Goal: Task Accomplishment & Management: Use online tool/utility

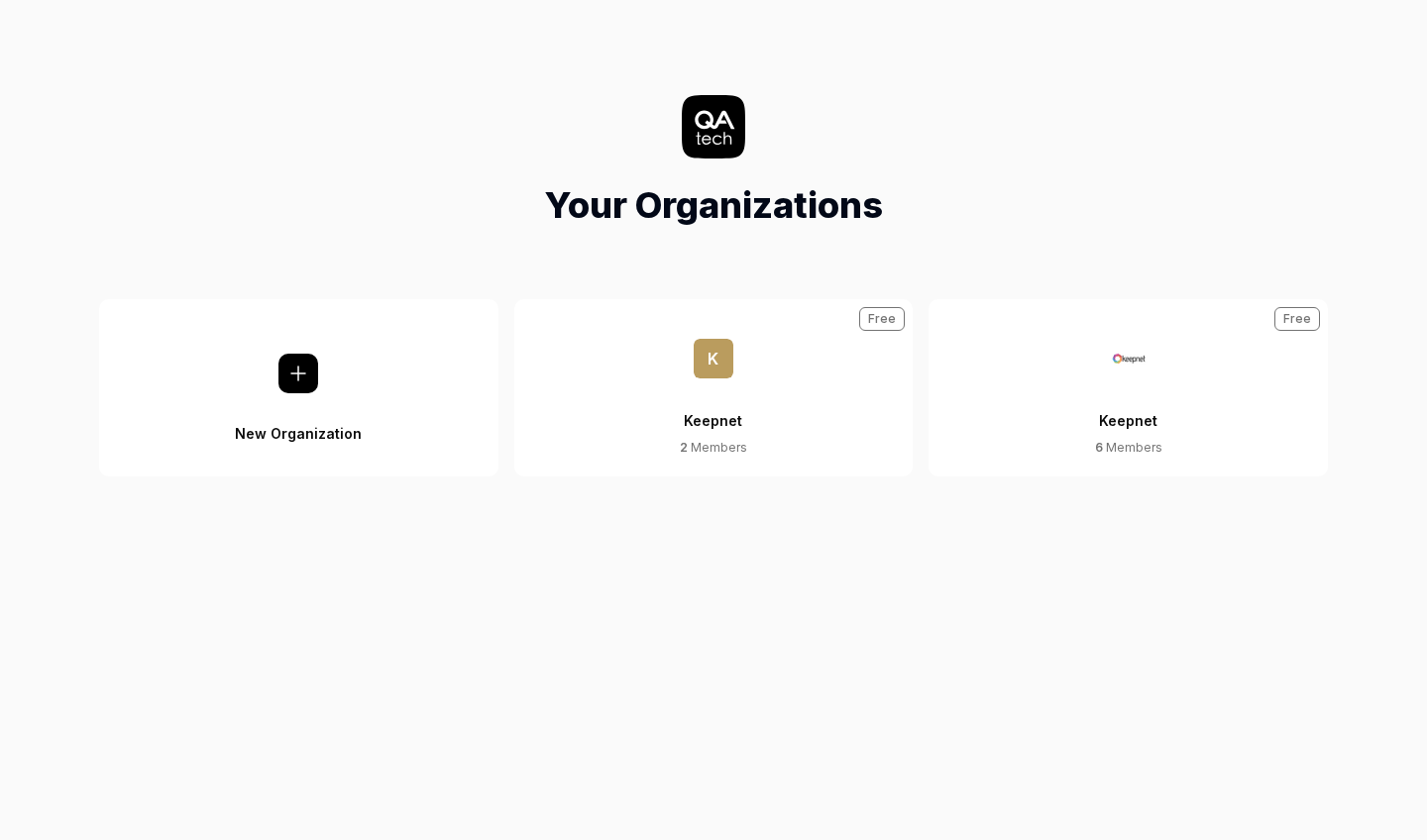
click at [1112, 390] on div "Keepnet" at bounding box center [1128, 408] width 59 height 61
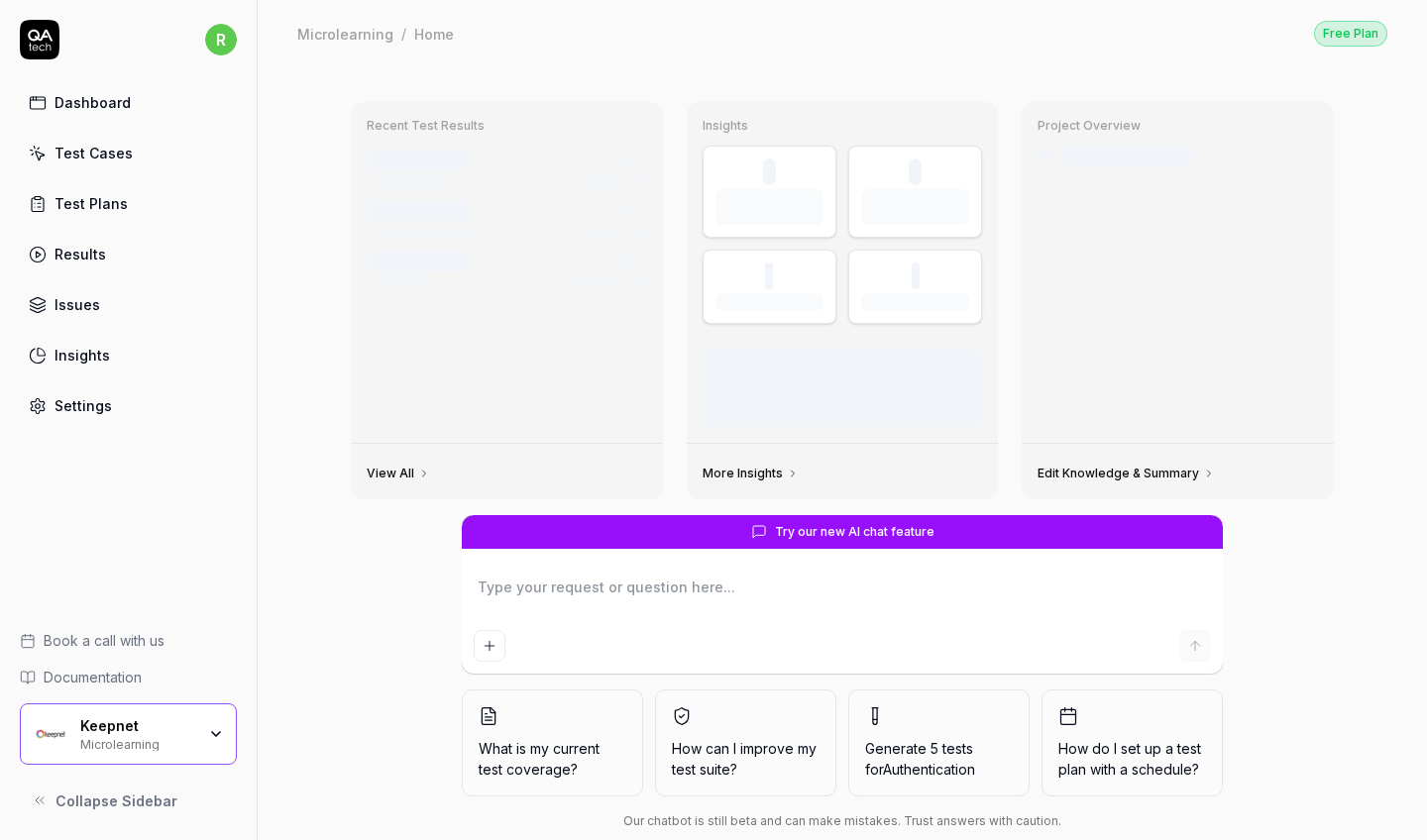
click at [1112, 390] on div "Project Overview Last crawled 2 days ago" at bounding box center [1177, 272] width 312 height 340
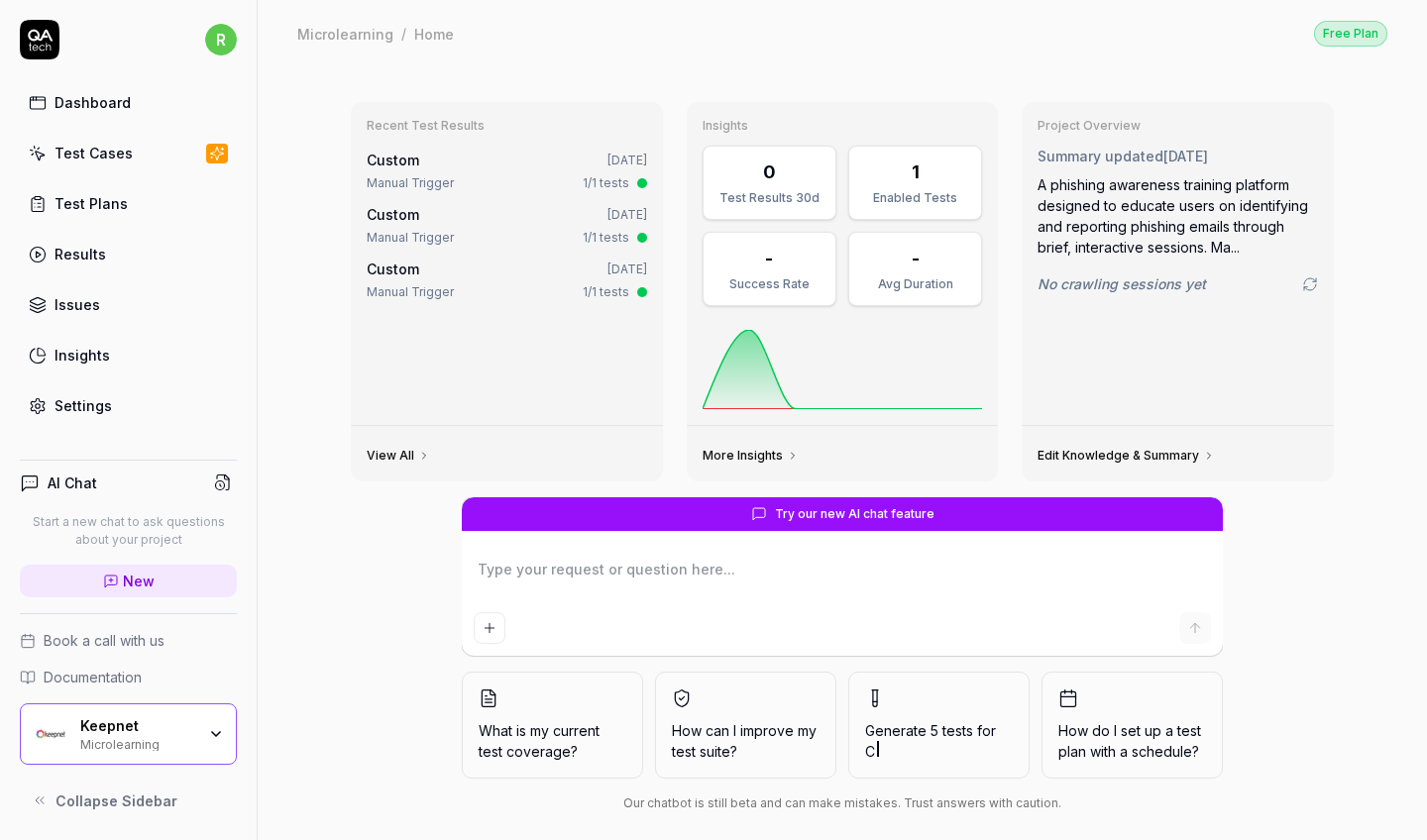
click at [130, 152] on link "Test Cases" at bounding box center [128, 152] width 217 height 39
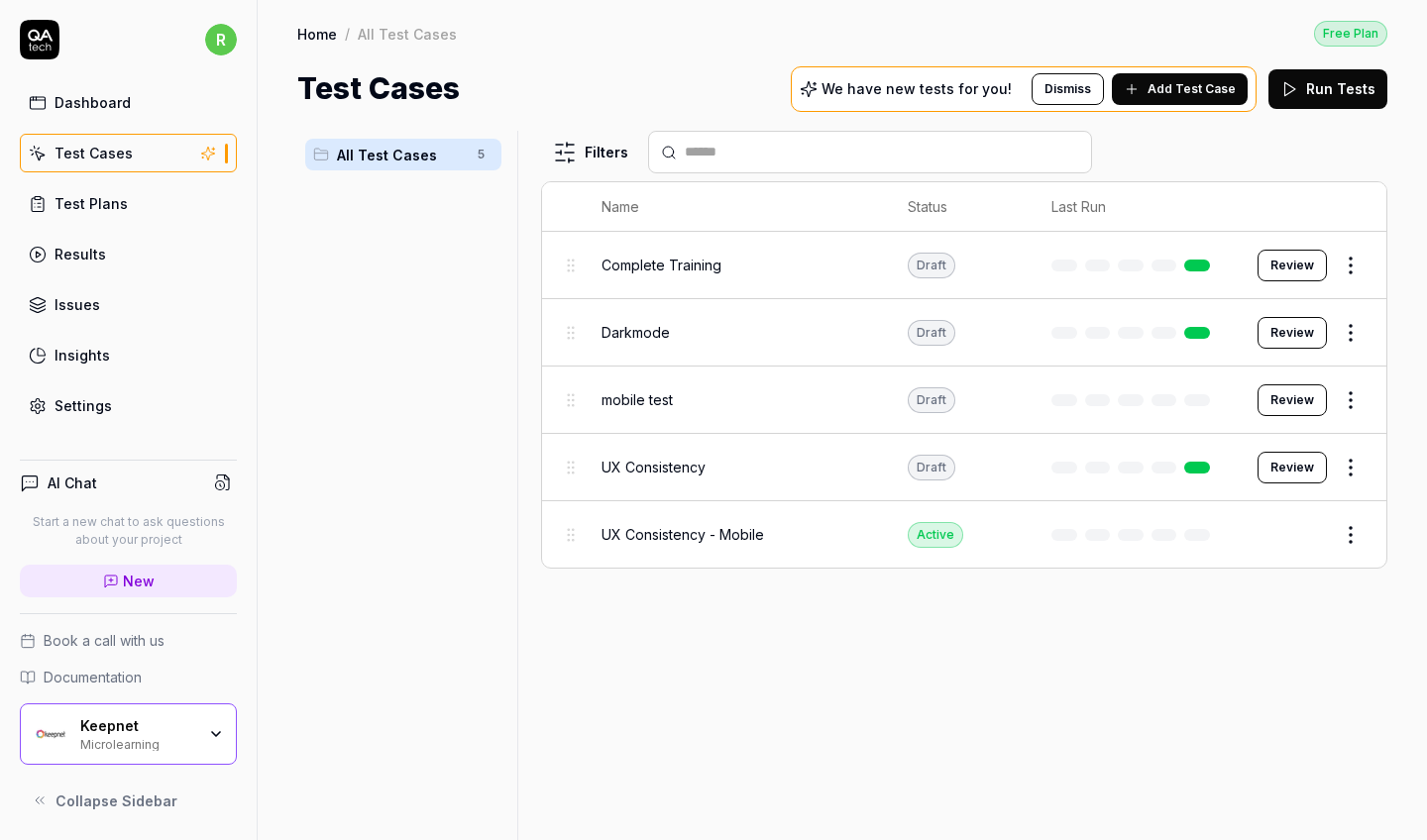
click at [152, 717] on div "Keepnet" at bounding box center [137, 726] width 115 height 18
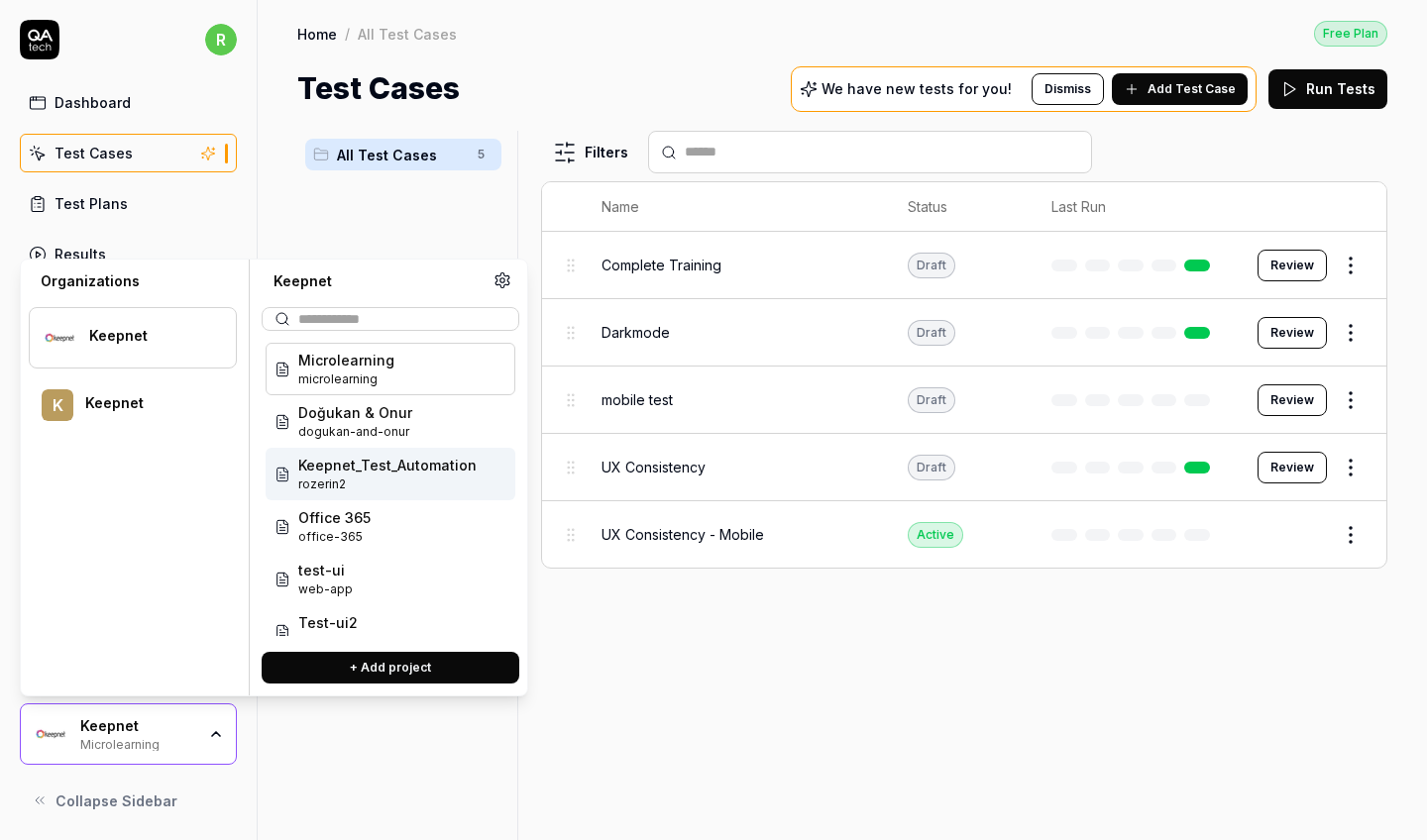
click at [397, 475] on span "Keepnet_Test_Automation" at bounding box center [387, 465] width 178 height 21
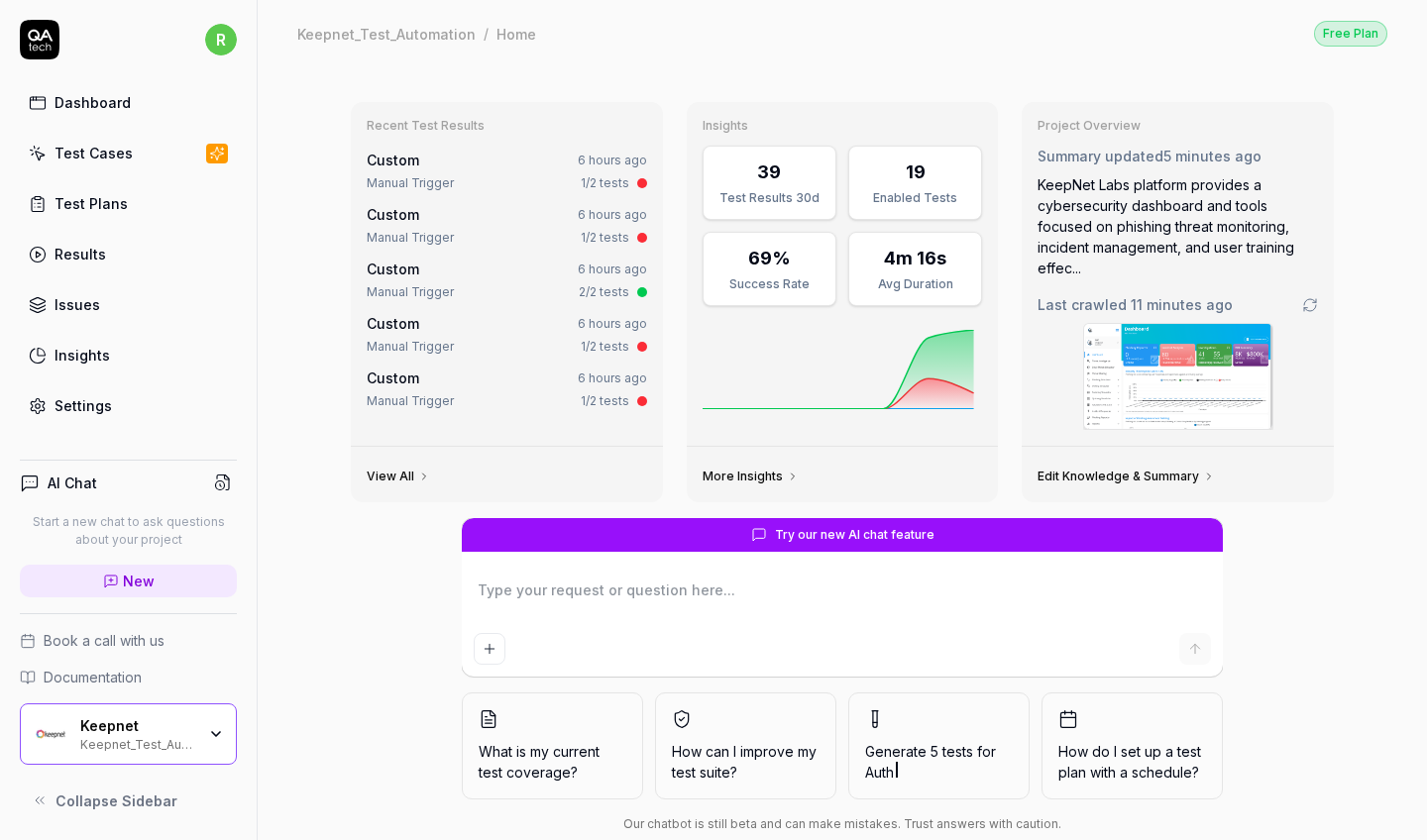
type textarea "*"
click at [110, 152] on div "Test Cases" at bounding box center [94, 152] width 79 height 21
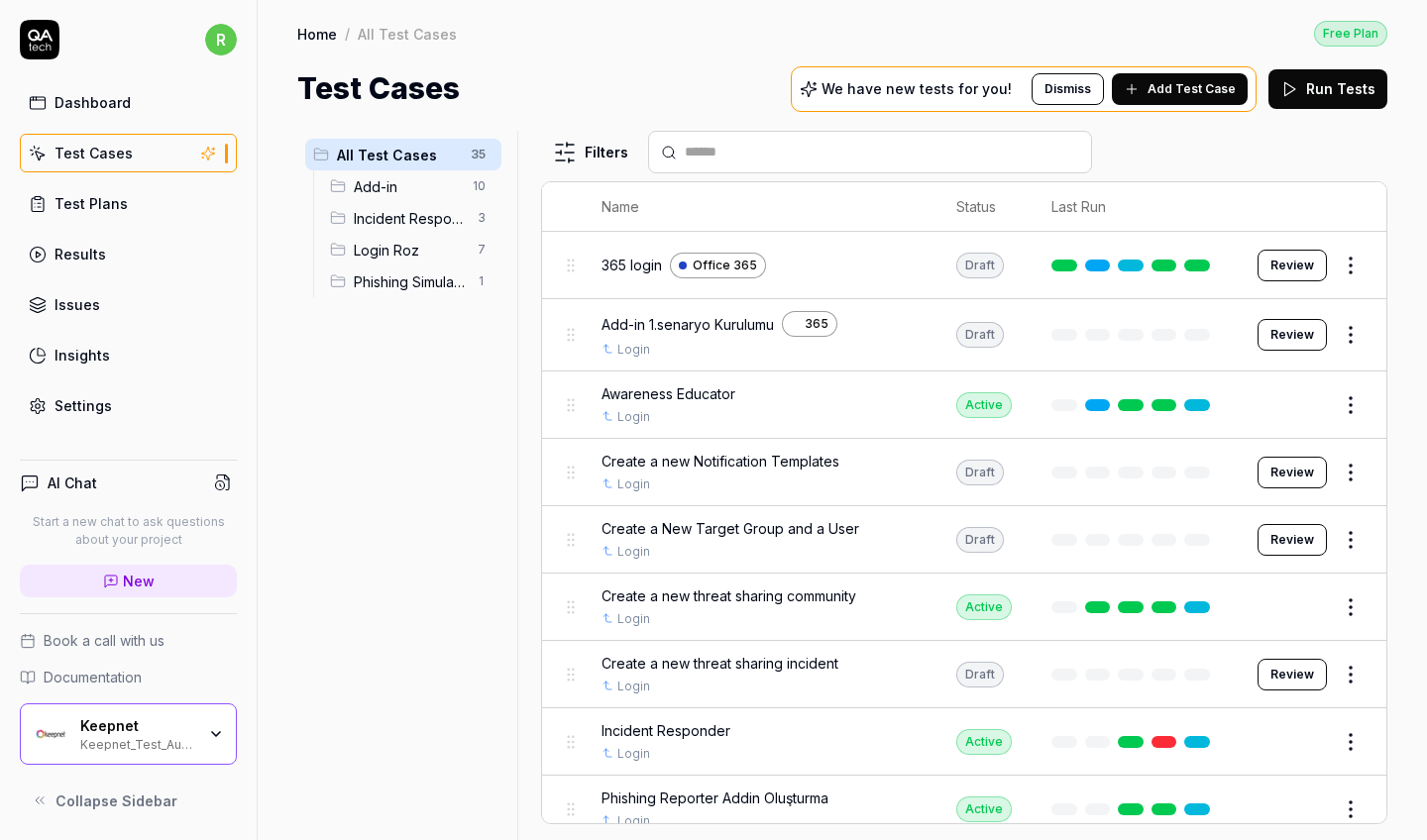
click at [449, 188] on span "Add-in" at bounding box center [406, 186] width 107 height 21
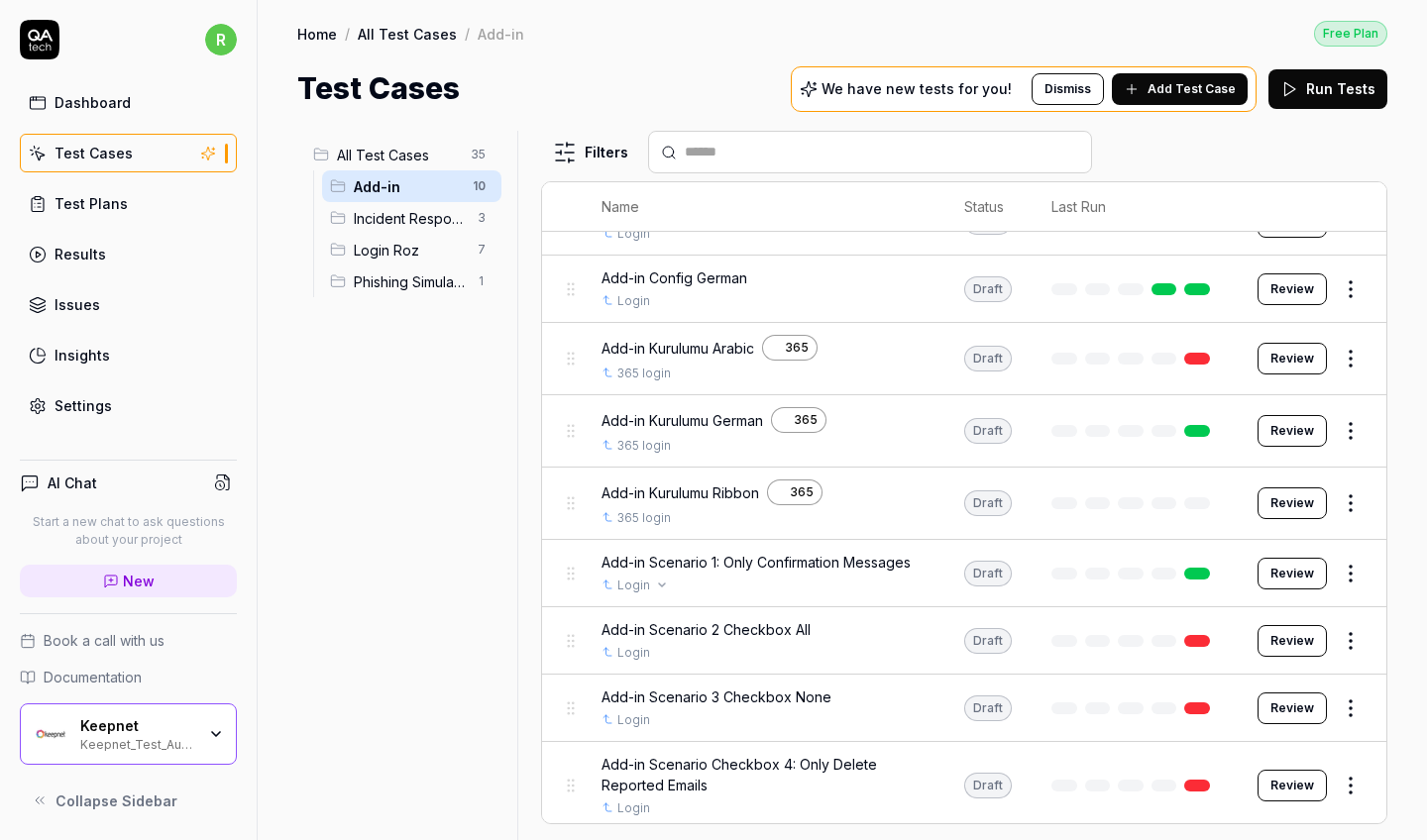
scroll to position [149, 0]
click at [428, 155] on span "All Test Cases" at bounding box center [397, 154] width 121 height 21
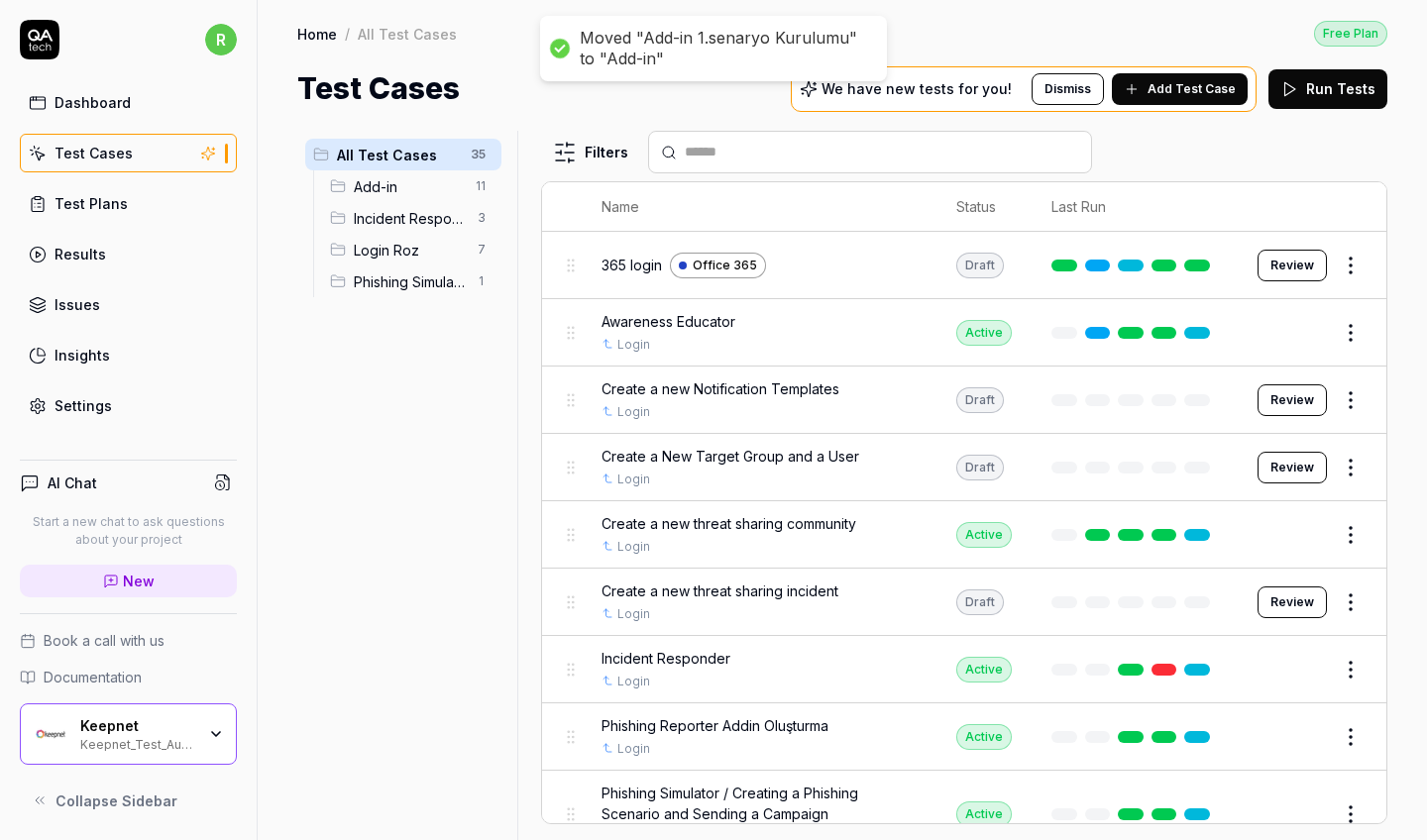
click at [390, 186] on span "Add-in" at bounding box center [408, 186] width 110 height 21
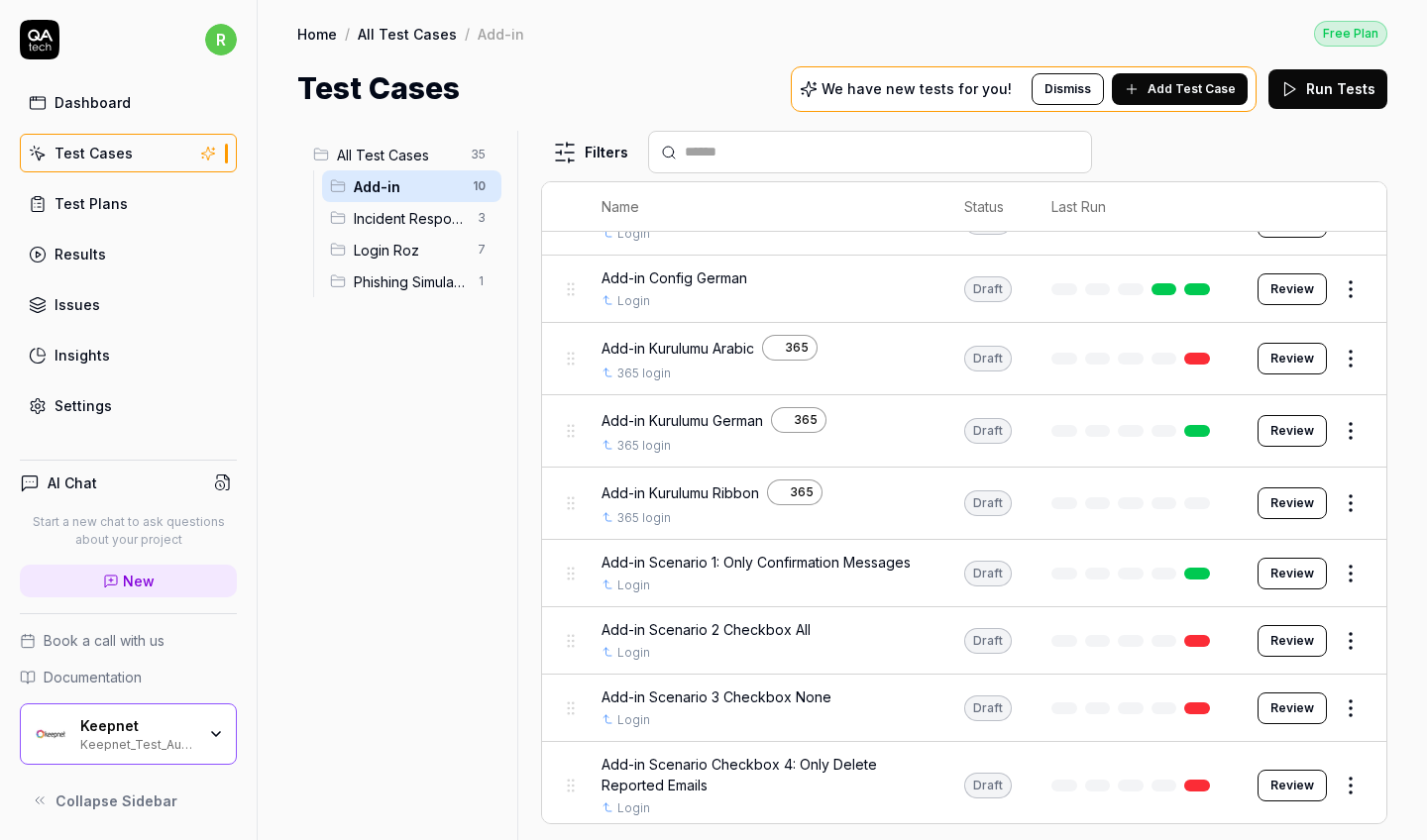
scroll to position [149, 0]
click at [505, 576] on div "All Test Cases 35 Add-in 10 Incident Responder 3 Login Roz 7 Phishing Simulator…" at bounding box center [403, 473] width 212 height 686
click at [448, 159] on span "All Test Cases" at bounding box center [397, 154] width 121 height 21
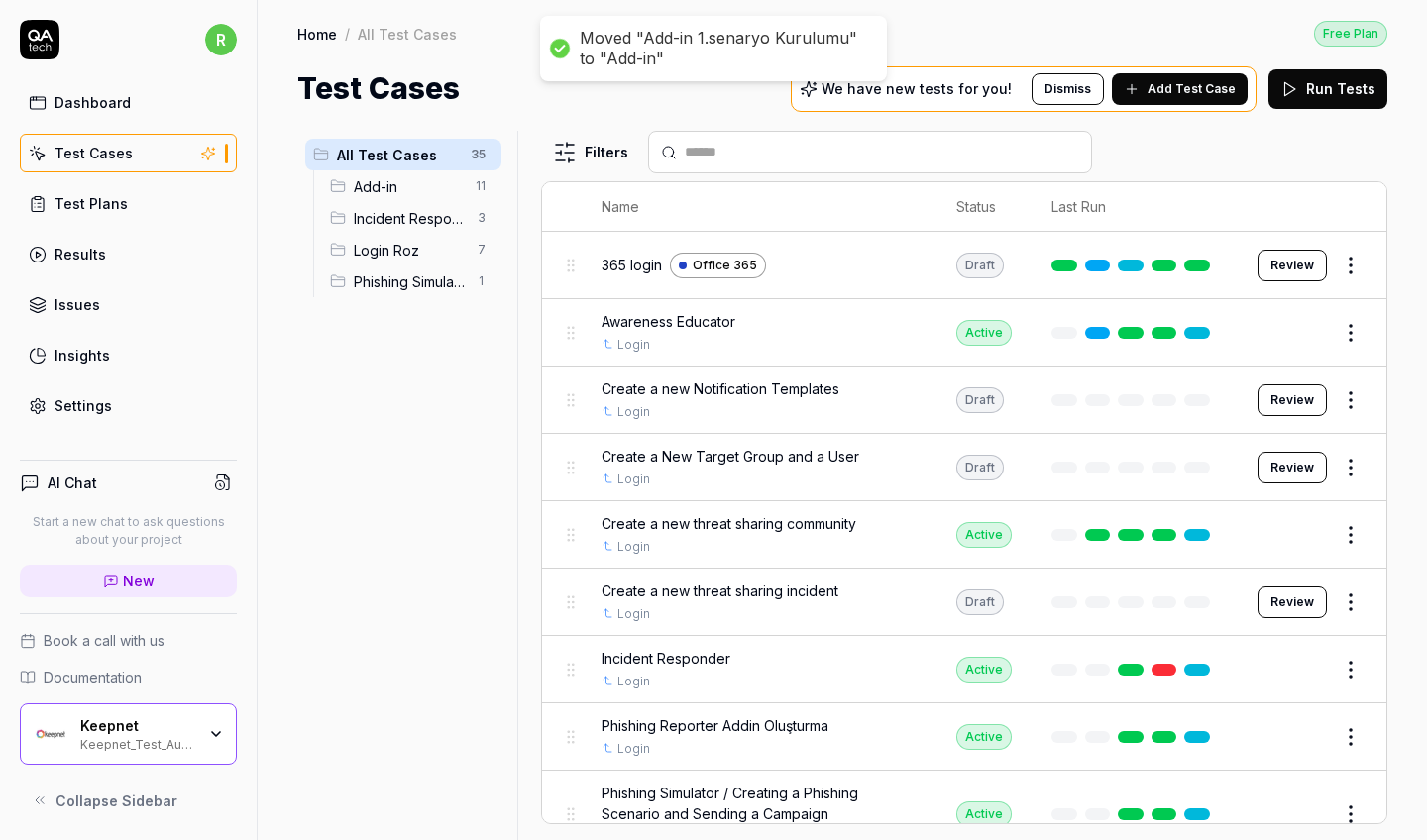
click at [429, 201] on div "Add-in 11" at bounding box center [411, 186] width 179 height 32
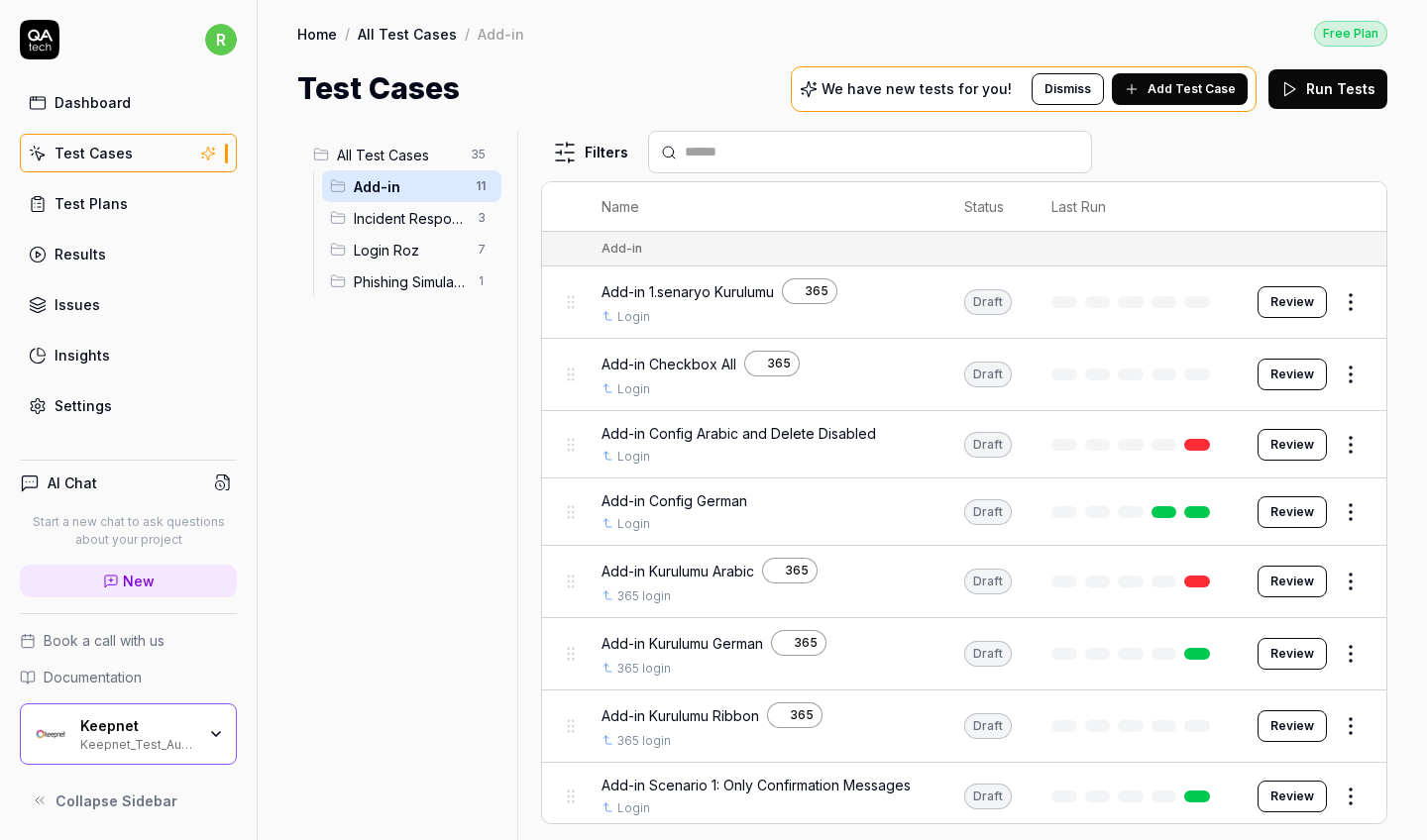
click at [1339, 304] on html "r Dashboard Test Cases Test Plans Results Issues Insights Settings AI Chat Star…" at bounding box center [713, 420] width 1427 height 840
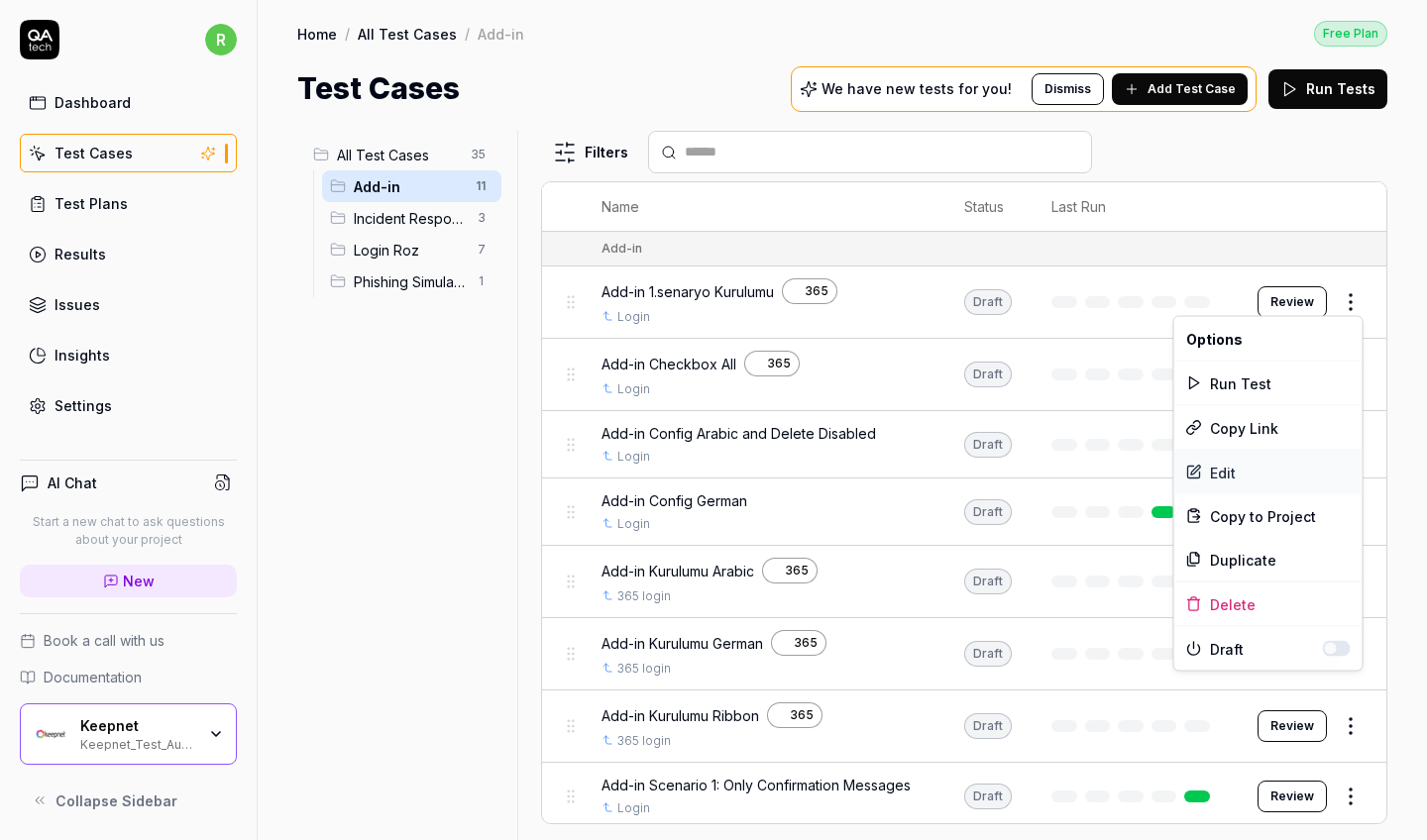
click at [1233, 477] on div "Edit" at bounding box center [1268, 473] width 188 height 44
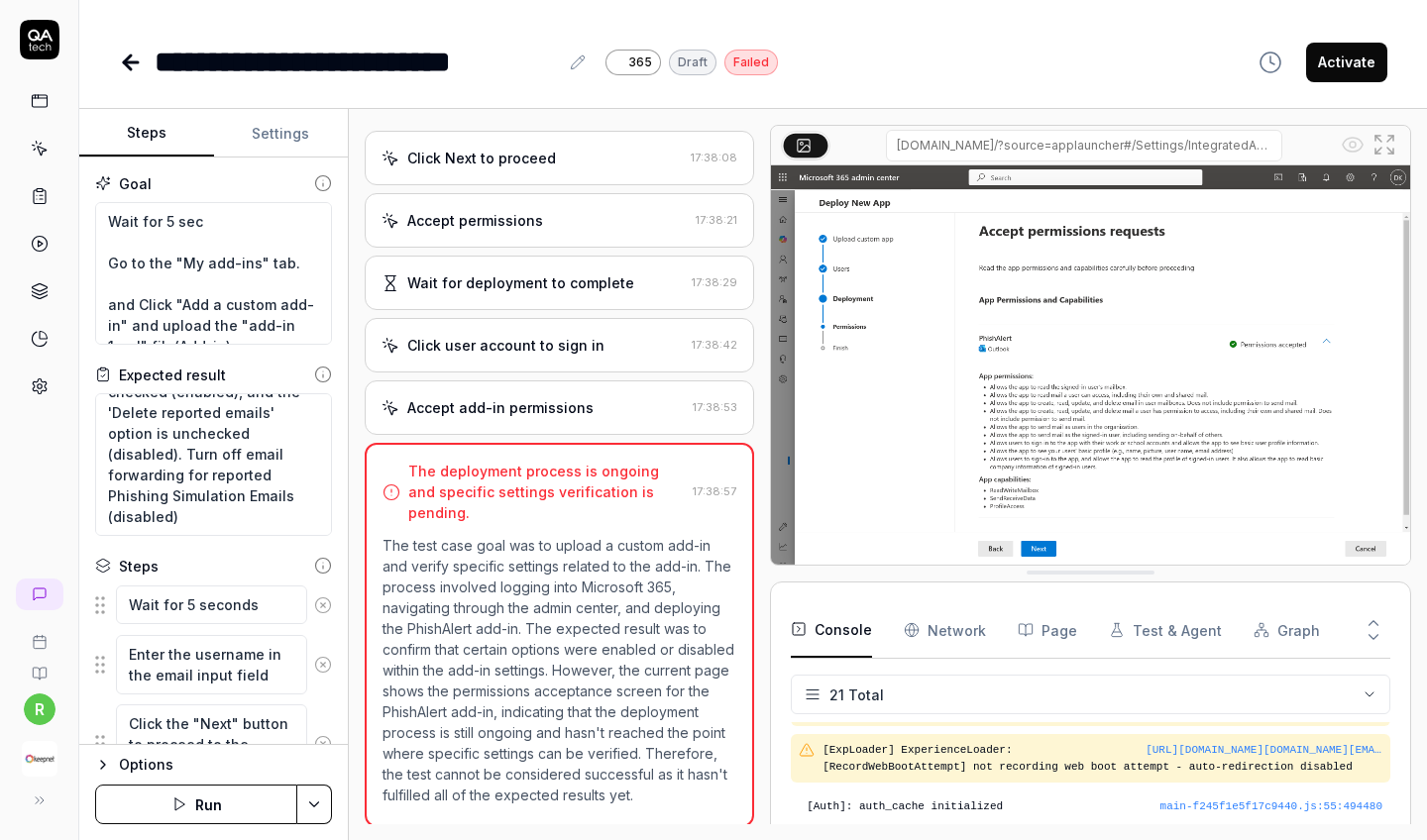
scroll to position [924, 0]
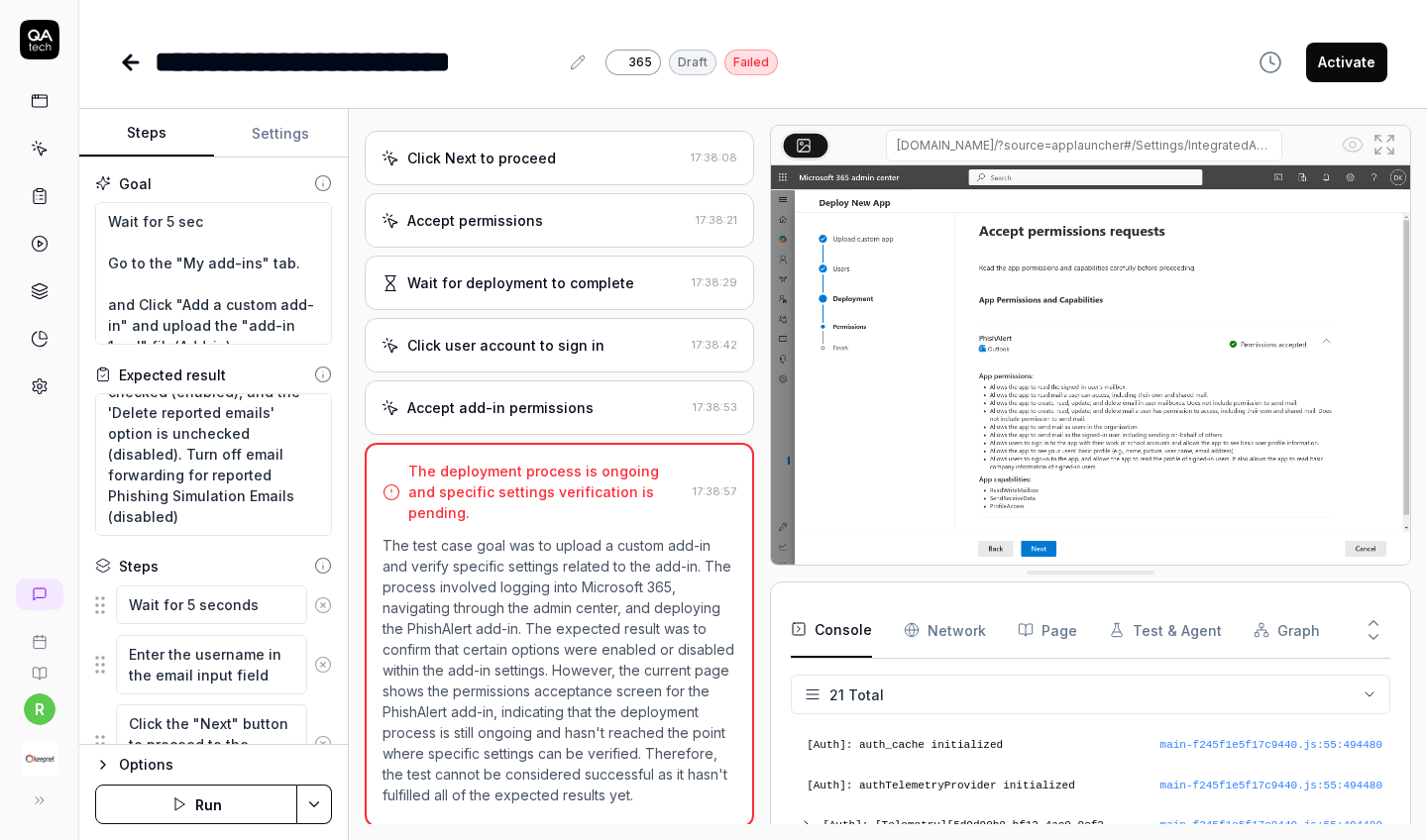
click at [206, 804] on button "Run" at bounding box center [196, 804] width 202 height 40
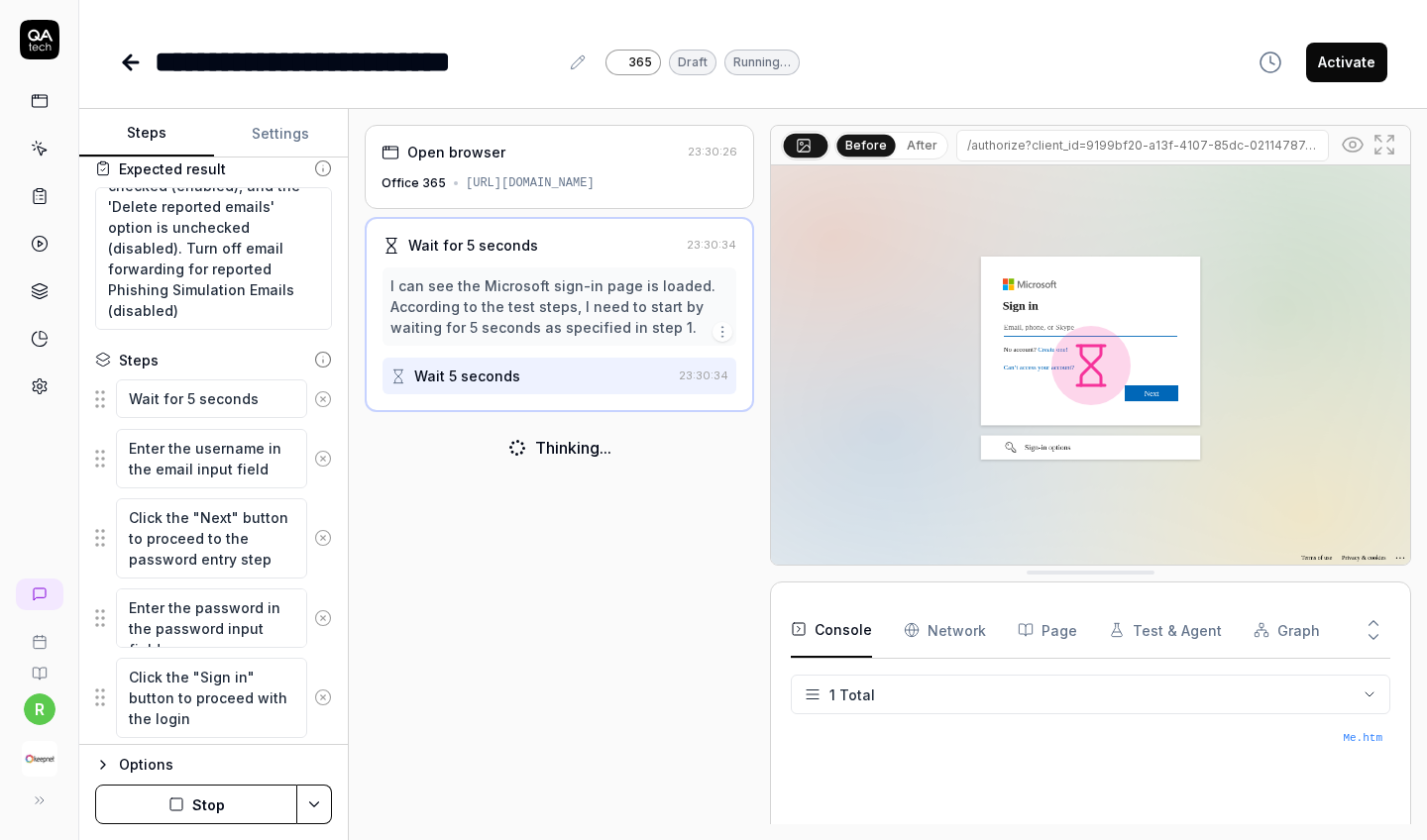
scroll to position [120, 0]
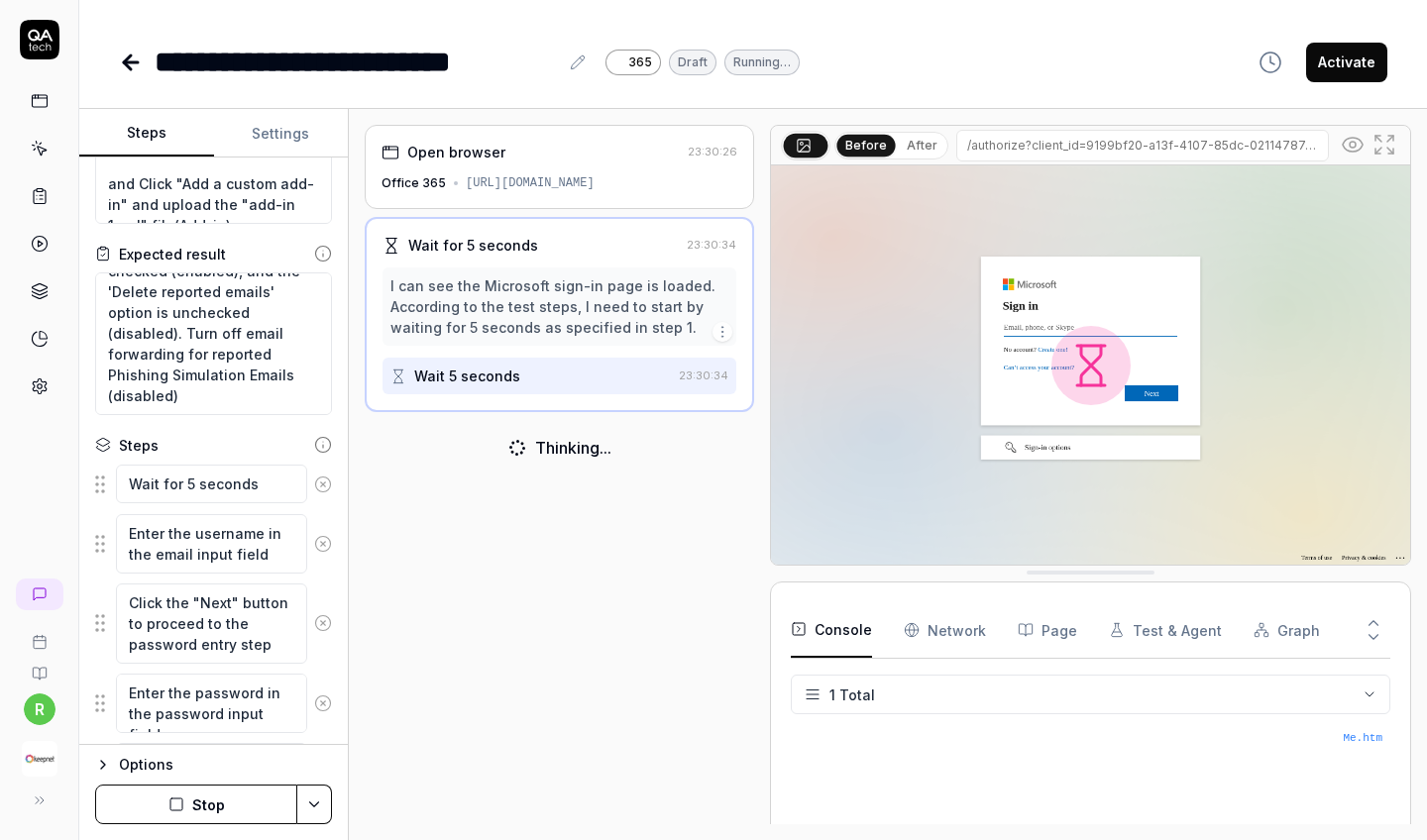
click at [299, 132] on button "Settings" at bounding box center [281, 133] width 134 height 48
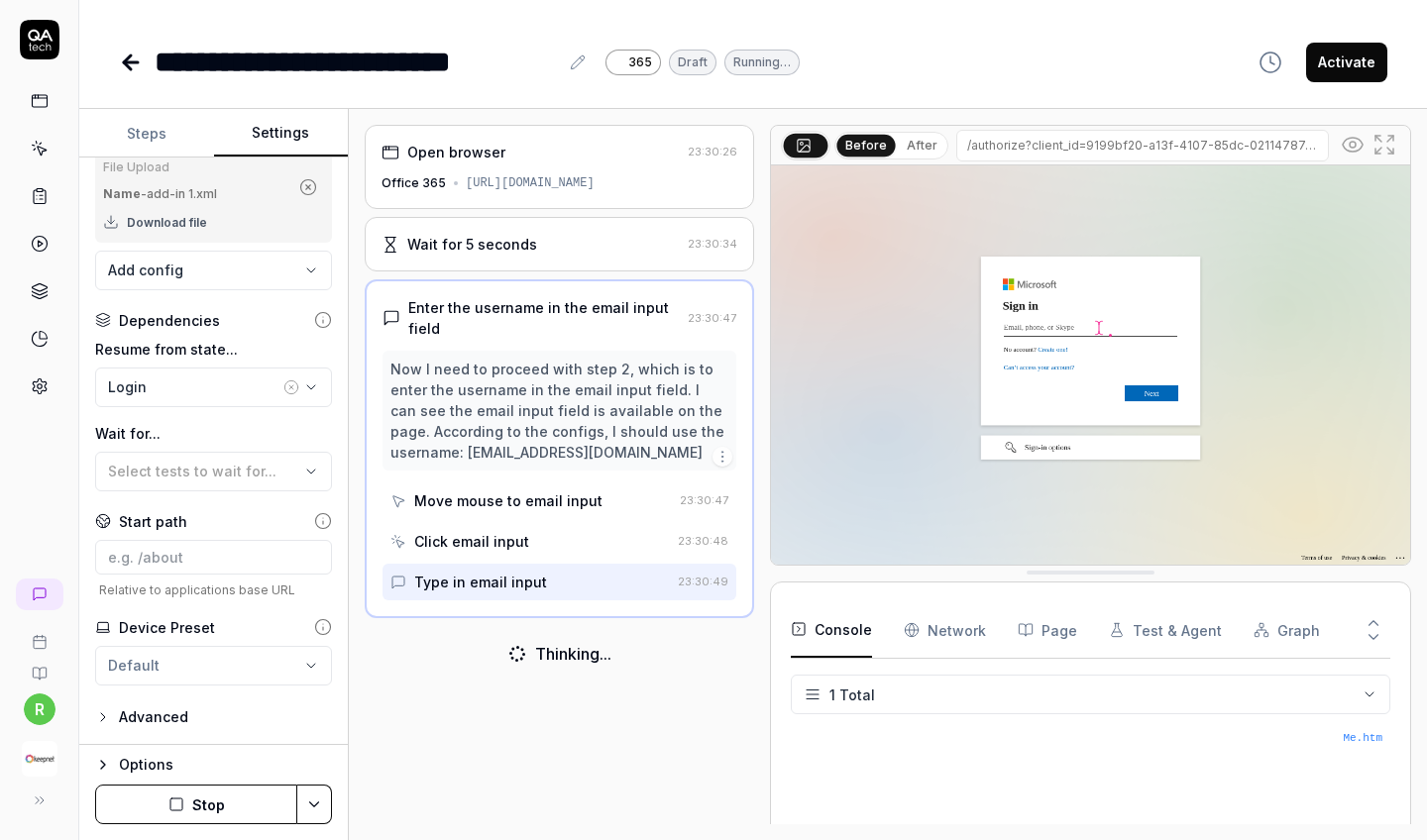
scroll to position [393, 0]
click at [230, 378] on div "Login" at bounding box center [193, 386] width 171 height 21
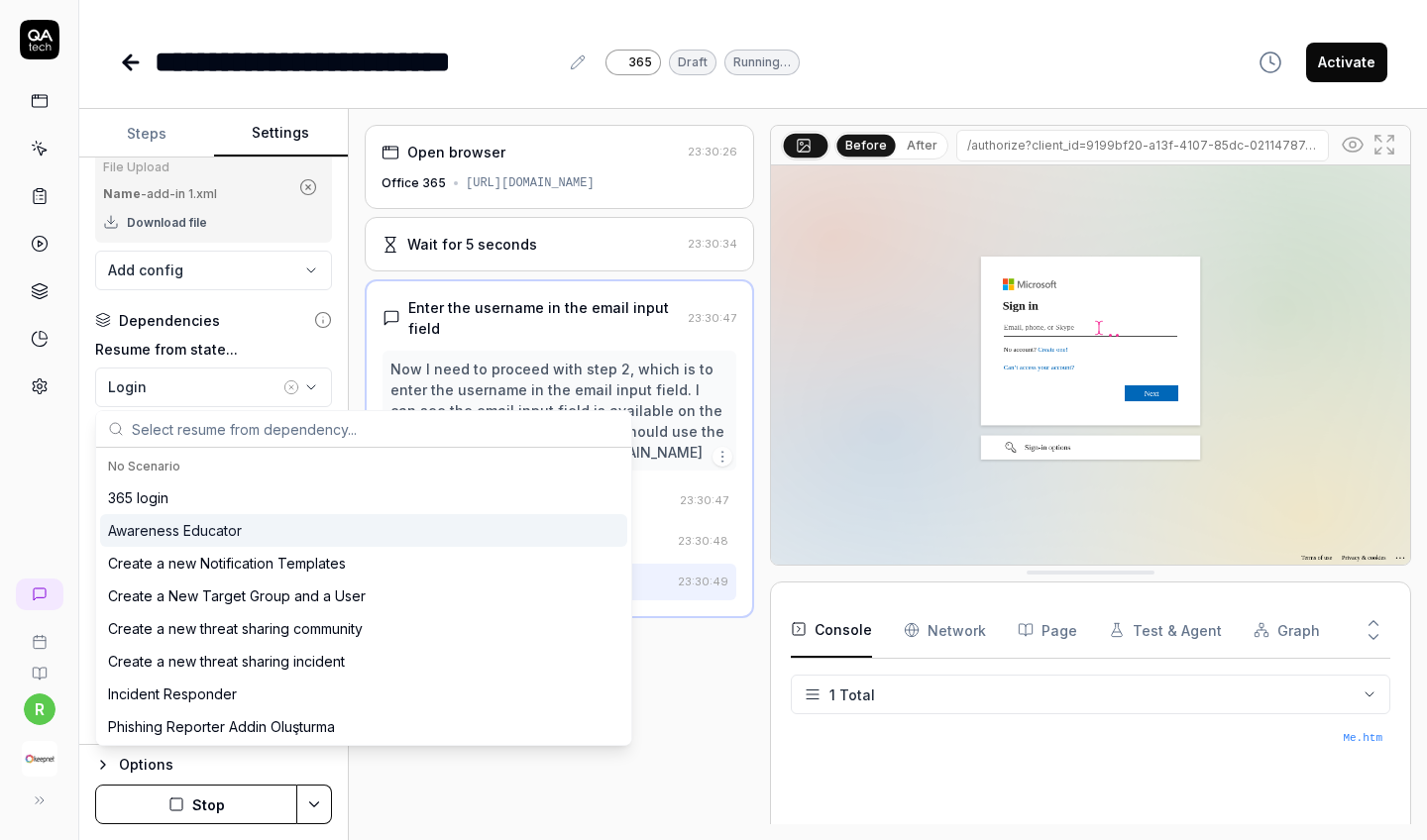
scroll to position [0, 0]
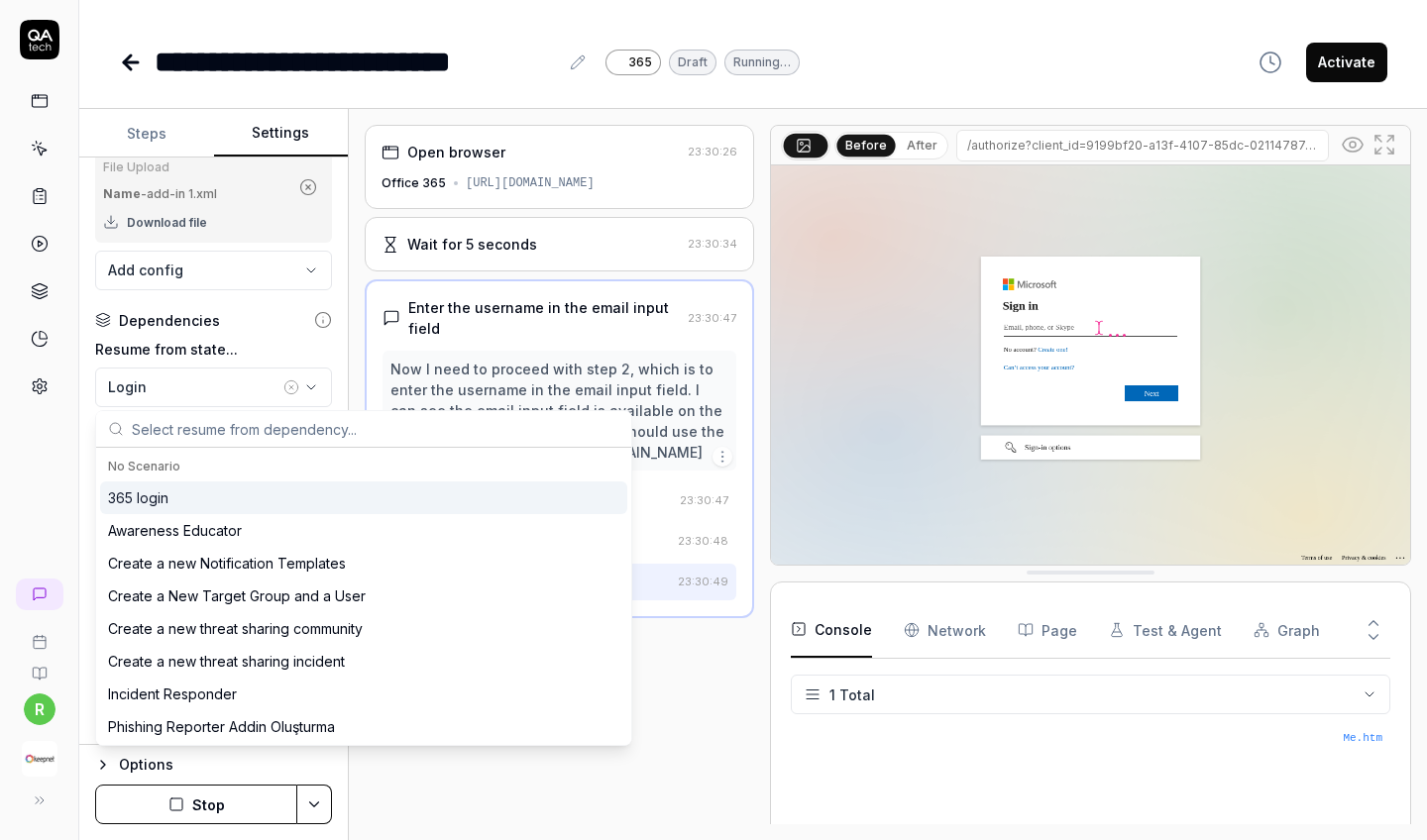
click at [175, 486] on div "365 login" at bounding box center [363, 498] width 527 height 33
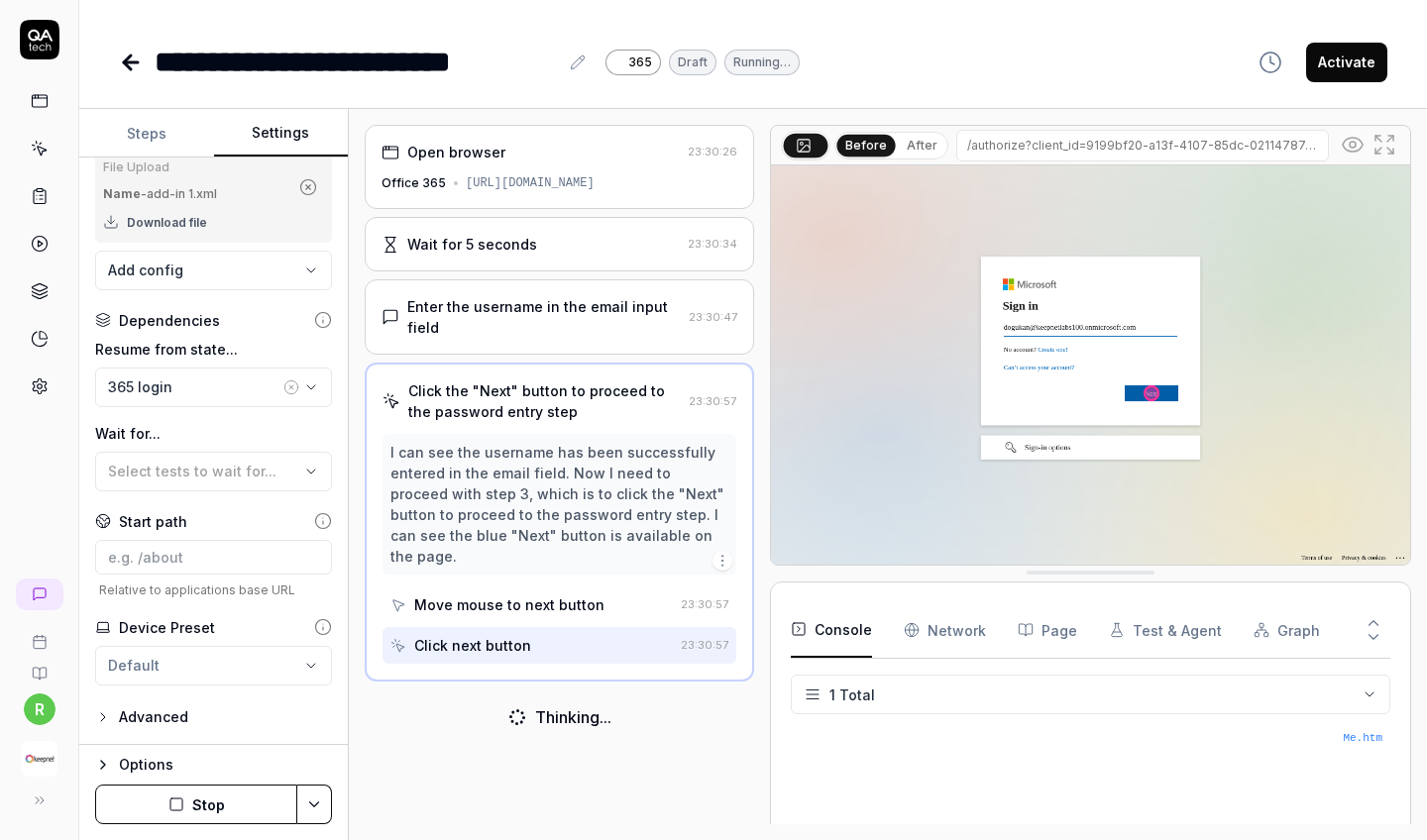
click at [286, 430] on label "Wait for..." at bounding box center [214, 433] width 237 height 21
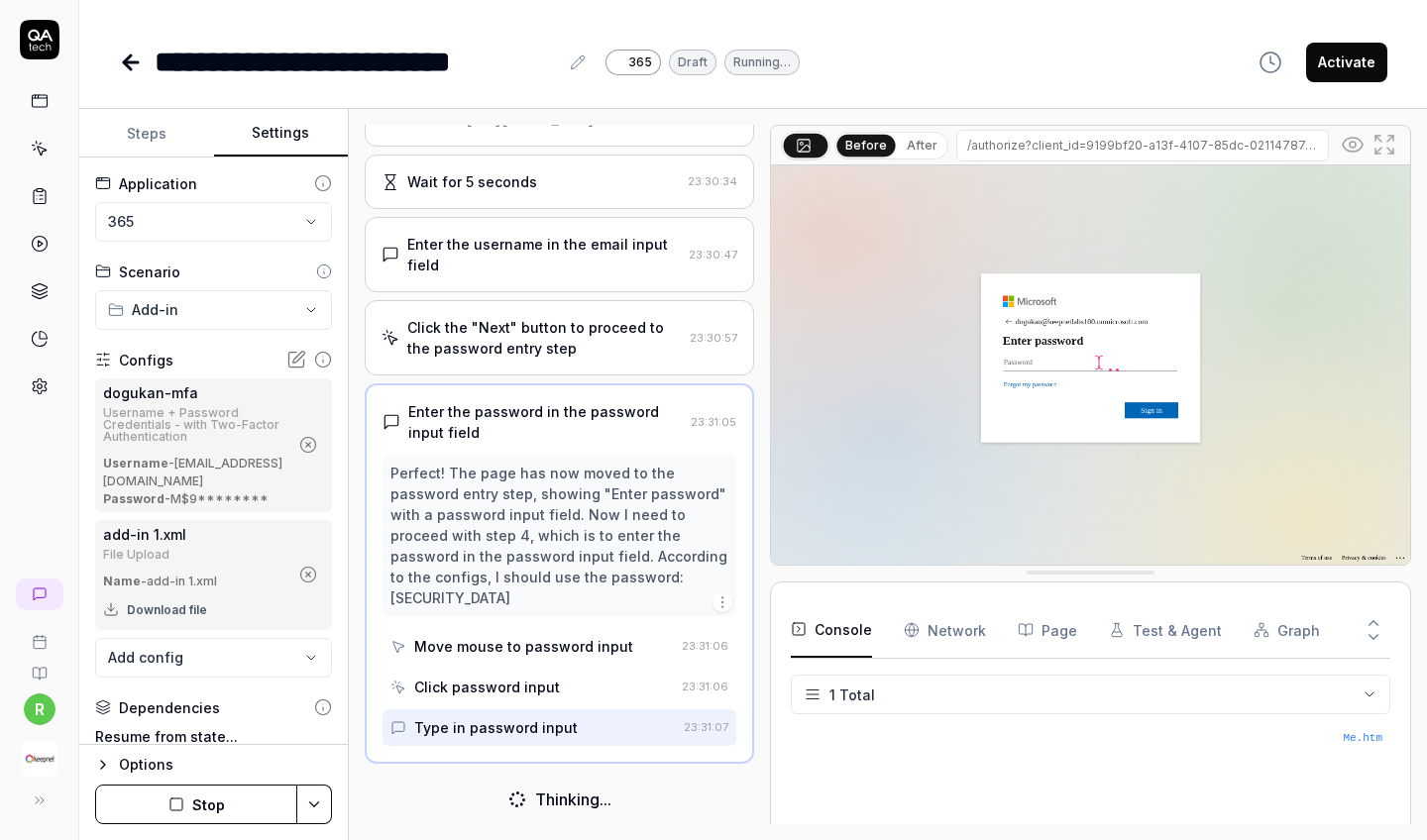
scroll to position [-1, 0]
click at [172, 137] on button "Steps" at bounding box center [146, 133] width 134 height 48
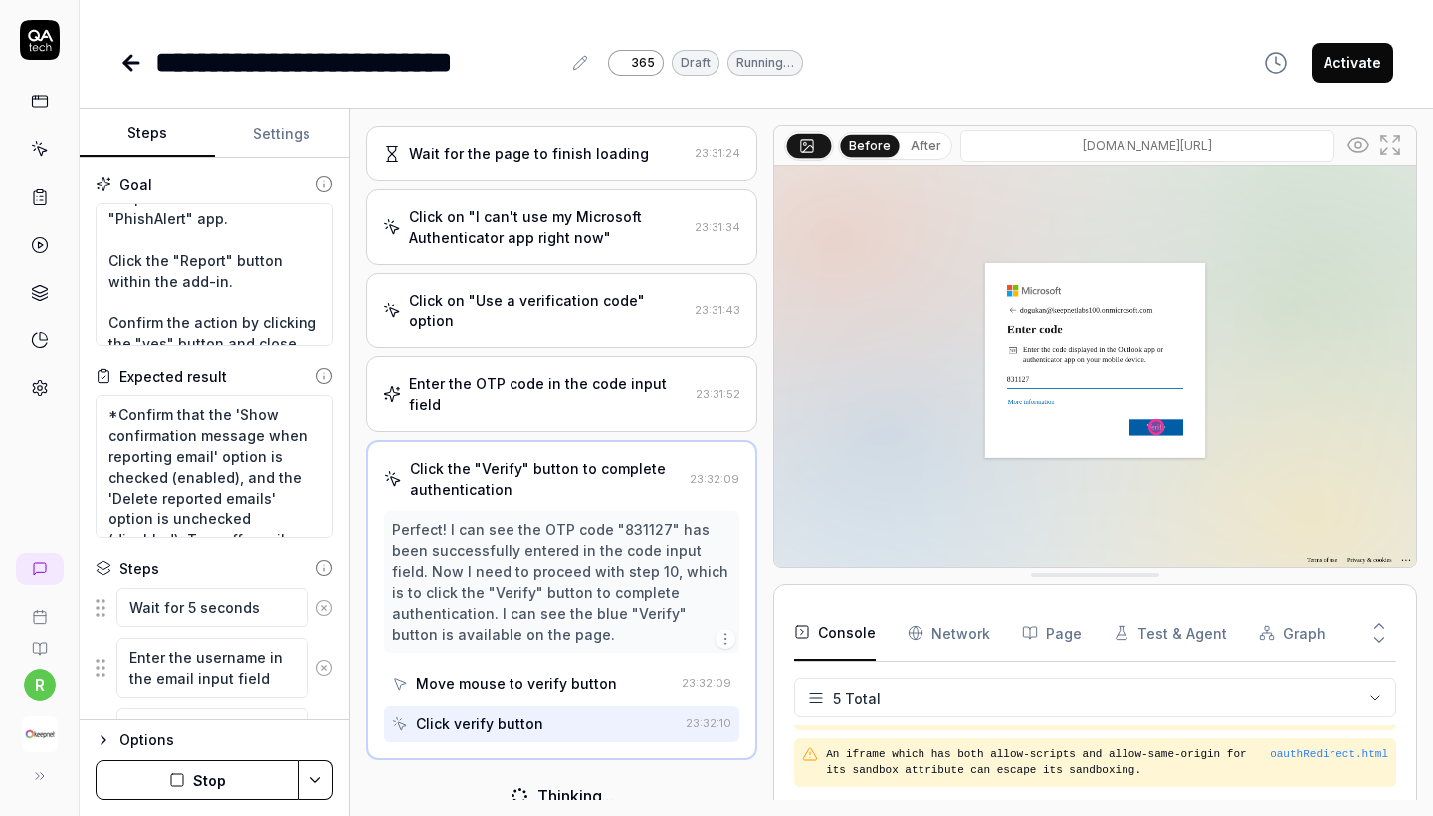
scroll to position [0, 0]
click at [226, 404] on textarea "*Confirm that the 'Show confirmation message when reporting email' option is ch…" at bounding box center [215, 466] width 238 height 143
click at [108, 410] on textarea "*Confirm that the 'Show confirmation message when reporting email' option is ch…" at bounding box center [215, 466] width 238 height 143
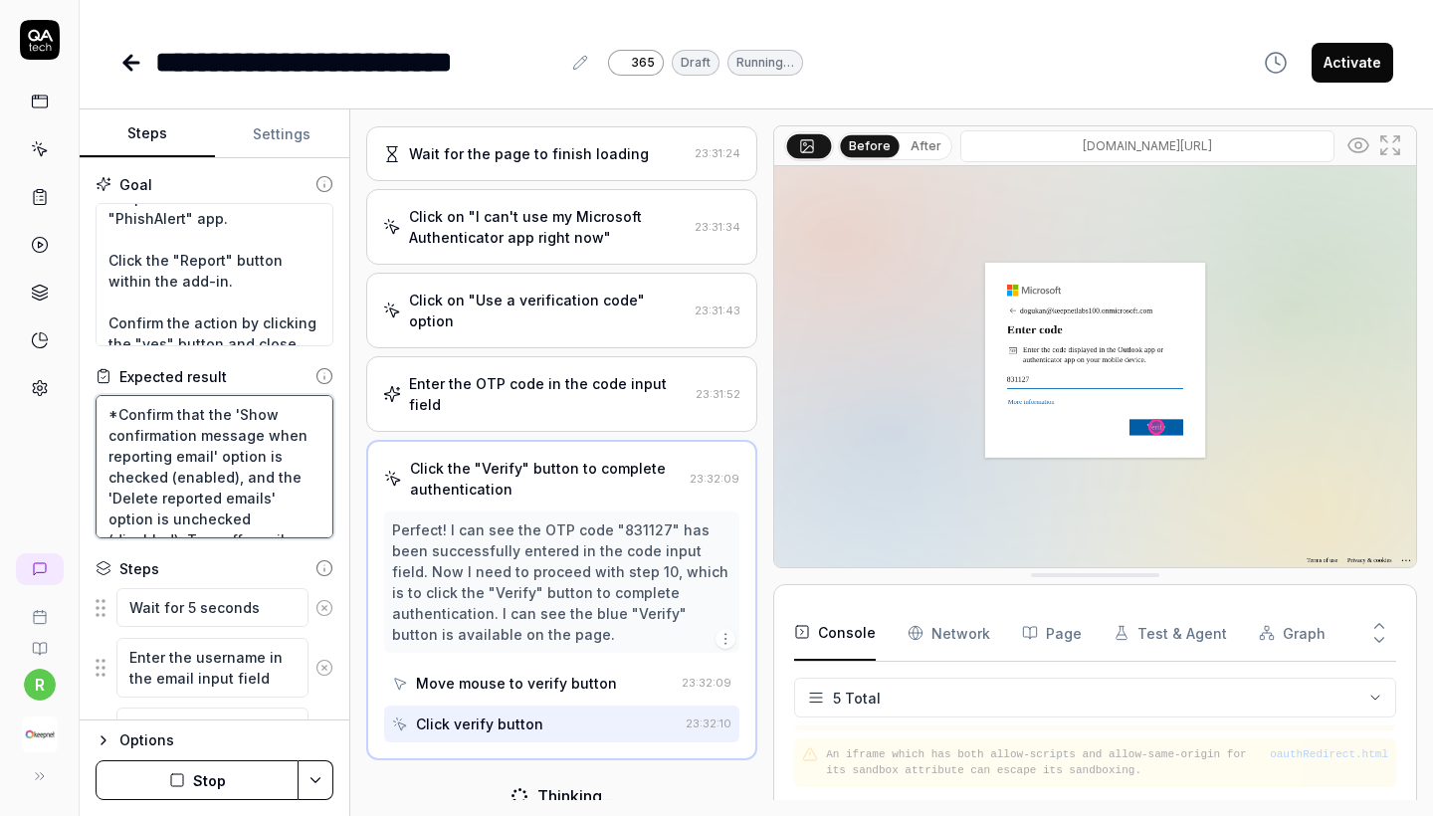
type textarea "*"
type textarea "*Confirm that the 'Show confirmation message when reporting email' option is ch…"
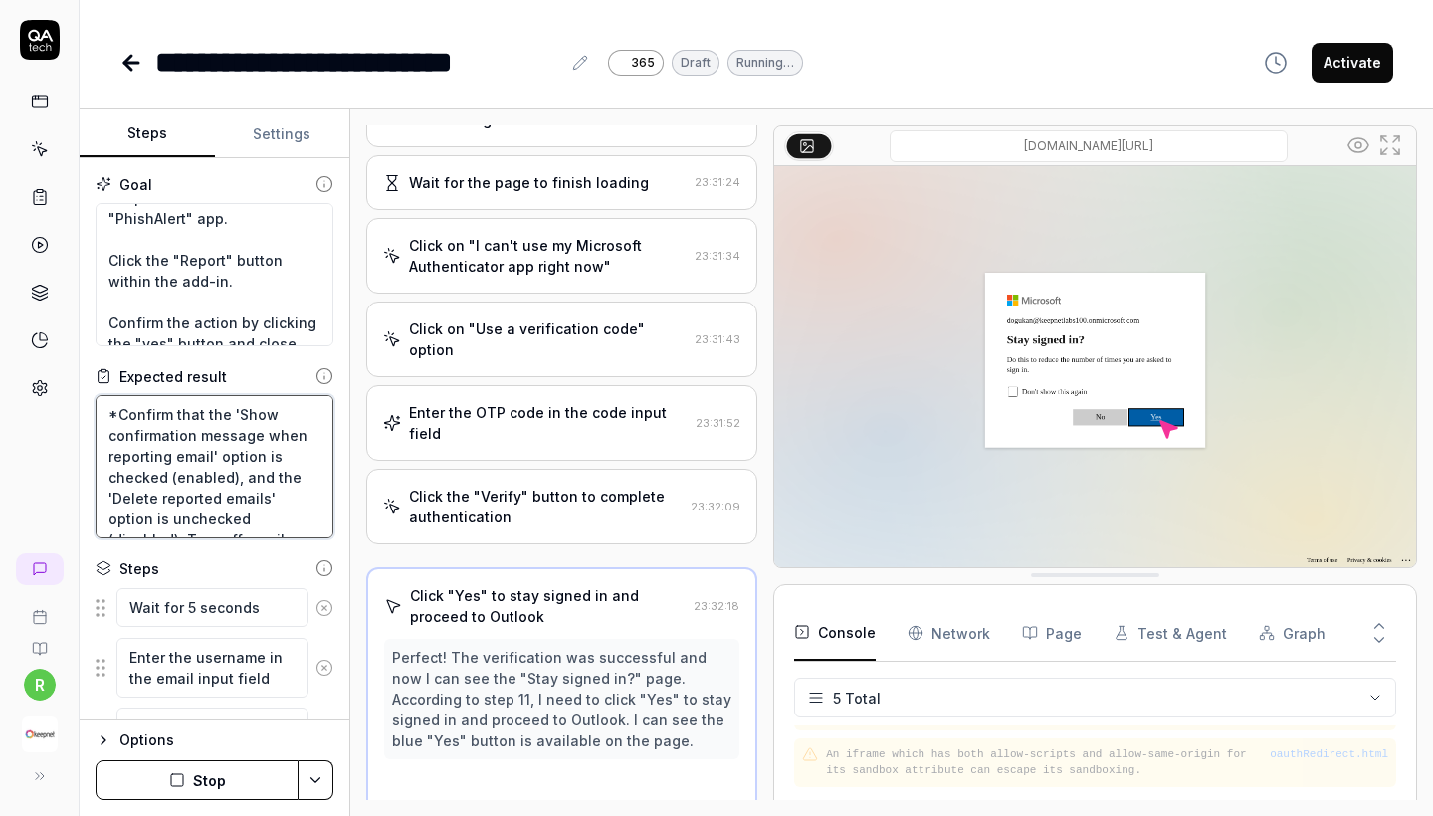
type textarea "*"
type textarea "*Confirm that the 'Show confirmation message when reporting email' option is ch…"
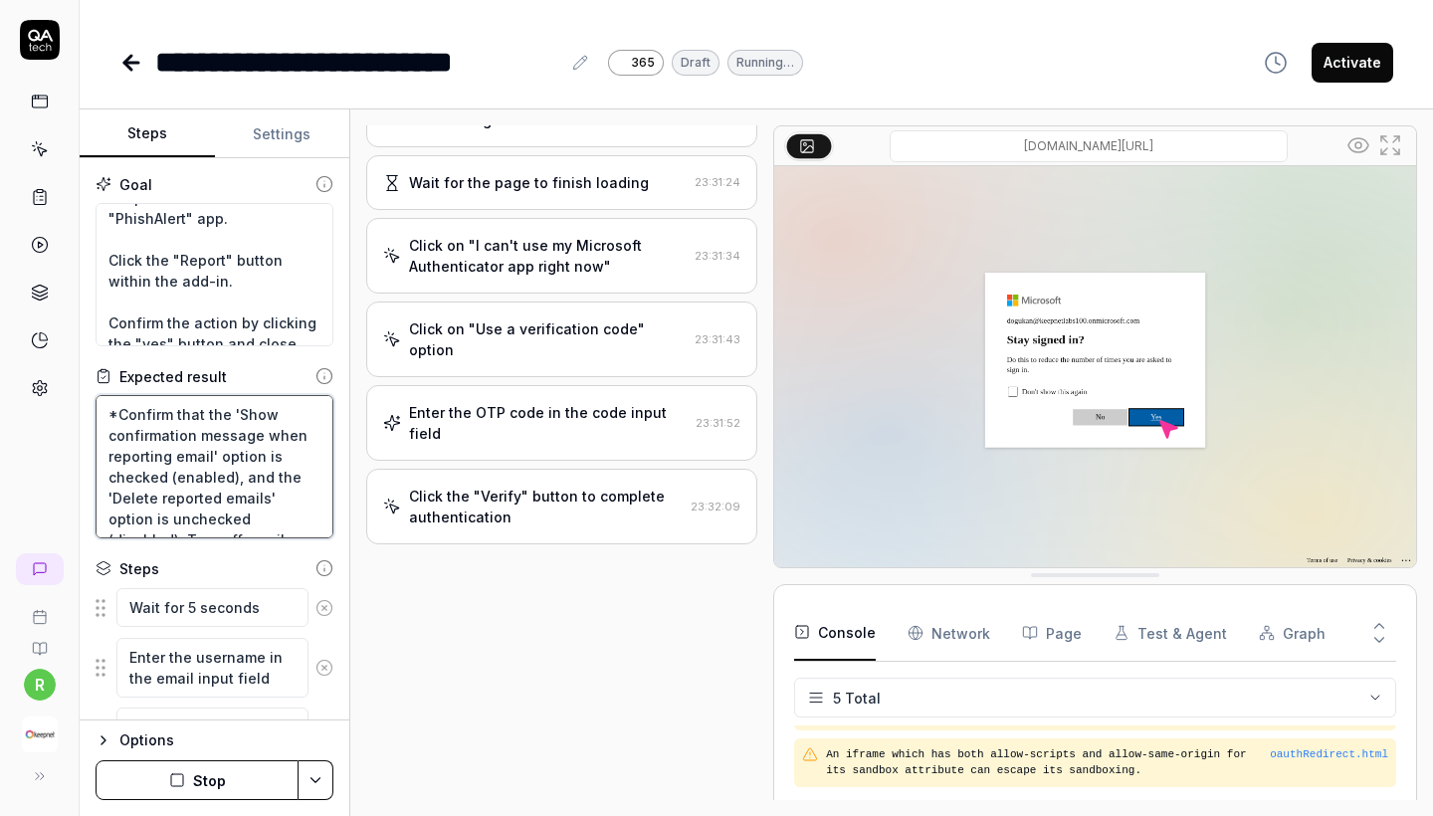
type textarea "*"
type textarea "*Confirm that the 'Show confirmation message when reporting email' option is ch…"
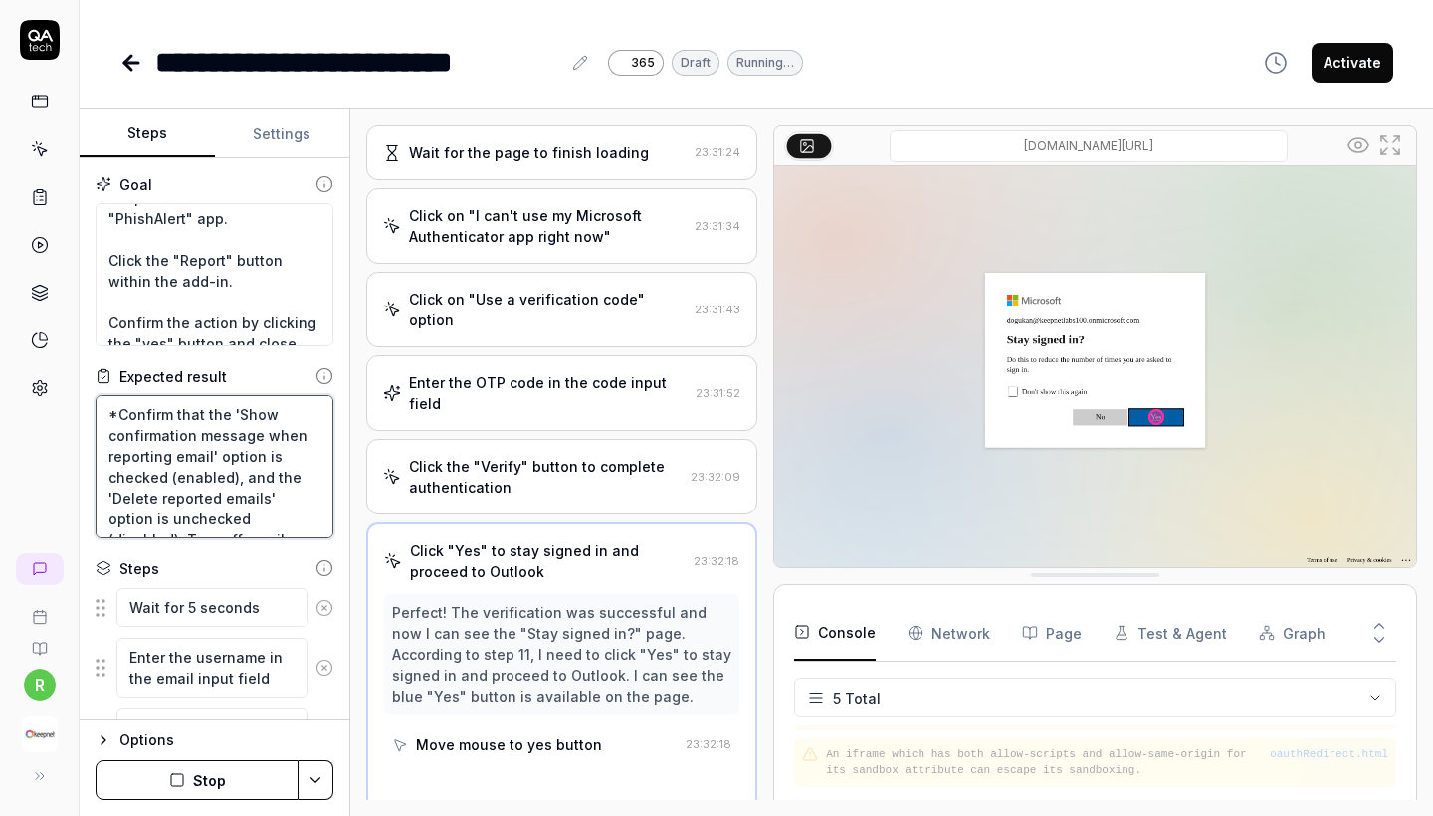
scroll to position [488, 0]
click at [111, 417] on textarea "*Confirm that the 'Show confirmation message when reporting email' option is ch…" at bounding box center [215, 466] width 238 height 143
paste textarea "*Confirm that the displayed add-in name is 'Arabic QA'."
type textarea "*"
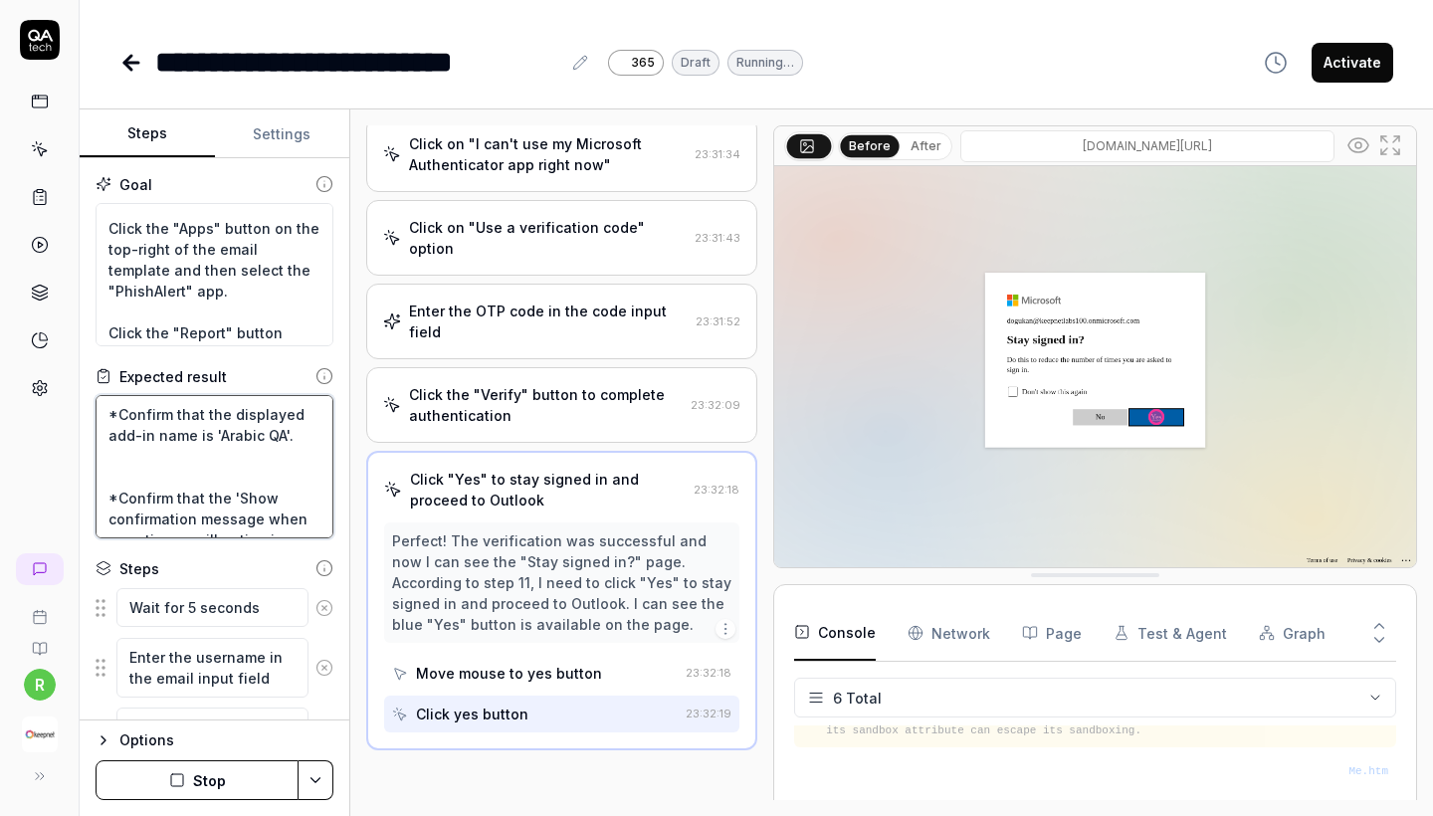
scroll to position [551, 0]
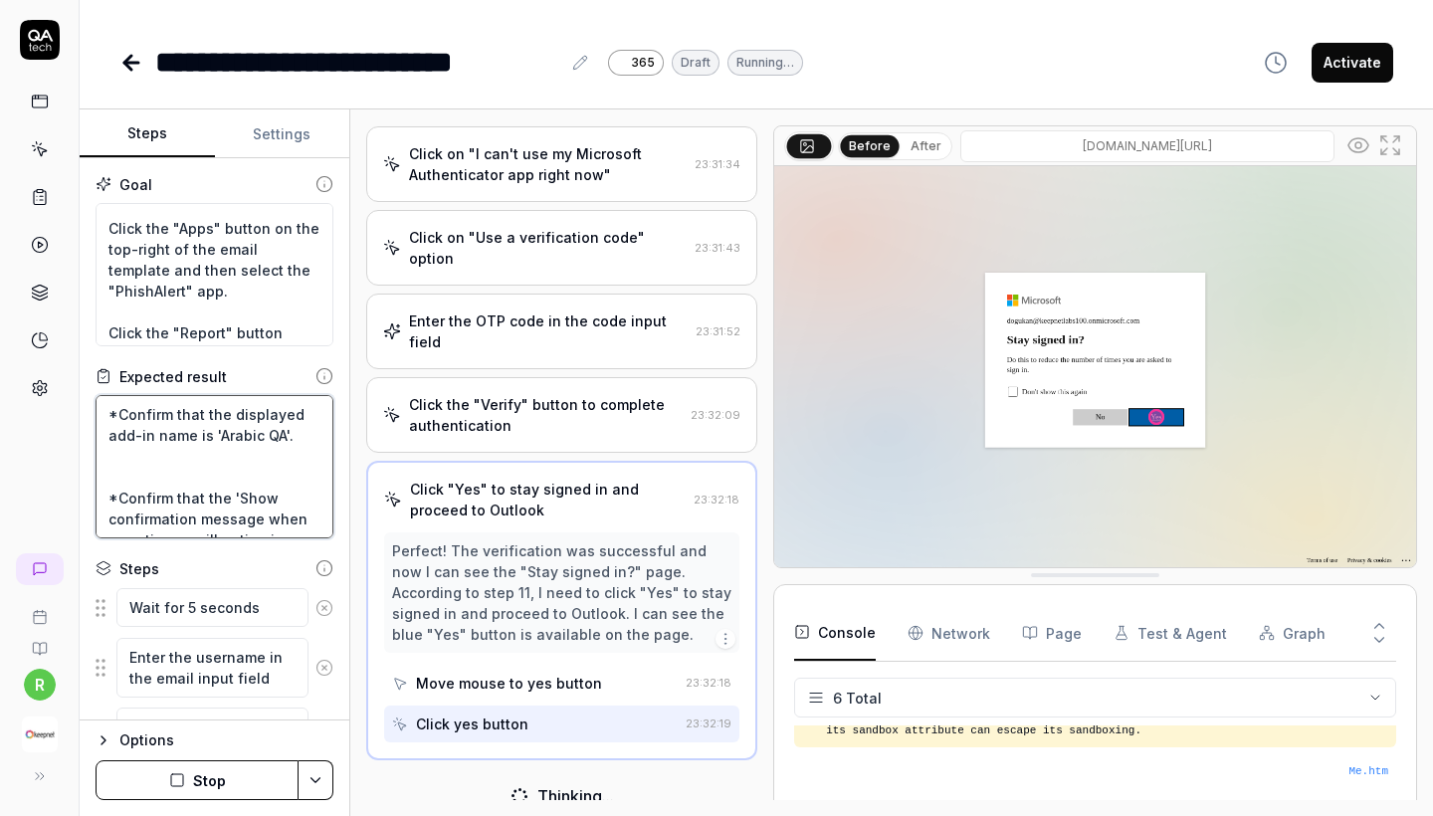
drag, startPoint x: 216, startPoint y: 435, endPoint x: 282, endPoint y: 435, distance: 65.7
click at [282, 435] on textarea "*Confirm that the displayed add-in name is 'Arabic QA'. *Confirm that the 'Show…" at bounding box center [215, 466] width 238 height 143
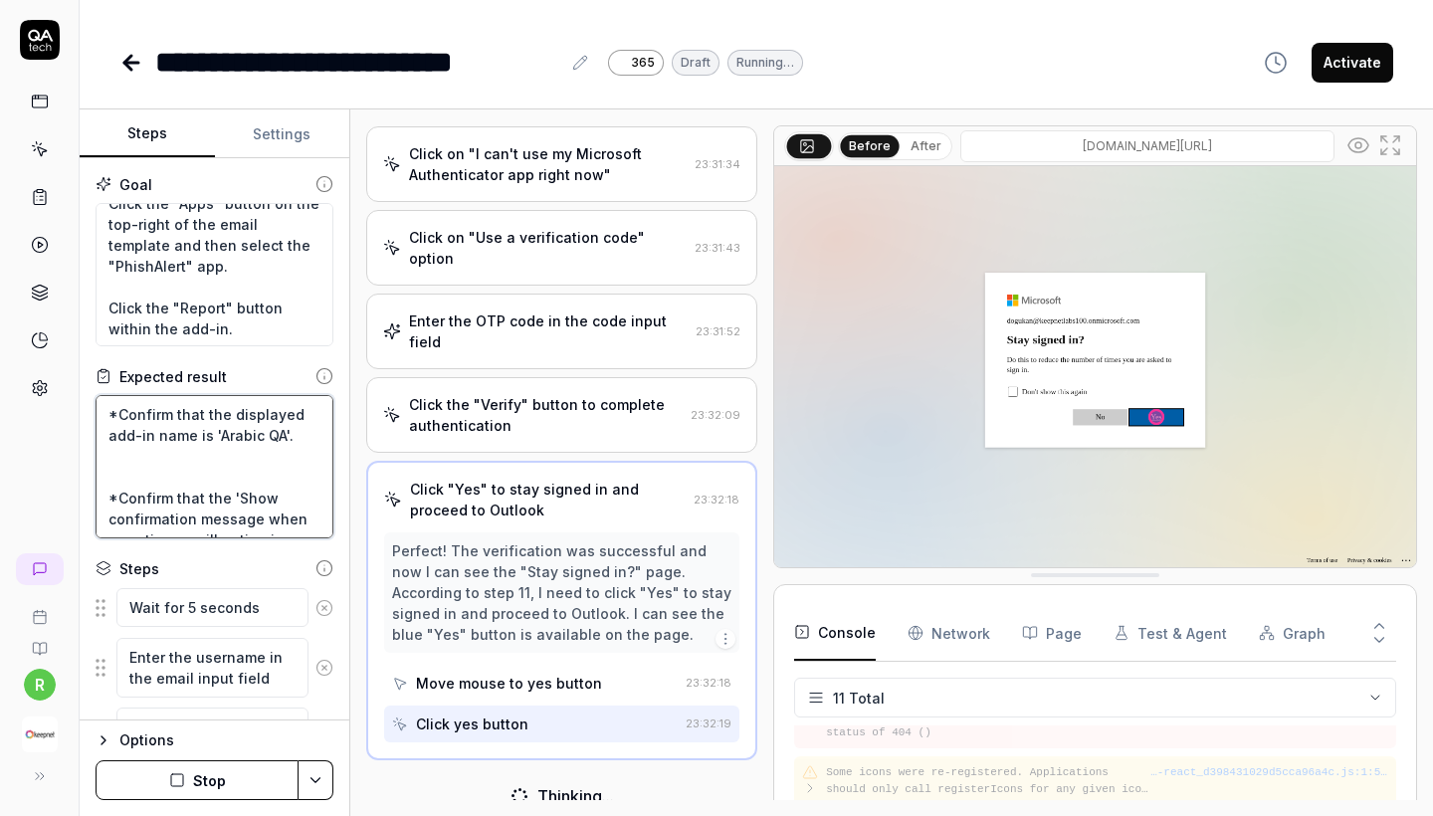
scroll to position [294, 0]
type textarea "*Confirm that the displayed add-in name is 'Arabic QA'. *Confirm that the 'Show…"
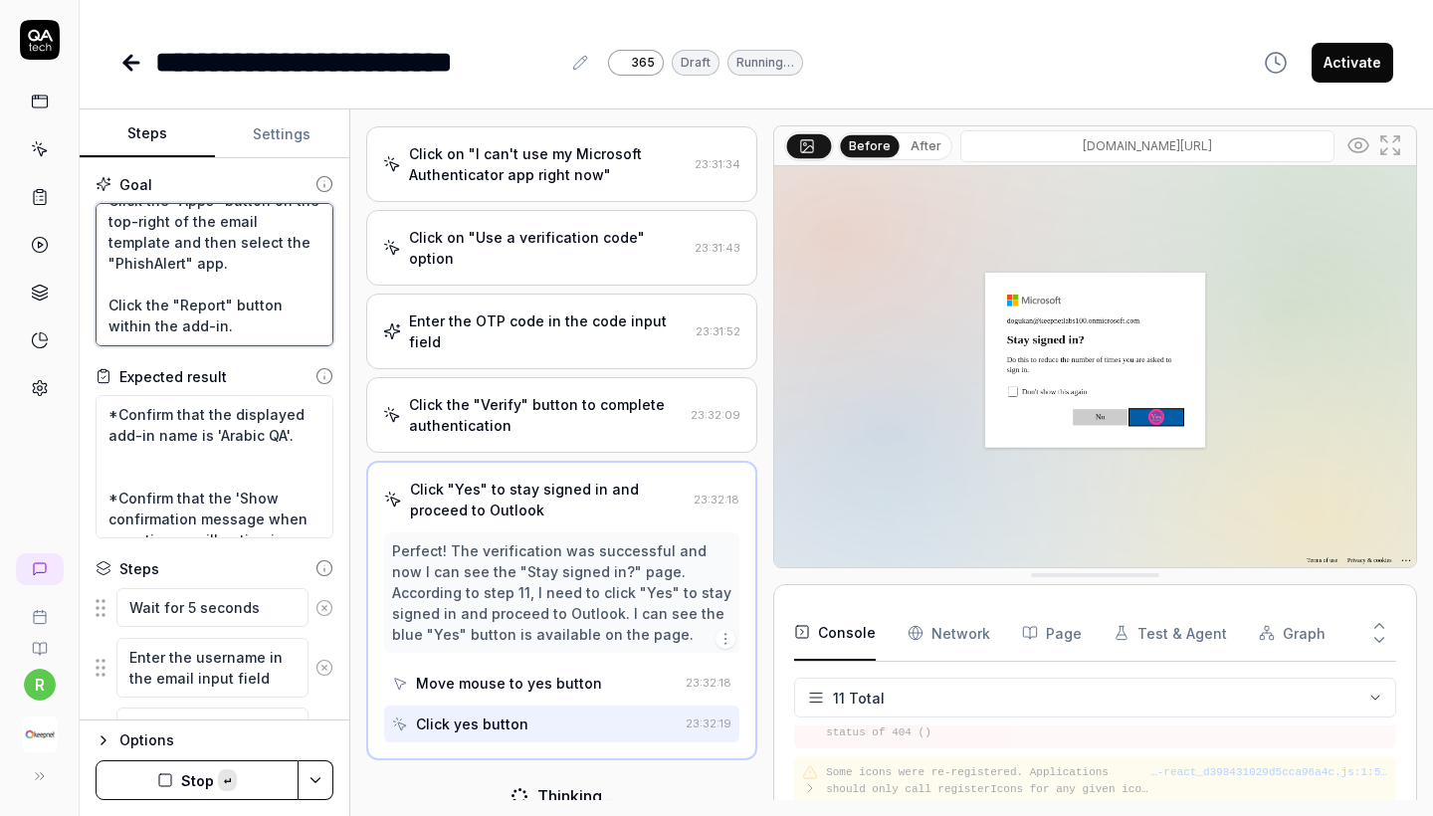
drag, startPoint x: 117, startPoint y: 286, endPoint x: 186, endPoint y: 288, distance: 68.7
click at [186, 288] on textarea "Wait for 5 sec Go to the "My add-ins" tab. and Click "Add a custom add-in" and …" at bounding box center [215, 274] width 238 height 143
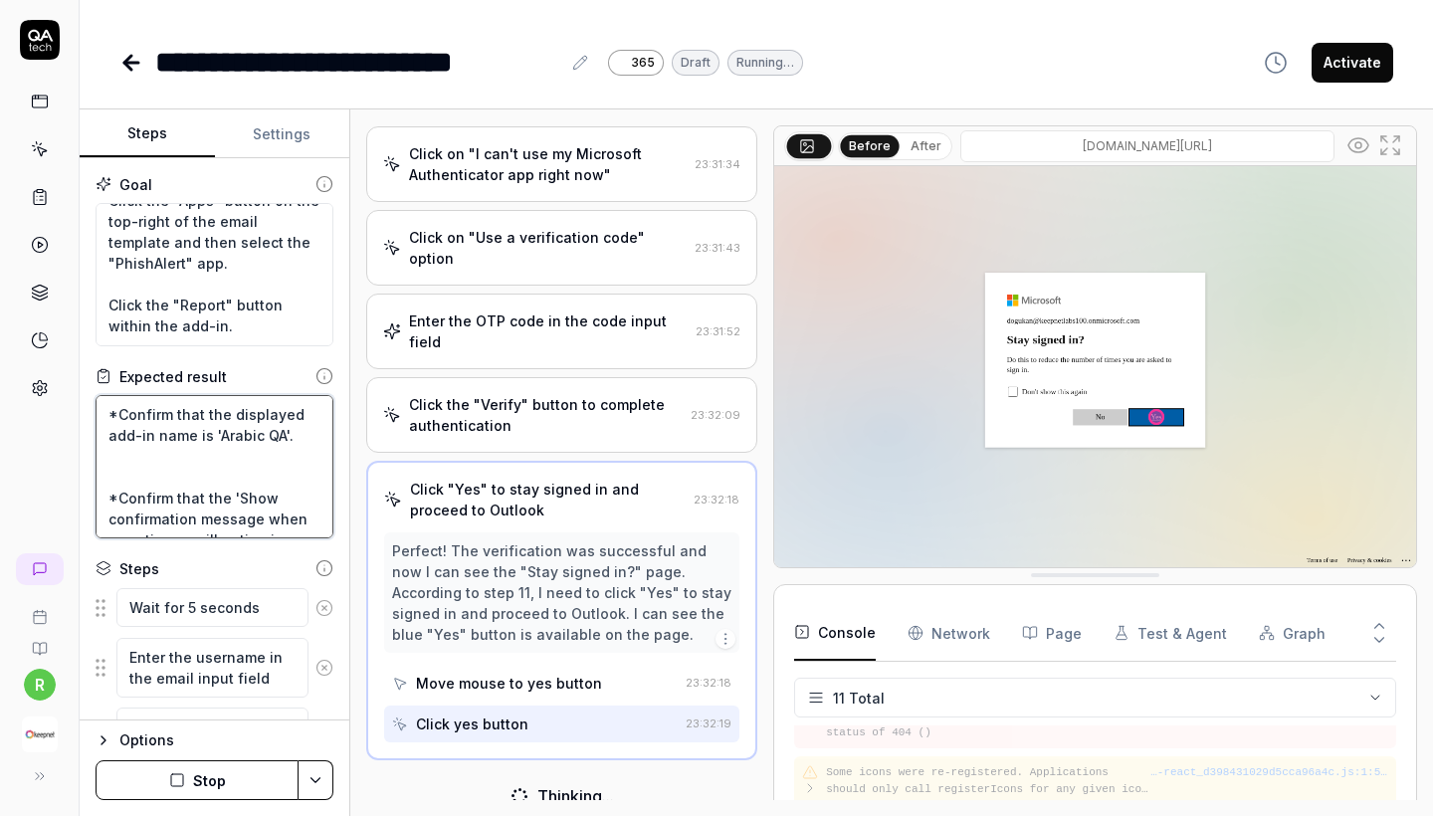
drag, startPoint x: 219, startPoint y: 437, endPoint x: 278, endPoint y: 437, distance: 58.7
click at [278, 437] on textarea "*Confirm that the displayed add-in name is 'Arabic QA'. *Confirm that the 'Show…" at bounding box center [215, 466] width 238 height 143
paste textarea "PhishAlert"
type textarea "*"
type textarea "*Confirm that the displayed add-in name is 'PhishAlert'. *Confirm that the 'Sho…"
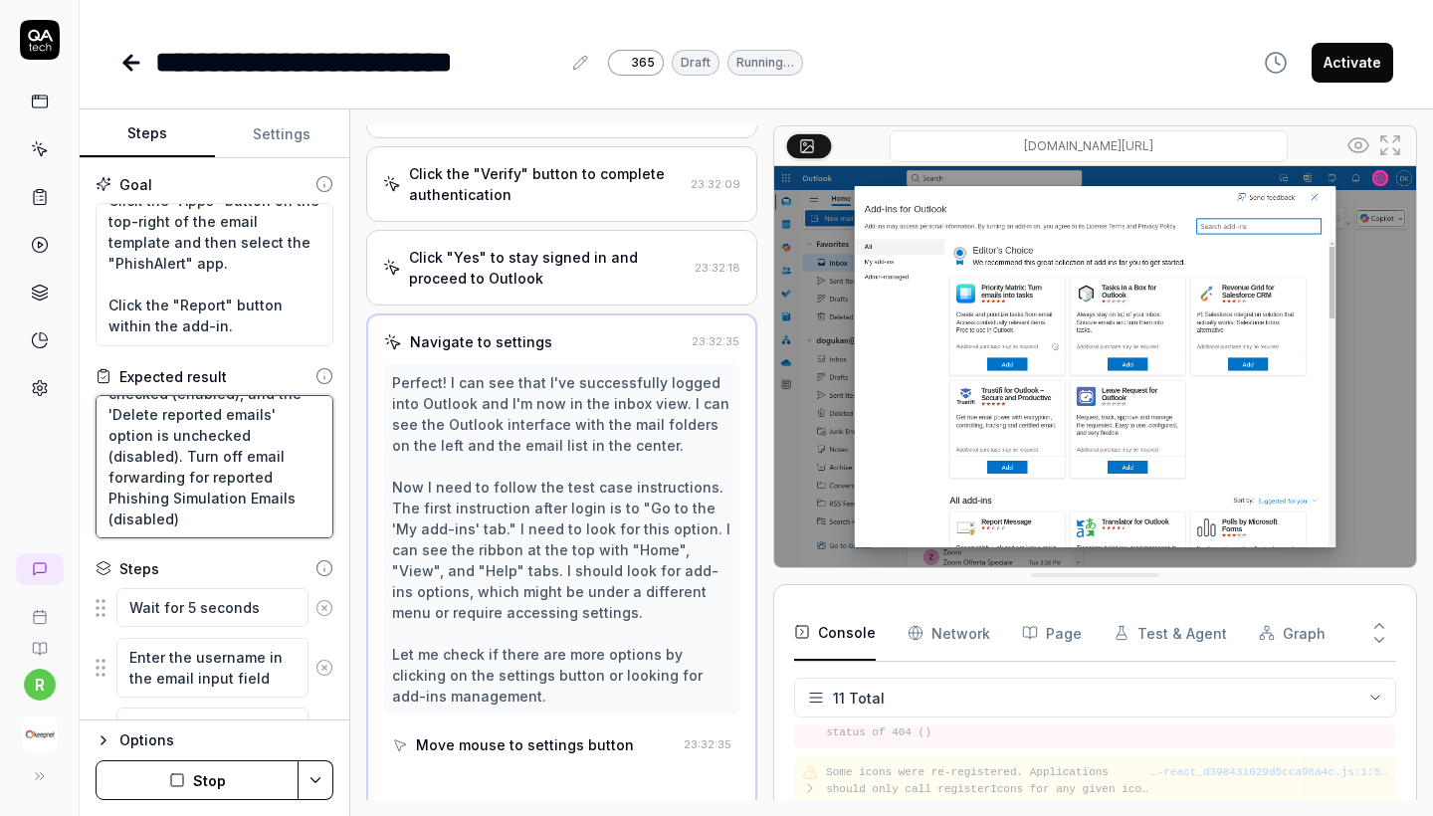
scroll to position [780, 0]
click at [275, 149] on button "Settings" at bounding box center [282, 134] width 135 height 48
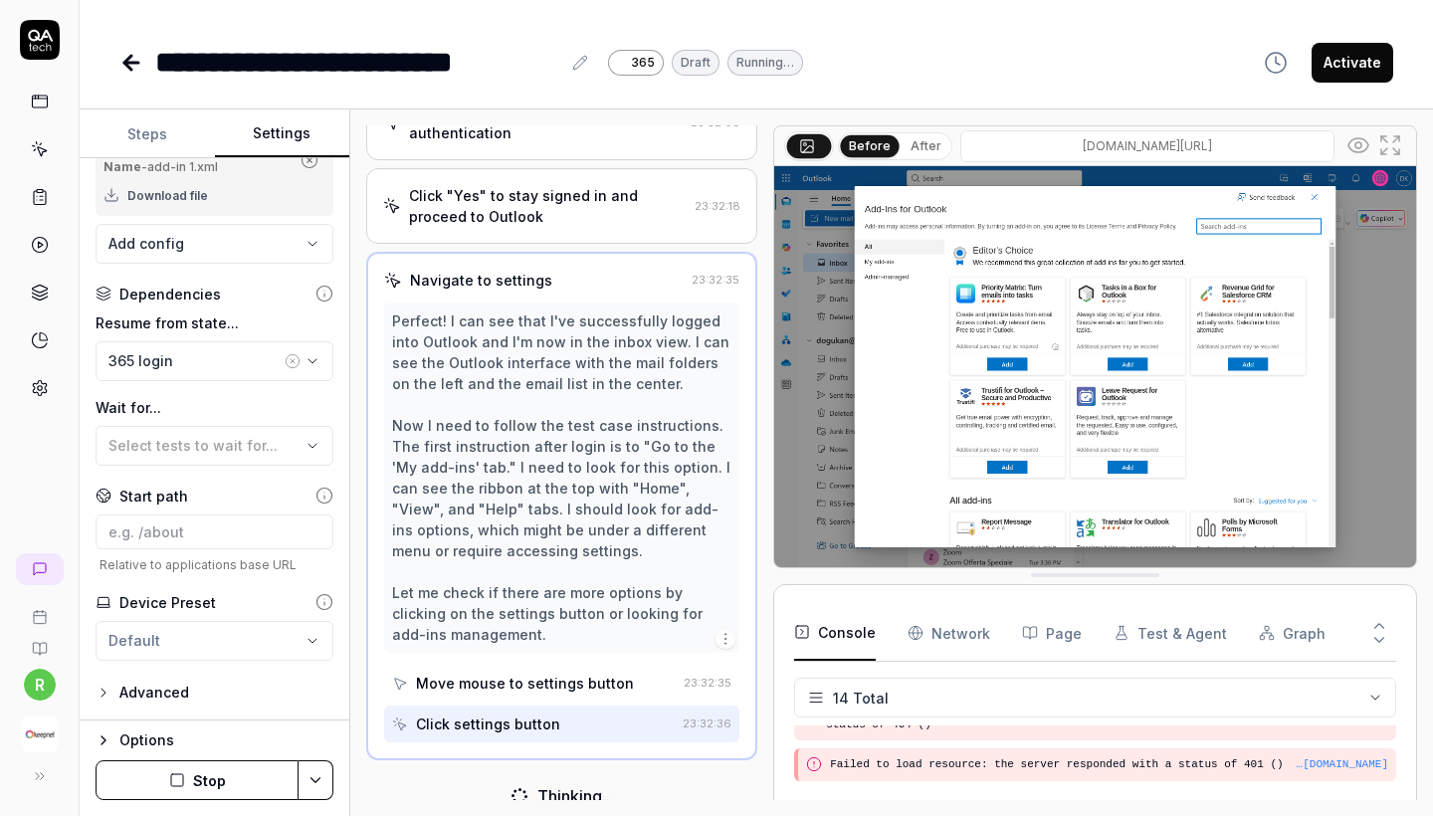
scroll to position [0, 0]
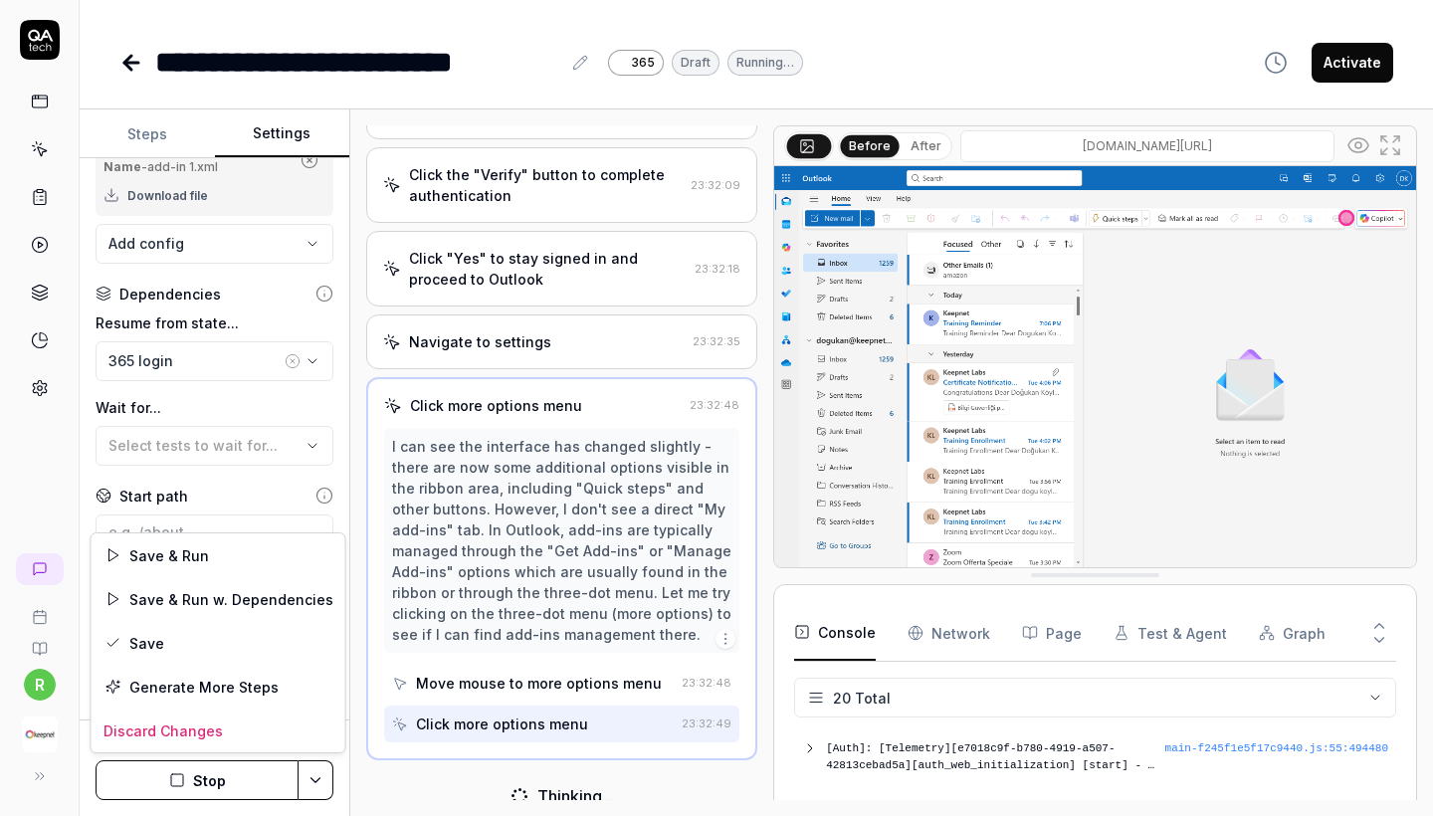
click at [315, 785] on html "**********" at bounding box center [716, 408] width 1433 height 816
click at [206, 649] on div "Save" at bounding box center [219, 643] width 254 height 44
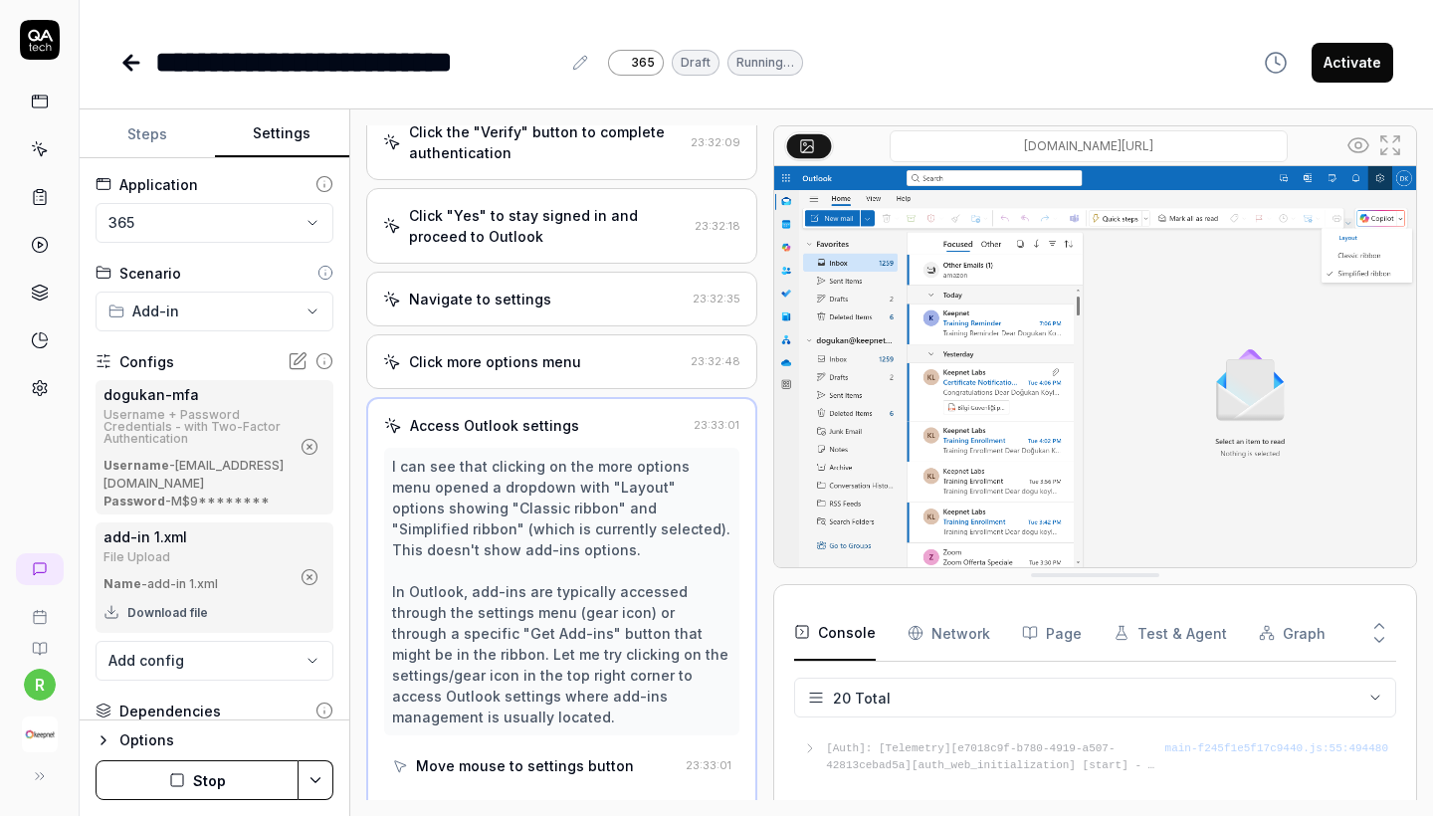
click at [159, 124] on button "Steps" at bounding box center [147, 134] width 135 height 48
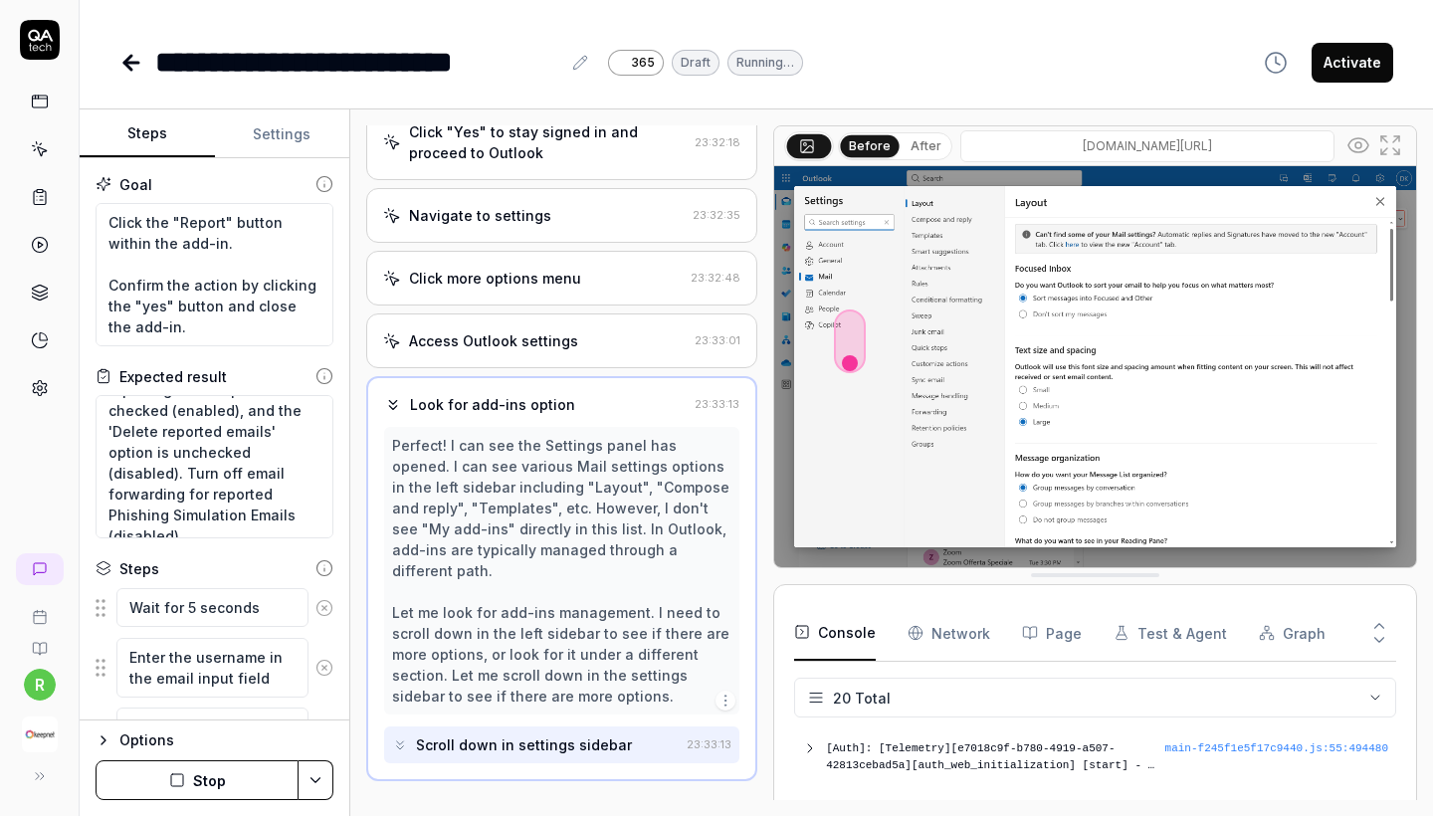
click at [195, 794] on button "Stop" at bounding box center [197, 780] width 203 height 40
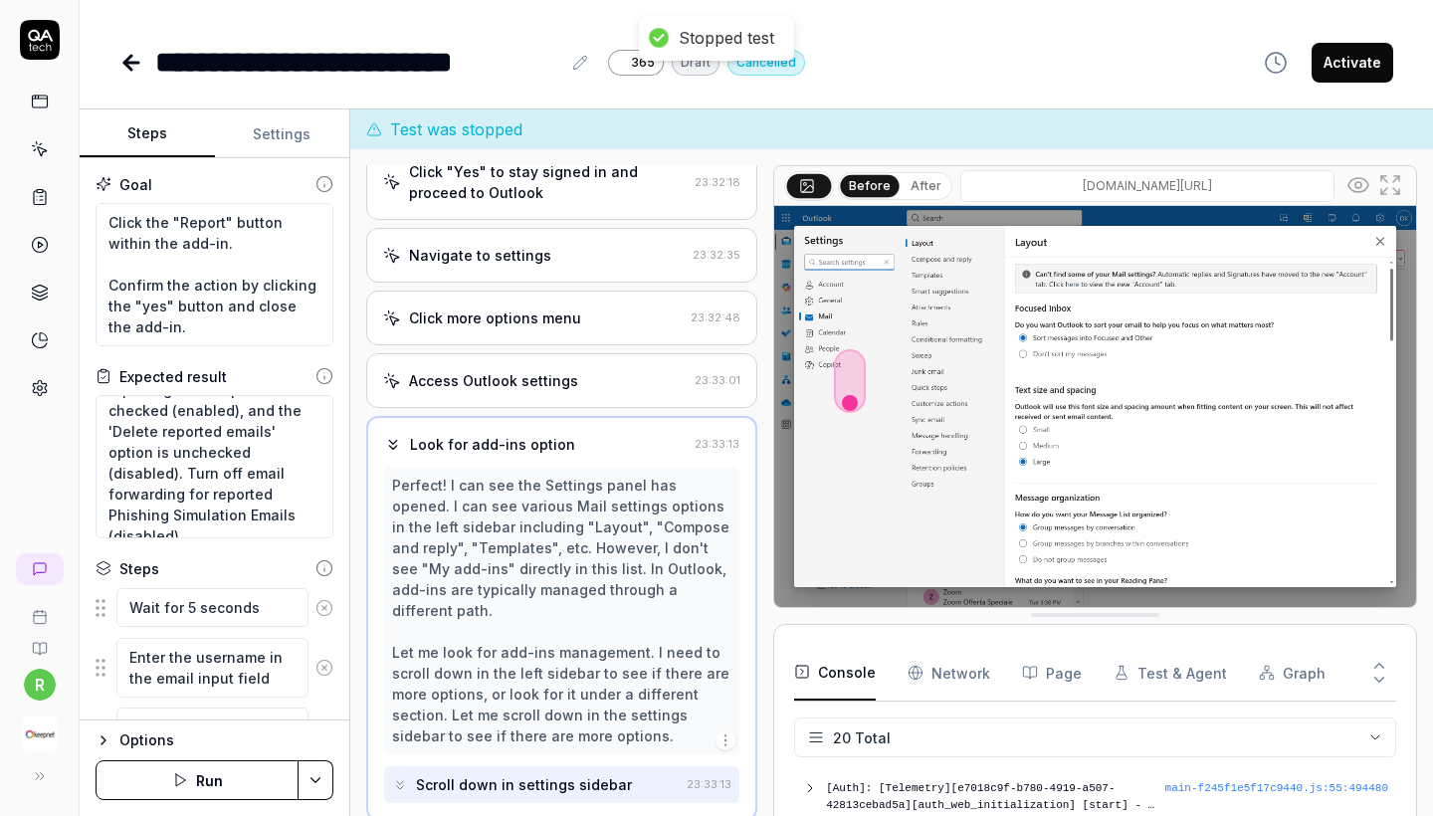
click at [184, 774] on icon "button" at bounding box center [180, 780] width 16 height 16
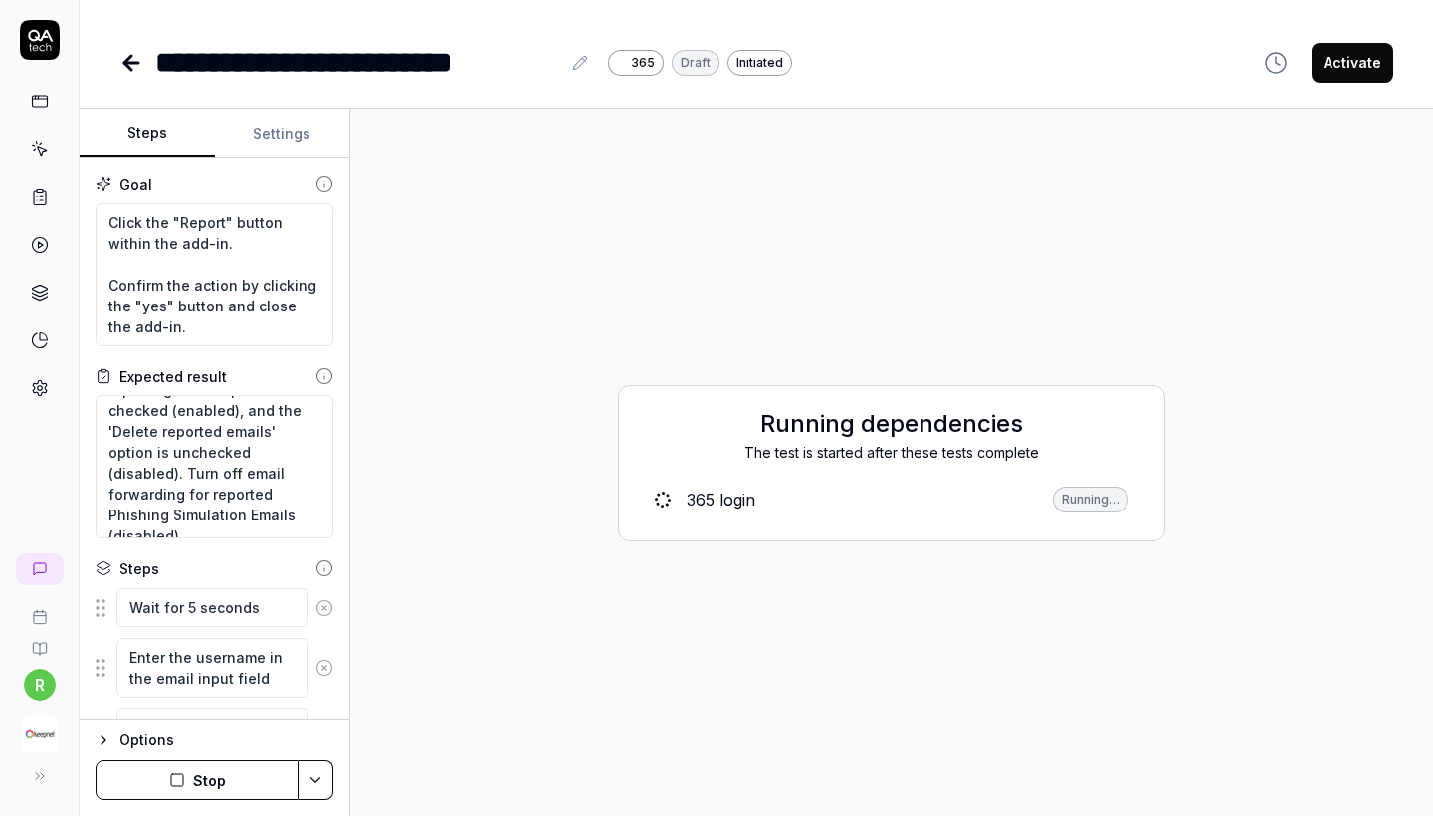
click at [1066, 3] on div "**********" at bounding box center [756, 42] width 1353 height 85
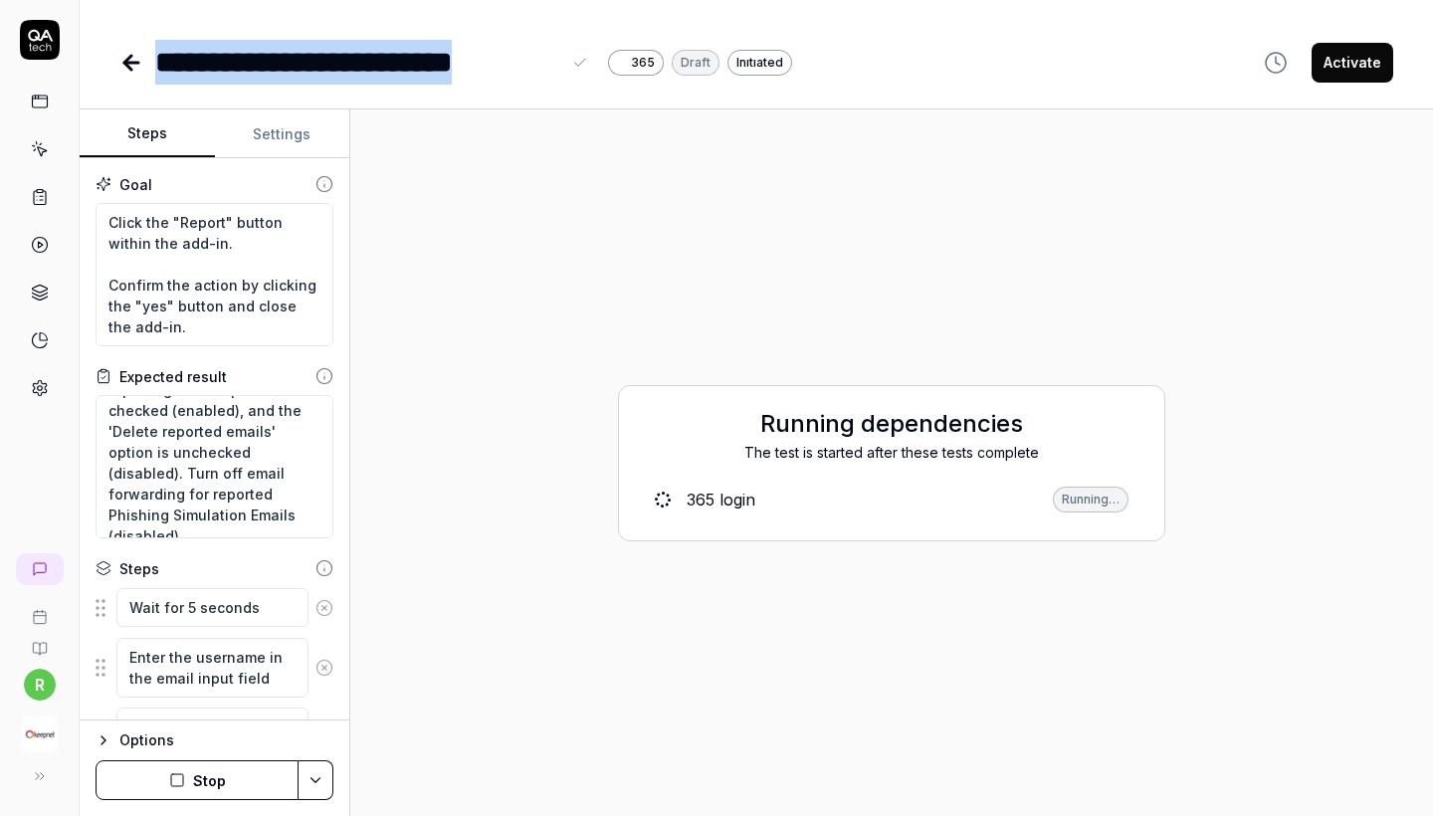
copy div "**********"
drag, startPoint x: 155, startPoint y: 61, endPoint x: 564, endPoint y: 57, distance: 409.0
click at [564, 57] on div "**********" at bounding box center [373, 62] width 437 height 45
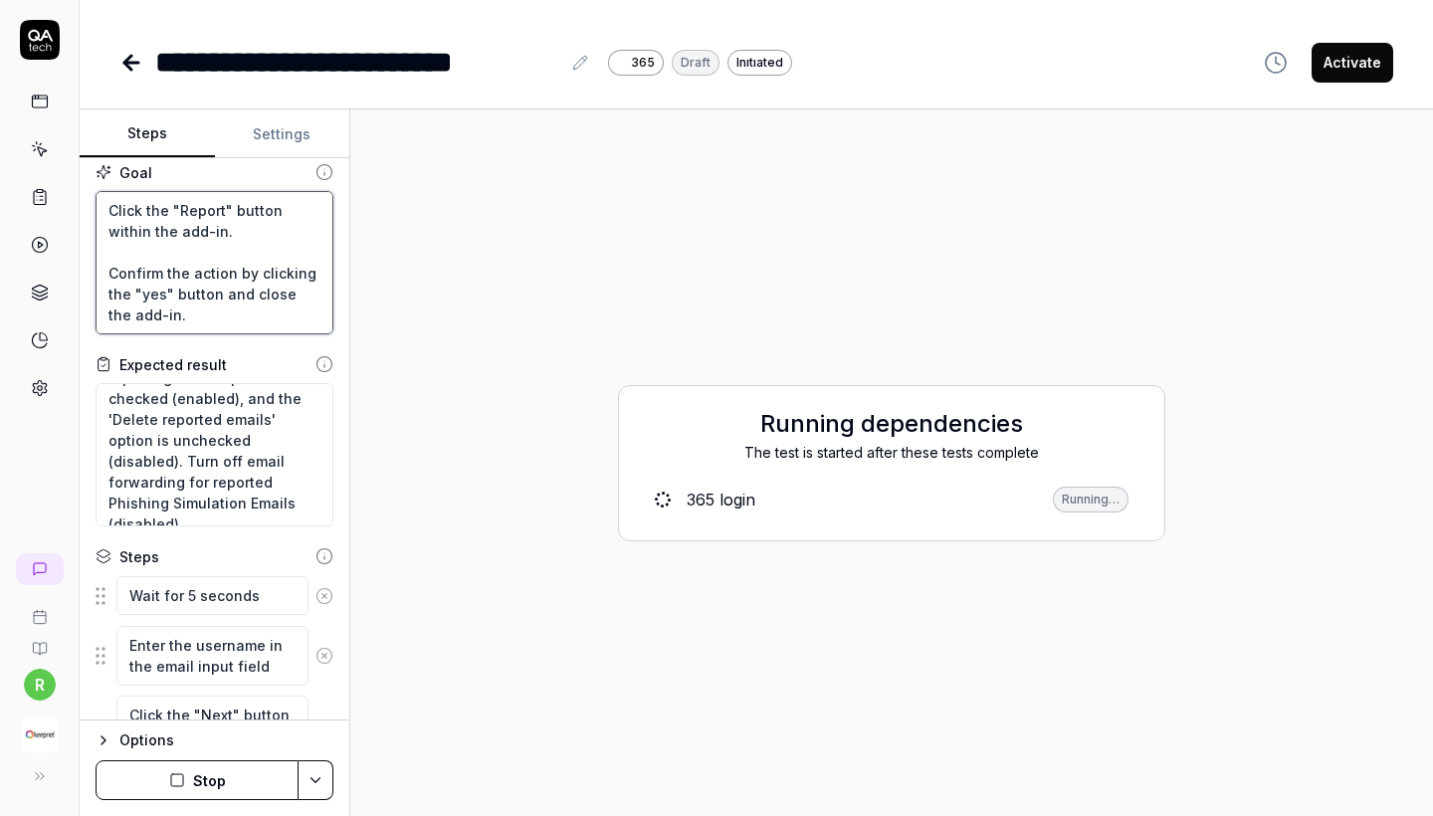
drag, startPoint x: 108, startPoint y: 208, endPoint x: 233, endPoint y: 436, distance: 259.6
click at [233, 437] on div "Goal Wait for 5 sec Go to the "My add-ins" tab. and Click "Add a custom add-in"…" at bounding box center [215, 439] width 270 height 562
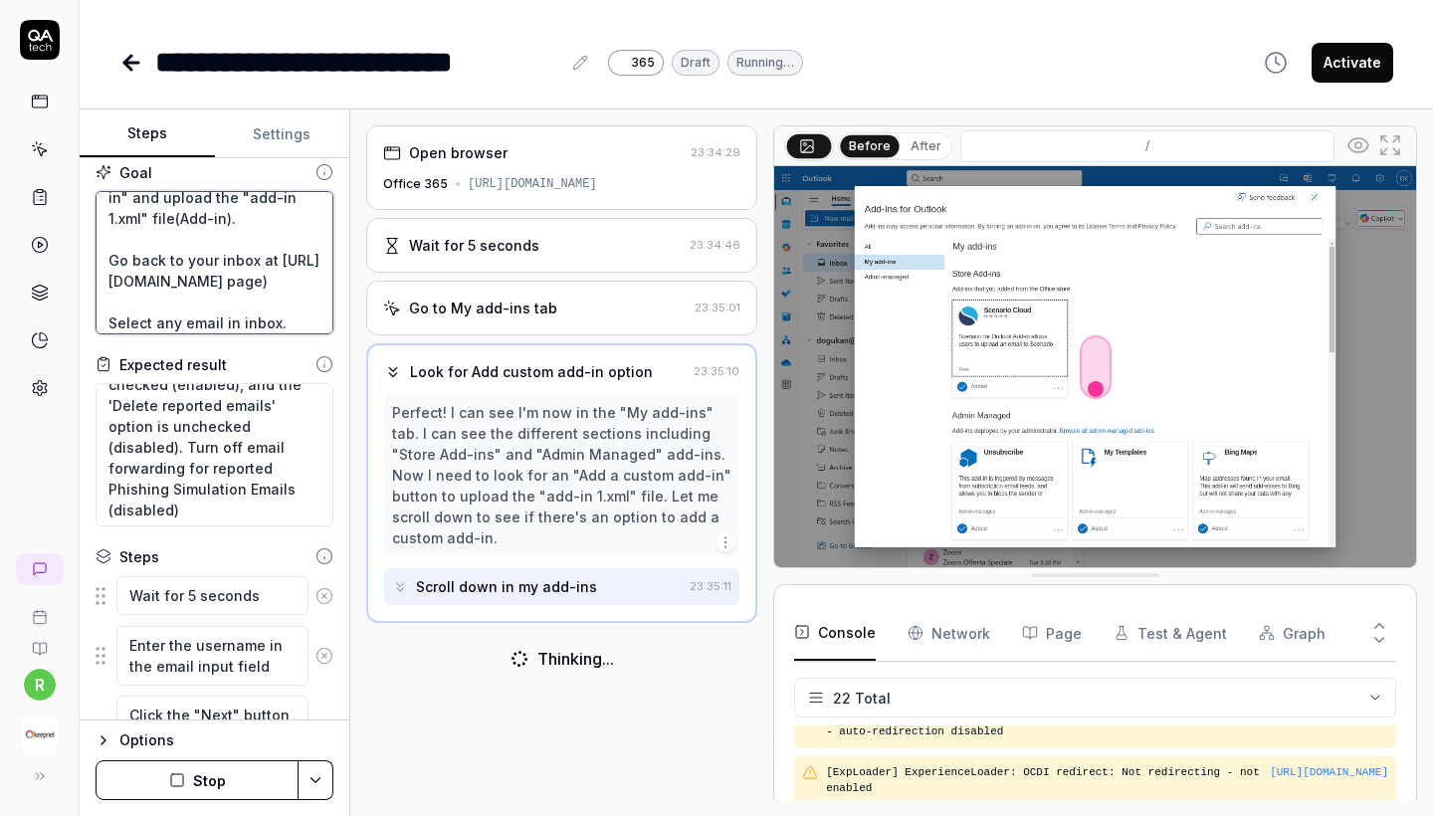
scroll to position [119, 0]
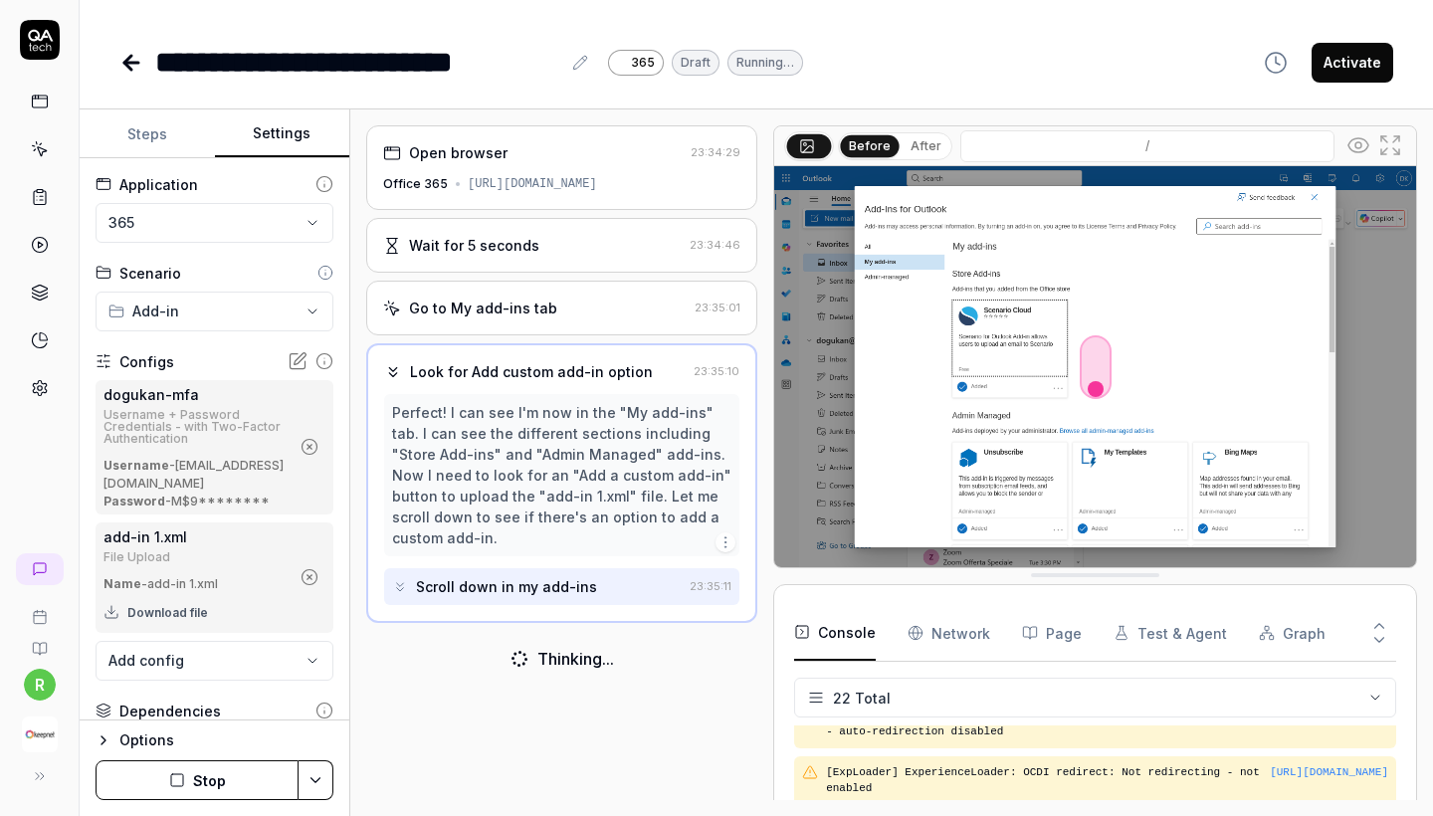
click at [286, 135] on button "Settings" at bounding box center [282, 134] width 135 height 48
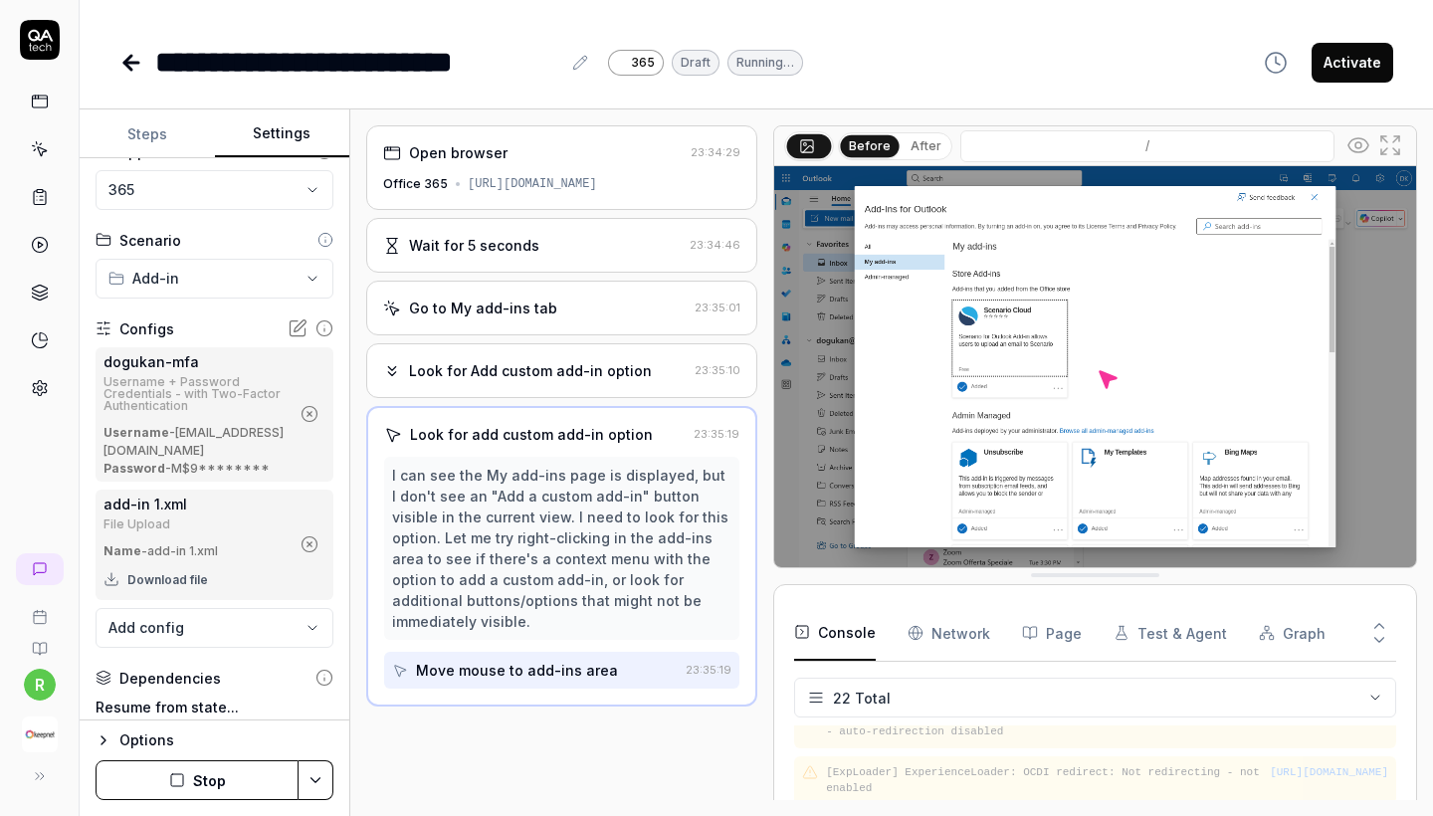
scroll to position [11, 0]
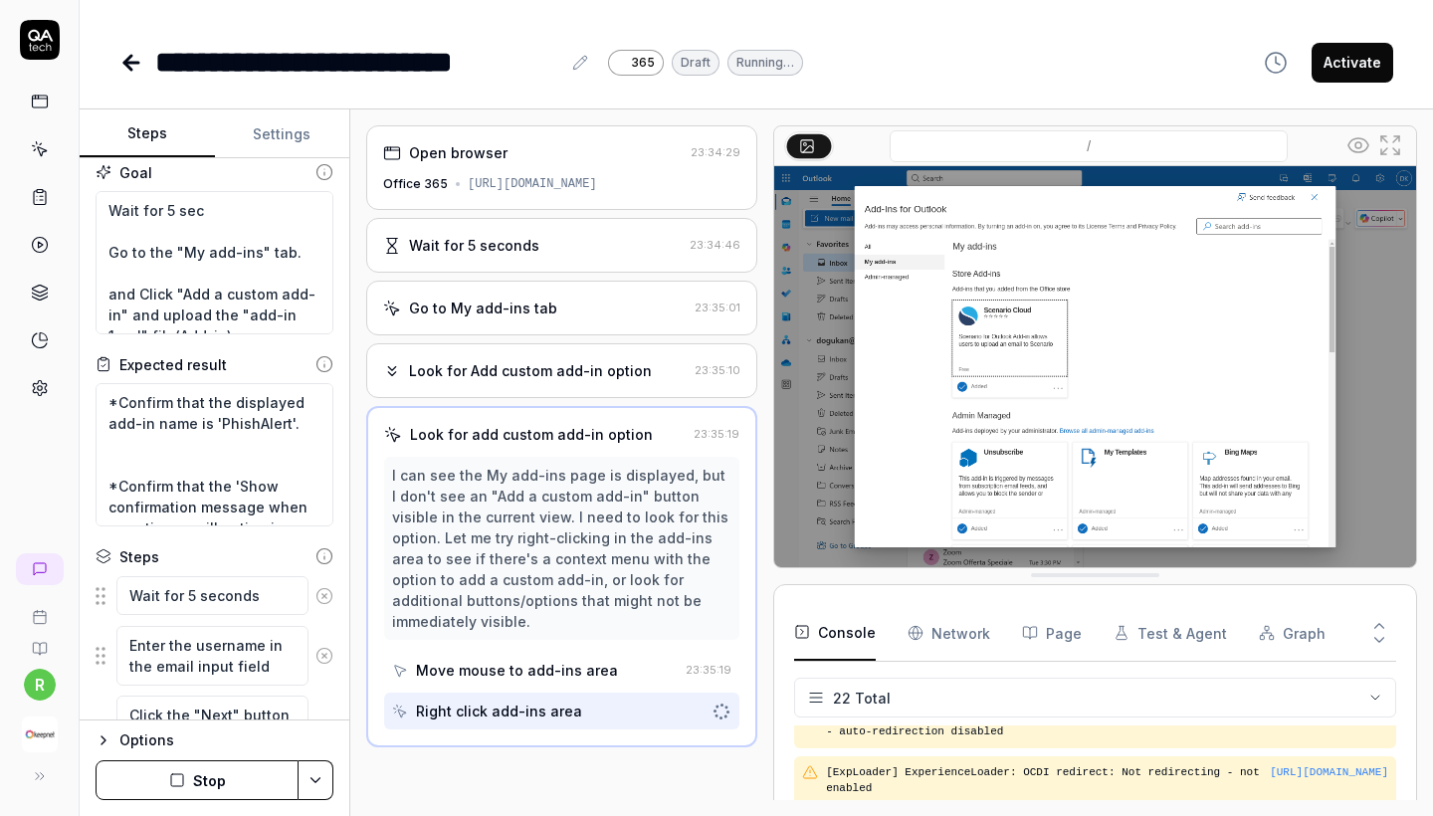
click at [147, 135] on button "Steps" at bounding box center [147, 134] width 135 height 48
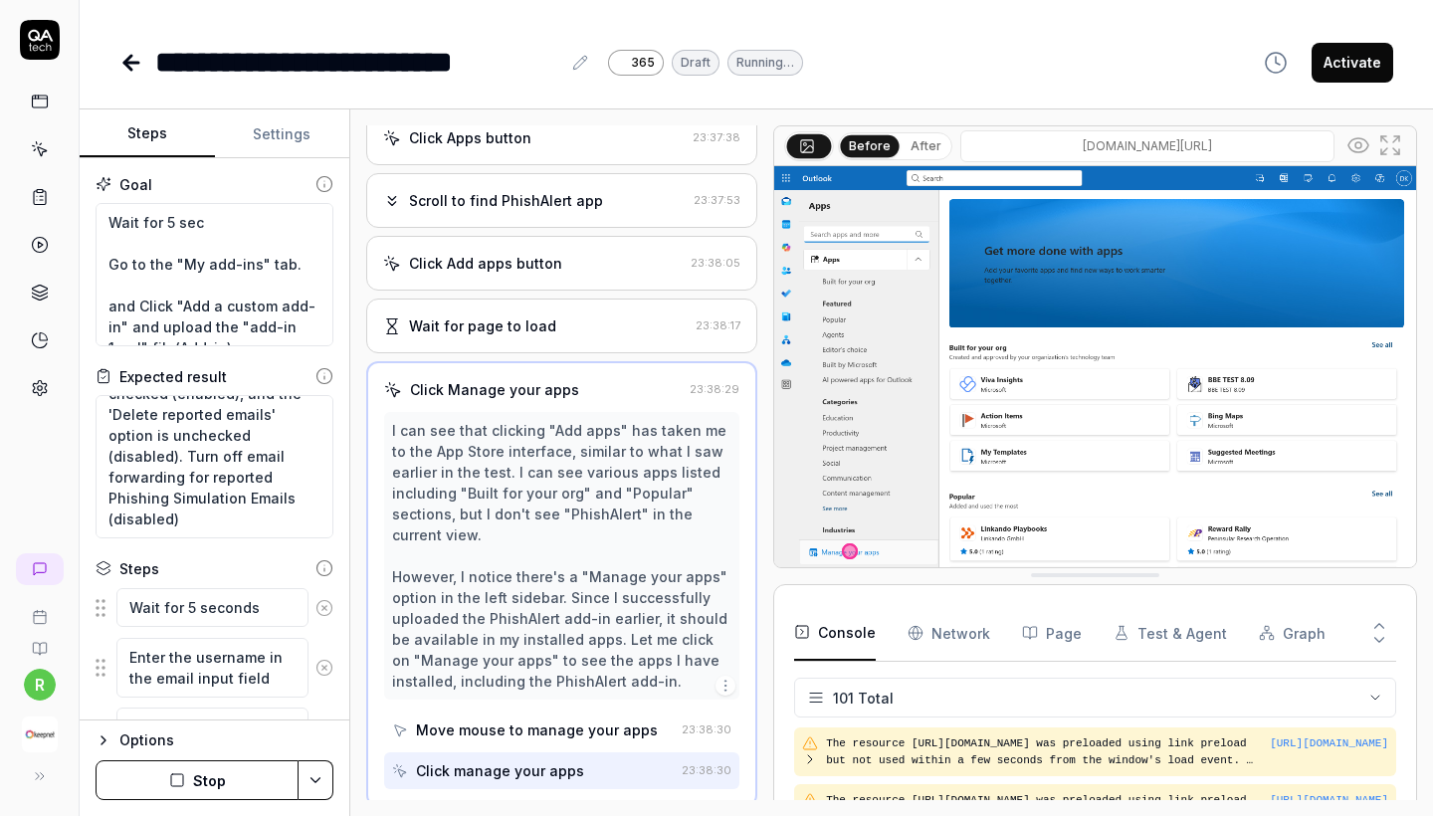
scroll to position [1031, 0]
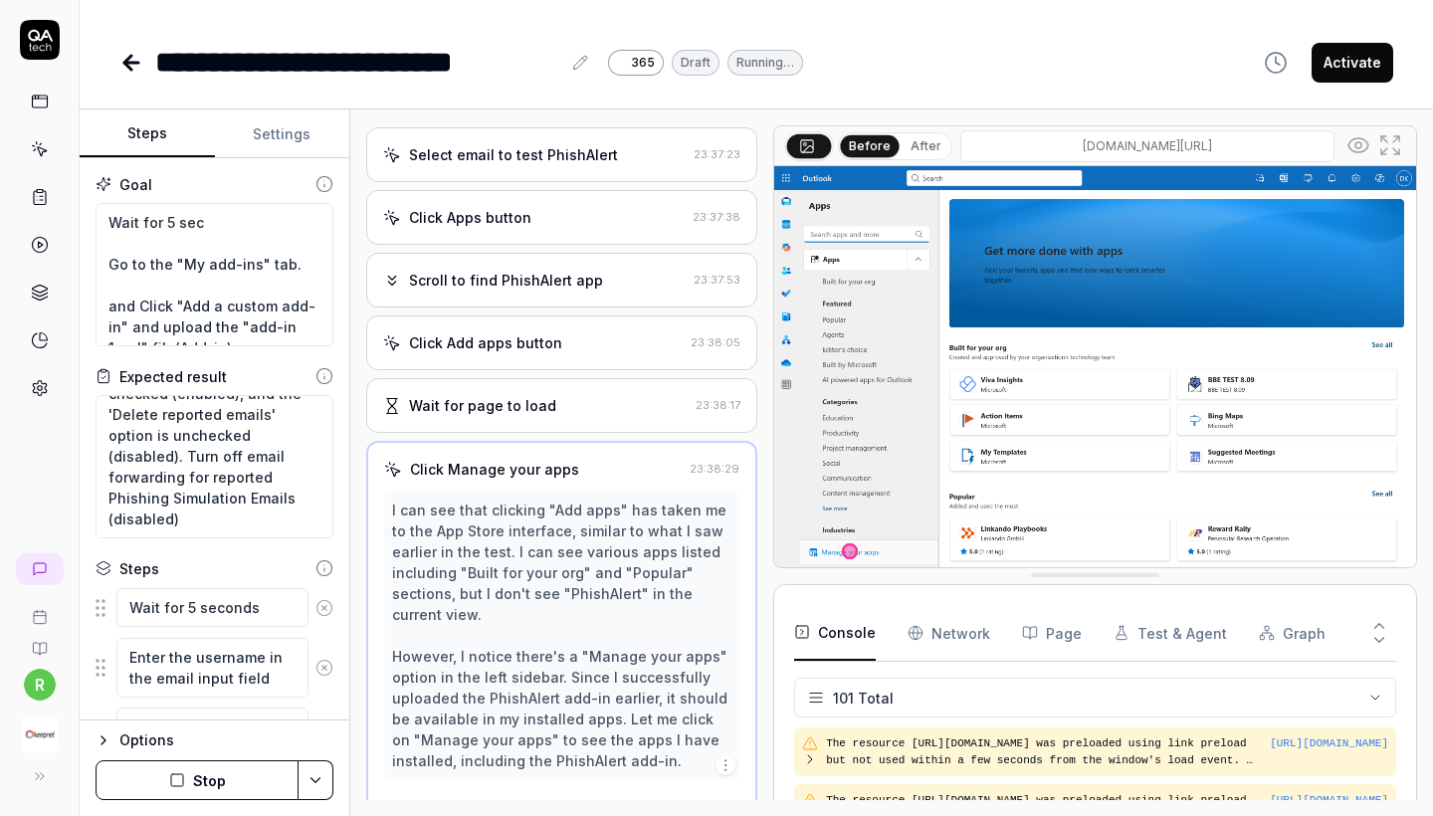
click at [557, 353] on div "Click Add apps button" at bounding box center [533, 342] width 300 height 21
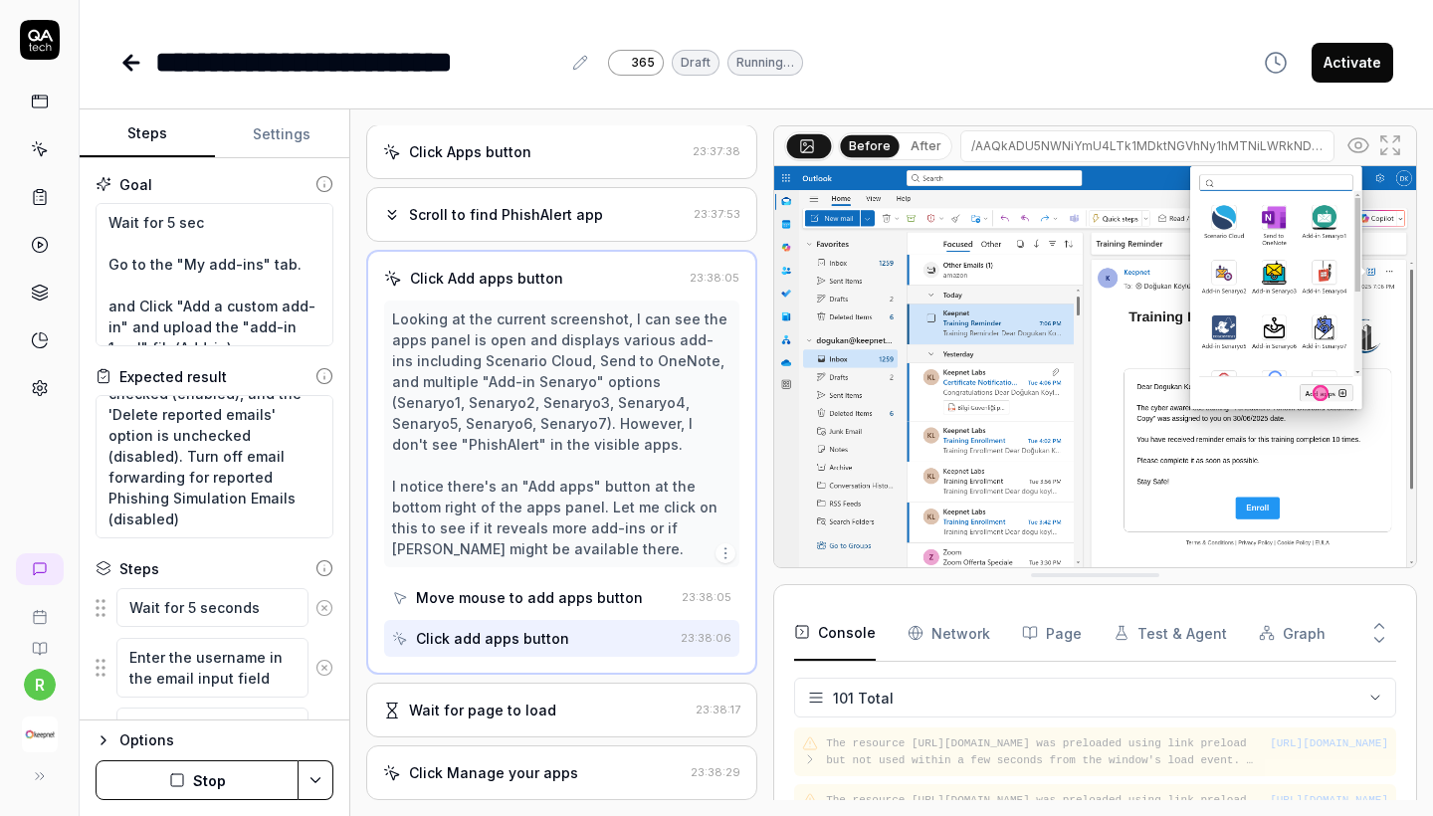
scroll to position [5450, 0]
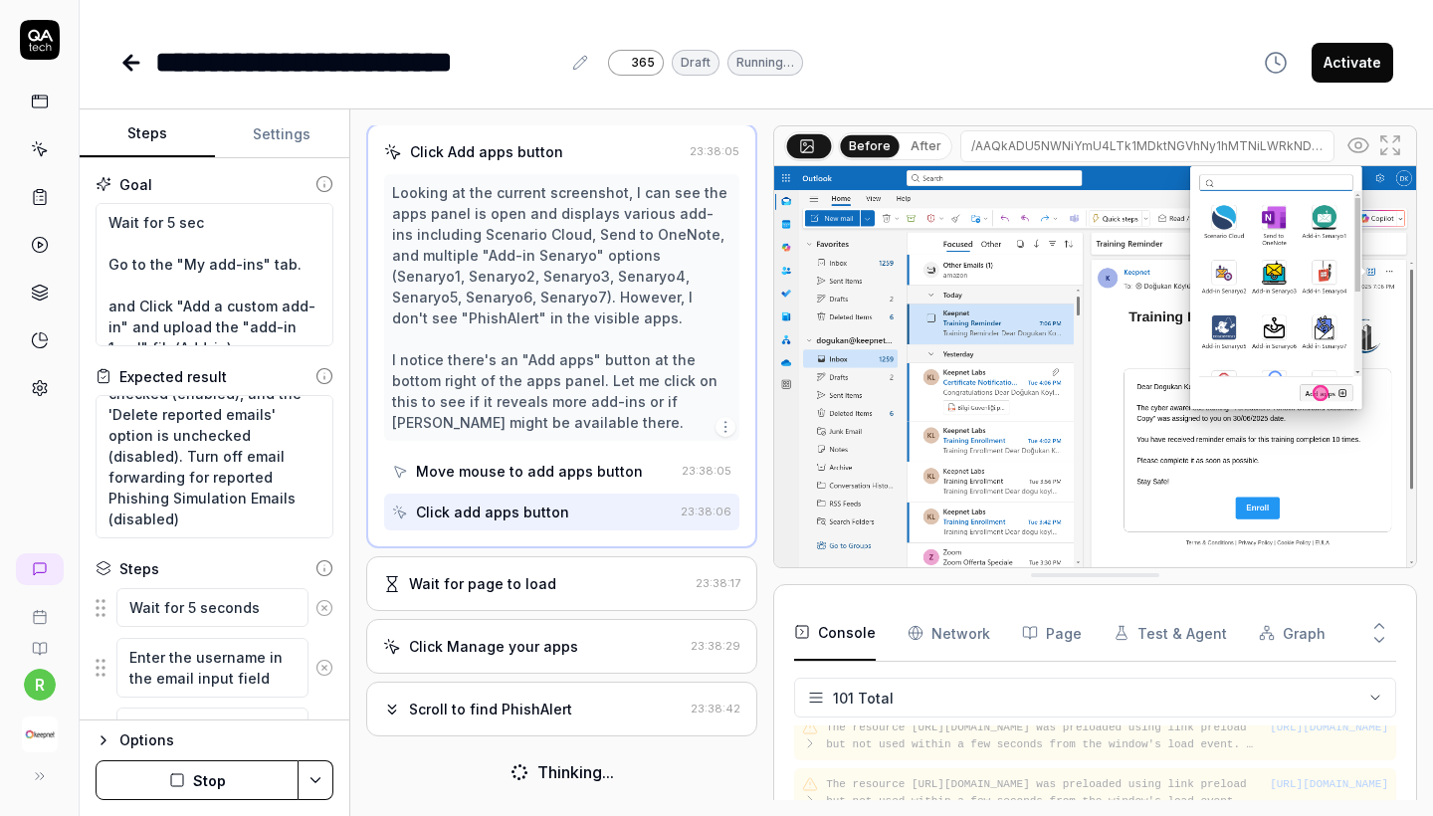
click at [540, 594] on div "Wait for page to load 23:38:17" at bounding box center [561, 583] width 391 height 55
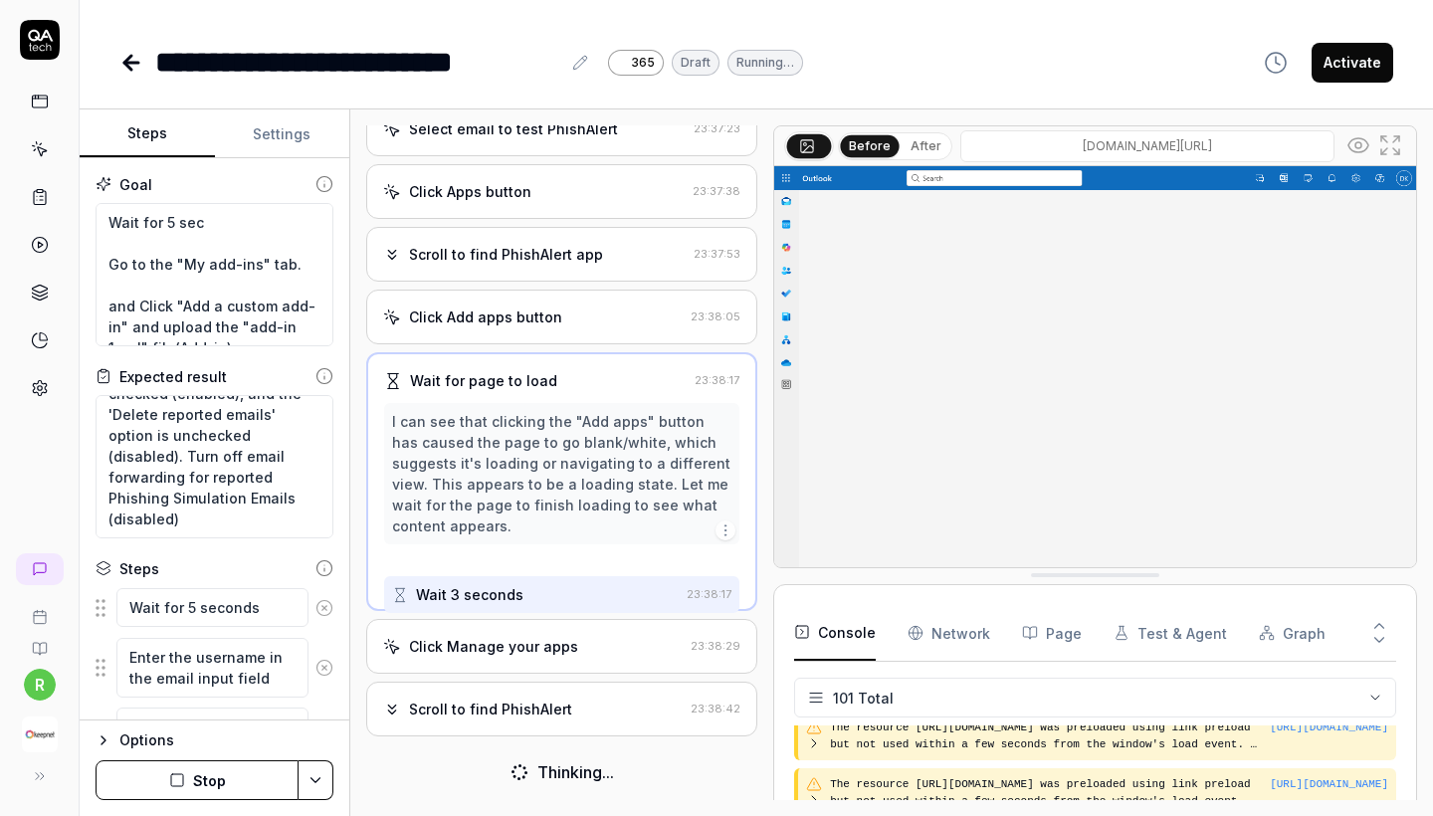
scroll to position [5434, 0]
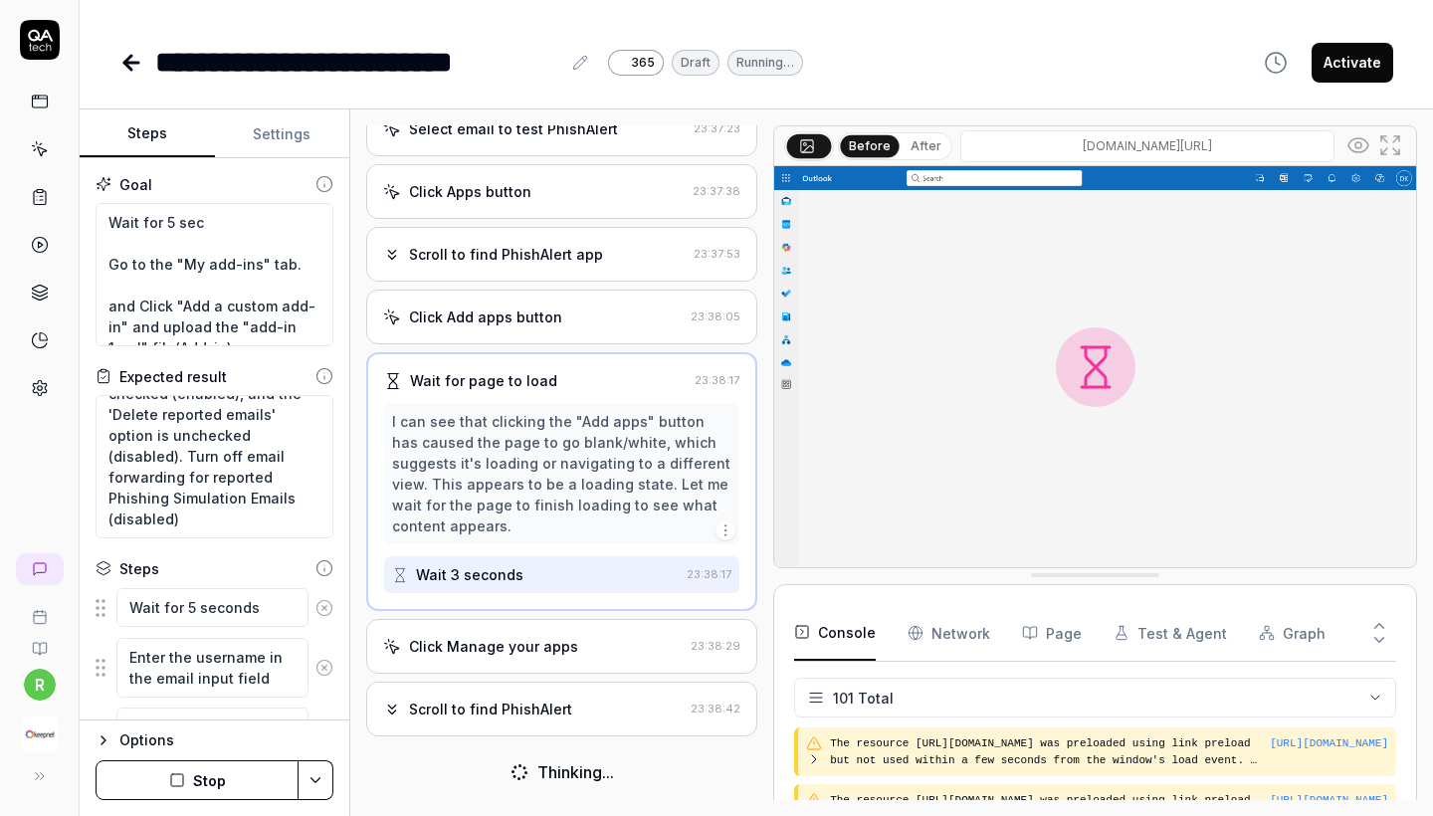
click at [523, 728] on div "Scroll to find PhishAlert 23:38:42" at bounding box center [561, 709] width 391 height 55
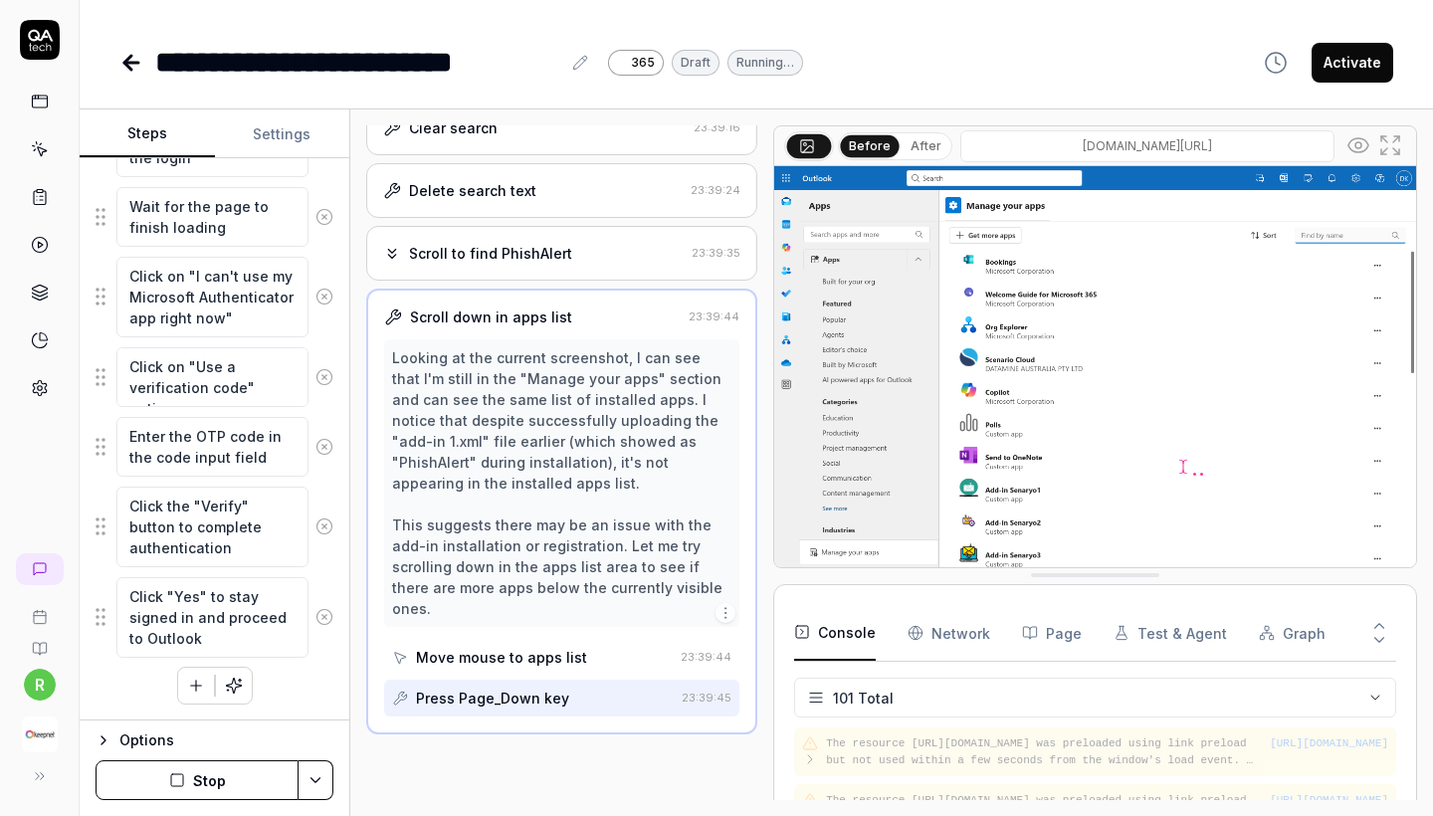
scroll to position [1617, 0]
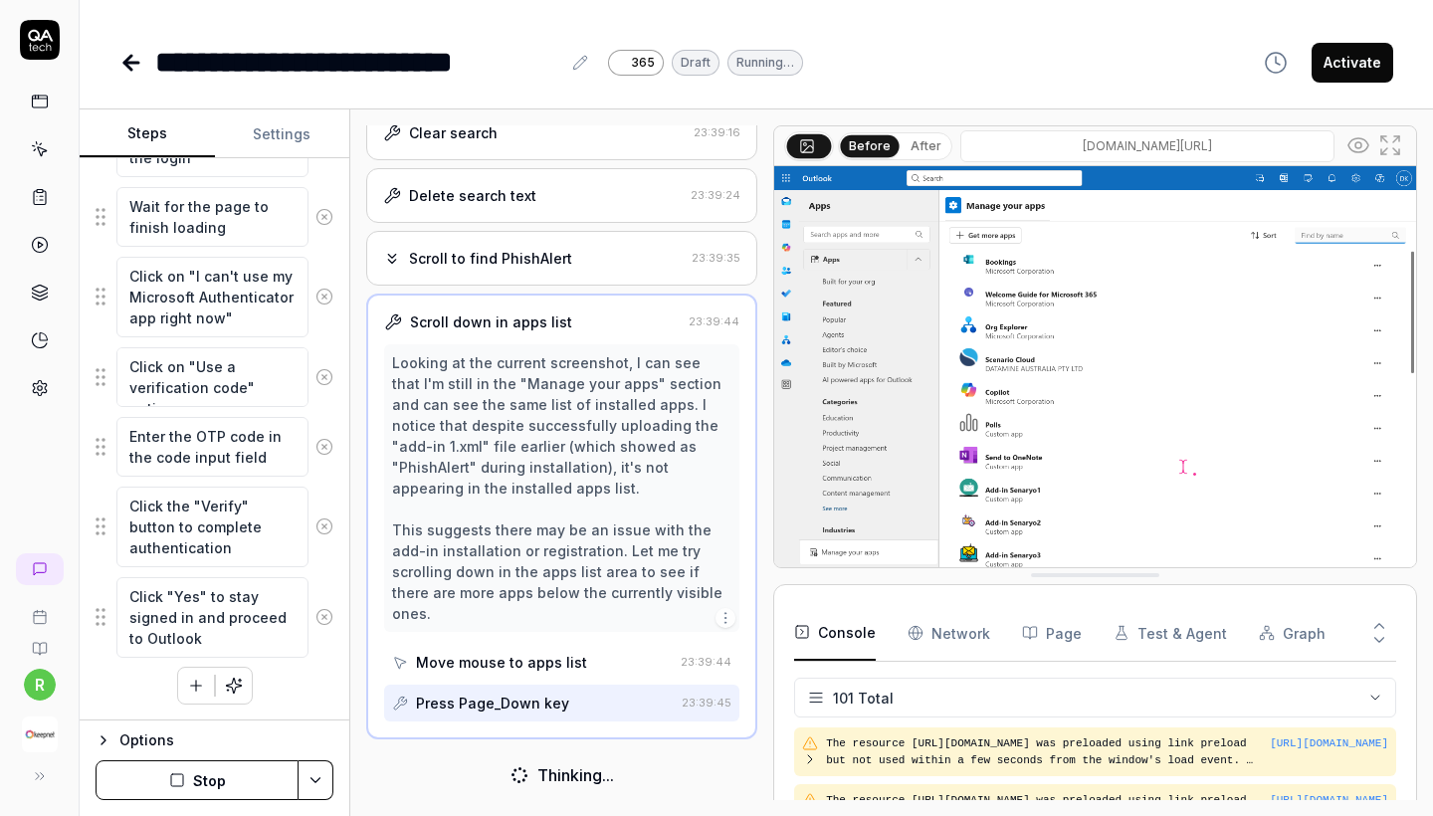
click at [188, 775] on button "Stop" at bounding box center [197, 780] width 203 height 40
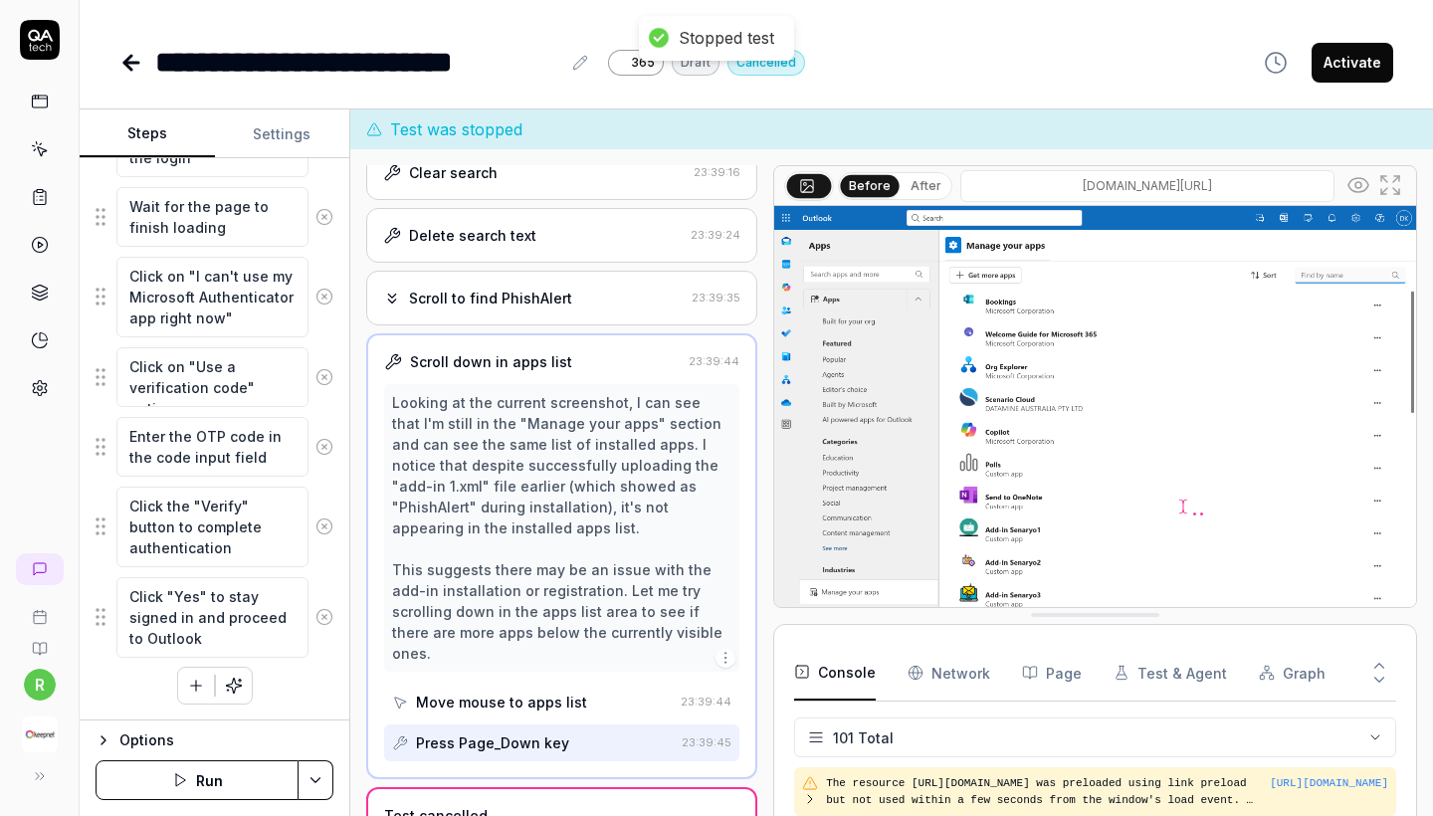
click at [196, 780] on button "Run" at bounding box center [197, 780] width 203 height 40
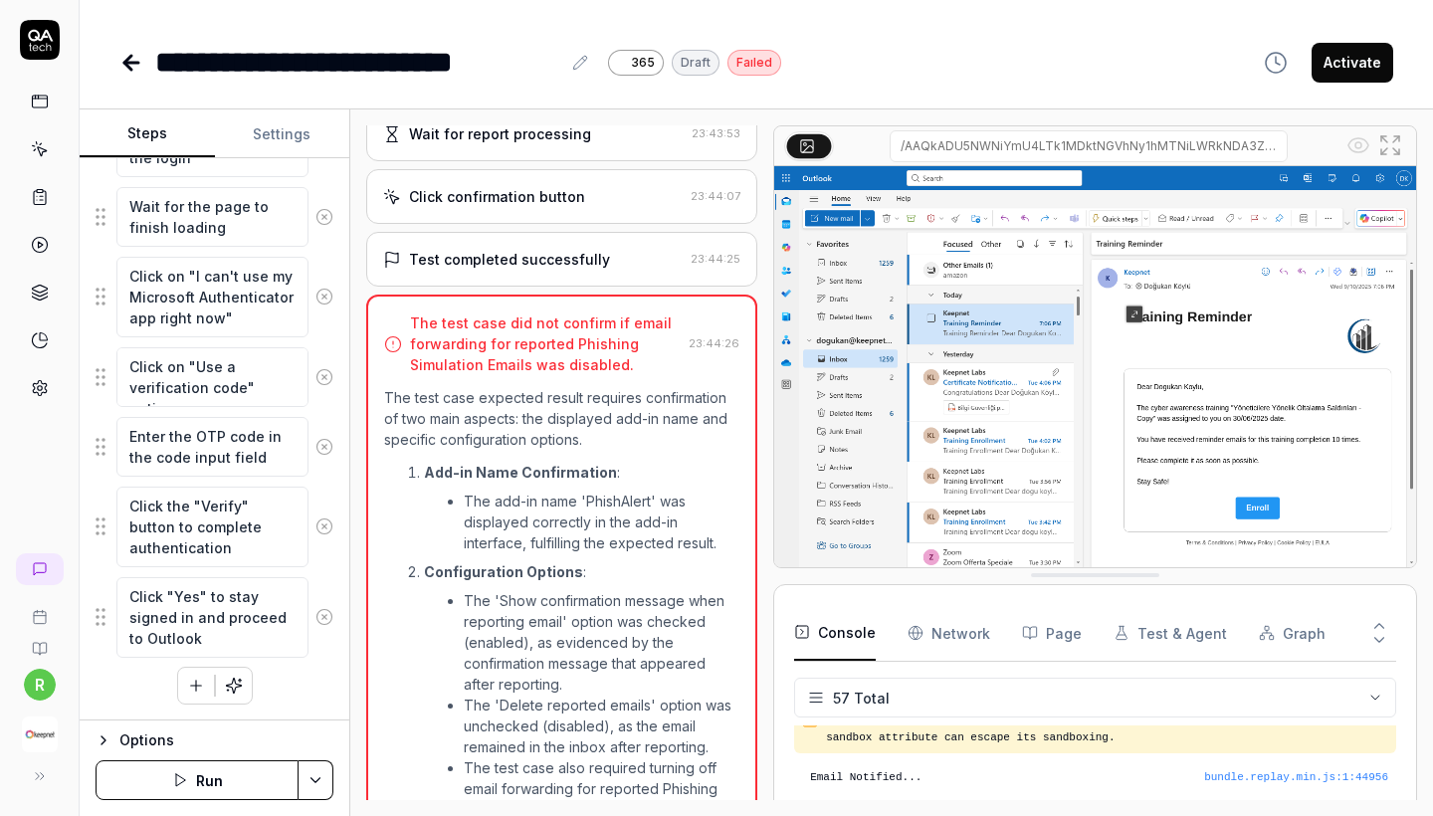
scroll to position [1301, 0]
click at [534, 272] on div "Test completed successfully" at bounding box center [509, 261] width 201 height 21
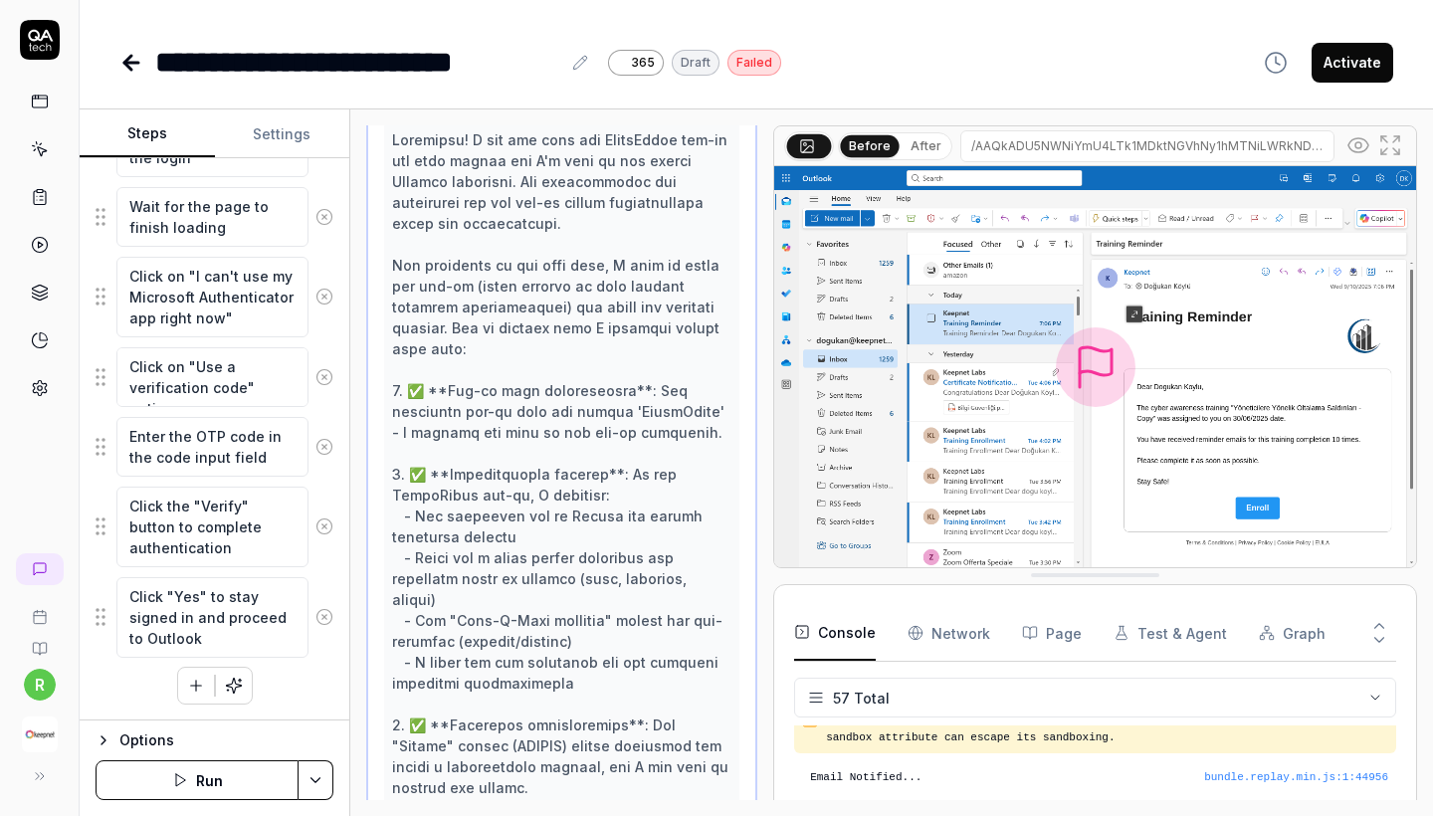
scroll to position [1316, 0]
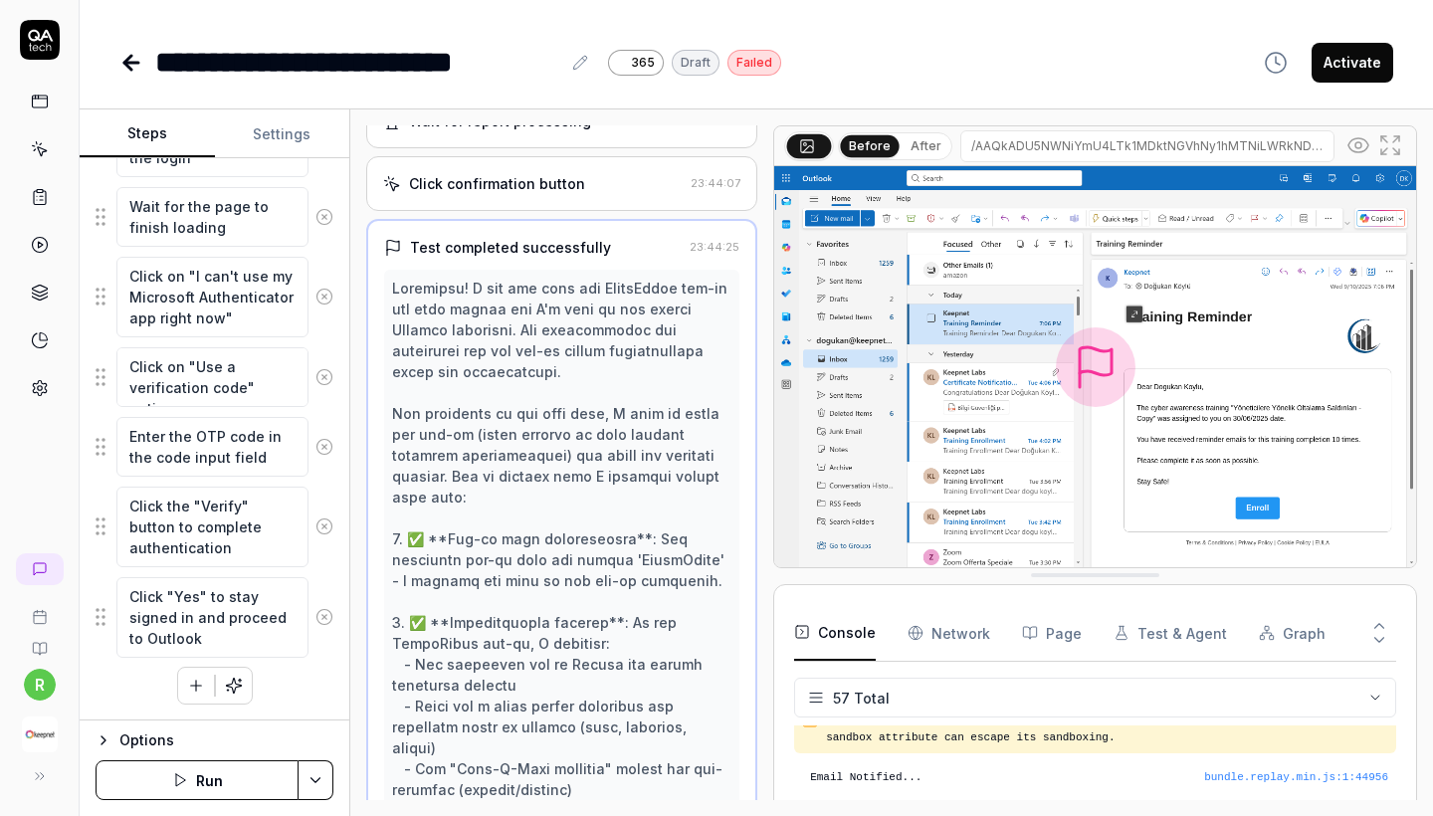
click at [530, 131] on div "Wait for report processing" at bounding box center [500, 120] width 182 height 21
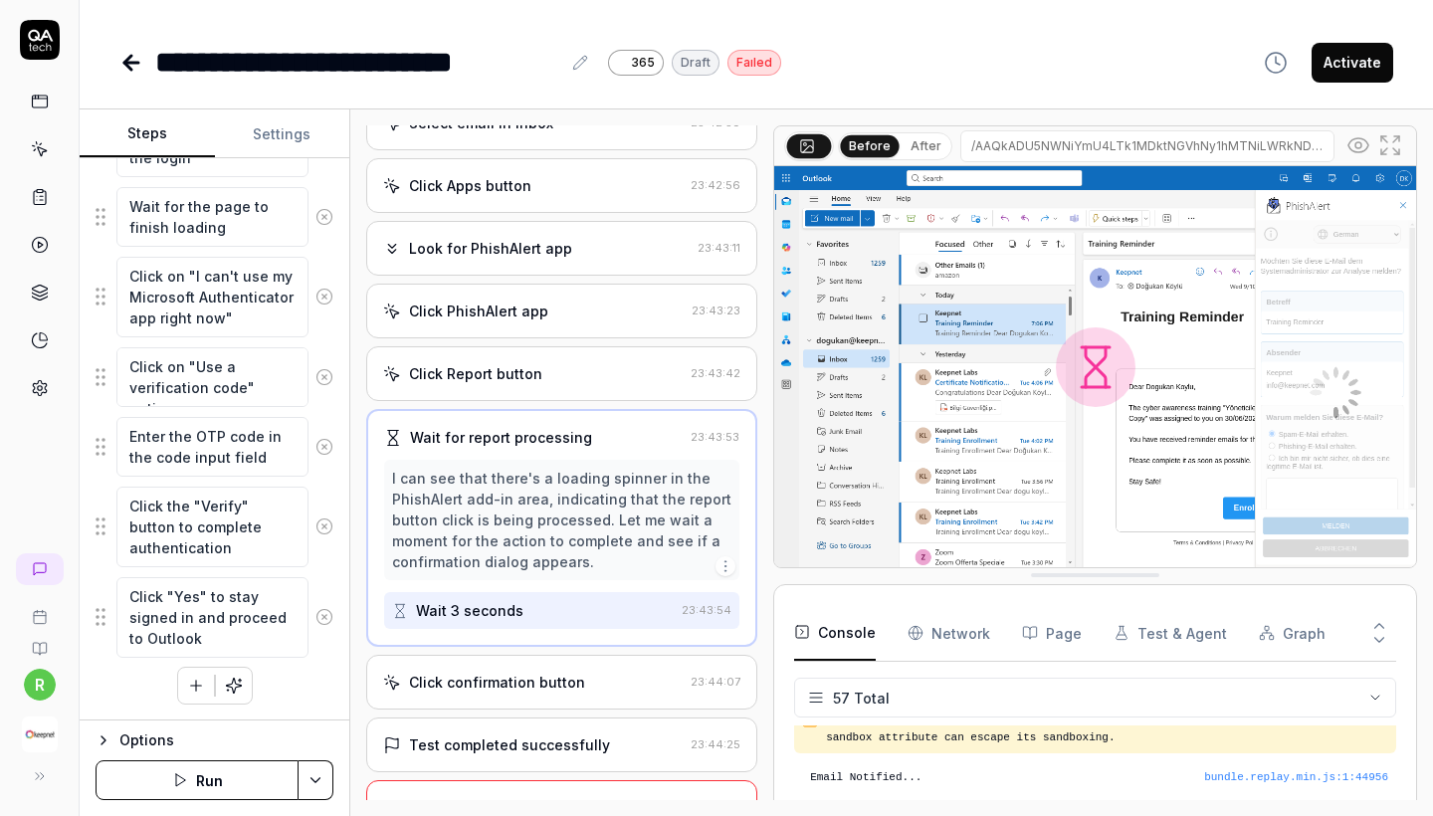
scroll to position [1007, 0]
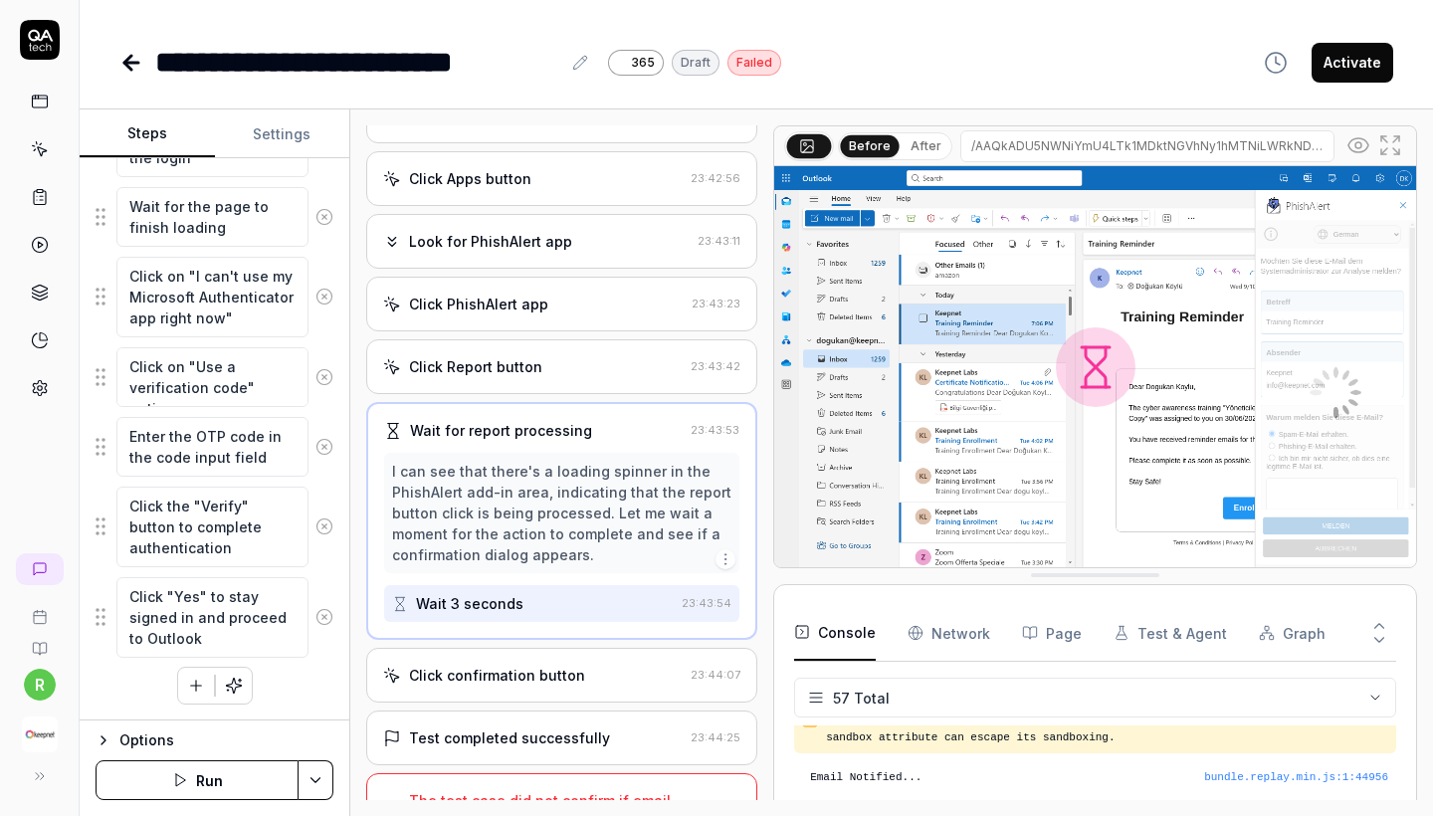
click at [516, 703] on div "Click confirmation button 23:44:07" at bounding box center [561, 675] width 391 height 55
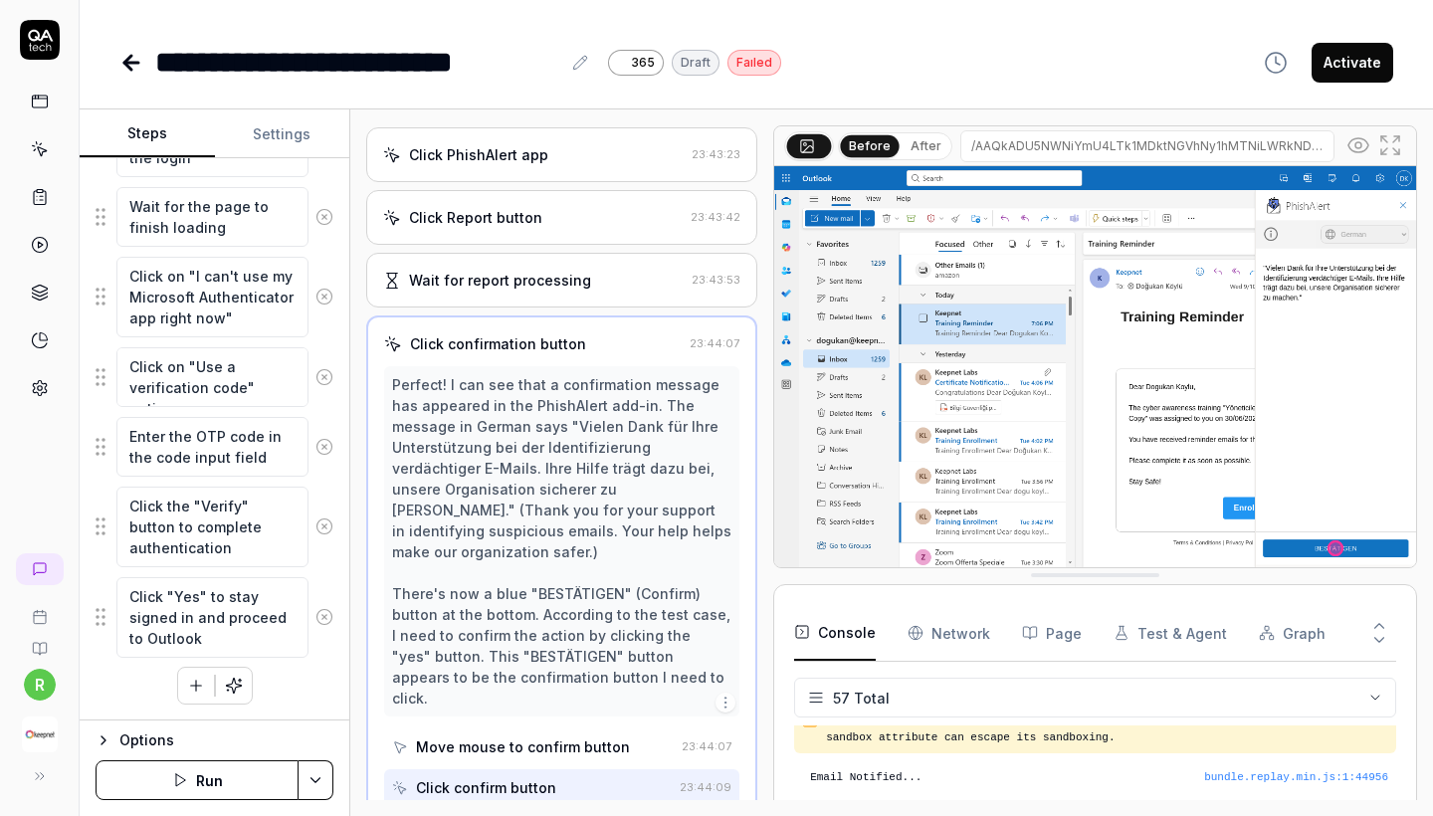
scroll to position [1157, 0]
click at [620, 290] on div "Wait for report processing" at bounding box center [533, 279] width 301 height 21
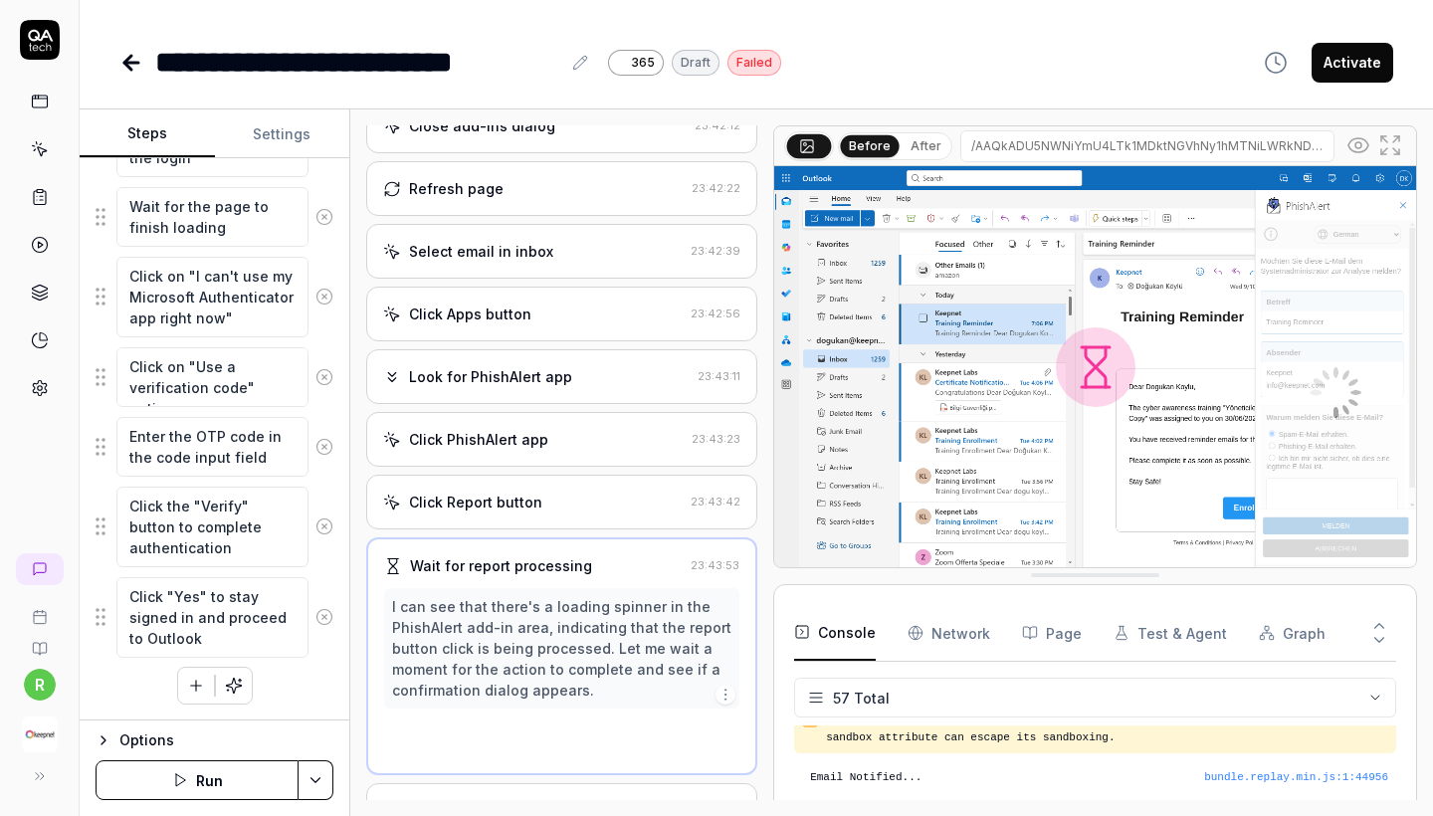
scroll to position [865, 0]
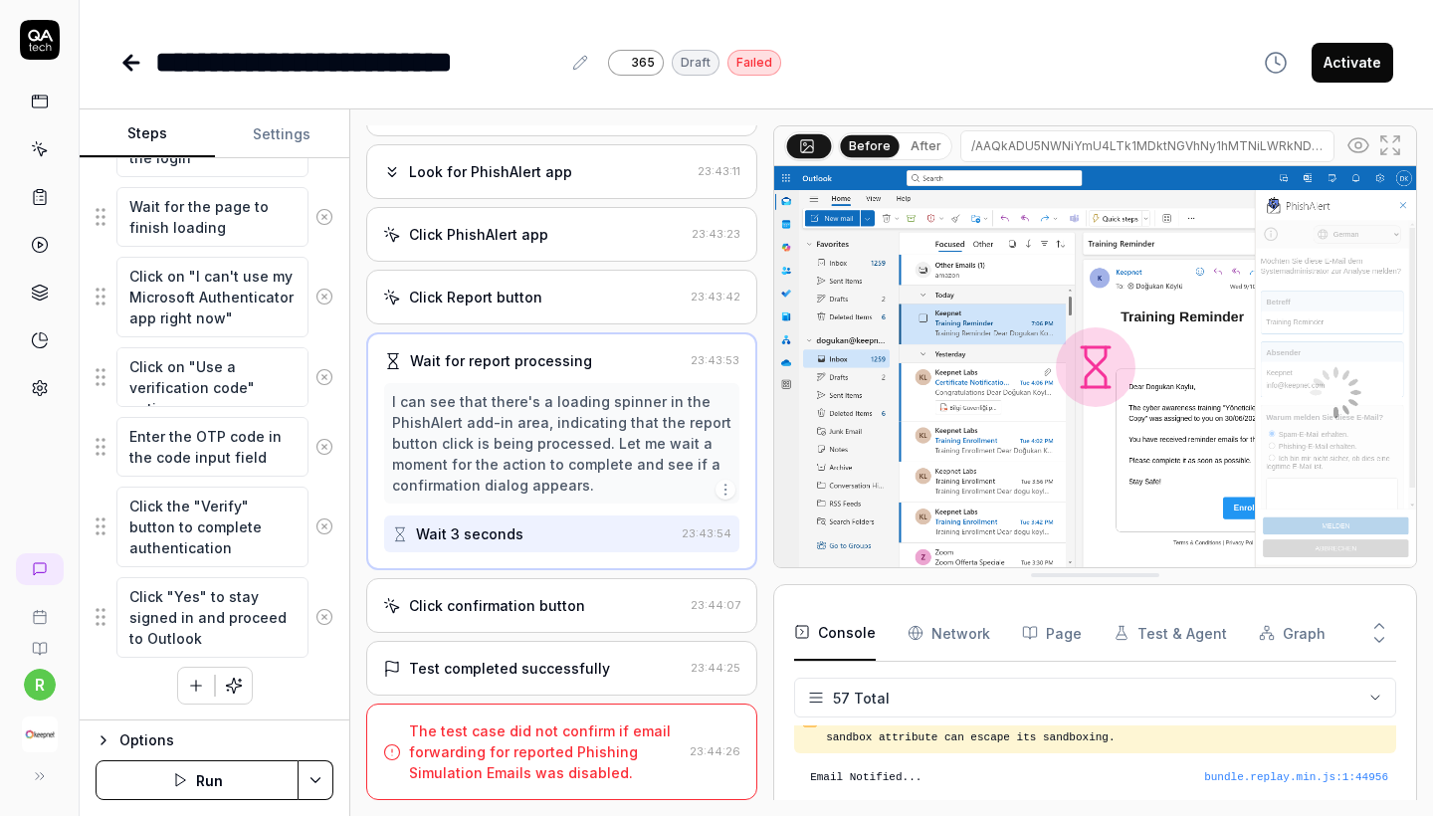
click at [516, 609] on div "Click confirmation button" at bounding box center [497, 605] width 176 height 21
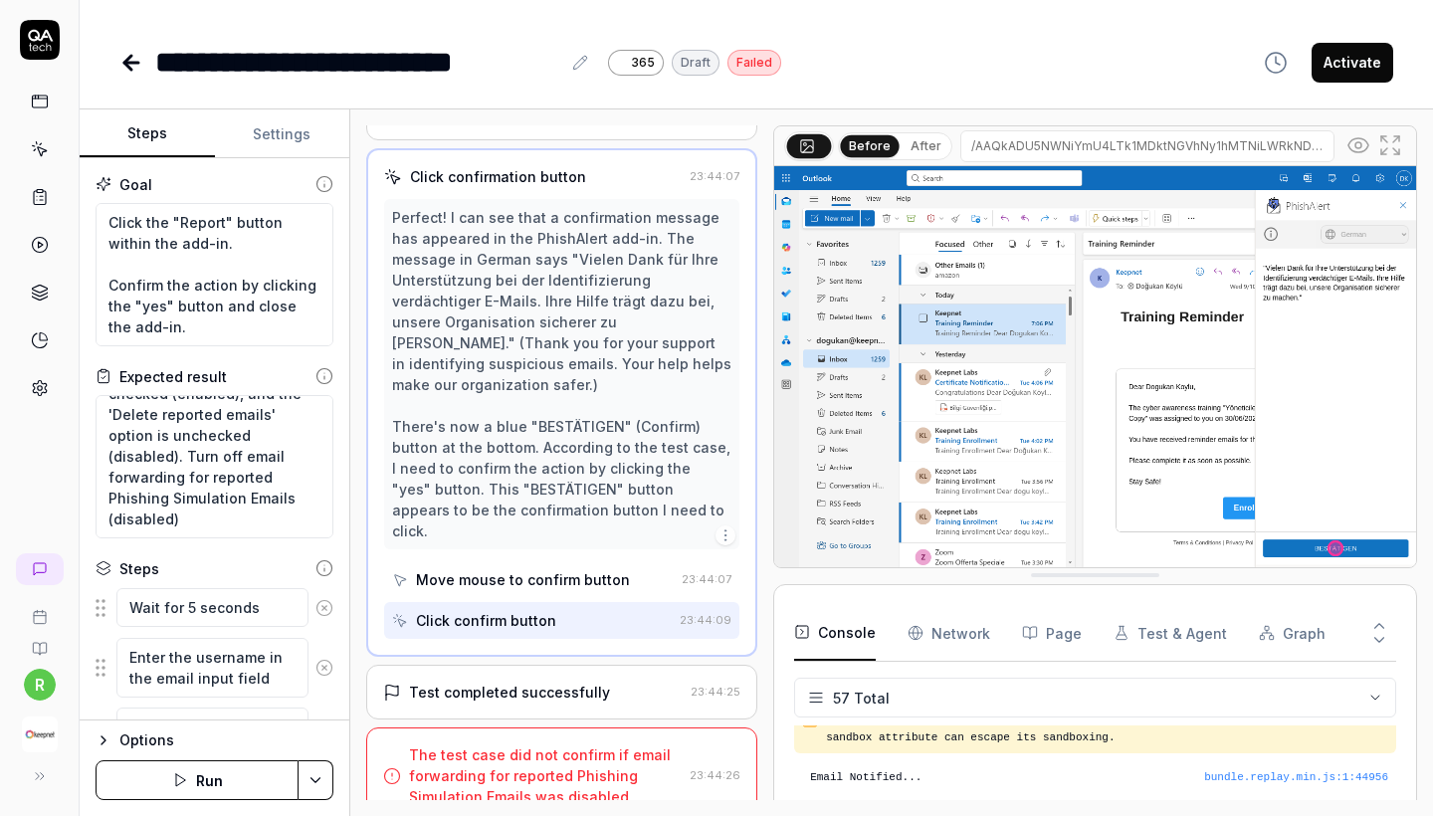
scroll to position [0, 0]
click at [265, 136] on button "Settings" at bounding box center [282, 134] width 135 height 48
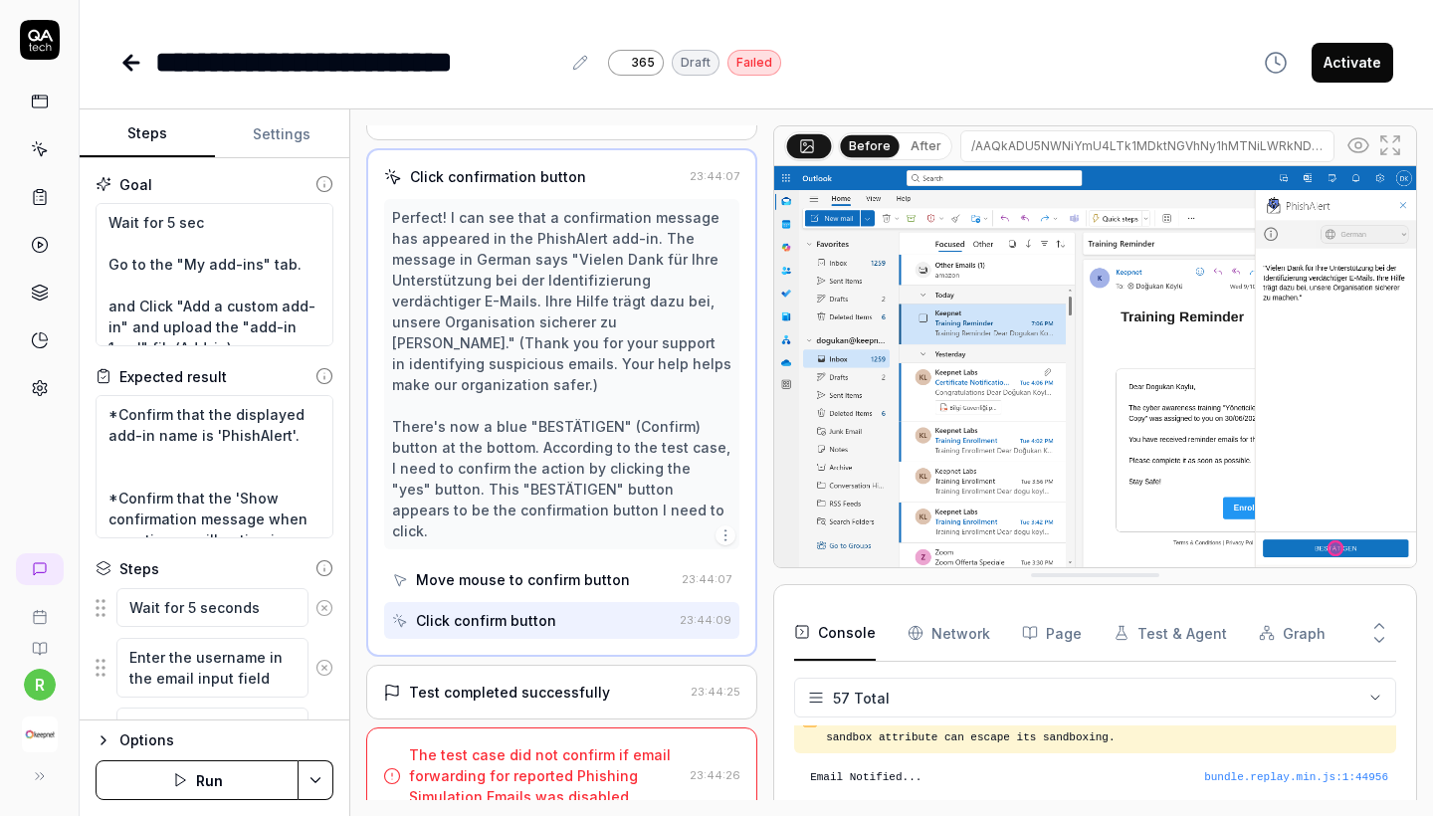
click at [163, 126] on button "Steps" at bounding box center [147, 134] width 135 height 48
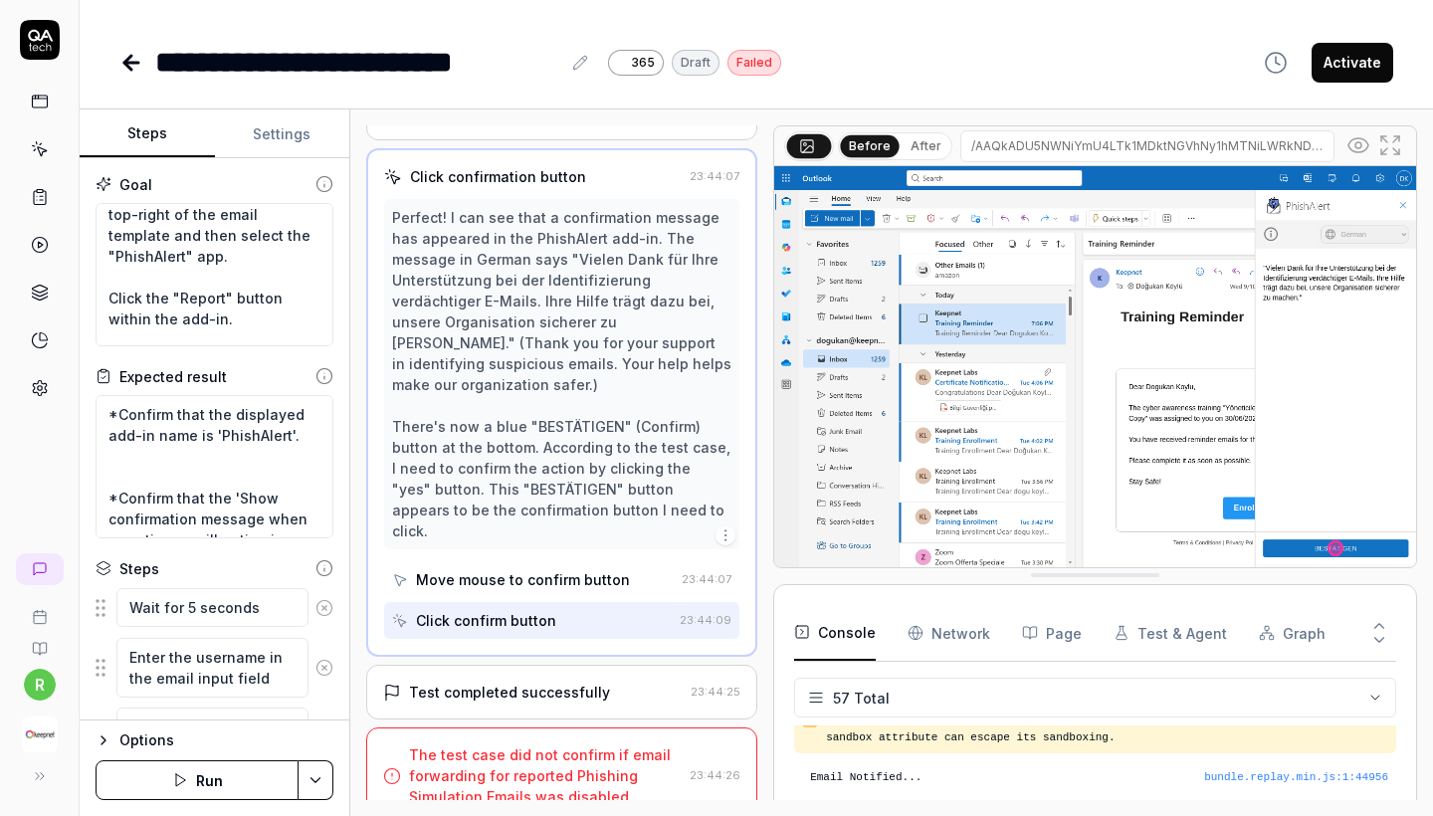
scroll to position [302, 0]
drag, startPoint x: 181, startPoint y: 278, endPoint x: 93, endPoint y: 279, distance: 88.6
click at [93, 279] on div "Goal Wait for 5 sec Go to the "My add-ins" tab. and Click "Add a custom add-in"…" at bounding box center [215, 439] width 270 height 562
click at [131, 276] on textarea "Wait for 5 sec Go to the "My add-ins" tab. and Click "Add a custom add-in" and …" at bounding box center [215, 274] width 238 height 143
drag, startPoint x: 114, startPoint y: 278, endPoint x: 186, endPoint y: 278, distance: 71.6
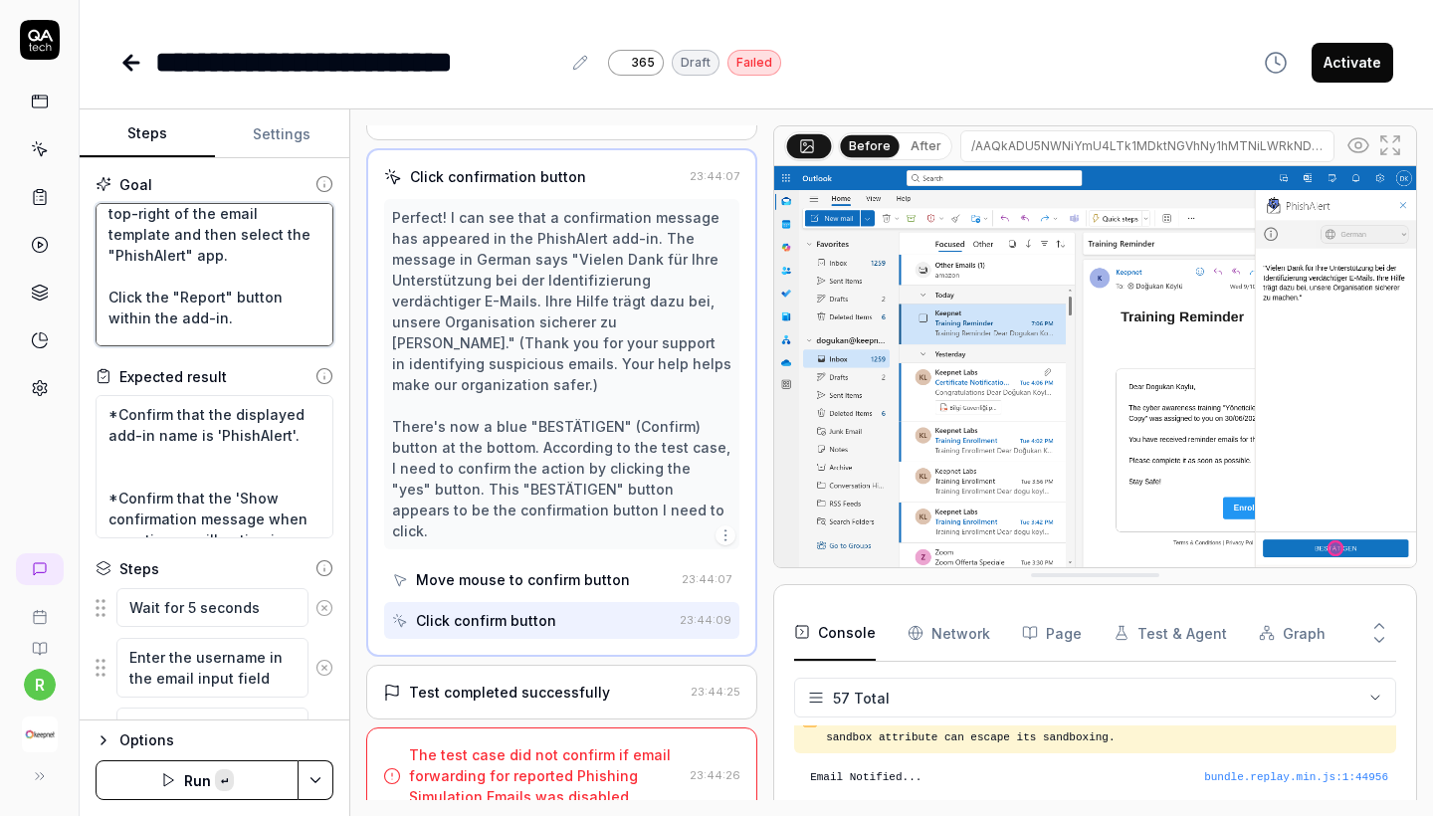
click at [186, 278] on textarea "Wait for 5 sec Go to the "My add-ins" tab. and Click "Add a custom add-in" and …" at bounding box center [215, 274] width 238 height 143
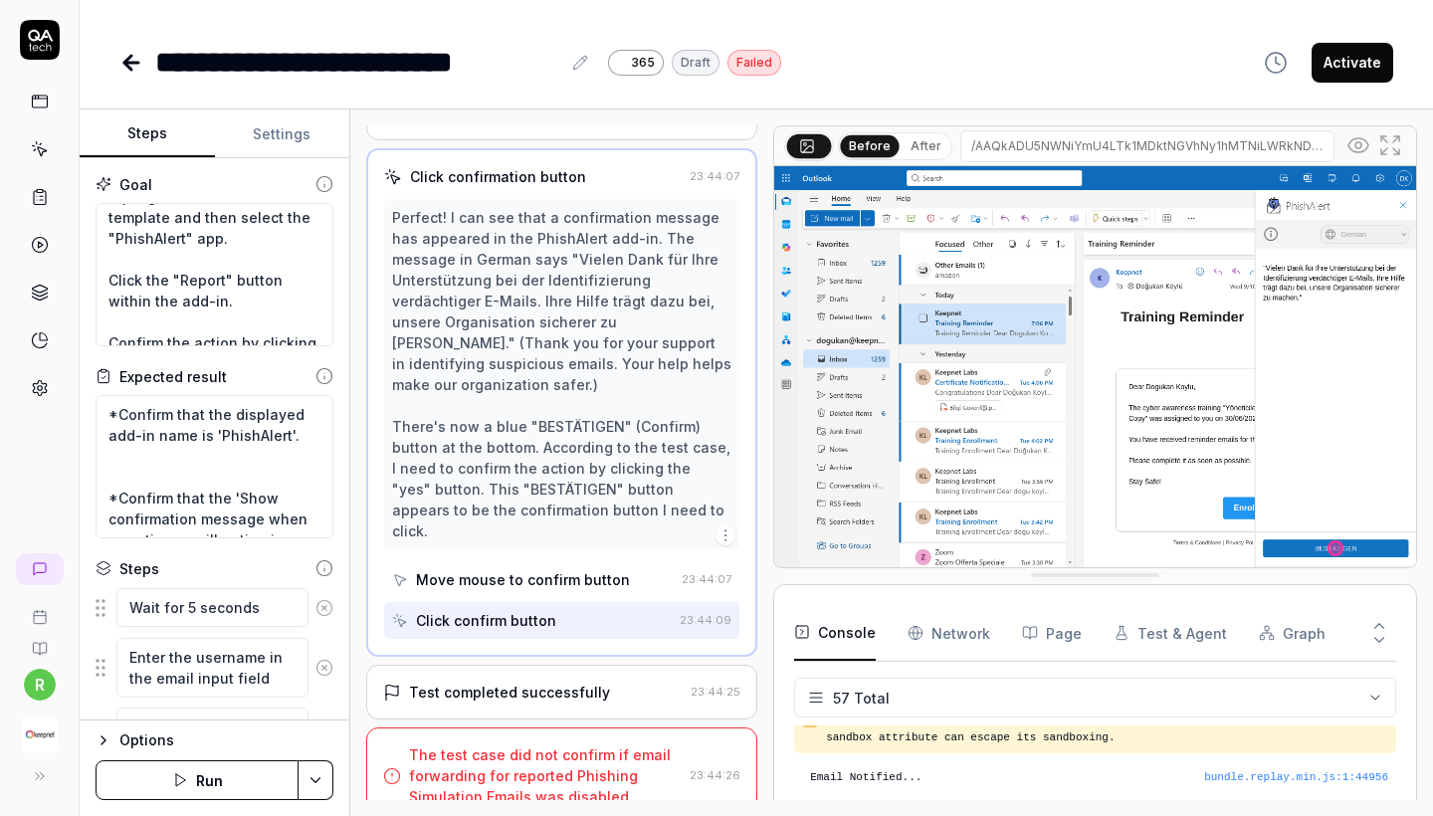
click at [28, 407] on div "r" at bounding box center [40, 408] width 80 height 816
click at [36, 389] on icon at bounding box center [40, 388] width 18 height 18
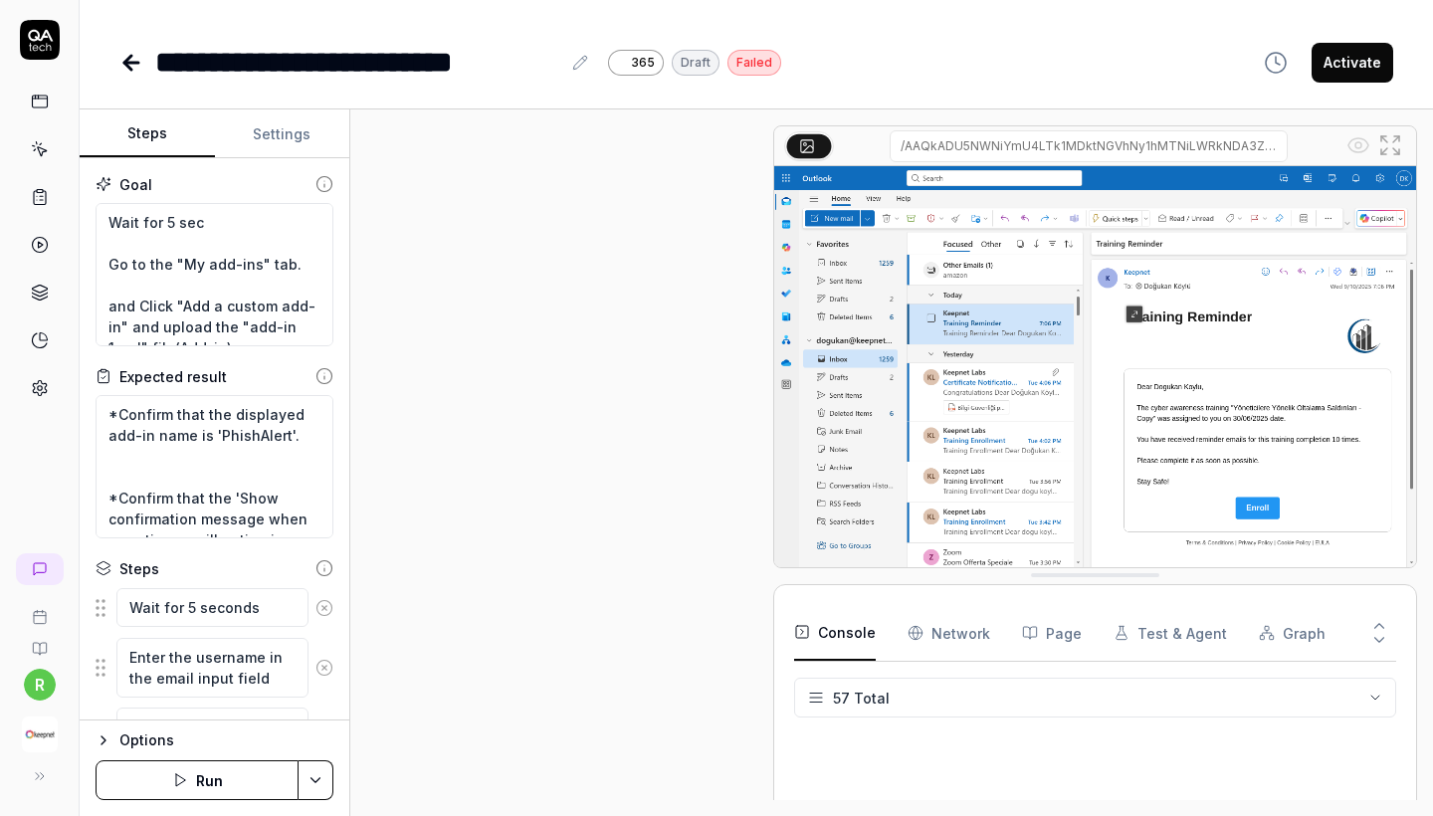
scroll to position [1524, 0]
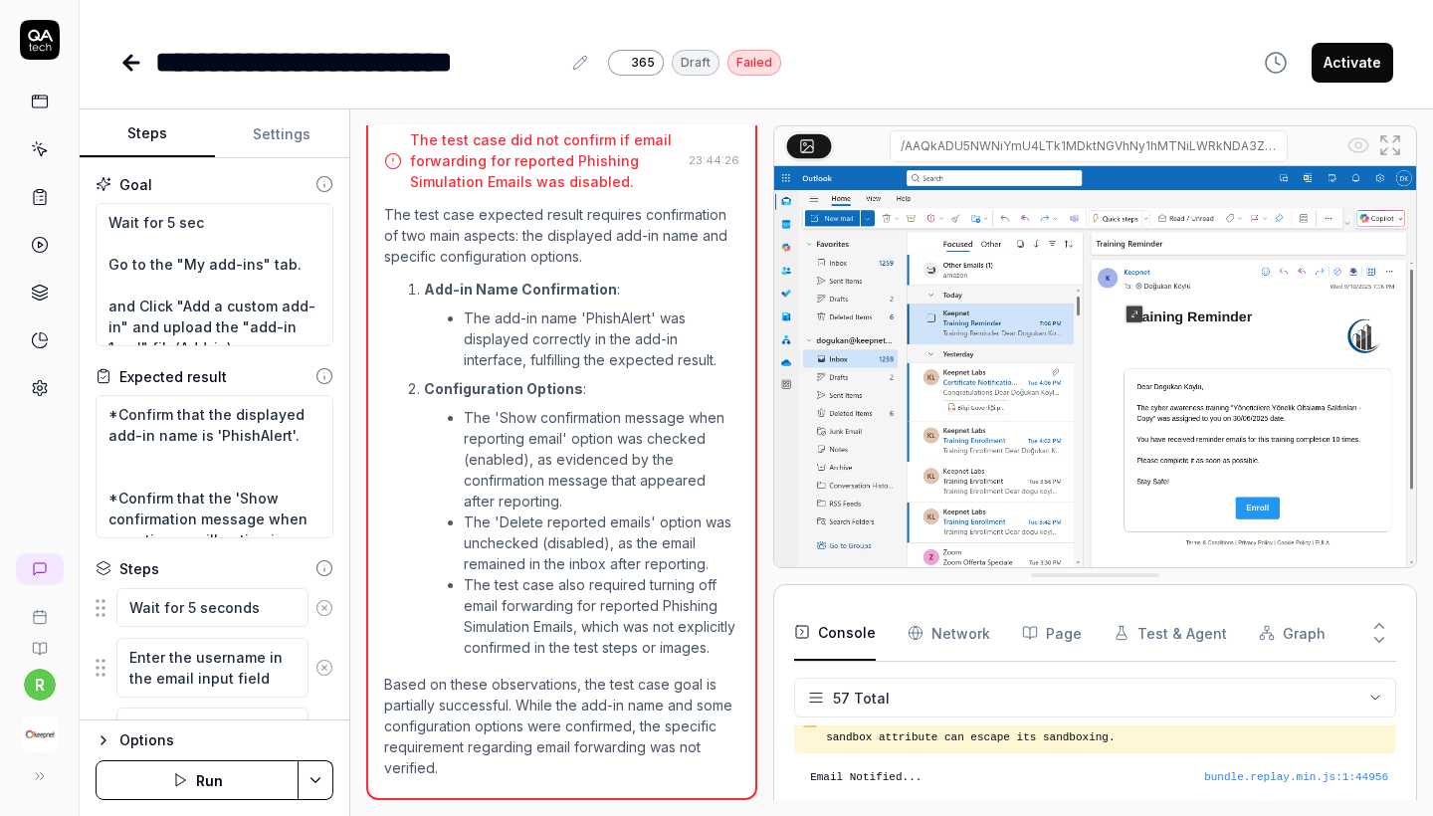
type textarea "*"
click at [261, 126] on button "Settings" at bounding box center [282, 134] width 135 height 48
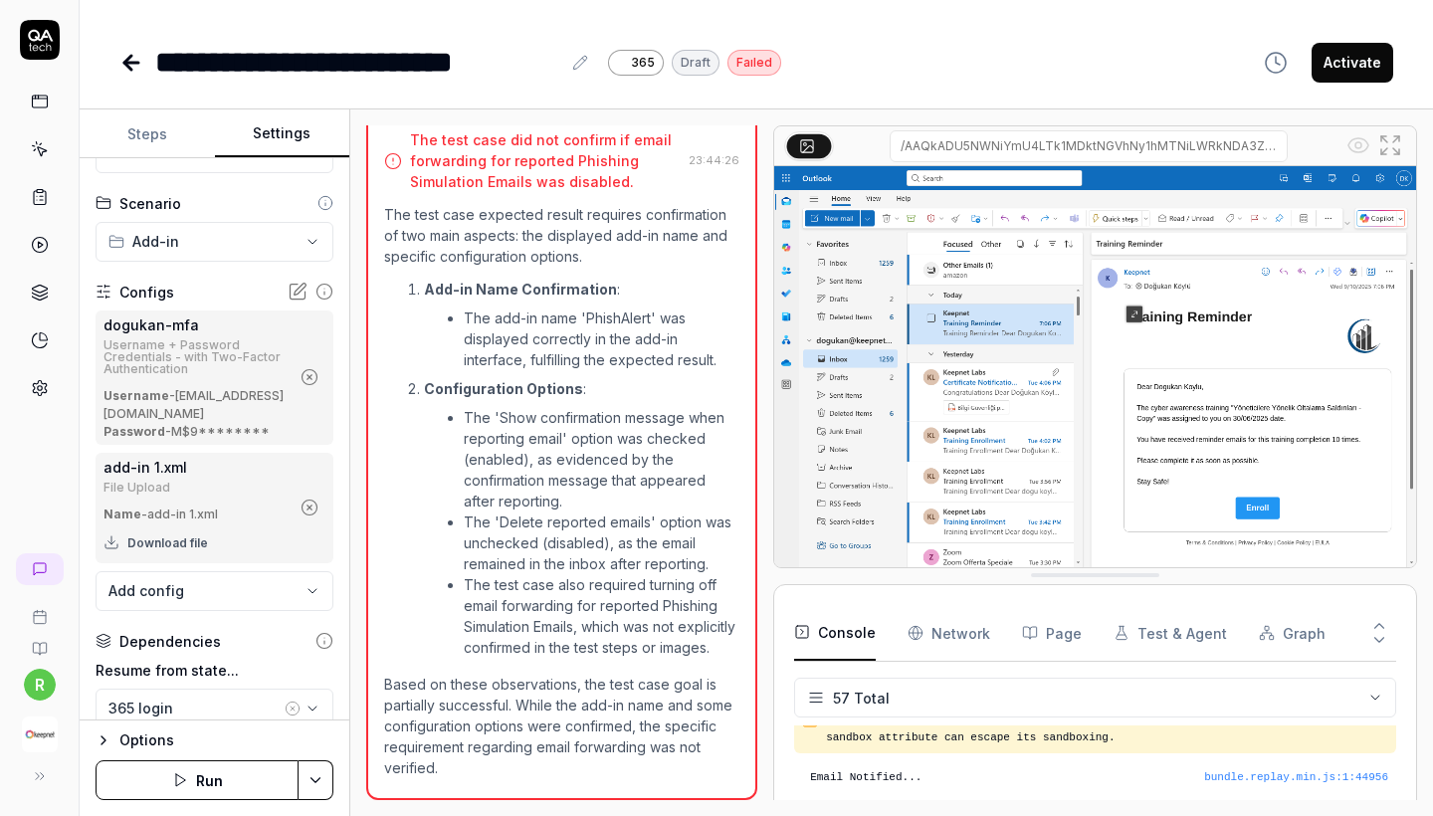
scroll to position [80, 0]
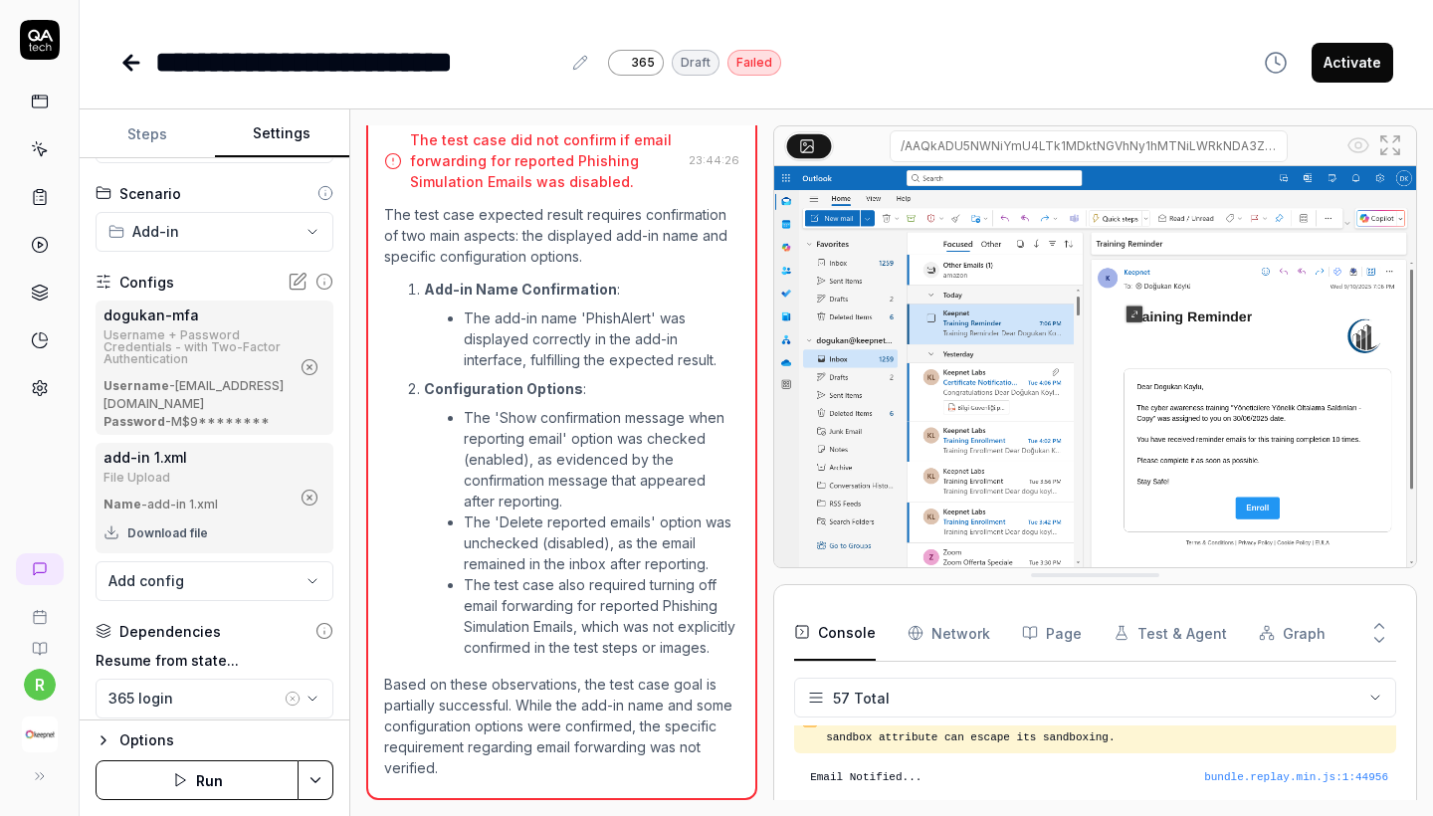
click at [309, 506] on icon "button" at bounding box center [310, 498] width 18 height 18
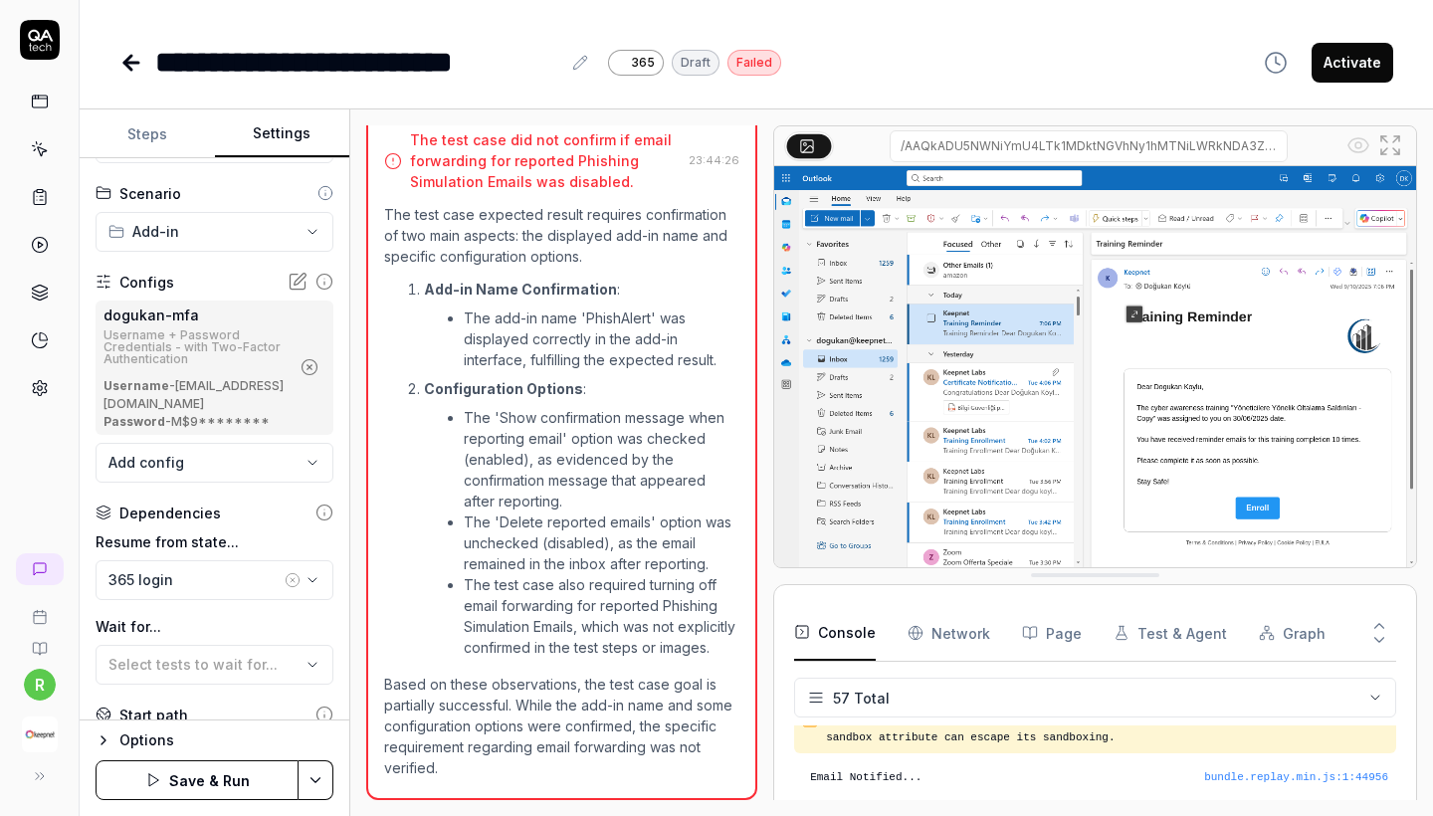
click at [310, 774] on html "**********" at bounding box center [716, 408] width 1433 height 816
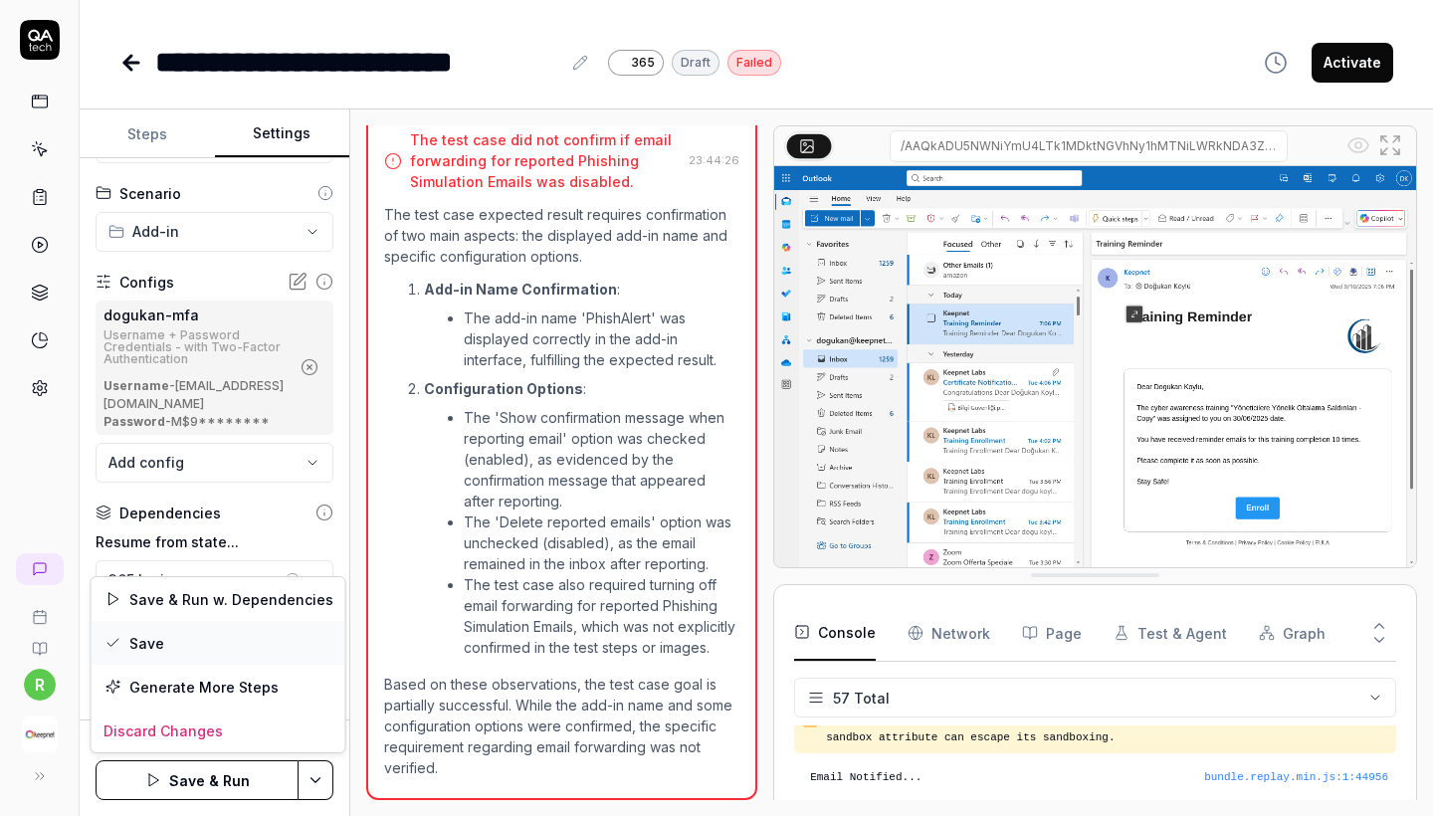
click at [160, 628] on div "Save" at bounding box center [219, 643] width 254 height 44
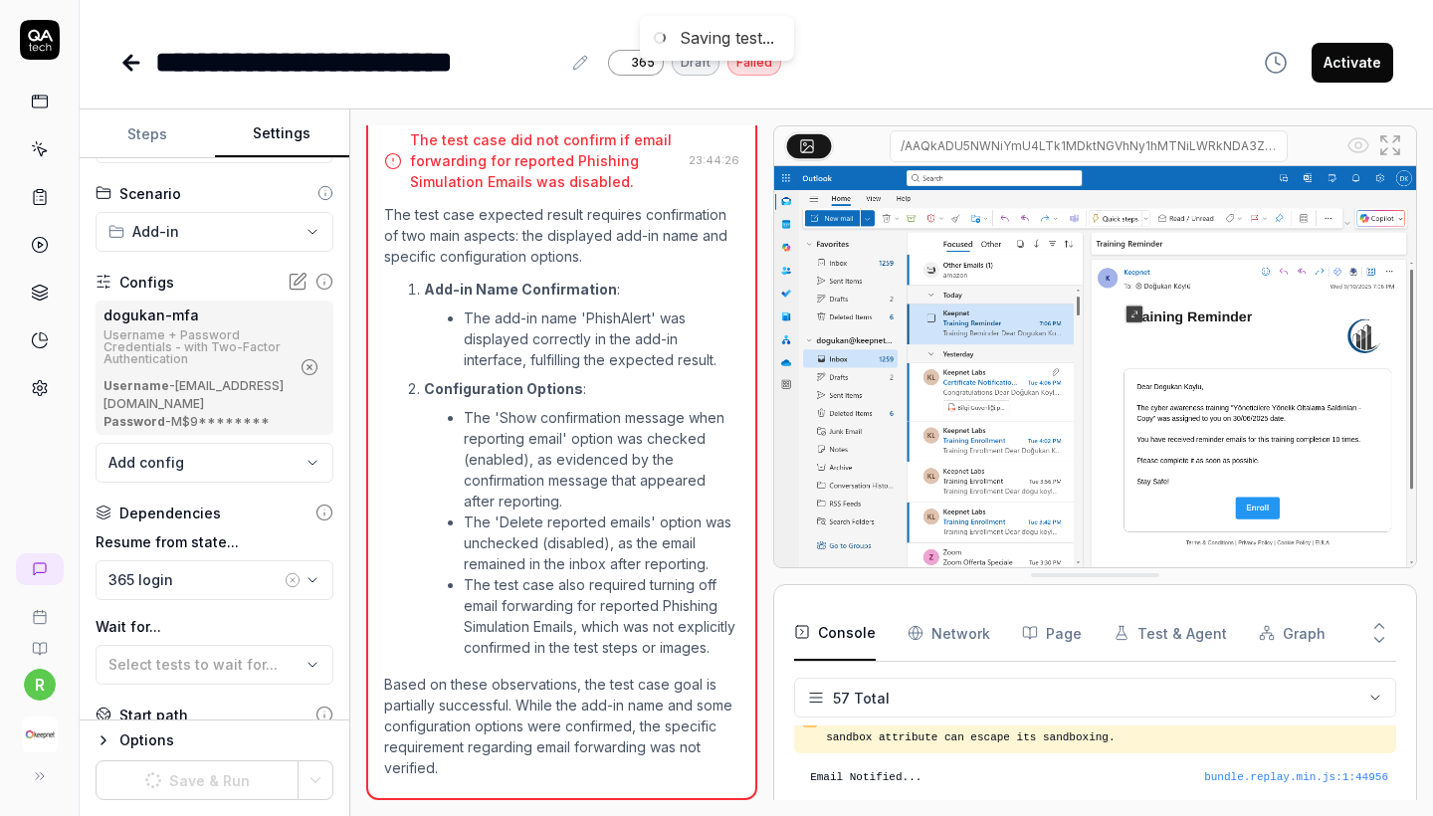
click at [27, 387] on link at bounding box center [40, 388] width 36 height 36
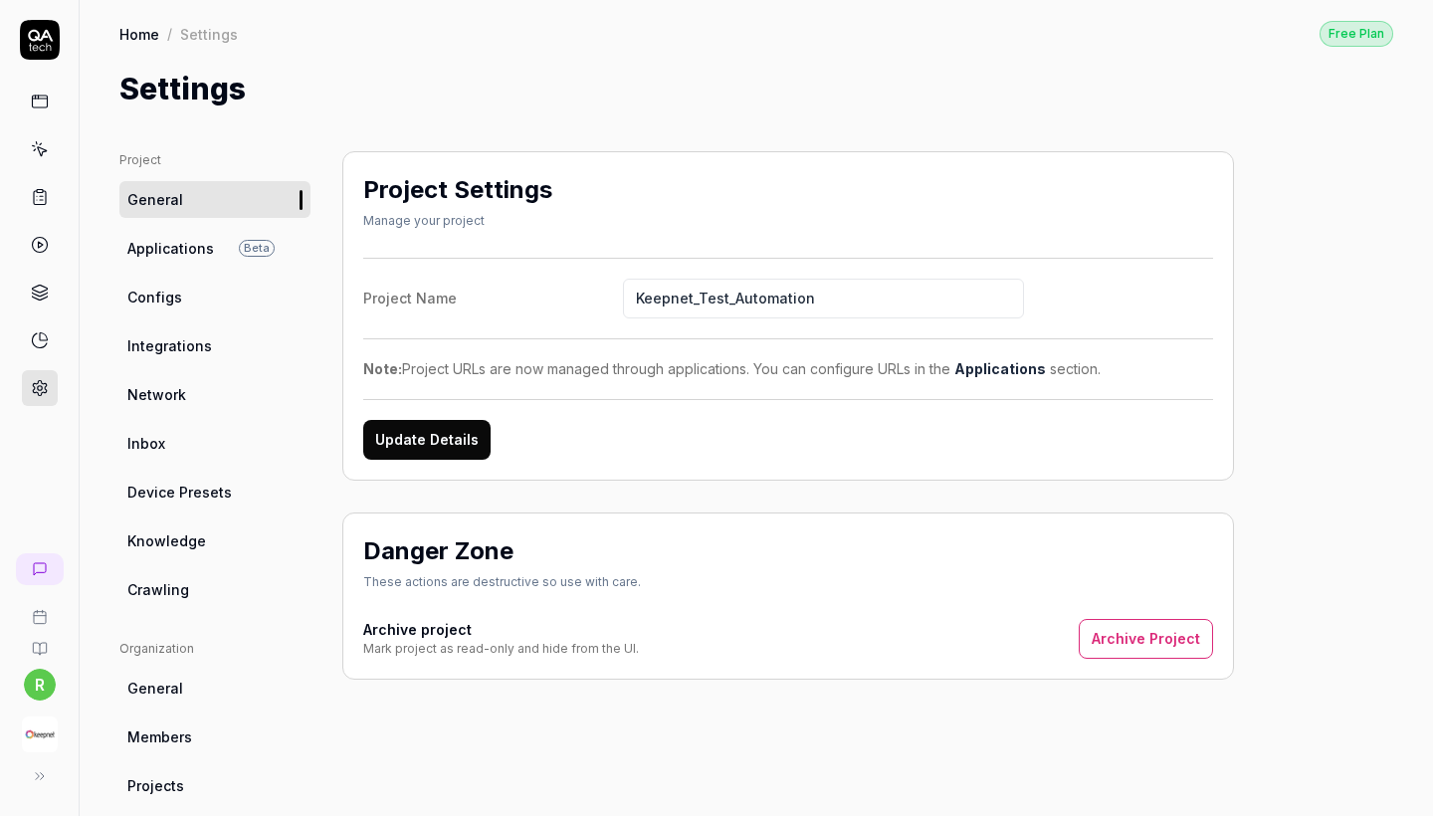
click at [719, 444] on div "Update Details" at bounding box center [788, 440] width 850 height 40
click at [176, 310] on link "Configs" at bounding box center [214, 297] width 191 height 37
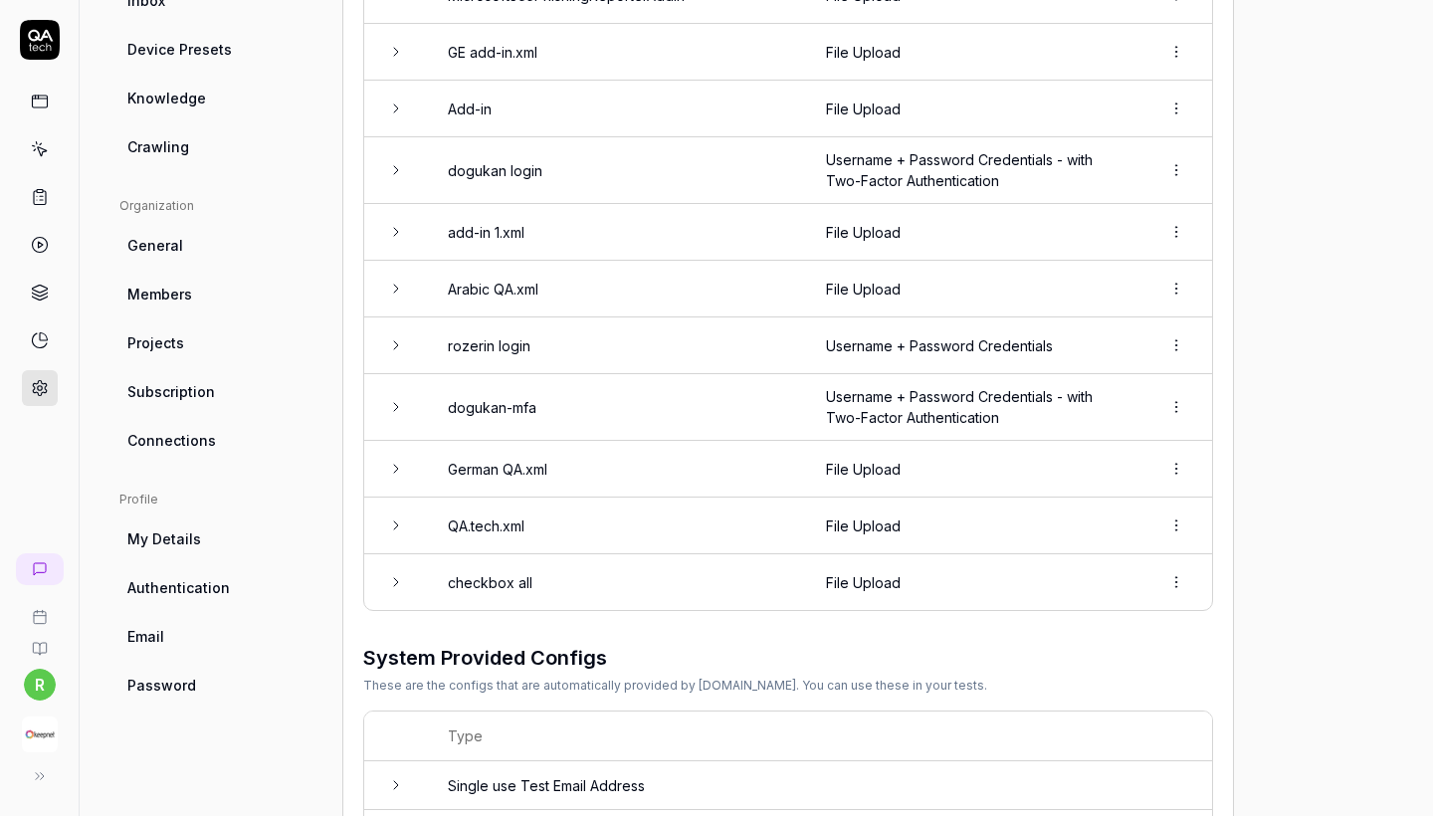
scroll to position [410, 0]
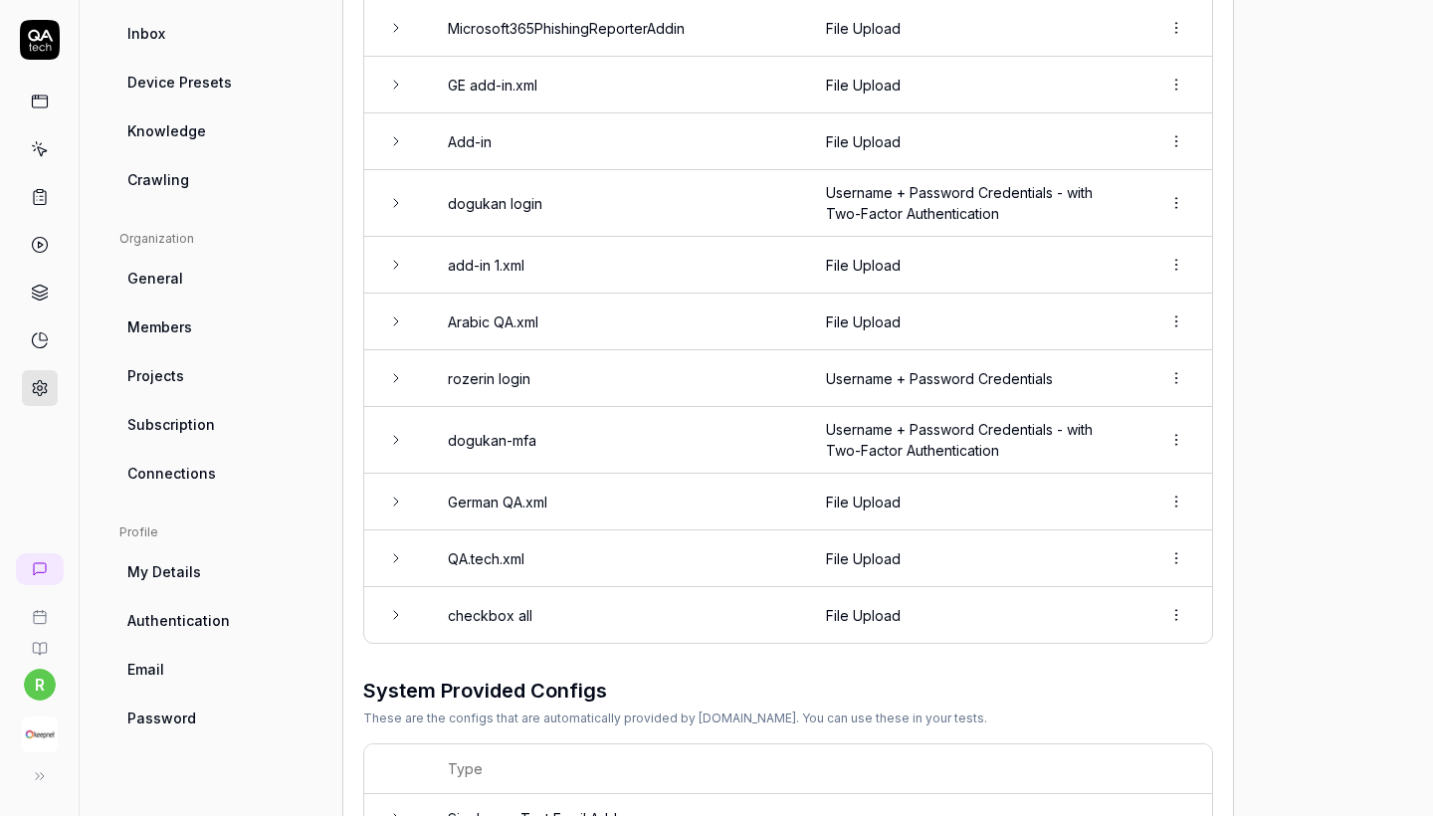
click at [1188, 265] on html "r Home / Settings Free Plan Home / Settings Free Plan Settings Project General …" at bounding box center [716, 408] width 1433 height 816
click at [1139, 351] on div "Delete" at bounding box center [1109, 348] width 157 height 44
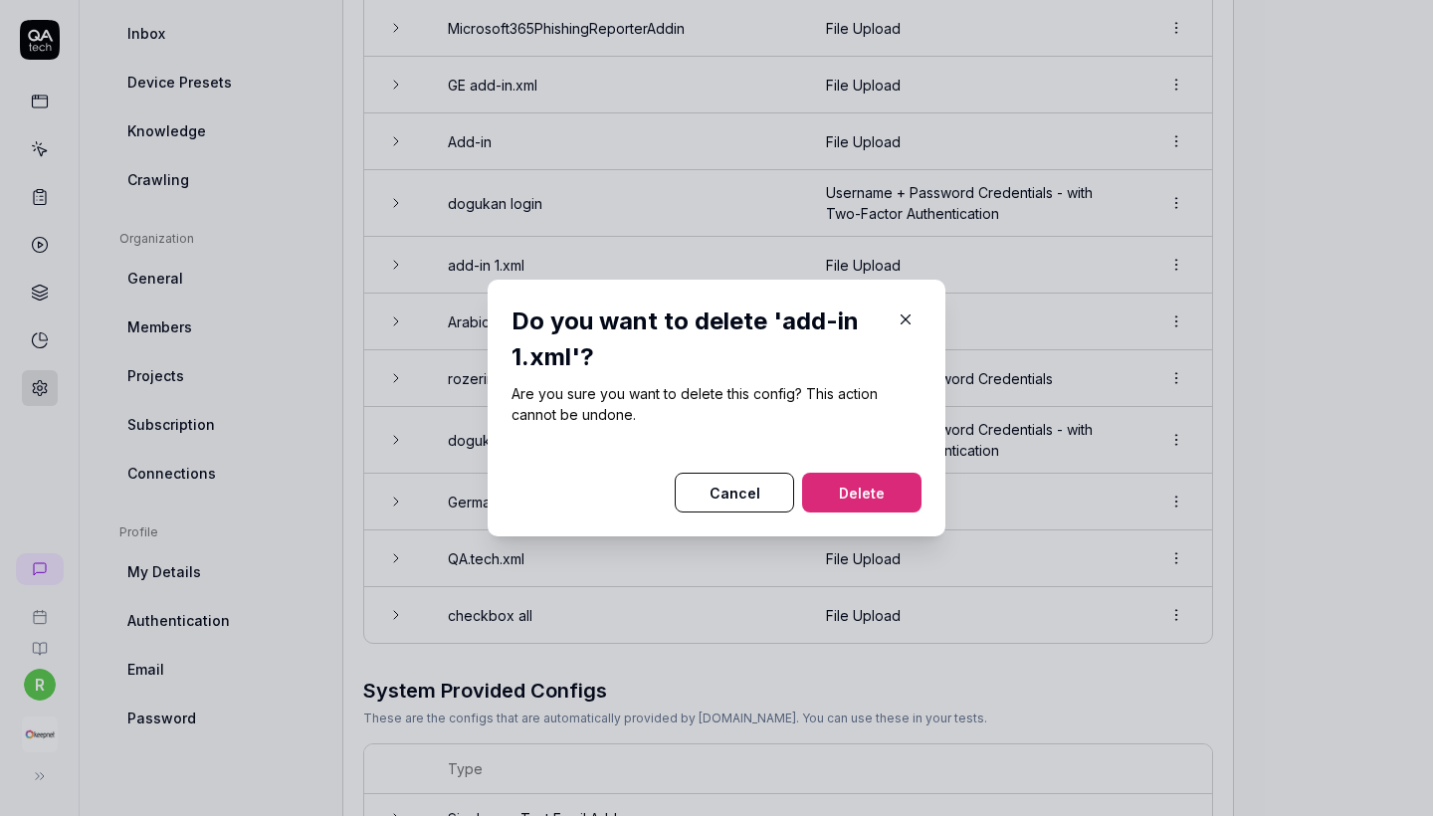
click at [841, 497] on button "Delete" at bounding box center [861, 493] width 119 height 40
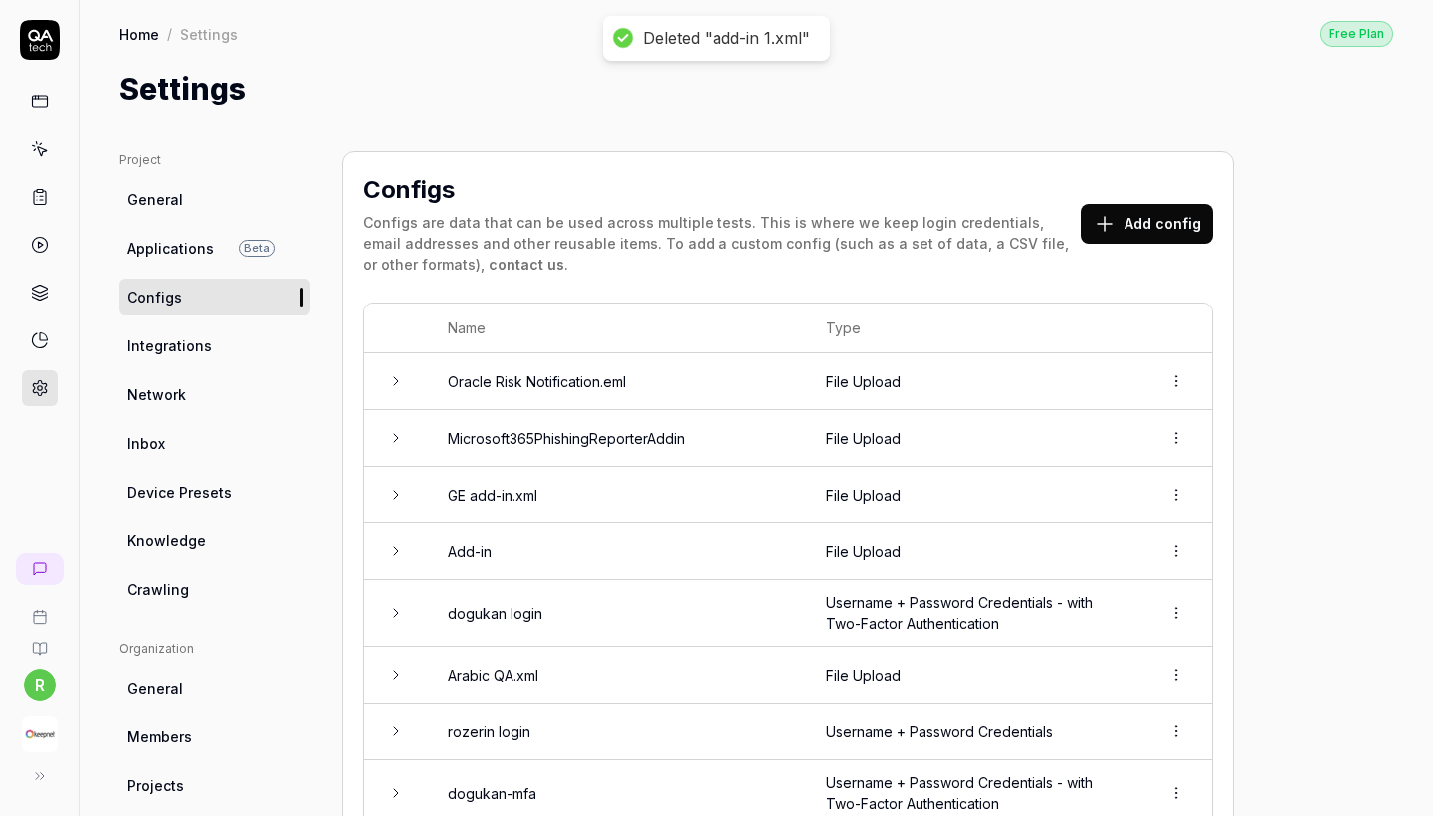
scroll to position [0, 0]
click at [1110, 204] on button "Add config" at bounding box center [1147, 224] width 132 height 40
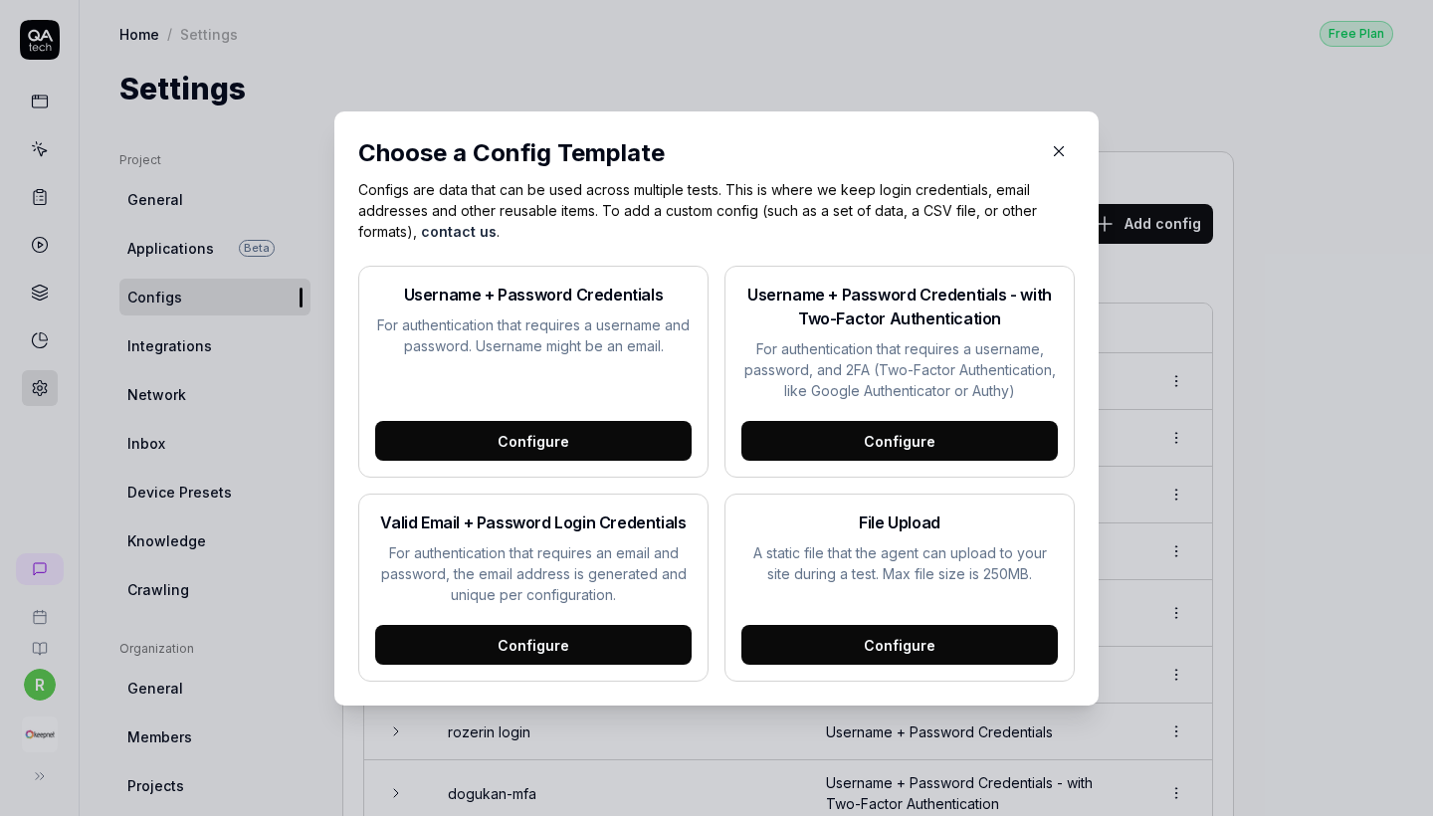
click at [890, 652] on div "Configure" at bounding box center [899, 645] width 316 height 40
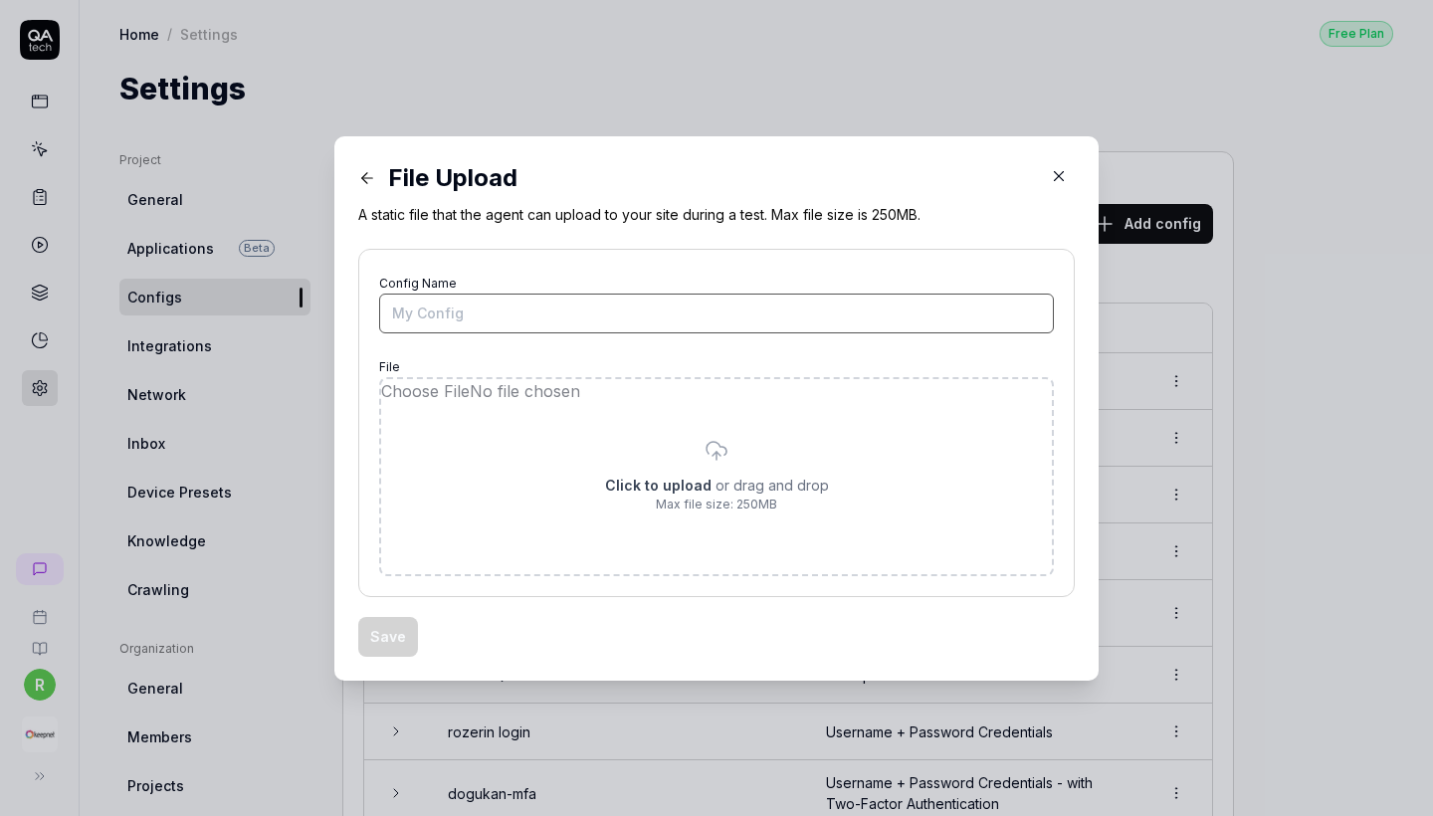
click at [590, 331] on input "Config Name" at bounding box center [716, 314] width 675 height 40
paste input "PhishAlert"
type input "PhishAlert"
click at [698, 510] on input "file" at bounding box center [716, 476] width 671 height 195
type input "**********"
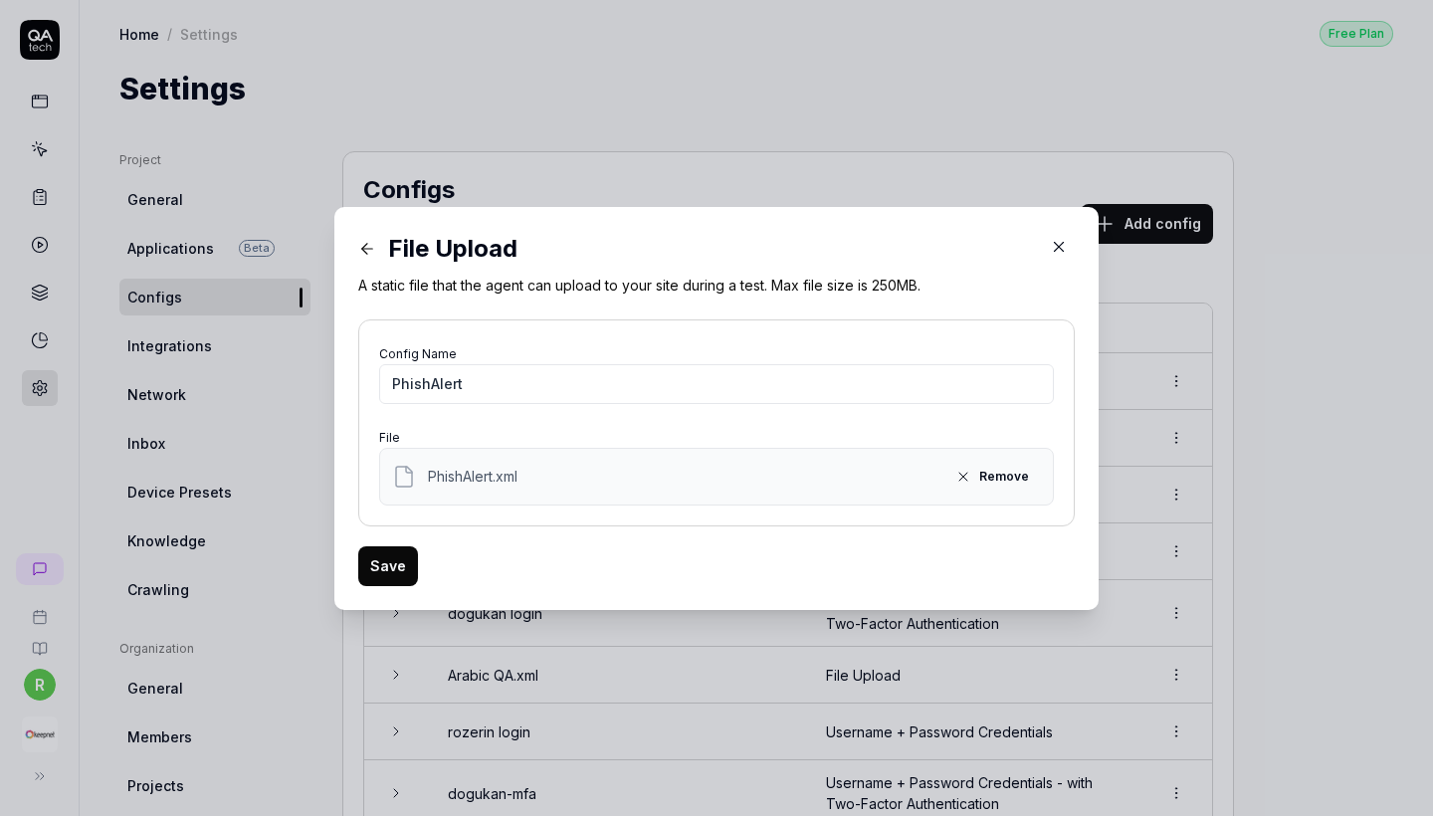
click at [397, 569] on button "Save" at bounding box center [388, 566] width 60 height 40
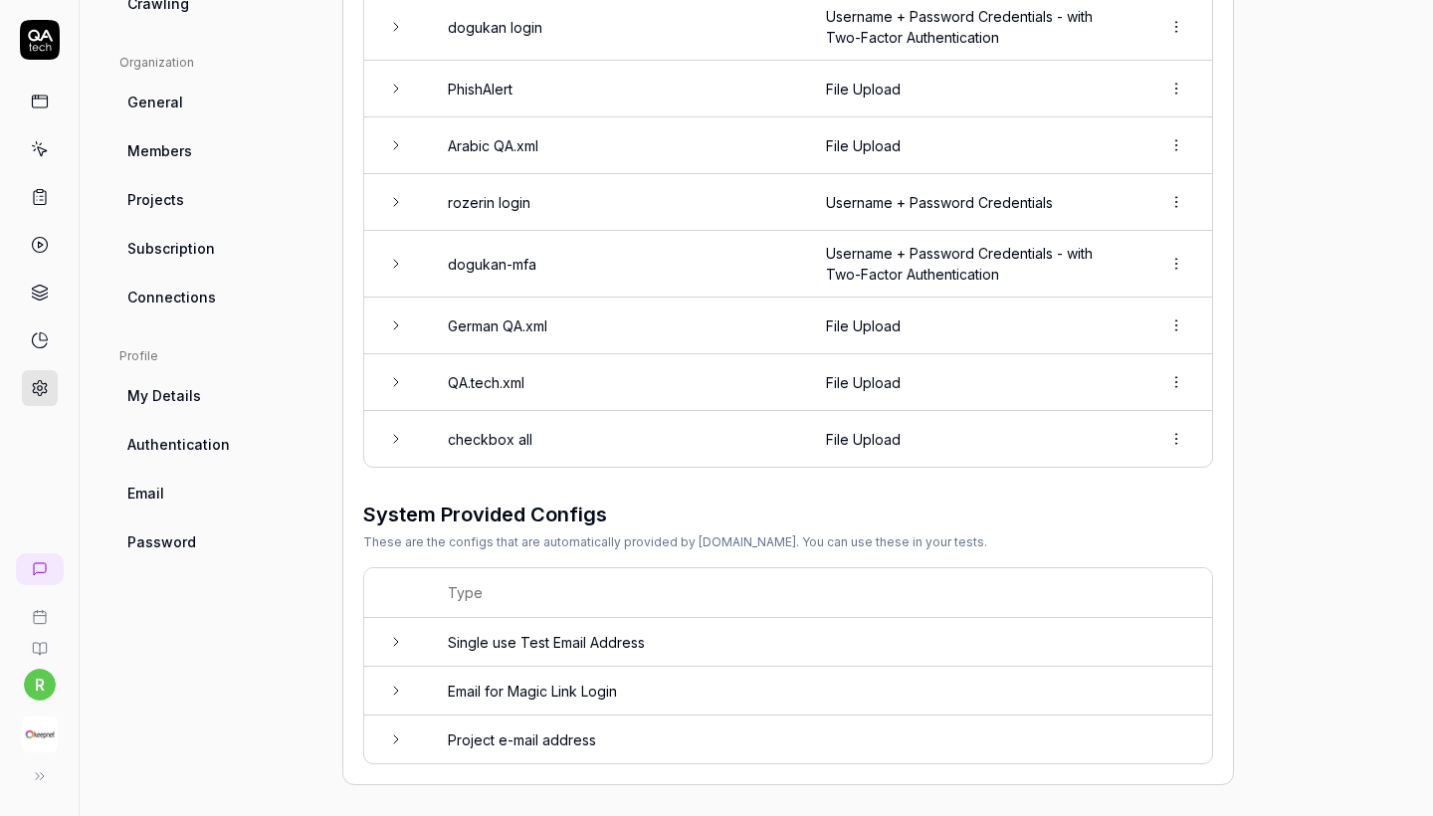
scroll to position [585, 0]
click at [38, 140] on icon at bounding box center [40, 149] width 18 height 18
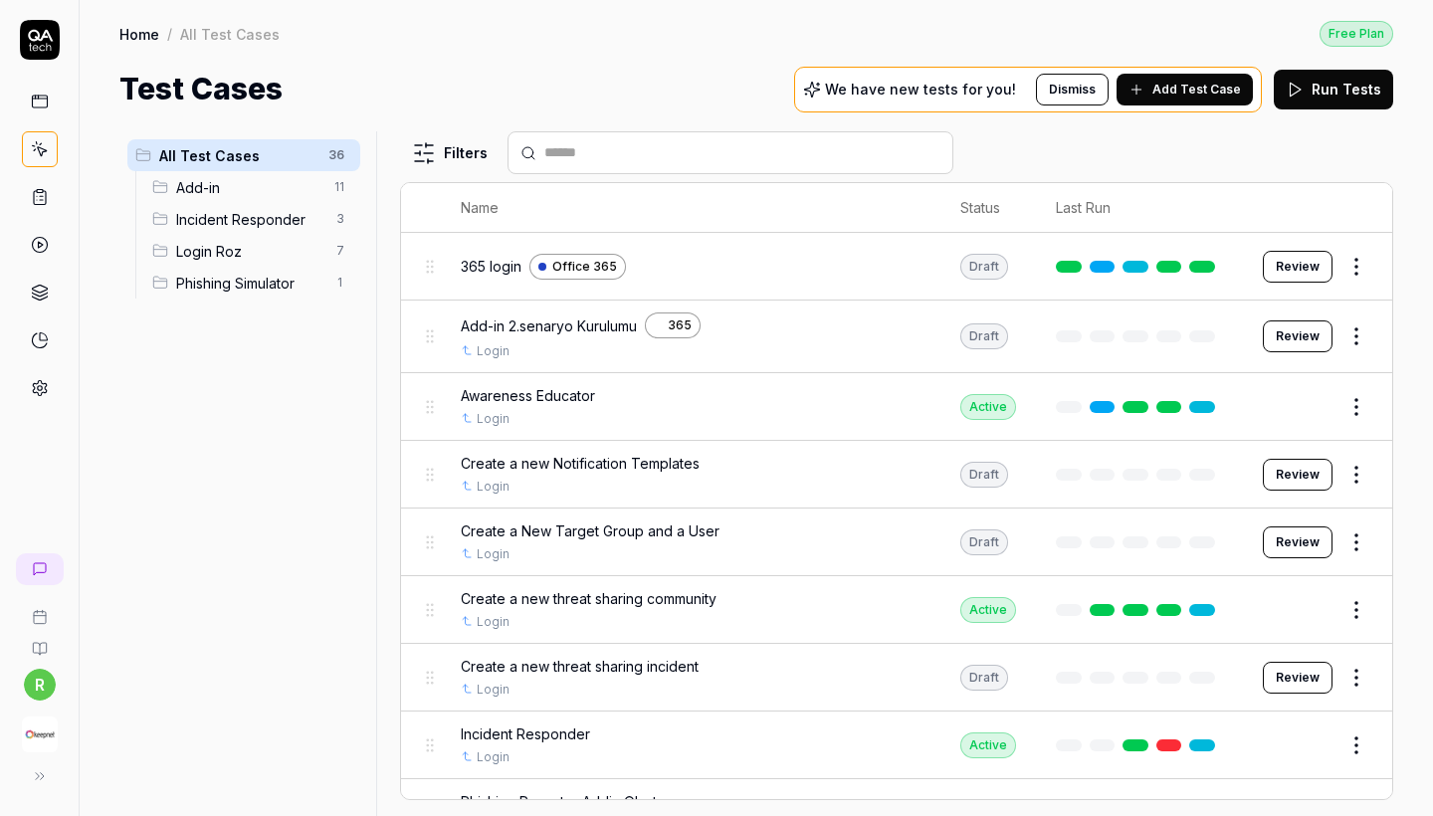
click at [228, 177] on span "Add-in" at bounding box center [249, 187] width 146 height 21
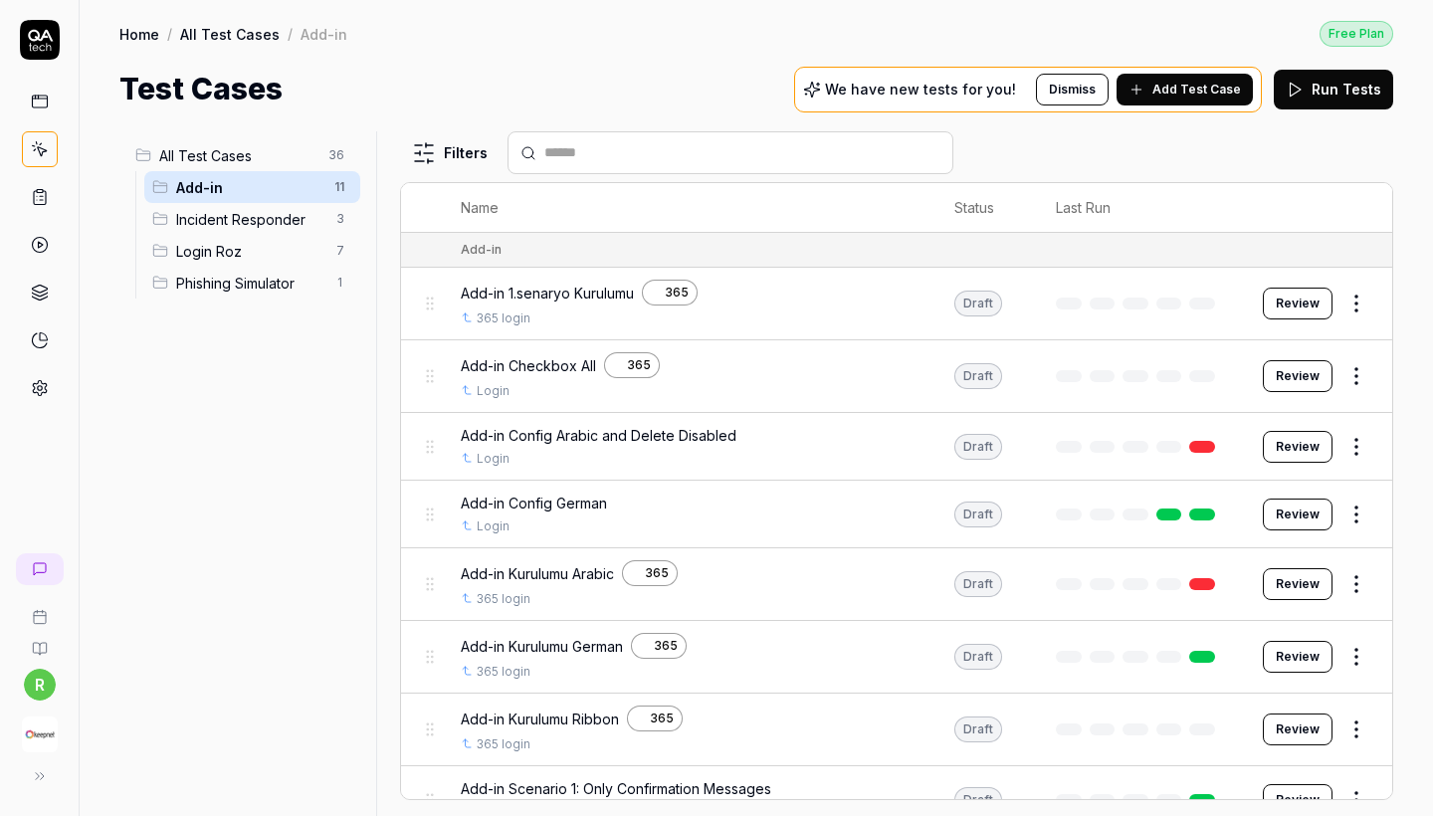
click at [589, 291] on span "Add-in 1.senaryo Kurulumu" at bounding box center [547, 293] width 173 height 21
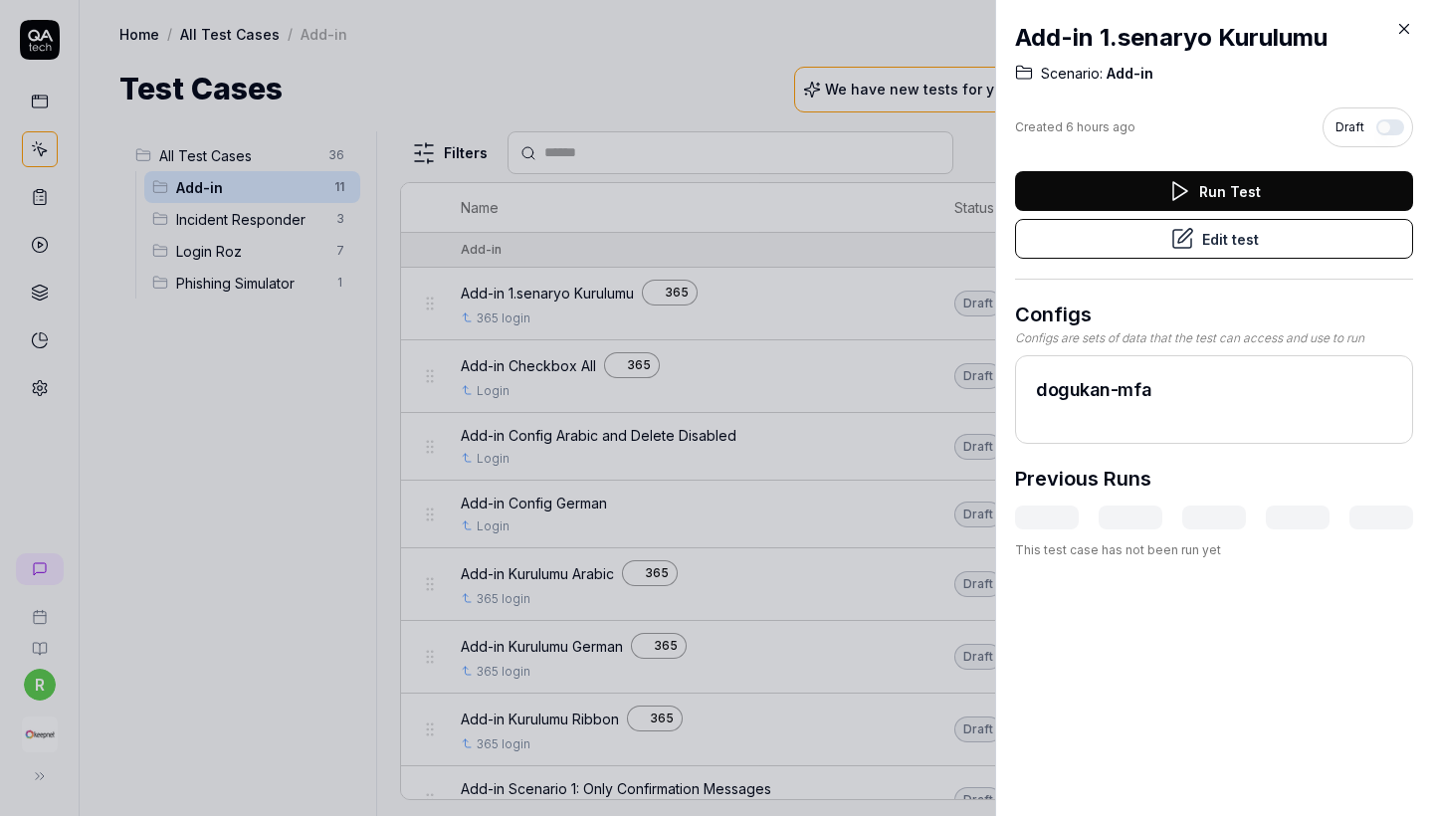
click at [1290, 243] on button "Edit test" at bounding box center [1214, 239] width 398 height 40
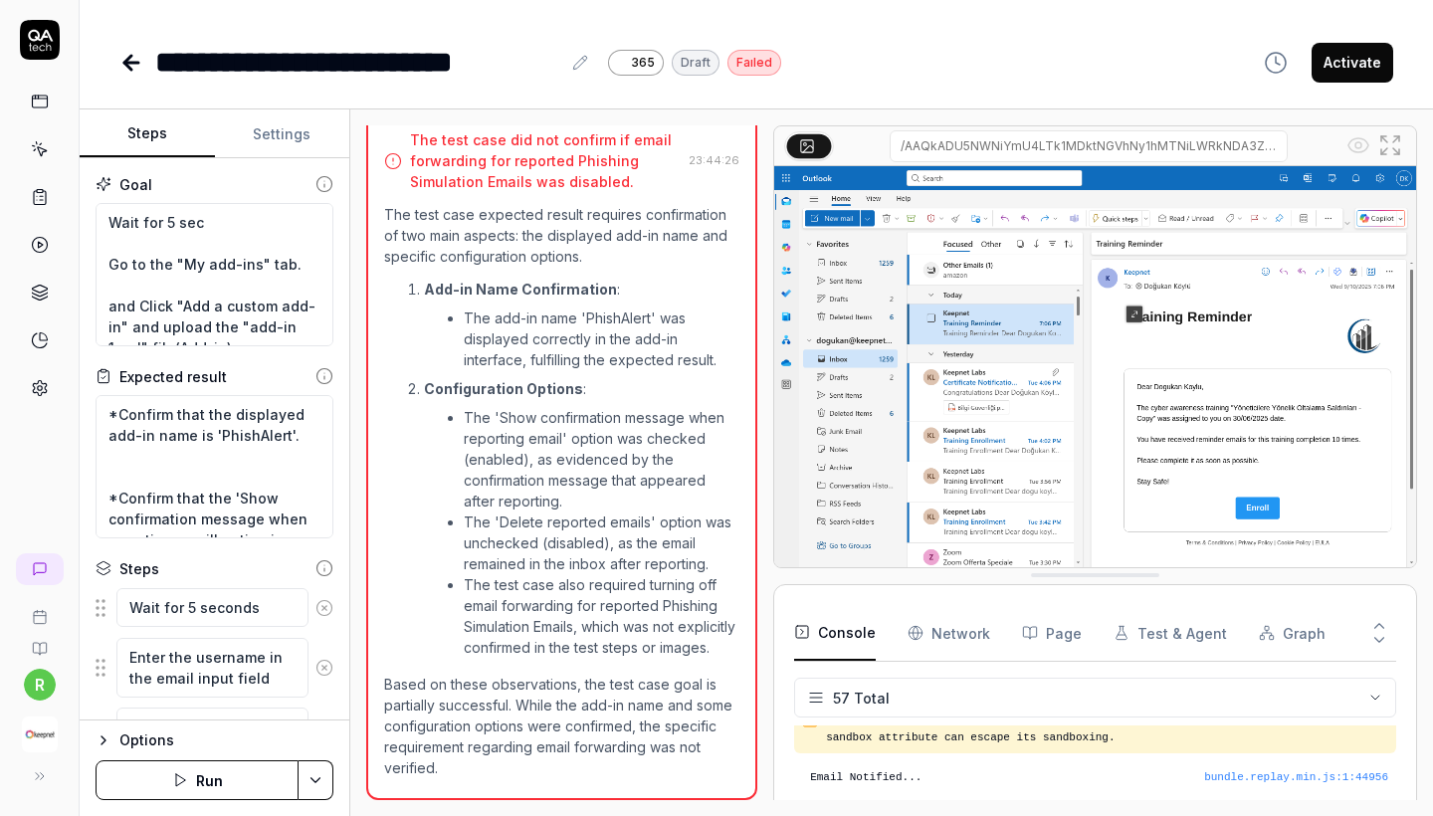
scroll to position [1524, 0]
click at [270, 143] on button "Settings" at bounding box center [282, 134] width 135 height 48
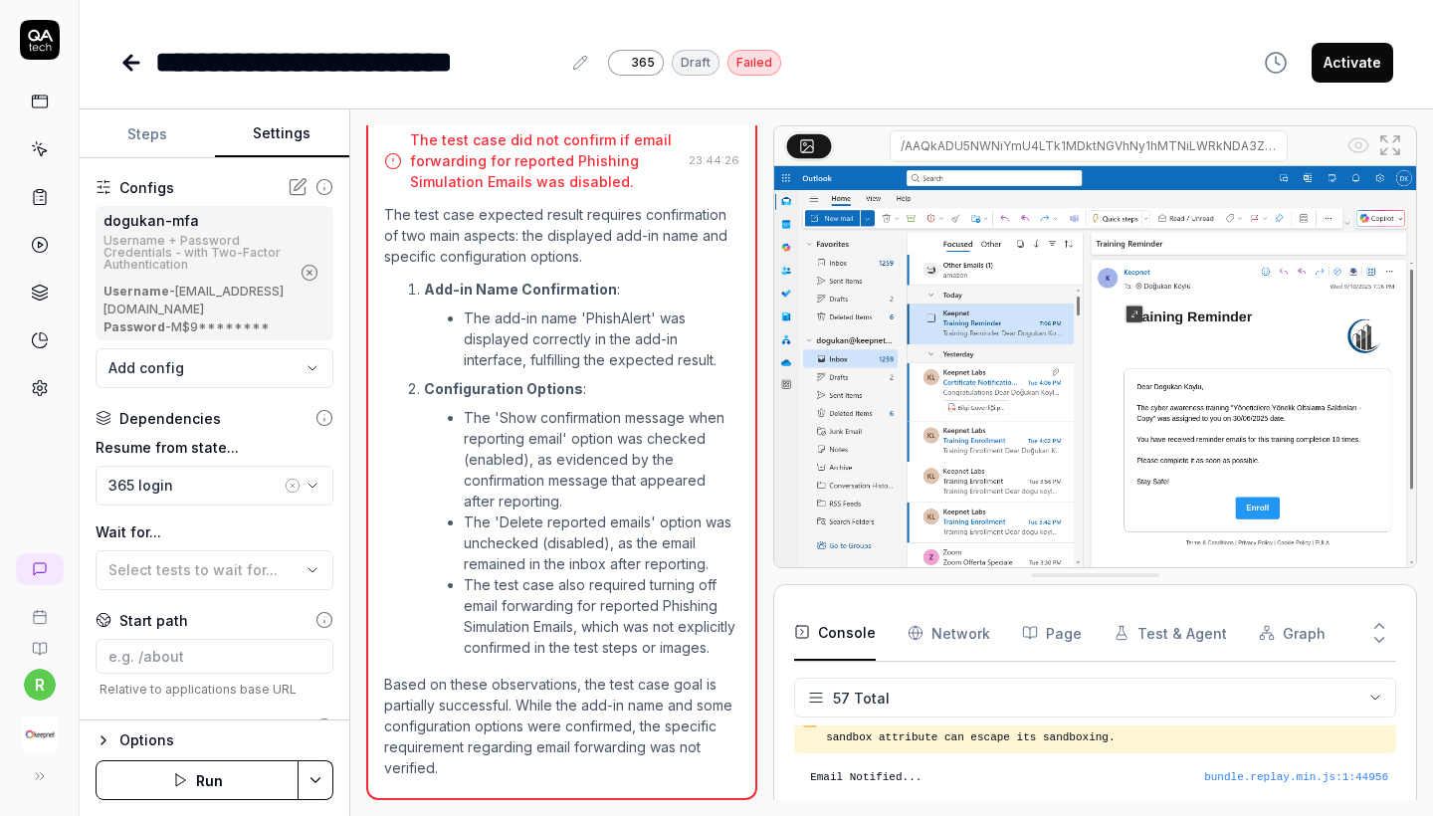
scroll to position [263, 0]
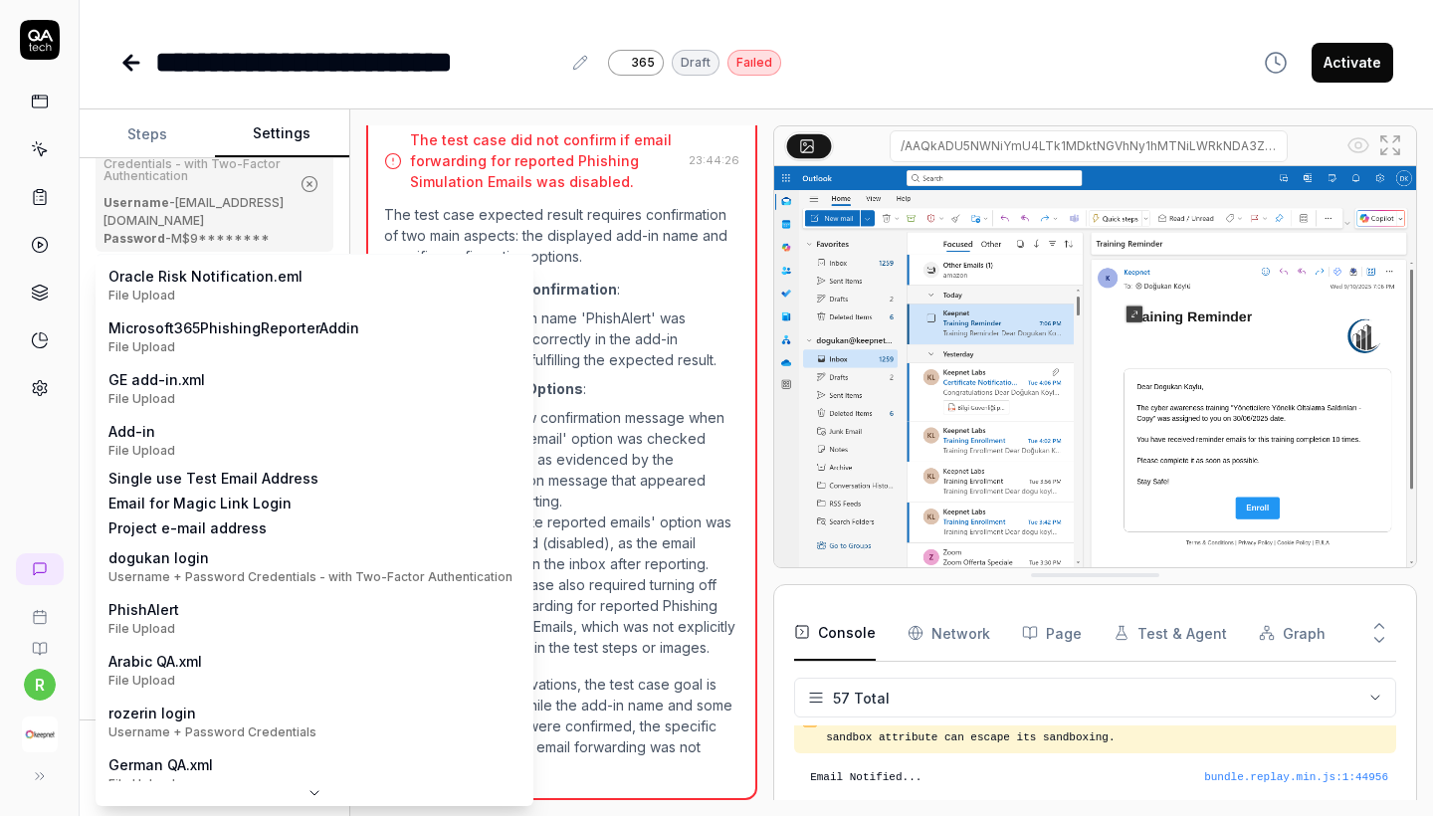
click at [199, 299] on body "**********" at bounding box center [716, 408] width 1433 height 816
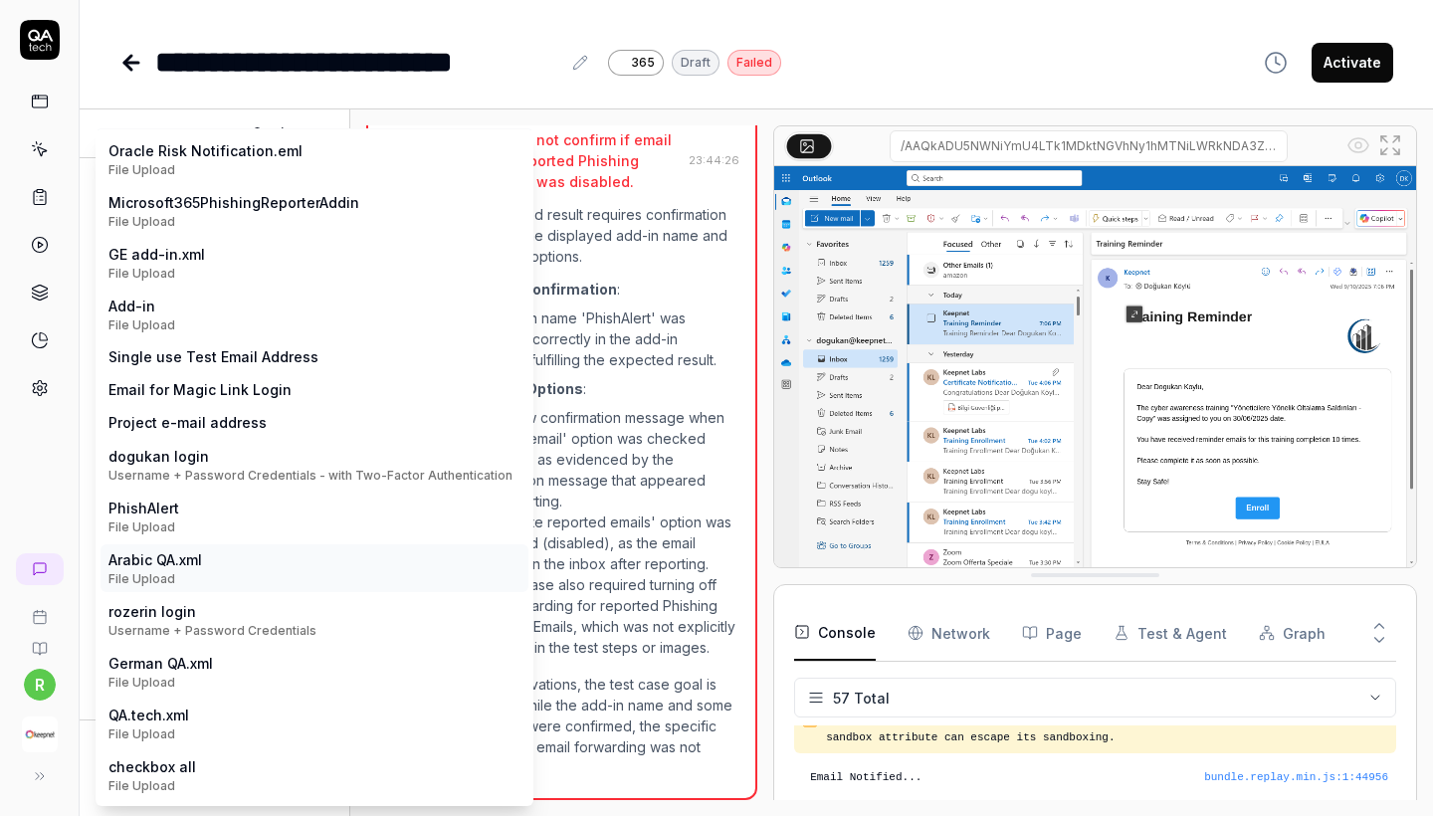
scroll to position [0, 0]
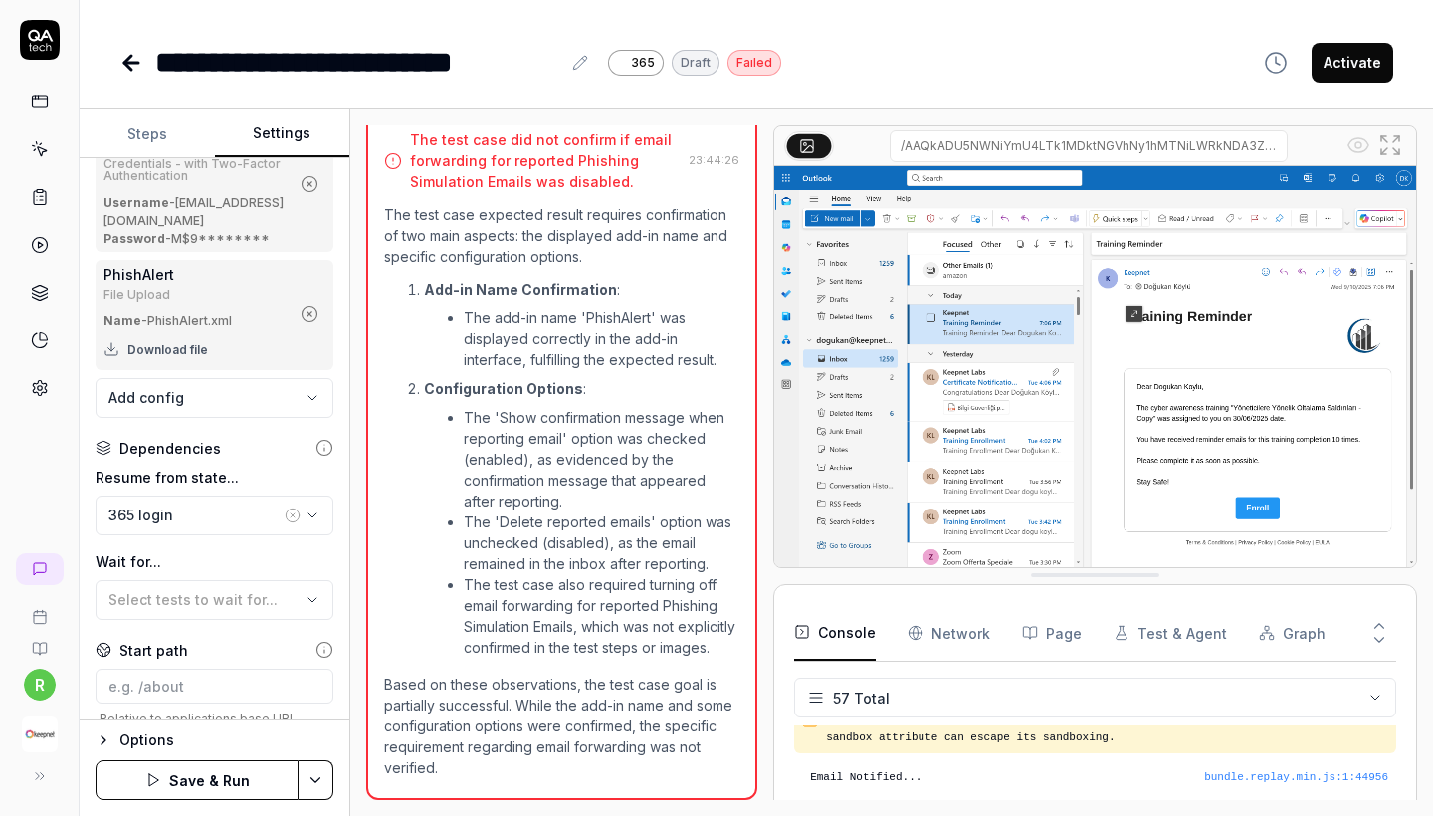
click at [320, 761] on html "**********" at bounding box center [716, 408] width 1433 height 816
click at [265, 641] on div "Save" at bounding box center [219, 643] width 254 height 44
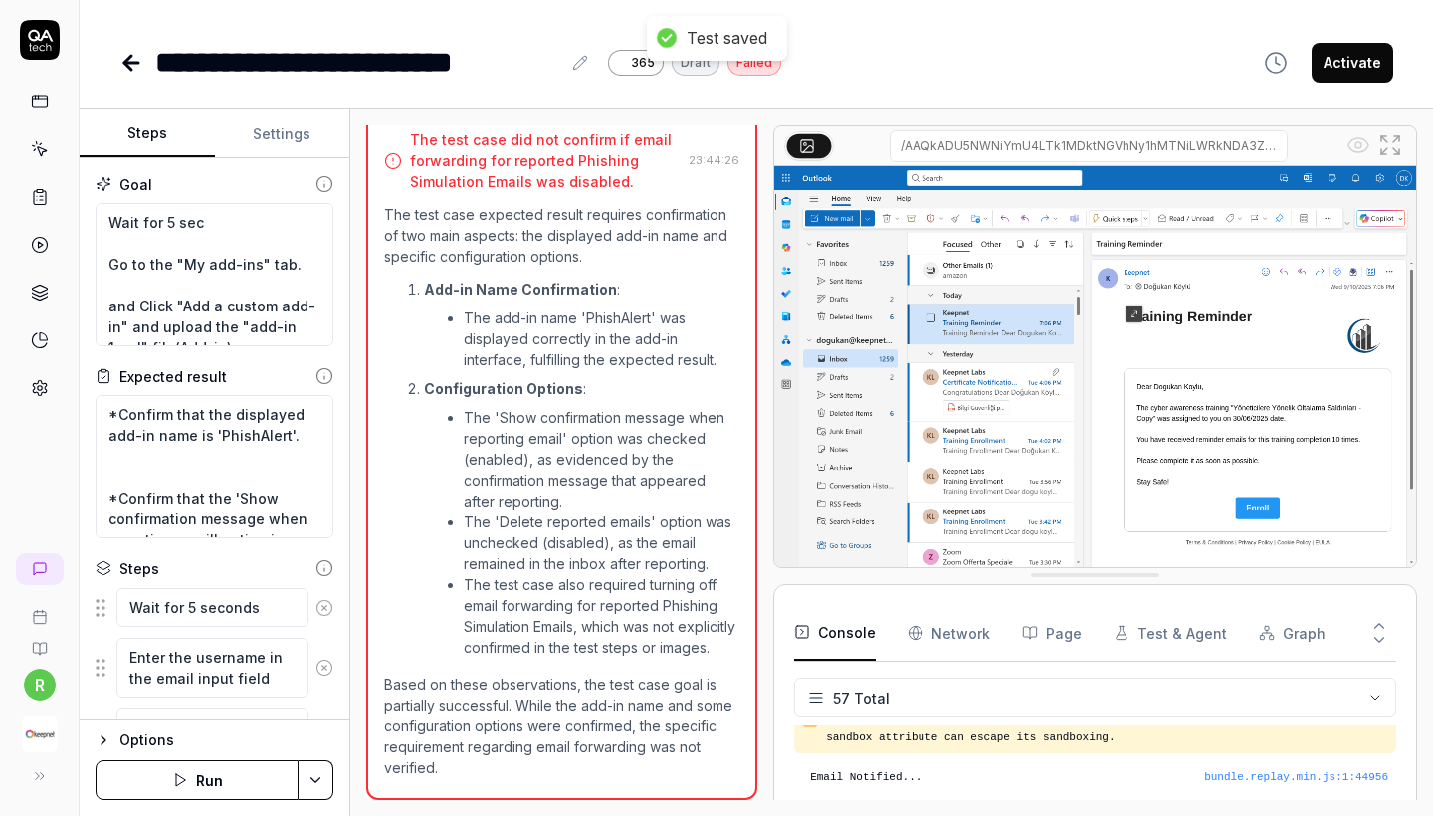
click at [160, 135] on button "Steps" at bounding box center [147, 134] width 135 height 48
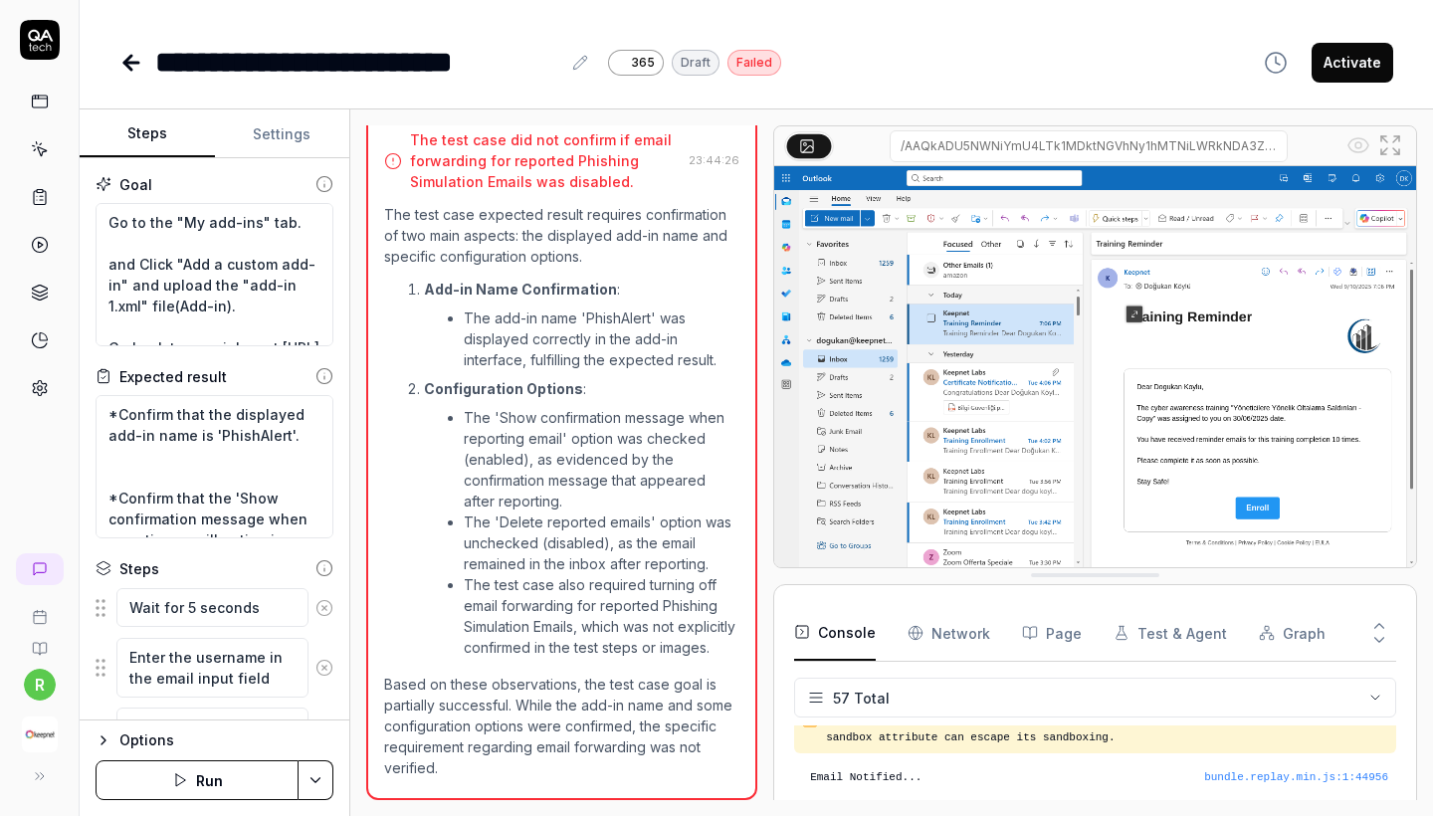
scroll to position [57, 0]
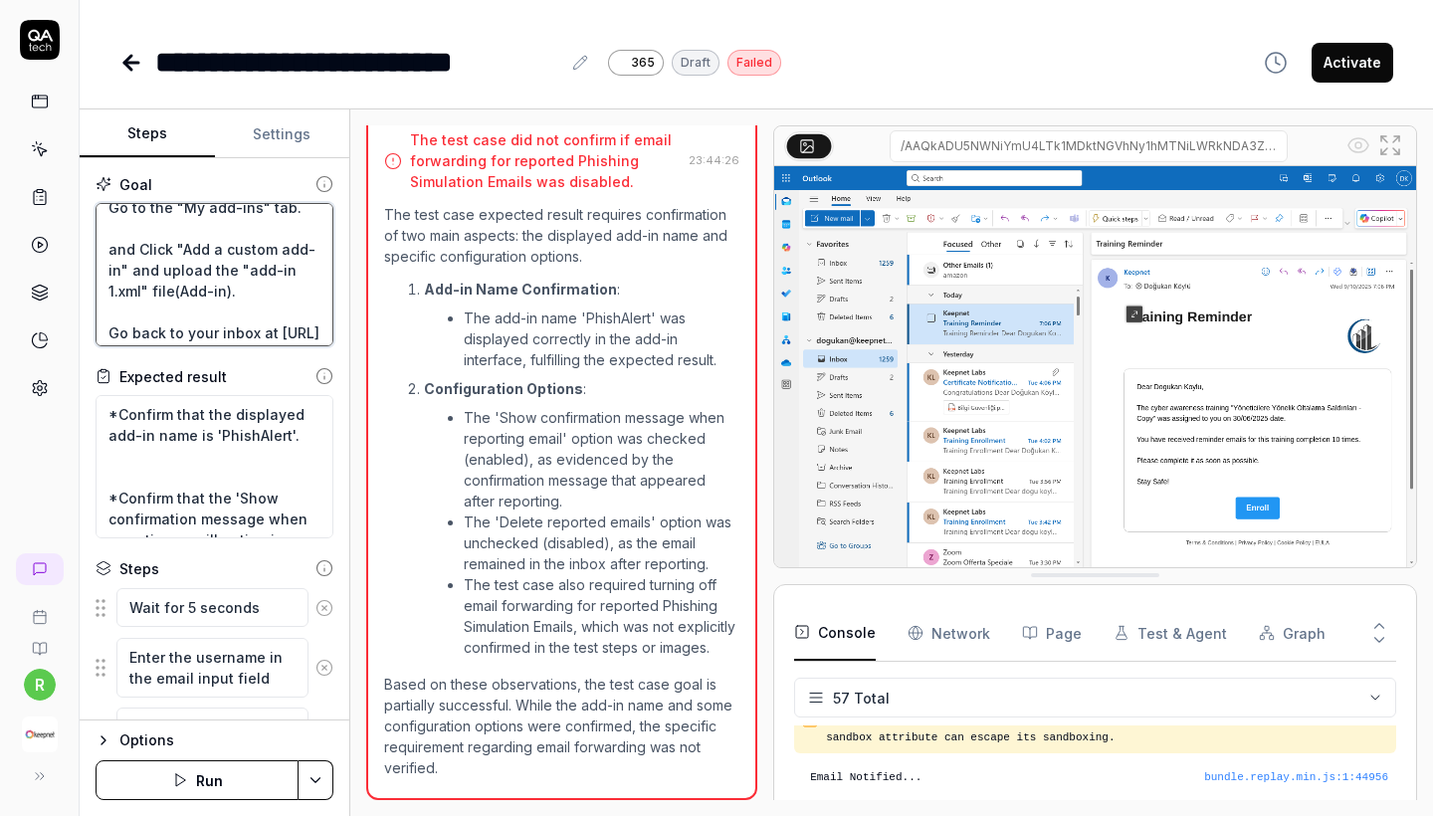
drag, startPoint x: 237, startPoint y: 272, endPoint x: 119, endPoint y: 294, distance: 119.4
click at [119, 294] on textarea "Wait for 5 sec Go to the "My add-ins" tab. and Click "Add a custom add-in" and …" at bounding box center [215, 274] width 238 height 143
paste textarea "PhishAlert"
type textarea "*"
type textarea "Wait for 5 sec Go to the "My add-ins" tab. and Click "Add a custom add-in" and …"
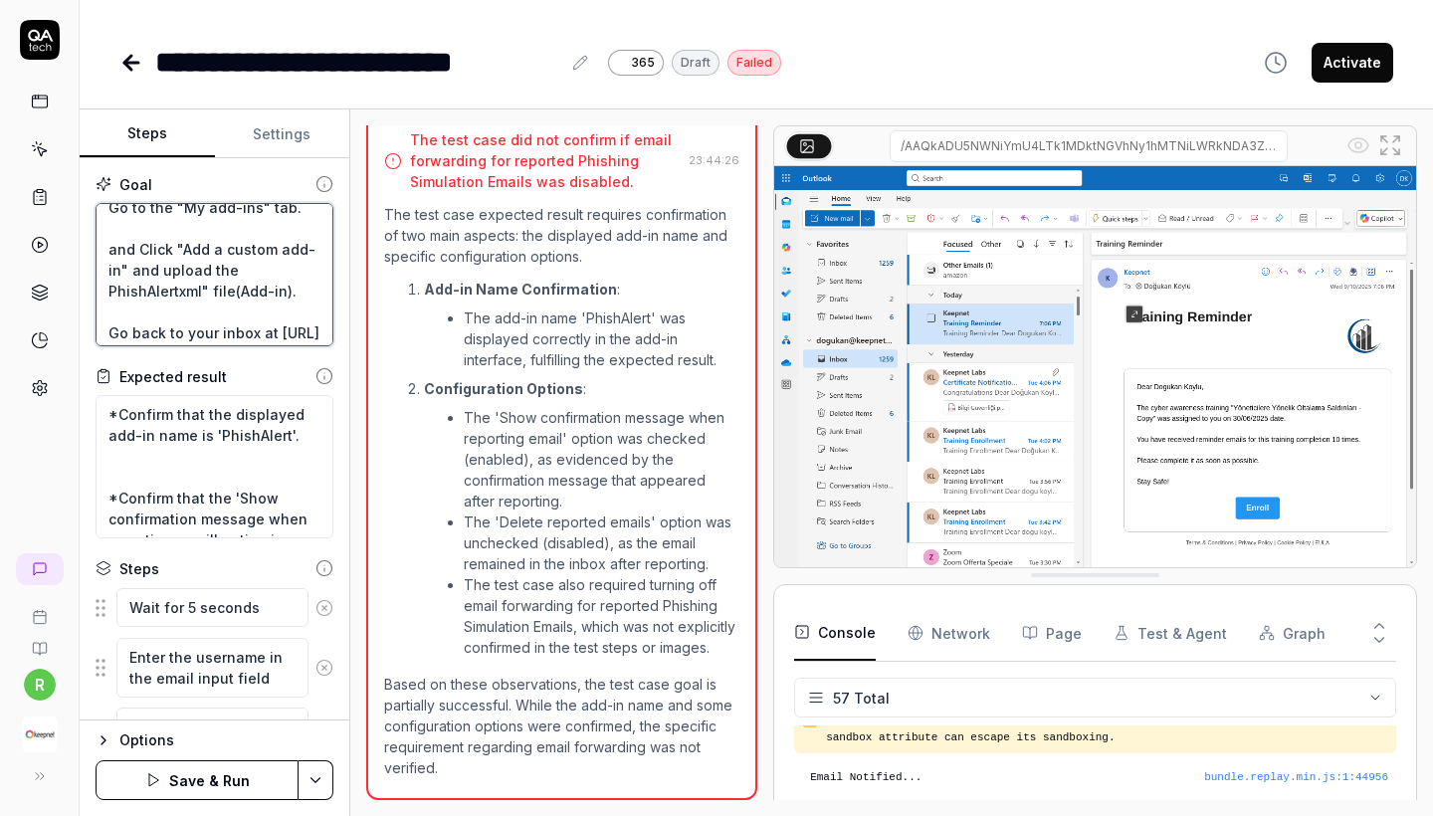
type textarea "*"
type textarea "Wait for 5 sec Go to the "My add-ins" tab. and Click "Add a custom add-in" and …"
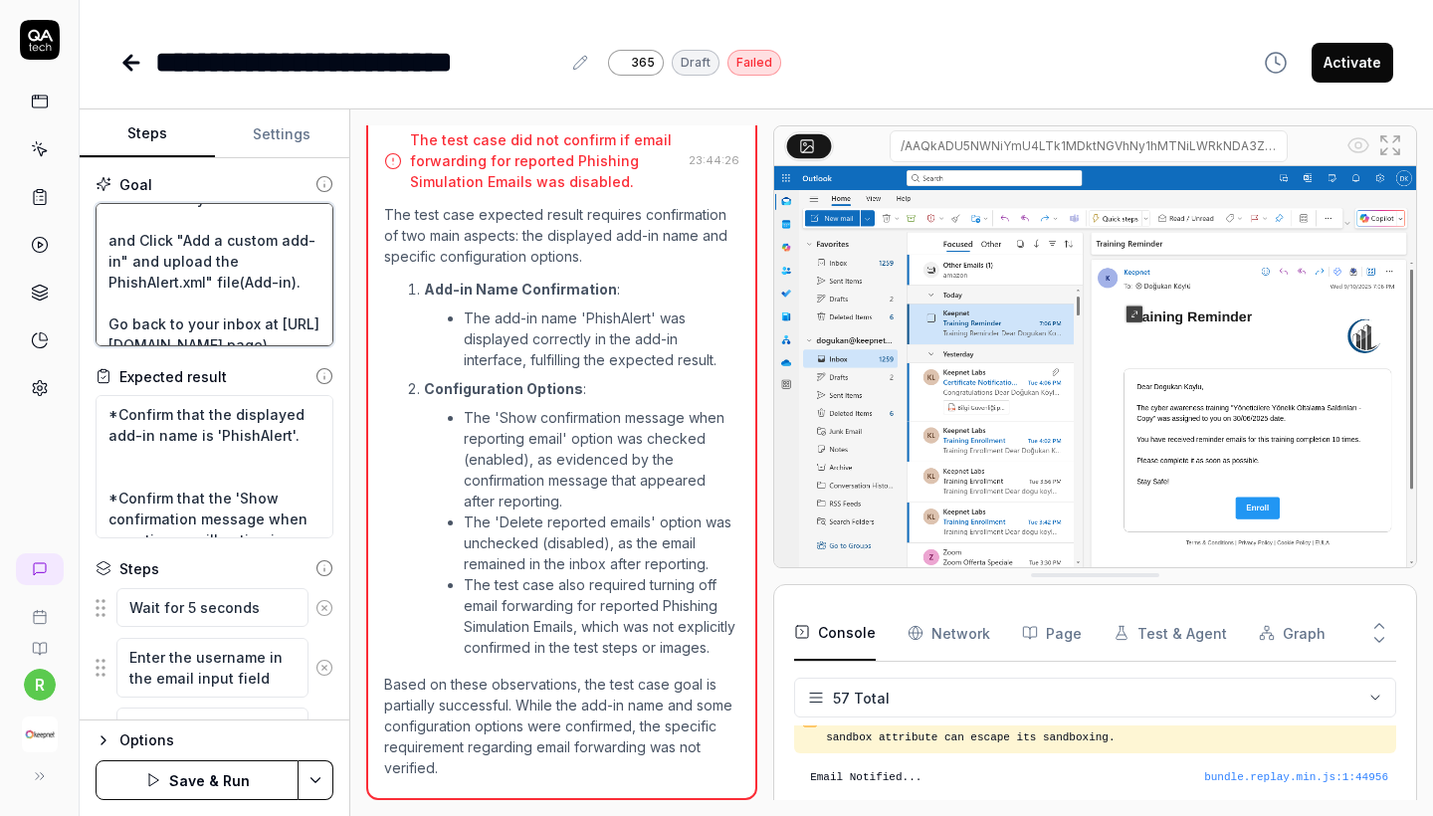
type textarea "*"
type textarea "Wait for 5 sec Go to the "My add-ins" tab. and Click "Add a custom add-in" and …"
click at [237, 265] on textarea "Wait for 5 sec Go to the "My add-ins" tab. and Click "Add a custom add-in" and …" at bounding box center [215, 274] width 238 height 143
type textarea "*"
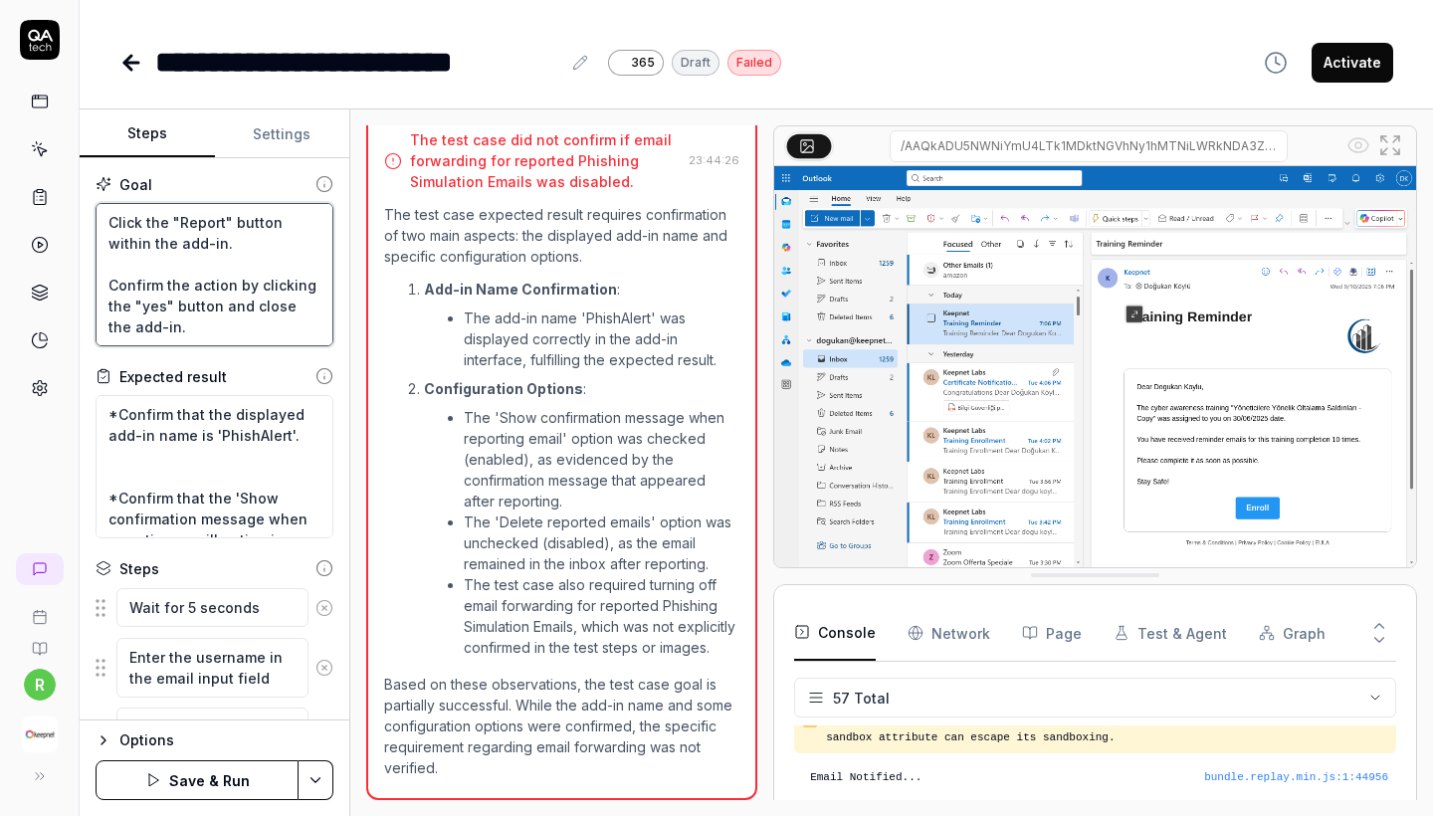
scroll to position [397, 0]
type textarea "Wait for 5 sec Go to the "My add-ins" tab. and Click "Add a custom add-in" and …"
click at [168, 786] on button "Save & Run" at bounding box center [197, 780] width 203 height 40
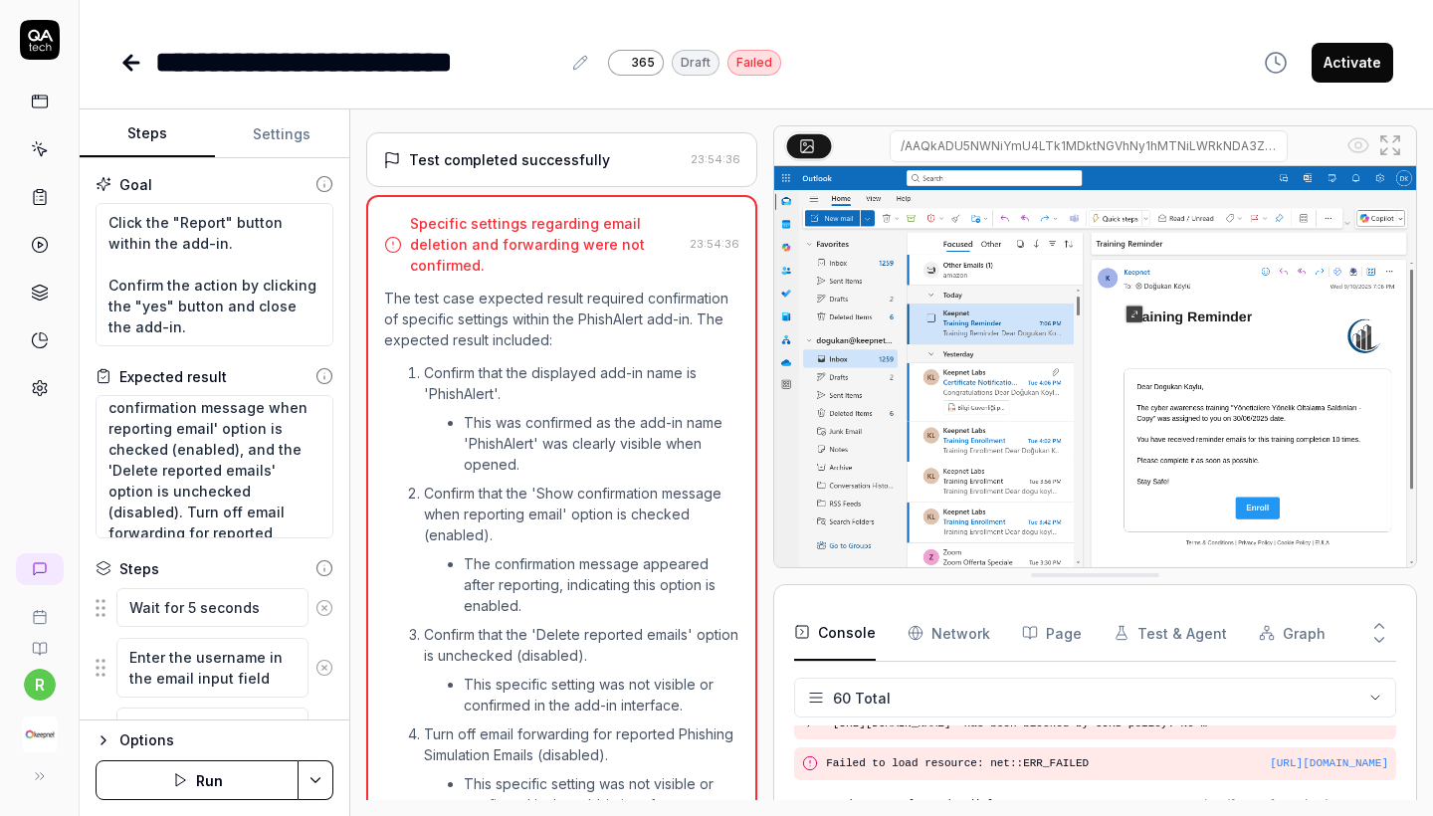
scroll to position [1854, 0]
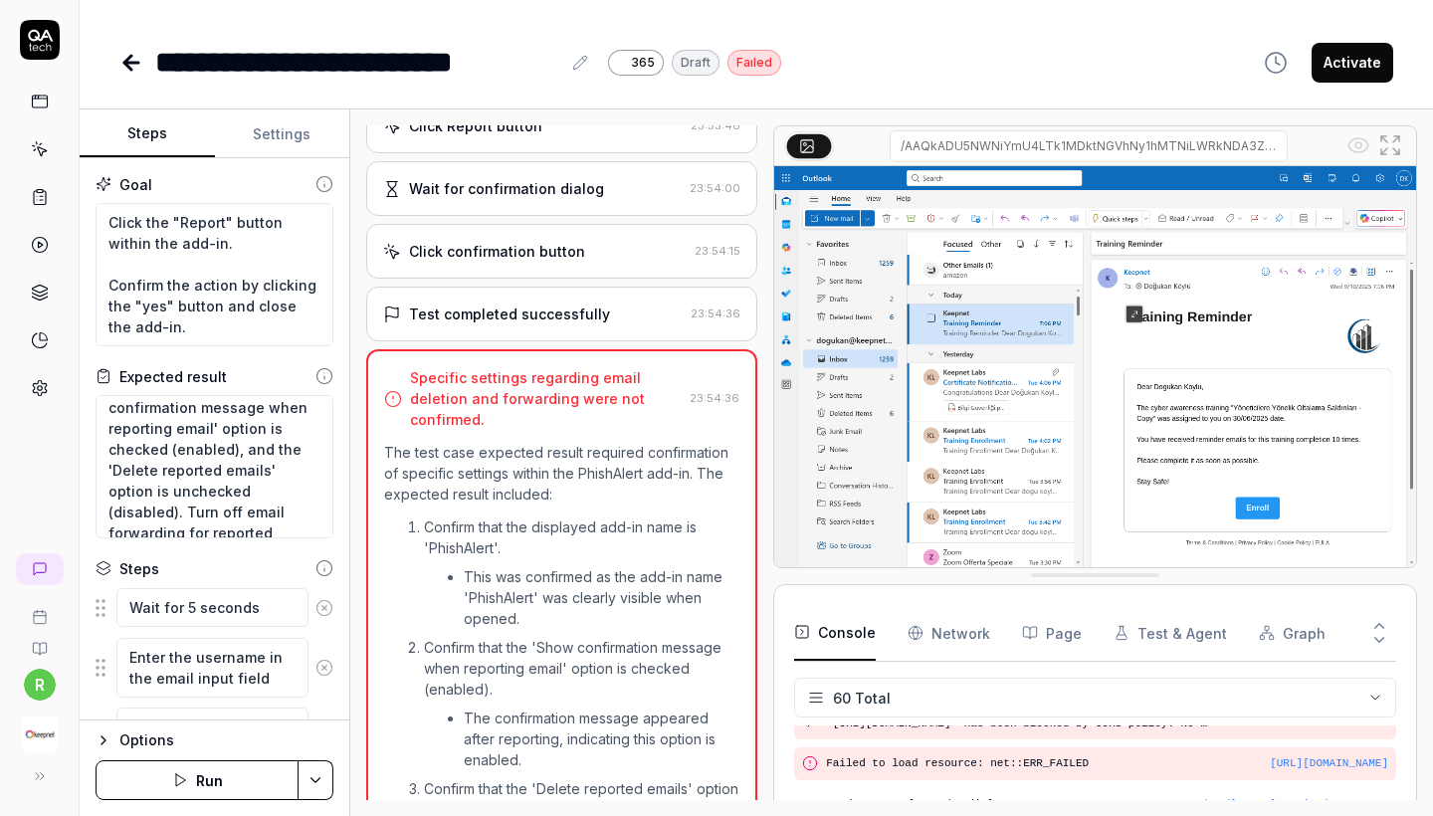
click at [583, 241] on div "Click confirmation button 23:54:15" at bounding box center [561, 251] width 391 height 55
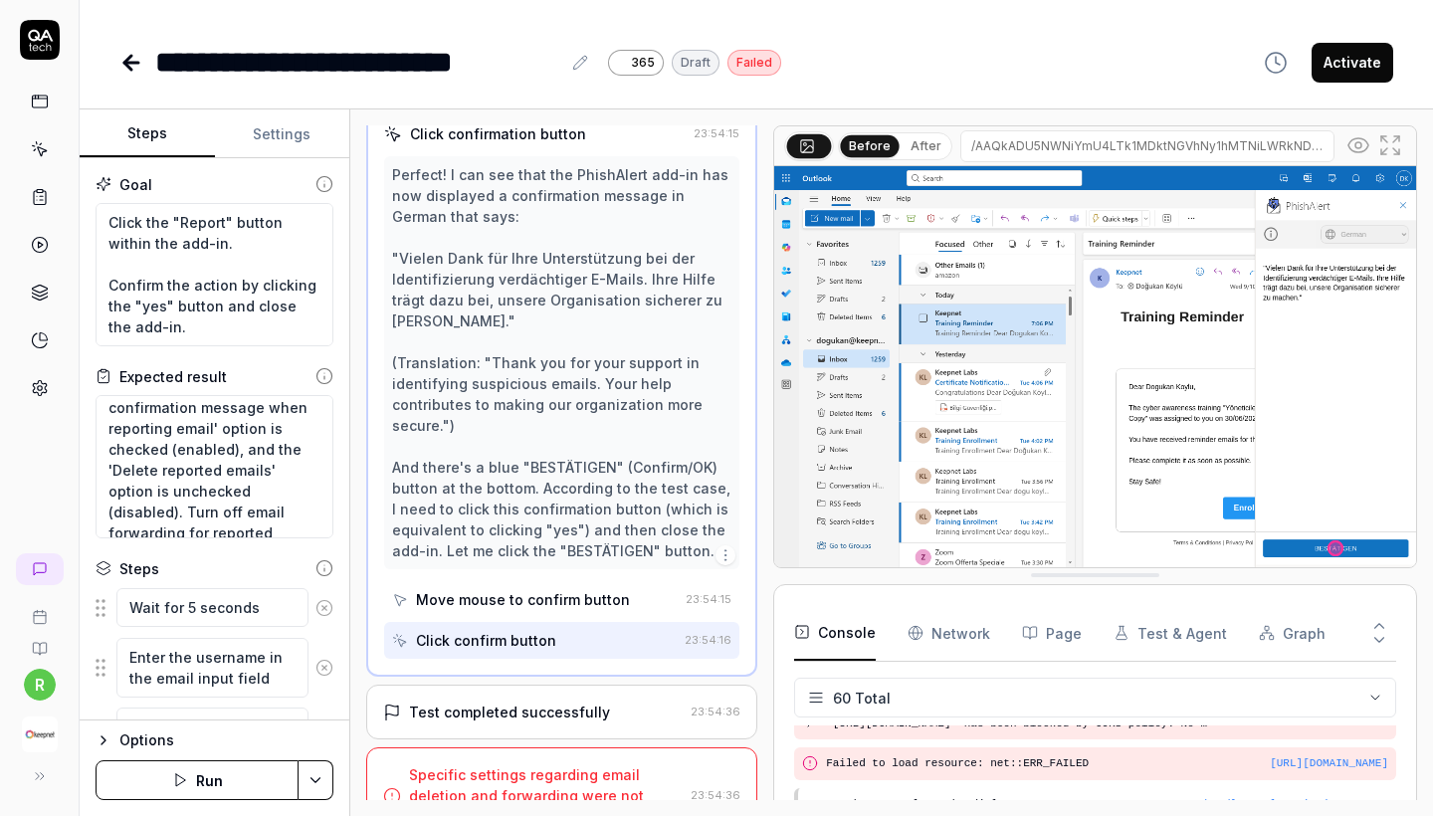
scroll to position [1971, 0]
click at [534, 705] on div "Test completed successfully 23:54:36" at bounding box center [561, 713] width 391 height 55
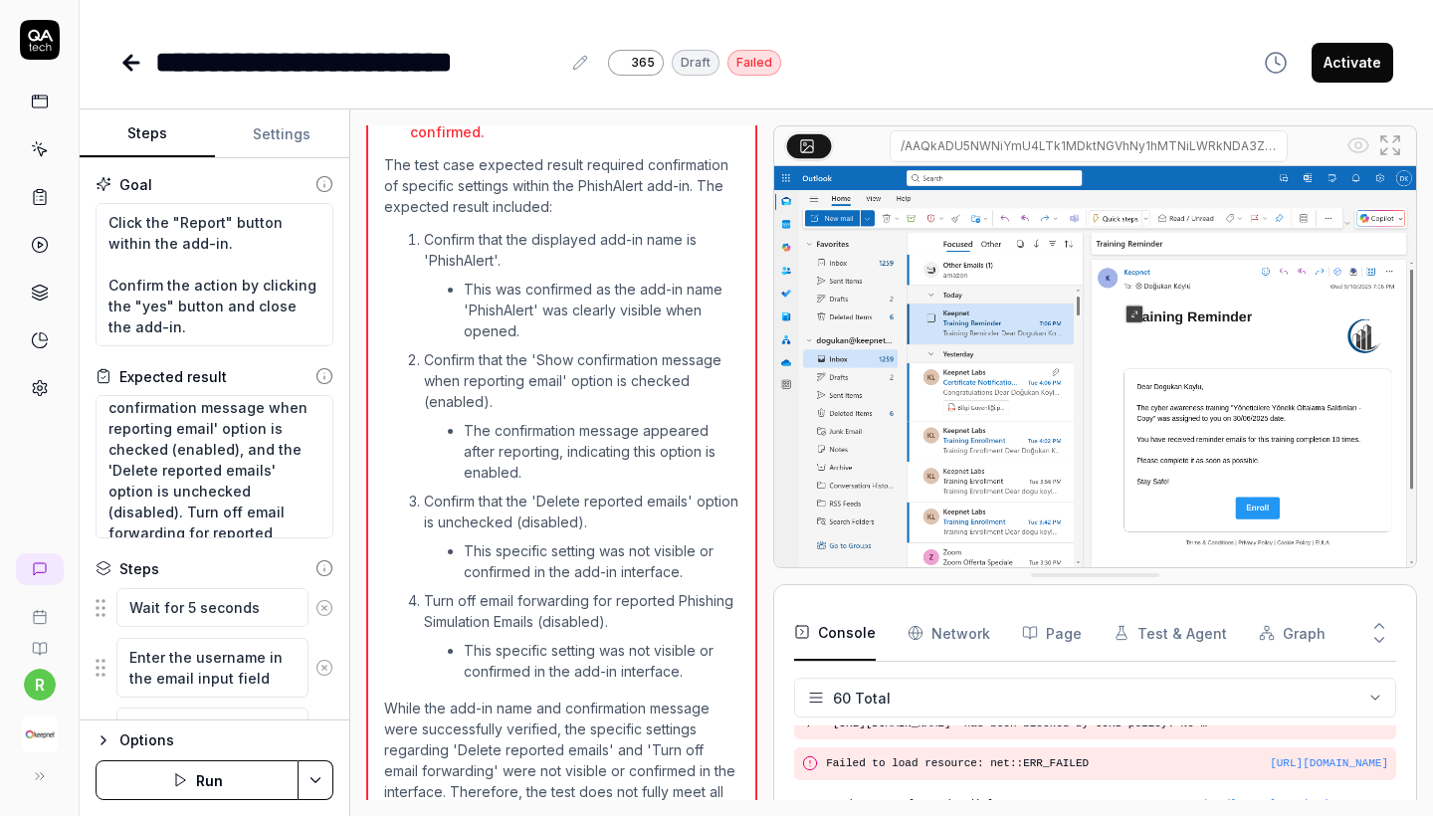
scroll to position [0, 0]
click at [133, 68] on icon at bounding box center [131, 63] width 24 height 24
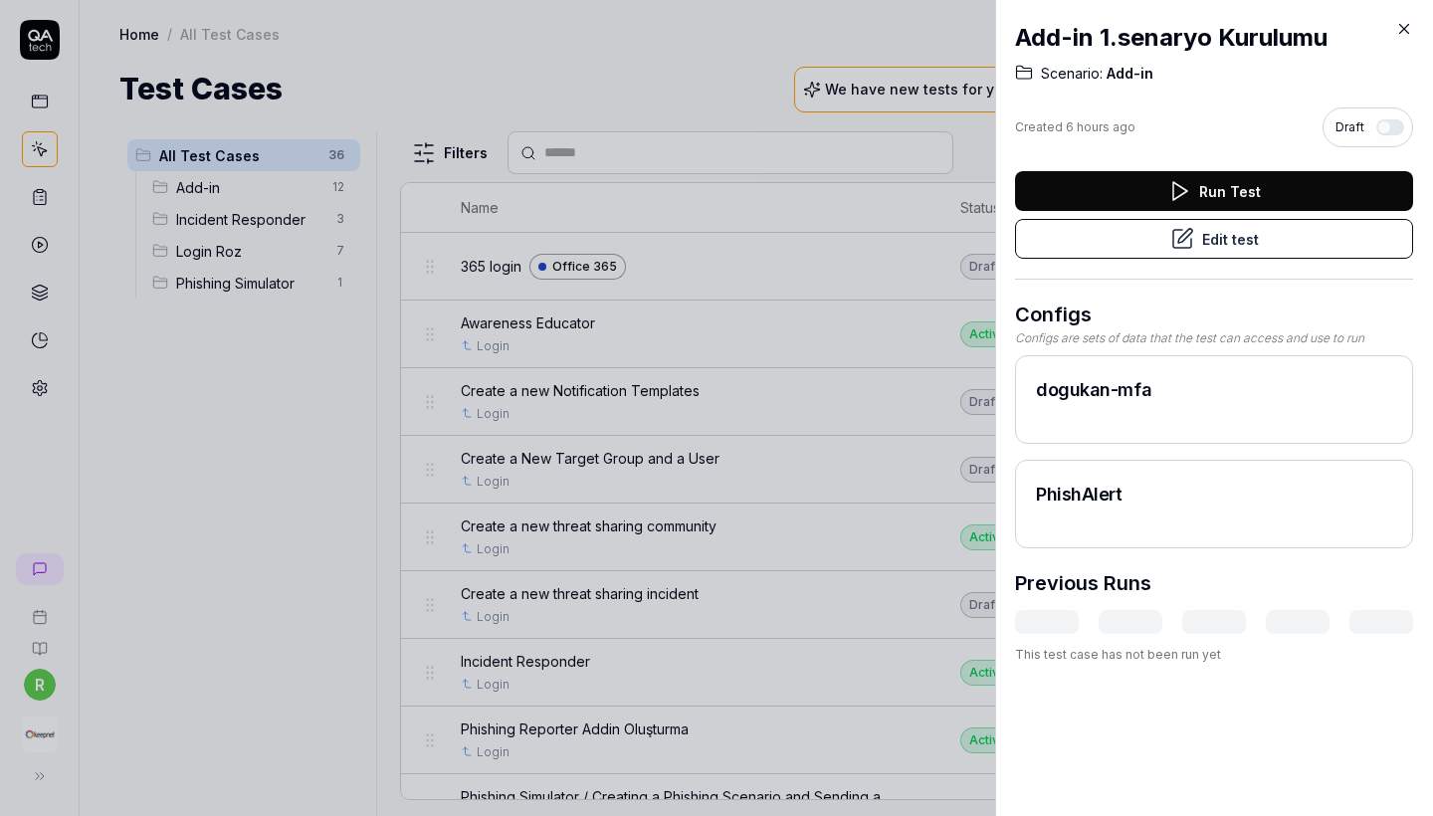
click at [709, 293] on div at bounding box center [716, 408] width 1433 height 816
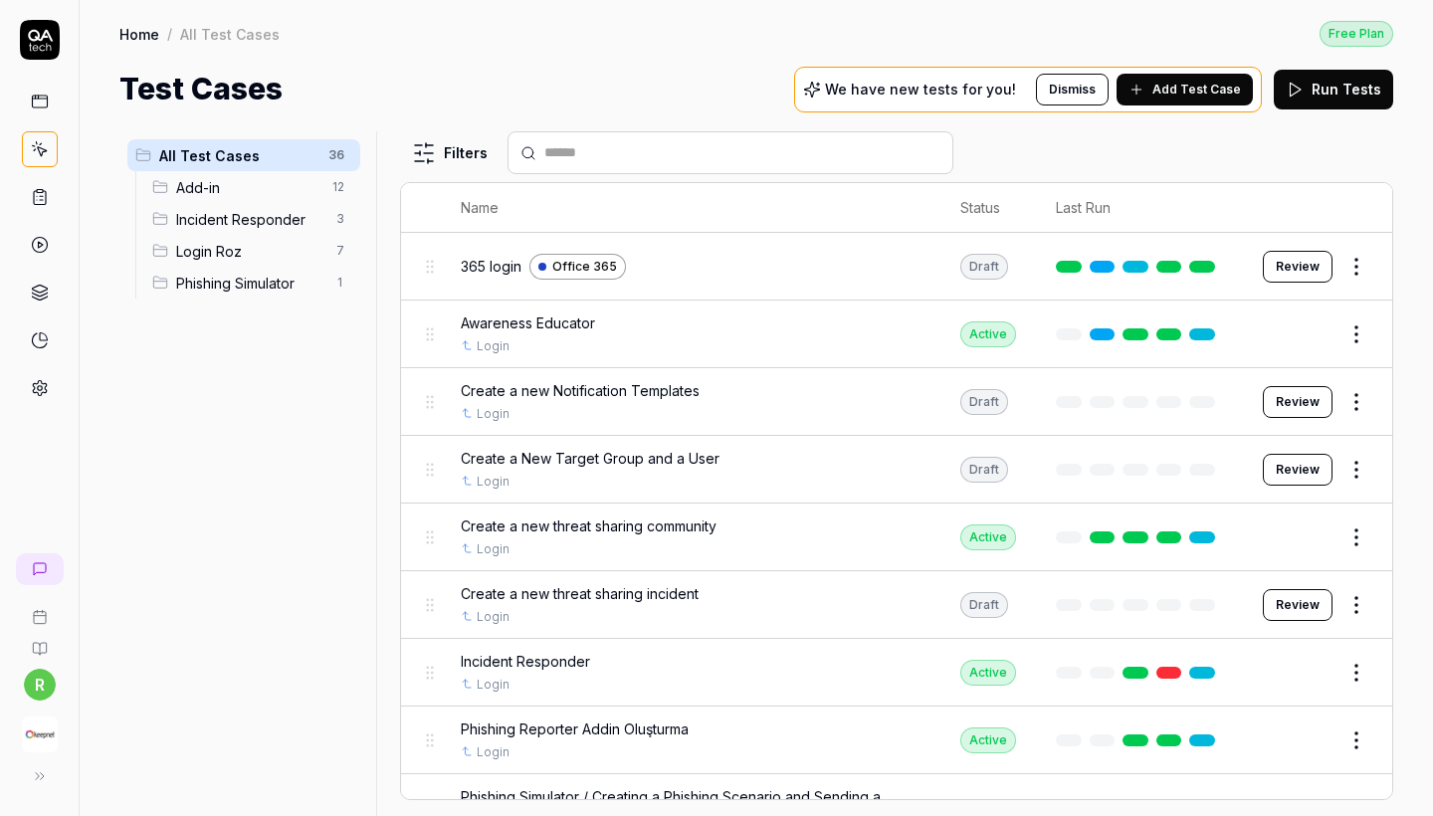
click at [343, 194] on html "r Home / All Test Cases Free Plan Home / All Test Cases Free Plan Test Cases We…" at bounding box center [716, 408] width 1433 height 816
click at [306, 190] on html "r Home / All Test Cases Free Plan Home / All Test Cases Free Plan Test Cases We…" at bounding box center [716, 408] width 1433 height 816
click at [274, 190] on span "Add-in" at bounding box center [248, 187] width 144 height 21
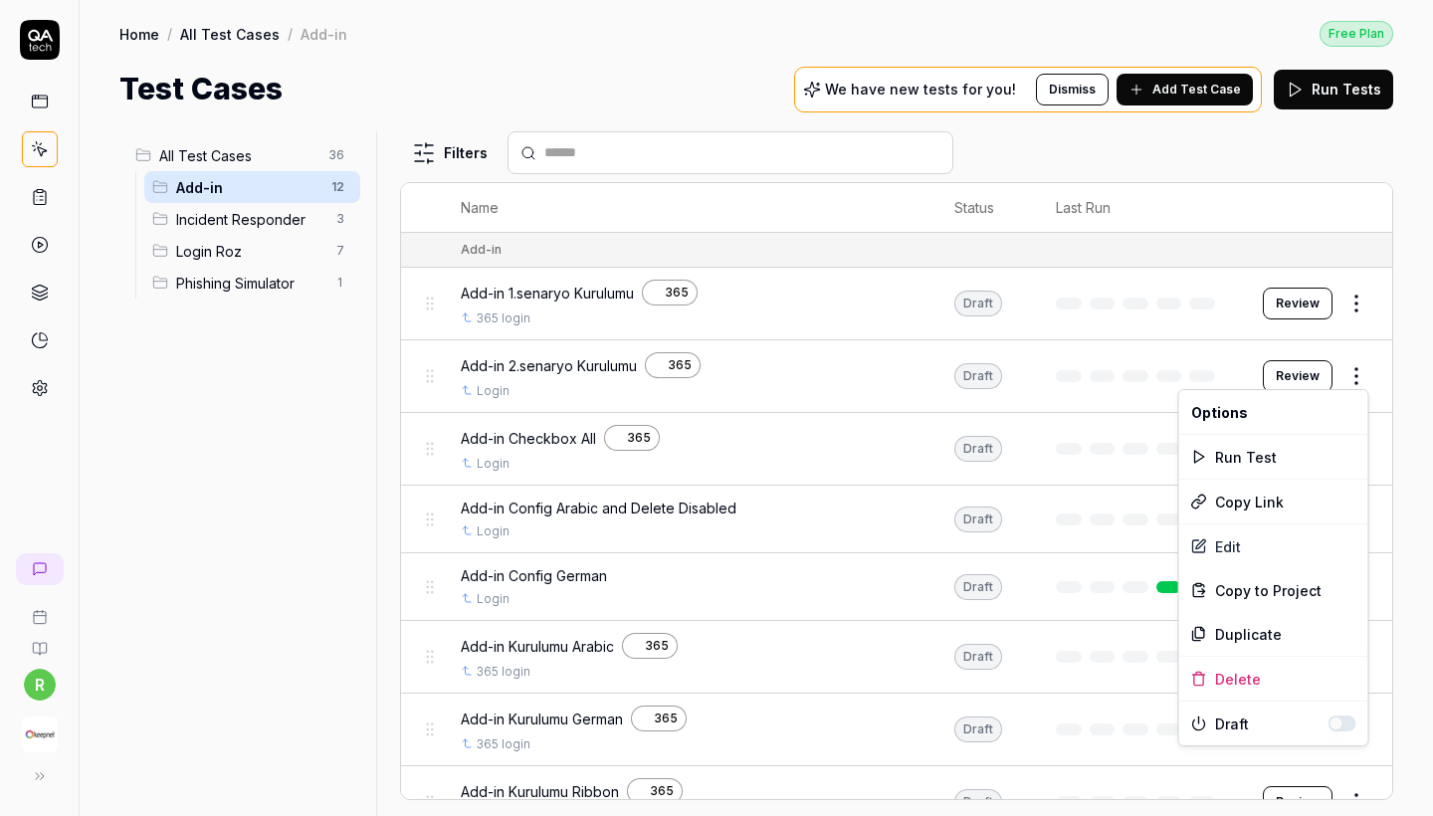
click at [1371, 364] on html "r Home / All Test Cases / Add-in Free Plan Home / All Test Cases / Add-in Free …" at bounding box center [716, 408] width 1433 height 816
click at [1216, 549] on div "Edit" at bounding box center [1273, 546] width 189 height 44
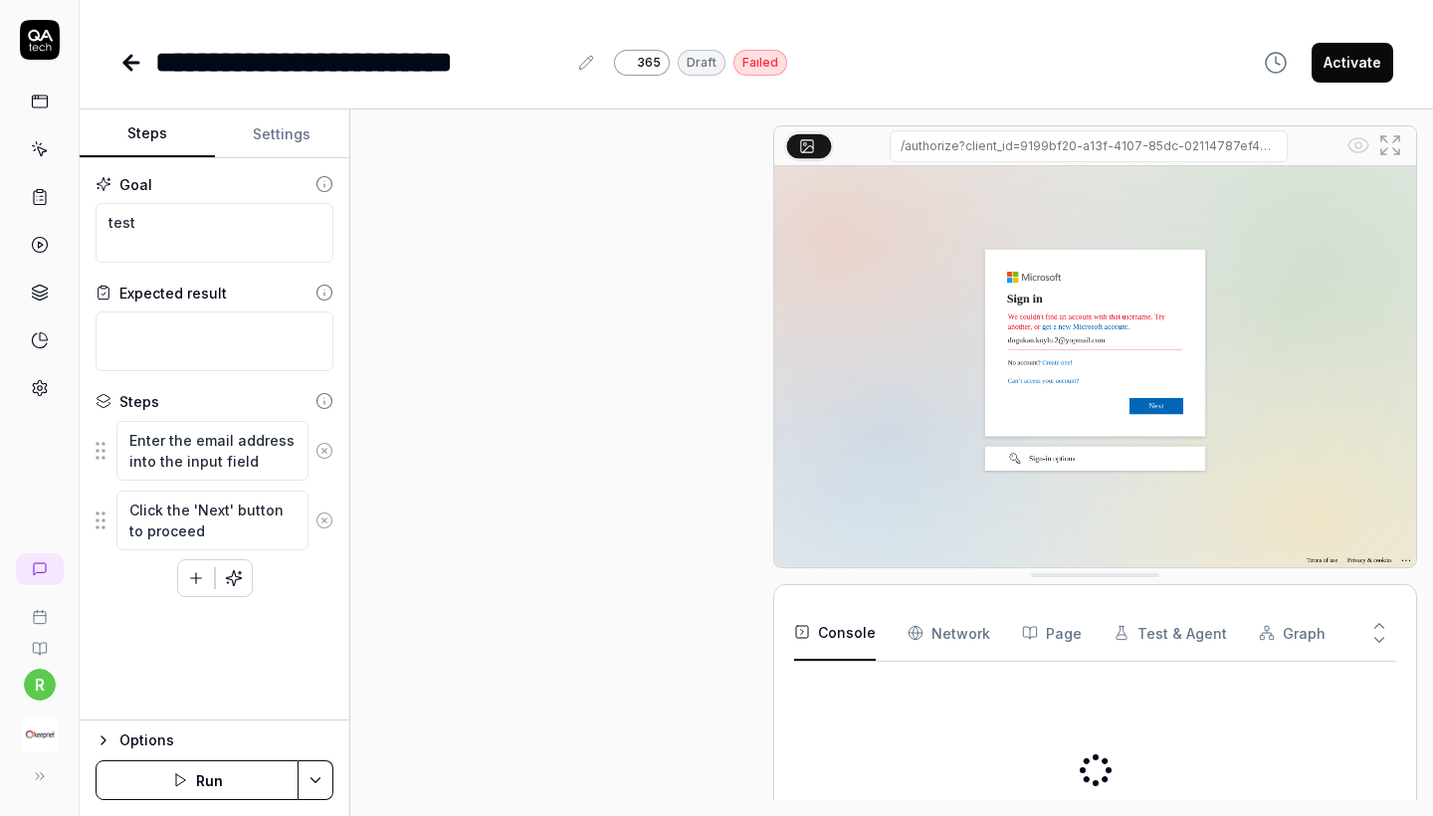
scroll to position [31, 0]
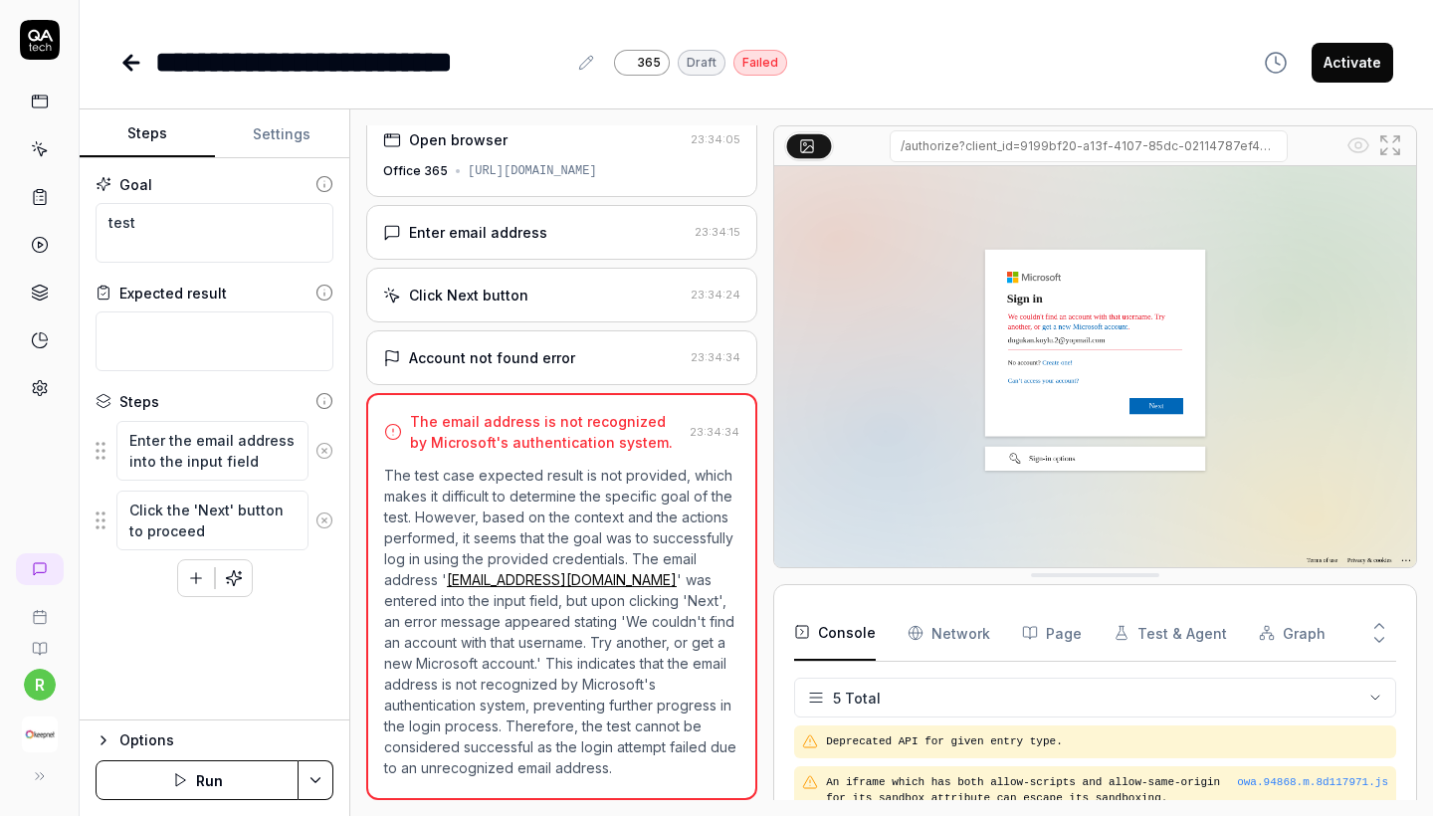
click at [136, 55] on icon at bounding box center [131, 63] width 24 height 24
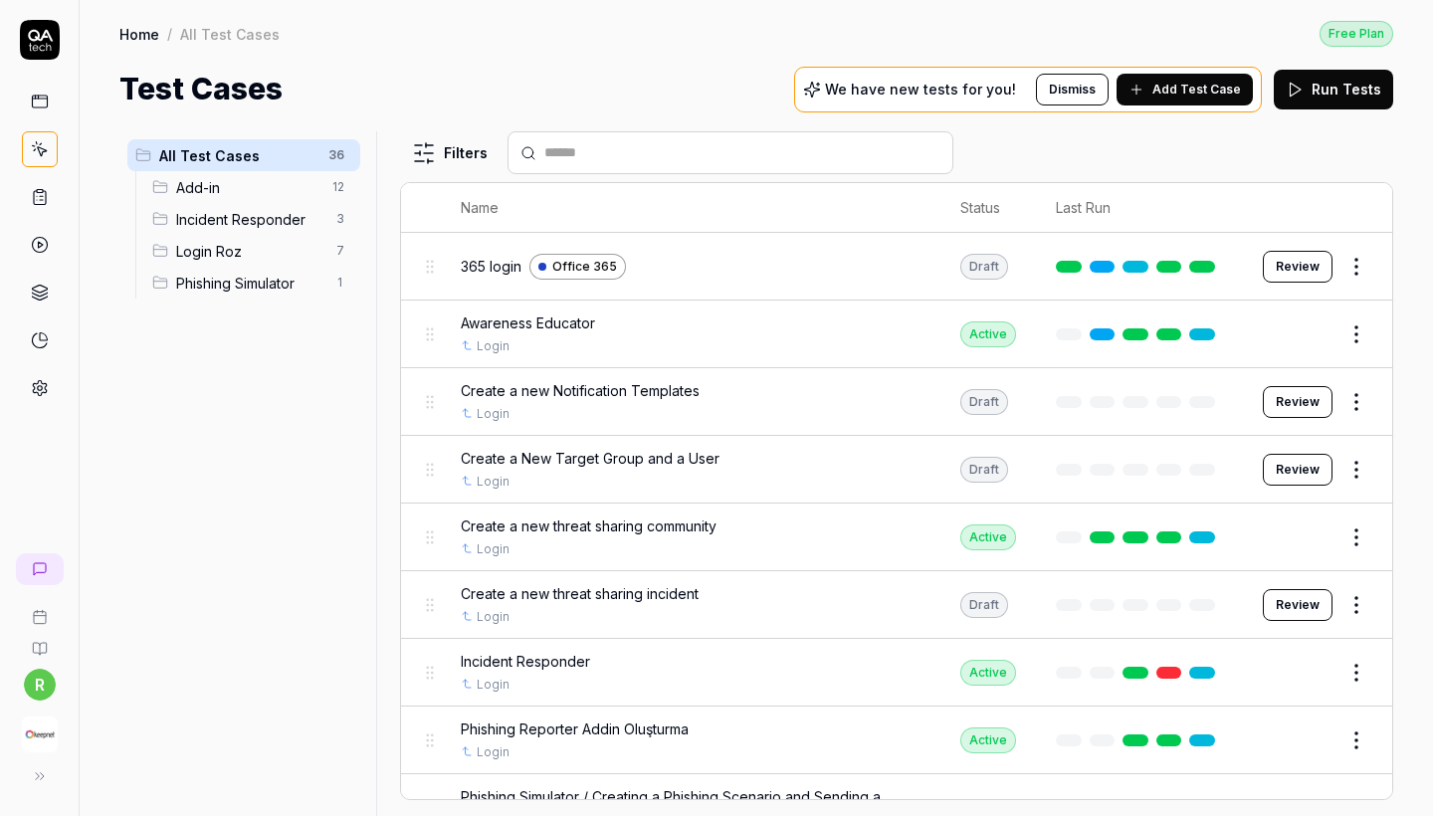
click at [284, 193] on span "Add-in" at bounding box center [248, 187] width 144 height 21
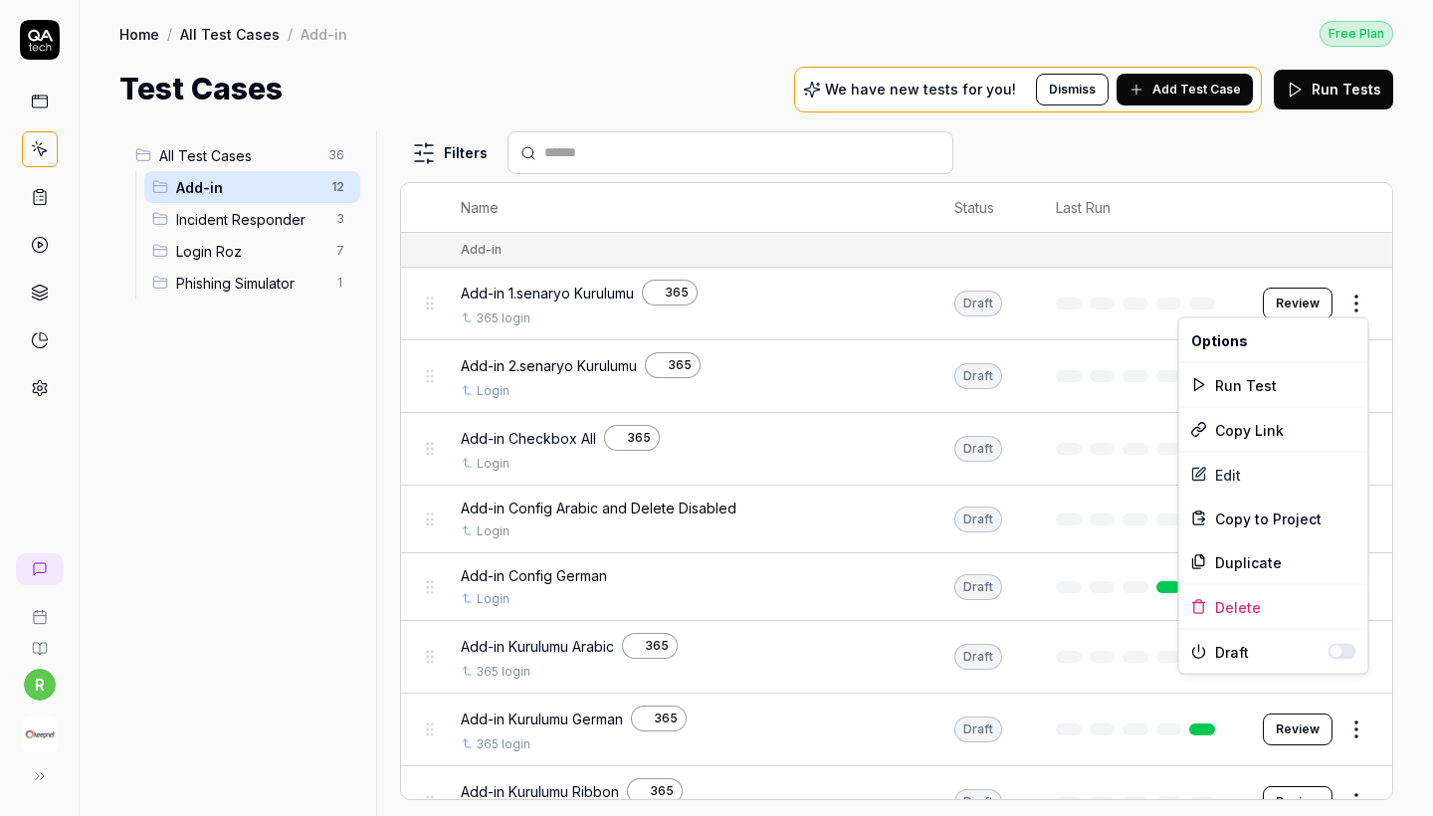
click at [1359, 297] on html "r Home / All Test Cases / Add-in Free Plan Home / All Test Cases / Add-in Free …" at bounding box center [716, 408] width 1433 height 816
click at [1208, 477] on div "Edit" at bounding box center [1273, 475] width 189 height 44
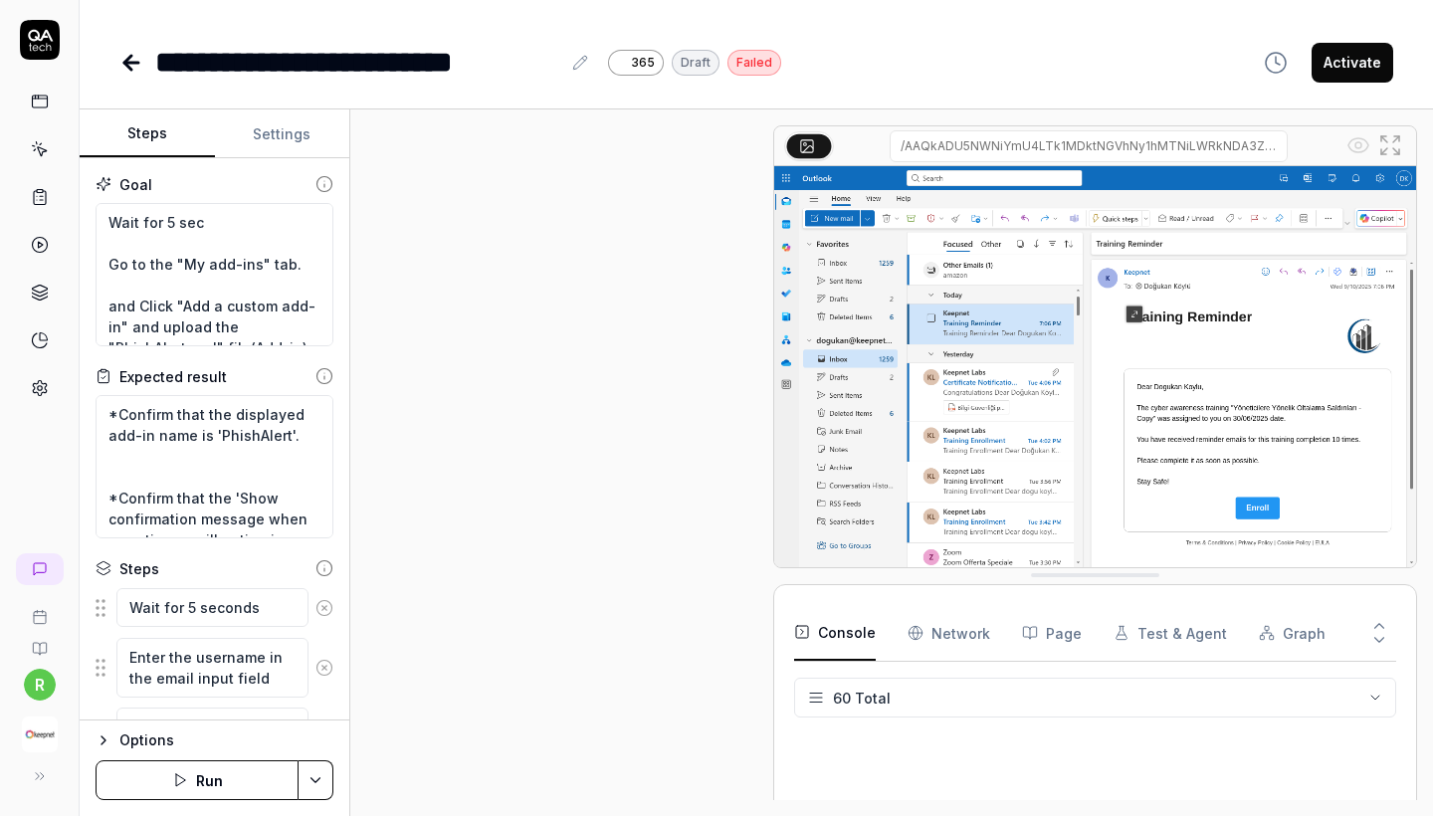
scroll to position [2141, 0]
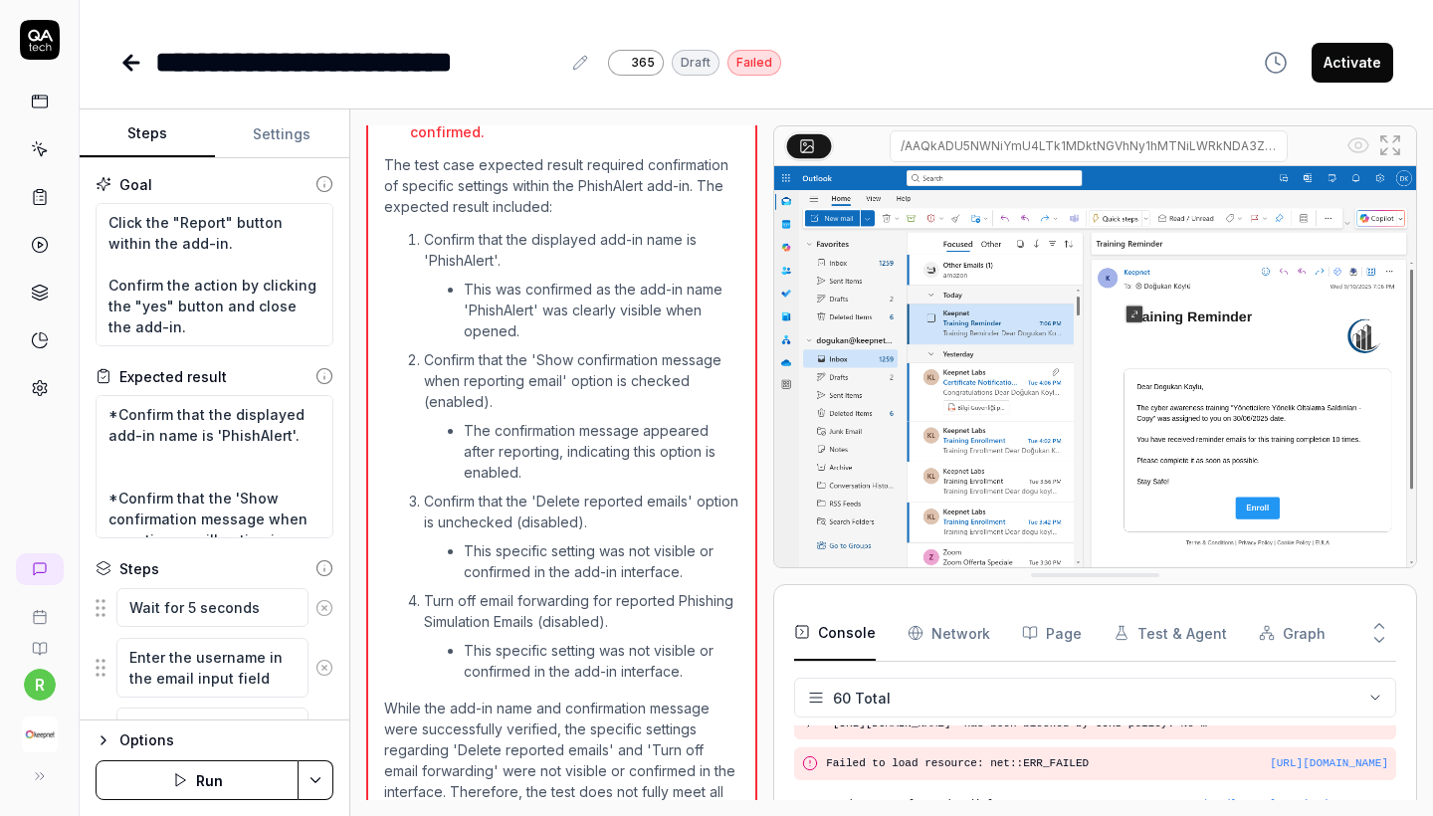
scroll to position [397, 0]
click at [272, 149] on button "Settings" at bounding box center [282, 134] width 135 height 48
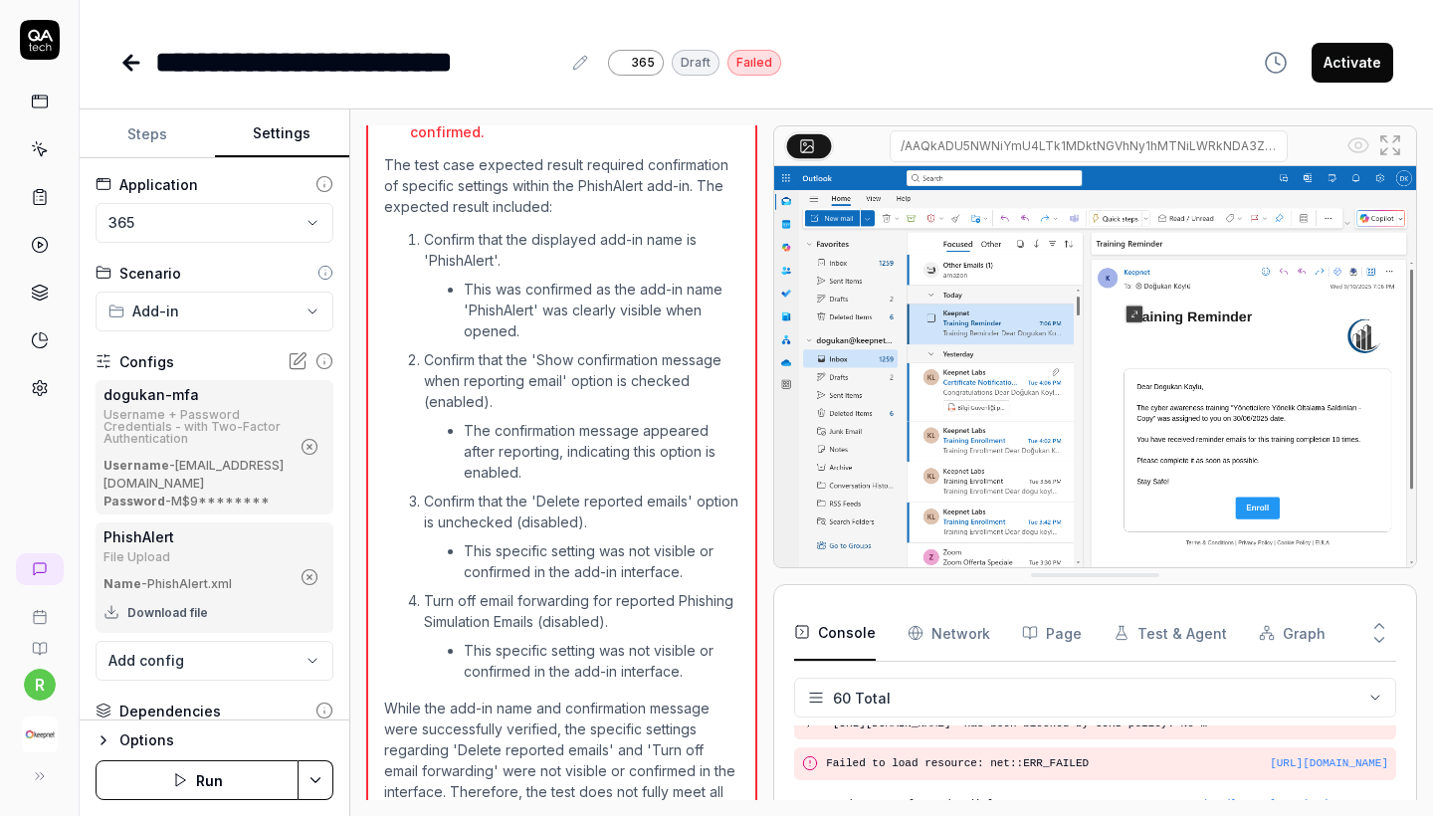
click at [172, 149] on button "Steps" at bounding box center [147, 134] width 135 height 48
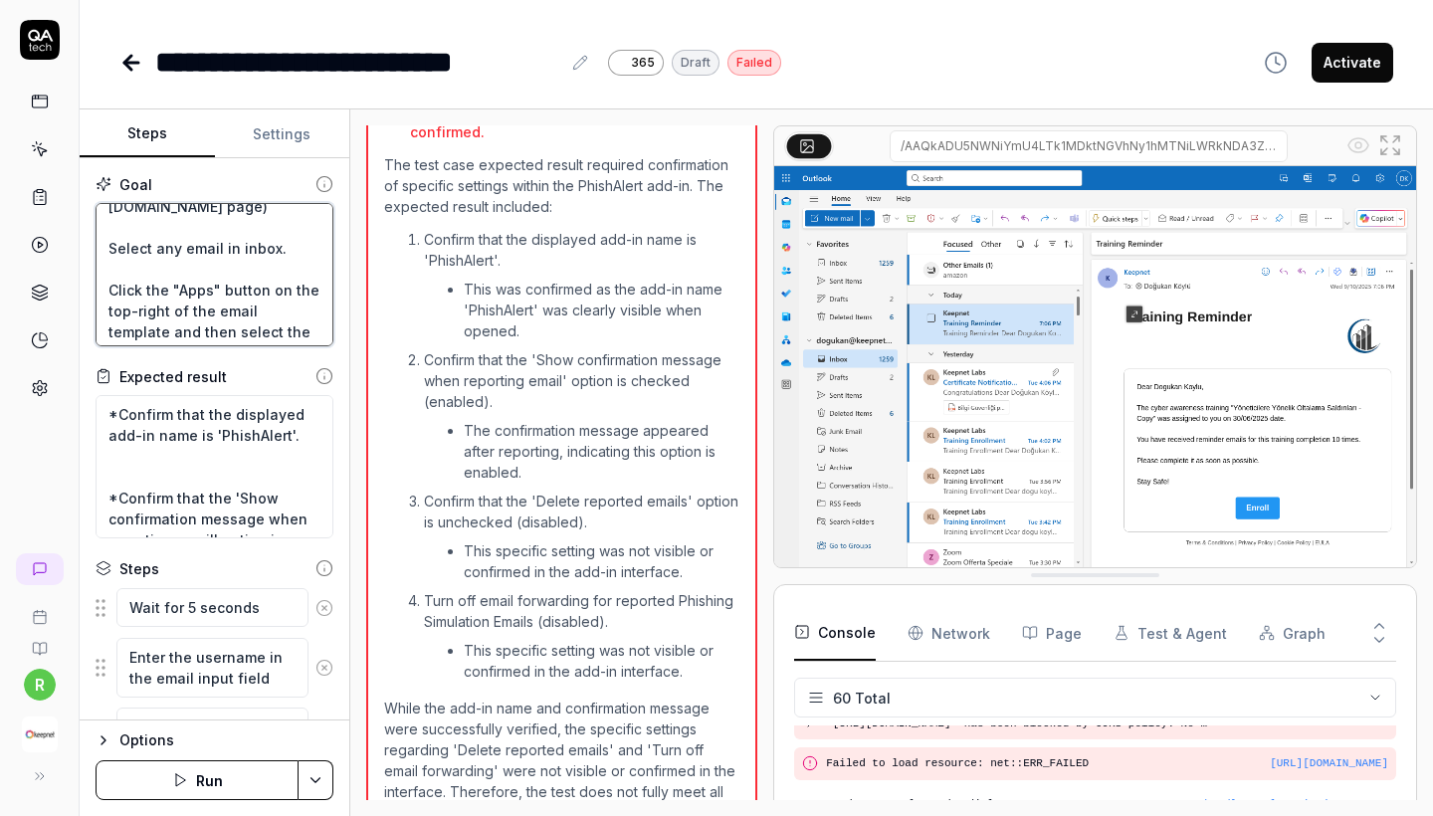
scroll to position [0, 0]
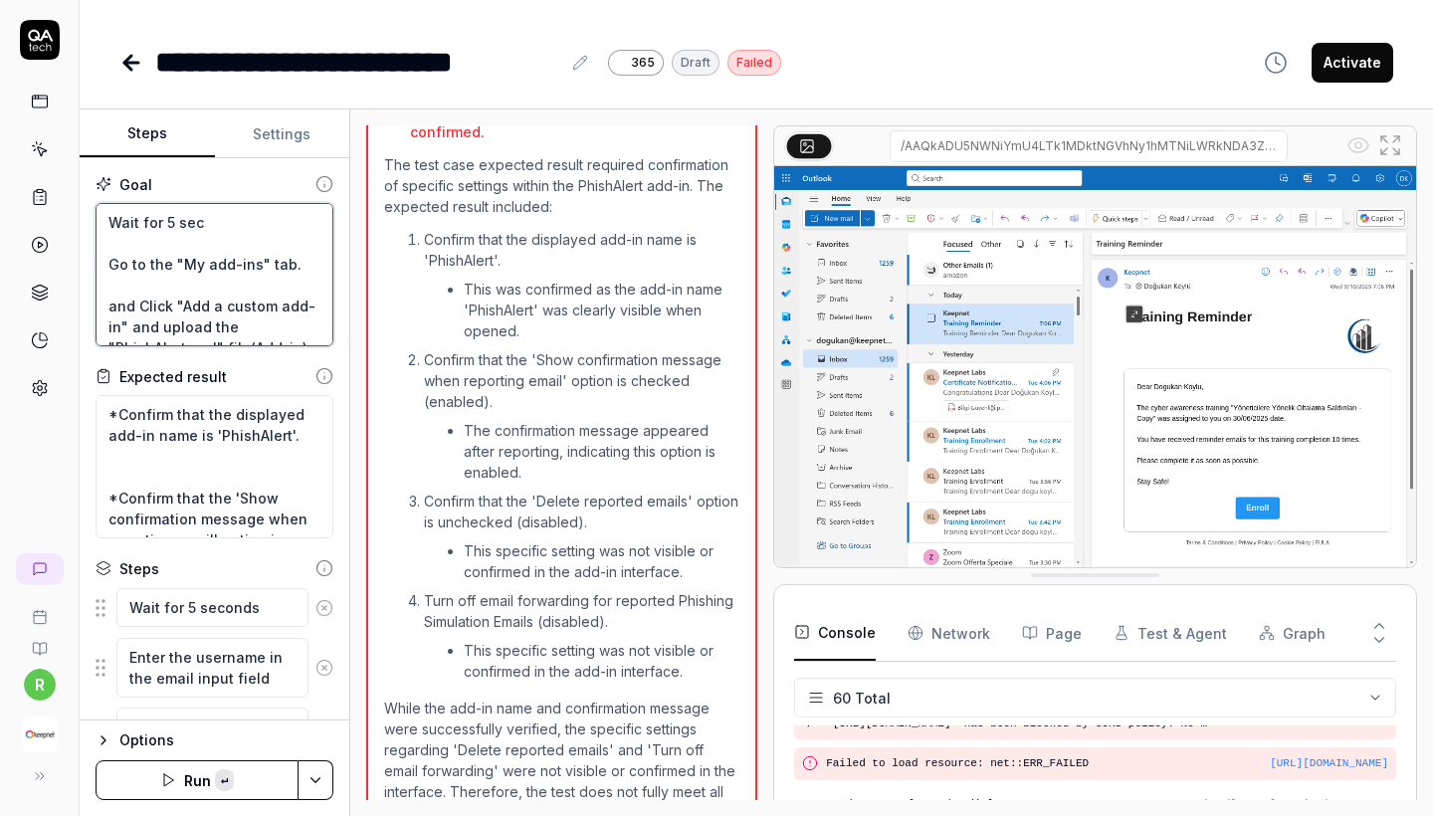
drag, startPoint x: 188, startPoint y: 337, endPoint x: 80, endPoint y: 81, distance: 278.7
click at [80, 81] on div "**********" at bounding box center [756, 408] width 1353 height 816
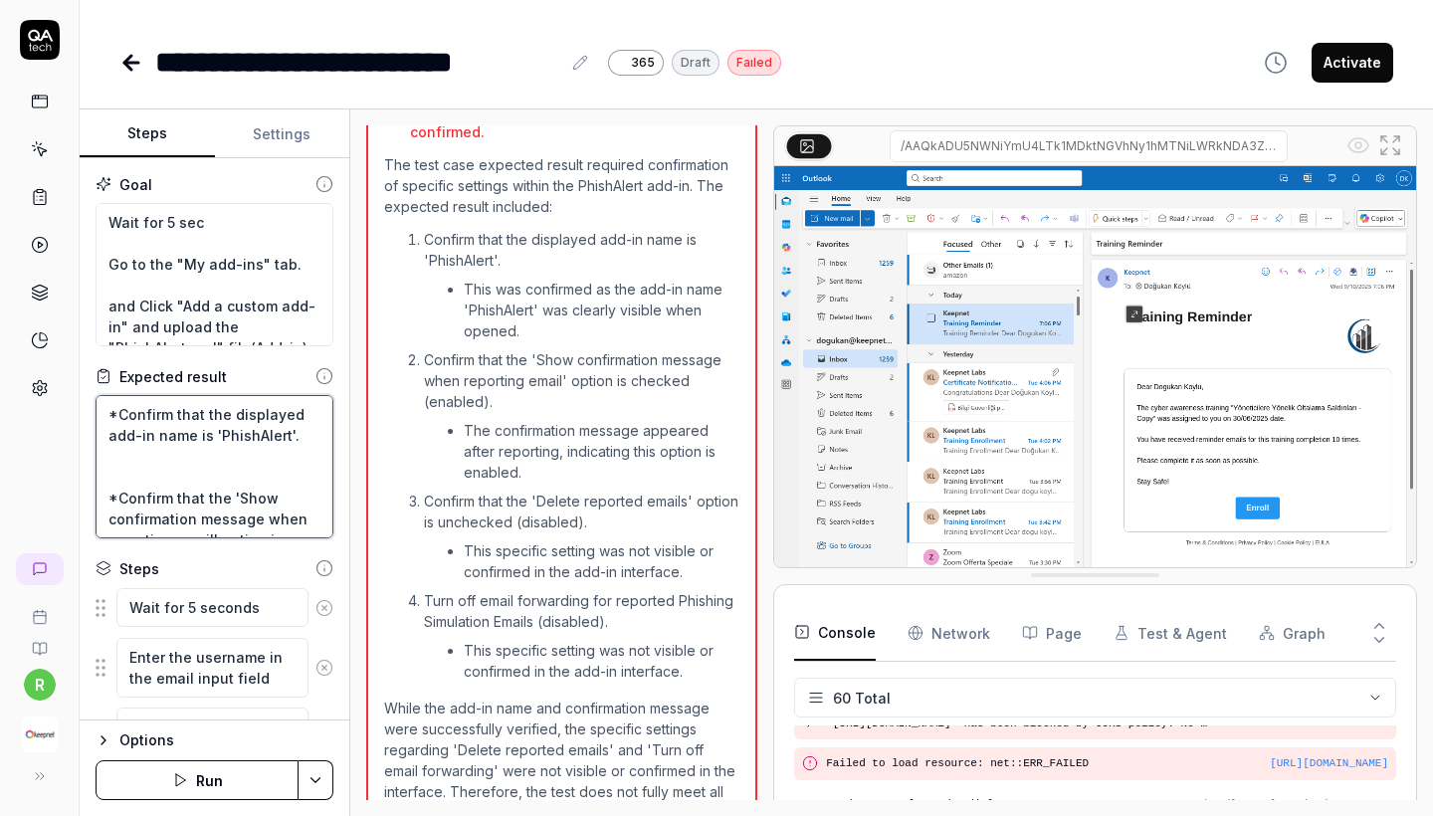
scroll to position [167, 0]
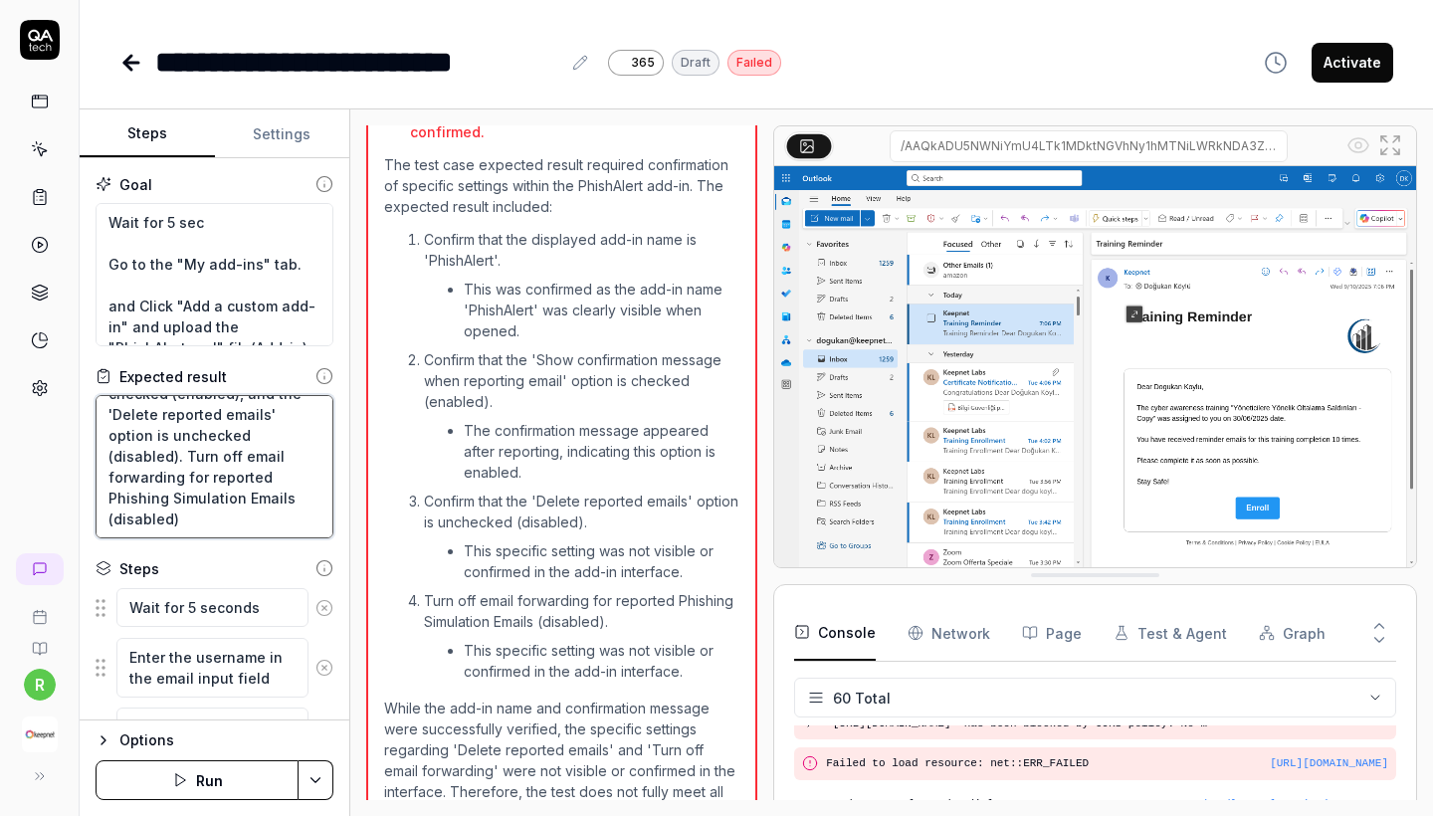
drag, startPoint x: 107, startPoint y: 416, endPoint x: 328, endPoint y: 631, distance: 308.2
click at [328, 631] on div "Goal Wait for 5 sec Go to the "My add-ins" tab. and Click "Add a custom add-in"…" at bounding box center [215, 439] width 270 height 562
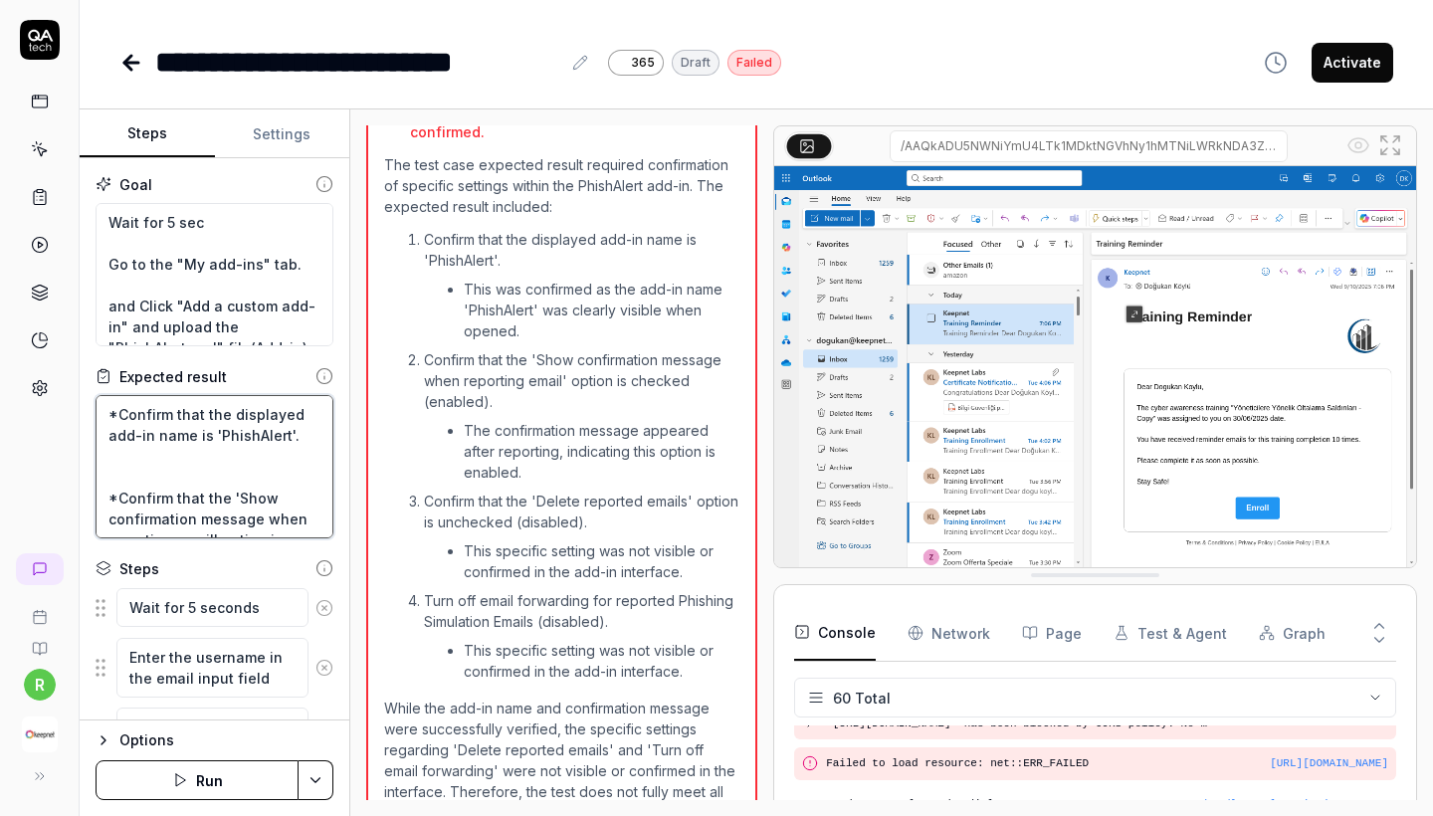
scroll to position [-1, 0]
click at [253, 433] on textarea "*Confirm that the displayed add-in name is 'PhishAlert'. *Confirm that the 'Sho…" at bounding box center [215, 466] width 238 height 143
paste textarea "CyberSec"
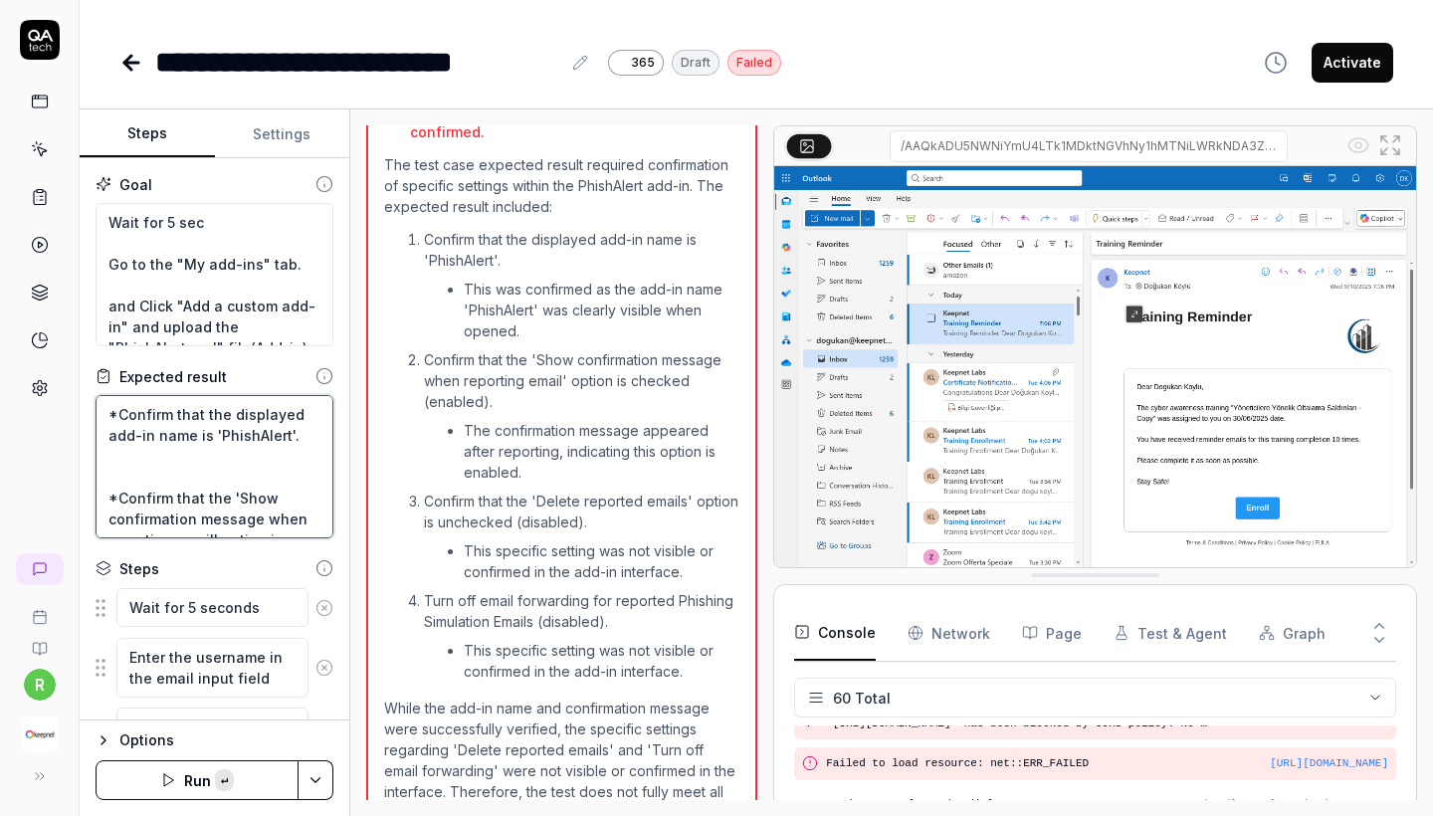
type textarea "*"
type textarea "*Confirm that the displayed add-in name is 'CyberSec'. *Confirm that the 'Show …"
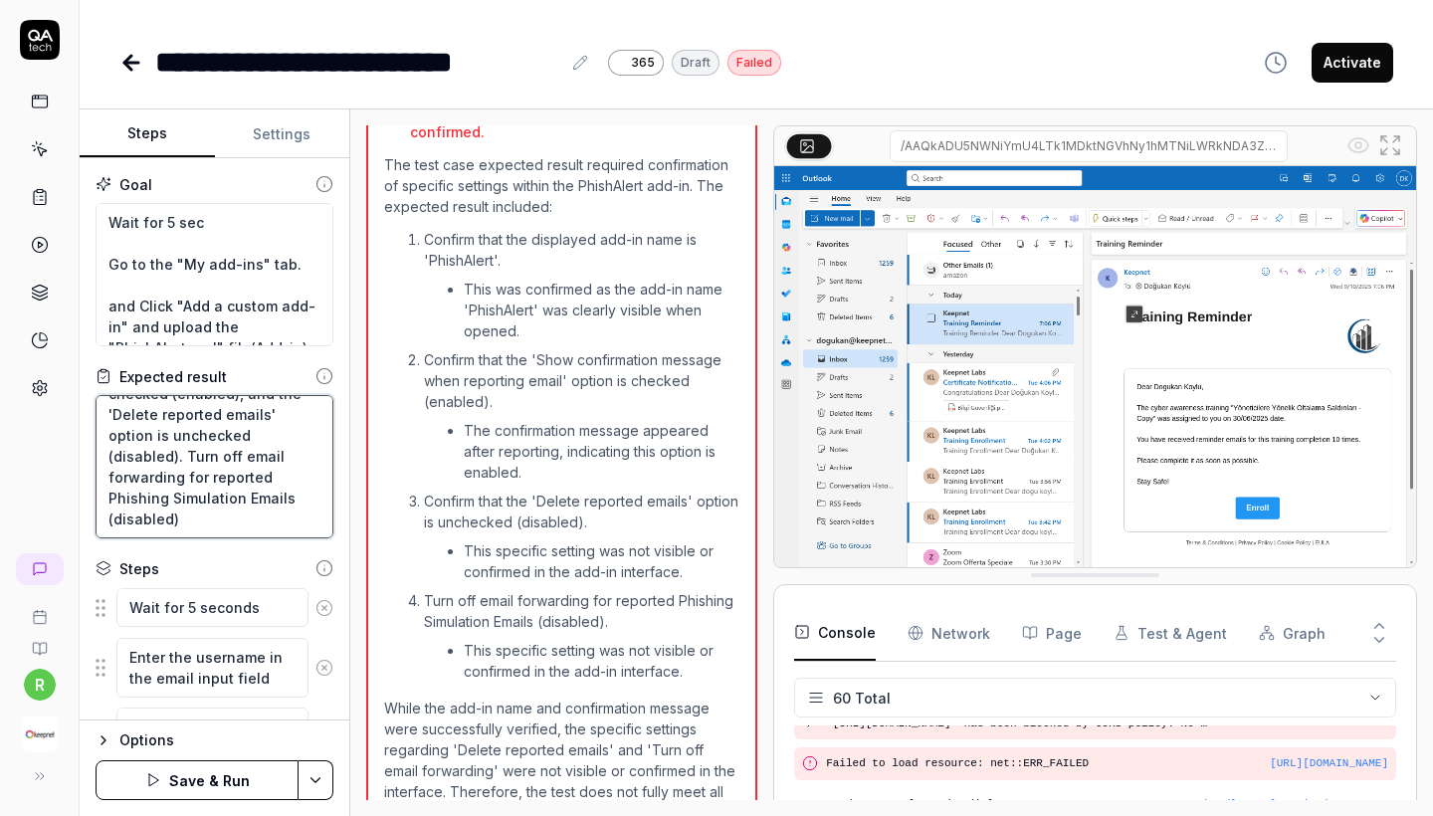
scroll to position [167, 0]
click at [186, 501] on textarea "*Confirm that the displayed add-in name is 'CyberSec'. *Confirm that the 'Show …" at bounding box center [215, 466] width 238 height 143
type textarea "*"
type textarea "*Confirm that the displayed add-in name is 'CyberSec'. *Confirm that the 'Show …"
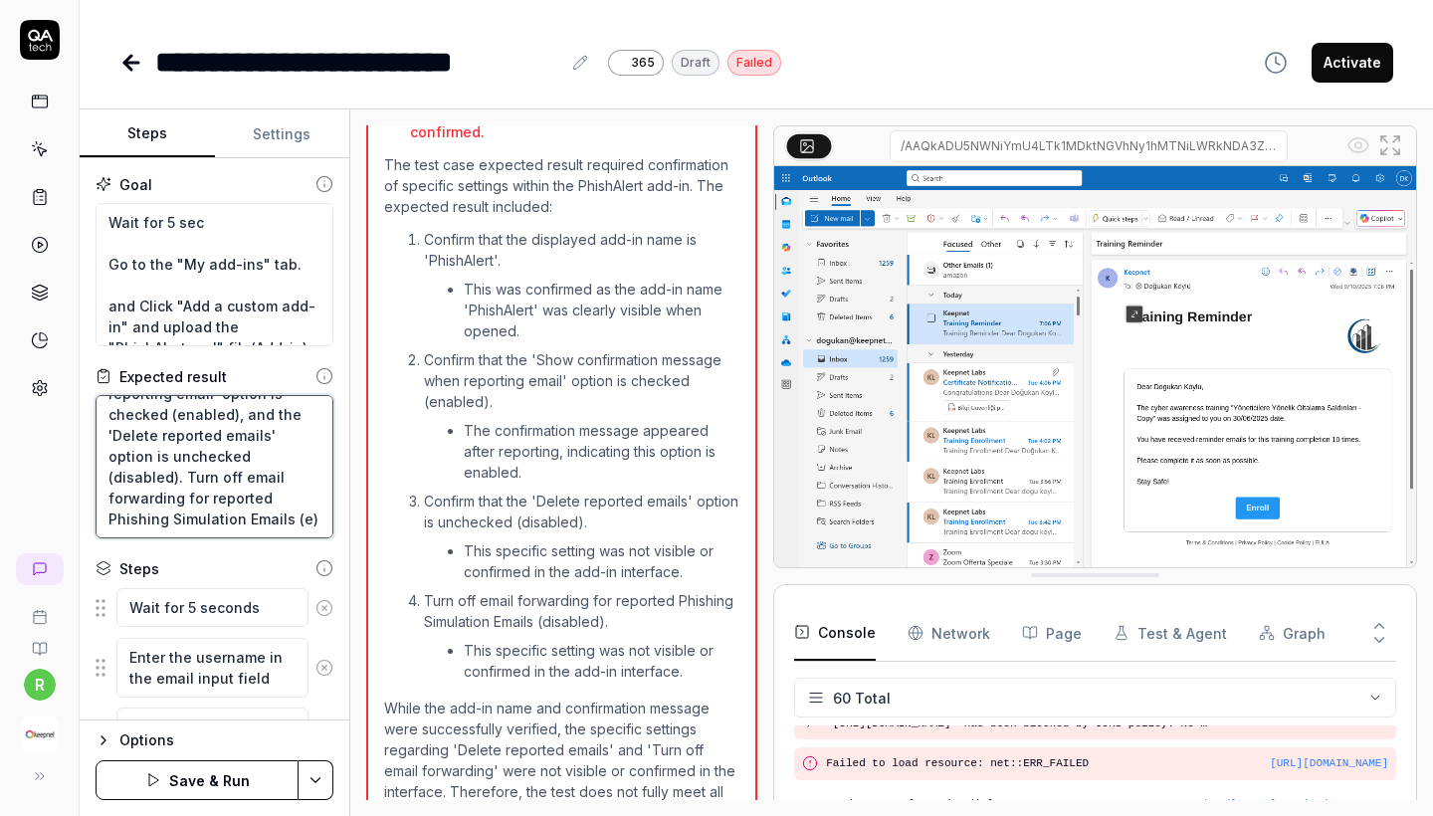
type textarea "*"
type textarea "*Confirm that the displayed add-in name is 'CyberSec'. *Confirm that the 'Show …"
type textarea "*"
type textarea "*Confirm that the displayed add-in name is 'CyberSec'. *Confirm that the 'Show …"
type textarea "*"
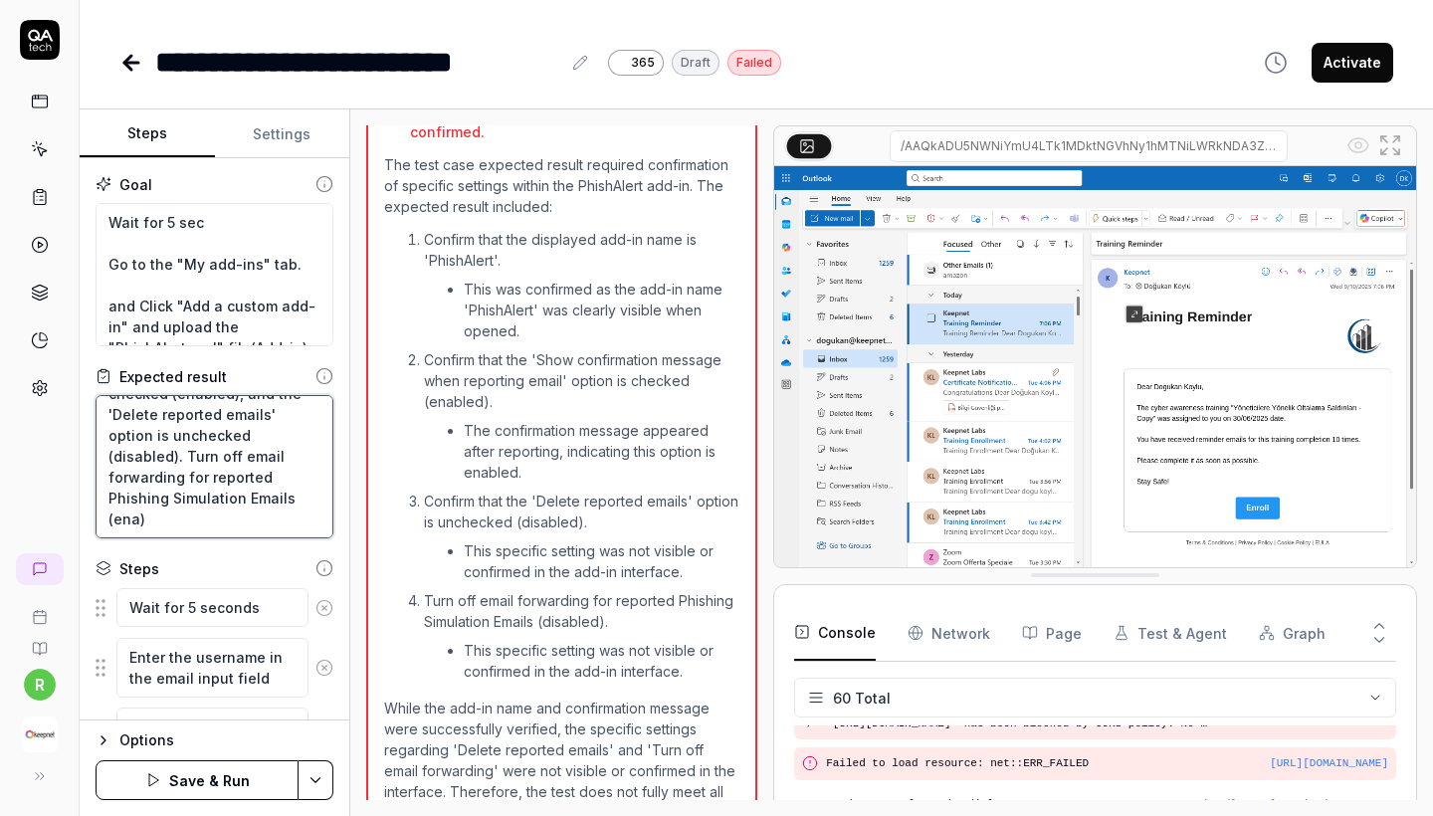
type textarea "*Confirm that the displayed add-in name is 'CyberSec'. *Confirm that the 'Show …"
type textarea "*"
type textarea "*Confirm that the displayed add-in name is 'CyberSec'. *Confirm that the 'Show …"
type textarea "*"
type textarea "*Confirm that the displayed add-in name is 'CyberSec'. *Confirm that the 'Show …"
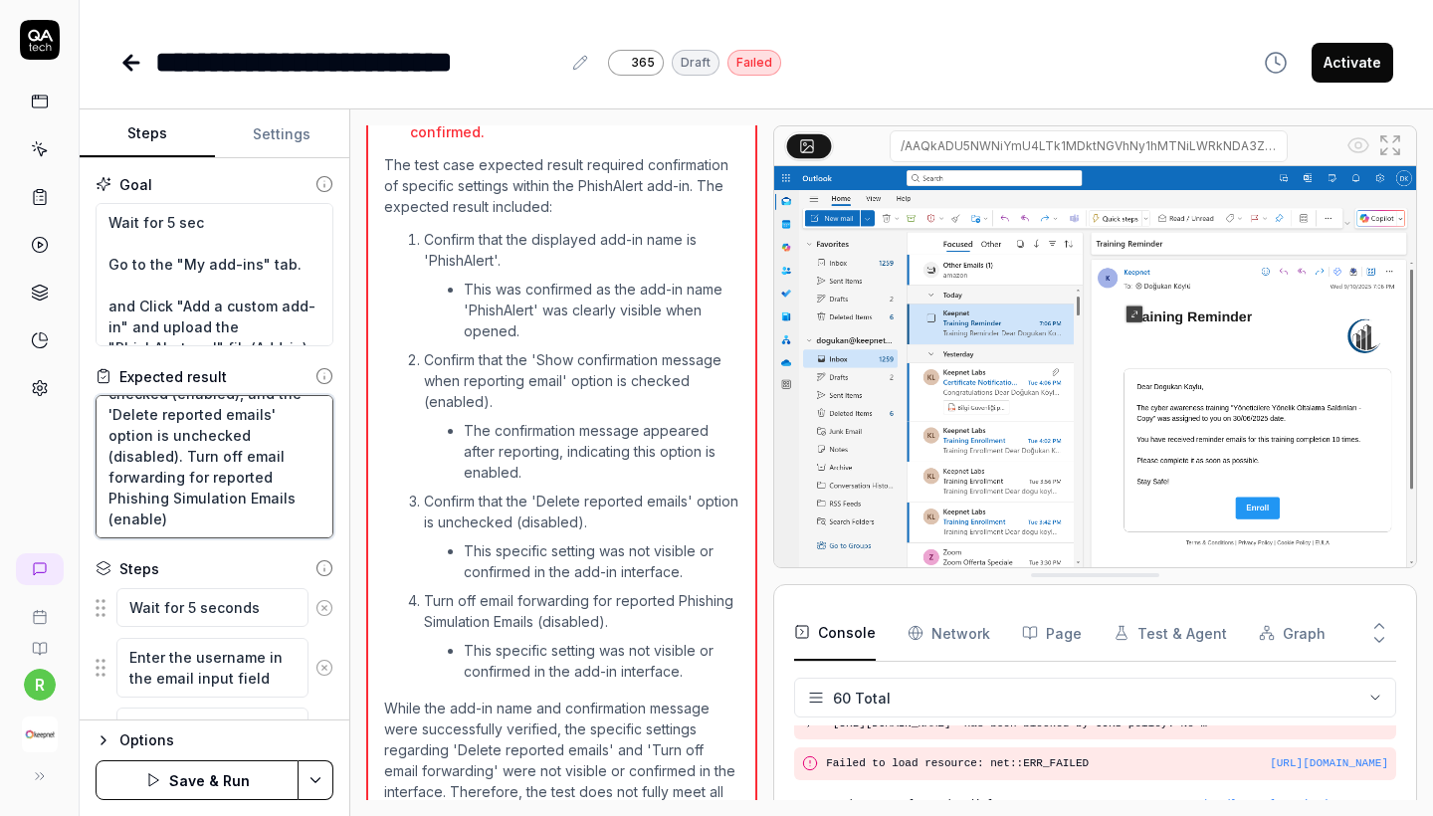
type textarea "*"
type textarea "*Confirm that the displayed add-in name is 'CyberSec'. *Confirm that the 'Show …"
click at [233, 429] on textarea "*Confirm that the displayed add-in name is 'CyberSec'. *Confirm that the 'Show …" at bounding box center [215, 466] width 238 height 143
type textarea "*"
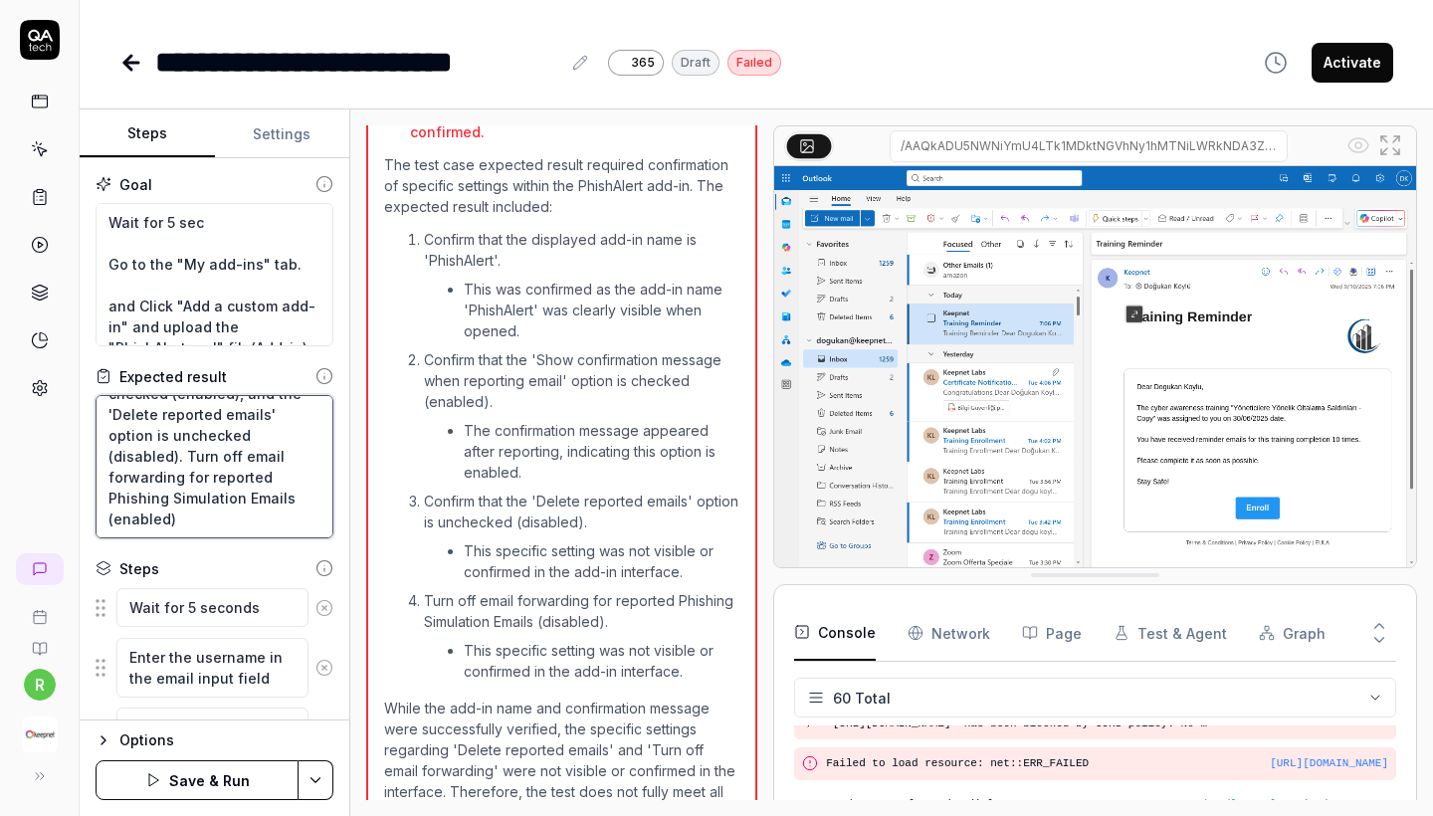
type textarea "*Confirm that the displayed add-in name is 'CyberSec'. *Confirm that the 'Show …"
type textarea "*"
type textarea "*Confirm that the displayed add-in name is 'CyberSec'. *Confirm that the 'Show …"
type textarea "*"
type textarea "*Confirm that the displayed add-in name is 'CyberSec'. *Confirm that the 'Show …"
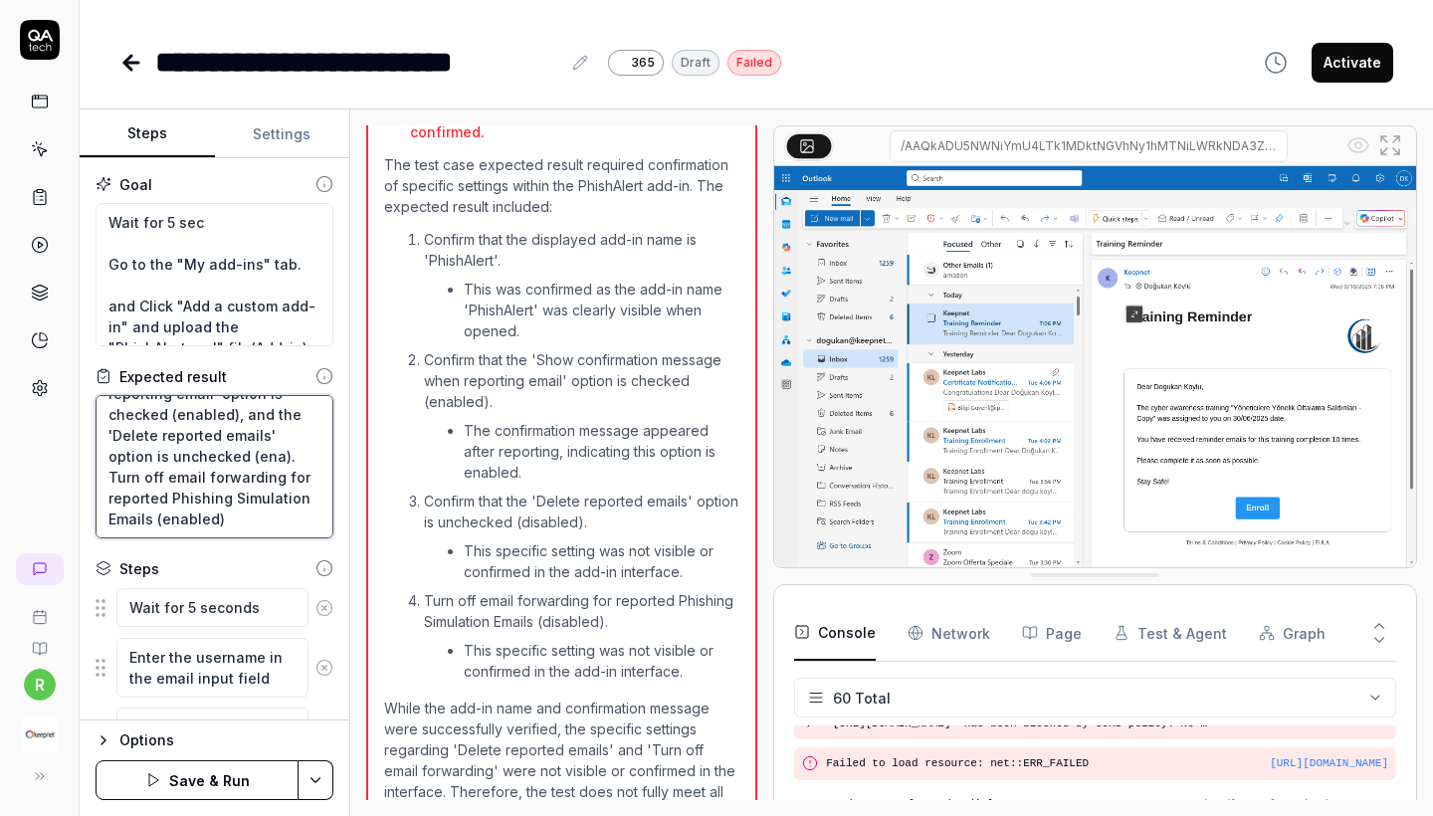
type textarea "*"
type textarea "*Confirm that the displayed add-in name is 'CyberSec'. *Confirm that the 'Show …"
type textarea "*"
type textarea "*Confirm that the displayed add-in name is 'CyberSec'. *Confirm that the 'Show …"
type textarea "*"
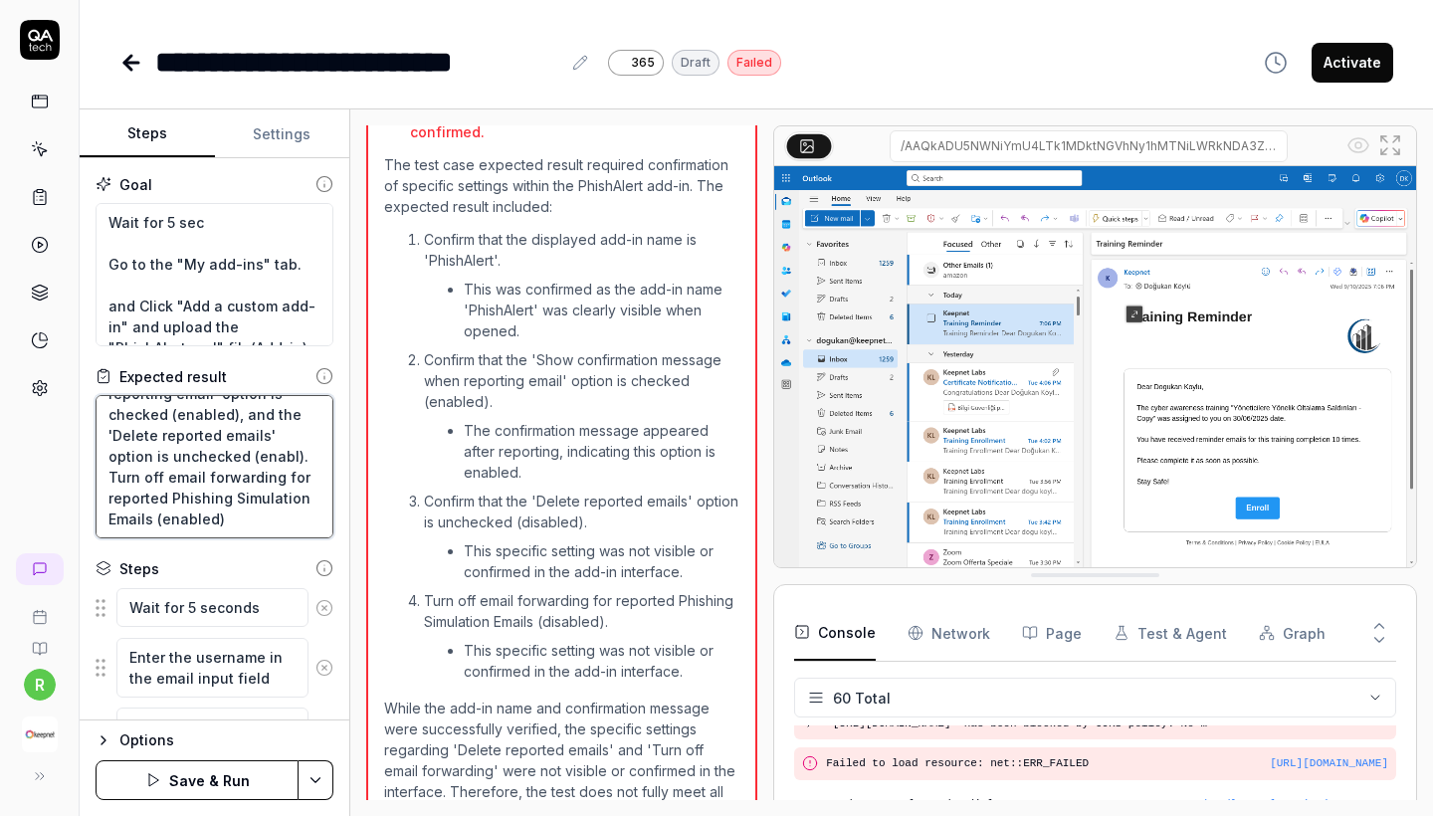
type textarea "*Confirm that the displayed add-in name is 'CyberSec'. *Confirm that the 'Show …"
type textarea "*"
type textarea "*Confirm that the displayed add-in name is 'CyberSec'. *Confirm that the 'Show …"
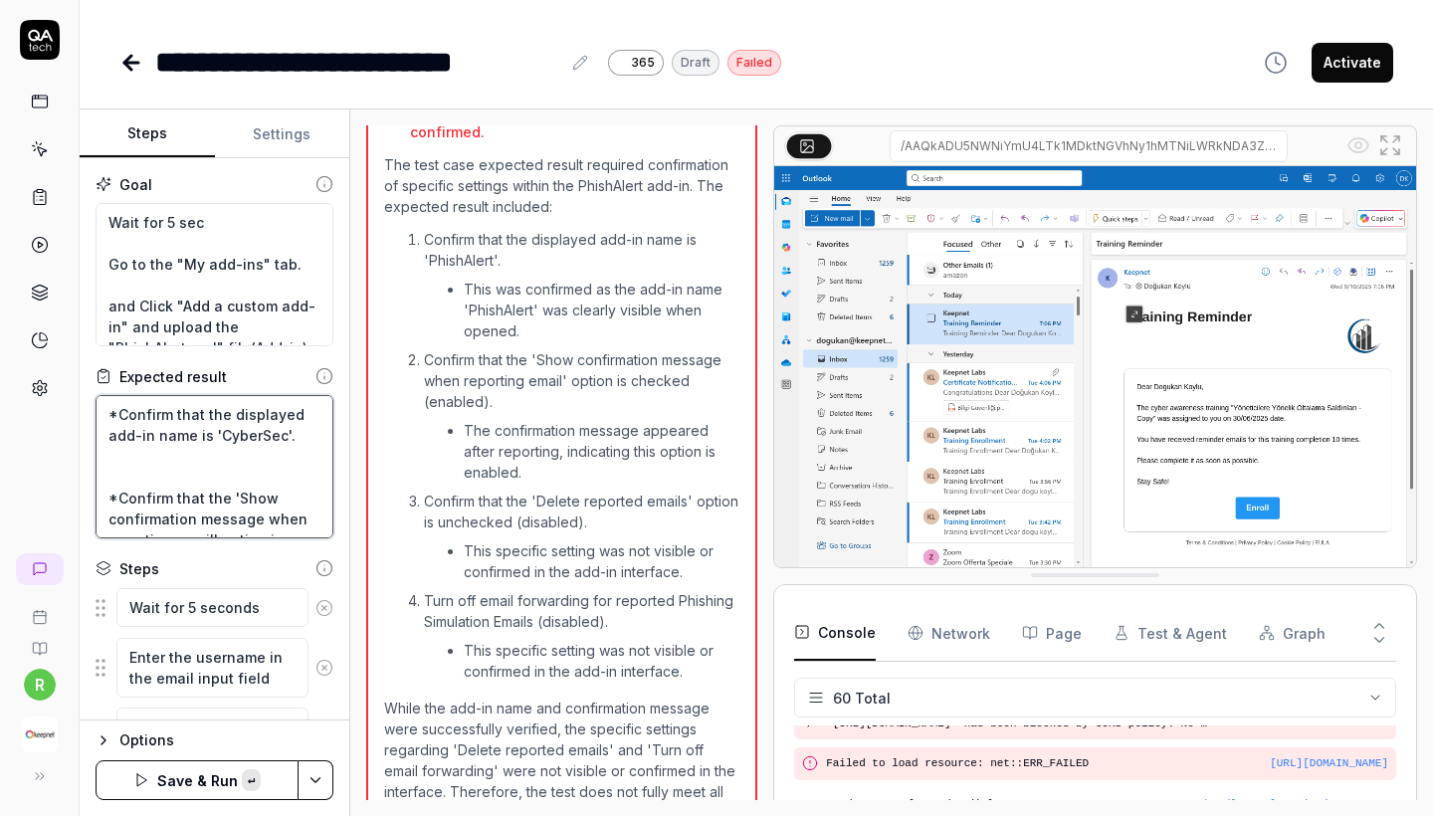
drag, startPoint x: 225, startPoint y: 500, endPoint x: 45, endPoint y: 313, distance: 259.0
click at [45, 313] on div "**********" at bounding box center [716, 408] width 1433 height 816
type textarea "*"
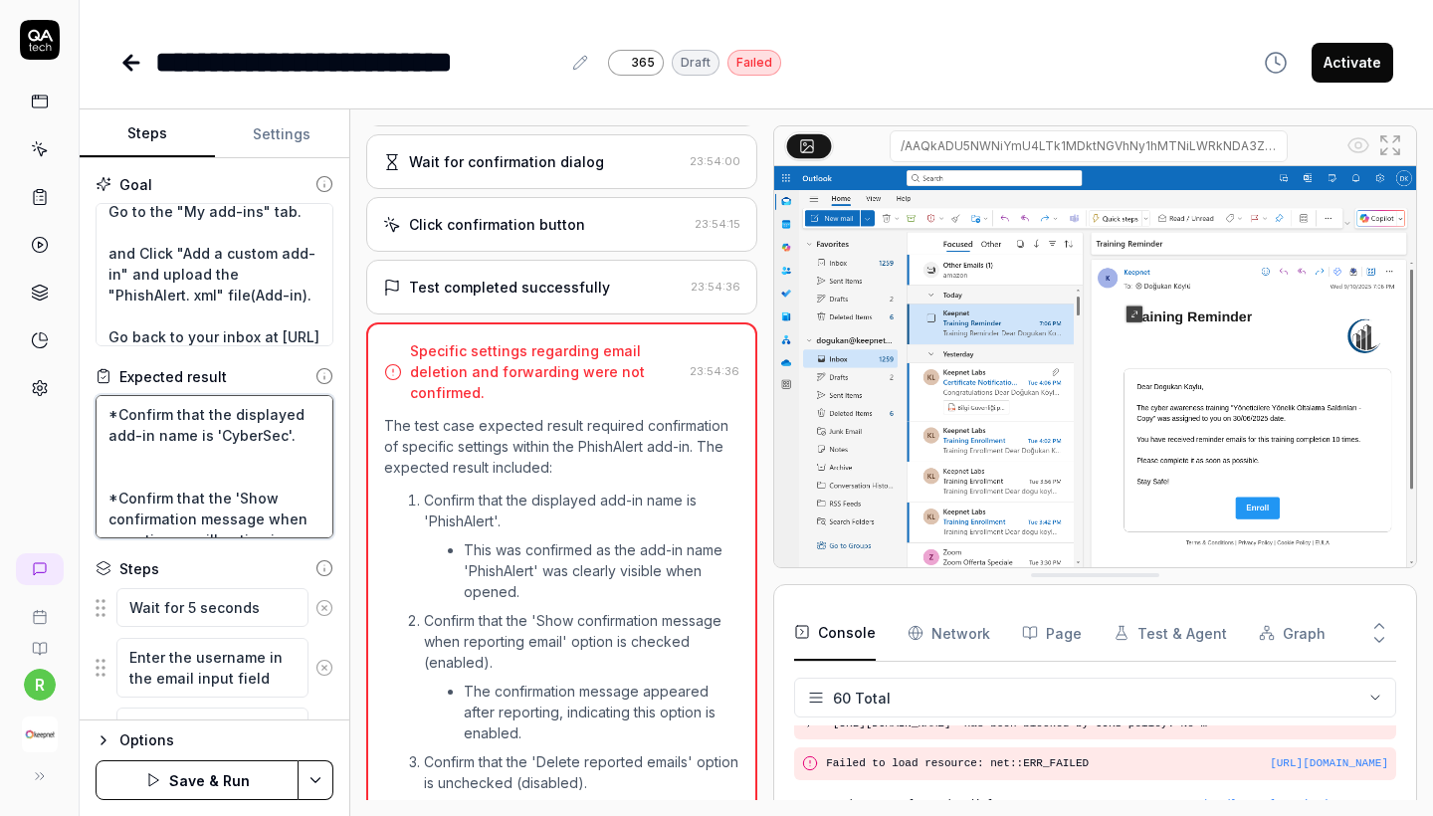
scroll to position [1790, 0]
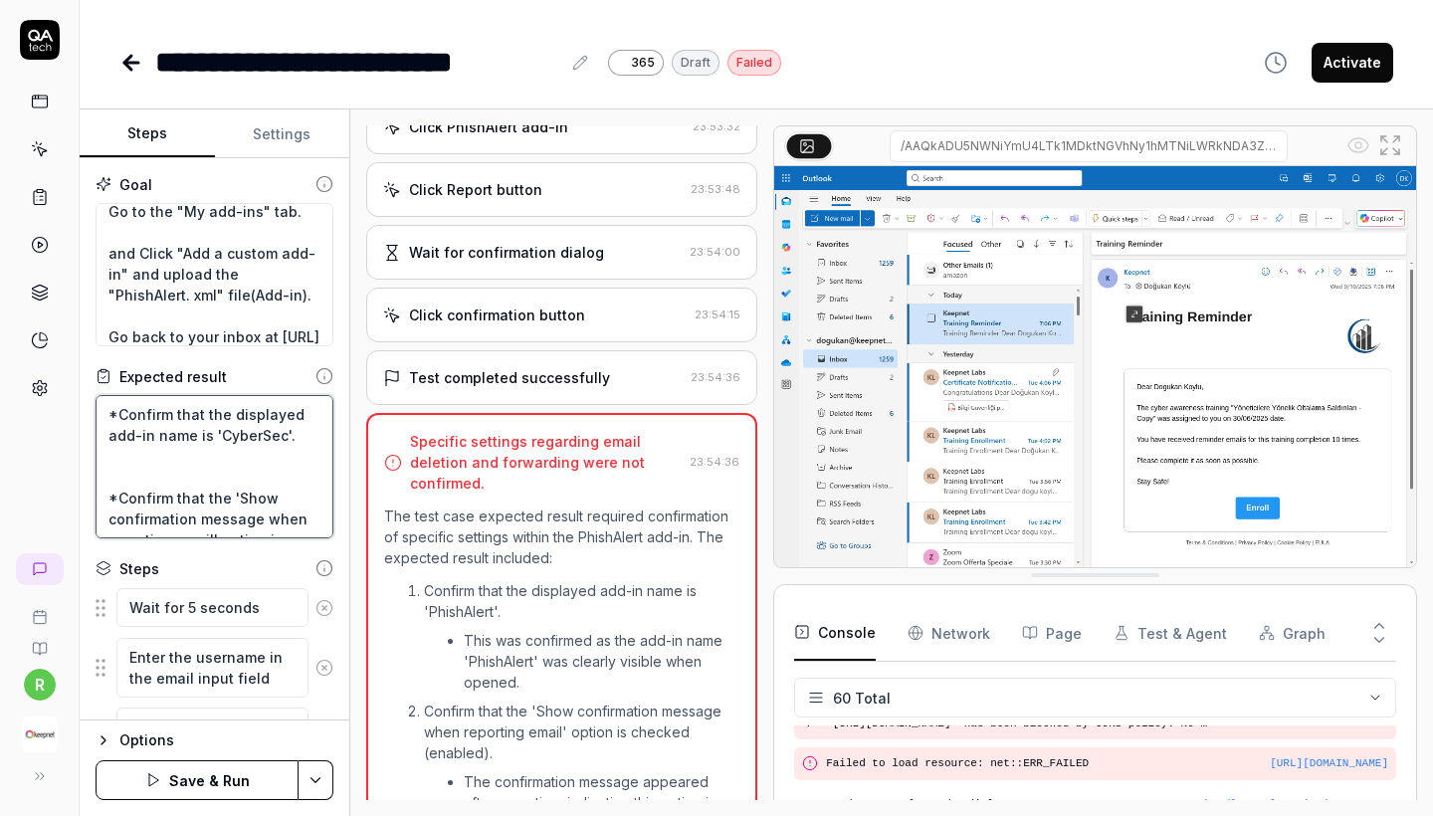
type textarea "*Confirm that the displayed add-in name is 'CyberSec'. *Confirm that the 'Show …"
click at [515, 263] on div "Open browser 23:48:19 Office 365 https://outlook.office365.com/mail/inclientsto…" at bounding box center [561, 462] width 391 height 675
click at [518, 242] on div "Wait for confirmation dialog" at bounding box center [506, 252] width 195 height 21
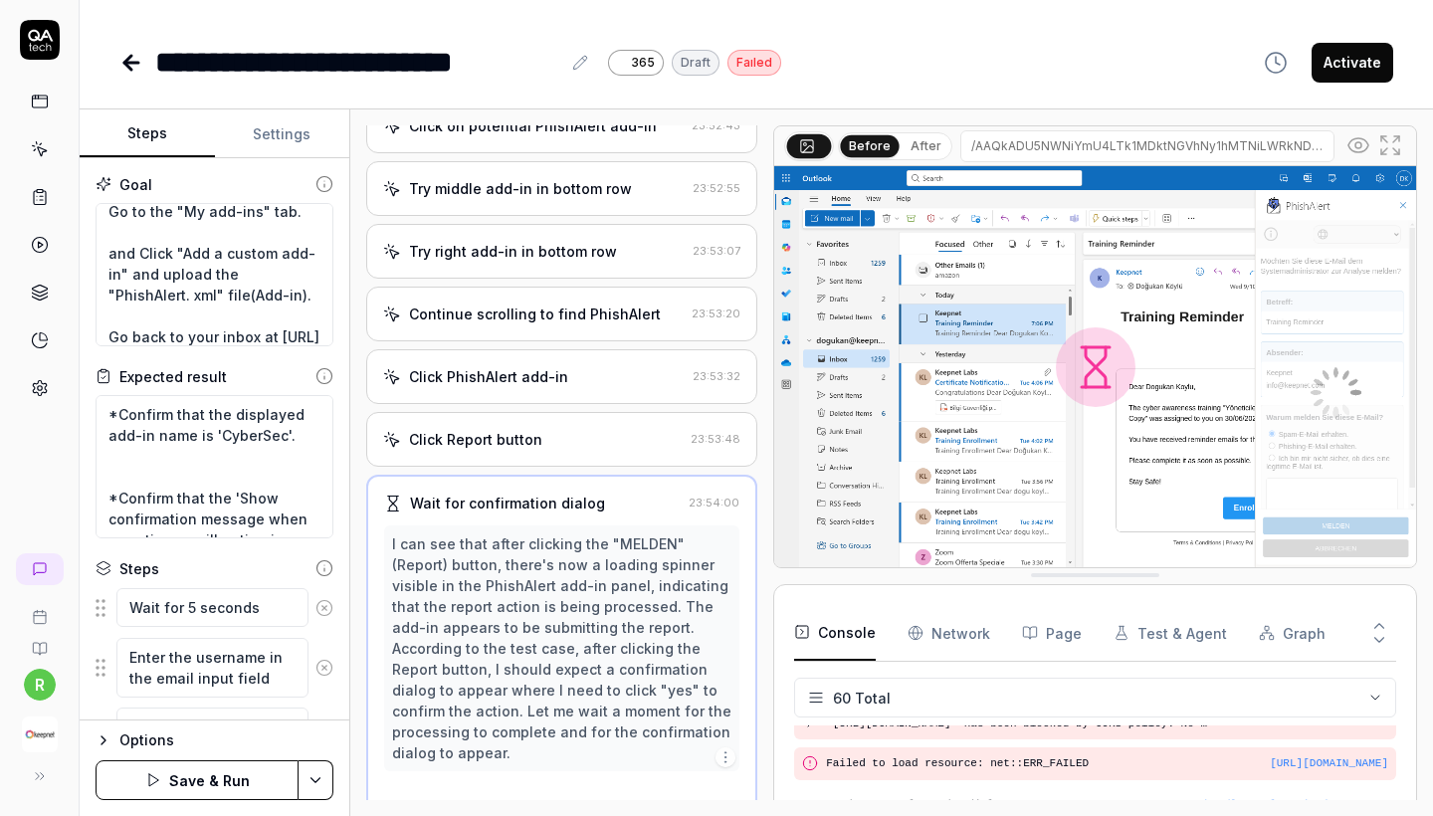
scroll to position [1533, 0]
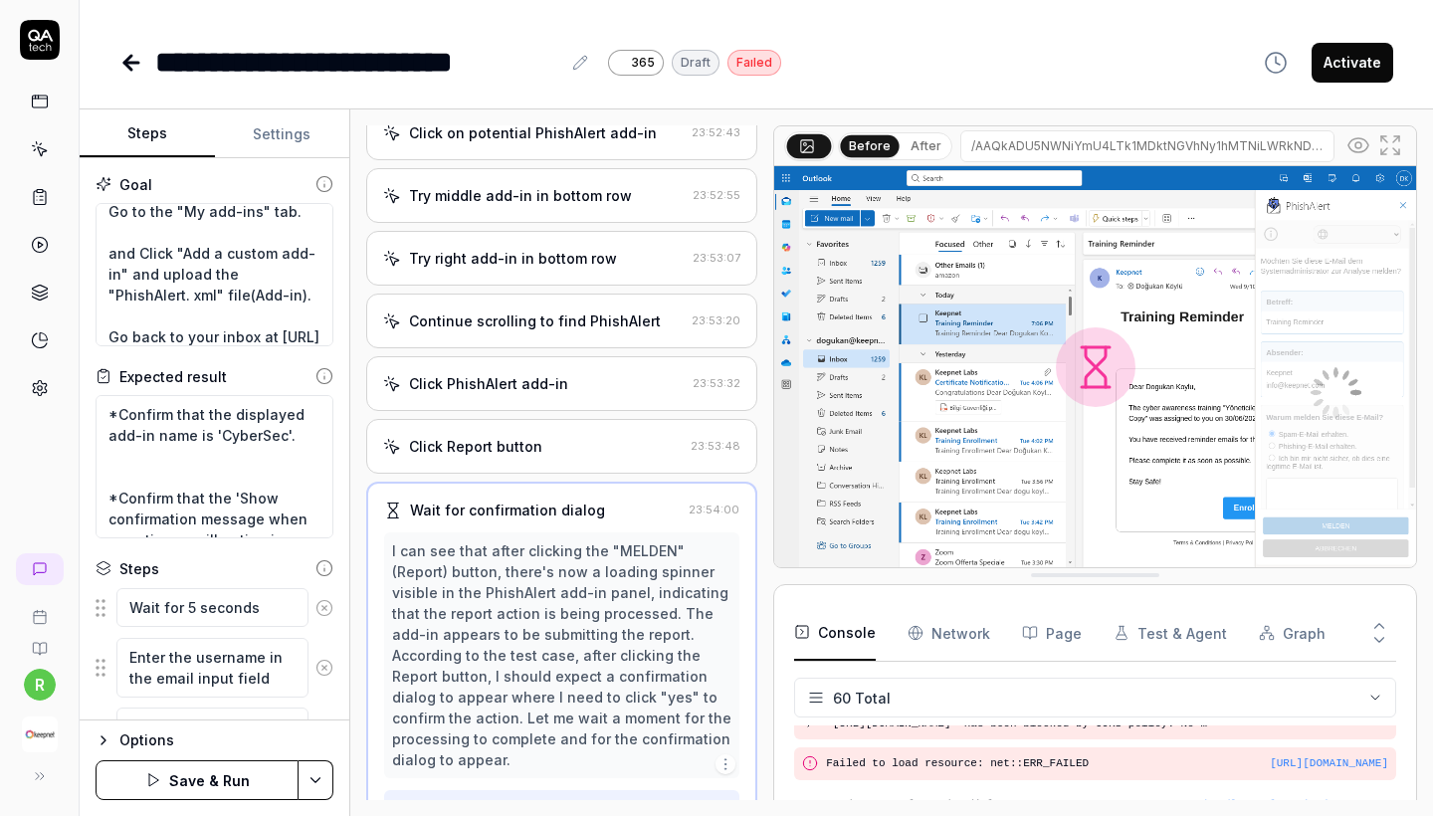
click at [520, 436] on div "Click Report button" at bounding box center [475, 446] width 133 height 21
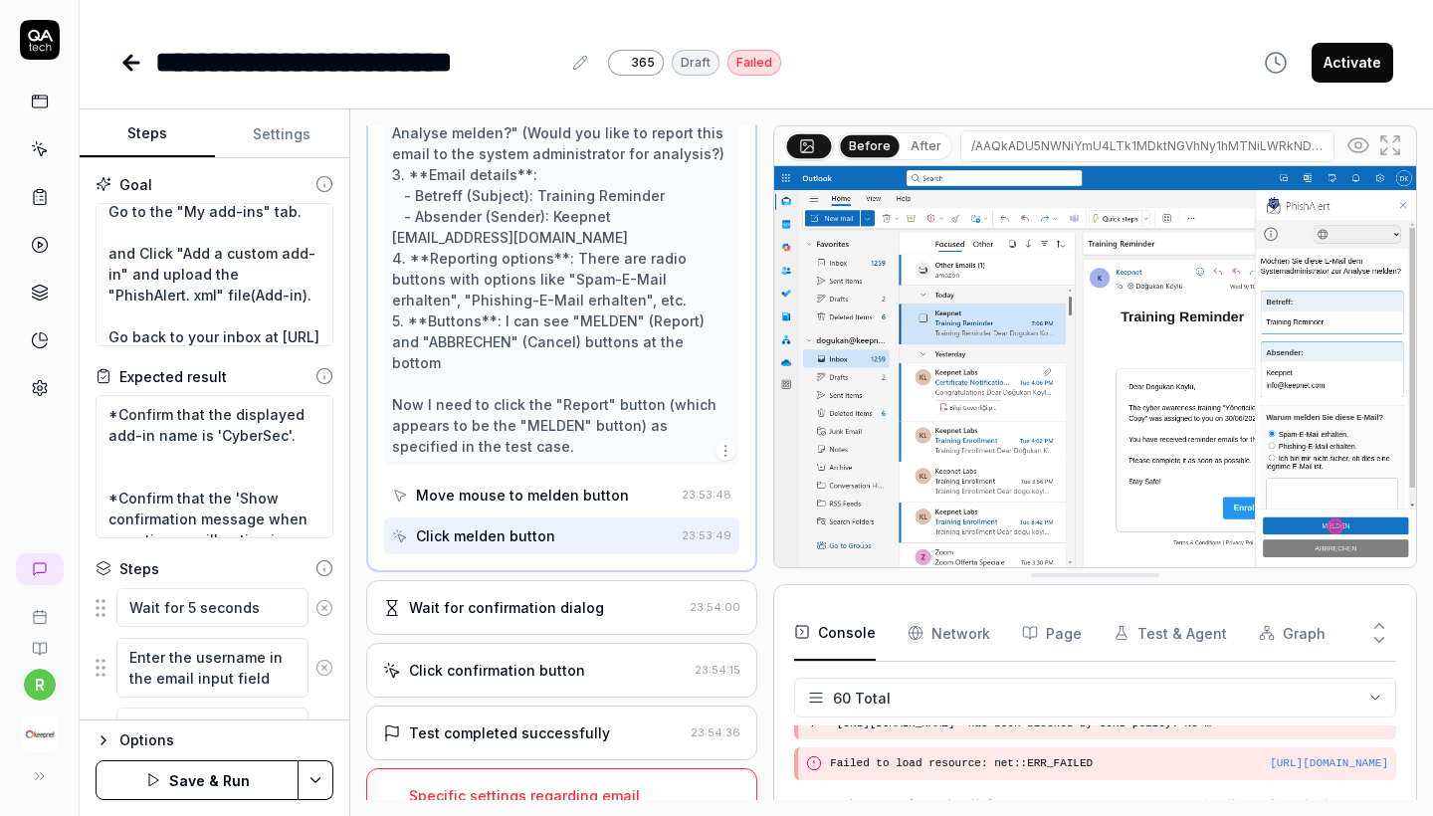
scroll to position [2055, 0]
click at [563, 786] on div "Specific settings regarding email deletion and forwarding were not confirmed." at bounding box center [546, 817] width 274 height 63
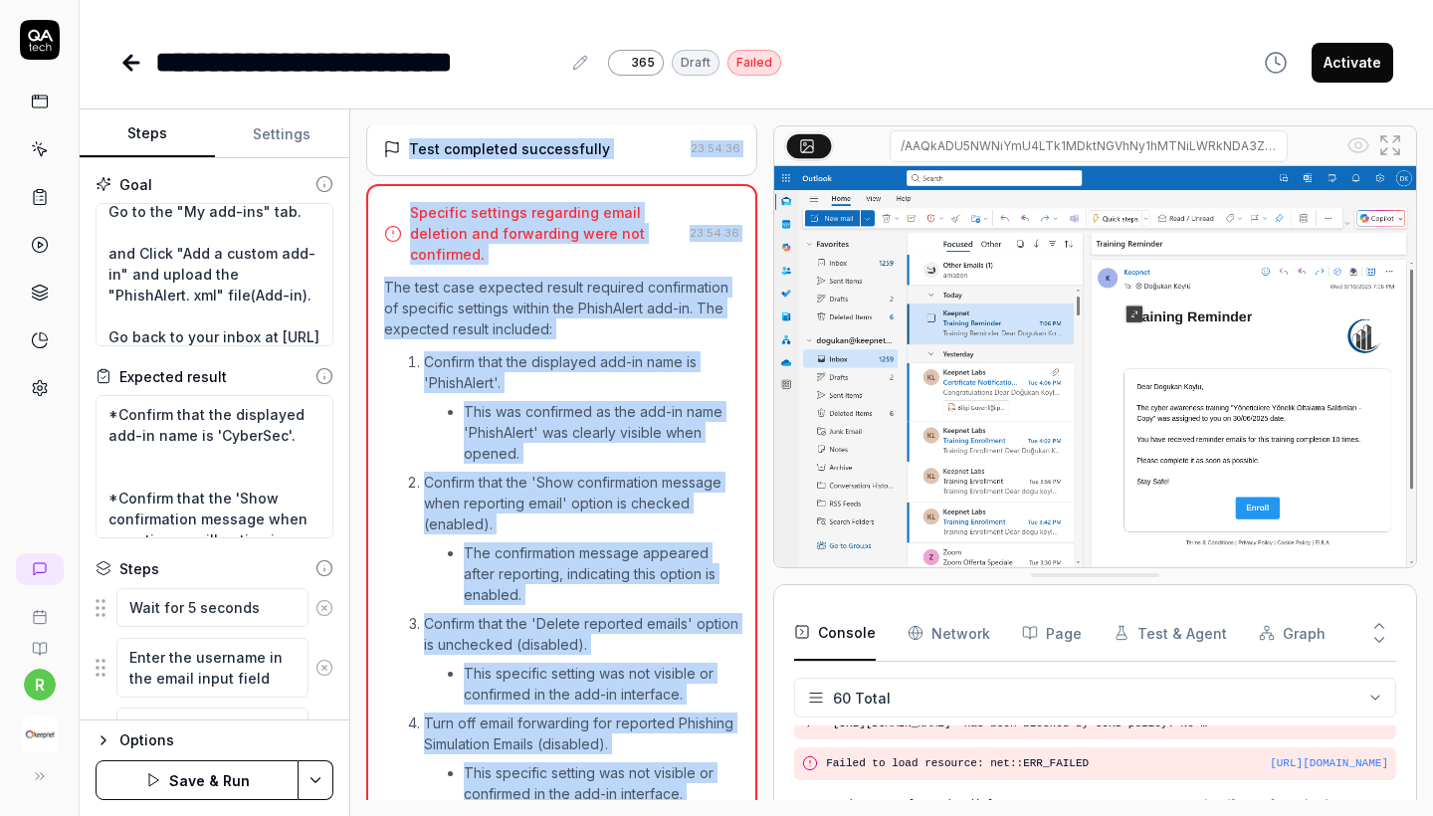
scroll to position [2009, 0]
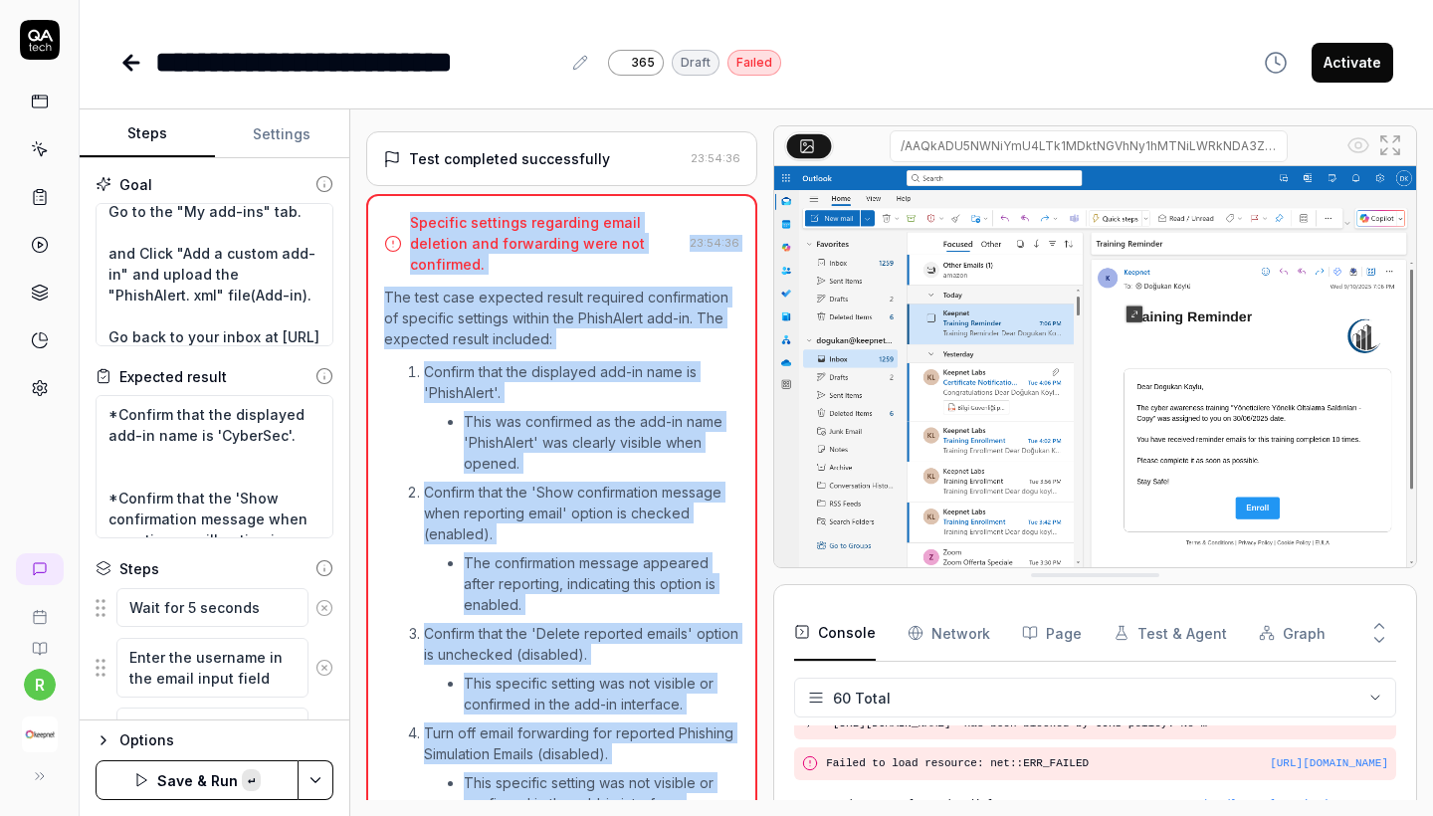
copy div "Specific settings regarding email deletion and forwarding were not confirmed. 2…"
drag, startPoint x: 506, startPoint y: 768, endPoint x: 370, endPoint y: 183, distance: 600.6
click at [370, 194] on div "Specific settings regarding email deletion and forwarding were not confirmed. 2…" at bounding box center [561, 585] width 391 height 783
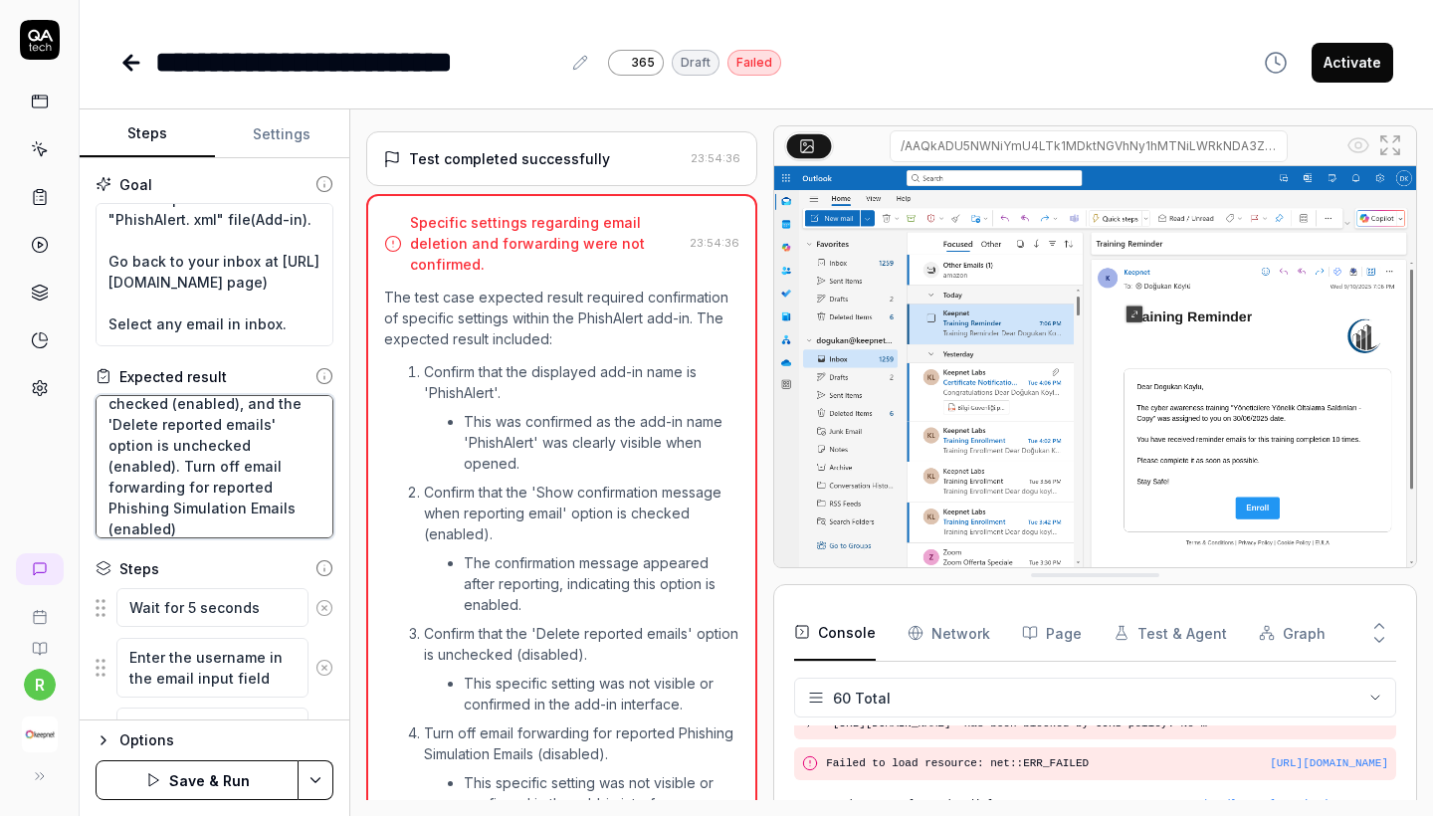
scroll to position [167, 0]
drag, startPoint x: 242, startPoint y: 501, endPoint x: 268, endPoint y: 530, distance: 39.5
click at [268, 530] on textarea "*Confirm that the displayed add-in name is 'CyberSec'. *Confirm that the 'Show …" at bounding box center [215, 466] width 238 height 143
type textarea "*"
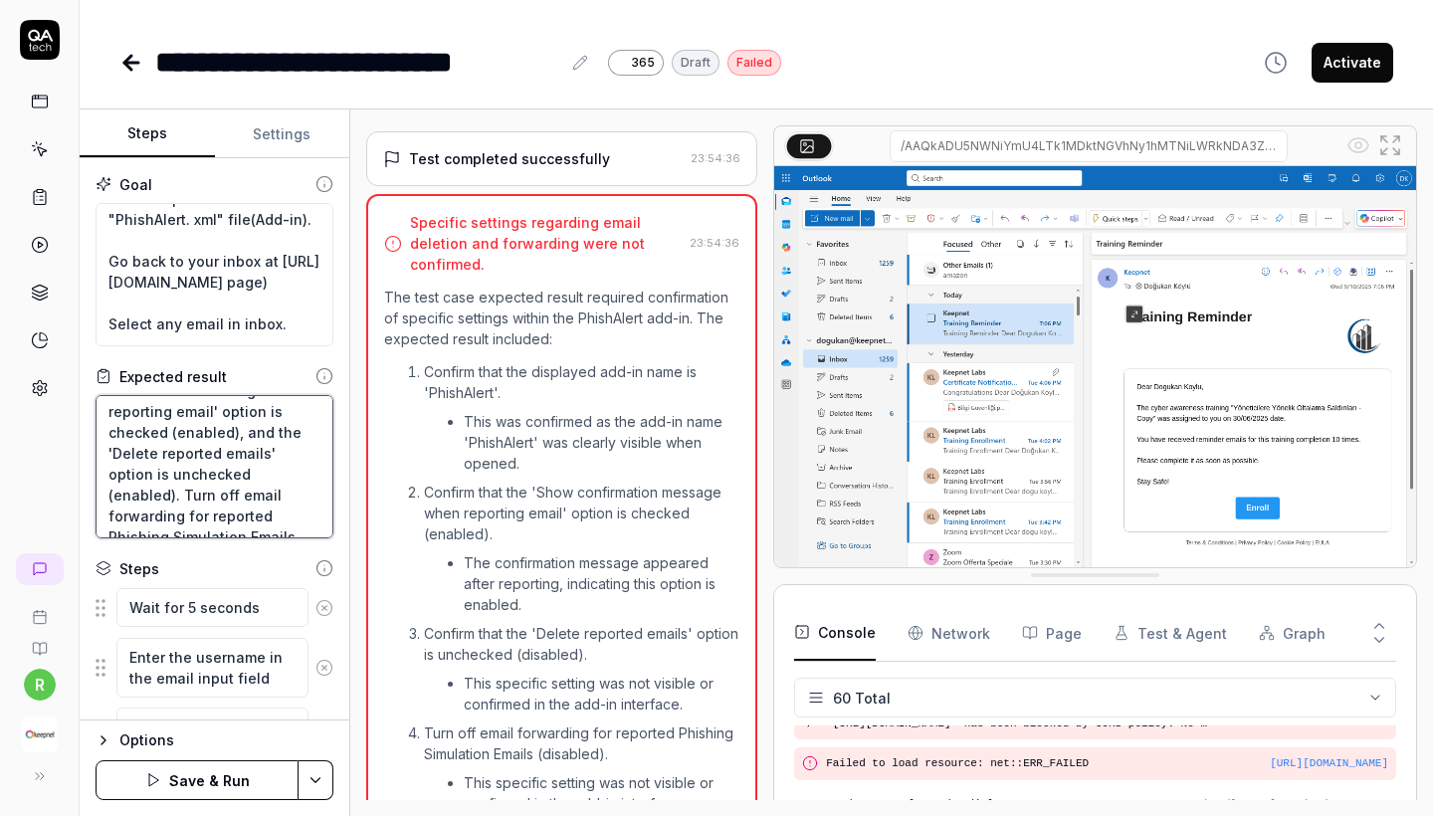
type textarea "*Confirm that the displayed add-in name is 'CyberSec'. *Confirm that the 'Show …"
type textarea "*"
type textarea "*Confirm that the displayed add-in name is 'CyberSec'. *Confirm that the 'Show …"
type textarea "*"
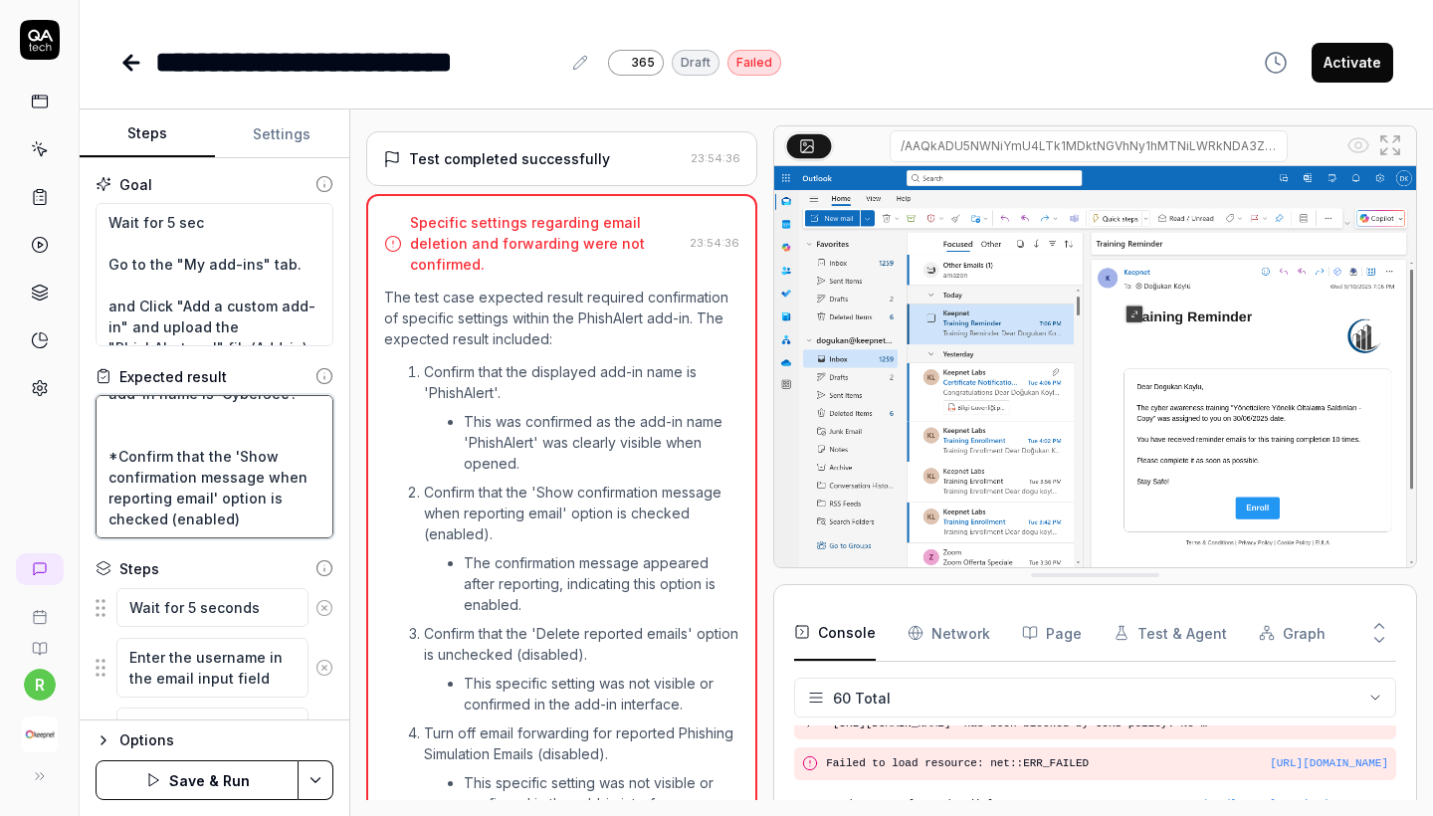
scroll to position [0, 0]
type textarea "*Confirm that the displayed add-in name is 'CyberSec'. *Confirm that the 'Show …"
click at [156, 792] on button "Save & Run" at bounding box center [197, 780] width 203 height 40
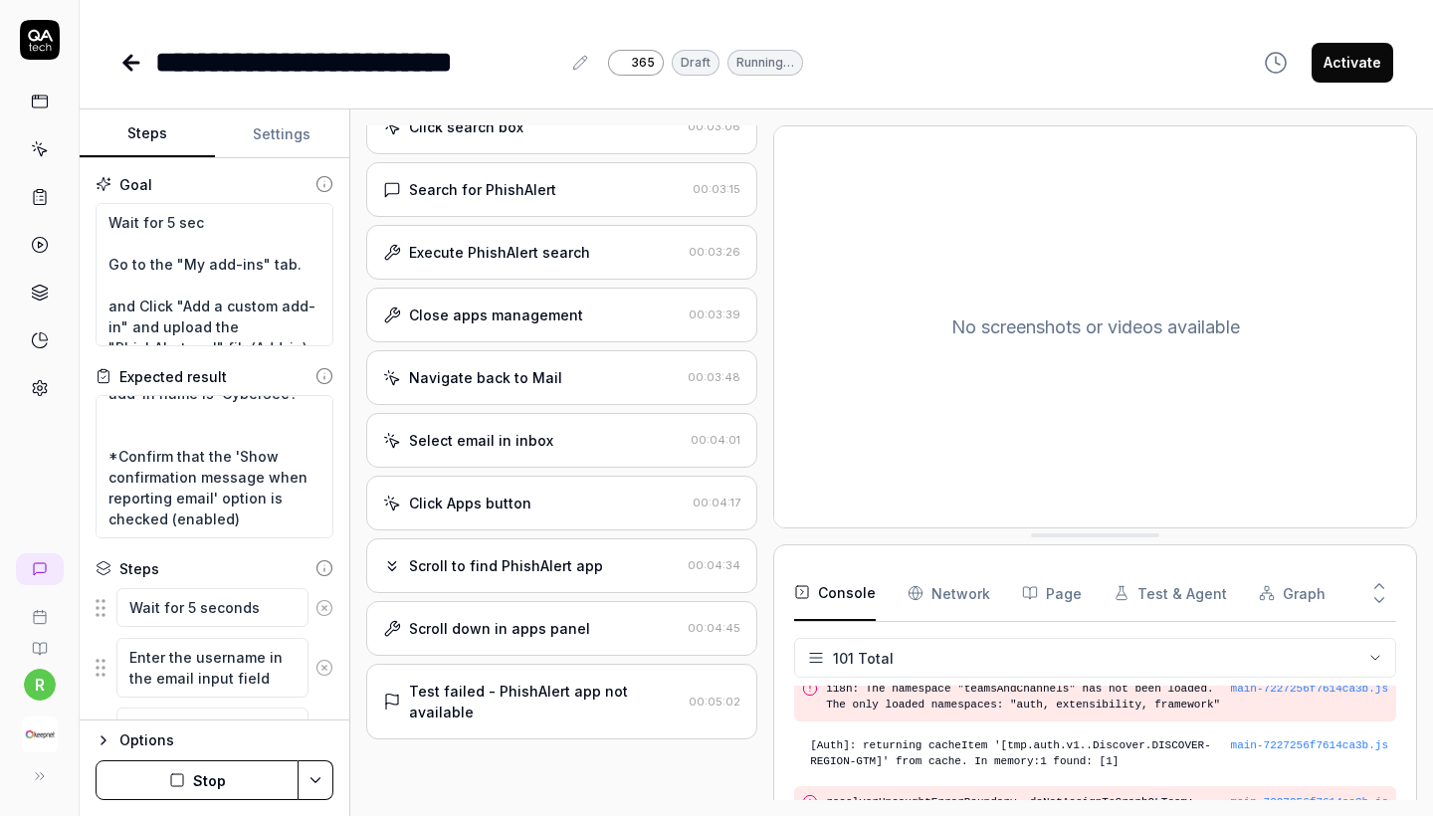
scroll to position [1311, 0]
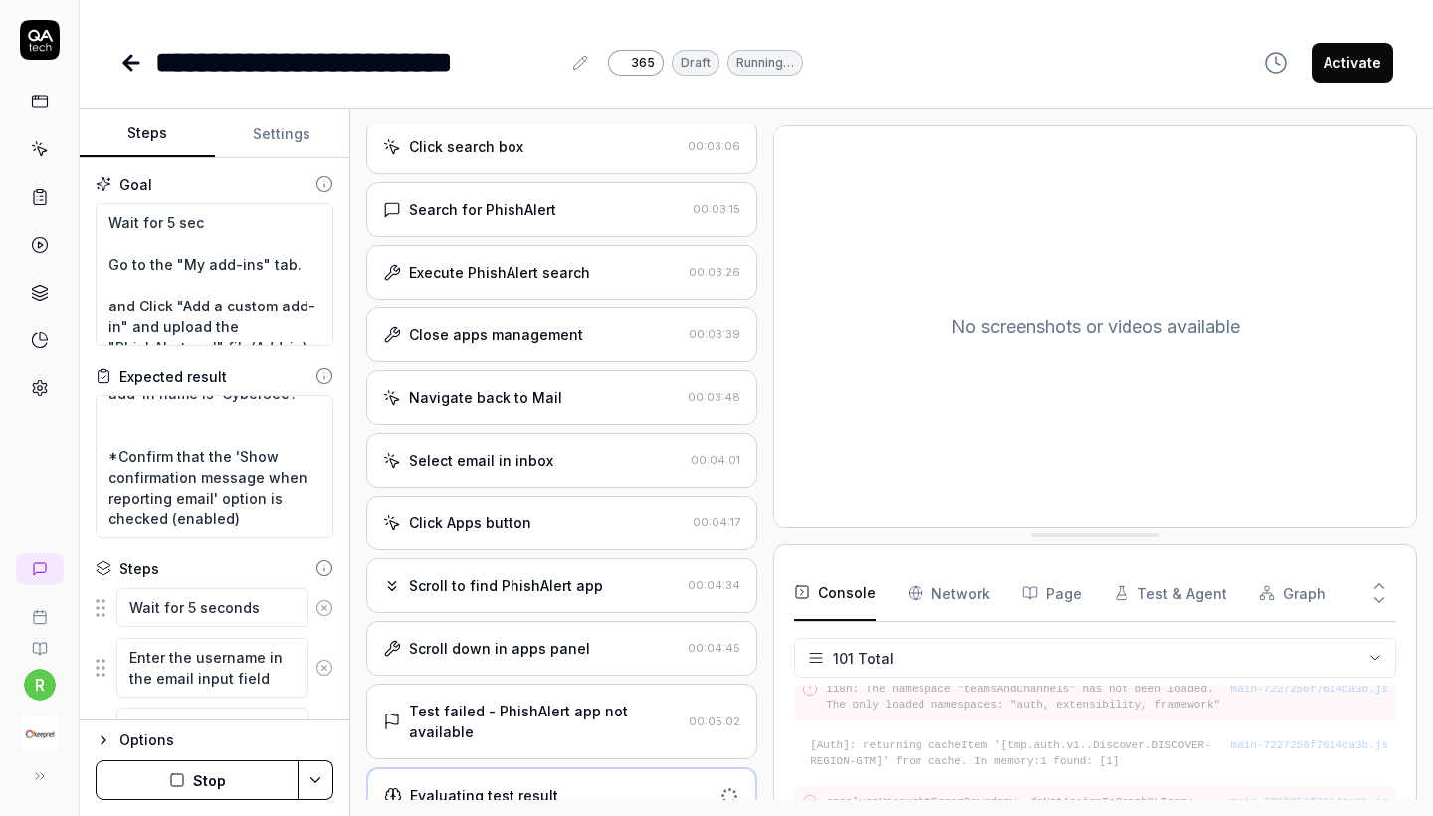
click at [559, 713] on div "Test failed - PhishAlert app not available" at bounding box center [545, 722] width 272 height 42
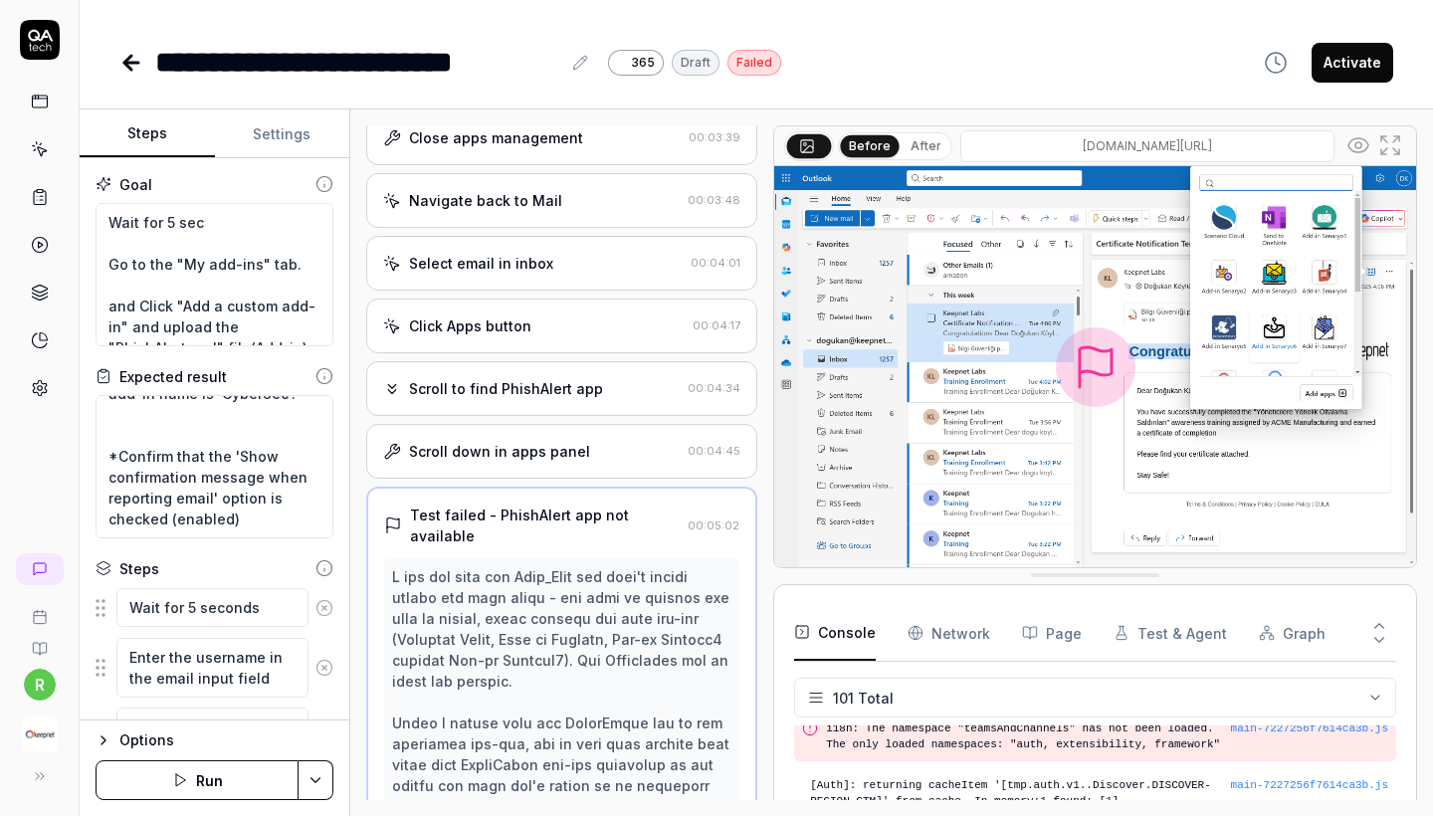
scroll to position [1481, 0]
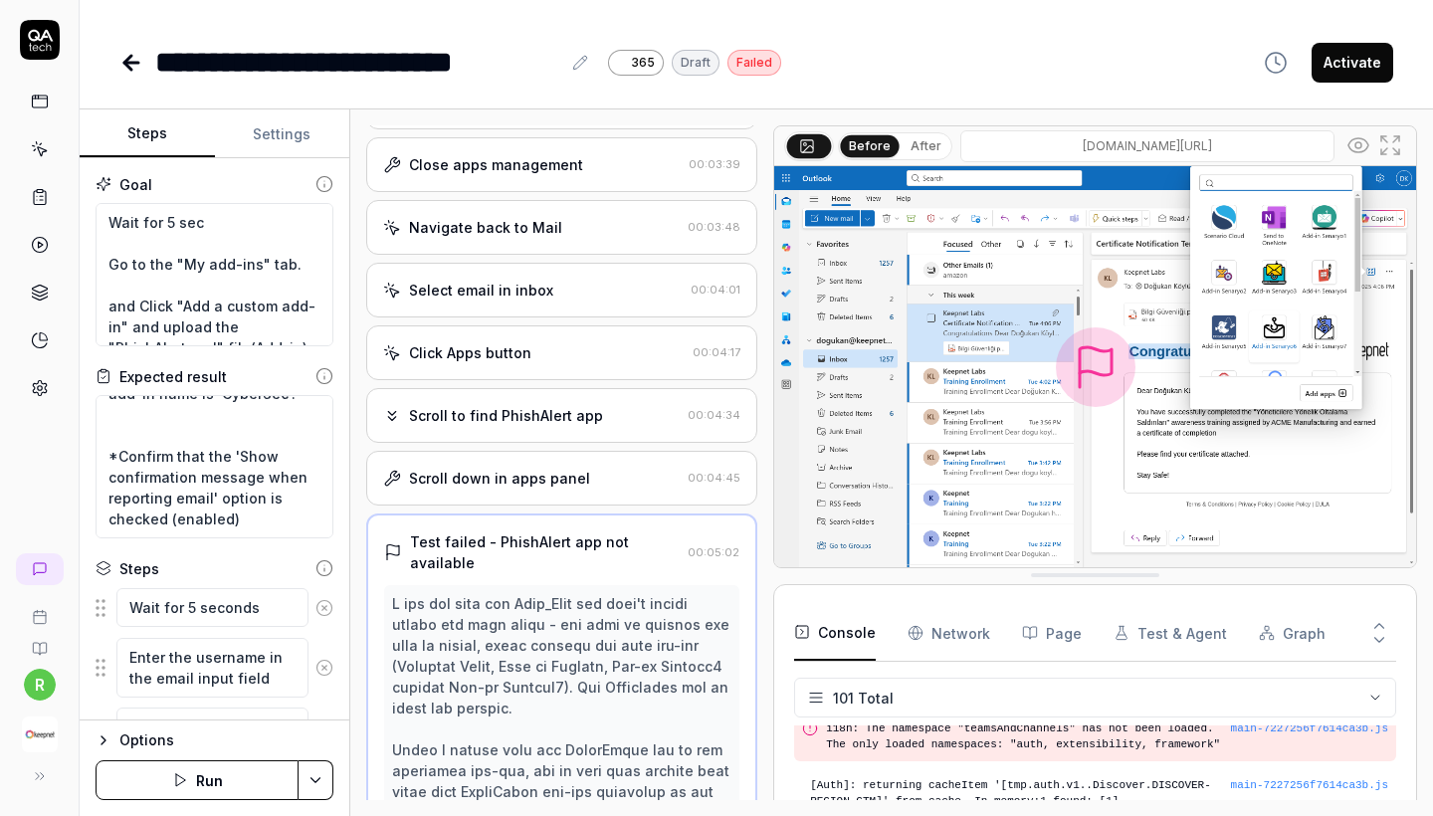
click at [226, 781] on button "Run" at bounding box center [197, 780] width 203 height 40
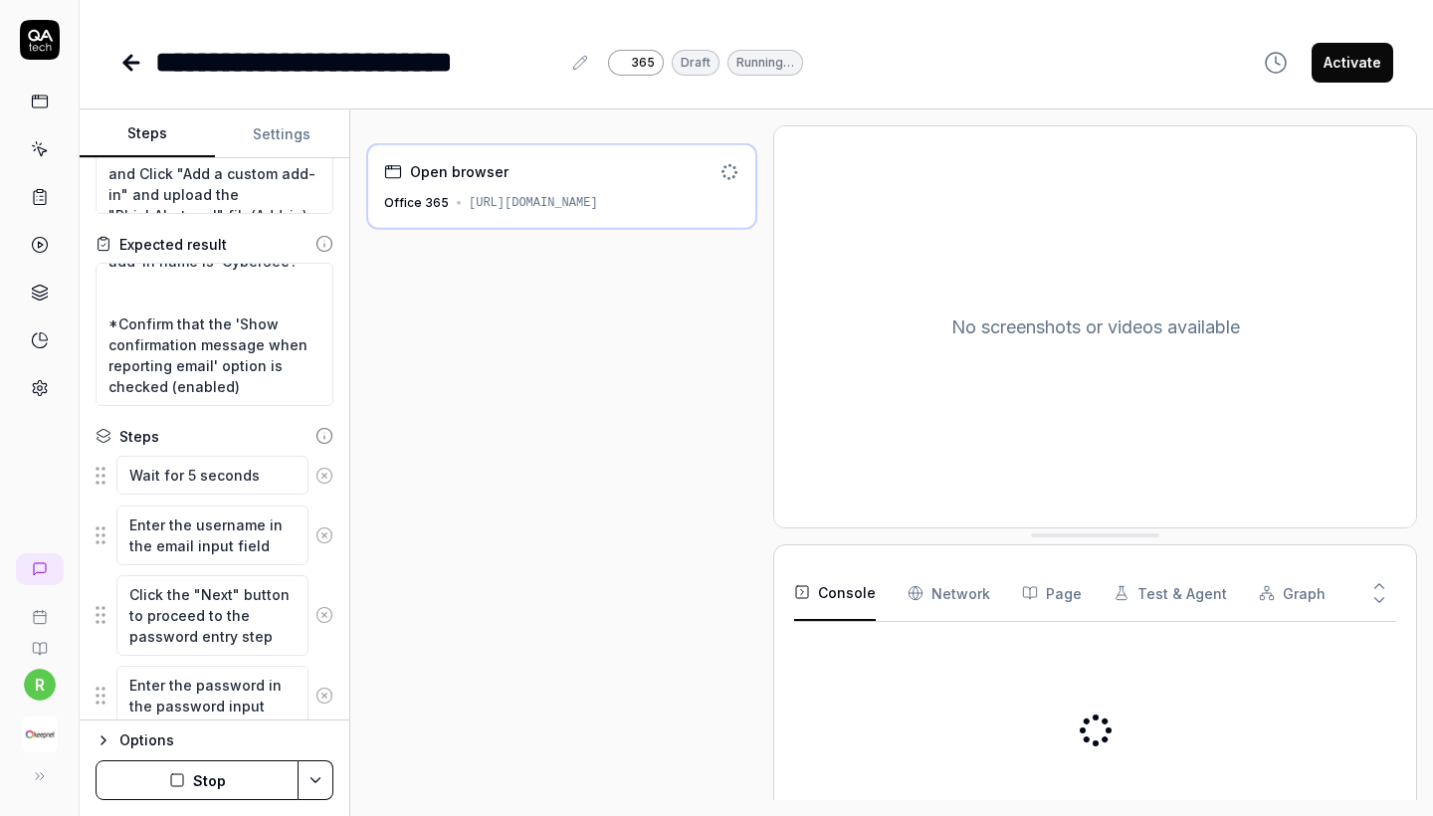
scroll to position [138, 0]
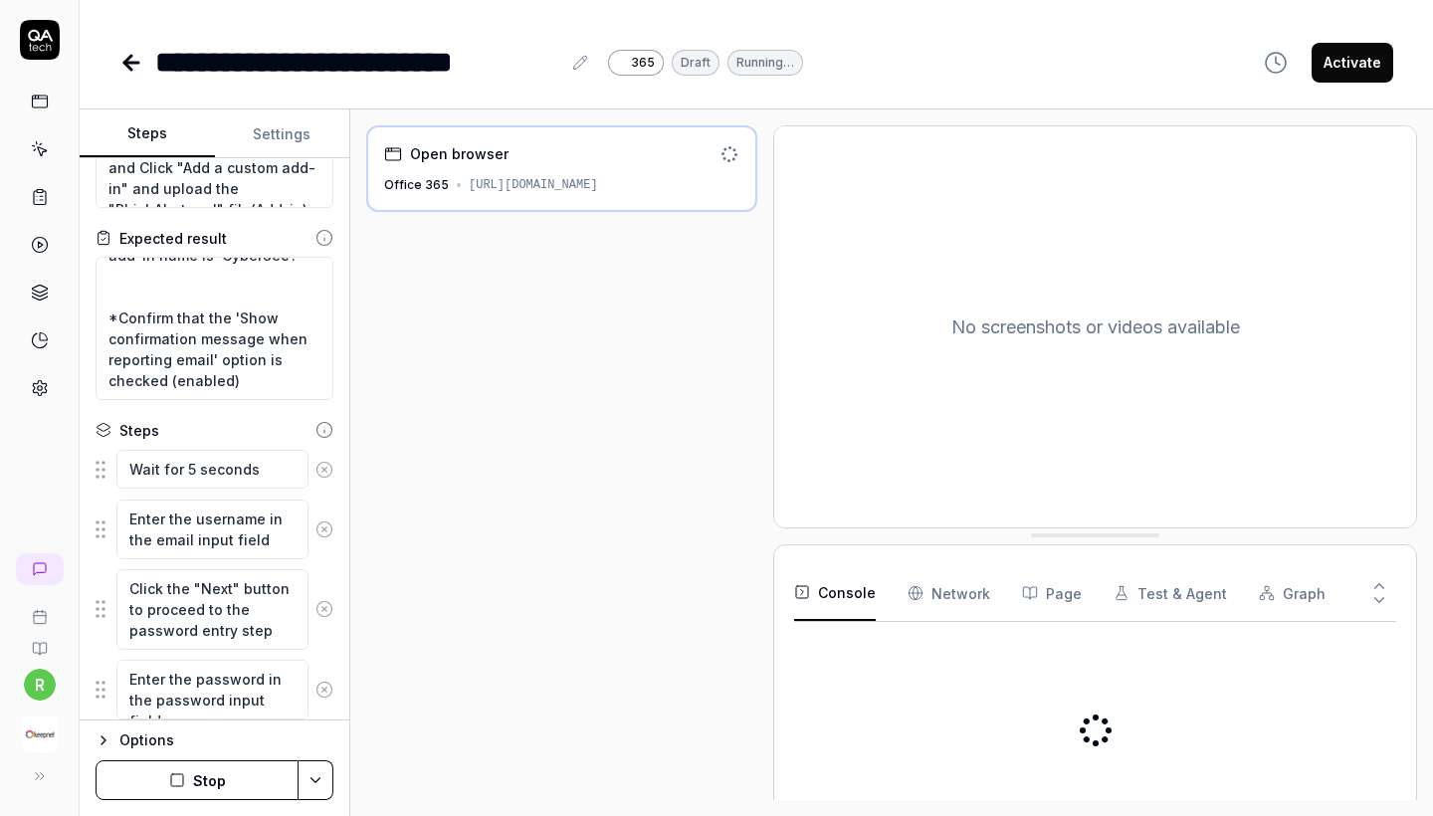
click at [269, 408] on div "Goal Wait for 5 sec Go to the "My add-ins" tab. and Click "Add a custom add-in"…" at bounding box center [215, 439] width 270 height 562
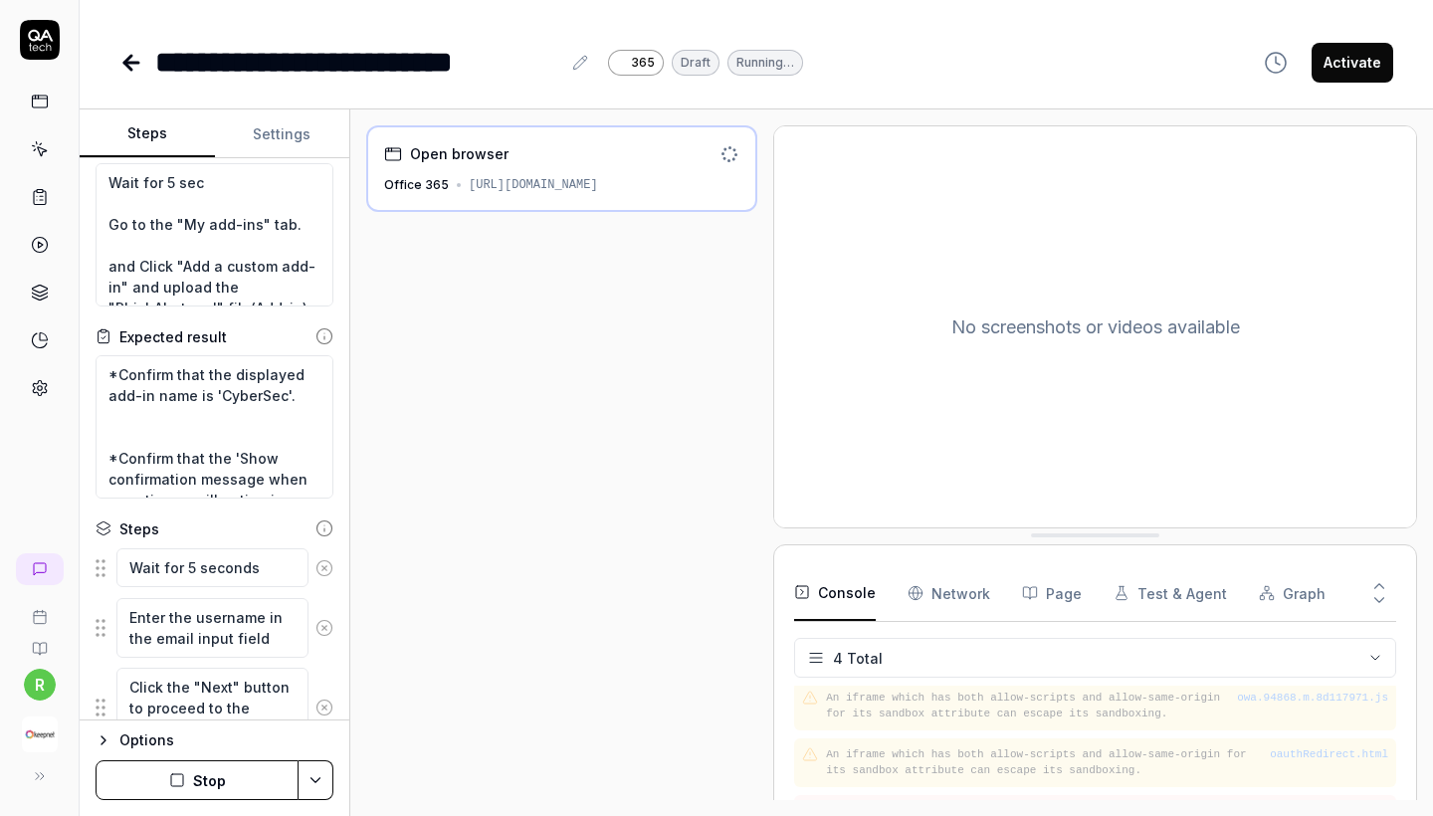
scroll to position [38, 0]
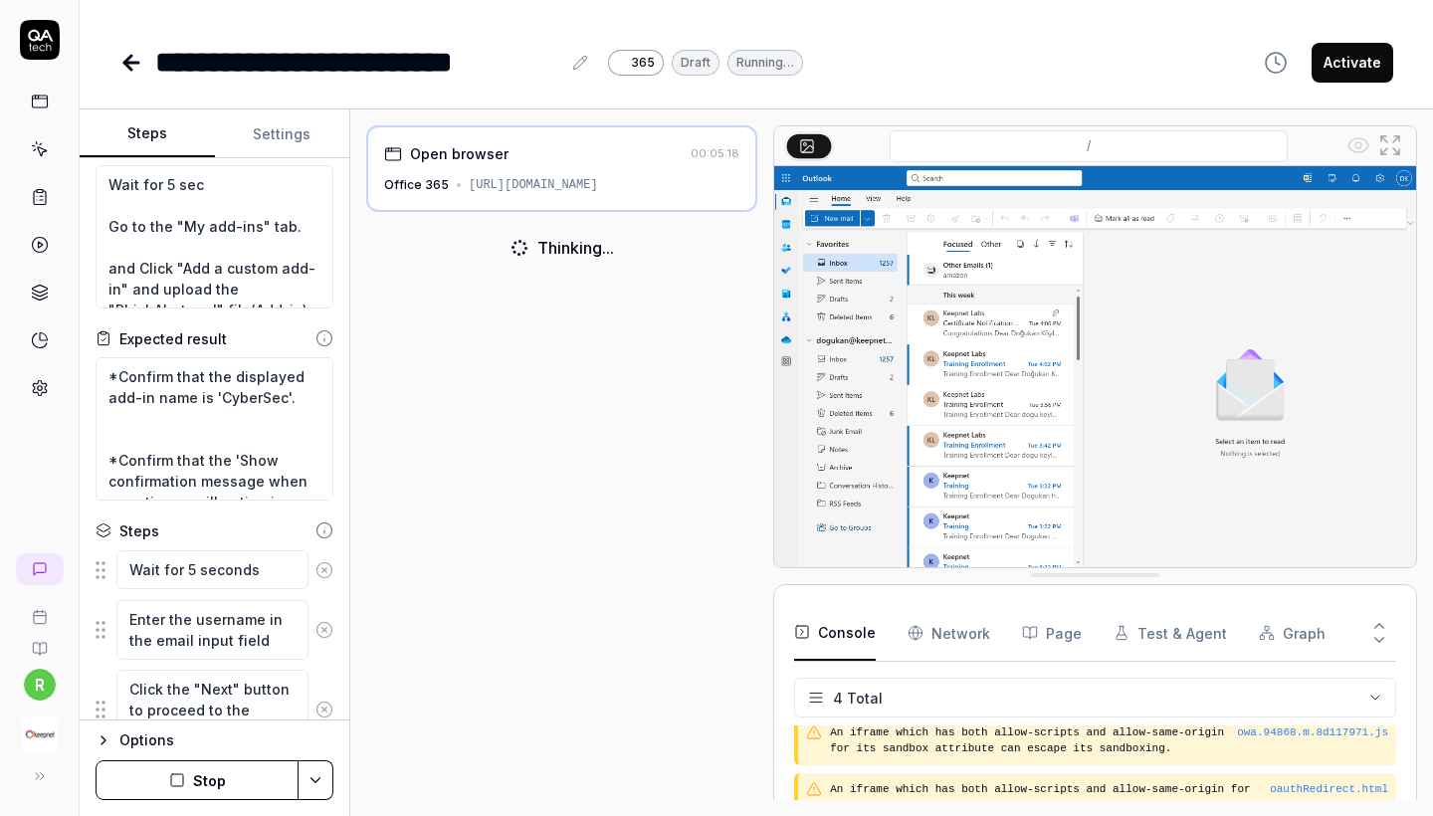
click at [231, 776] on button "Stop" at bounding box center [197, 780] width 203 height 40
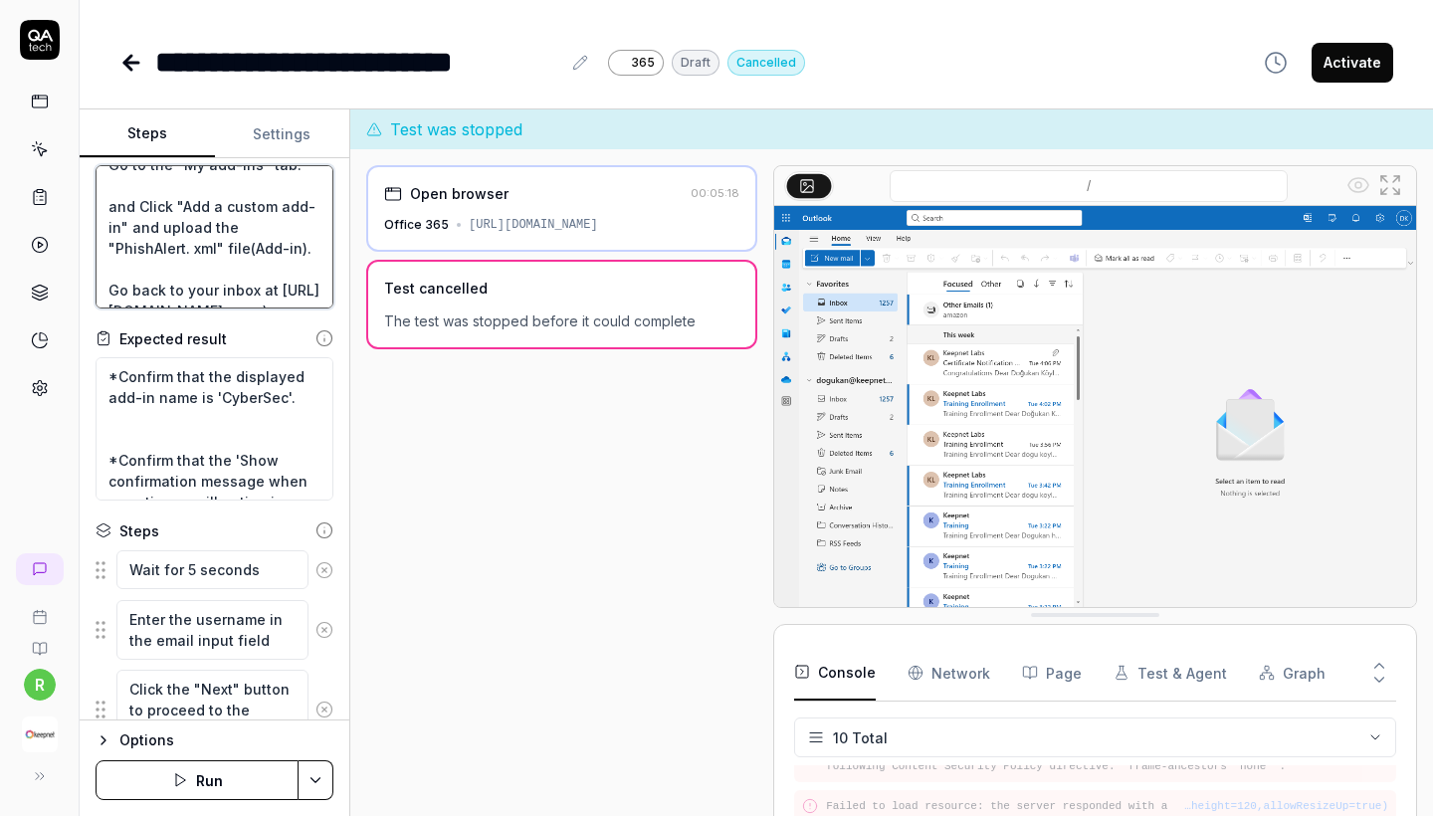
scroll to position [395, 0]
drag, startPoint x: 242, startPoint y: 289, endPoint x: 317, endPoint y: 228, distance: 97.0
click at [317, 228] on textarea "Wait for 5 sec Go to the "My add-ins" tab. and Click "Add a custom add-in" and …" at bounding box center [215, 236] width 238 height 143
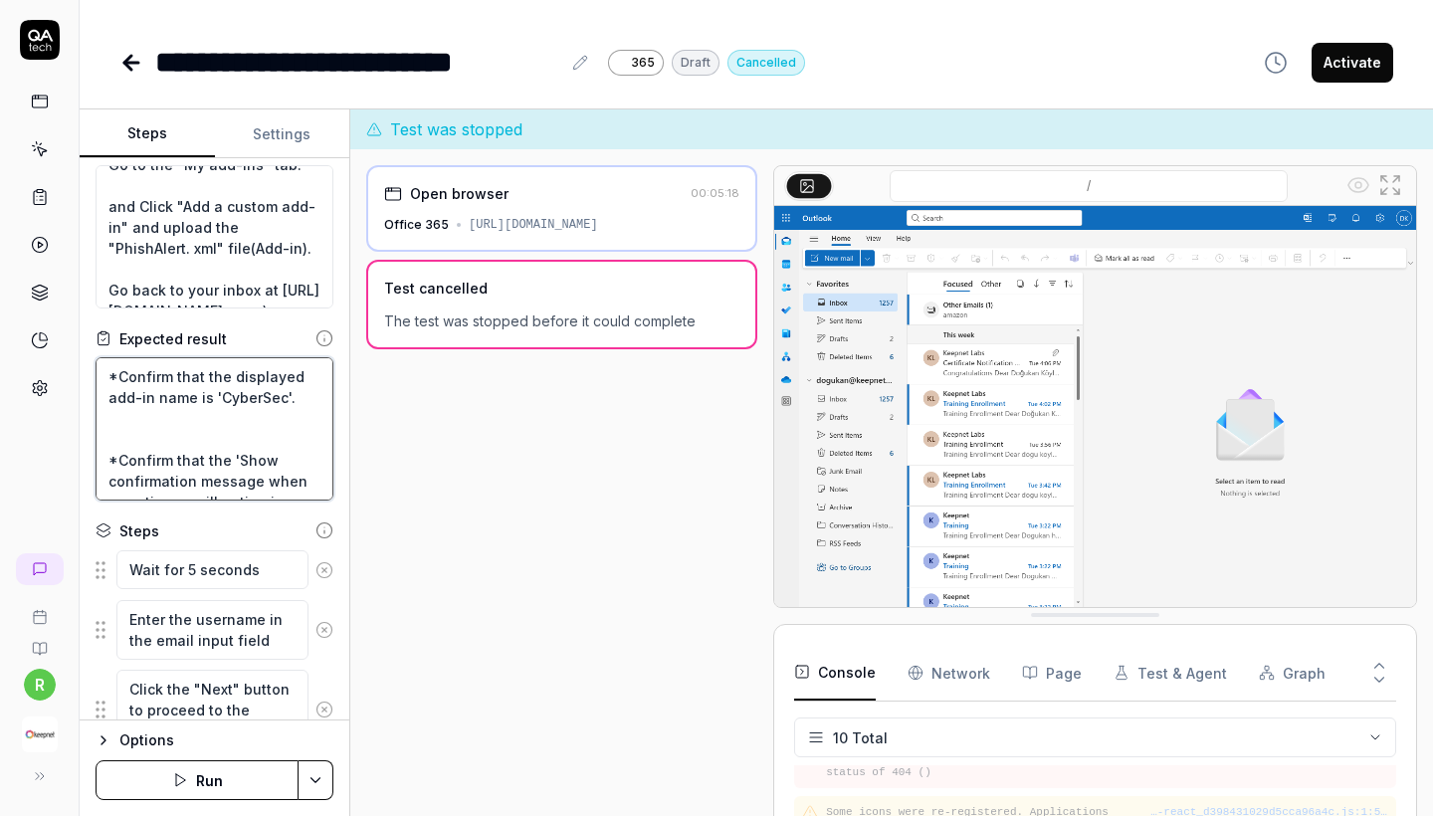
drag, startPoint x: 214, startPoint y: 400, endPoint x: 283, endPoint y: 403, distance: 68.7
click at [283, 403] on textarea "*Confirm that the displayed add-in name is 'CyberSec'. *Confirm that the 'Show …" at bounding box center [215, 428] width 238 height 143
paste textarea "PhishAlert."
type textarea "*"
type textarea "*Confirm that the displayed add-in name is 'PhishAlert. . *Confirm that the 'Sh…"
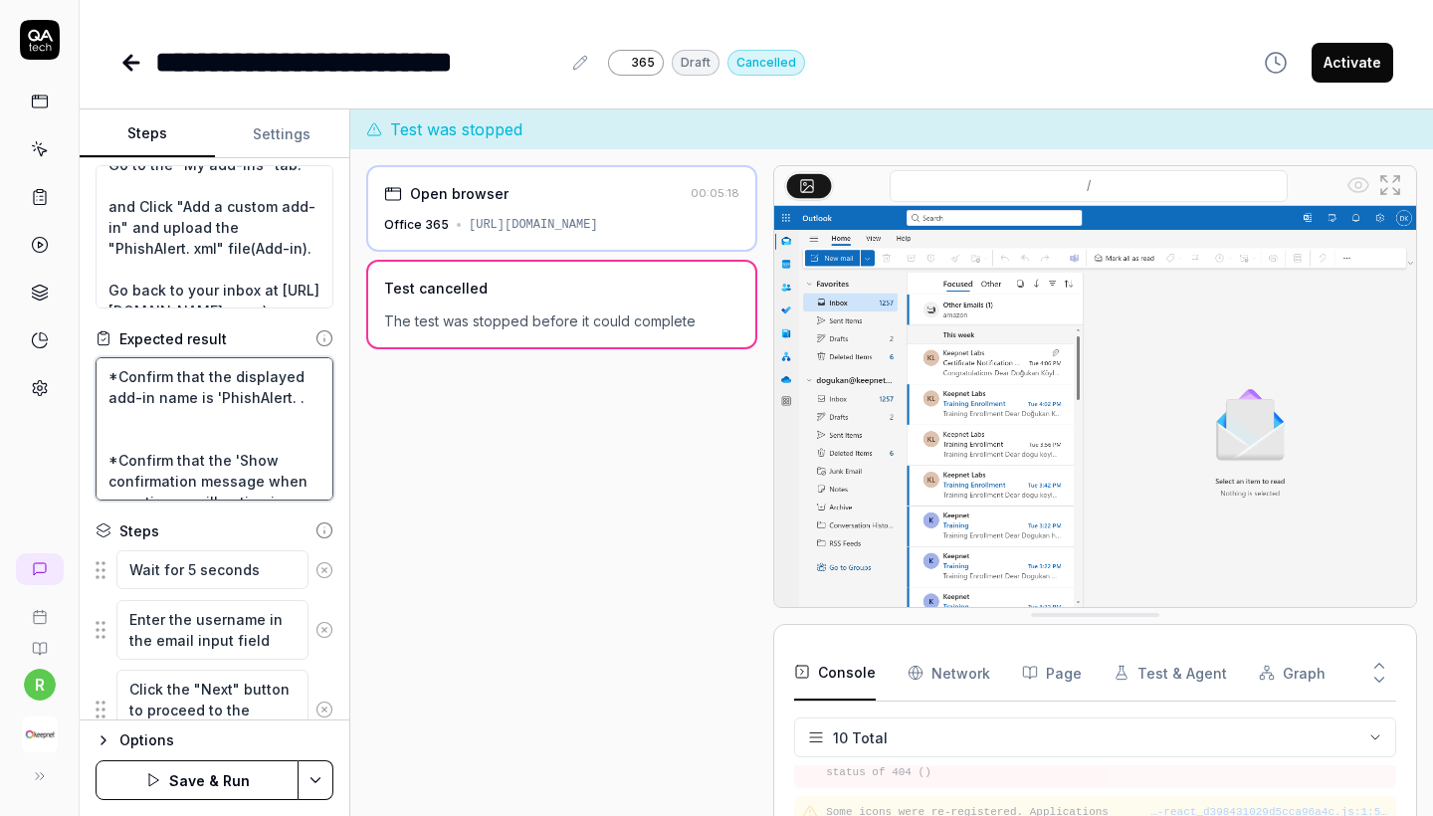
type textarea "*"
type textarea "*Confirm that the displayed add-in name is 'PhishAlert.. *Confirm that the 'Sho…"
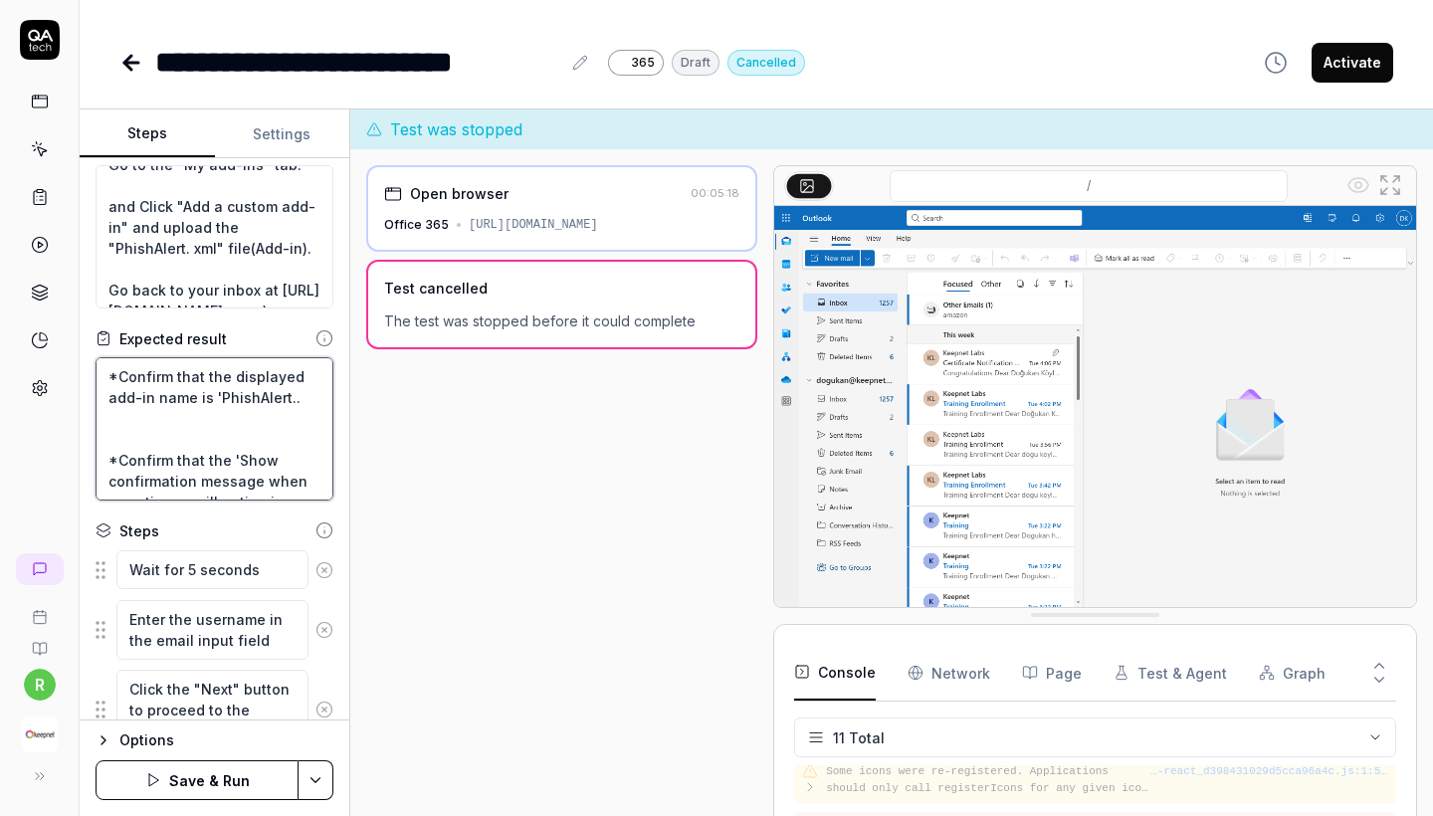
click at [298, 400] on textarea "*Confirm that the displayed add-in name is 'PhishAlert.. *Confirm that the 'Sho…" at bounding box center [215, 428] width 238 height 143
type textarea "*"
type textarea "*Confirm that the displayed add-in name is 'PhishAlert. *Confirm that the 'Show…"
type textarea "*"
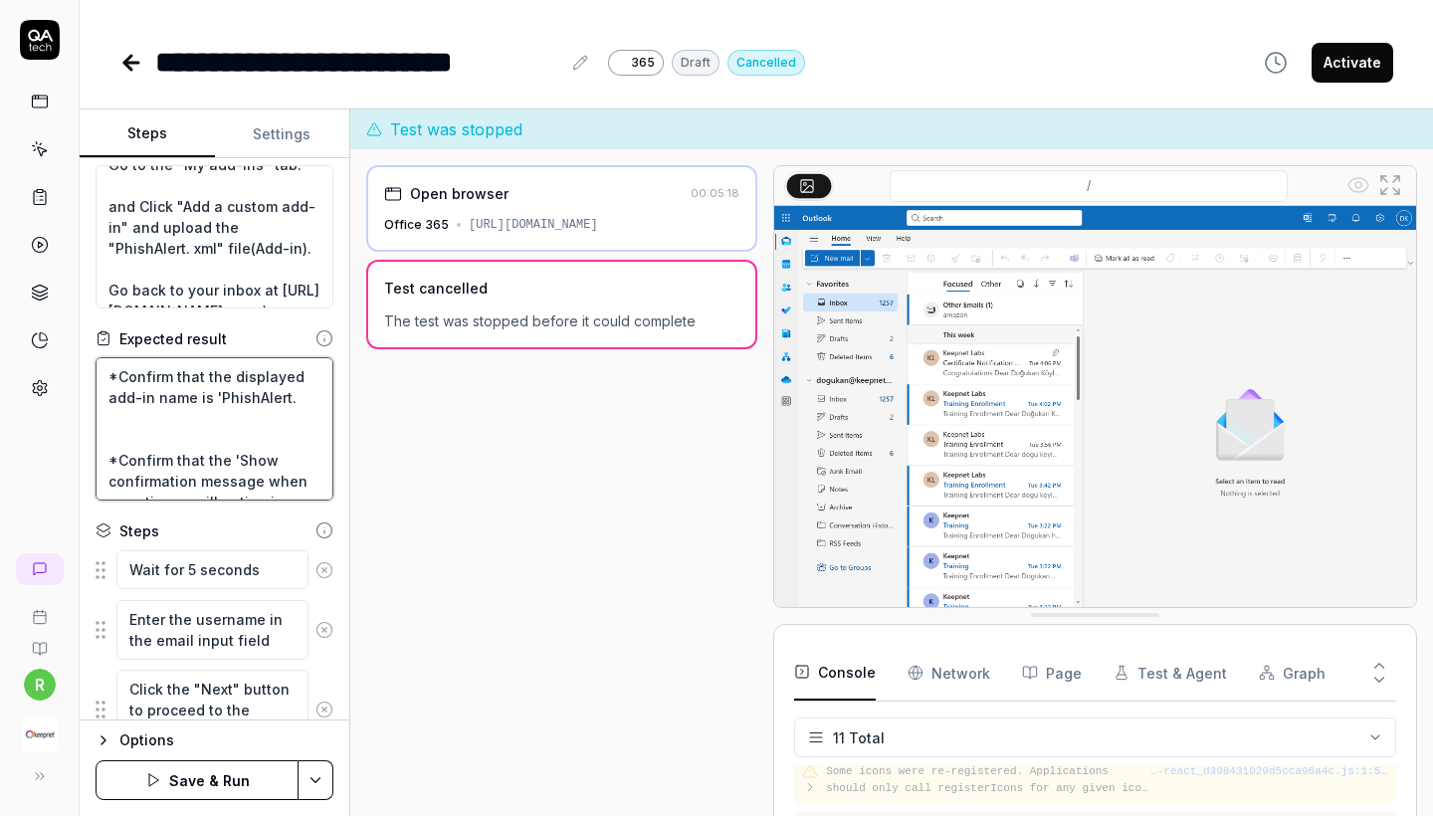
type textarea "*Confirm that the displayed add-in name is 'PhishAlert *Confirm that the 'Show …"
type textarea "*"
type textarea "*Confirm that the displayed add-in name is 'PhishAlert" *Confirm that the 'Show…"
type textarea "*"
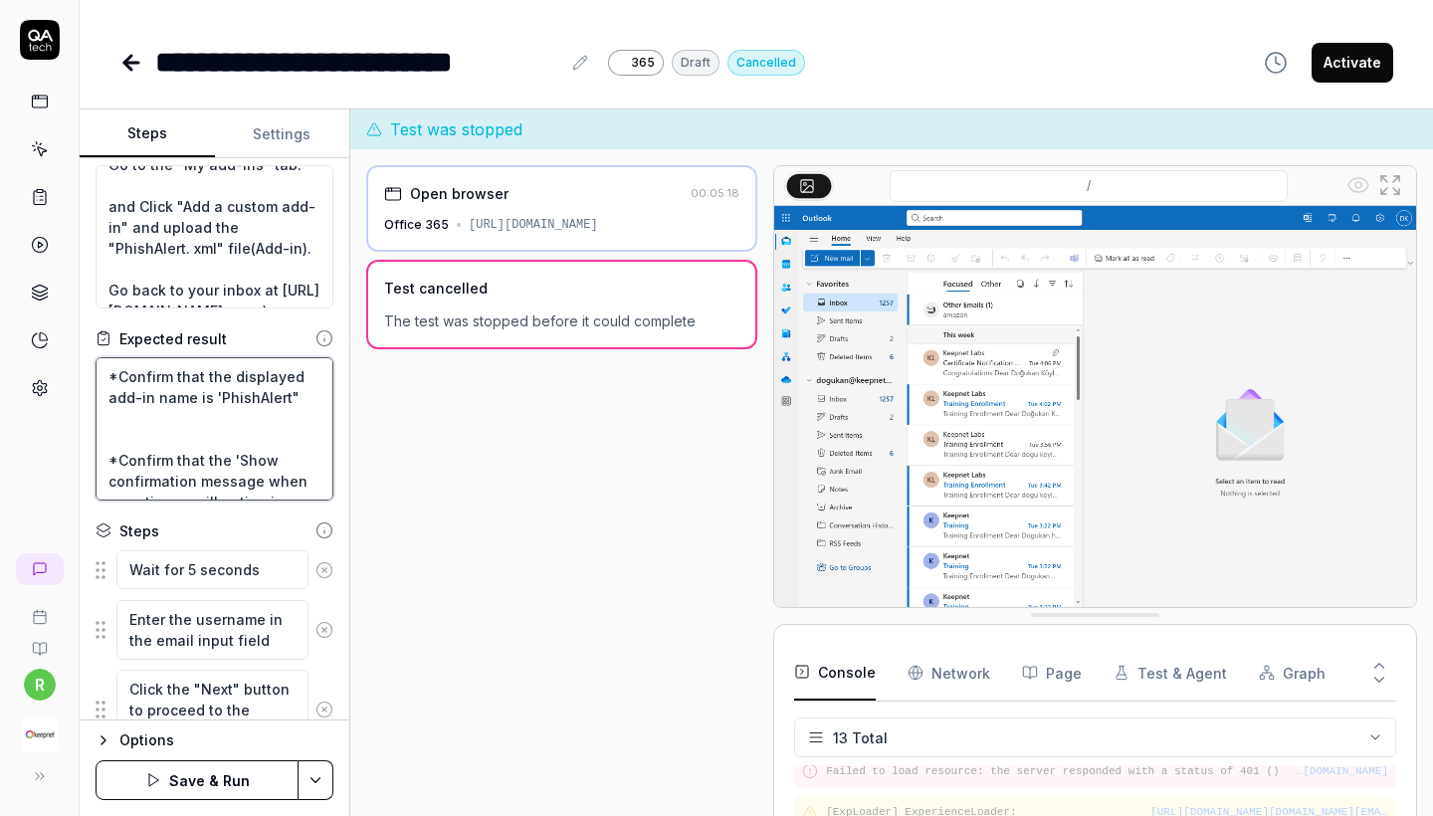
type textarea "*Confirm that the displayed add-in name is 'PhishAlert *Confirm that the 'Show …"
type textarea "*"
type textarea "*Confirm that the displayed add-in name is 'PhishAlert' *Confirm that the 'Show…"
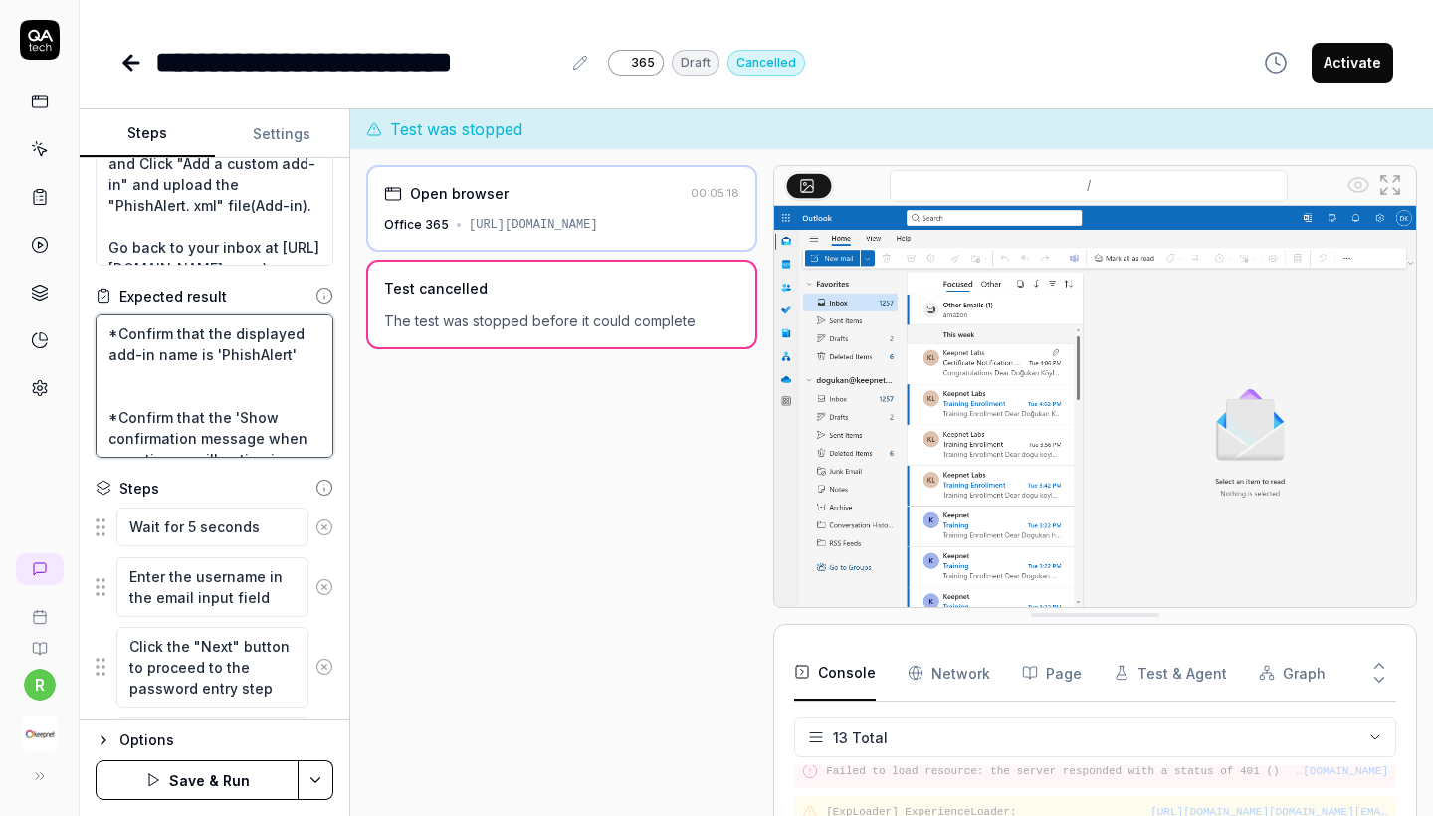
scroll to position [78, 0]
type textarea "*"
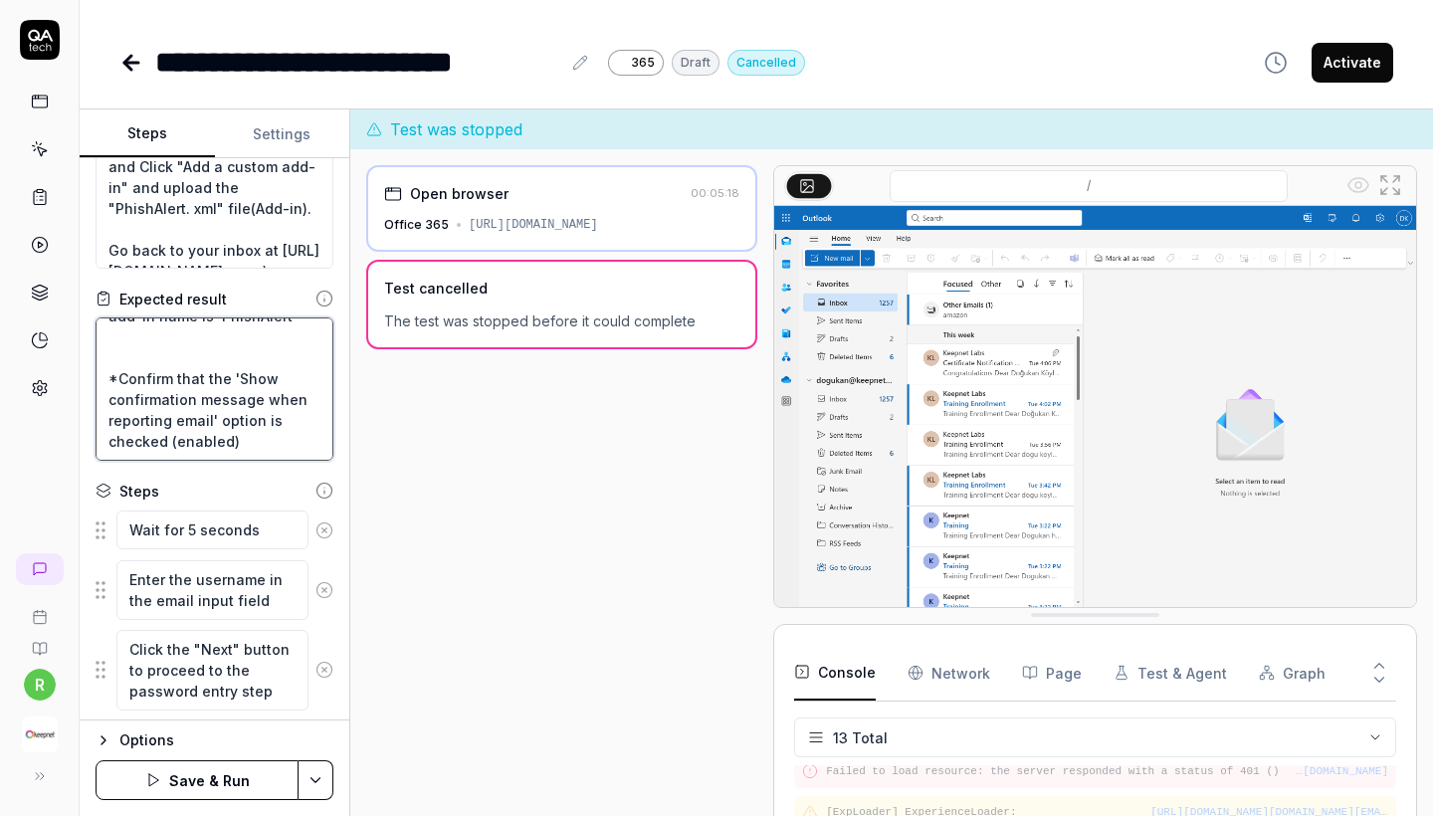
scroll to position [42, 0]
type textarea "*Confirm that the displayed add-in name is 'PhishAlert' *Confirm that the 'Show…"
click at [194, 787] on button "Save & Run" at bounding box center [197, 780] width 203 height 40
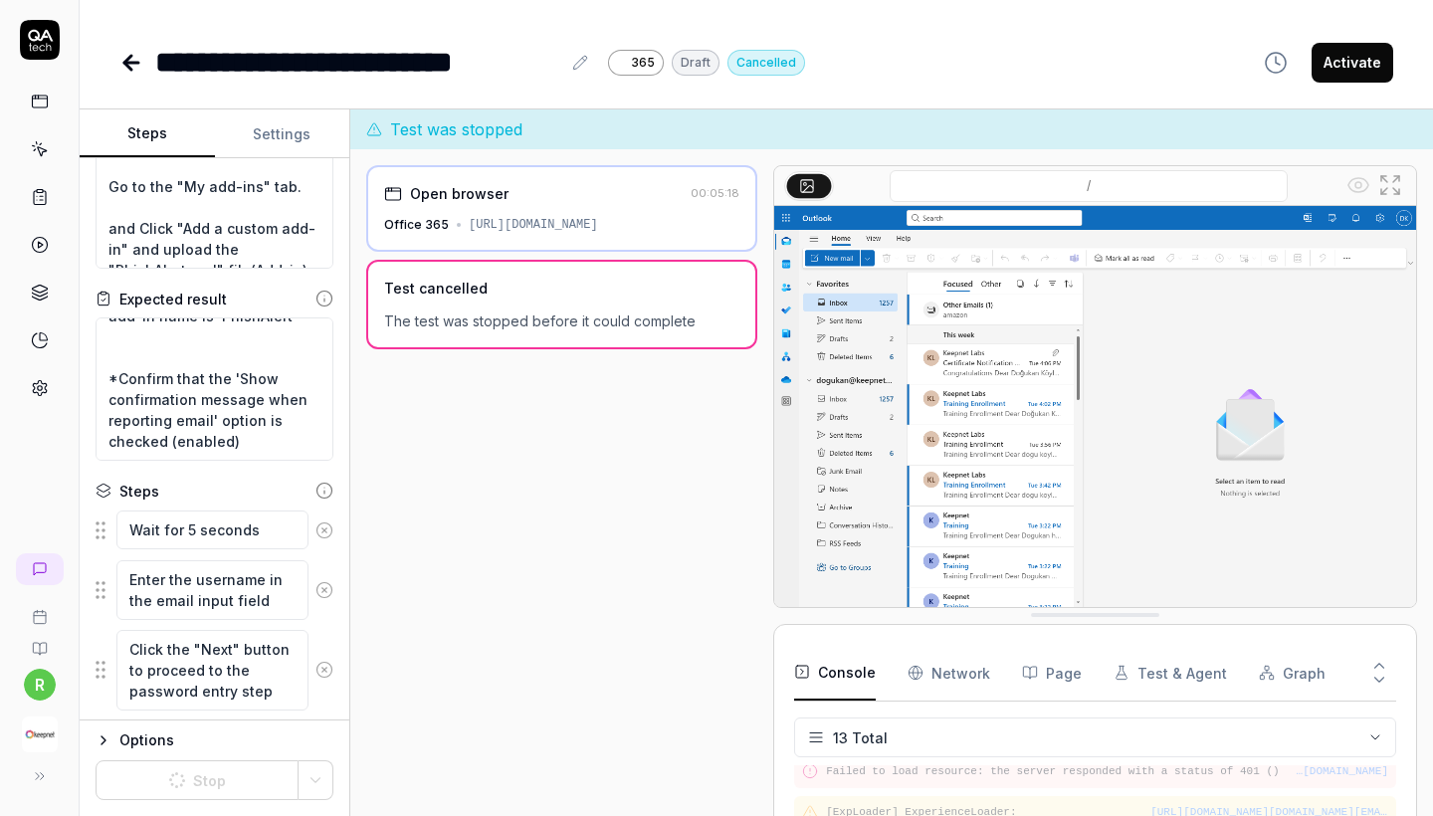
scroll to position [0, 0]
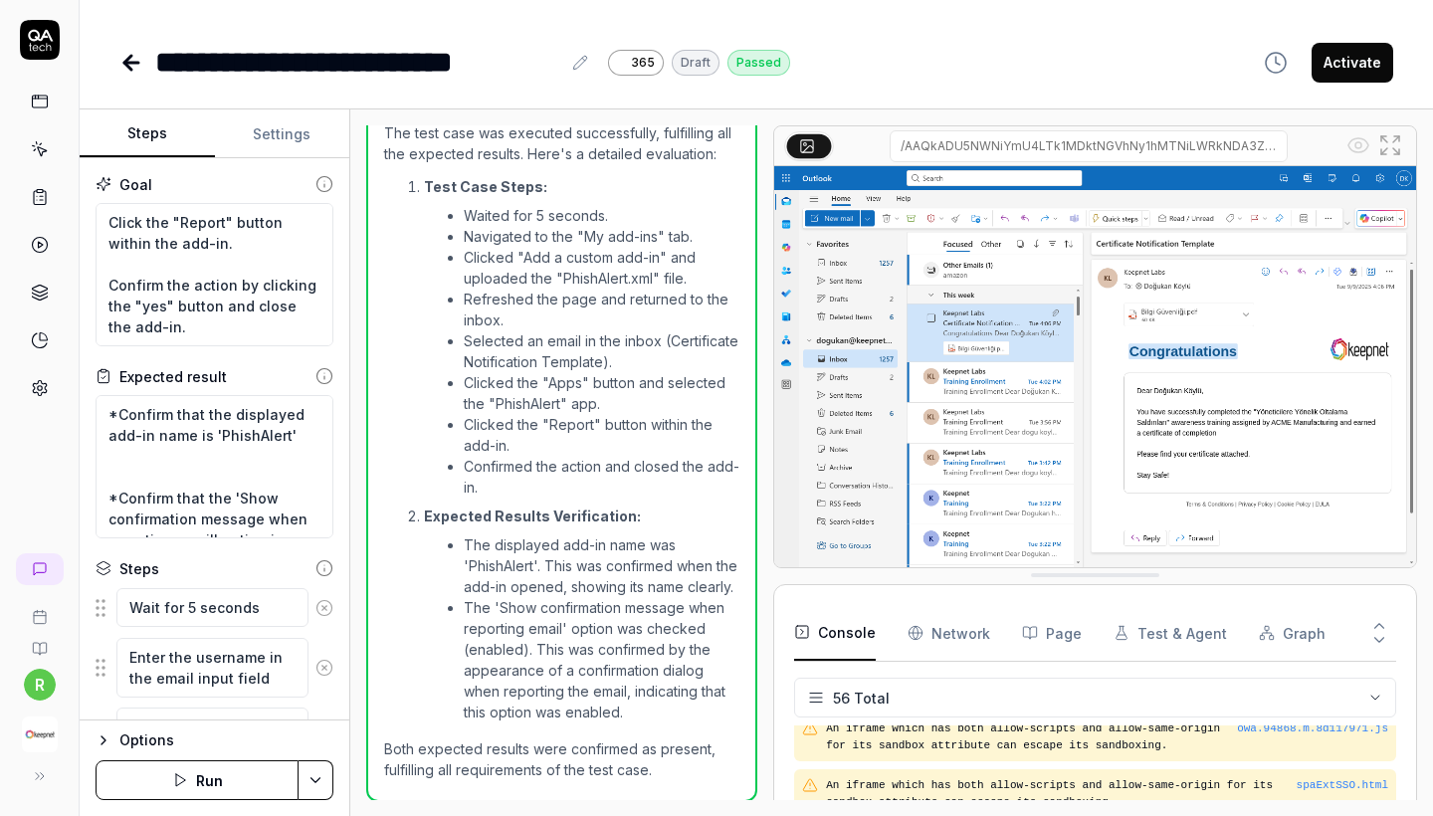
scroll to position [1754, 0]
type textarea "*"
click at [573, 64] on icon at bounding box center [580, 63] width 16 height 16
drag, startPoint x: 267, startPoint y: 65, endPoint x: 563, endPoint y: 71, distance: 296.6
click at [563, 71] on div "**********" at bounding box center [373, 62] width 437 height 45
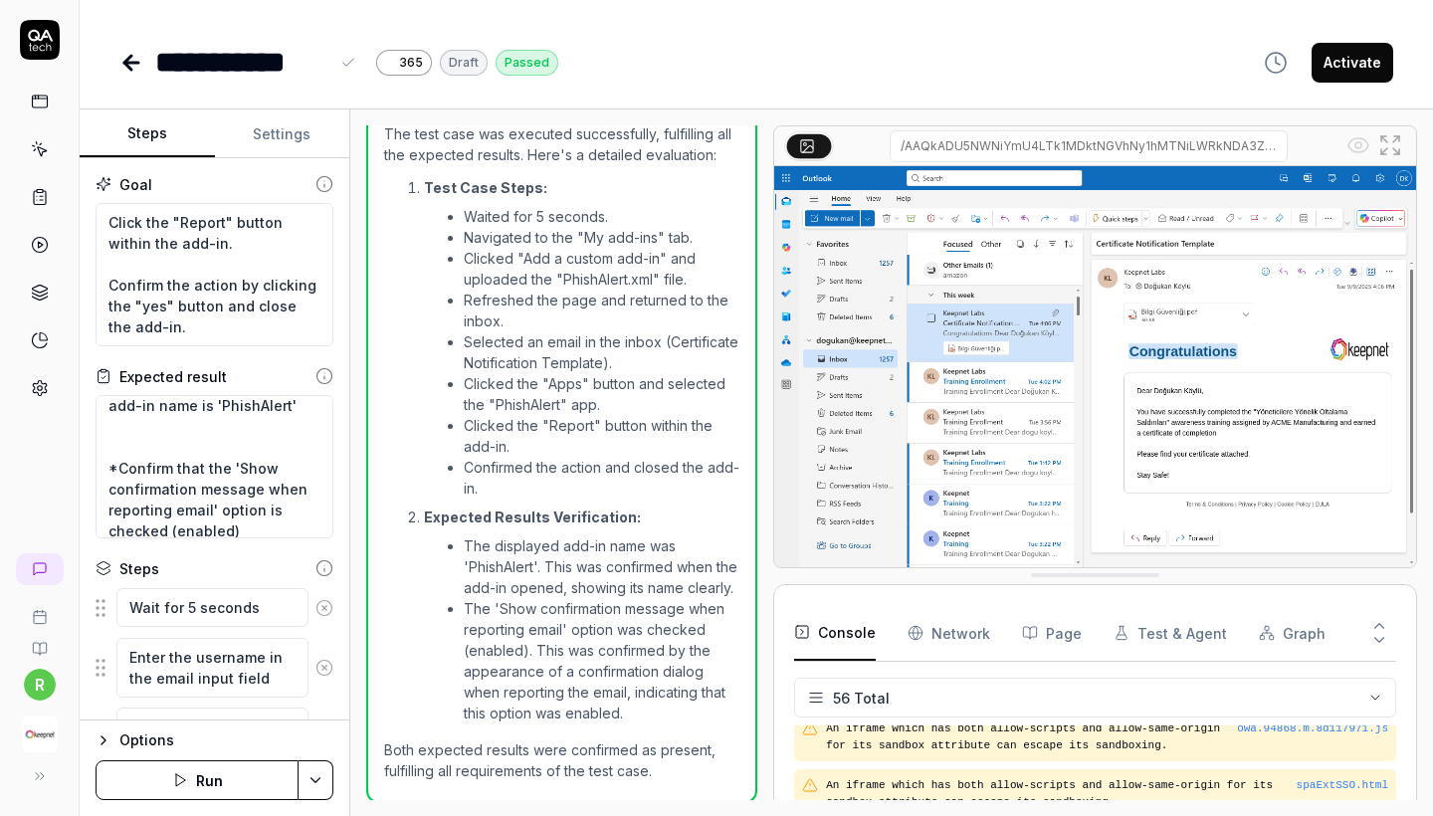
scroll to position [33, 0]
drag, startPoint x: 234, startPoint y: 470, endPoint x: 262, endPoint y: 488, distance: 33.1
click at [262, 488] on textarea "*Confirm that the displayed add-in name is 'PhishAlert' *Confirm that the 'Show…" at bounding box center [215, 466] width 238 height 143
click at [343, 71] on icon at bounding box center [348, 63] width 16 height 16
drag, startPoint x: 266, startPoint y: 60, endPoint x: 329, endPoint y: 60, distance: 63.7
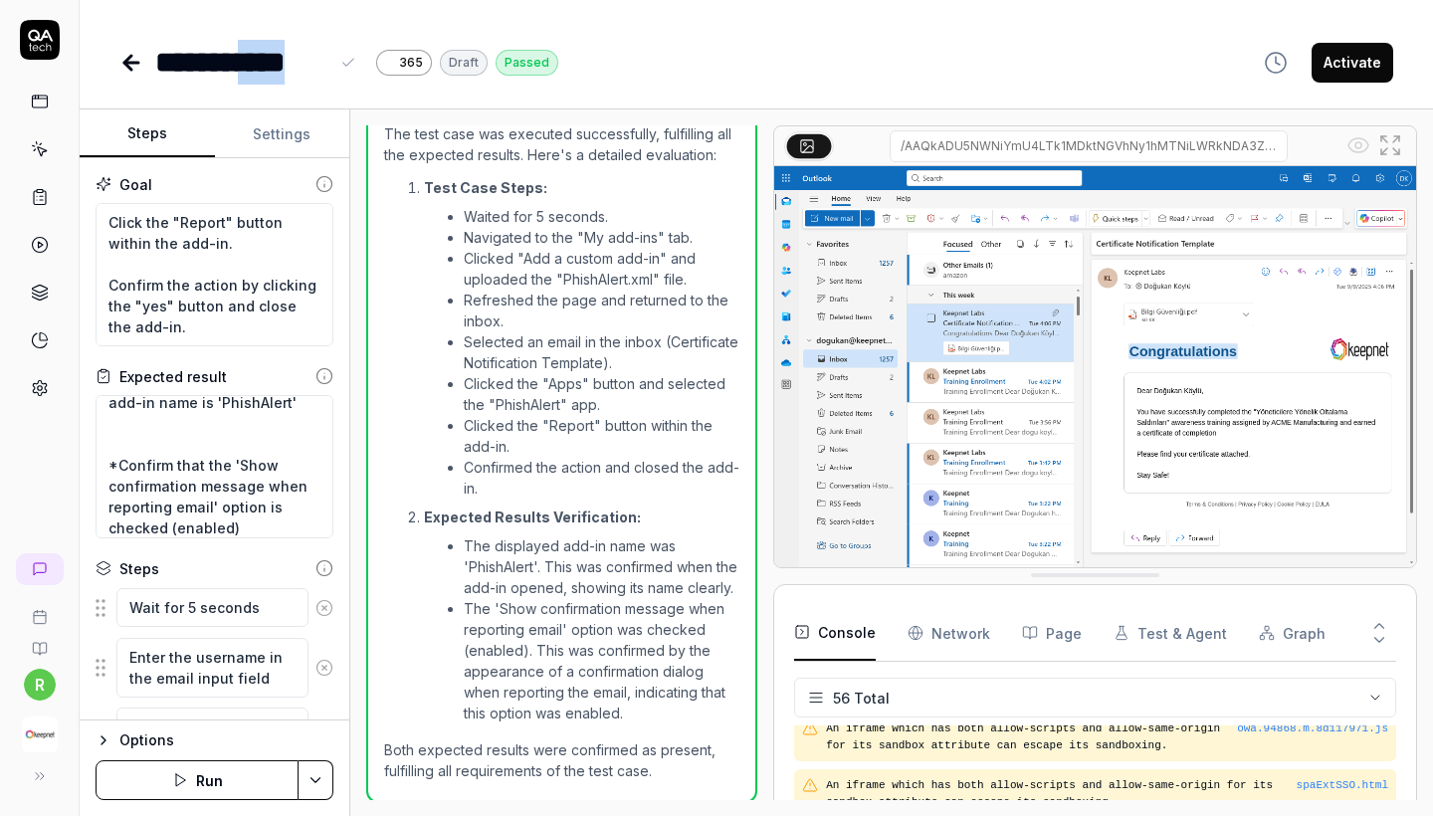
click at [329, 60] on div "**********" at bounding box center [257, 62] width 205 height 45
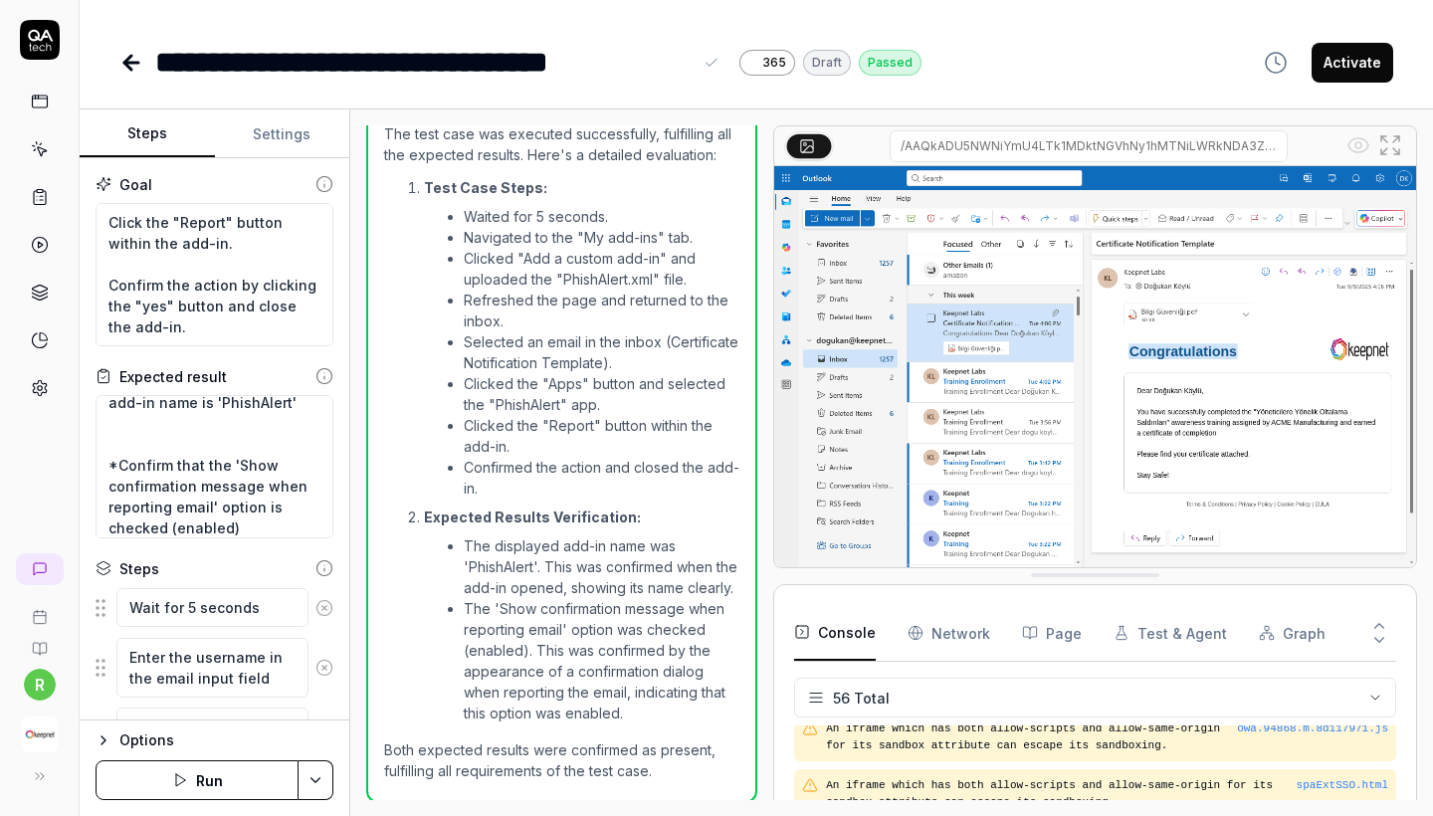
click at [280, 64] on div "**********" at bounding box center [423, 62] width 536 height 45
click at [266, 64] on div "**********" at bounding box center [423, 62] width 536 height 45
click at [860, 61] on div "**********" at bounding box center [509, 62] width 709 height 45
click at [415, 51] on div "**********" at bounding box center [518, 62] width 726 height 45
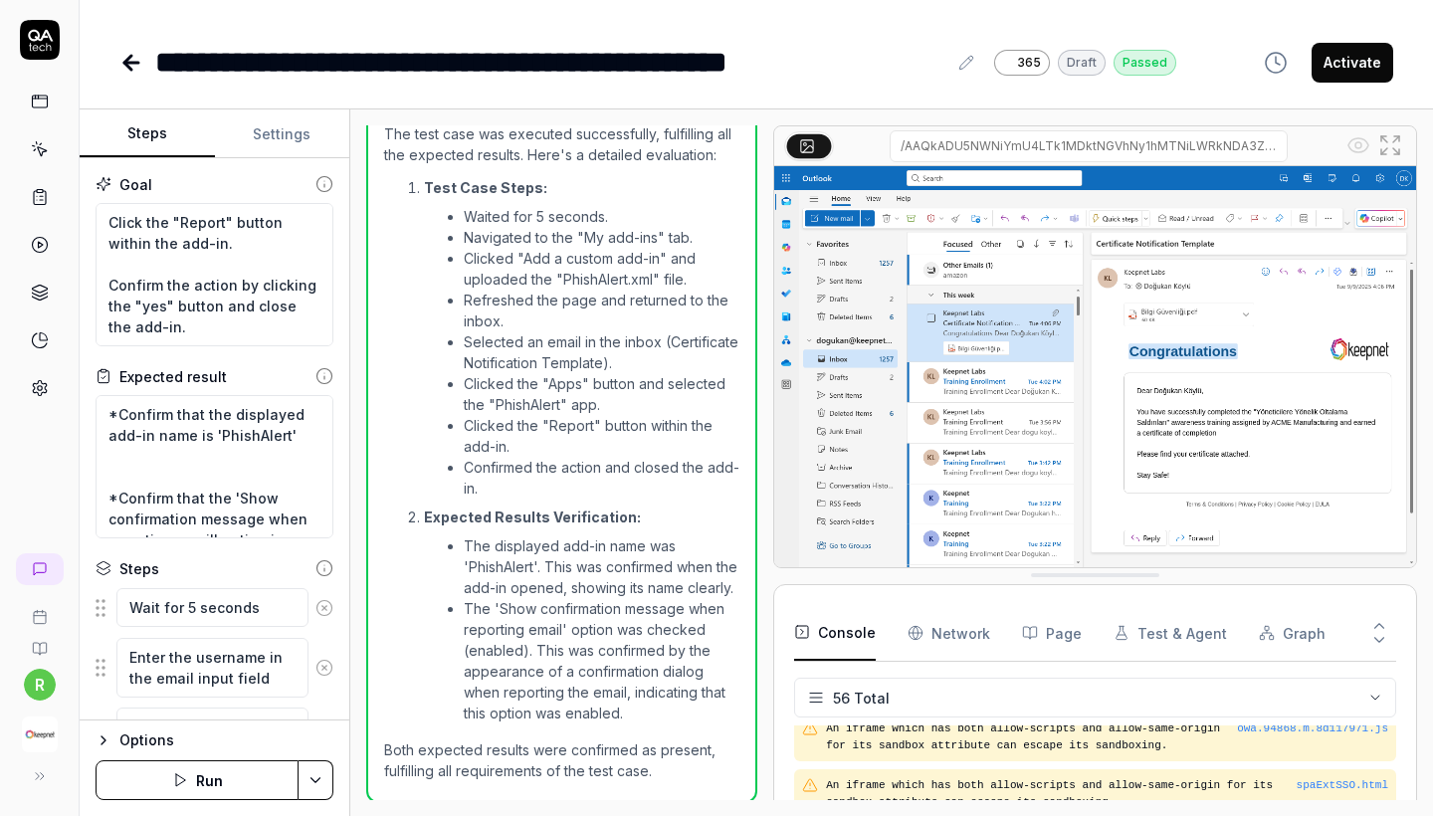
scroll to position [0, 0]
type textarea "*"
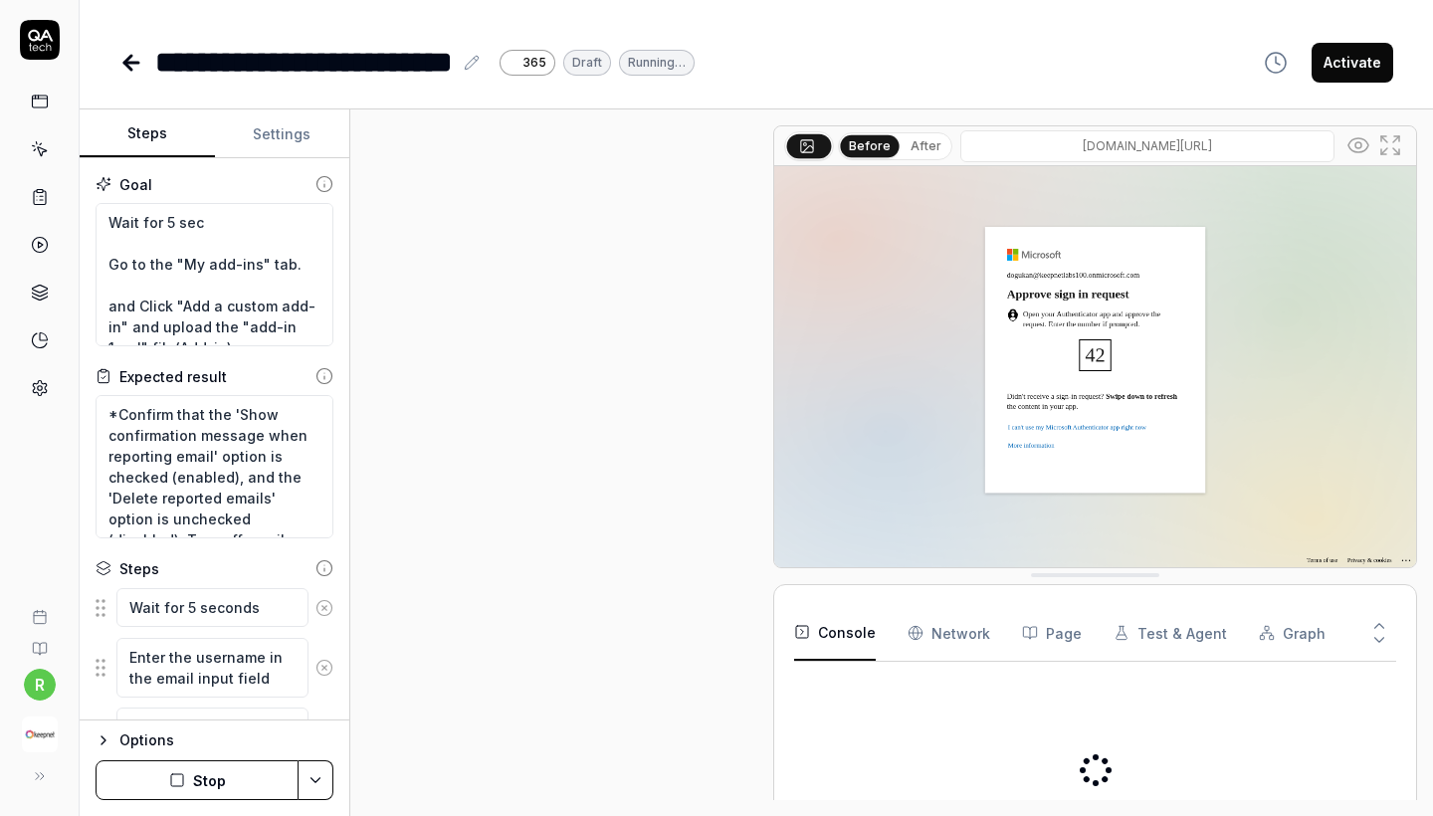
type textarea "*"
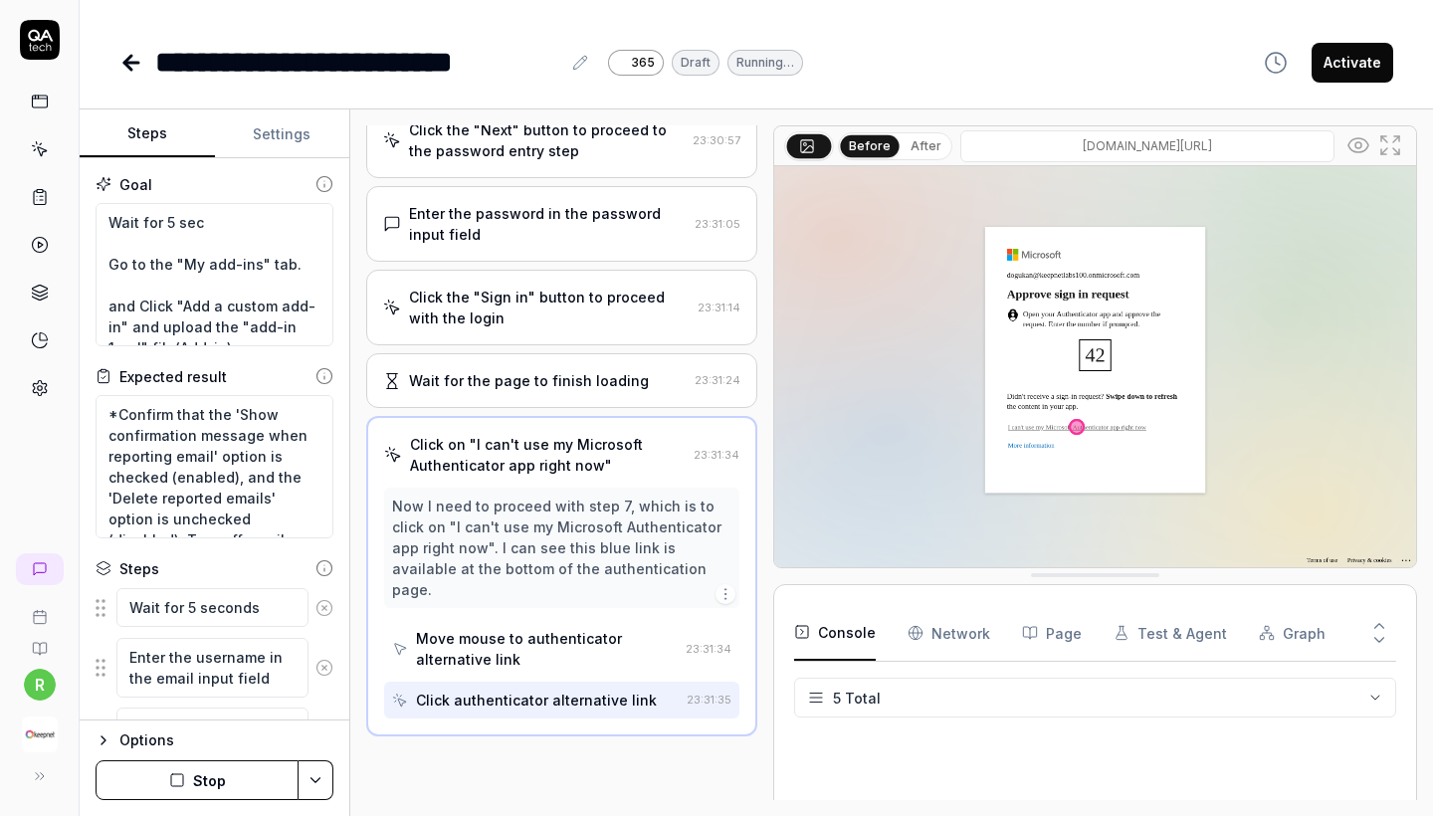
scroll to position [259, 0]
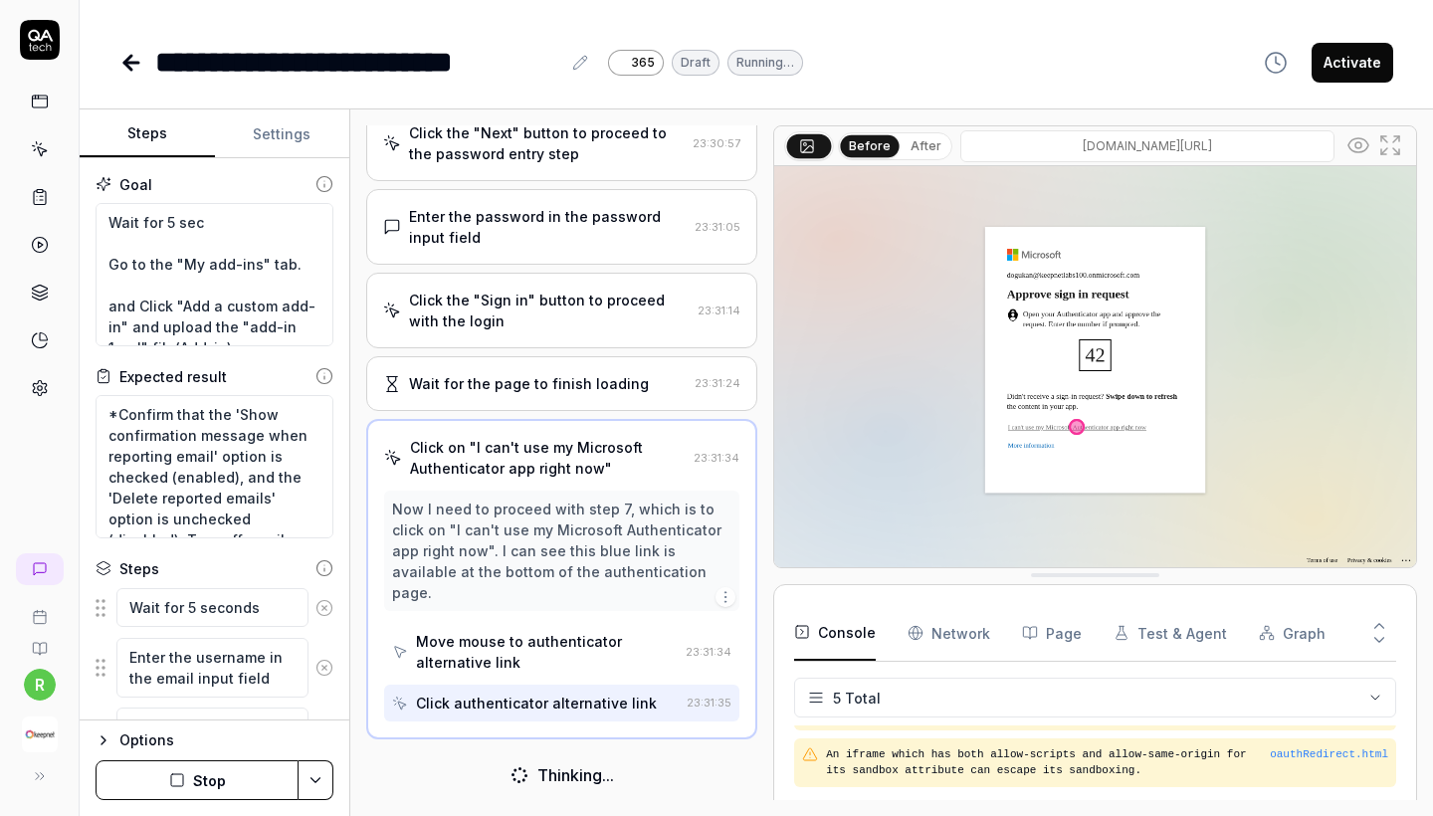
click at [131, 63] on icon at bounding box center [131, 63] width 14 height 0
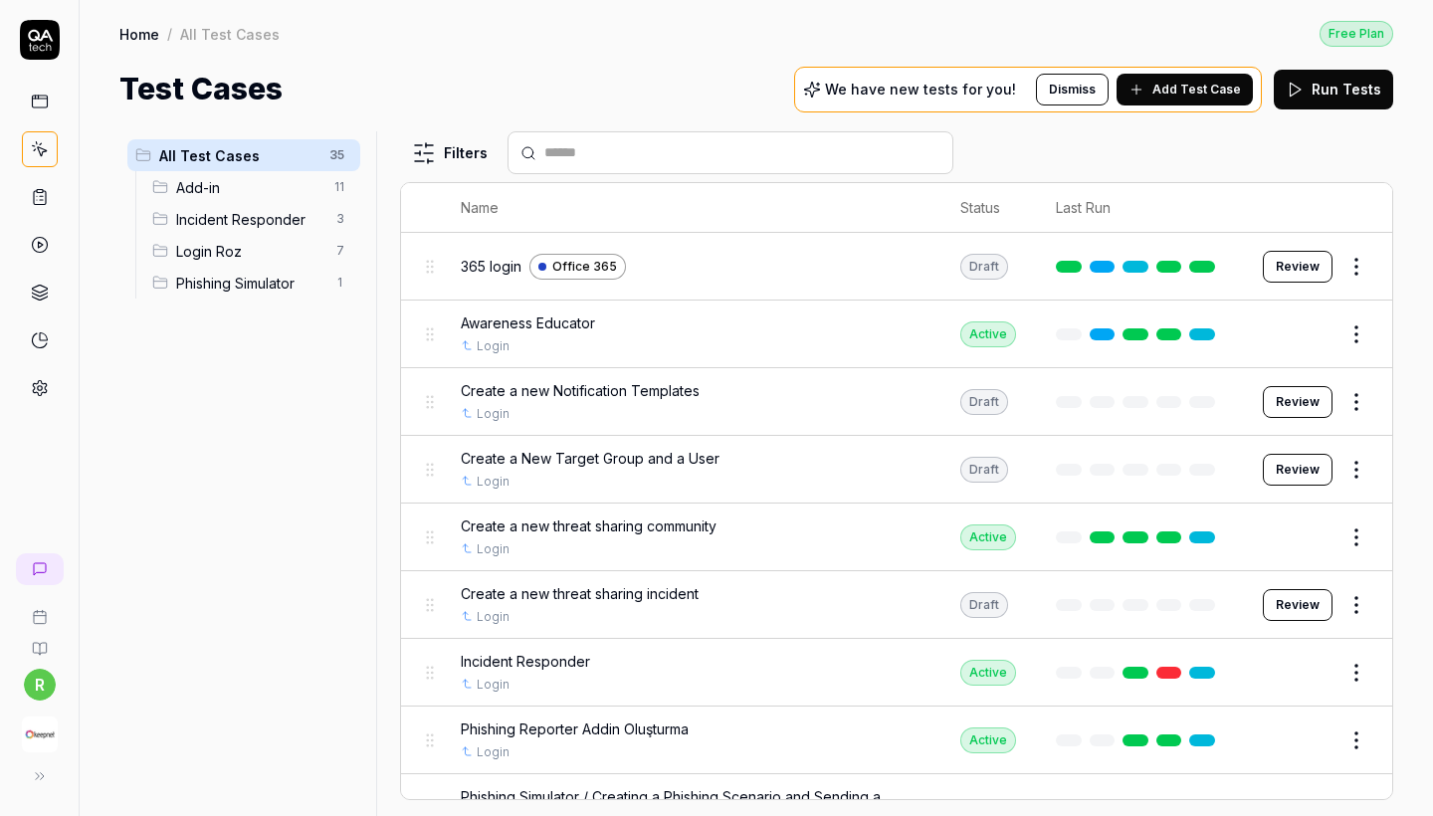
click at [215, 163] on span "All Test Cases" at bounding box center [238, 155] width 158 height 21
click at [226, 196] on span "Add-in" at bounding box center [249, 187] width 146 height 21
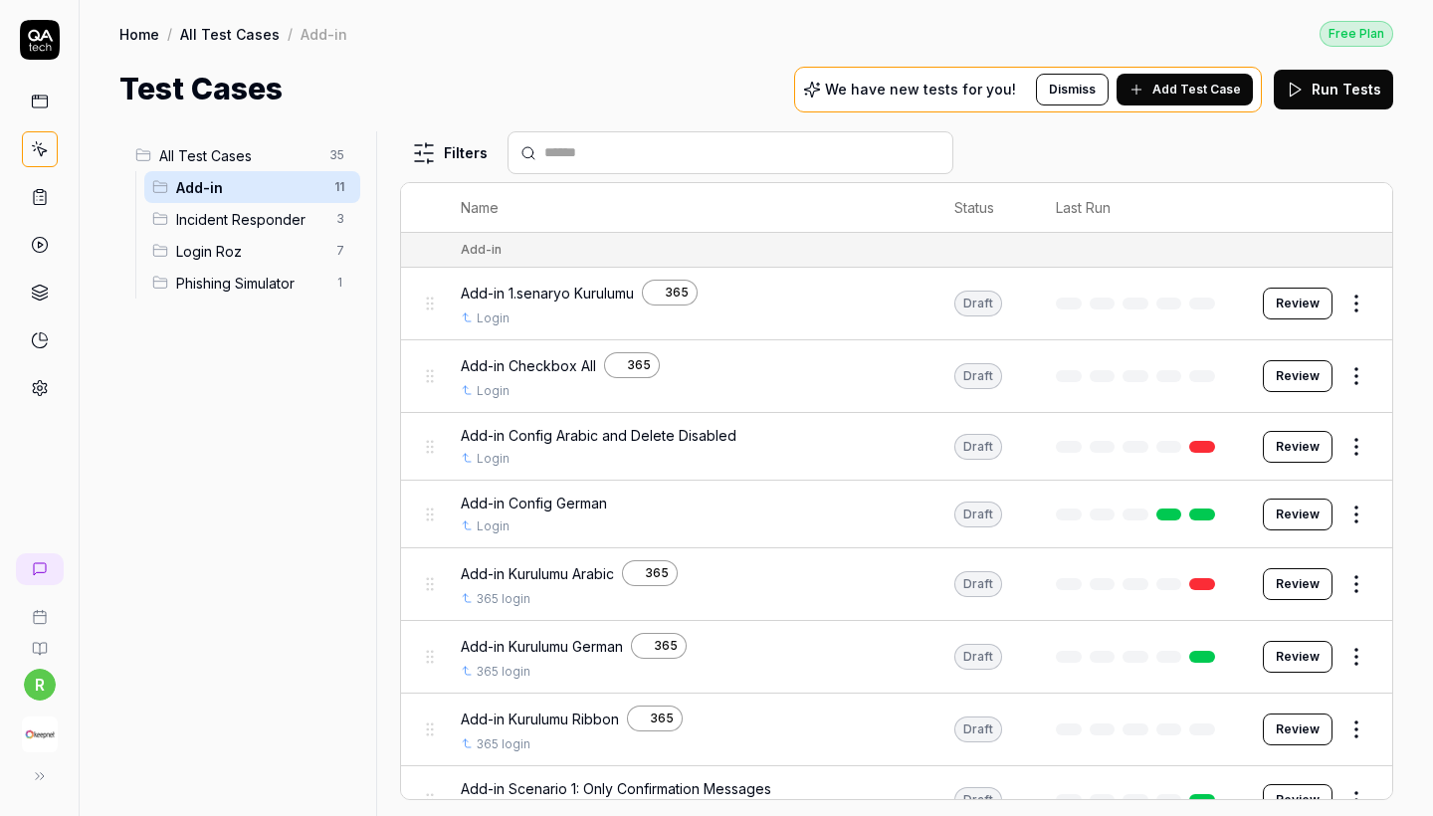
click at [1362, 573] on html "r Home / All Test Cases / Add-in Free Plan Home / All Test Cases / Add-in Free …" at bounding box center [716, 408] width 1433 height 816
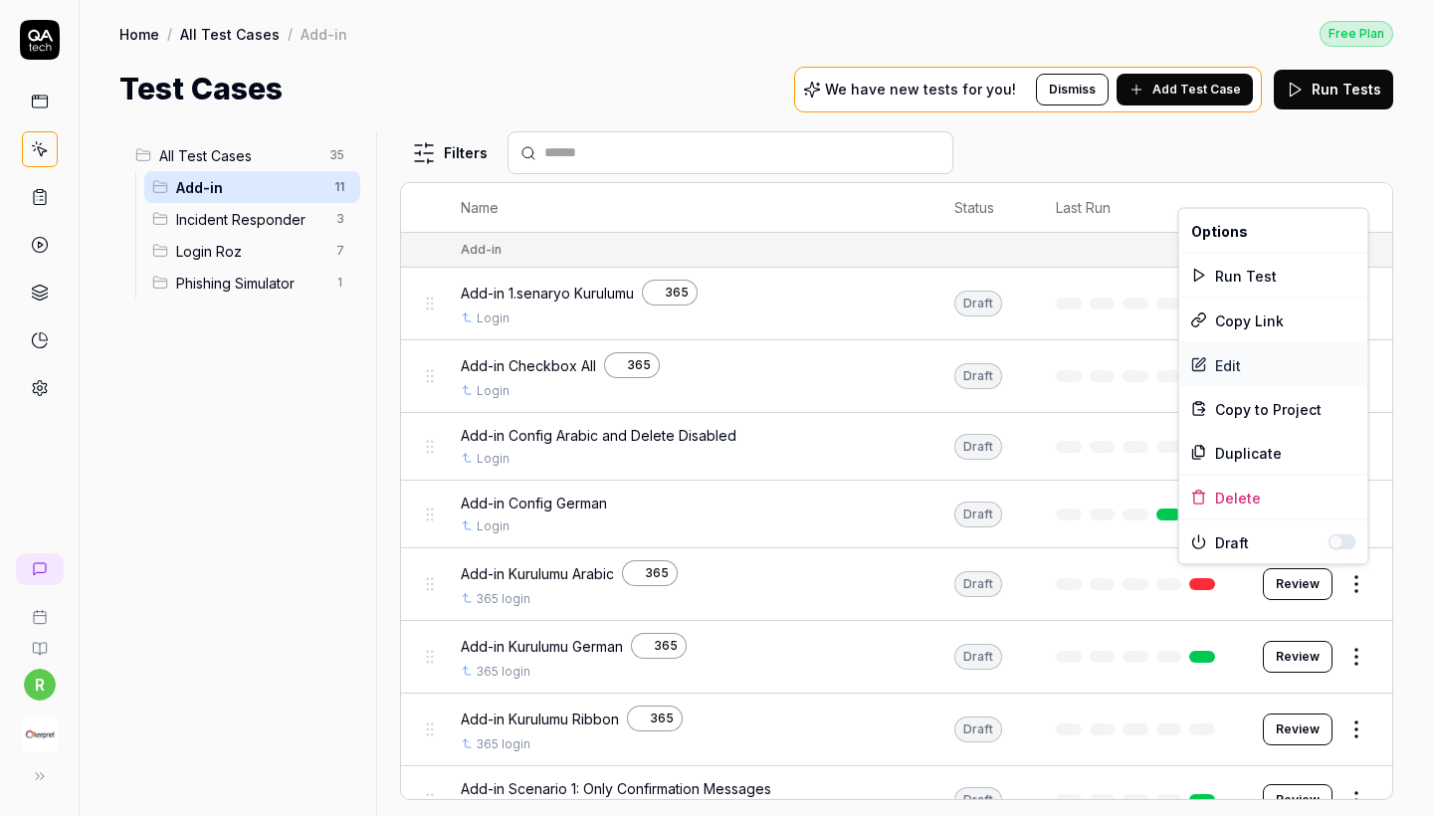
click at [1247, 352] on div "Edit" at bounding box center [1273, 365] width 189 height 44
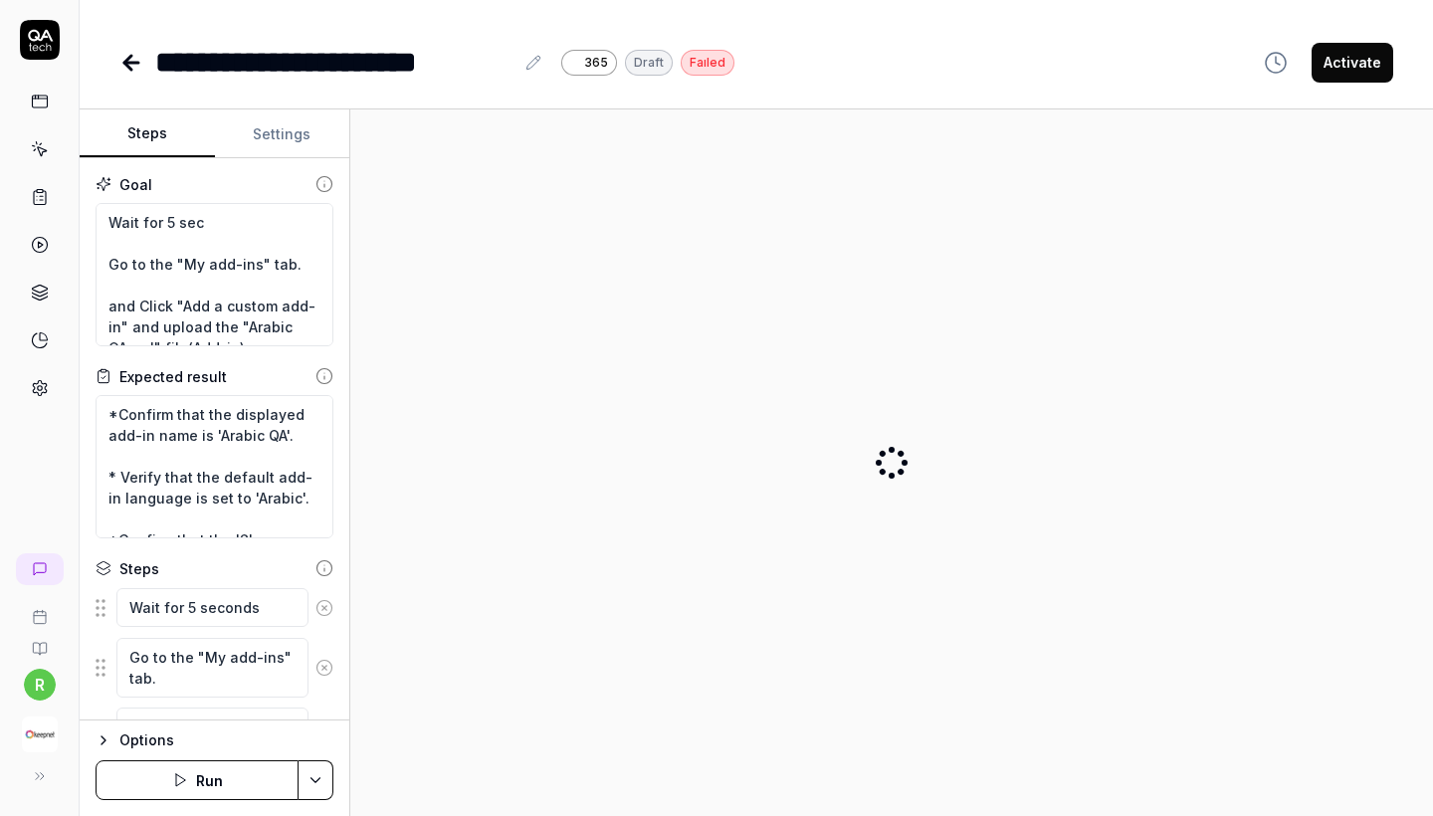
click at [276, 129] on button "Settings" at bounding box center [282, 134] width 135 height 48
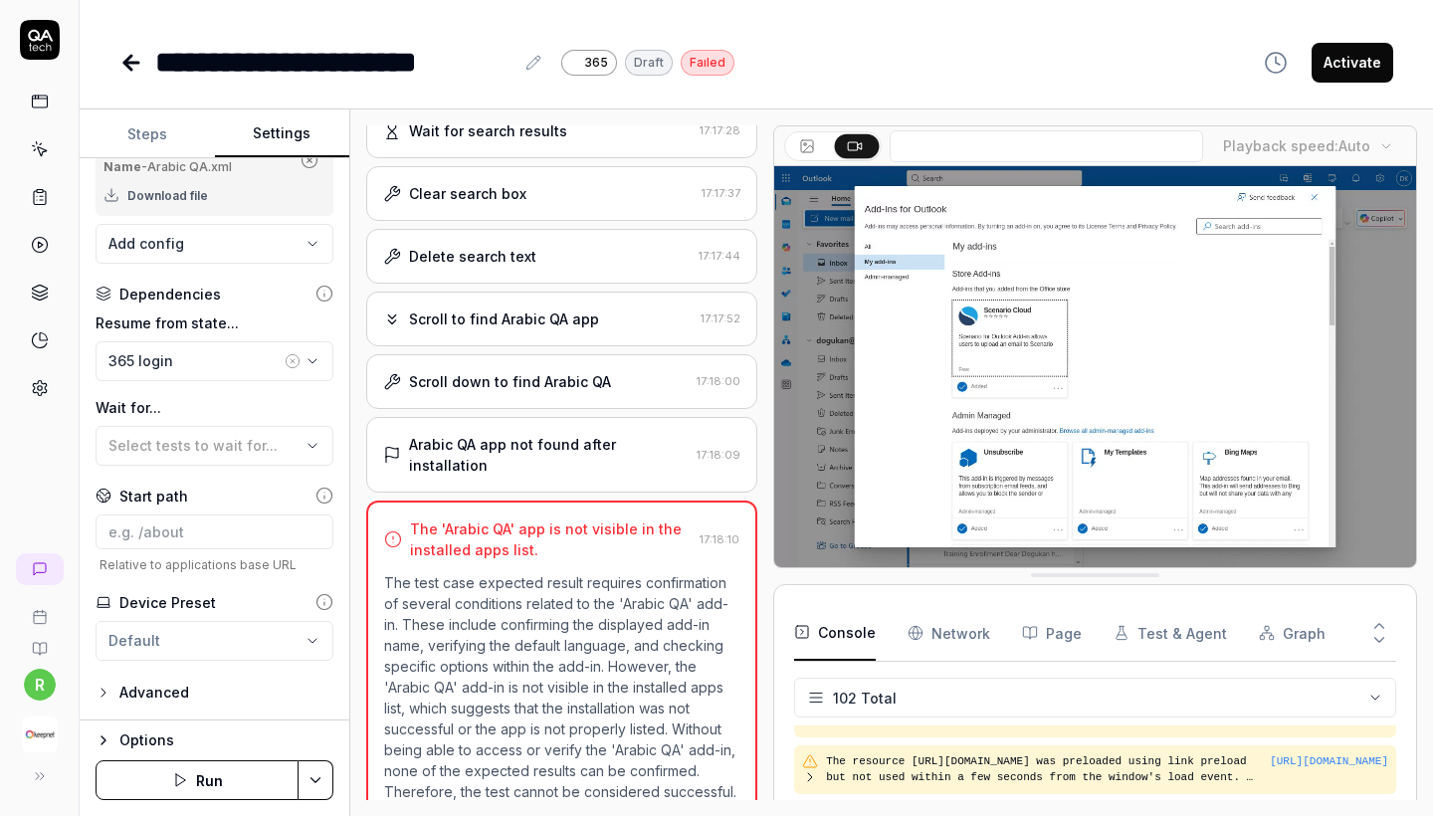
scroll to position [423, 0]
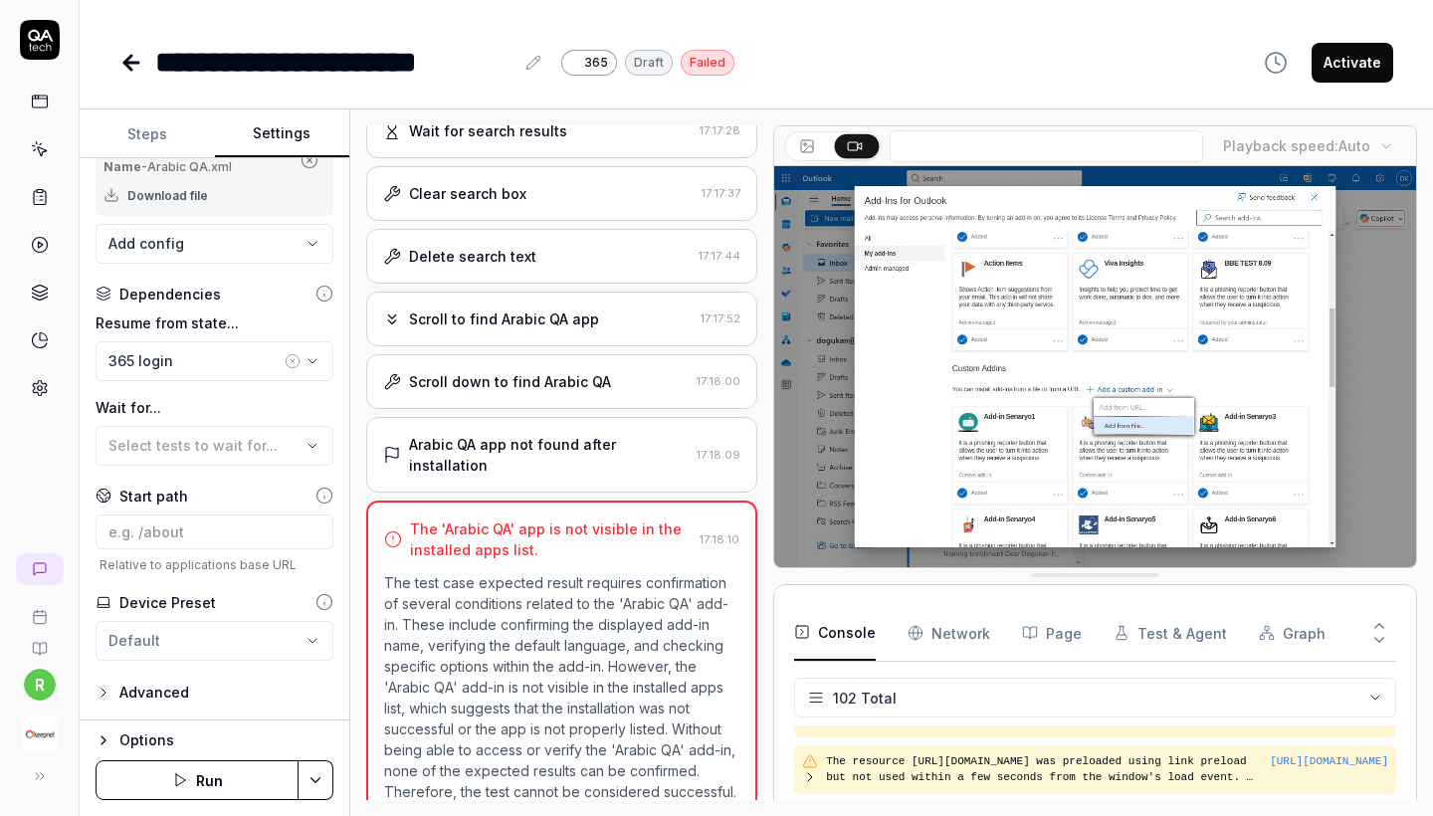
click at [193, 352] on div "365 login" at bounding box center [194, 360] width 172 height 21
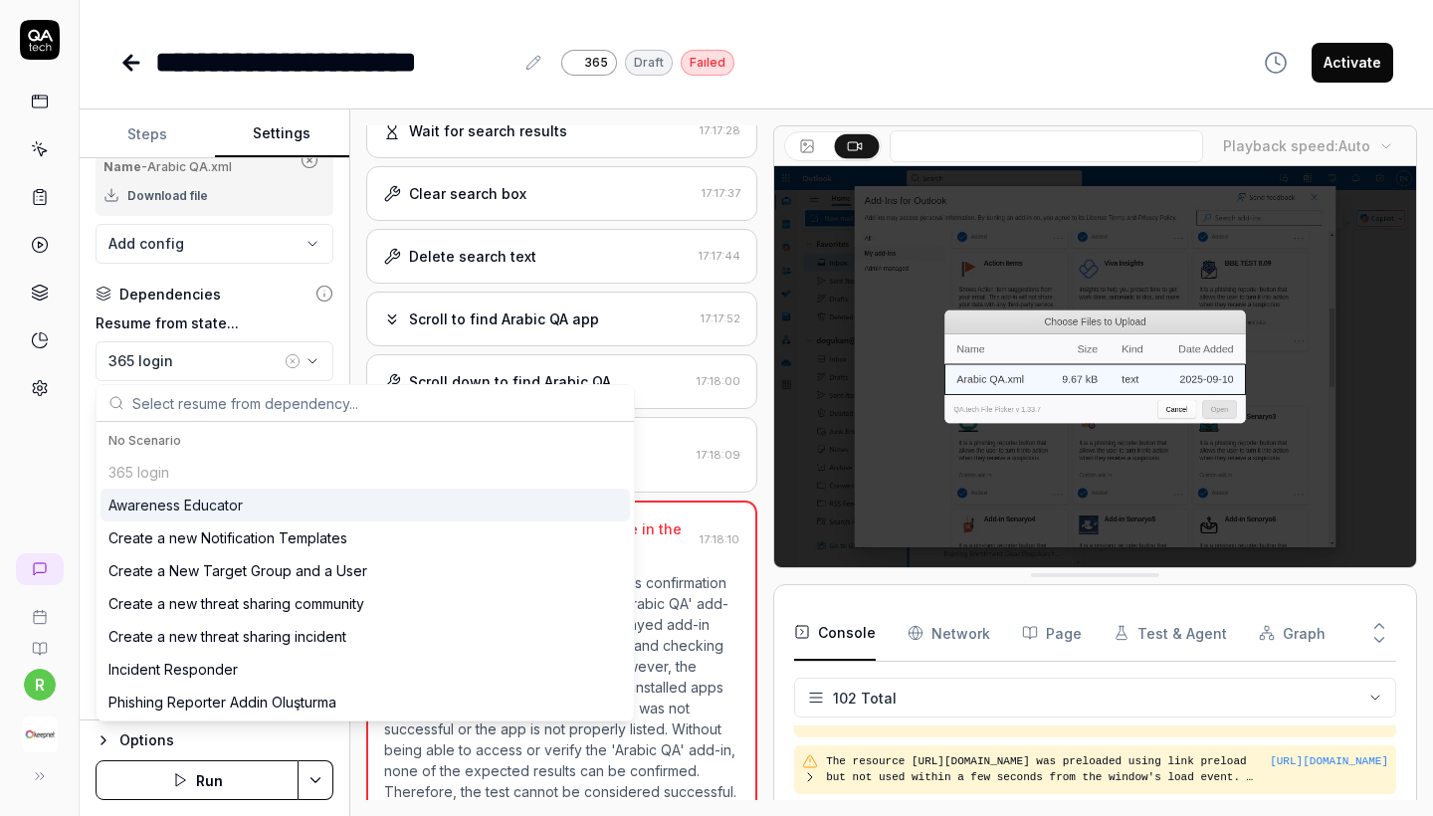
click at [258, 97] on div "**********" at bounding box center [756, 408] width 1353 height 816
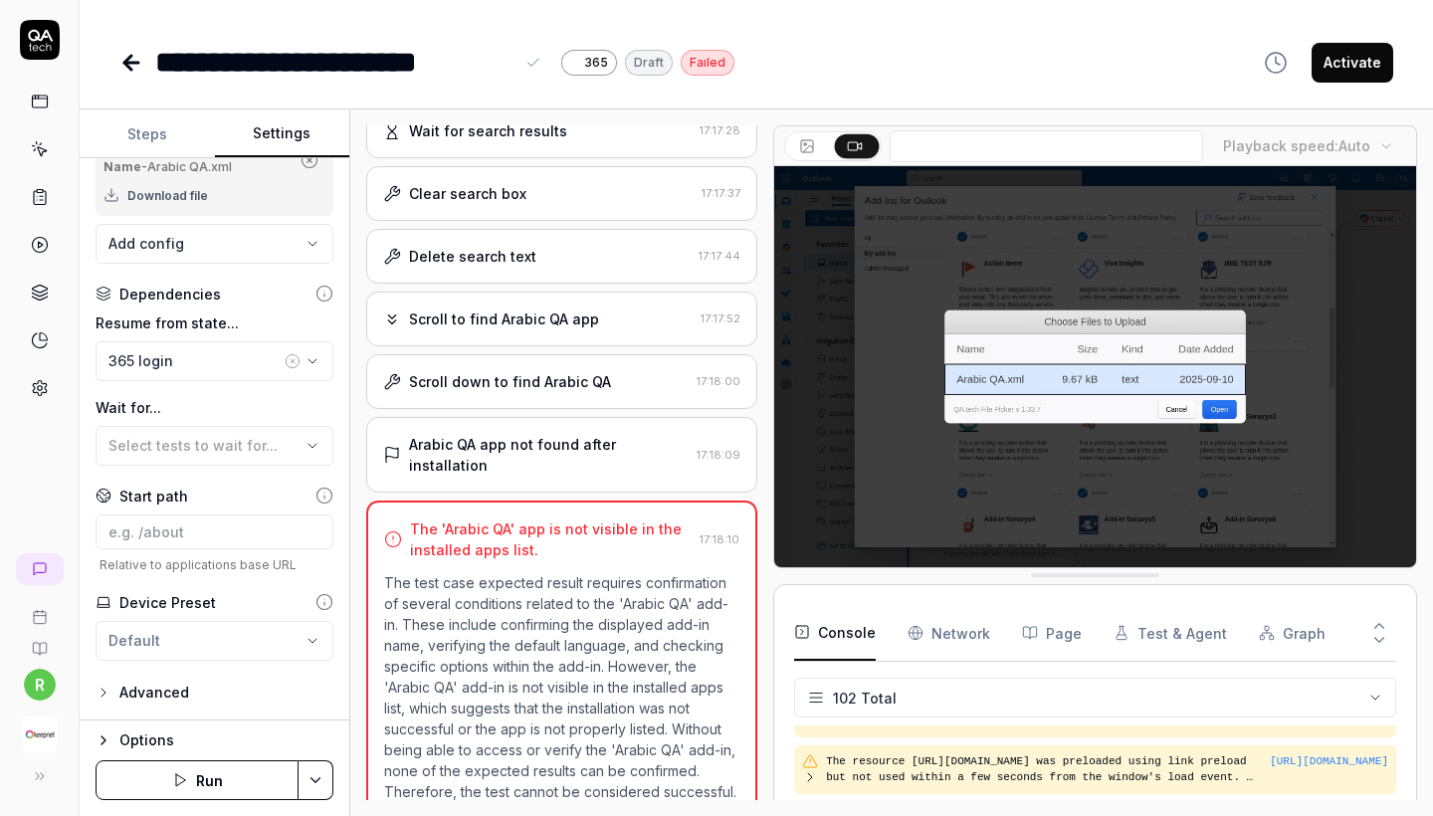
scroll to position [0, 0]
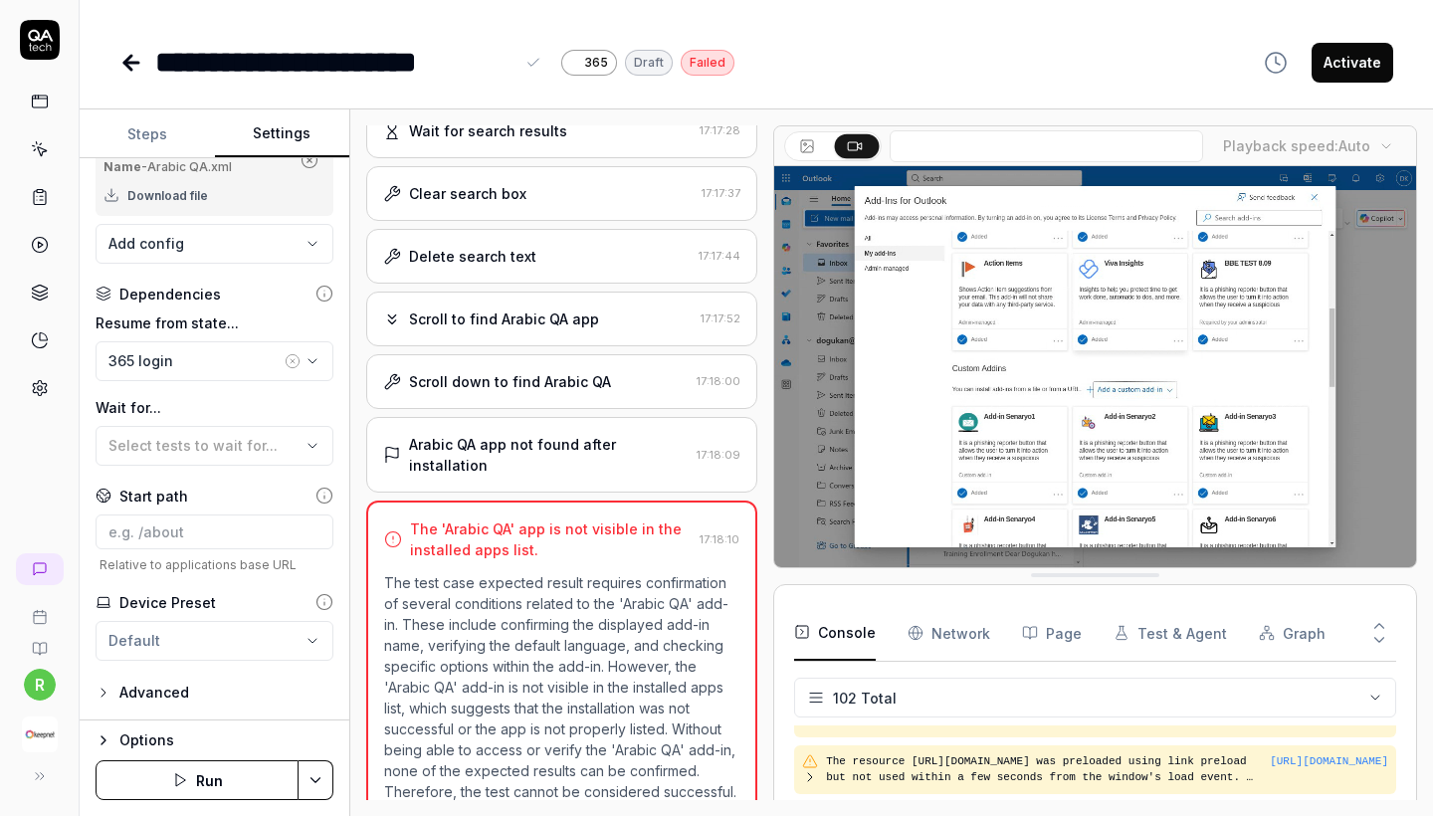
click at [176, 778] on polygon "button" at bounding box center [180, 780] width 9 height 12
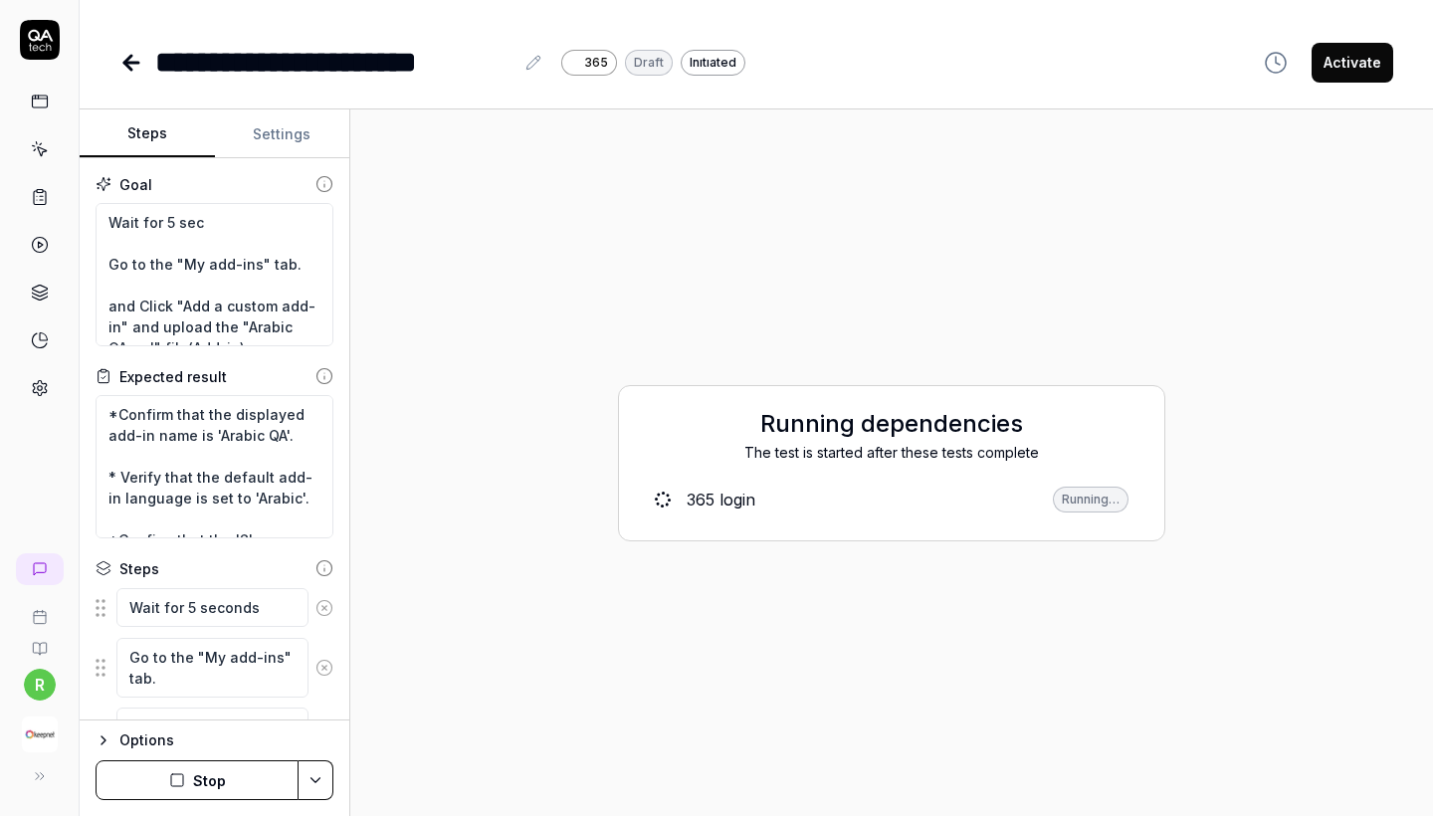
click at [176, 128] on button "Steps" at bounding box center [147, 134] width 135 height 48
drag, startPoint x: 305, startPoint y: 434, endPoint x: 88, endPoint y: 387, distance: 222.9
click at [88, 387] on div "Goal Wait for 5 sec Go to the "My add-ins" tab. and Click "Add a custom add-in"…" at bounding box center [215, 439] width 270 height 562
click at [144, 63] on link at bounding box center [133, 63] width 28 height 40
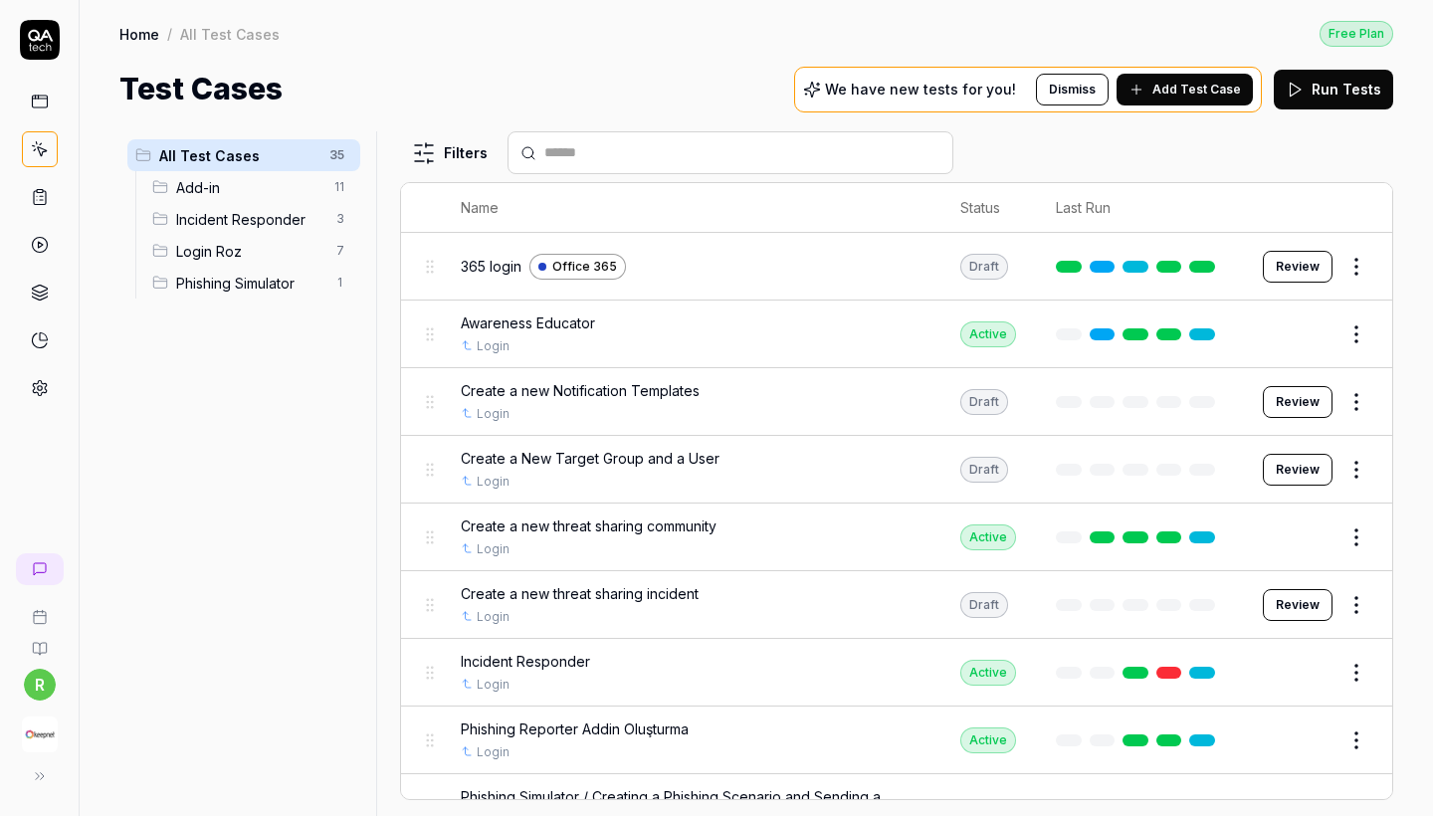
click at [220, 195] on span "Add-in" at bounding box center [249, 187] width 146 height 21
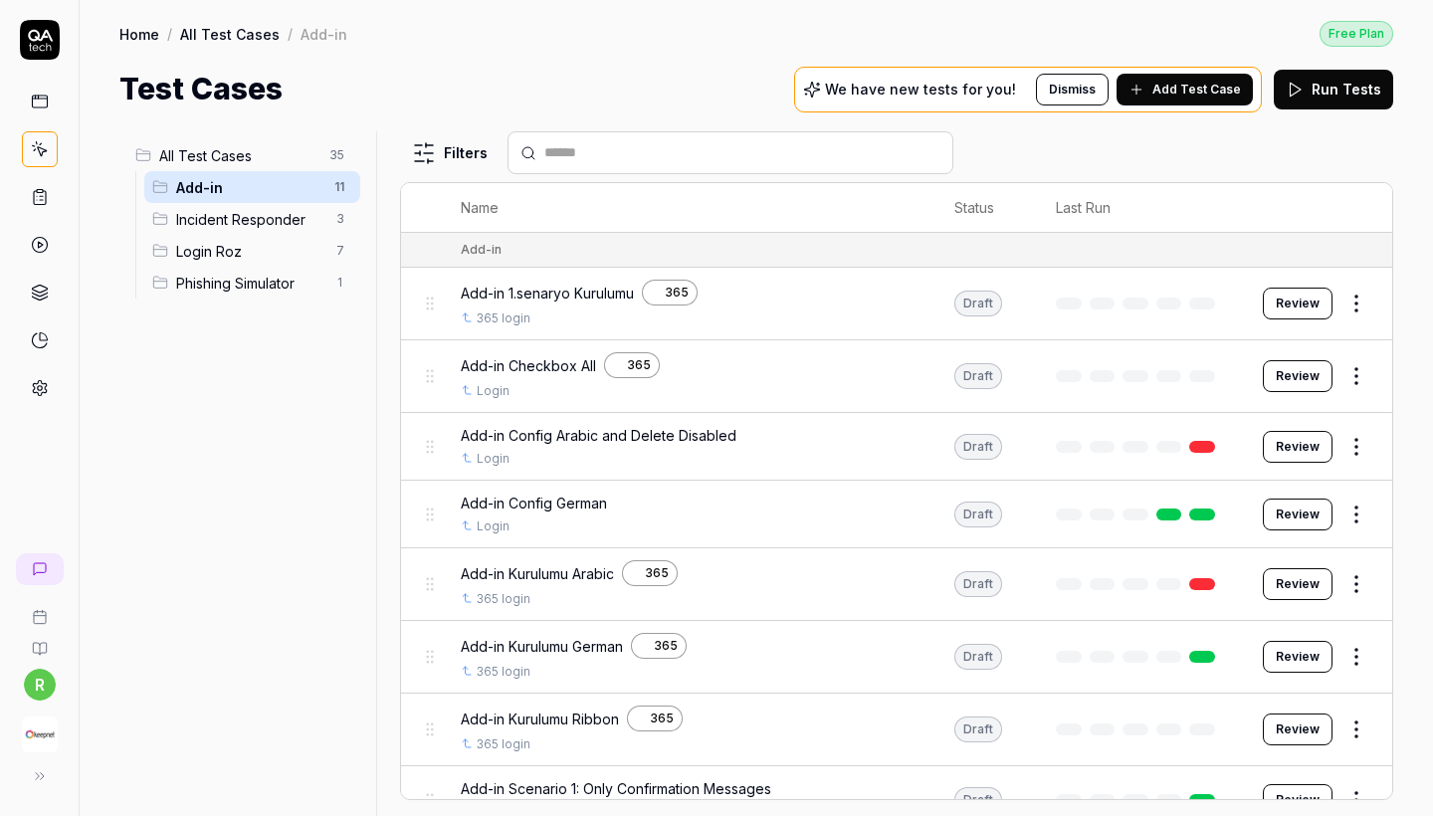
click at [1173, 99] on button "Add Test Case" at bounding box center [1184, 90] width 136 height 32
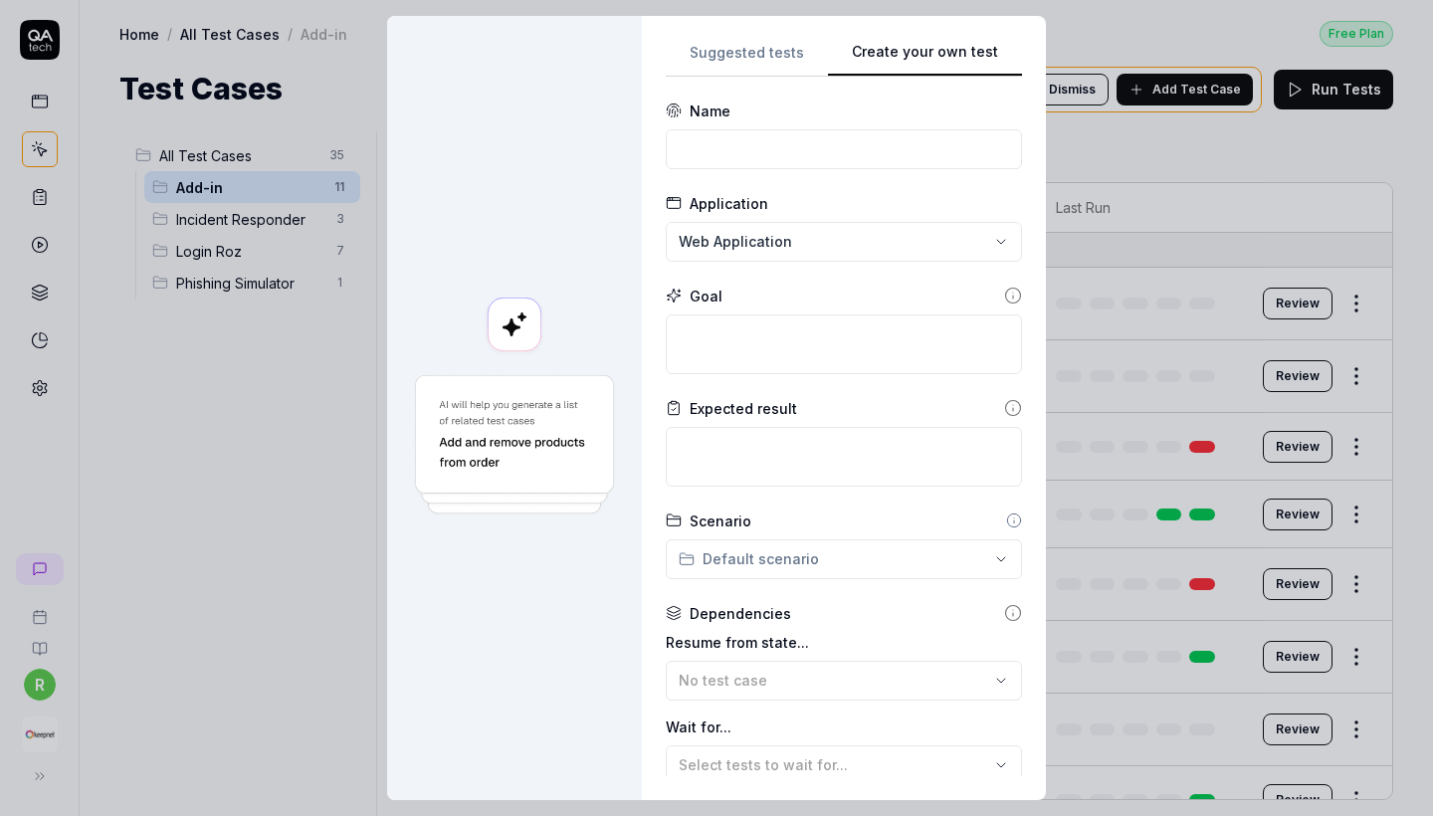
click at [1026, 40] on div "**********" at bounding box center [844, 408] width 404 height 784
click at [769, 142] on input at bounding box center [844, 149] width 356 height 40
paste input "Add-in 1.senaryo Kurulumu"
click at [831, 234] on div "**********" at bounding box center [716, 408] width 1433 height 816
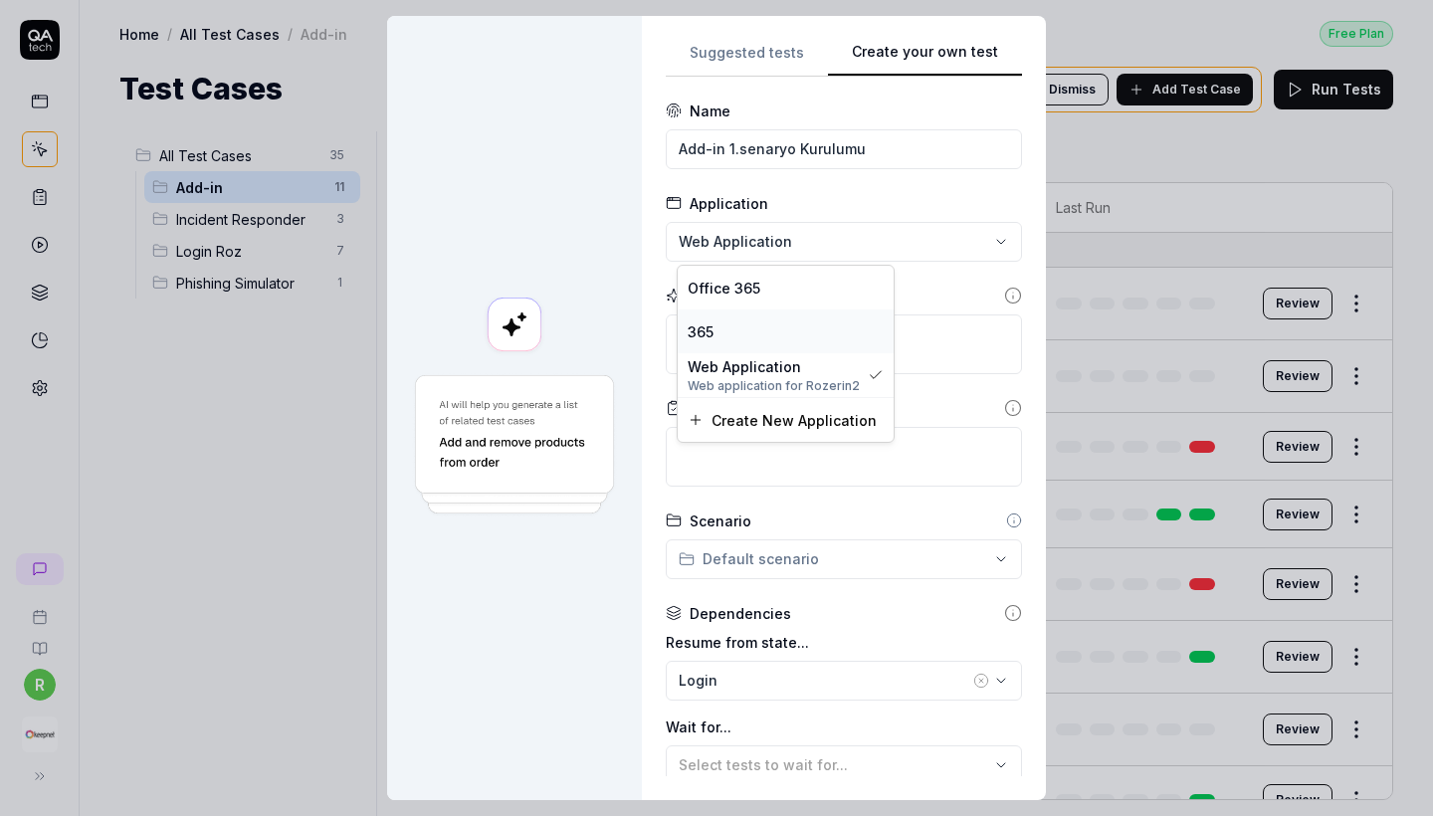
click at [739, 326] on div "365" at bounding box center [786, 331] width 196 height 21
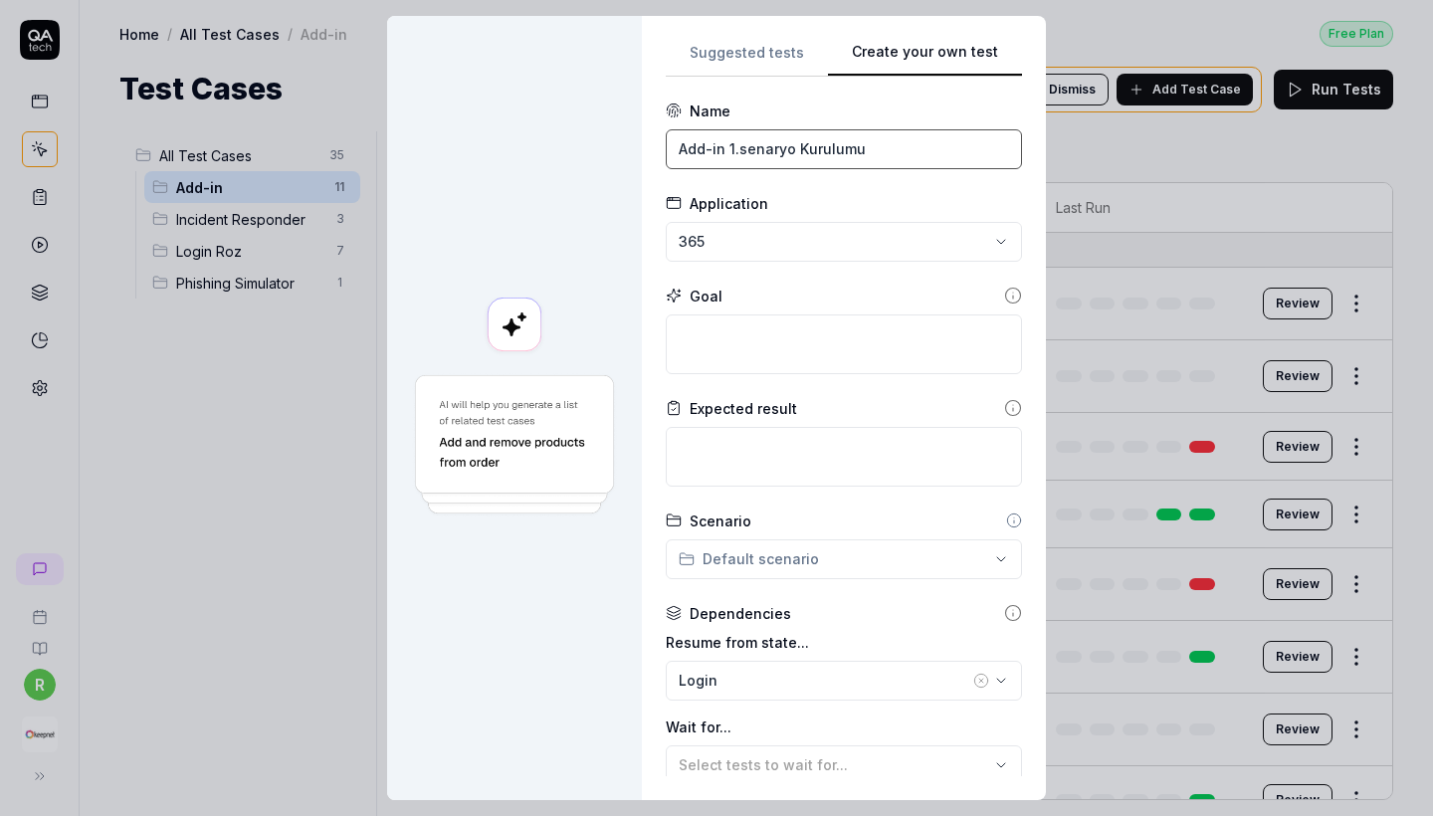
click at [739, 145] on input "Add-in 1.senaryo Kurulumu" at bounding box center [844, 149] width 356 height 40
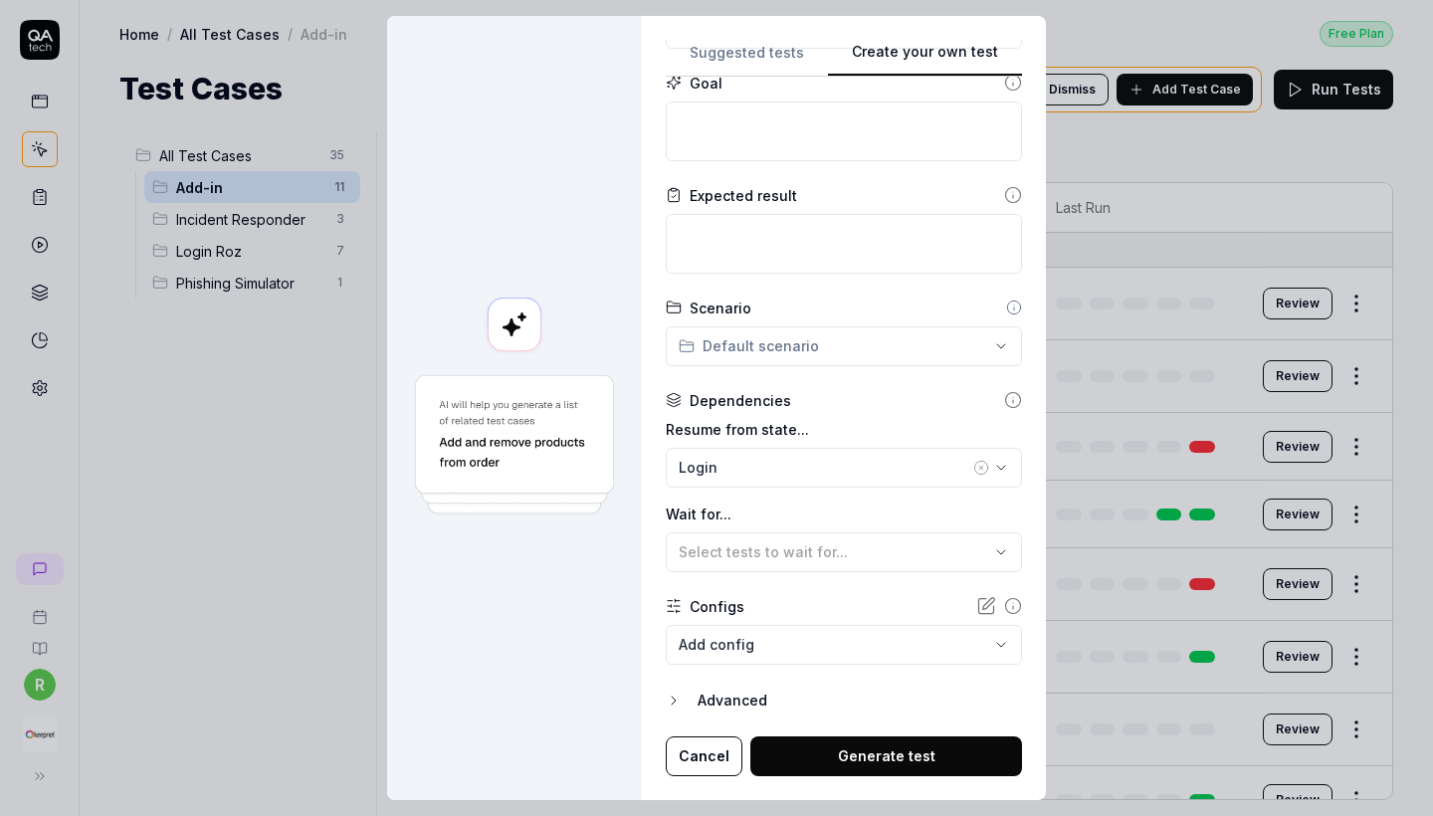
scroll to position [212, 0]
type input "Add-in 2.senaryo Kurulumu"
click at [865, 766] on button "Generate test" at bounding box center [886, 757] width 272 height 40
type textarea "test"
click at [832, 749] on button "Generate test" at bounding box center [886, 757] width 272 height 40
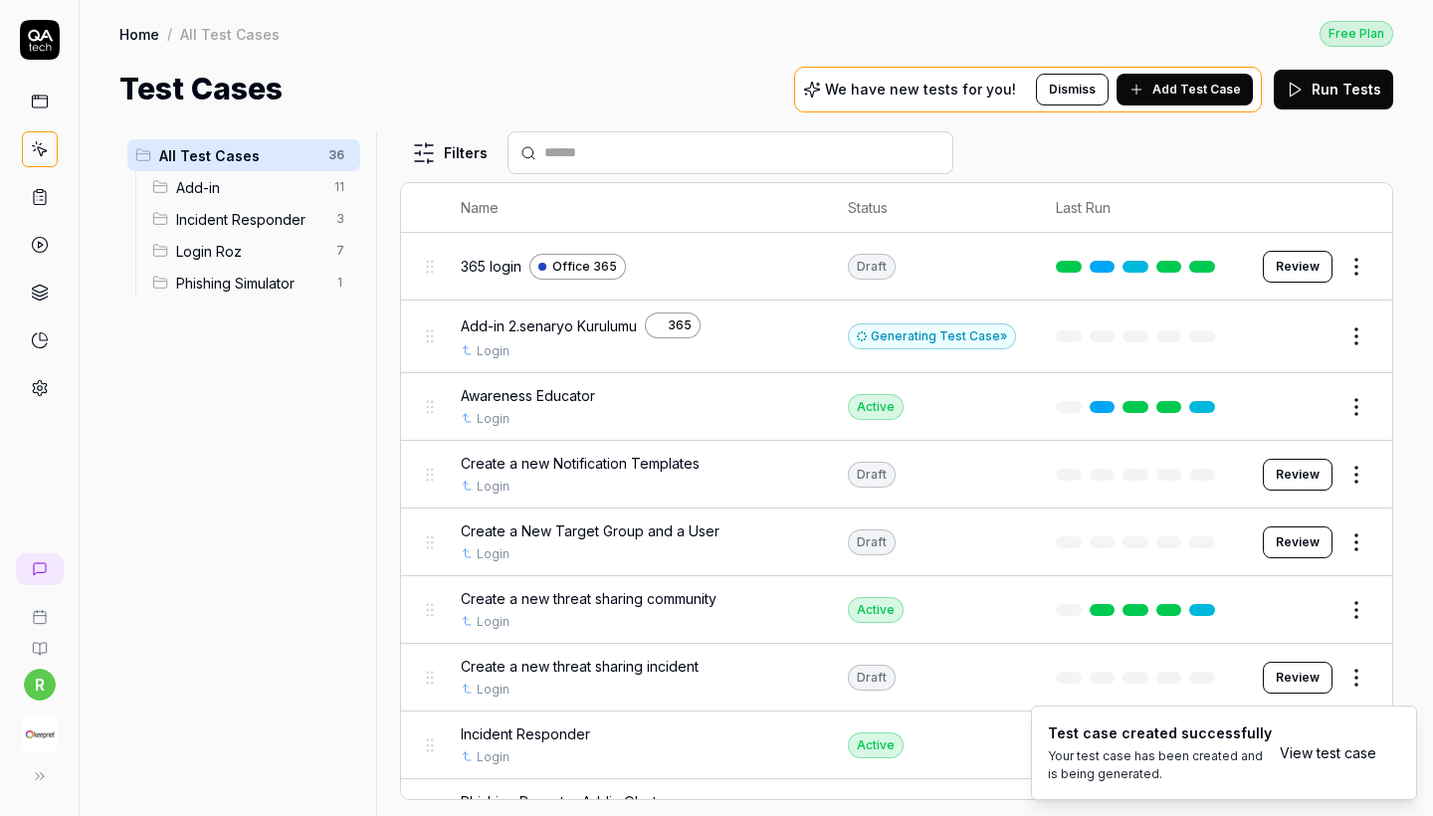
click at [1310, 332] on button "Edit" at bounding box center [1309, 336] width 48 height 32
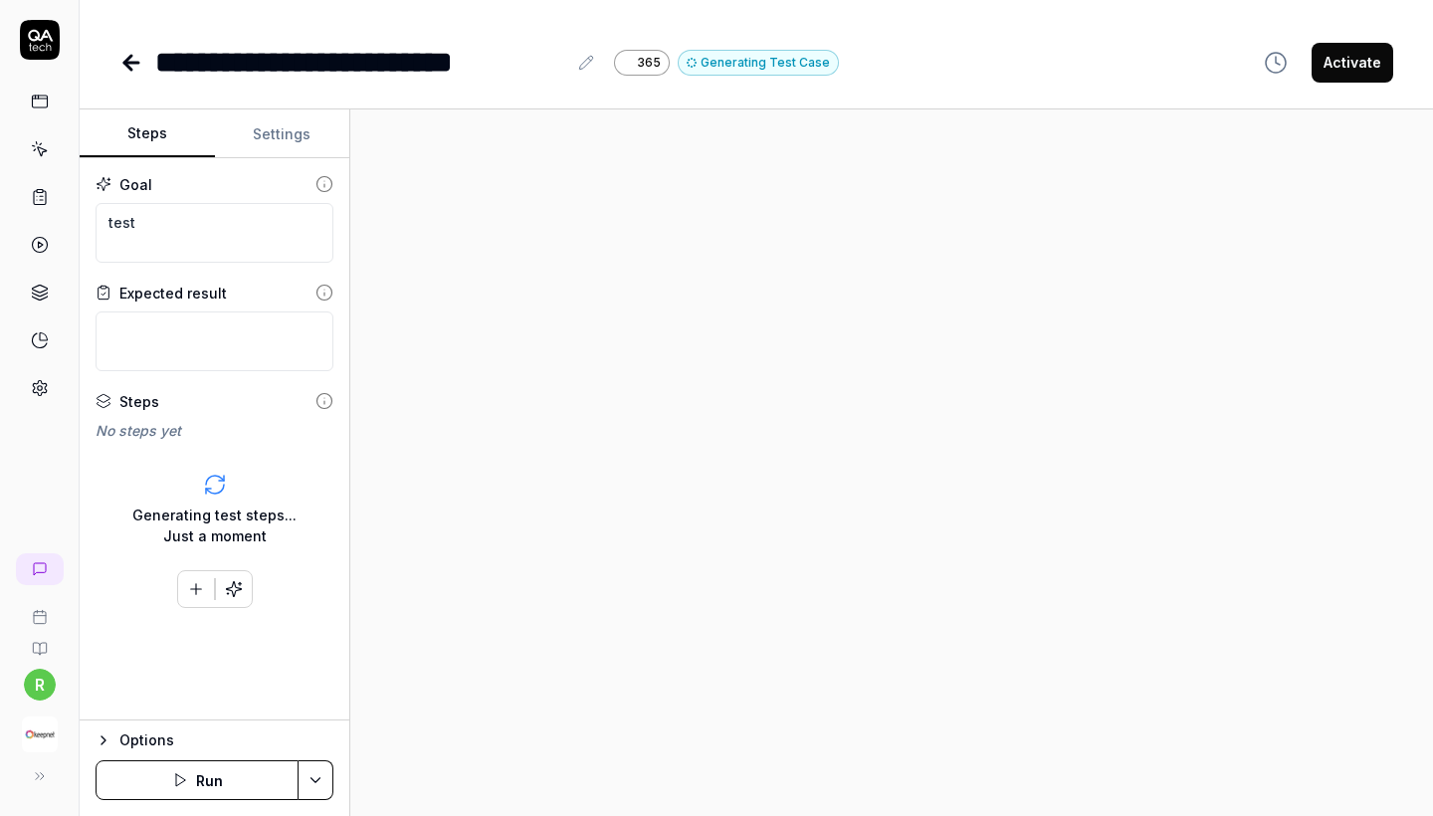
click at [126, 63] on icon at bounding box center [131, 63] width 14 height 0
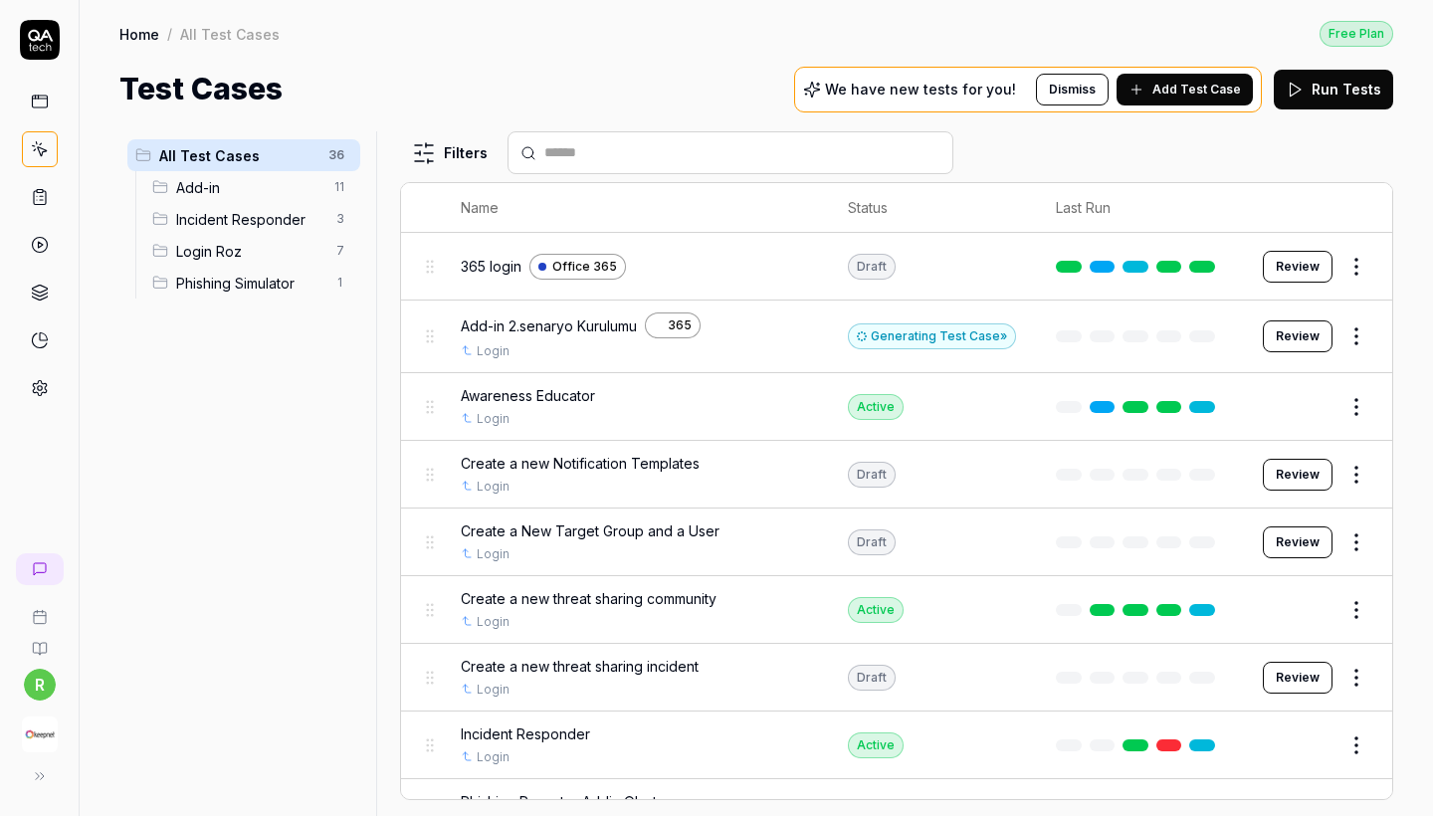
click at [1361, 339] on html "r Home / All Test Cases Free Plan Home / All Test Cases Free Plan Test Cases We…" at bounding box center [716, 408] width 1433 height 816
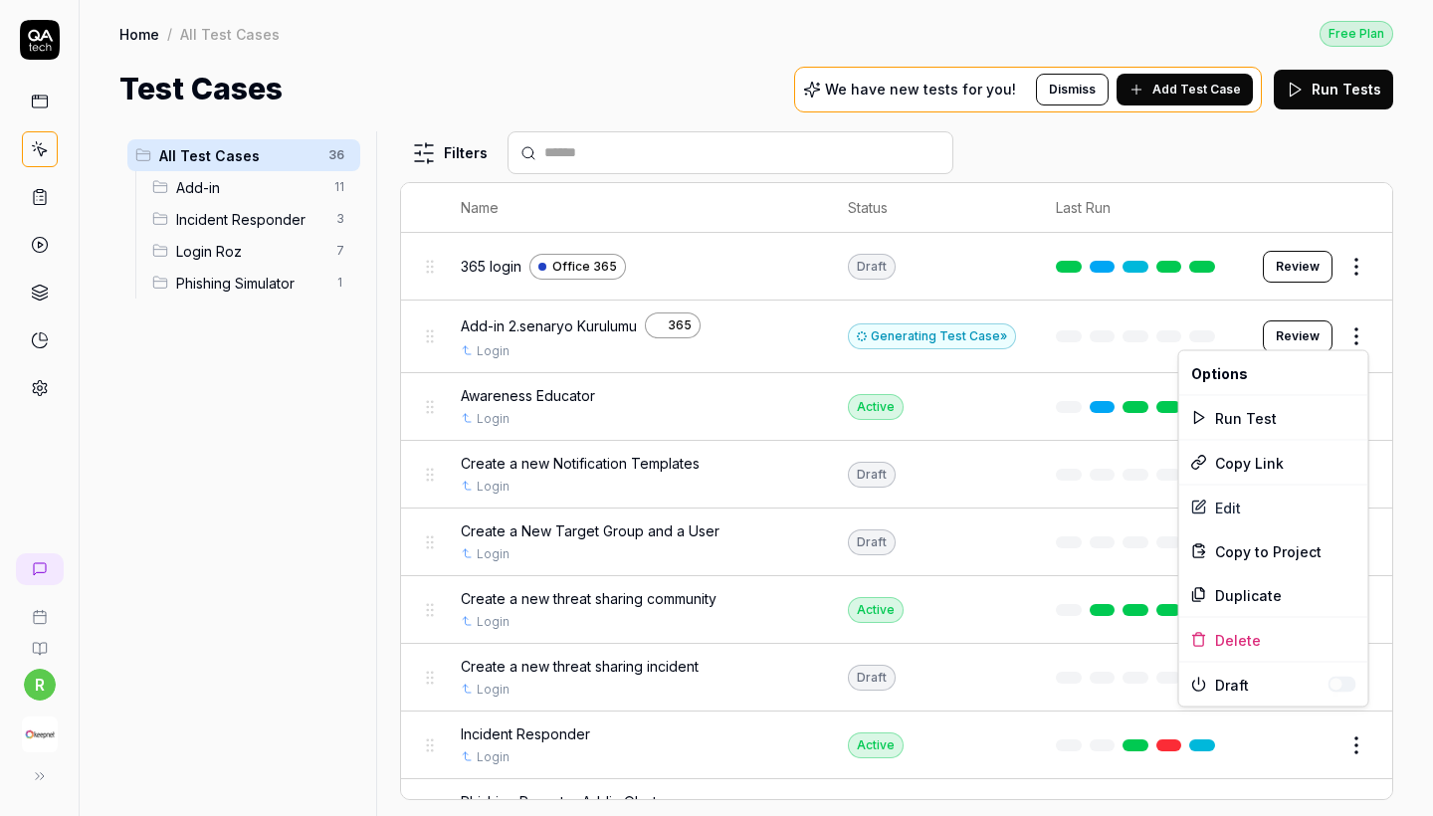
click at [1428, 423] on html "r Home / All Test Cases Free Plan Home / All Test Cases Free Plan Test Cases We…" at bounding box center [716, 408] width 1433 height 816
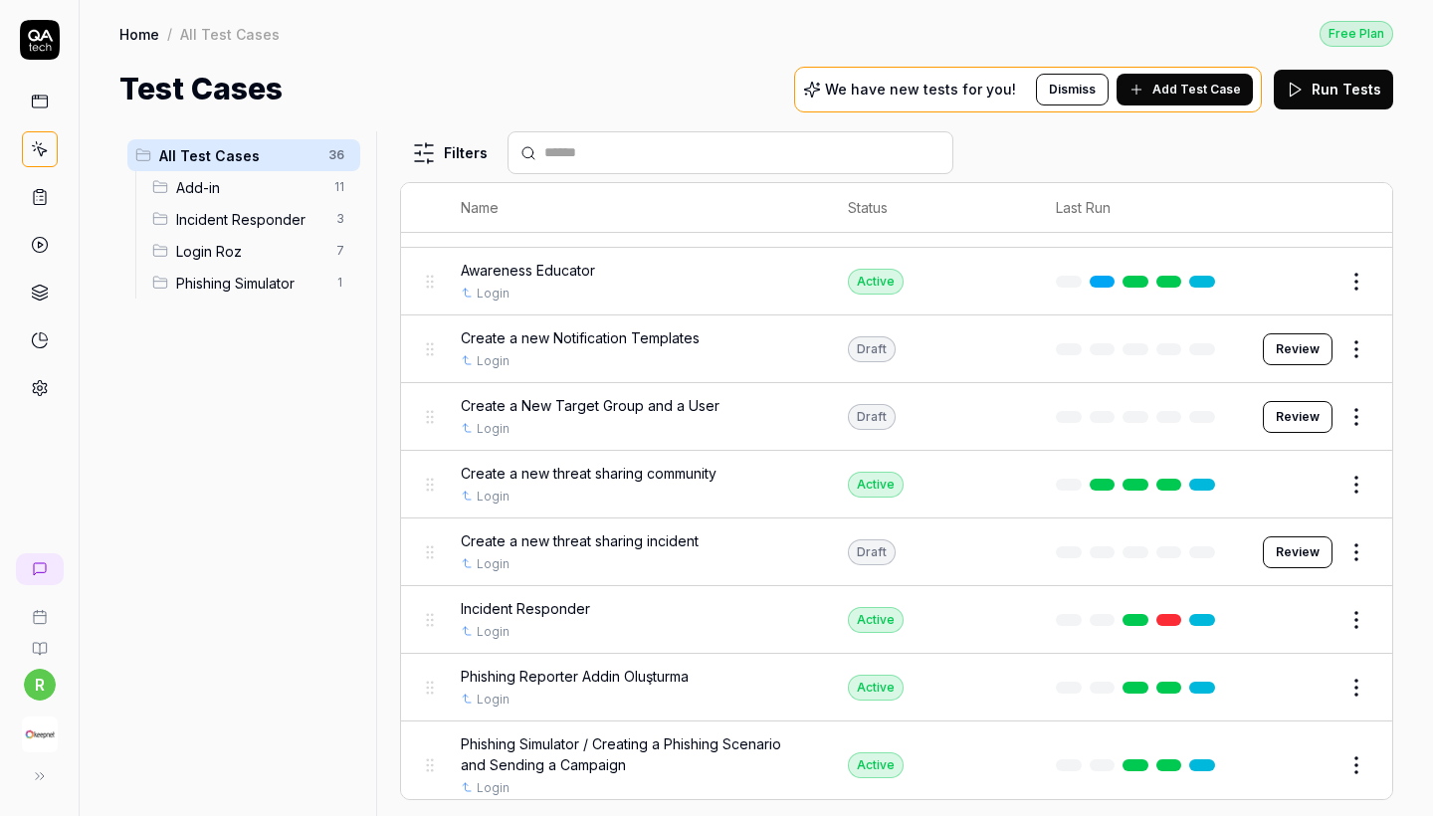
scroll to position [140, 0]
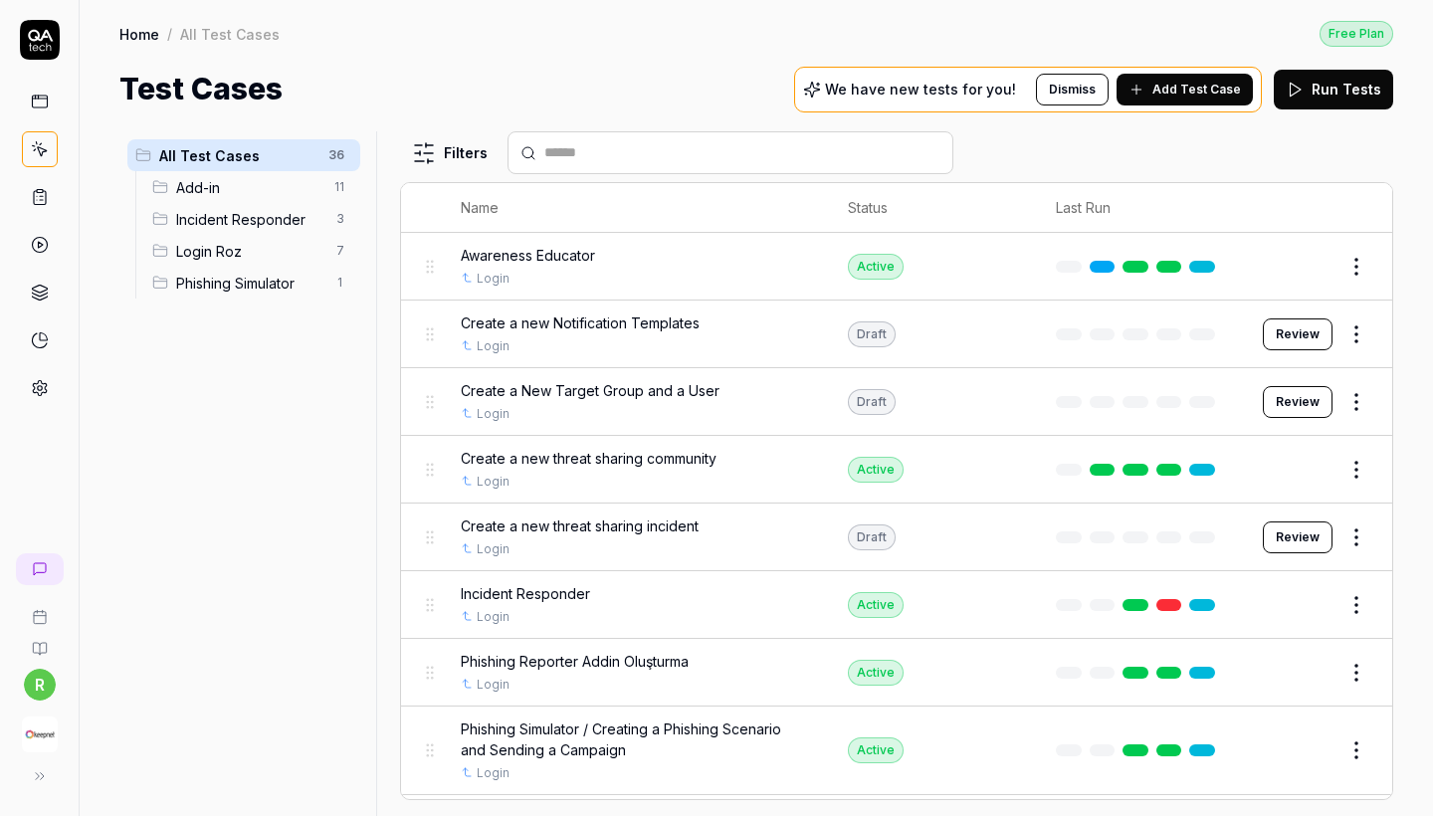
click at [311, 196] on span "Add-in" at bounding box center [249, 187] width 146 height 21
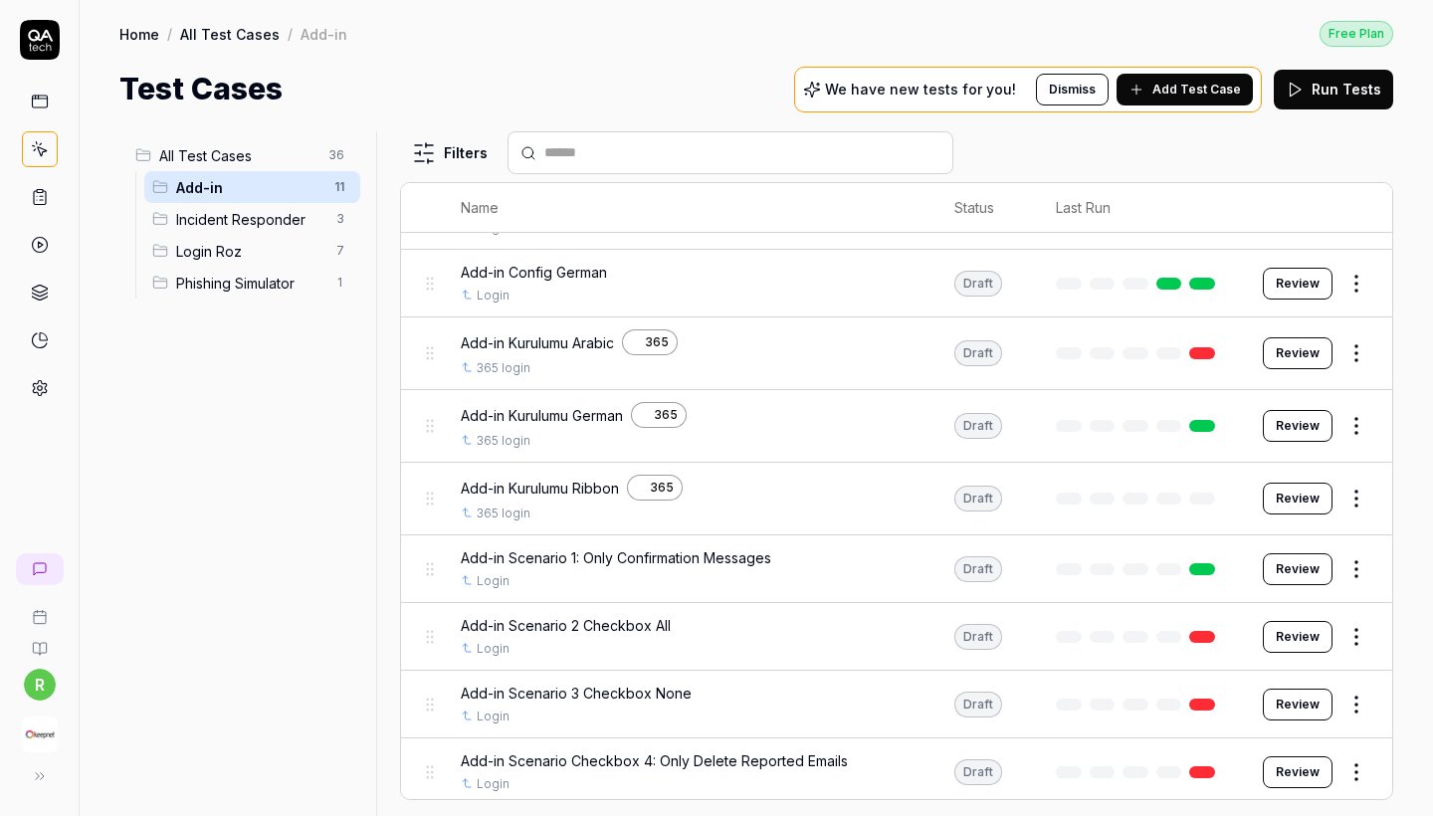
scroll to position [229, 0]
click at [1339, 633] on html "r Home / All Test Cases / Add-in Free Plan Home / All Test Cases / Add-in Free …" at bounding box center [716, 408] width 1433 height 816
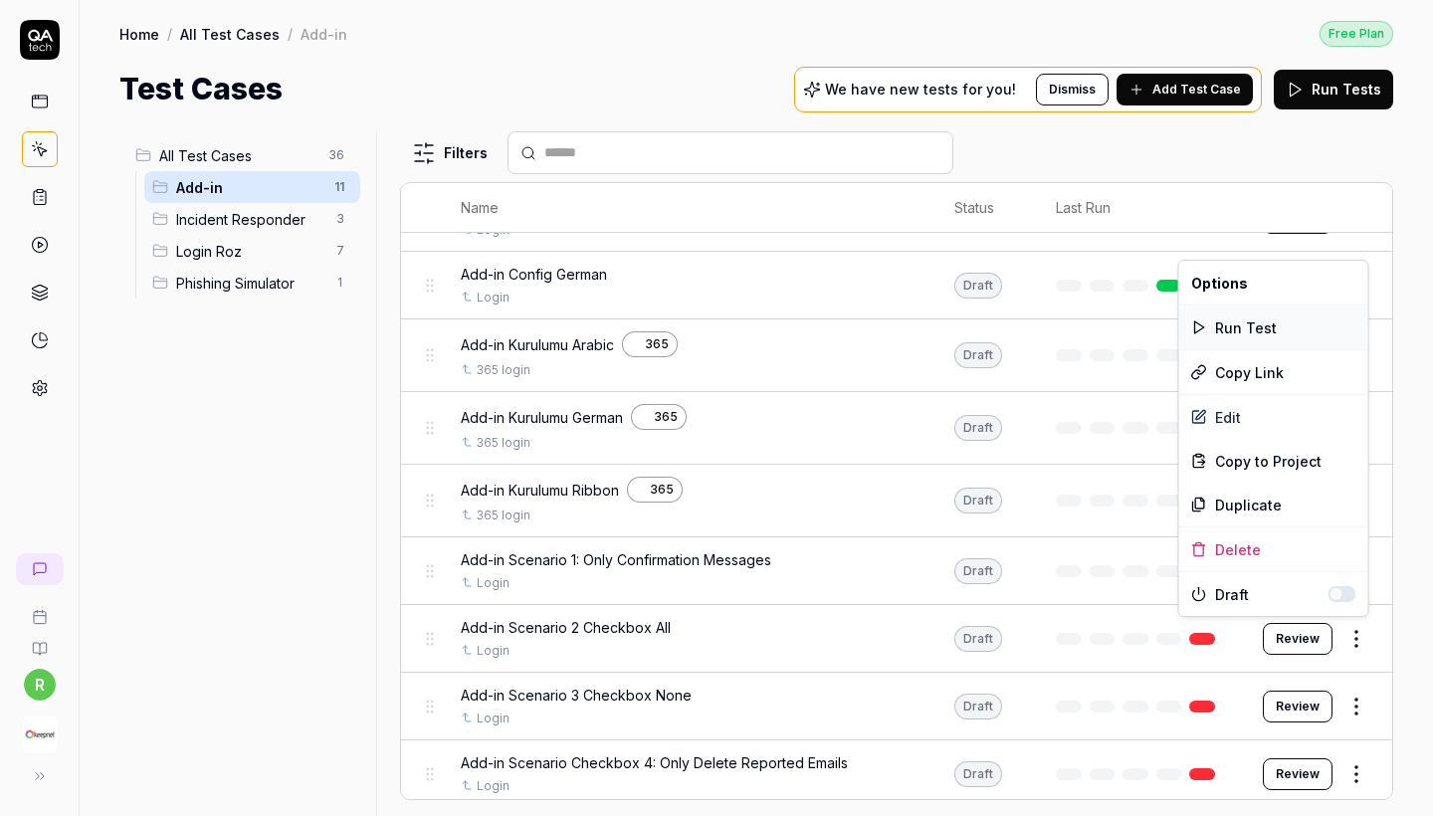
click at [1266, 320] on div "Run Test" at bounding box center [1273, 327] width 189 height 44
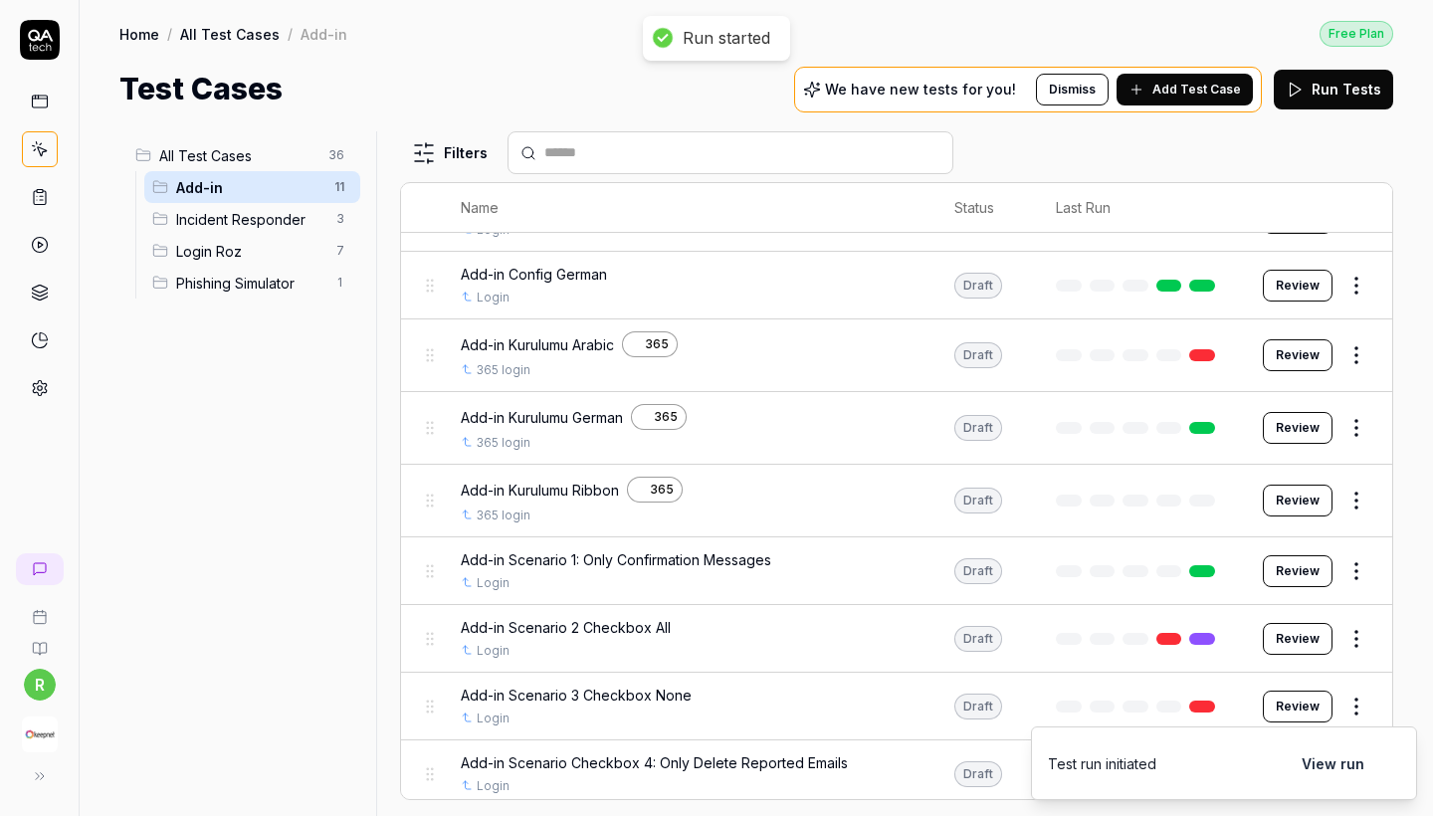
click at [1305, 631] on button "Review" at bounding box center [1298, 639] width 70 height 32
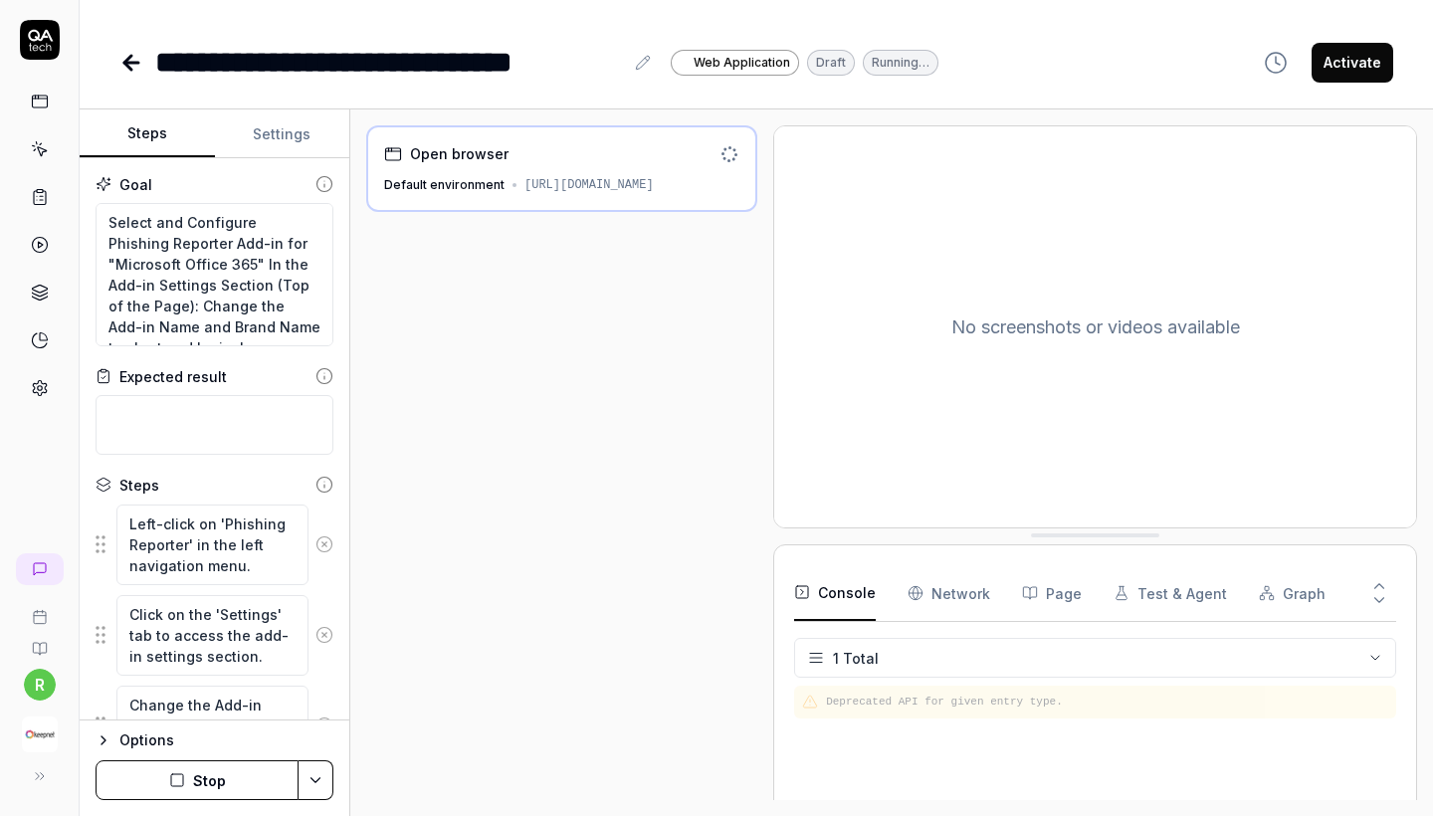
scroll to position [77, 0]
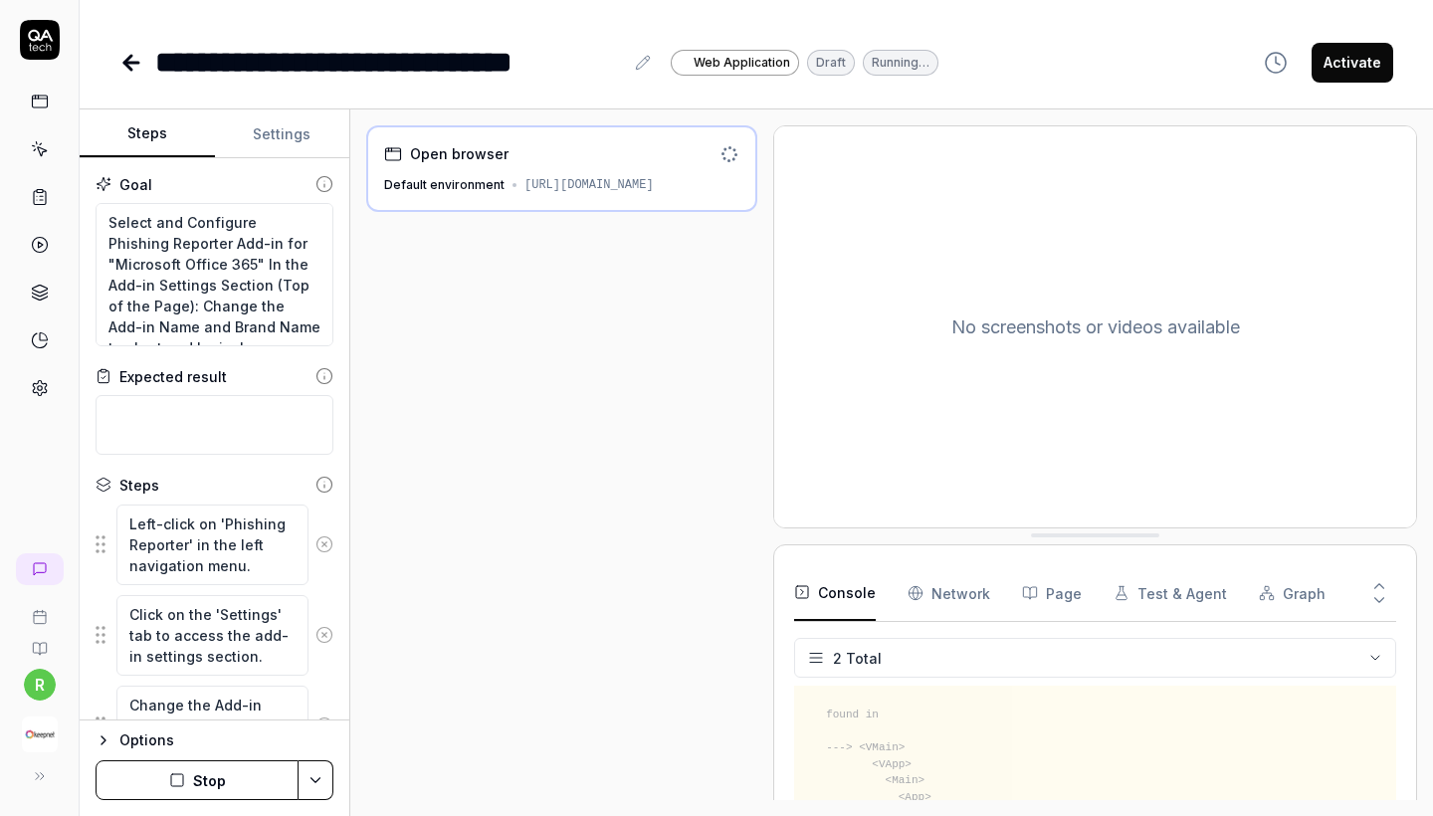
click at [137, 63] on icon at bounding box center [131, 63] width 14 height 0
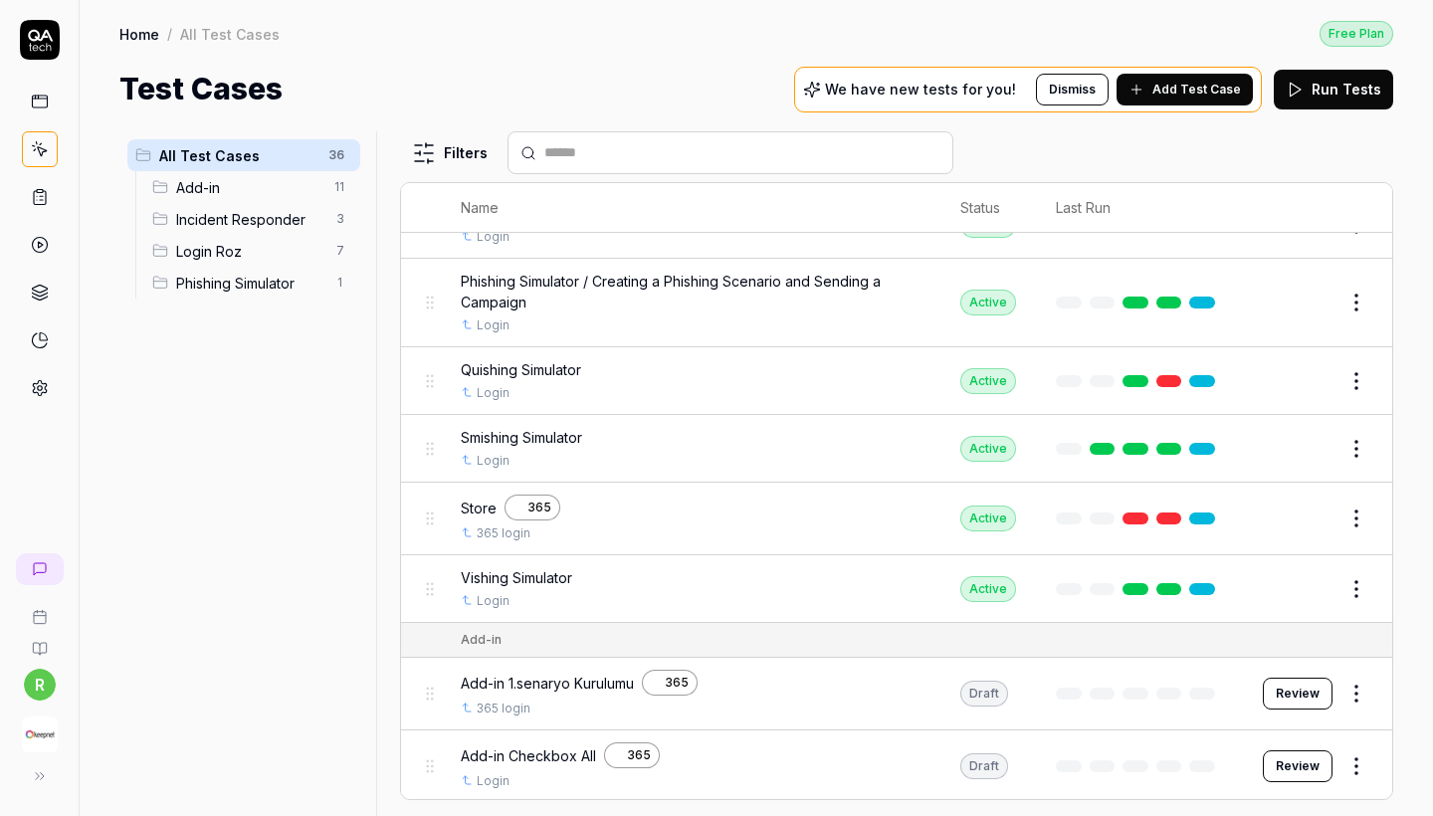
scroll to position [585, 0]
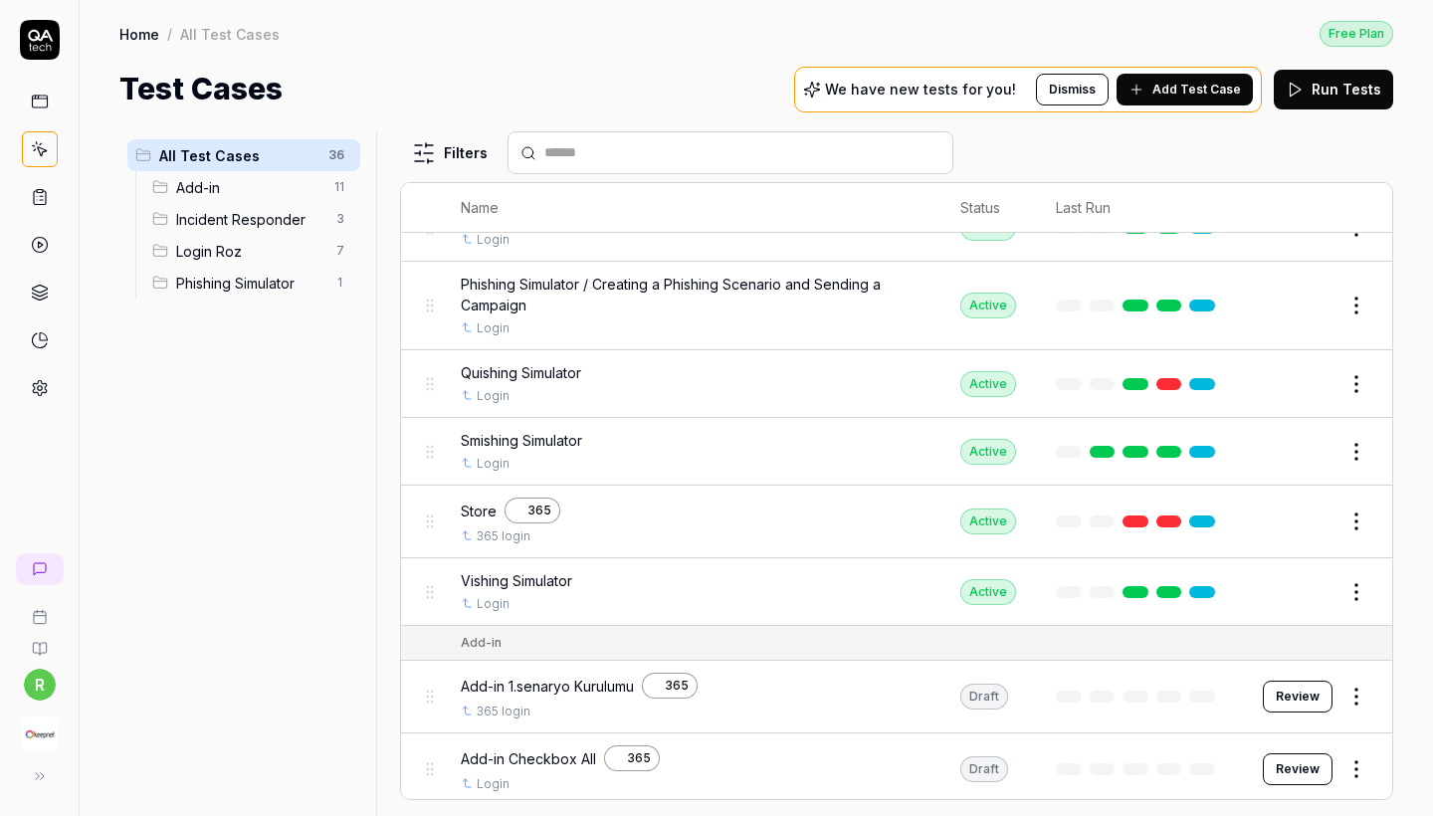
click at [290, 183] on span "Add-in" at bounding box center [249, 187] width 146 height 21
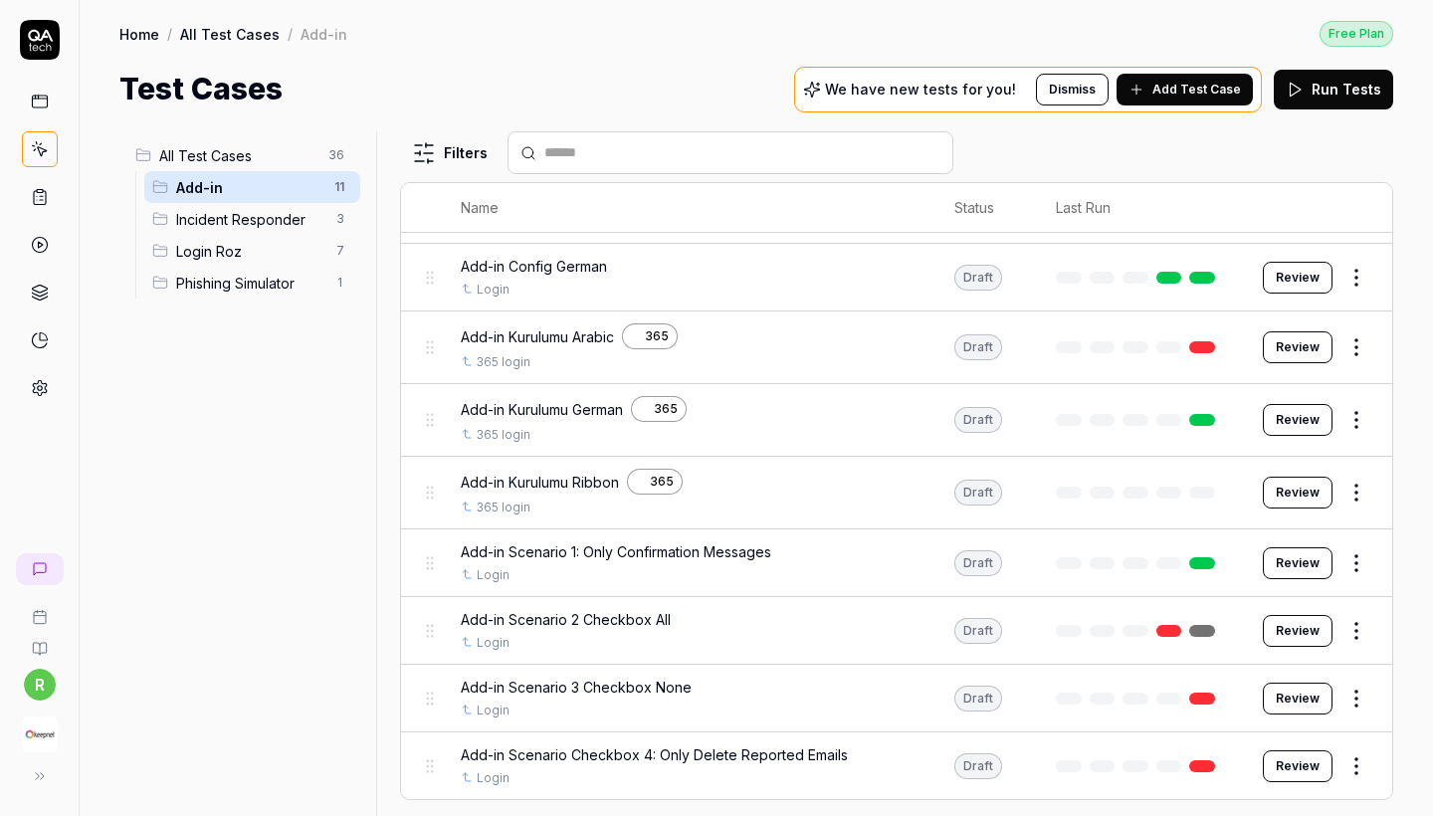
scroll to position [229, 0]
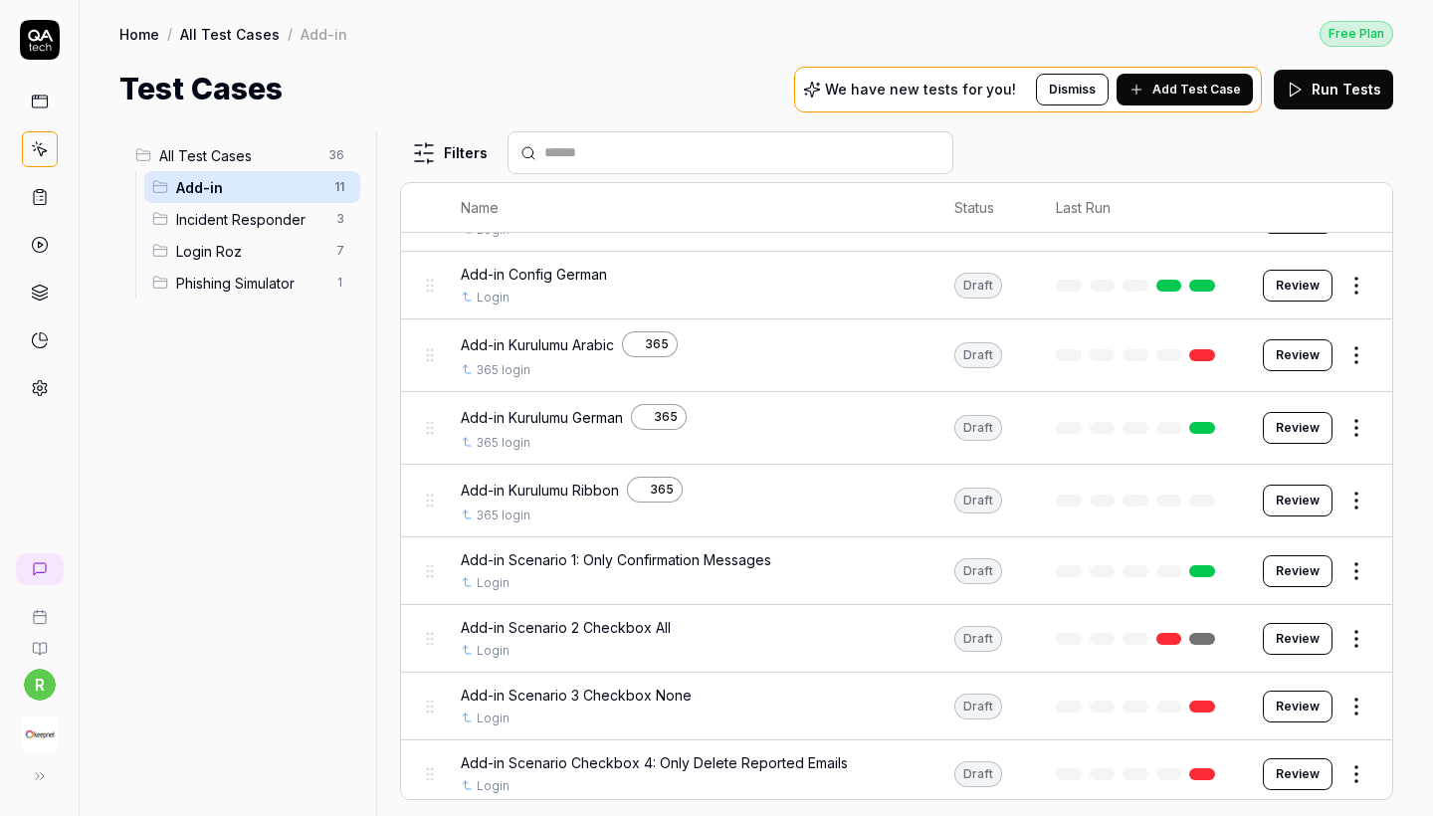
click at [1352, 639] on html "r Home / All Test Cases / Add-in Free Plan Home / All Test Cases / Add-in Free …" at bounding box center [716, 408] width 1433 height 816
click at [1314, 635] on html "r Home / All Test Cases / Add-in Free Plan Home / All Test Cases / Add-in Free …" at bounding box center [716, 408] width 1433 height 816
click at [1314, 635] on button "Review" at bounding box center [1298, 639] width 70 height 32
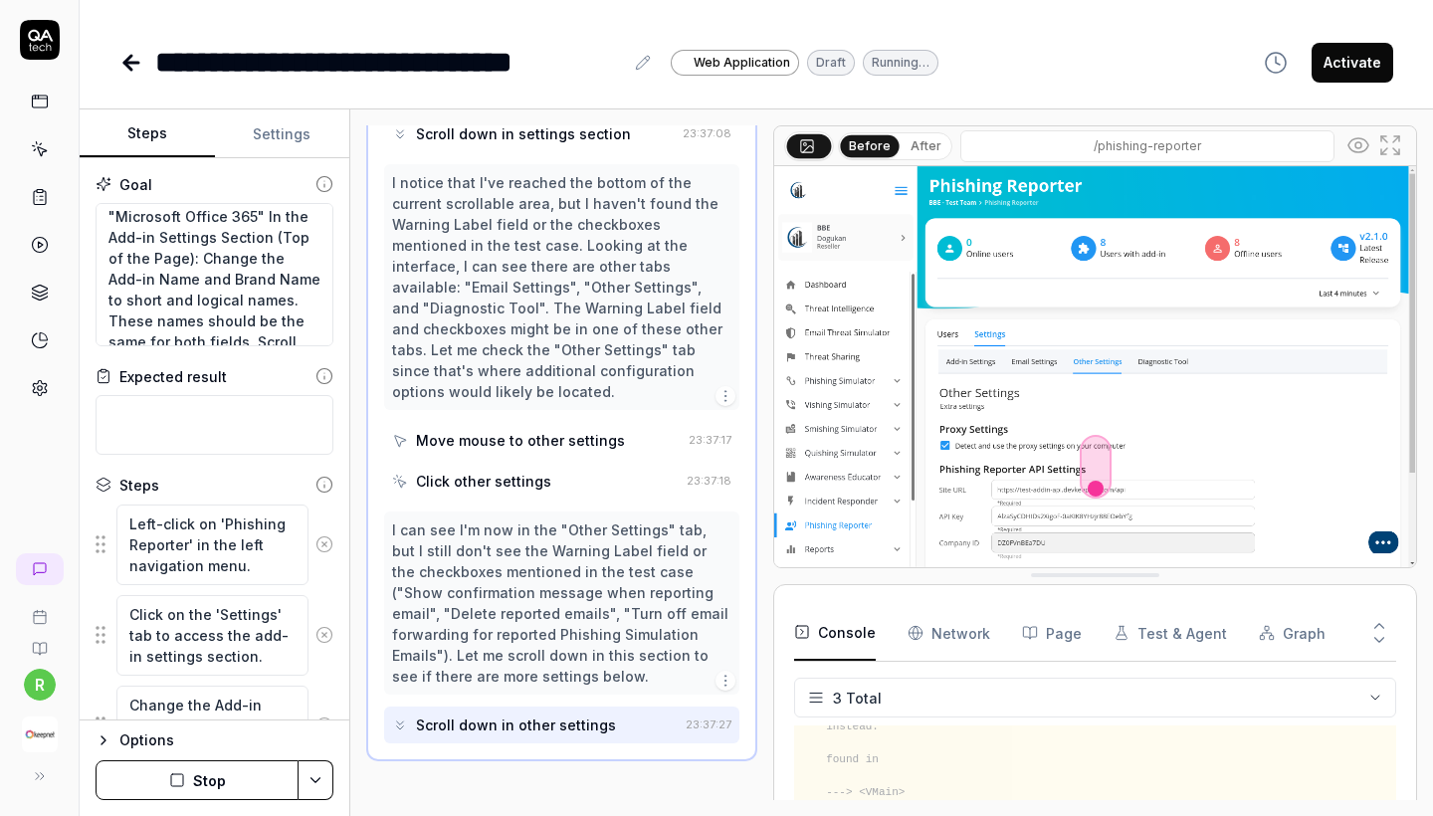
scroll to position [1129, 0]
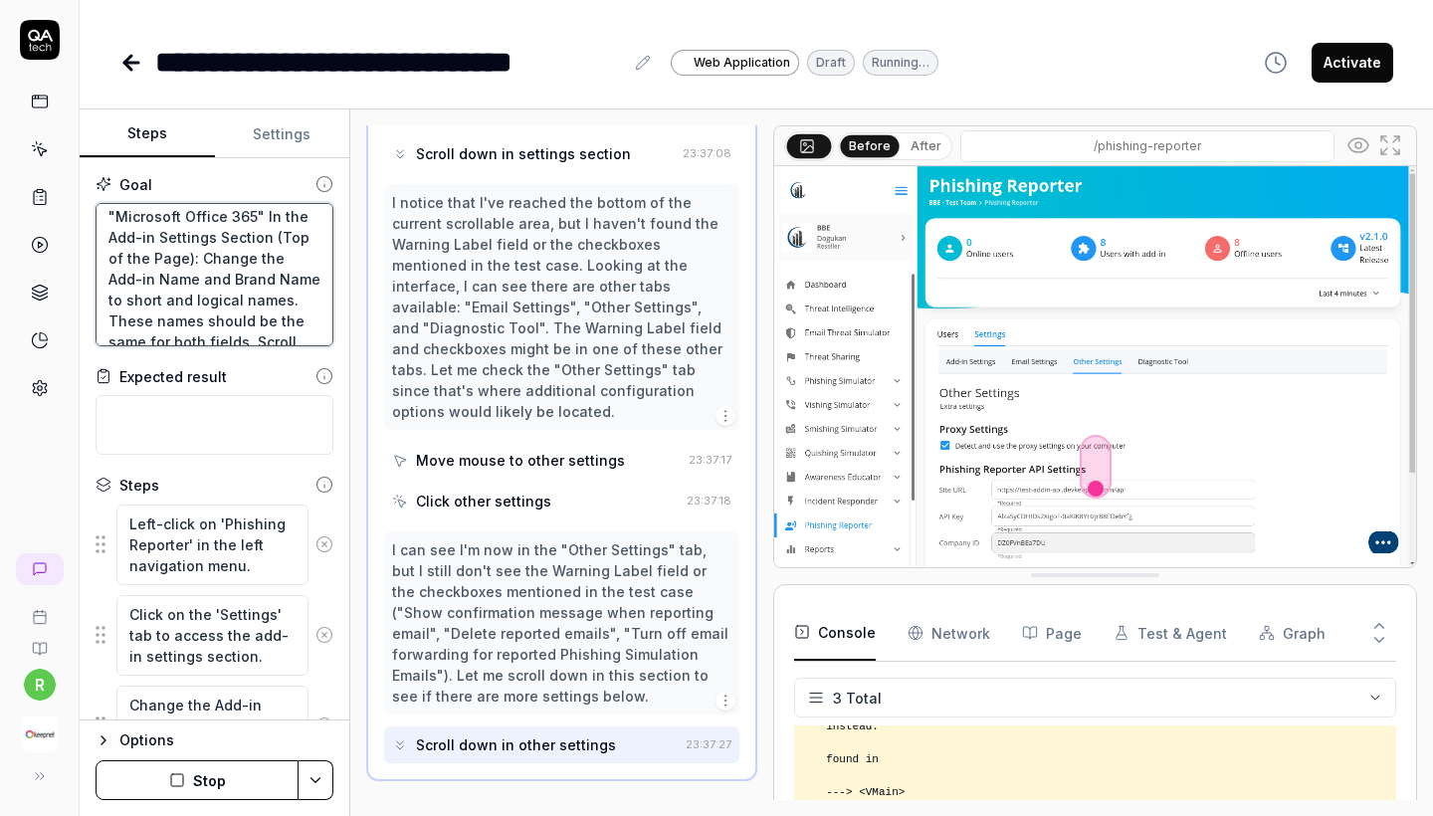
click at [238, 302] on textarea "Select and Configure Phishing Reporter Add-in for "Microsoft Office 365" In the…" at bounding box center [215, 274] width 238 height 143
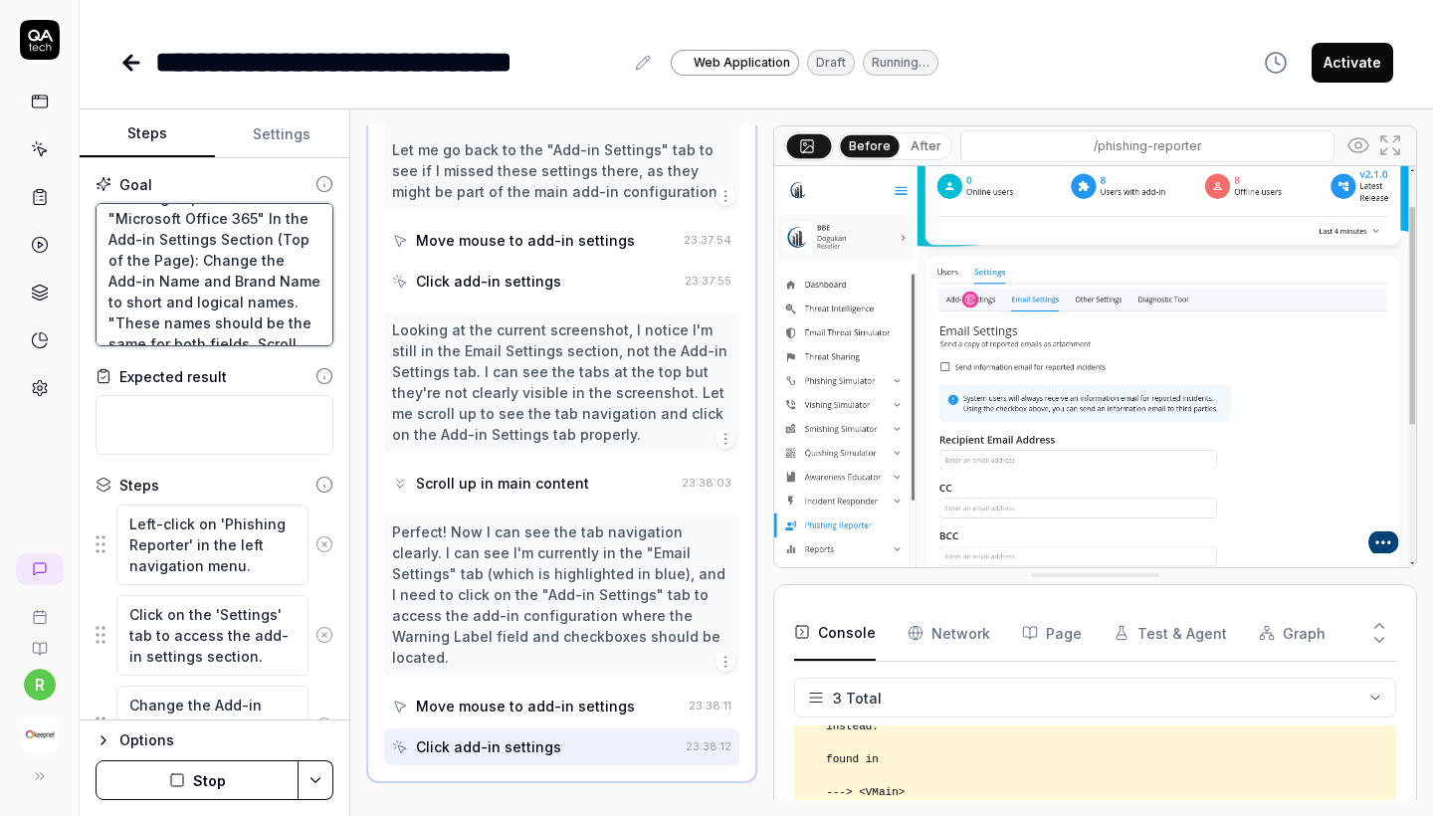
scroll to position [2596, 0]
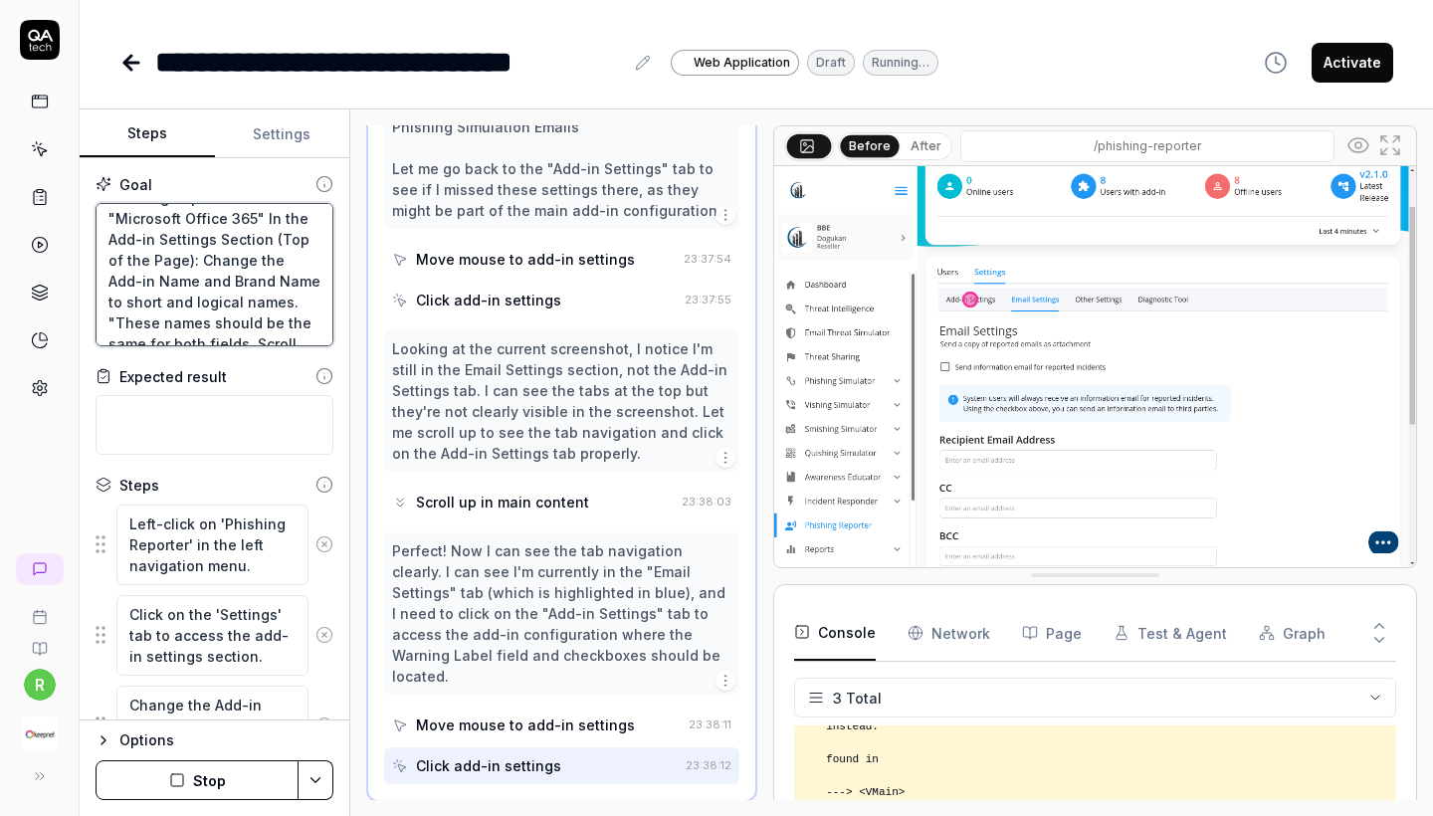
click at [241, 299] on textarea "Select and Configure Phishing Reporter Add-in for "Microsoft Office 365" In the…" at bounding box center [215, 274] width 238 height 143
click at [227, 304] on textarea "Select and Configure Phishing Reporter Add-in for "Microsoft Office 365" In the…" at bounding box center [215, 274] width 238 height 143
click at [228, 304] on textarea "Select and Configure Phishing Reporter Add-in for "Microsoft Office 365" In the…" at bounding box center [215, 274] width 238 height 143
drag, startPoint x: 230, startPoint y: 302, endPoint x: 266, endPoint y: 282, distance: 41.0
click at [266, 282] on textarea "Select and Configure Phishing Reporter Add-in for "Microsoft Office 365" In the…" at bounding box center [215, 274] width 238 height 143
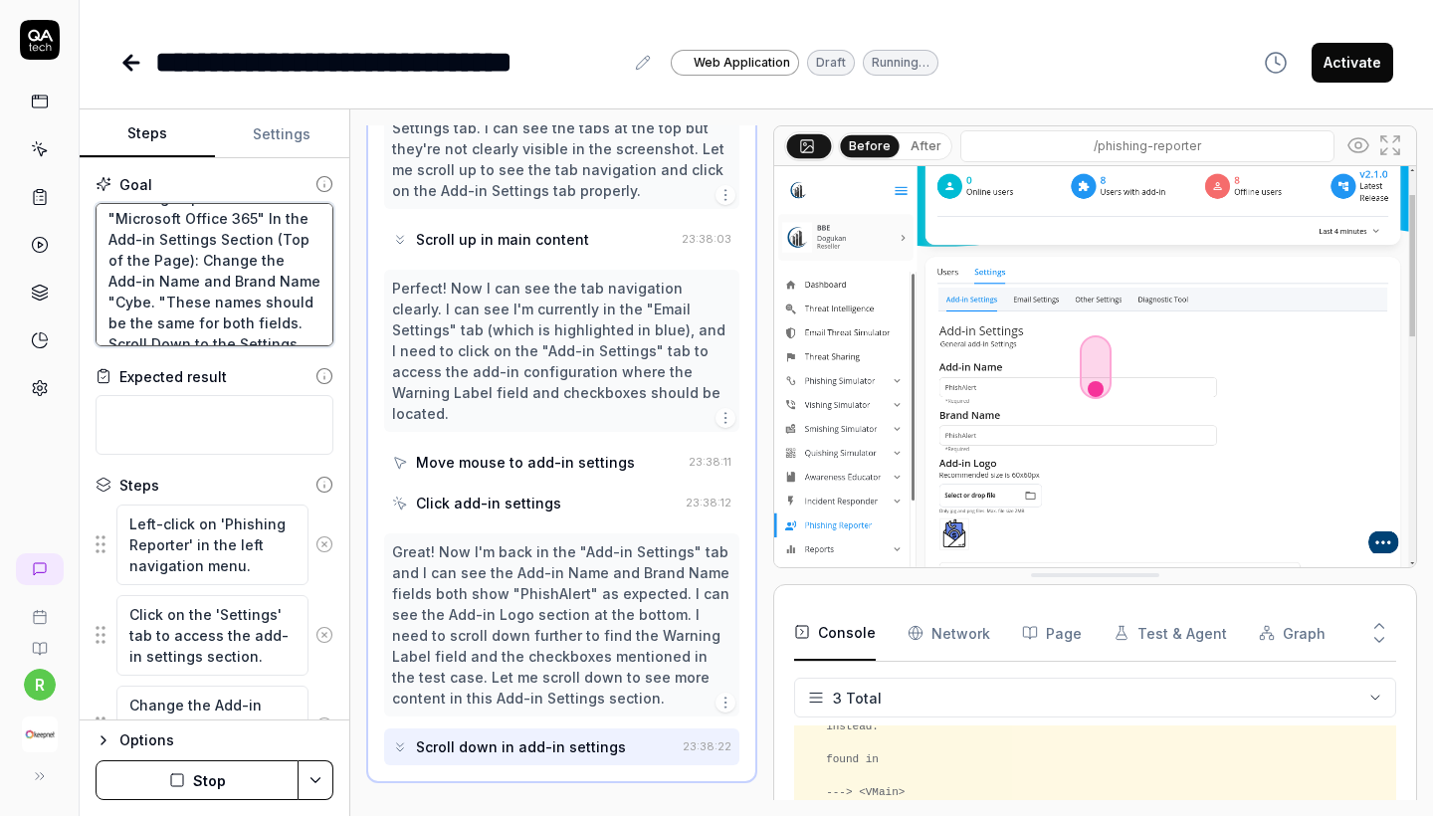
scroll to position [2840, 0]
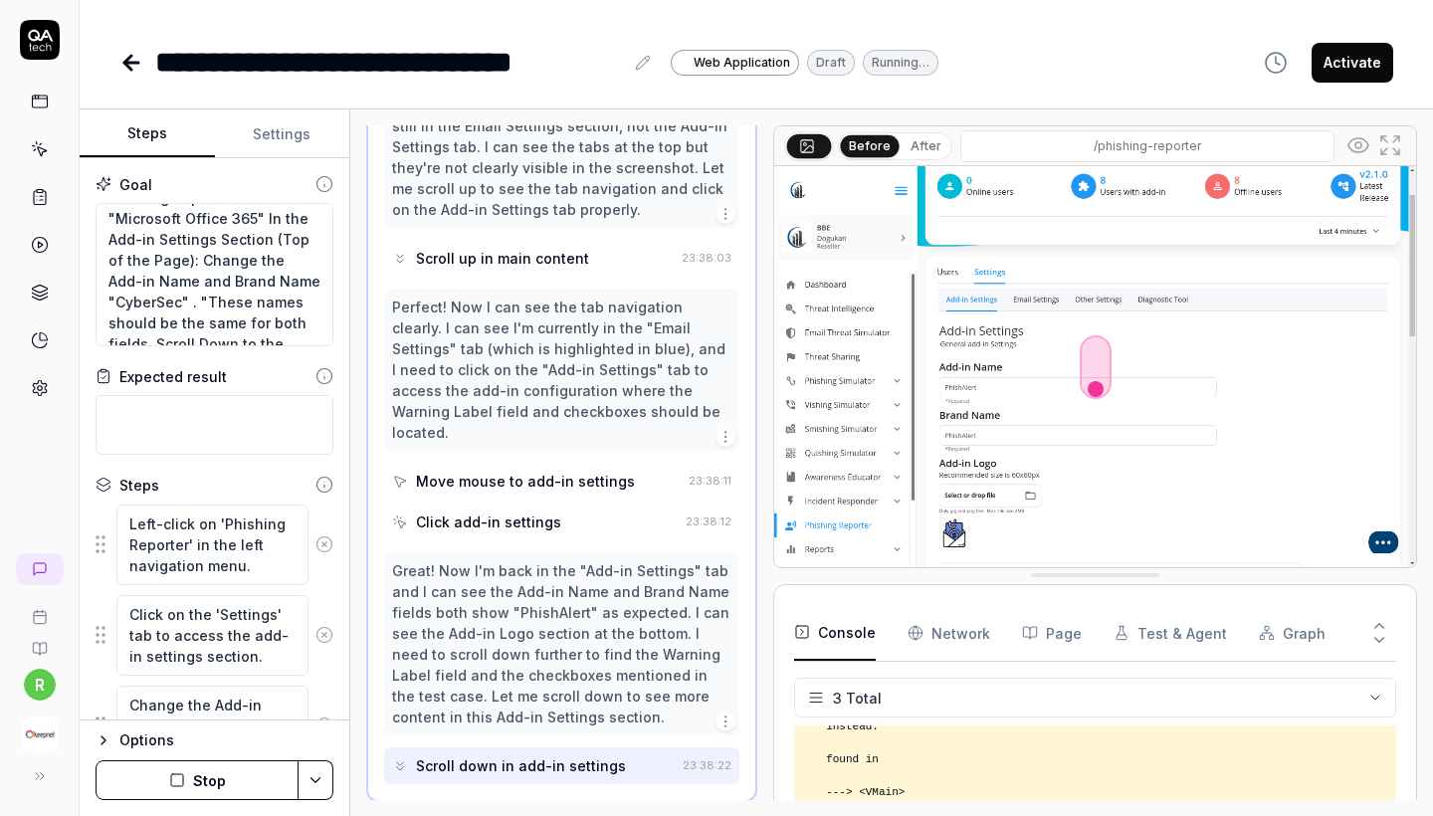
click at [192, 767] on button "Stop" at bounding box center [197, 780] width 203 height 40
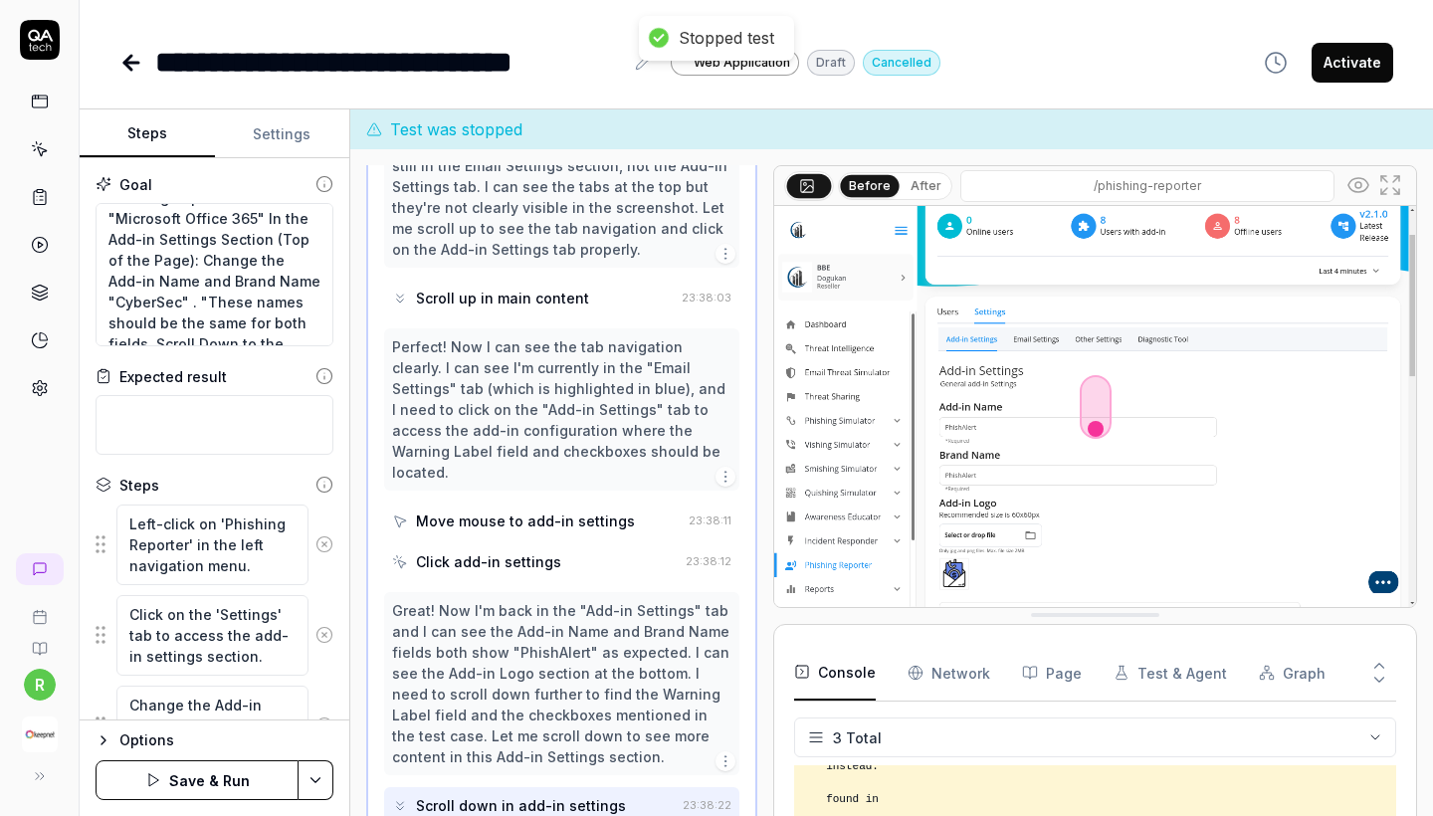
click at [225, 782] on button "Save & Run" at bounding box center [197, 780] width 203 height 40
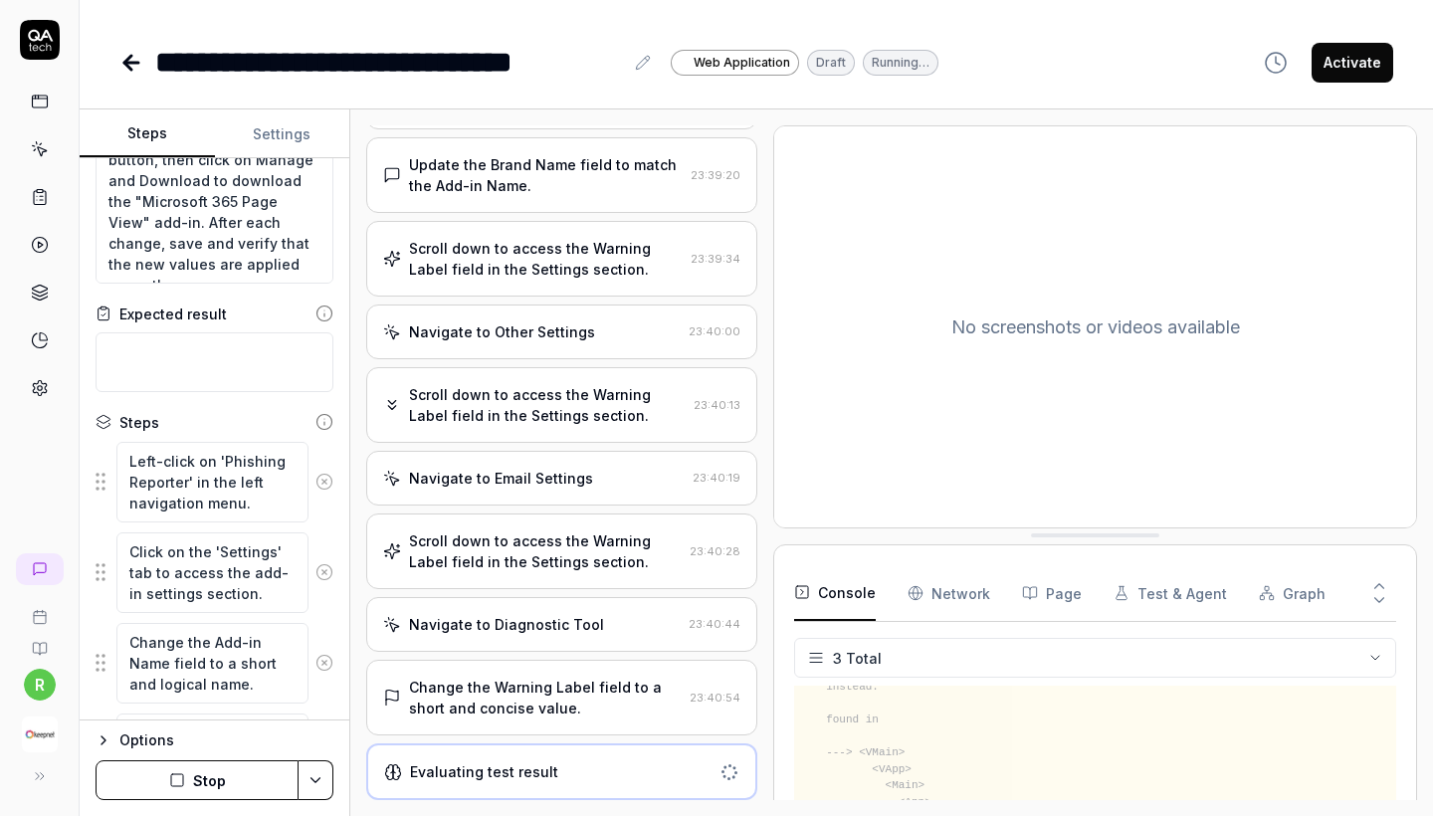
click at [533, 688] on div "Change the Warning Label field to a short and concise value." at bounding box center [545, 698] width 273 height 42
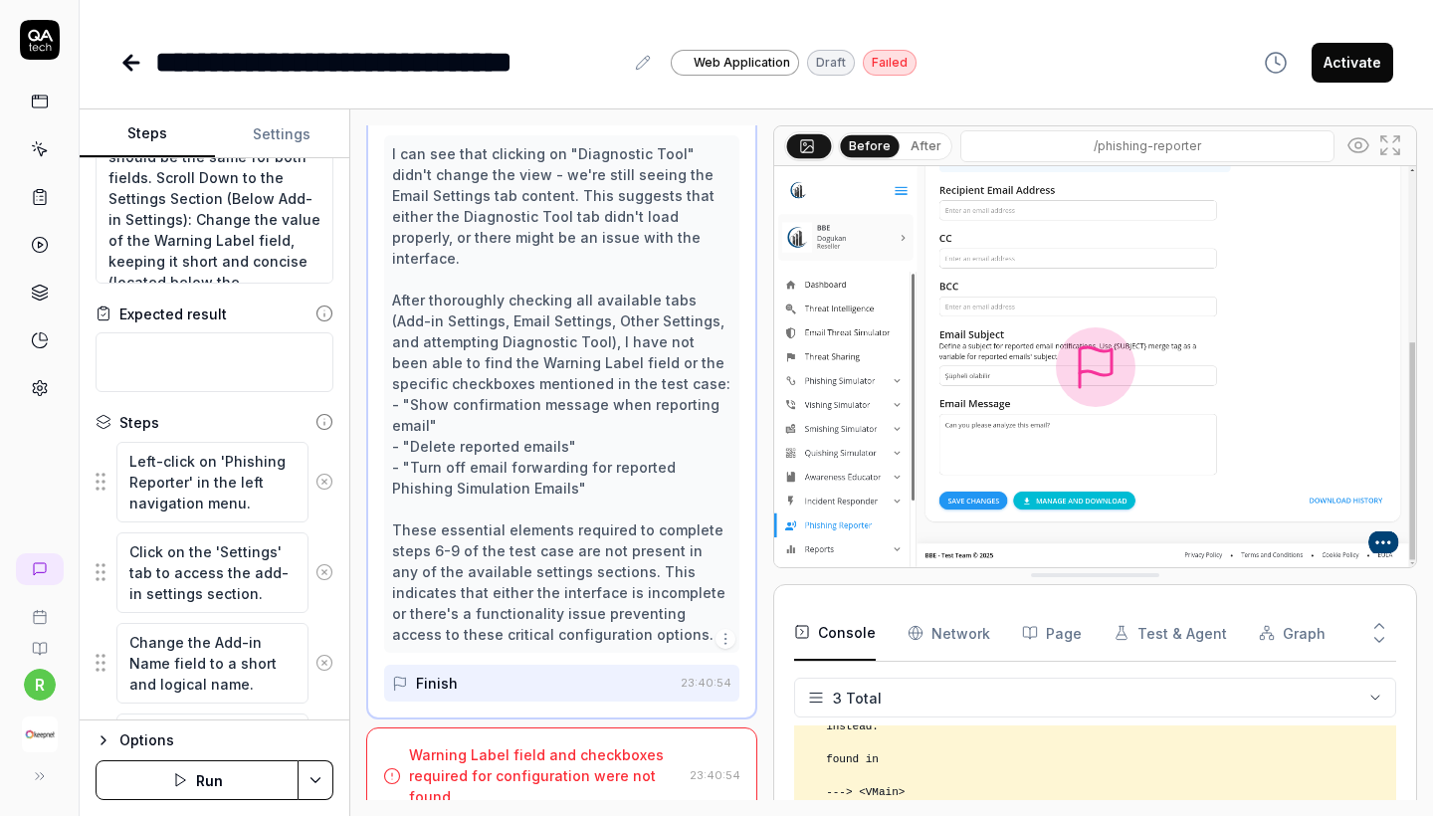
scroll to position [153, 0]
drag, startPoint x: 171, startPoint y: 213, endPoint x: 280, endPoint y: 226, distance: 109.2
click at [281, 225] on textarea "Select and Configure Phishing Reporter Add-in for "Microsoft Office 365" In the…" at bounding box center [215, 211] width 238 height 143
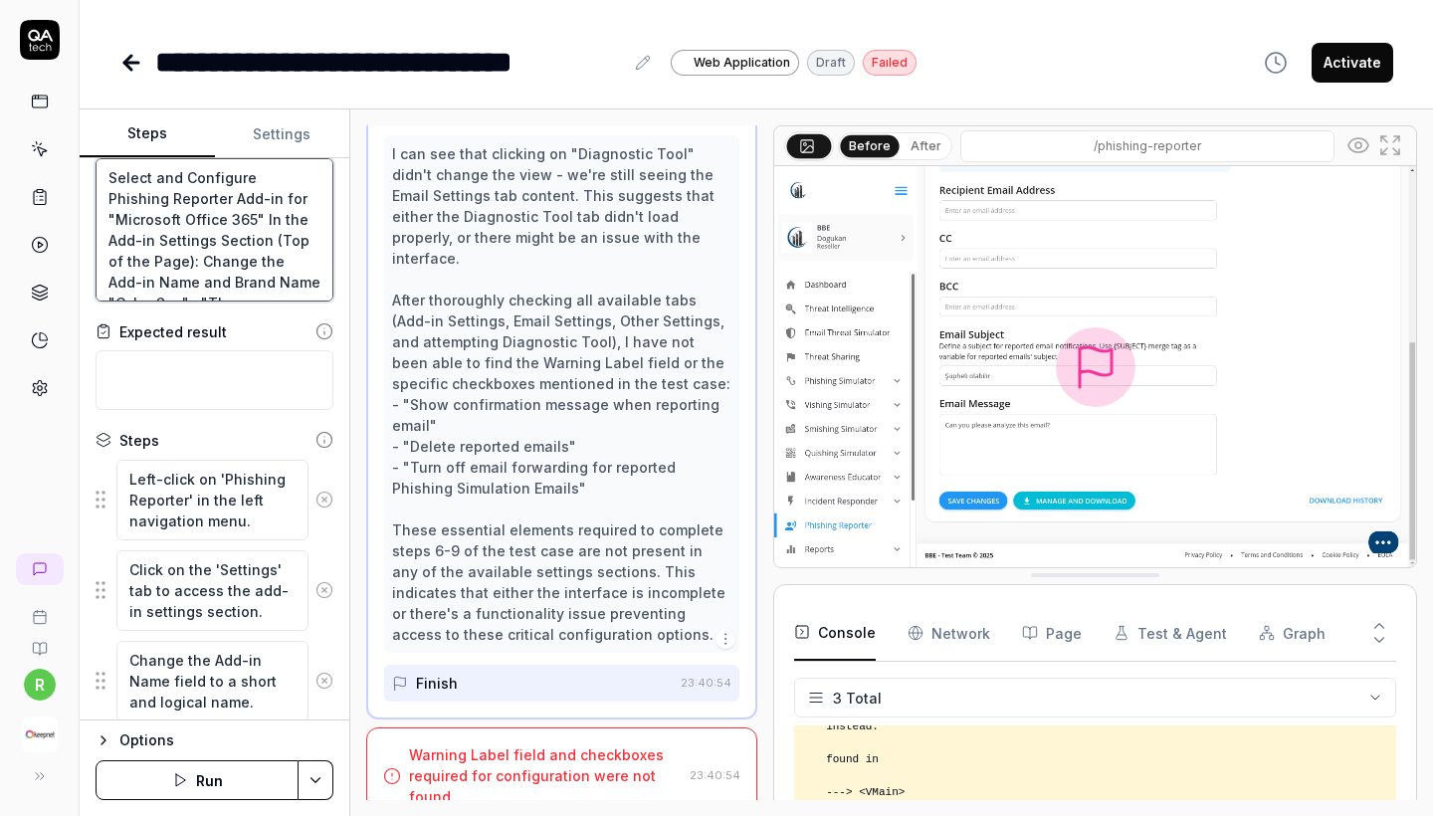
scroll to position [0, 0]
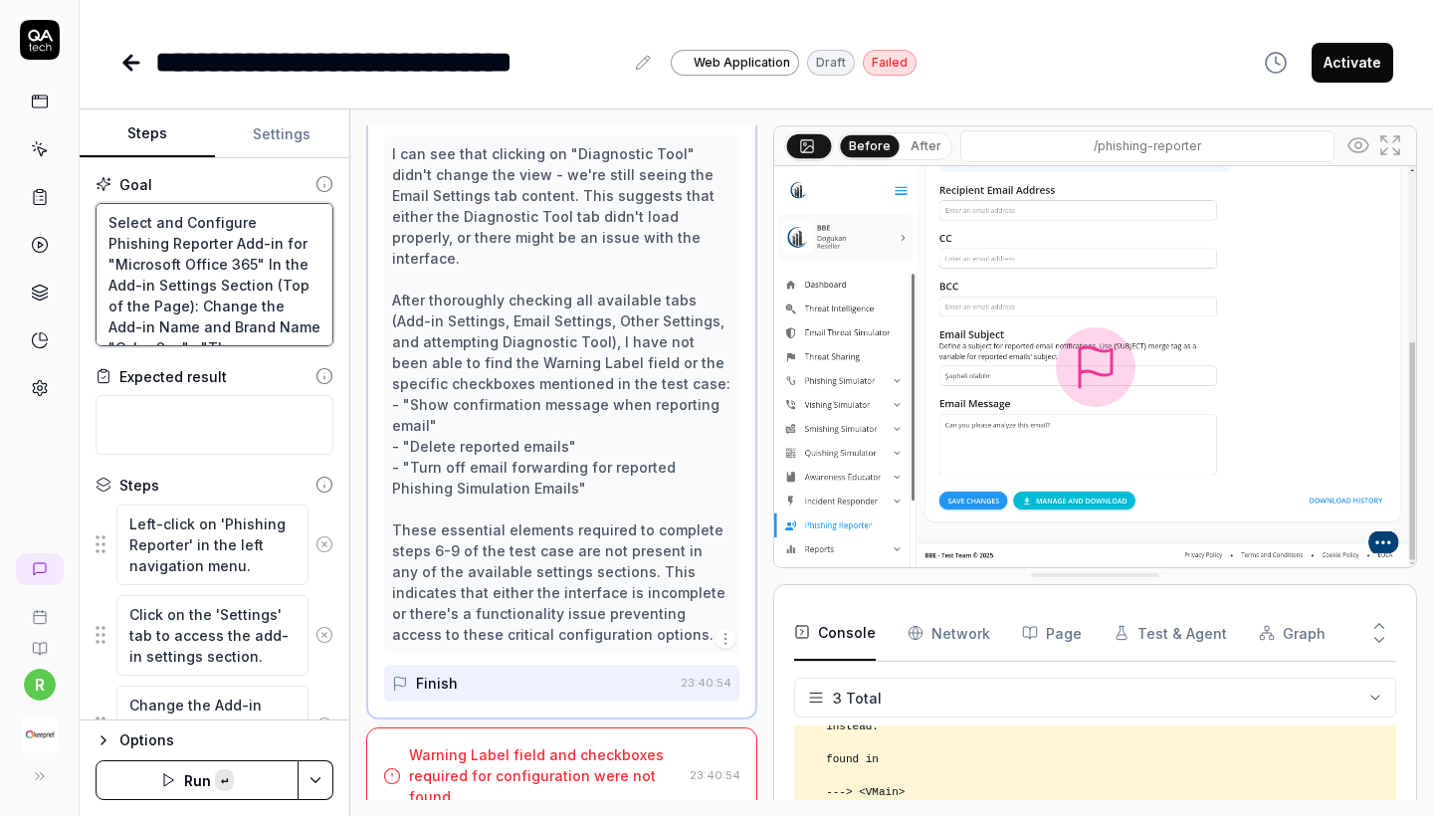
drag, startPoint x: 293, startPoint y: 270, endPoint x: 1, endPoint y: -51, distance: 433.2
click at [1, 0] on html "**********" at bounding box center [716, 408] width 1433 height 816
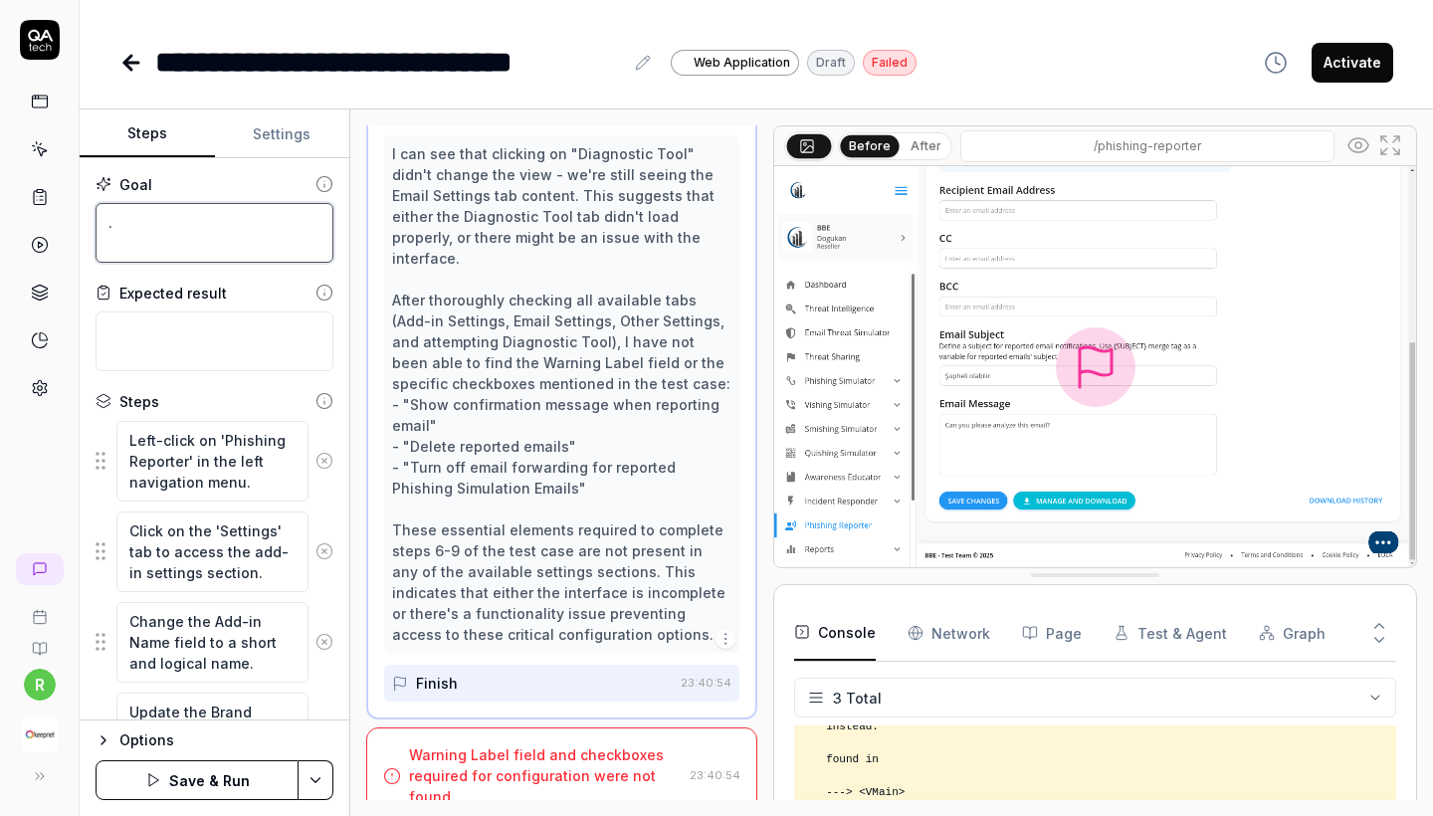
paste textarea "Select and Configure Phishing Reporter Add-in for "Microsoft Office 365" In the…"
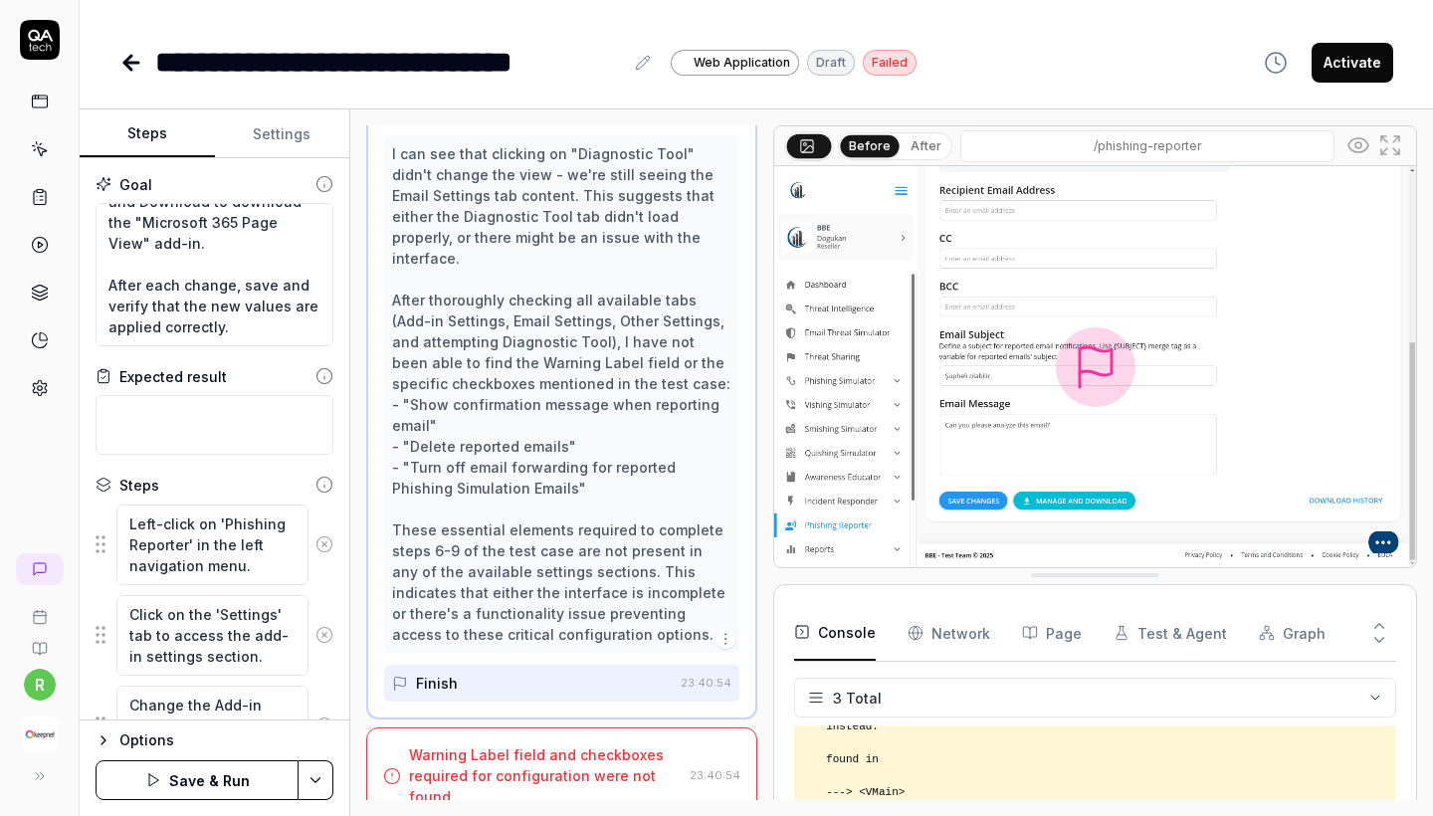
click at [217, 784] on button "Save & Run" at bounding box center [197, 780] width 203 height 40
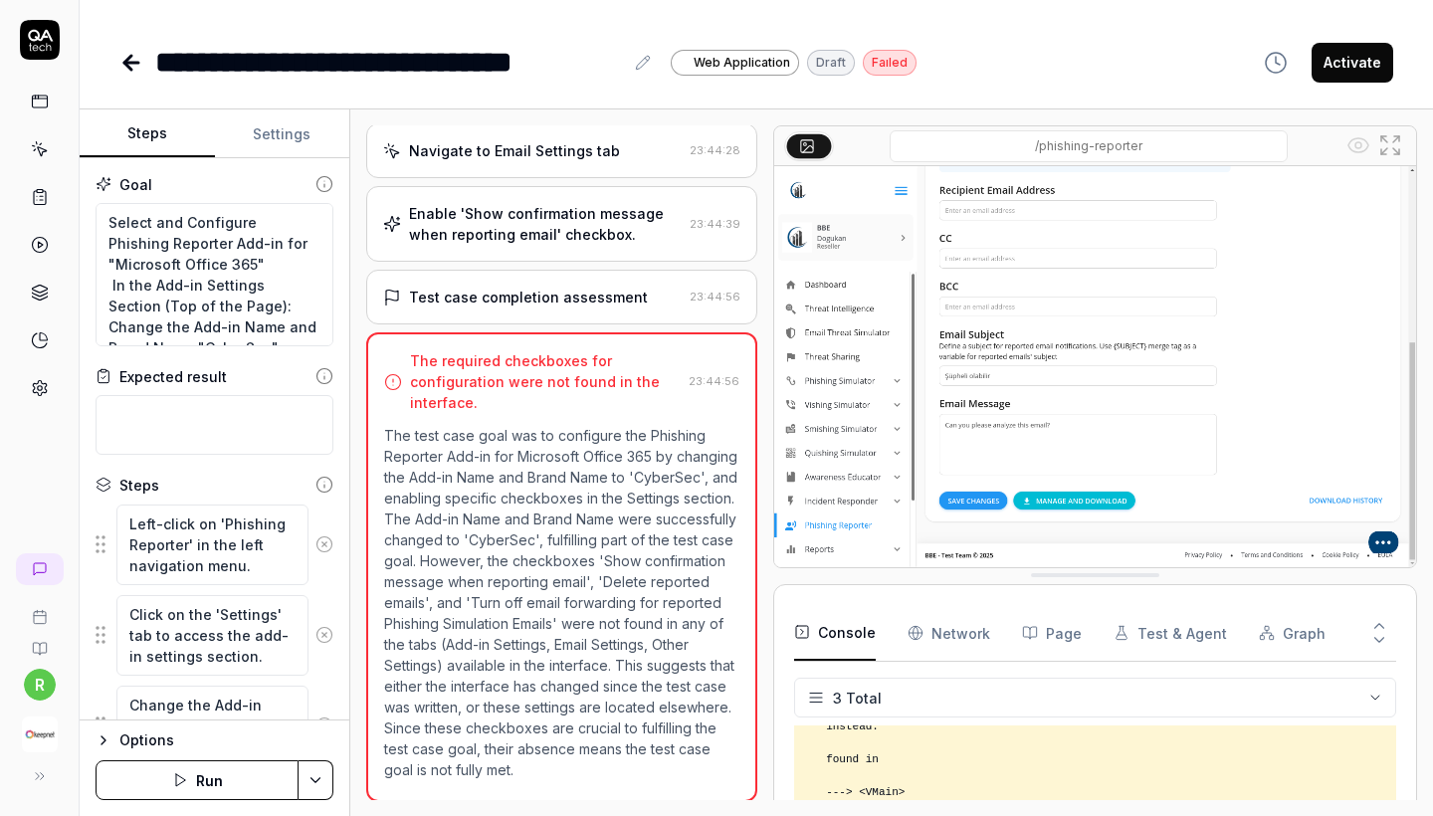
scroll to position [658, 0]
click at [537, 263] on div "Enable 'Show confirmation message when reporting email' checkbox. 23:44:39" at bounding box center [561, 225] width 391 height 76
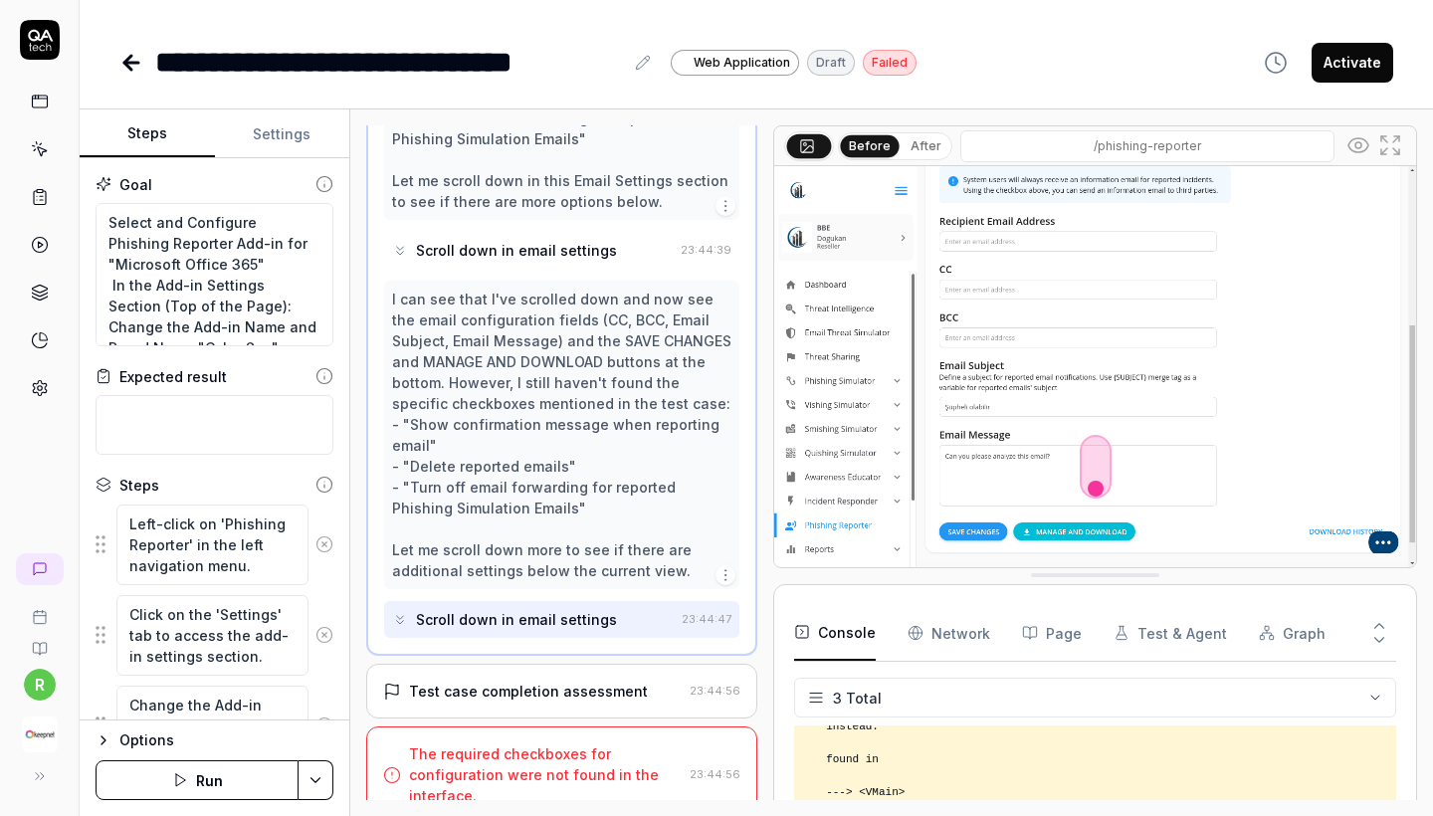
scroll to position [1004, 0]
click at [577, 698] on div "Test case completion assessment" at bounding box center [528, 692] width 239 height 21
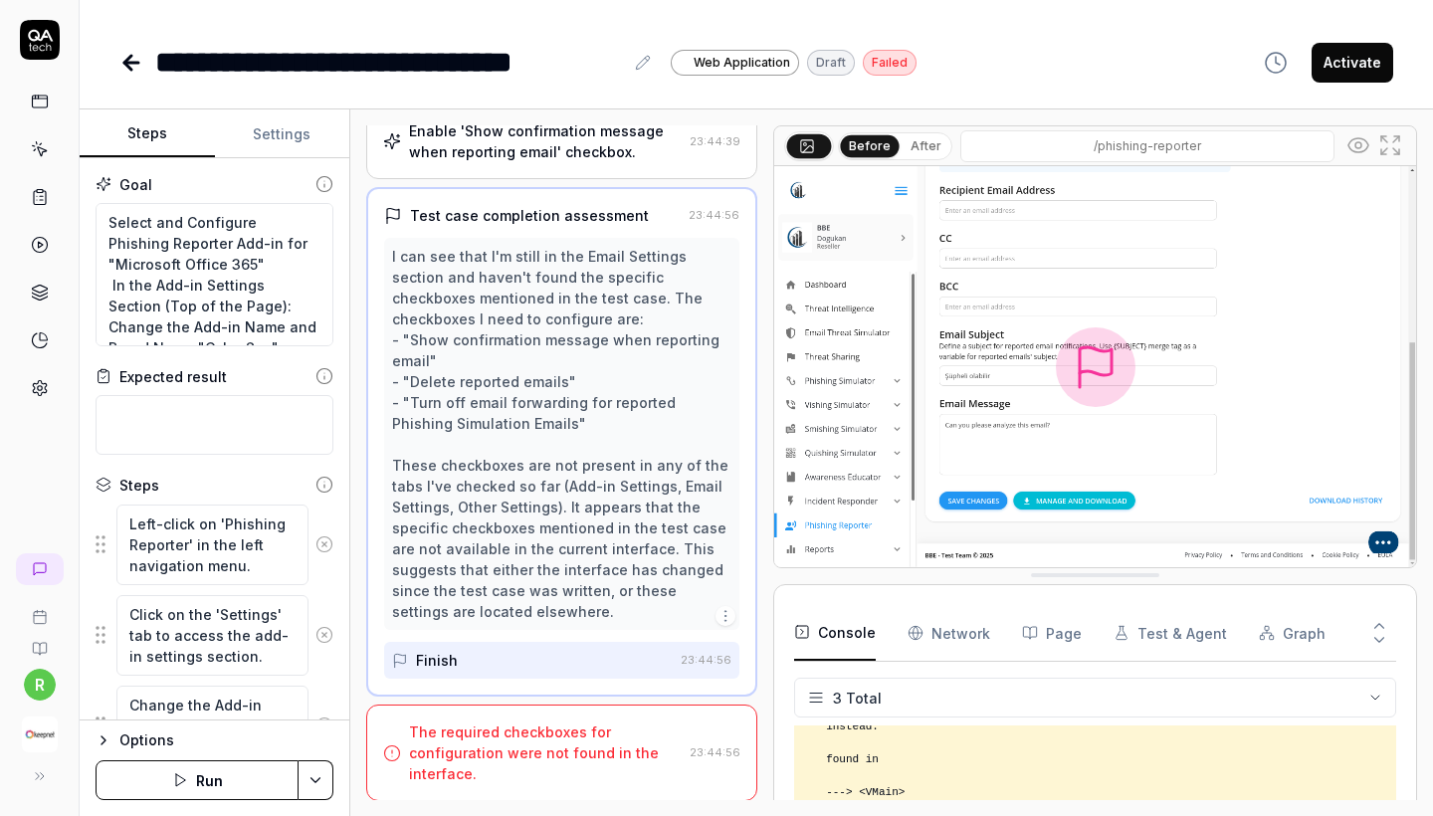
scroll to position [739, 0]
click at [620, 779] on div "The required checkboxes for configuration were not found in the interface." at bounding box center [545, 754] width 273 height 63
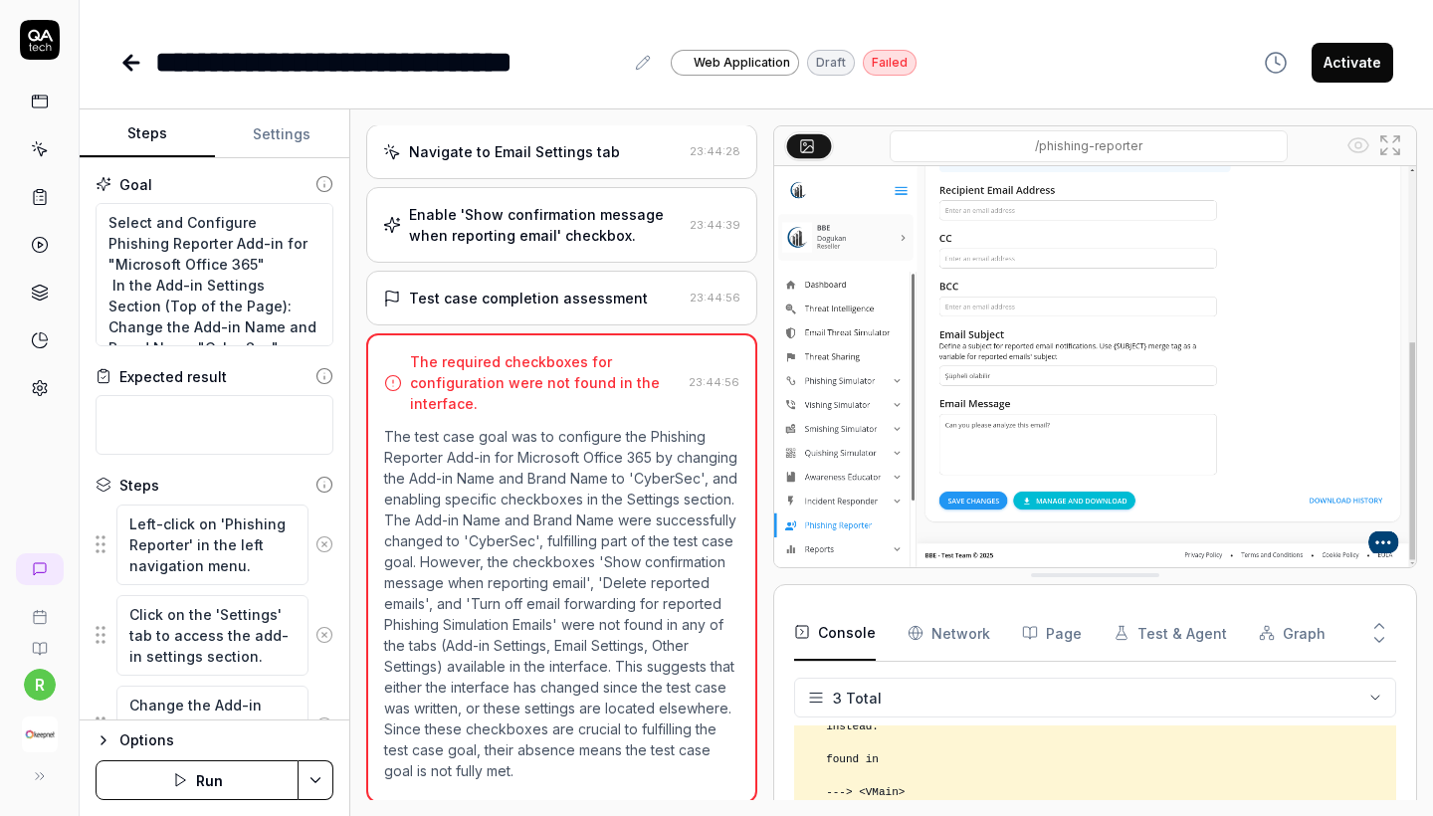
scroll to position [0, 0]
click at [190, 785] on button "Run" at bounding box center [197, 780] width 203 height 40
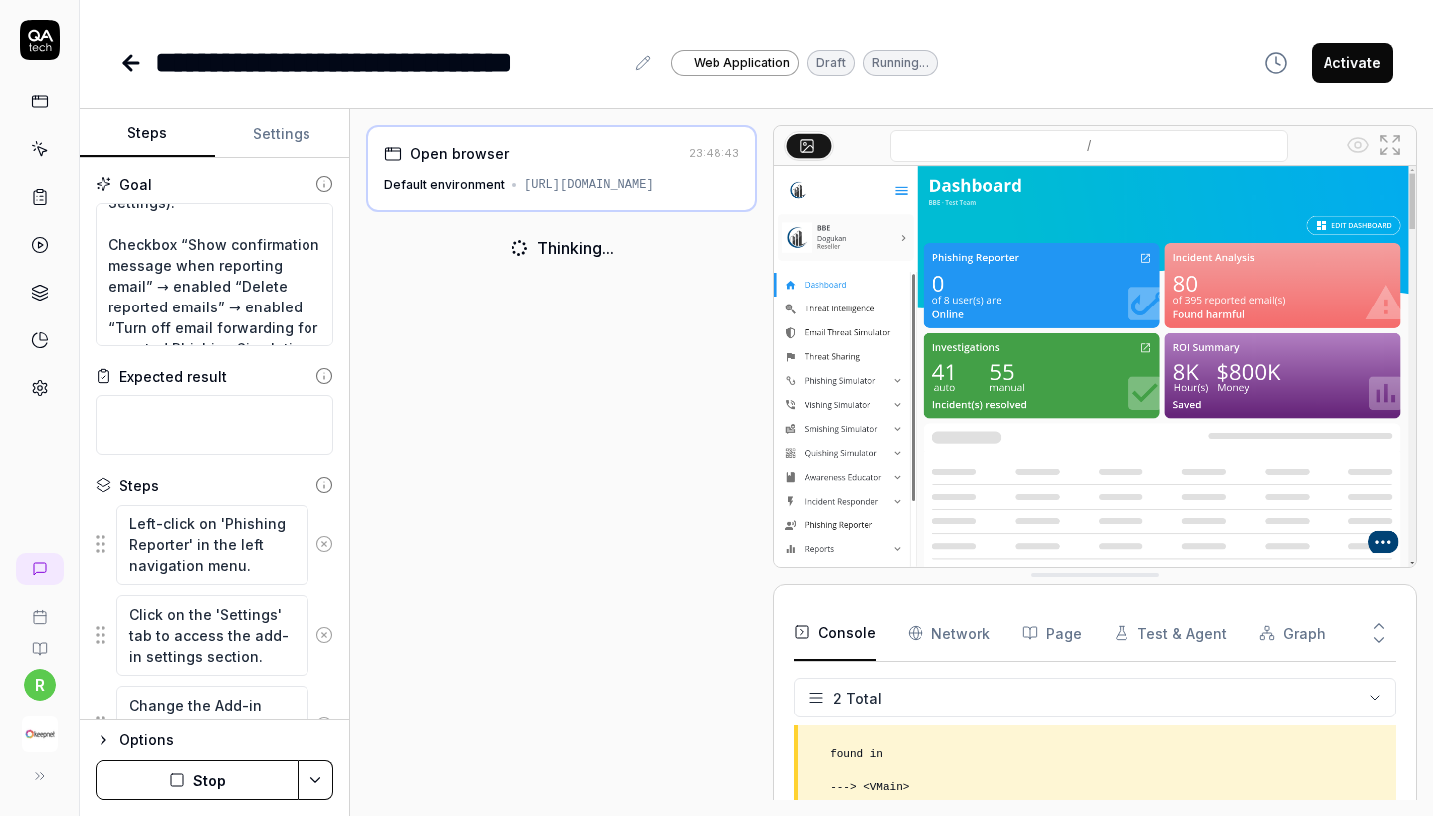
scroll to position [227, 0]
click at [177, 241] on textarea "Select and Configure Phishing Reporter Add-in for "Microsoft Office 365" In the…" at bounding box center [215, 274] width 238 height 143
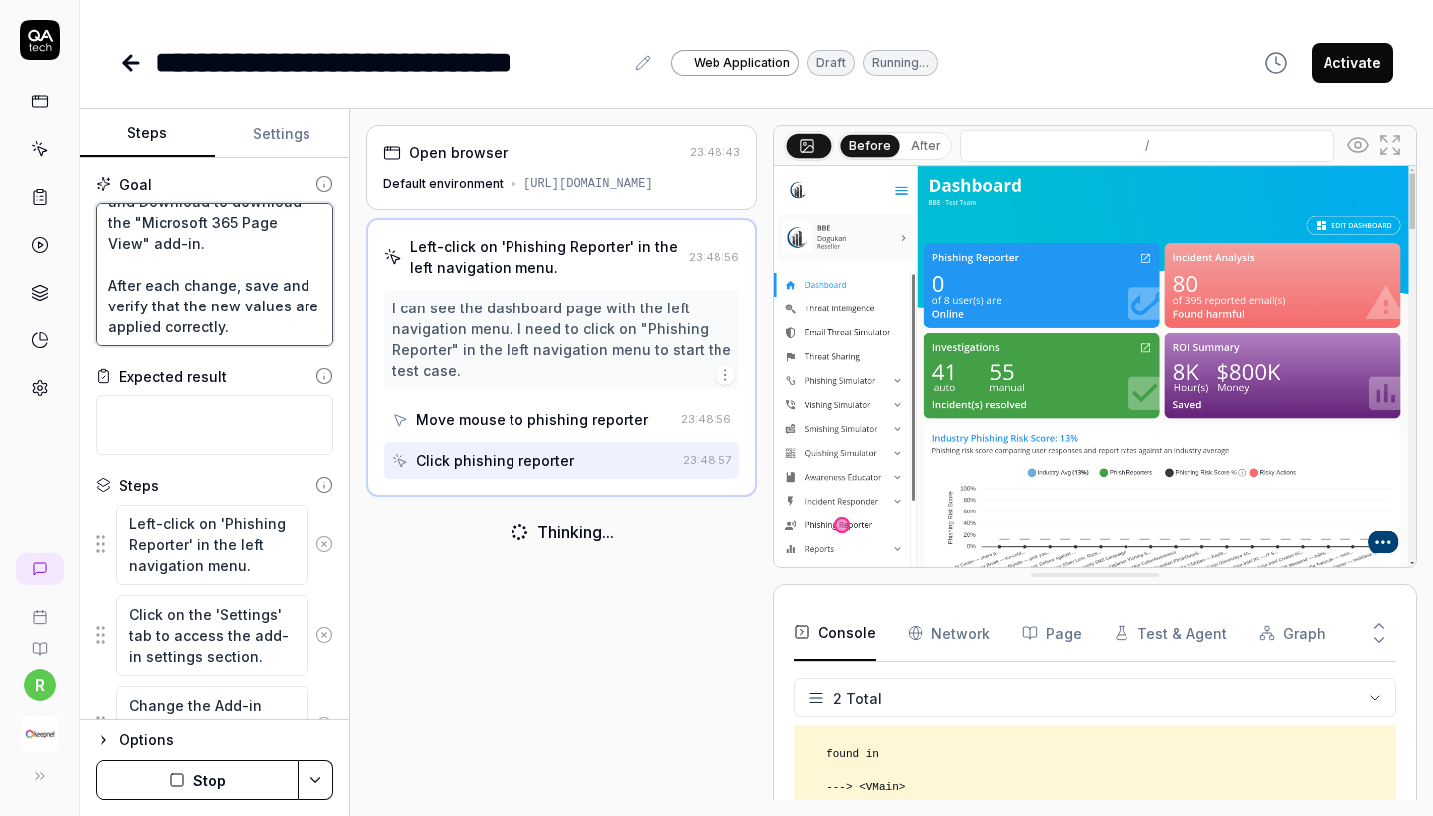
scroll to position [522, 0]
type textarea "Select and Configure Phishing Reporter Add-in for "Microsoft Office 365" In the…"
click at [235, 778] on button "Stop" at bounding box center [197, 780] width 203 height 40
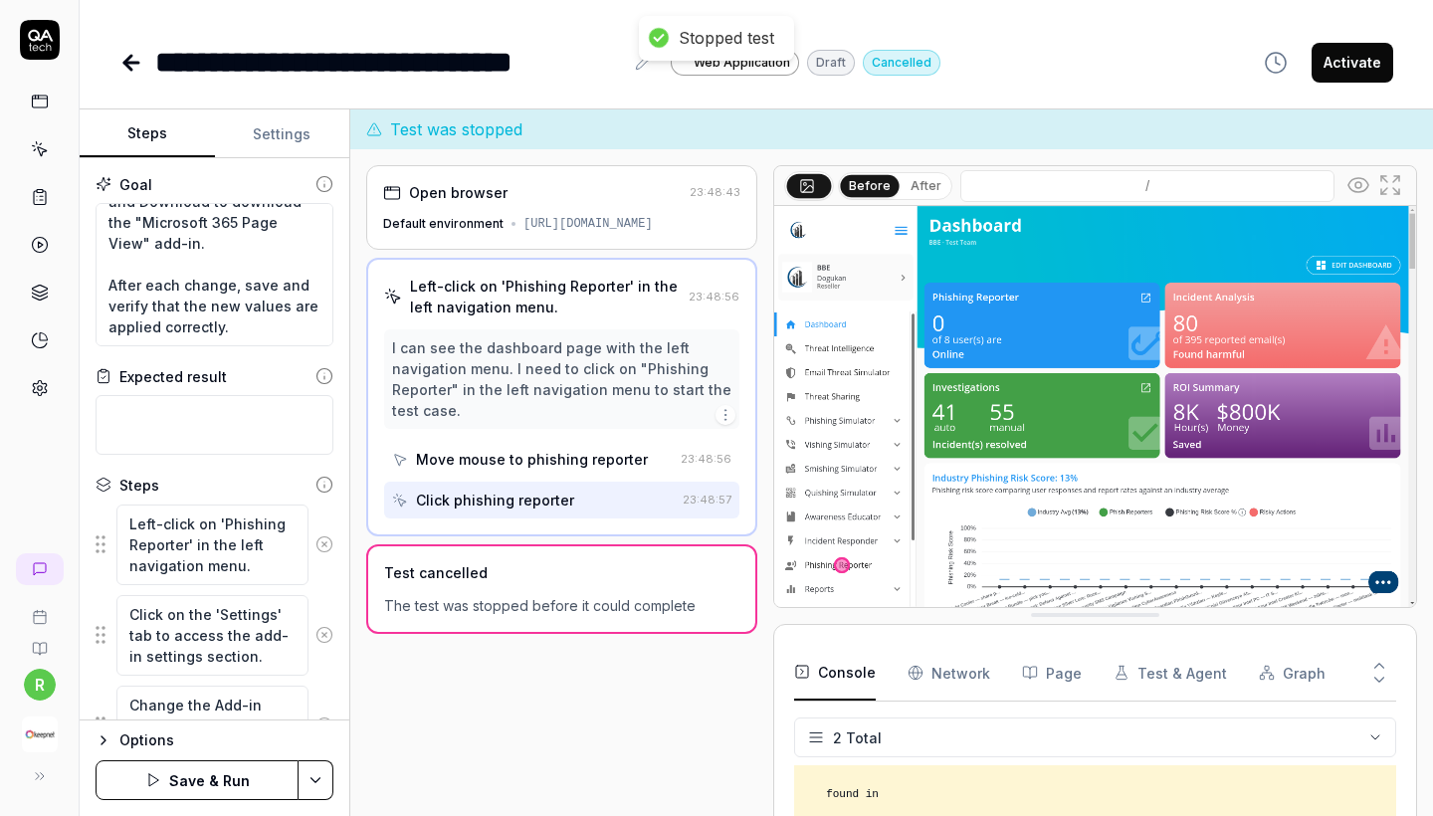
click at [235, 778] on button "Save & Run" at bounding box center [197, 780] width 203 height 40
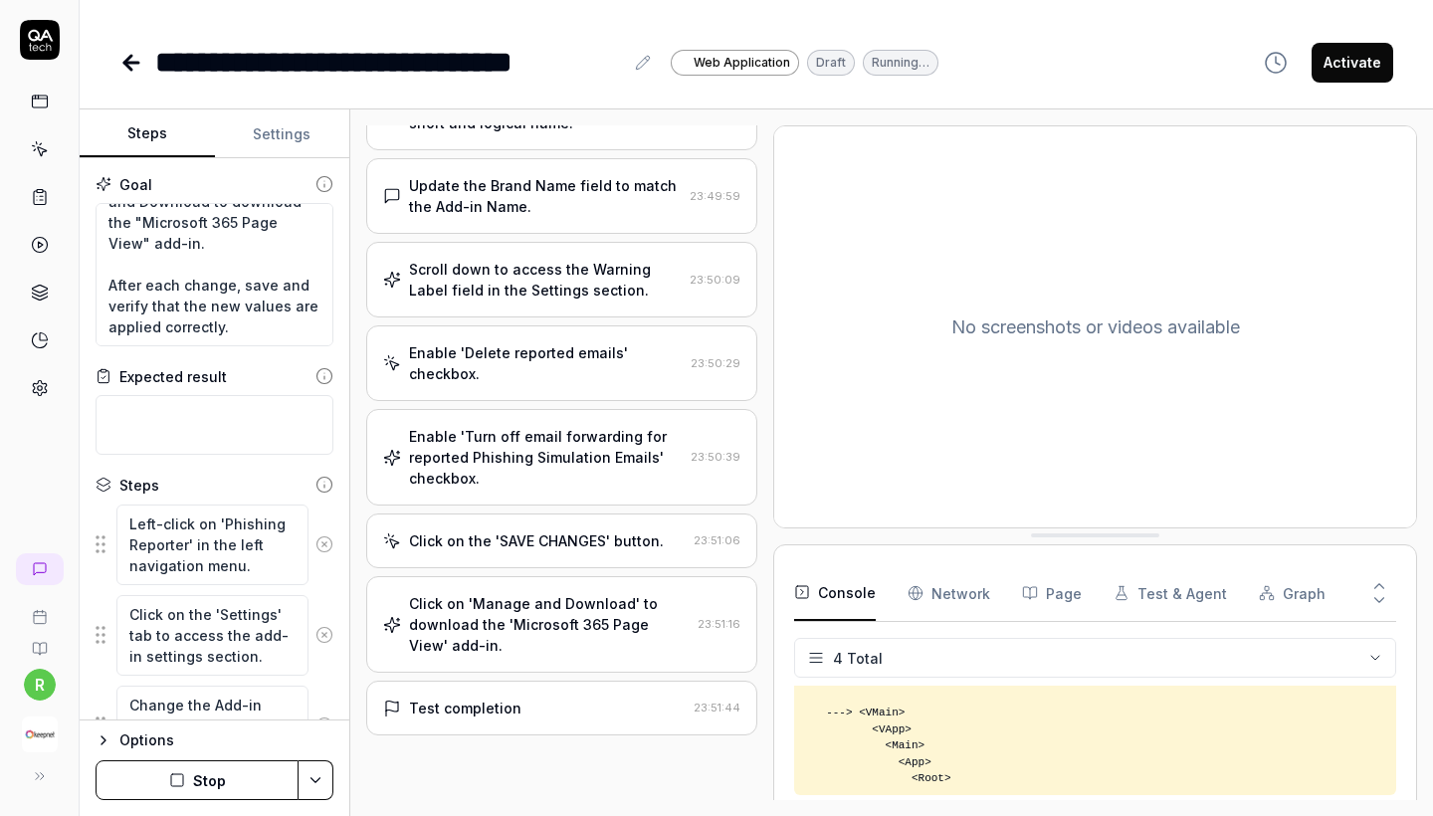
scroll to position [328, 0]
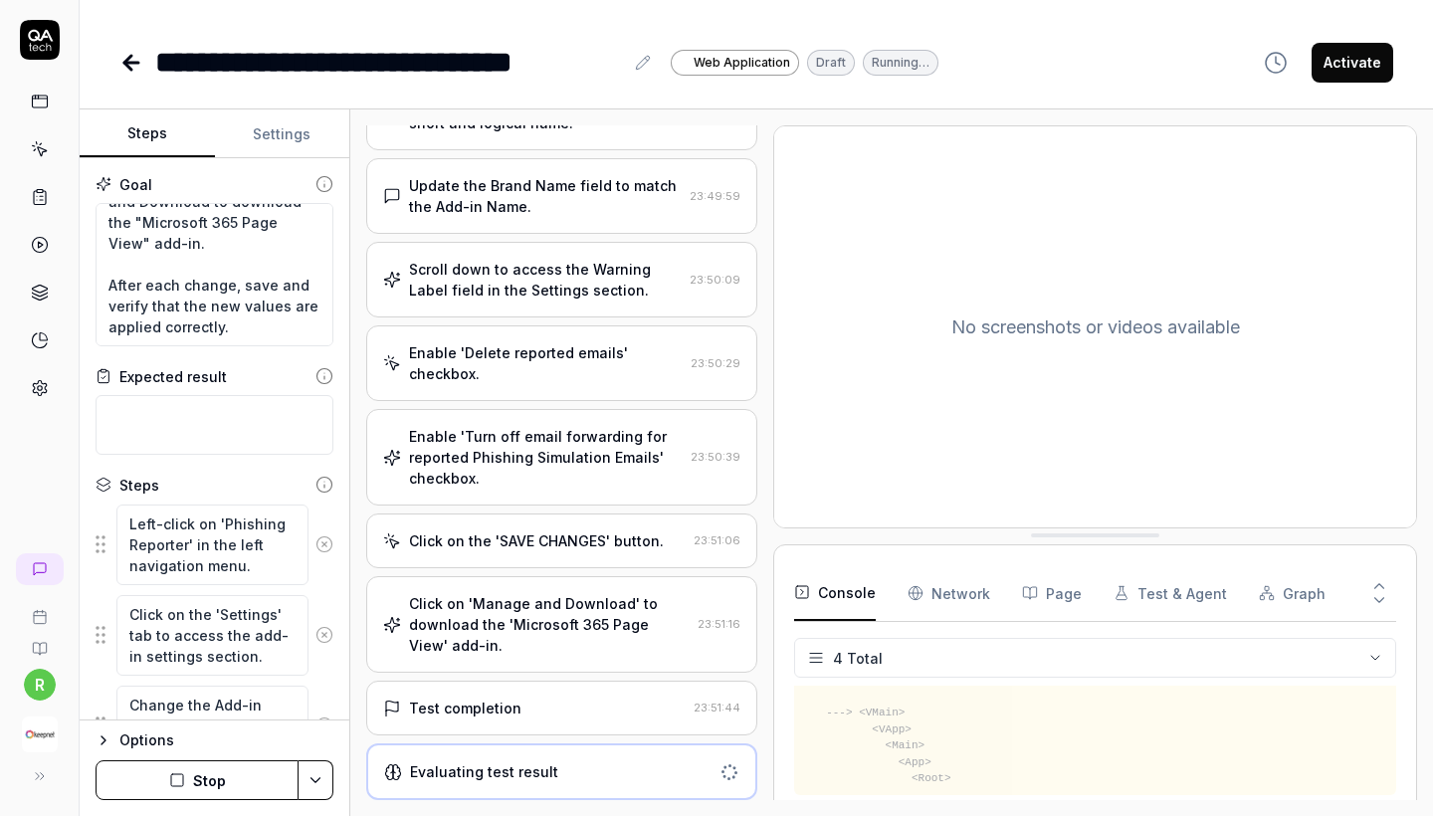
click at [569, 699] on div "Test completion" at bounding box center [534, 708] width 303 height 21
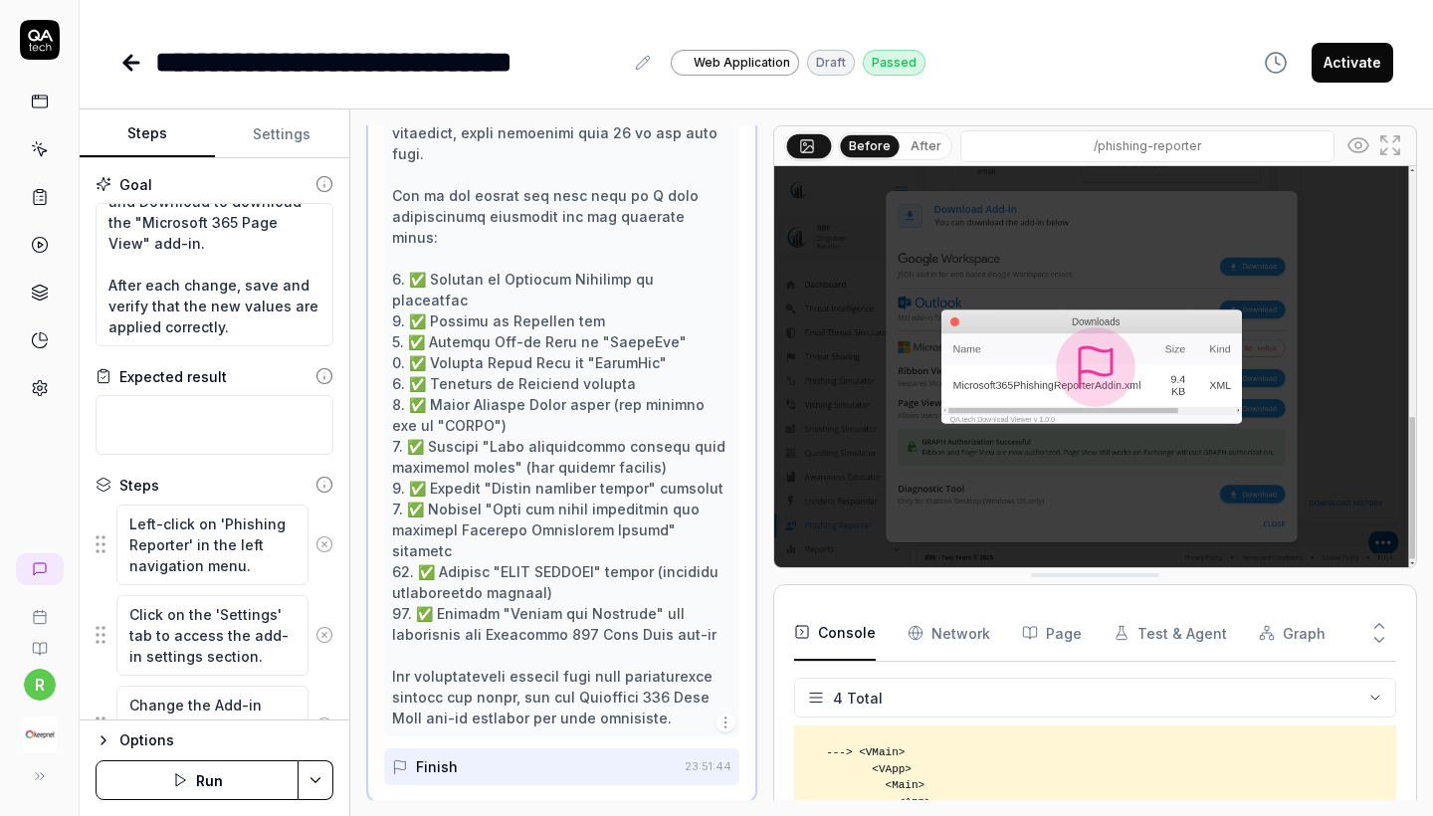
scroll to position [339, 0]
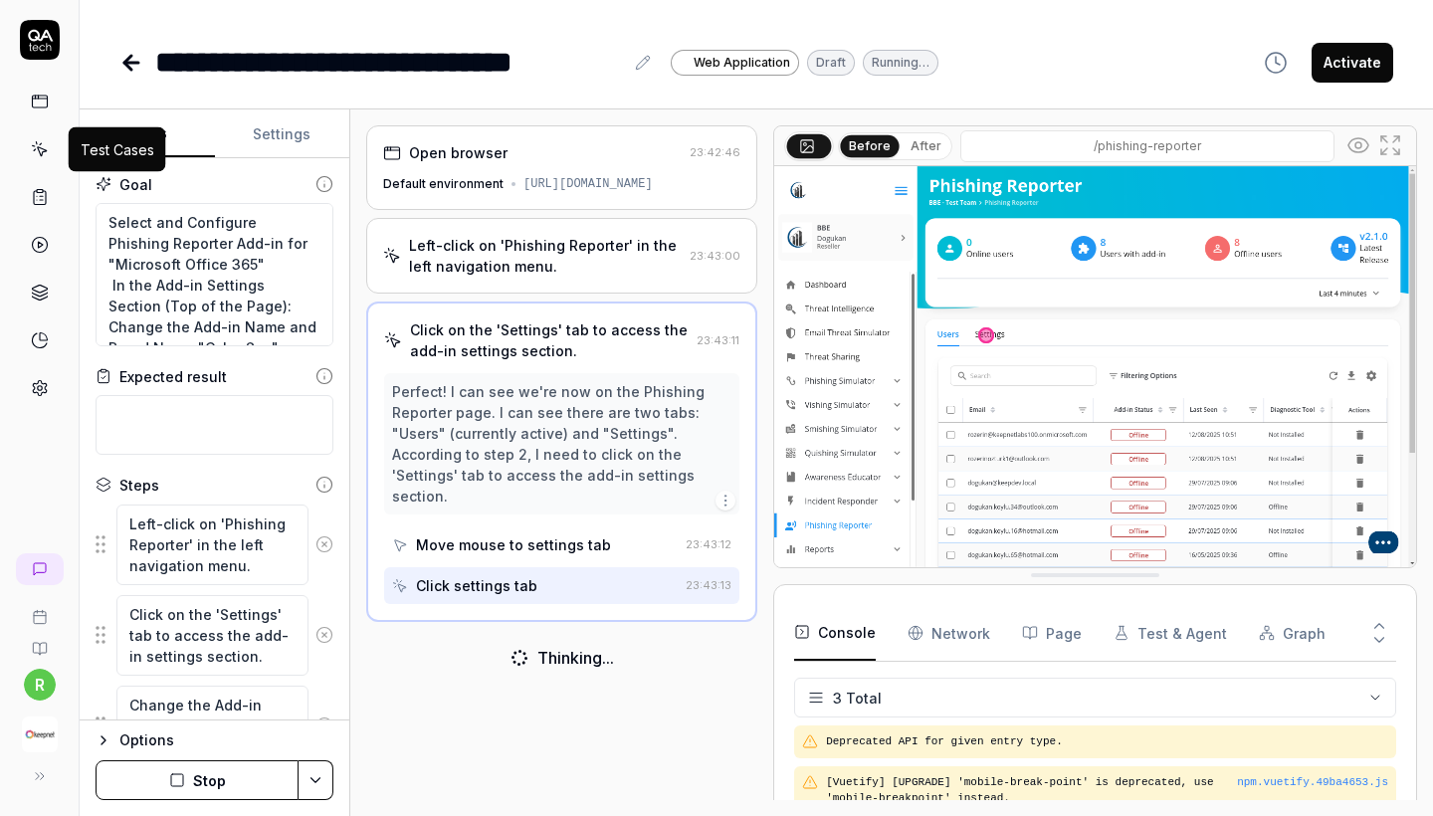
scroll to position [260, 0]
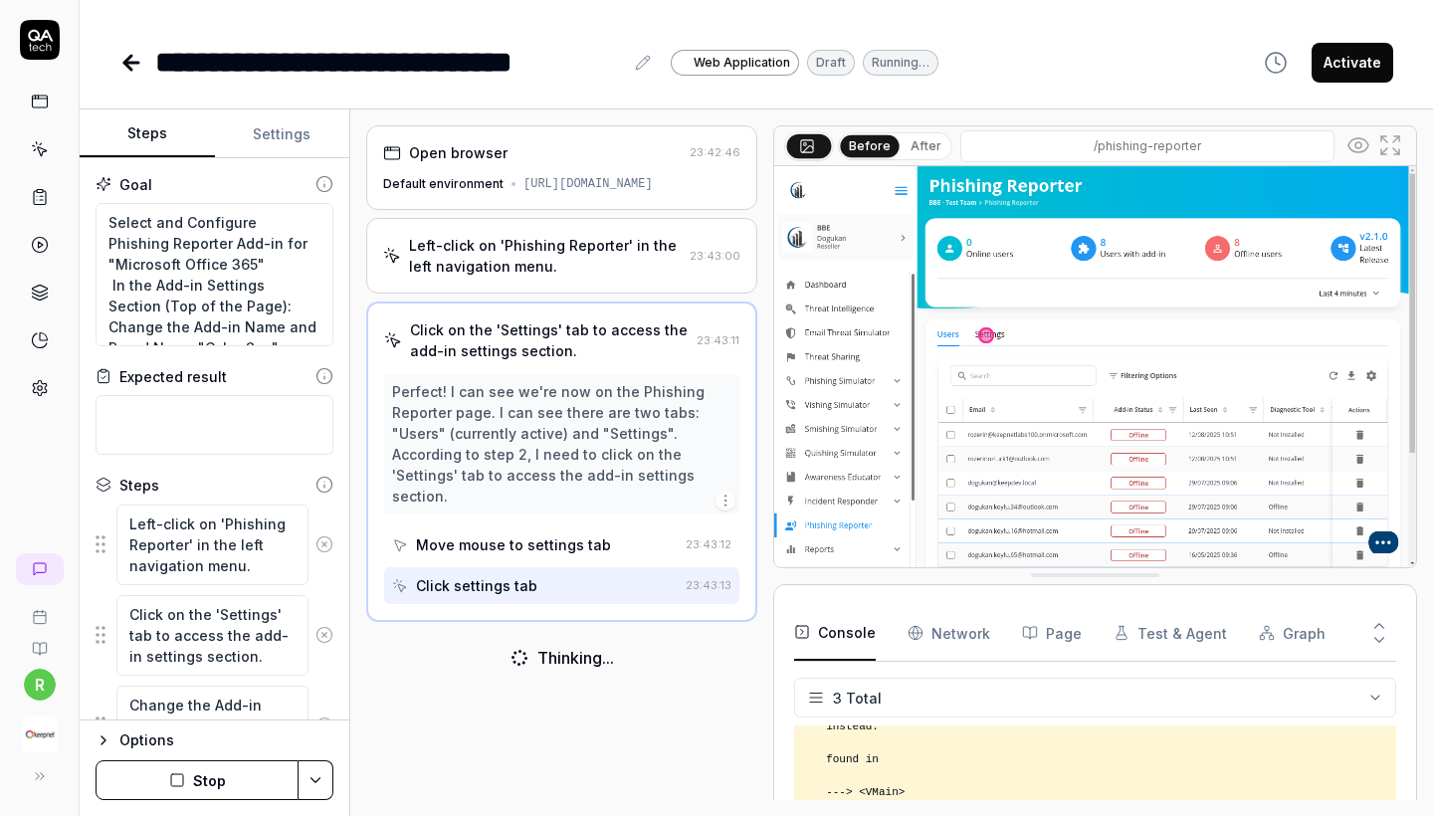
click at [44, 141] on icon at bounding box center [40, 149] width 18 height 18
type textarea "*"
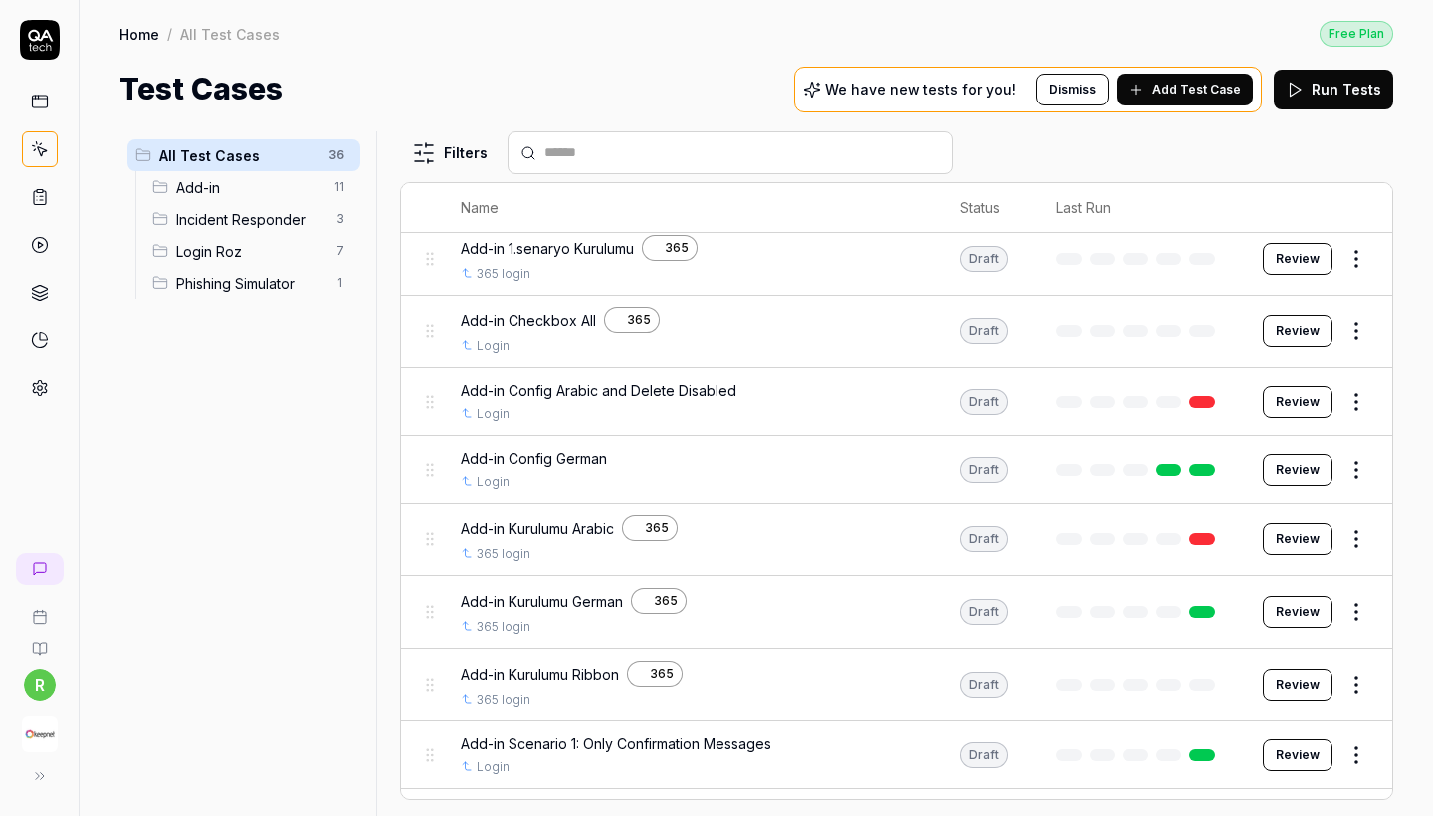
click at [245, 190] on span "Add-in" at bounding box center [249, 187] width 146 height 21
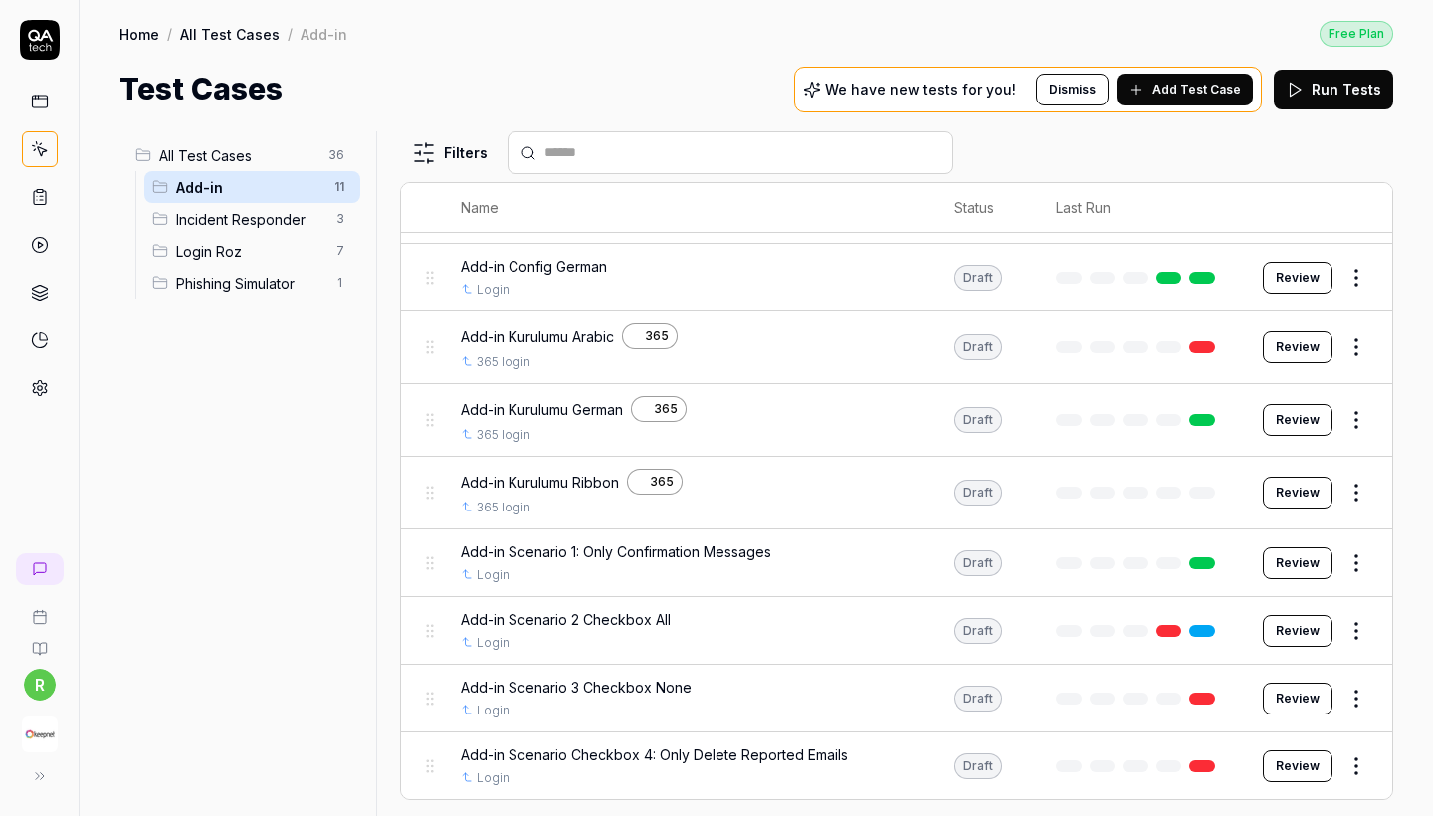
scroll to position [229, 0]
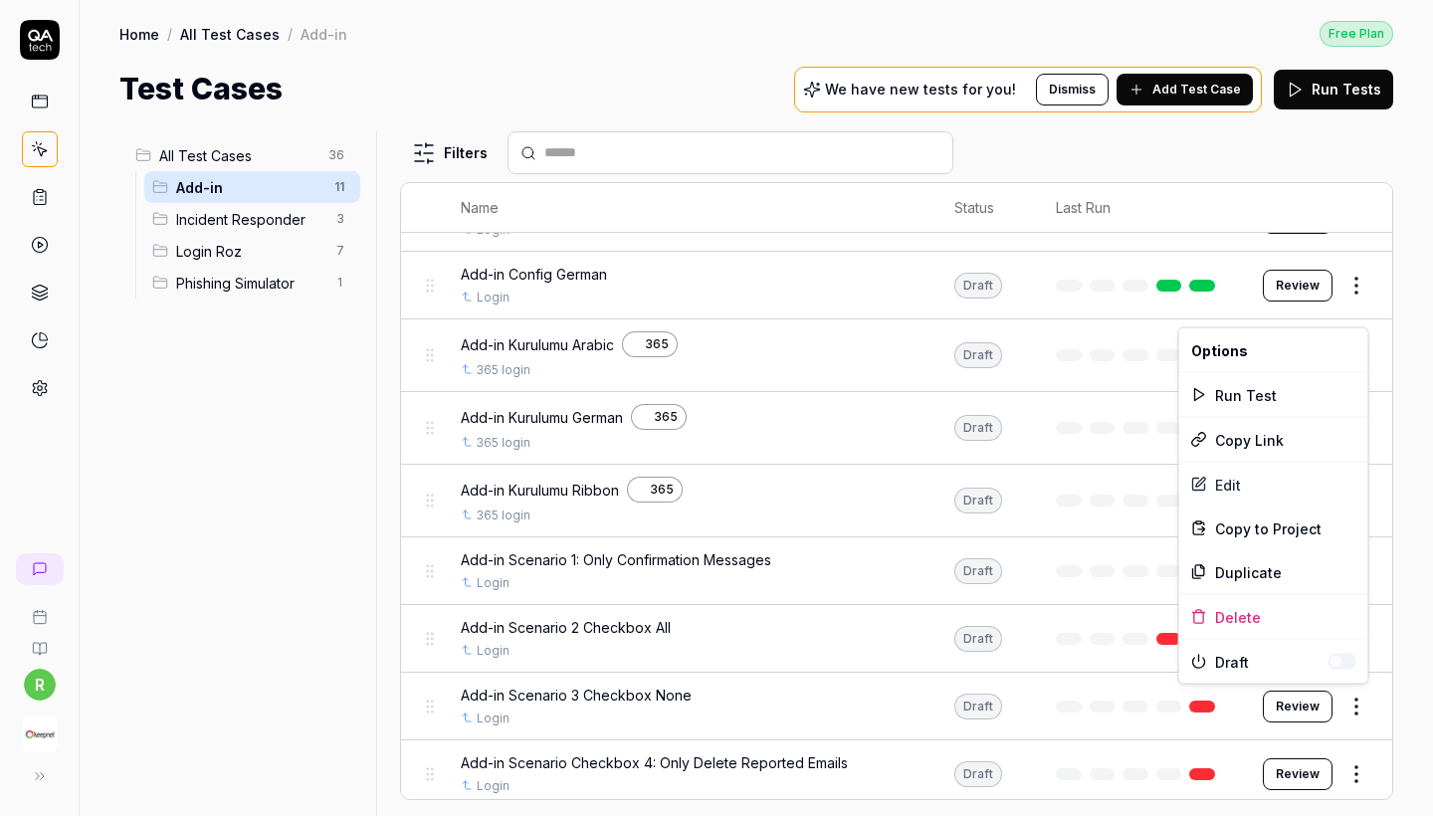
click at [1366, 701] on html "r Home / All Test Cases / Add-in Free Plan Home / All Test Cases / Add-in Free …" at bounding box center [716, 408] width 1433 height 816
click at [1238, 490] on div "Edit" at bounding box center [1273, 485] width 189 height 44
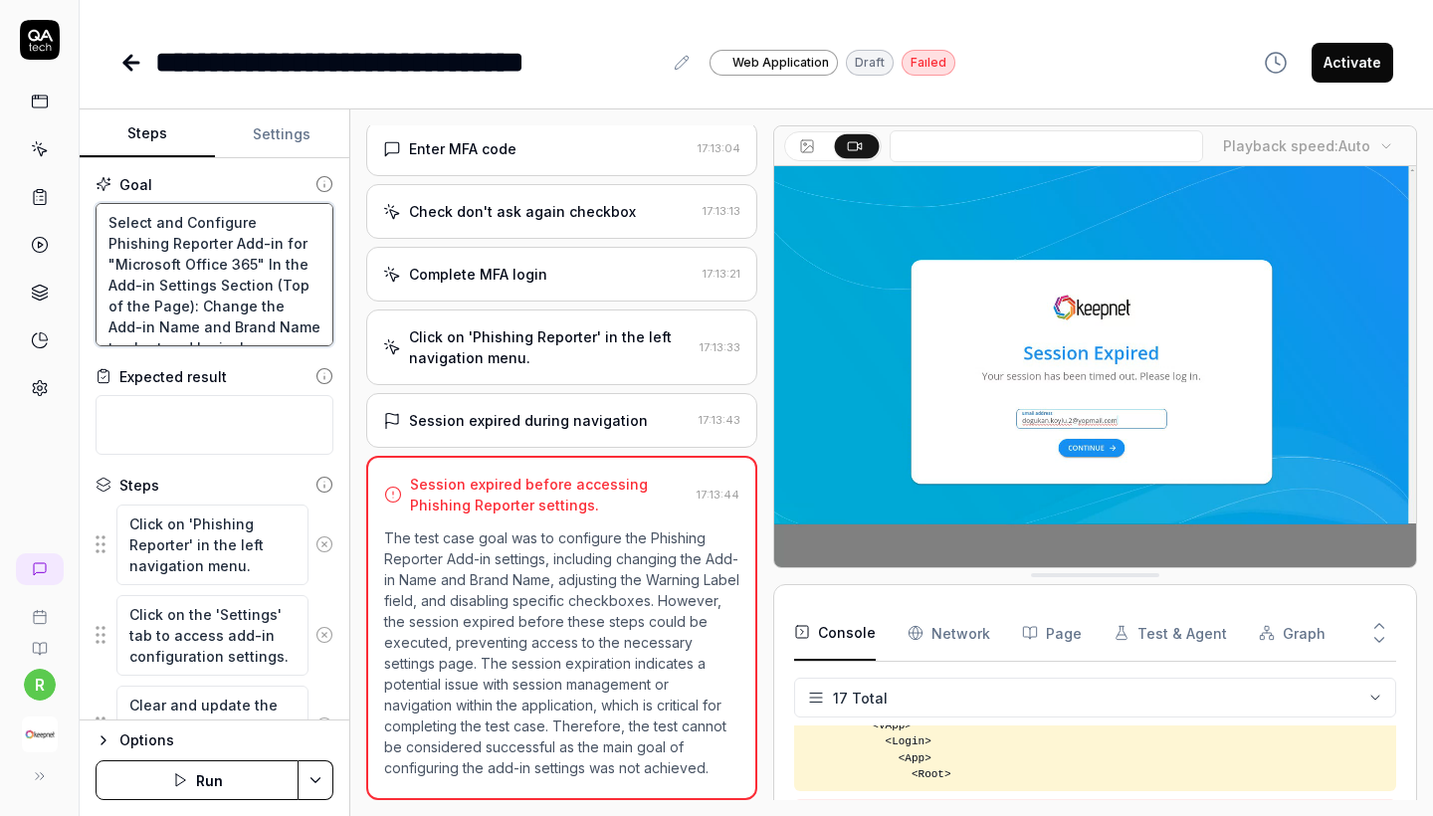
drag, startPoint x: 299, startPoint y: 330, endPoint x: 2, endPoint y: -1, distance: 444.7
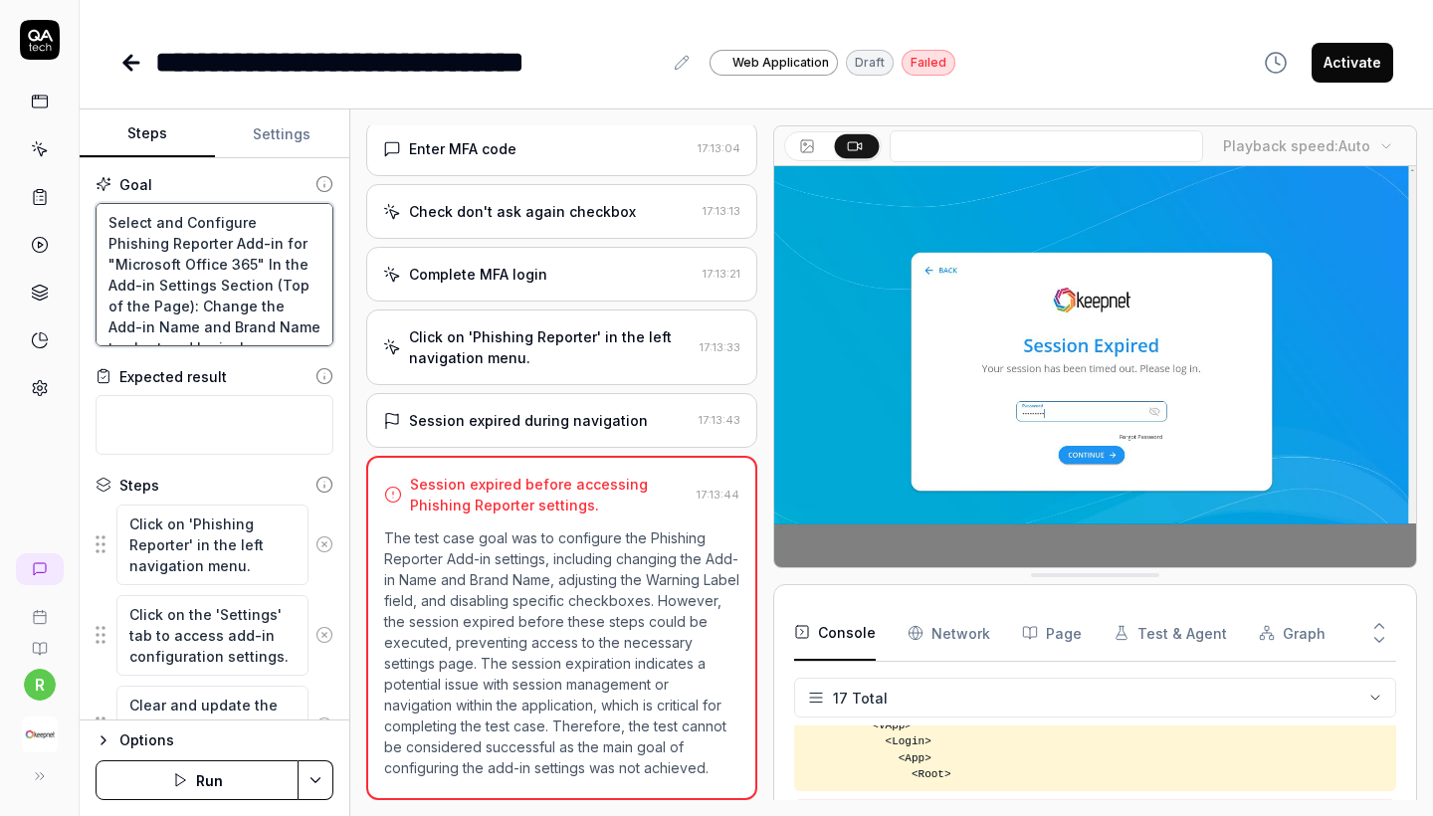
click at [2, 0] on html "**********" at bounding box center [716, 408] width 1433 height 816
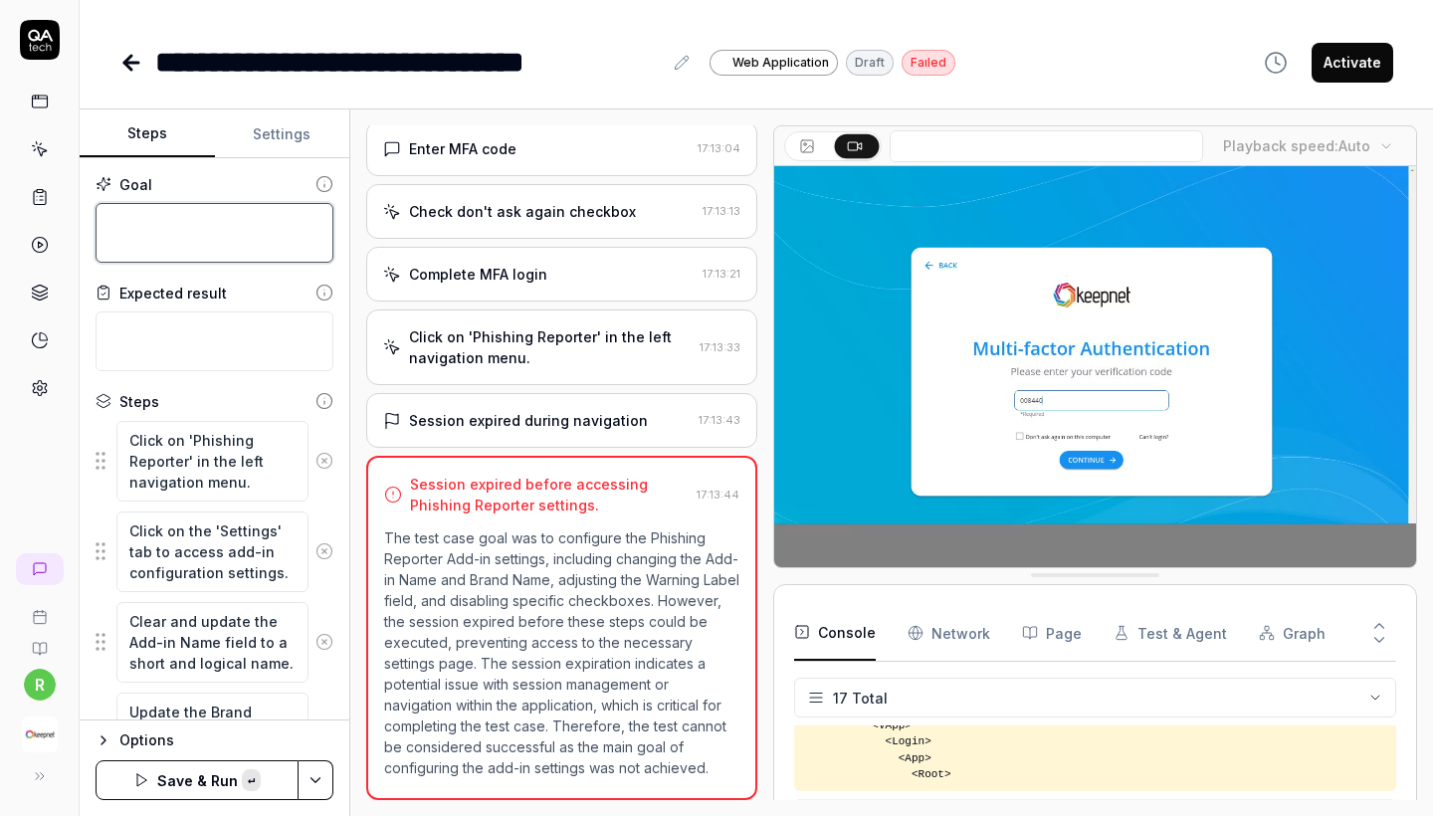
paste textarea "https://app.qa.tech/dashboard/p/rozerin2_e9Gu/test-cases/f70818f2-d334-48e6-840…"
type textarea "https://app.qa.tech/dashboard/p/rozerin2_e9Gu/test-cases/f70818f2-d334-48e6-840…"
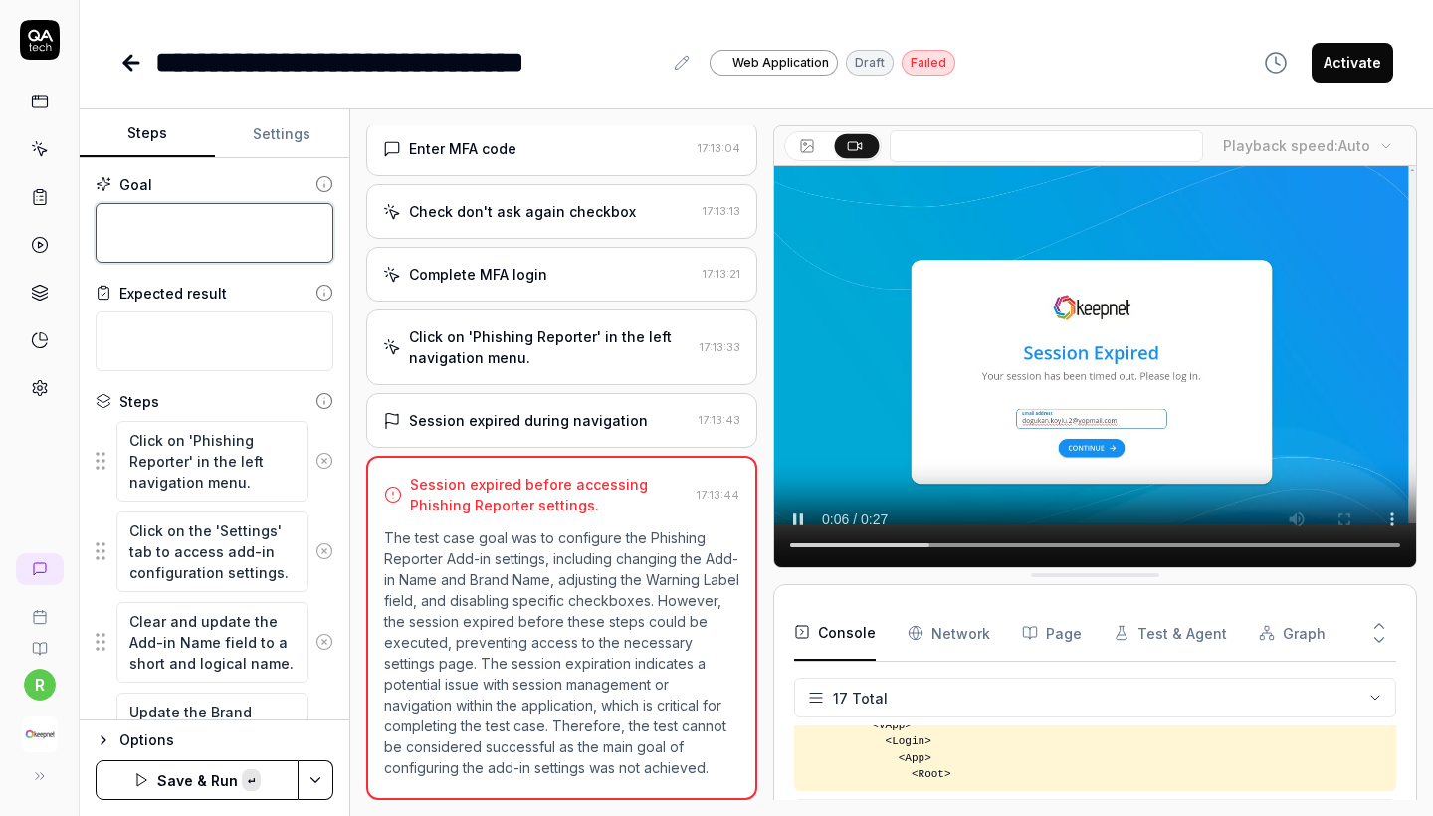
paste textarea "Select and Configure Phishing Reporter Add-in for "Microsoft Office 365" In the…"
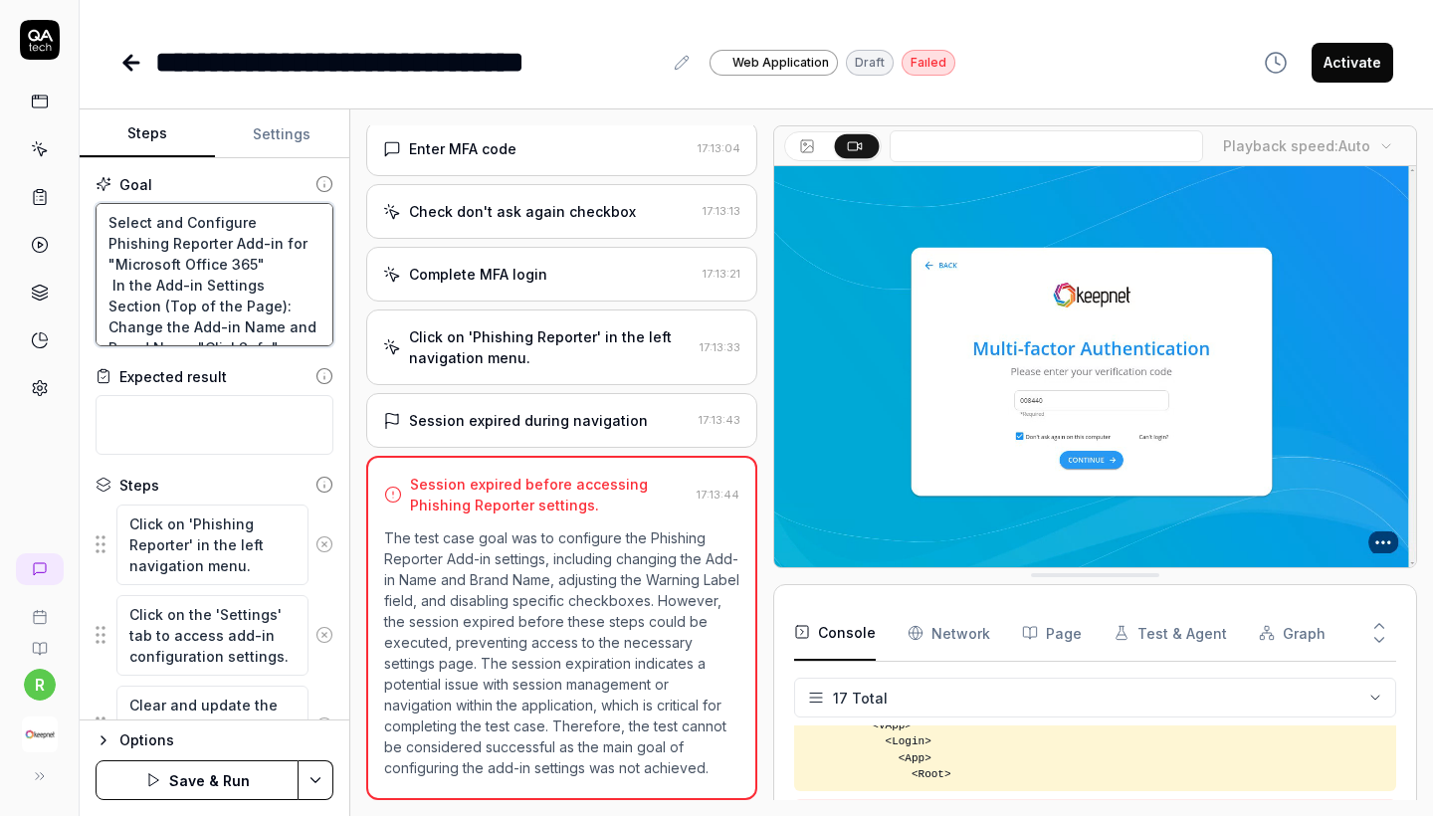
click at [200, 271] on textarea "Select and Configure Phishing Reporter Add-in for "Microsoft Office 365" In the…" at bounding box center [215, 274] width 238 height 143
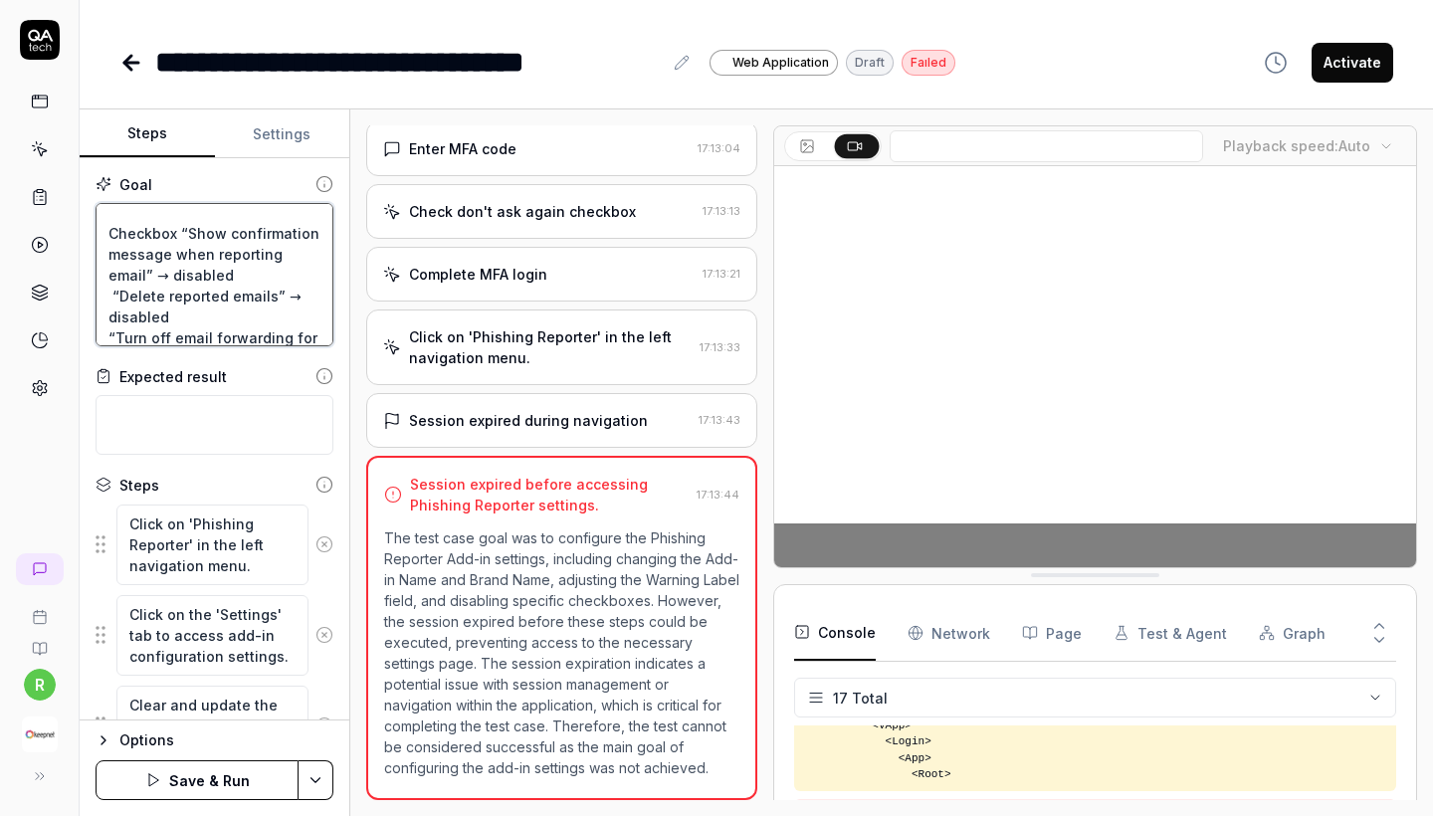
scroll to position [259, 0]
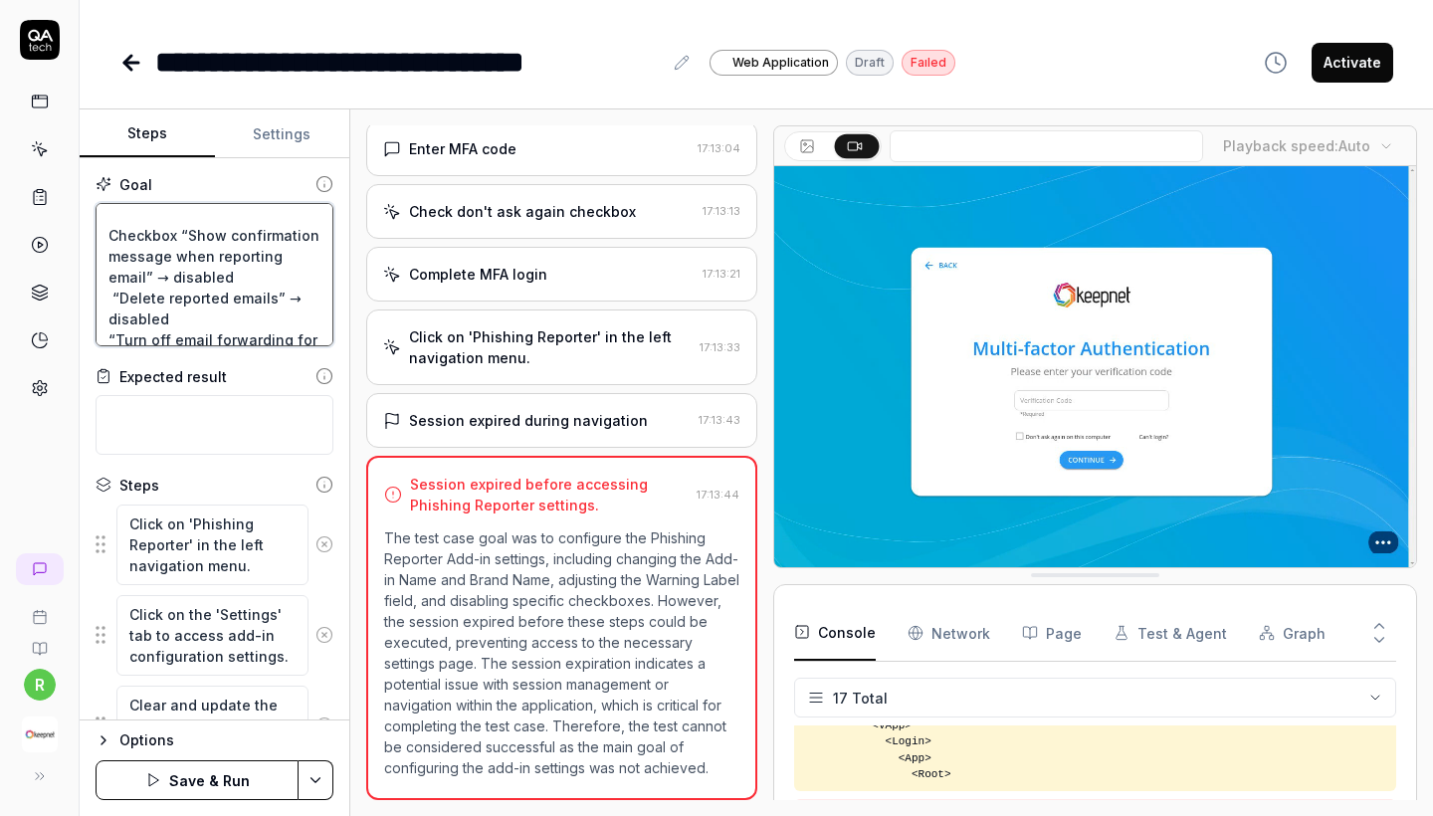
click at [182, 233] on textarea "Select and Configure Phishing Reporter Add-in for "Microsoft Office 365" In the…" at bounding box center [215, 274] width 238 height 143
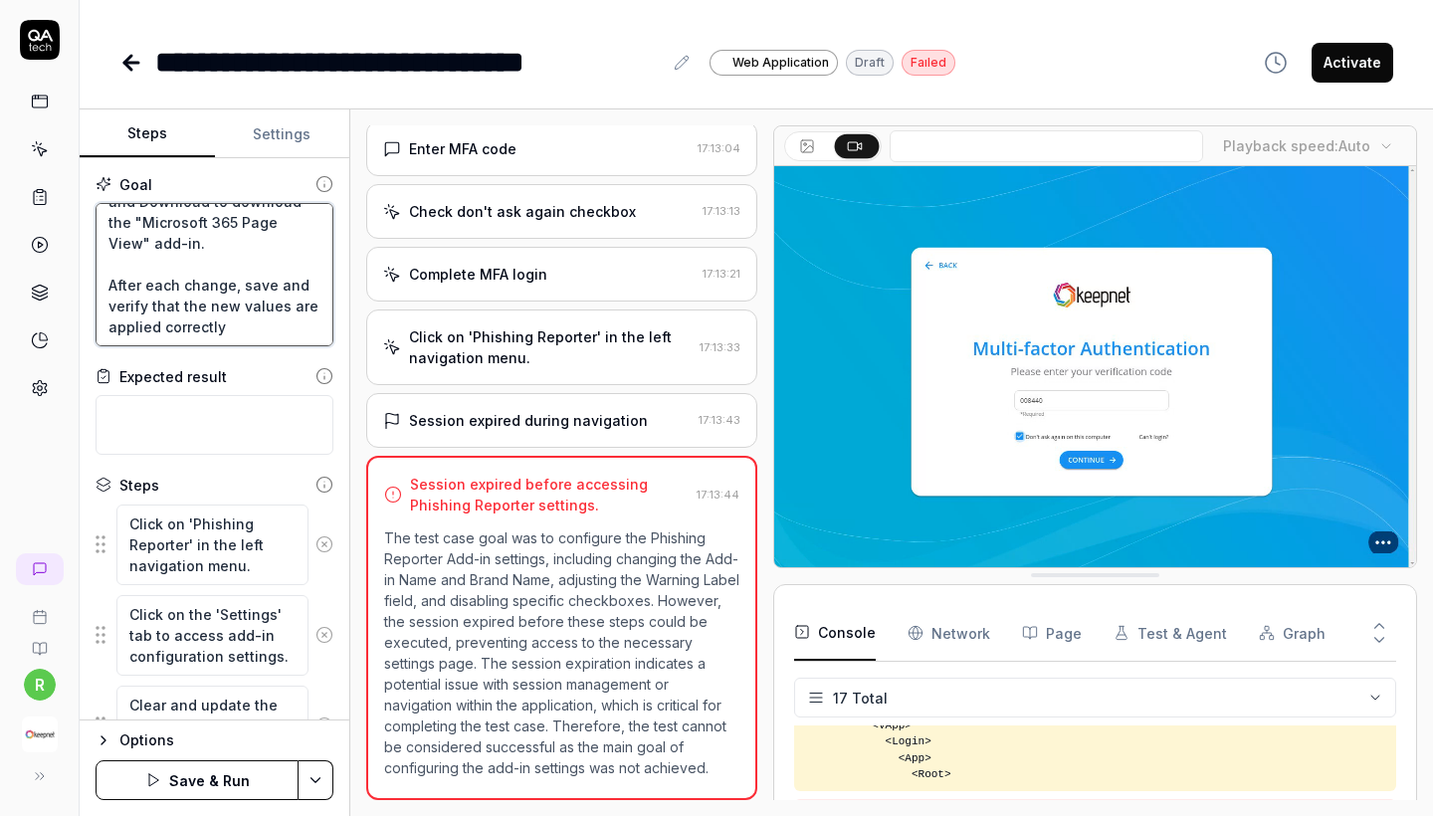
scroll to position [564, 0]
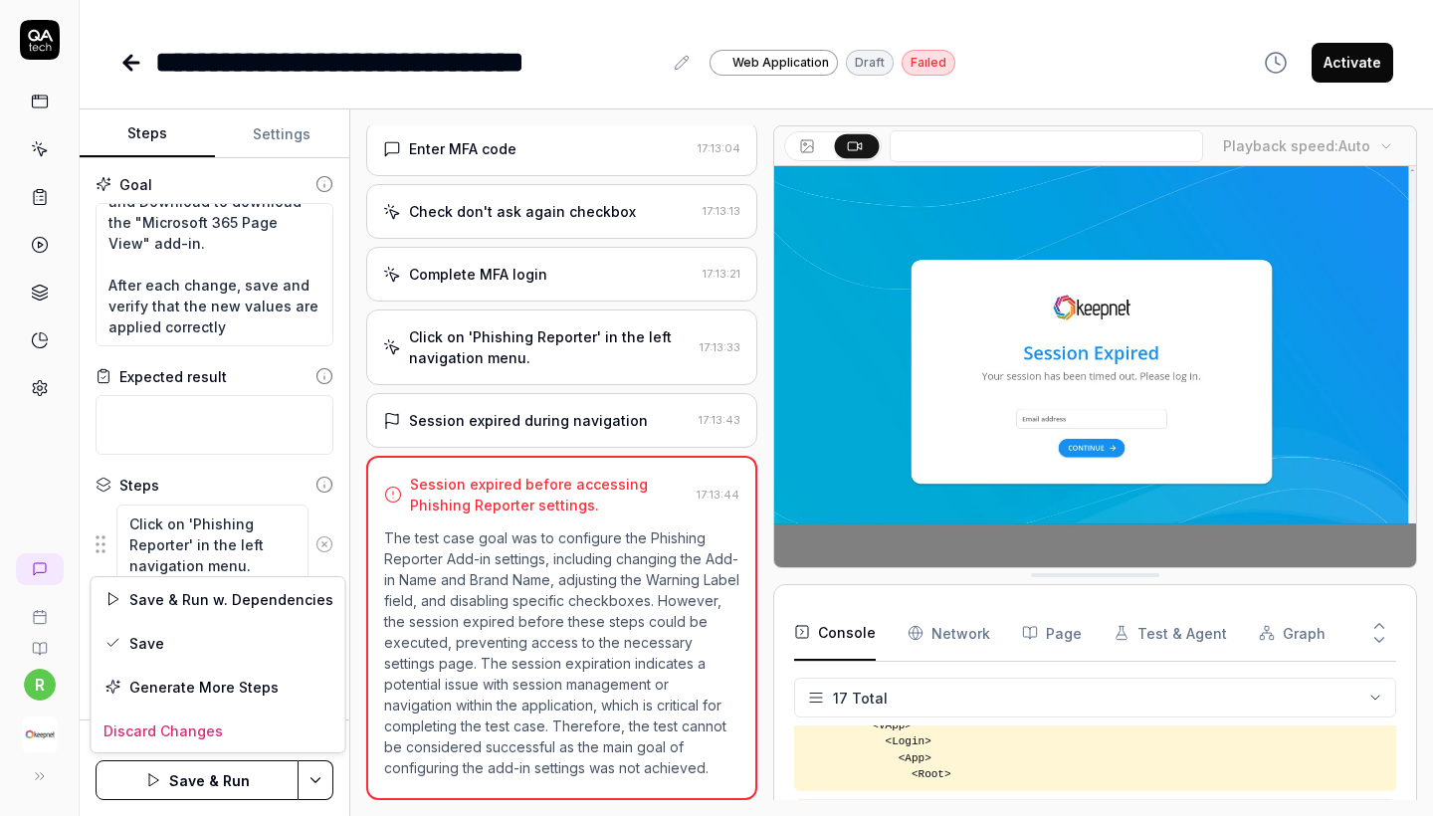
click at [324, 766] on html "**********" at bounding box center [716, 408] width 1433 height 816
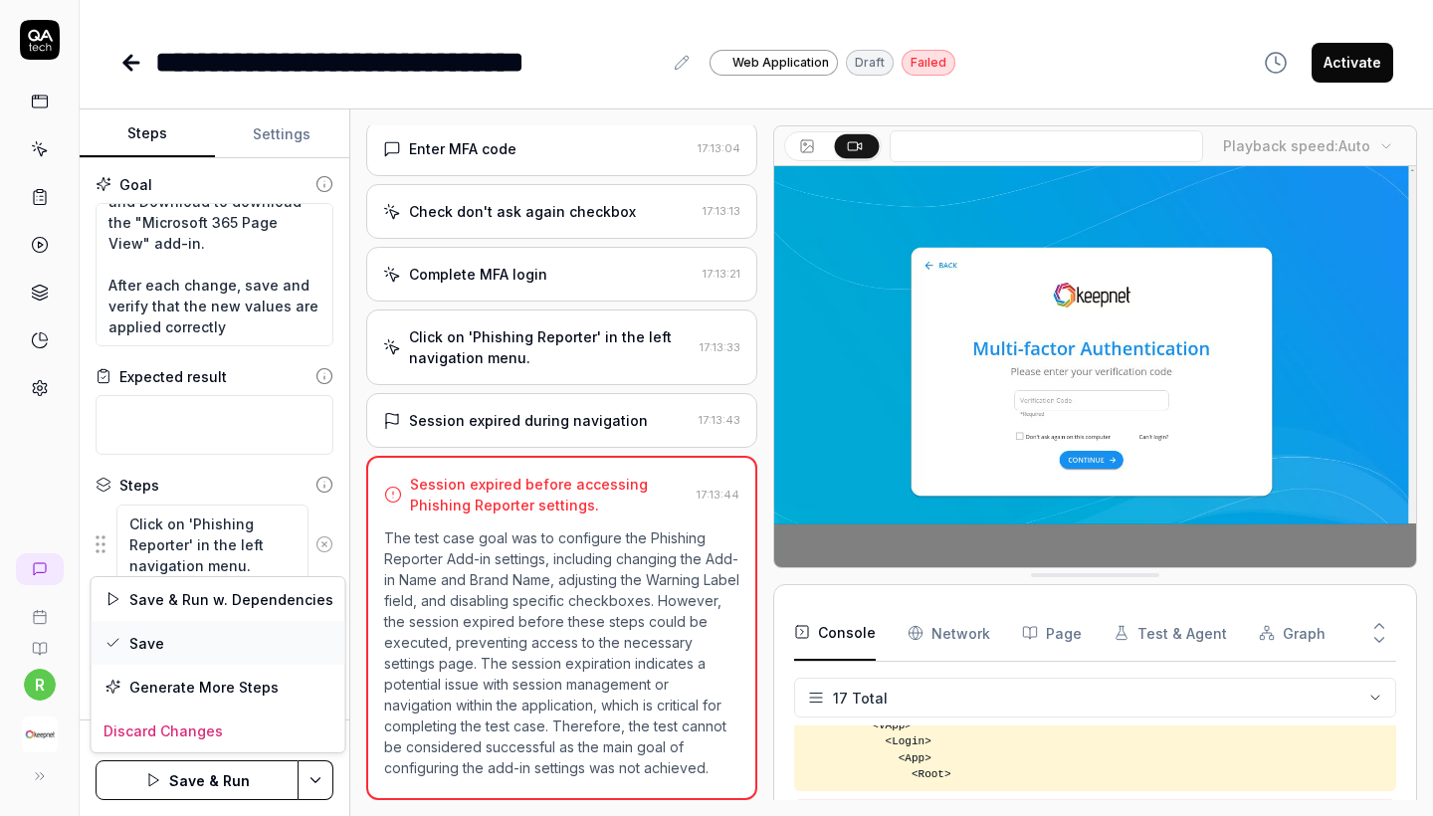
click at [223, 648] on div "Save" at bounding box center [219, 643] width 254 height 44
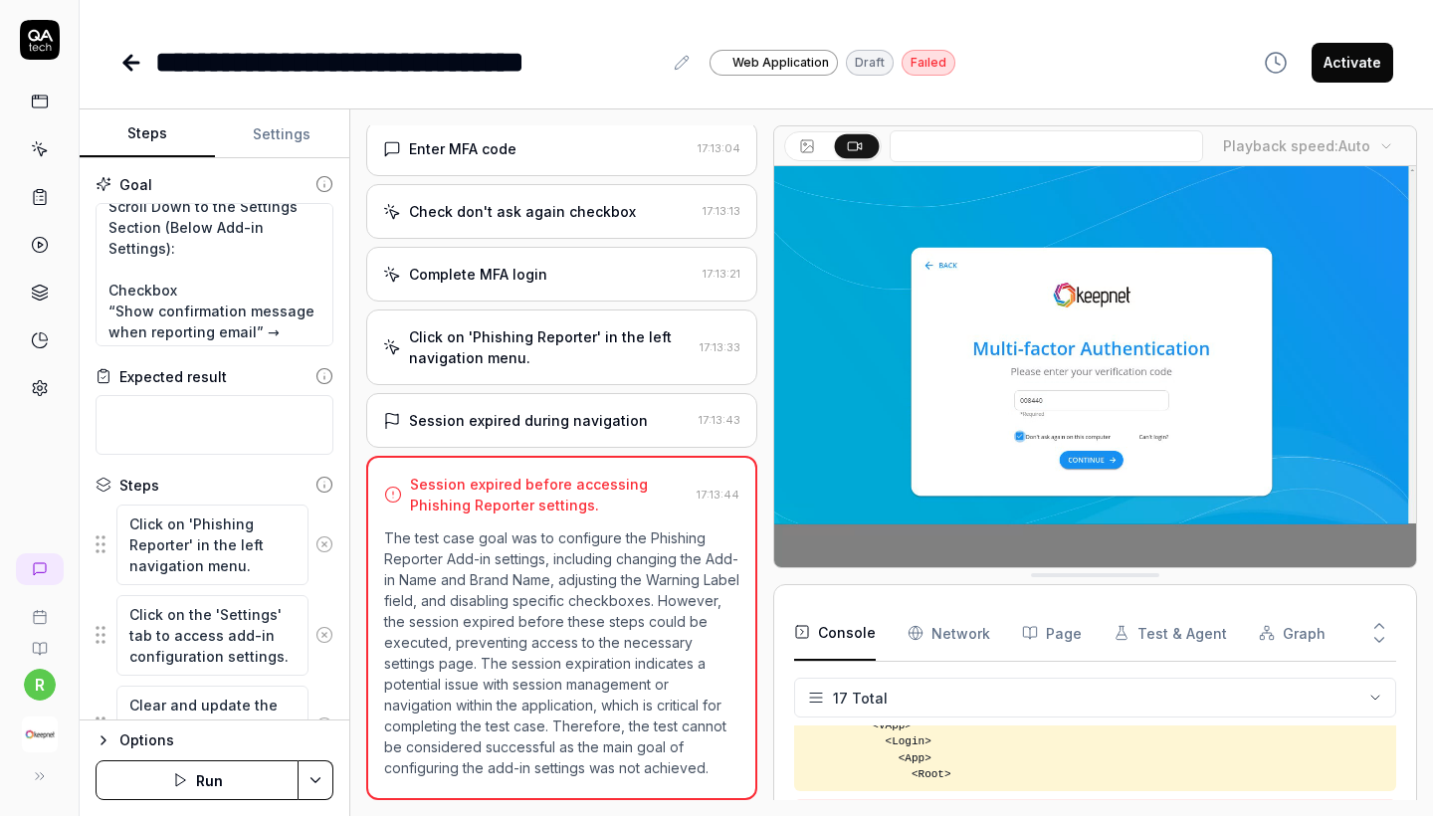
scroll to position [203, 0]
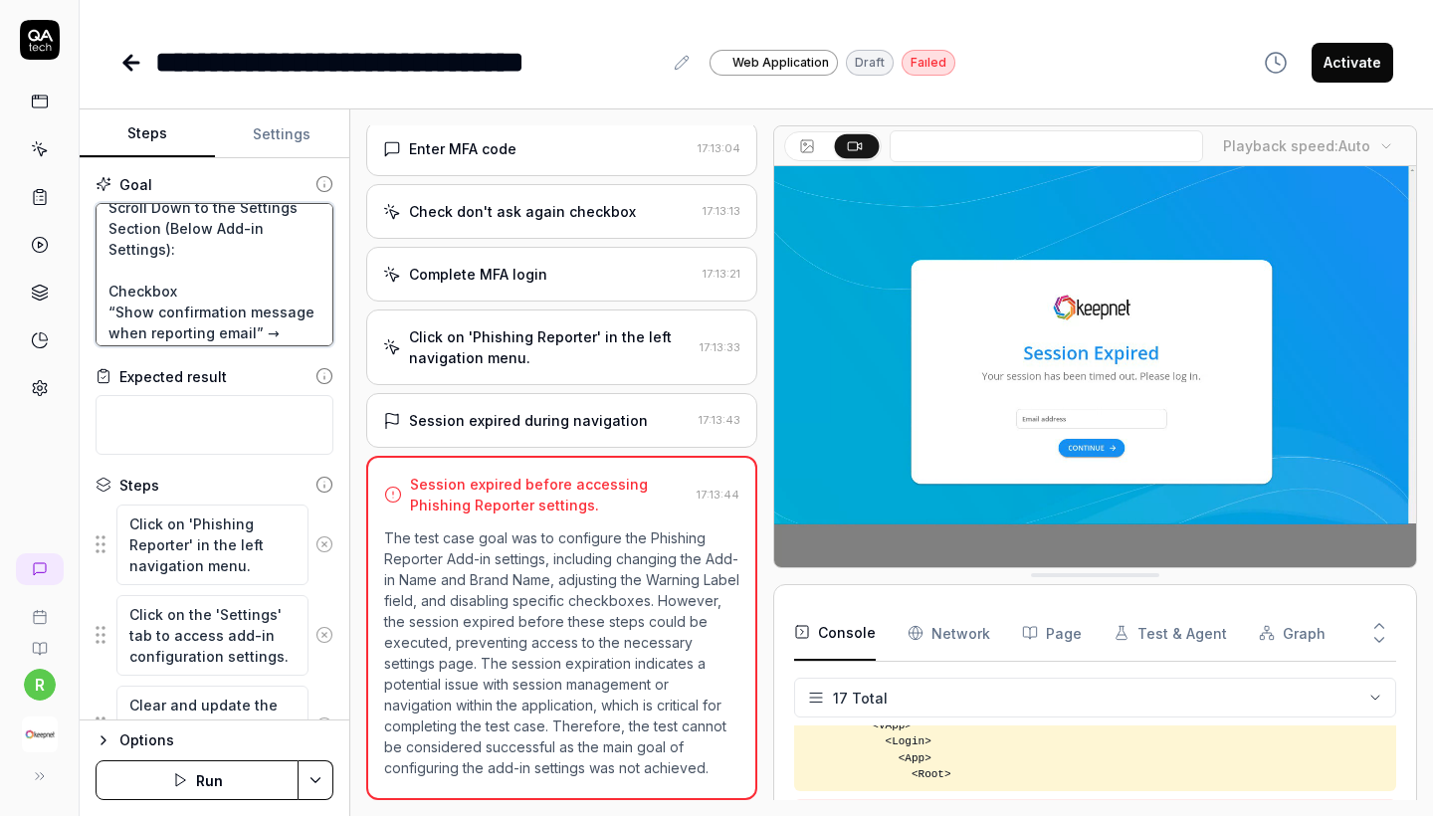
click at [228, 289] on textarea "Select and Configure Phishing Reporter Add-in for "Microsoft Office 365" In the…" at bounding box center [215, 274] width 238 height 143
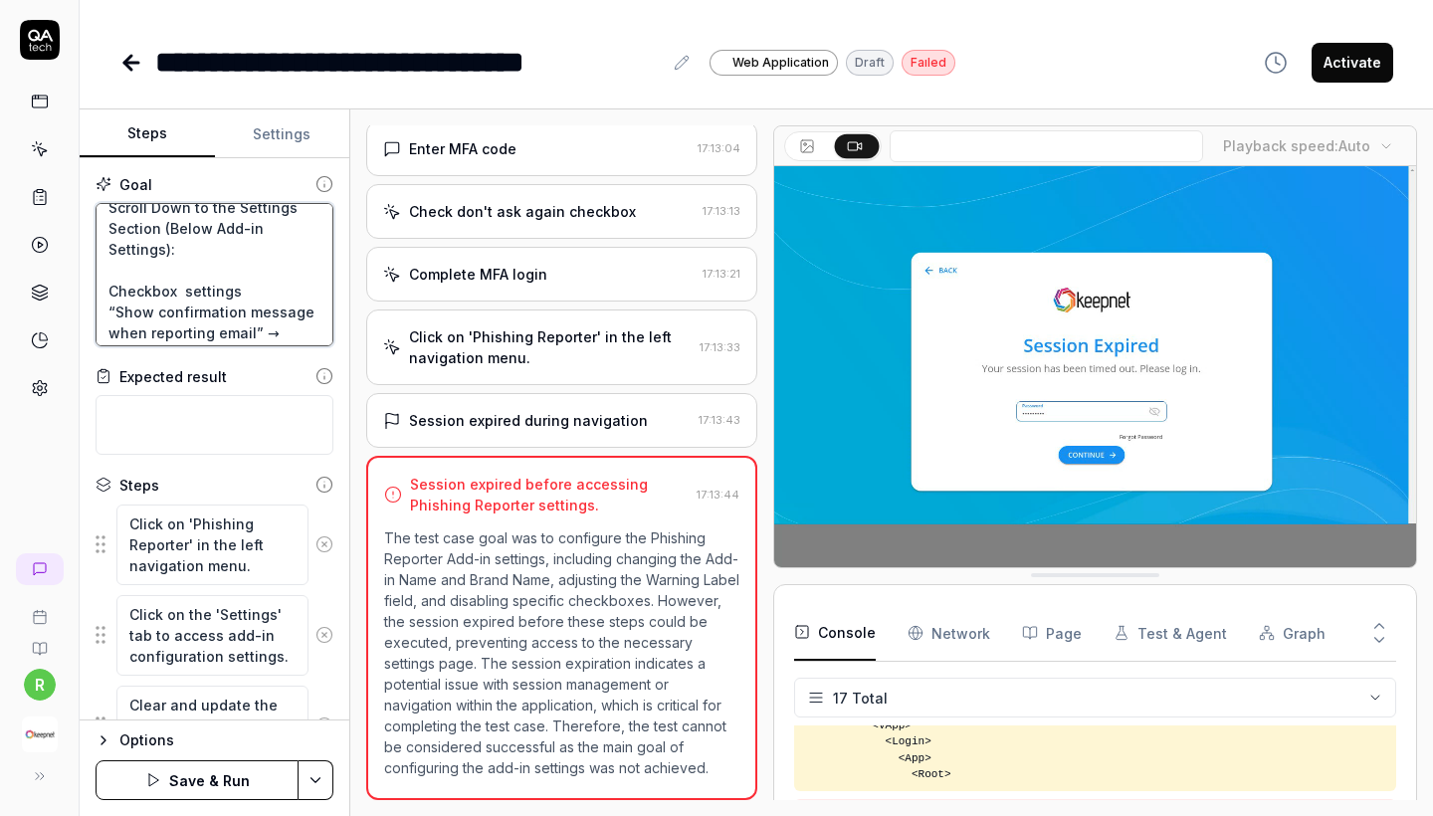
type textarea "Select and Configure Phishing Reporter Add-in for "Microsoft Office 365" In the…"
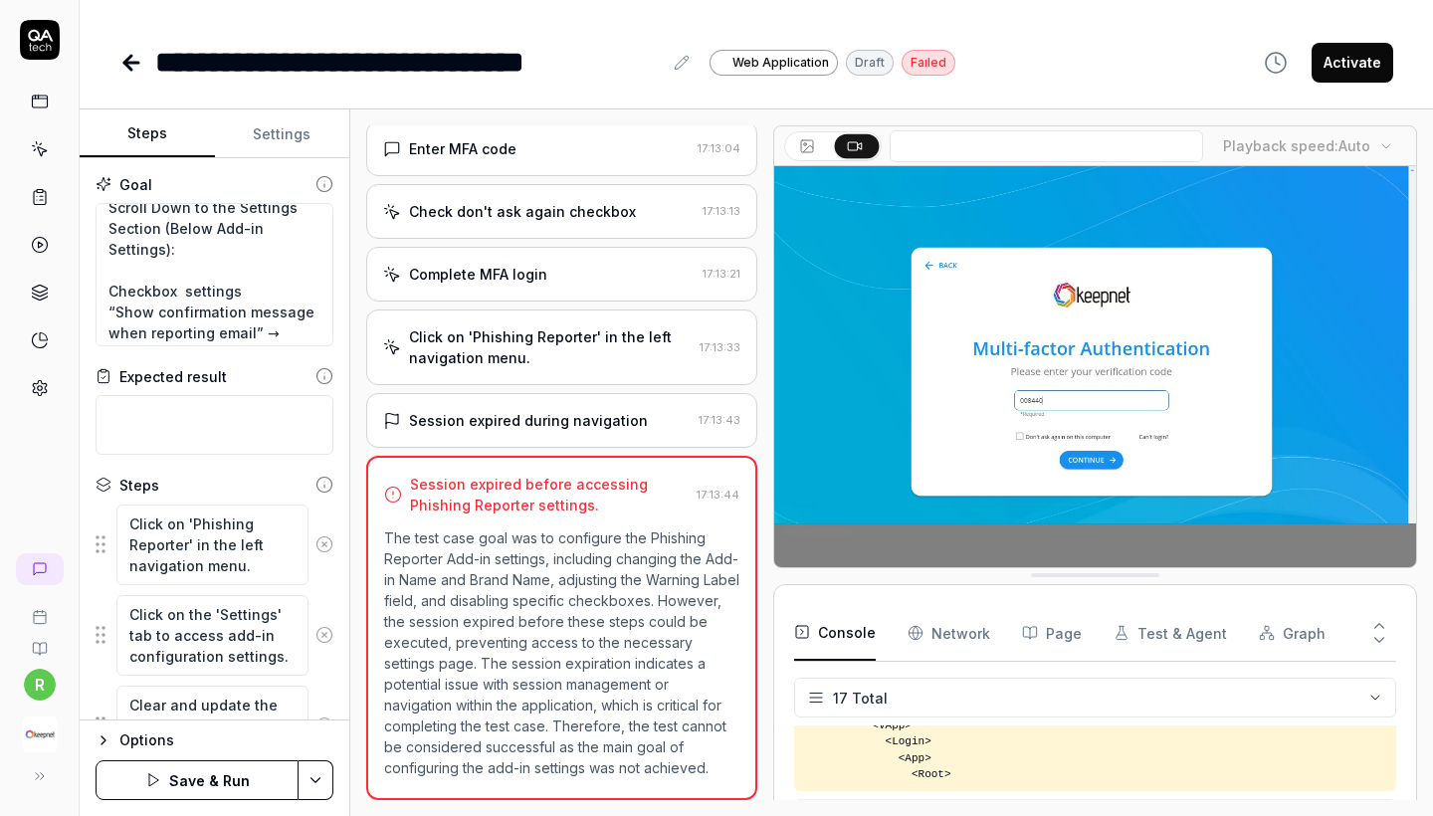
click at [177, 776] on button "Save & Run" at bounding box center [197, 780] width 203 height 40
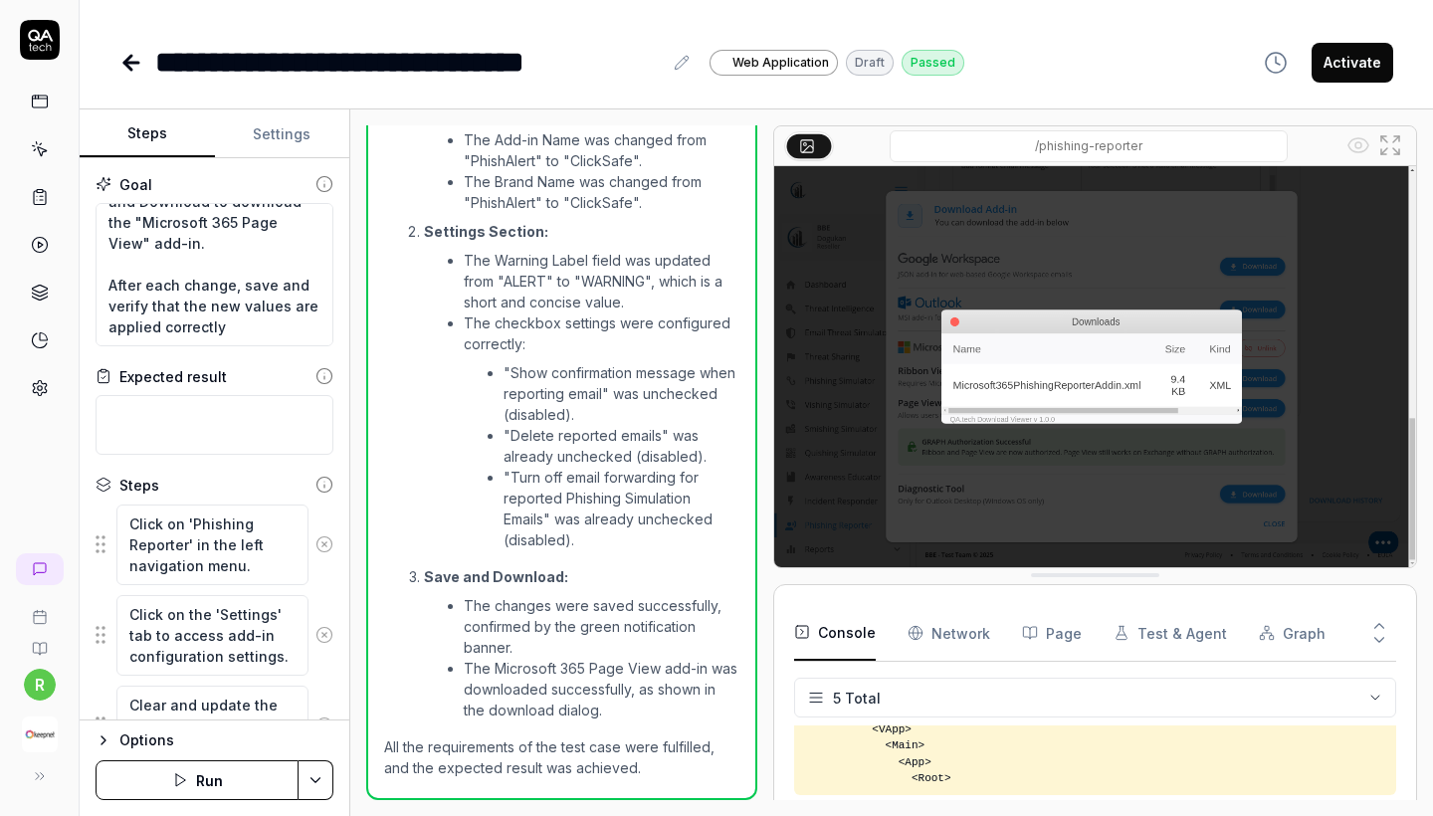
scroll to position [1201, 0]
click at [121, 69] on icon at bounding box center [131, 63] width 24 height 24
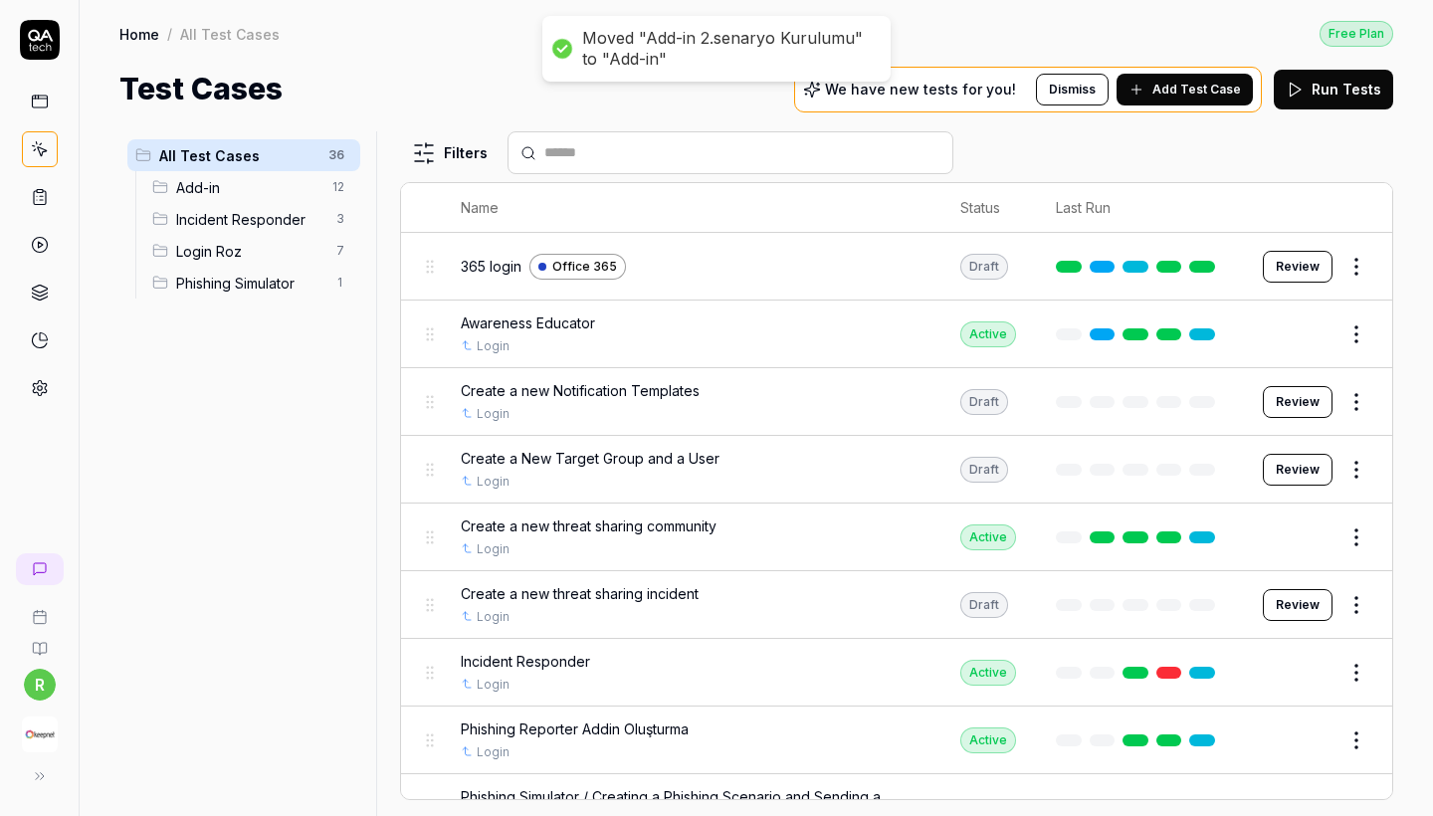
click at [257, 187] on span "Add-in" at bounding box center [248, 187] width 144 height 21
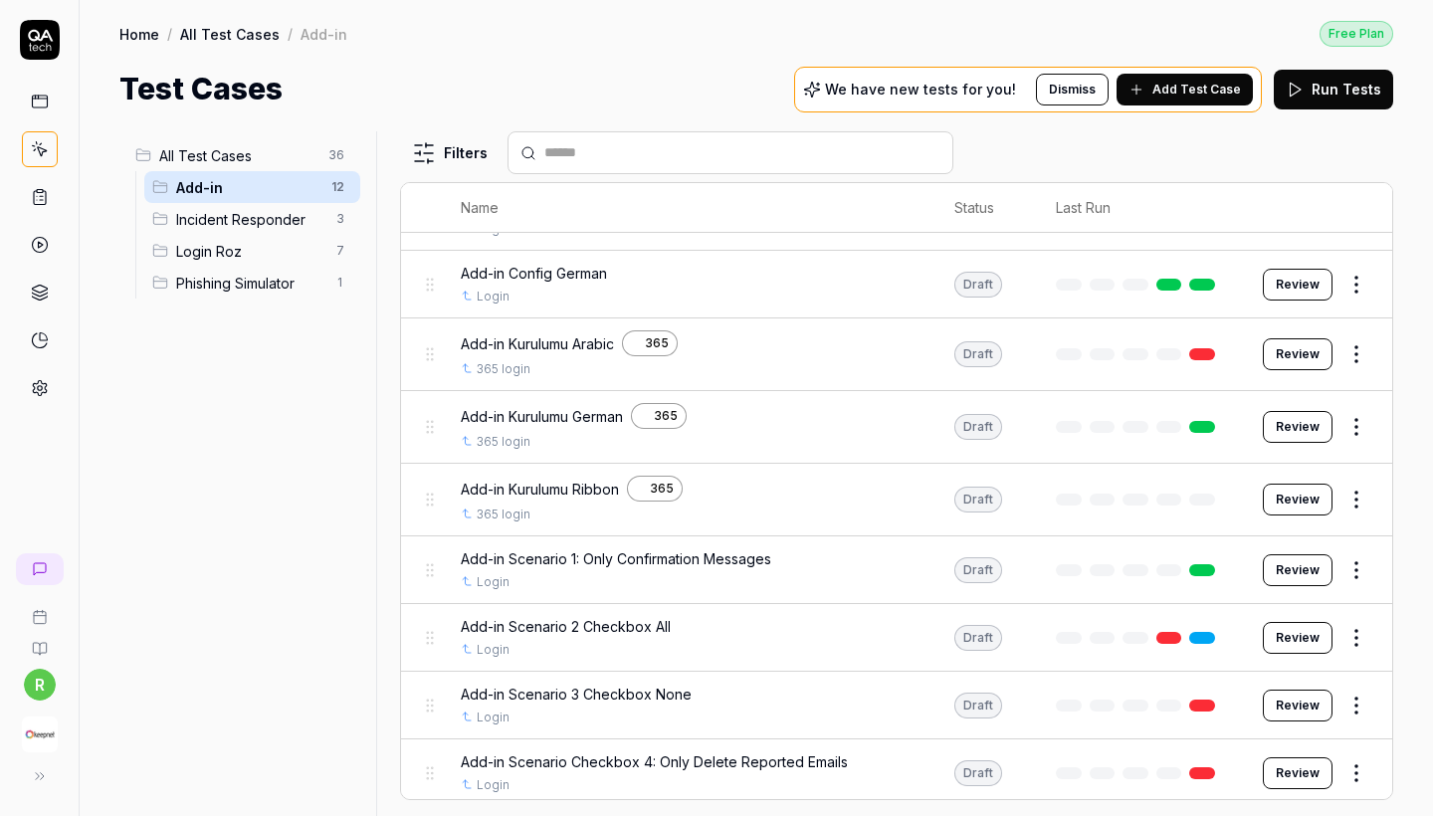
scroll to position [302, 0]
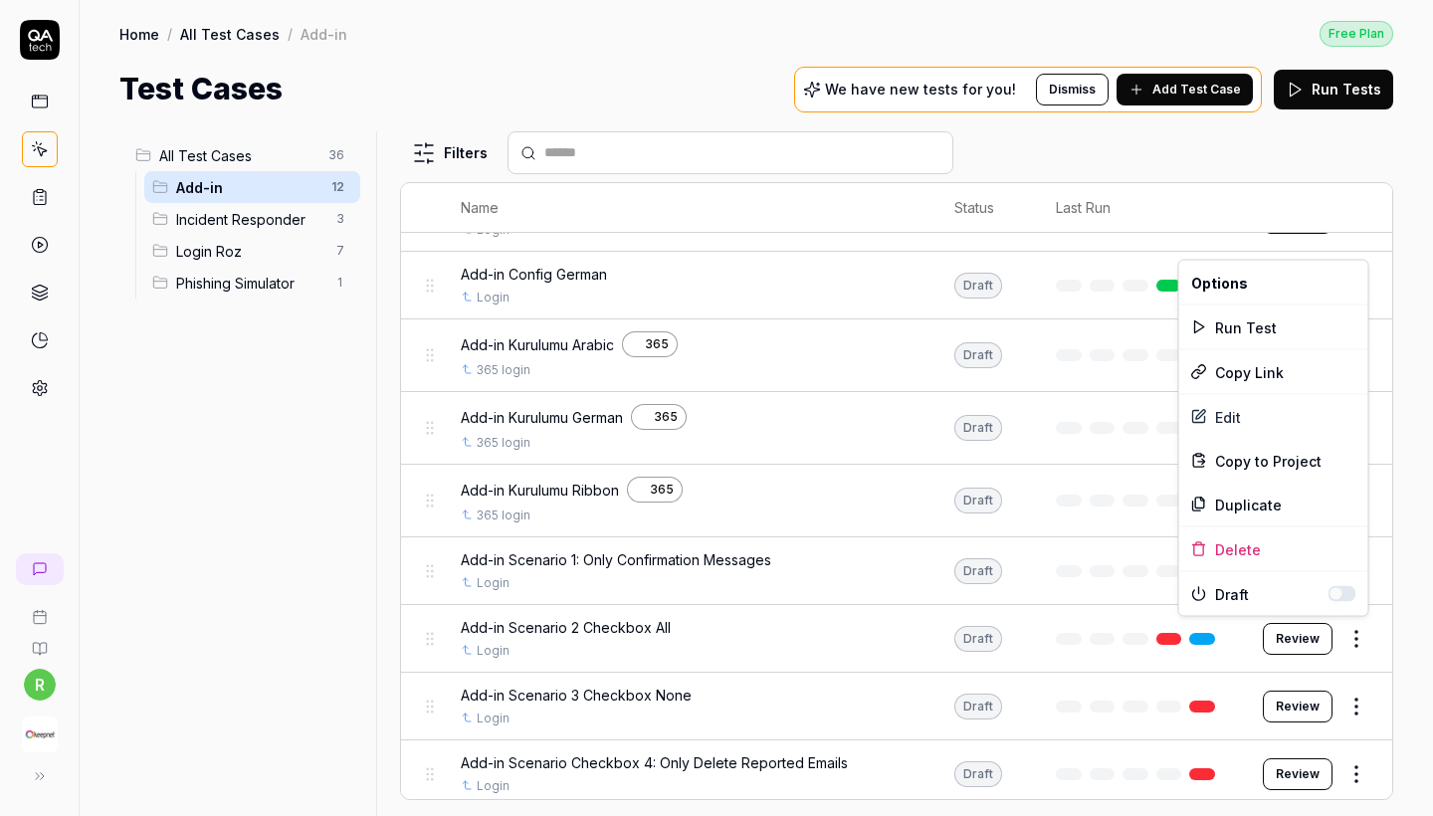
click at [1351, 641] on html "r Home / All Test Cases / Add-in Free Plan Home / All Test Cases / Add-in Free …" at bounding box center [716, 408] width 1433 height 816
click at [1223, 418] on div "Edit" at bounding box center [1273, 417] width 189 height 44
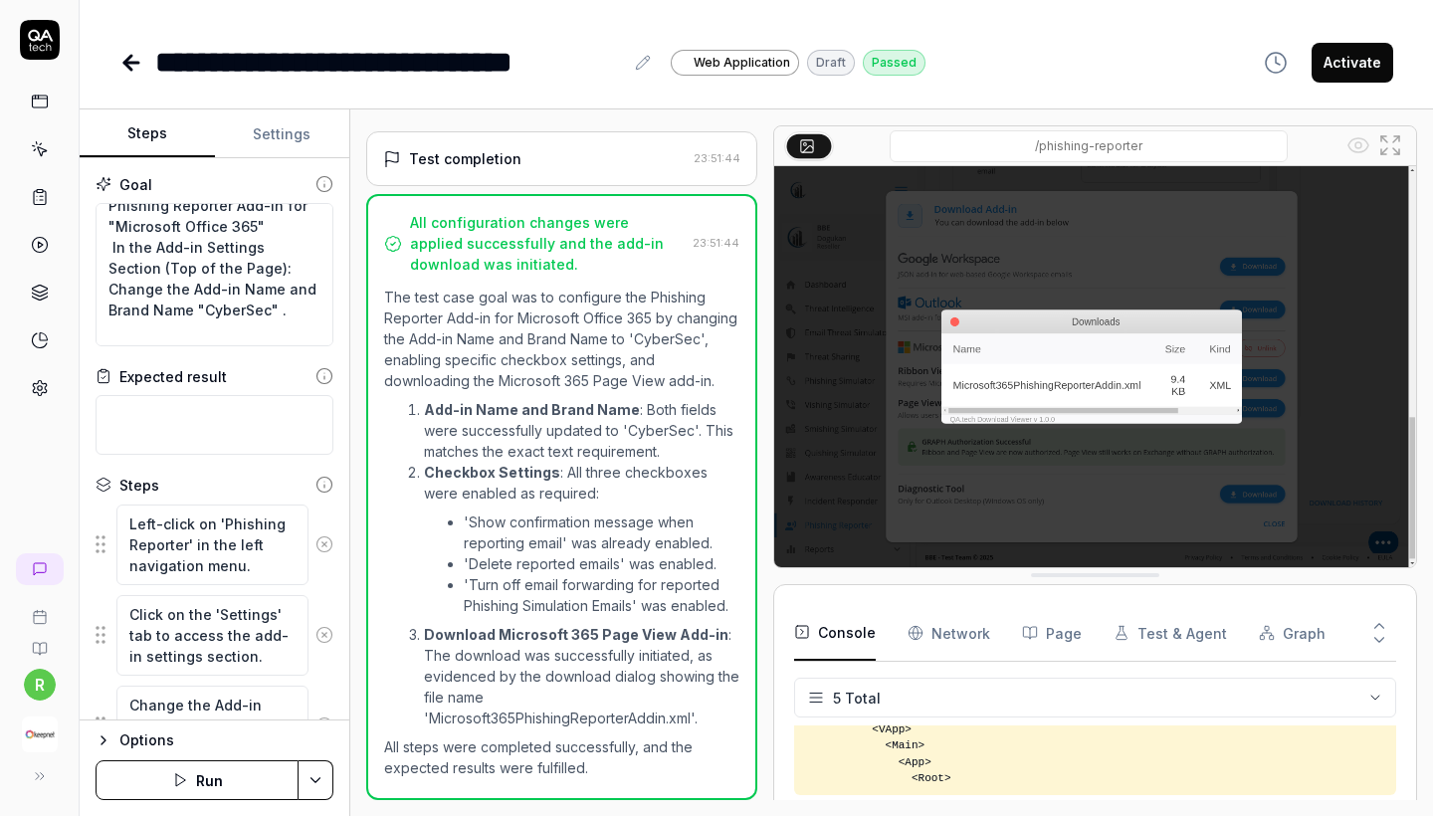
scroll to position [41, 0]
drag, startPoint x: 180, startPoint y: 310, endPoint x: 118, endPoint y: 309, distance: 61.7
click at [118, 309] on textarea "Select and Configure Phishing Reporter Add-in for "Microsoft Office 365" In the…" at bounding box center [215, 274] width 238 height 143
click at [980, 3] on div "**********" at bounding box center [756, 42] width 1353 height 85
click at [40, 109] on icon at bounding box center [40, 102] width 18 height 18
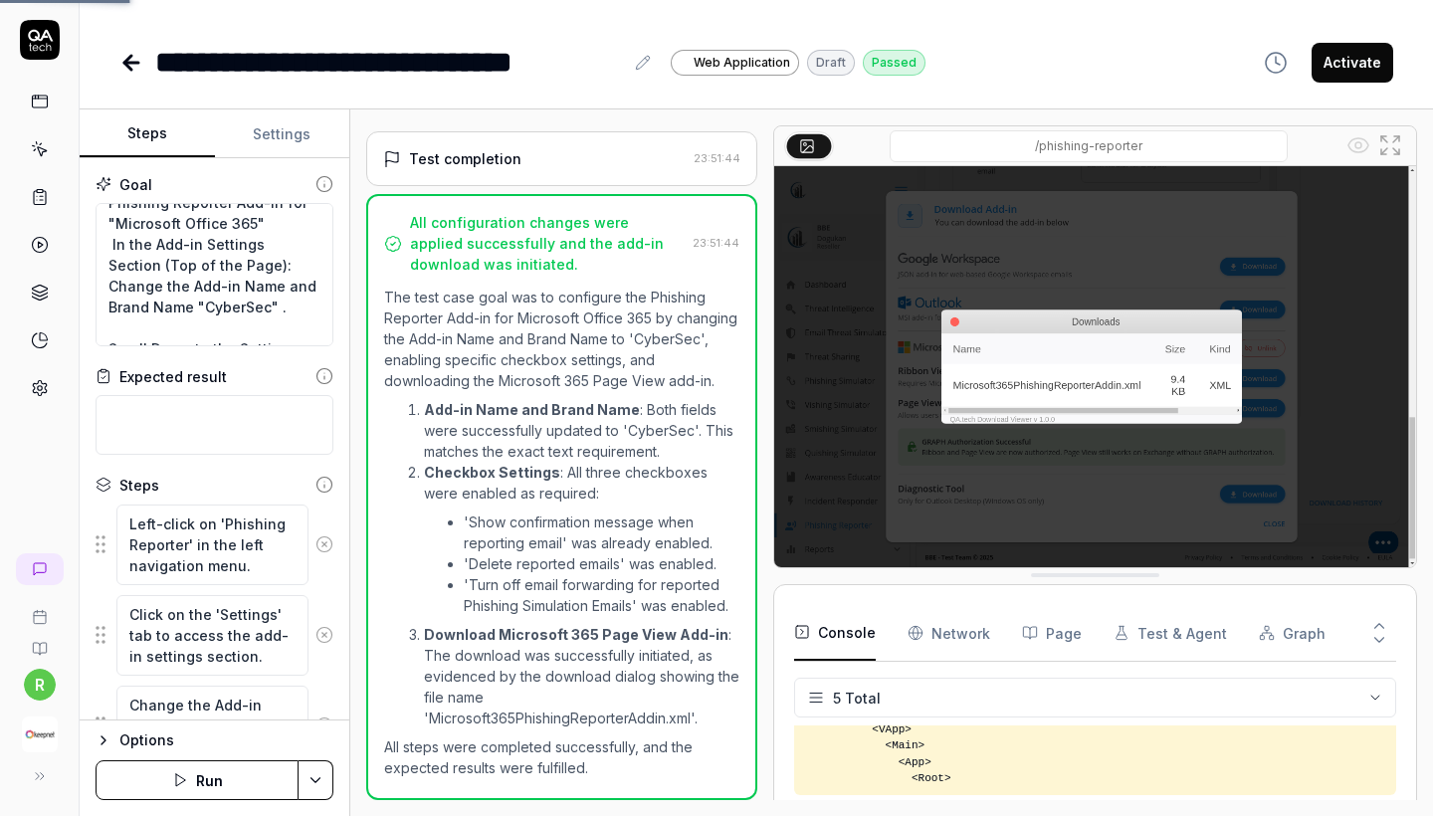
click at [38, 139] on link at bounding box center [40, 149] width 36 height 36
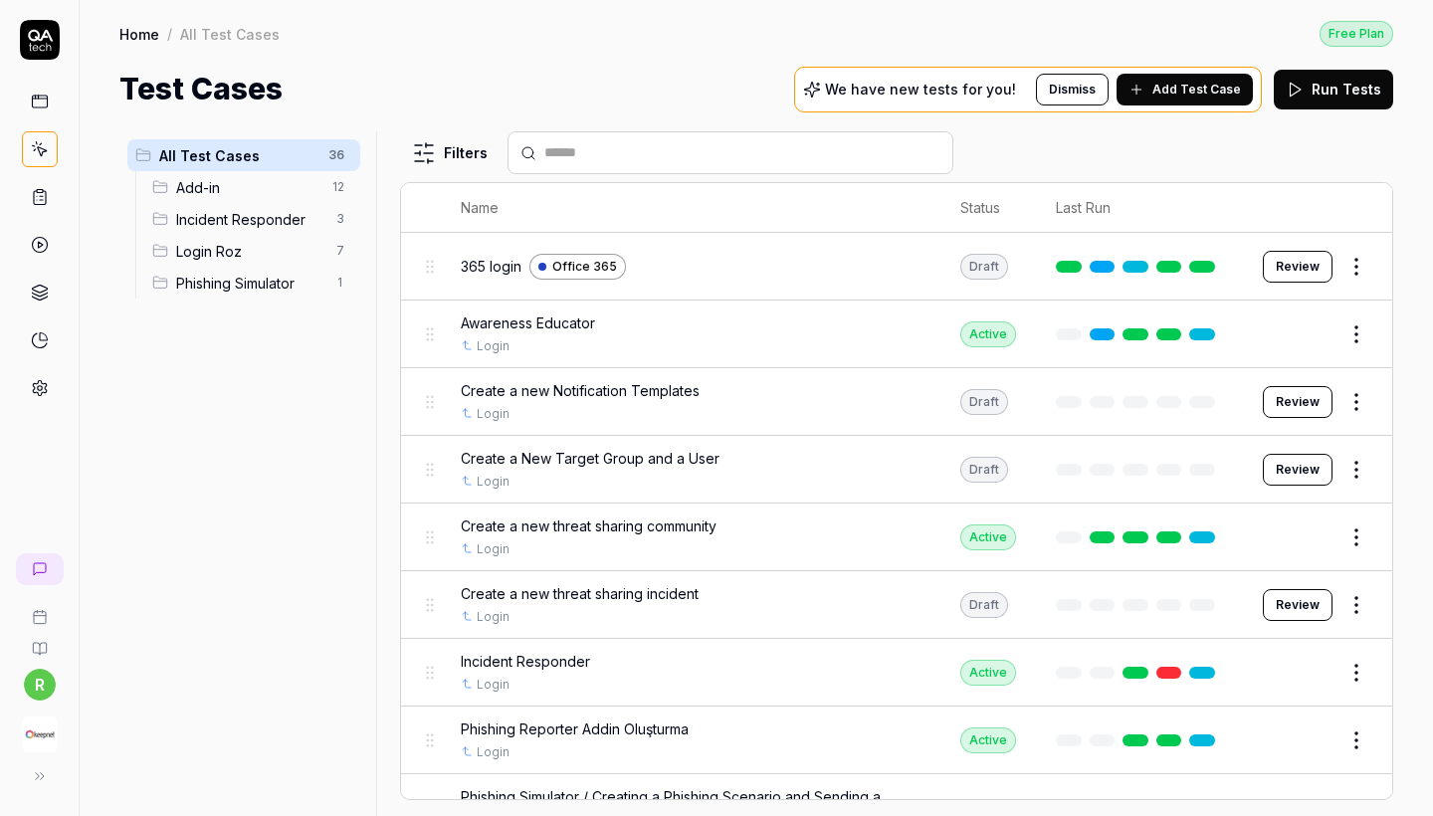
click at [240, 171] on div "Add-in 12" at bounding box center [252, 187] width 216 height 32
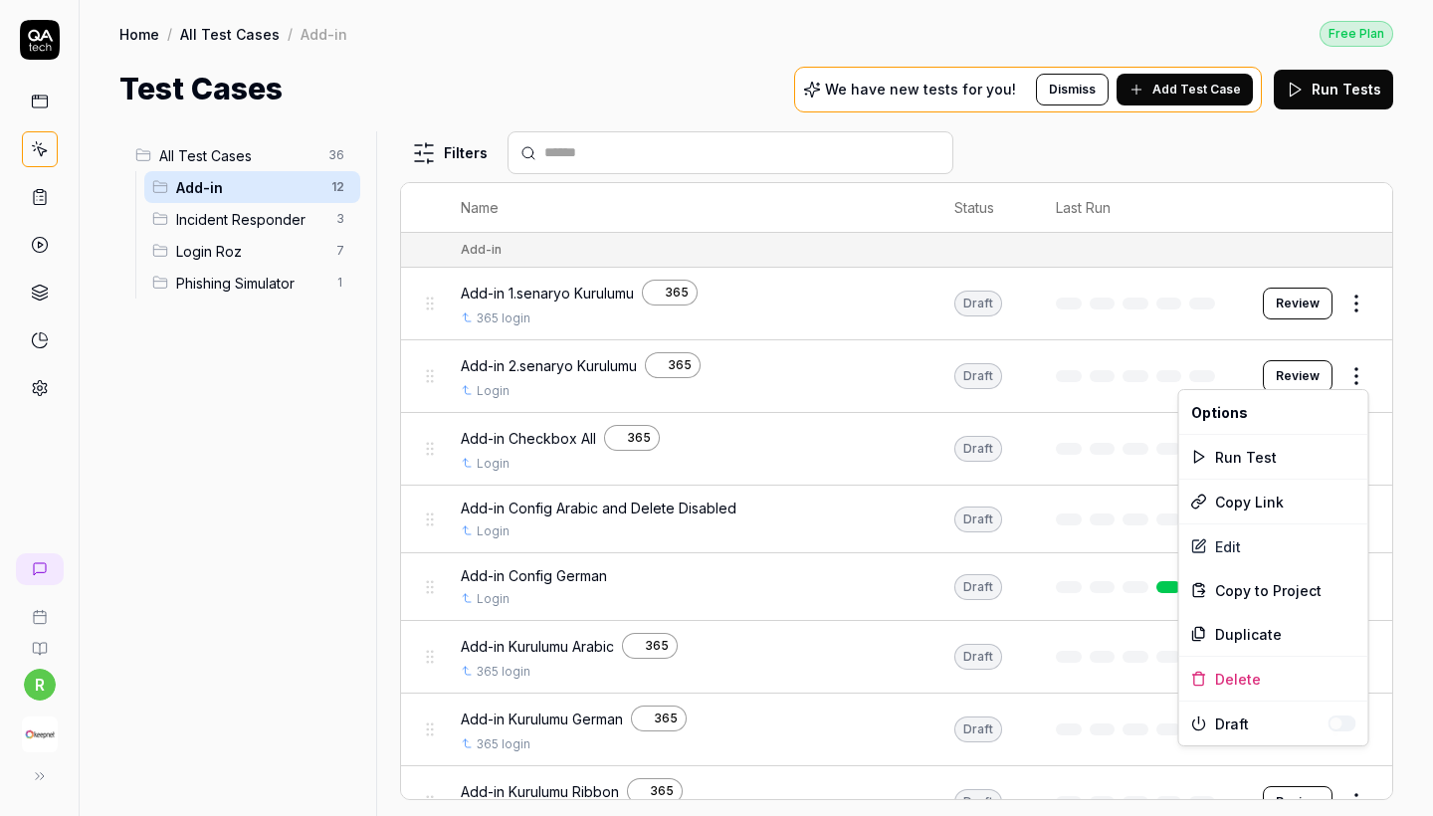
click at [1364, 372] on html "r Home / All Test Cases / Add-in Free Plan Home / All Test Cases / Add-in Free …" at bounding box center [716, 408] width 1433 height 816
click at [1227, 542] on div "Edit" at bounding box center [1273, 546] width 189 height 44
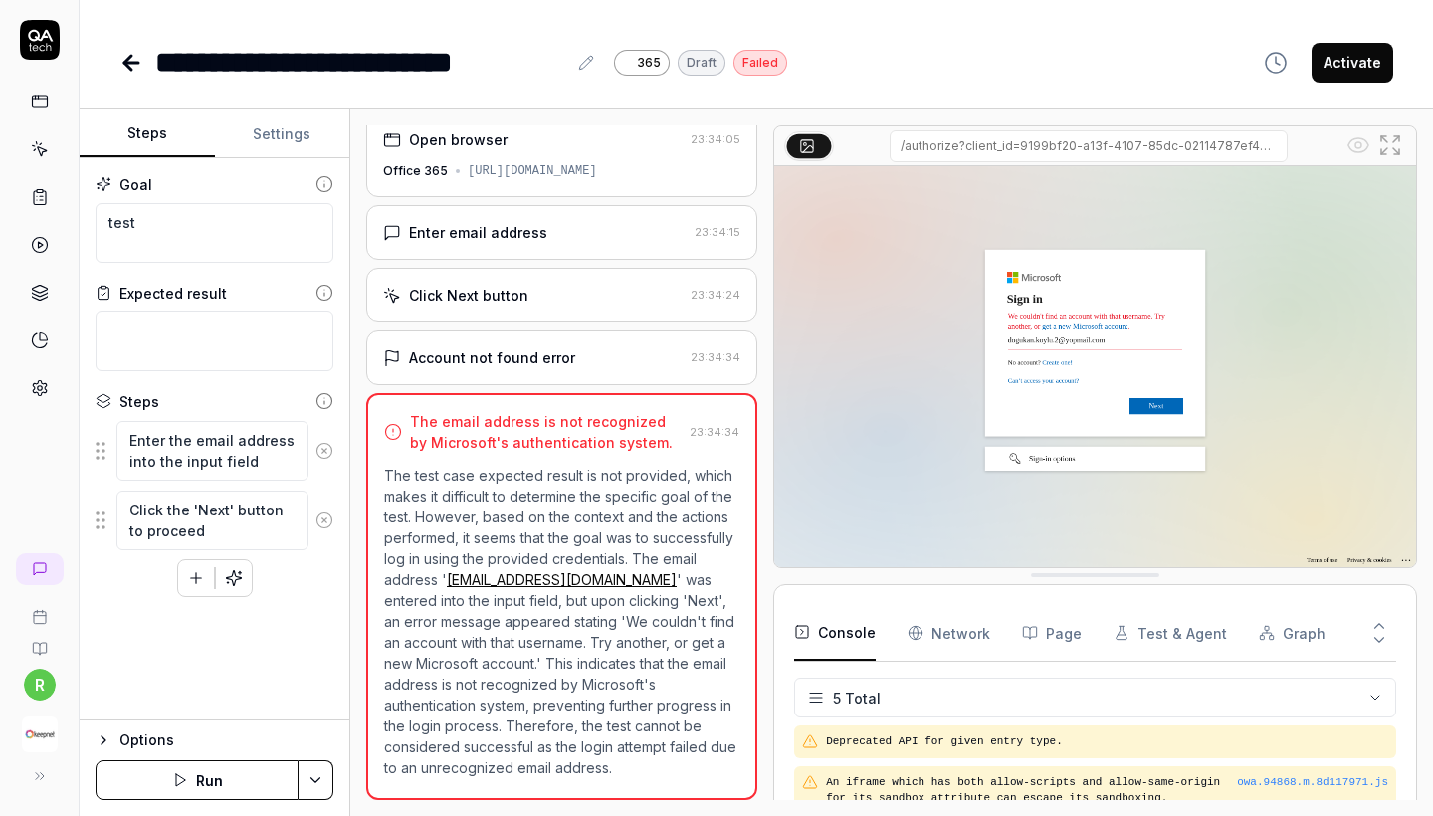
scroll to position [85, 0]
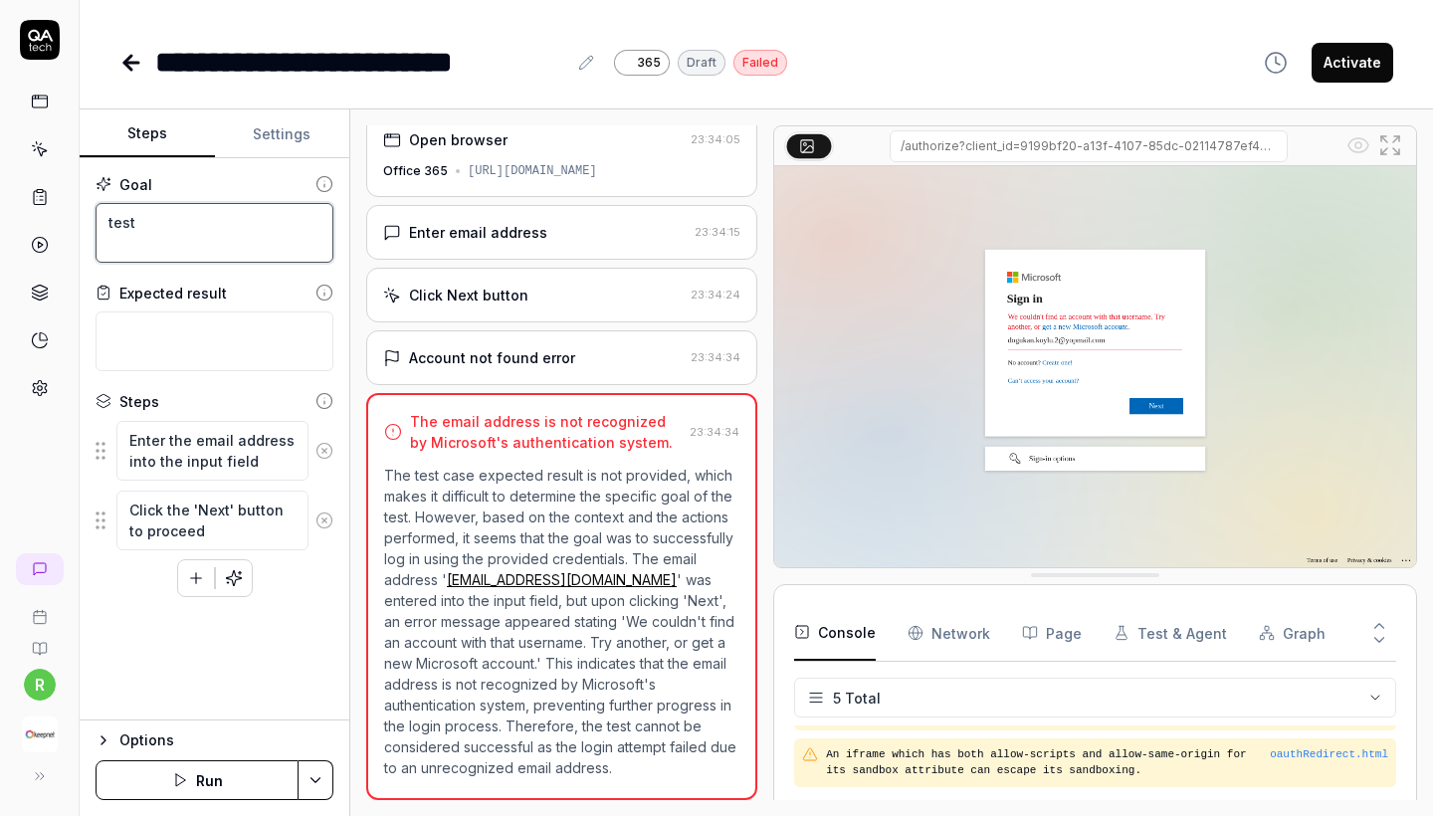
click at [241, 251] on textarea "test" at bounding box center [215, 233] width 238 height 60
type textarea "t"
paste textarea "Wait for 5 sec Go to the "My add-ins" tab. and Click "Add a custom add-in" and …"
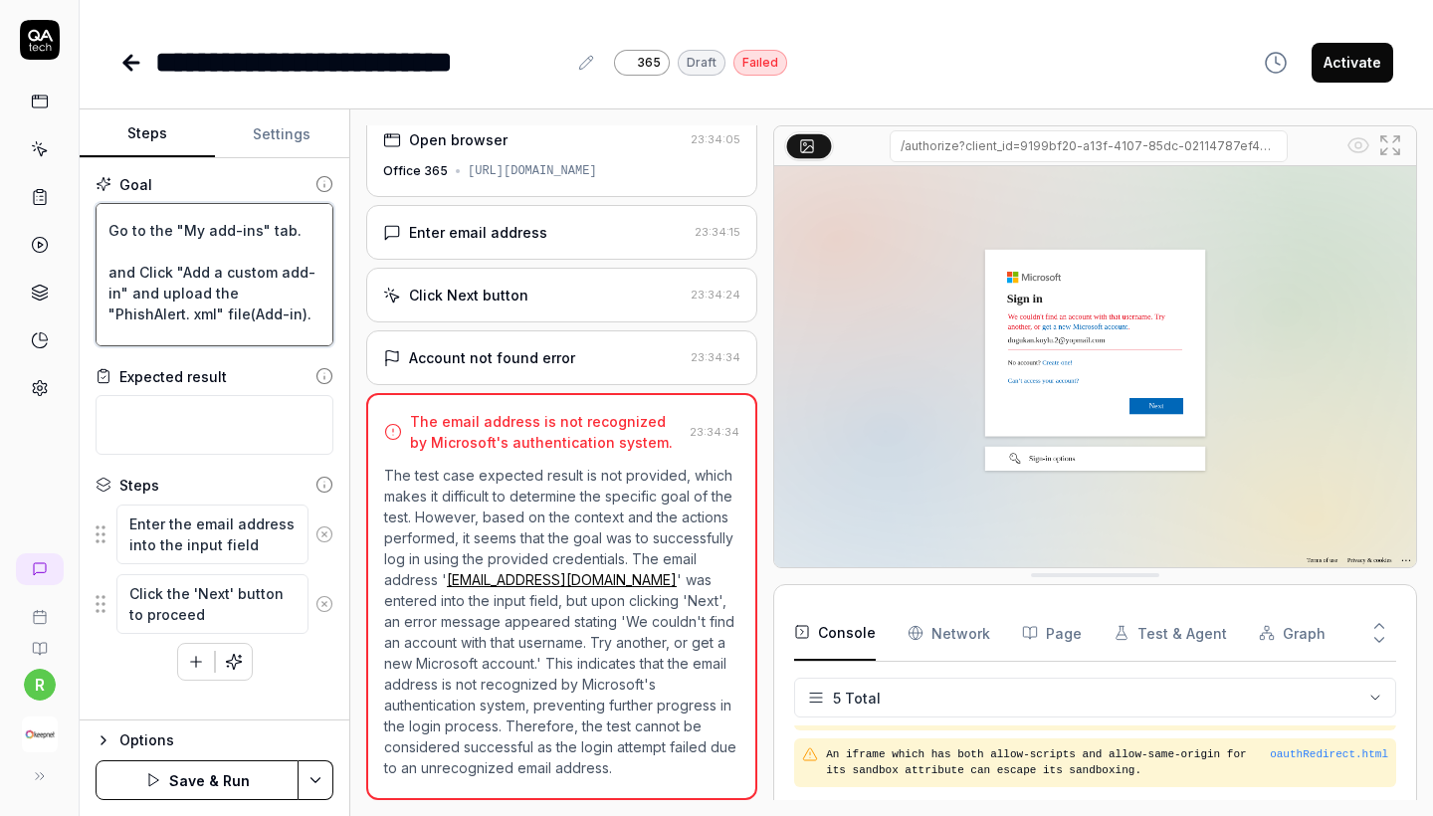
scroll to position [39, 0]
click at [267, 286] on textarea "Wait for 5 sec Go to the "My add-ins" tab. and Click "Add a custom add-in" and …" at bounding box center [215, 274] width 238 height 143
drag, startPoint x: 244, startPoint y: 290, endPoint x: 306, endPoint y: 287, distance: 62.8
click at [306, 287] on textarea "Wait for 5 sec Go to the "My add-ins" tab. and Click "Add a custom add-in" and …" at bounding box center [215, 274] width 238 height 143
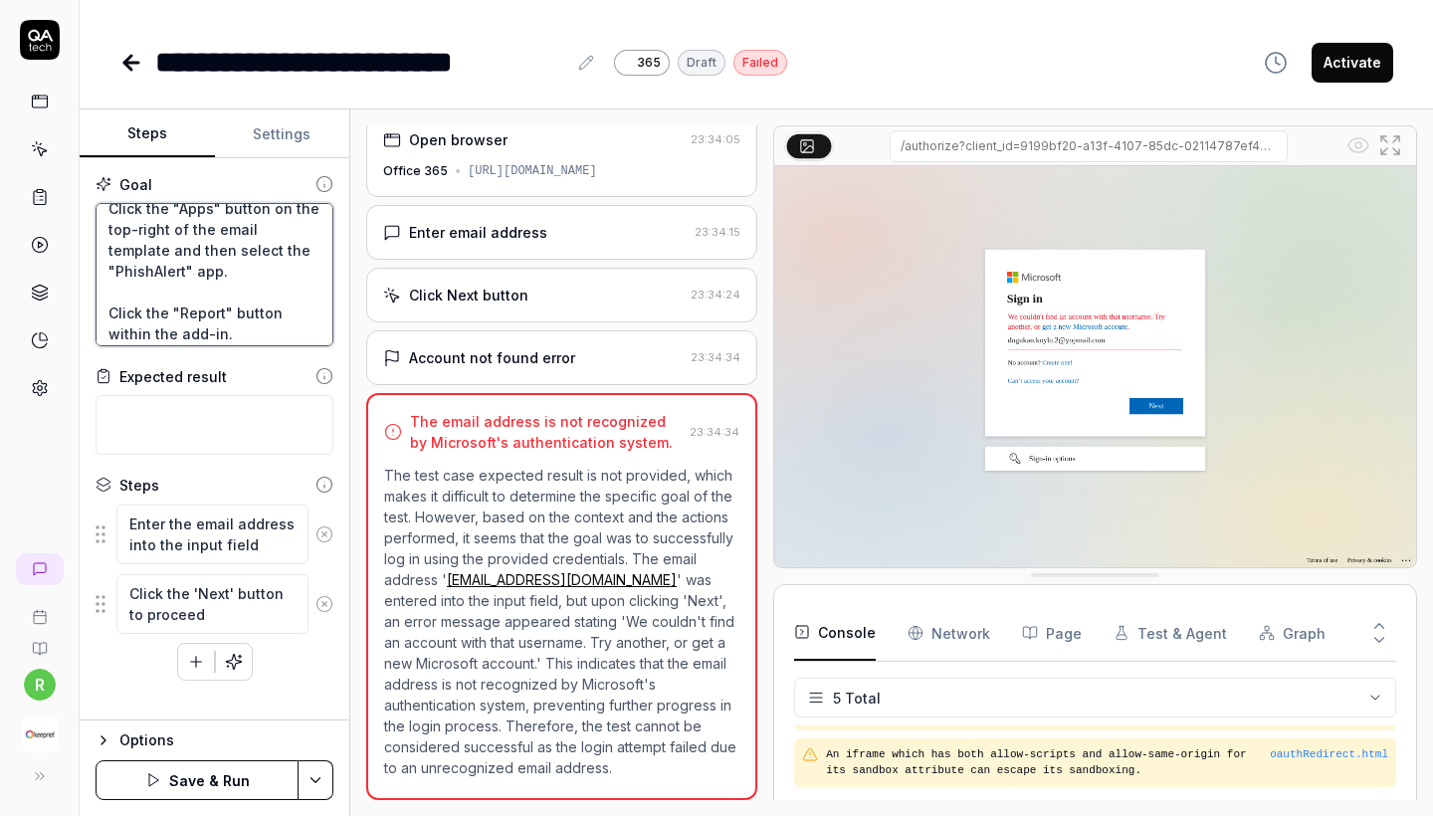
scroll to position [292, 0]
drag, startPoint x: 182, startPoint y: 288, endPoint x: 114, endPoint y: 288, distance: 67.7
click at [114, 288] on textarea "Wait for 5 sec Go to the "My add-ins" tab. and Click "Add a custom add-in" and …" at bounding box center [215, 274] width 238 height 143
paste textarea "CyberSec"
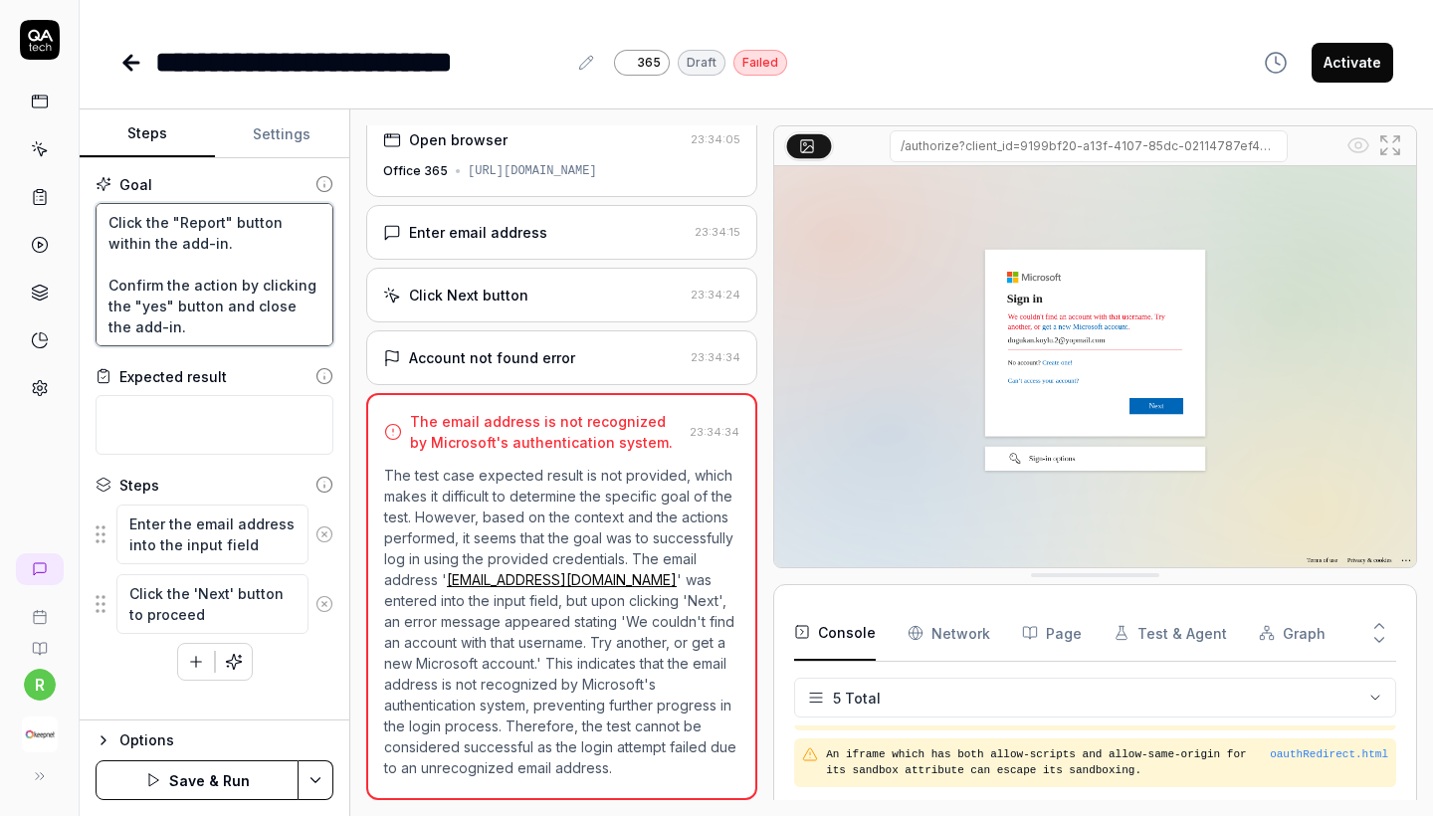
scroll to position [1, 0]
type textarea "Wait for 5 sec Go to the "My add-ins" tab. and Click "Add a custom add-in" and …"
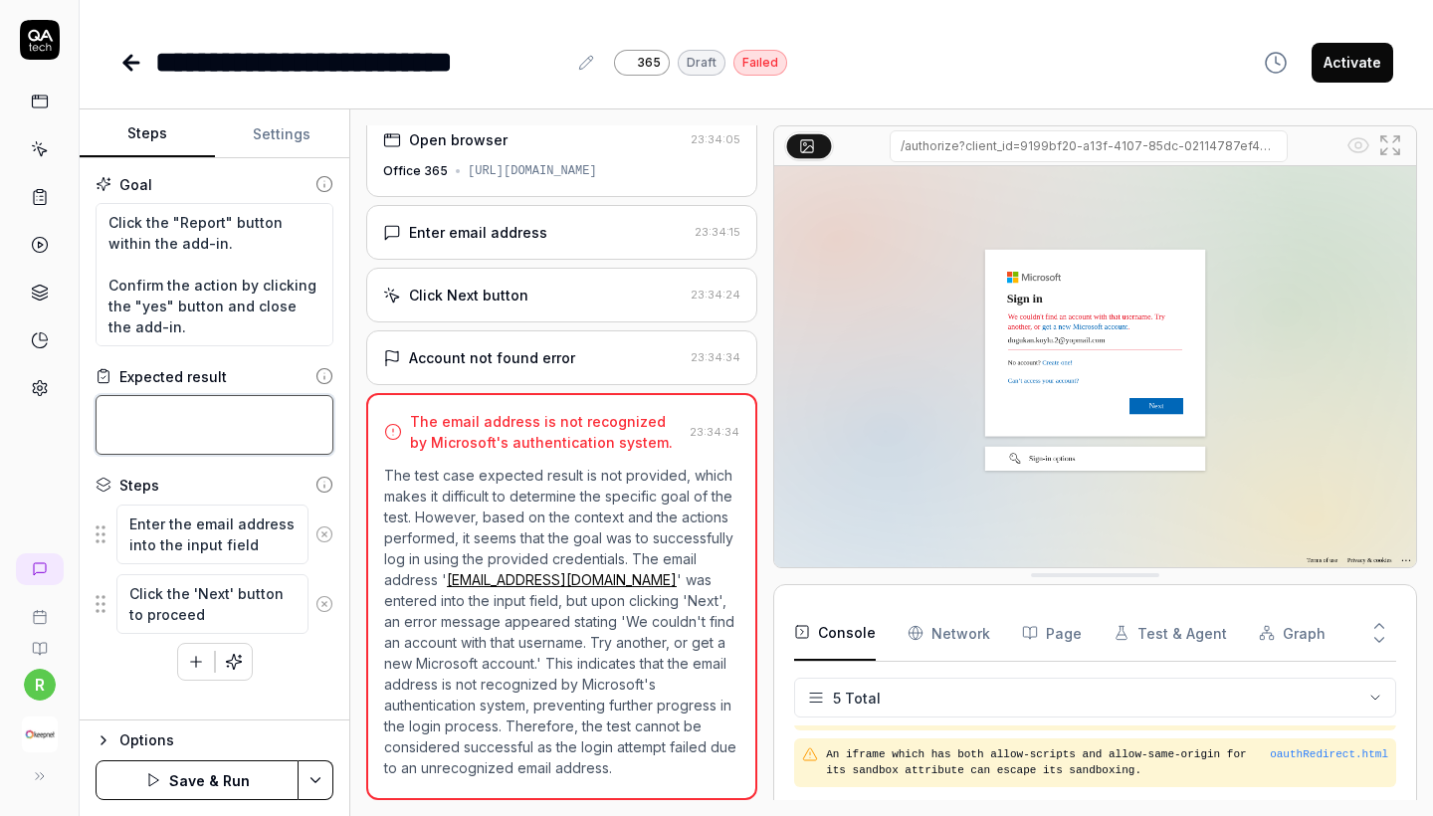
scroll to position [0, 0]
click at [205, 425] on textarea at bounding box center [215, 425] width 238 height 60
paste textarea "*Confirm that the displayed add-in name is 'CyberSec'. *Confirm that the 'Show …"
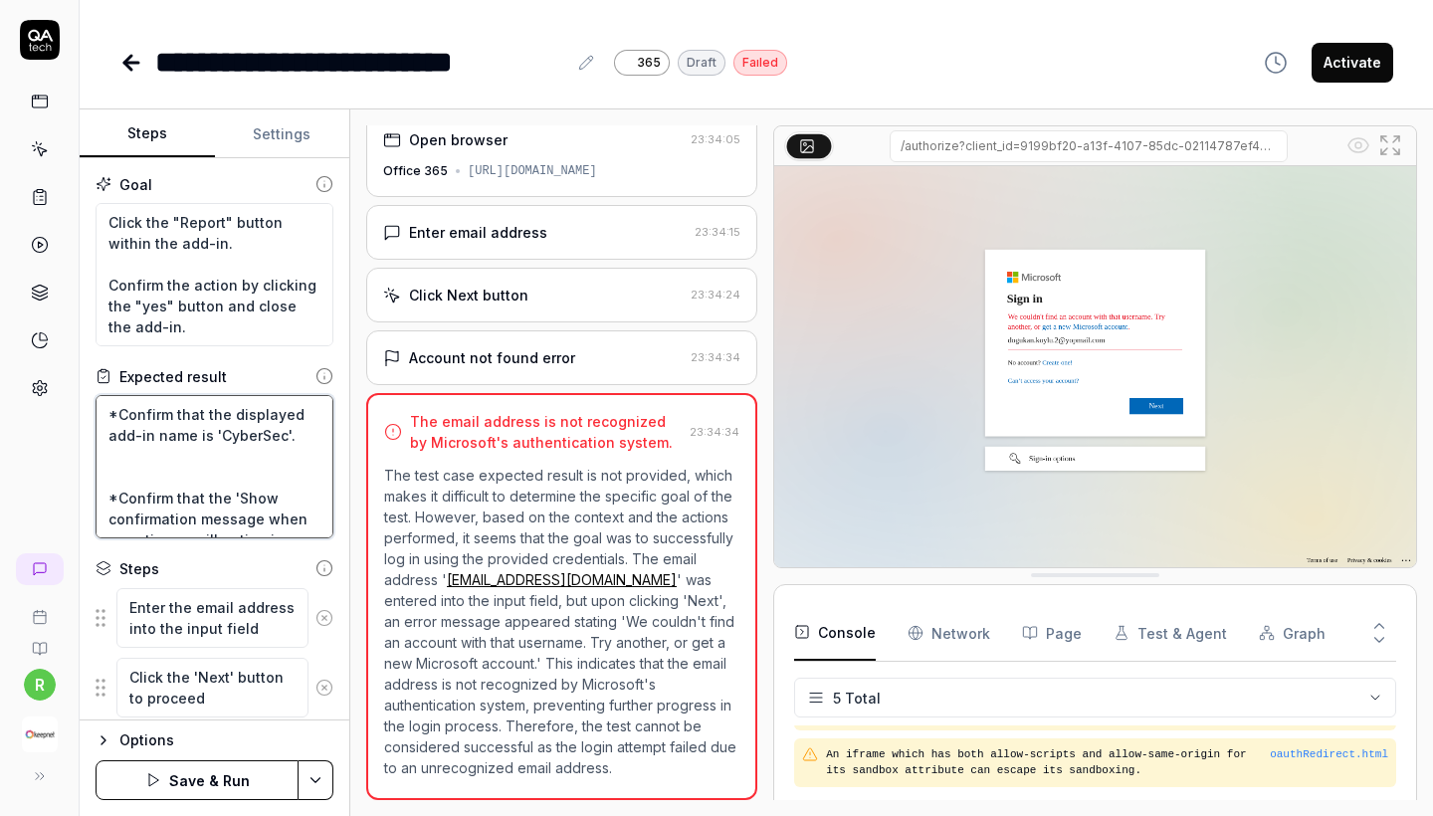
type textarea "*Confirm that the displayed add-in name is 'CyberSec'. *Confirm that the 'Show …"
click at [215, 784] on button "Save & Run" at bounding box center [197, 780] width 203 height 40
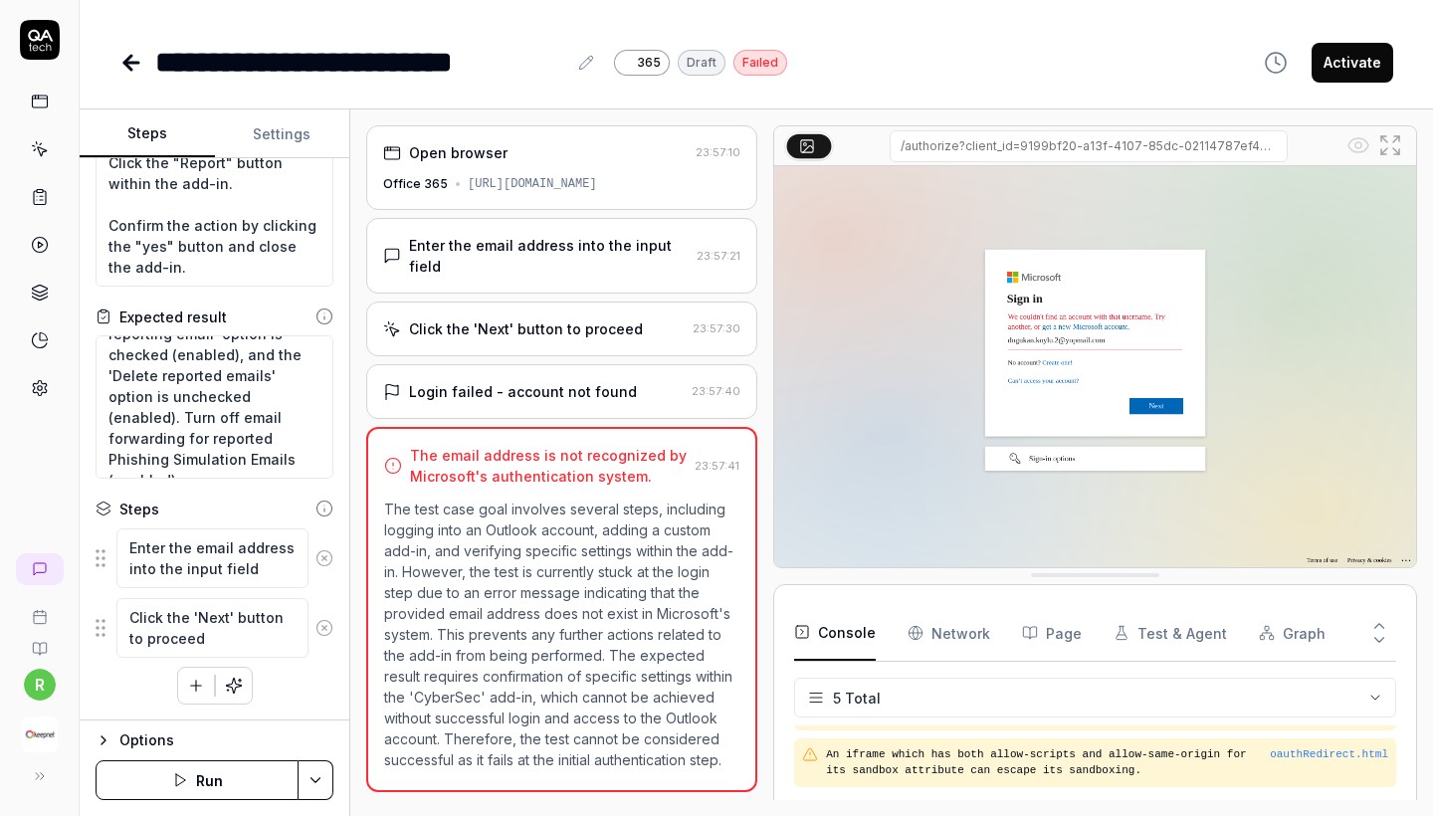
scroll to position [60, 0]
click at [307, 145] on button "Settings" at bounding box center [282, 134] width 135 height 48
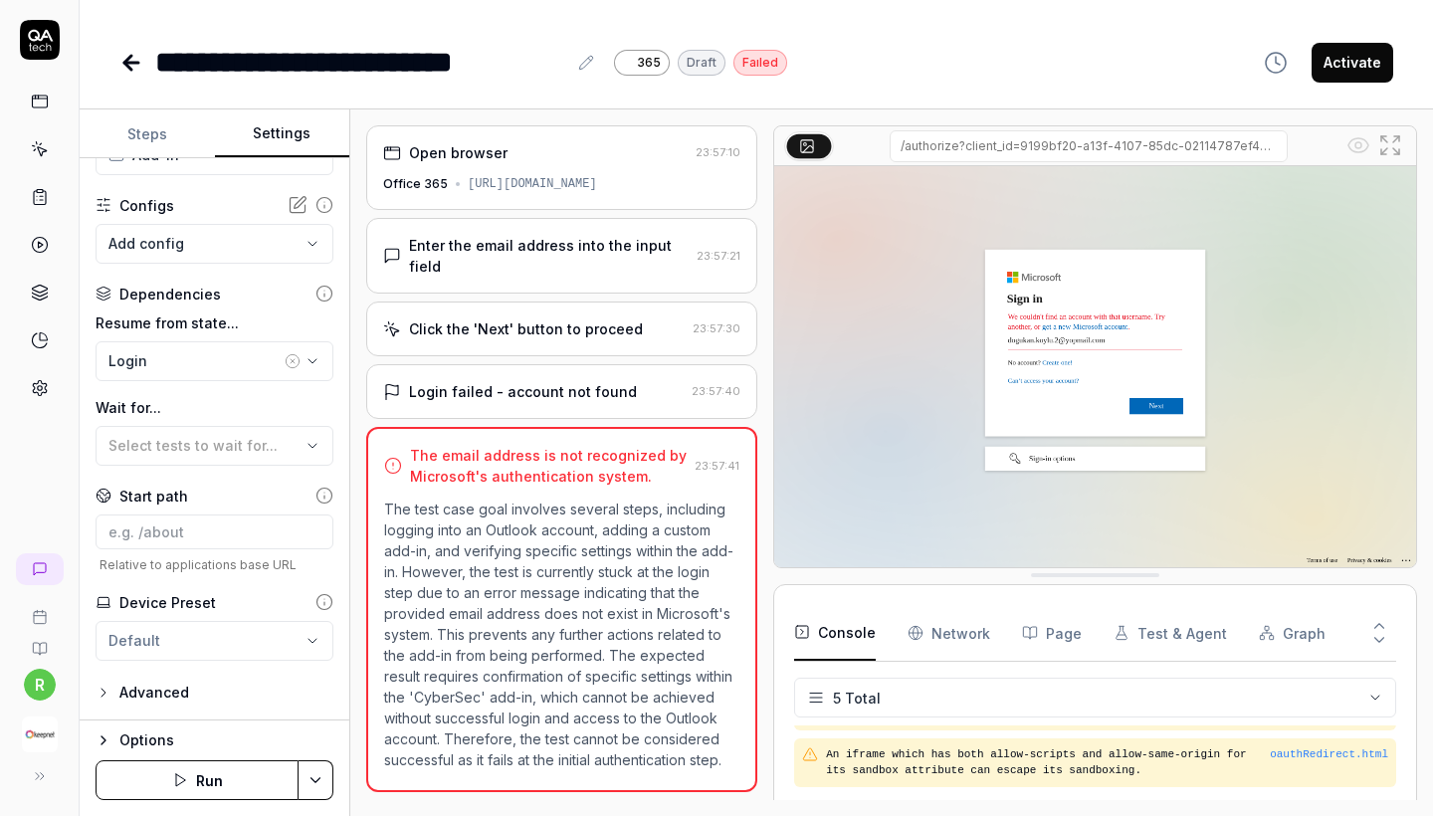
scroll to position [156, 0]
click at [40, 392] on icon at bounding box center [40, 388] width 18 height 18
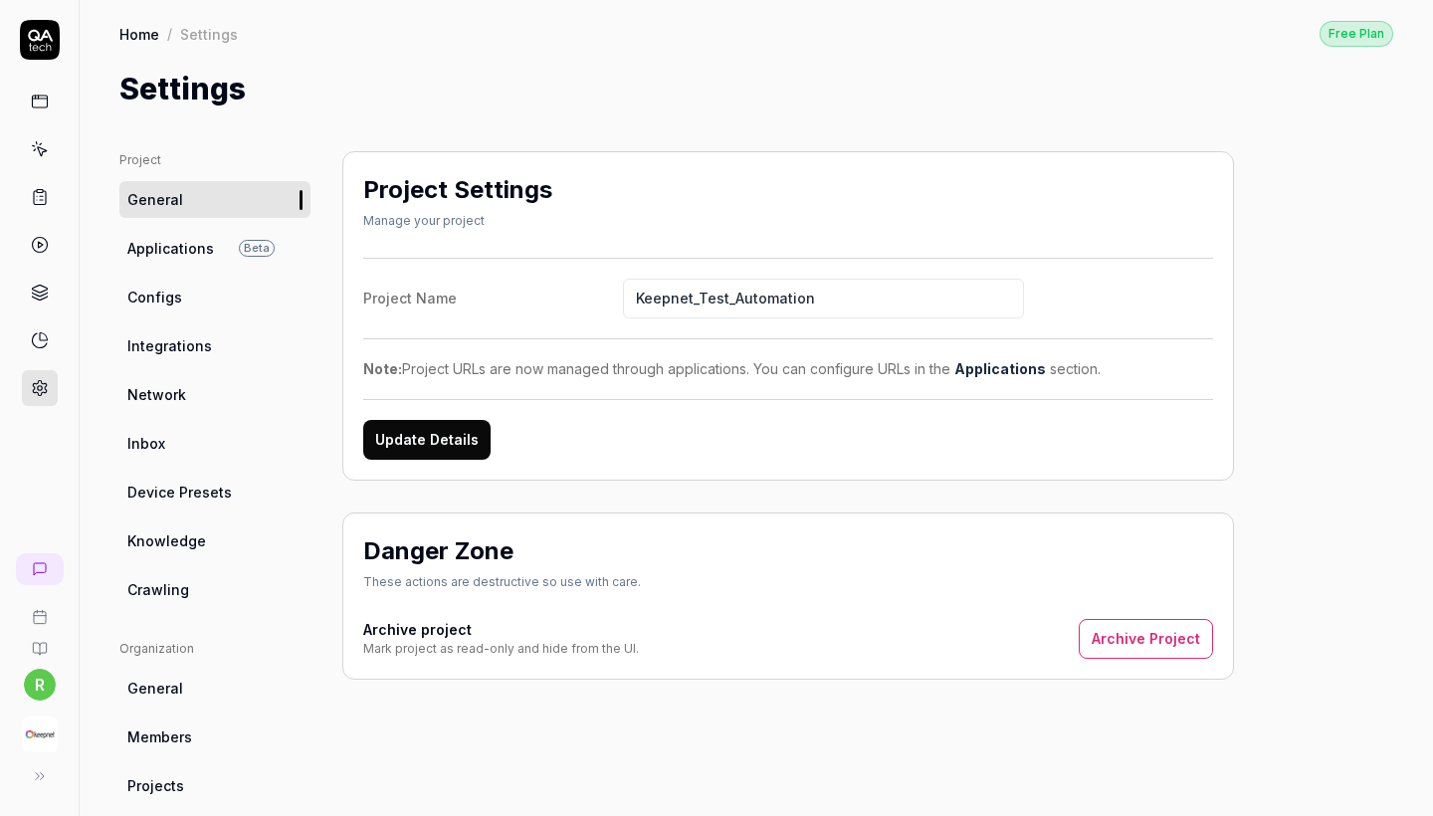
click at [187, 315] on ul "Project General Applications Beta Configs Integrations Network Inbox Device Pre…" at bounding box center [214, 379] width 191 height 457
click at [181, 307] on link "Configs" at bounding box center [214, 297] width 191 height 37
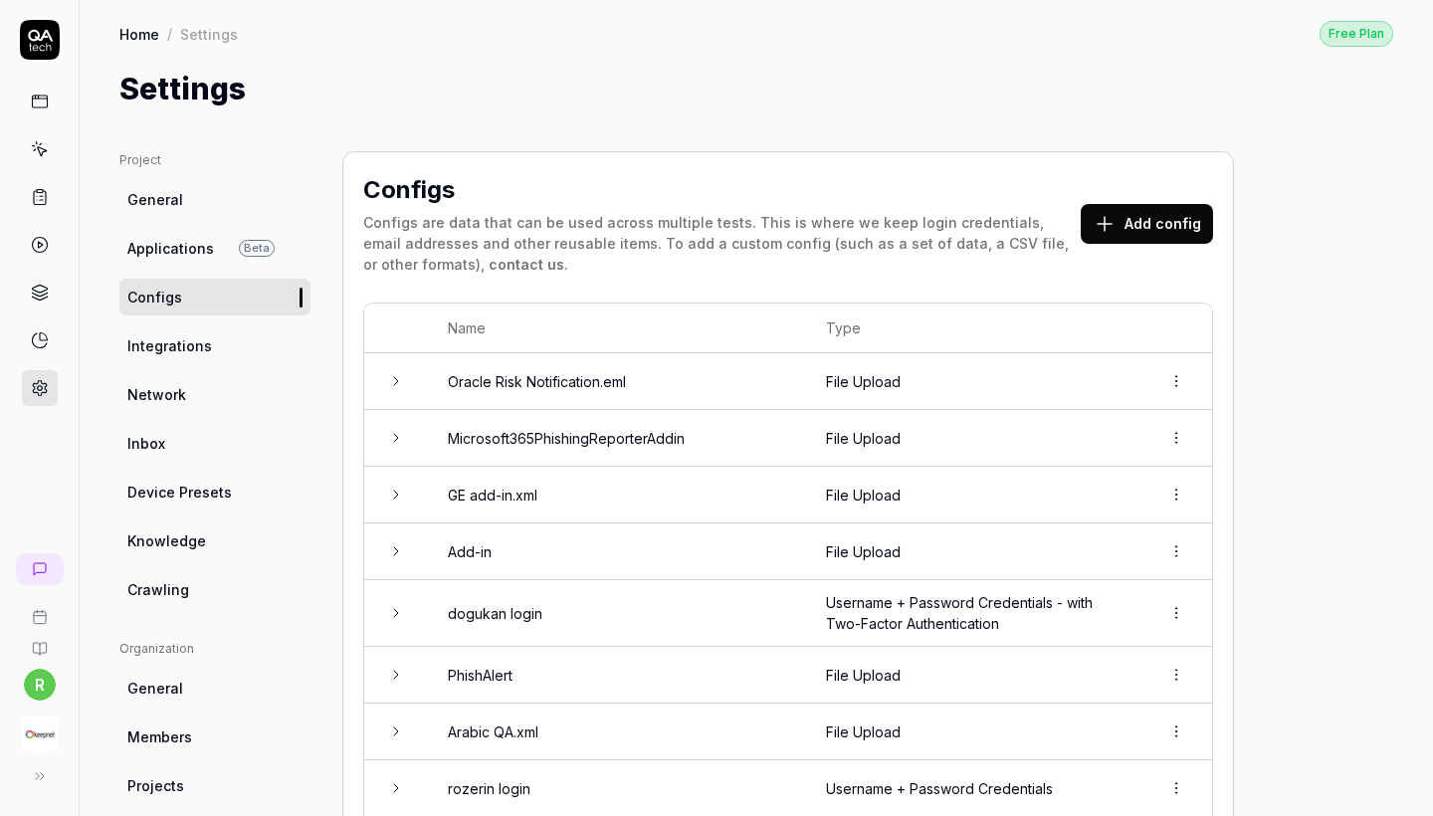
click at [1121, 211] on button "Add config" at bounding box center [1147, 224] width 132 height 40
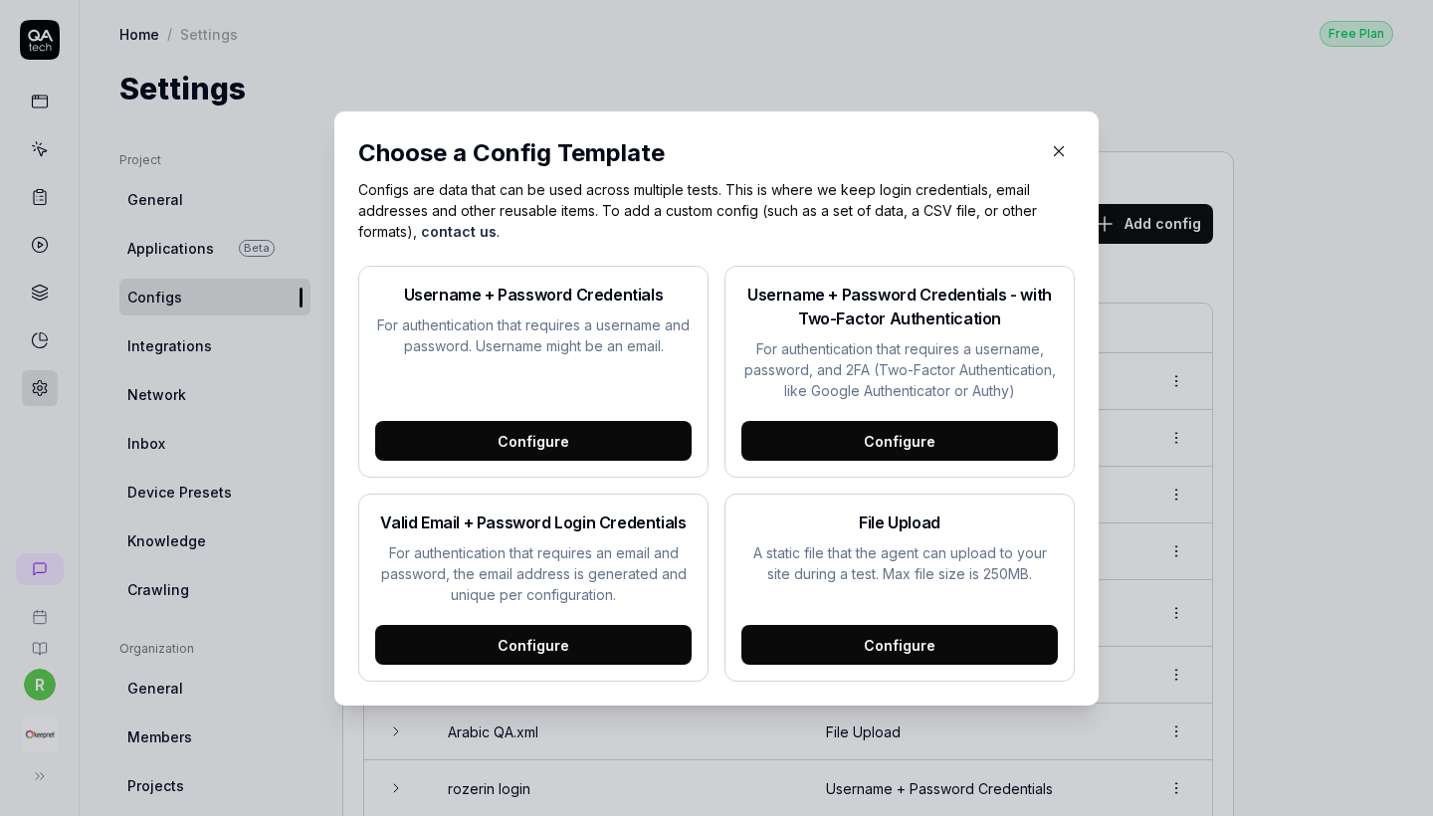
click at [841, 635] on div "Configure" at bounding box center [899, 645] width 316 height 40
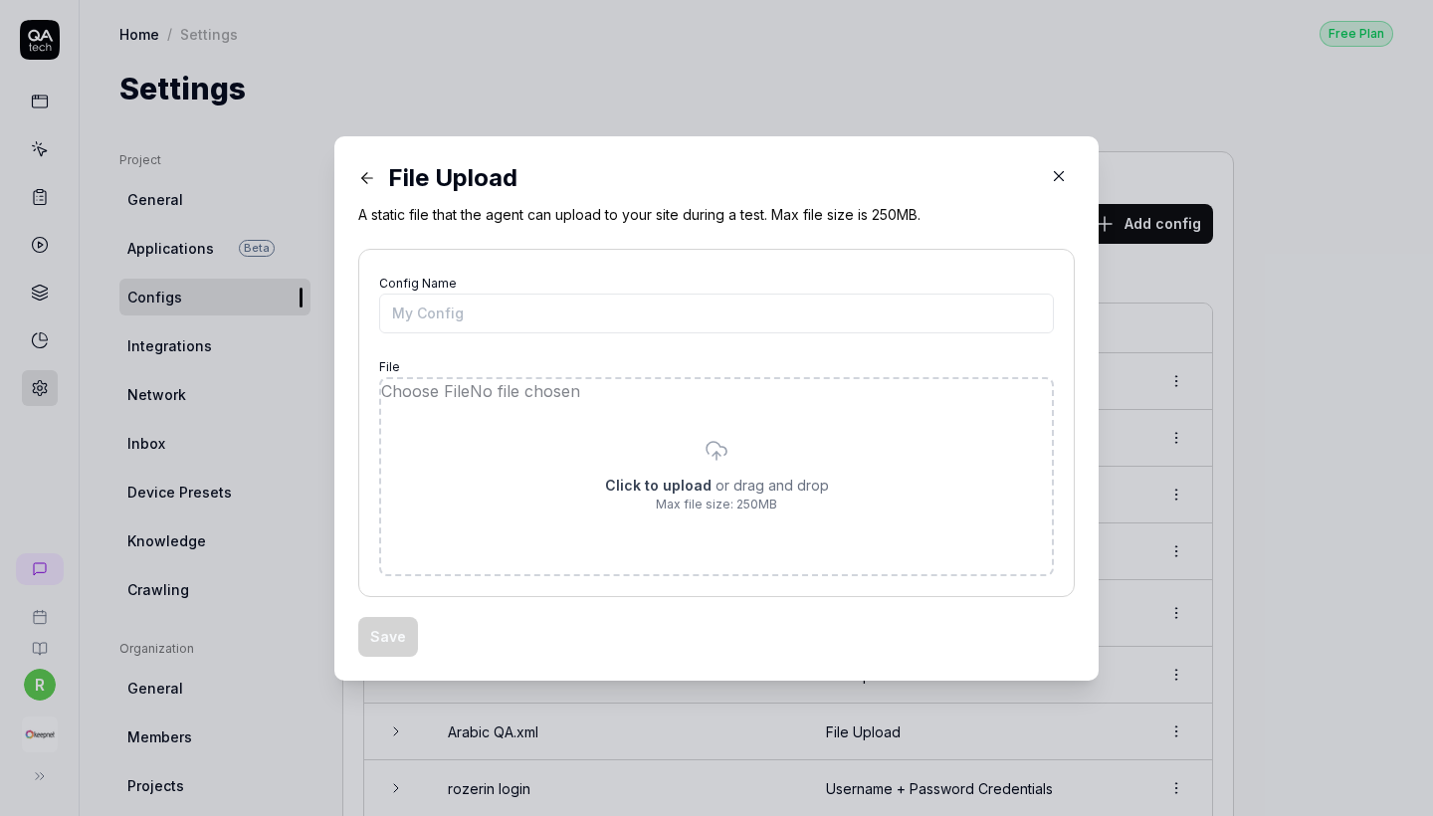
click at [581, 435] on input "file" at bounding box center [716, 476] width 671 height 195
type input "**********"
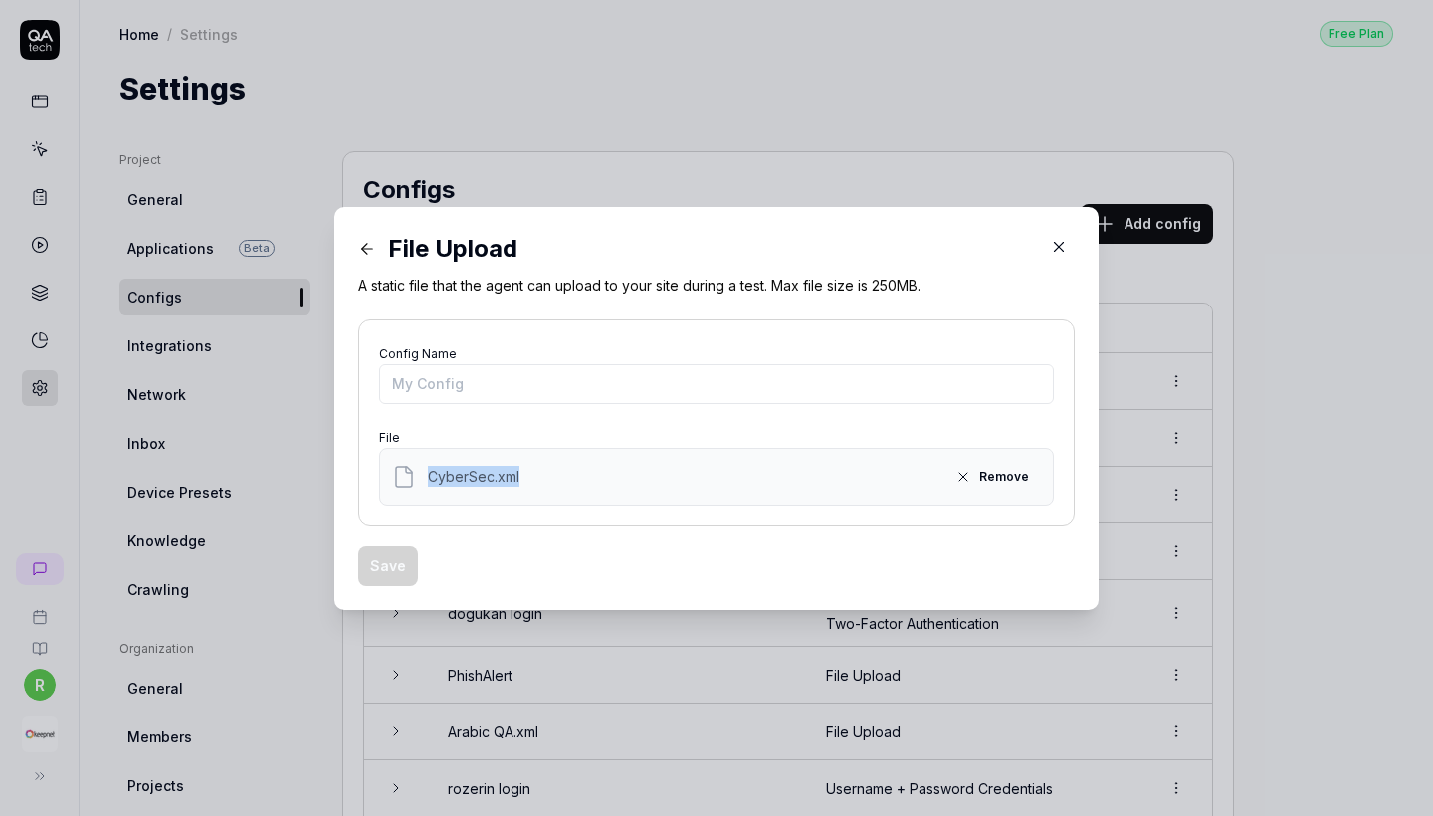
copy span "CyberSec.xml"
drag, startPoint x: 428, startPoint y: 476, endPoint x: 587, endPoint y: 484, distance: 159.4
click at [587, 484] on div "CyberSec.xml Remove" at bounding box center [716, 477] width 649 height 32
click at [529, 395] on input "Config Name" at bounding box center [716, 384] width 675 height 40
type input "v"
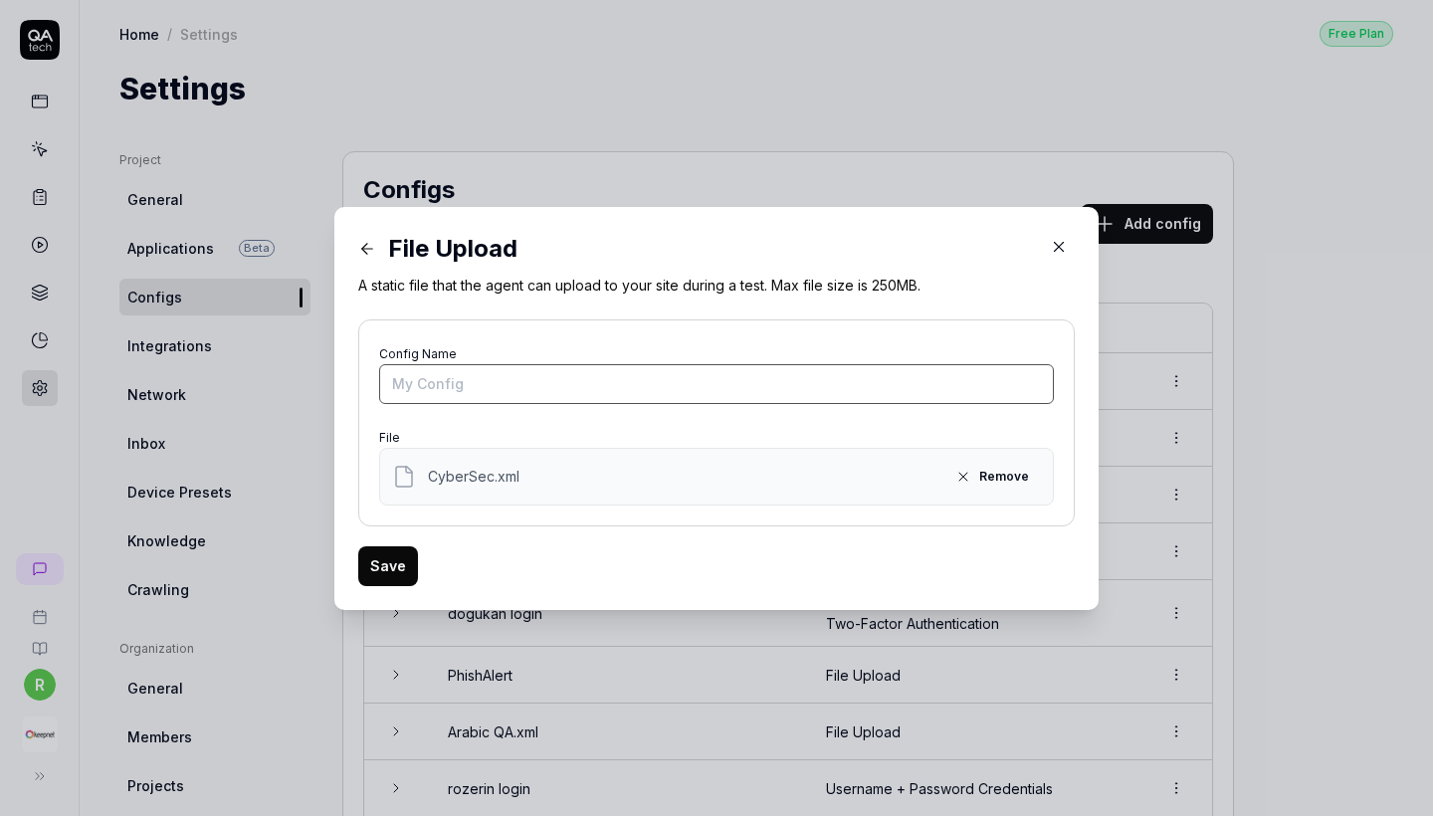
paste input "CyberSec.xml"
type input "CyberSec.xml"
click at [402, 544] on form "Config Name CyberSec.xml File CyberSec.xml Remove Save" at bounding box center [716, 452] width 716 height 267
click at [396, 559] on button "Save" at bounding box center [388, 566] width 60 height 40
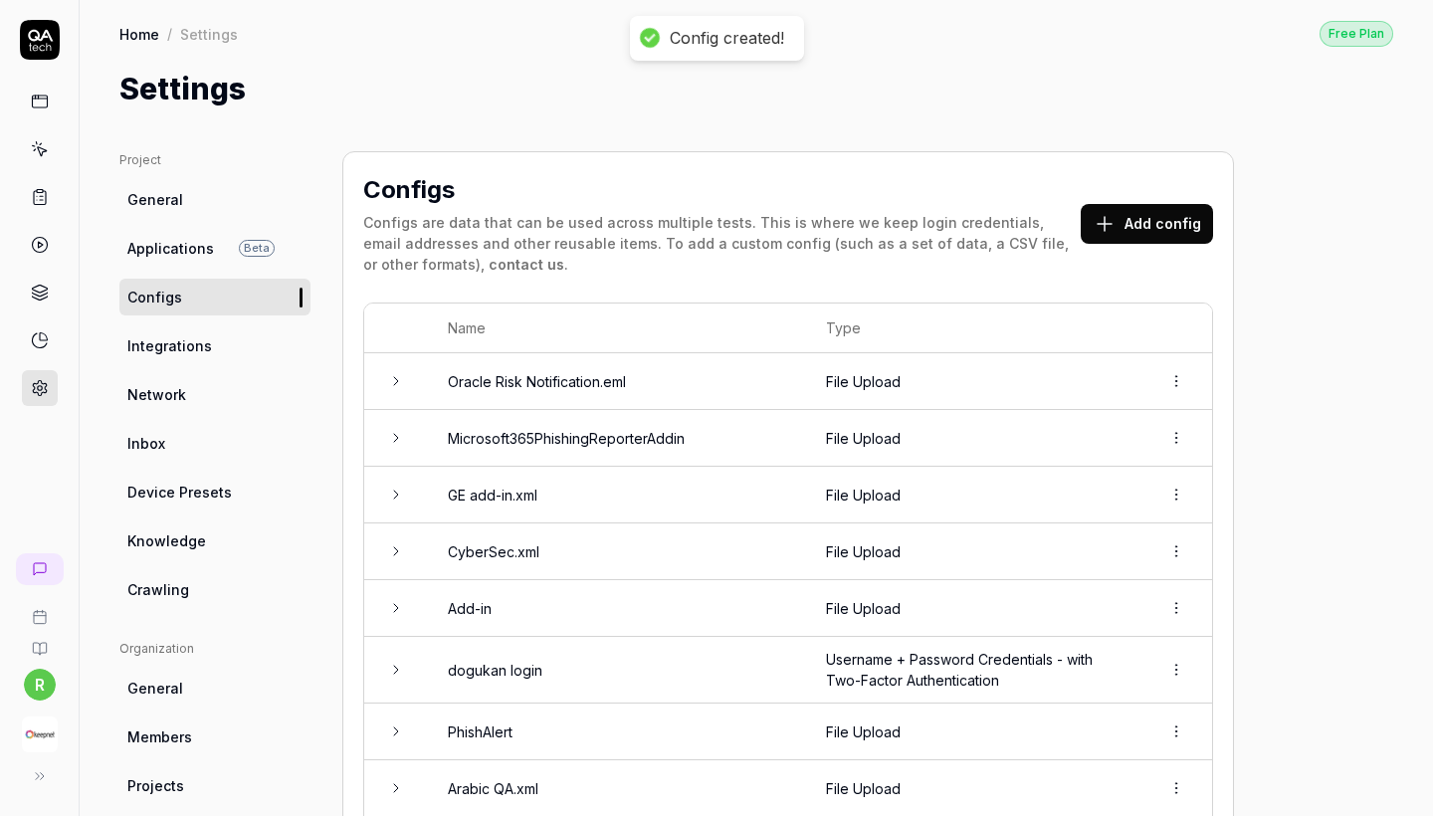
click at [1116, 218] on icon at bounding box center [1105, 224] width 24 height 24
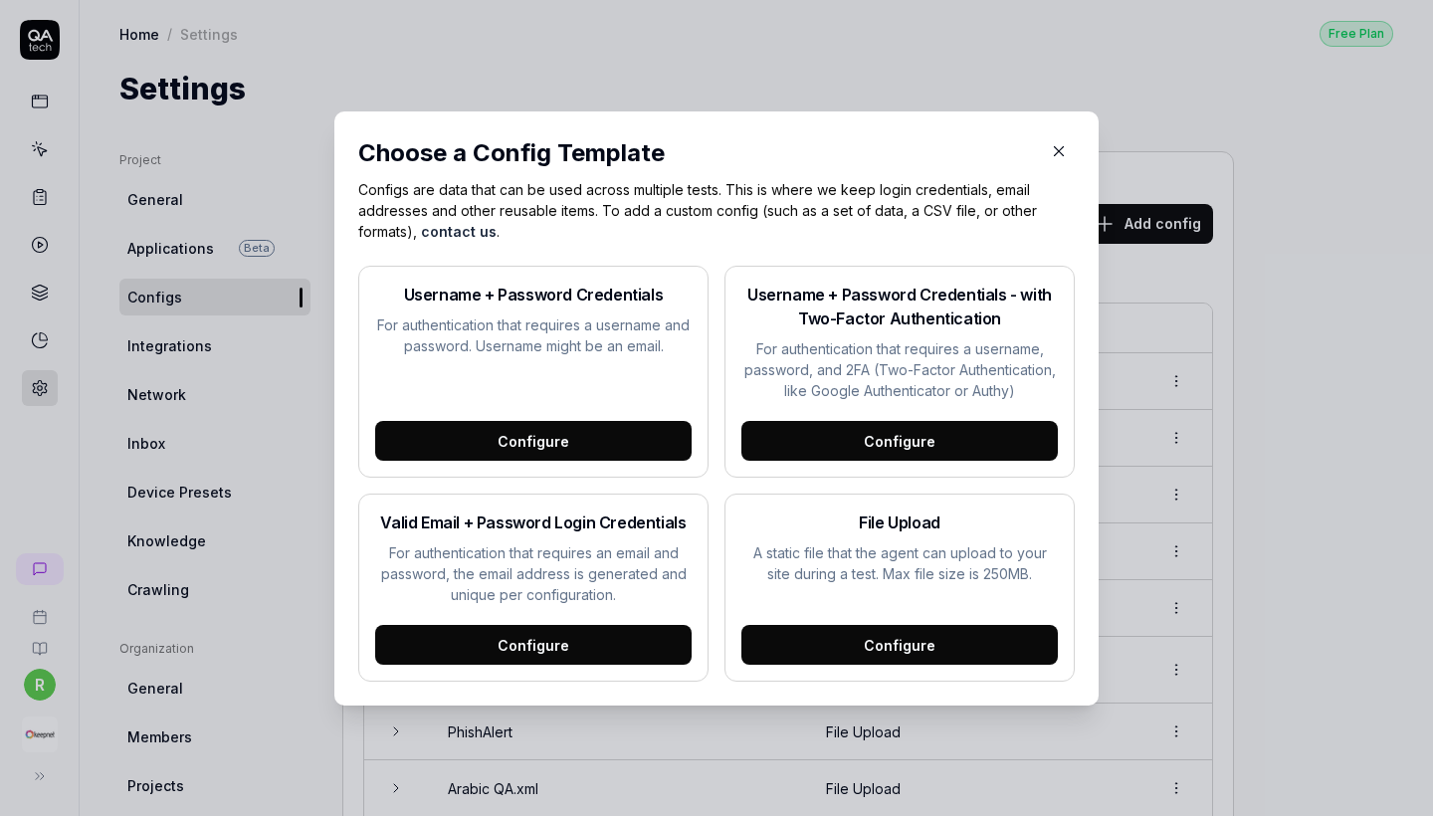
click at [853, 632] on div "Configure" at bounding box center [899, 645] width 316 height 40
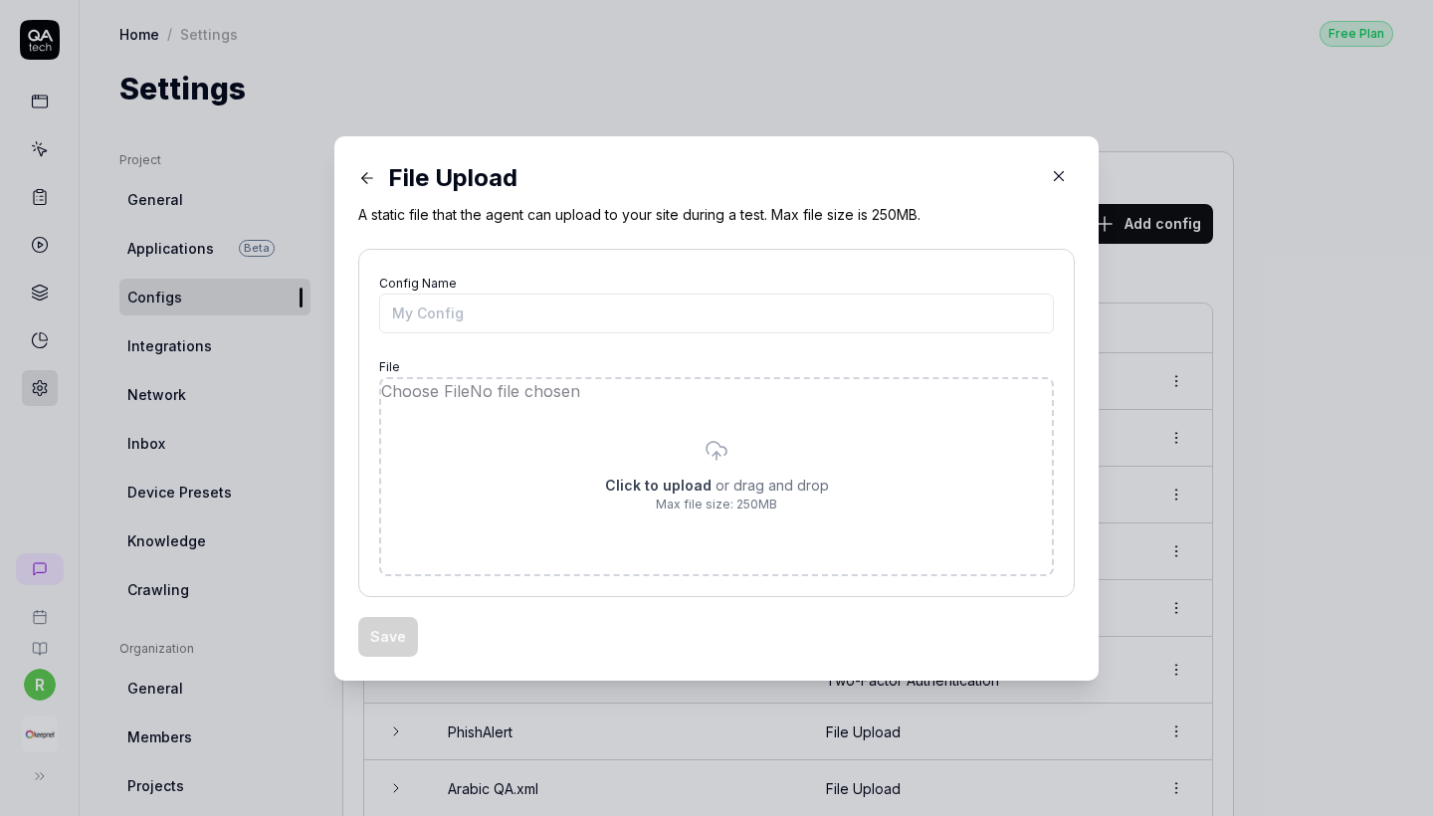
click at [683, 429] on input "file" at bounding box center [716, 476] width 671 height 195
type input "**********"
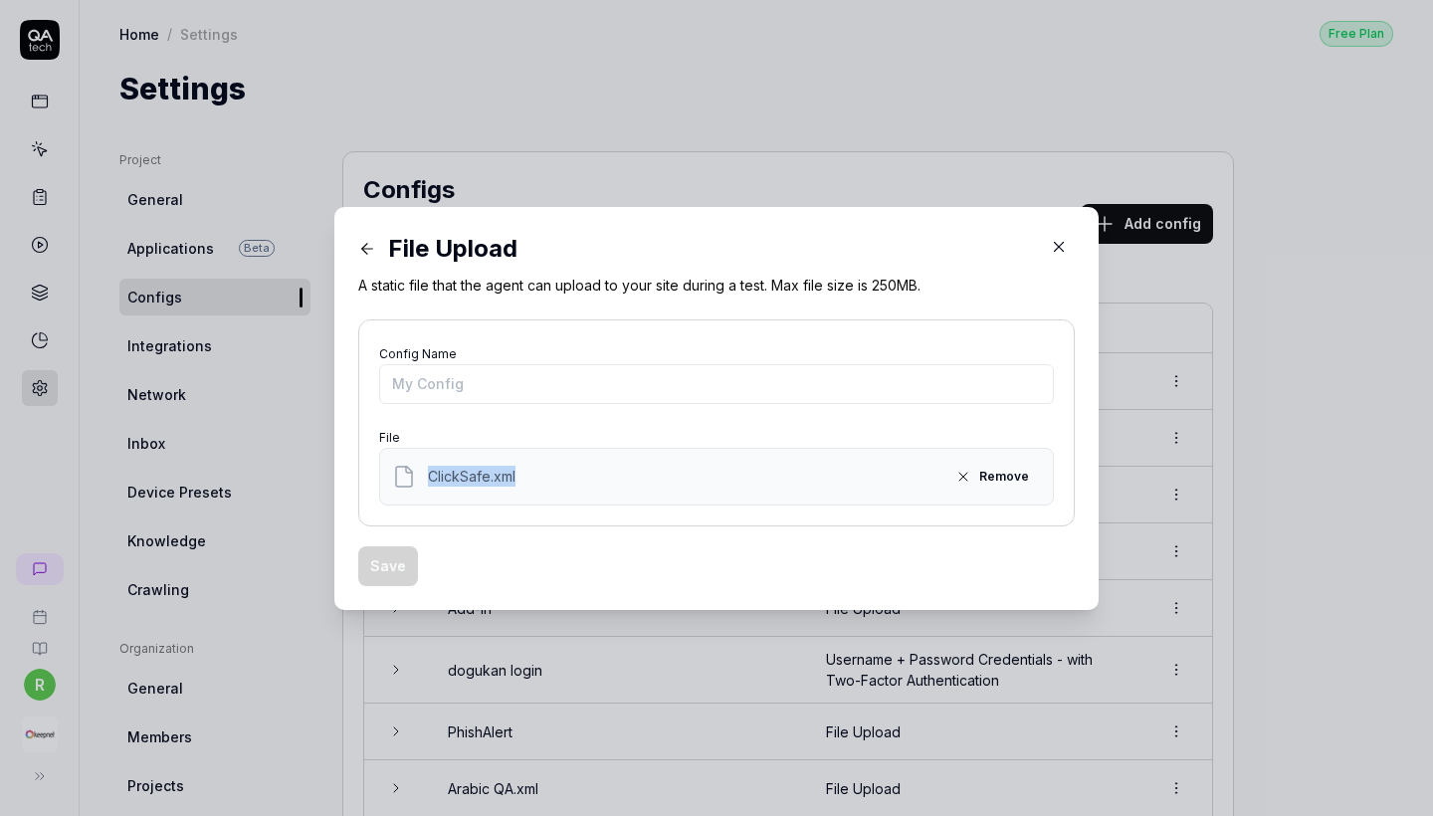
copy span "ClickSafe.xml"
drag, startPoint x: 525, startPoint y: 478, endPoint x: 418, endPoint y: 474, distance: 107.5
click at [418, 474] on div "ClickSafe.xml Remove" at bounding box center [716, 477] width 649 height 32
click at [443, 382] on input "Config Name" at bounding box center [716, 384] width 675 height 40
paste input "ClickSafe.xml"
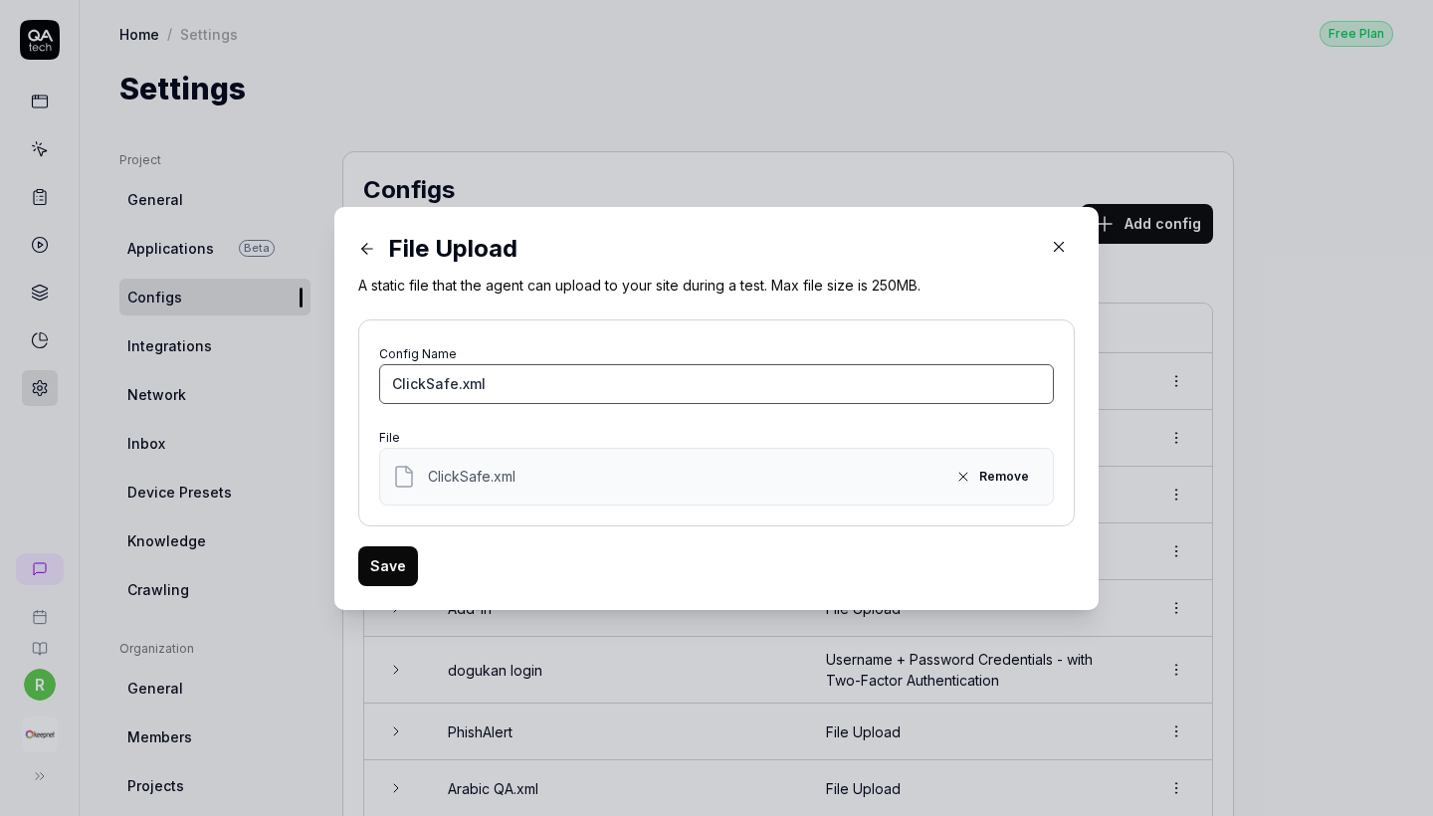
type input "ClickSafe.xml"
click at [390, 564] on button "Save" at bounding box center [388, 566] width 60 height 40
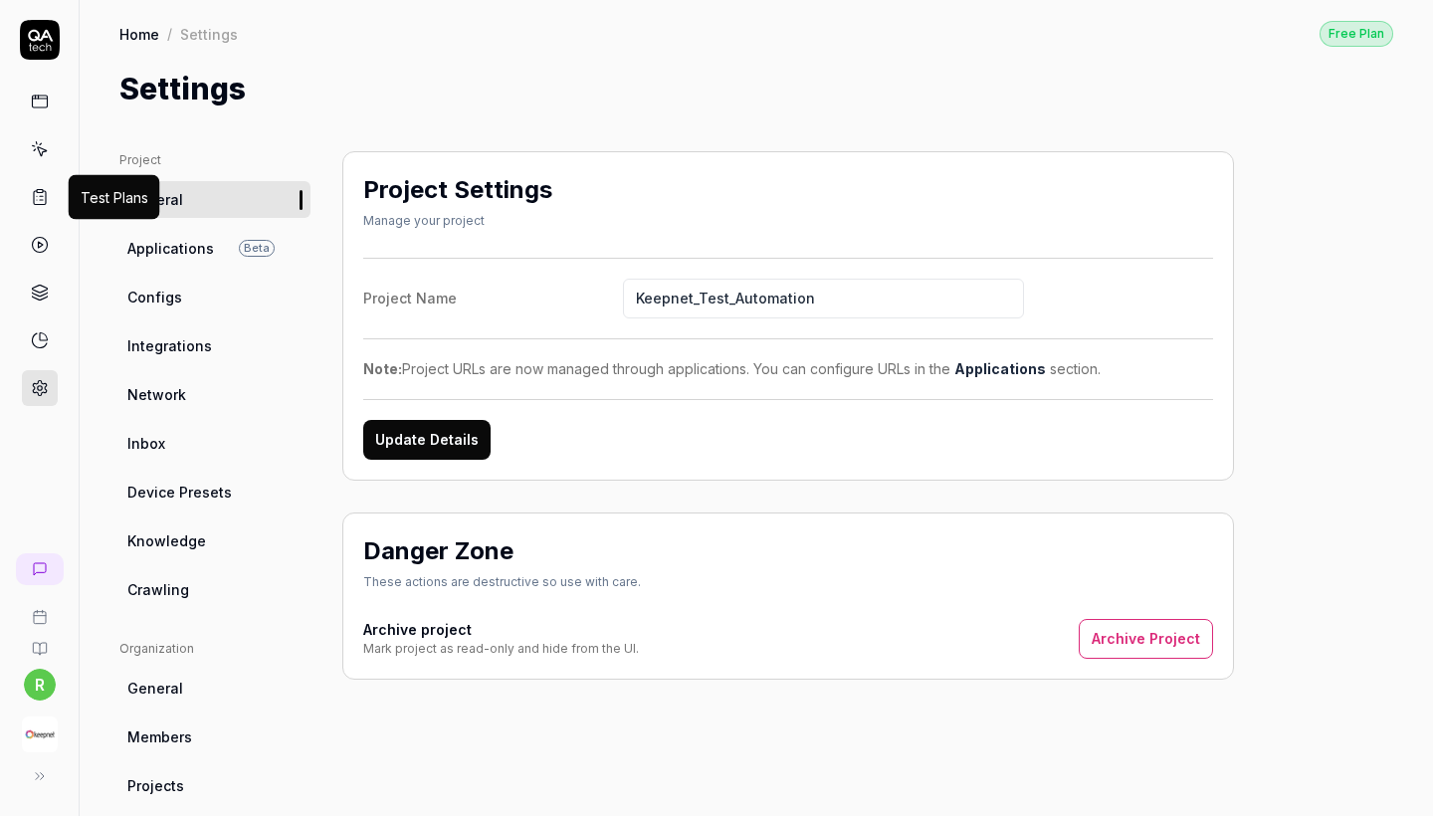
click at [41, 199] on icon at bounding box center [40, 197] width 18 height 18
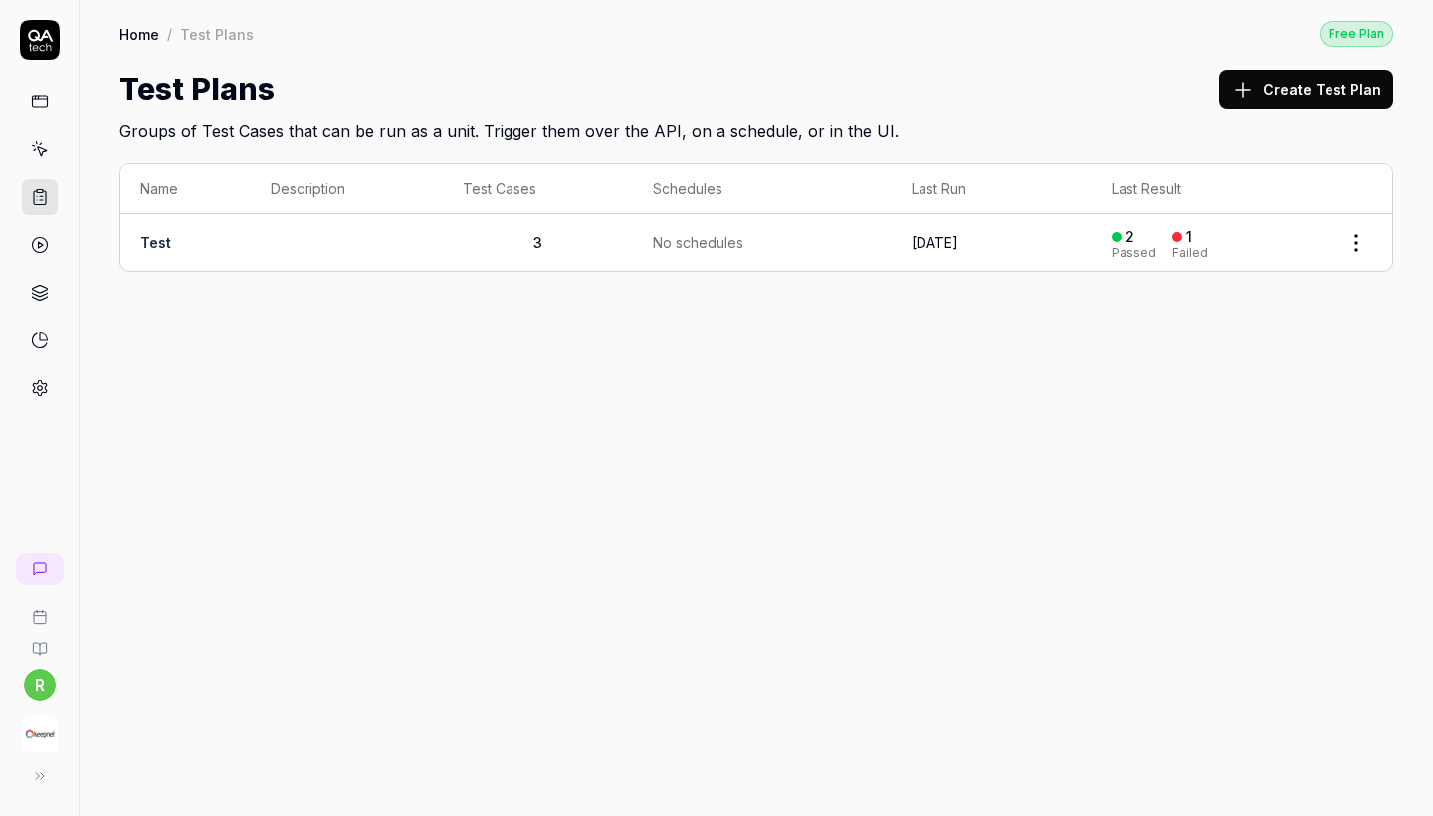
click at [46, 109] on icon at bounding box center [40, 102] width 18 height 18
click at [37, 156] on icon at bounding box center [40, 149] width 18 height 18
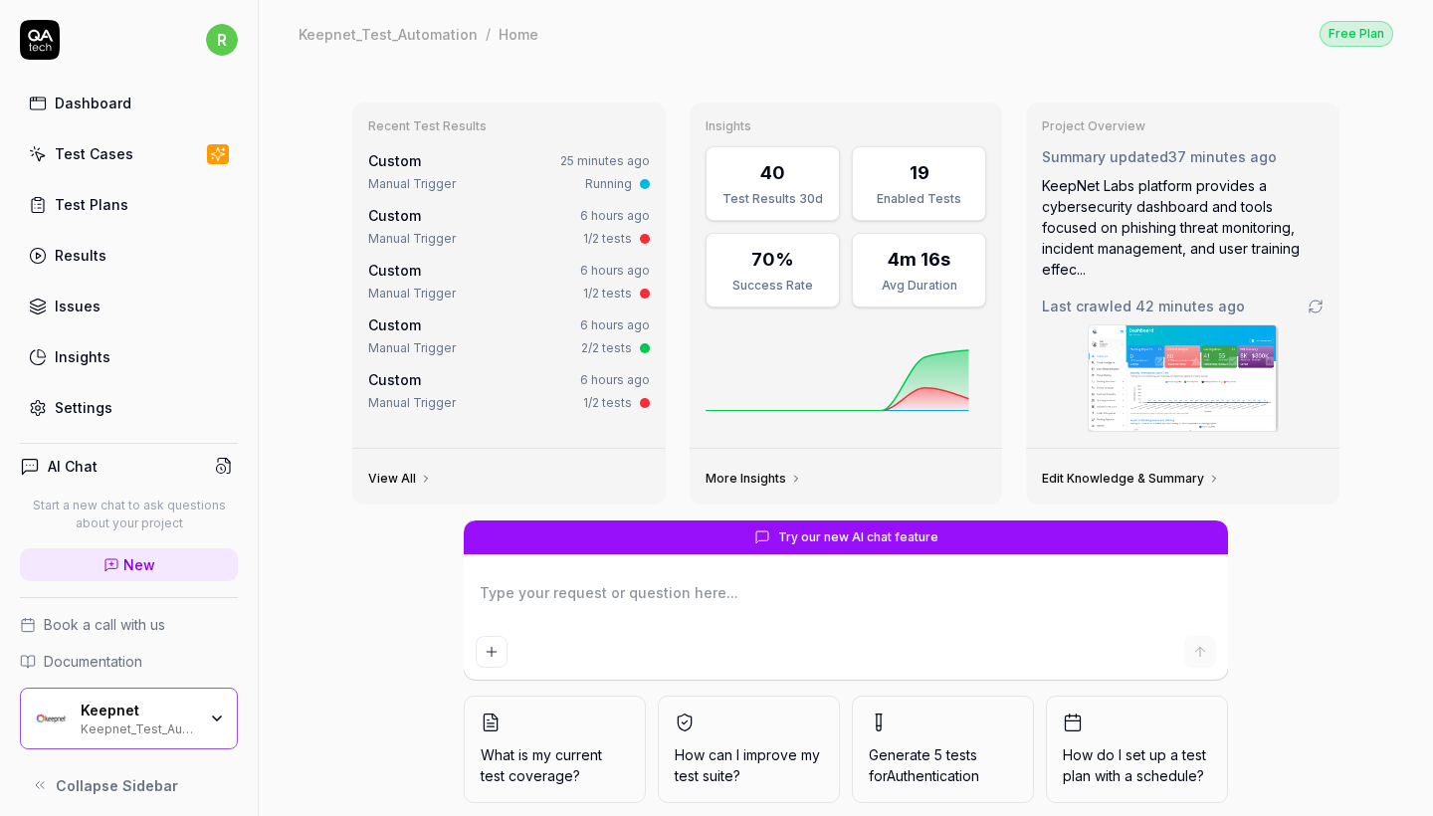
click at [79, 151] on div "Test Cases" at bounding box center [94, 153] width 79 height 21
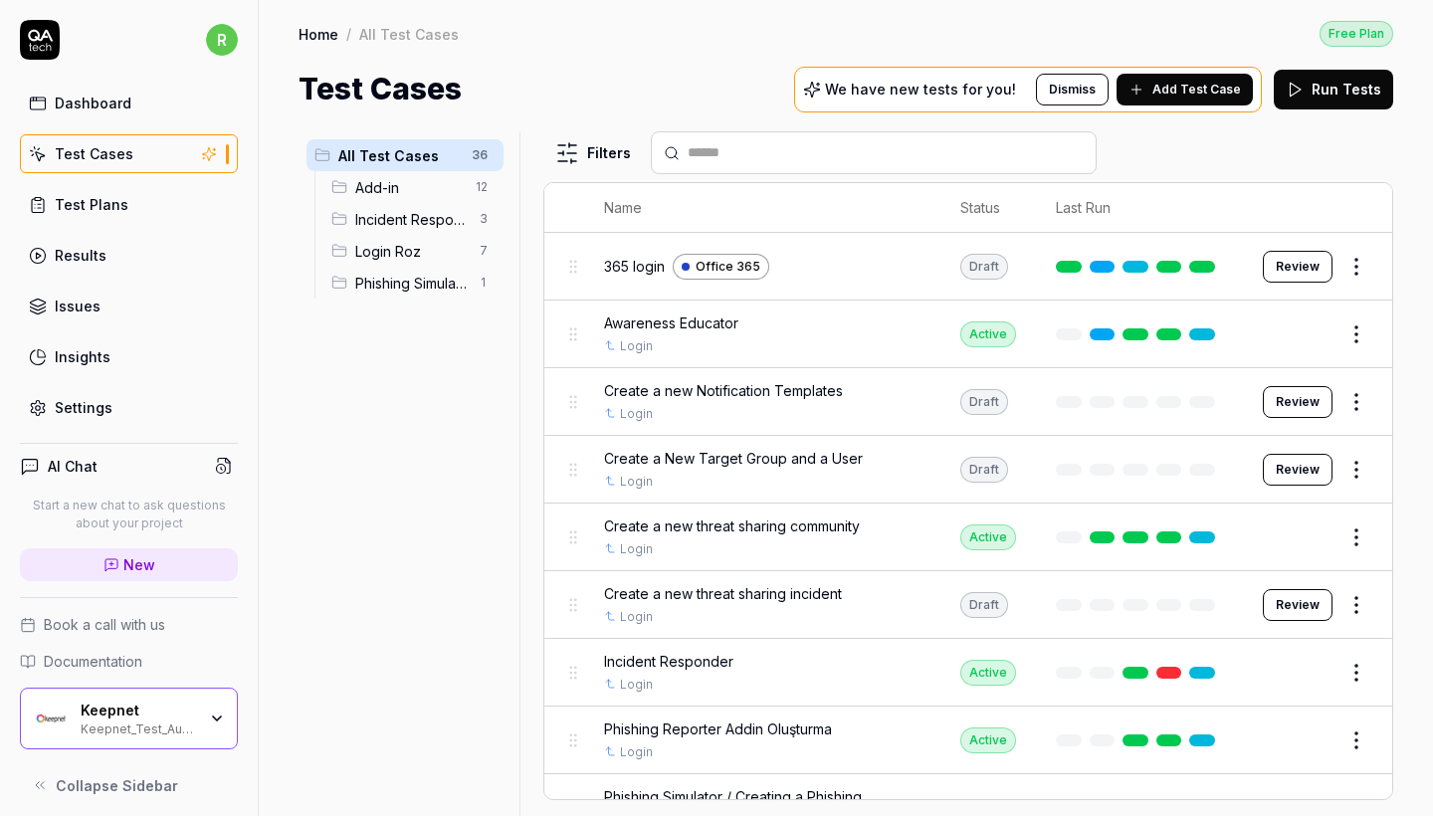
click at [412, 191] on span "Add-in" at bounding box center [409, 187] width 108 height 21
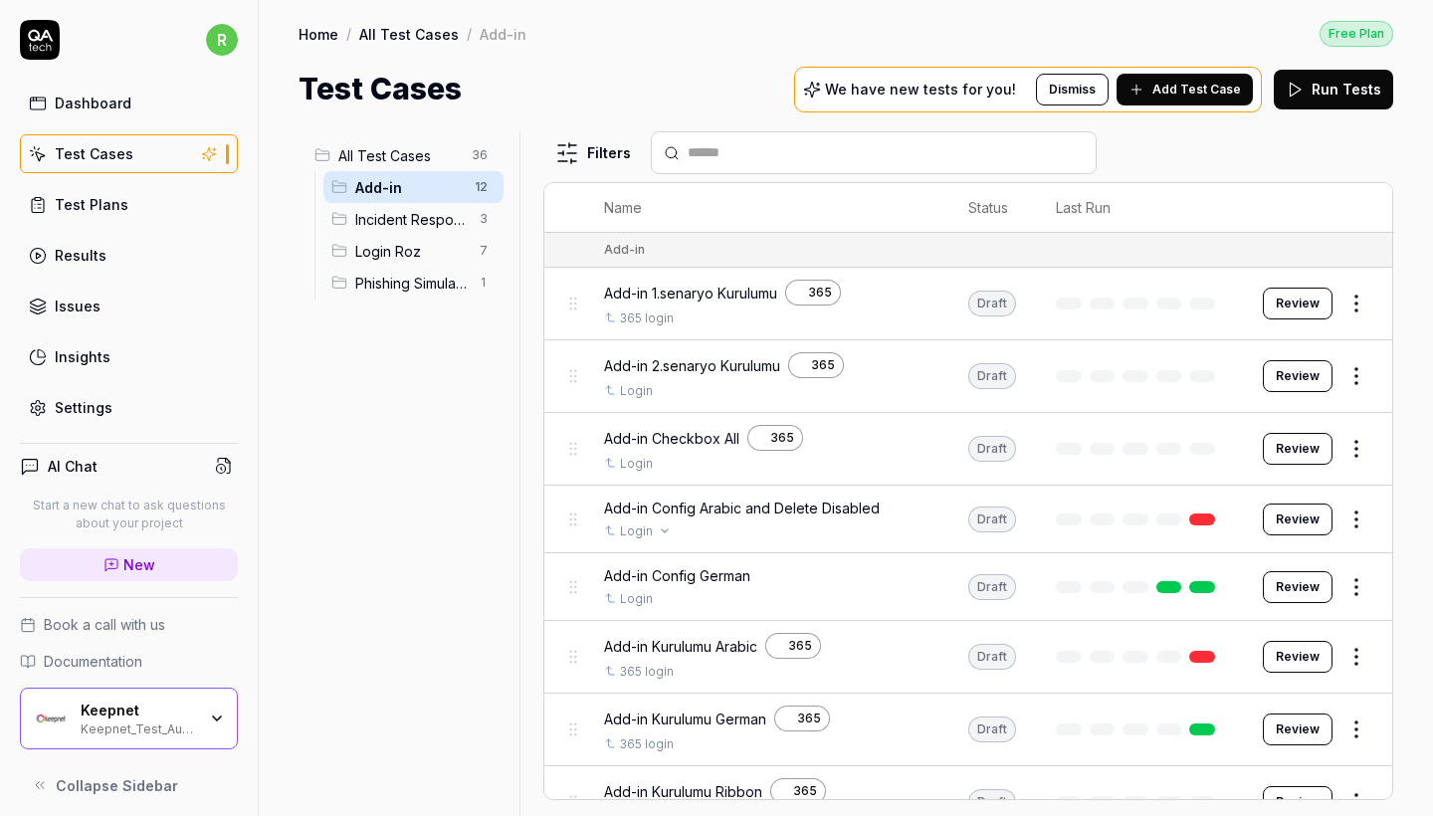
scroll to position [49, 0]
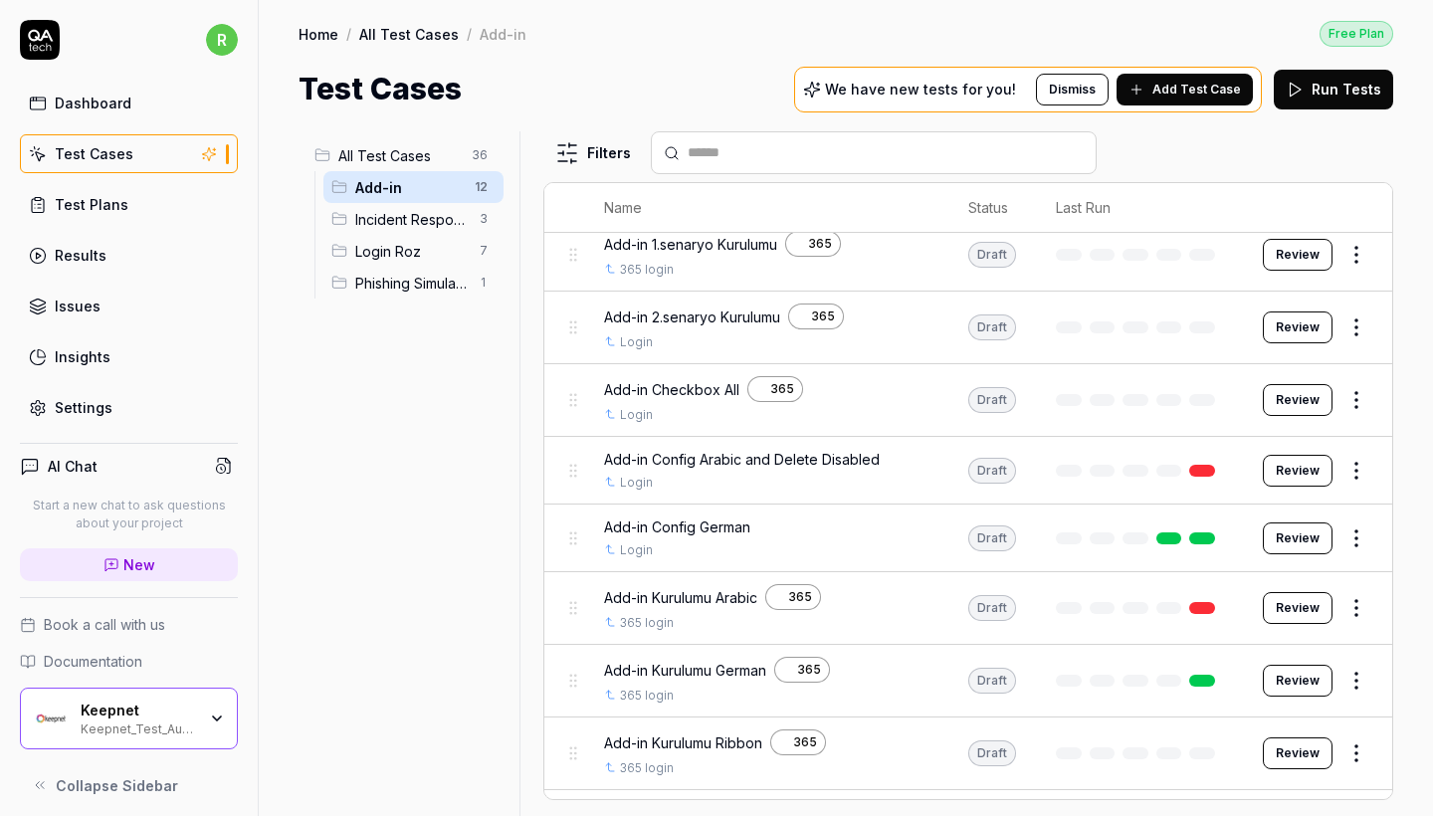
click at [1367, 326] on html "r Dashboard Test Cases Test Plans Results Issues Insights Settings AI Chat Star…" at bounding box center [716, 408] width 1433 height 816
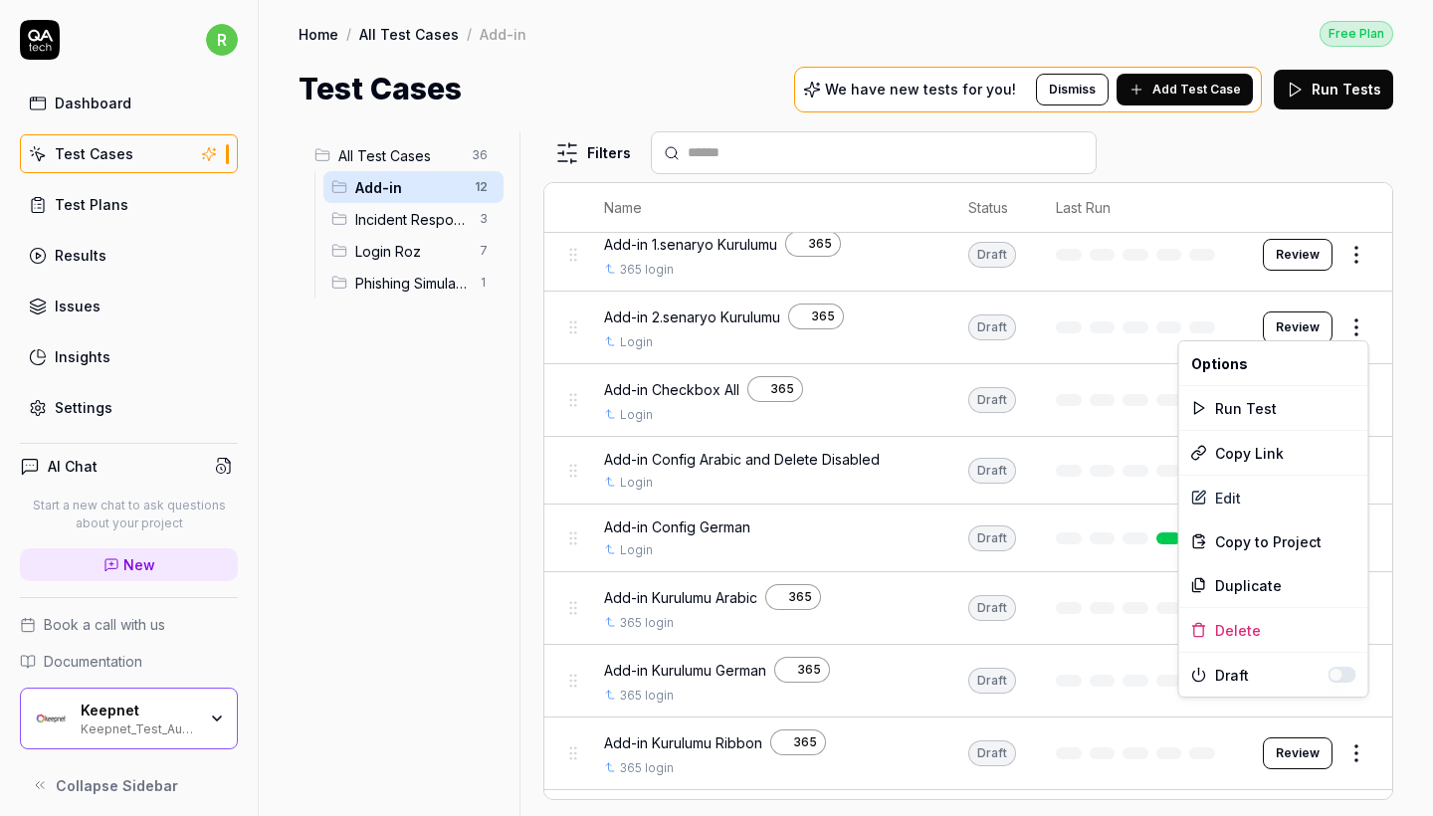
click at [929, 517] on html "r Dashboard Test Cases Test Plans Results Issues Insights Settings AI Chat Star…" at bounding box center [716, 408] width 1433 height 816
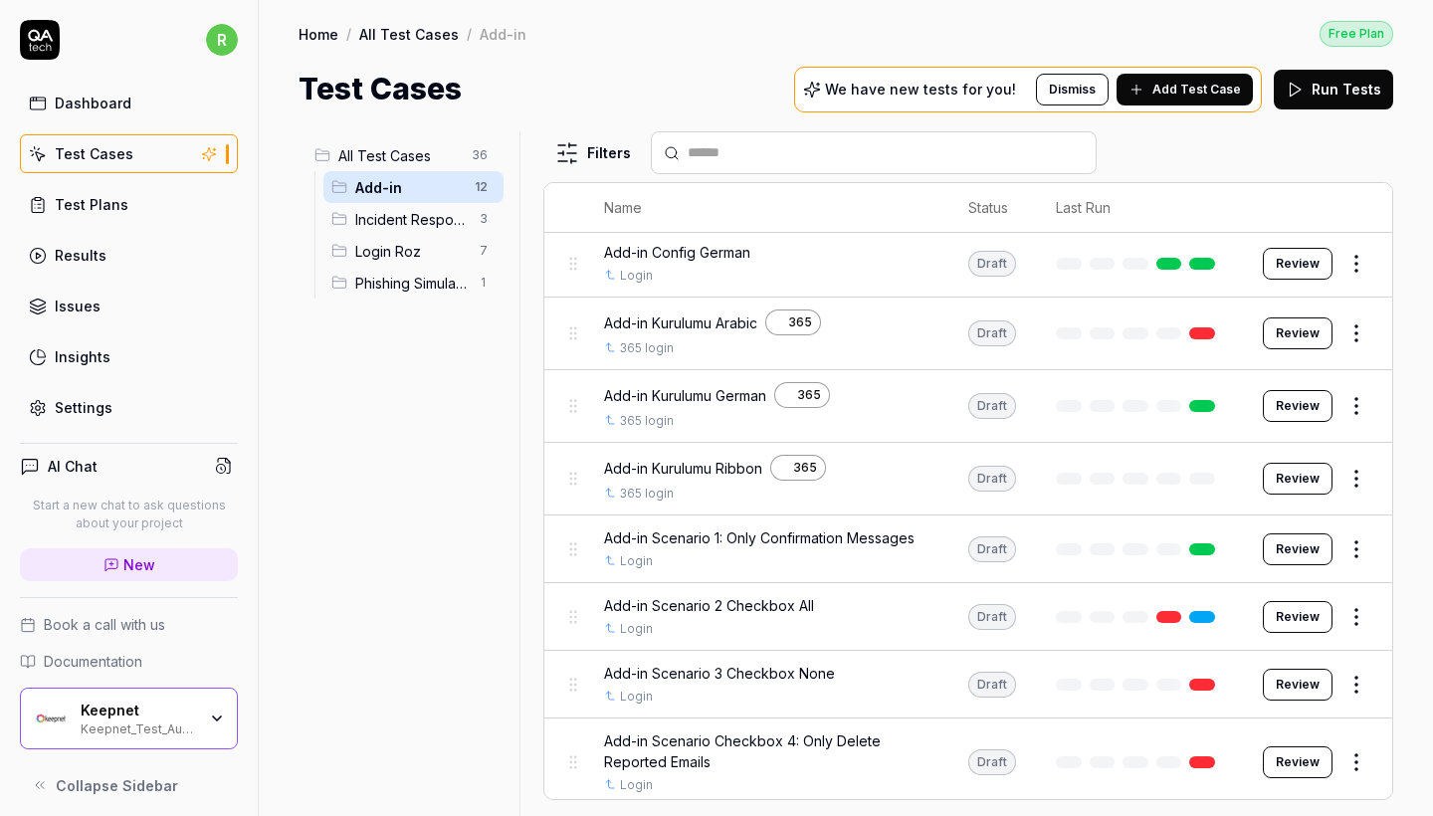
scroll to position [322, 0]
click at [1360, 609] on html "r Dashboard Test Cases Test Plans Results Issues Insights Settings AI Chat Star…" at bounding box center [716, 408] width 1433 height 816
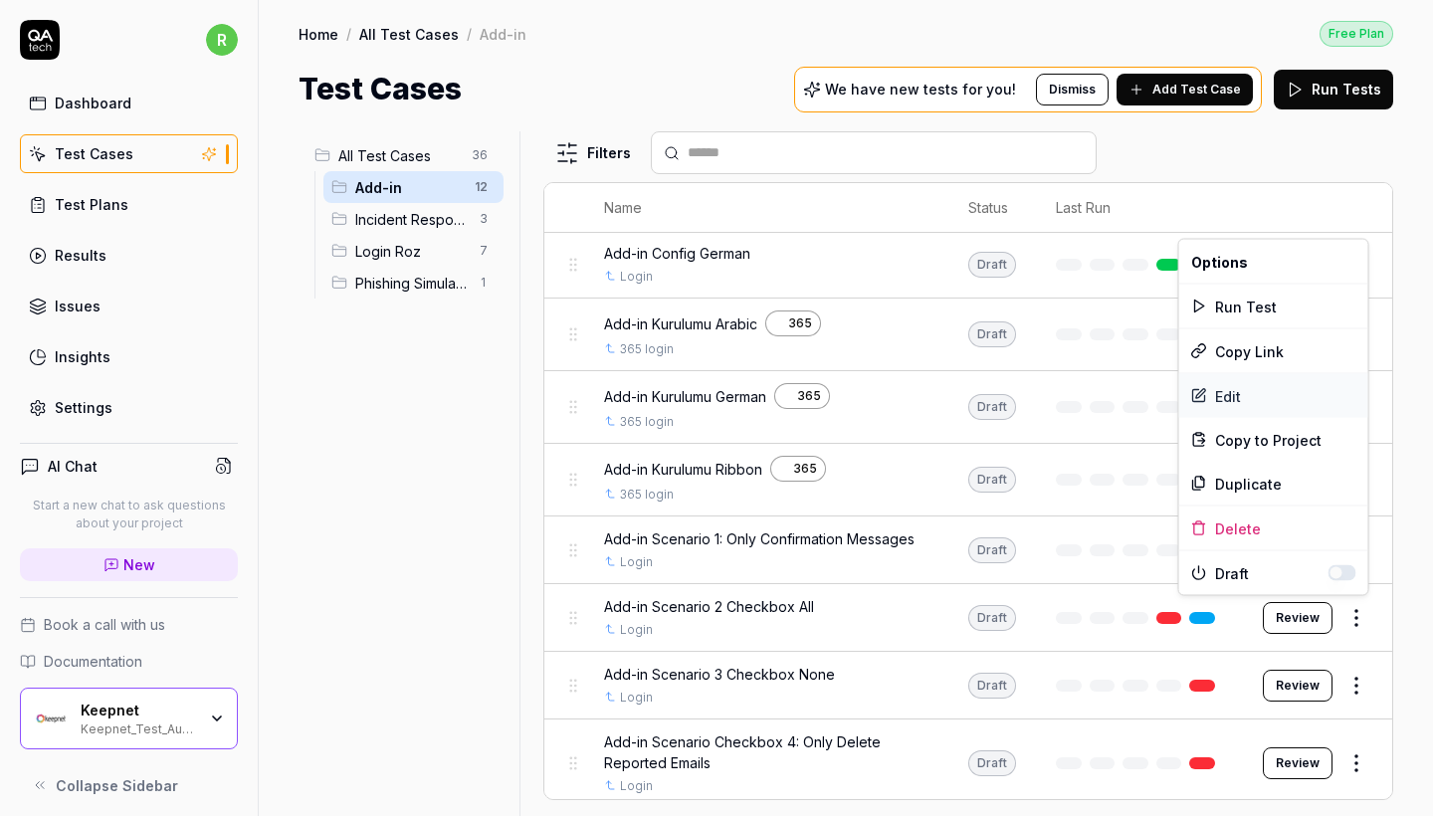
click at [1242, 385] on div "Edit" at bounding box center [1273, 396] width 189 height 44
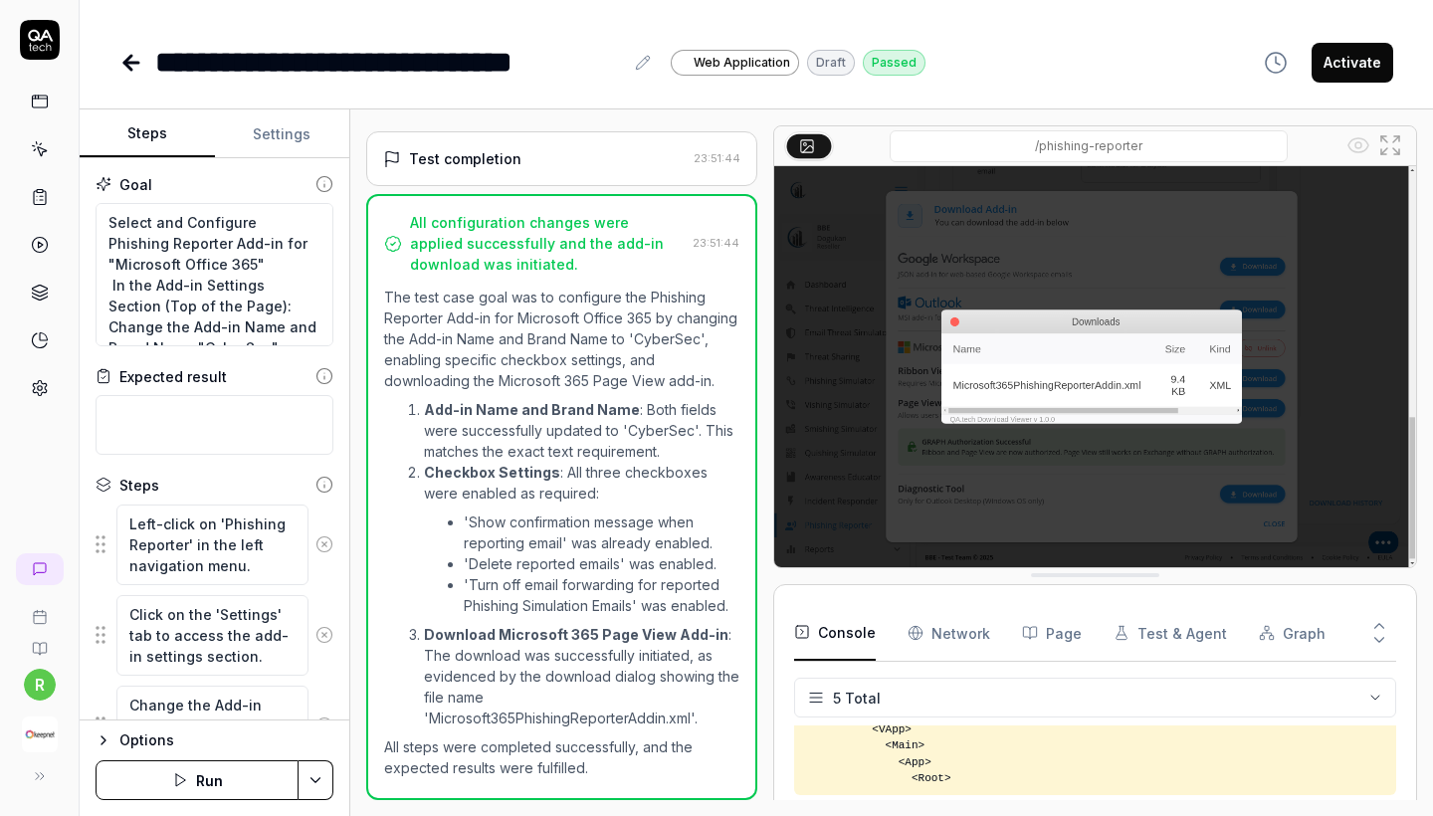
scroll to position [878, 0]
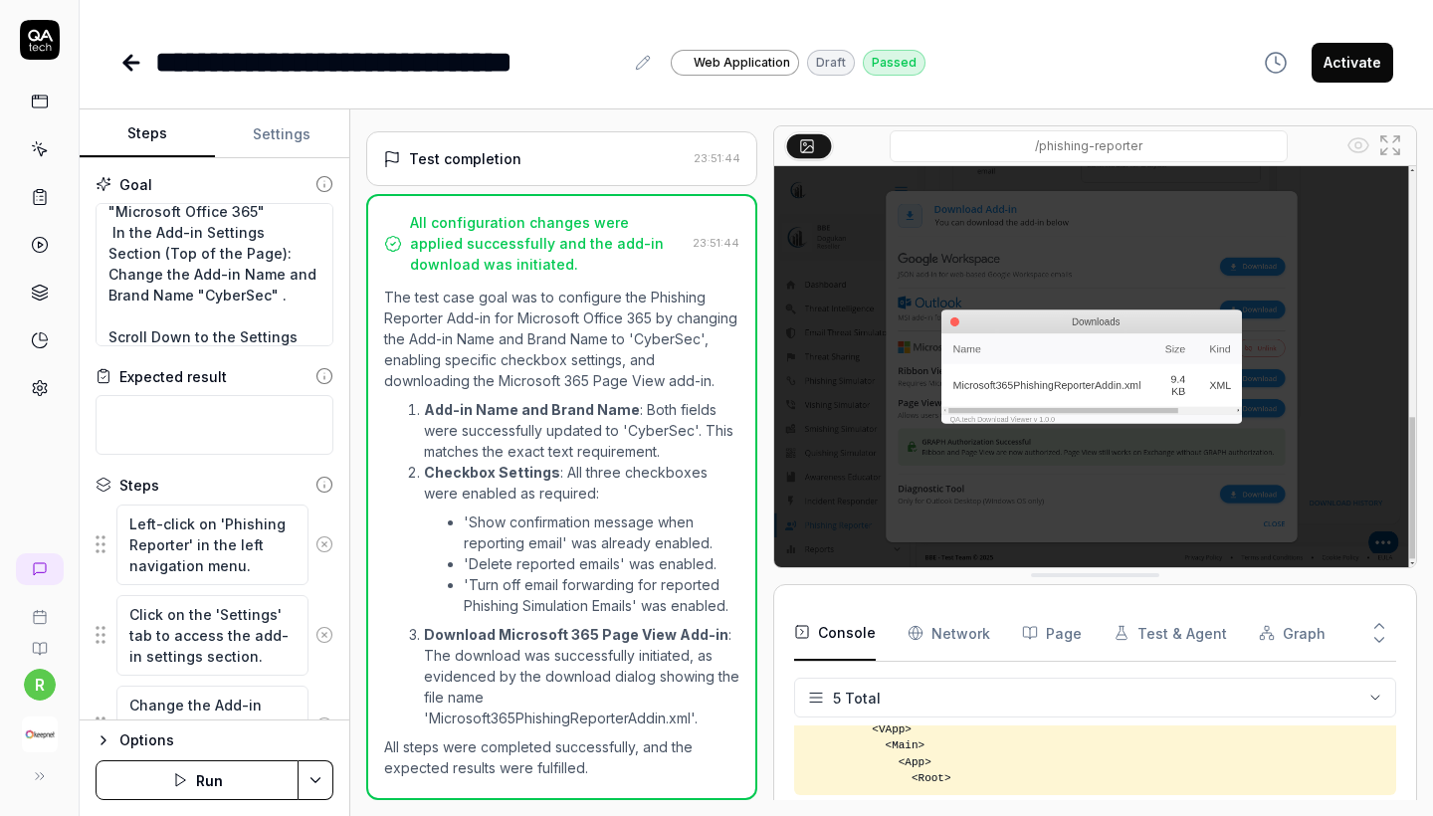
scroll to position [61, 0]
click at [123, 71] on icon at bounding box center [131, 63] width 24 height 24
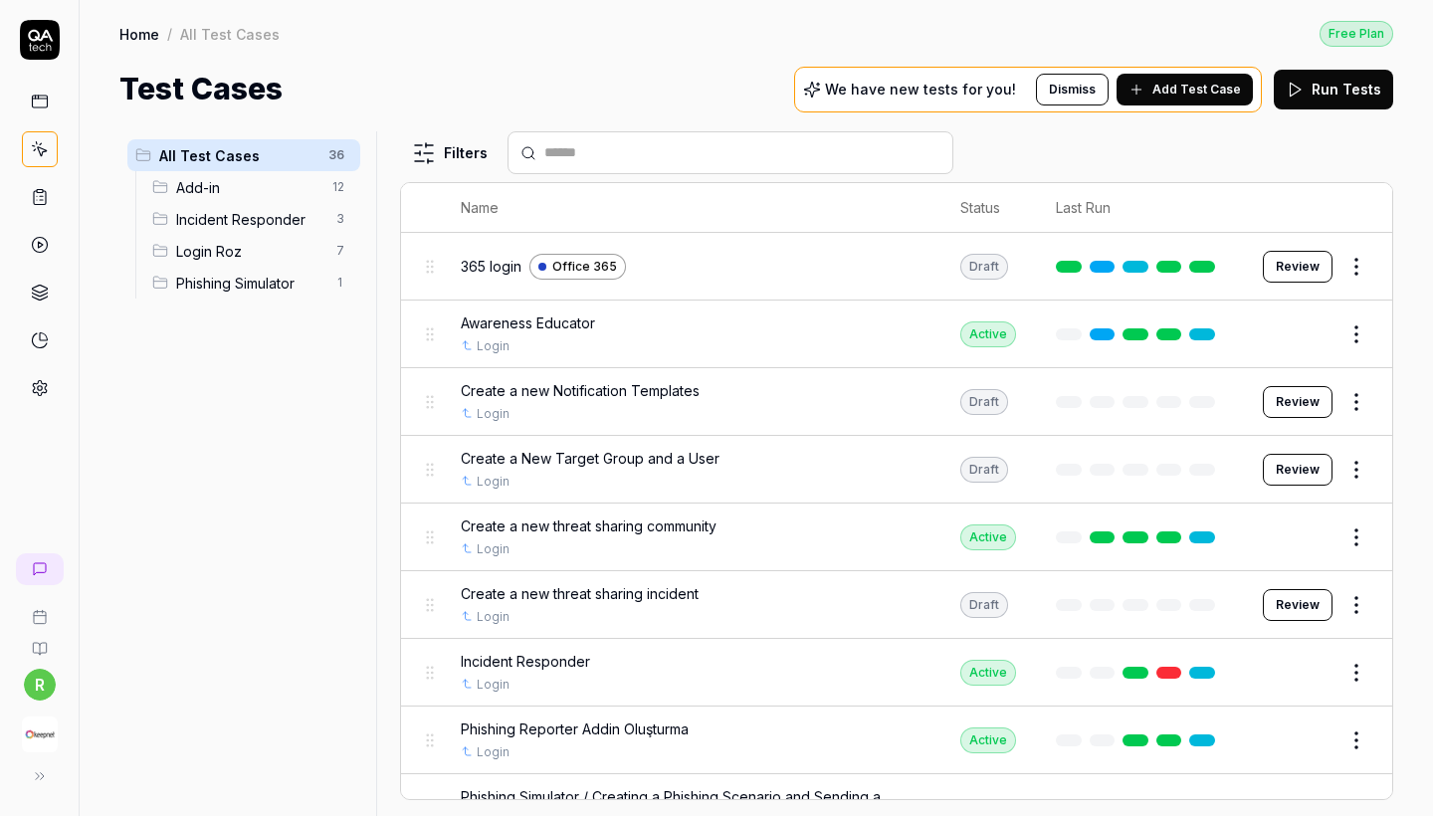
click at [271, 184] on span "Add-in" at bounding box center [248, 187] width 144 height 21
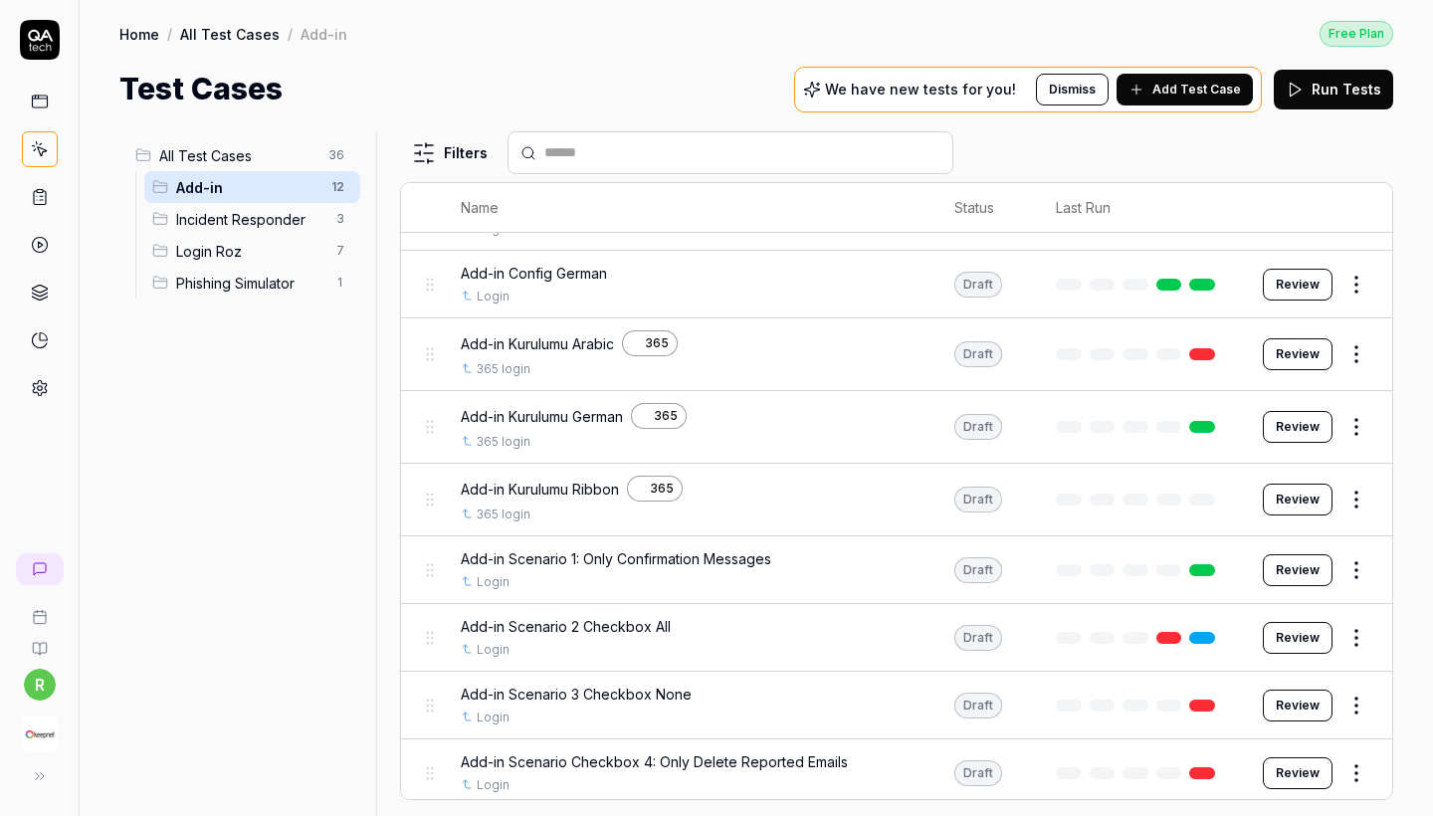
scroll to position [302, 0]
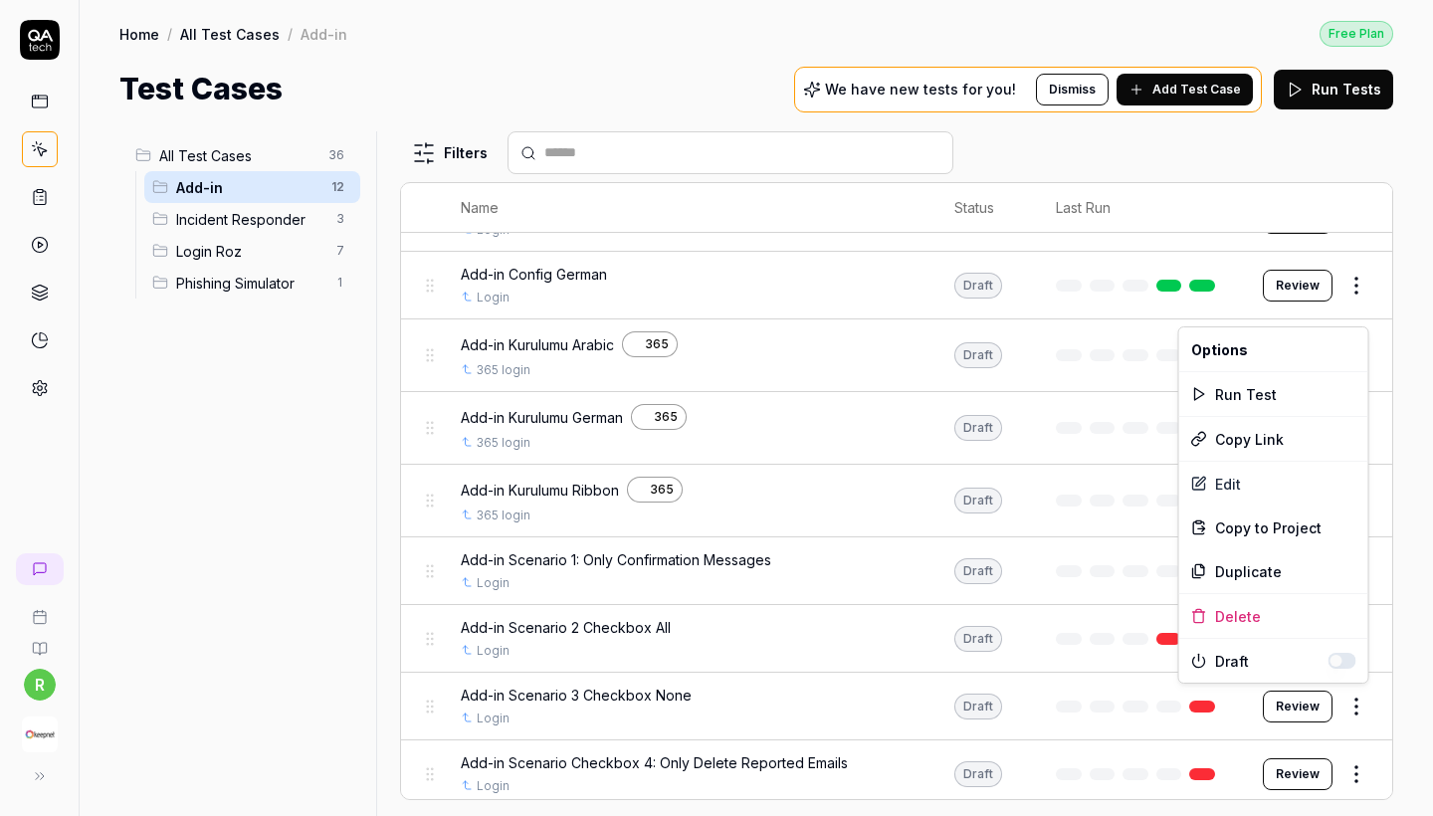
click at [1352, 703] on html "r Home / All Test Cases / Add-in Free Plan Home / All Test Cases / Add-in Free …" at bounding box center [716, 408] width 1433 height 816
click at [1229, 478] on div "Edit" at bounding box center [1273, 484] width 189 height 44
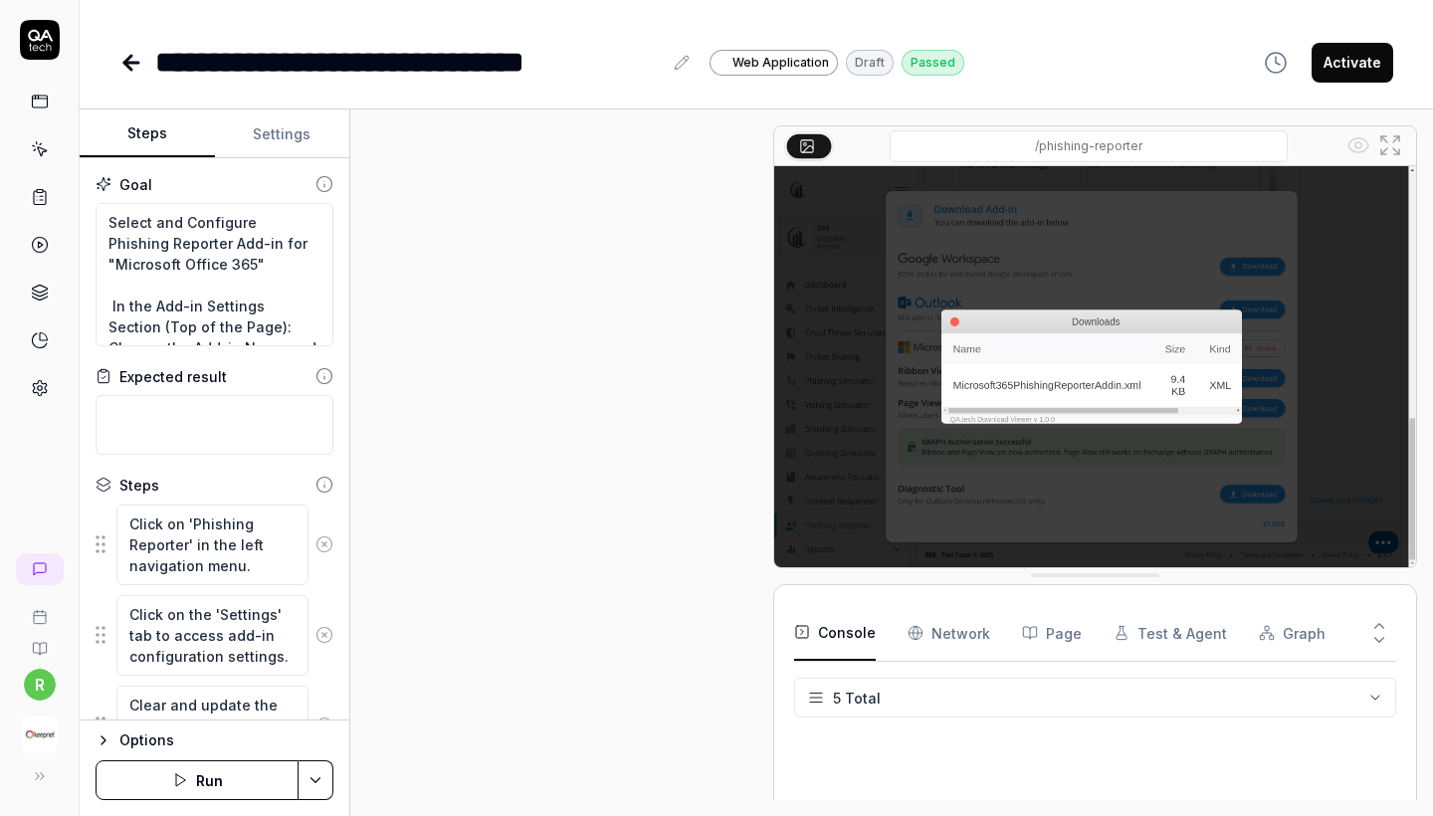
scroll to position [1201, 0]
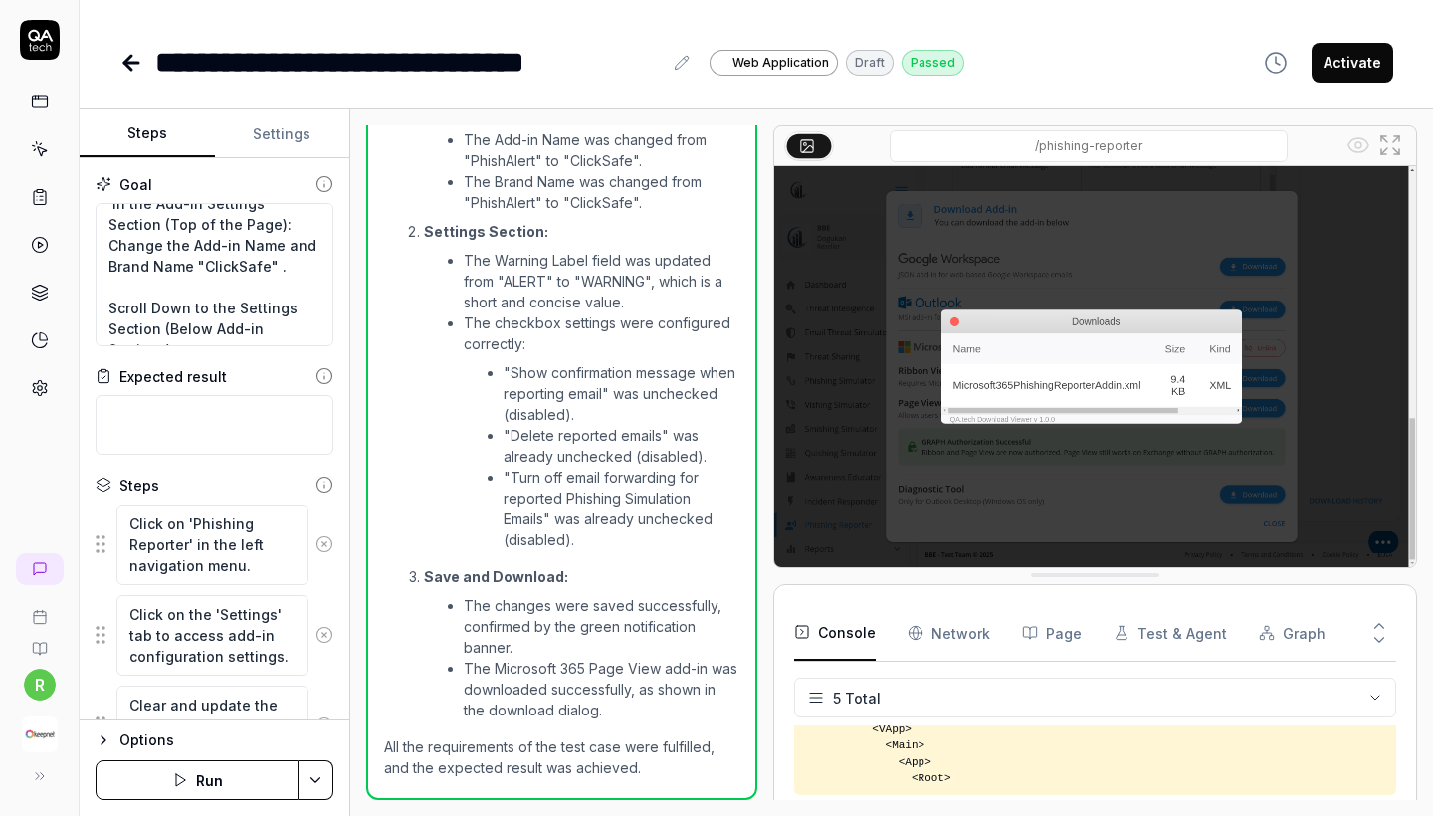
scroll to position [157, 0]
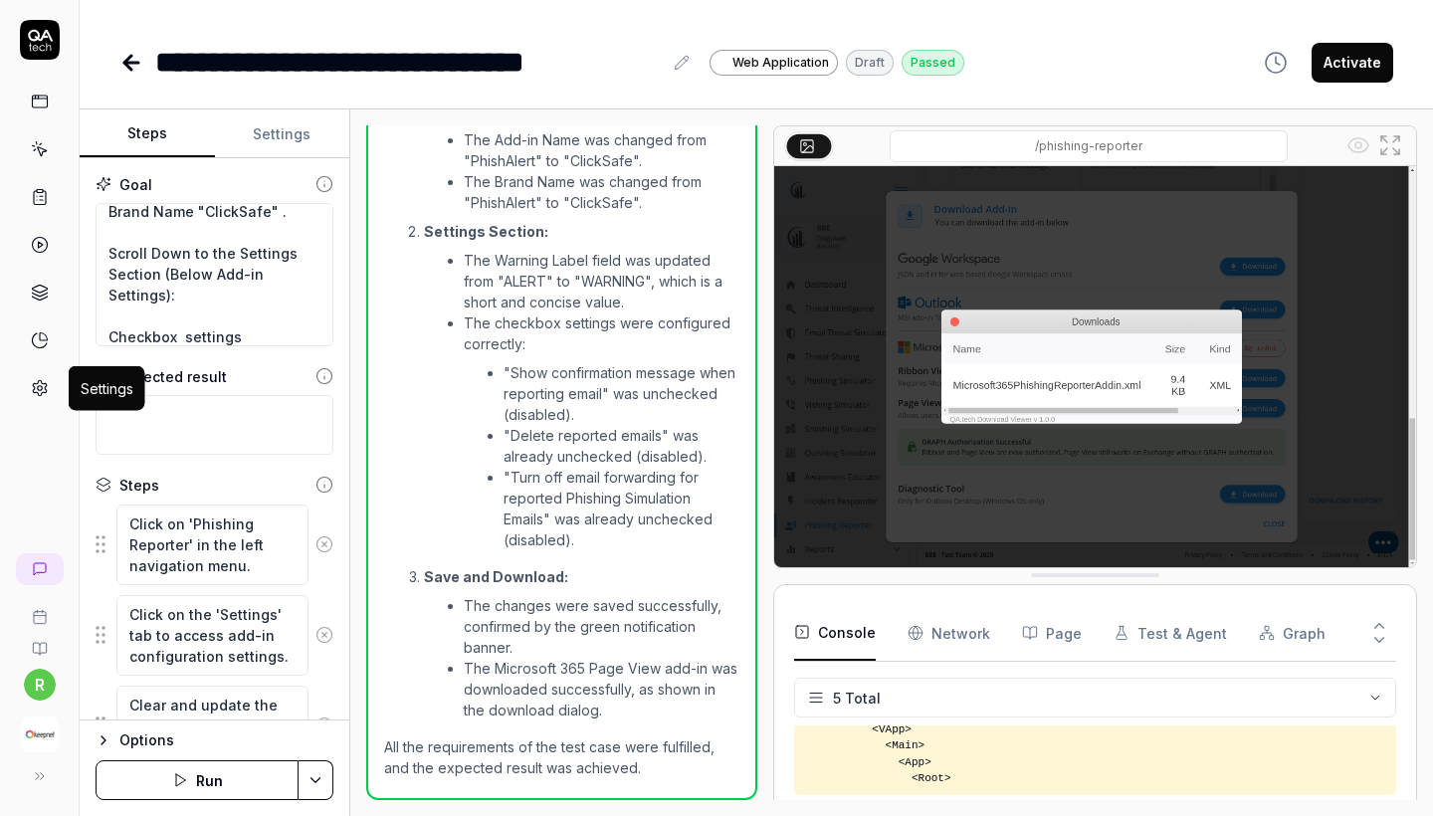
click at [41, 392] on icon at bounding box center [40, 388] width 18 height 18
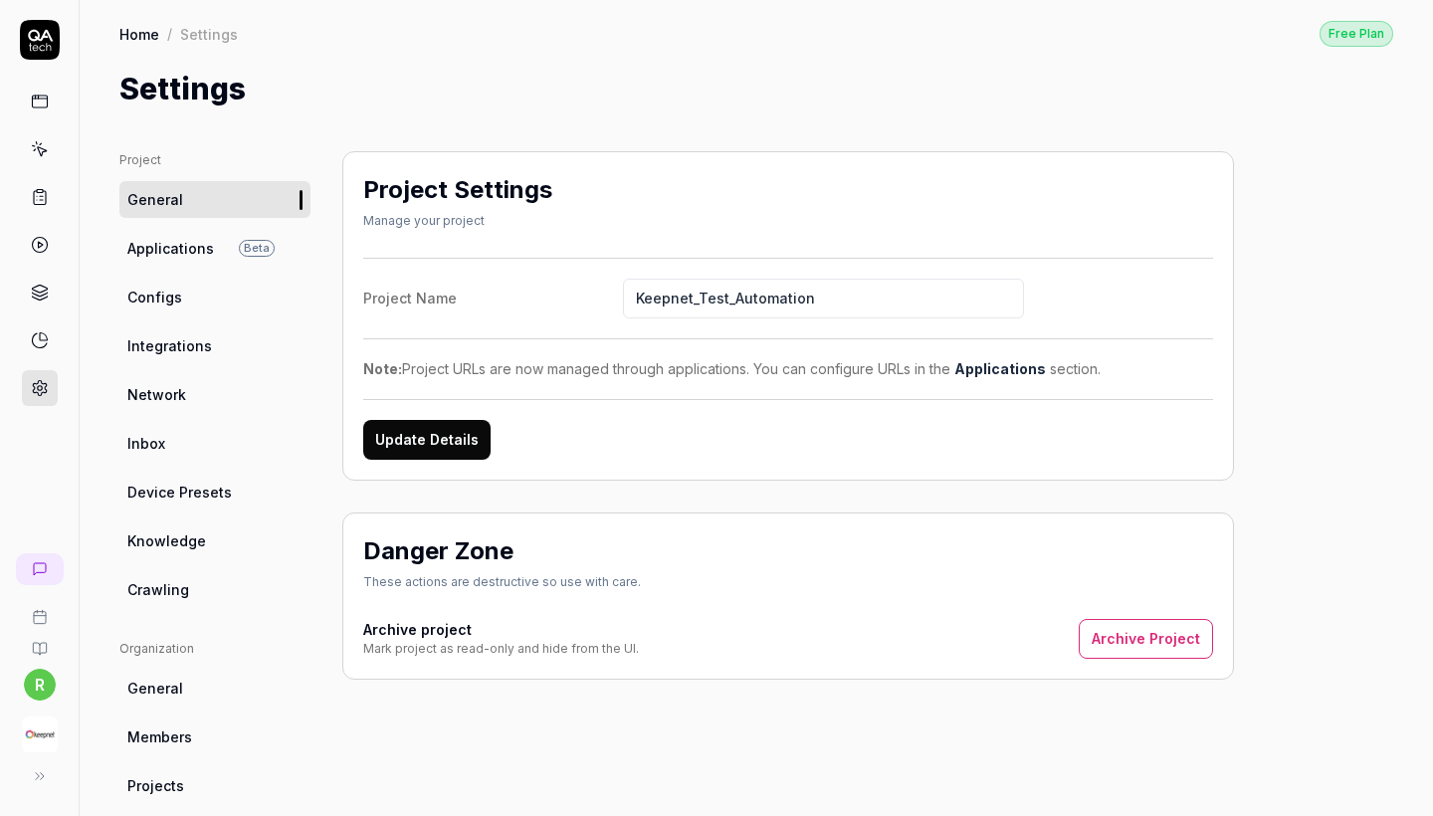
click at [183, 311] on link "Configs" at bounding box center [214, 297] width 191 height 37
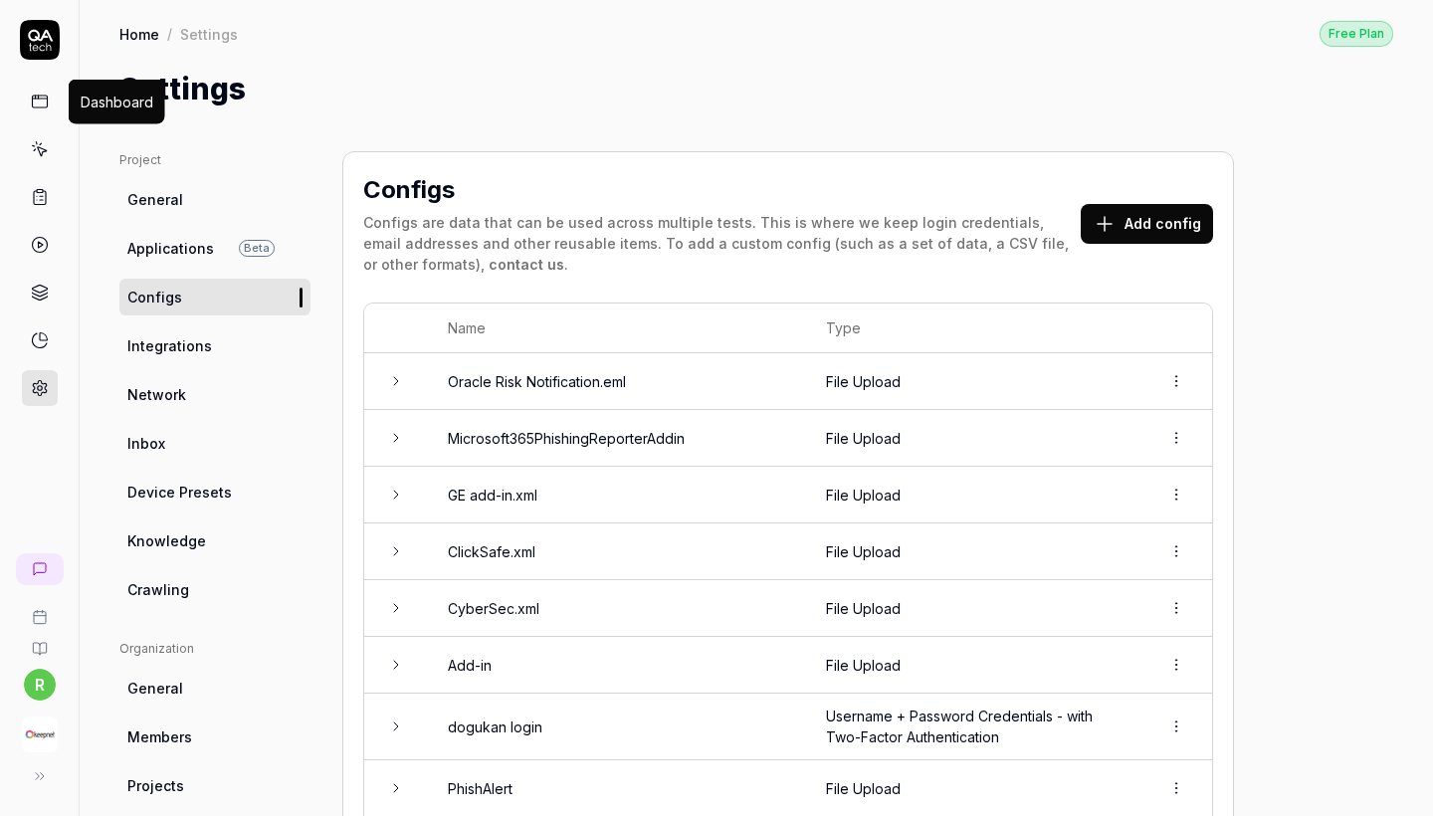
click at [45, 101] on icon at bounding box center [40, 102] width 18 height 18
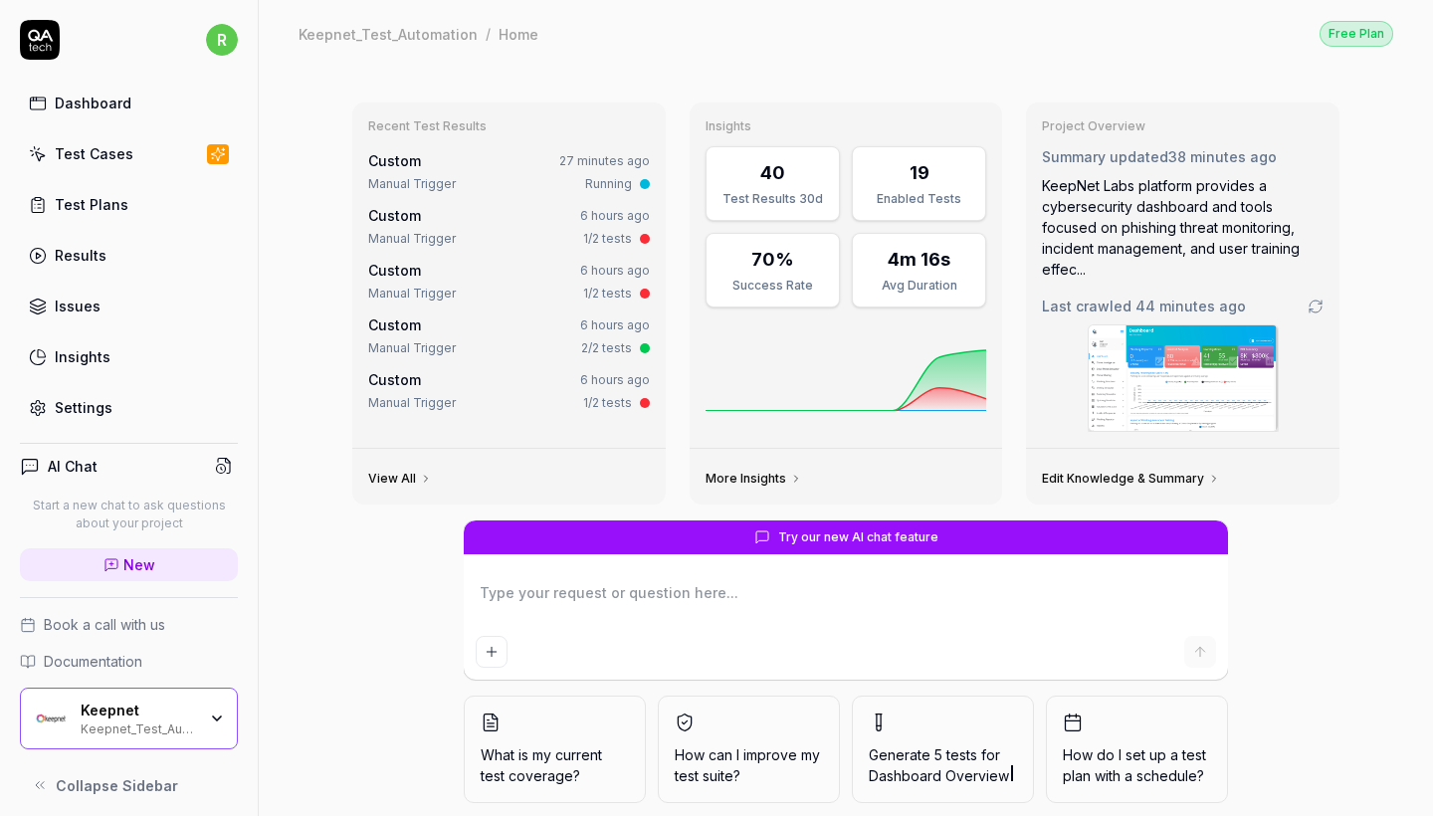
click at [136, 145] on link "Test Cases" at bounding box center [129, 153] width 218 height 39
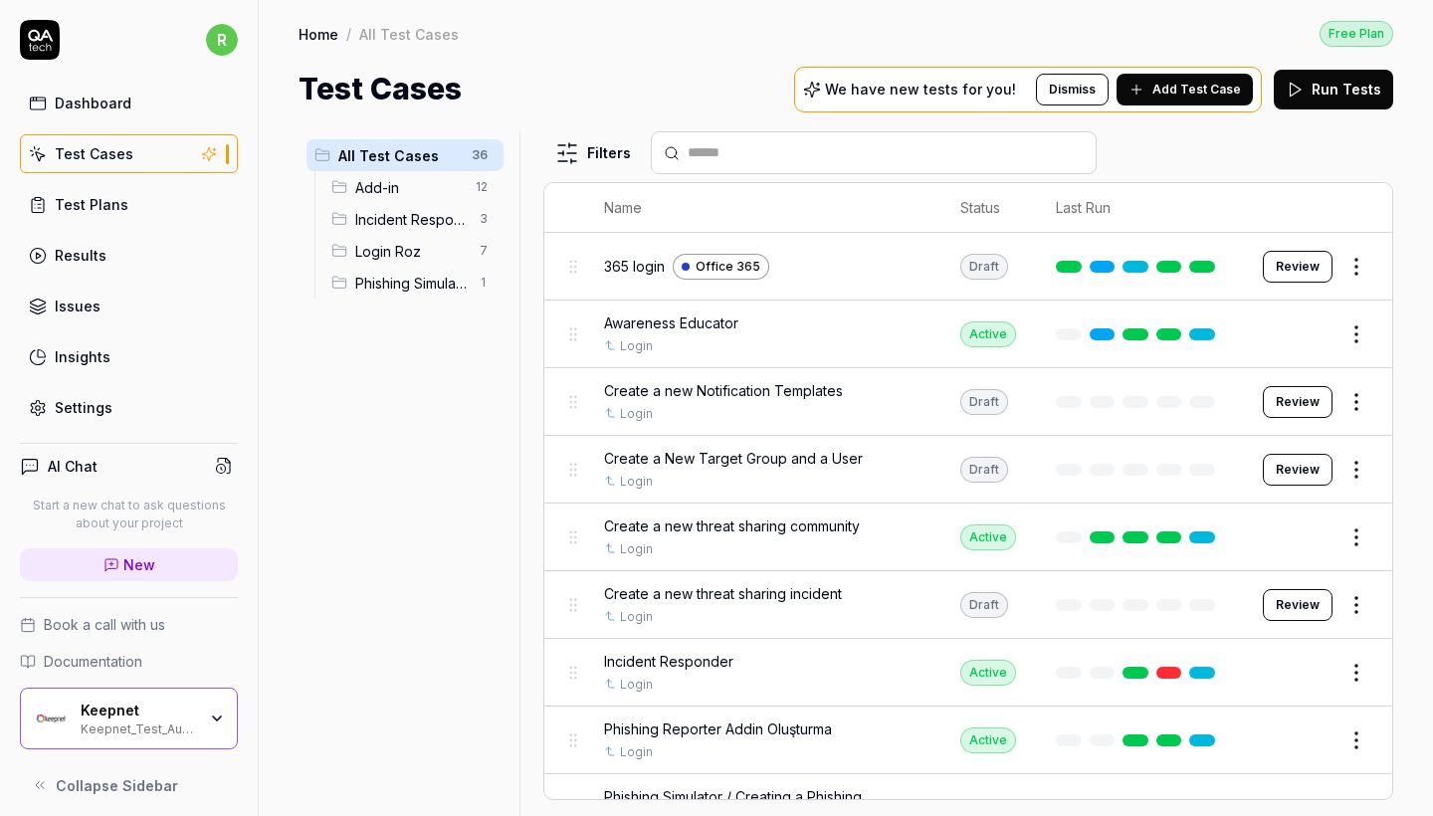
click at [434, 202] on div "Add-in 12" at bounding box center [413, 187] width 180 height 32
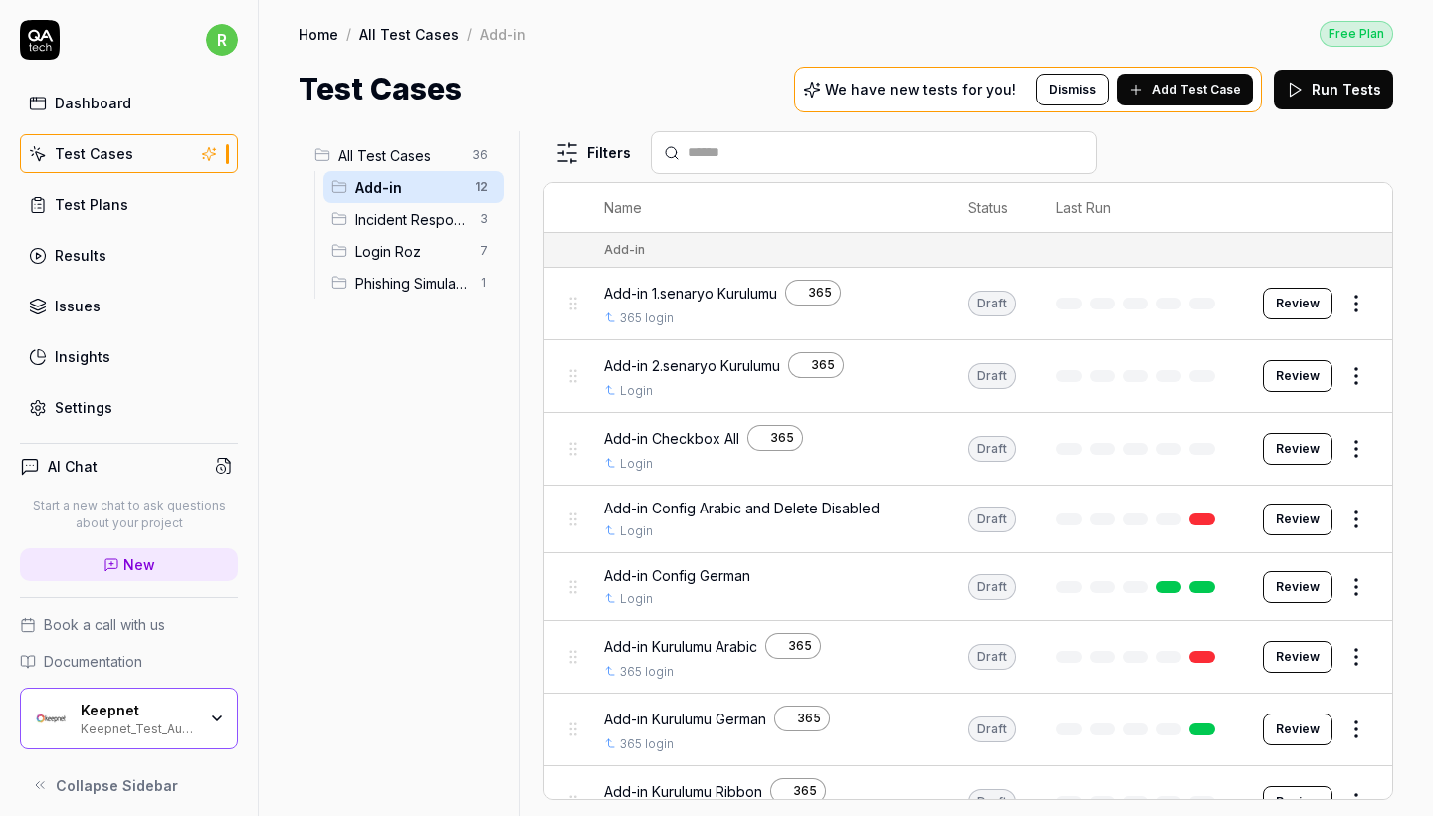
click at [1354, 396] on td "Review" at bounding box center [1317, 376] width 149 height 73
click at [1356, 378] on html "r Dashboard Test Cases Test Plans Results Issues Insights Settings AI Chat Star…" at bounding box center [716, 408] width 1433 height 816
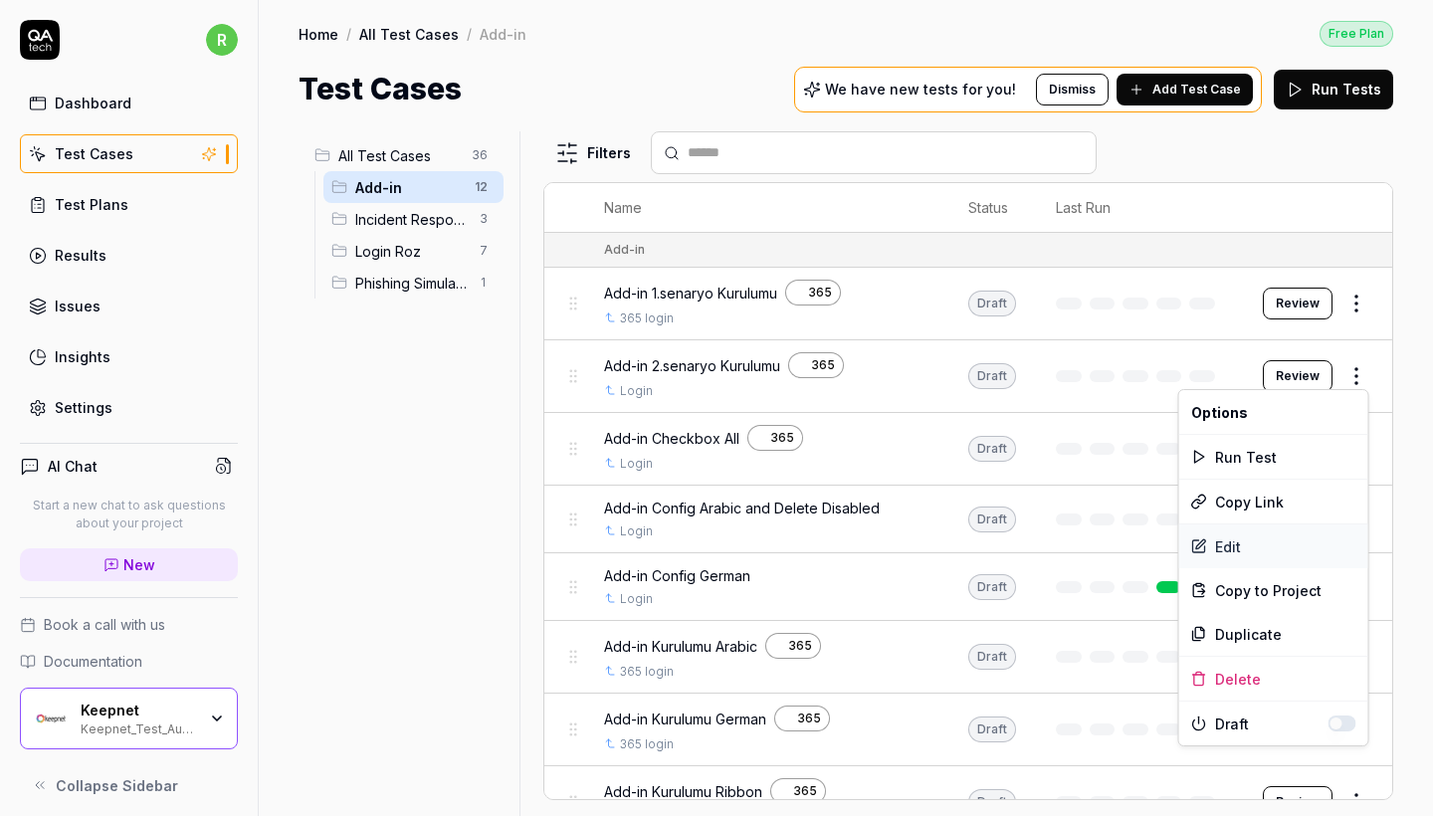
click at [1229, 534] on div "Edit" at bounding box center [1273, 546] width 189 height 44
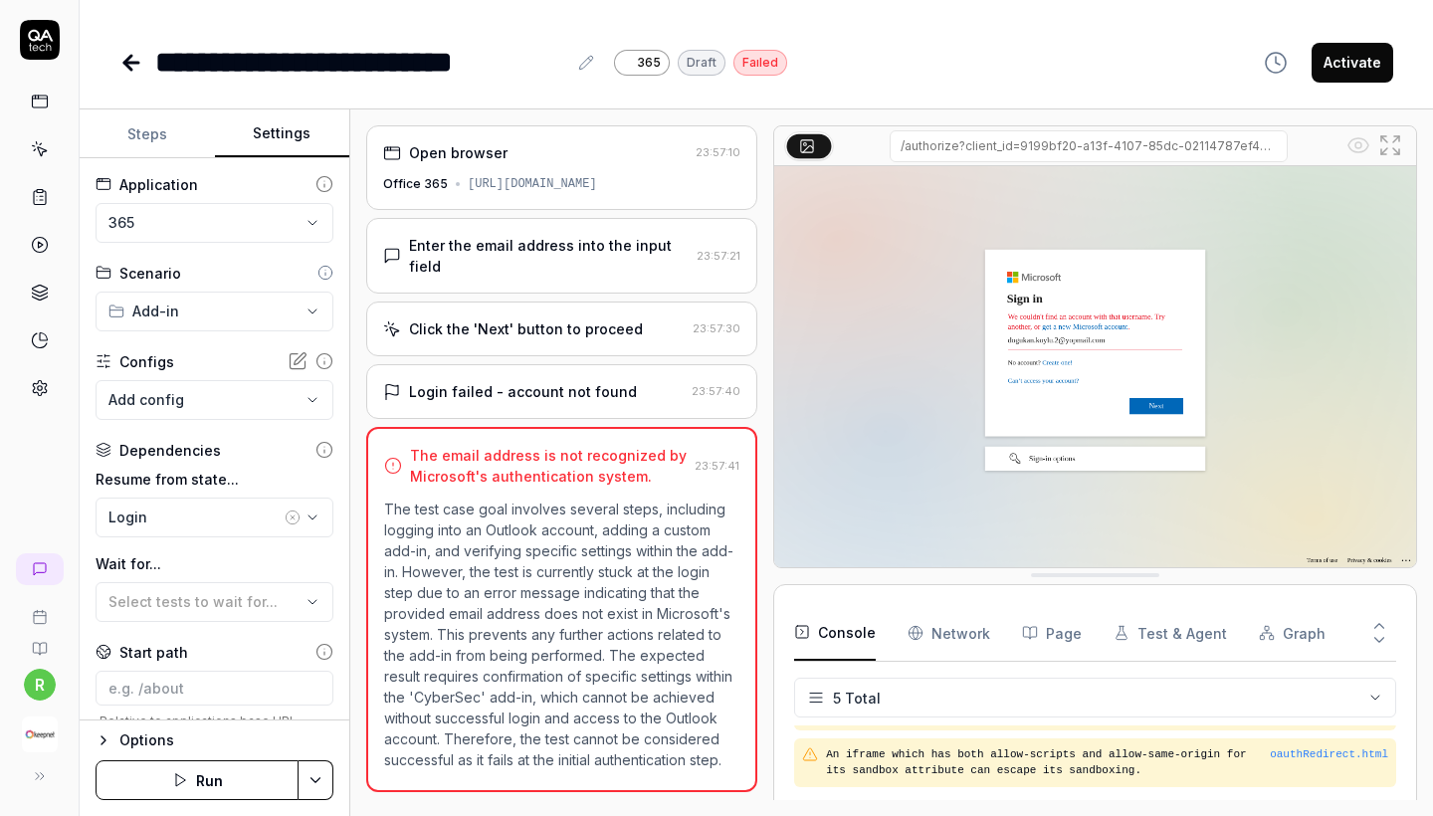
click at [284, 125] on button "Settings" at bounding box center [282, 134] width 135 height 48
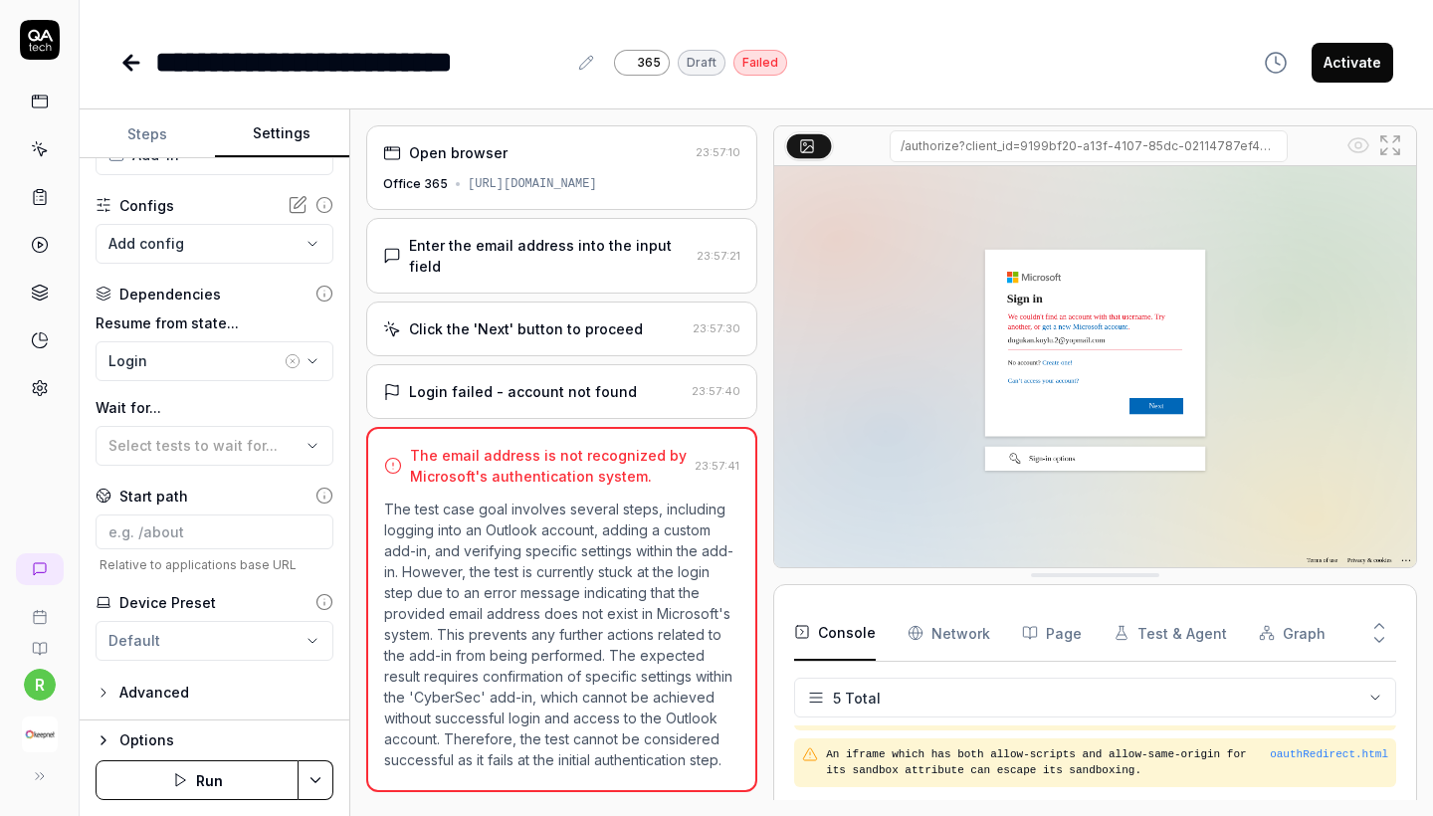
scroll to position [156, 0]
click at [168, 698] on div "Advanced" at bounding box center [154, 693] width 70 height 24
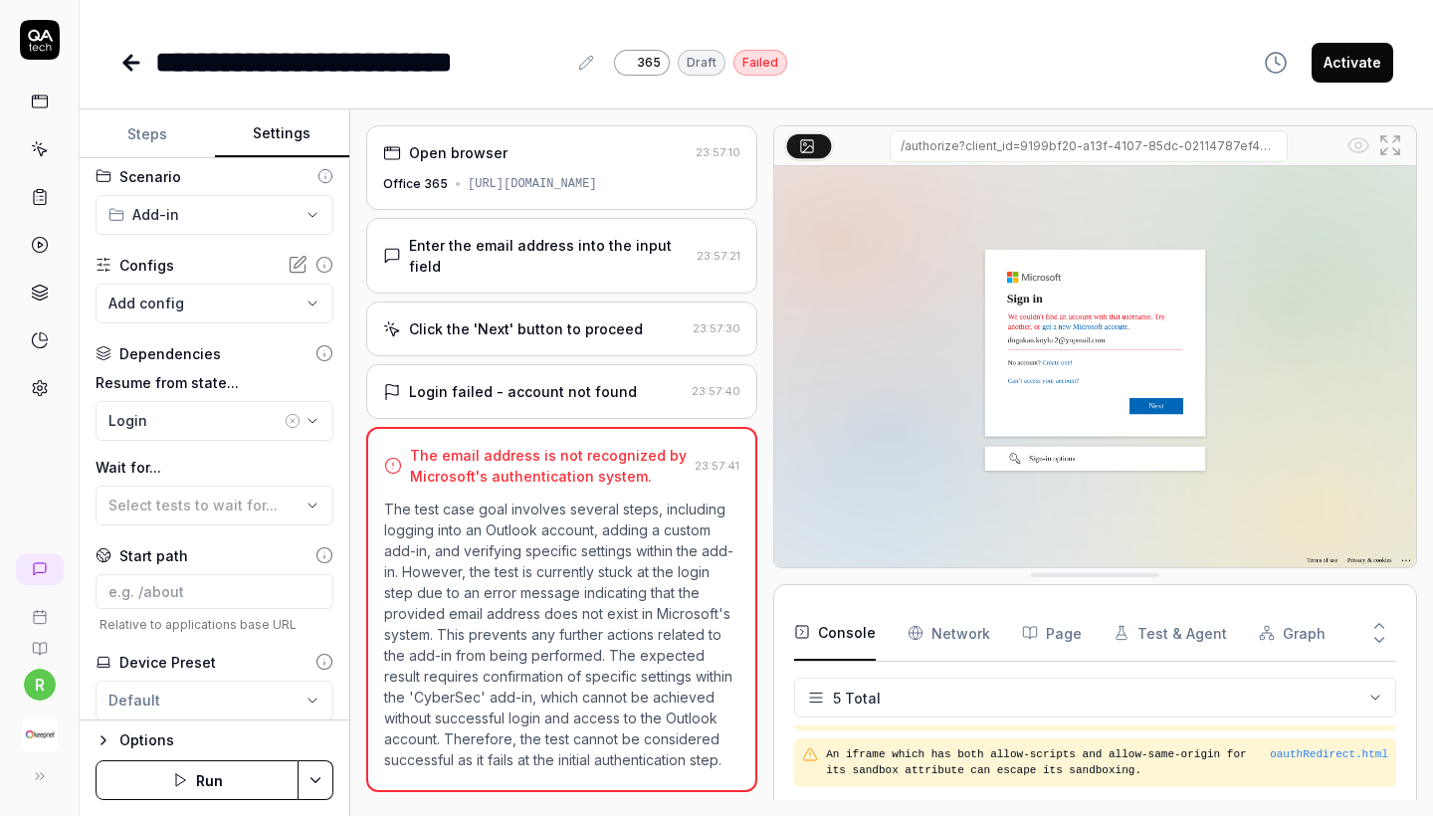
scroll to position [73, 0]
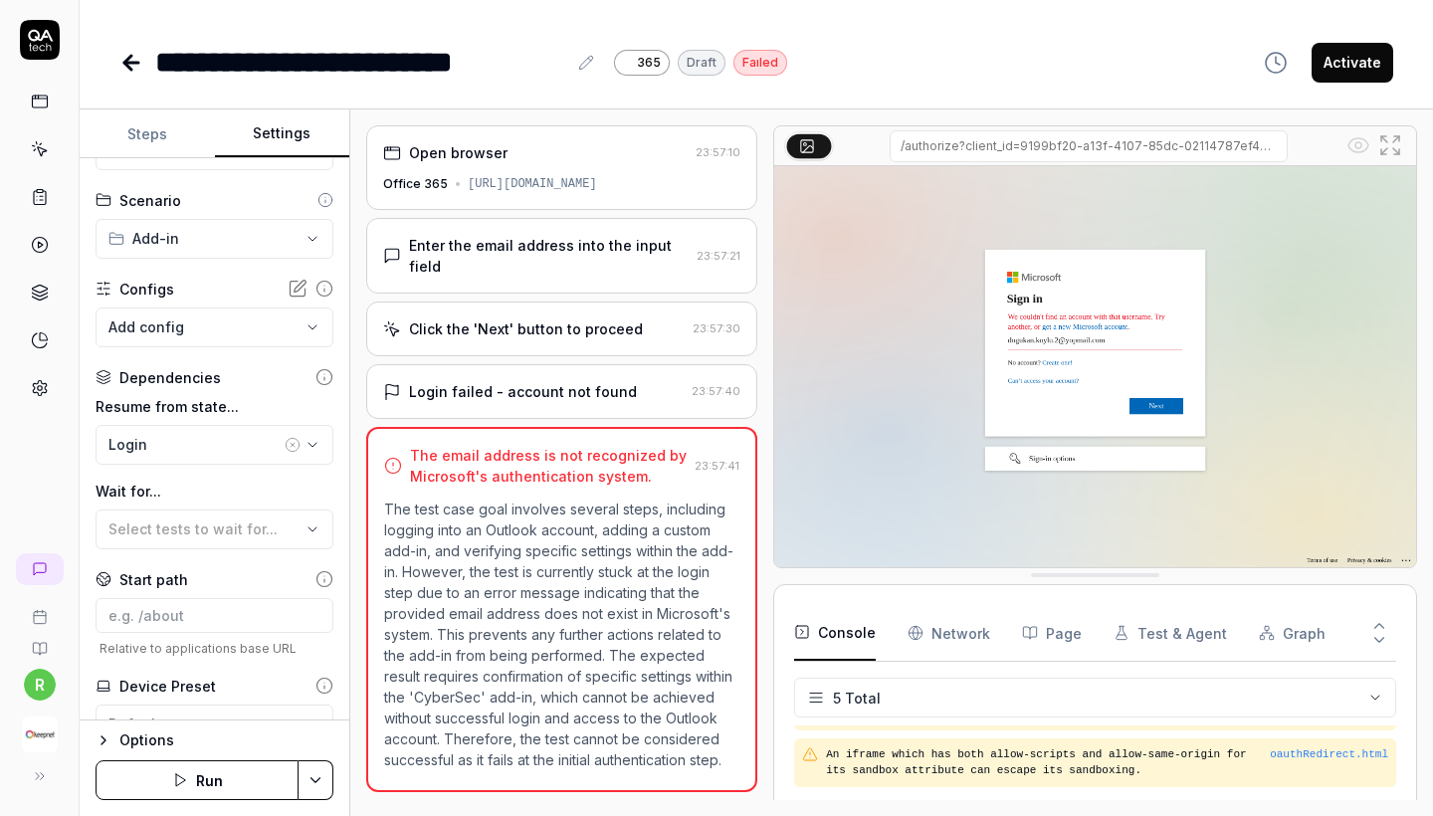
click at [199, 324] on body "**********" at bounding box center [716, 408] width 1433 height 816
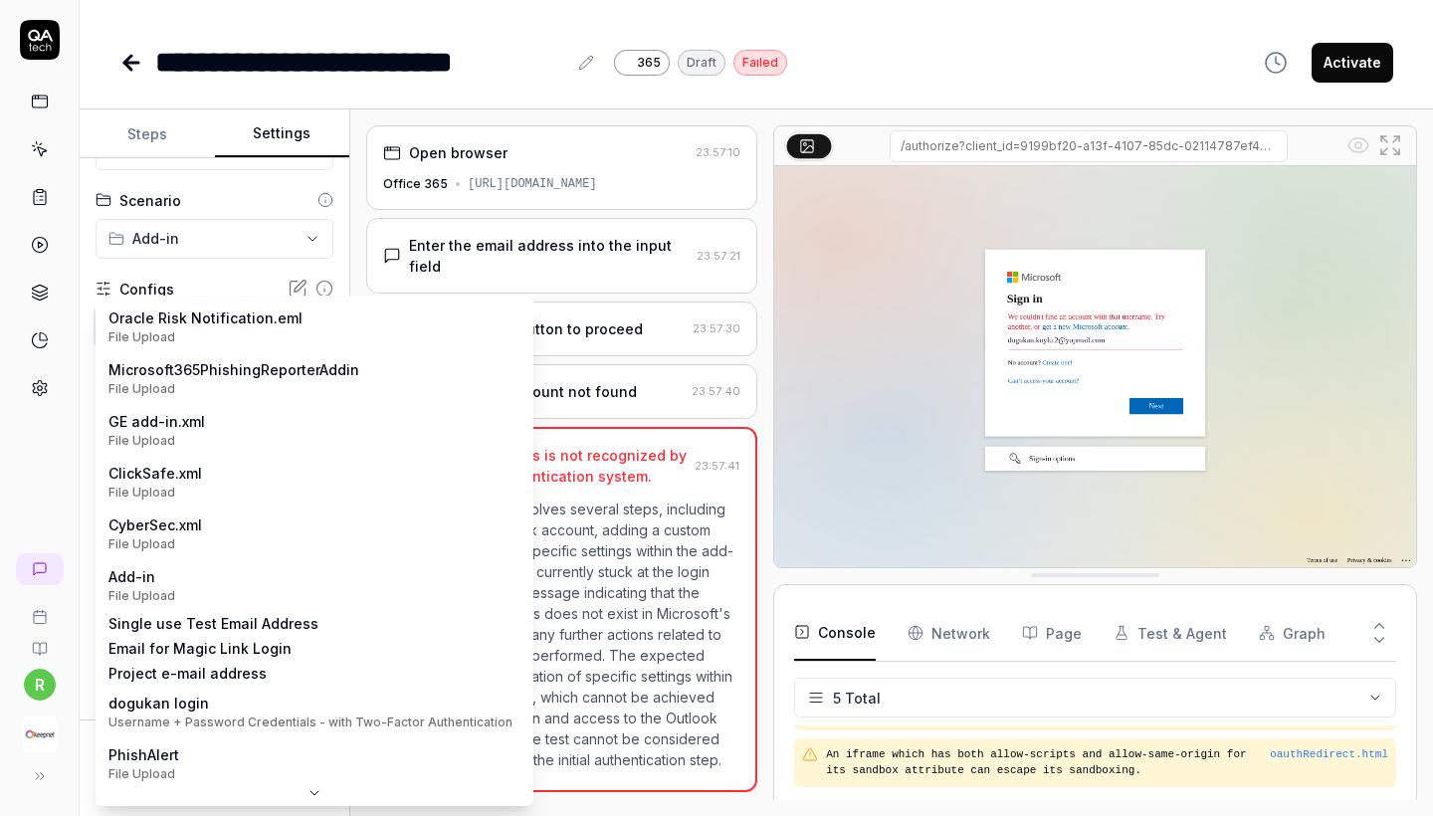
click at [218, 229] on html "**********" at bounding box center [716, 408] width 1433 height 816
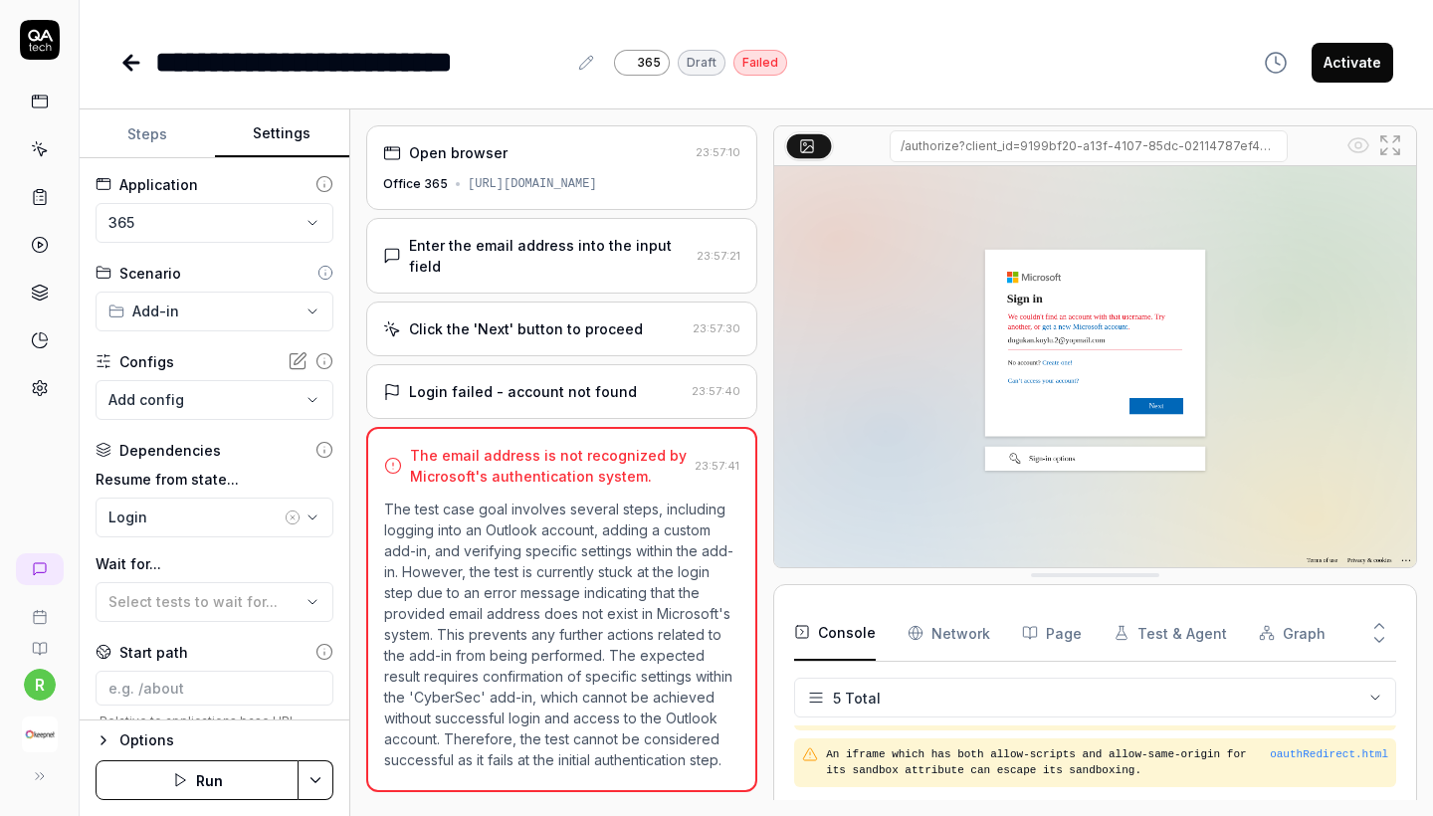
scroll to position [0, 0]
click at [156, 134] on button "Steps" at bounding box center [147, 134] width 135 height 48
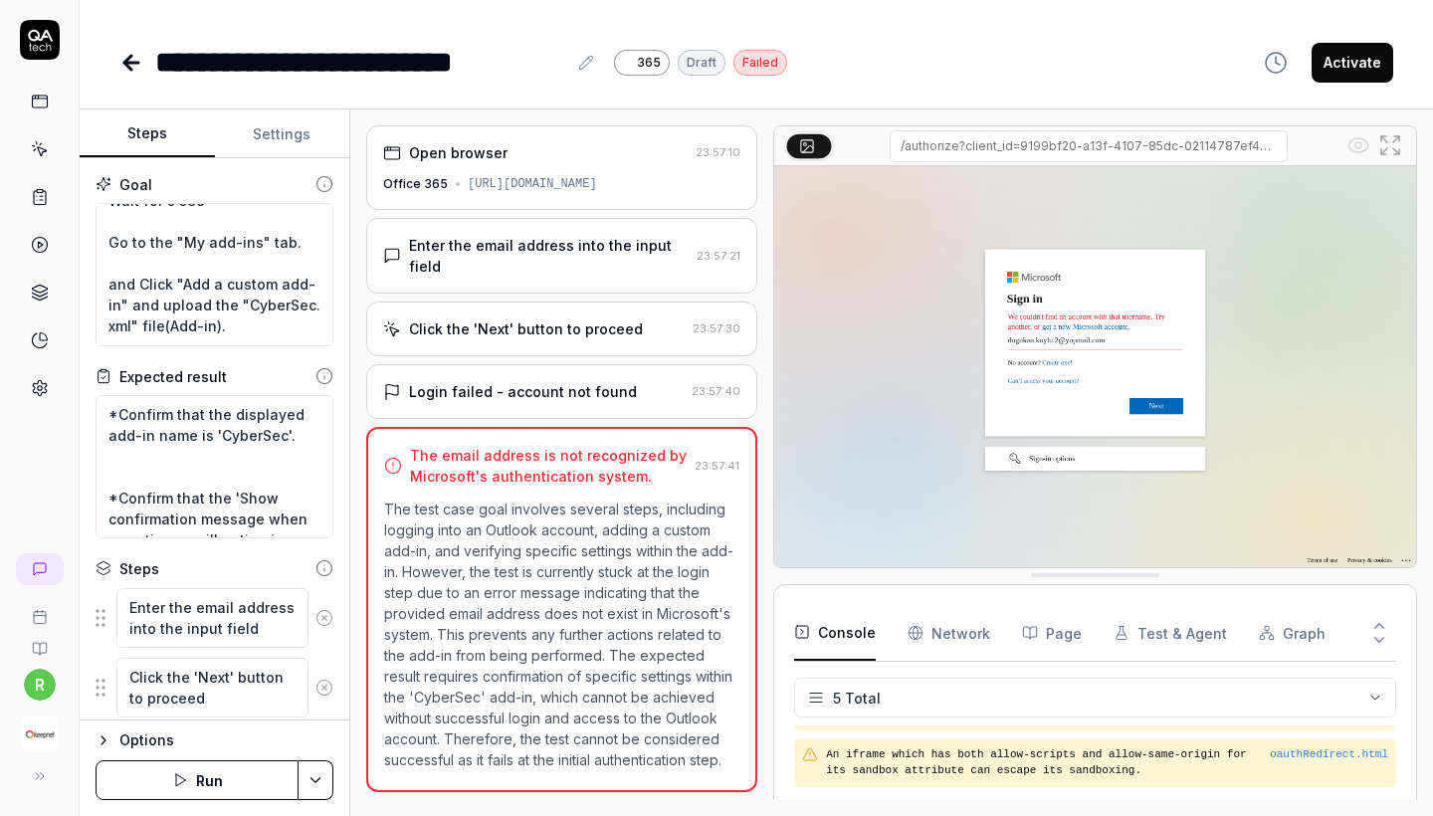
scroll to position [30, 0]
click at [579, 66] on icon at bounding box center [586, 63] width 16 height 16
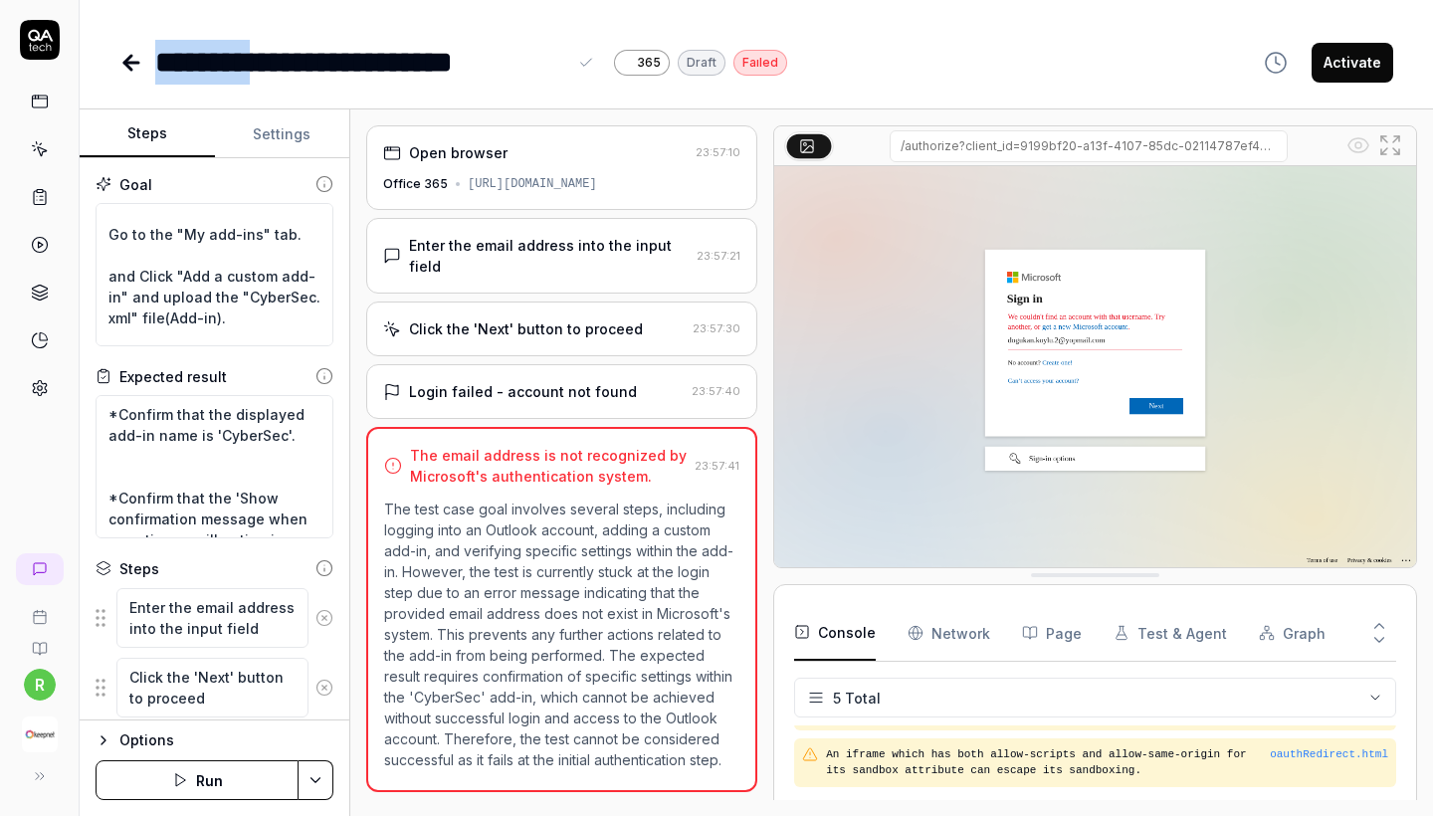
drag, startPoint x: 288, startPoint y: 67, endPoint x: 153, endPoint y: 59, distance: 134.6
click at [153, 59] on div "**********" at bounding box center [453, 62] width 668 height 45
click at [284, 135] on button "Settings" at bounding box center [282, 134] width 135 height 48
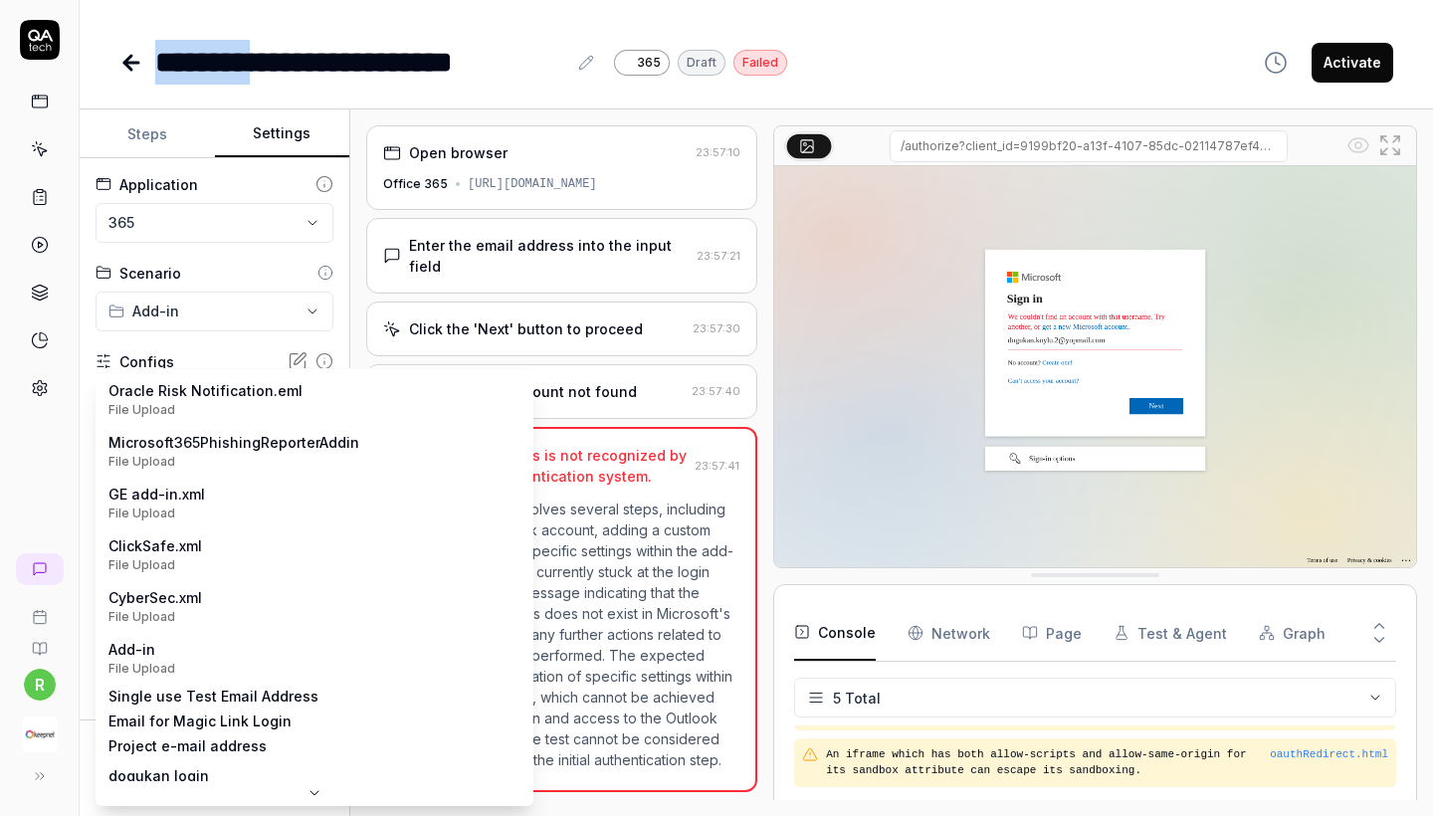
click at [230, 397] on body "**********" at bounding box center [716, 408] width 1433 height 816
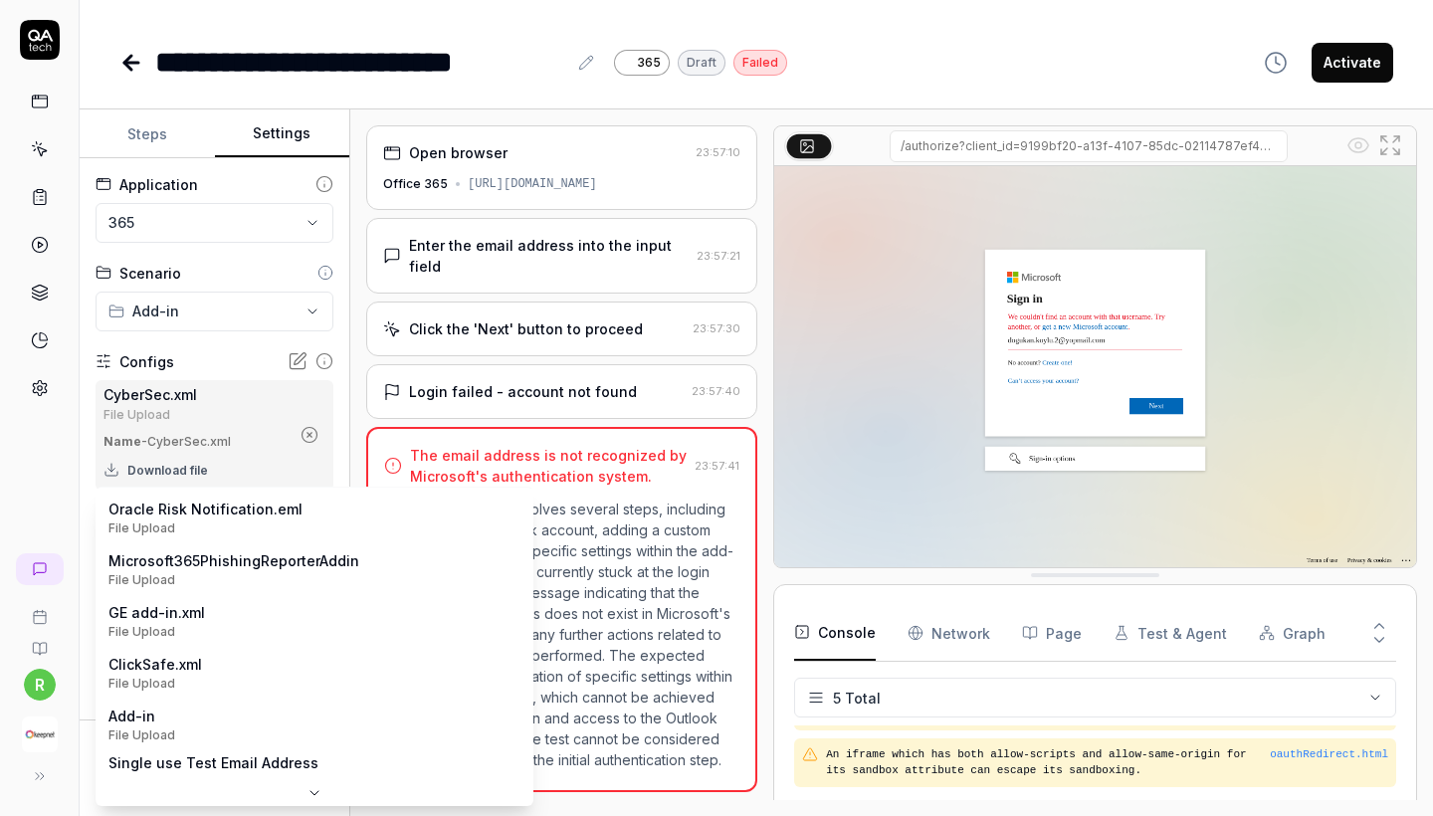
click at [229, 522] on body "**********" at bounding box center [716, 408] width 1433 height 816
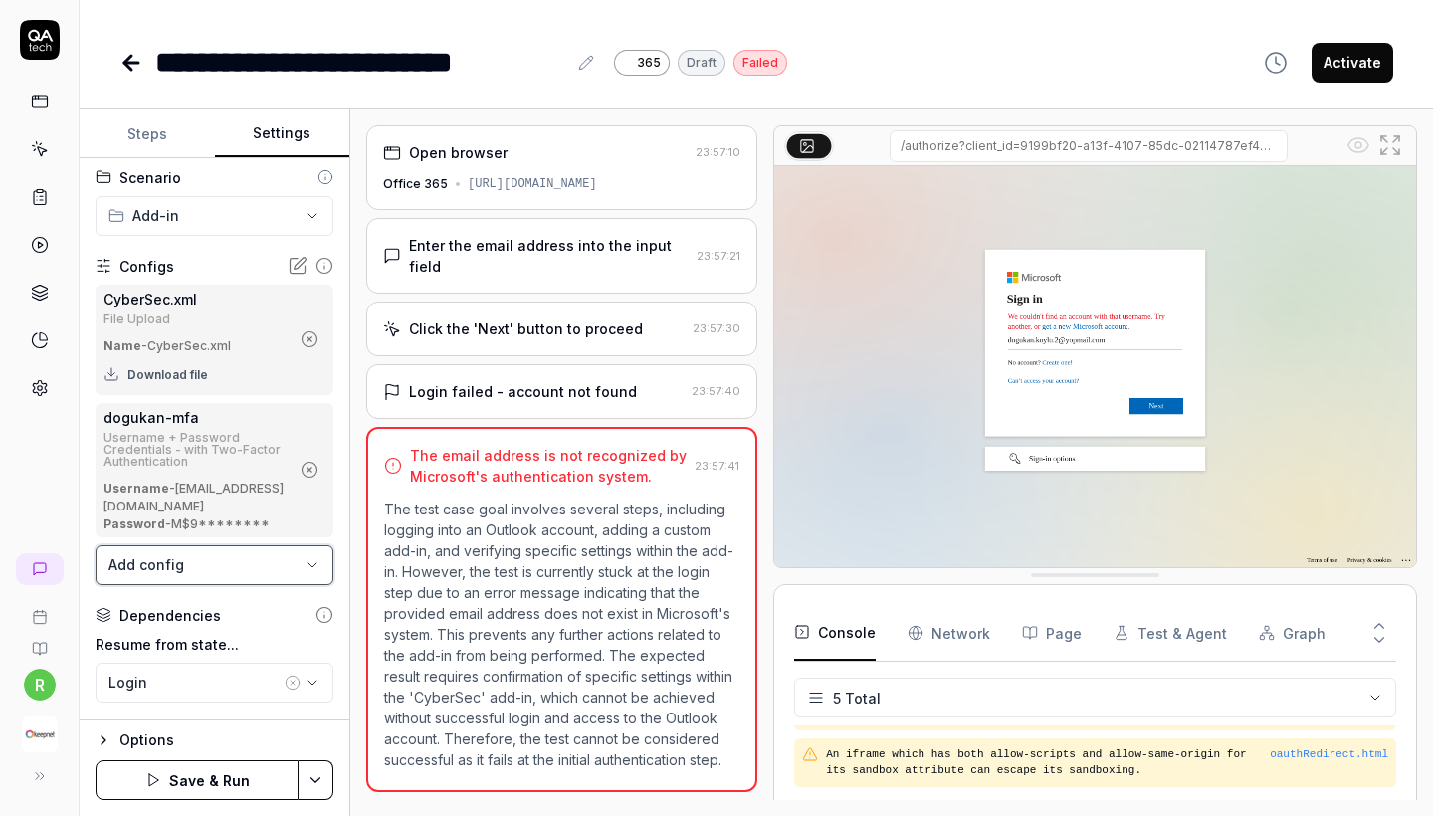
scroll to position [72, 0]
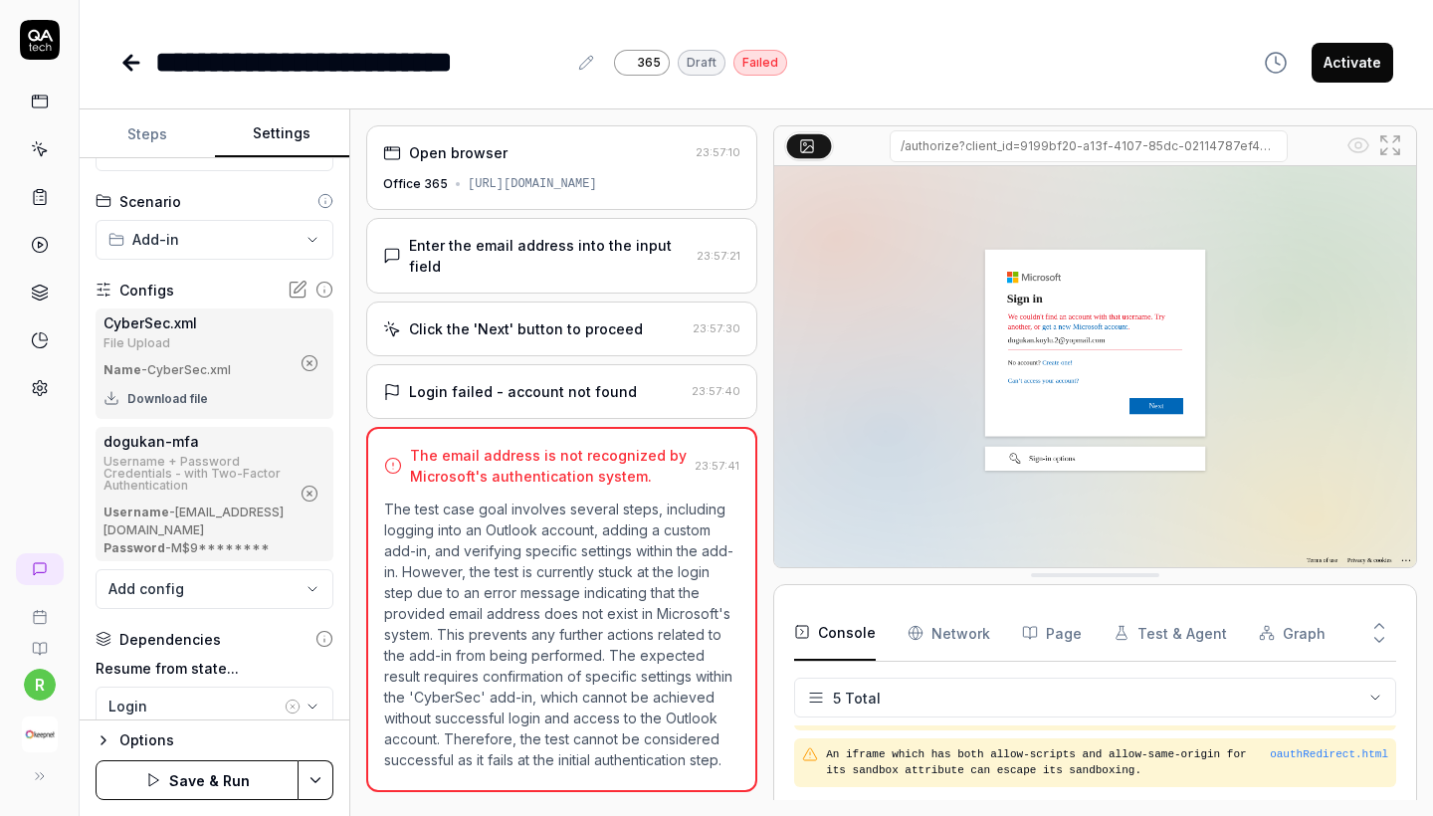
click at [171, 137] on button "Steps" at bounding box center [147, 134] width 135 height 48
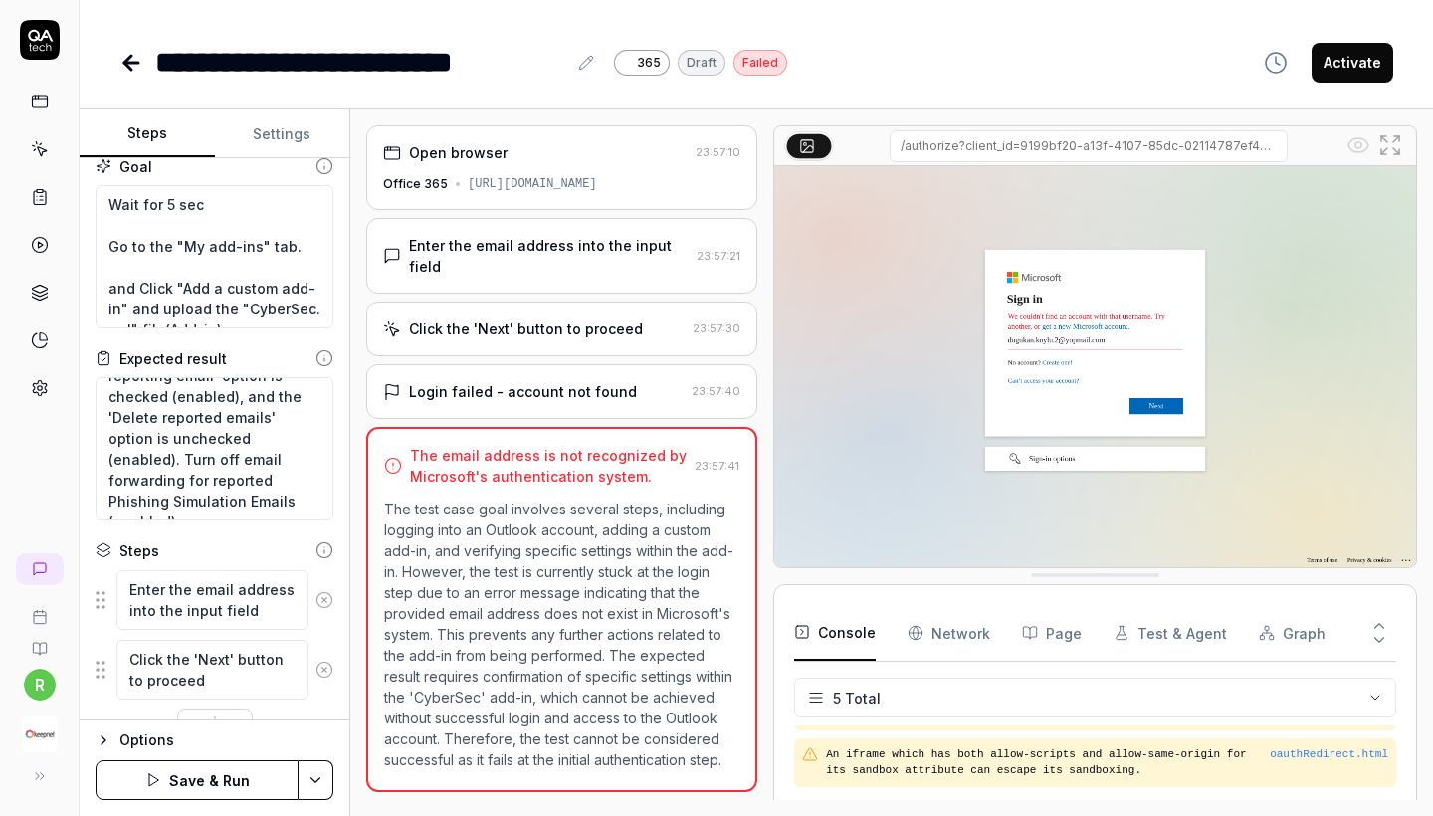
scroll to position [24, 0]
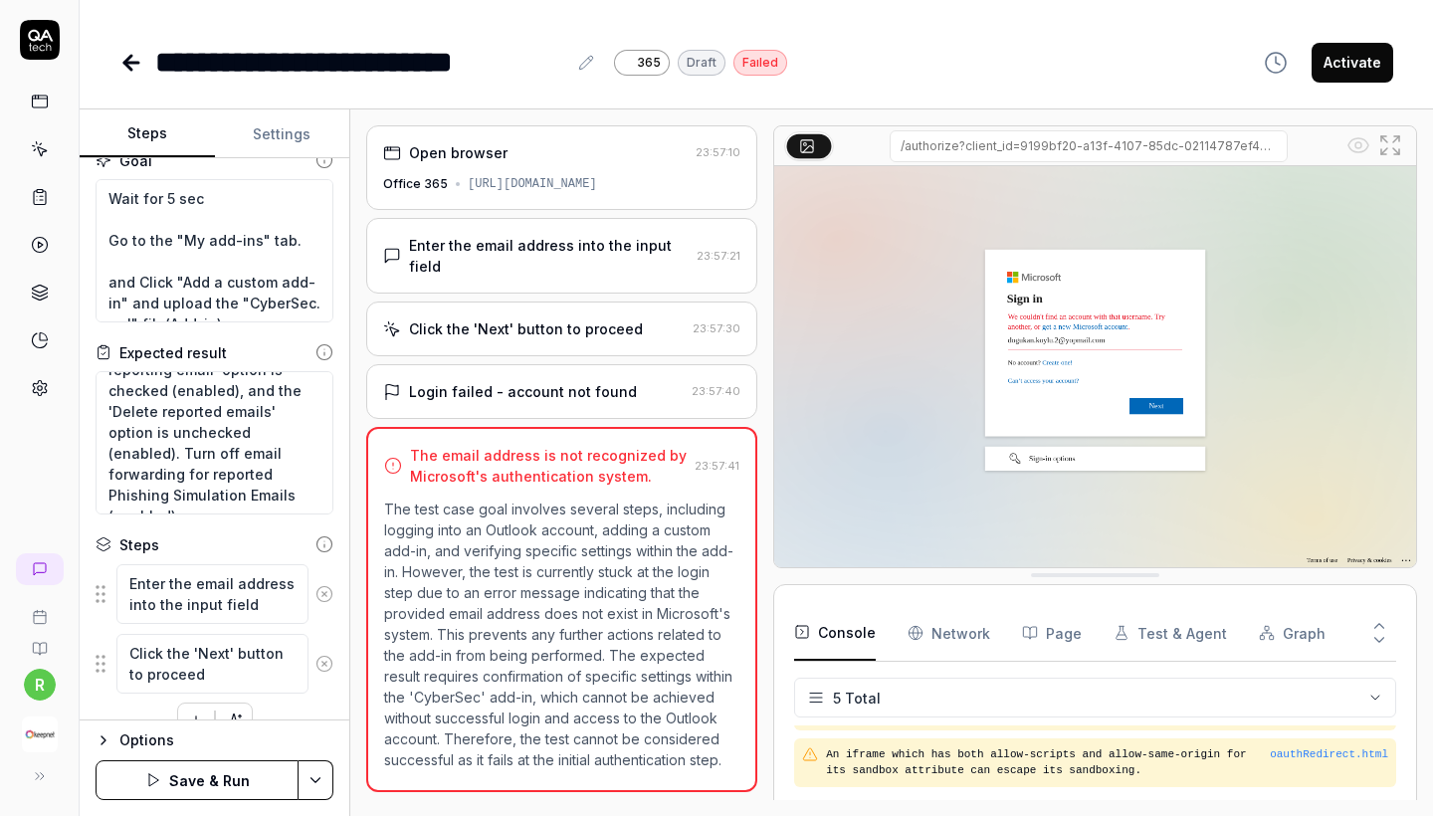
click at [186, 783] on button "Save & Run" at bounding box center [197, 780] width 203 height 40
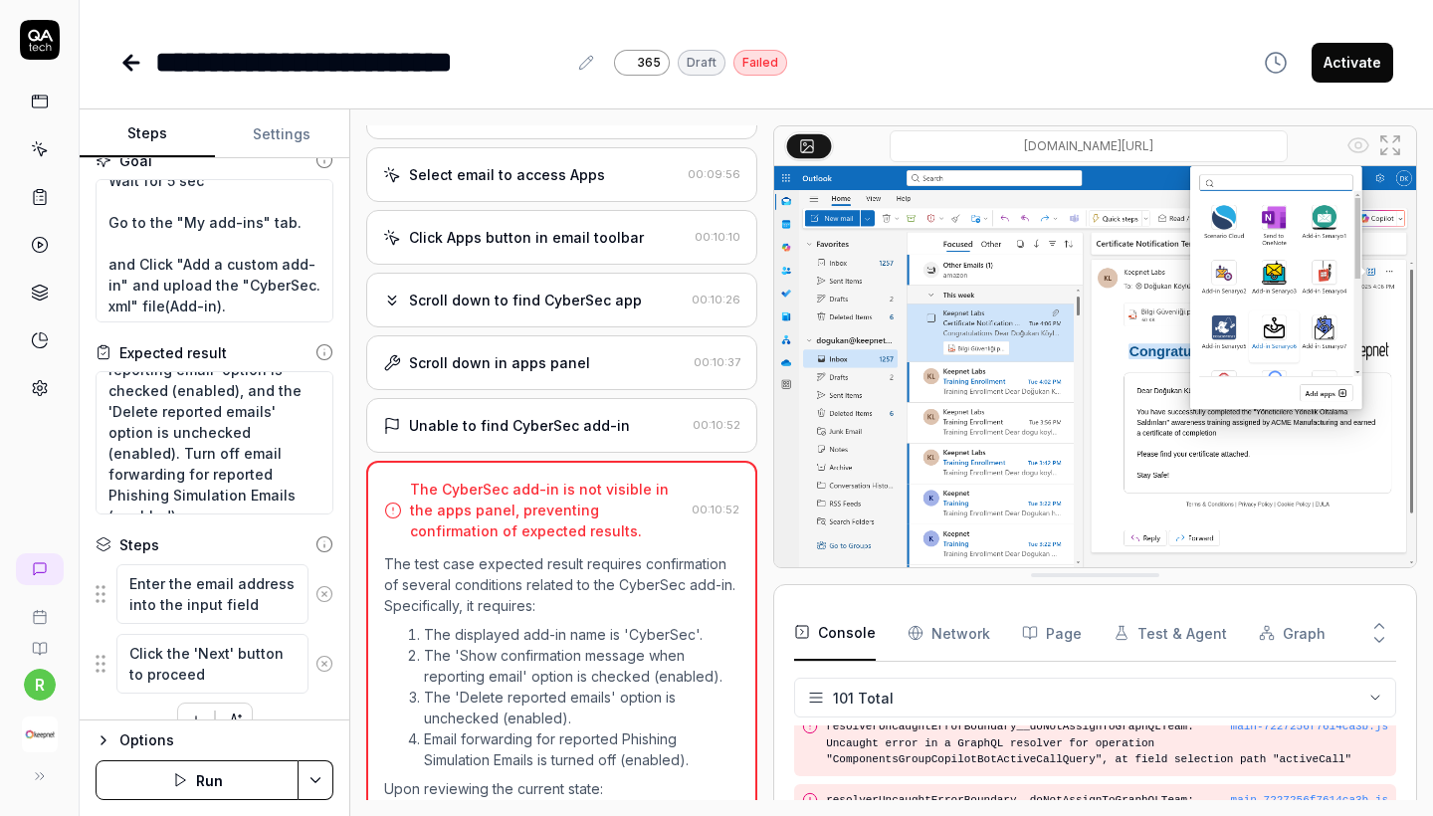
scroll to position [2696, 0]
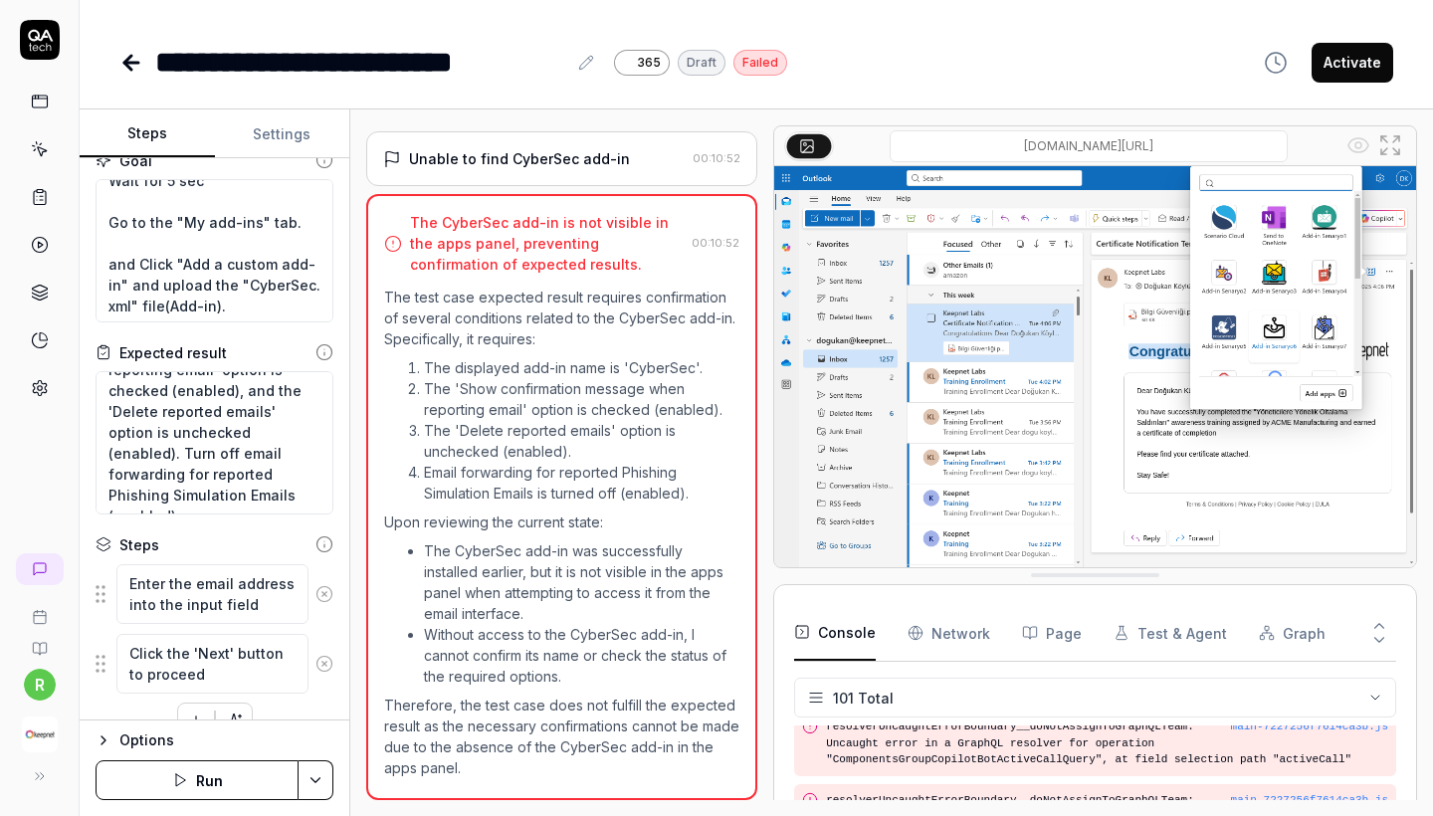
click at [126, 63] on icon at bounding box center [131, 63] width 14 height 0
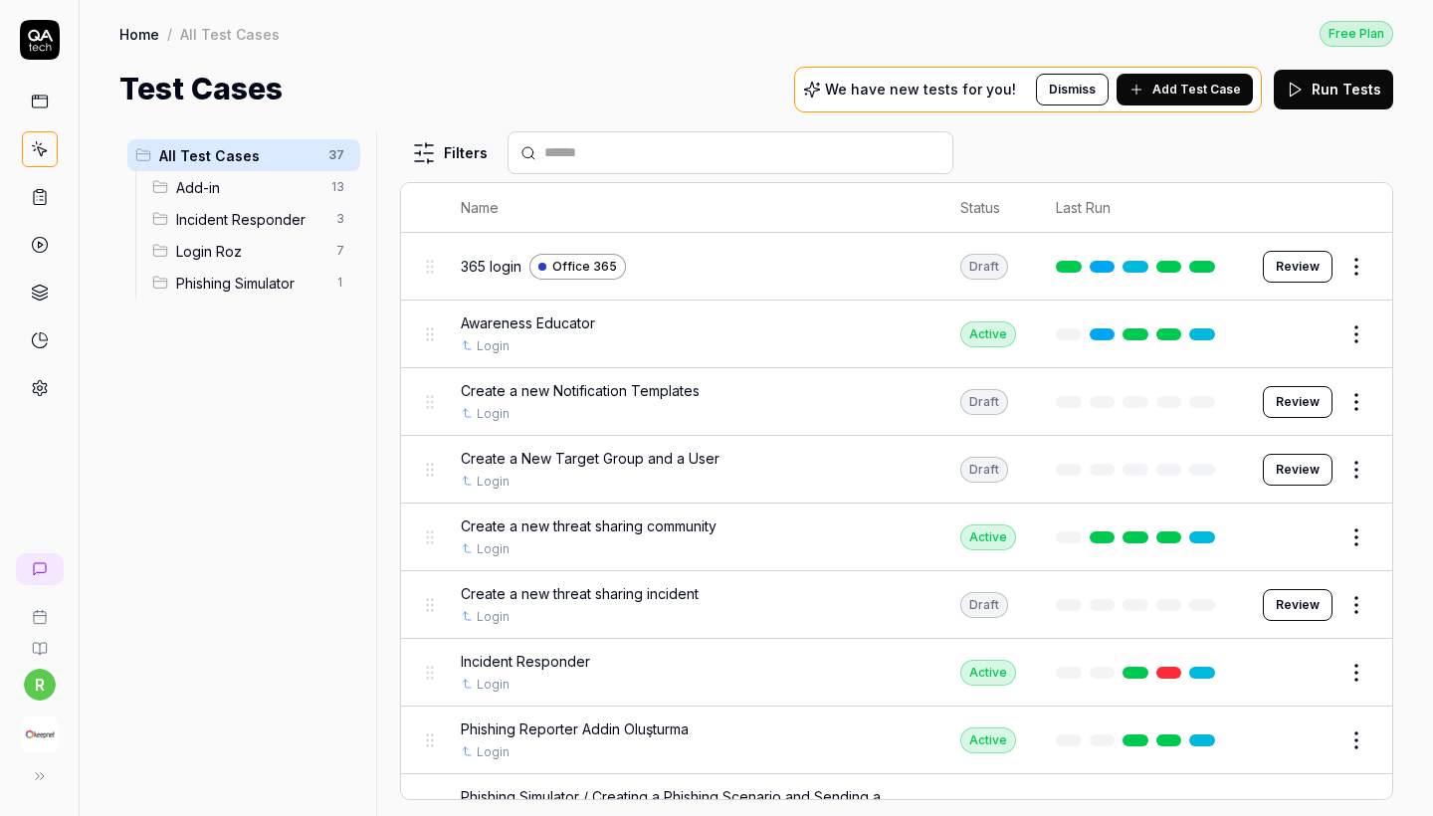
click at [32, 385] on icon at bounding box center [40, 388] width 18 height 18
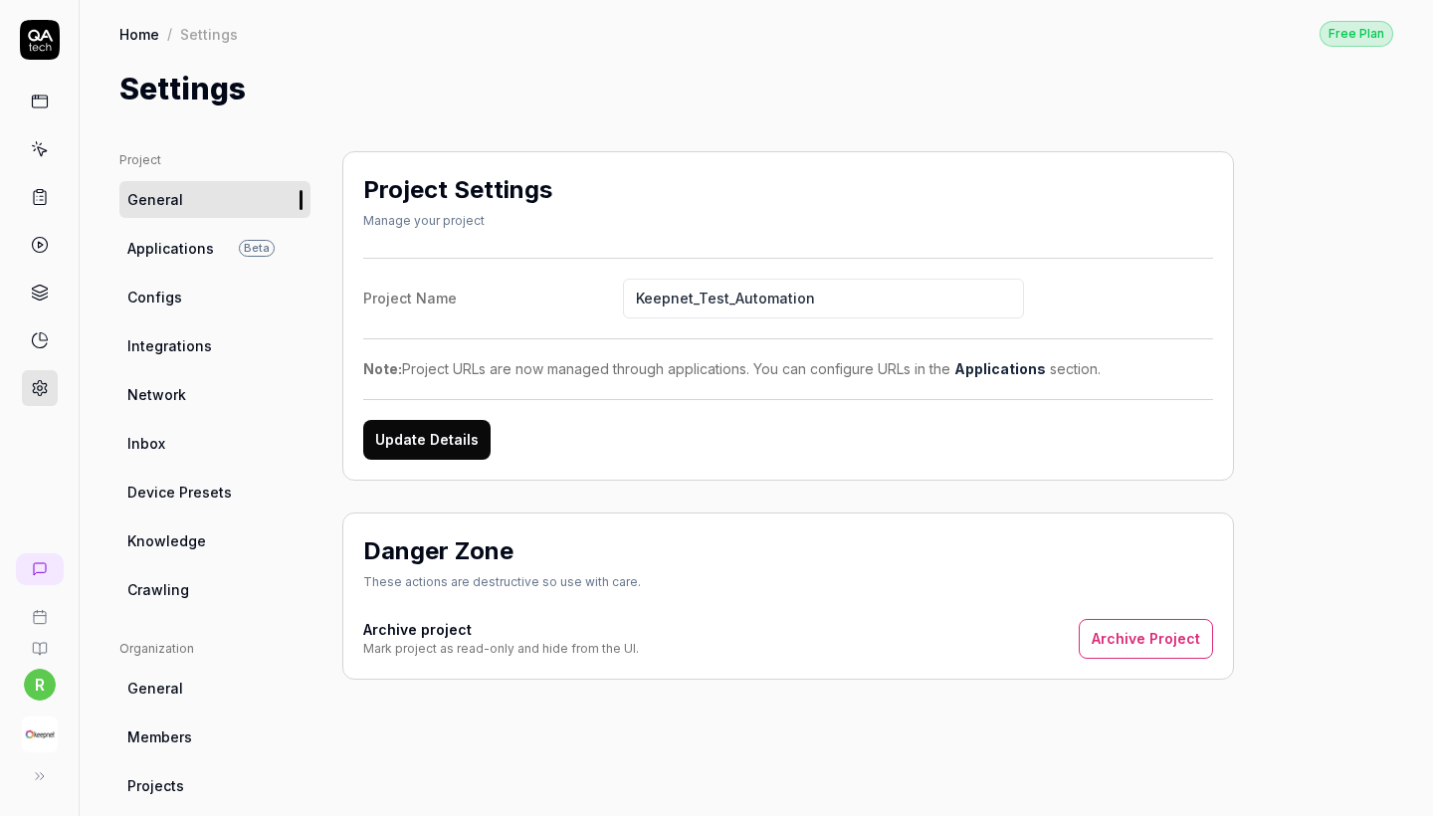
click at [197, 318] on ul "Project General Applications Beta Configs Integrations Network Inbox Device Pre…" at bounding box center [214, 379] width 191 height 457
click at [184, 310] on link "Configs" at bounding box center [214, 297] width 191 height 37
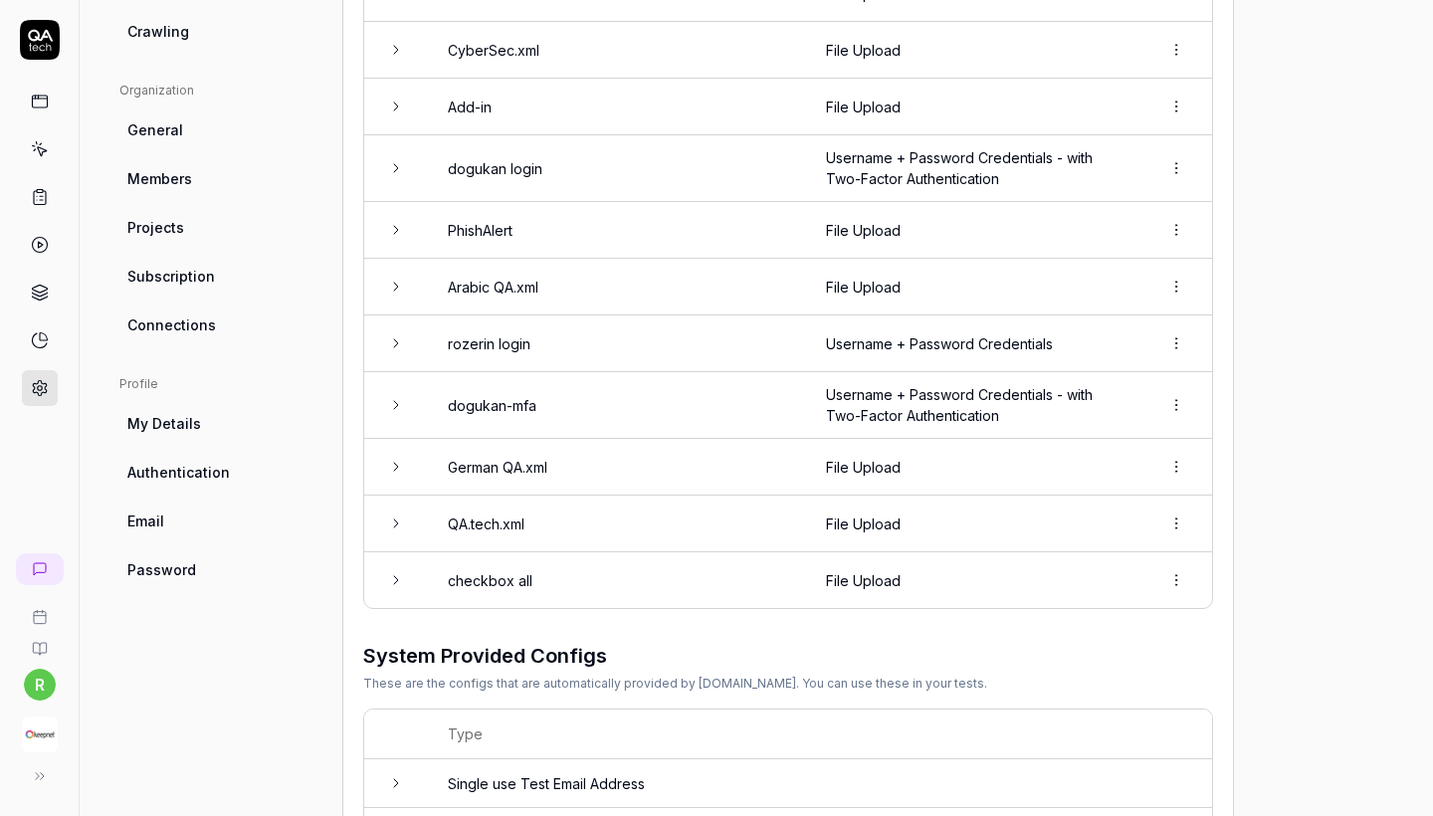
scroll to position [522, 0]
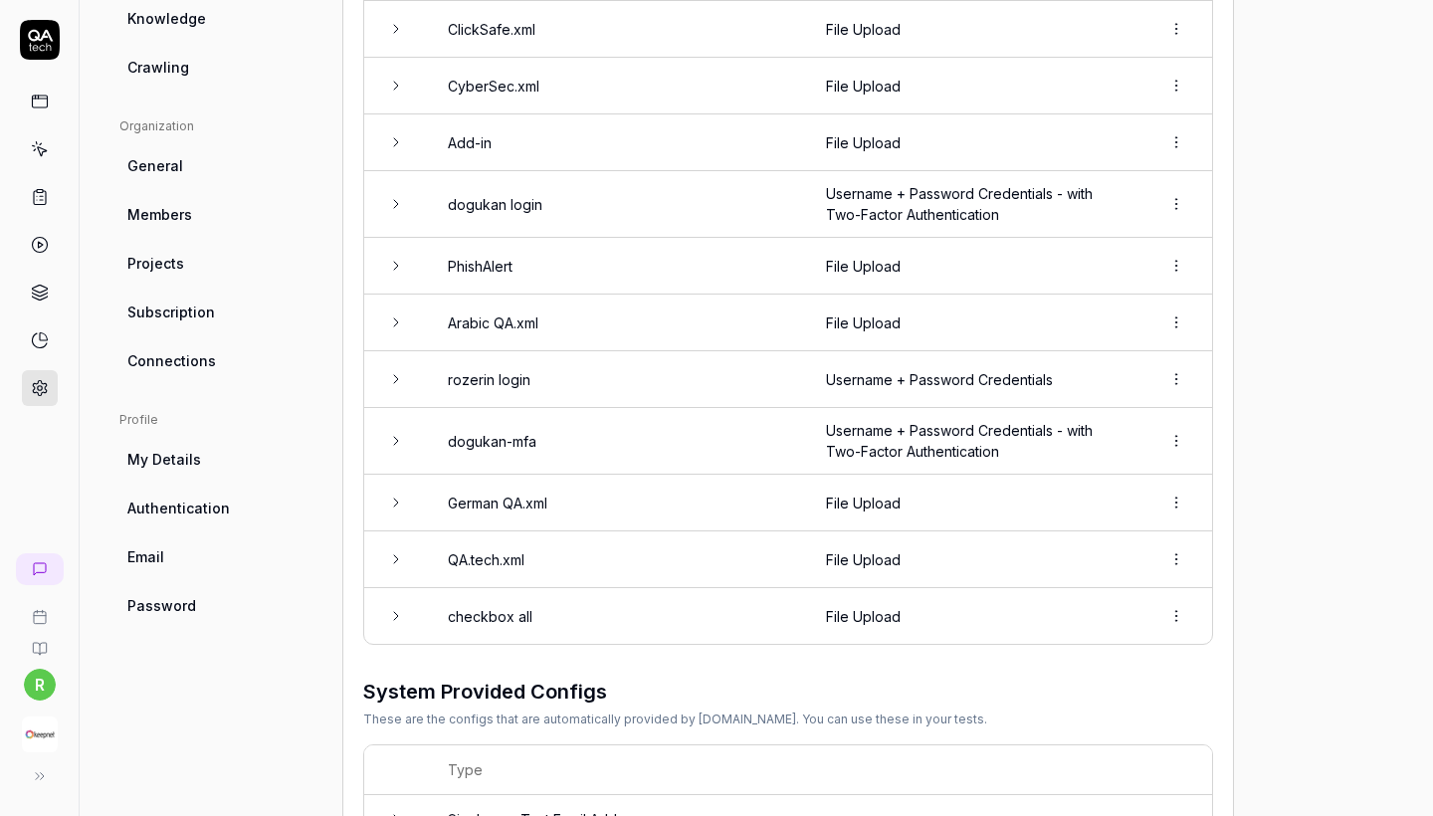
click at [1173, 251] on html "r Home / Settings Free Plan Home / Settings Free Plan Settings Project General …" at bounding box center [716, 408] width 1433 height 816
click at [1085, 348] on span "Delete" at bounding box center [1090, 348] width 46 height 21
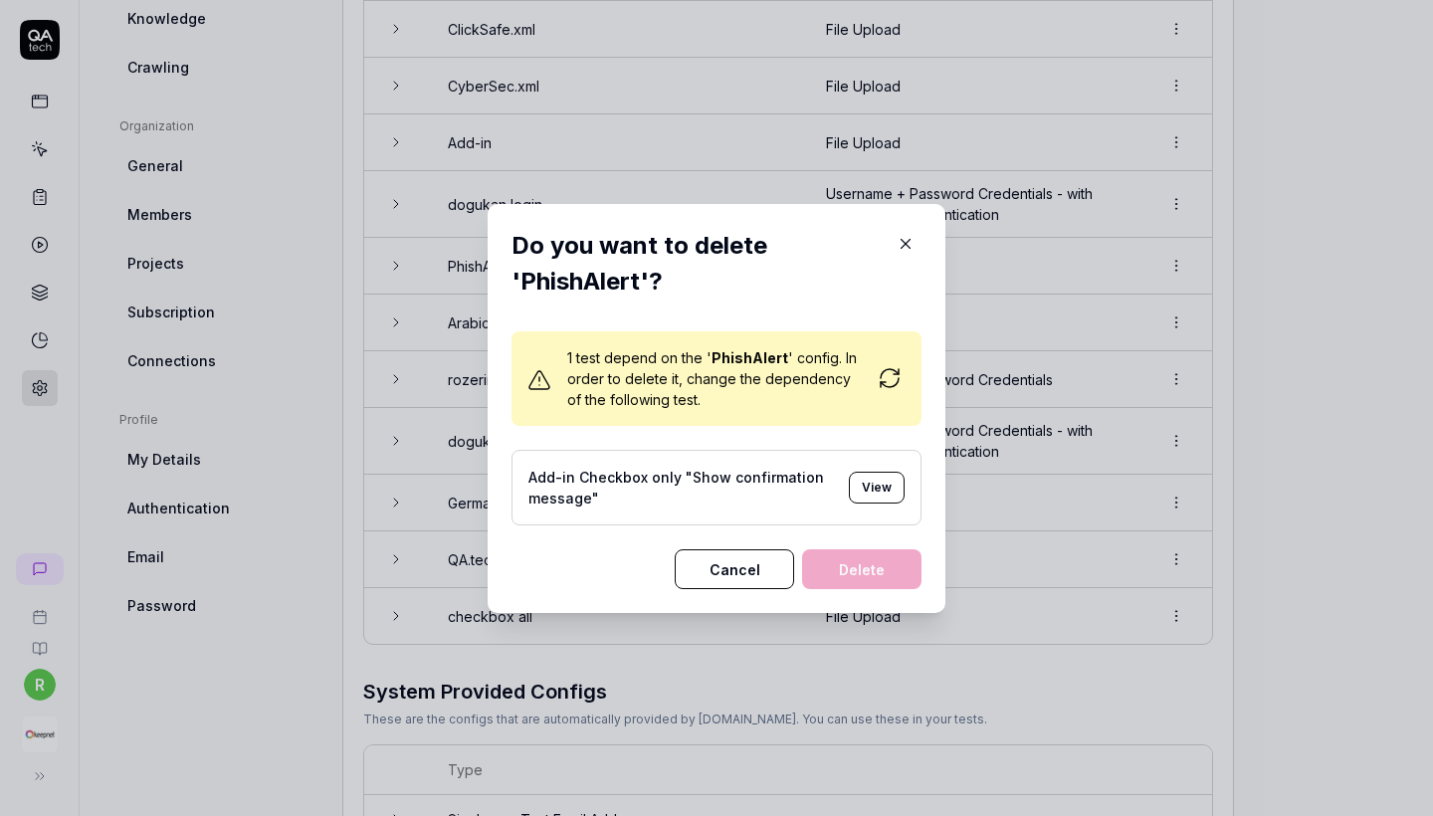
click at [883, 490] on button "View" at bounding box center [877, 488] width 56 height 32
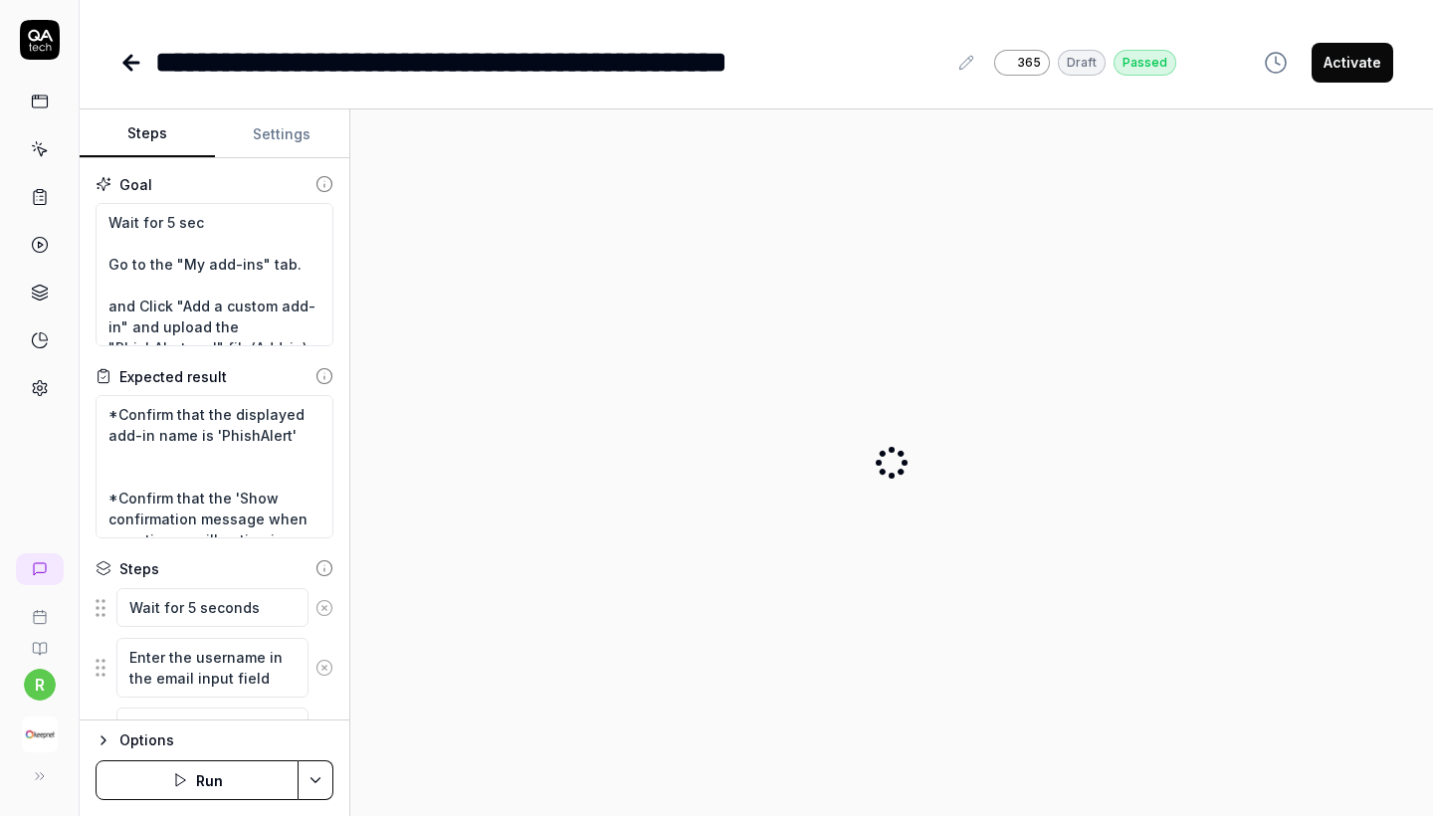
click at [297, 145] on button "Settings" at bounding box center [282, 134] width 135 height 48
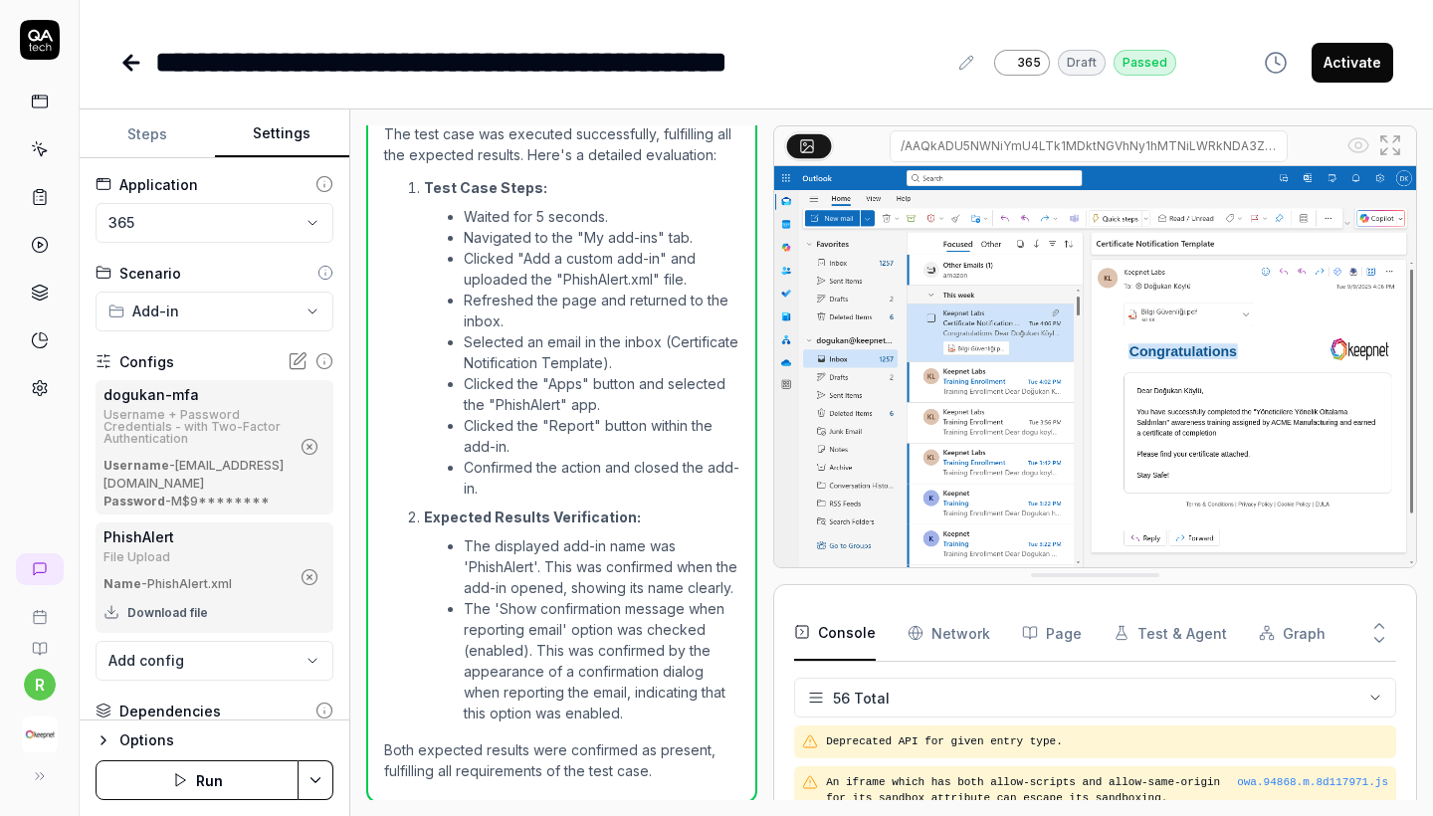
scroll to position [2592, 0]
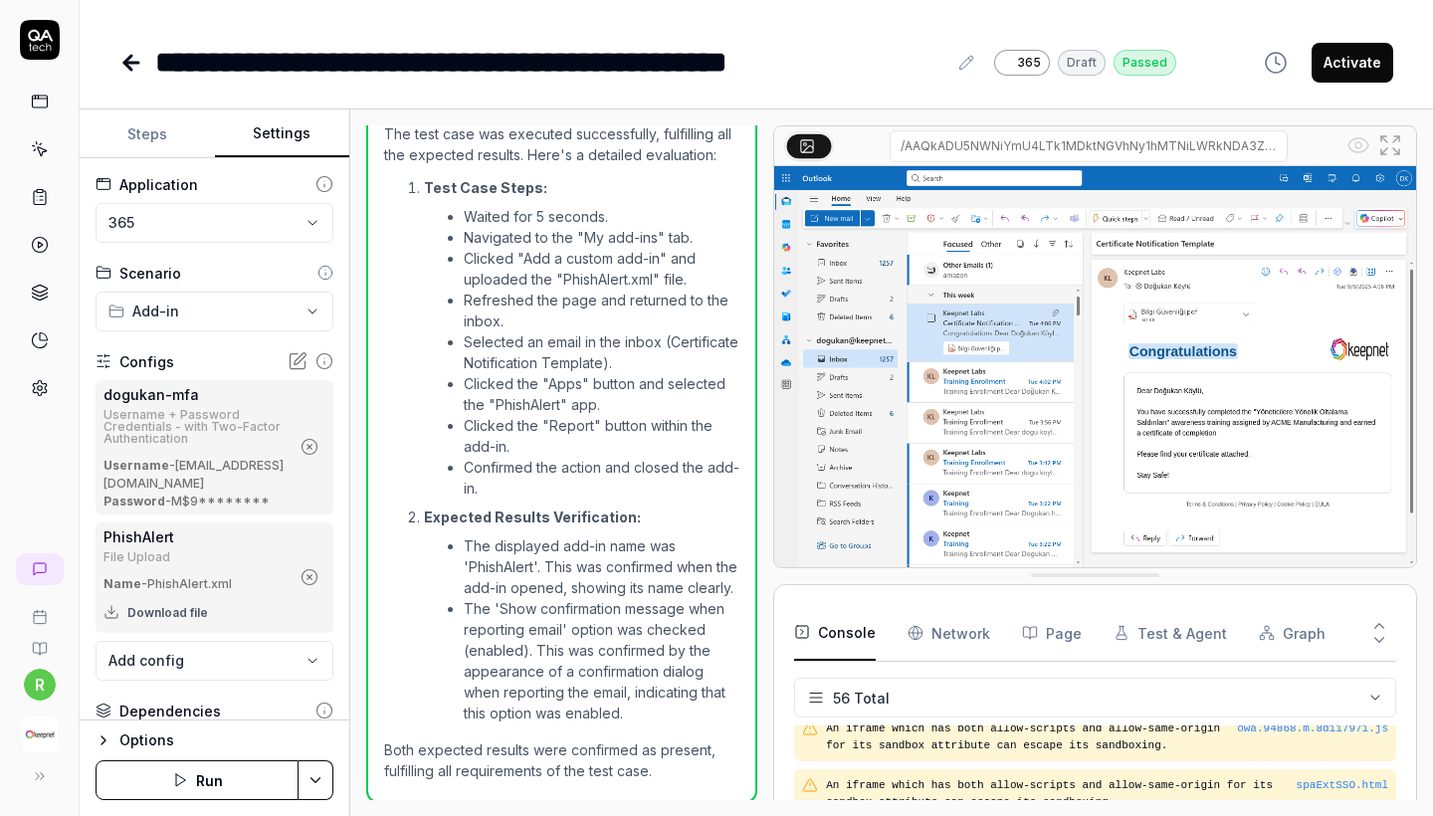
click at [304, 586] on icon "button" at bounding box center [310, 577] width 18 height 18
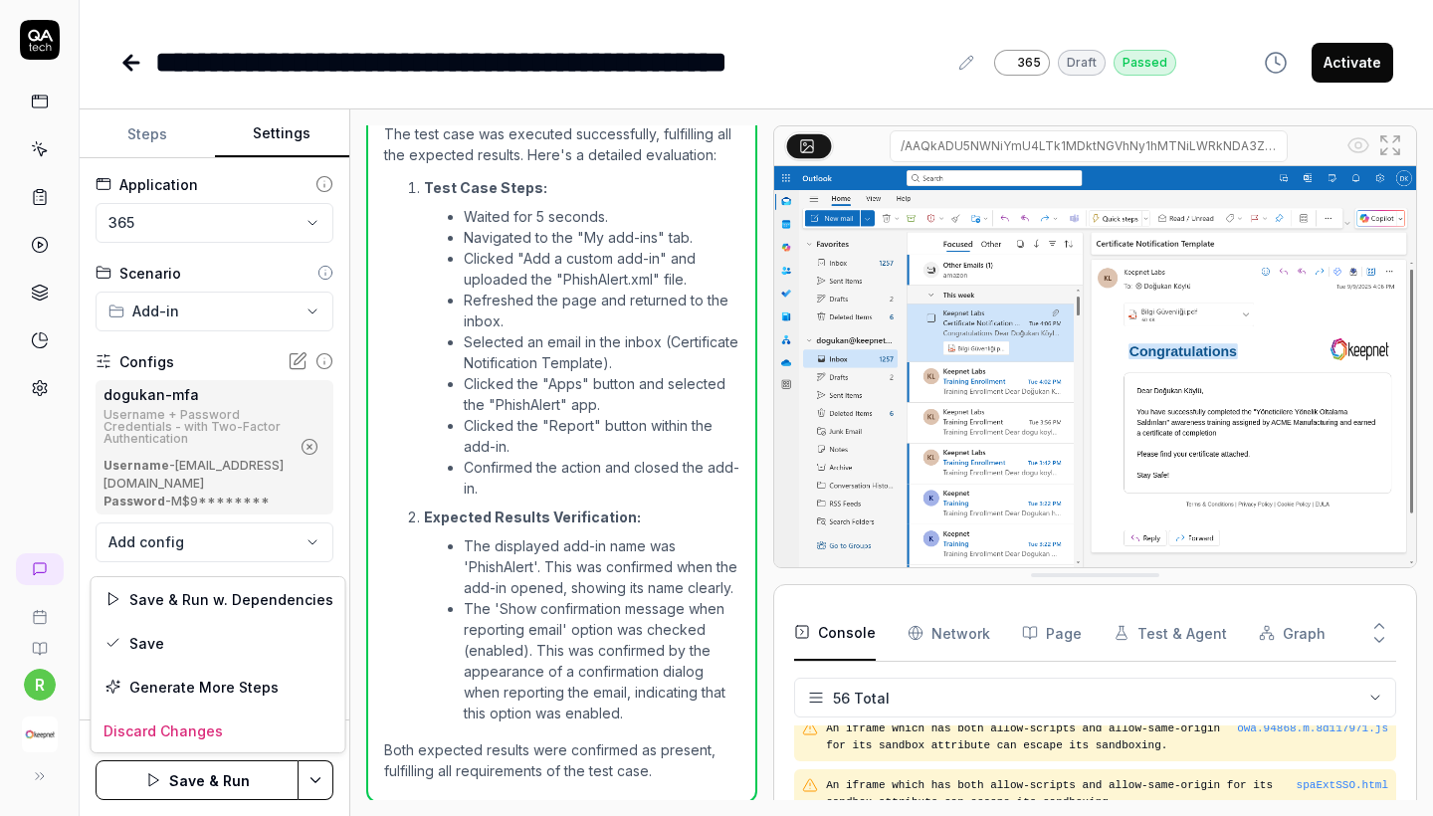
click at [321, 776] on html "**********" at bounding box center [716, 408] width 1433 height 816
click at [212, 641] on div "Save" at bounding box center [219, 643] width 254 height 44
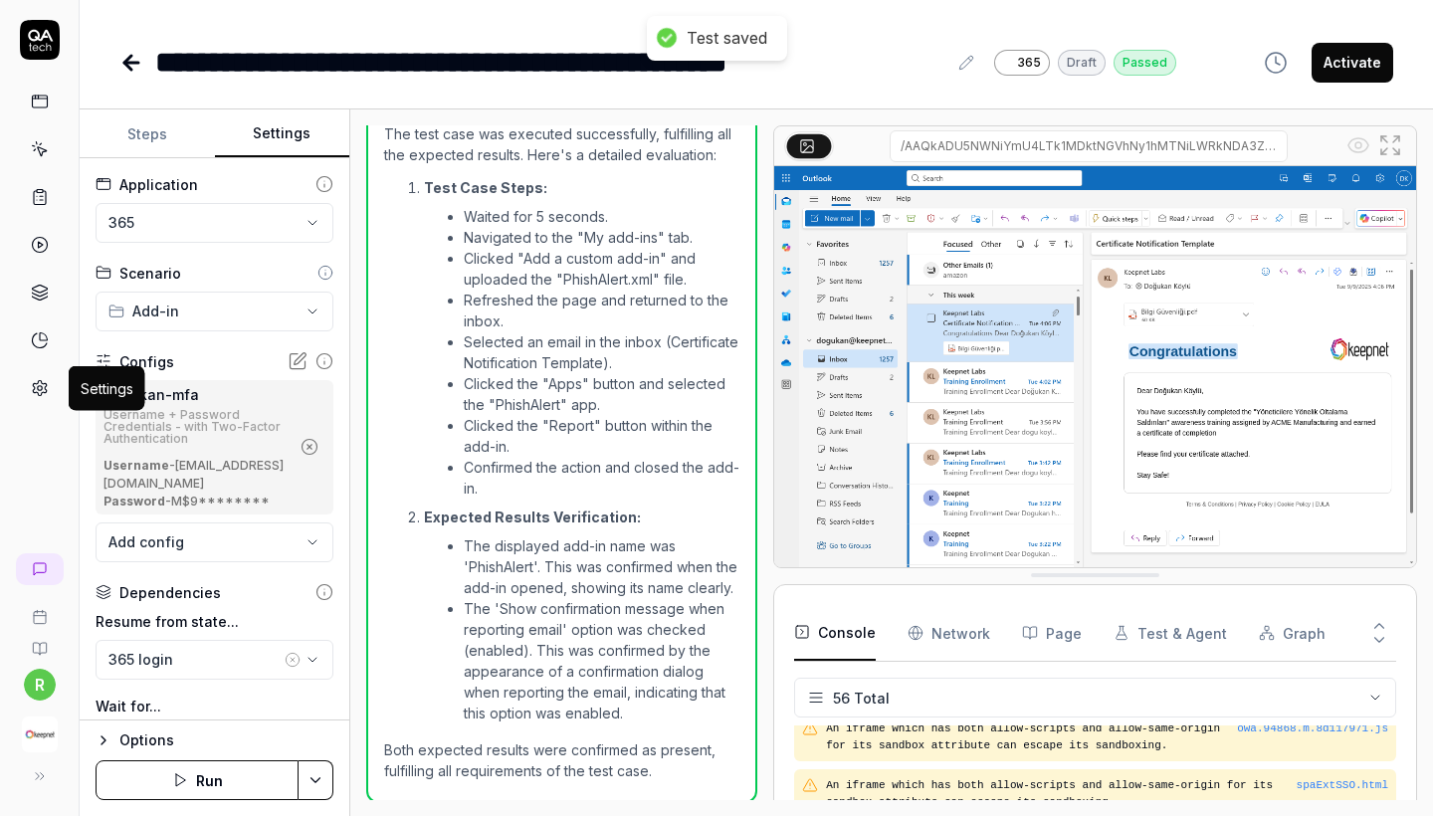
click at [34, 383] on icon at bounding box center [40, 388] width 14 height 15
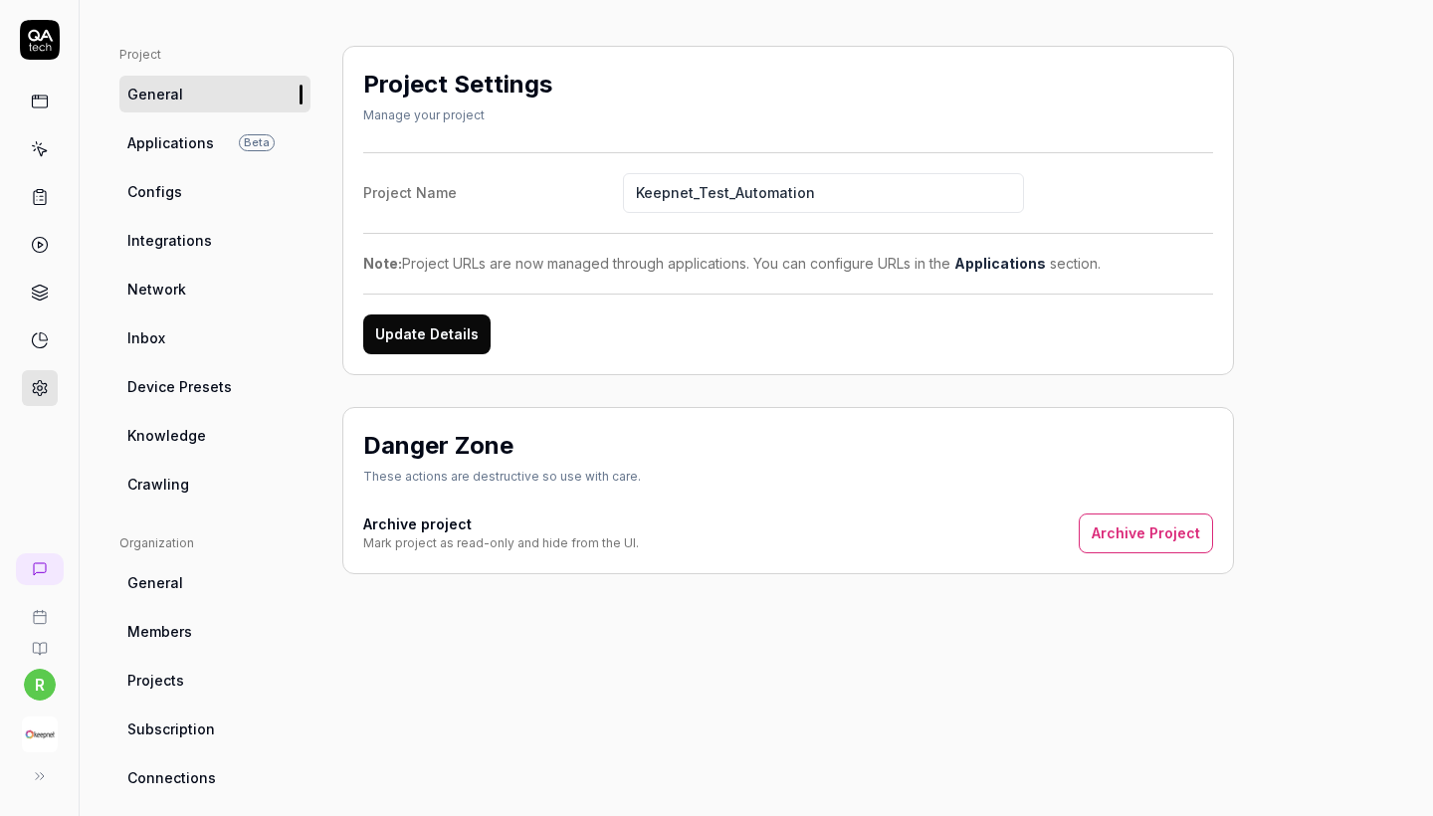
scroll to position [80, 0]
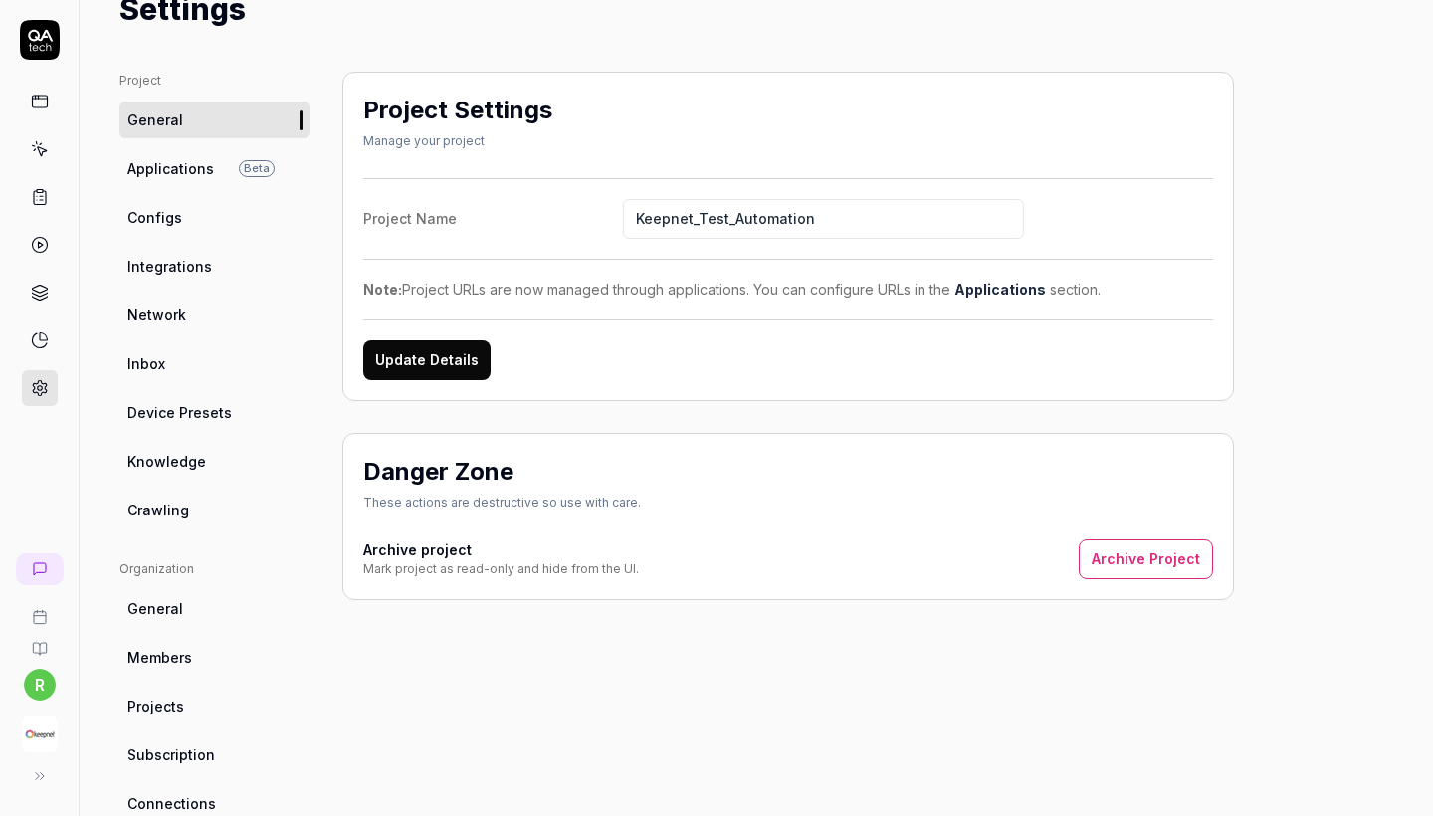
click at [195, 228] on link "Configs" at bounding box center [214, 217] width 191 height 37
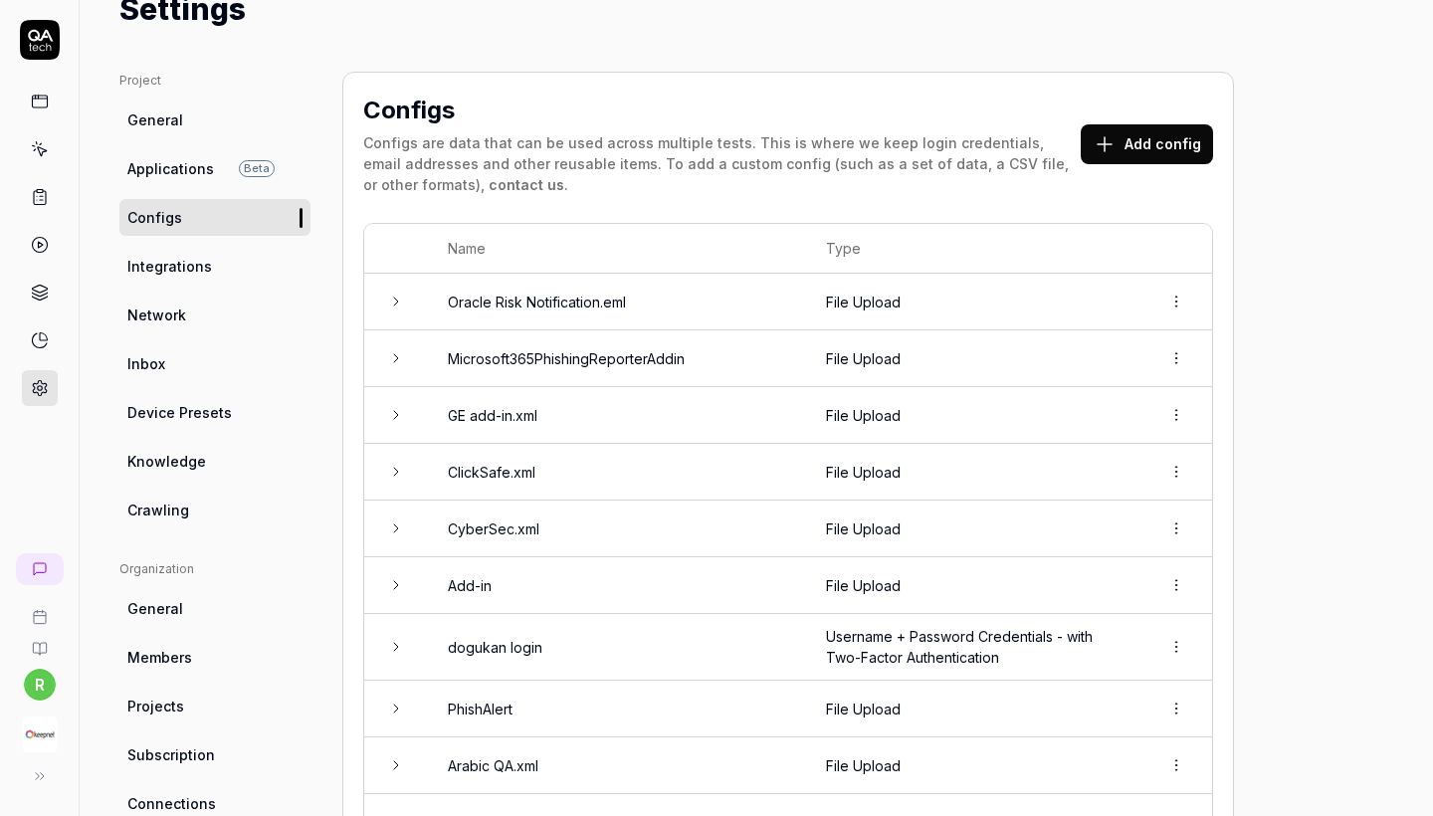
click at [1155, 153] on button "Add config" at bounding box center [1147, 144] width 132 height 40
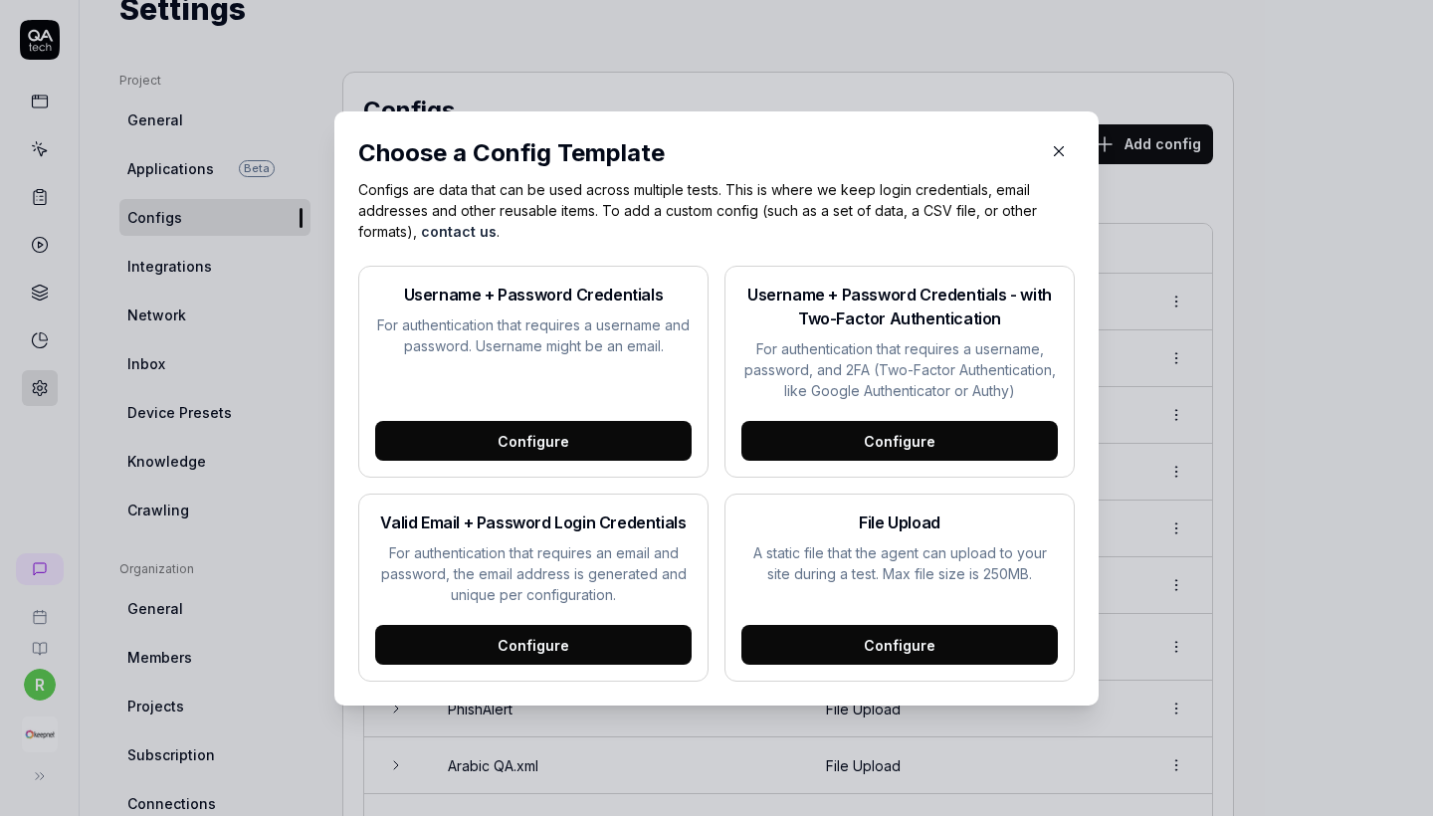
click at [875, 656] on div "Configure" at bounding box center [899, 645] width 316 height 40
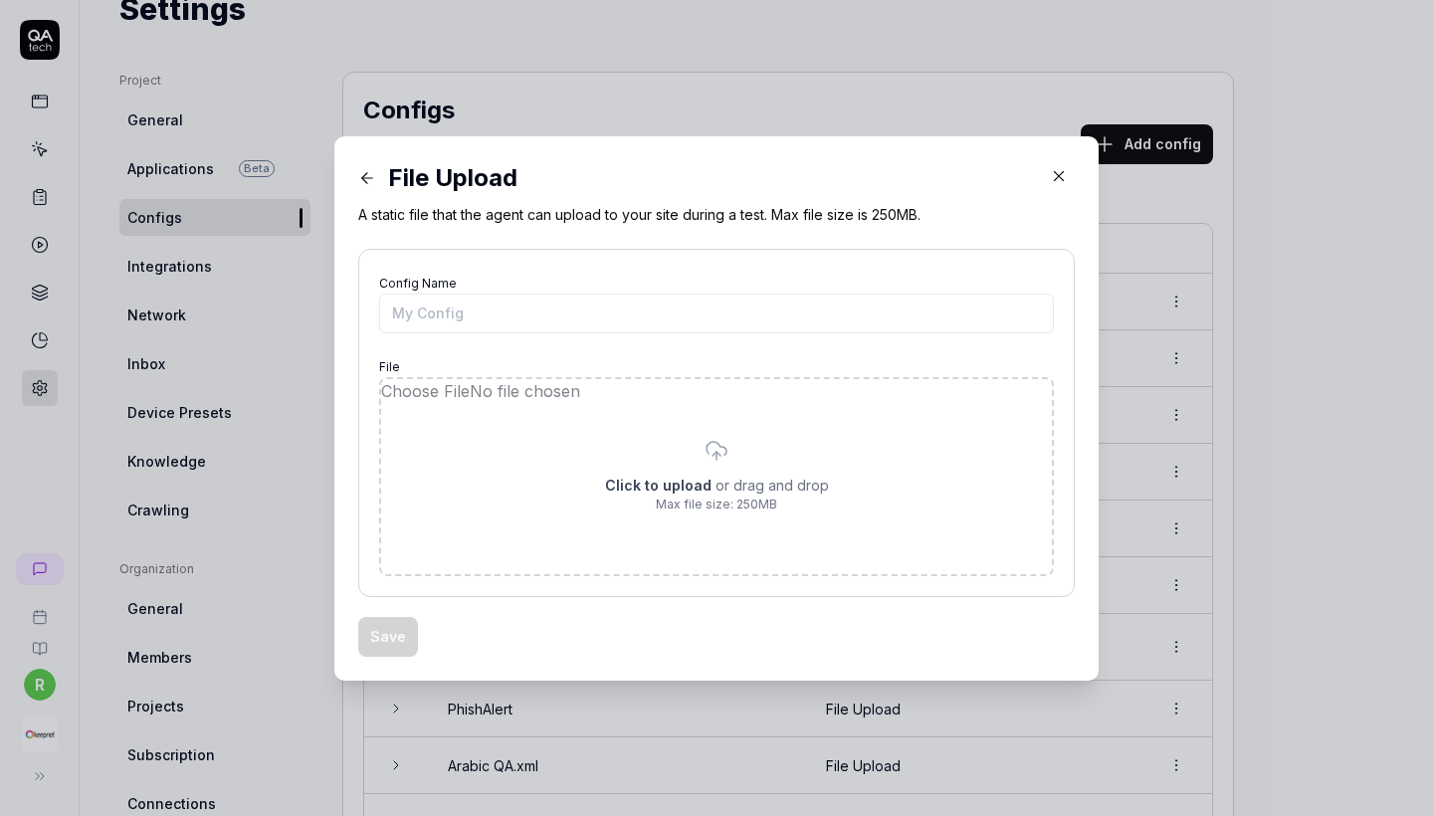
click at [644, 475] on input "file" at bounding box center [716, 476] width 671 height 195
type input "**********"
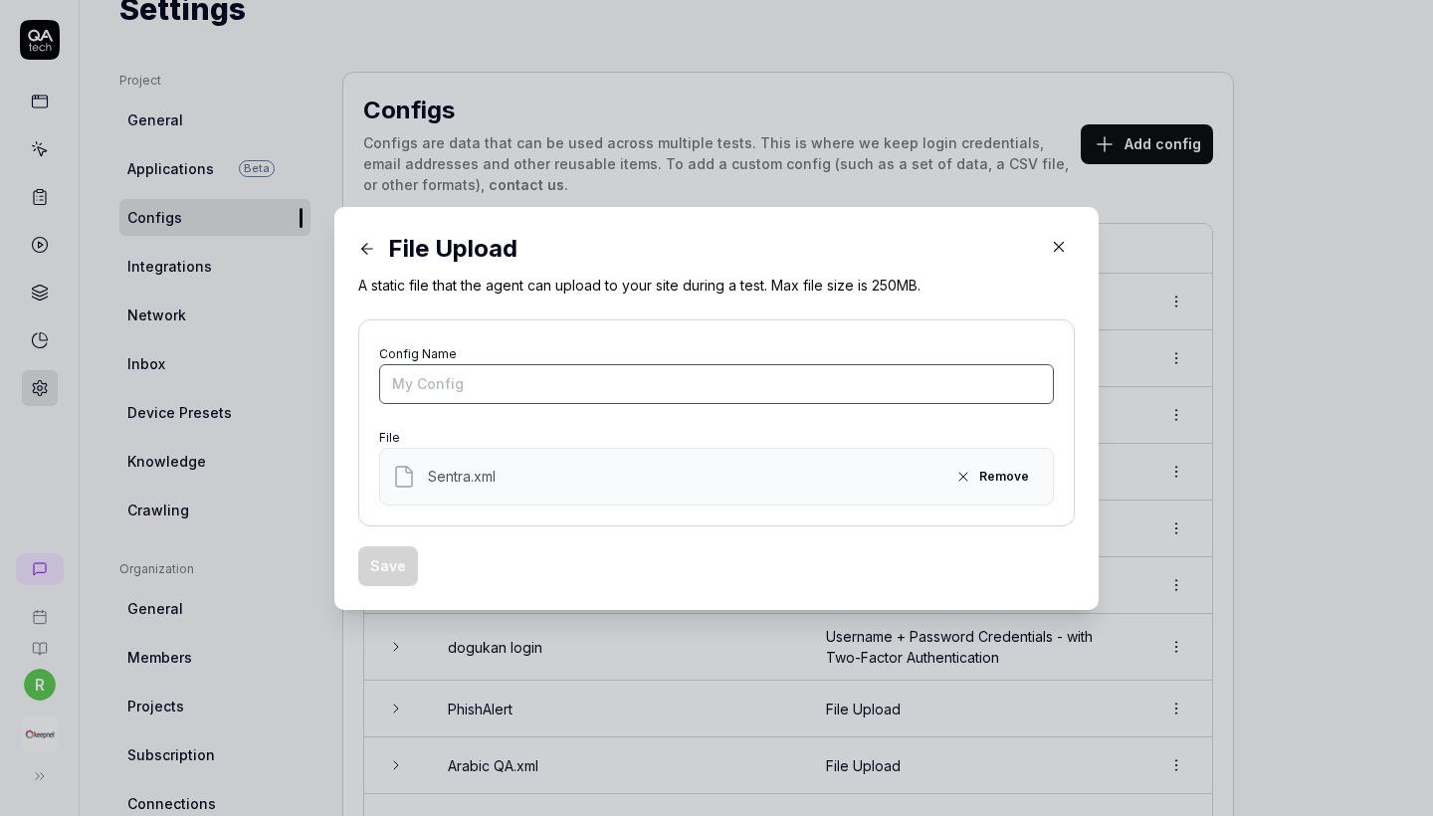
click at [535, 399] on input "Config Name" at bounding box center [716, 384] width 675 height 40
copy span "Sentra.xml"
drag, startPoint x: 526, startPoint y: 468, endPoint x: 421, endPoint y: 467, distance: 105.5
click at [421, 467] on div "Sentra.xml Remove" at bounding box center [716, 477] width 649 height 32
click at [416, 410] on div "Config Name File Sentra.xml Remove" at bounding box center [716, 422] width 675 height 165
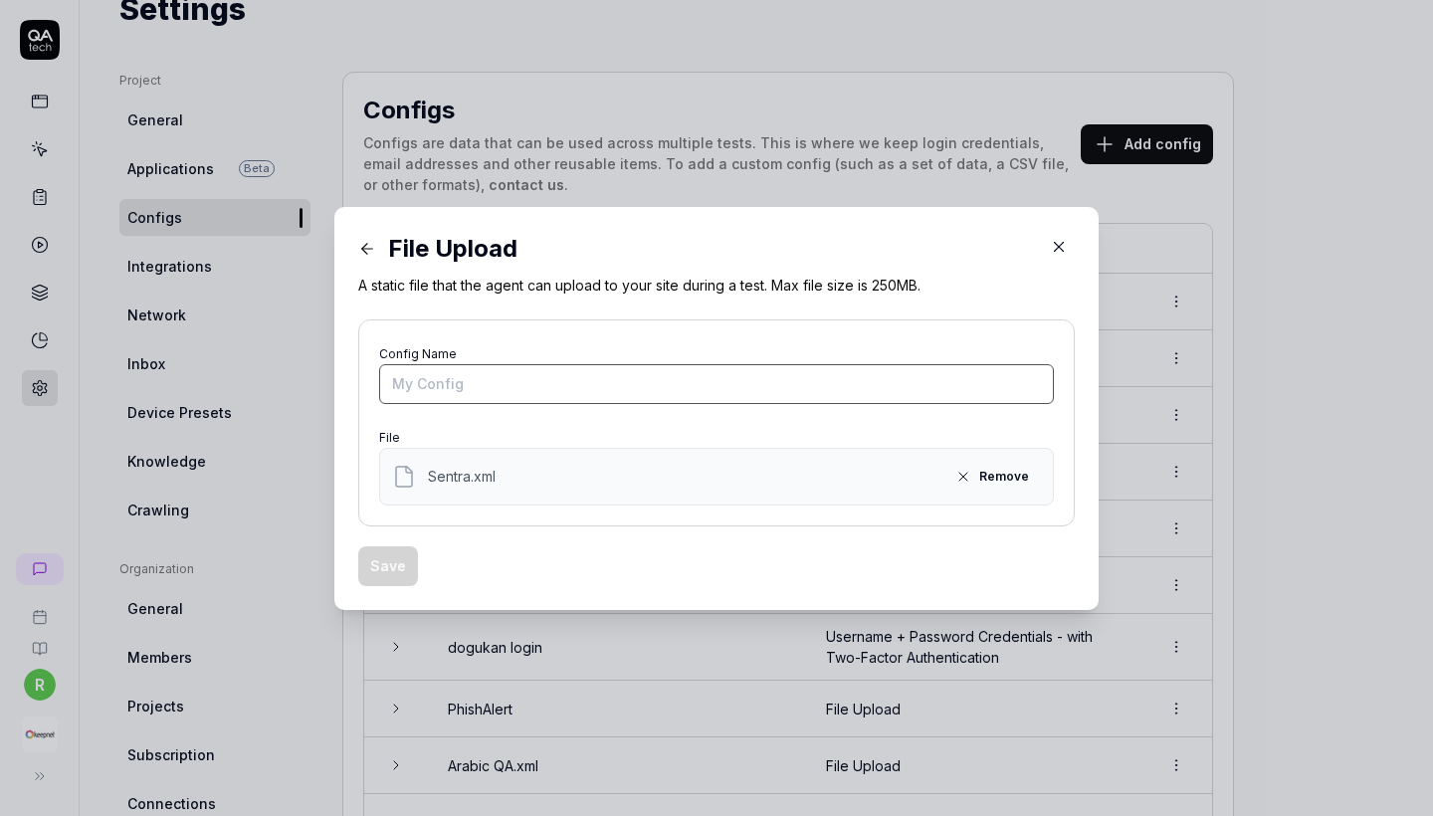
click at [416, 394] on input "Config Name" at bounding box center [716, 384] width 675 height 40
paste input "Sentra.xml"
type input "Sentra.xml"
click at [392, 556] on button "Save" at bounding box center [388, 566] width 60 height 40
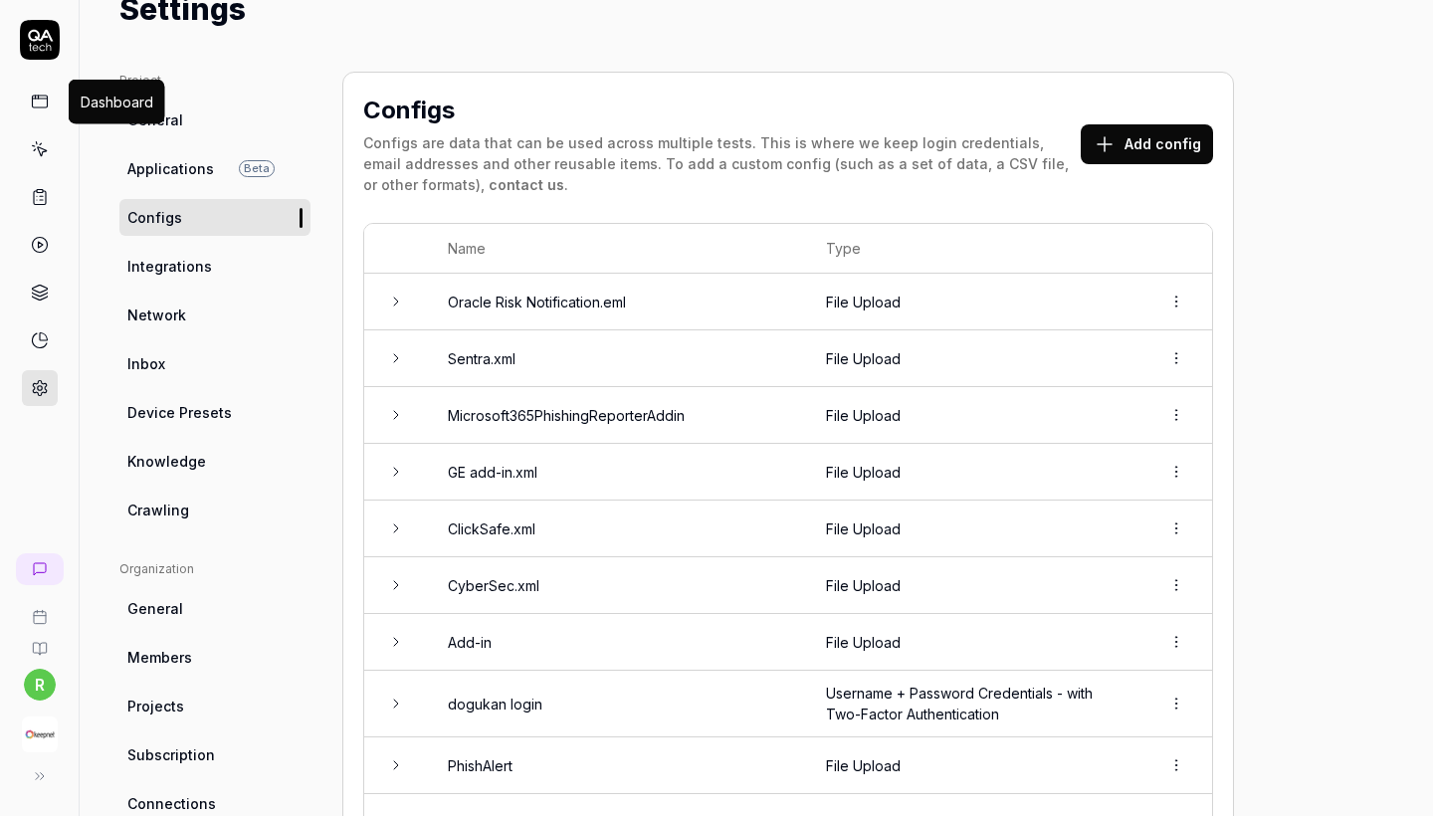
click at [45, 105] on icon at bounding box center [40, 102] width 18 height 18
click at [29, 184] on link at bounding box center [40, 197] width 36 height 36
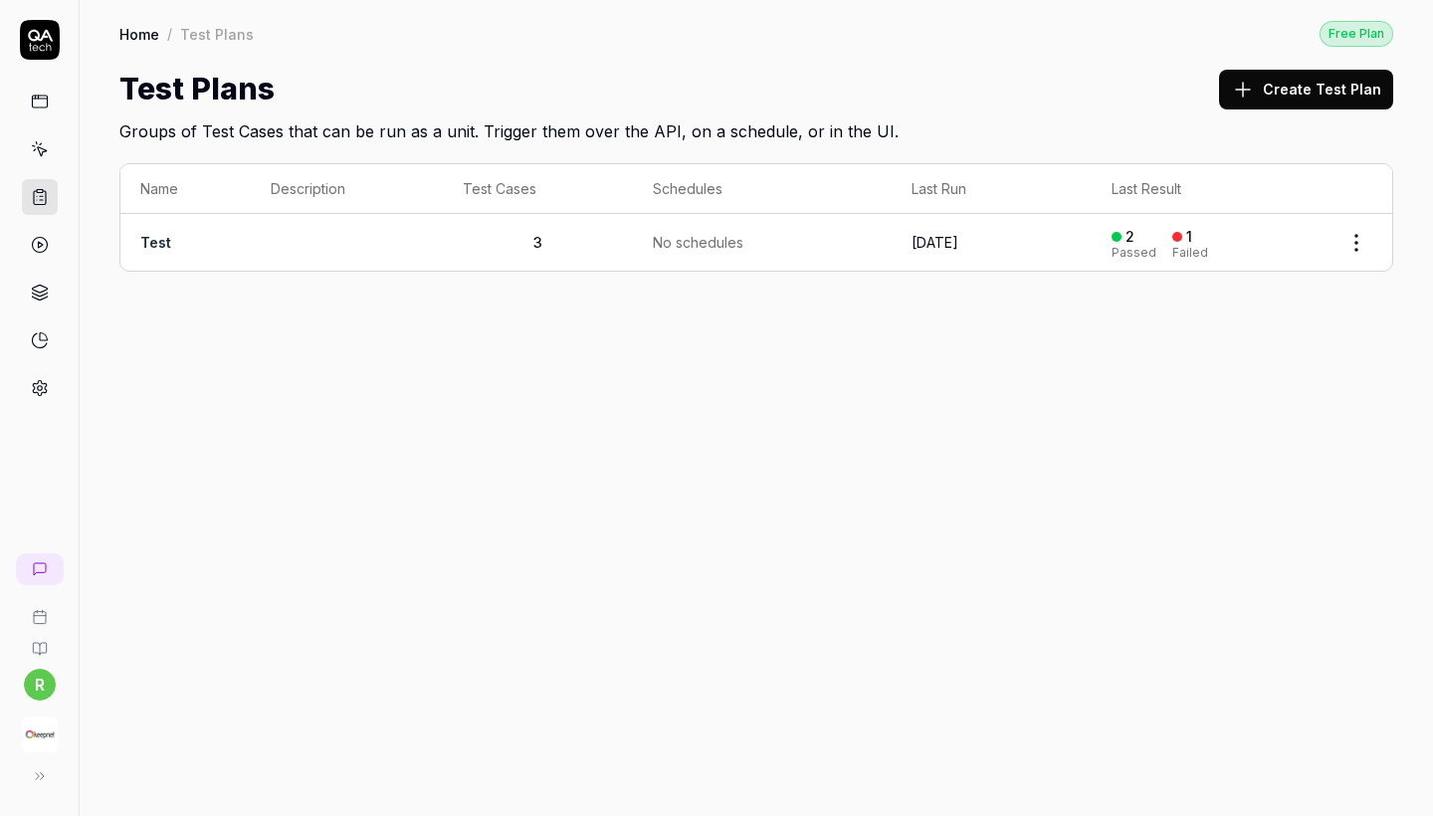
click at [194, 252] on td "Test" at bounding box center [185, 242] width 130 height 57
click at [185, 247] on td "Test" at bounding box center [185, 242] width 130 height 57
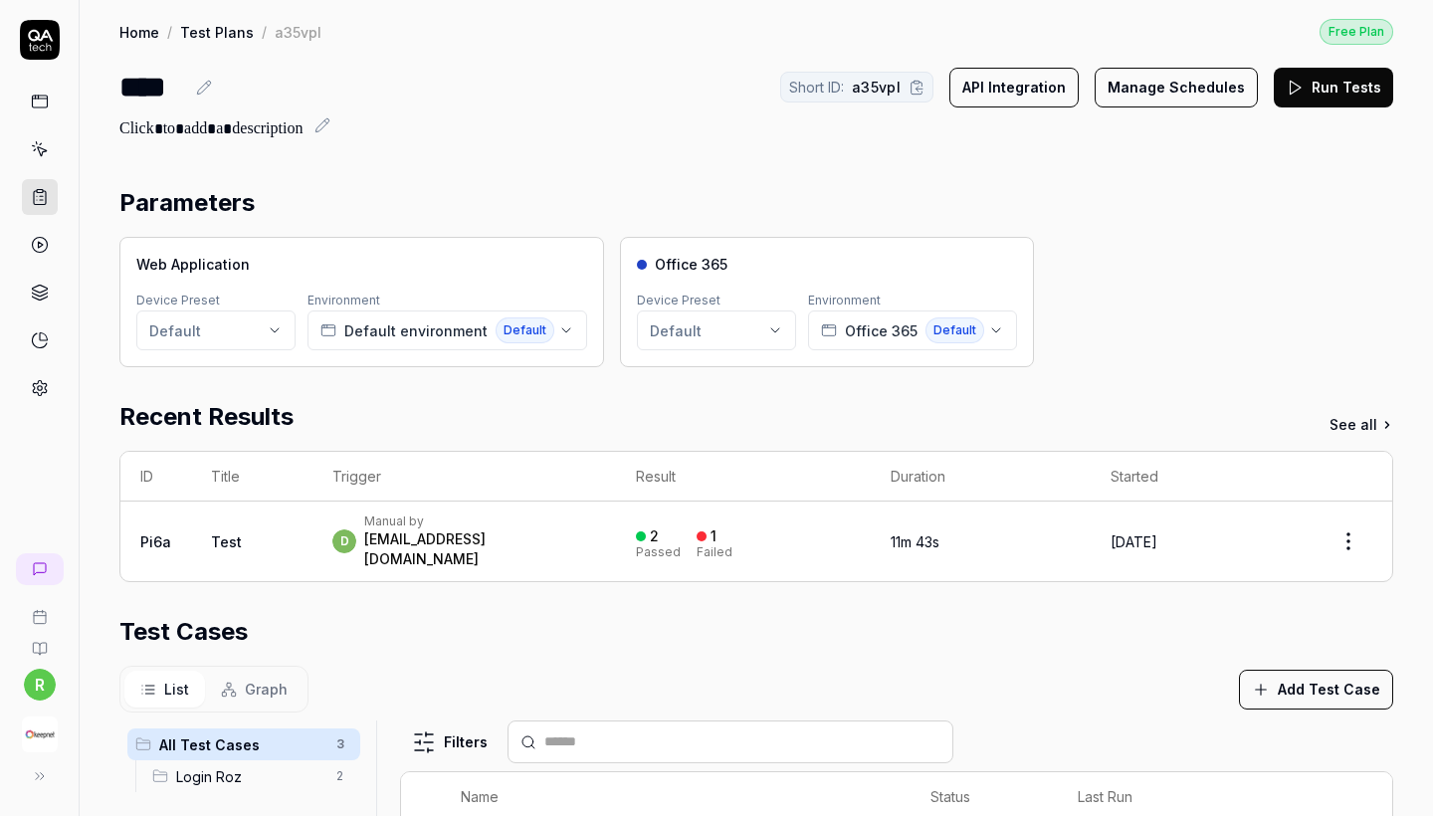
click at [44, 92] on link at bounding box center [40, 102] width 36 height 36
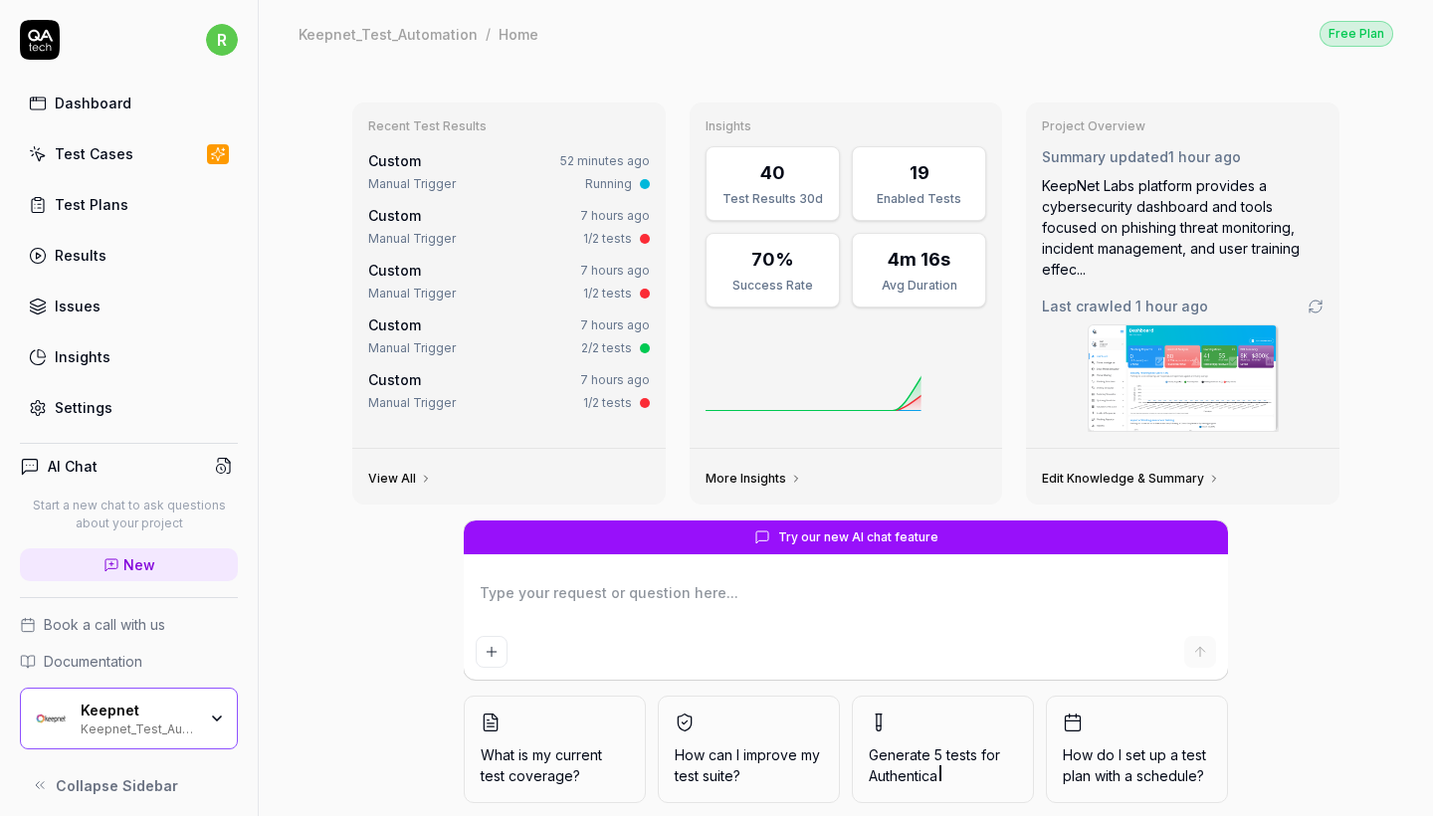
click at [97, 137] on link "Test Cases" at bounding box center [129, 153] width 218 height 39
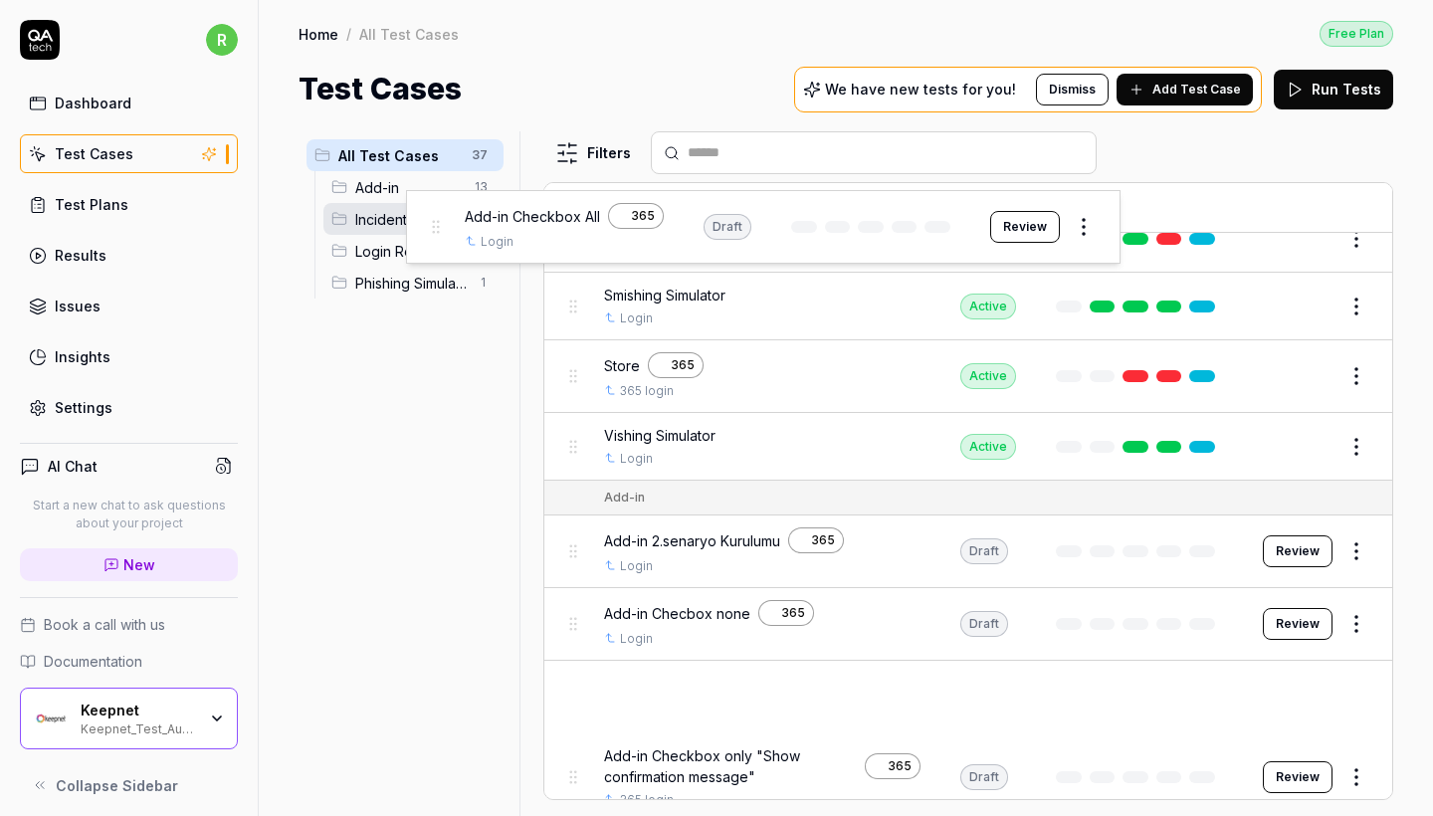
scroll to position [651, 0]
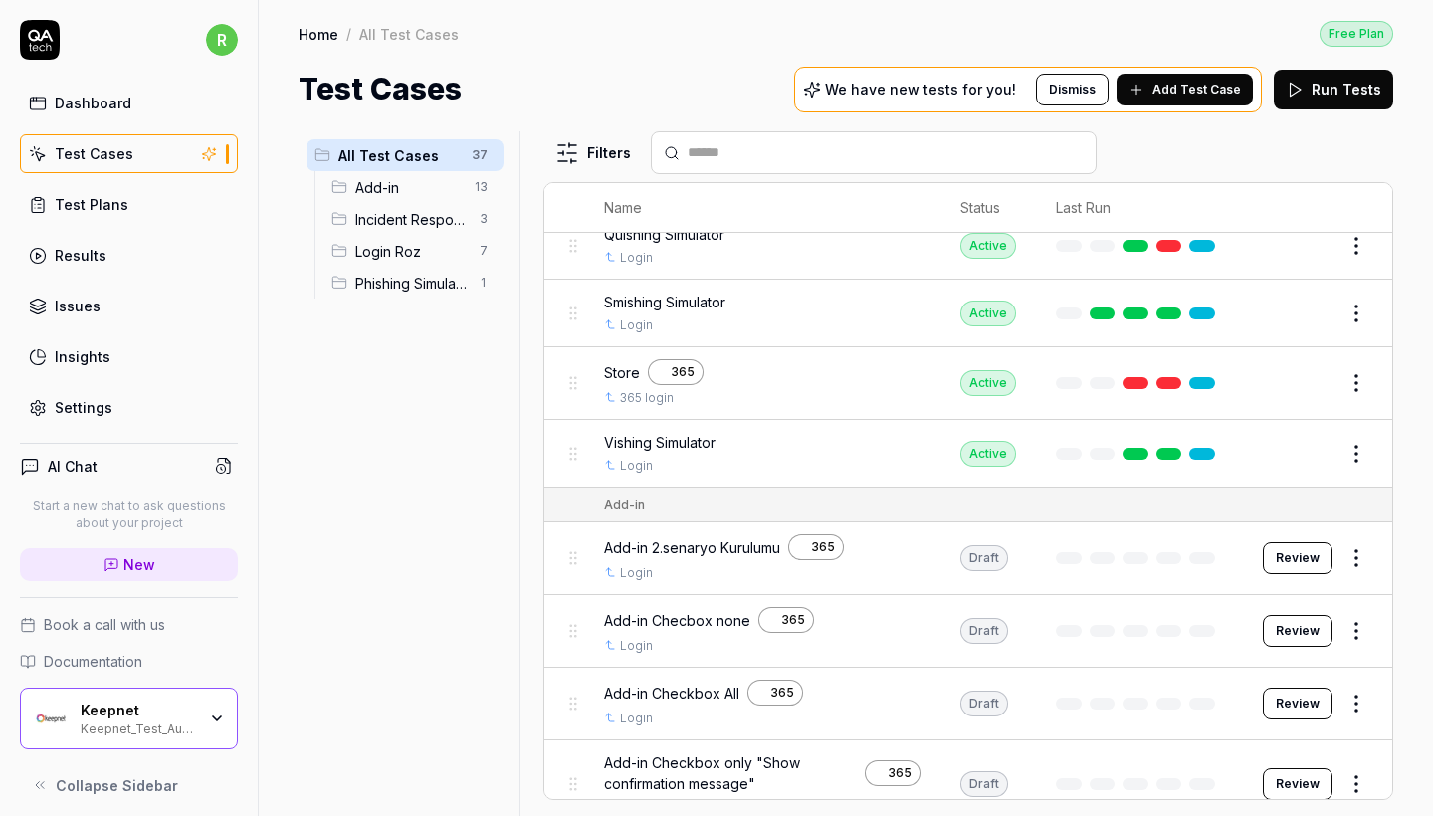
click at [417, 195] on span "Add-in" at bounding box center [408, 187] width 107 height 21
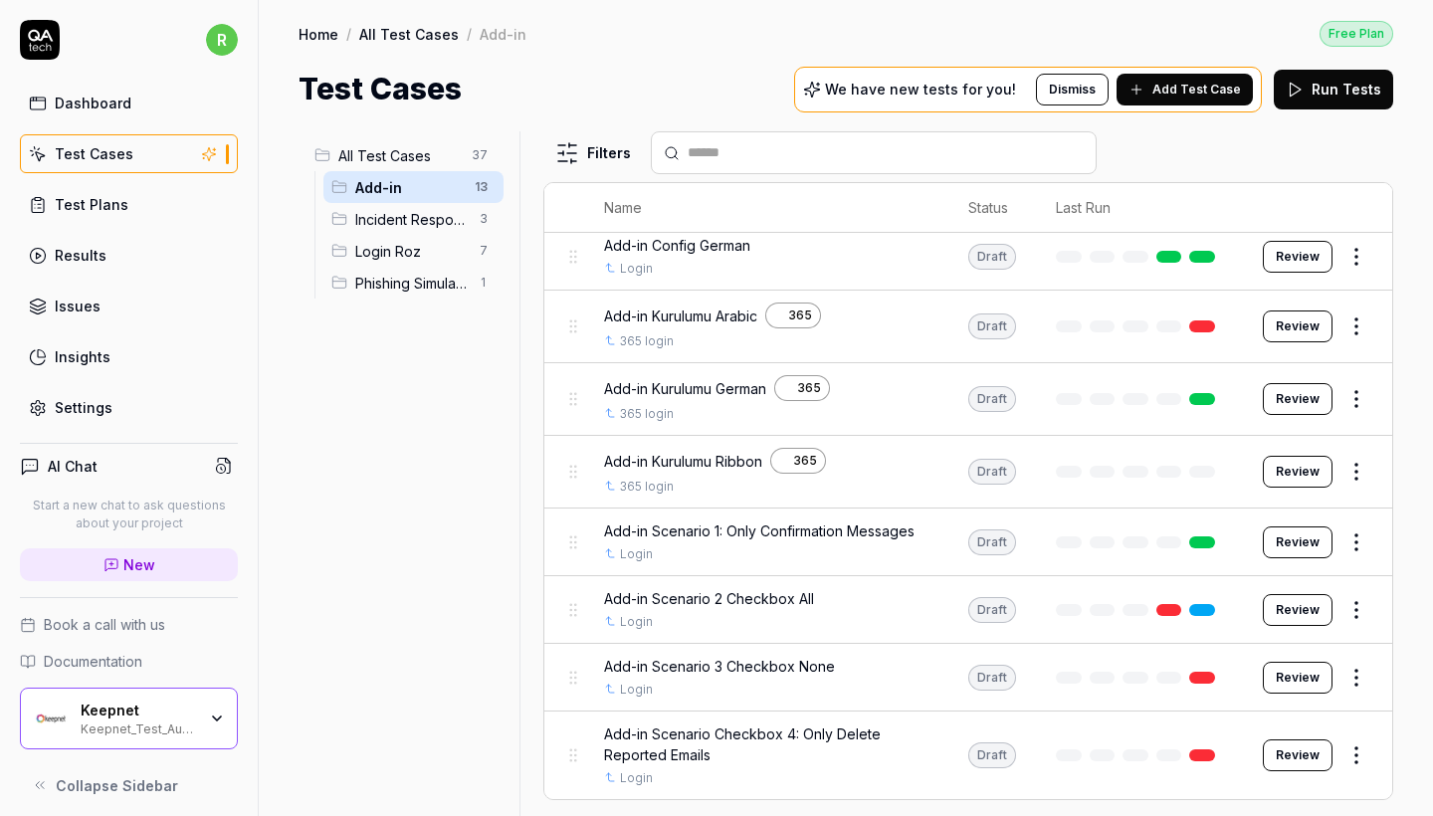
scroll to position [410, 0]
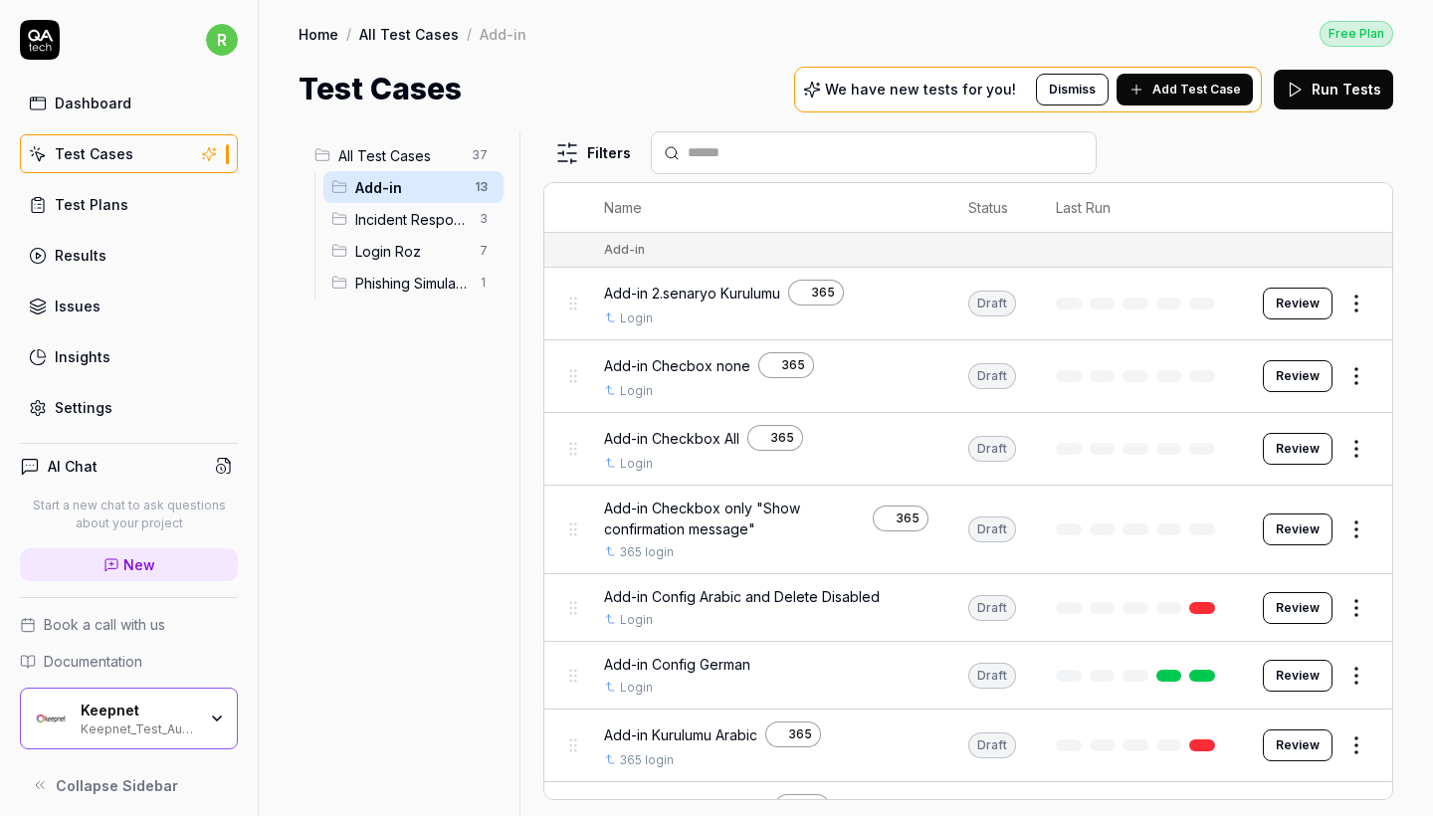
click at [1348, 307] on html "r Dashboard Test Cases Test Plans Results Issues Insights Settings AI Chat Star…" at bounding box center [716, 408] width 1433 height 816
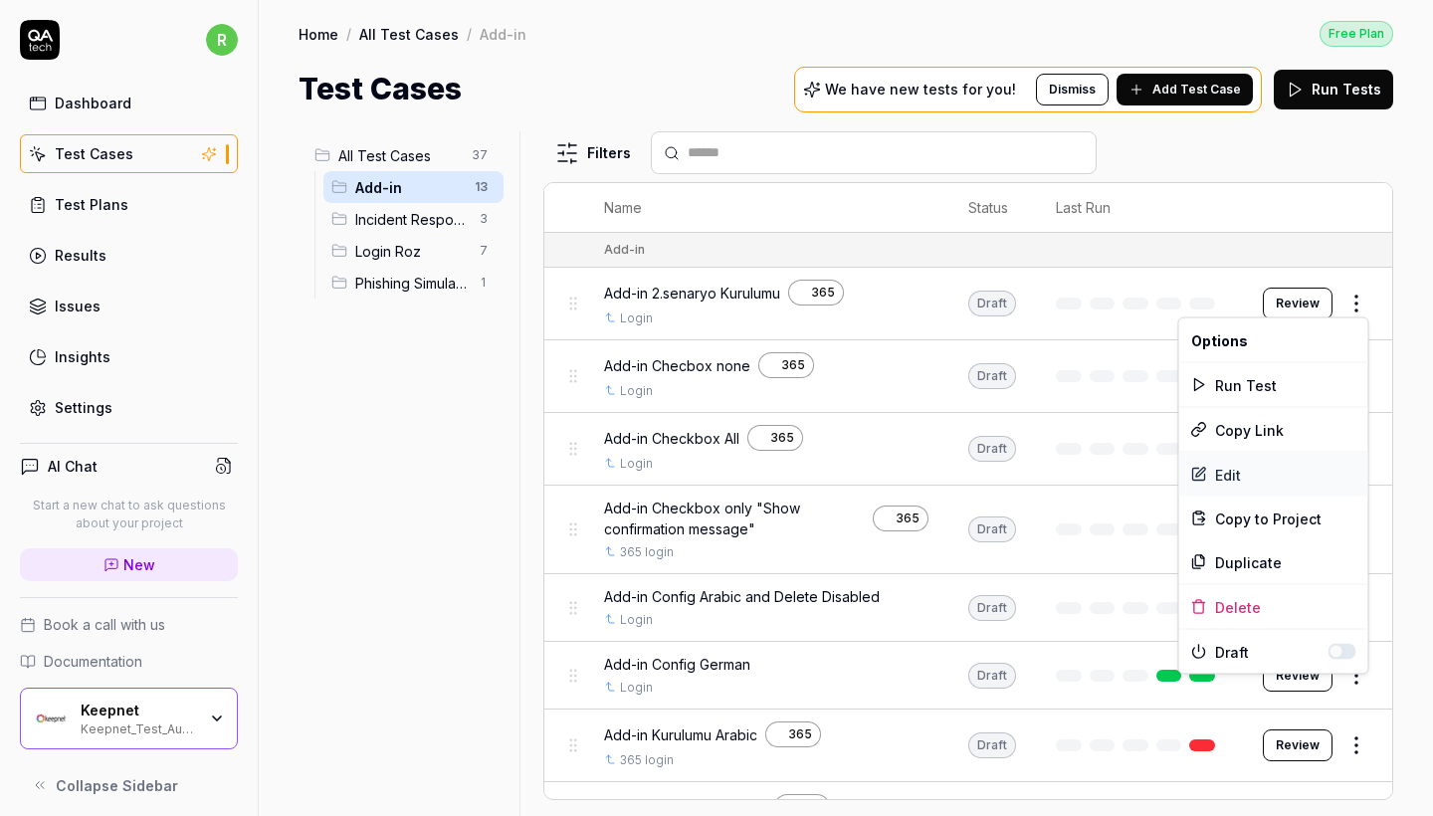
click at [1205, 462] on div "Edit" at bounding box center [1273, 475] width 189 height 44
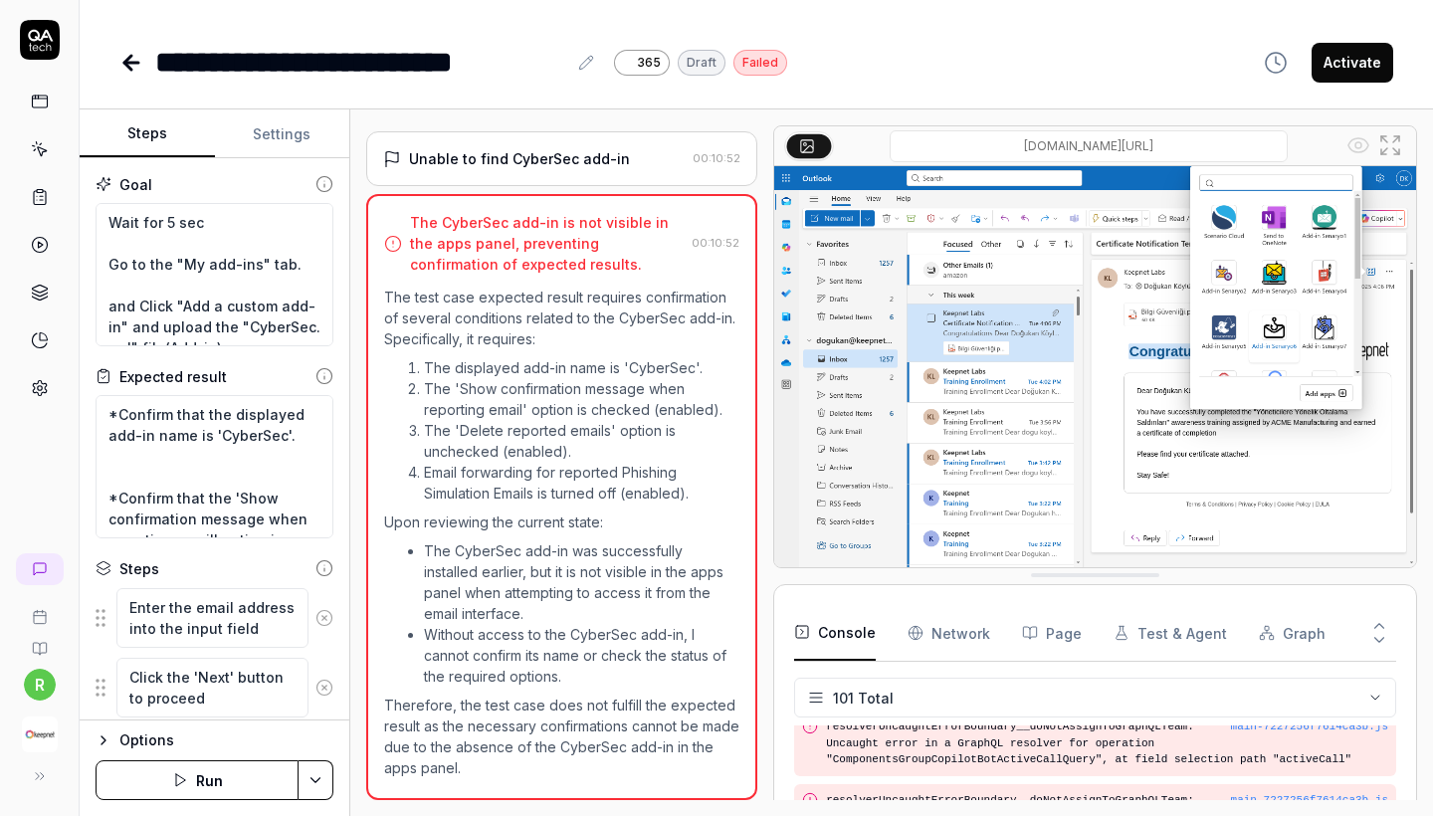
scroll to position [2696, 0]
click at [133, 48] on link at bounding box center [133, 63] width 28 height 40
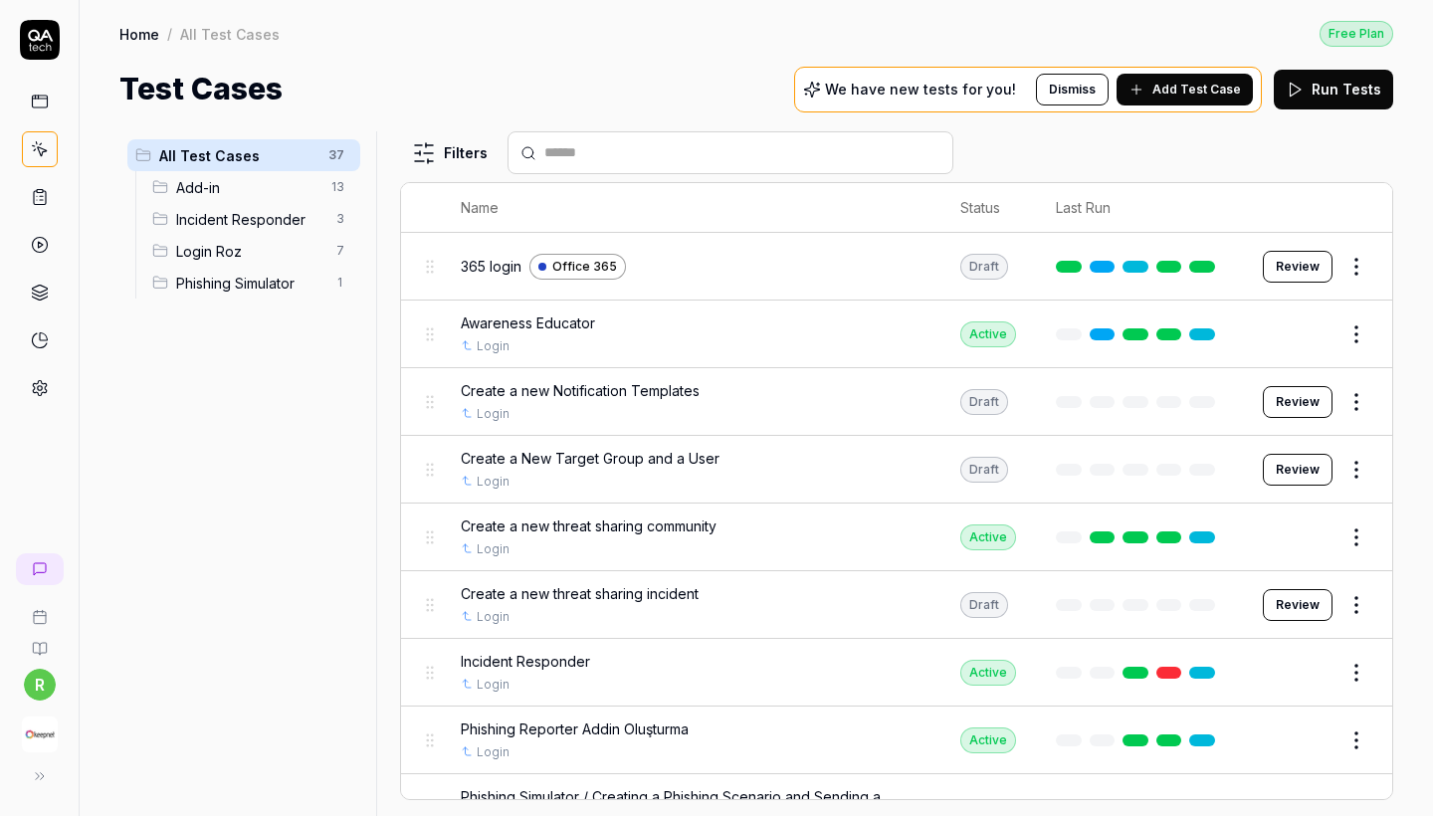
click at [249, 192] on span "Add-in" at bounding box center [247, 187] width 143 height 21
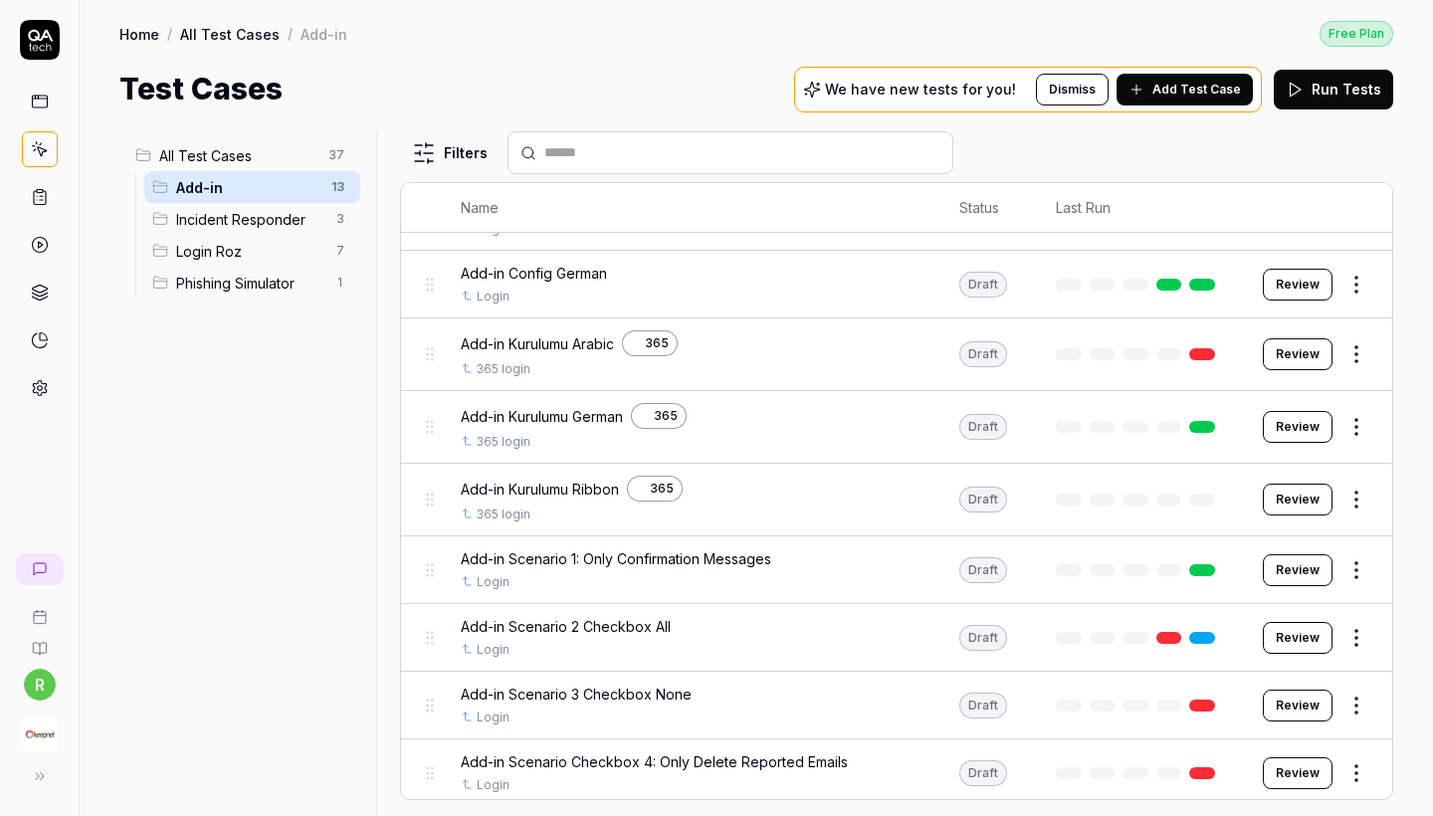
scroll to position [373, 0]
click at [1360, 629] on html "r Home / All Test Cases / Add-in Free Plan Home / All Test Cases / Add-in Free …" at bounding box center [716, 408] width 1433 height 816
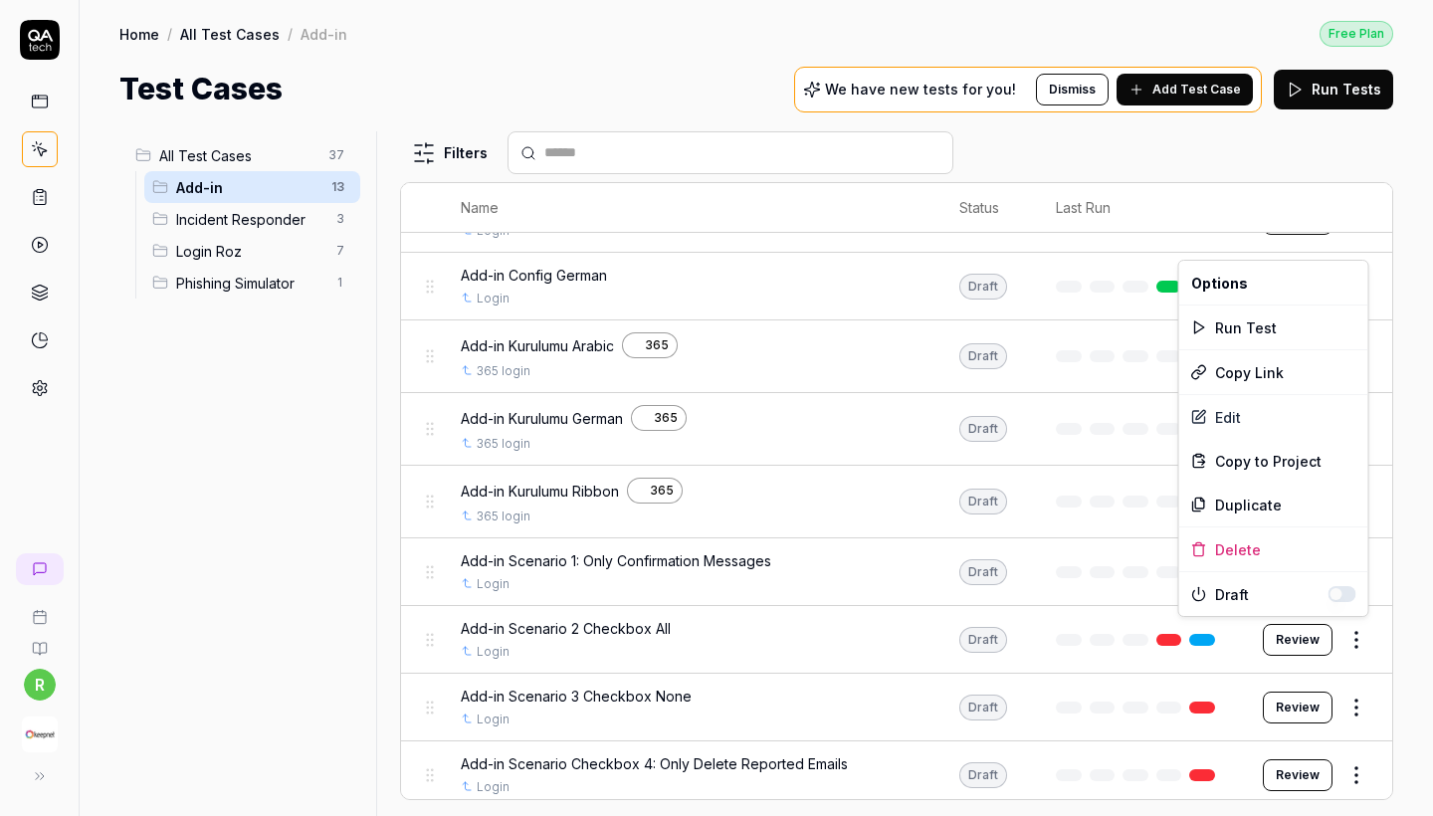
click at [1056, 612] on html "r Home / All Test Cases / Add-in Free Plan Home / All Test Cases / Add-in Free …" at bounding box center [716, 408] width 1433 height 816
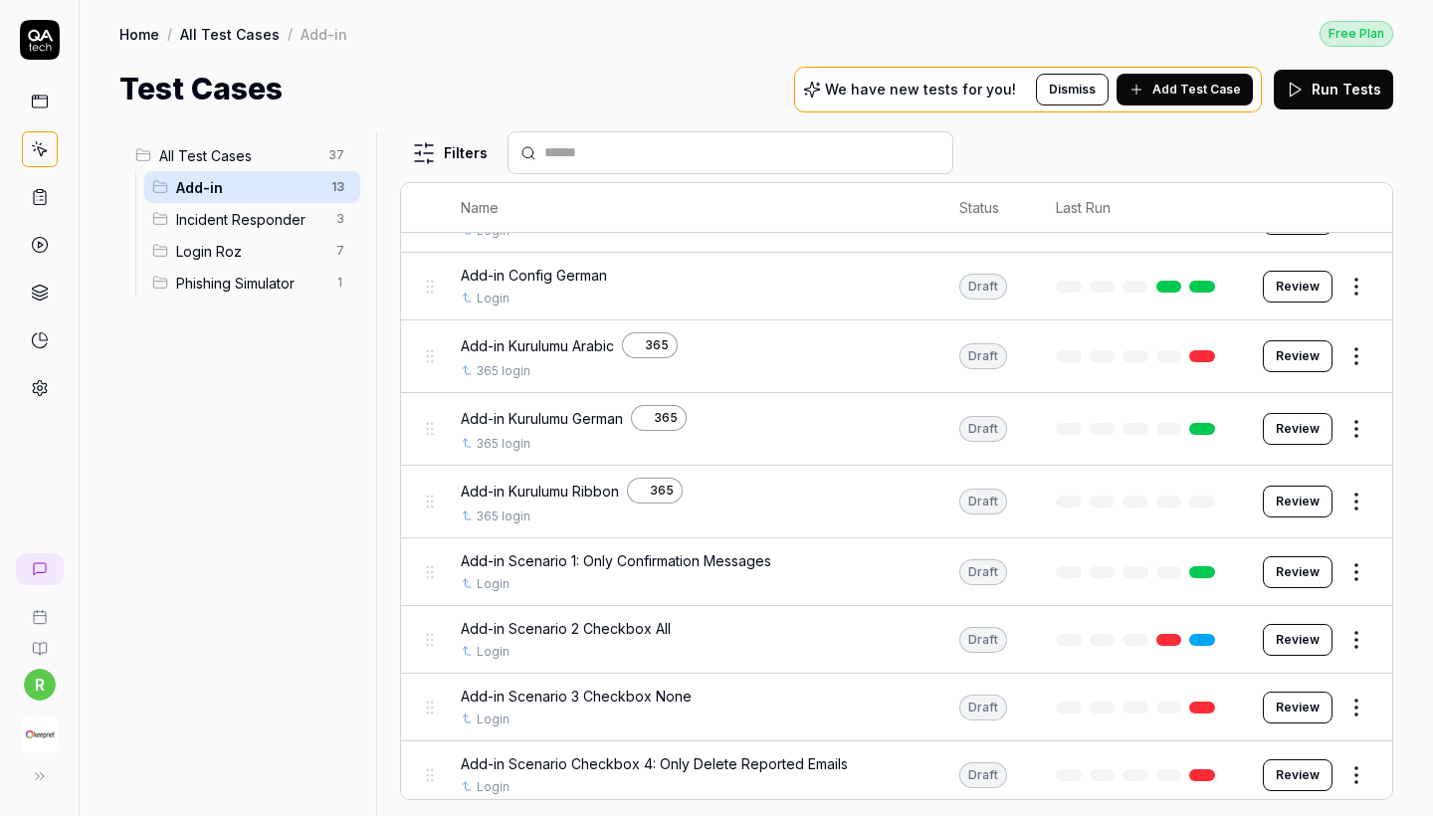
click at [1351, 565] on html "r Home / All Test Cases / Add-in Free Plan Home / All Test Cases / Add-in Free …" at bounding box center [716, 408] width 1433 height 816
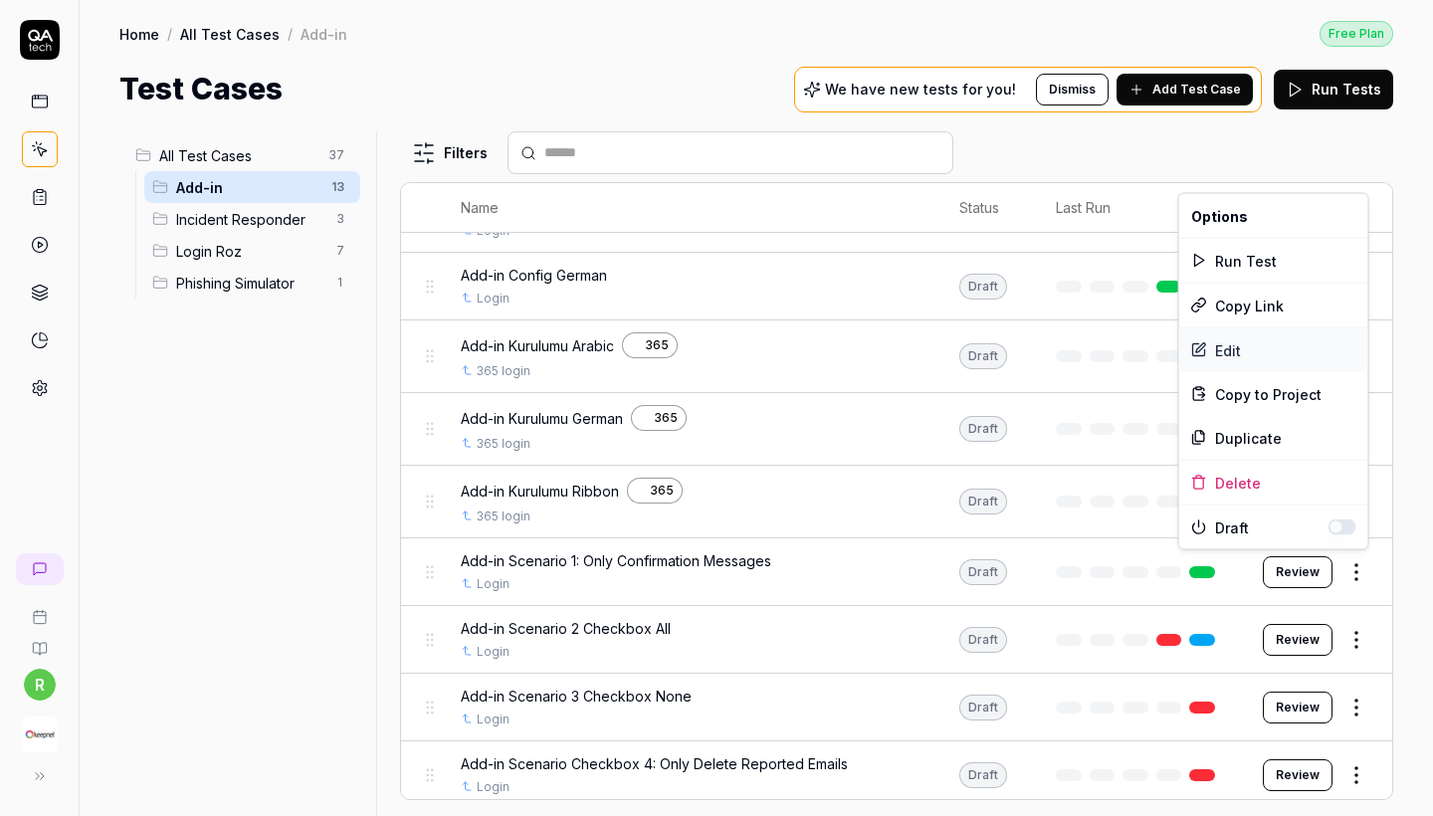
click at [1248, 337] on div "Edit" at bounding box center [1273, 350] width 189 height 44
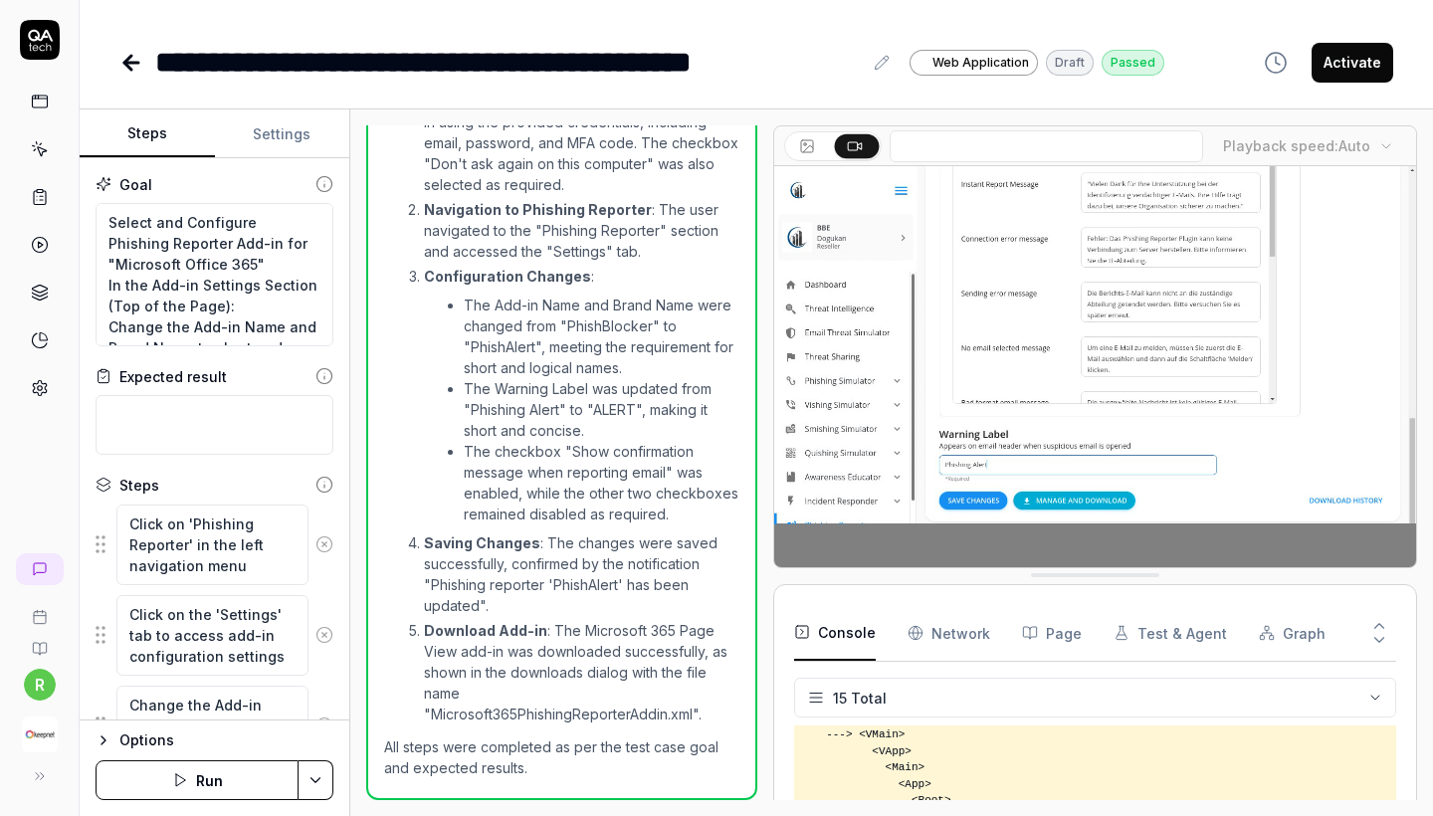
click at [132, 76] on link at bounding box center [133, 63] width 28 height 40
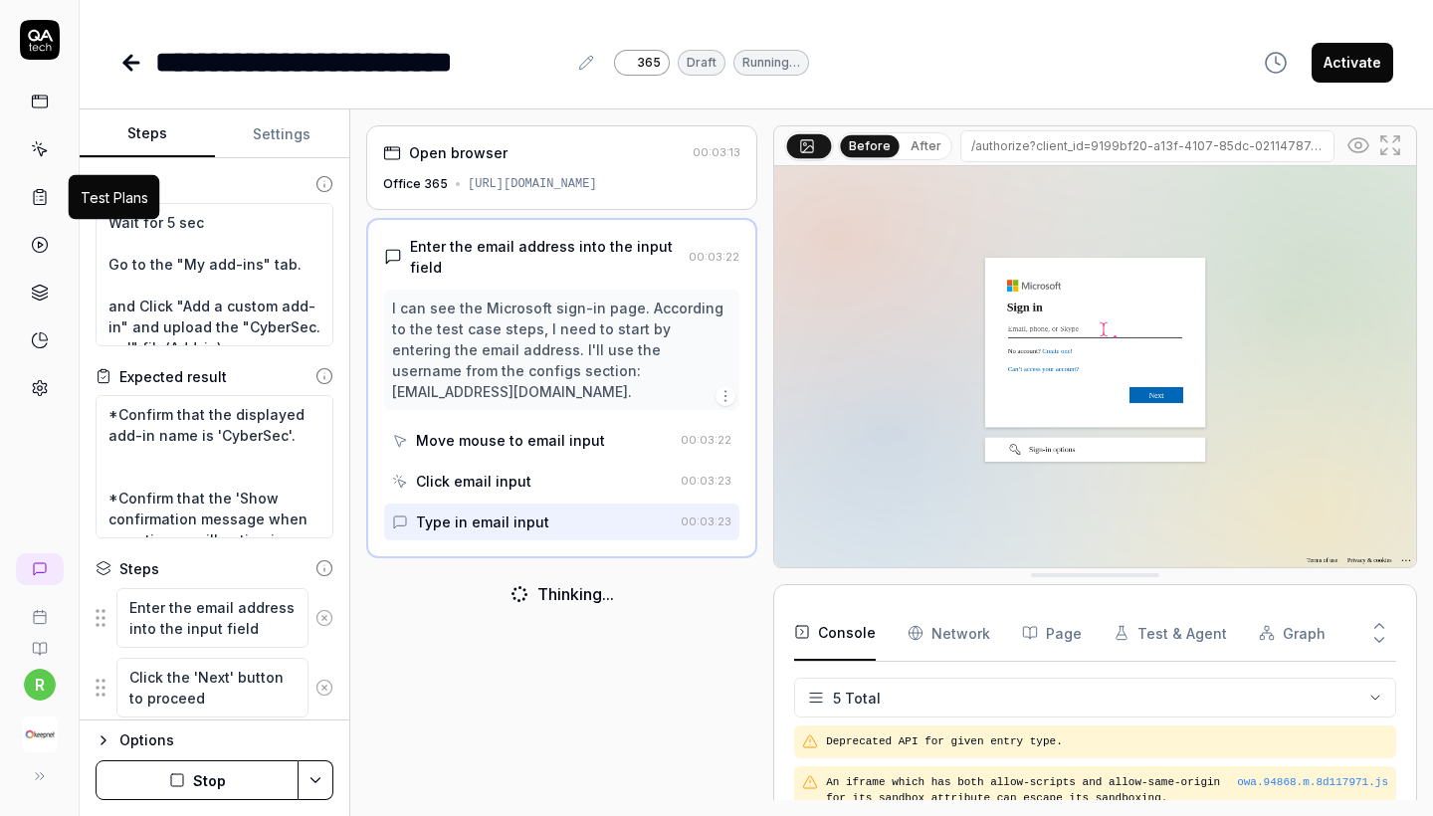
scroll to position [85, 0]
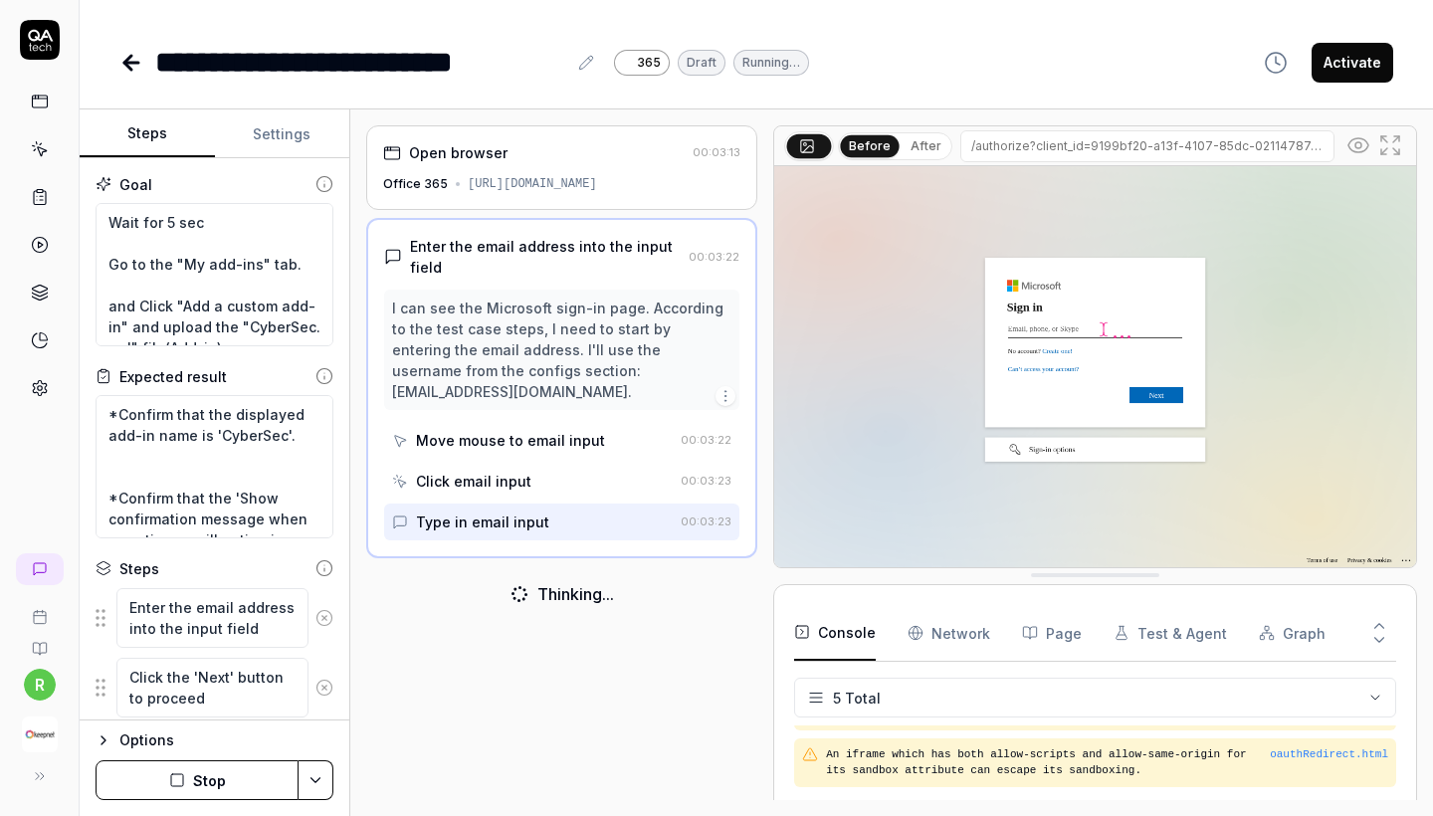
click at [40, 143] on icon at bounding box center [40, 149] width 18 height 18
type textarea "*"
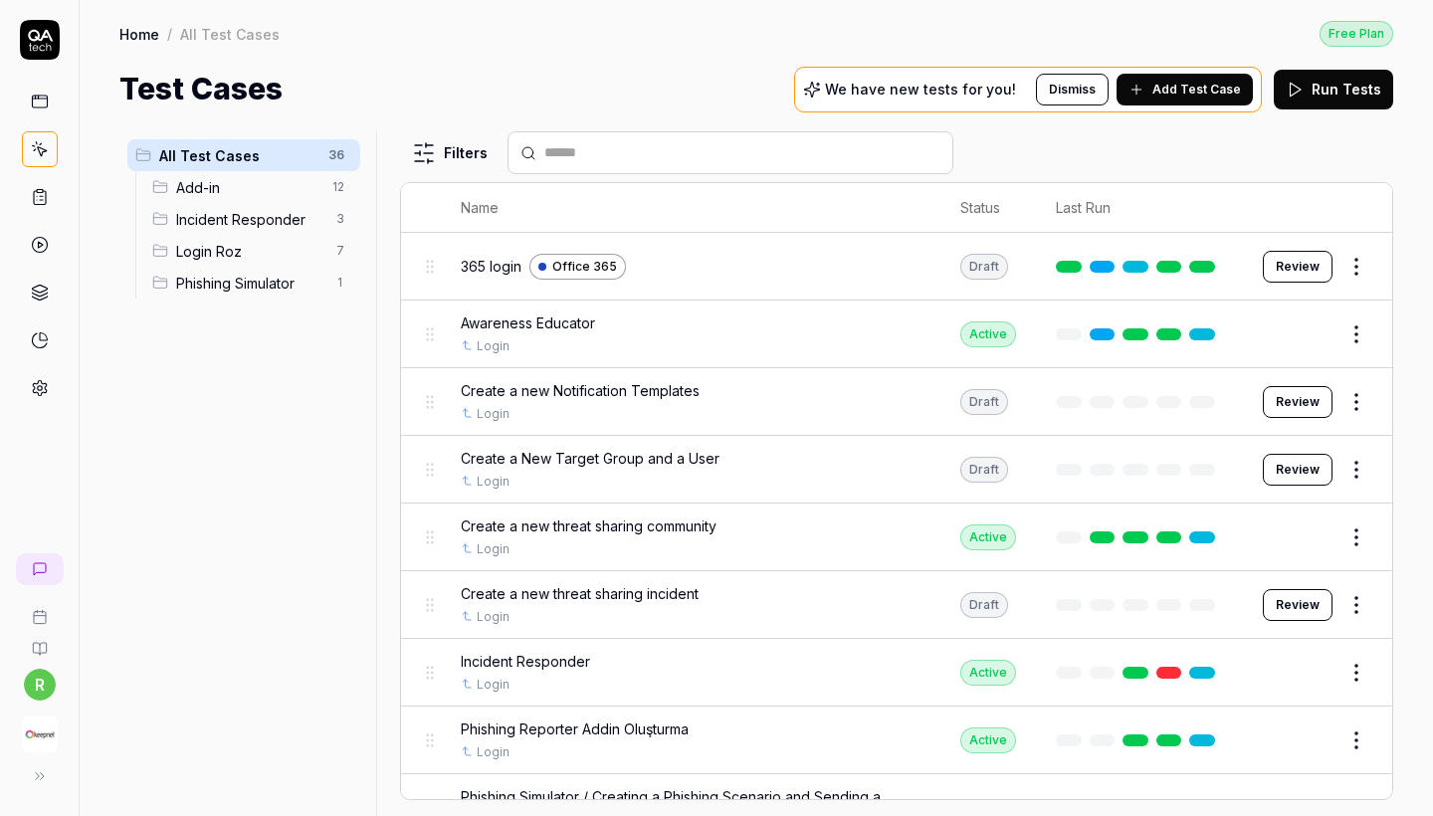
click at [217, 190] on span "Add-in" at bounding box center [248, 187] width 144 height 21
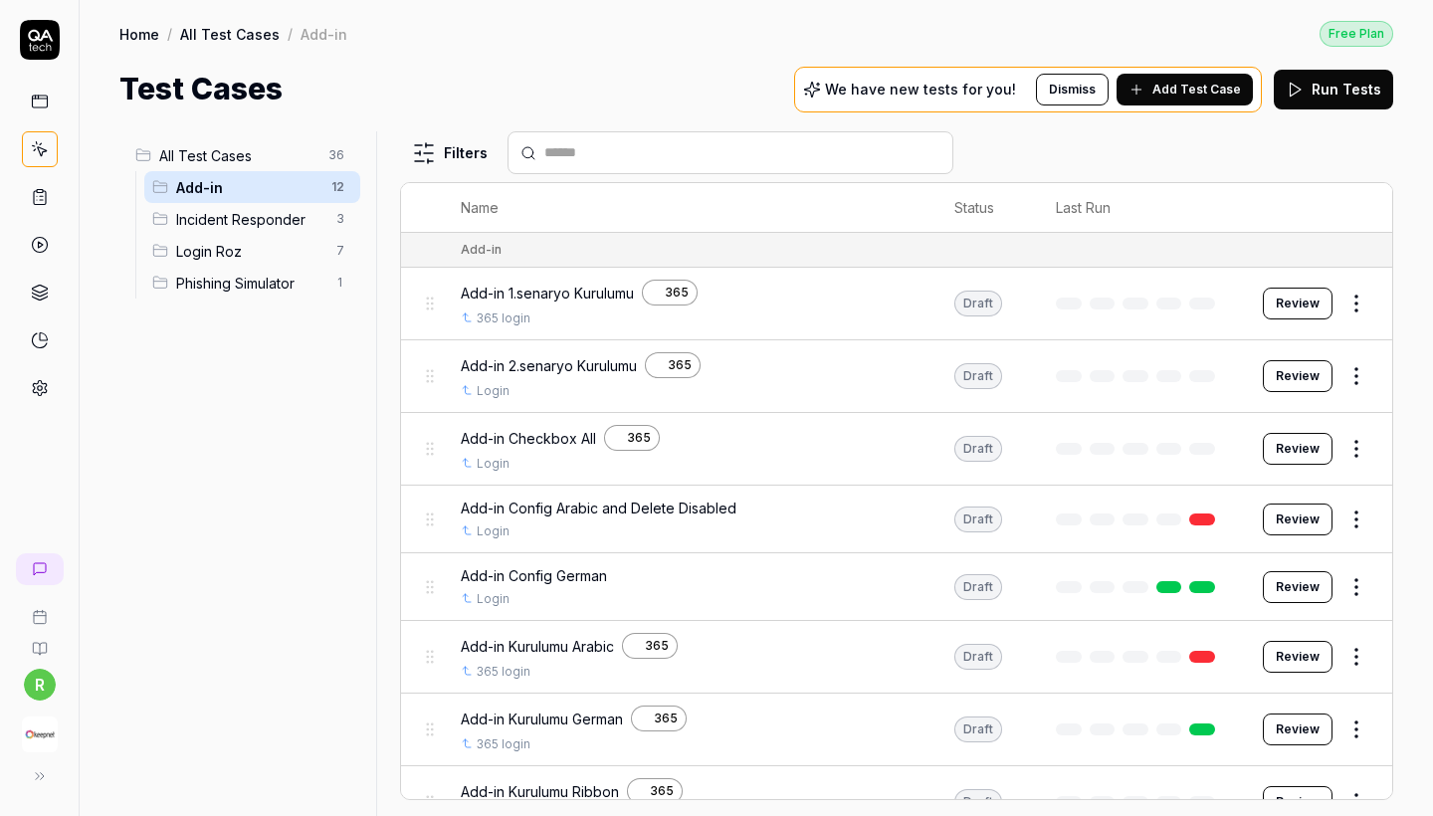
click at [1366, 384] on html "r Home / All Test Cases / Add-in Free Plan Home / All Test Cases / Add-in Free …" at bounding box center [716, 408] width 1433 height 816
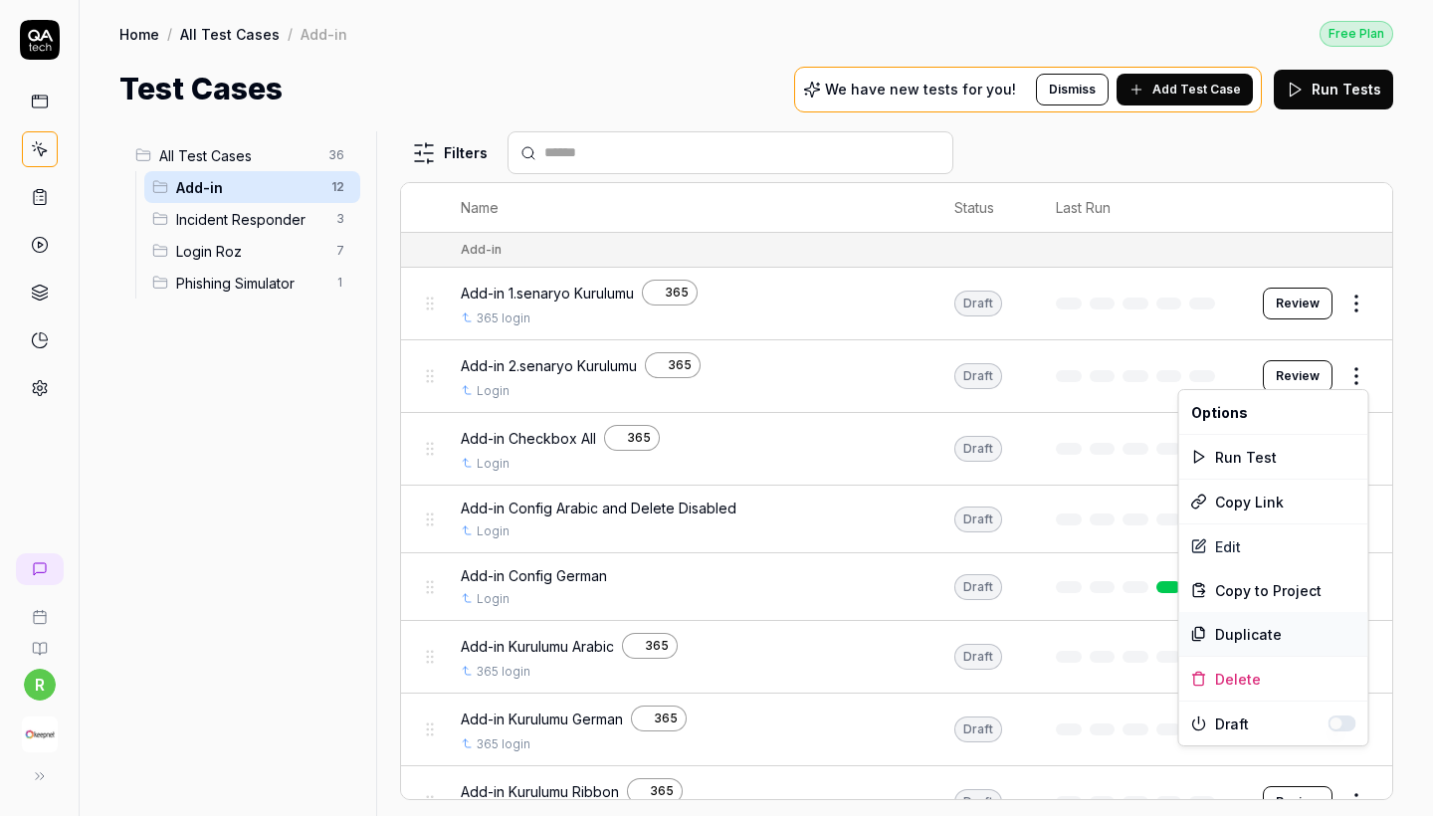
click at [1252, 629] on div "Duplicate" at bounding box center [1273, 634] width 189 height 44
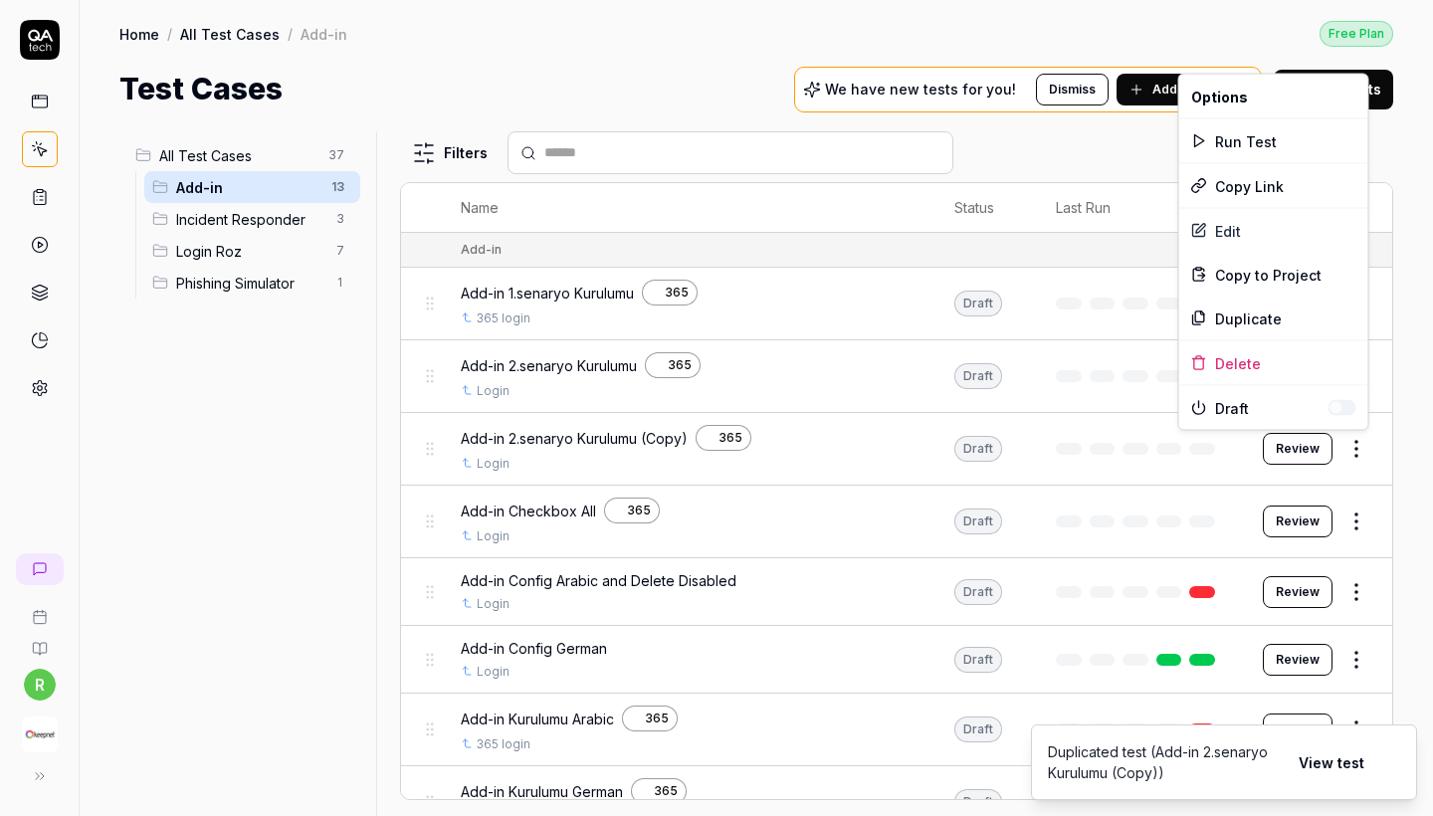
click at [1359, 444] on html "r Home / All Test Cases / Add-in Free Plan Home / All Test Cases / Add-in Free …" at bounding box center [716, 408] width 1433 height 816
click at [1225, 232] on div "Edit" at bounding box center [1273, 231] width 189 height 44
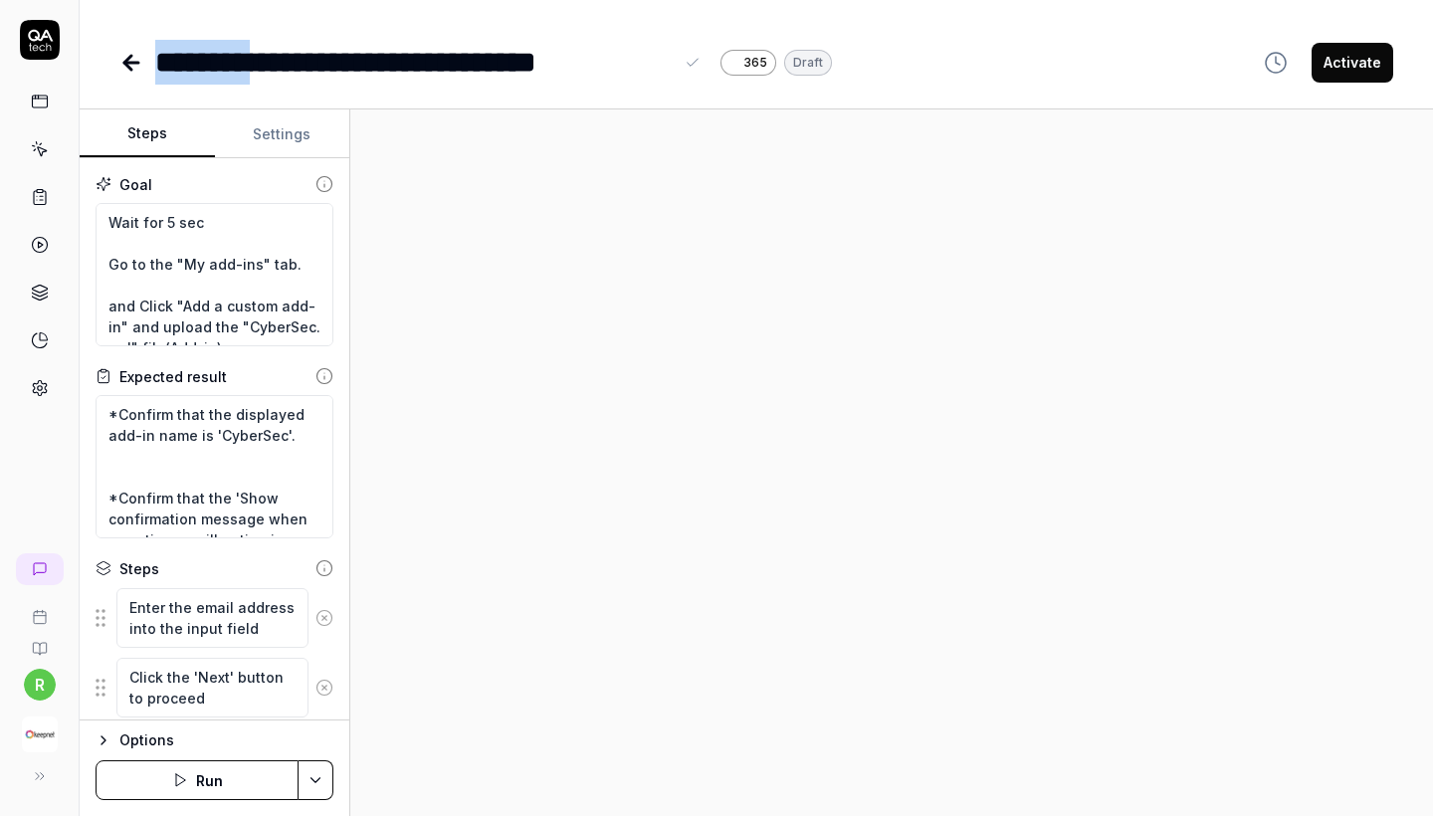
drag, startPoint x: 673, startPoint y: 60, endPoint x: 278, endPoint y: 69, distance: 395.2
click at [278, 69] on div "**********" at bounding box center [413, 62] width 517 height 45
drag, startPoint x: 570, startPoint y: 64, endPoint x: 684, endPoint y: 65, distance: 113.4
click at [684, 65] on div "**********" at bounding box center [429, 62] width 549 height 45
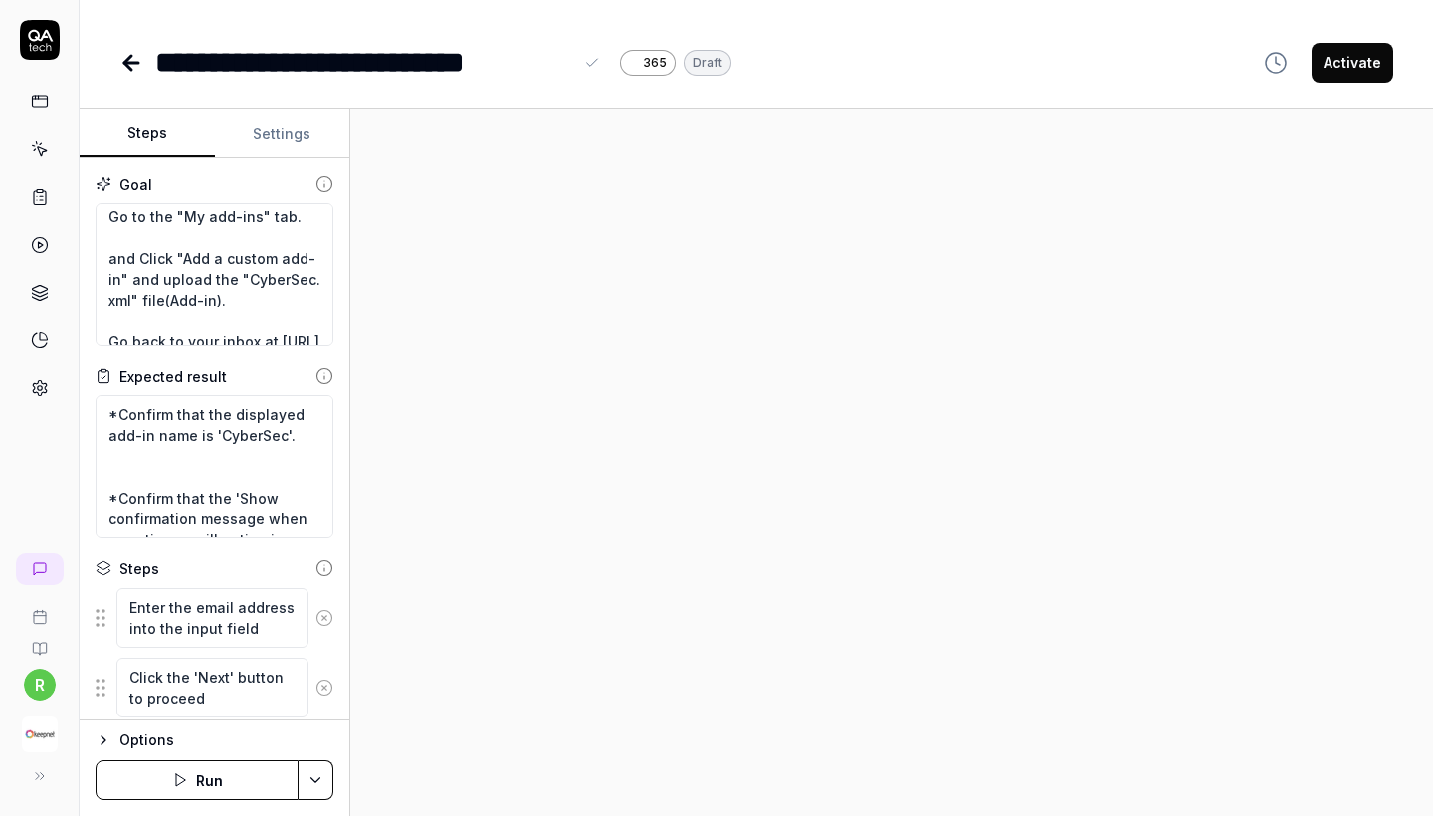
scroll to position [49, 0]
click at [281, 279] on textarea "Wait for 5 sec Go to the "My add-ins" tab. and Click "Add a custom add-in" and …" at bounding box center [215, 274] width 238 height 143
paste textarea "lickSafe"
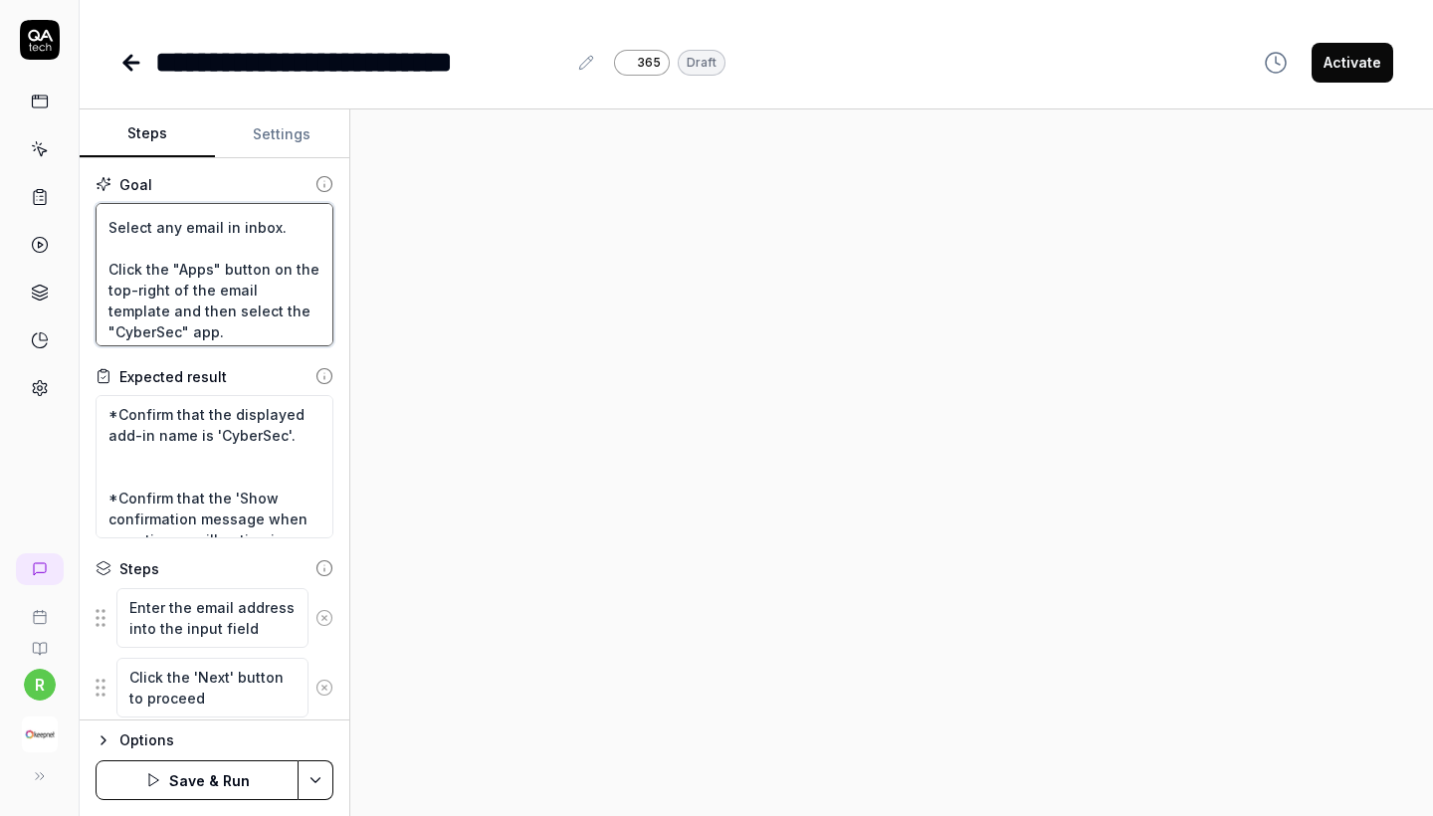
scroll to position [269, 0]
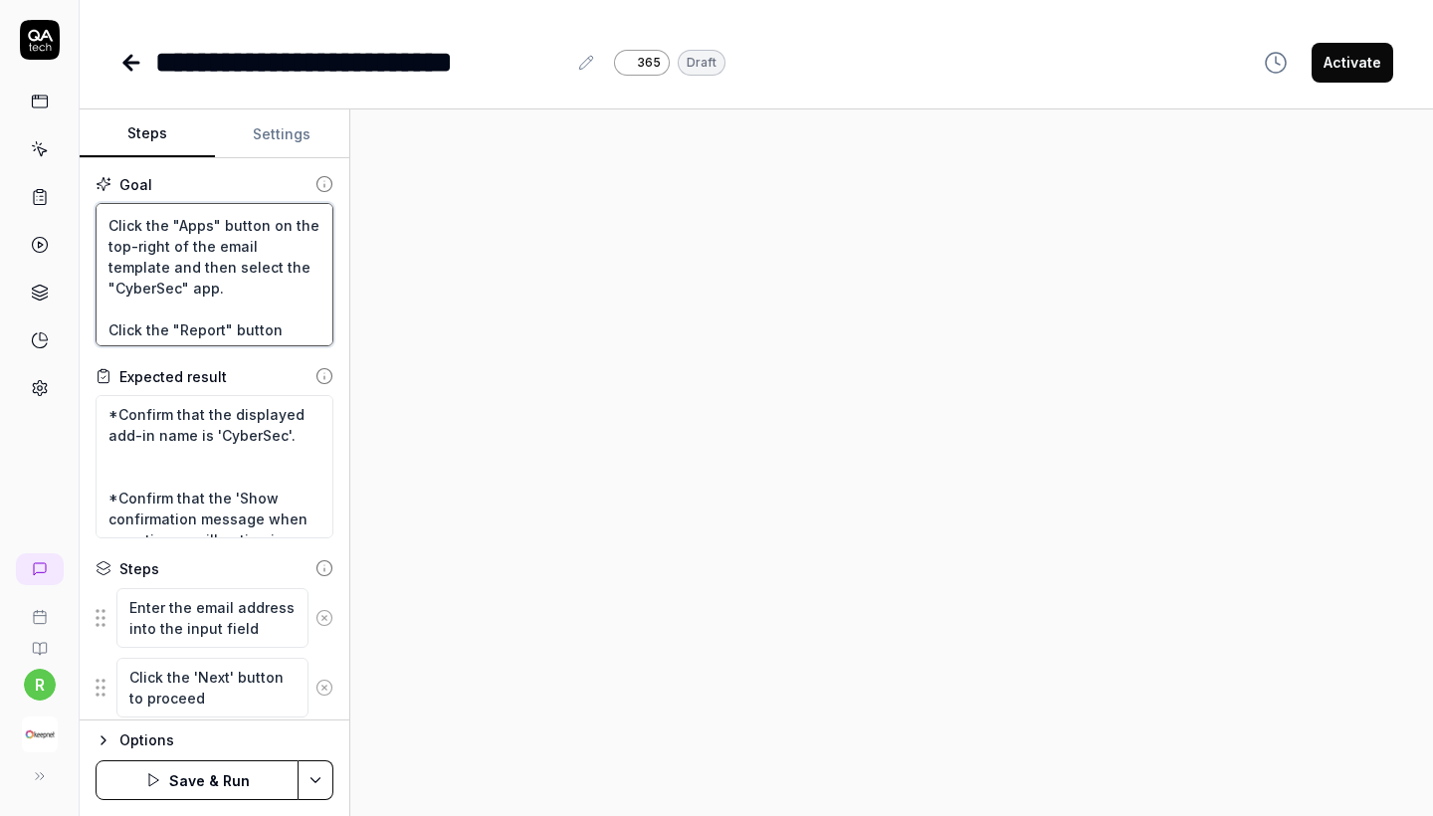
click at [270, 291] on textarea "Wait for 5 sec Go to the "My add-ins" tab. and Click "Add a custom add-in" and …" at bounding box center [215, 274] width 238 height 143
paste textarea "lickSafe"
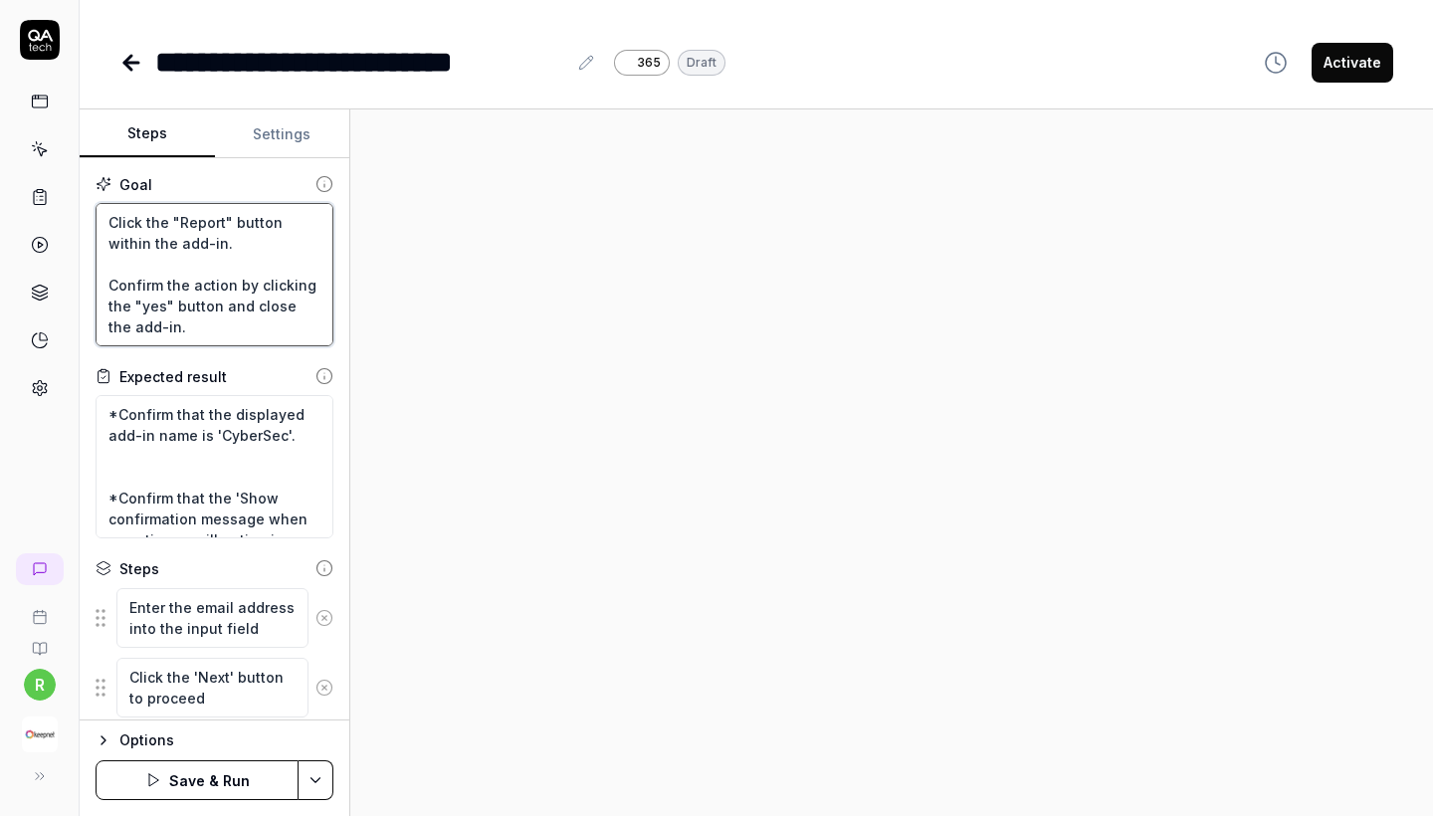
scroll to position [18, 0]
type textarea "Wait for 5 sec Go to the "My add-ins" tab. and Click "Add a custom add-in" and …"
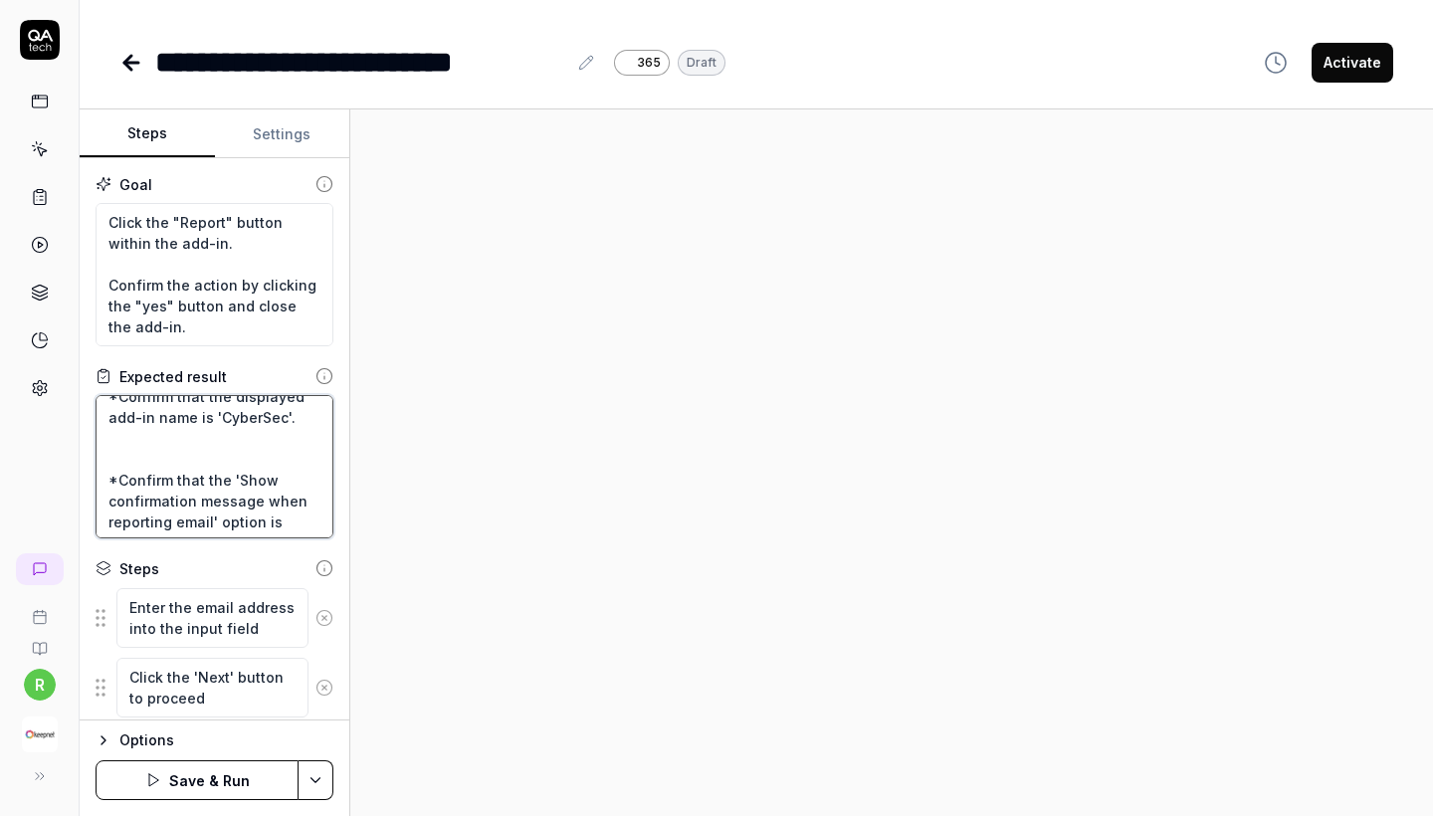
click at [242, 414] on textarea "*Confirm that the displayed add-in name is 'CyberSec'. *Confirm that the 'Show …" at bounding box center [215, 466] width 238 height 143
paste textarea "lickSafe"
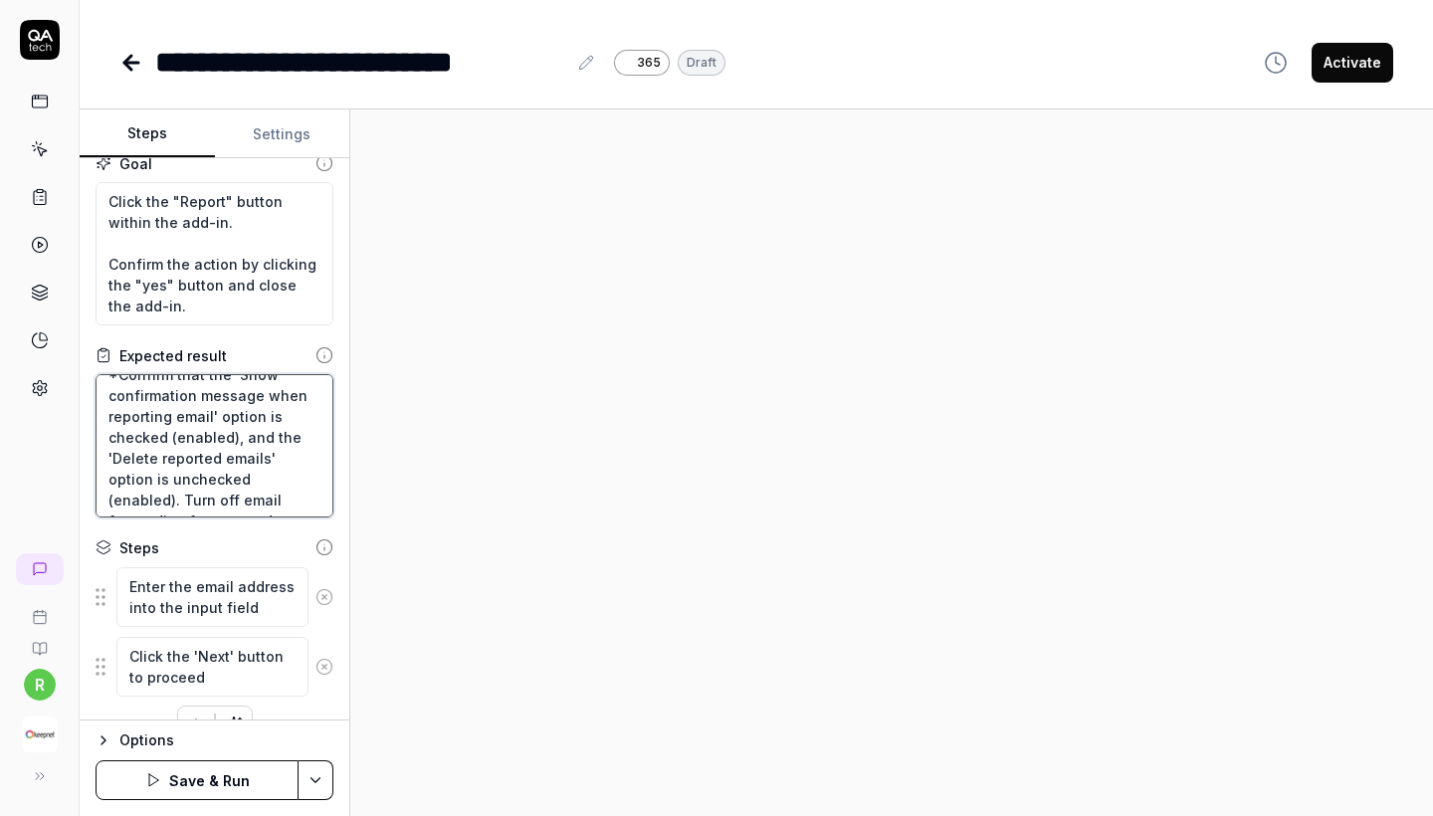
scroll to position [82, 0]
drag, startPoint x: 225, startPoint y: 500, endPoint x: 94, endPoint y: 384, distance: 174.9
click at [94, 385] on div "Goal Wait for 5 sec Go to the "My add-ins" tab. and Click "Add a custom add-in"…" at bounding box center [215, 439] width 270 height 562
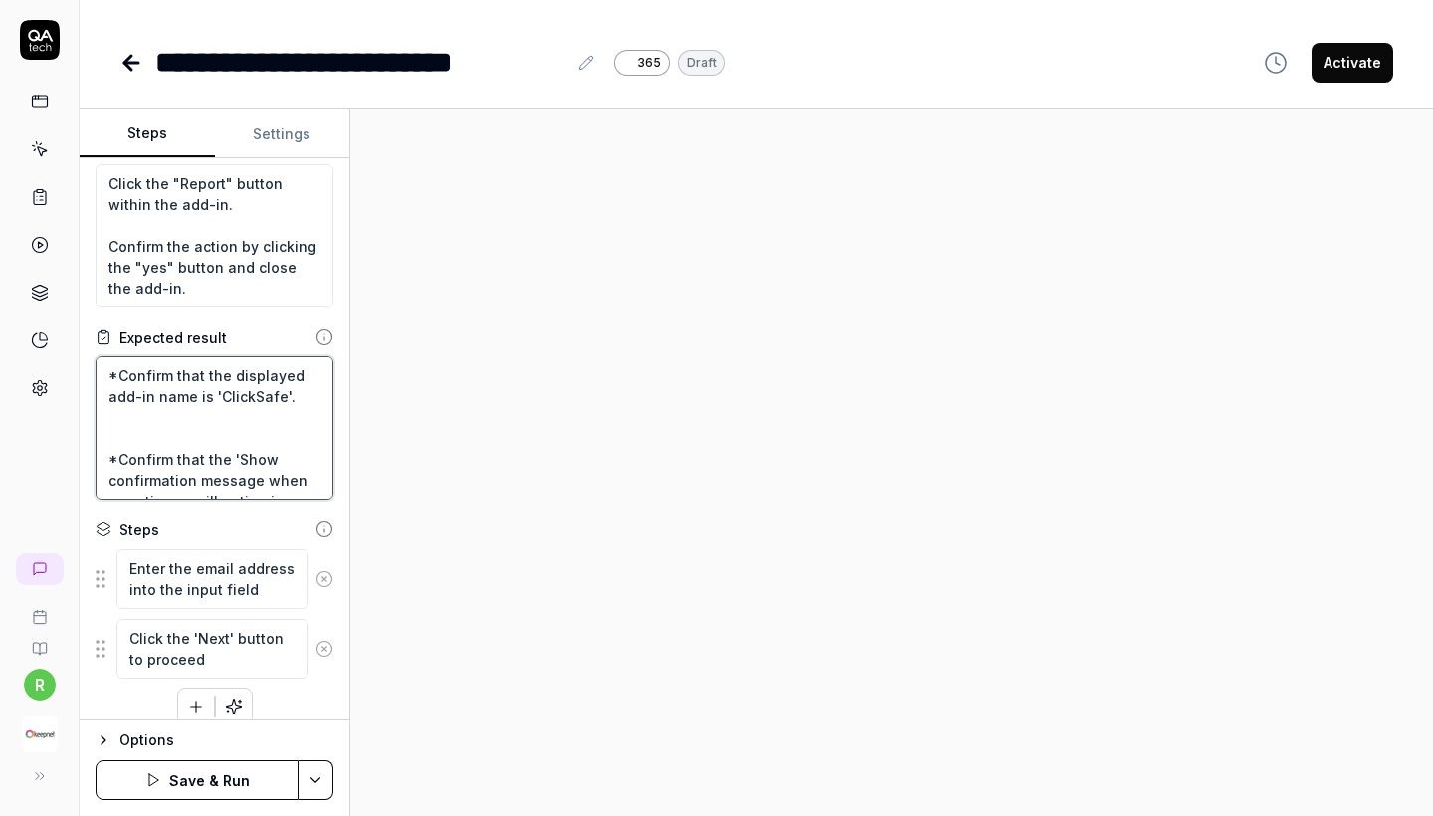
scroll to position [0, 0]
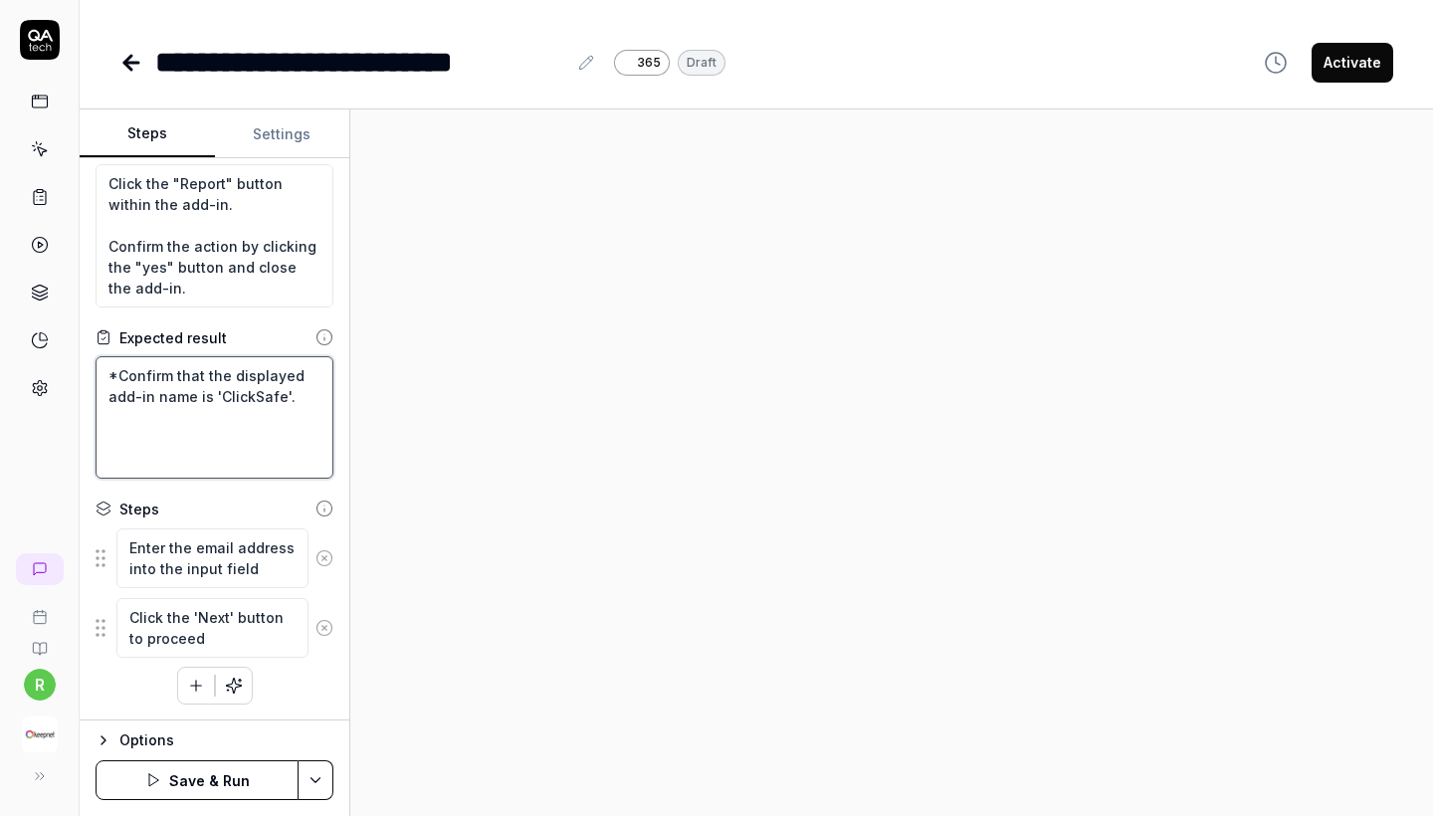
type textarea "*Confirm that the displayed add-in name is 'ClickSafe'."
click at [149, 776] on icon "button" at bounding box center [153, 780] width 16 height 16
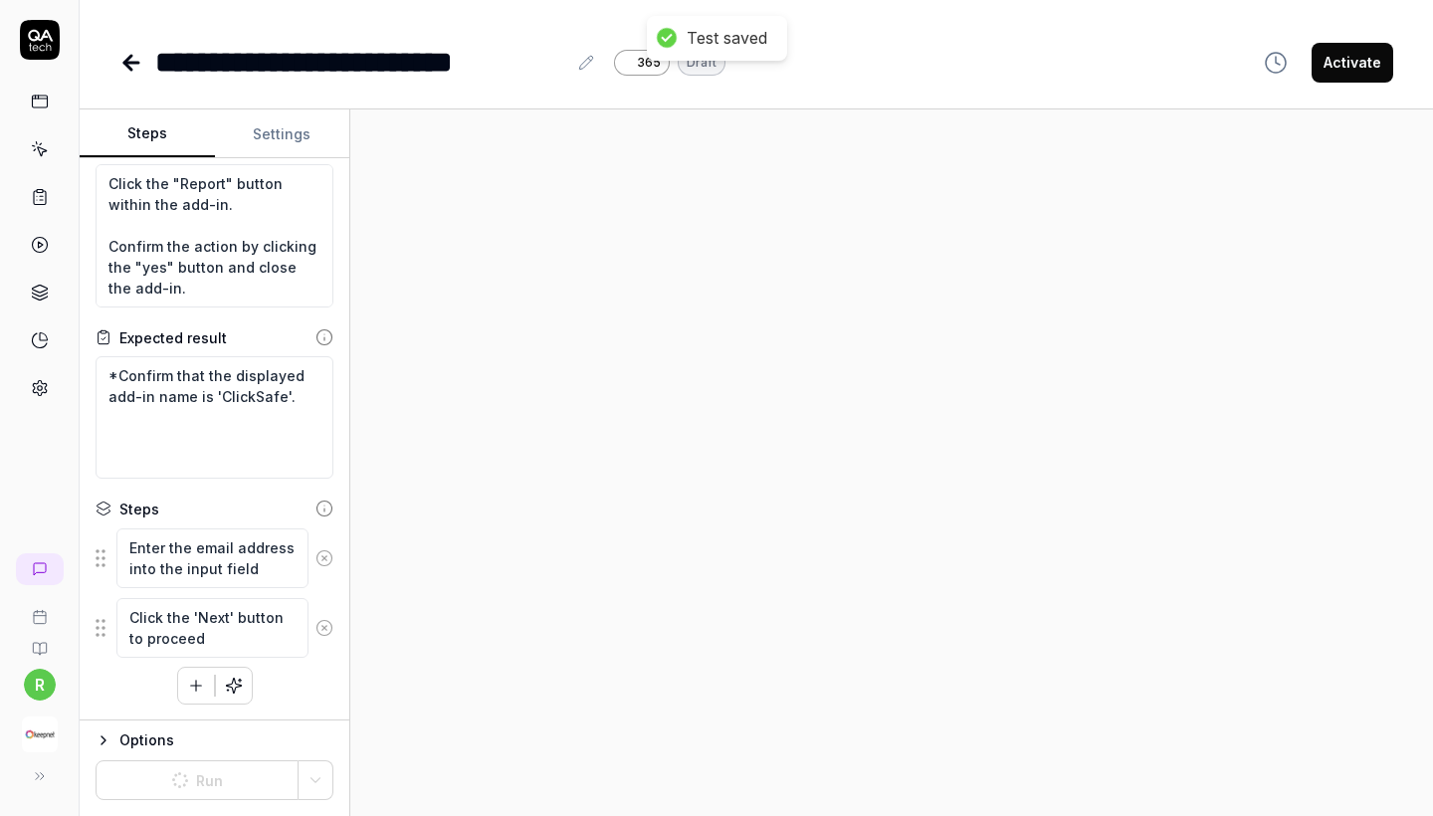
click at [324, 132] on button "Settings" at bounding box center [282, 134] width 135 height 48
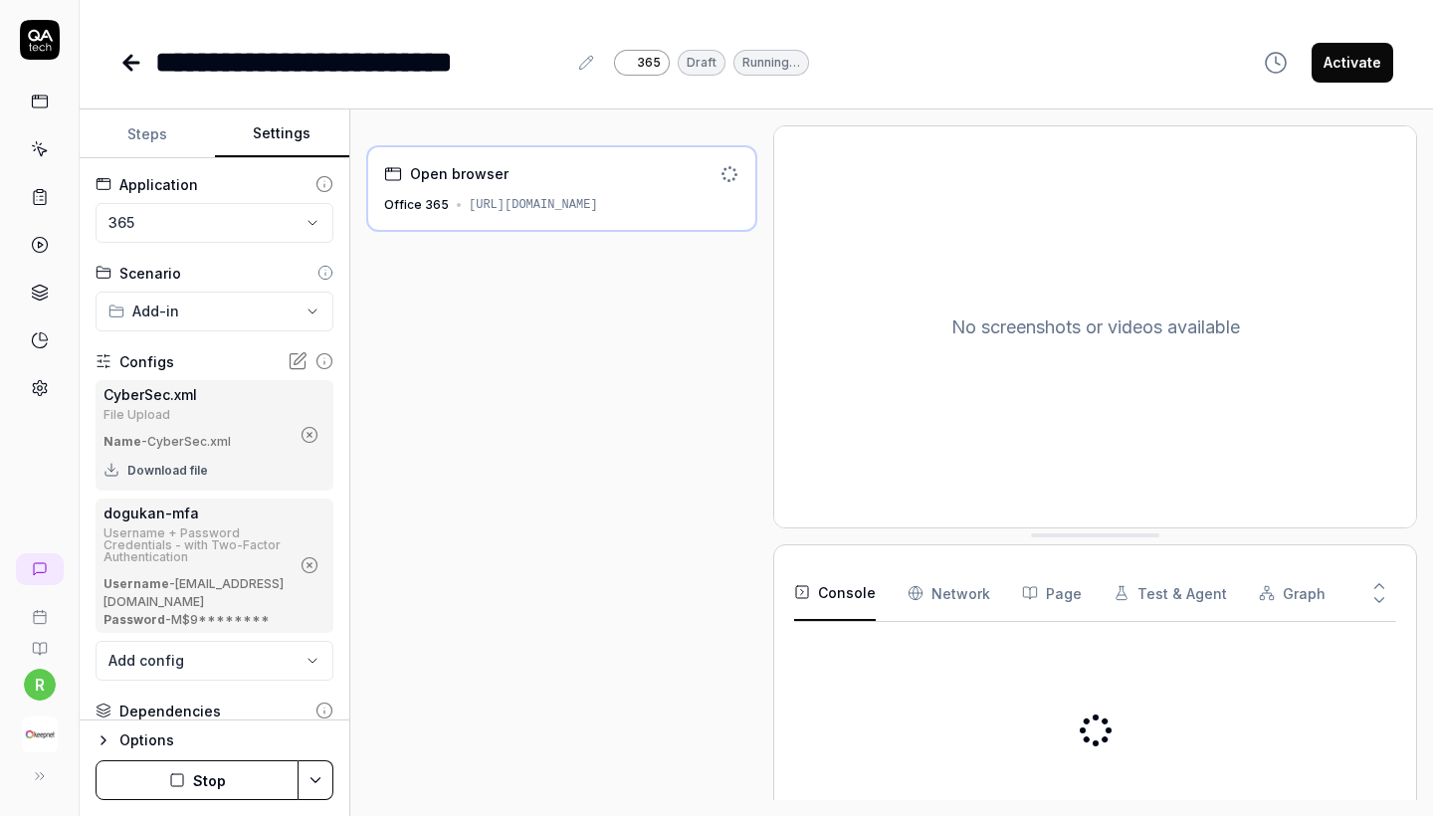
click at [188, 793] on button "Stop" at bounding box center [197, 780] width 203 height 40
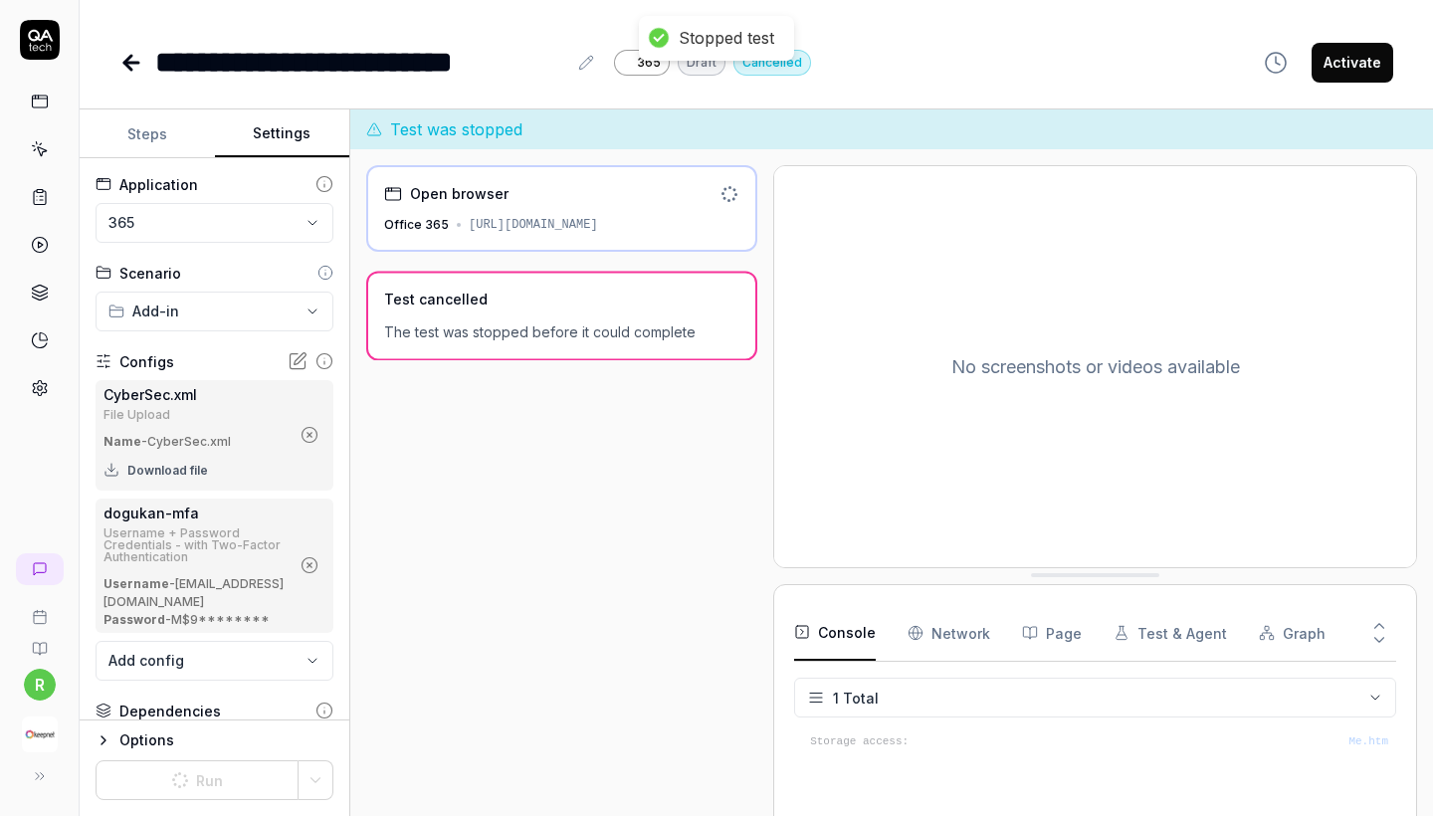
click at [316, 441] on icon "button" at bounding box center [310, 435] width 18 height 18
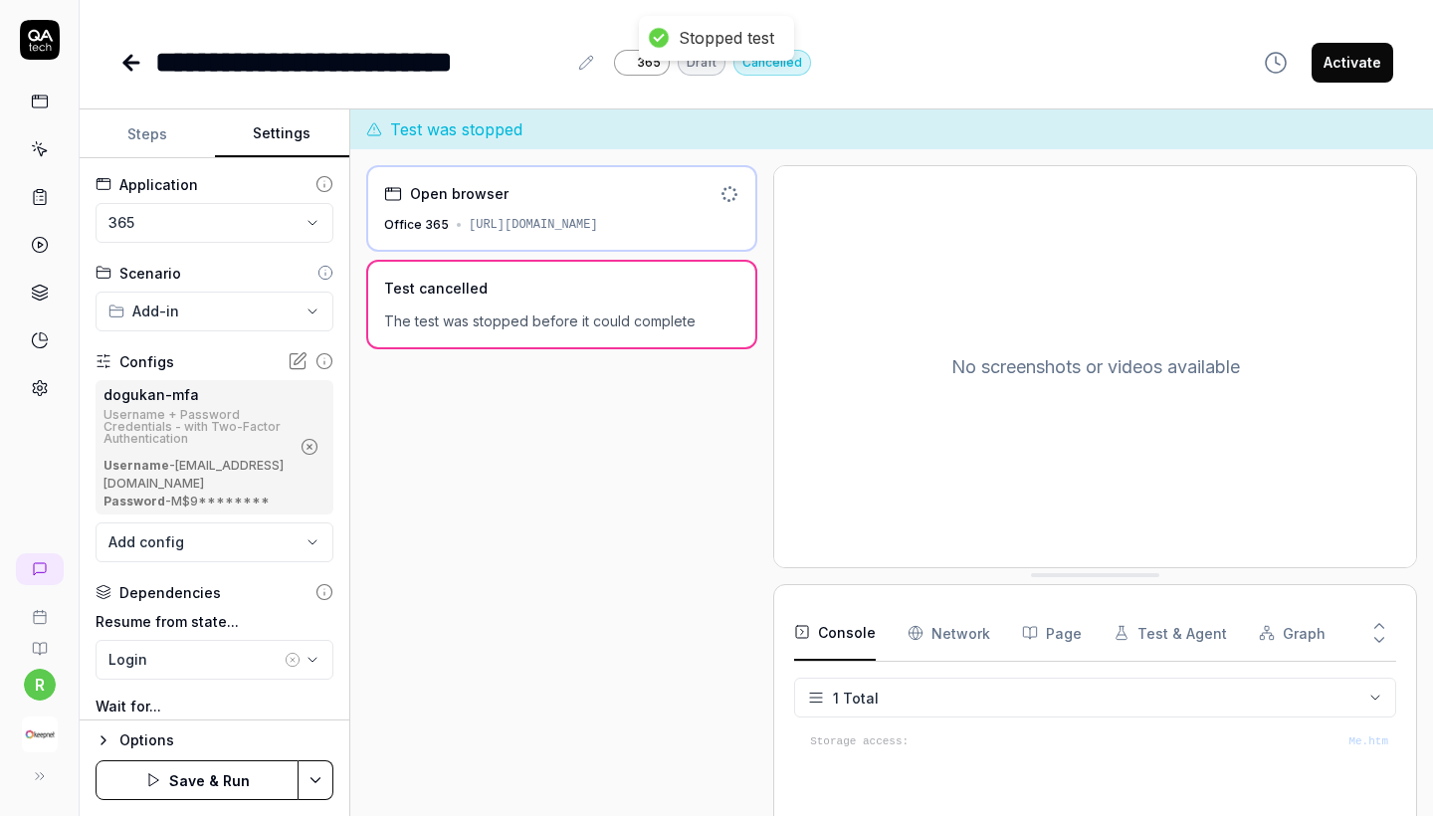
click at [281, 550] on body "**********" at bounding box center [716, 408] width 1433 height 816
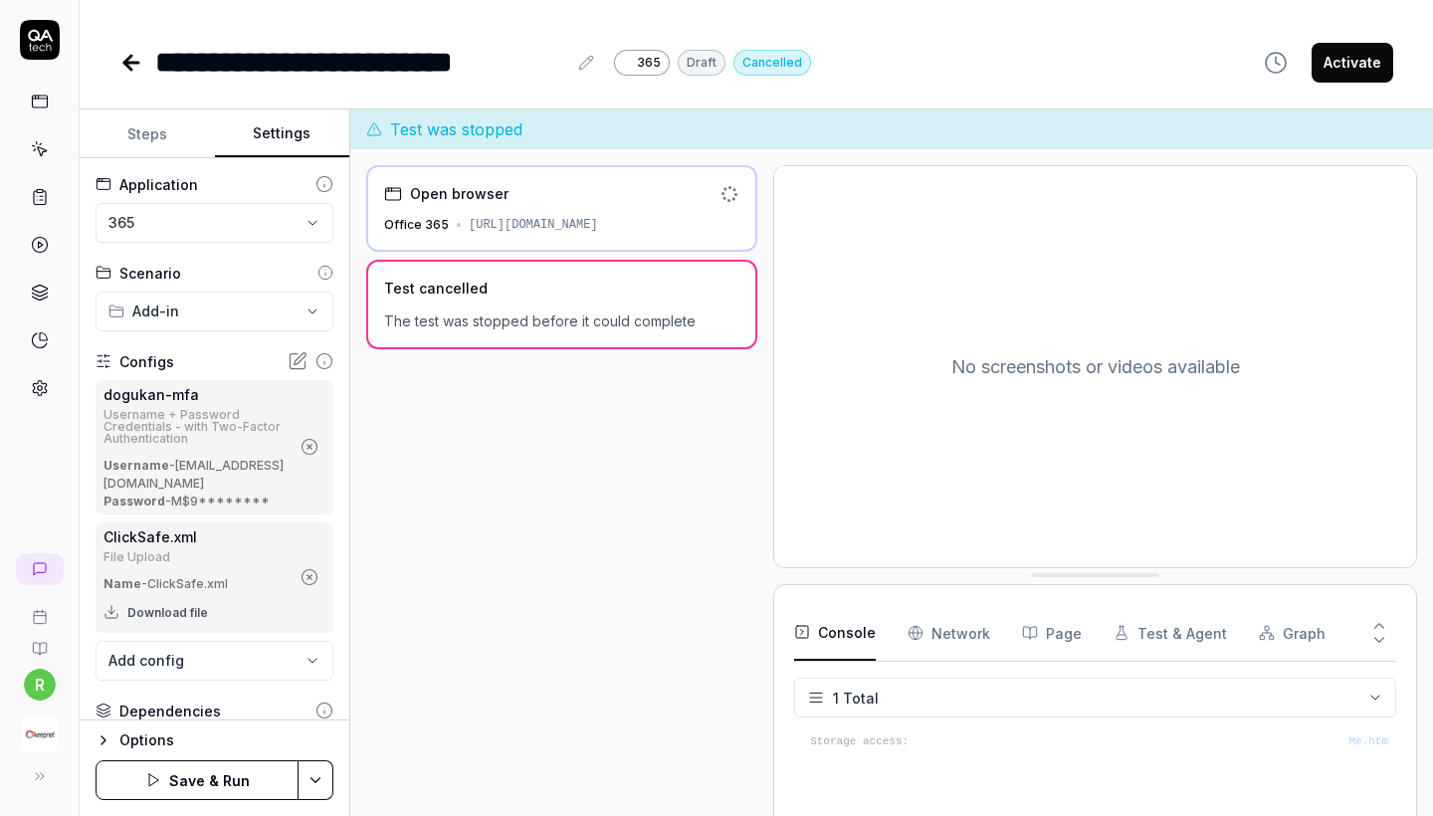
click at [181, 782] on button "Save & Run" at bounding box center [197, 780] width 203 height 40
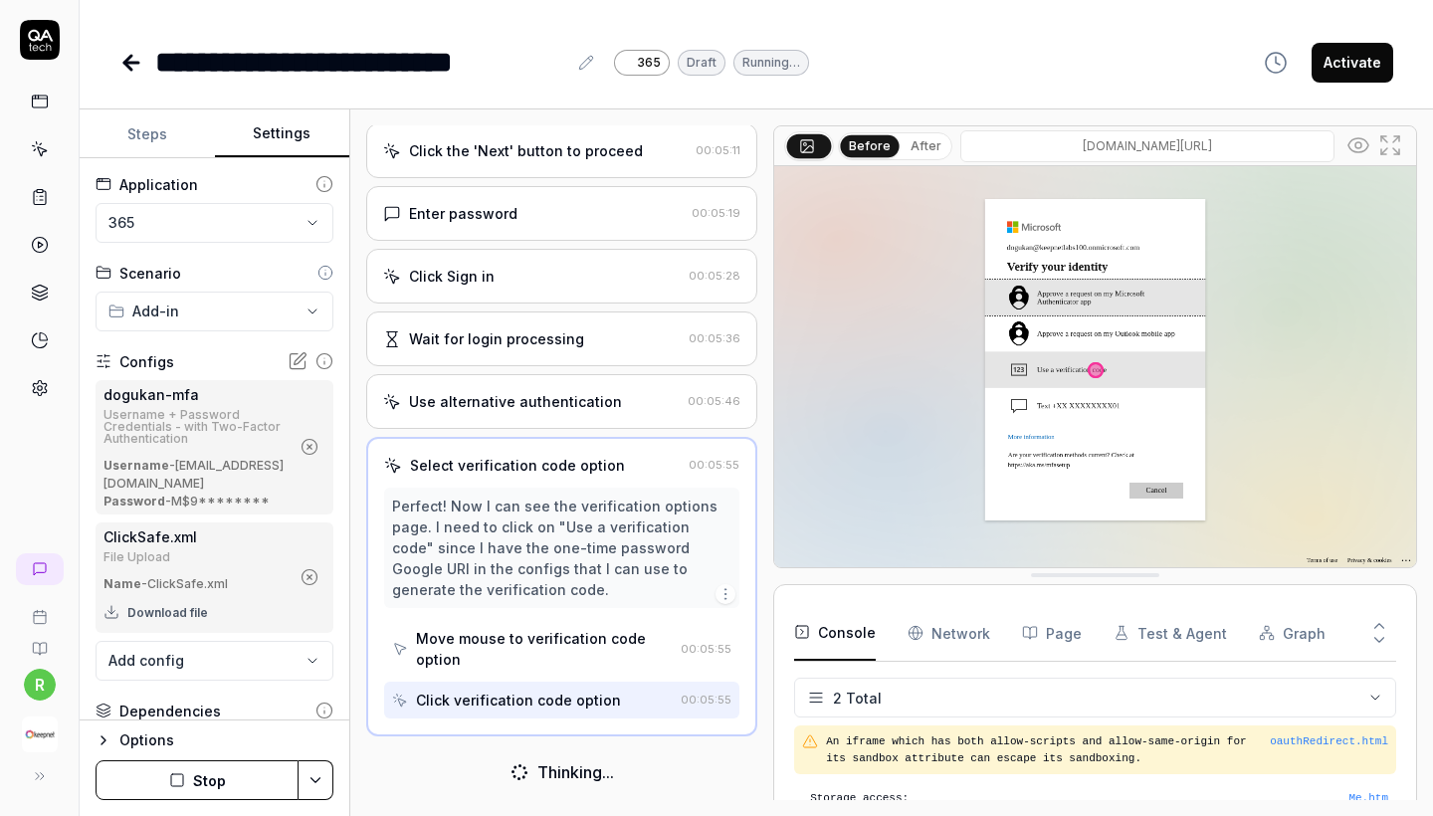
scroll to position [85, 0]
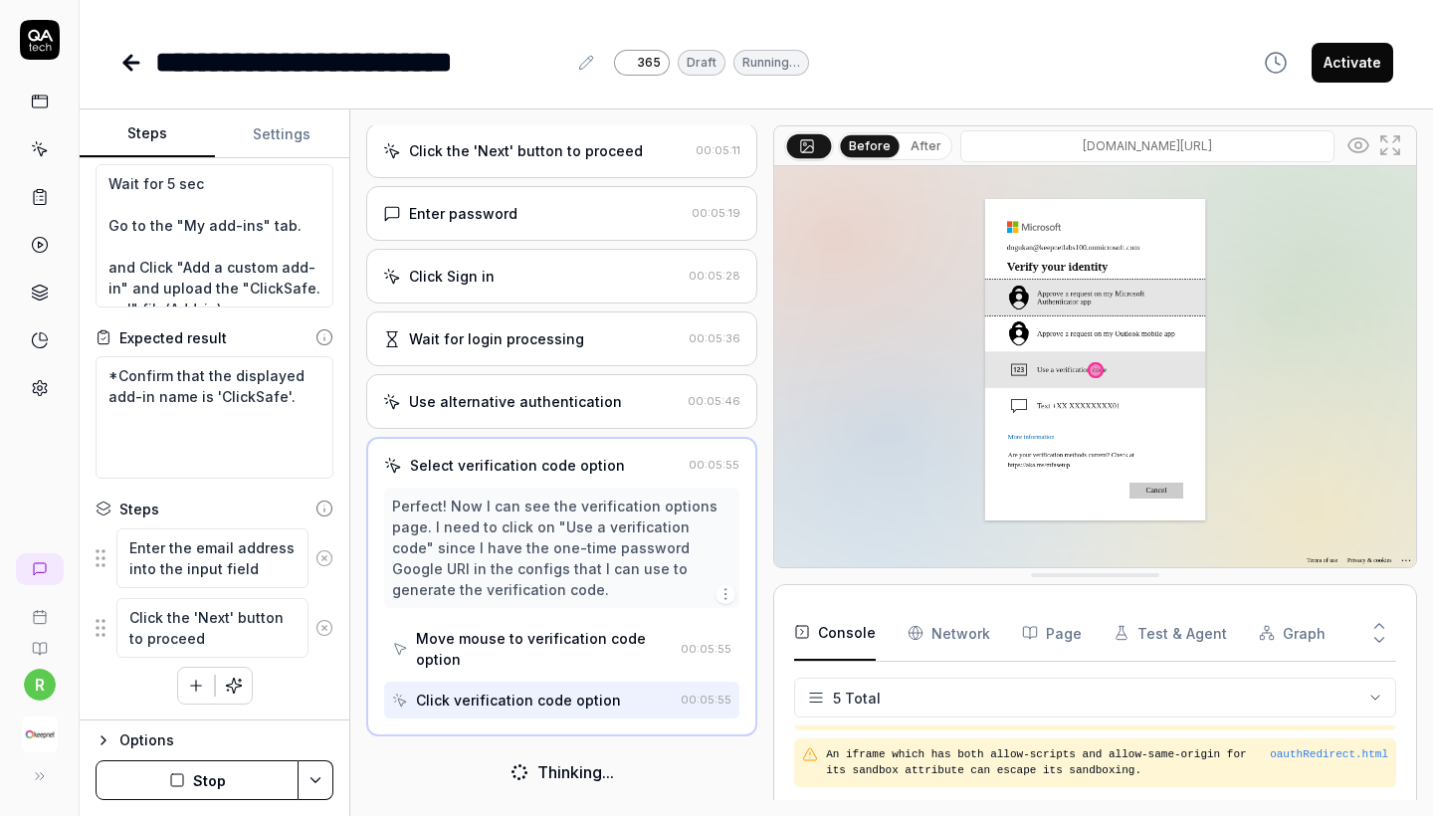
click at [171, 136] on button "Steps" at bounding box center [147, 134] width 135 height 48
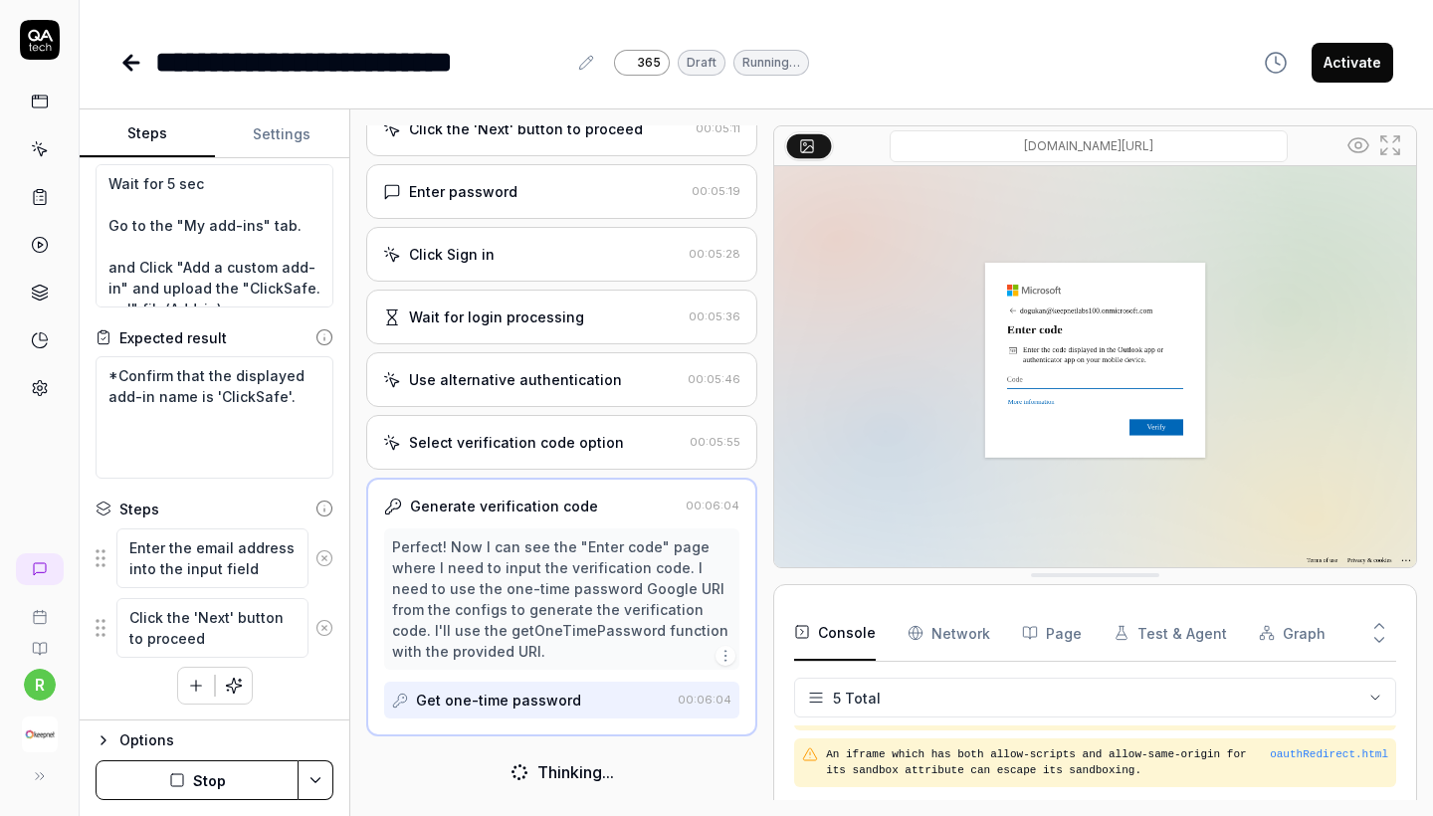
scroll to position [39, 0]
click at [258, 453] on textarea "*Confirm that the displayed add-in name is 'ClickSafe'." at bounding box center [215, 417] width 238 height 122
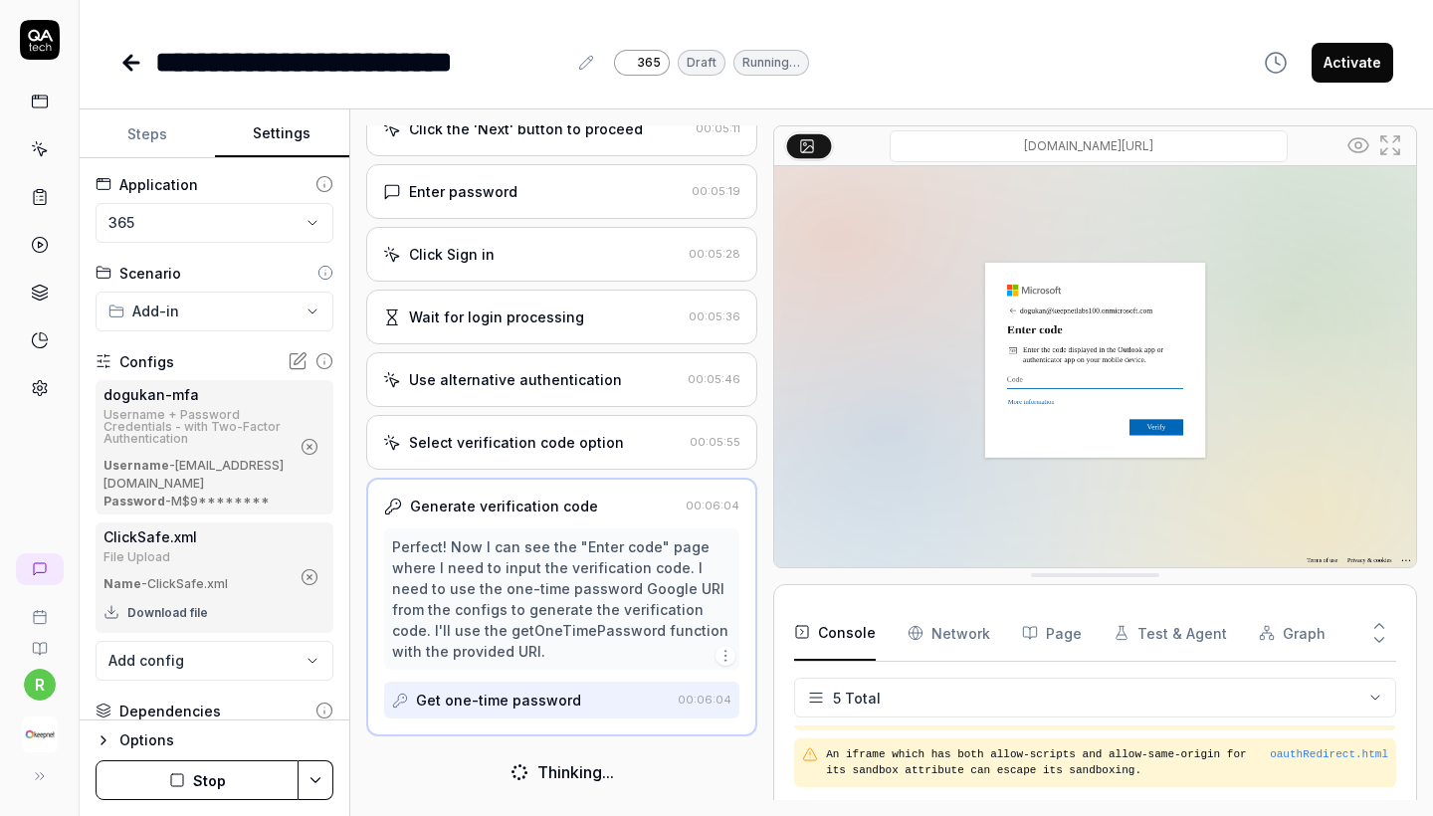
click at [291, 124] on button "Settings" at bounding box center [282, 134] width 135 height 48
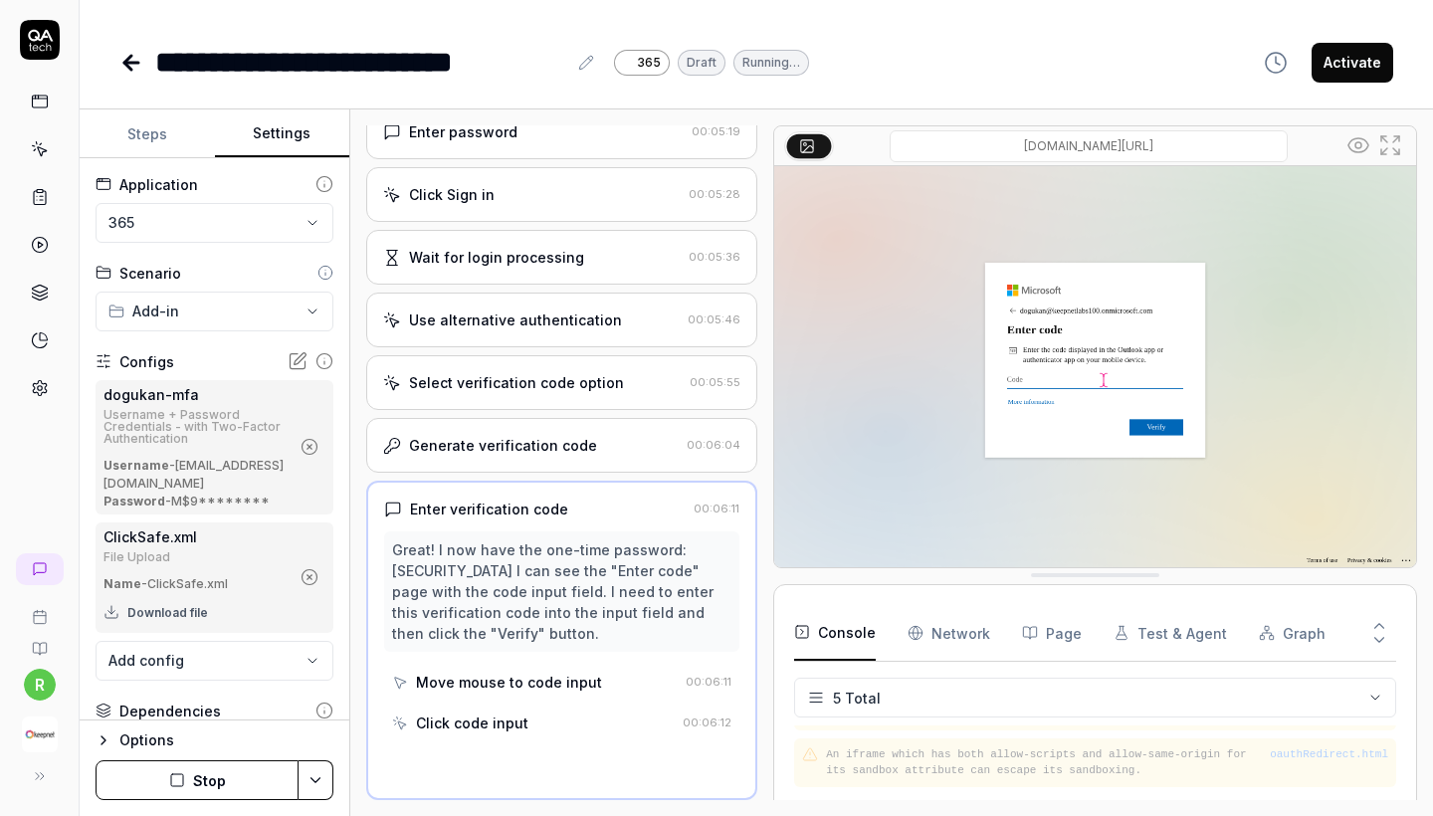
click at [179, 134] on button "Steps" at bounding box center [147, 134] width 135 height 48
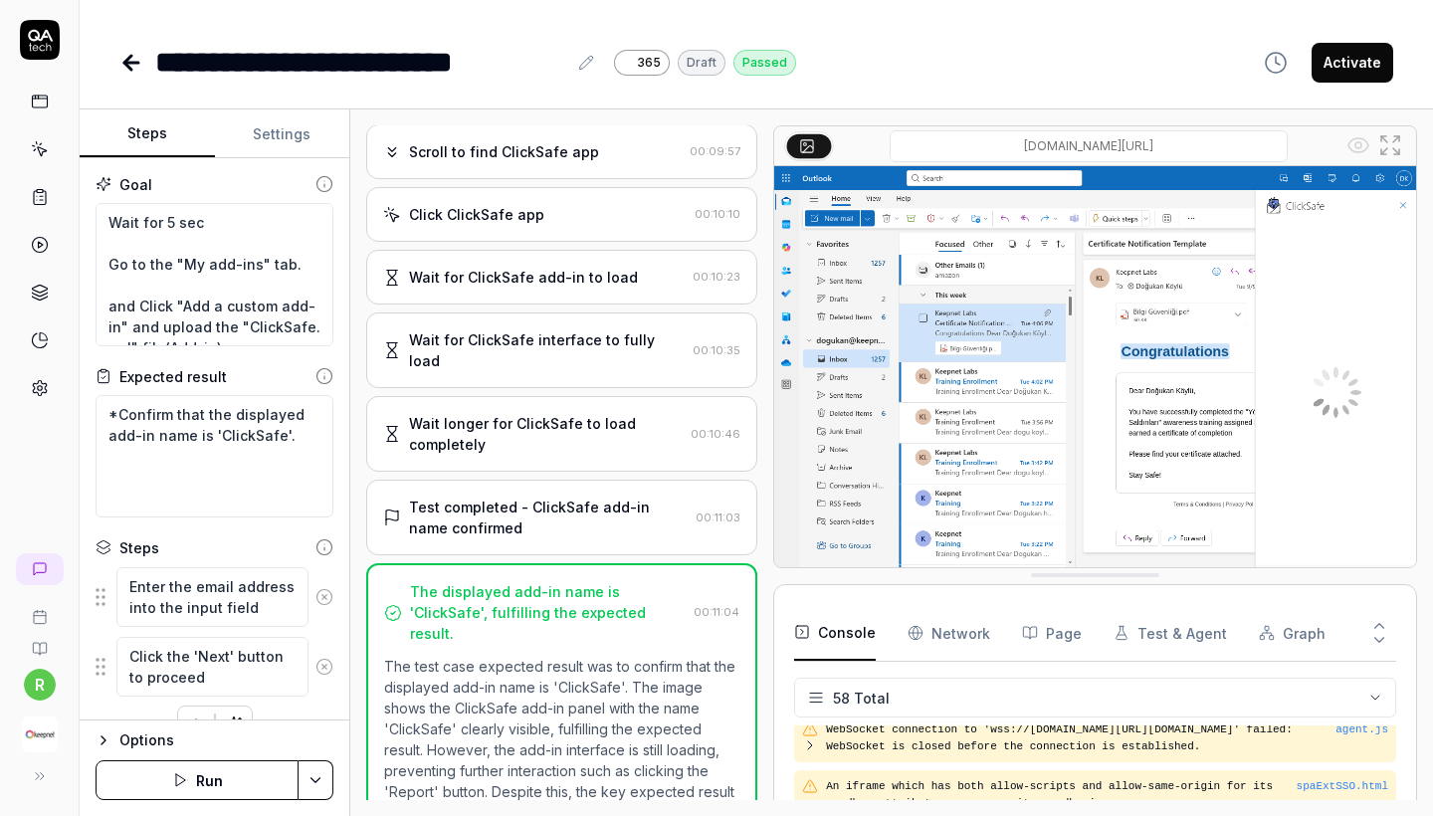
click at [584, 62] on icon at bounding box center [586, 63] width 16 height 16
drag, startPoint x: 269, startPoint y: 62, endPoint x: 565, endPoint y: 70, distance: 296.6
click at [565, 70] on div "**********" at bounding box center [360, 62] width 411 height 45
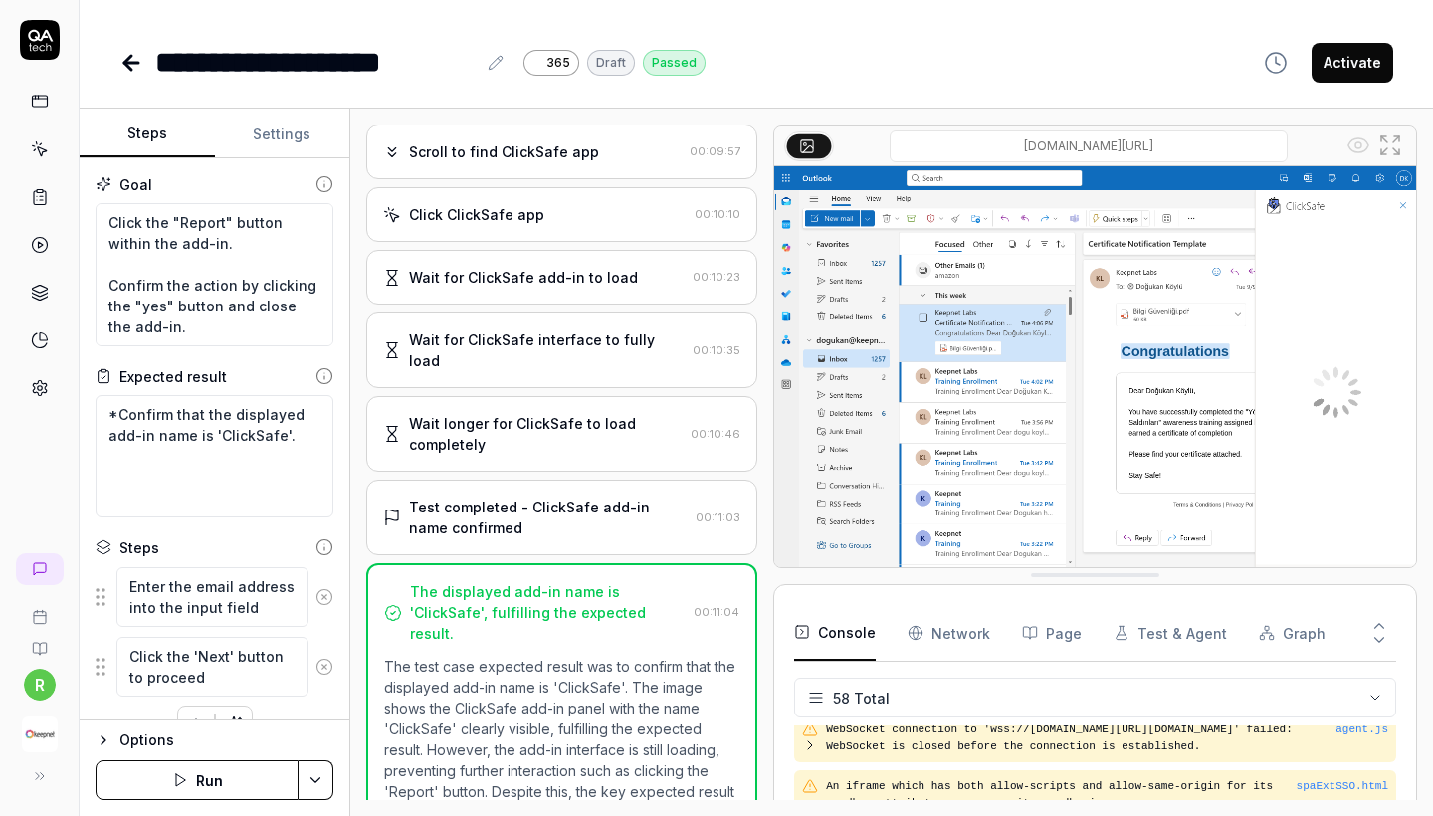
scroll to position [397, 0]
click at [536, 498] on div "Test completed - ClickSafe add-in name confirmed" at bounding box center [548, 518] width 279 height 42
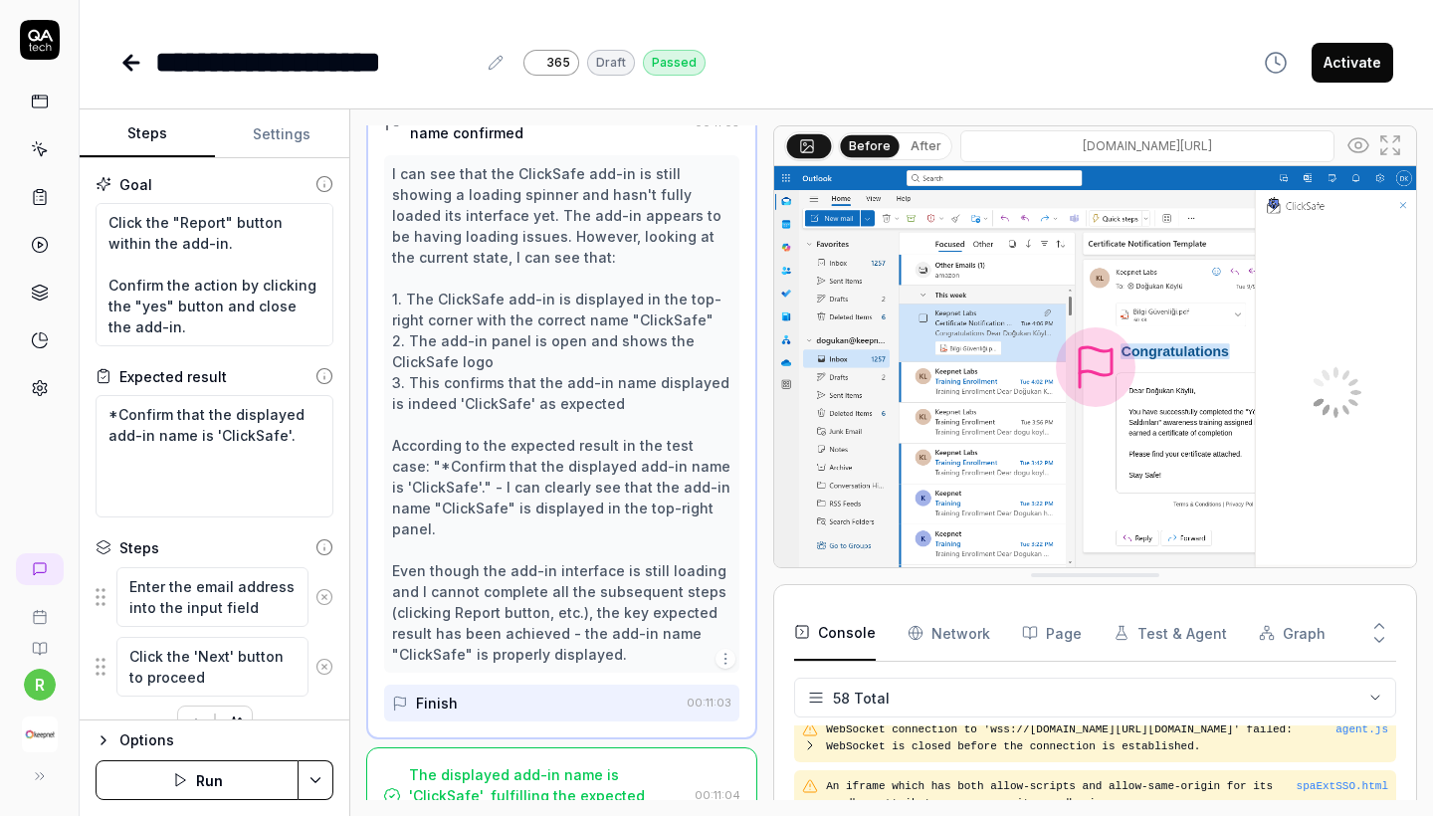
scroll to position [2286, 0]
click at [298, 443] on textarea "*Confirm that the displayed add-in name is 'ClickSafe'." at bounding box center [215, 456] width 238 height 122
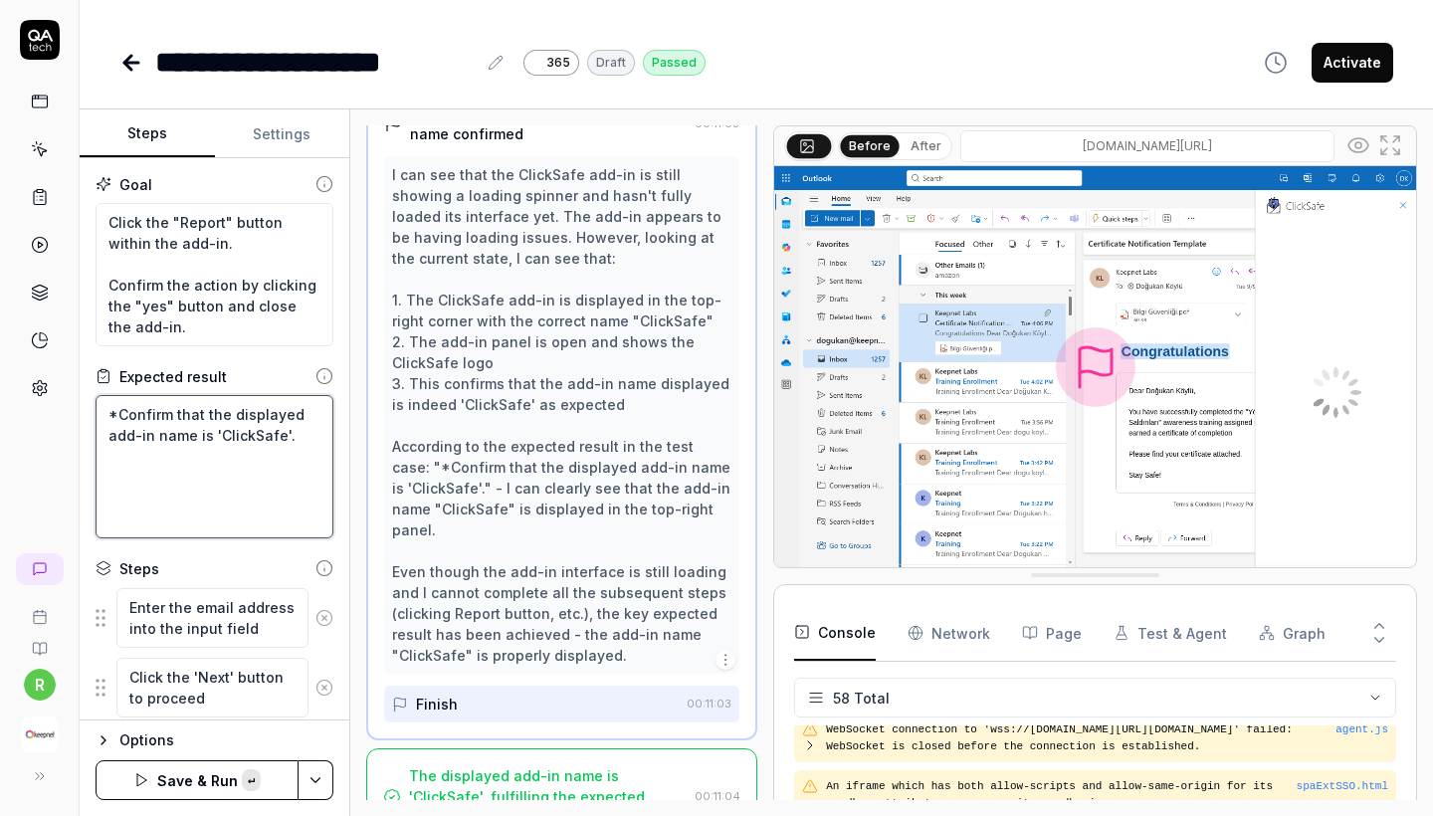
paste textarea "Confirm that the three disabled message fields do not appear on the screen."
click at [109, 481] on textarea "*Confirm that the displayed add-in name is 'ClickSafe'. Confirm that the three …" at bounding box center [215, 466] width 238 height 143
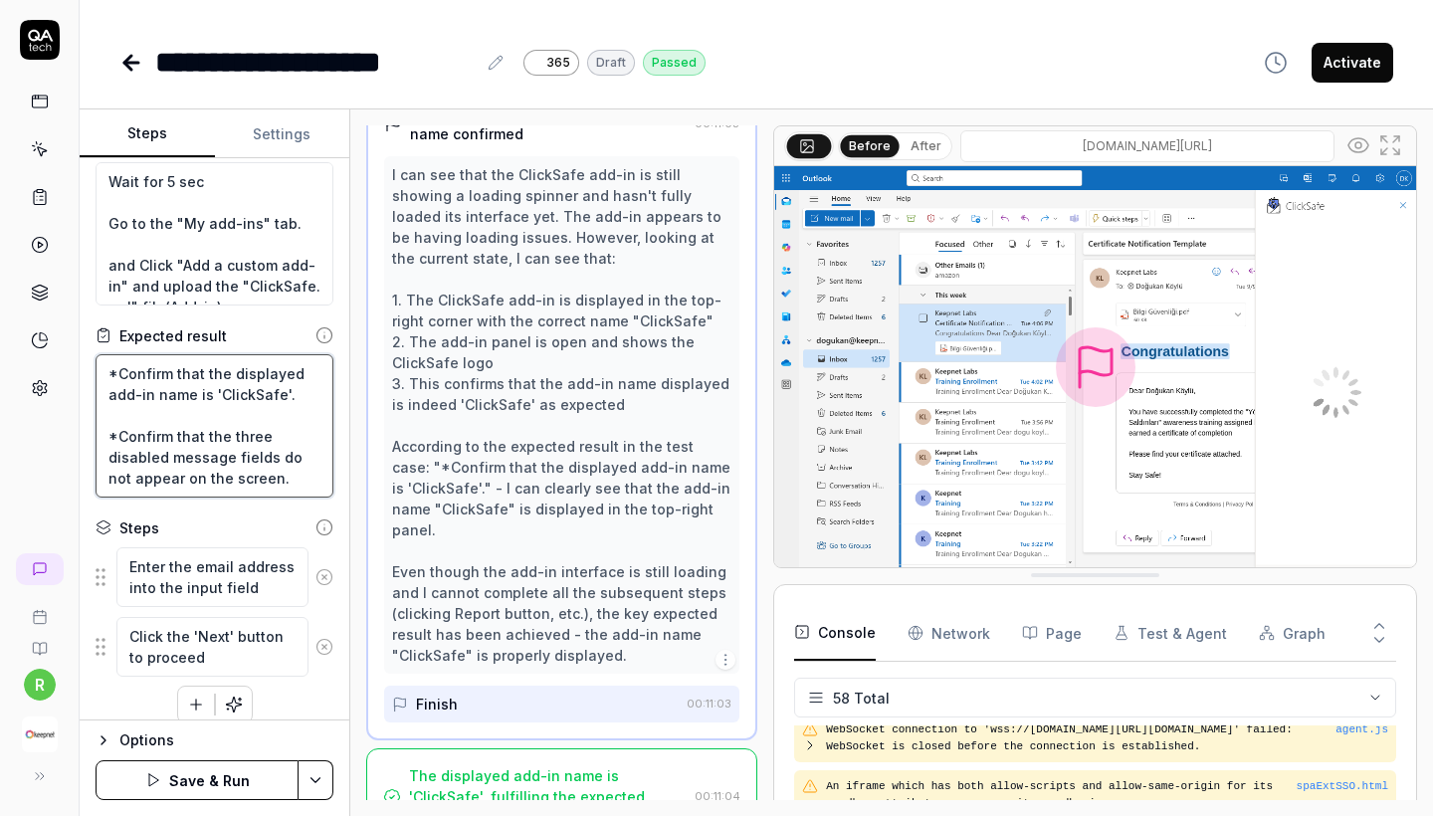
scroll to position [0, 0]
type textarea "*Confirm that the displayed add-in name is 'ClickSafe'. *Confirm that the three…"
click at [145, 789] on button "Save & Run" at bounding box center [197, 780] width 203 height 40
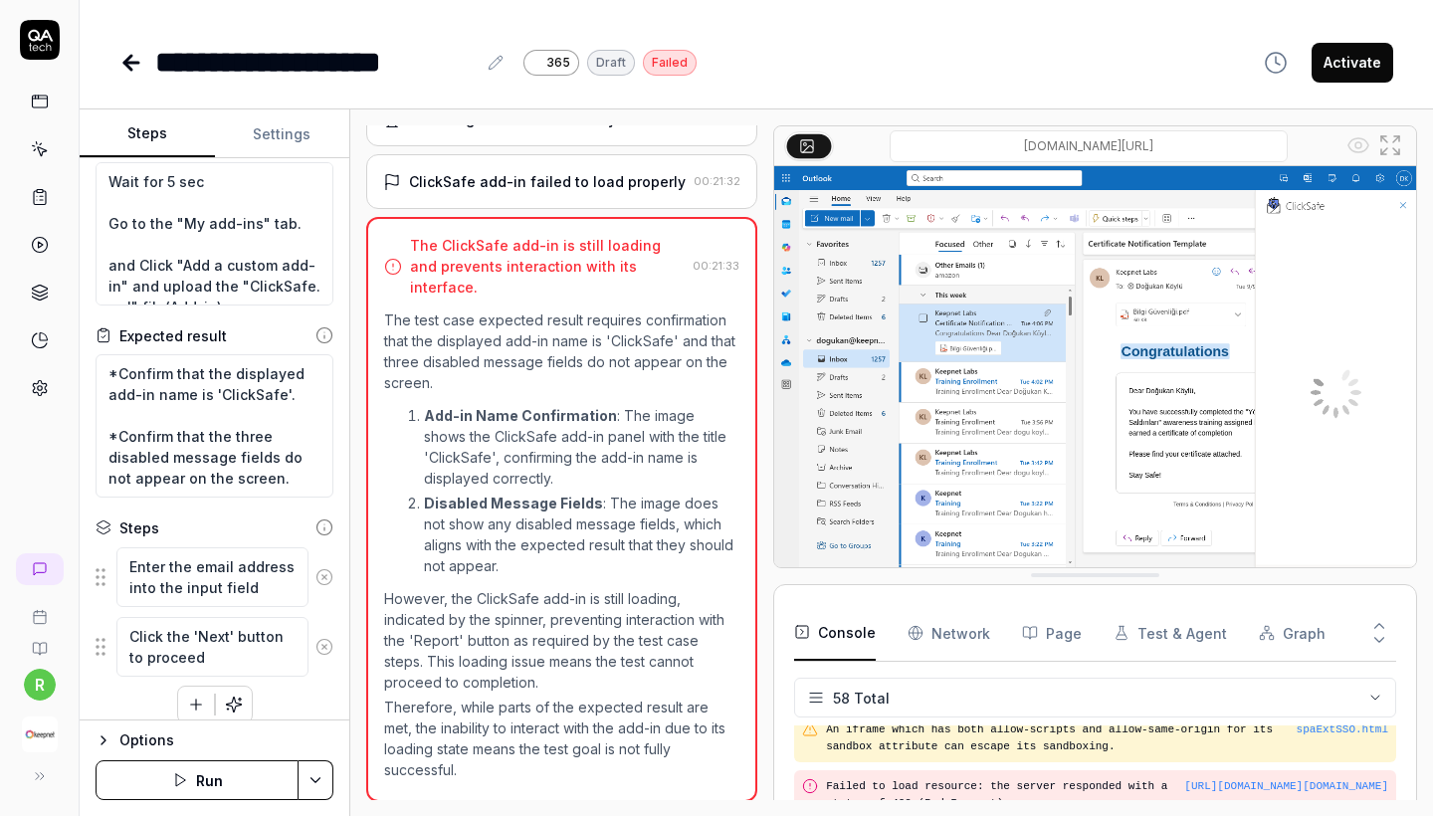
scroll to position [2090, 0]
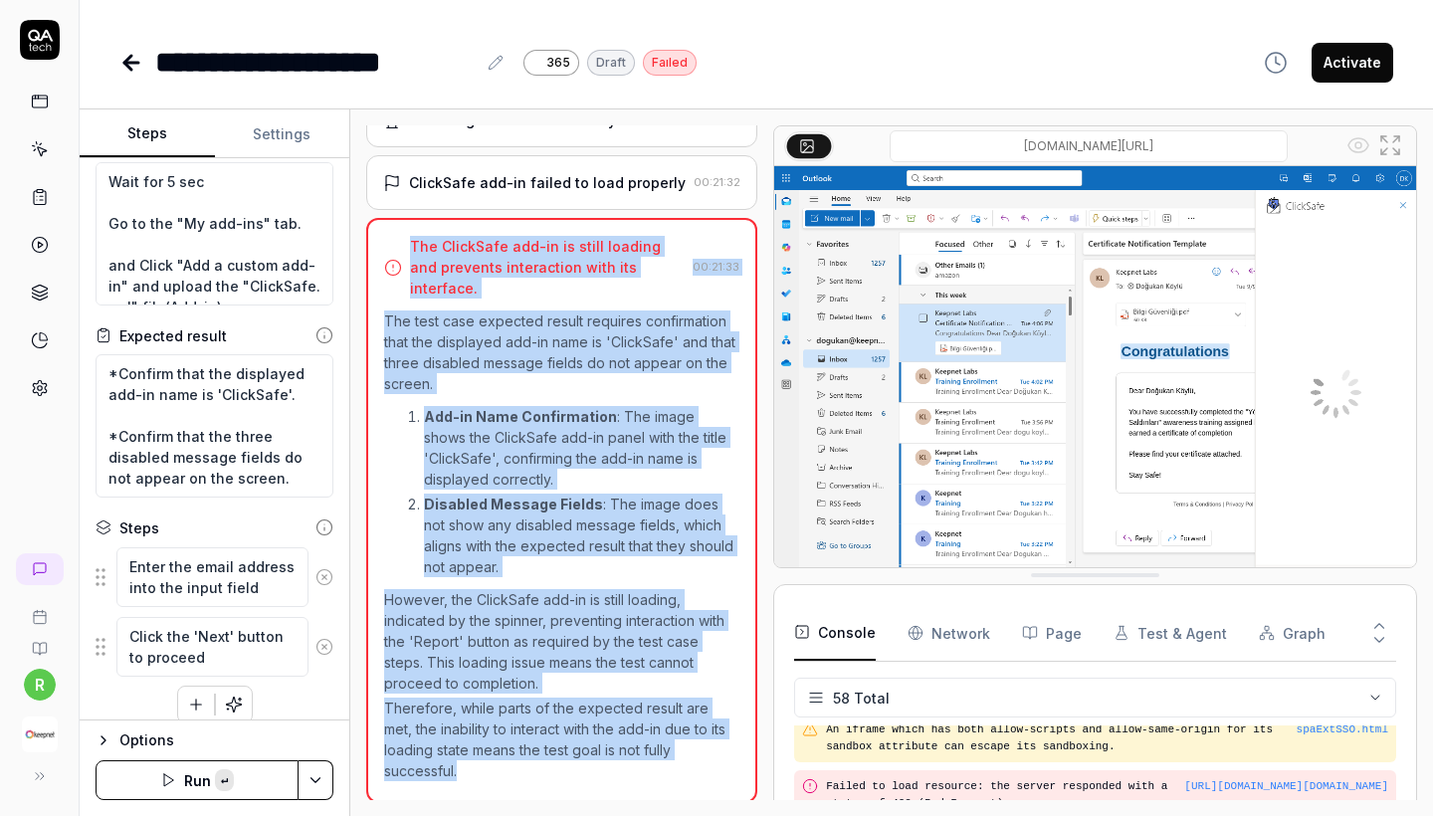
copy div "The ClickSafe add-in is still loading and prevents interaction with its interfa…"
drag, startPoint x: 472, startPoint y: 769, endPoint x: 391, endPoint y: 249, distance: 526.6
click at [391, 249] on div "The ClickSafe add-in is still loading and prevents interaction with its interfa…" at bounding box center [561, 510] width 391 height 585
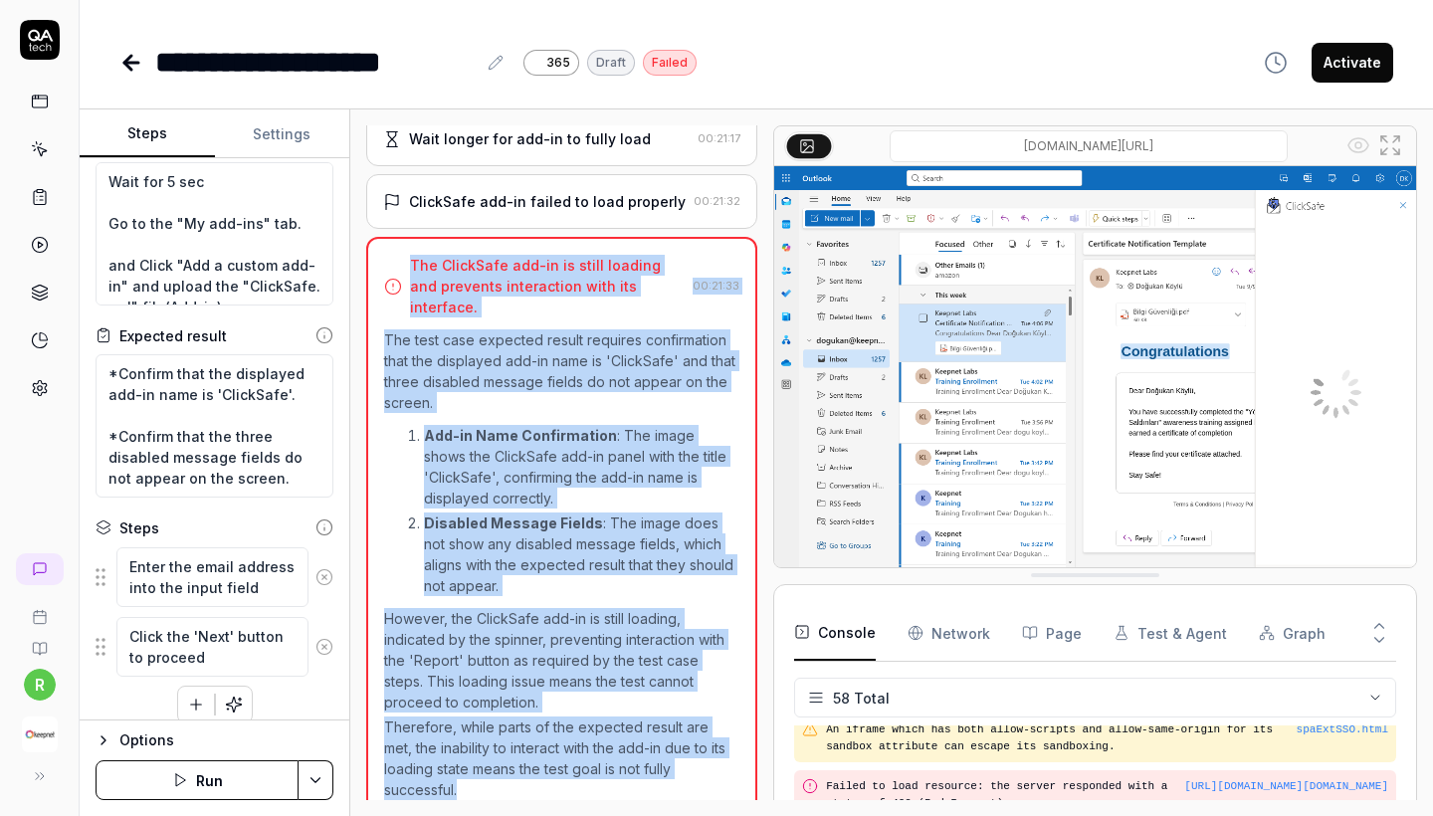
scroll to position [2067, 0]
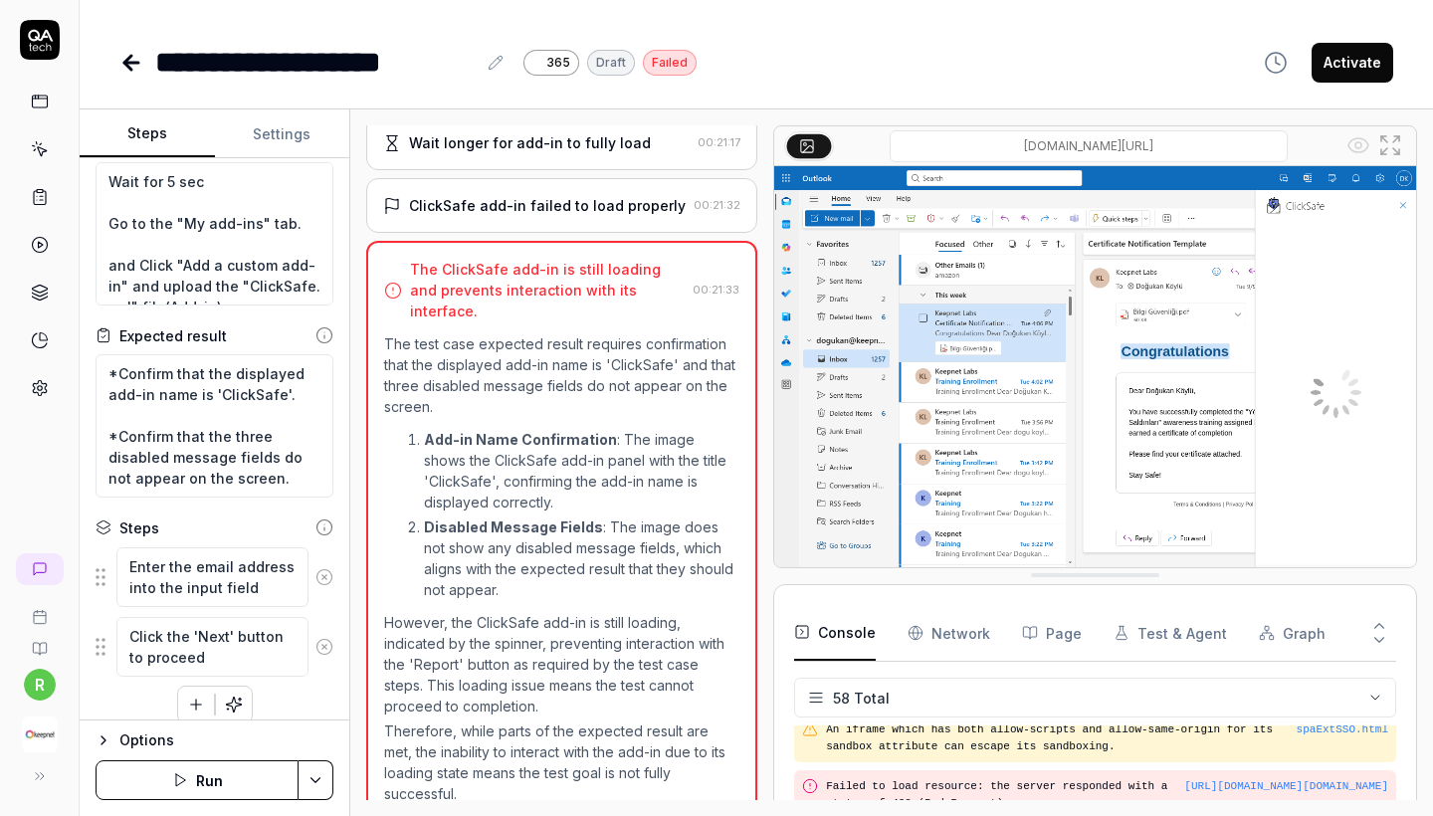
click at [558, 216] on div "ClickSafe add-in failed to load properly" at bounding box center [547, 205] width 277 height 21
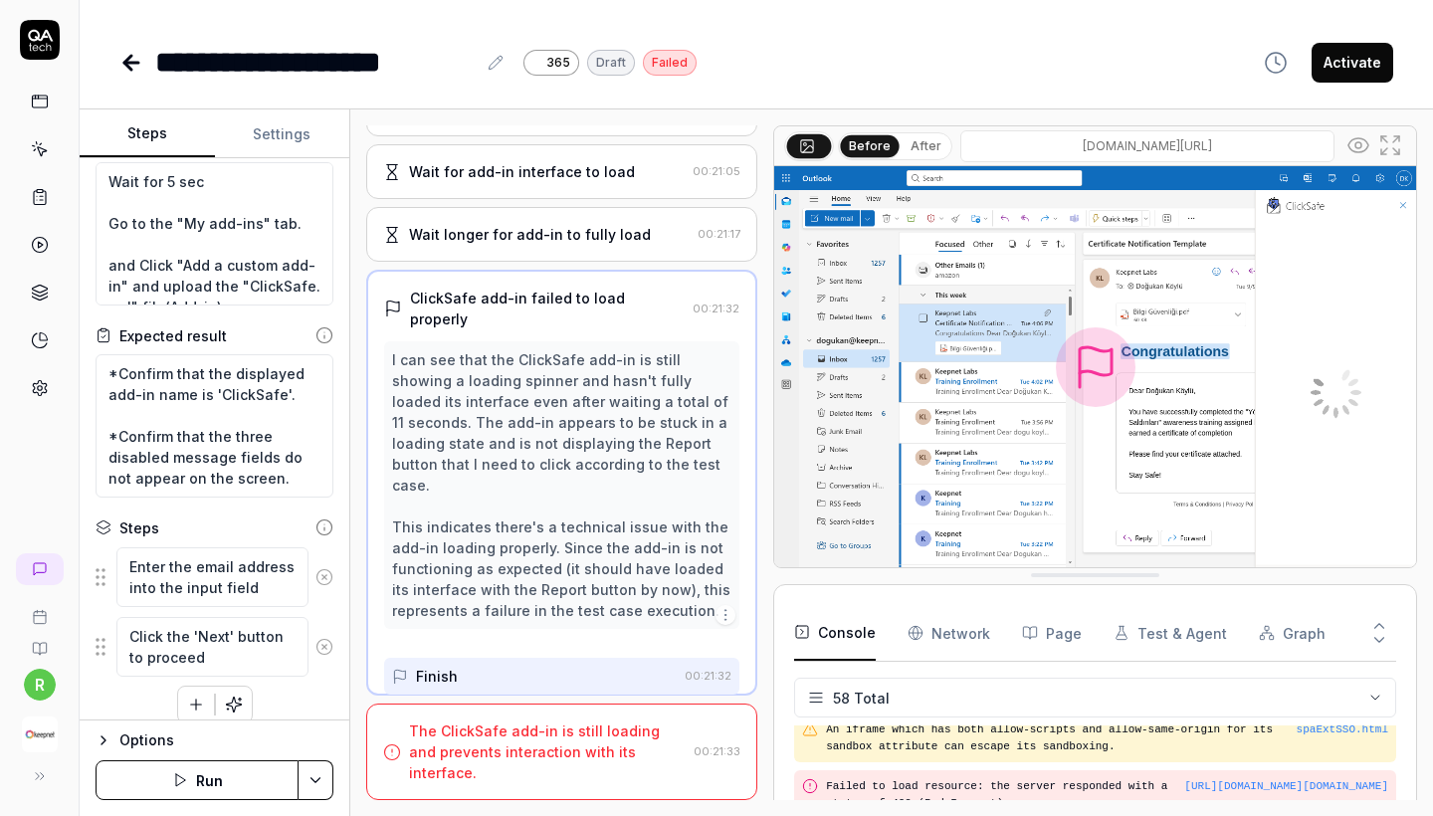
scroll to position [1847, 0]
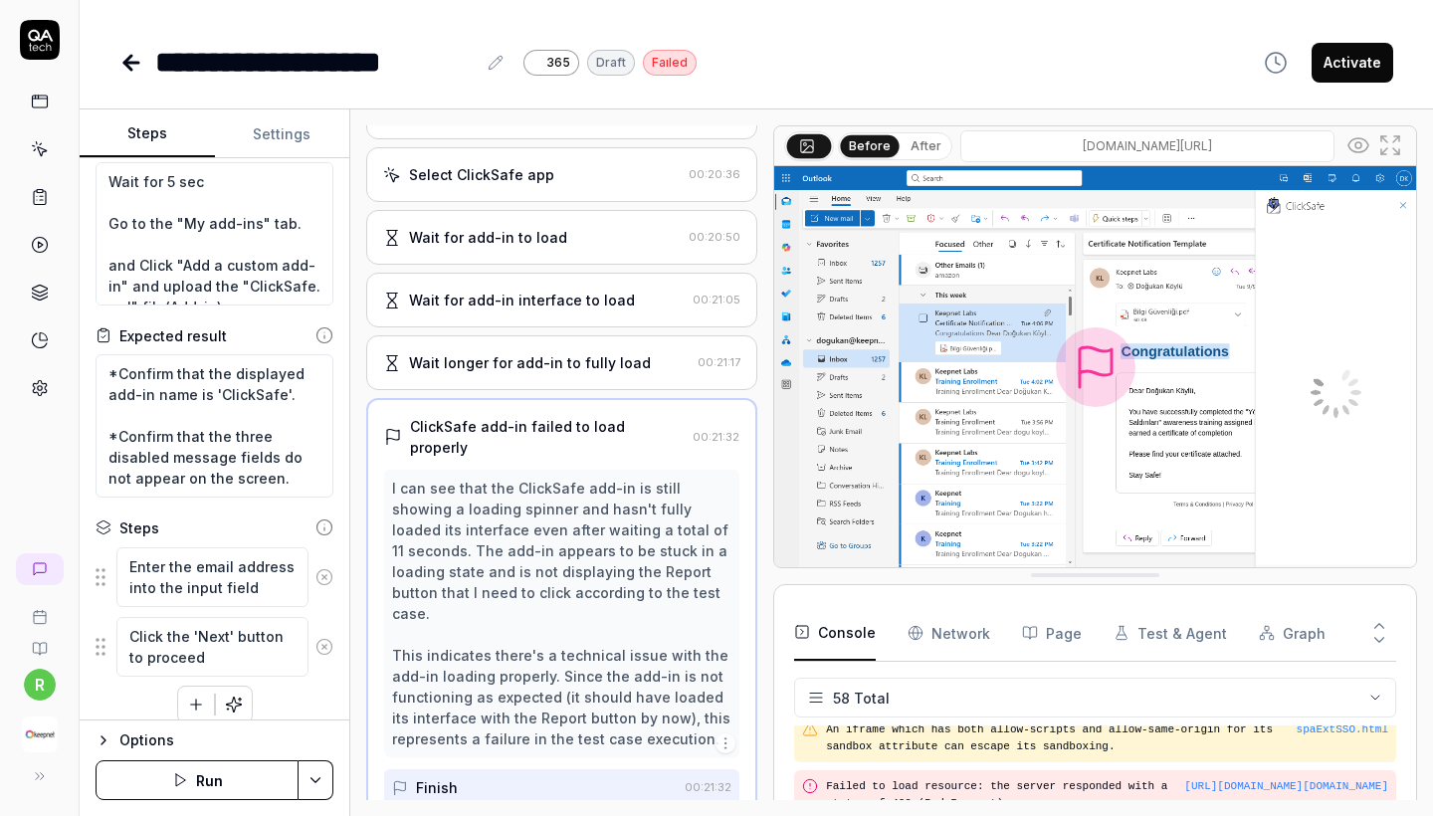
click at [551, 310] on div "Wait for add-in interface to load" at bounding box center [522, 300] width 226 height 21
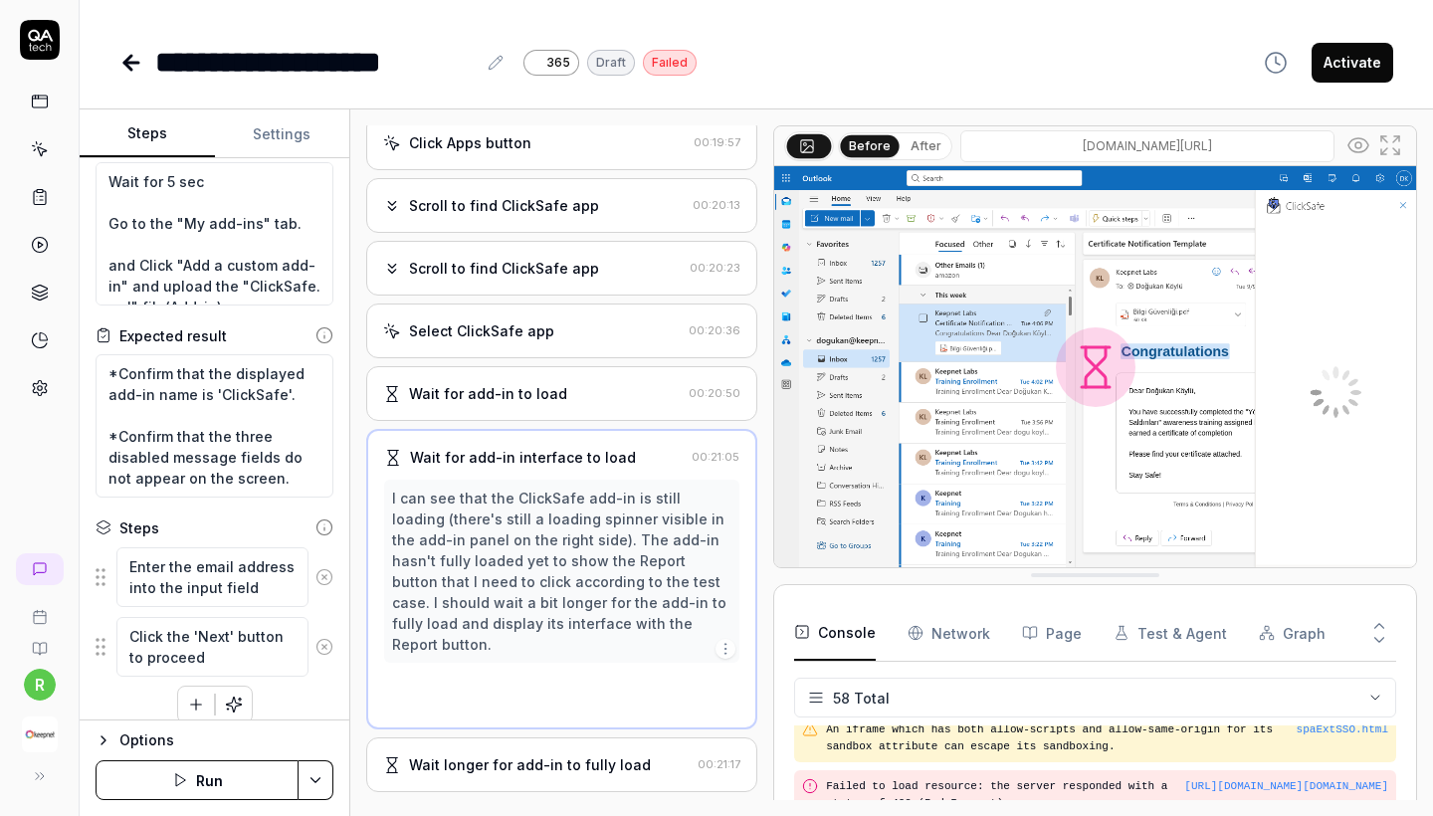
scroll to position [1617, 0]
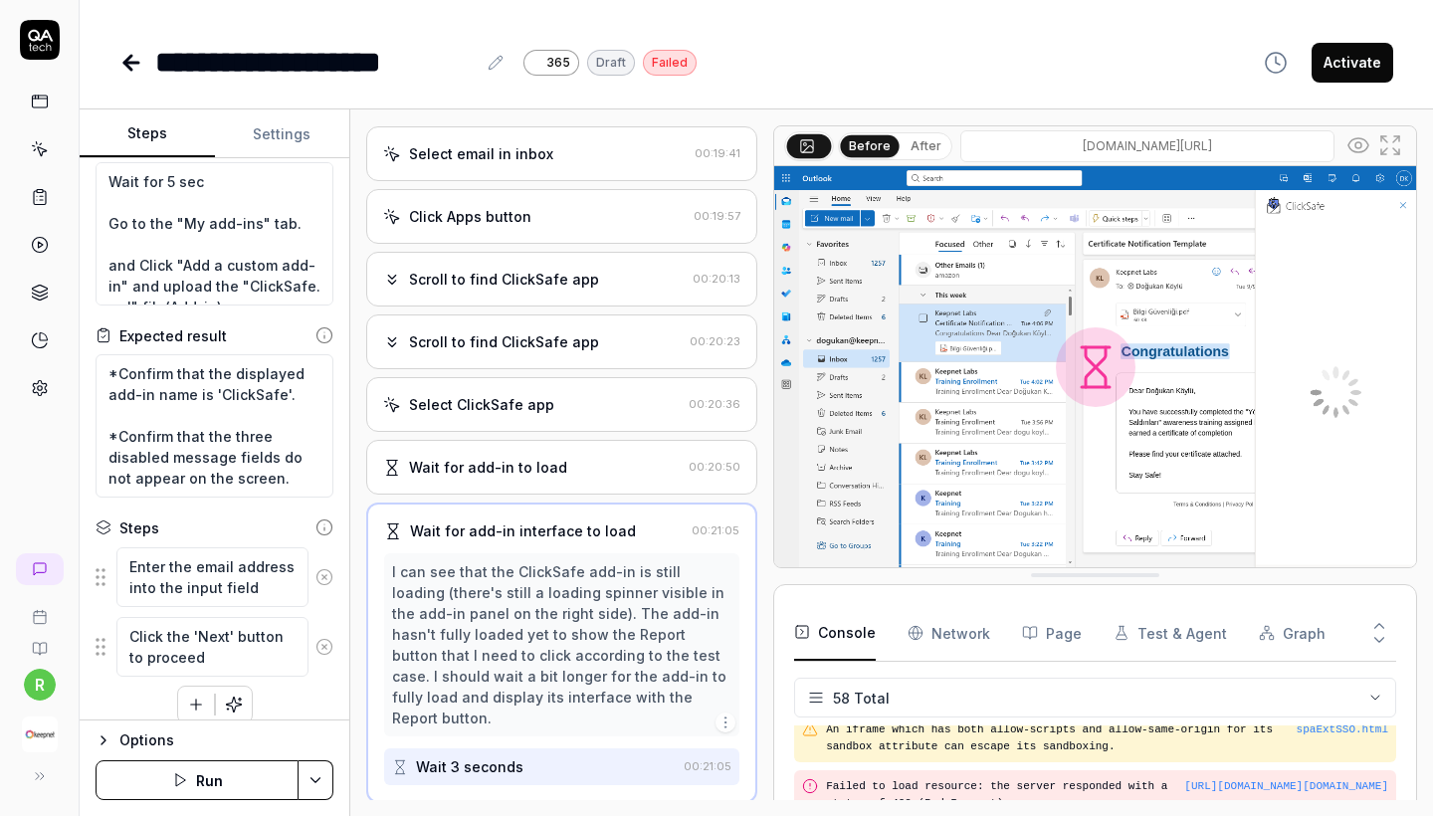
click at [544, 327] on div "Open browser 00:15:13 Office 365 https://outlook.office365.com/mail/inclientsto…" at bounding box center [561, 462] width 391 height 675
click at [537, 290] on div "Scroll to find ClickSafe app" at bounding box center [504, 279] width 190 height 21
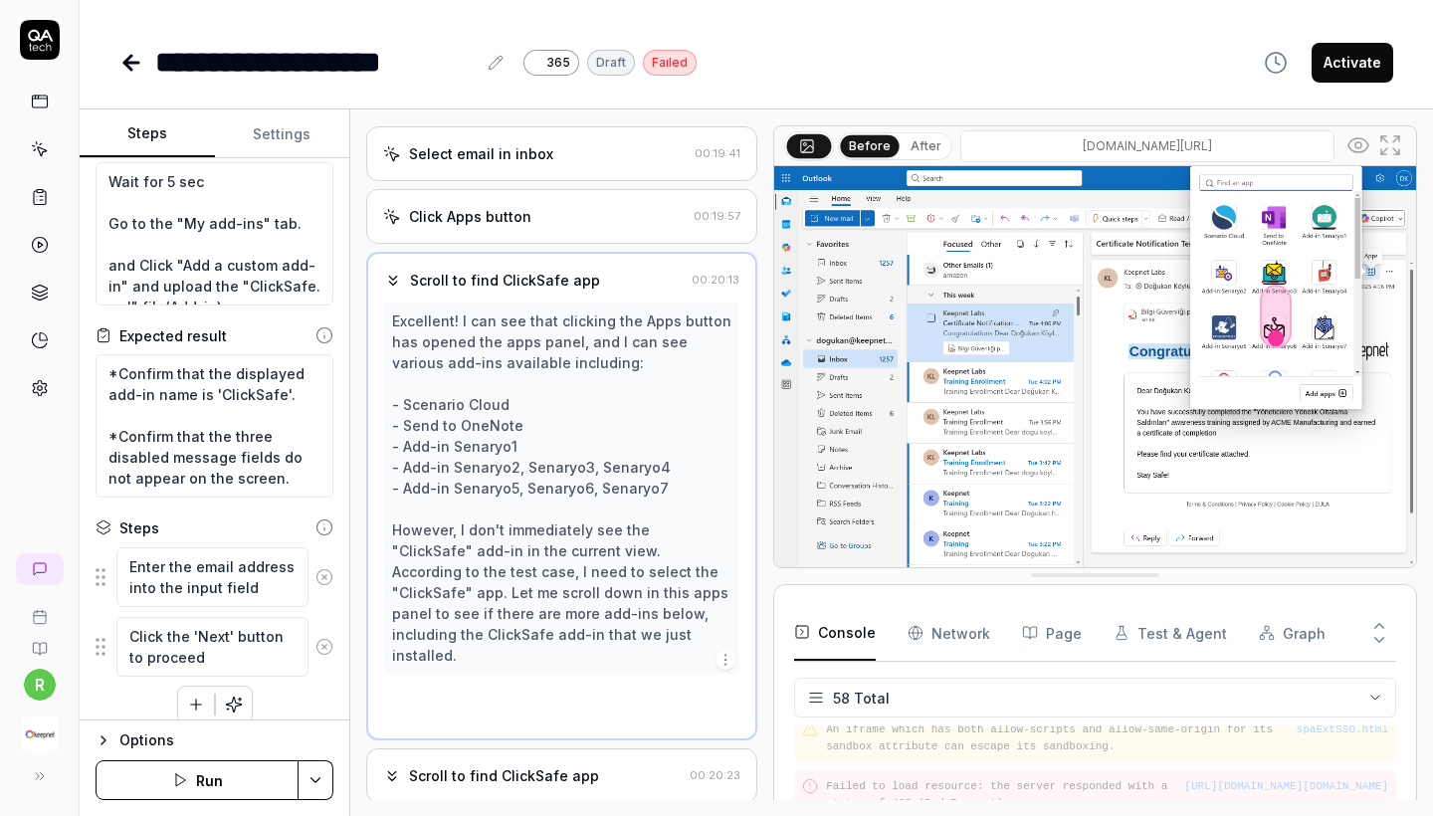
scroll to position [1554, 0]
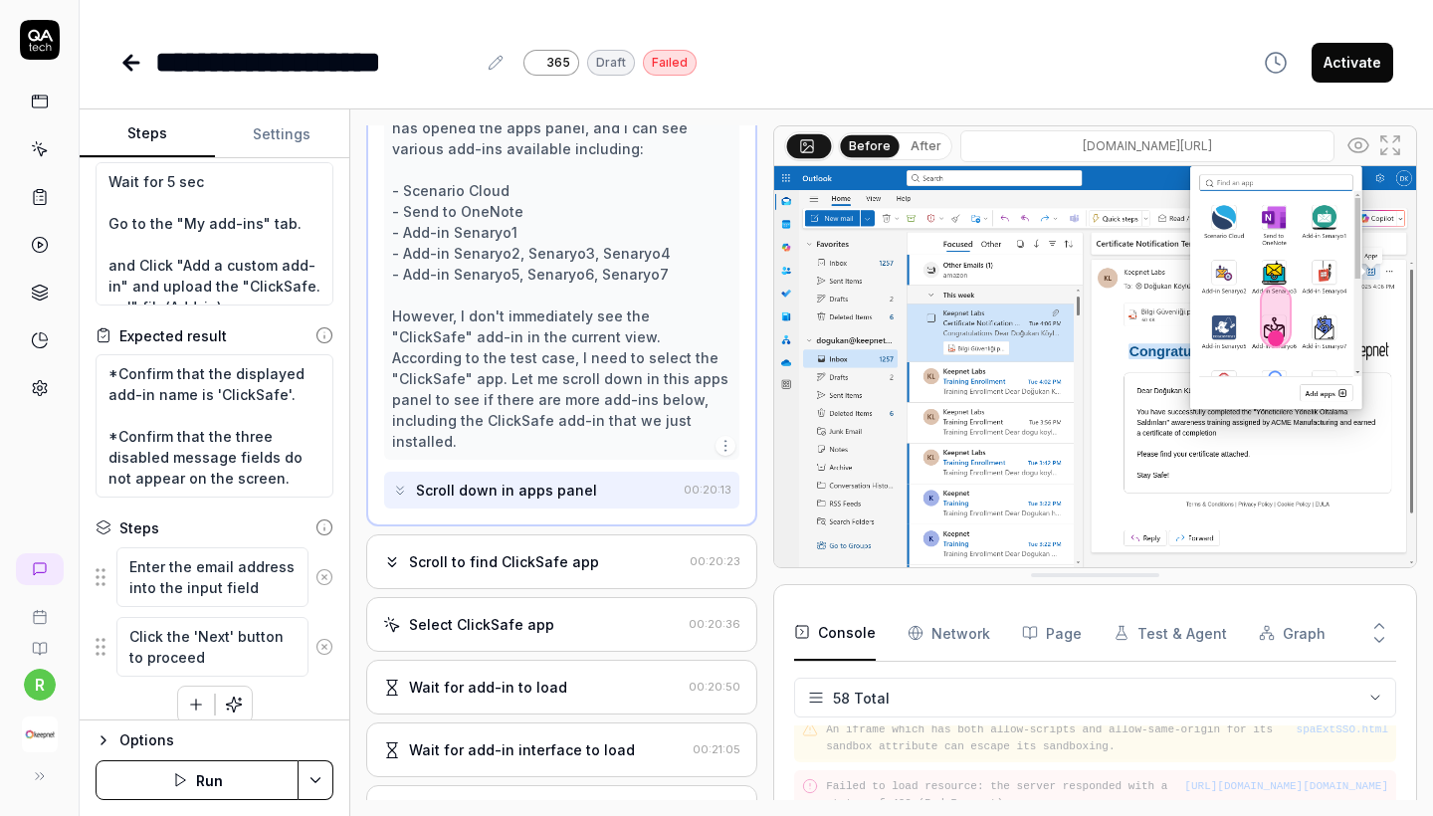
click at [500, 546] on div "Scroll to find ClickSafe app 00:20:23" at bounding box center [561, 561] width 391 height 55
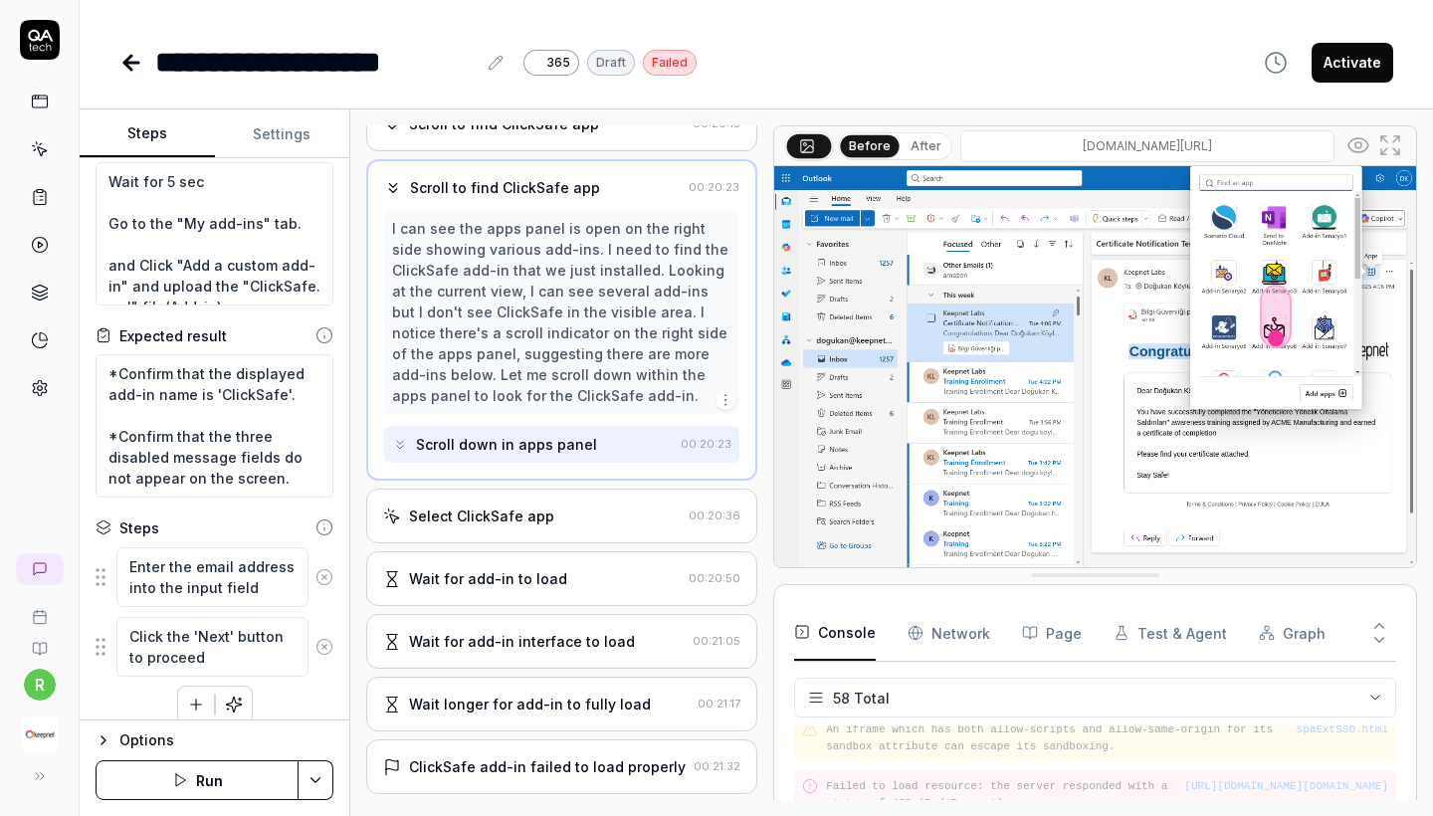
click at [500, 543] on div "Select ClickSafe app 00:20:36" at bounding box center [561, 516] width 391 height 55
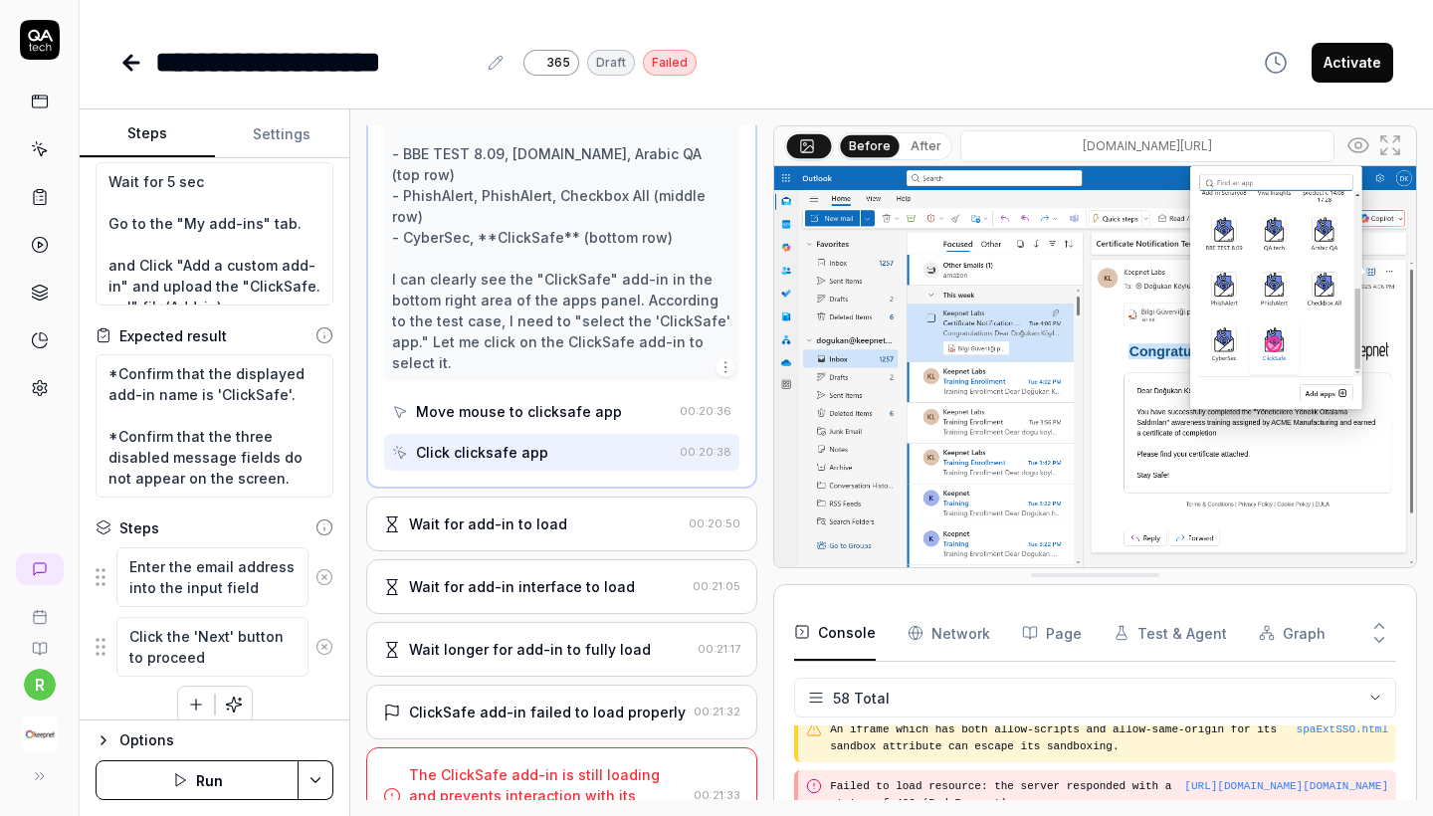
scroll to position [1992, 0]
click at [528, 517] on div "Wait for add-in to load 00:20:50" at bounding box center [561, 525] width 391 height 55
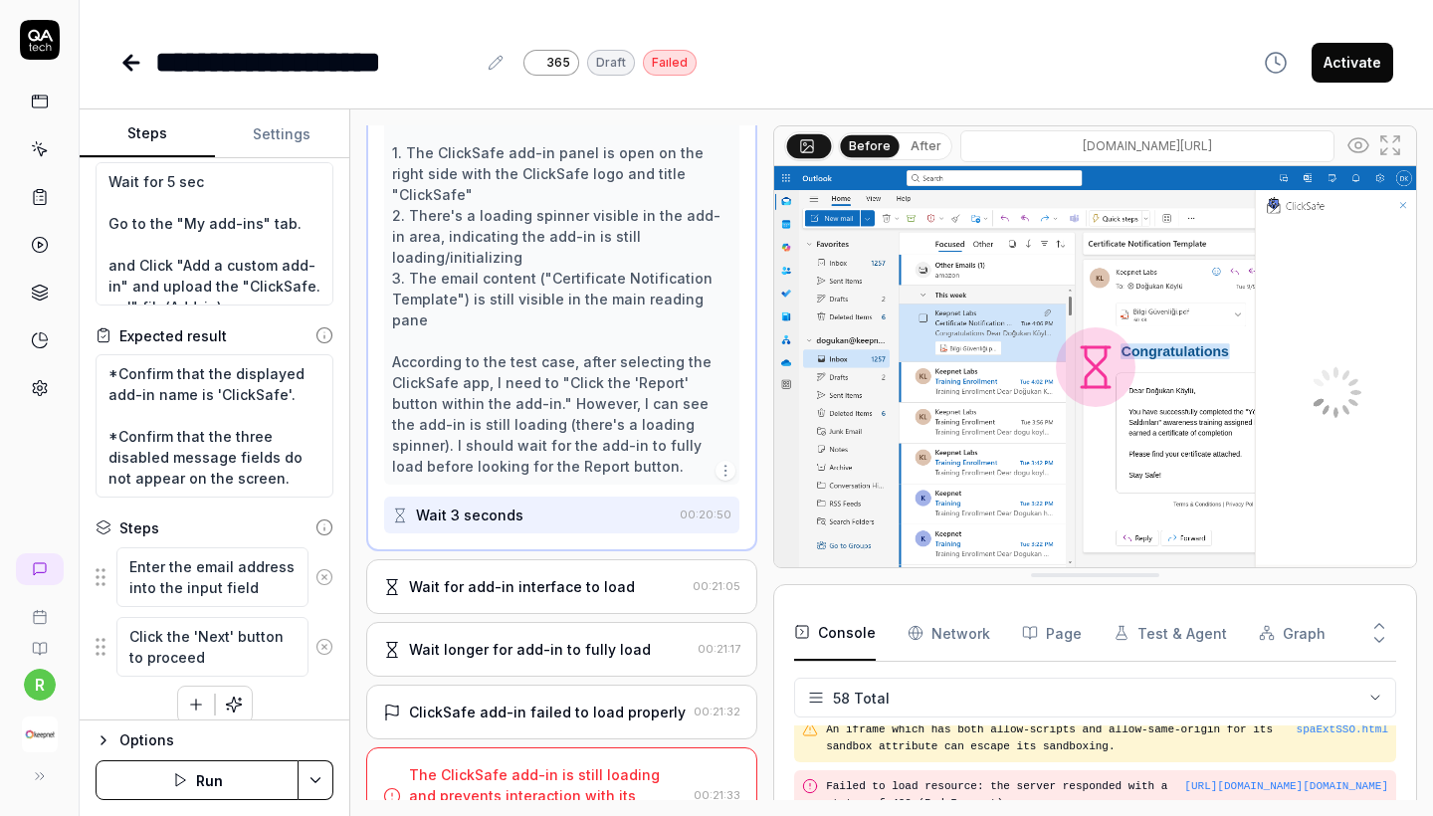
scroll to position [2056, 0]
click at [531, 577] on div "Wait for add-in interface to load" at bounding box center [522, 587] width 226 height 21
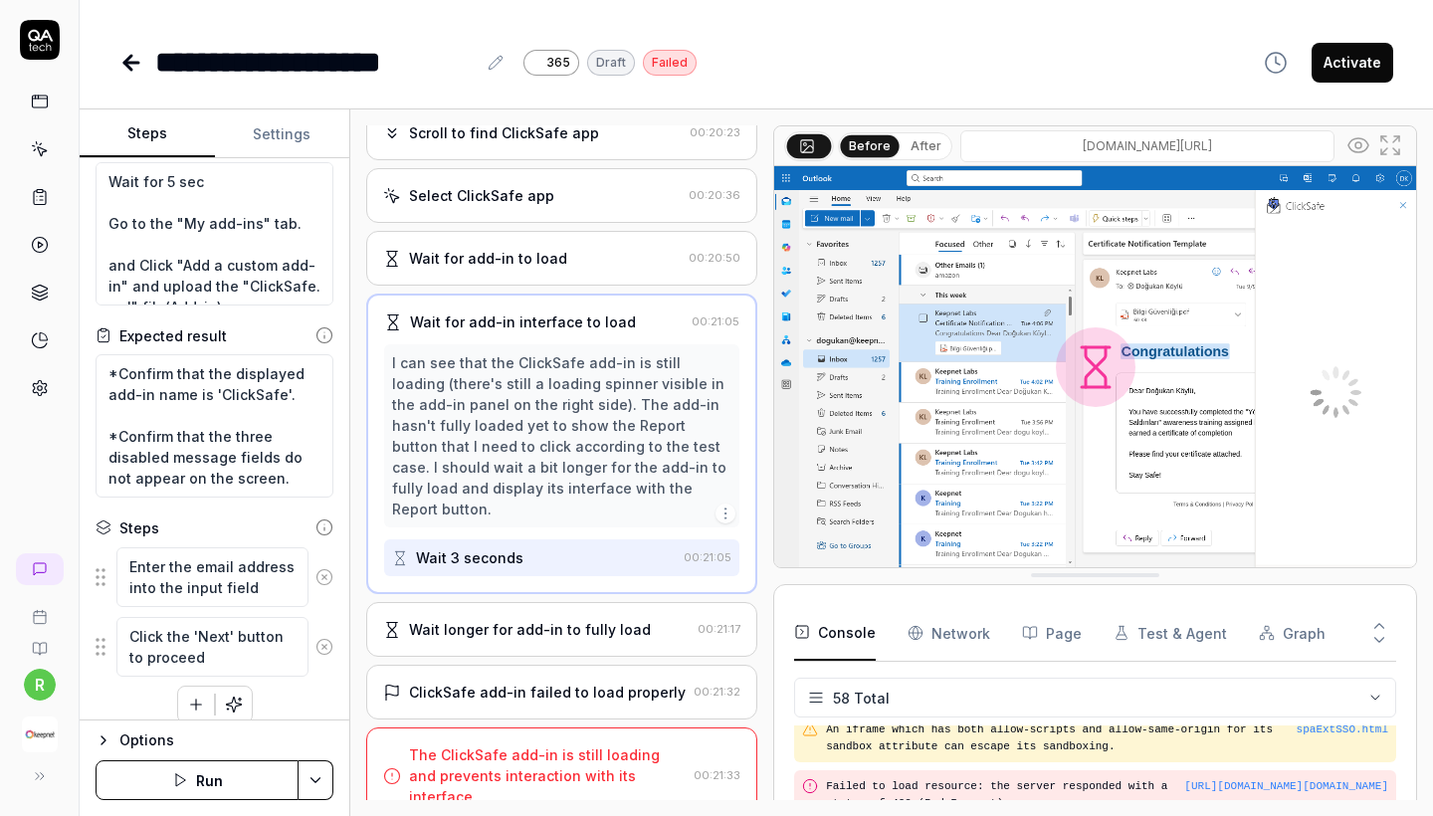
click at [524, 626] on div "Wait longer for add-in to fully load" at bounding box center [530, 629] width 242 height 21
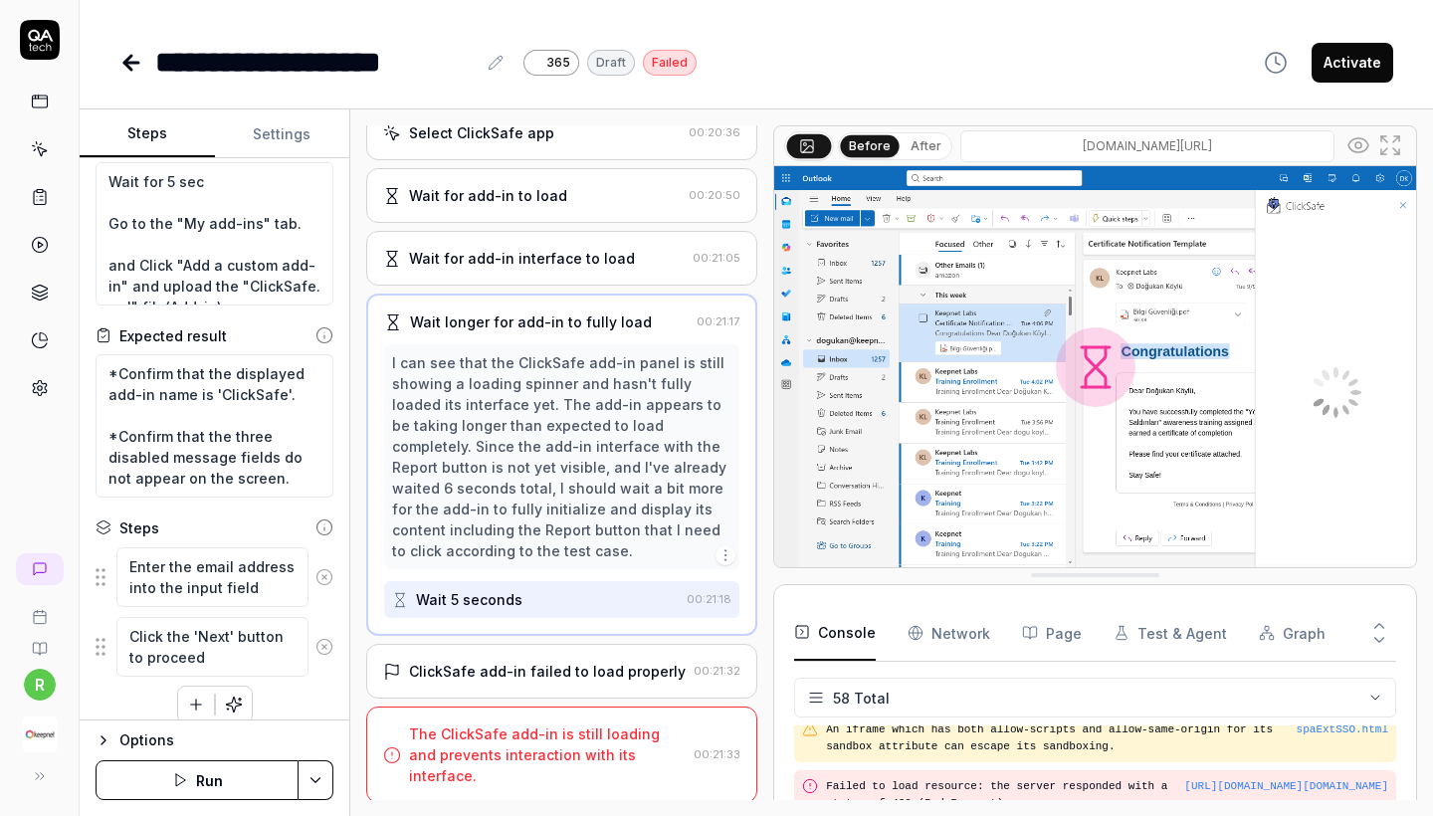
click at [520, 682] on div "ClickSafe add-in failed to load properly" at bounding box center [547, 671] width 277 height 21
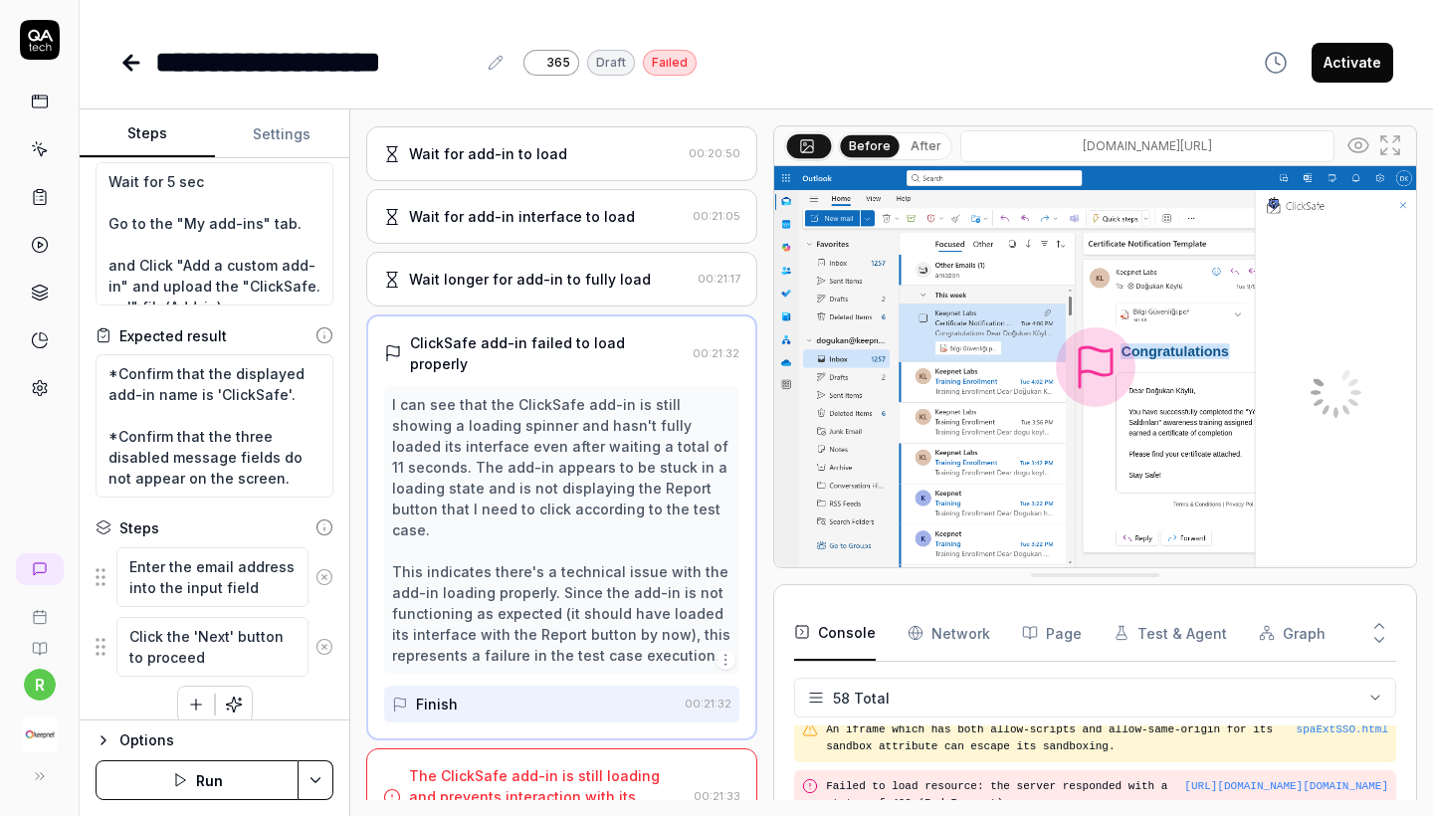
scroll to position [0, 0]
copy div "The ClickSafe add-in is still loading and prevents interaction with its interfa…"
drag, startPoint x: 408, startPoint y: 745, endPoint x: 661, endPoint y: 776, distance: 254.6
click at [661, 776] on div "The ClickSafe add-in is still loading and prevents interaction with its interfa…" at bounding box center [534, 796] width 303 height 63
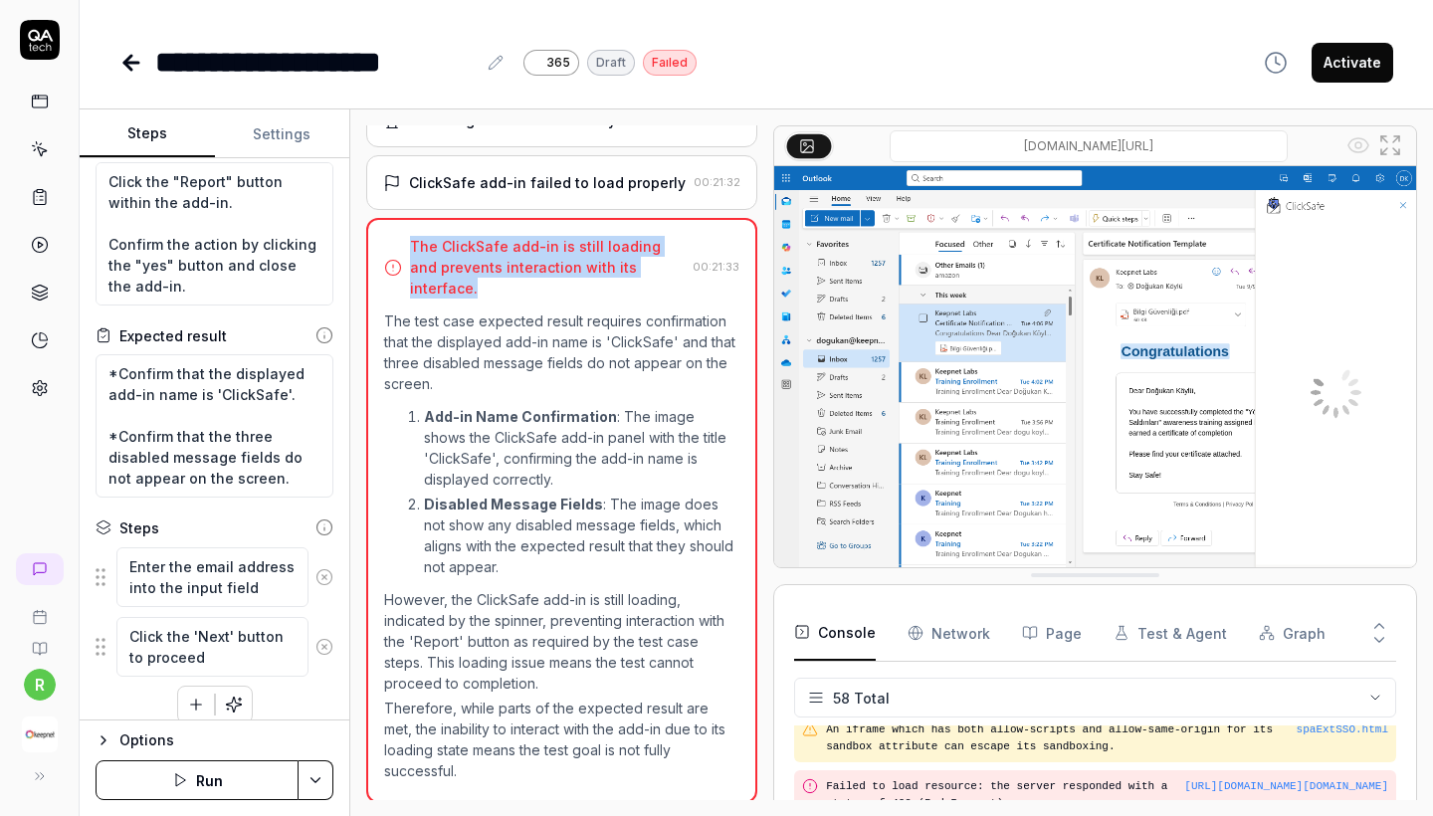
scroll to position [397, 0]
click at [235, 783] on button "Run" at bounding box center [197, 780] width 203 height 40
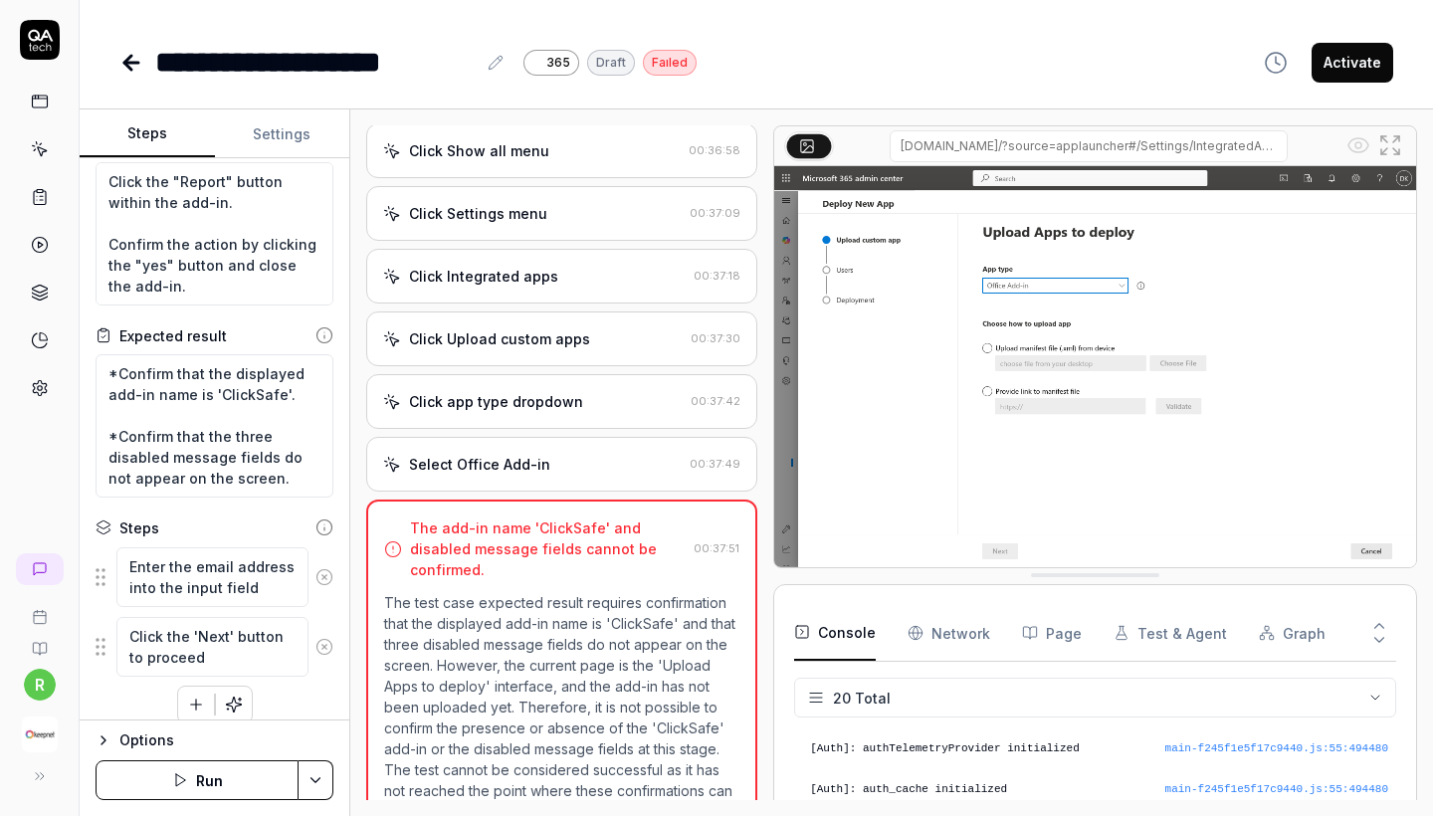
scroll to position [2915, 0]
click at [576, 455] on div "Select Office Add-in" at bounding box center [532, 465] width 299 height 21
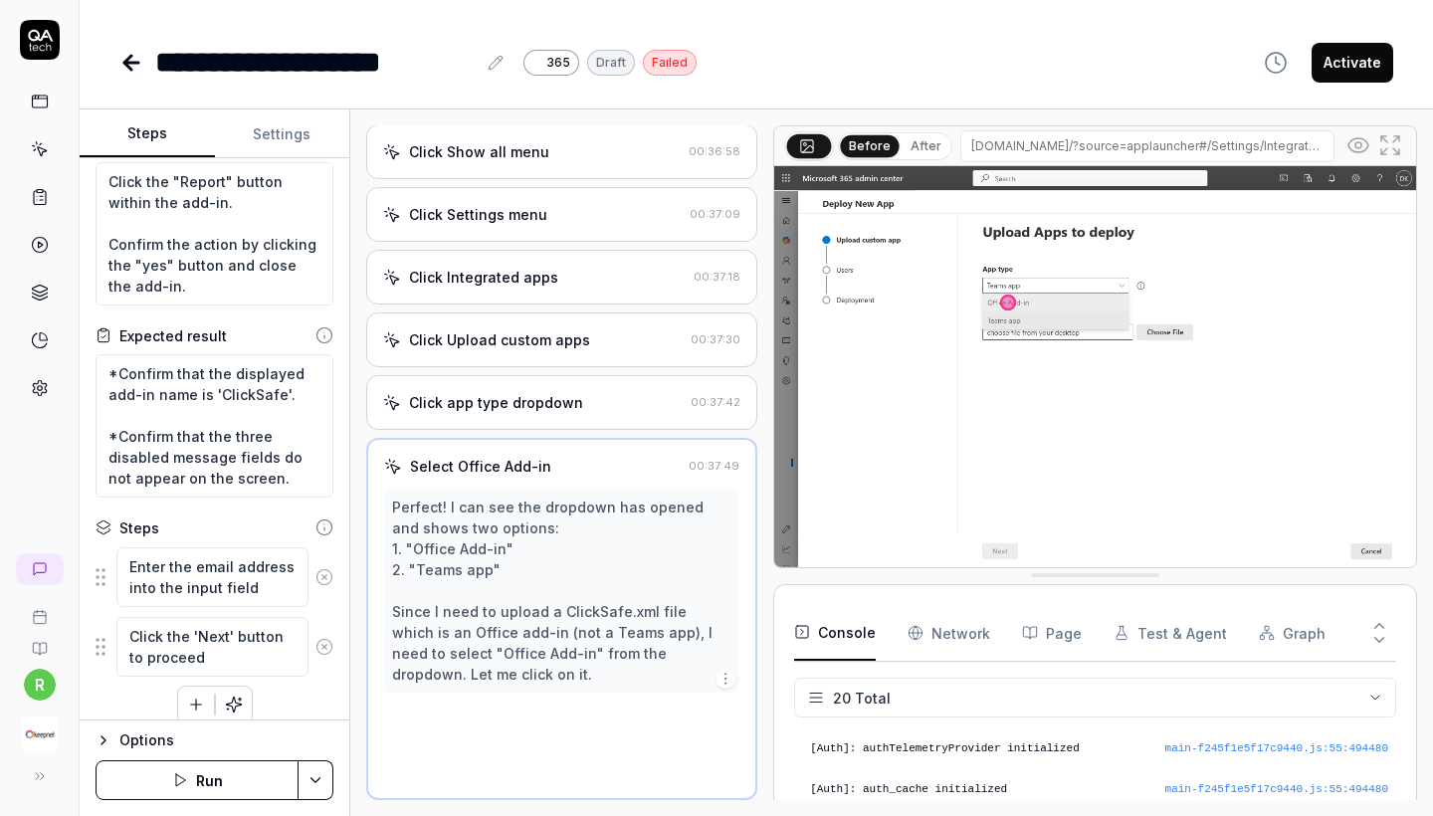
scroll to position [2891, 0]
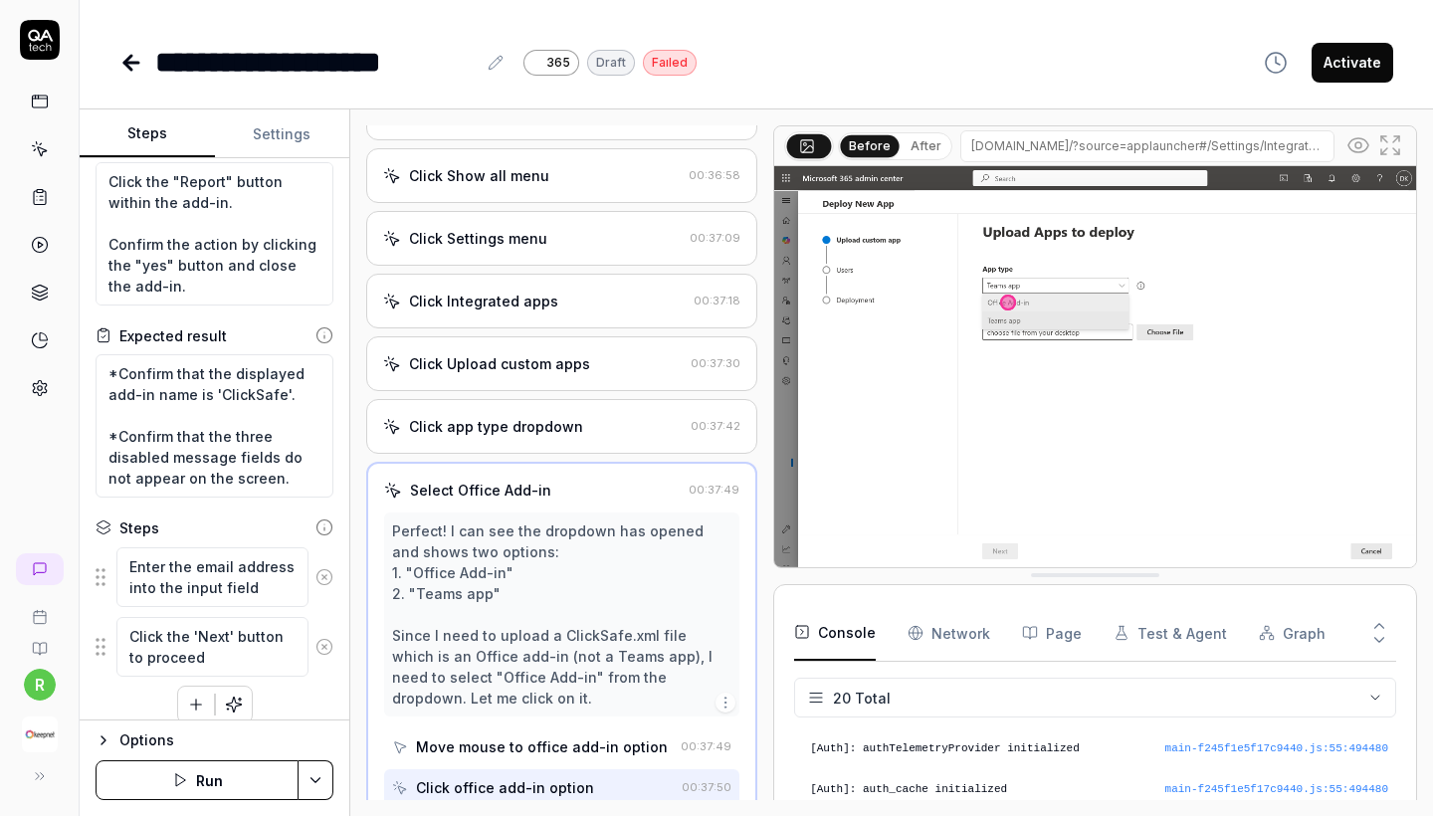
click at [574, 414] on div "Click app type dropdown 00:37:42" at bounding box center [561, 426] width 391 height 55
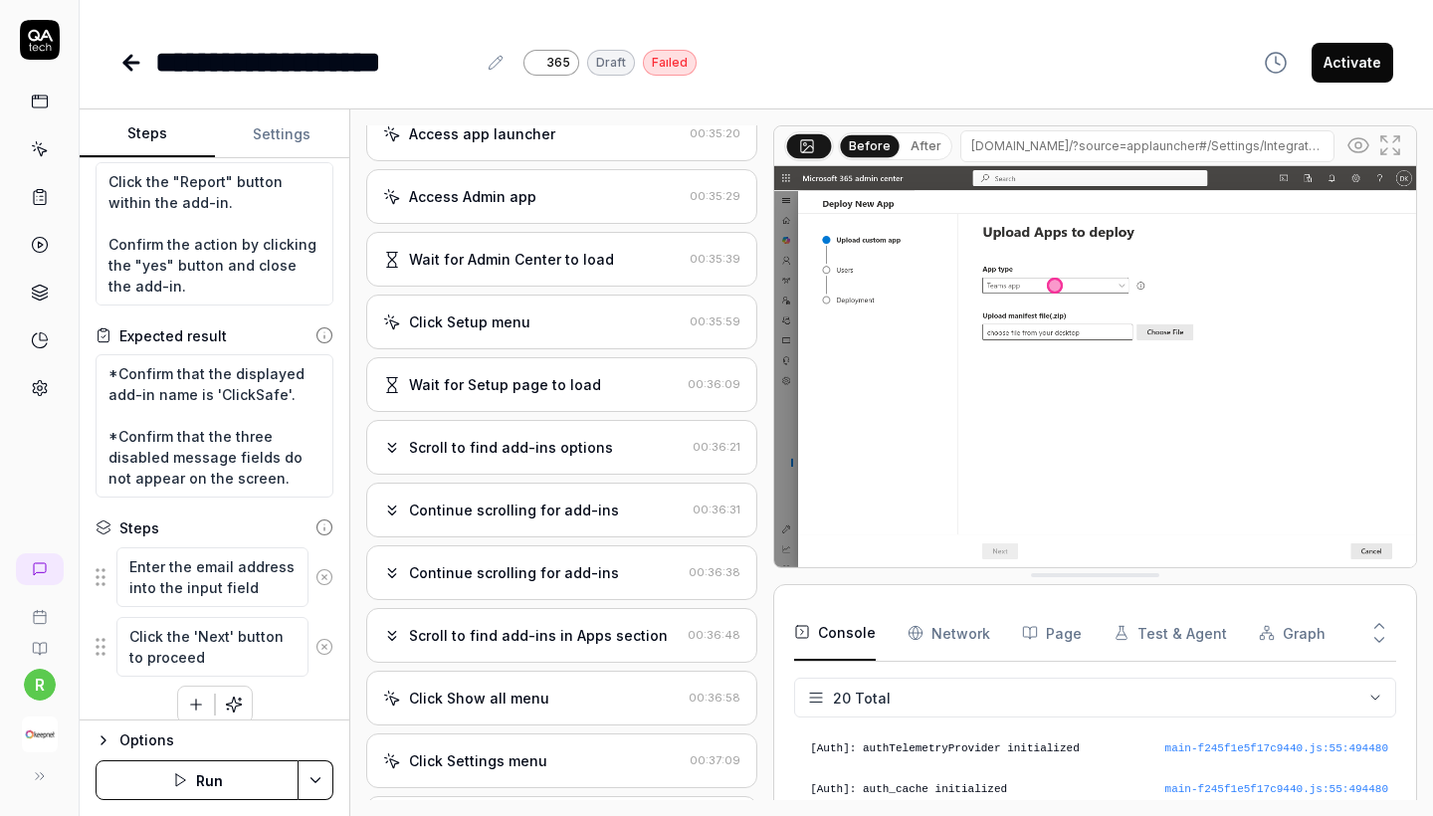
scroll to position [2239, 0]
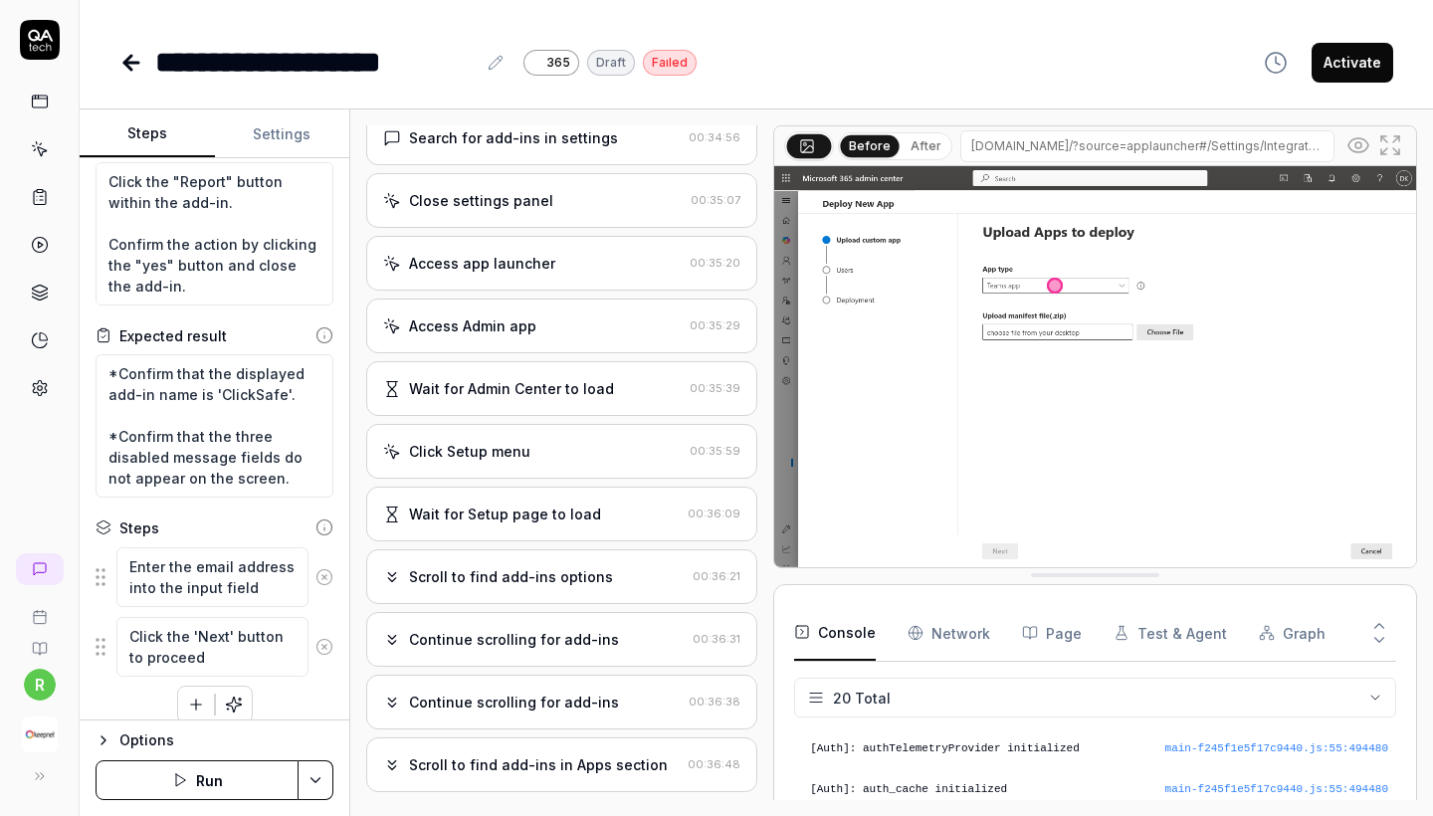
click at [583, 330] on div "Open browser 00:29:06 Office 365 https://outlook.office365.com/mail/inclientsto…" at bounding box center [561, 462] width 391 height 675
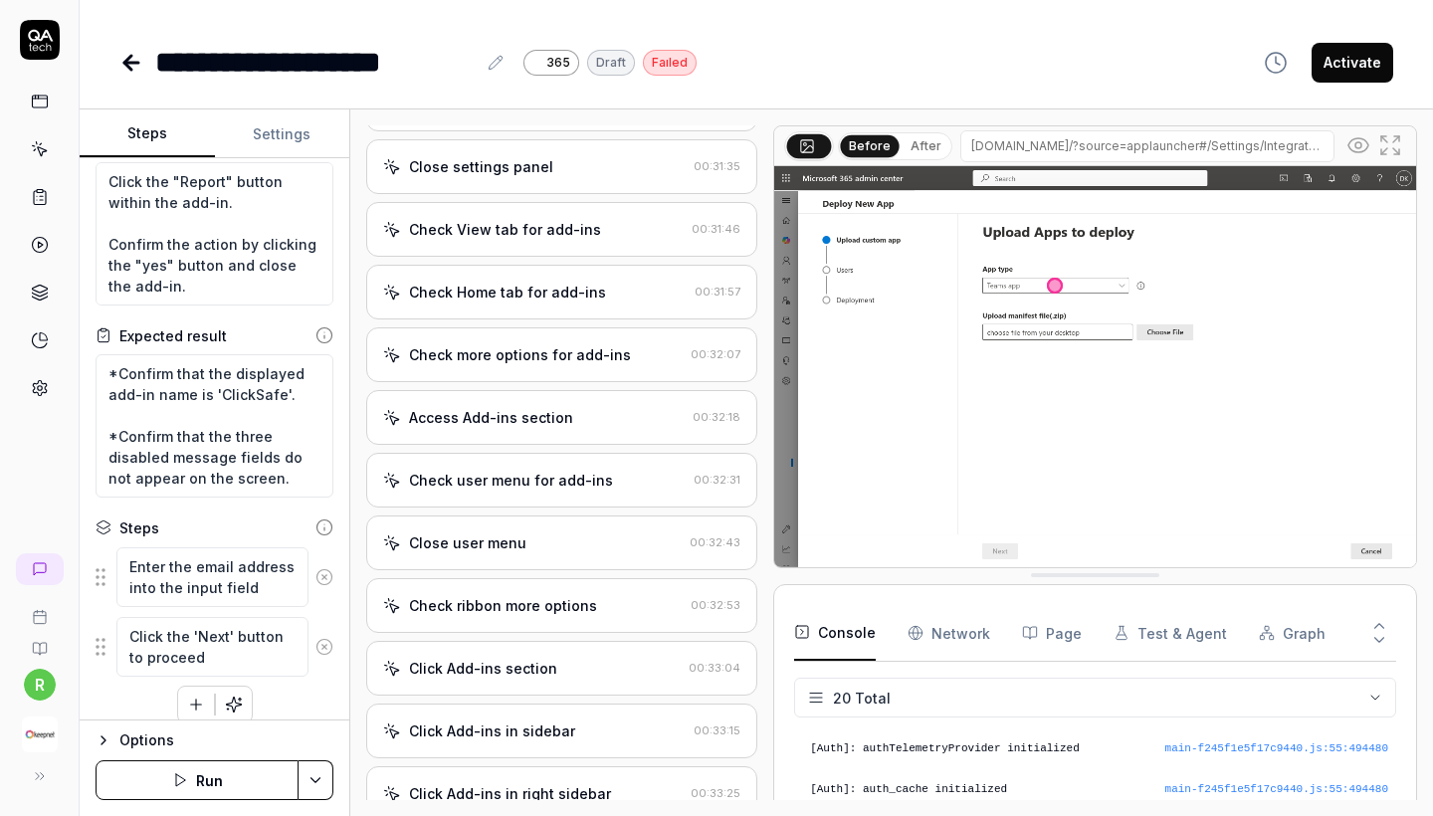
click at [552, 257] on div "Check View tab for add-ins 00:31:46" at bounding box center [561, 229] width 391 height 55
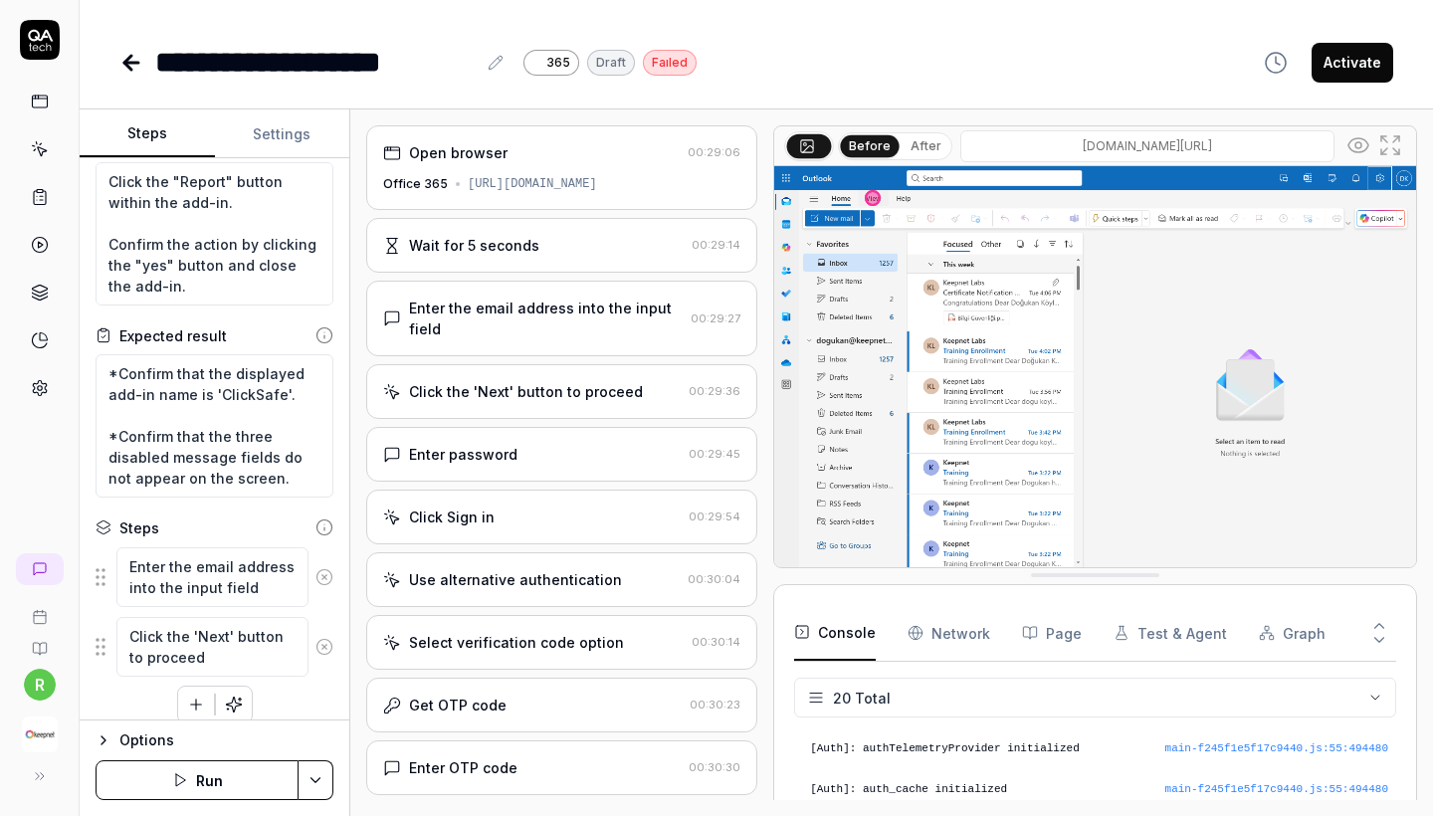
scroll to position [0, 0]
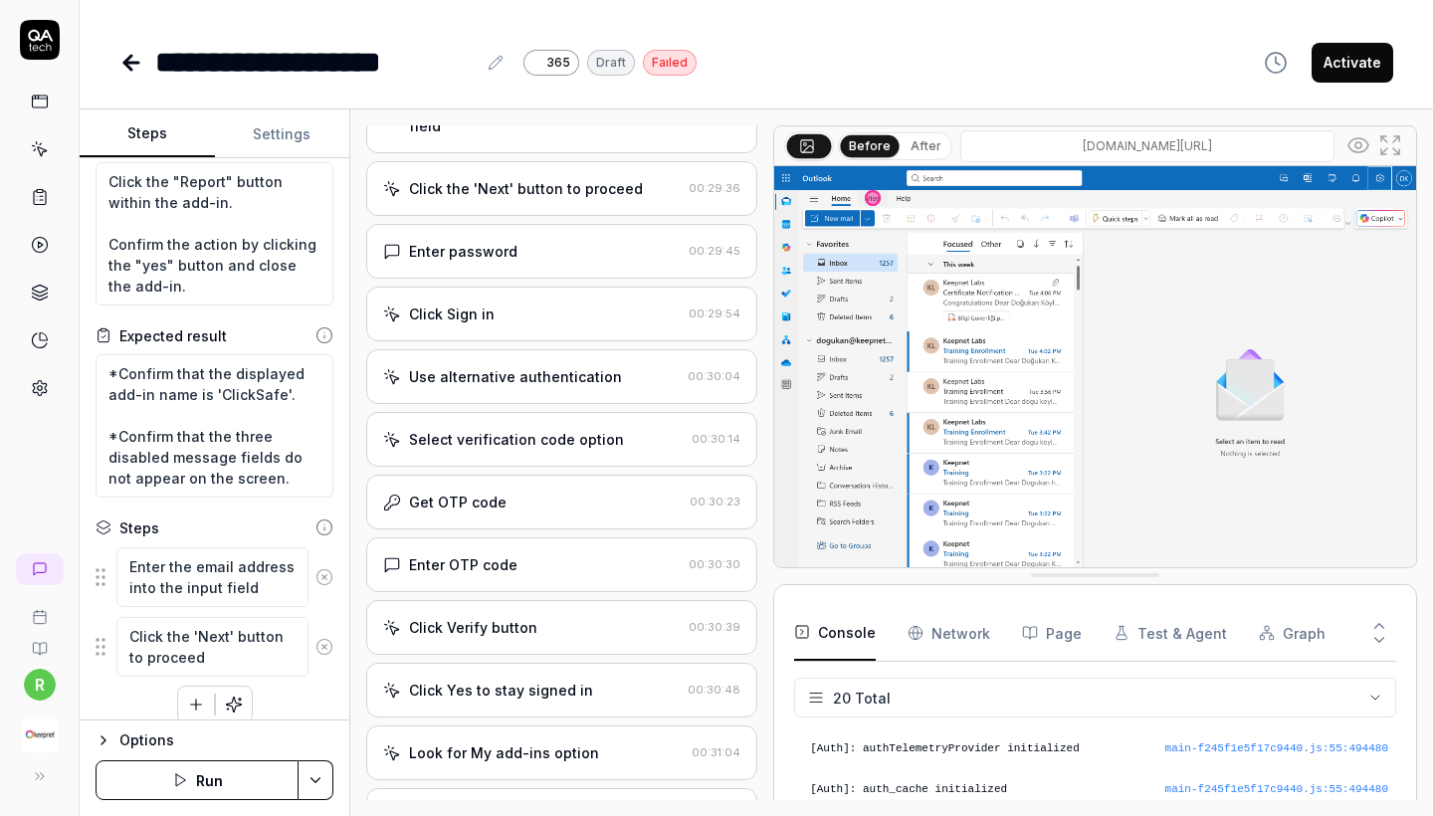
click at [542, 467] on div "Select verification code option 00:30:14" at bounding box center [561, 439] width 391 height 55
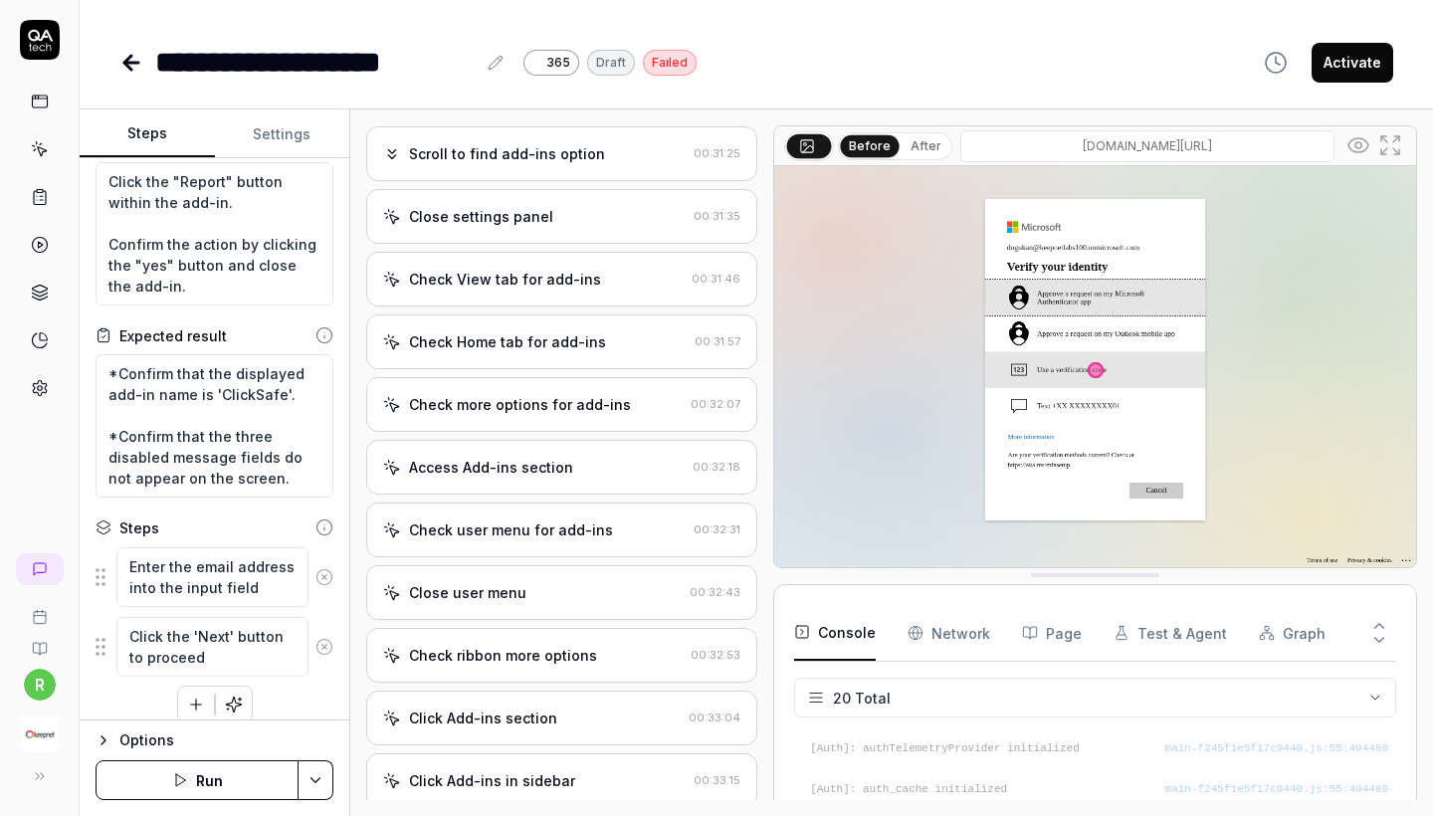
scroll to position [1117, 0]
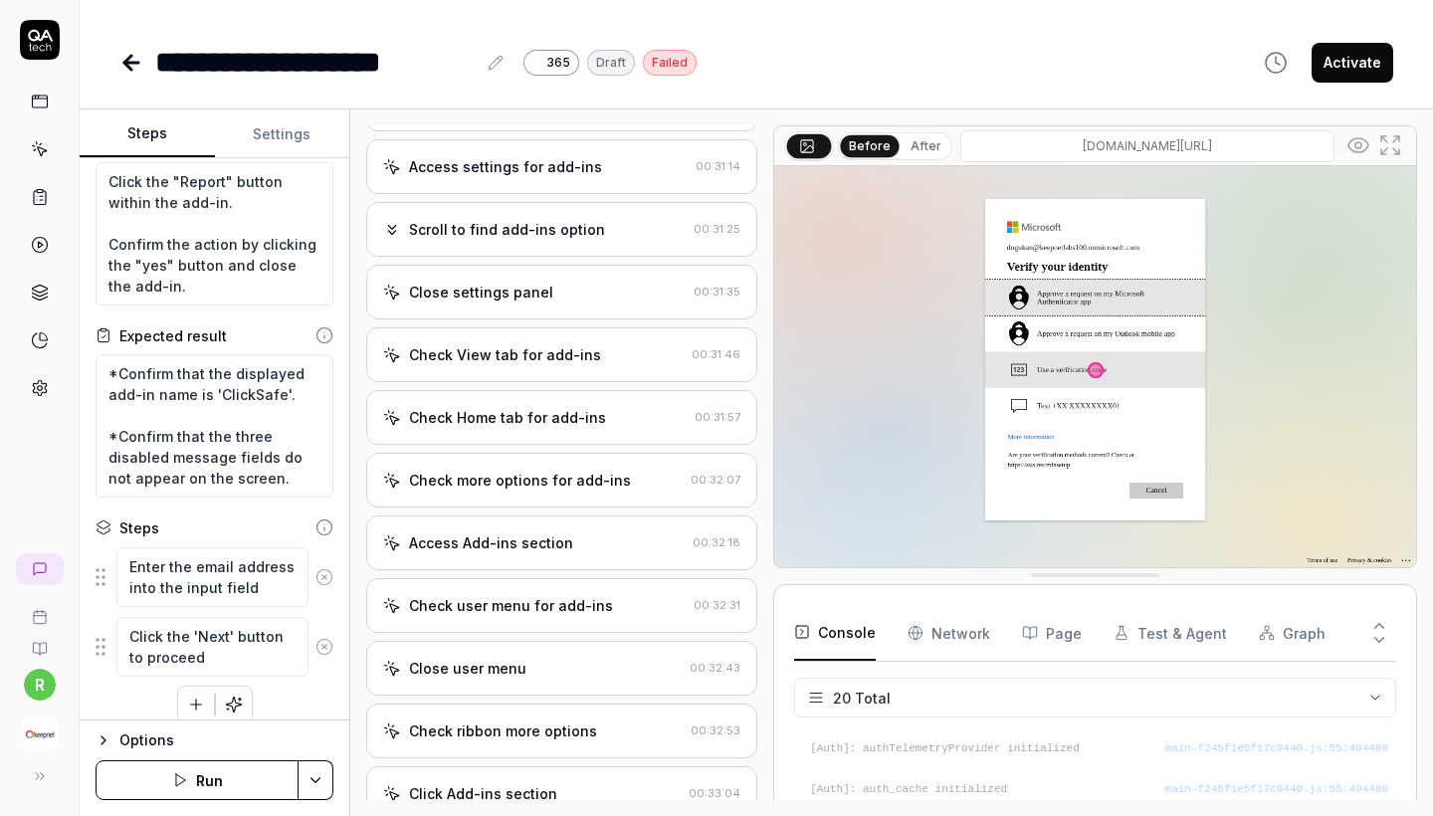
click at [565, 428] on div "Check Home tab for add-ins" at bounding box center [507, 417] width 197 height 21
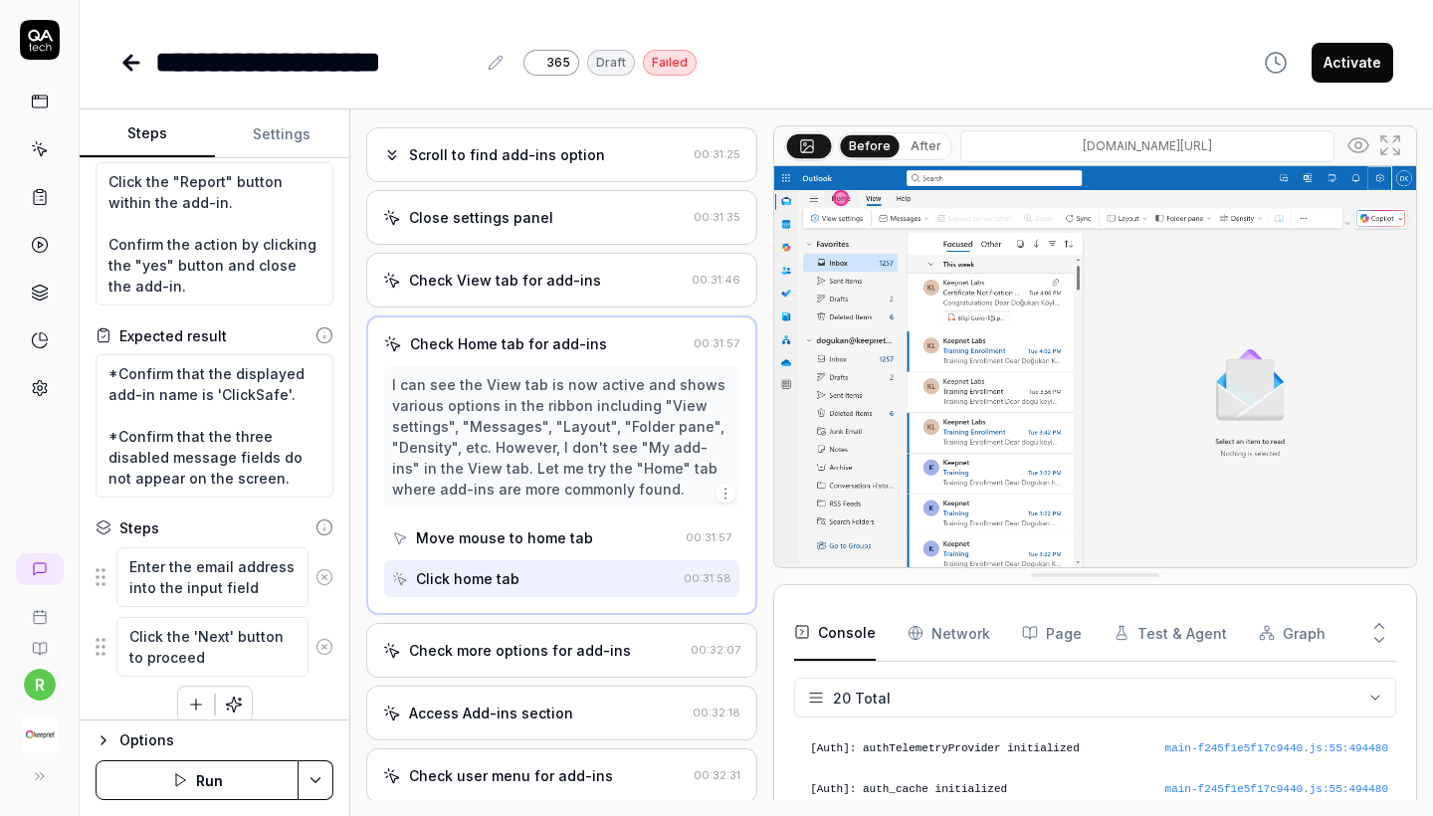
click at [572, 291] on div "Check View tab for add-ins" at bounding box center [505, 280] width 192 height 21
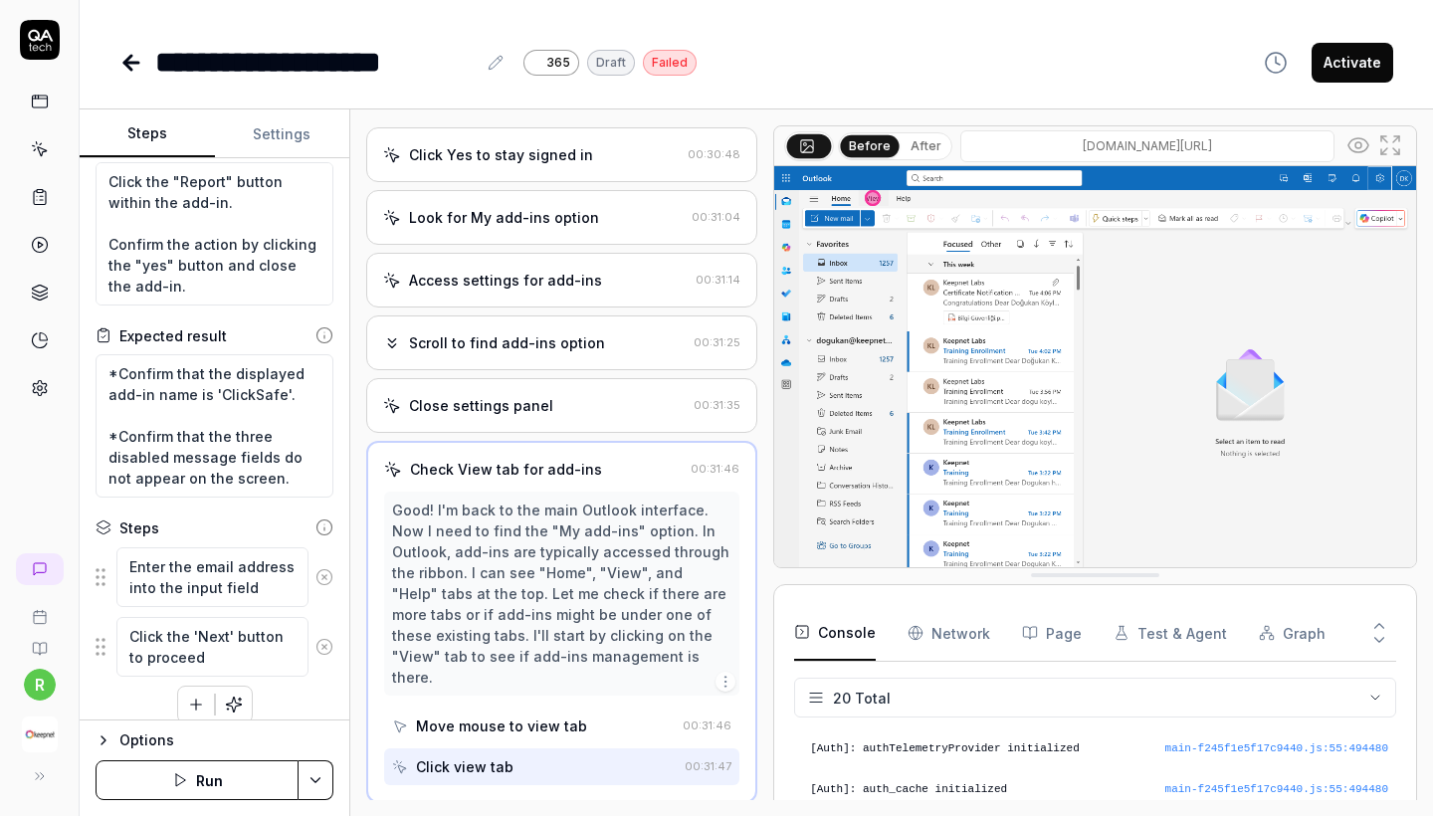
click at [561, 307] on div "Access settings for add-ins 00:31:14" at bounding box center [561, 280] width 391 height 55
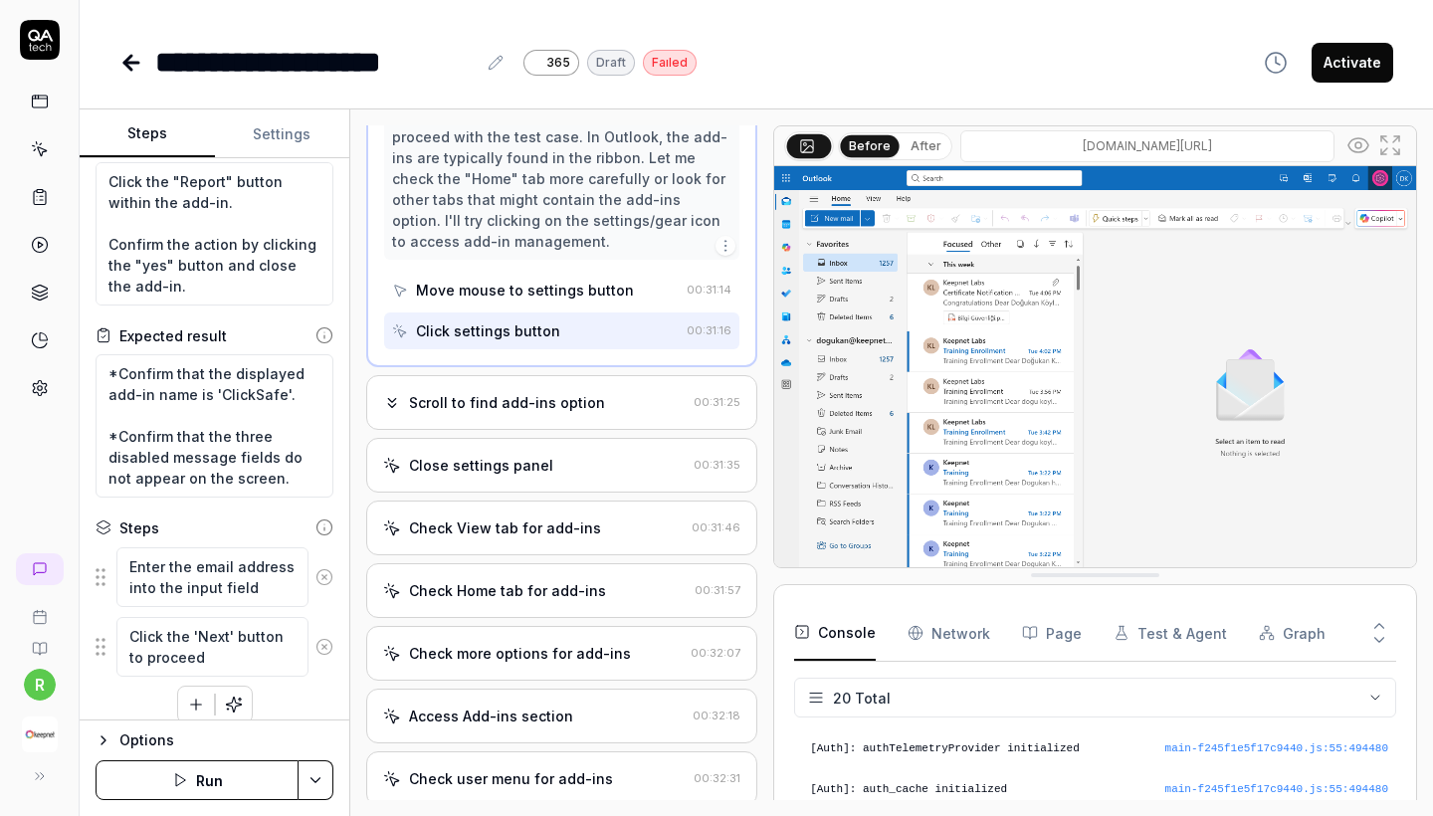
scroll to position [1134, 0]
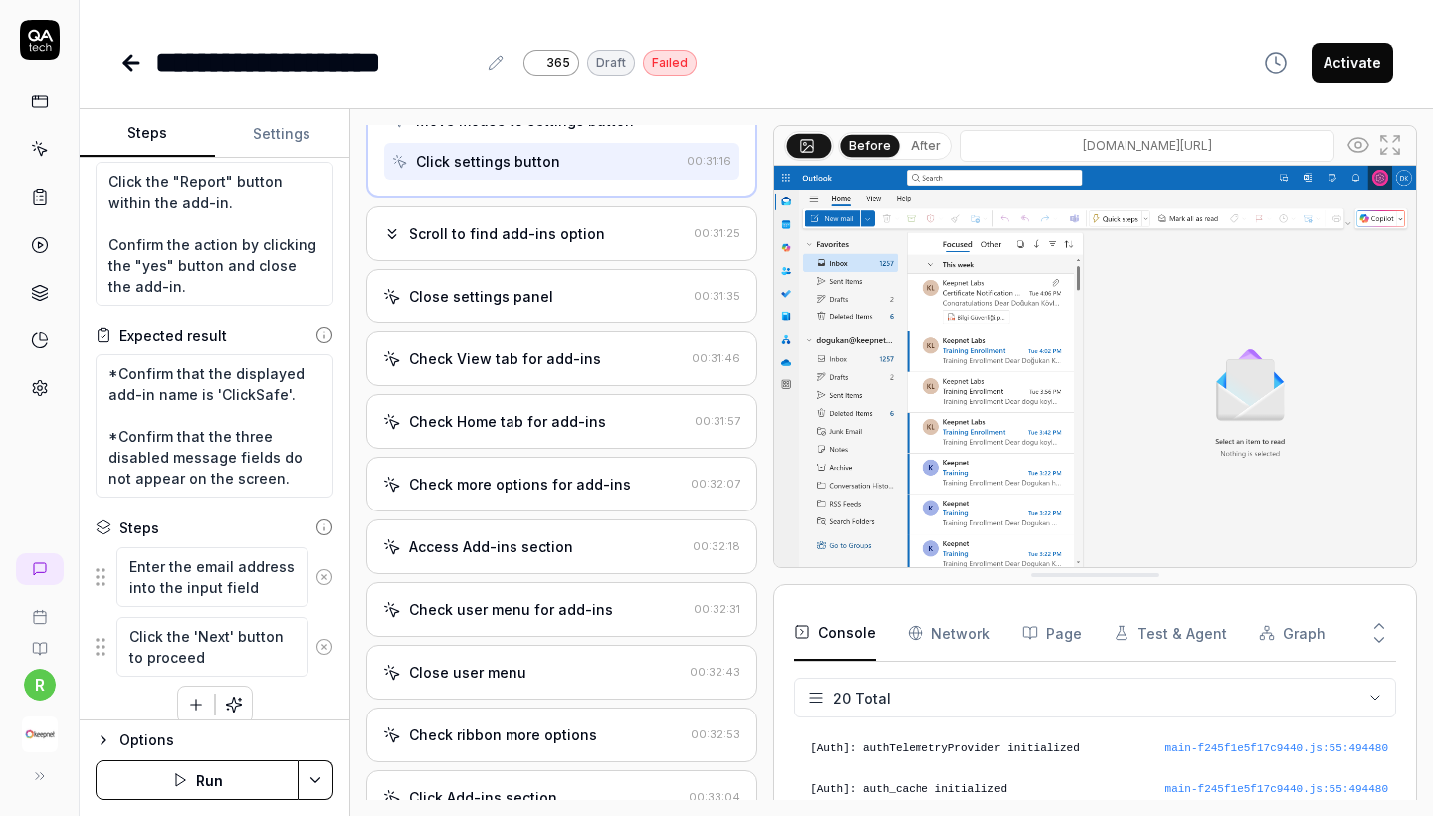
click at [522, 412] on div "Check Home tab for add-ins" at bounding box center [507, 421] width 197 height 21
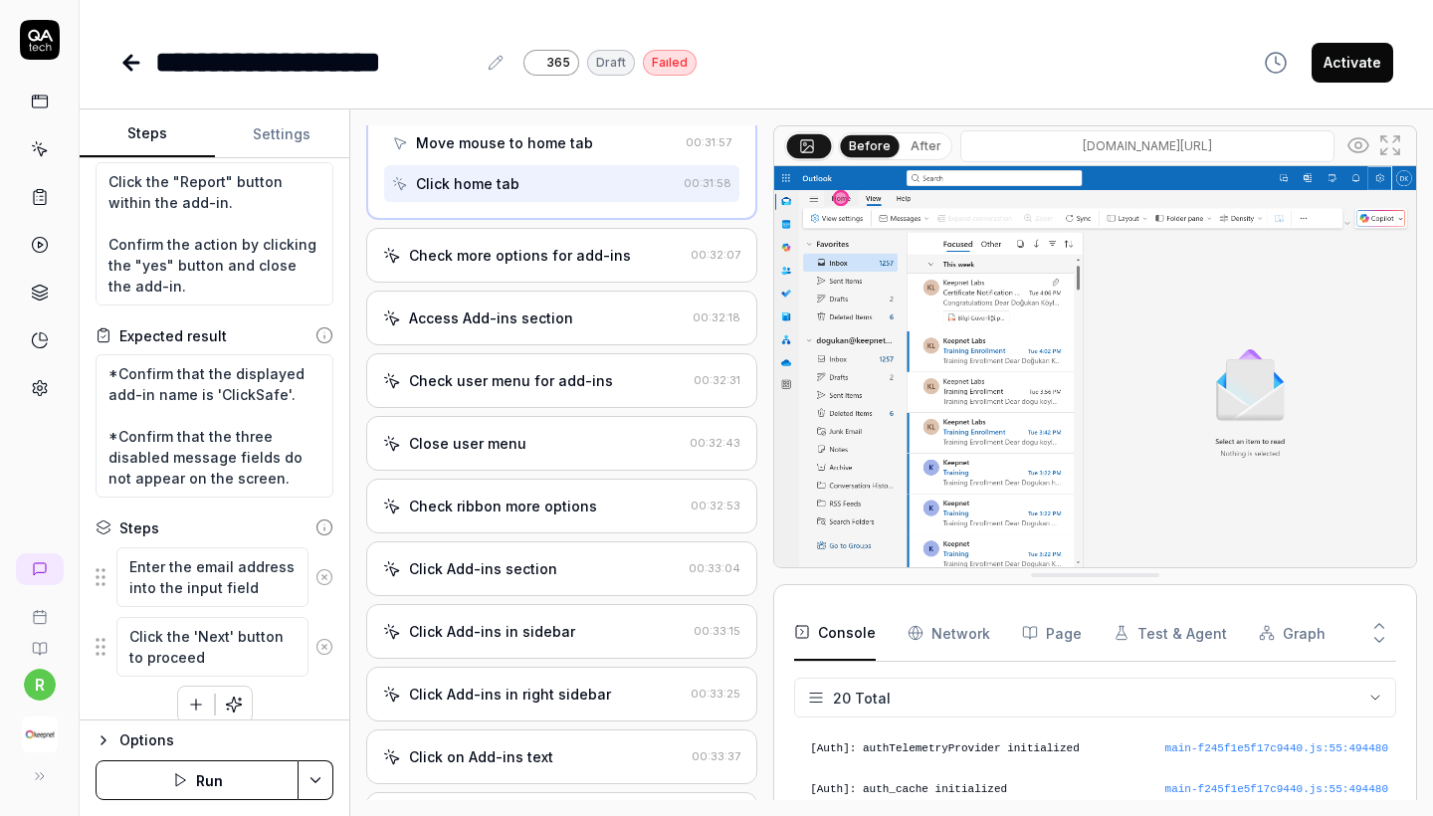
click at [522, 408] on div "Check user menu for add-ins 00:32:31" at bounding box center [561, 380] width 391 height 55
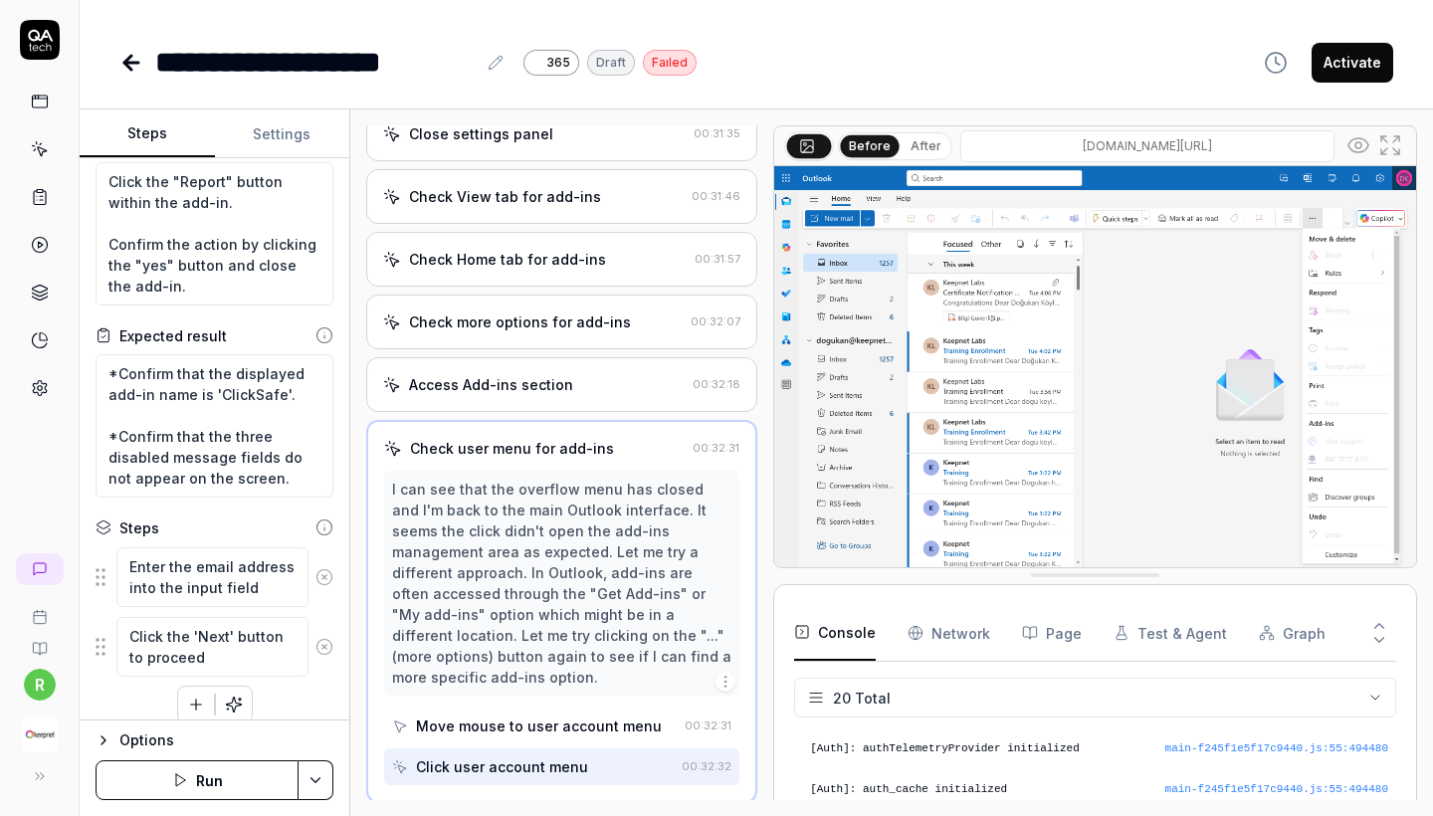
scroll to position [1430, 0]
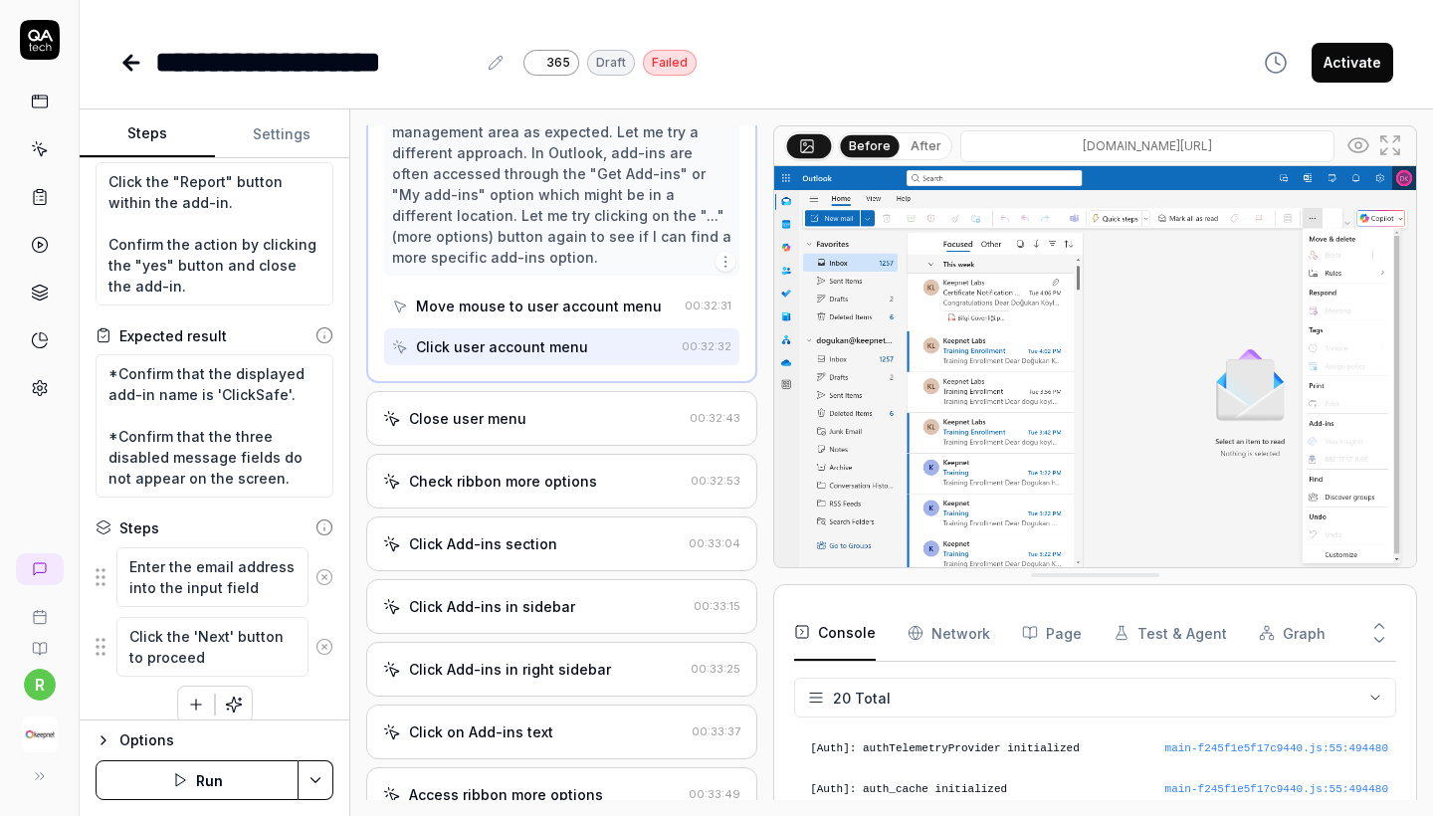
click at [522, 412] on div "Close user menu" at bounding box center [532, 418] width 299 height 21
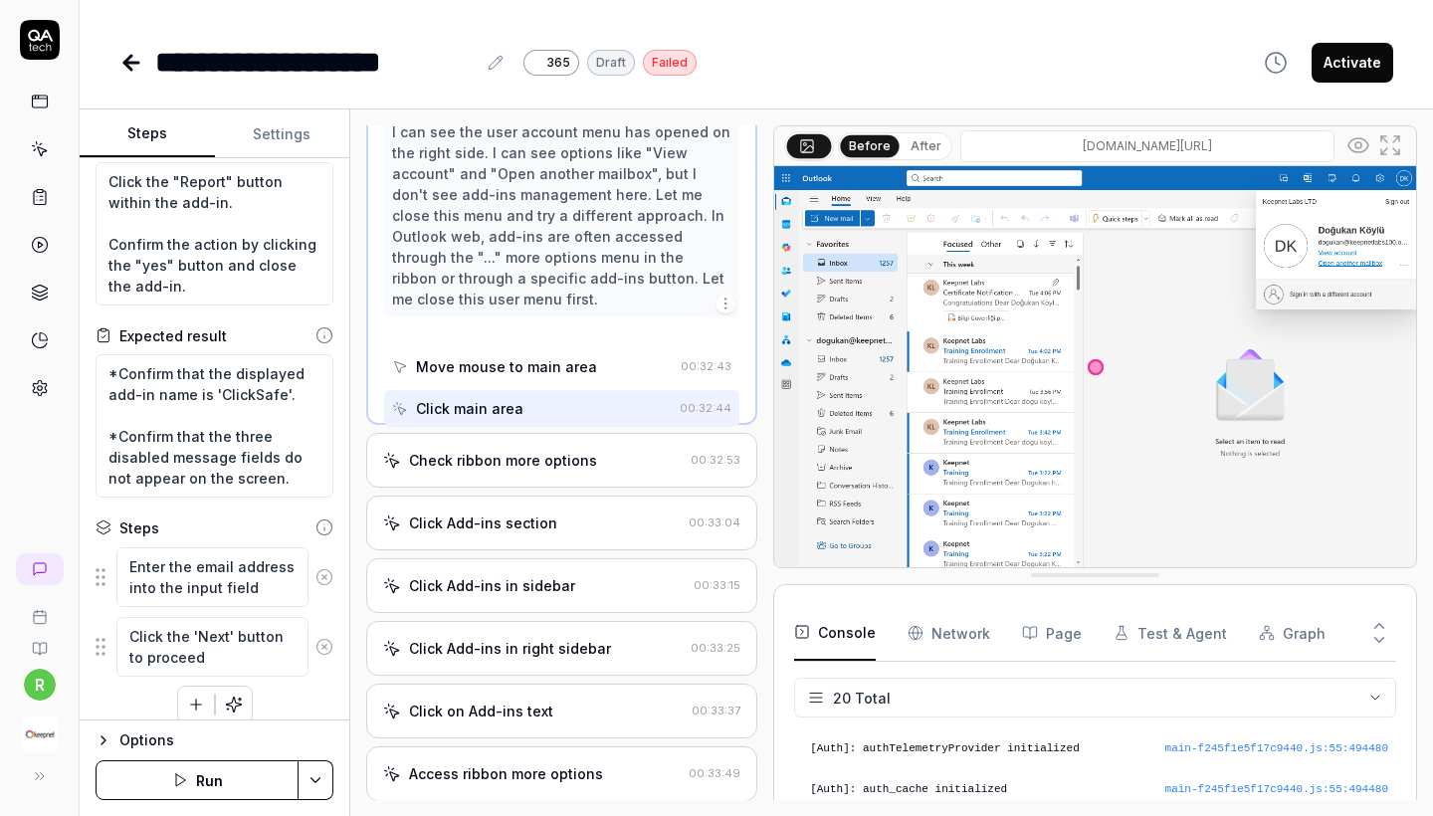
scroll to position [1052, 0]
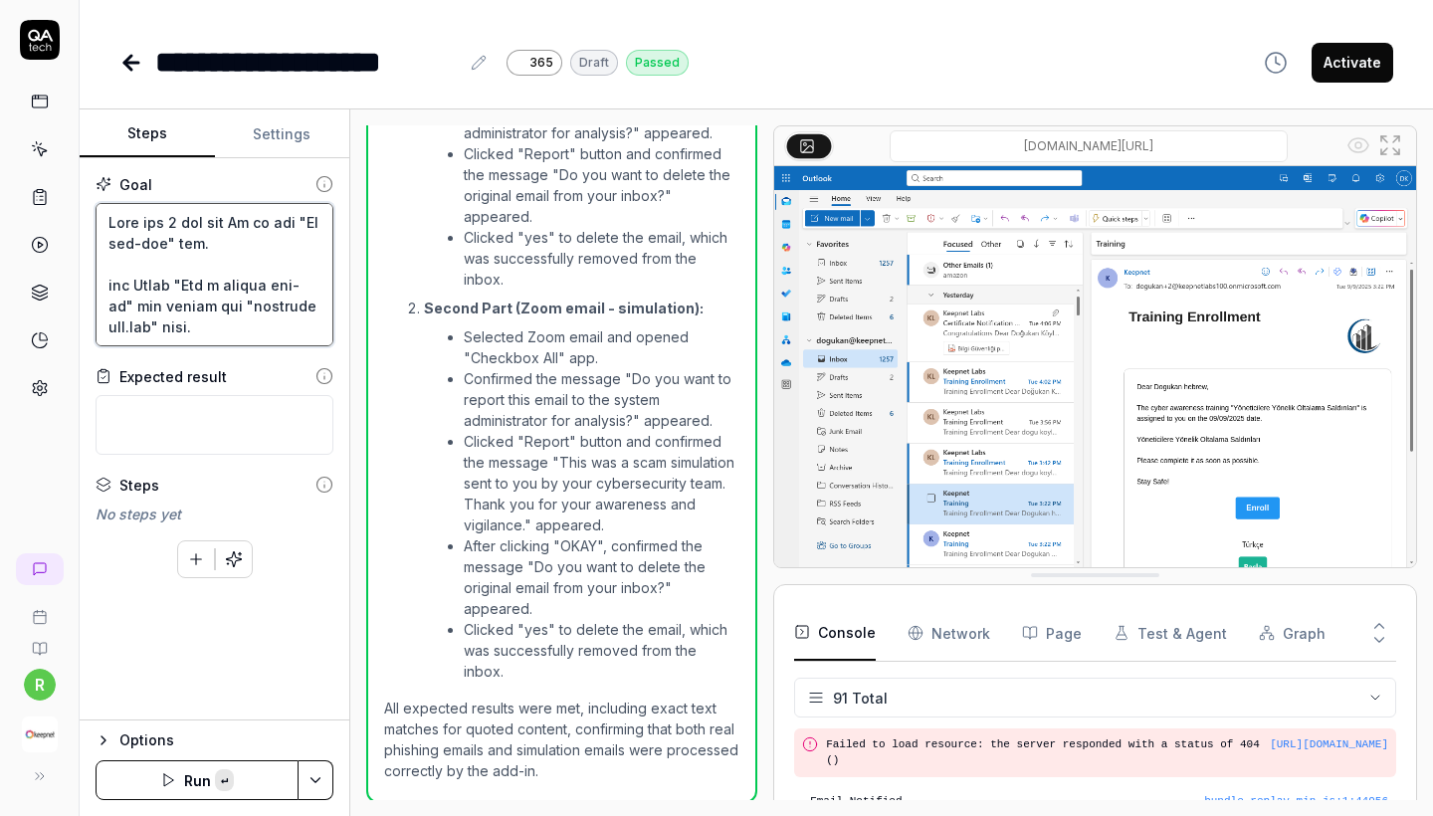
drag, startPoint x: 302, startPoint y: 327, endPoint x: 16, endPoint y: -12, distance: 443.5
click at [16, 0] on html "**********" at bounding box center [716, 408] width 1433 height 816
type textarea "*"
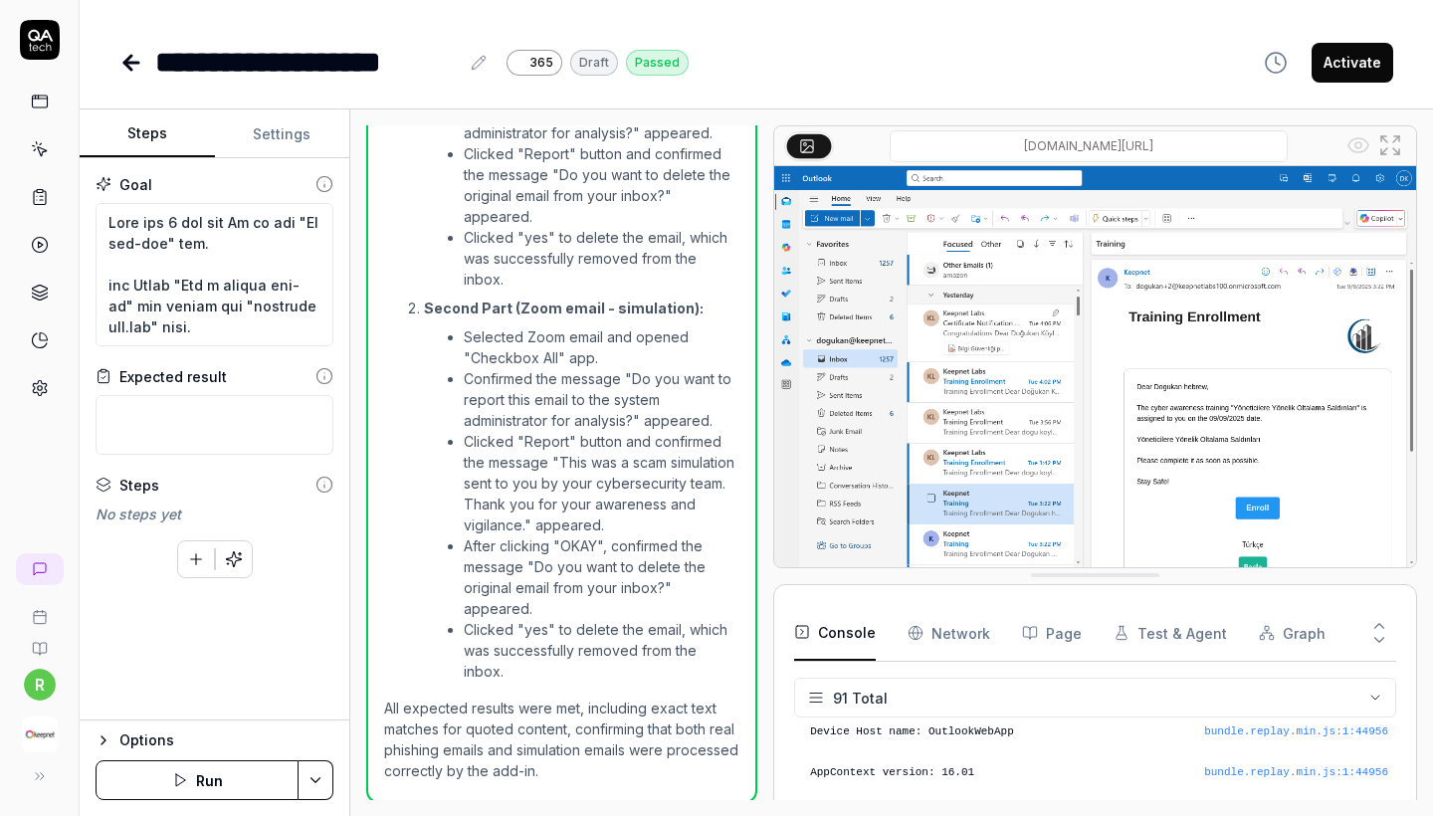
scroll to position [4160, 0]
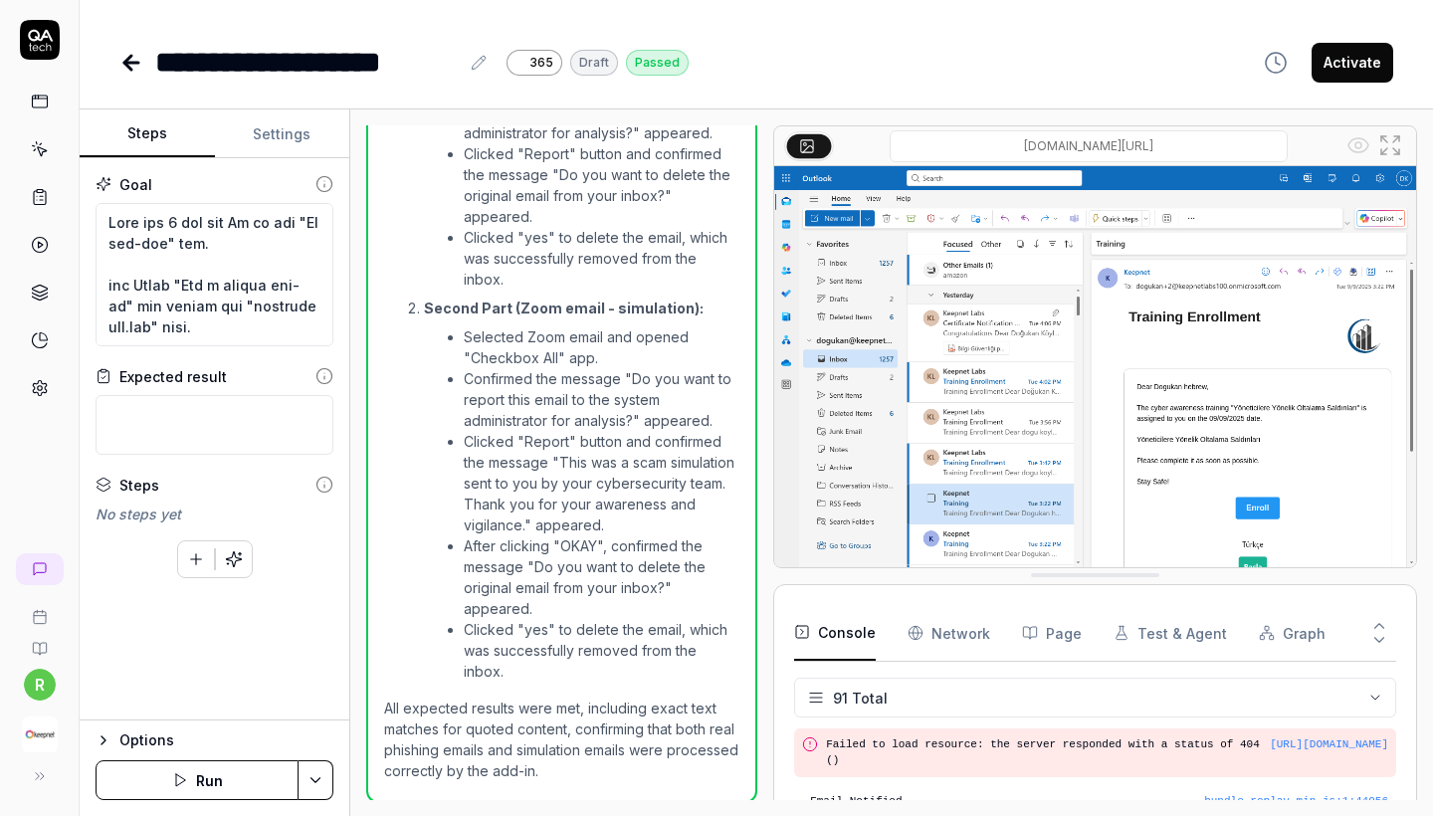
type textarea "*"
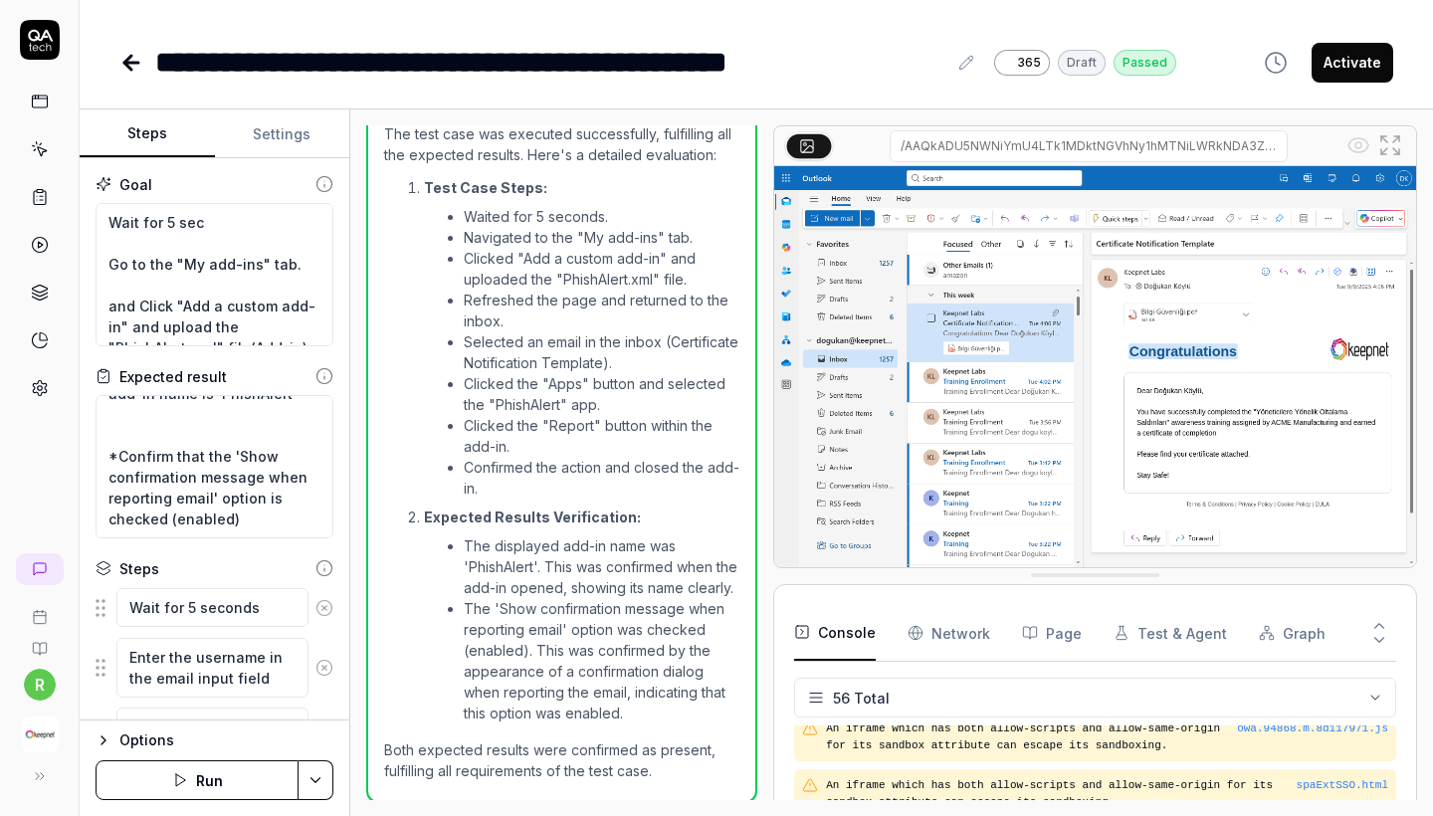
scroll to position [42, 0]
type textarea "*"
click at [203, 432] on textarea "*Confirm that the displayed add-in name is 'PhishAlert' *Confirm that the 'Show…" at bounding box center [215, 466] width 238 height 143
type textarea "*Confirm that the displayed add-in name is 'PhishAlert' *Confirm that the 'Show…"
type textarea "*"
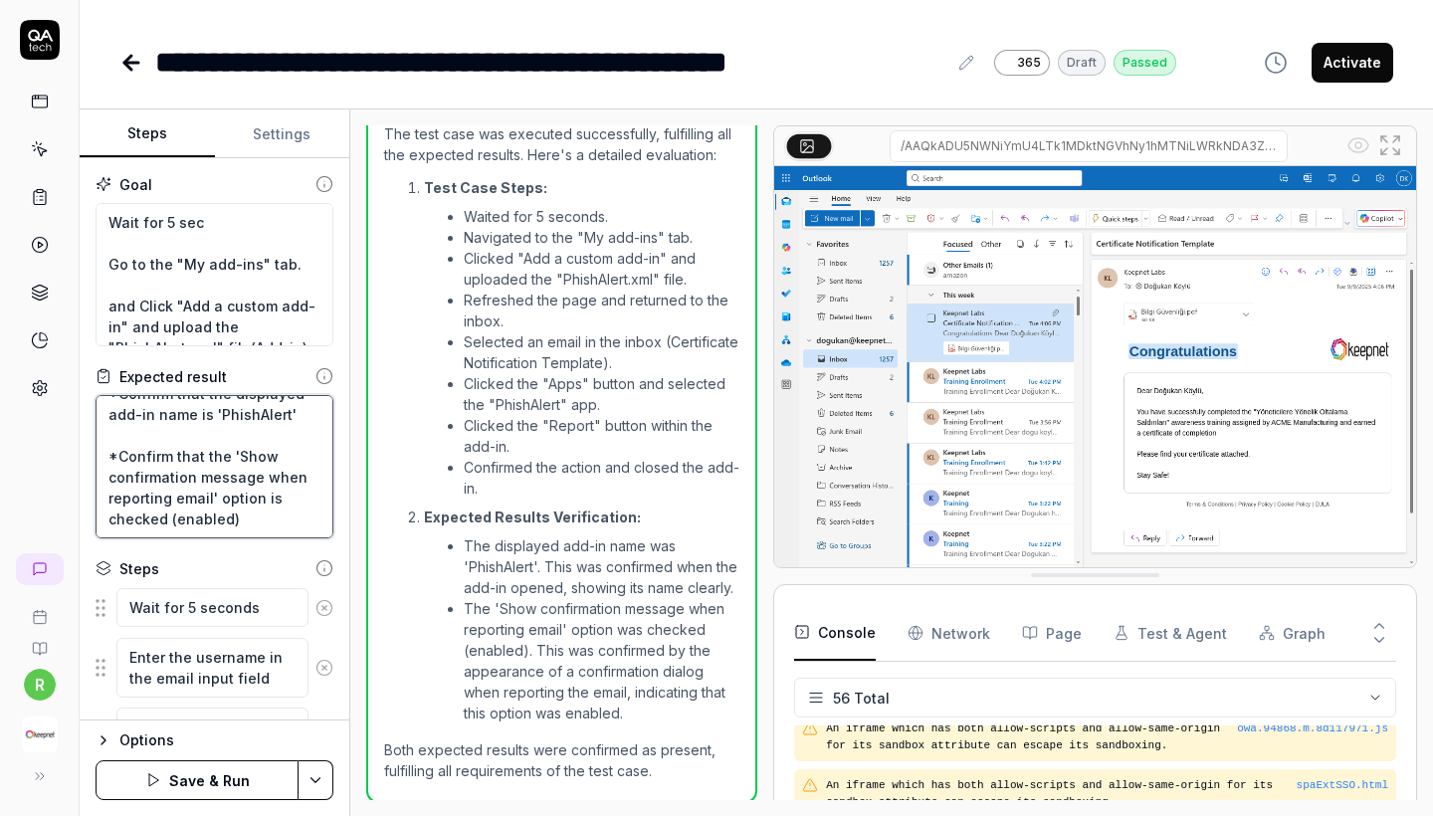
scroll to position [0, 0]
type textarea "*Confirm that the displayed add-in name is 'PhishAlert' *Confirm that the 'Show…"
click at [64, 473] on div "r" at bounding box center [40, 408] width 80 height 816
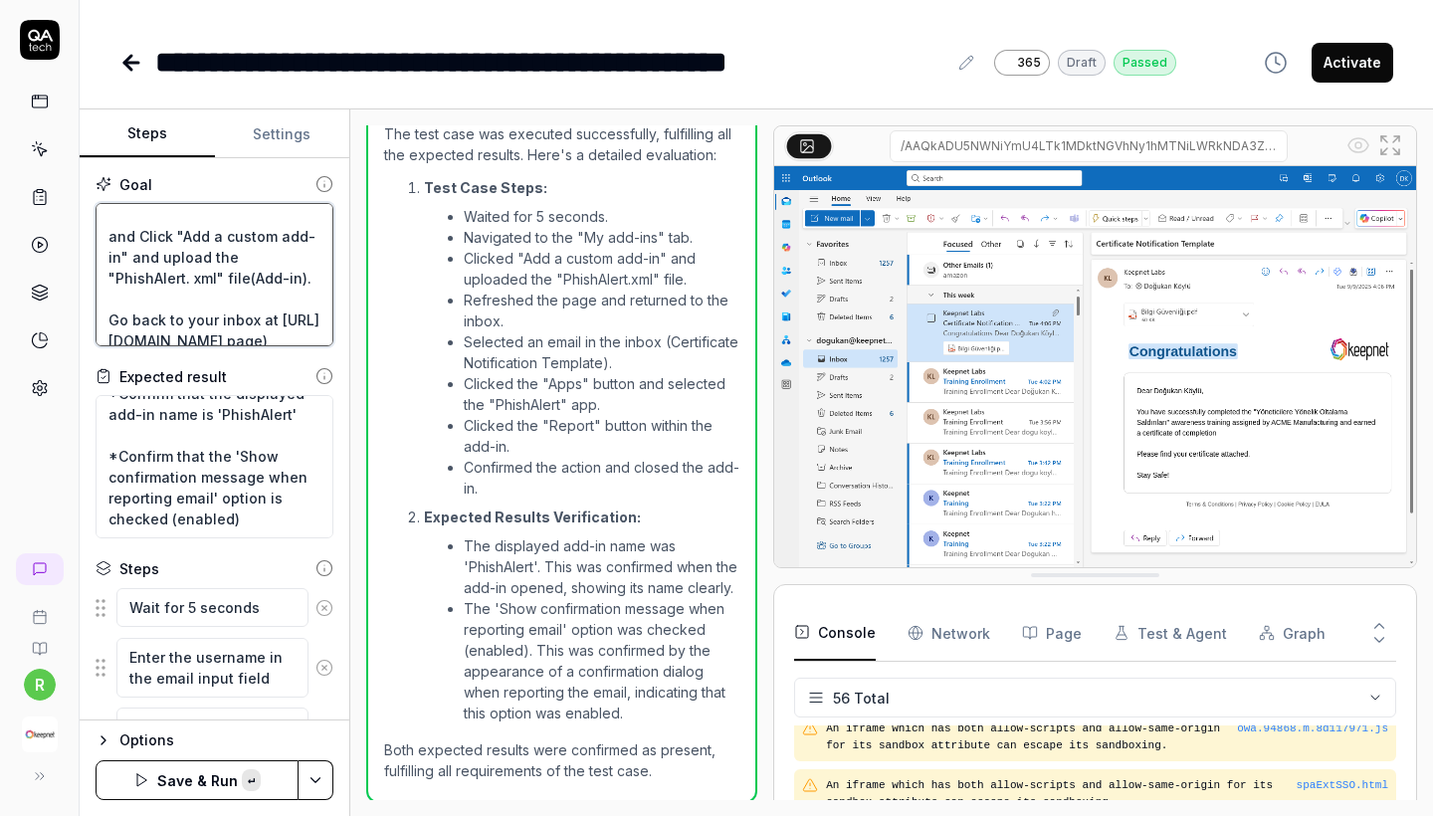
drag, startPoint x: 245, startPoint y: 258, endPoint x: 134, endPoint y: 276, distance: 111.9
click at [134, 276] on textarea "Wait for 5 sec Go to the "My add-ins" tab. and Click "Add a custom add-in" and …" at bounding box center [215, 274] width 238 height 143
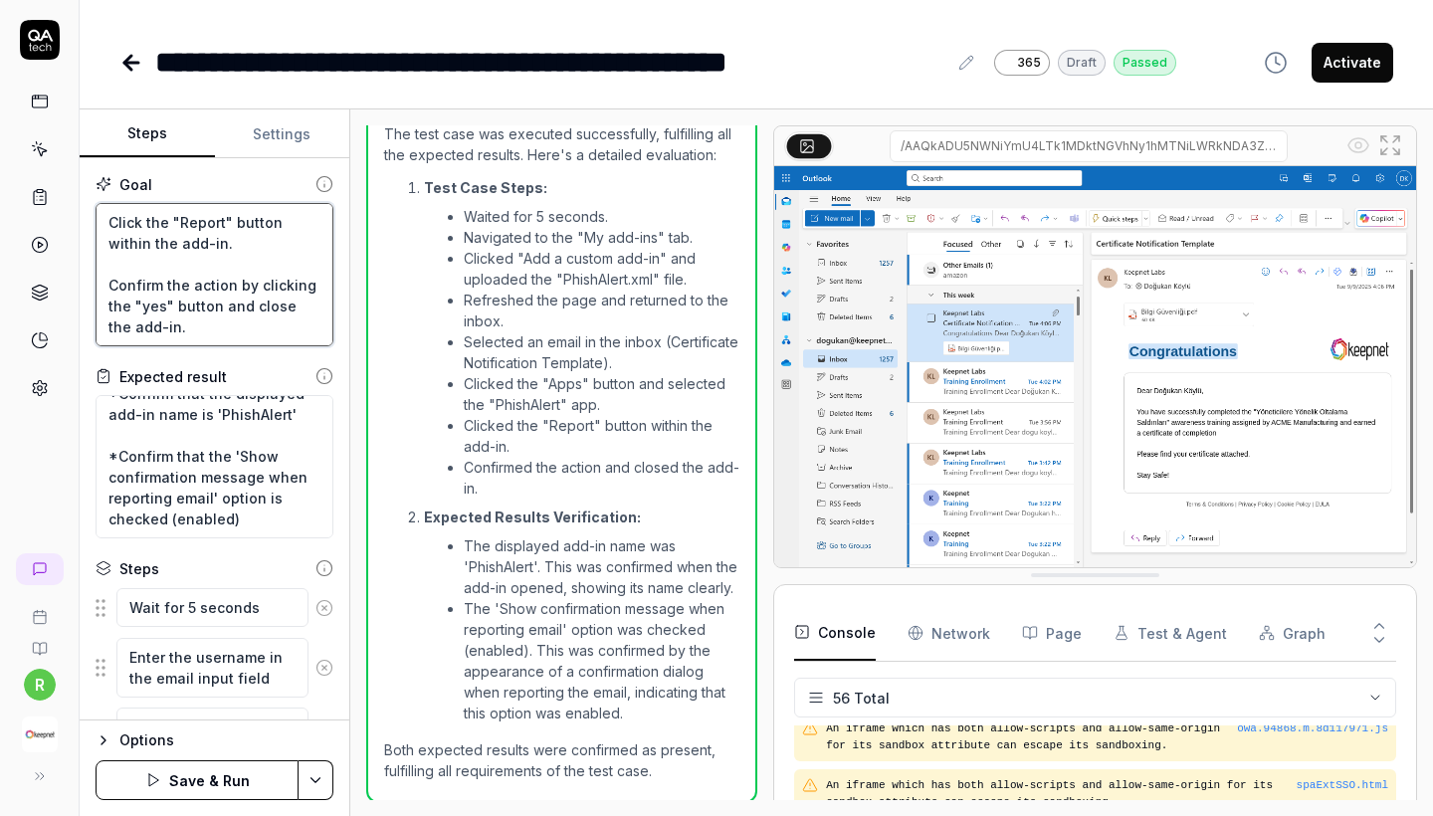
scroll to position [17, 0]
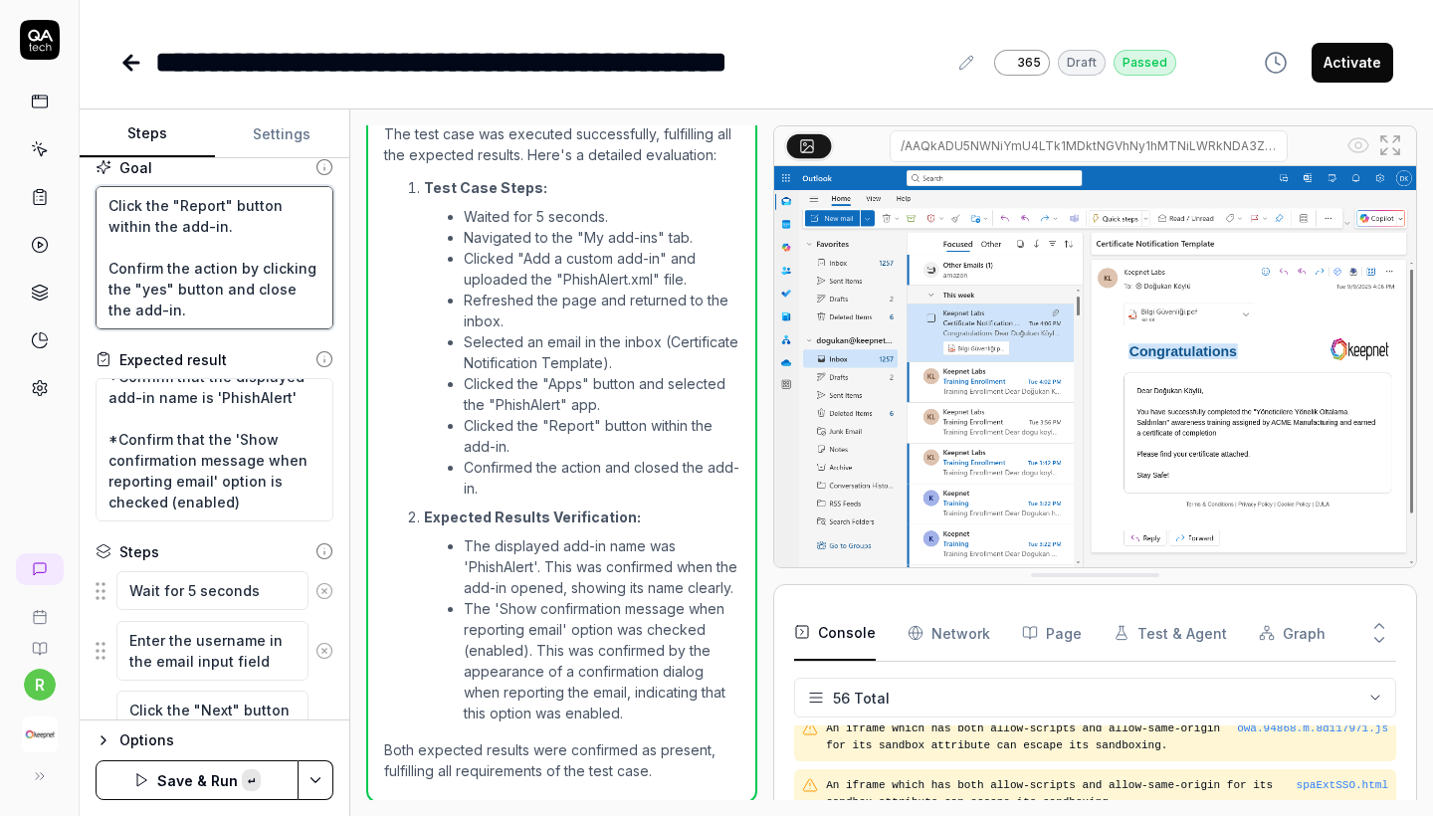
drag, startPoint x: 172, startPoint y: 307, endPoint x: 101, endPoint y: 268, distance: 81.1
click at [101, 268] on textarea "Wait for 5 sec Go to the "My add-ins" tab. and Click "Add a custom add-in" and …" at bounding box center [215, 257] width 238 height 143
type textarea "*"
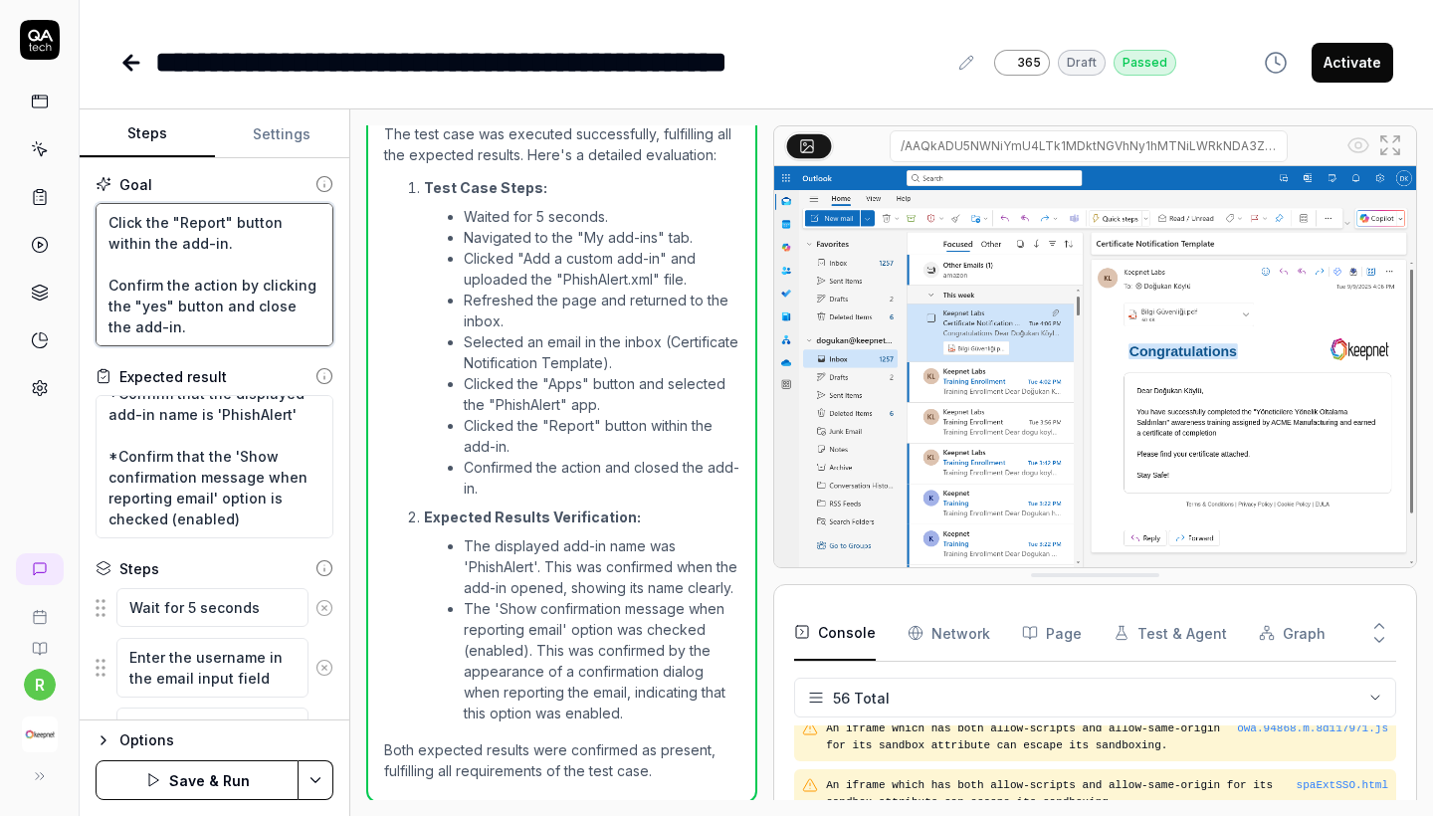
scroll to position [-1, 0]
click at [197, 298] on textarea "Wait for 5 sec Go to the "My add-ins" tab. and Click "Add a custom add-in" and …" at bounding box center [215, 274] width 238 height 143
drag, startPoint x: 111, startPoint y: 217, endPoint x: 252, endPoint y: 451, distance: 272.7
click at [252, 451] on div "Goal Wait for 5 sec Go to the "My add-ins" tab. and Click "Add a custom add-in"…" at bounding box center [215, 439] width 270 height 562
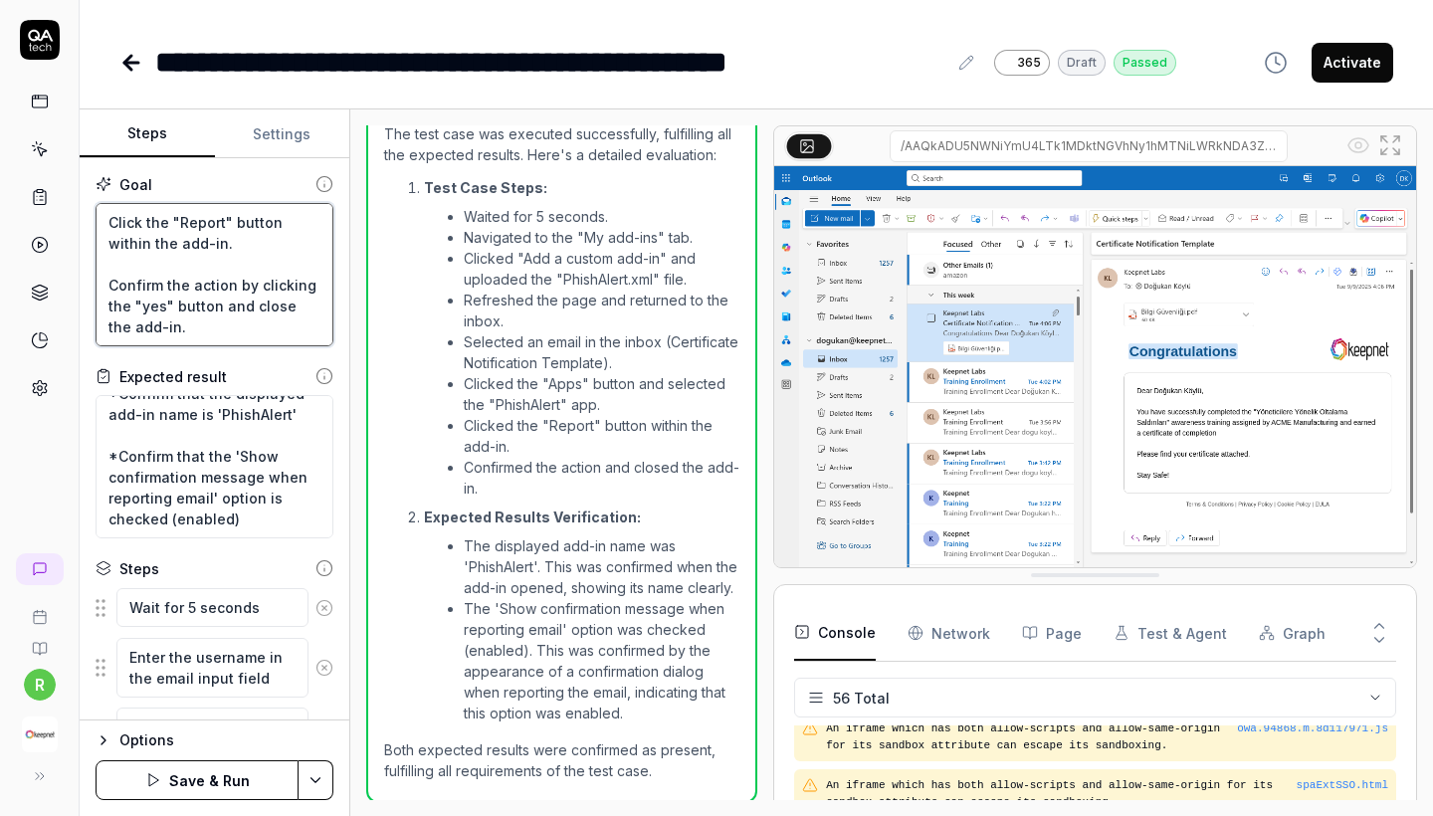
type textarea "Wait for 5 sec Go to the "My add-ins" tab. and Click "Add a custom add-in" and …"
type textarea "*"
type textarea "Wait for 5 sec Go to the "My add-ins" tab. and Click "Add a custom add-in" and …"
type textarea "*"
drag, startPoint x: 247, startPoint y: 311, endPoint x: 0, endPoint y: -39, distance: 428.5
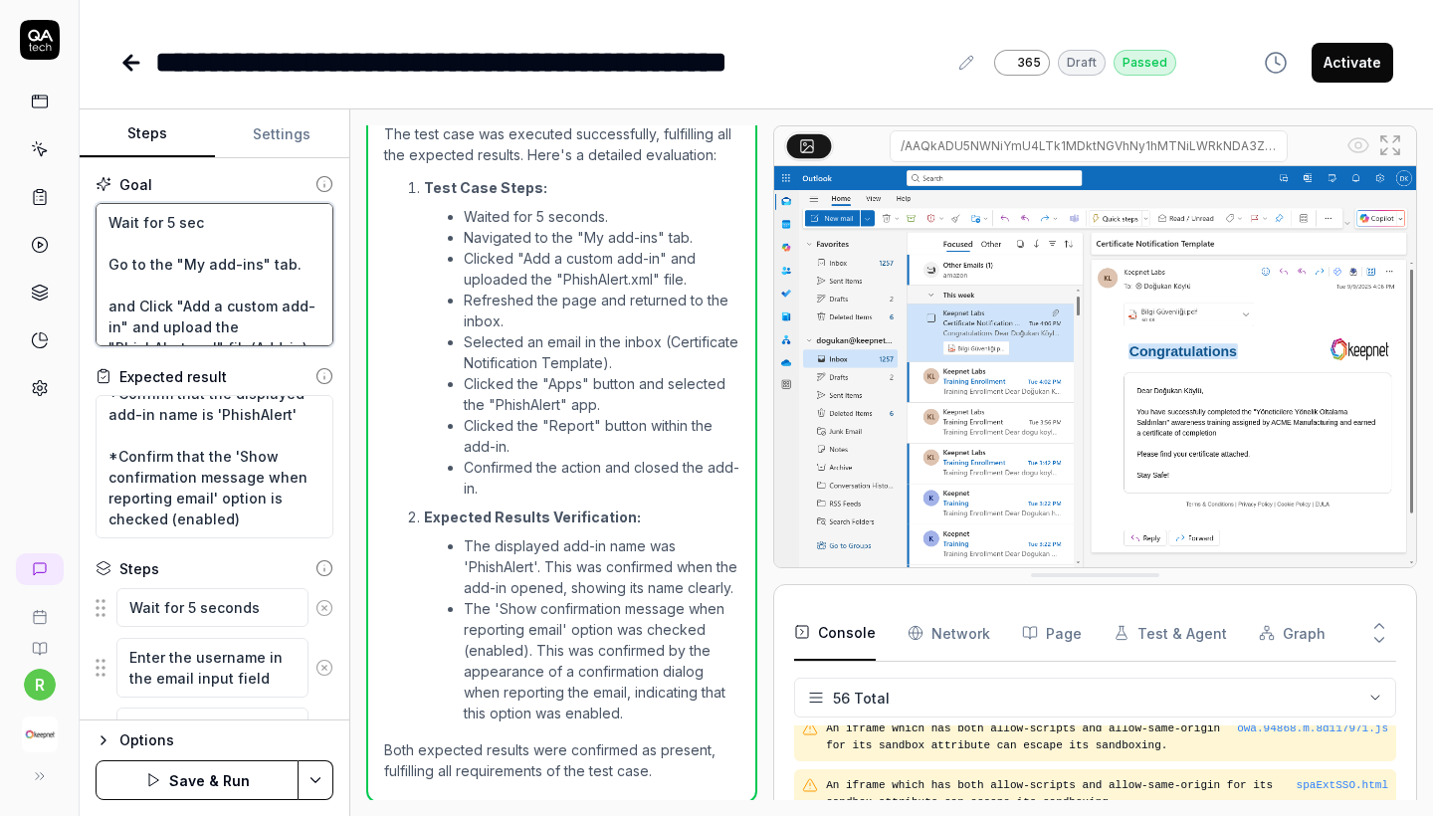
click at [0, 0] on html "**********" at bounding box center [716, 408] width 1433 height 816
type textarea "*"
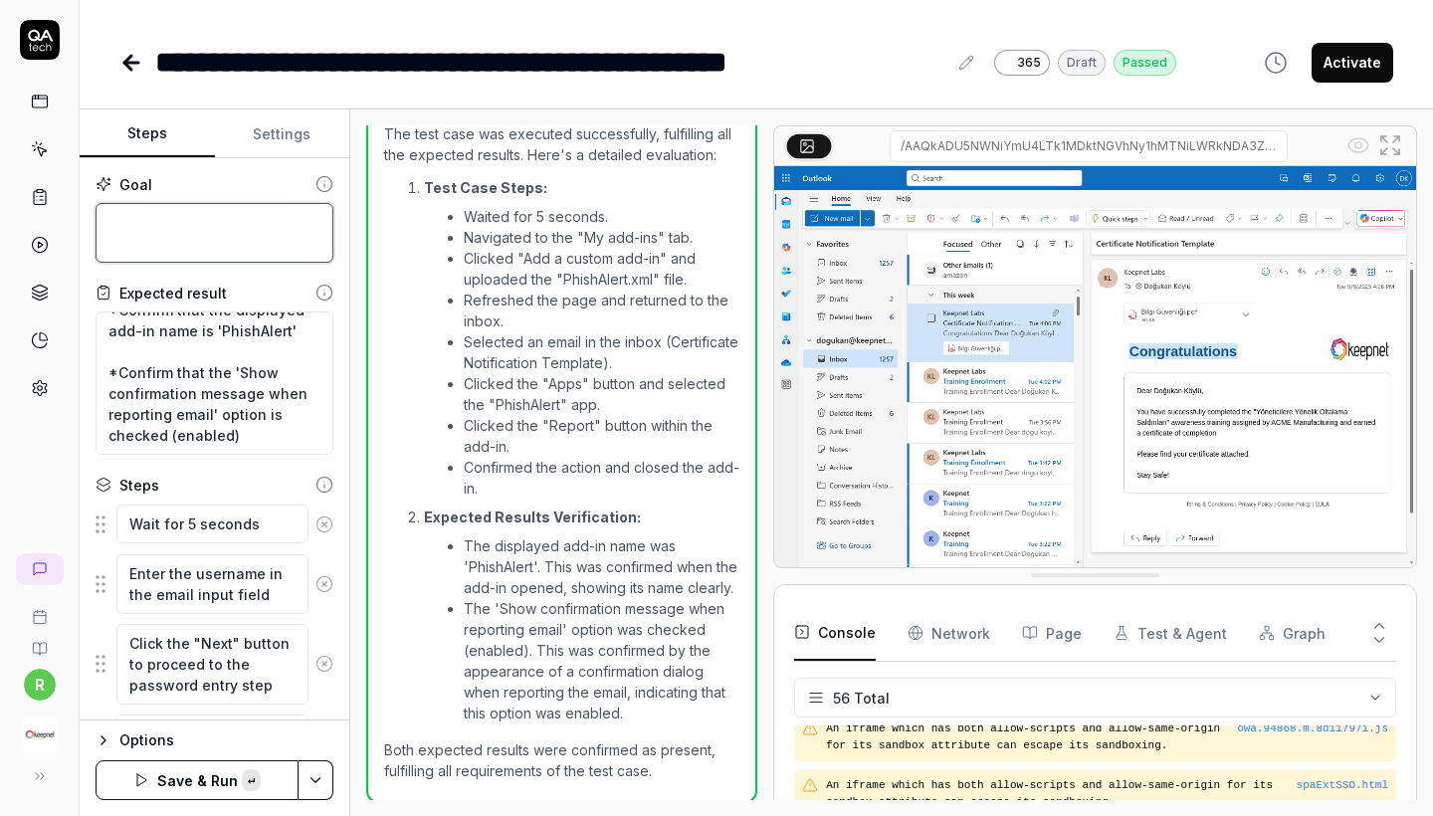
paste textarea "Wait for 5 sec and Go to the "My add-ins" tab. and Click "Add a custom add-in" …"
type textarea "Wait for 5 sec and Go to the "My add-ins" tab. and Click "Add a custom add-in" …"
type textarea "*"
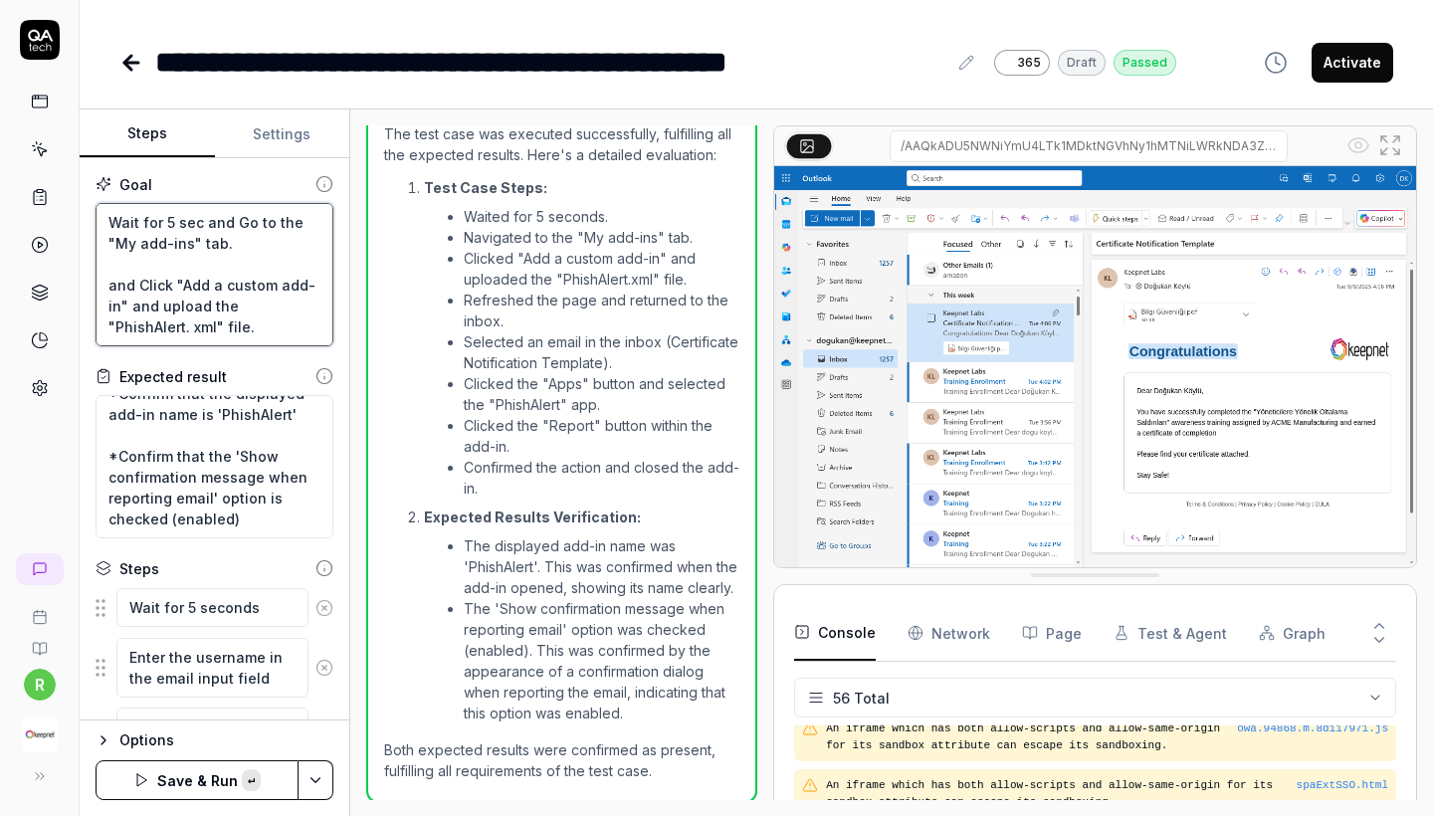
scroll to position [919, 0]
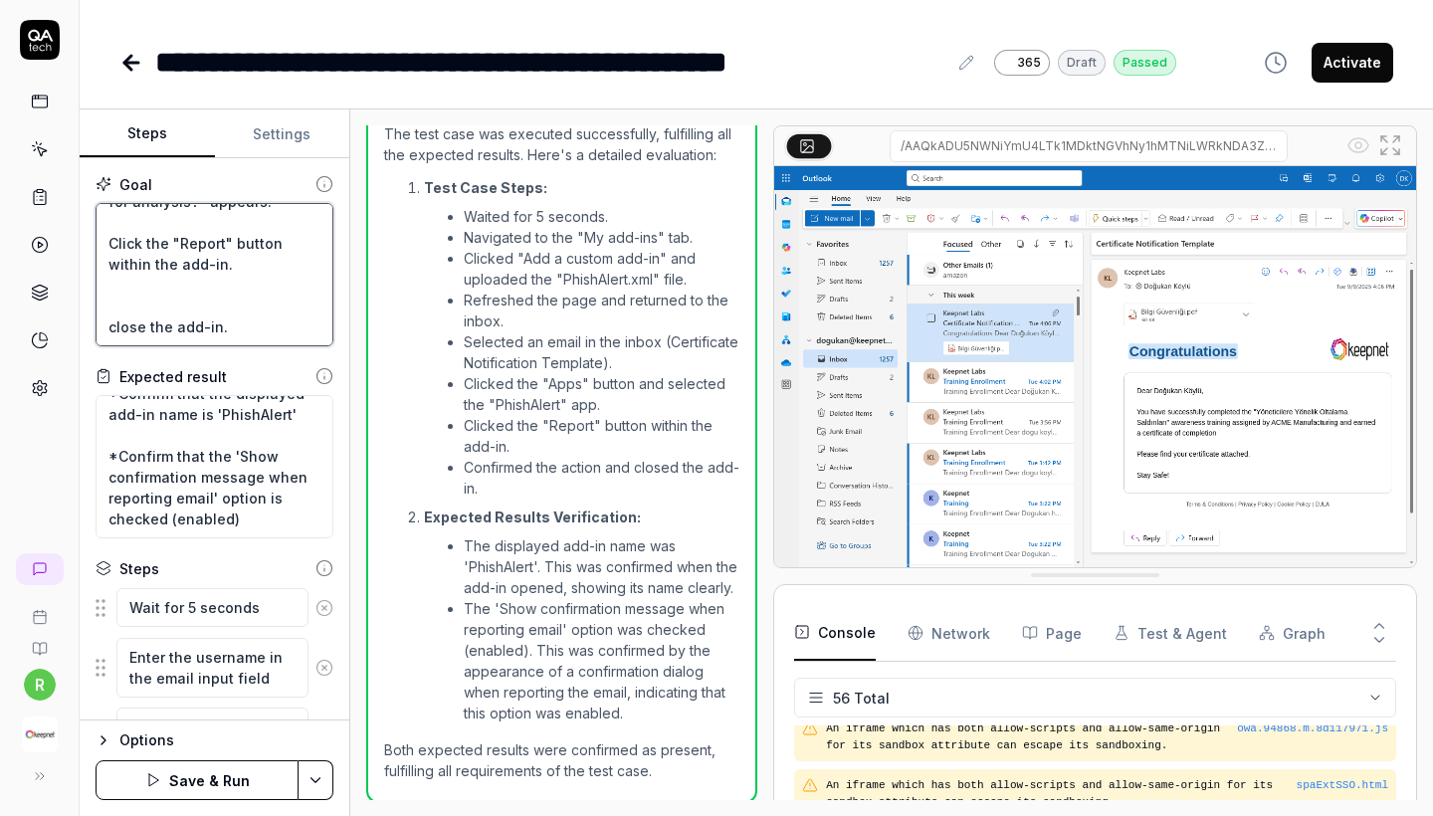
click at [156, 270] on textarea "Wait for 5 sec and Go to the "My add-ins" tab. and Click "Add a custom add-in" …" at bounding box center [215, 274] width 238 height 143
type textarea "Wait for 5 sec and Go to the "My add-ins" tab. and Click "Add a custom add-in" …"
type textarea "*"
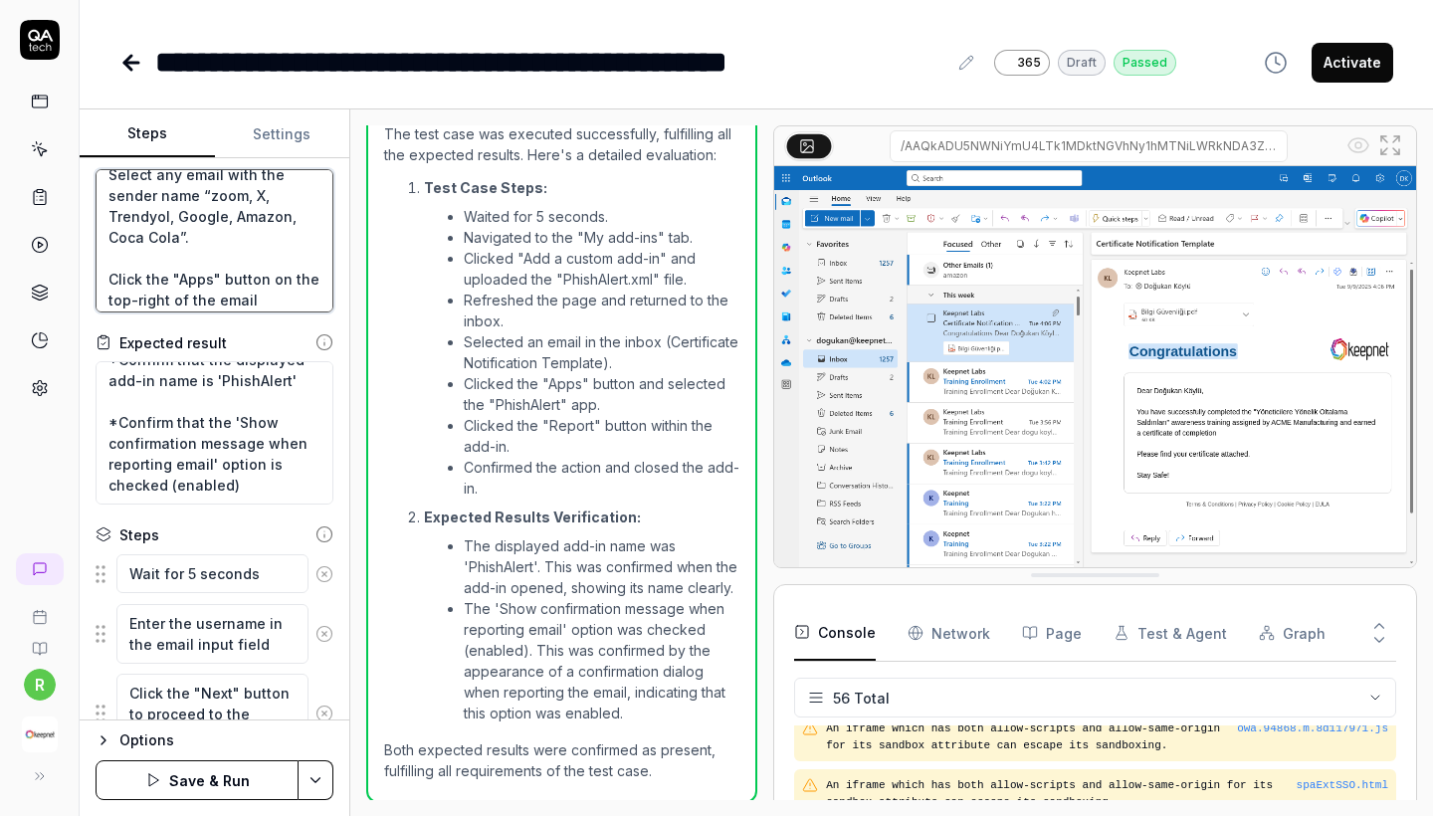
scroll to position [0, 0]
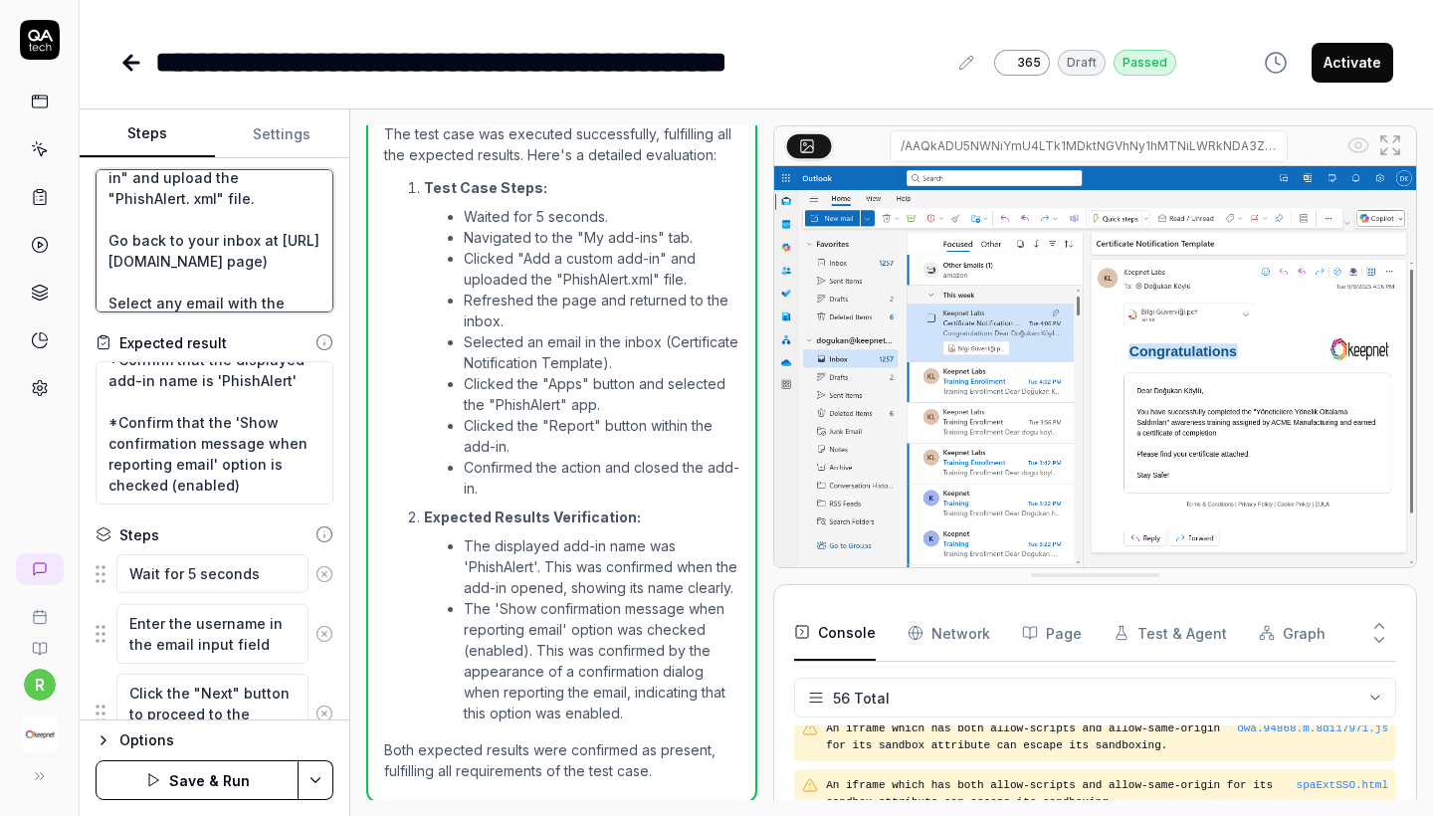
drag, startPoint x: 249, startPoint y: 268, endPoint x: 22, endPoint y: -18, distance: 364.7
click at [22, 0] on html "**********" at bounding box center [716, 408] width 1433 height 816
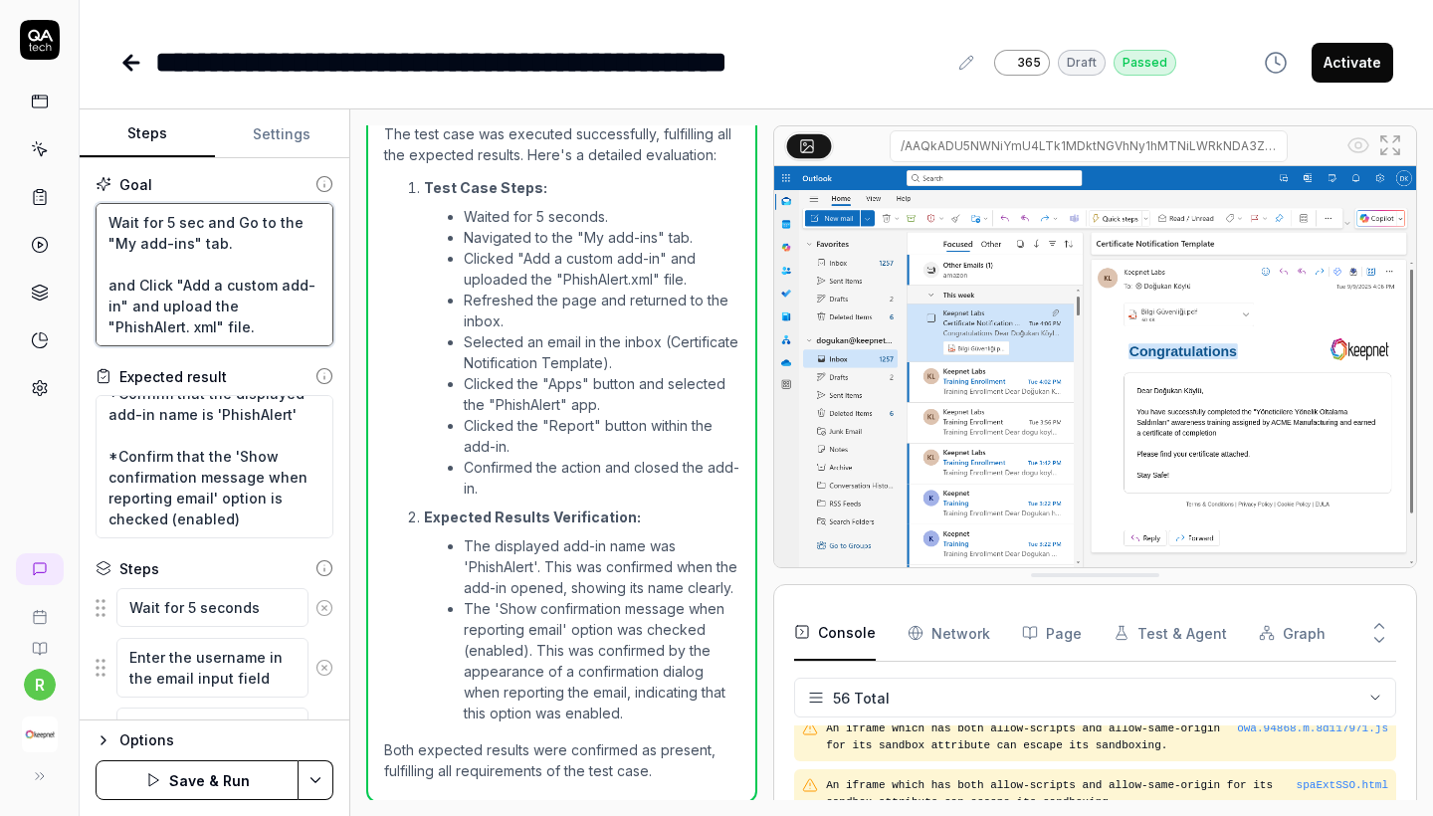
type textarea "*"
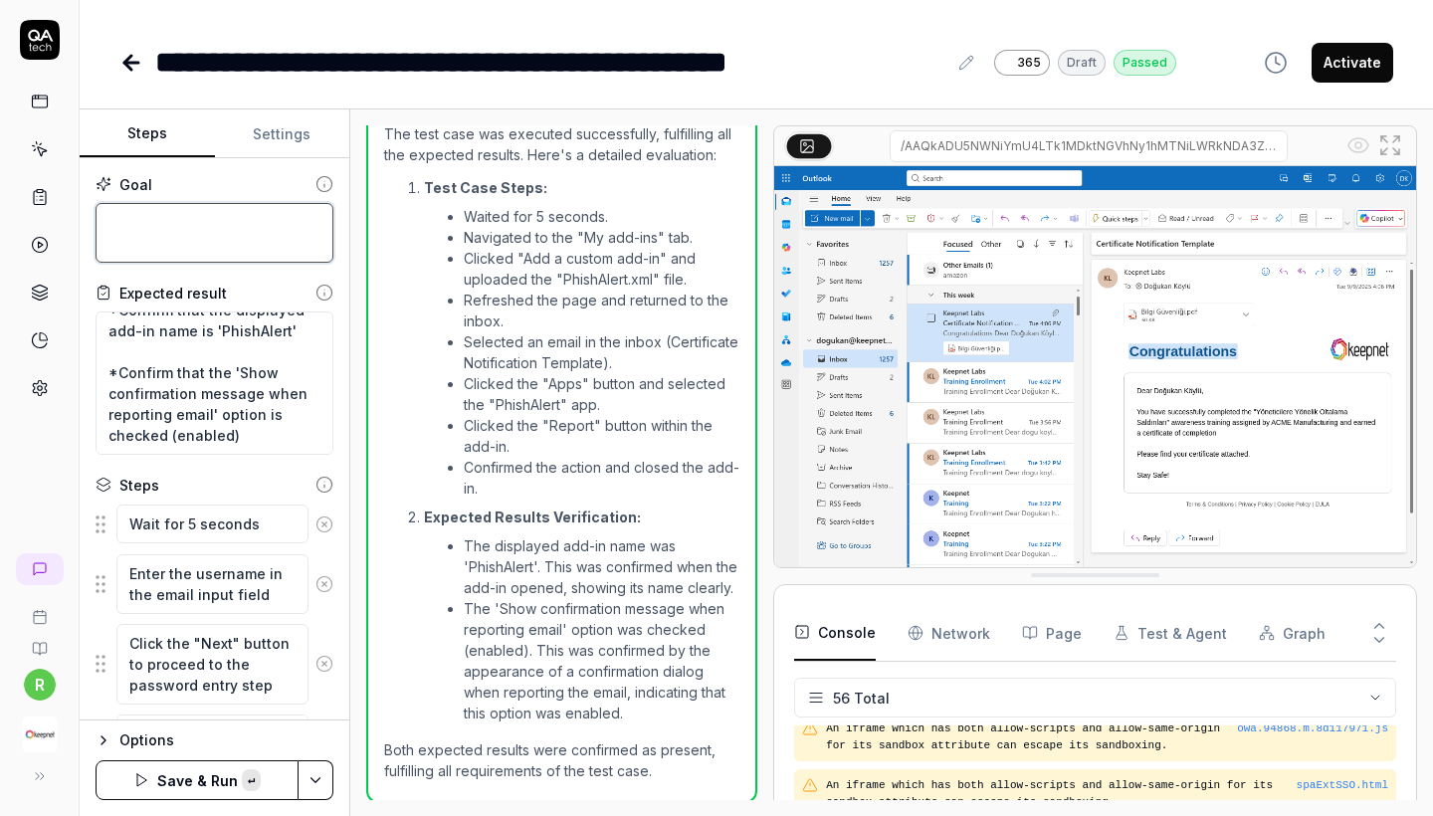
paste textarea "Wait for 5 sec and Go to the "My add-ins" tab. and Click "Add a custom add-in" …"
type textarea "Wait for 5 sec and Go to the "My add-ins" tab. and Click "Add a custom add-in" …"
type textarea "*"
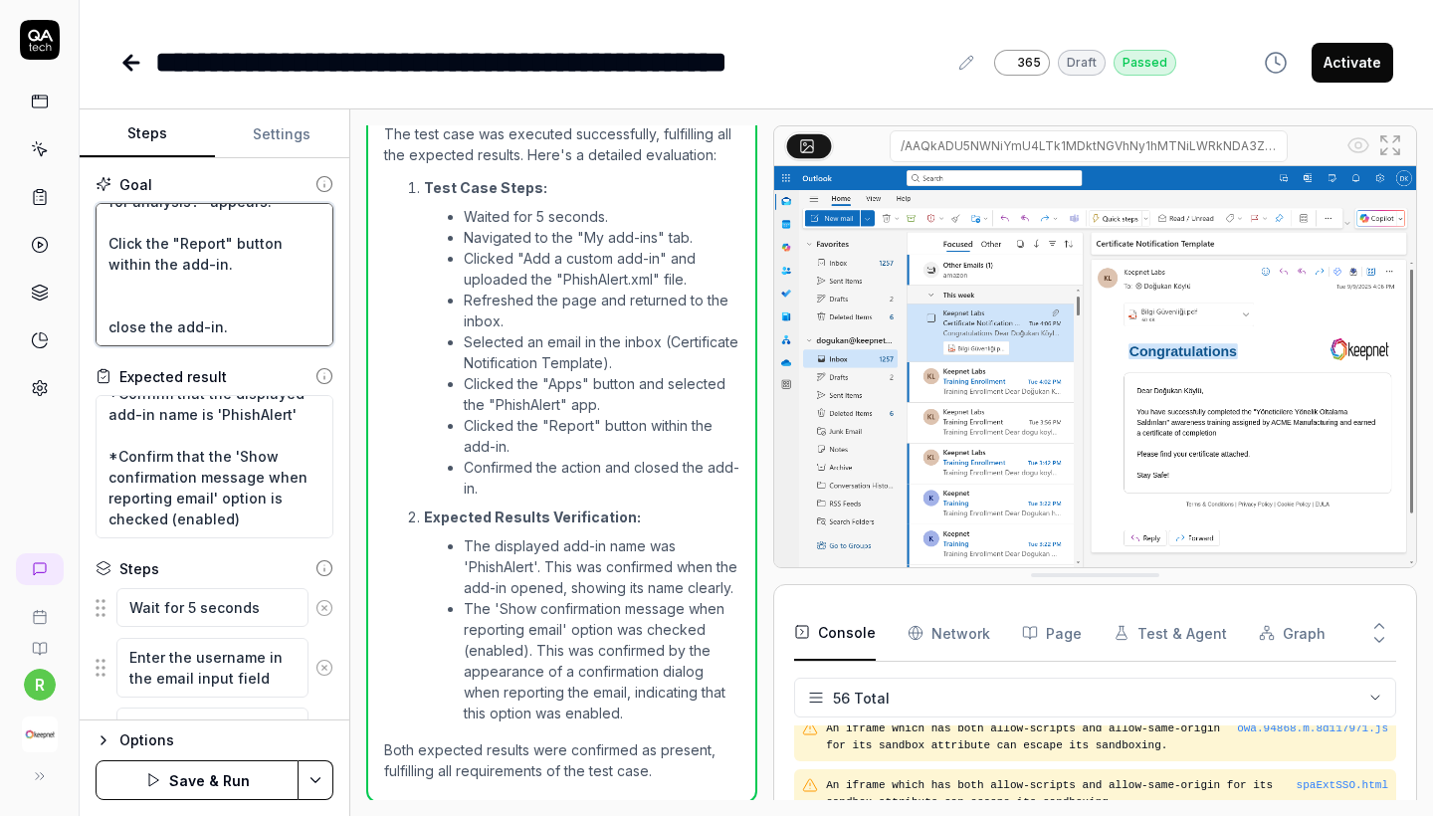
type textarea "Wait for 5 sec and Go to the "My add-ins" tab. and Click "Add a custom add-in" …"
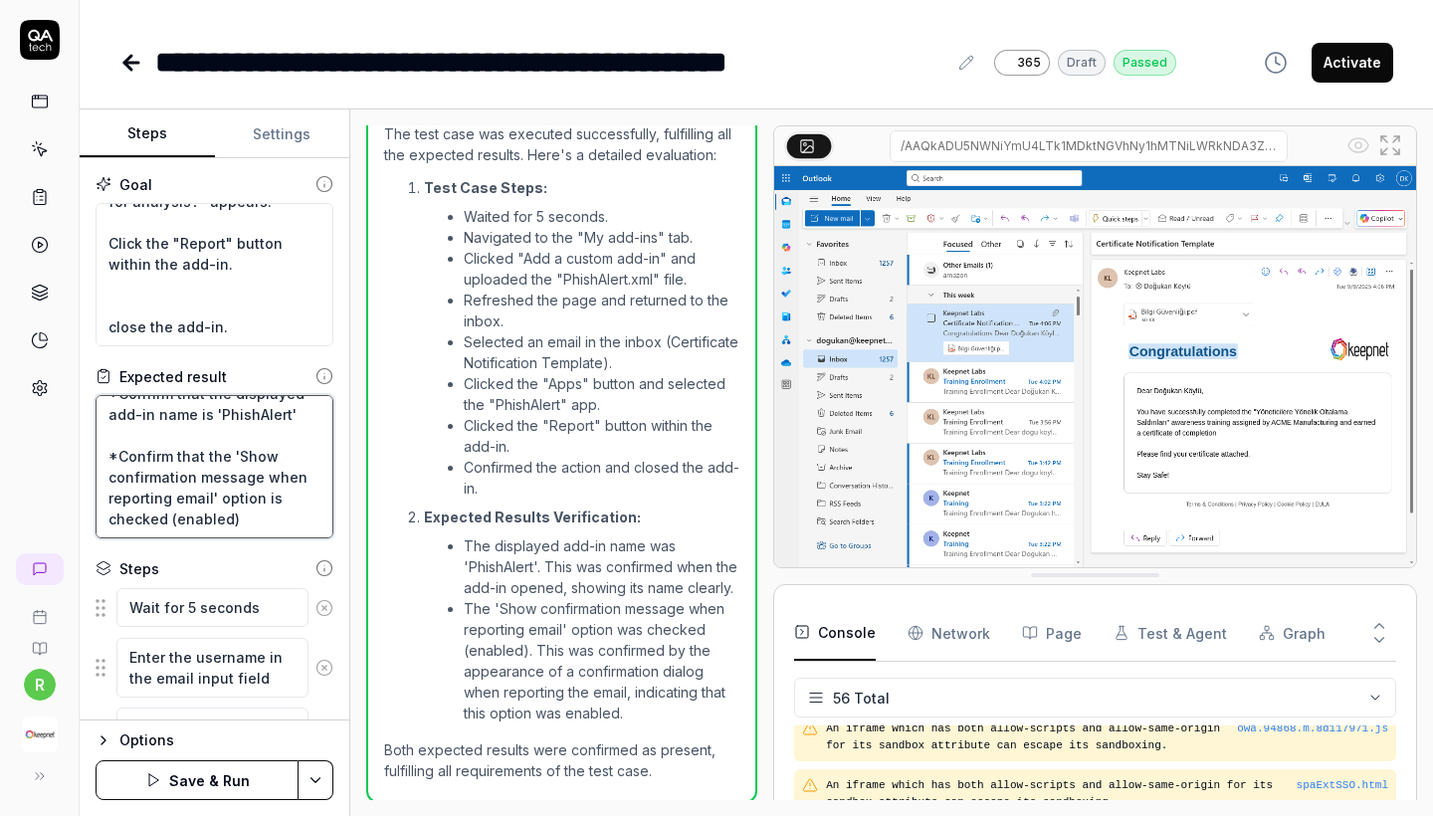
click at [258, 418] on textarea "*Confirm that the displayed add-in name is 'PhishAlert' *Confirm that the 'Show…" at bounding box center [215, 466] width 238 height 143
click at [324, 608] on icon at bounding box center [324, 607] width 5 height 5
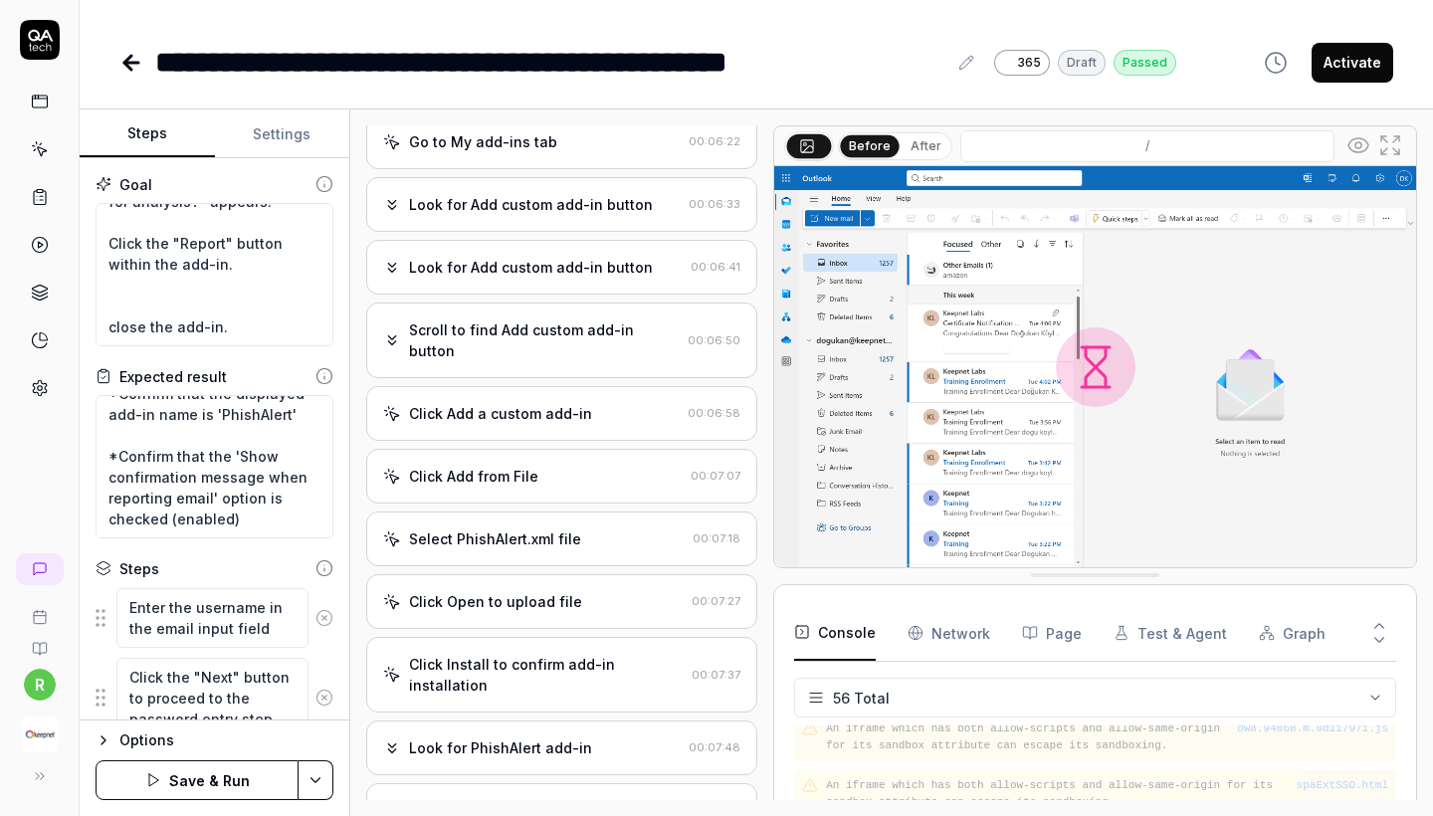
scroll to position [0, 0]
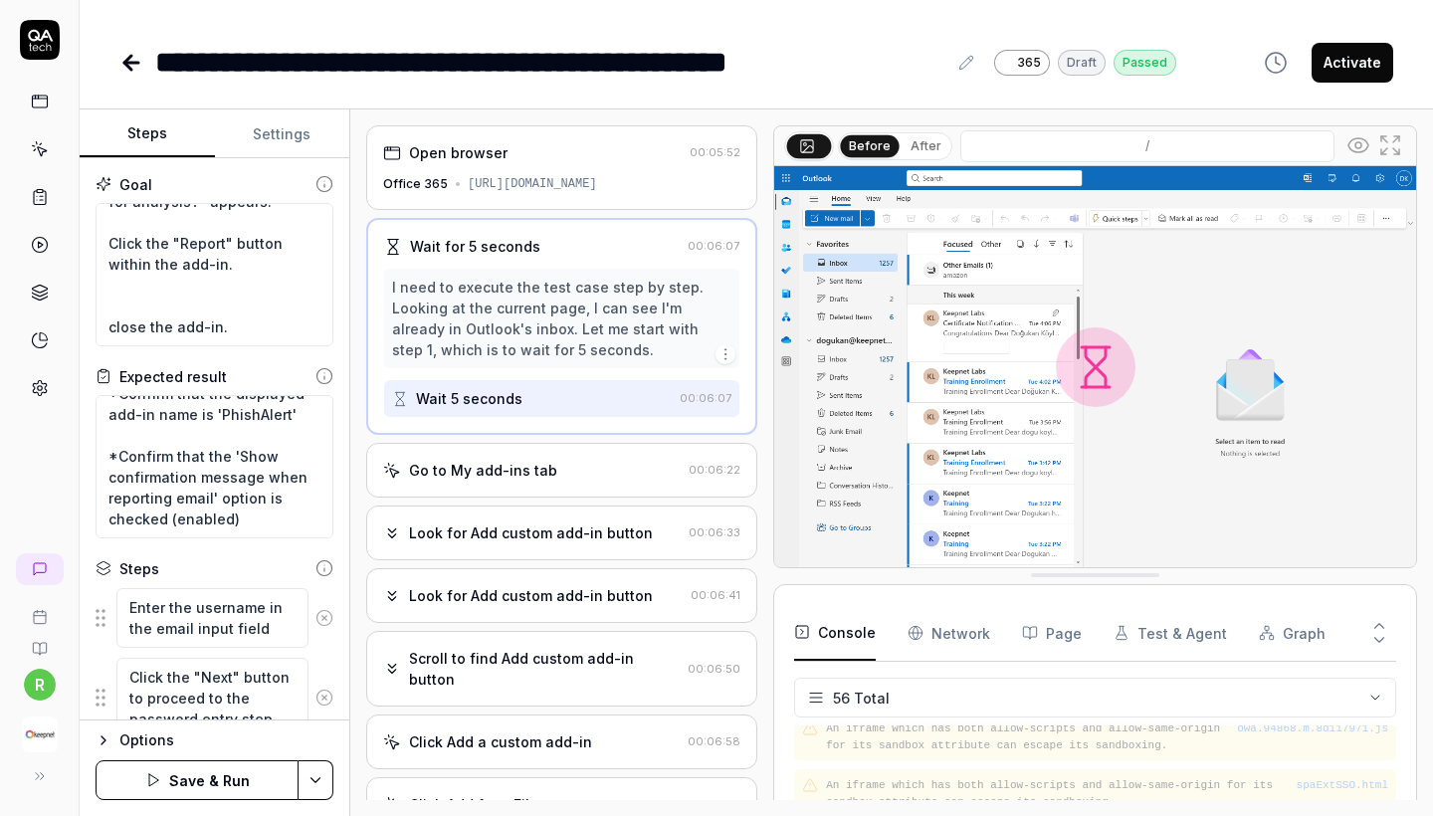
click at [324, 614] on icon at bounding box center [324, 618] width 18 height 18
click at [324, 614] on button at bounding box center [324, 628] width 32 height 40
click at [324, 614] on icon at bounding box center [324, 618] width 18 height 18
click at [324, 614] on button at bounding box center [324, 628] width 32 height 40
click at [324, 614] on icon at bounding box center [324, 618] width 18 height 18
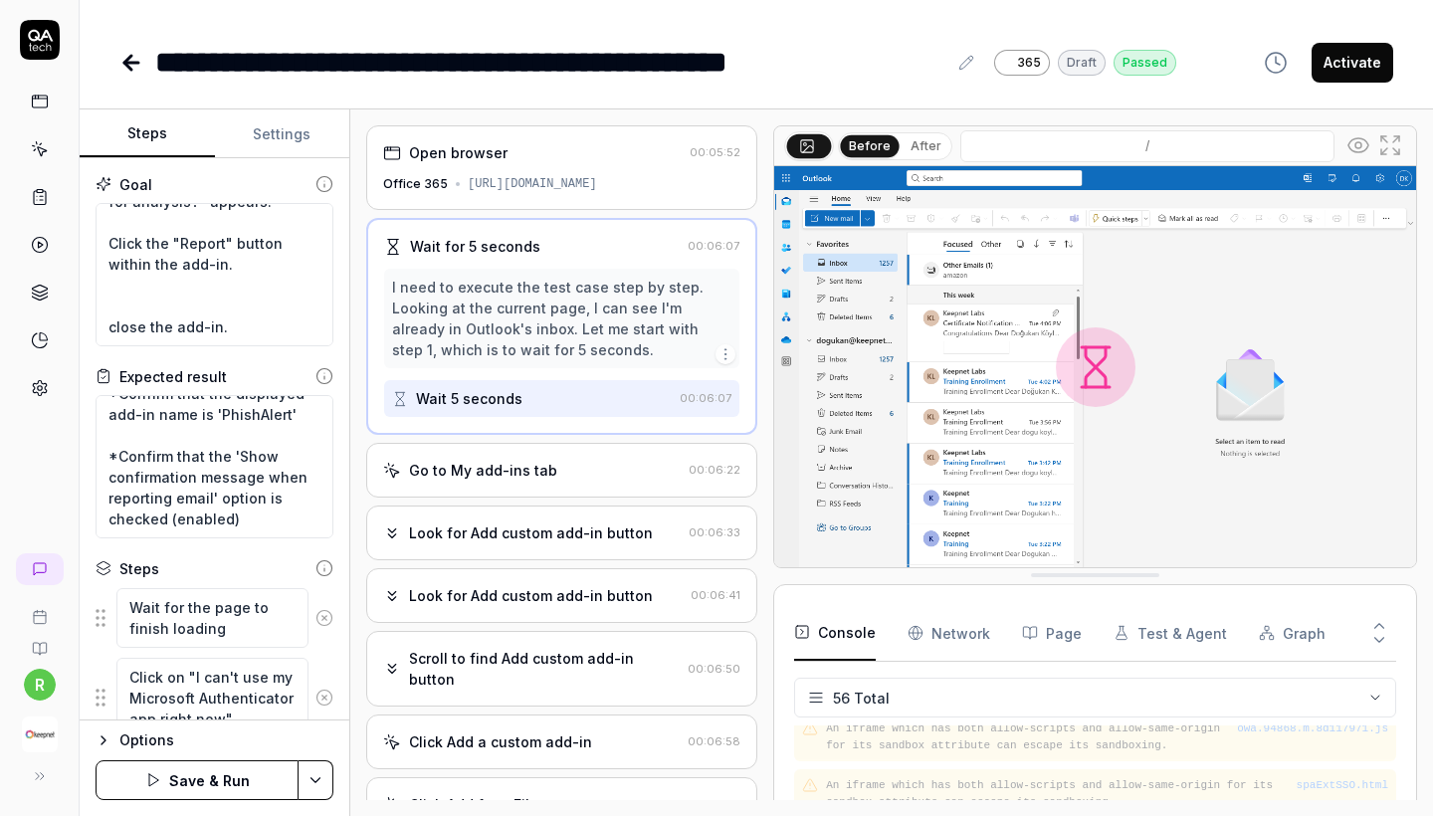
click at [324, 678] on button at bounding box center [324, 698] width 32 height 40
click at [324, 614] on icon at bounding box center [324, 618] width 18 height 18
click at [324, 614] on button at bounding box center [324, 628] width 32 height 40
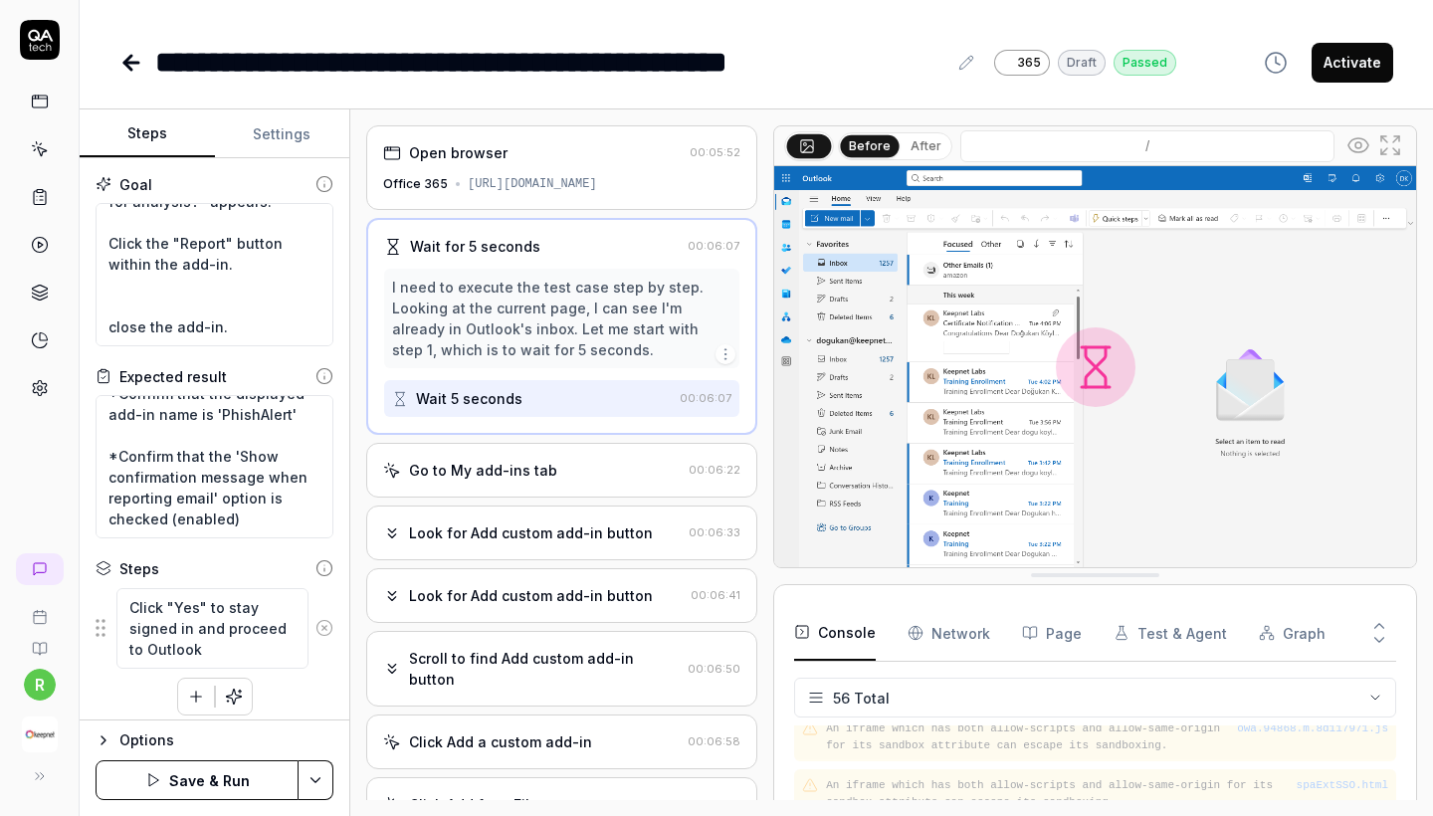
type textarea "*"
click at [324, 614] on div "Steps Click "Yes" to stay signed in and proceed to Outlook To pick up a draggab…" at bounding box center [215, 636] width 238 height 157
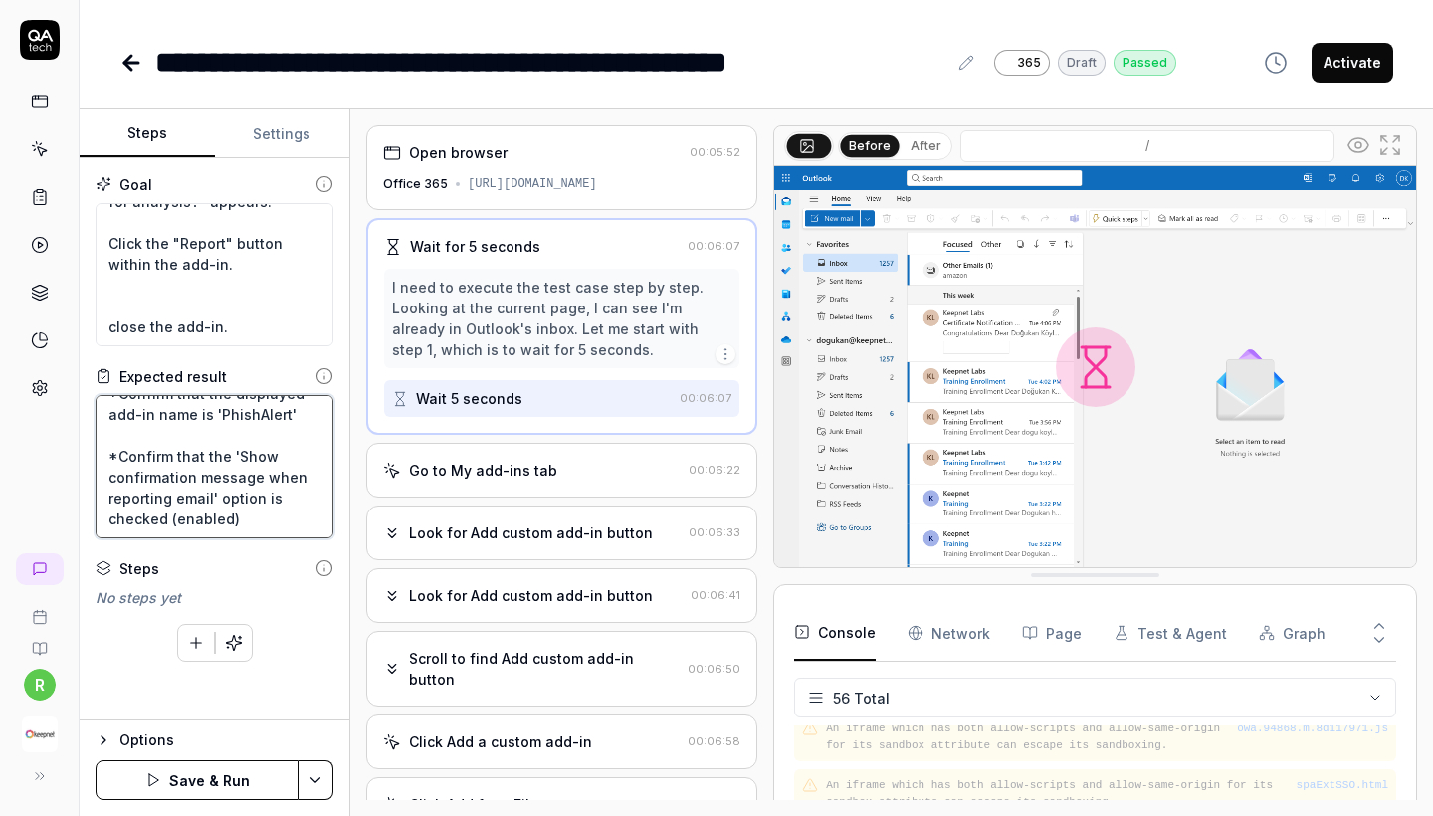
click at [254, 420] on textarea "*Confirm that the displayed add-in name is 'PhishAlert' *Confirm that the 'Show…" at bounding box center [215, 466] width 238 height 143
type textarea "*Confirm that the displayed add-in name is 'S' *Confirm that the 'Show confirma…"
type textarea "*"
type textarea "*Confirm that the displayed add-in name is 'Se' *Confirm that the 'Show confirm…"
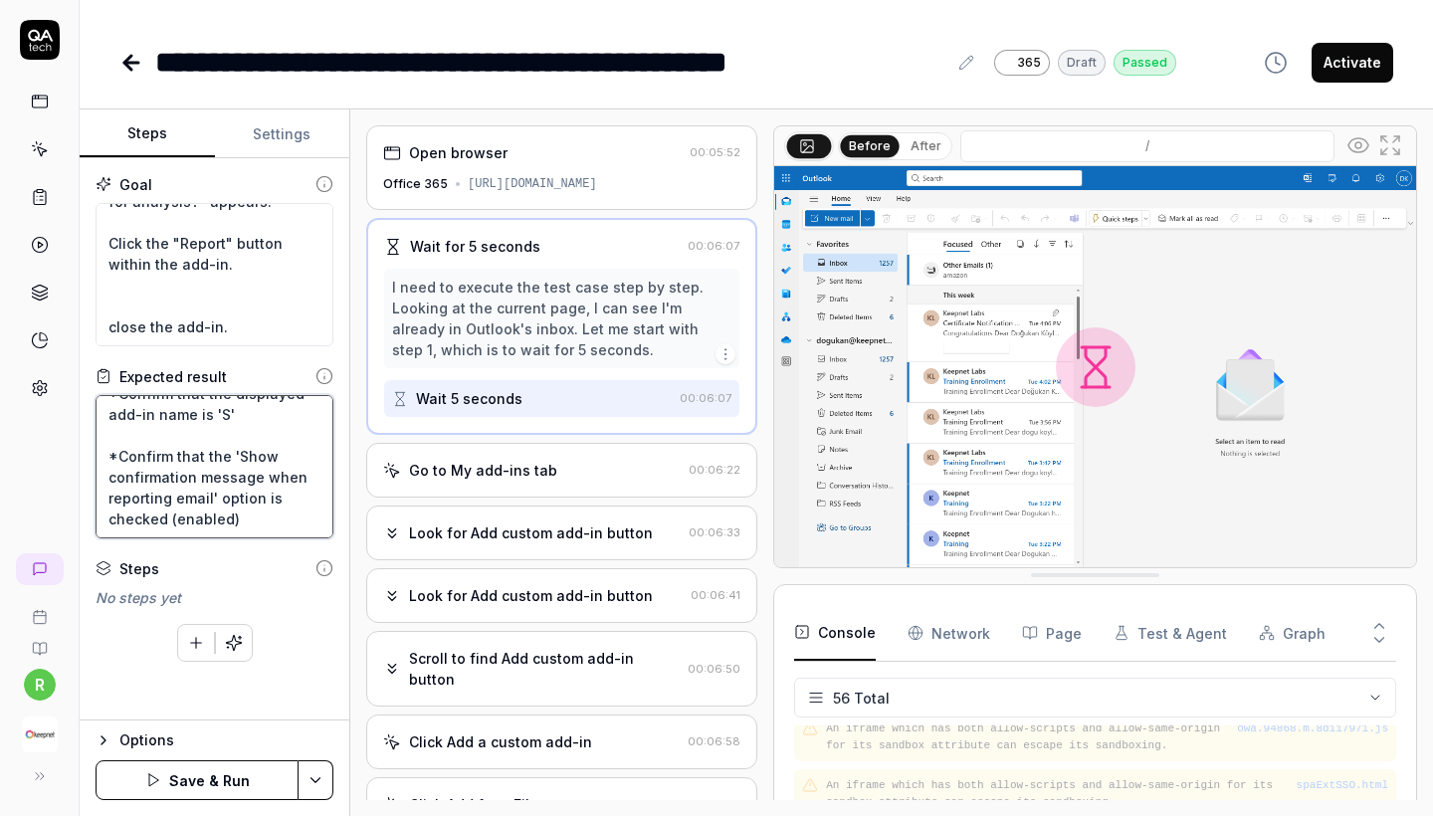
type textarea "*"
type textarea "*Confirm that the displayed add-in name is 'Sen' *Confirm that the 'Show confir…"
type textarea "*"
type textarea "*Confirm that the displayed add-in name is 'Sent' *Confirm that the 'Show confi…"
type textarea "*"
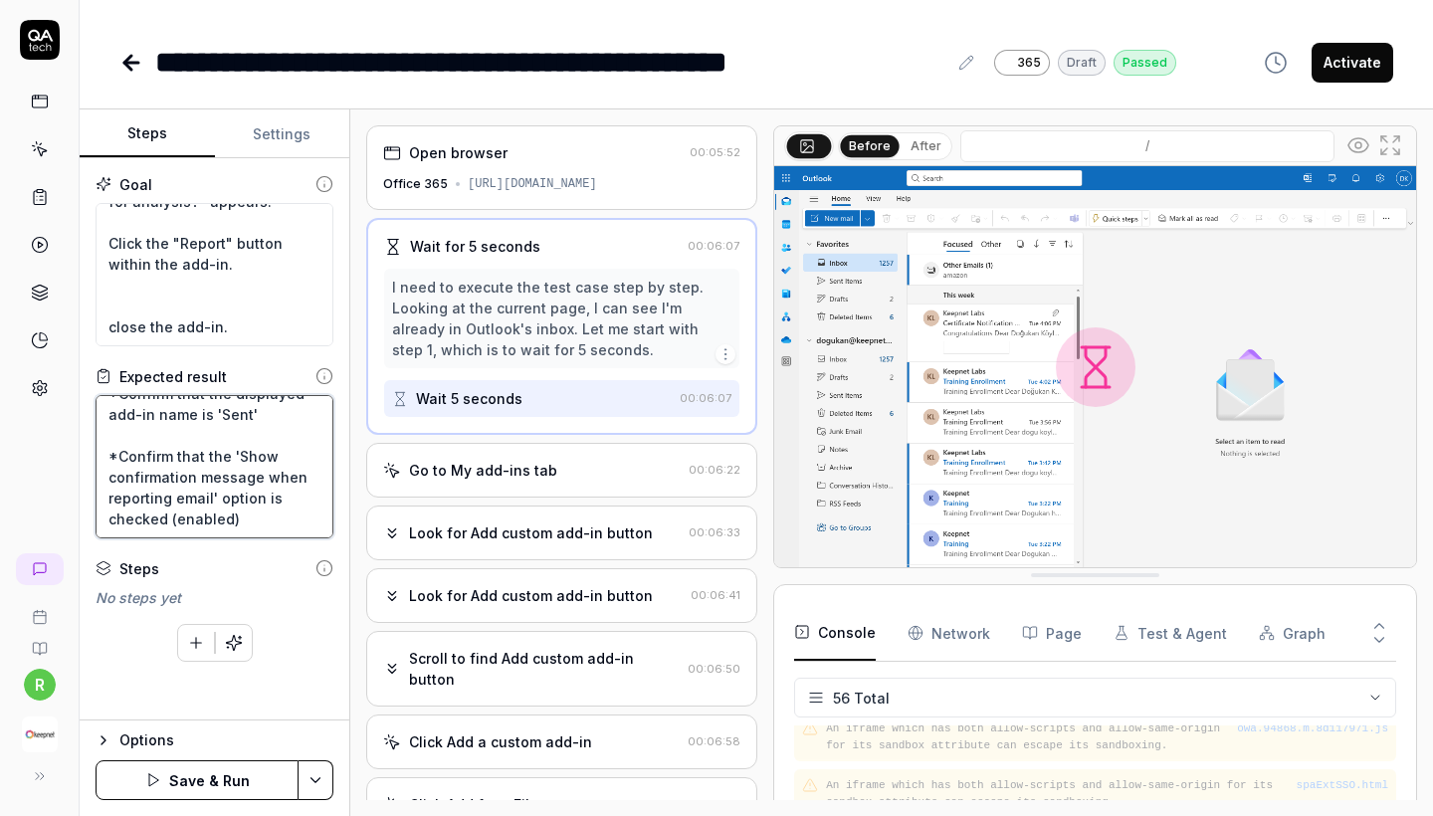
type textarea "*Confirm that the displayed add-in name is 'Sentr' *Confirm that the 'Show conf…"
type textarea "*"
type textarea "*Confirm that the displayed add-in name is 'Sentra' *Confirm that the 'Show con…"
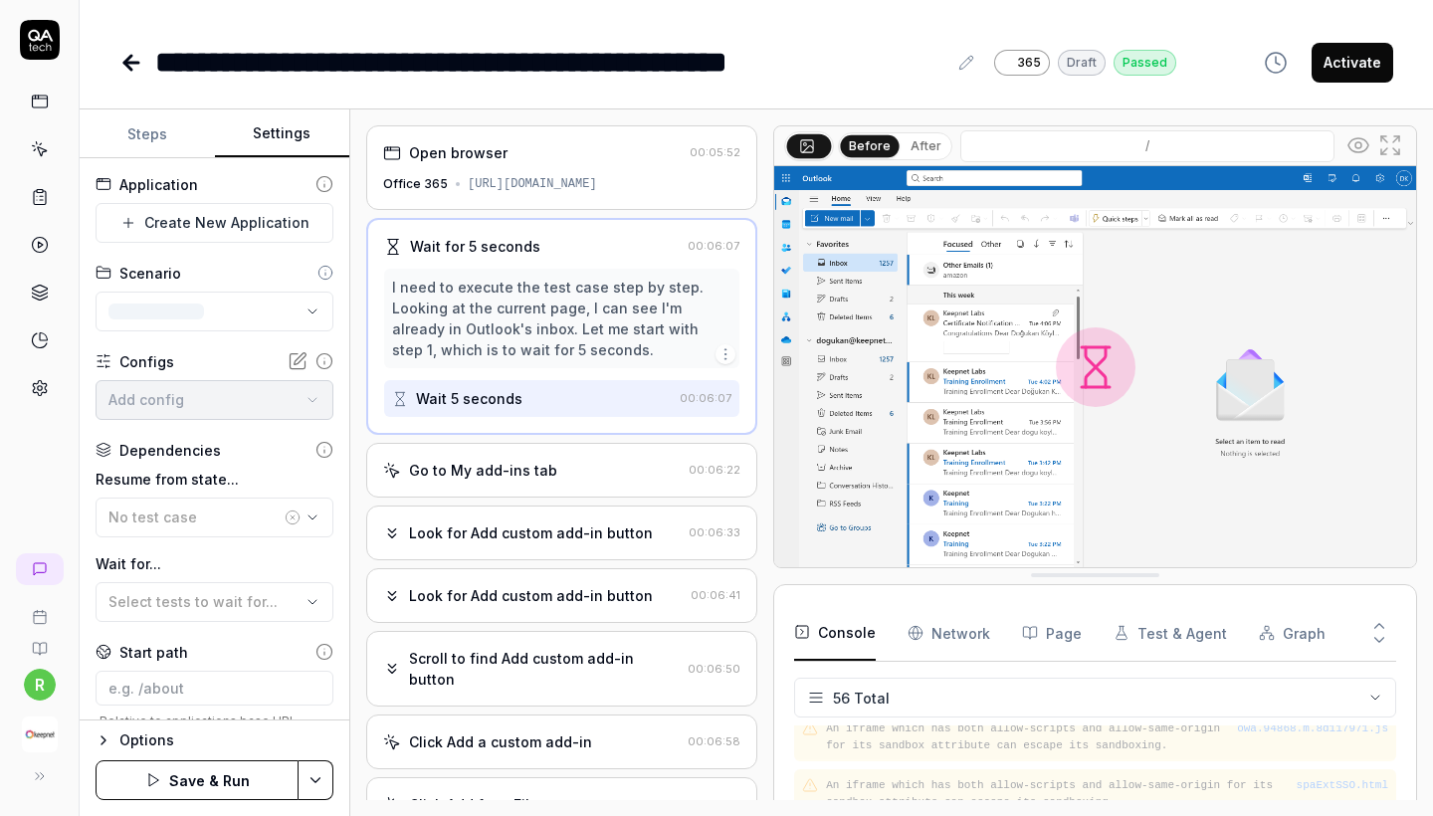
click at [296, 136] on button "Settings" at bounding box center [282, 134] width 135 height 48
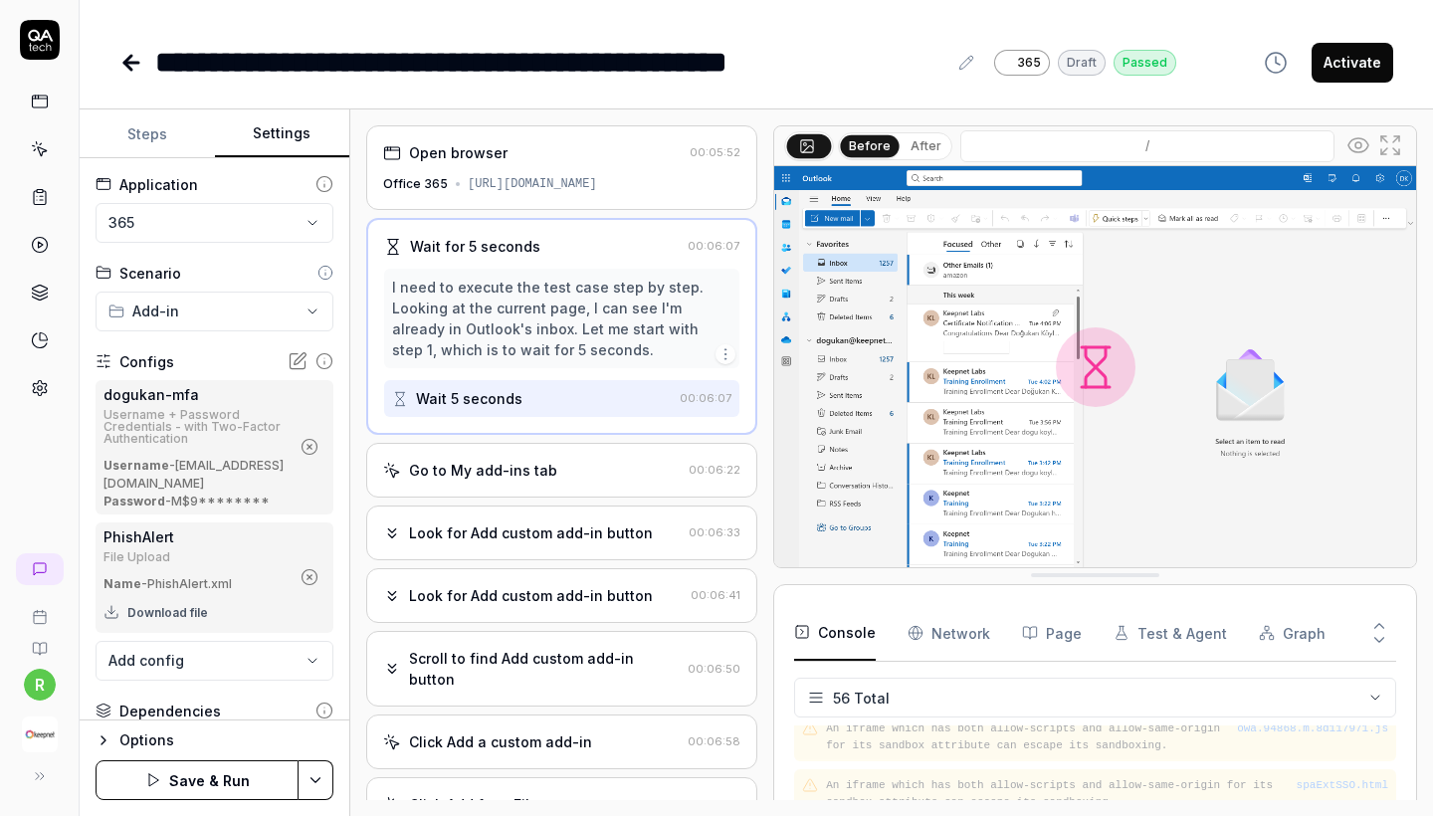
click at [313, 583] on icon "button" at bounding box center [310, 577] width 18 height 18
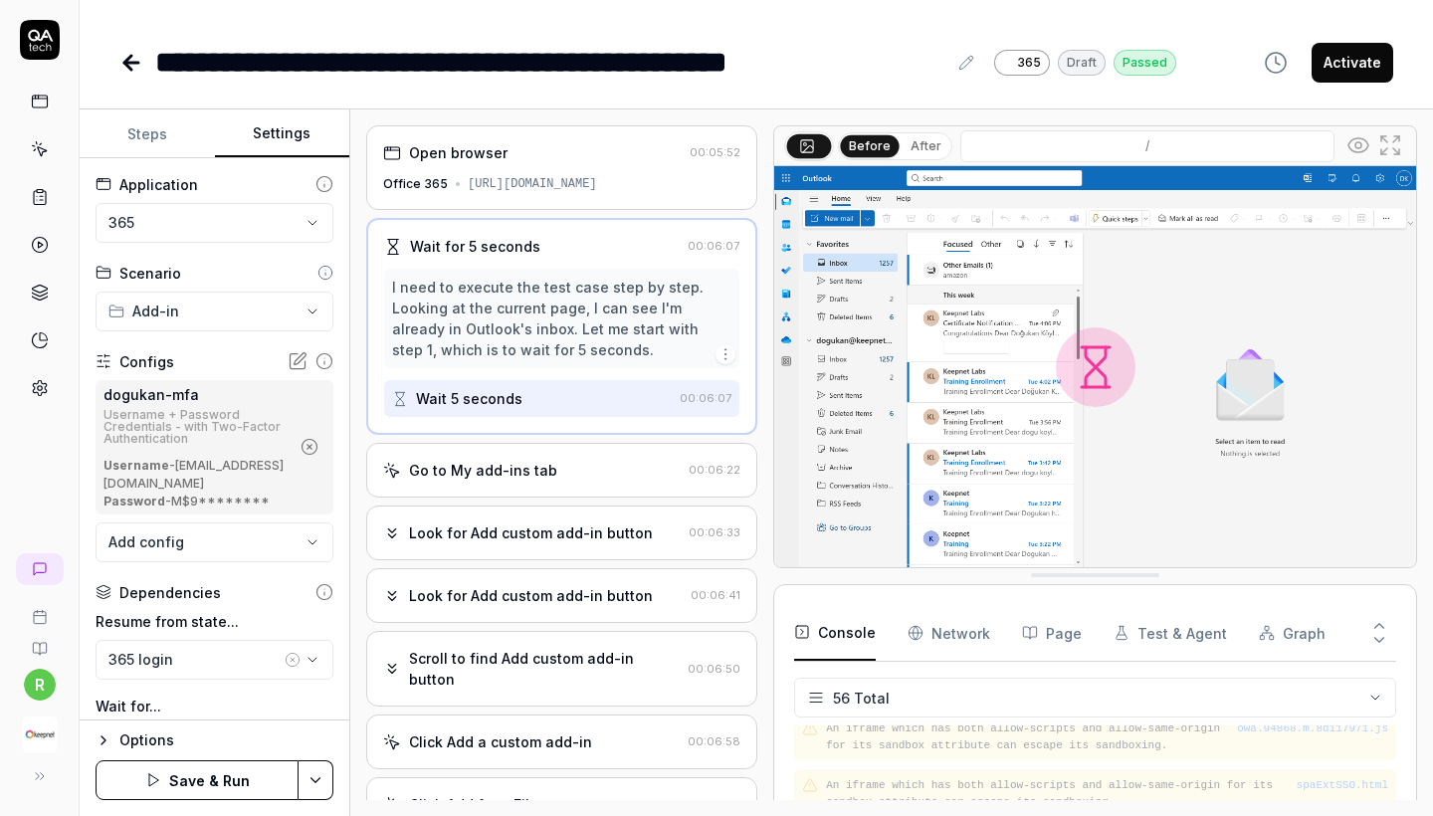
click at [273, 557] on body "**********" at bounding box center [716, 408] width 1433 height 816
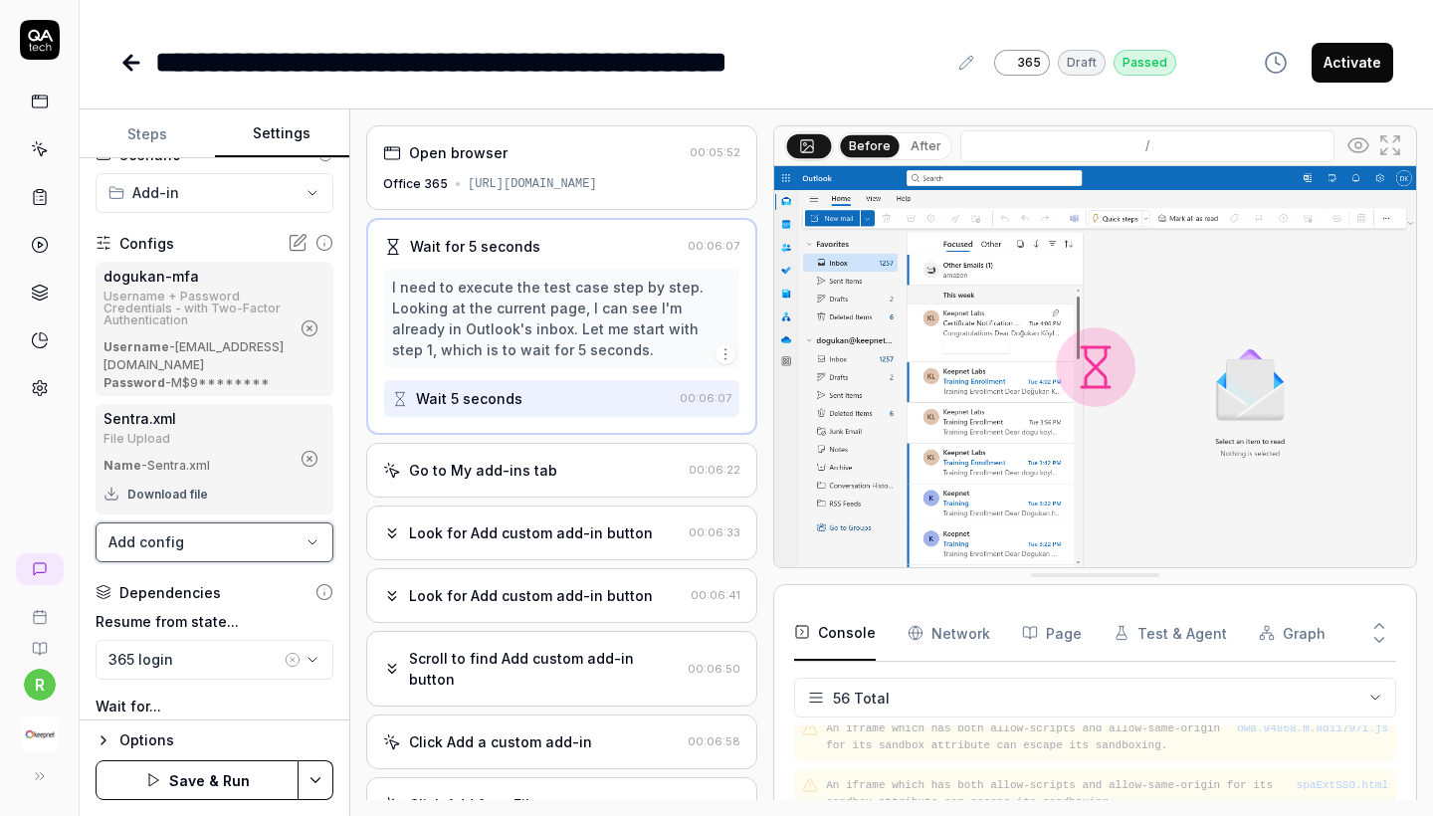
scroll to position [160, 0]
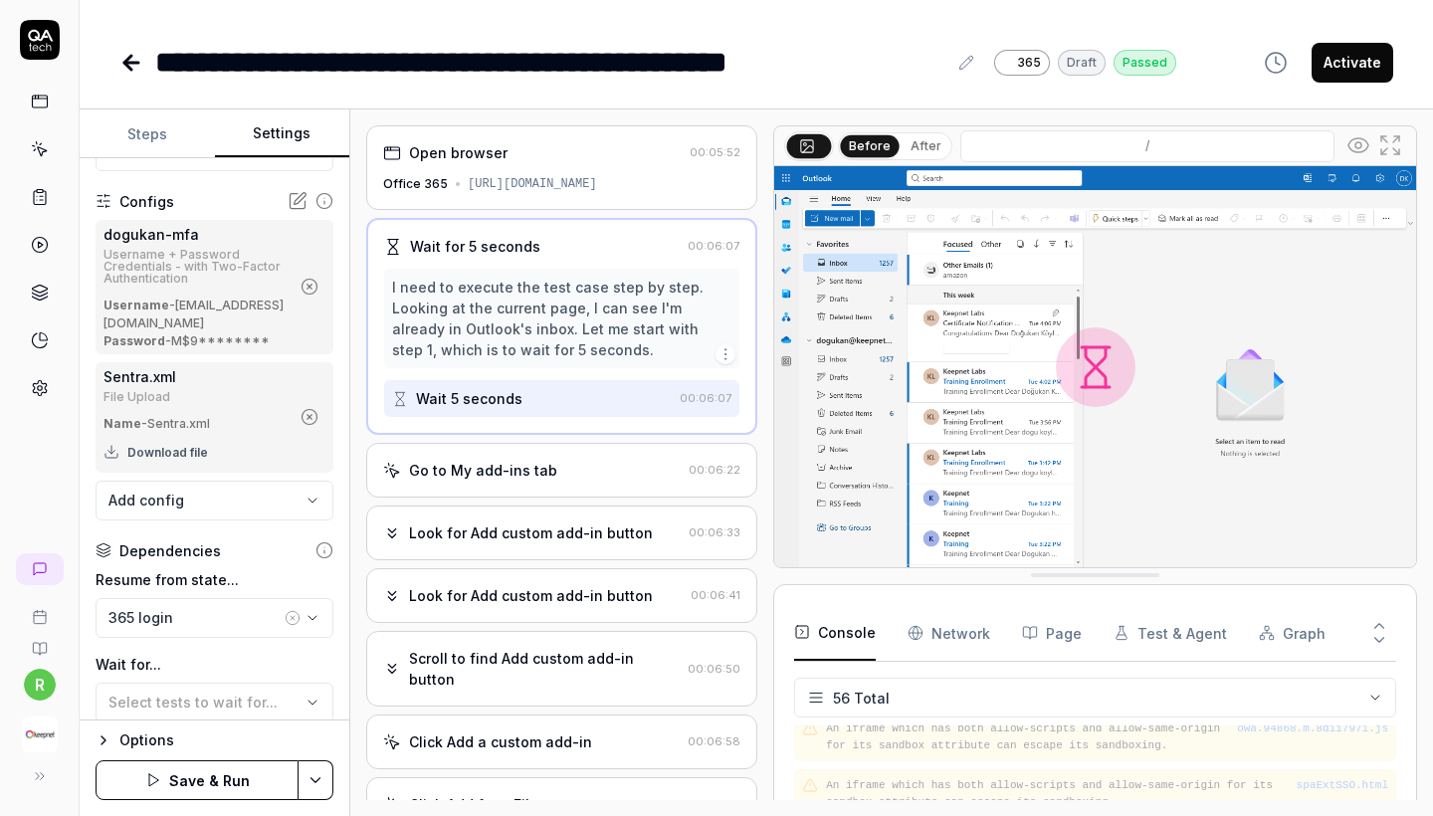
click at [181, 778] on button "Save & Run" at bounding box center [197, 780] width 203 height 40
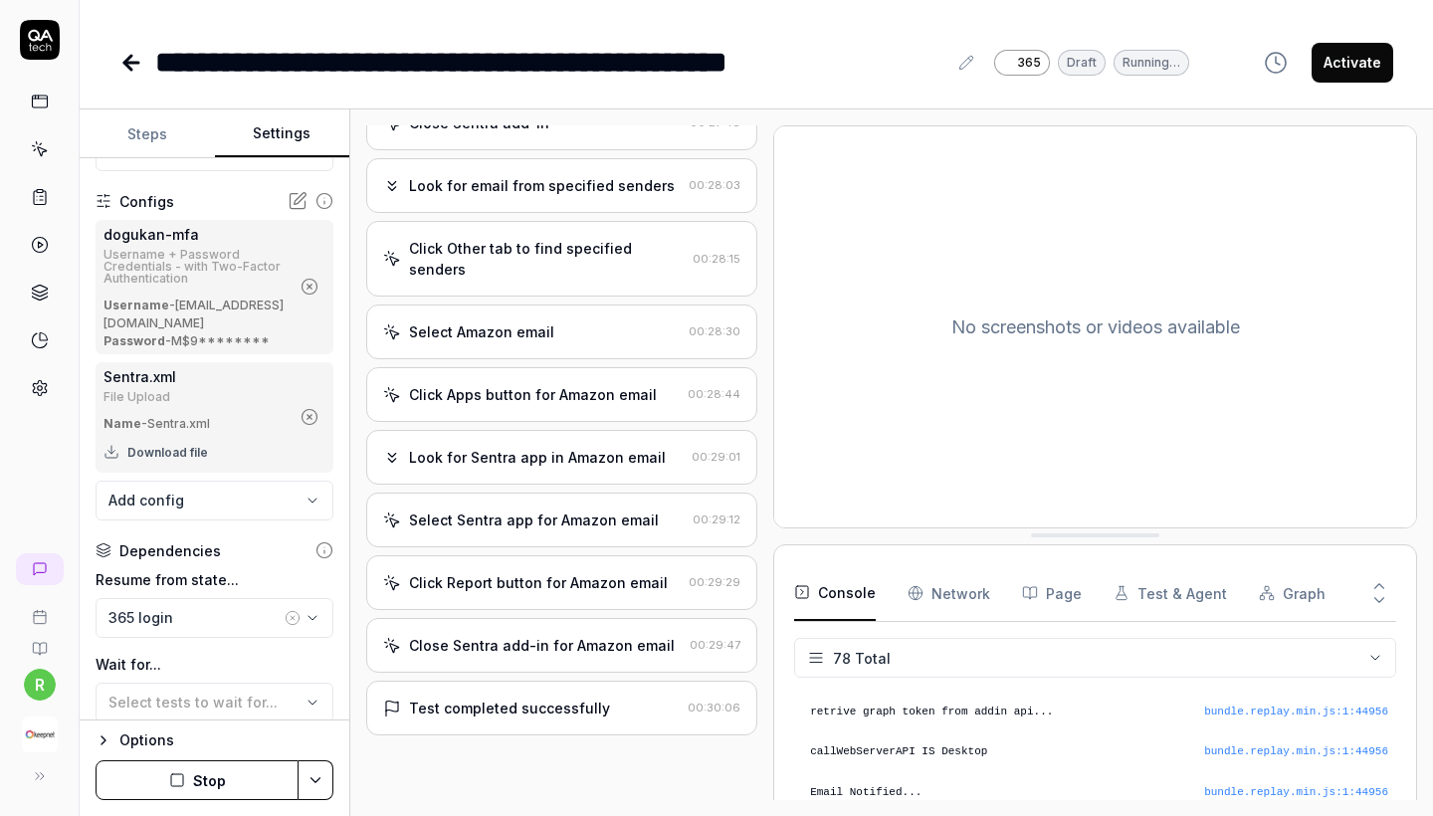
scroll to position [1060, 0]
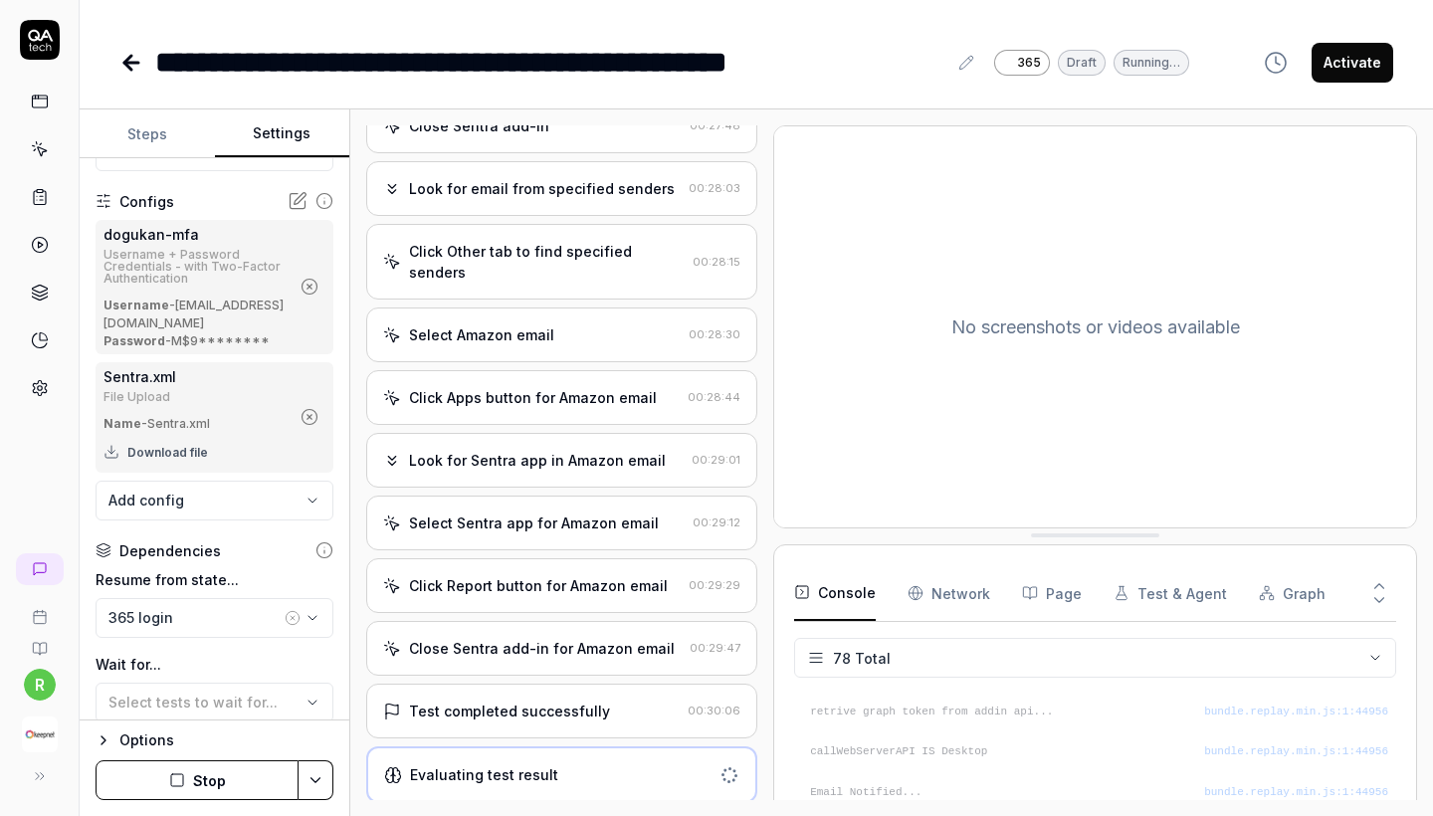
click at [162, 148] on button "Steps" at bounding box center [147, 134] width 135 height 48
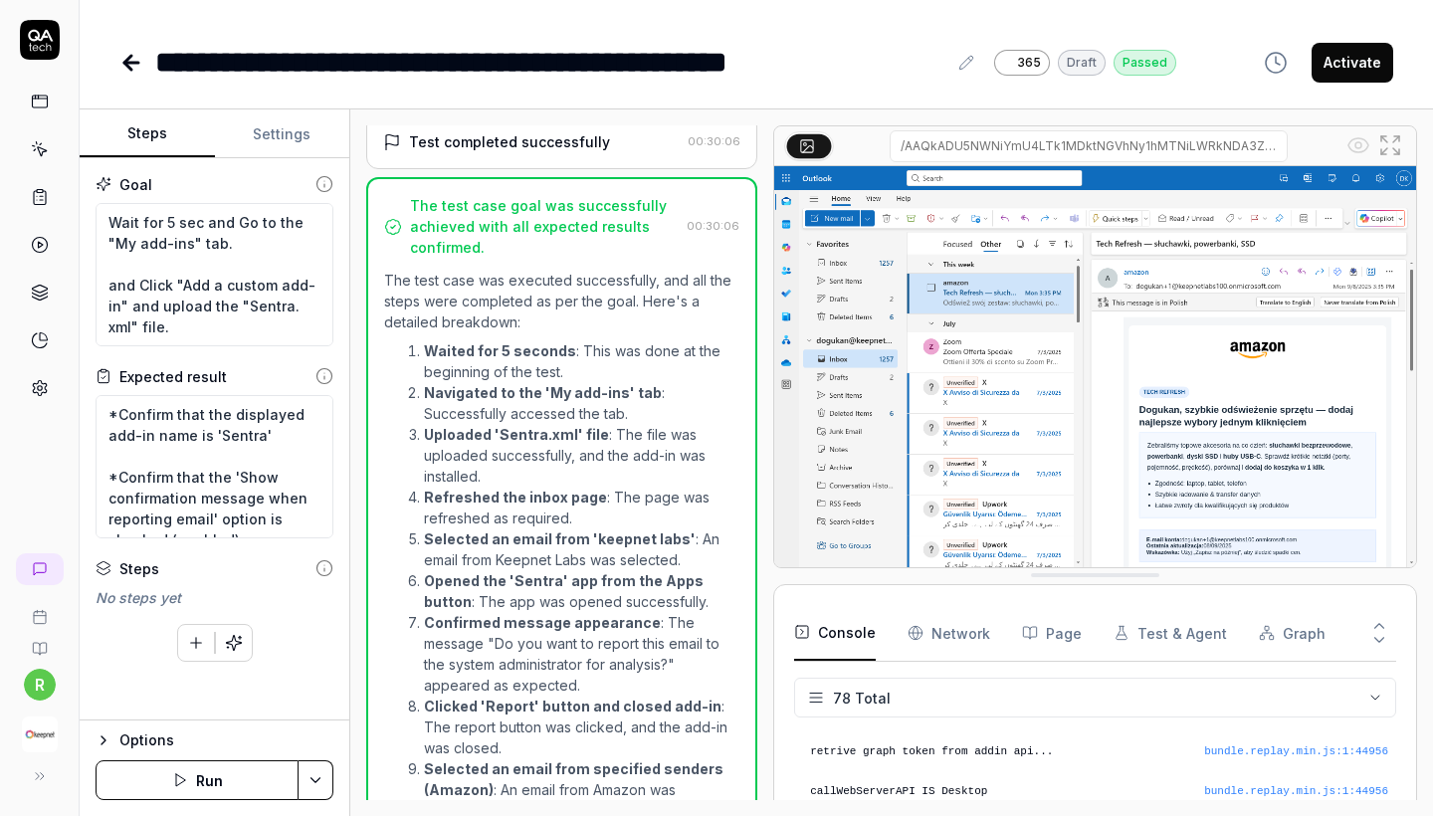
scroll to position [1480, 0]
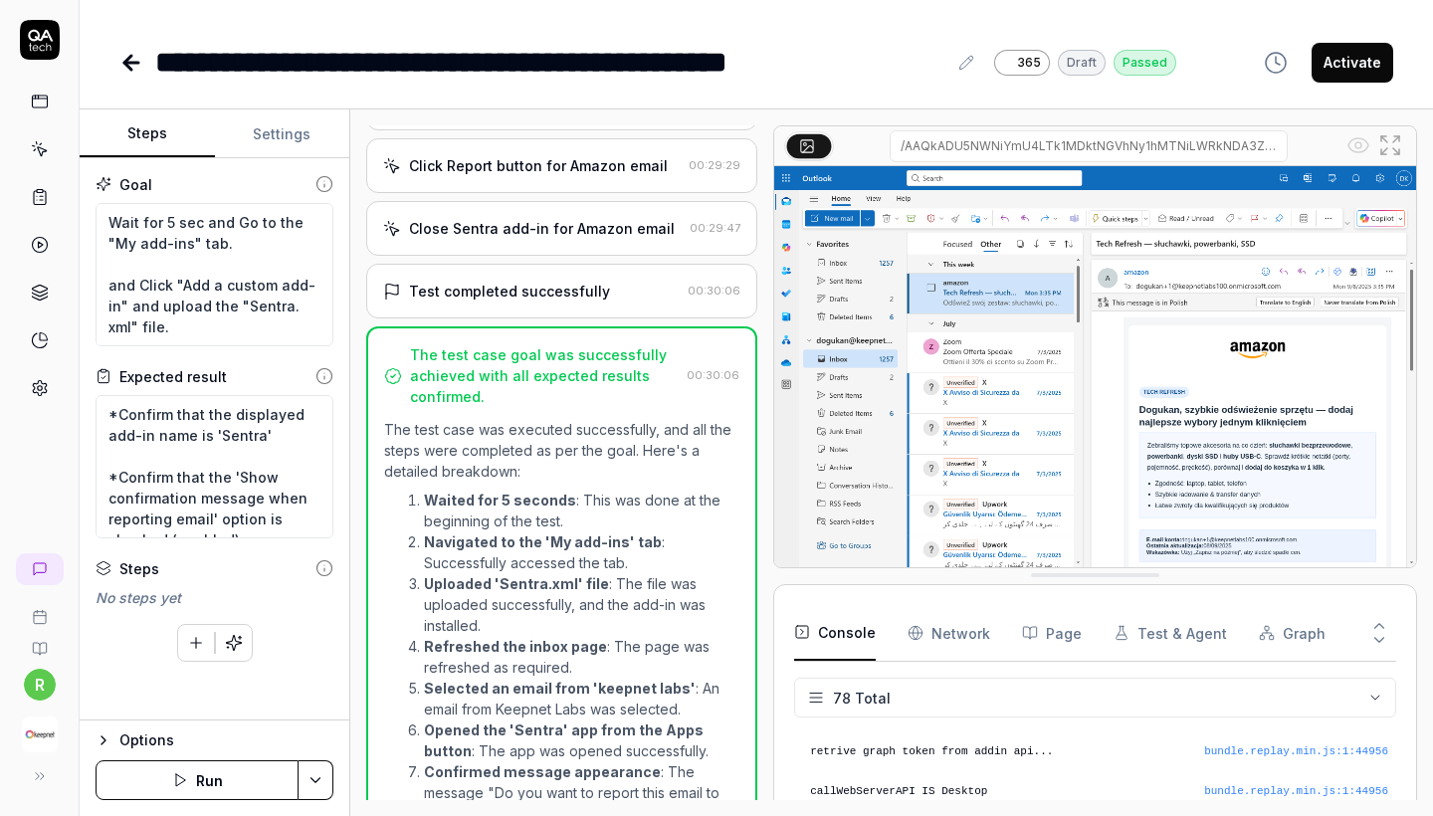
click at [537, 243] on div "Close Sentra add-in for Amazon email 00:29:47" at bounding box center [561, 228] width 391 height 55
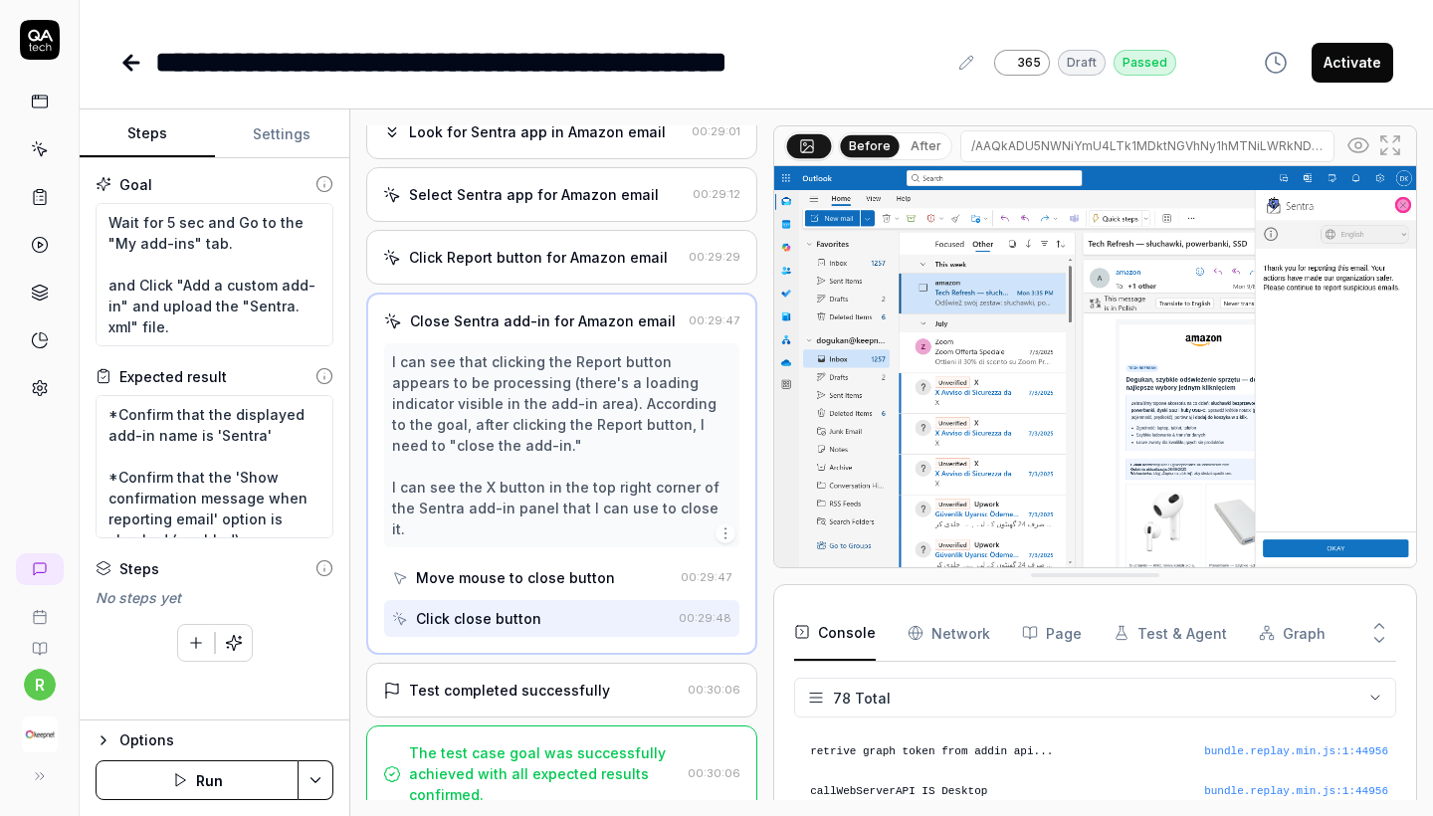
scroll to position [1386, 0]
type textarea "*"
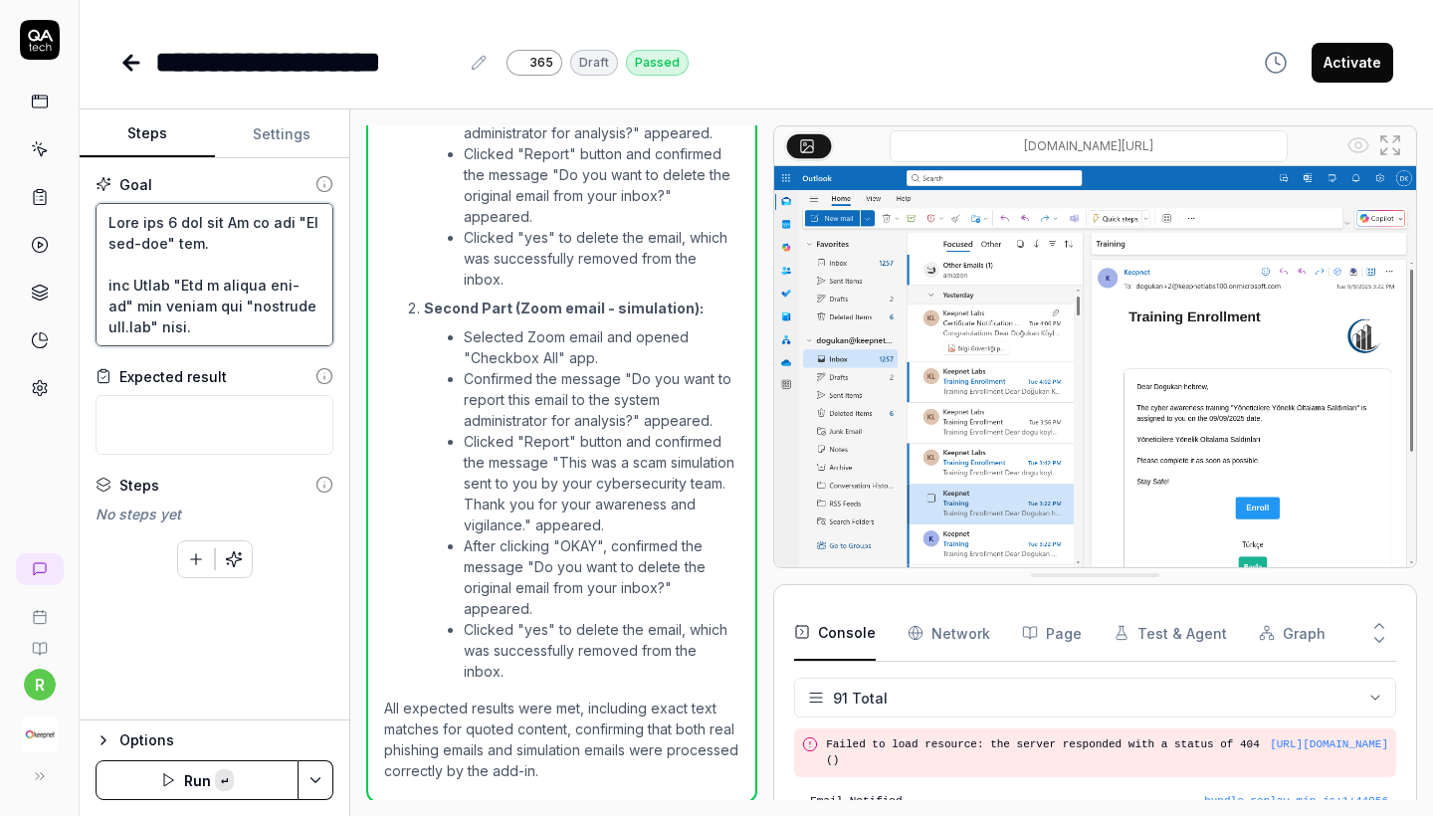
drag, startPoint x: 287, startPoint y: 327, endPoint x: 0, endPoint y: 52, distance: 397.6
click at [0, 52] on div "**********" at bounding box center [716, 408] width 1433 height 816
type textarea "*"
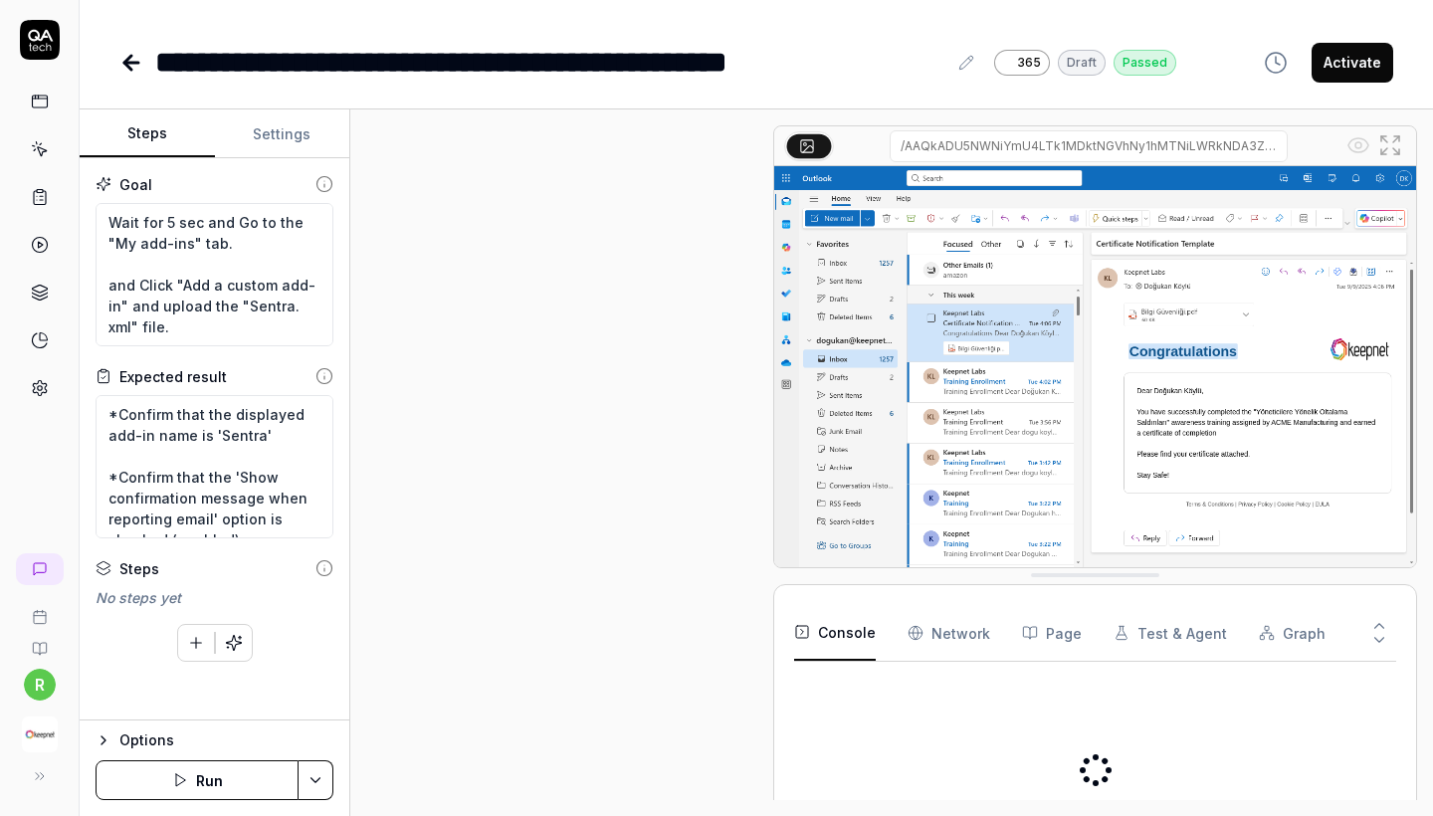
type textarea "*"
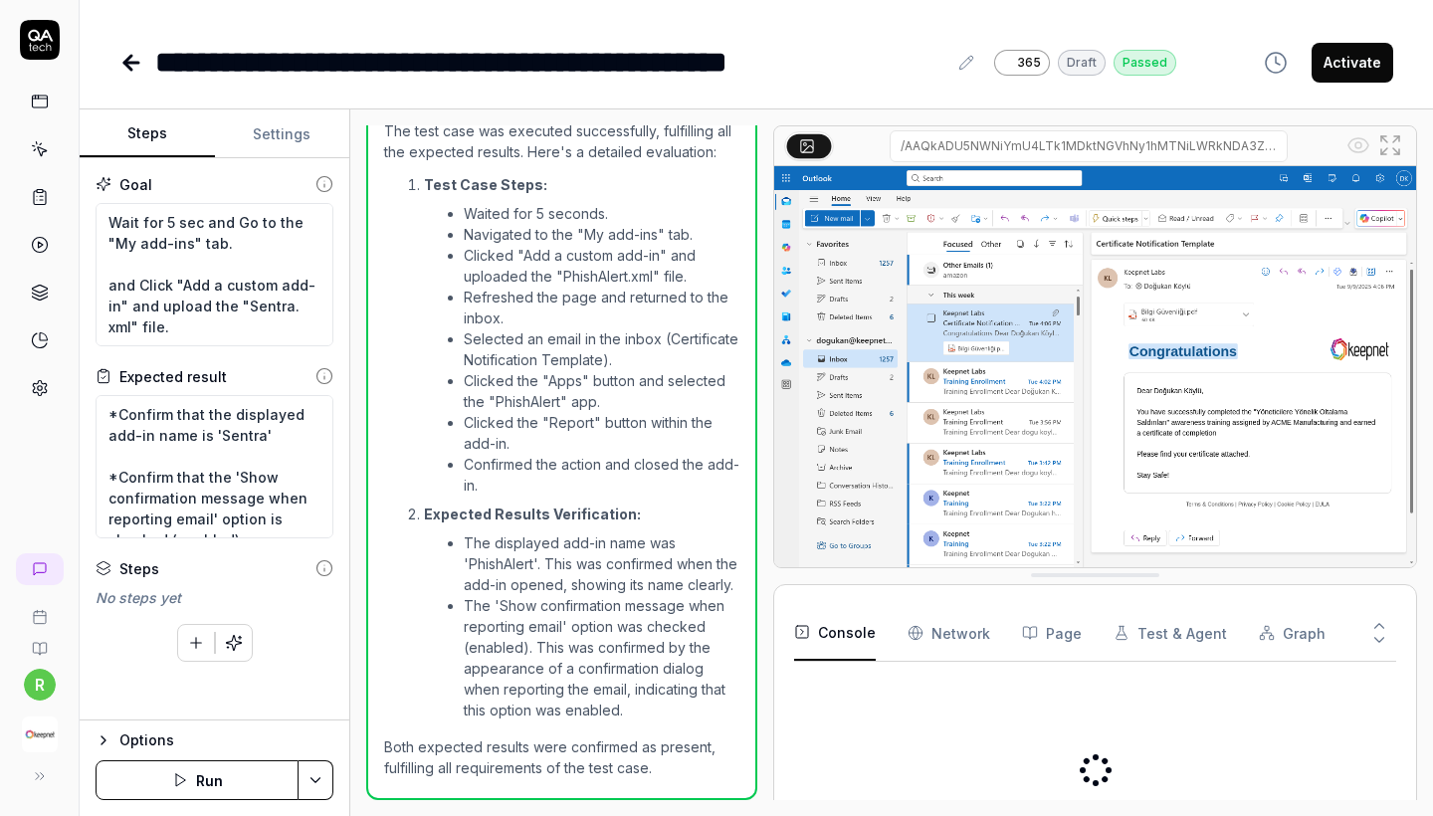
scroll to position [1754, 0]
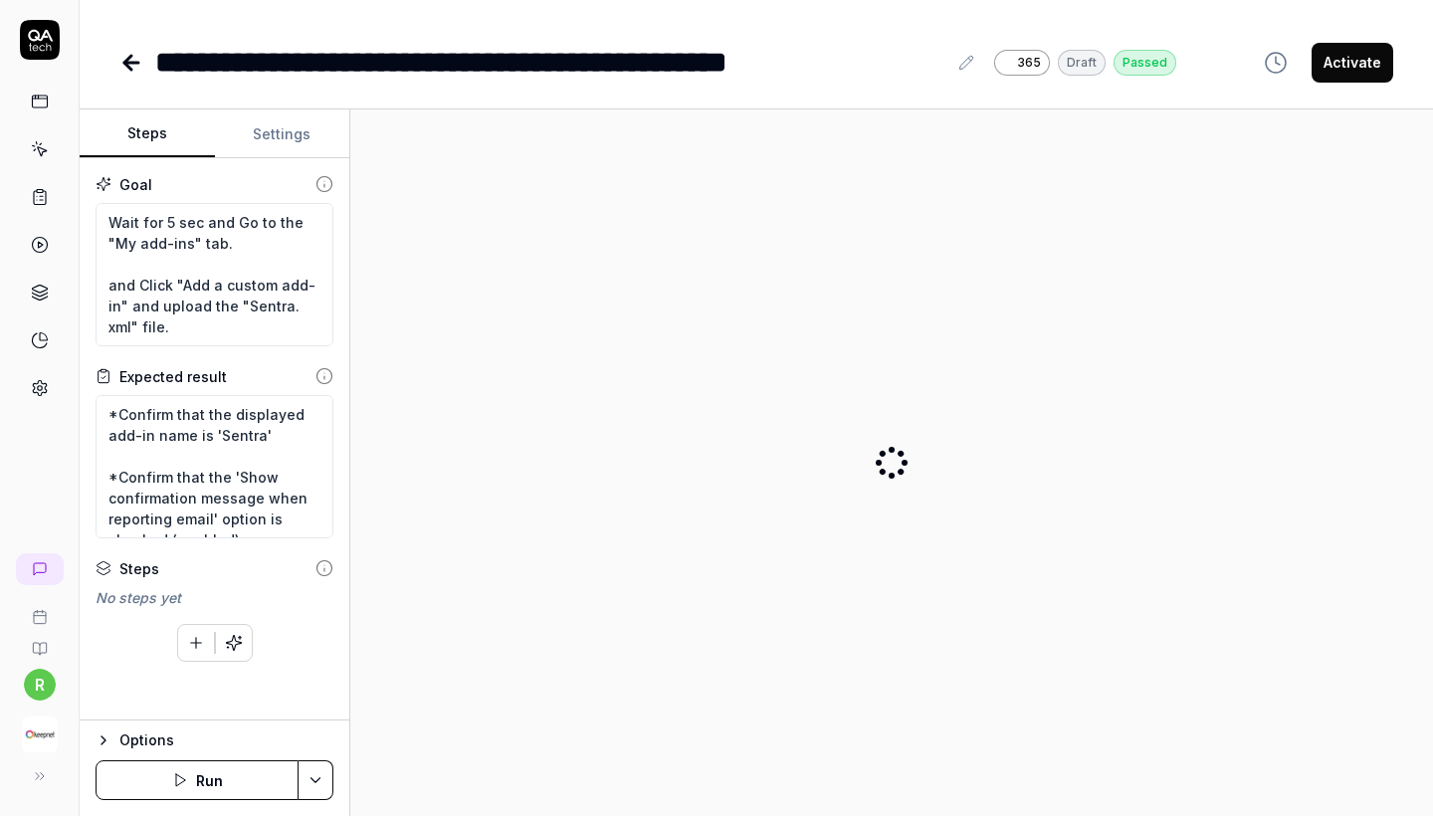
type textarea "*"
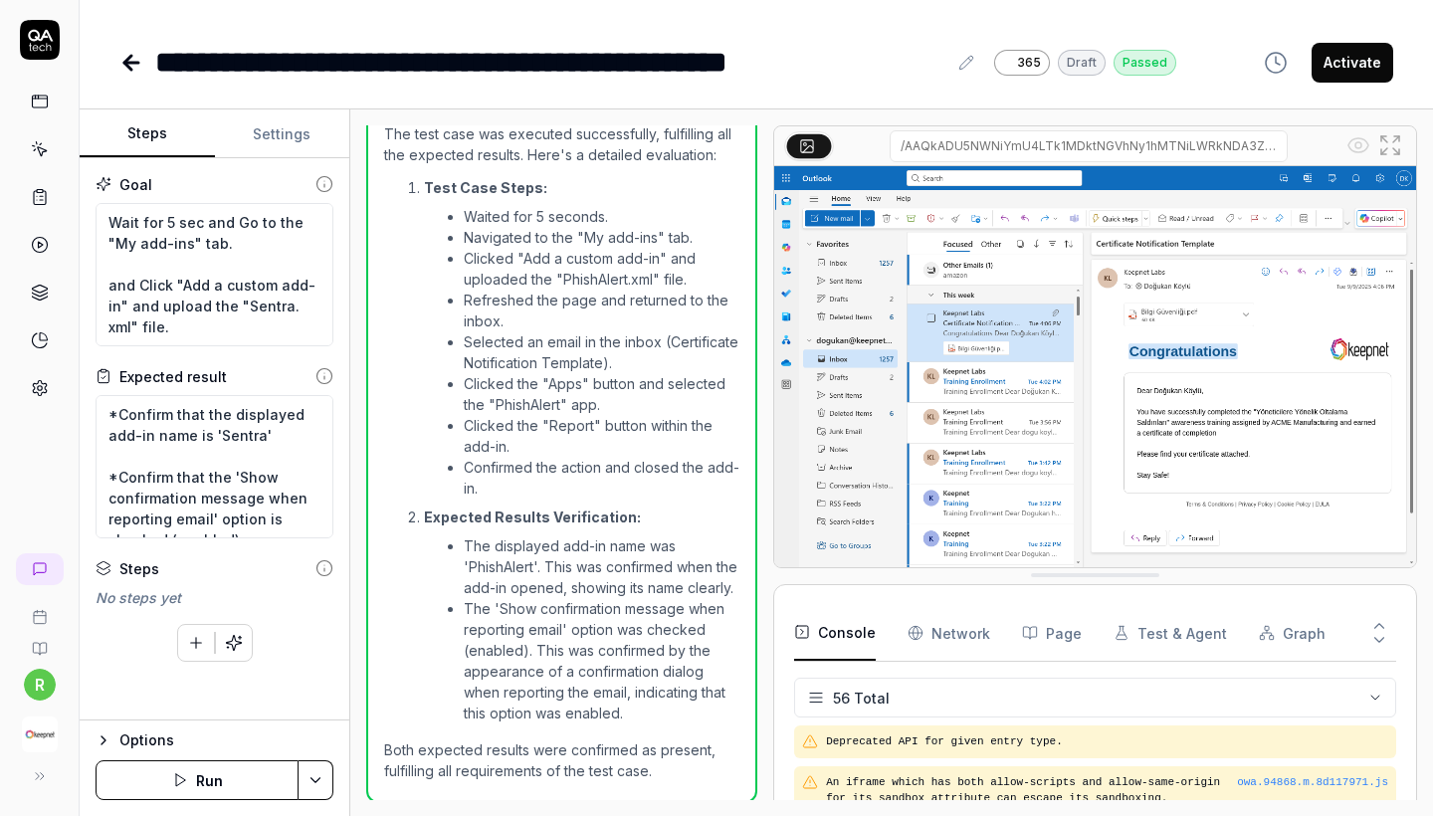
scroll to position [2592, 0]
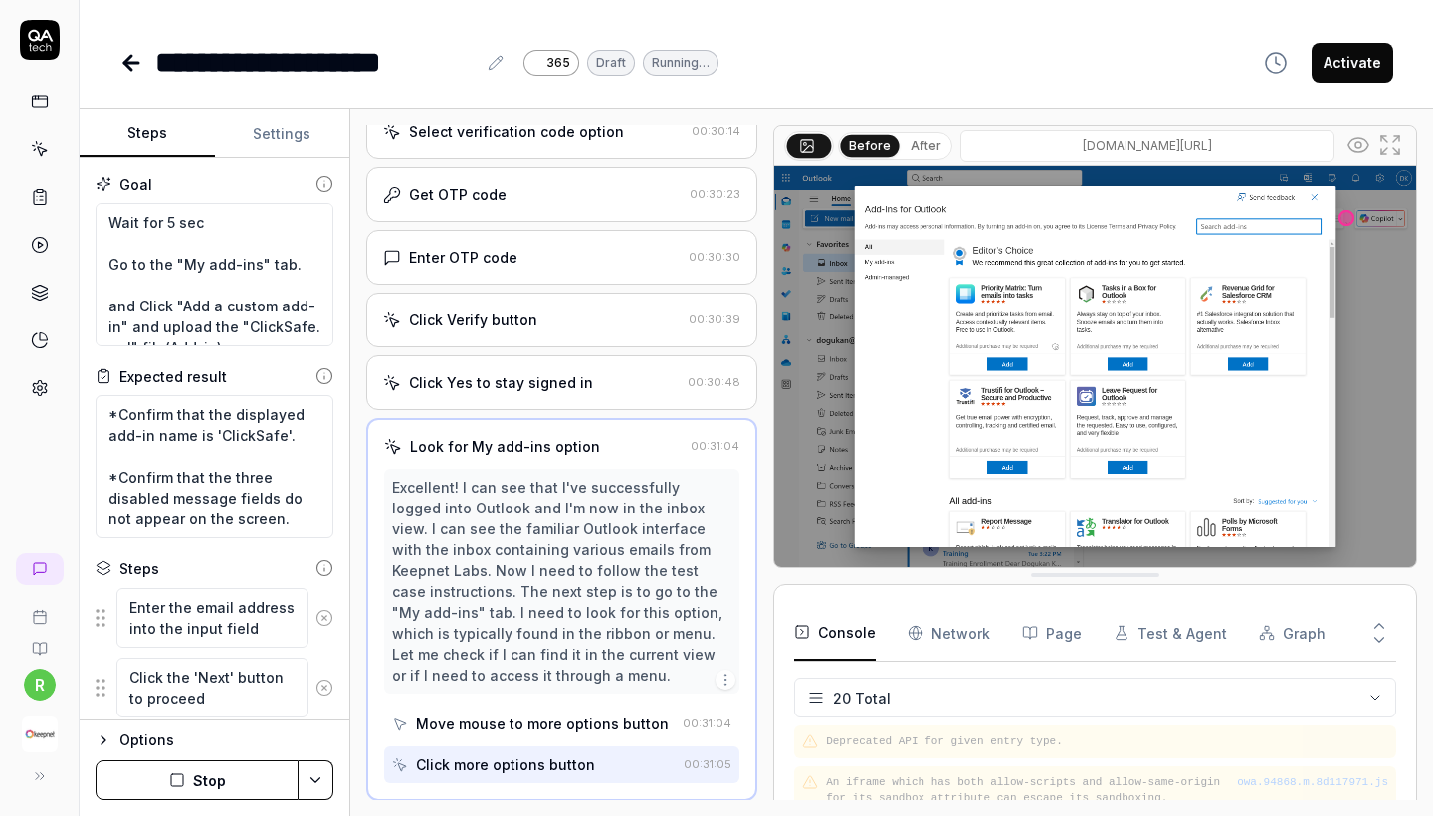
scroll to position [873, 0]
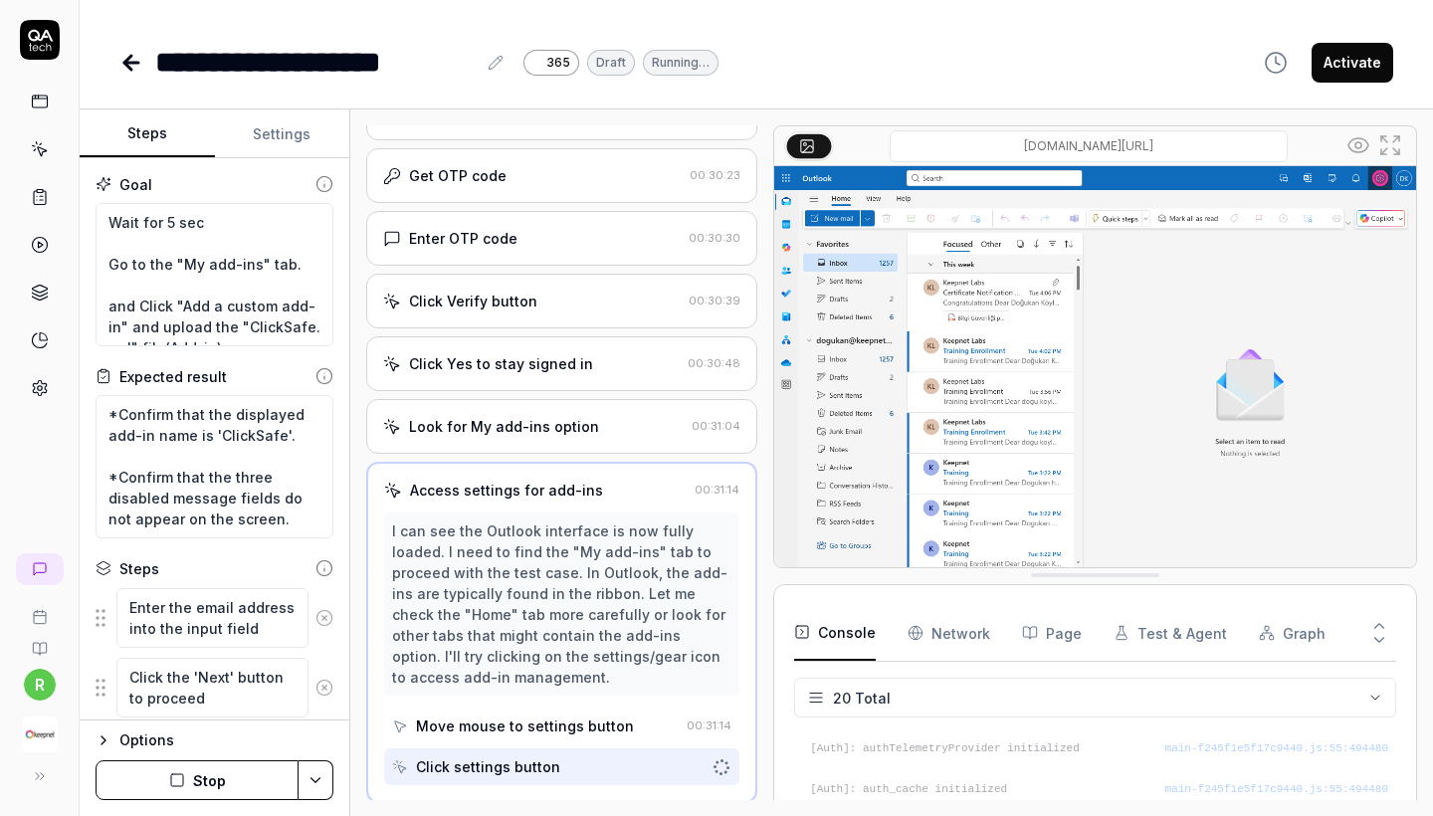
click at [43, 198] on icon at bounding box center [40, 197] width 18 height 18
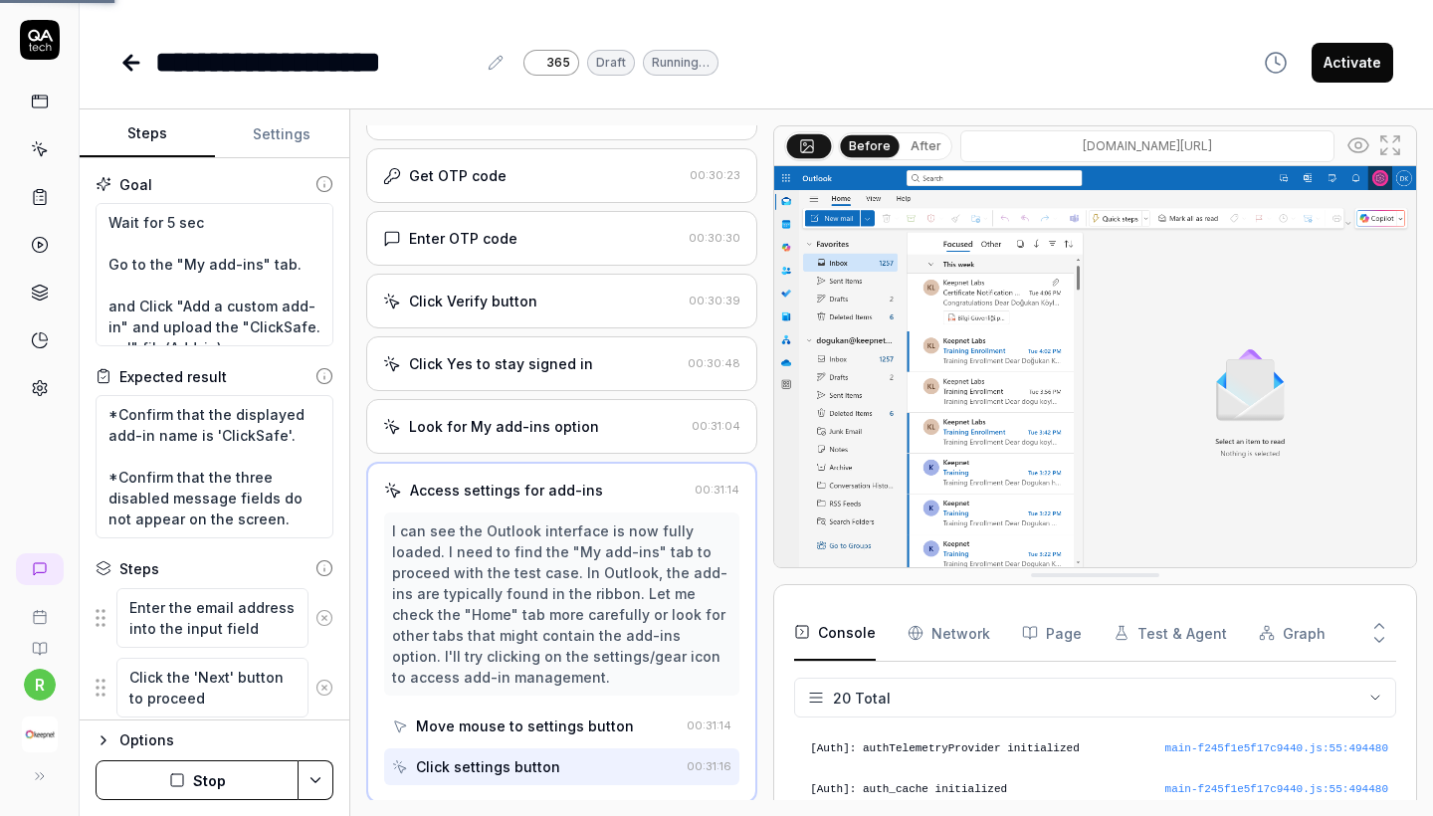
scroll to position [611, 0]
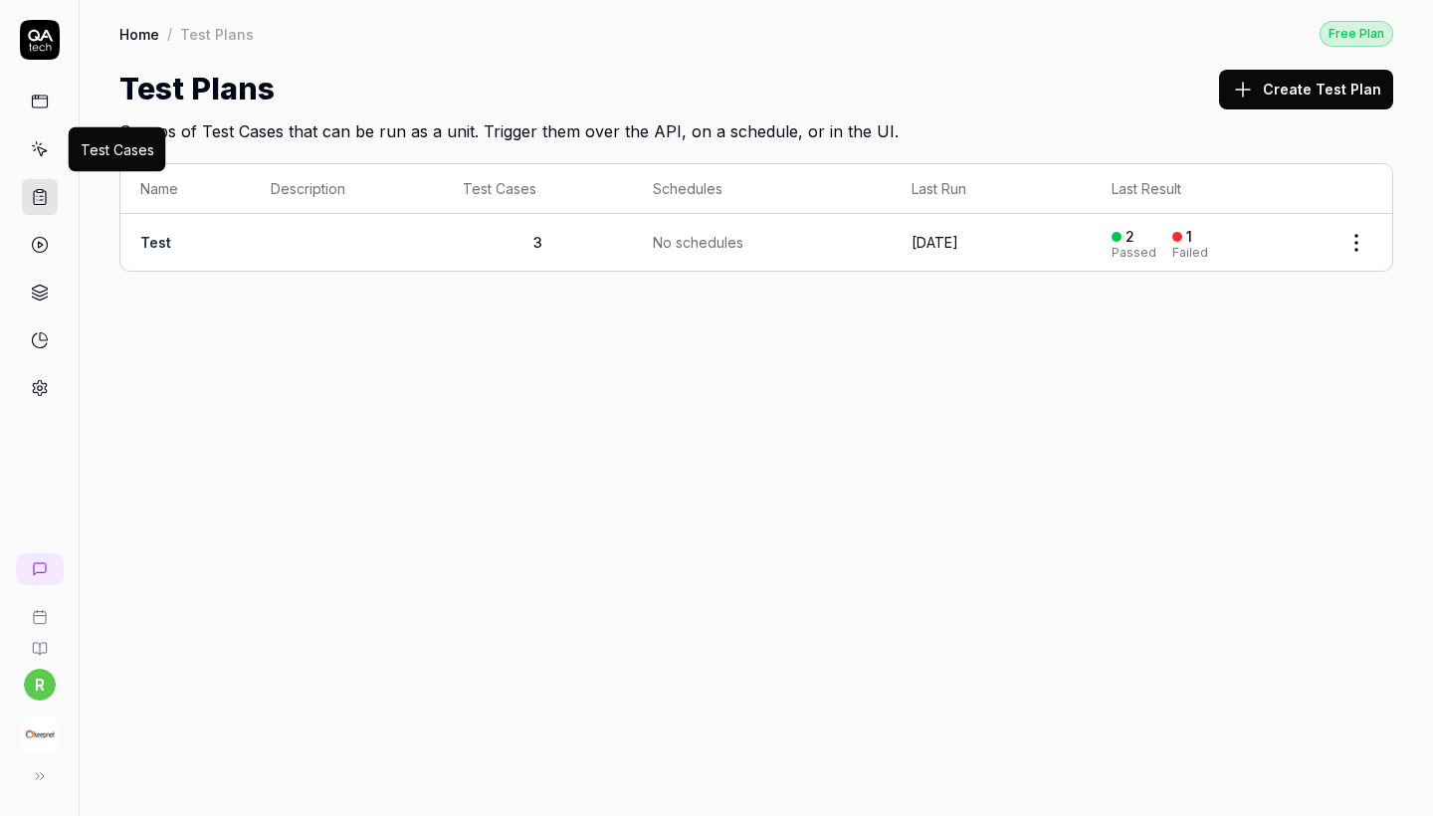
click at [42, 154] on icon at bounding box center [41, 151] width 9 height 9
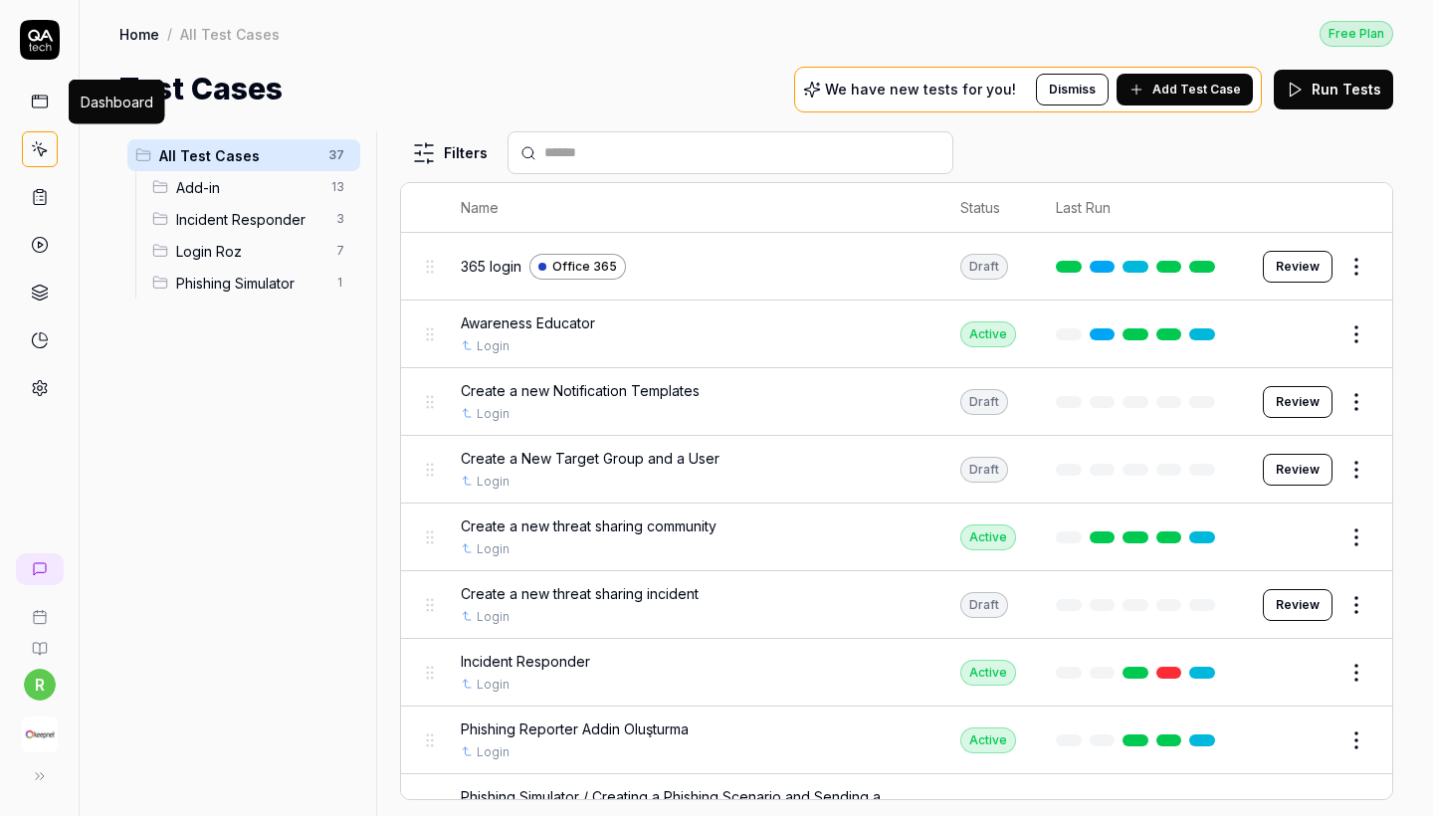
click at [49, 102] on link at bounding box center [40, 102] width 36 height 36
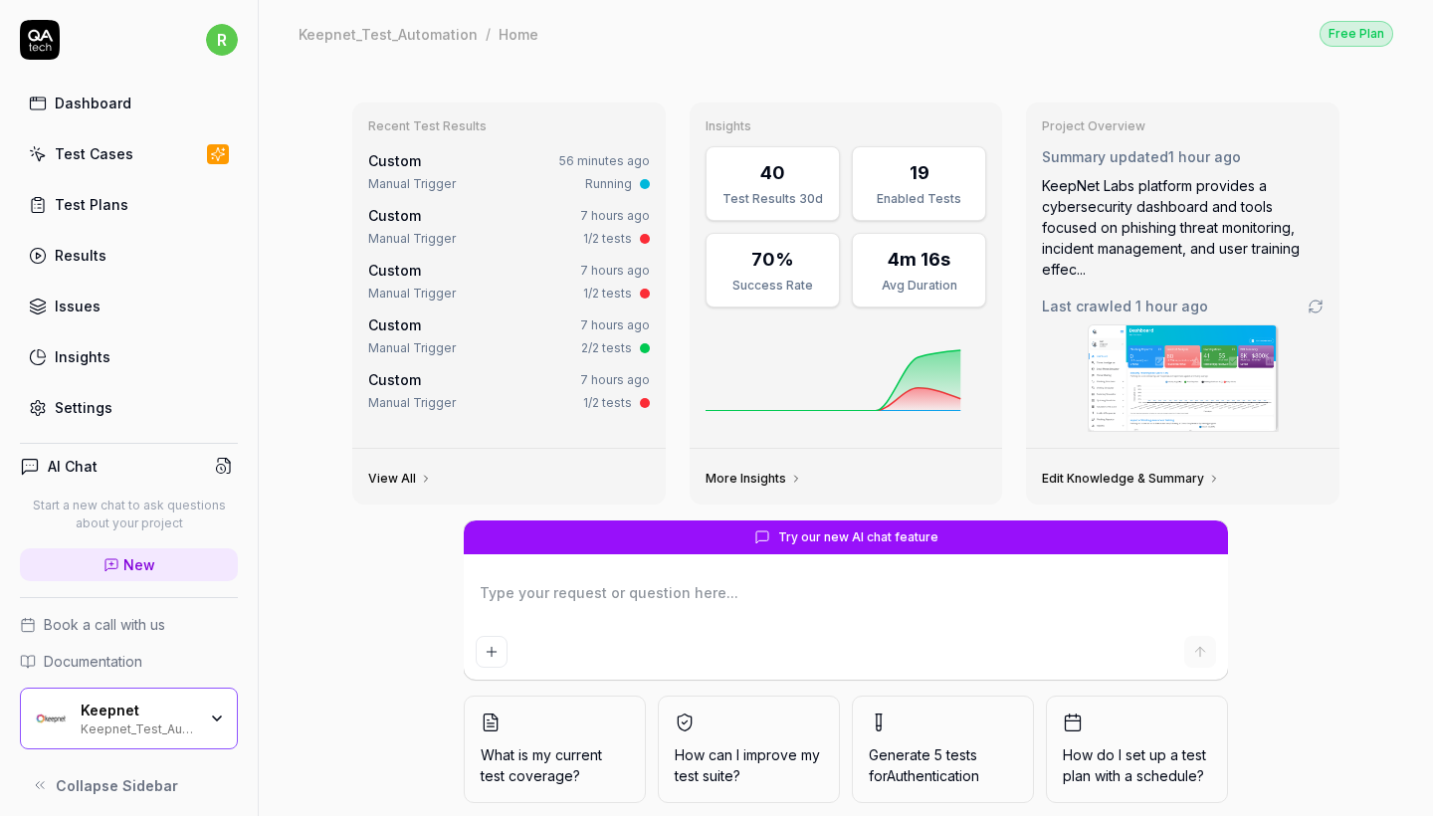
click at [70, 141] on link "Test Cases" at bounding box center [129, 153] width 218 height 39
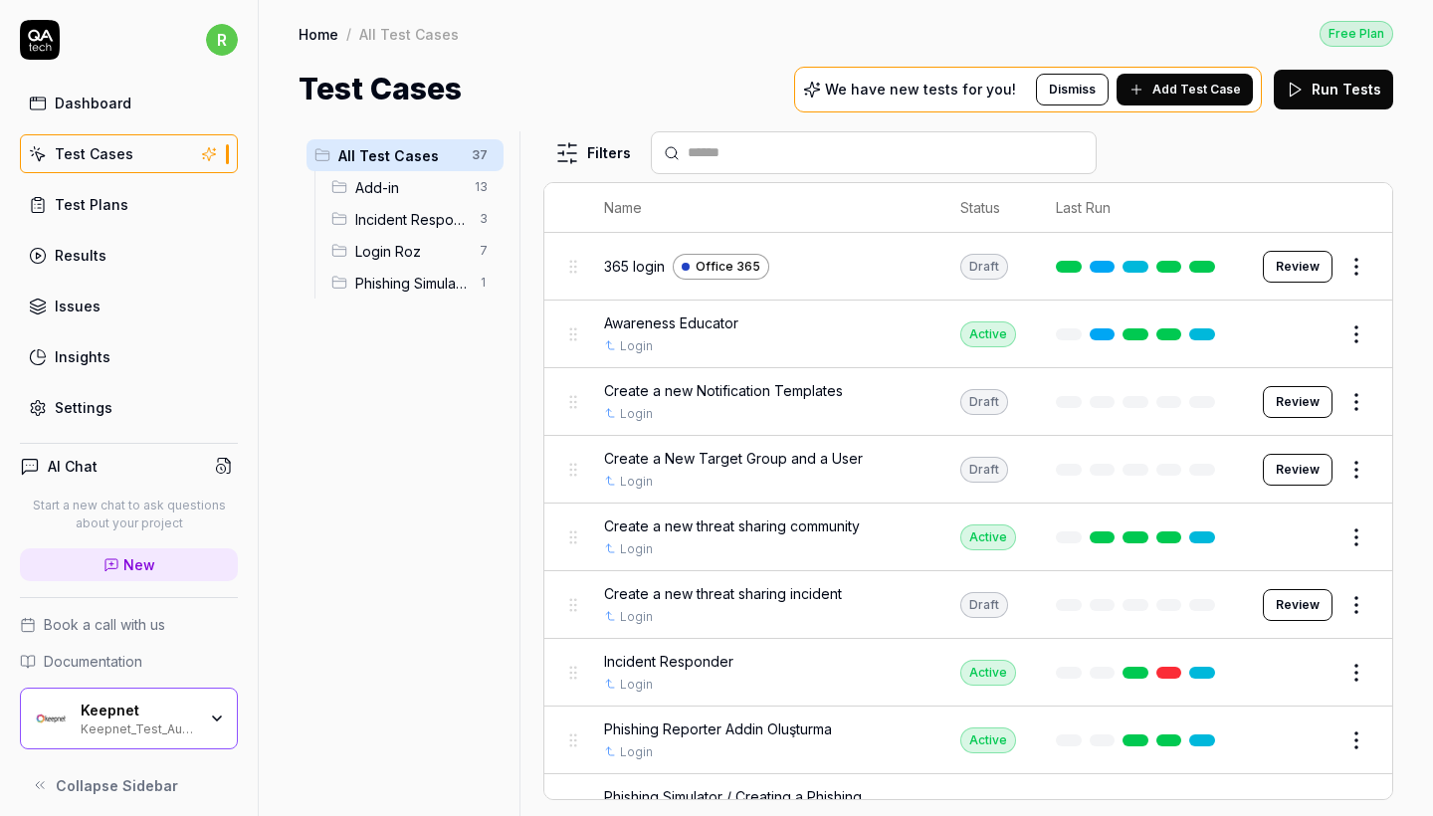
click at [402, 195] on span "Add-in" at bounding box center [408, 187] width 107 height 21
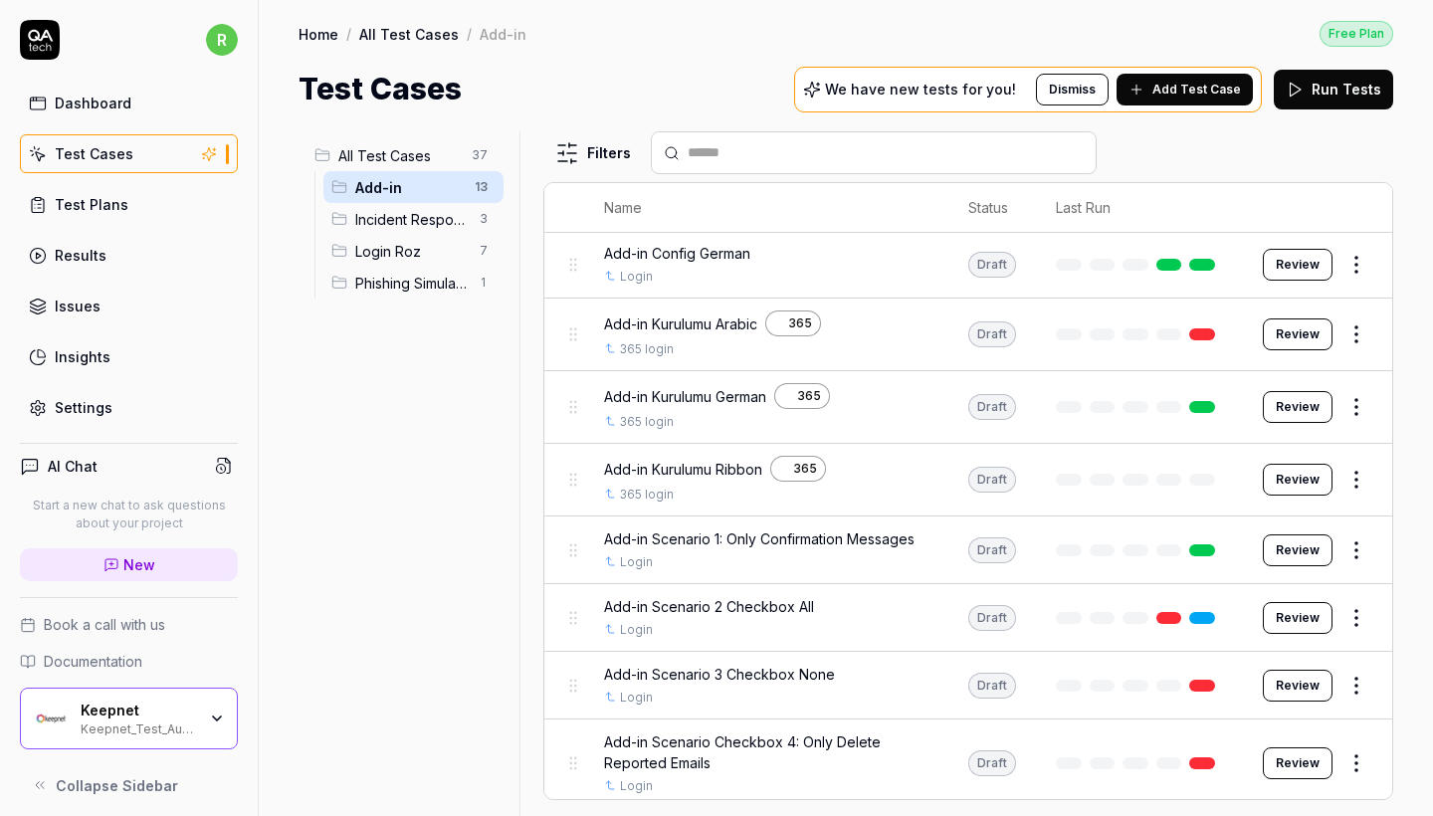
scroll to position [410, 0]
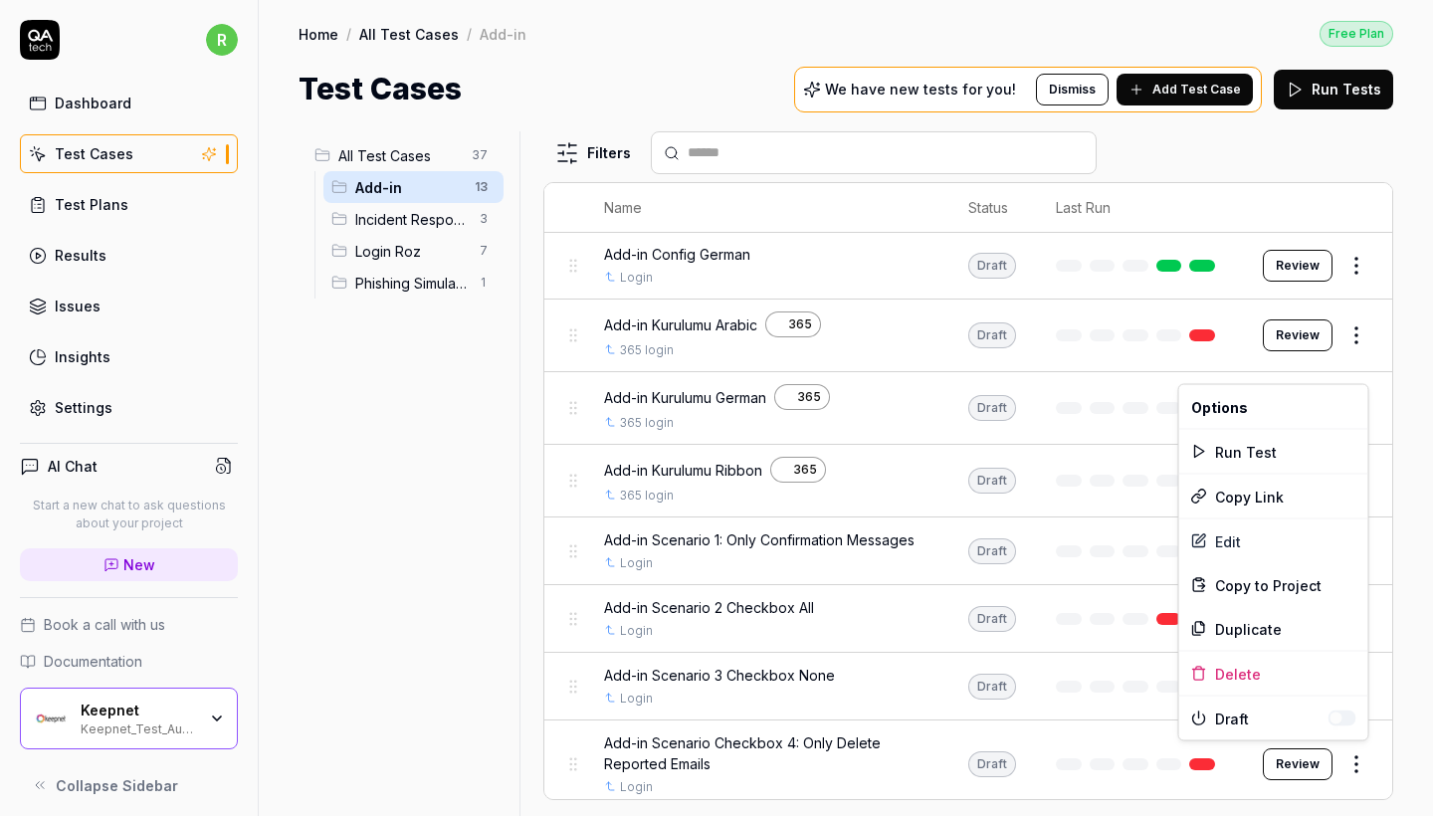
click at [1363, 766] on html "r Dashboard Test Cases Test Plans Results Issues Insights Settings AI Chat Star…" at bounding box center [716, 408] width 1433 height 816
click at [1234, 539] on div "Edit" at bounding box center [1273, 541] width 189 height 44
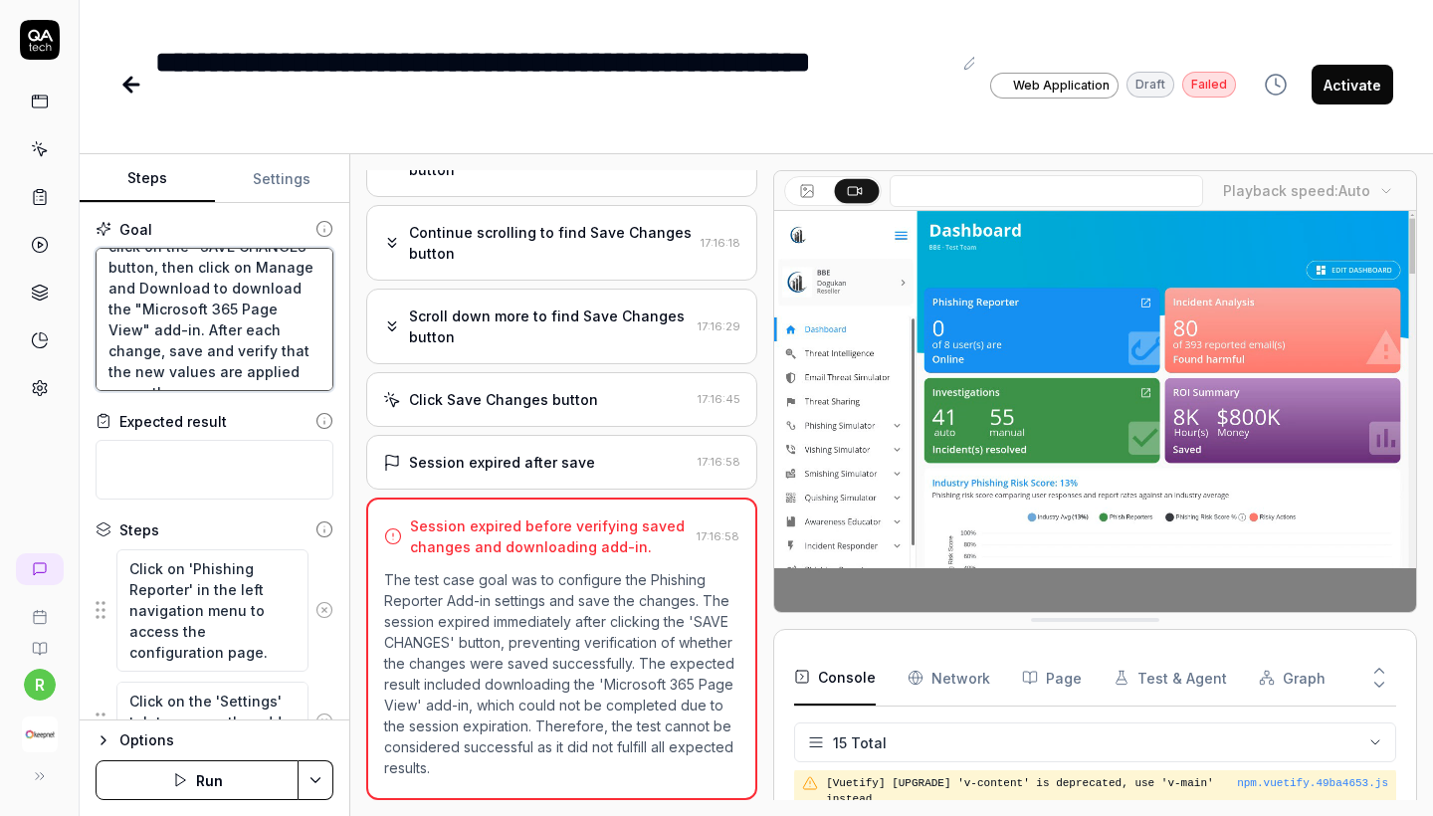
scroll to position [73, 0]
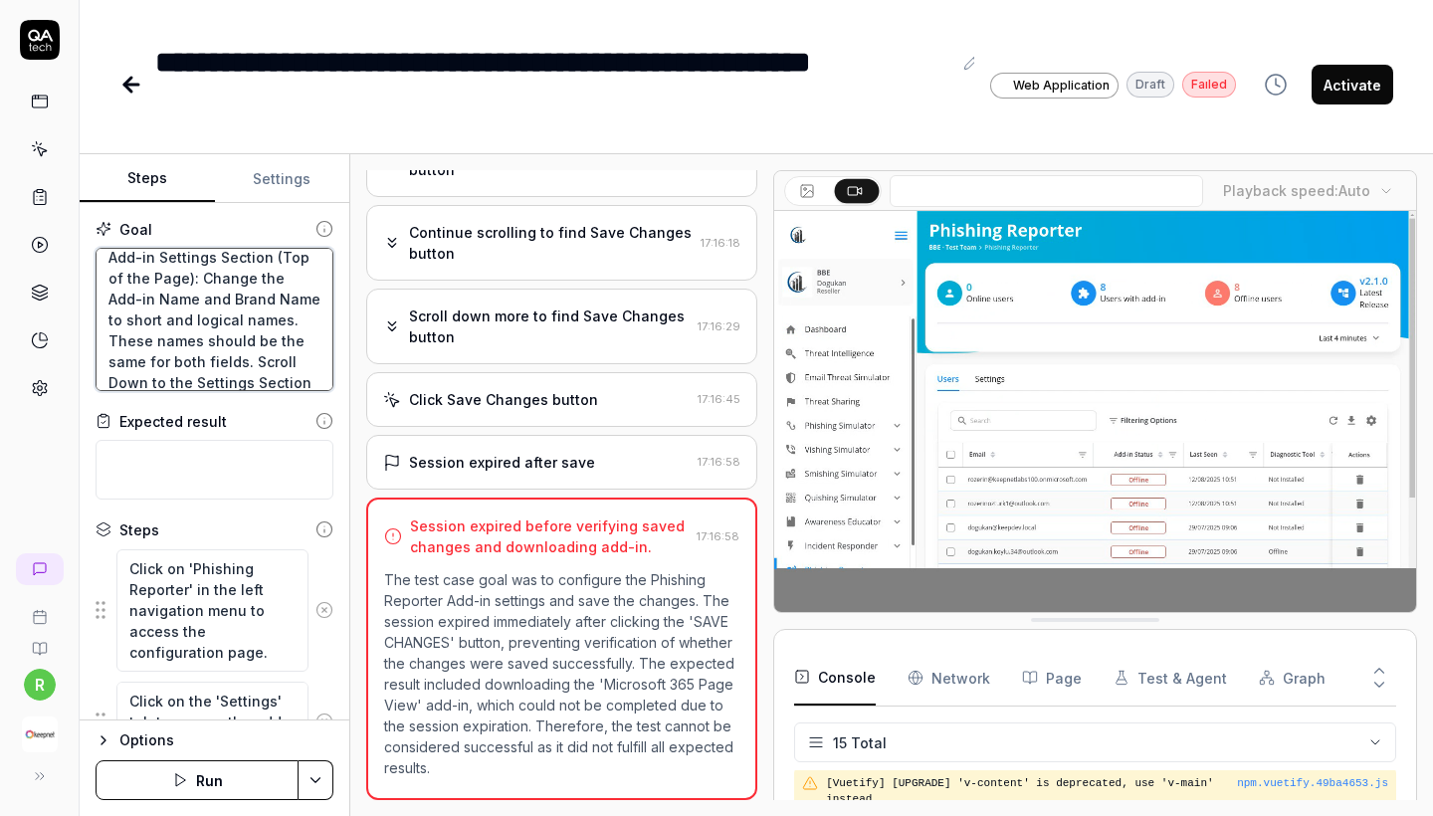
drag, startPoint x: 304, startPoint y: 373, endPoint x: 0, endPoint y: 39, distance: 451.6
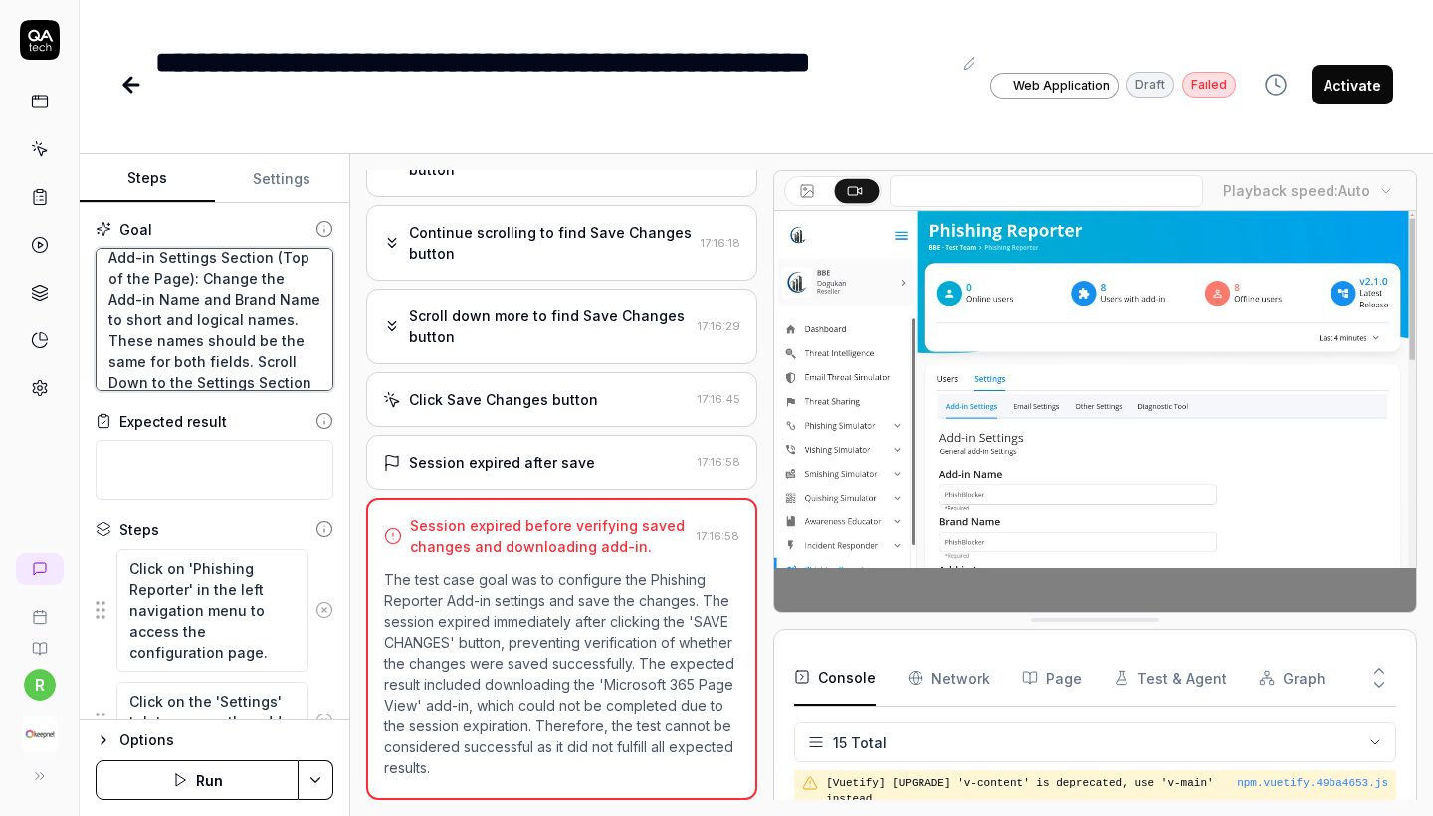
click at [0, 39] on div "**********" at bounding box center [716, 408] width 1433 height 816
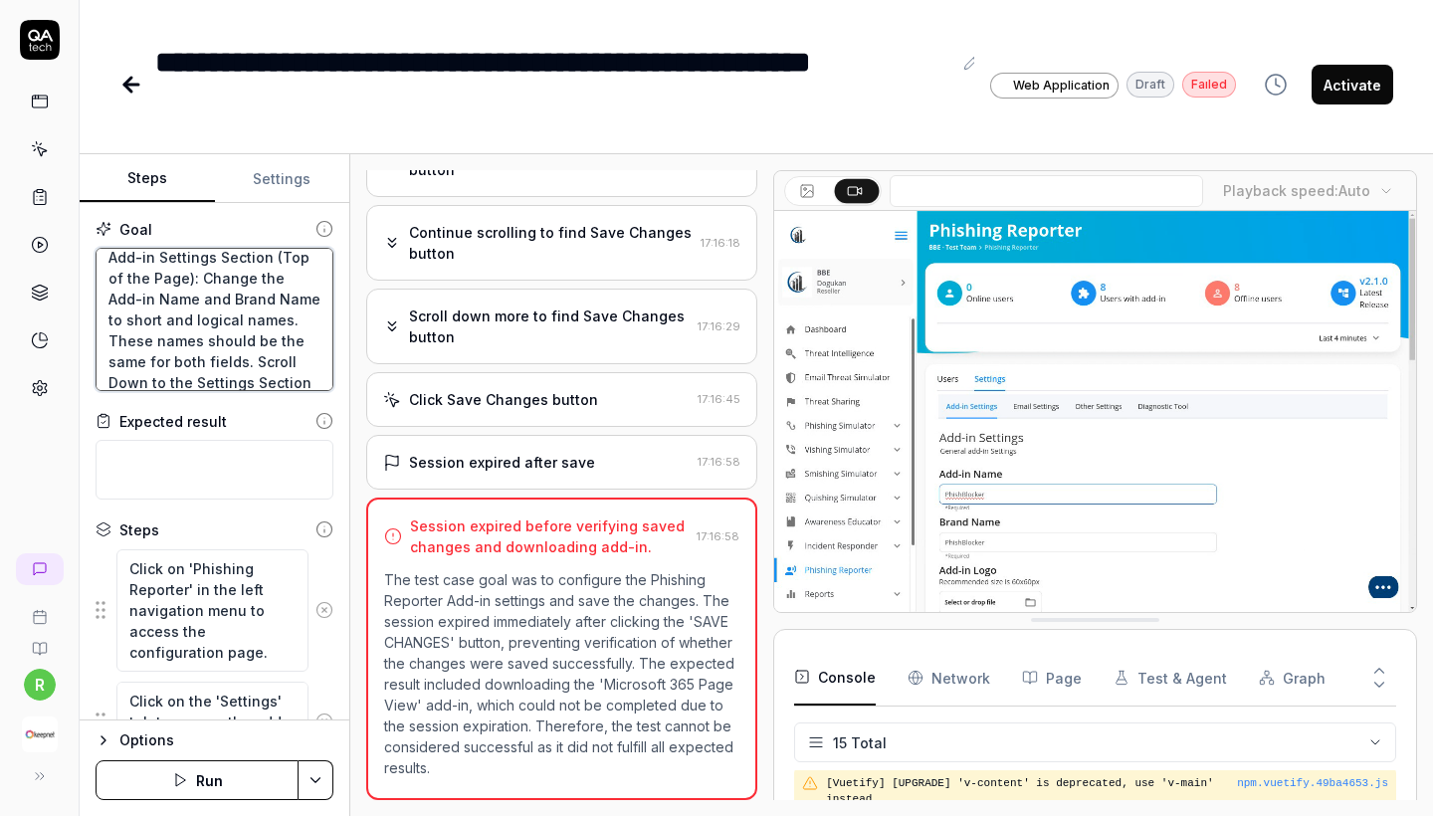
scroll to position [0, 0]
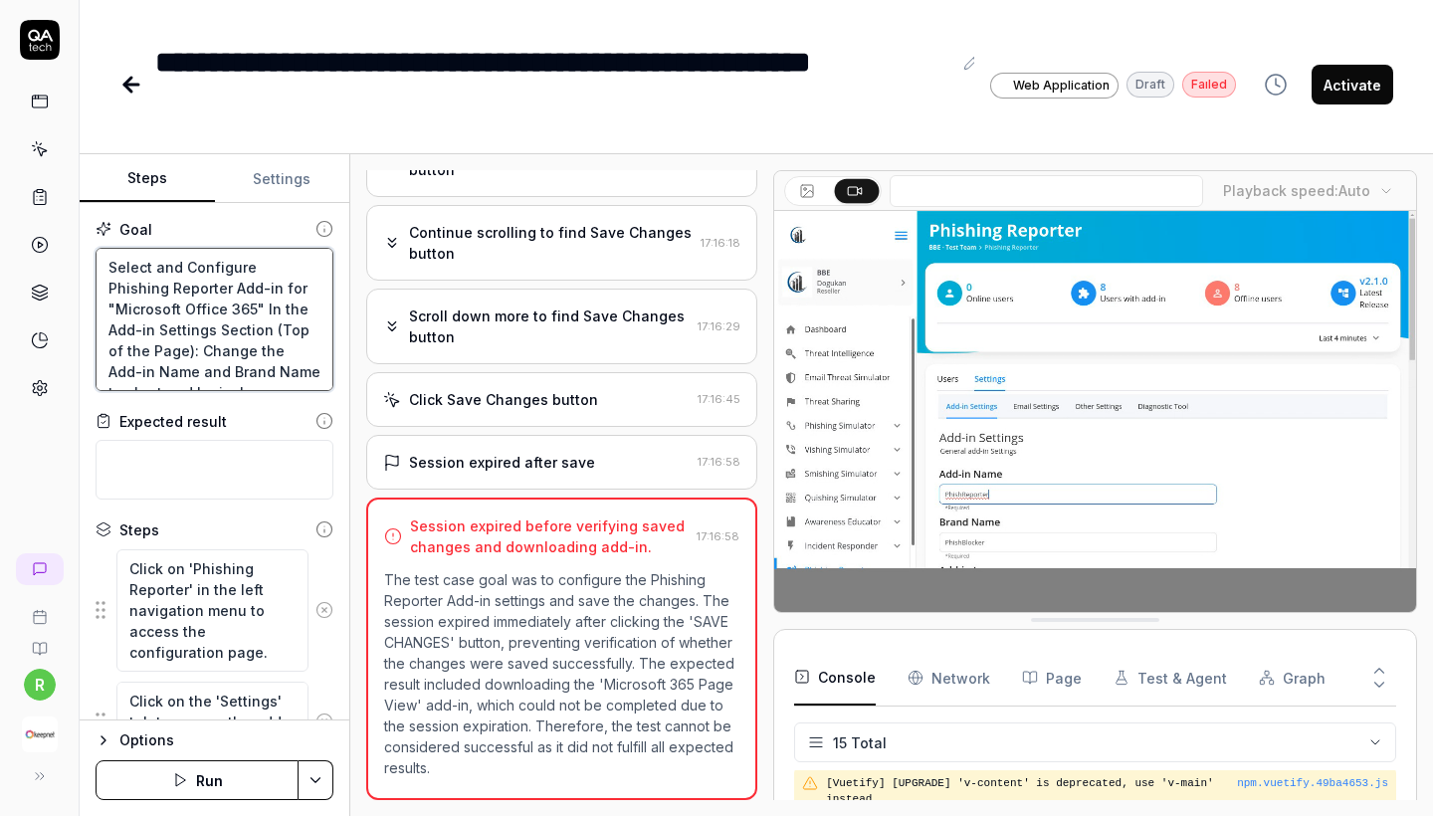
type textarea "*"
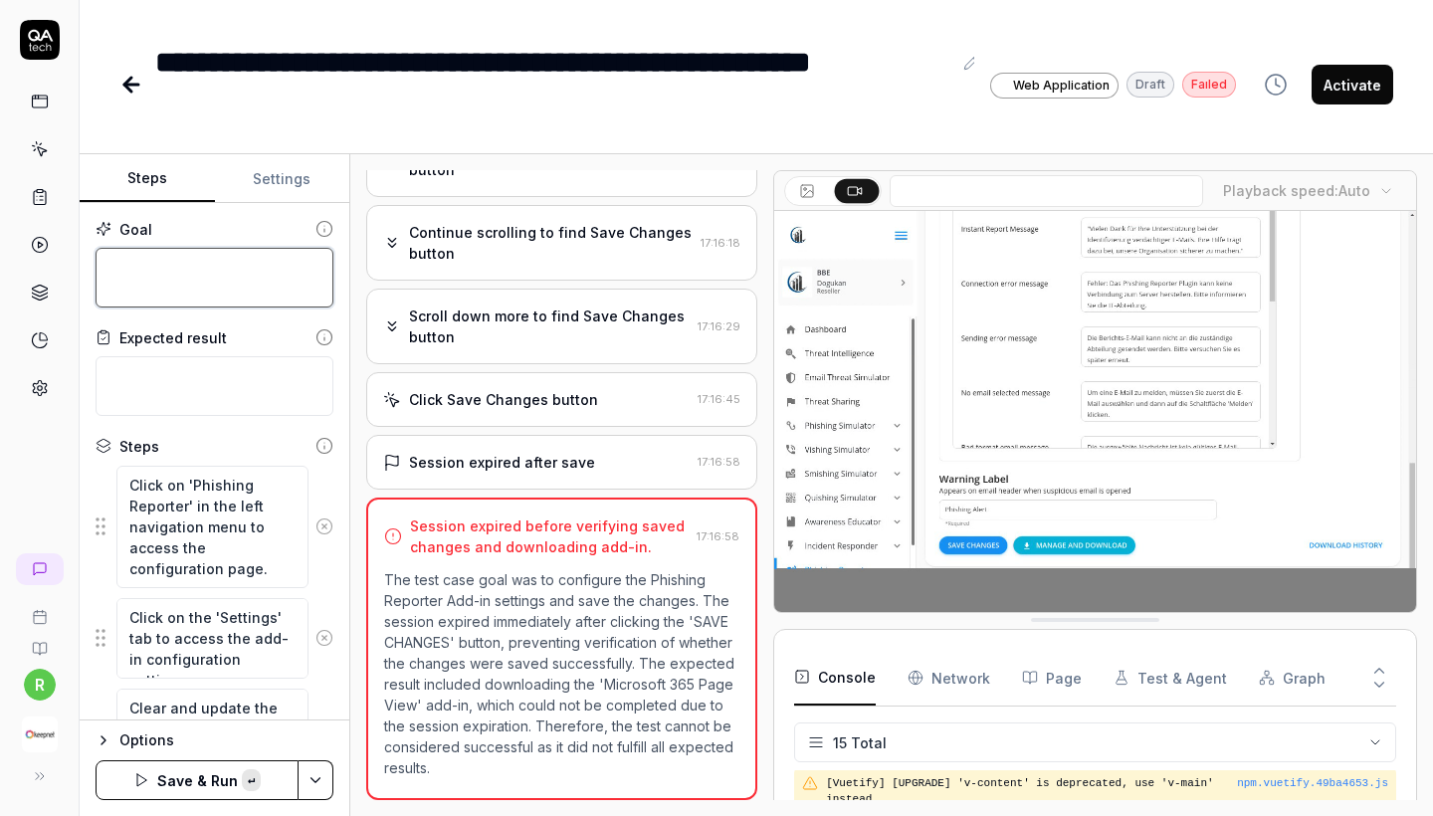
paste textarea "Select and Configure Phishing Reporter Add-in for "Microsoft Office 365" In the…"
type textarea "*"
type textarea "Select and Configure Phishing Reporter Add-in for "Microsoft Office 365" In the…"
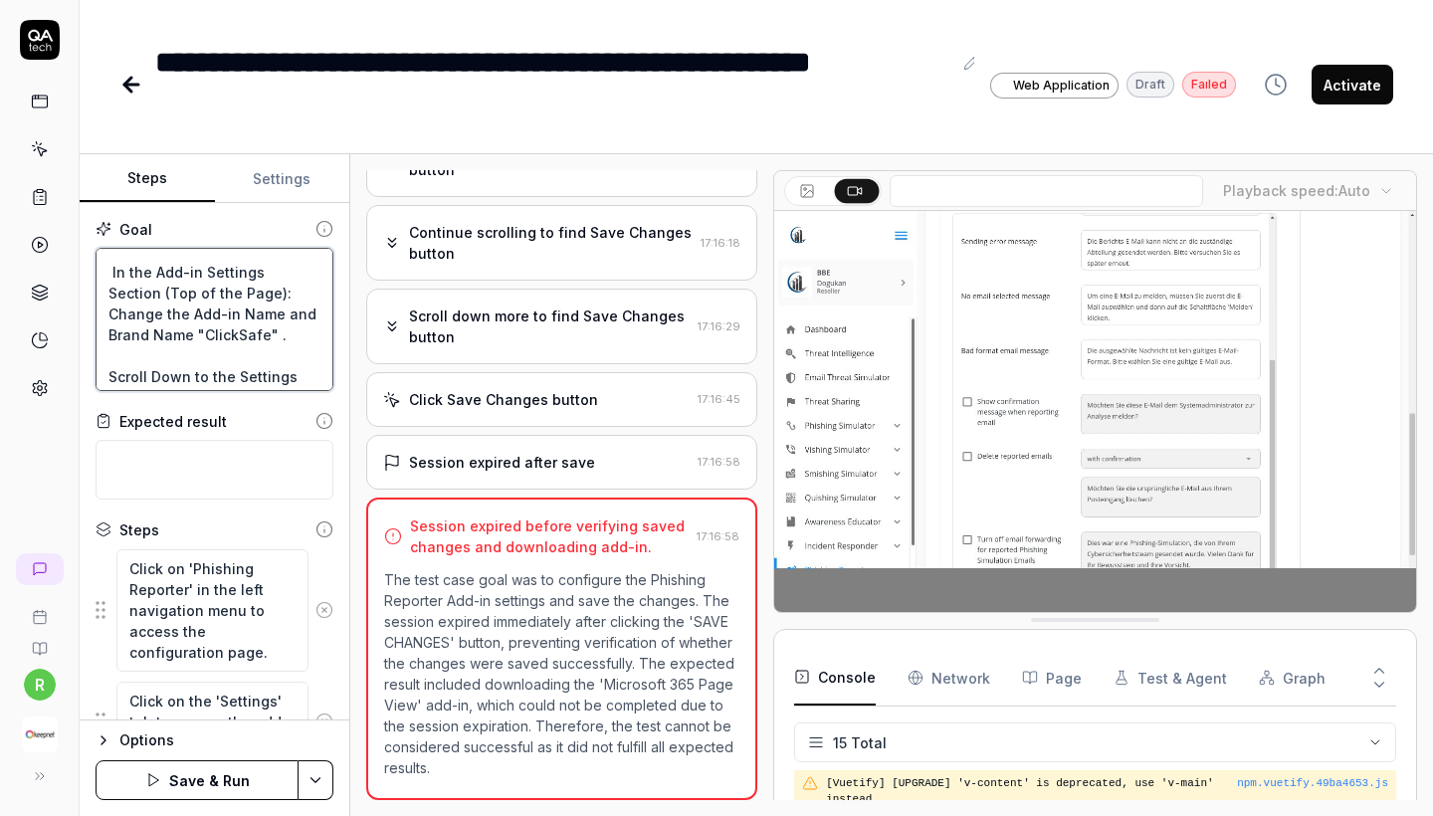
scroll to position [80, 0]
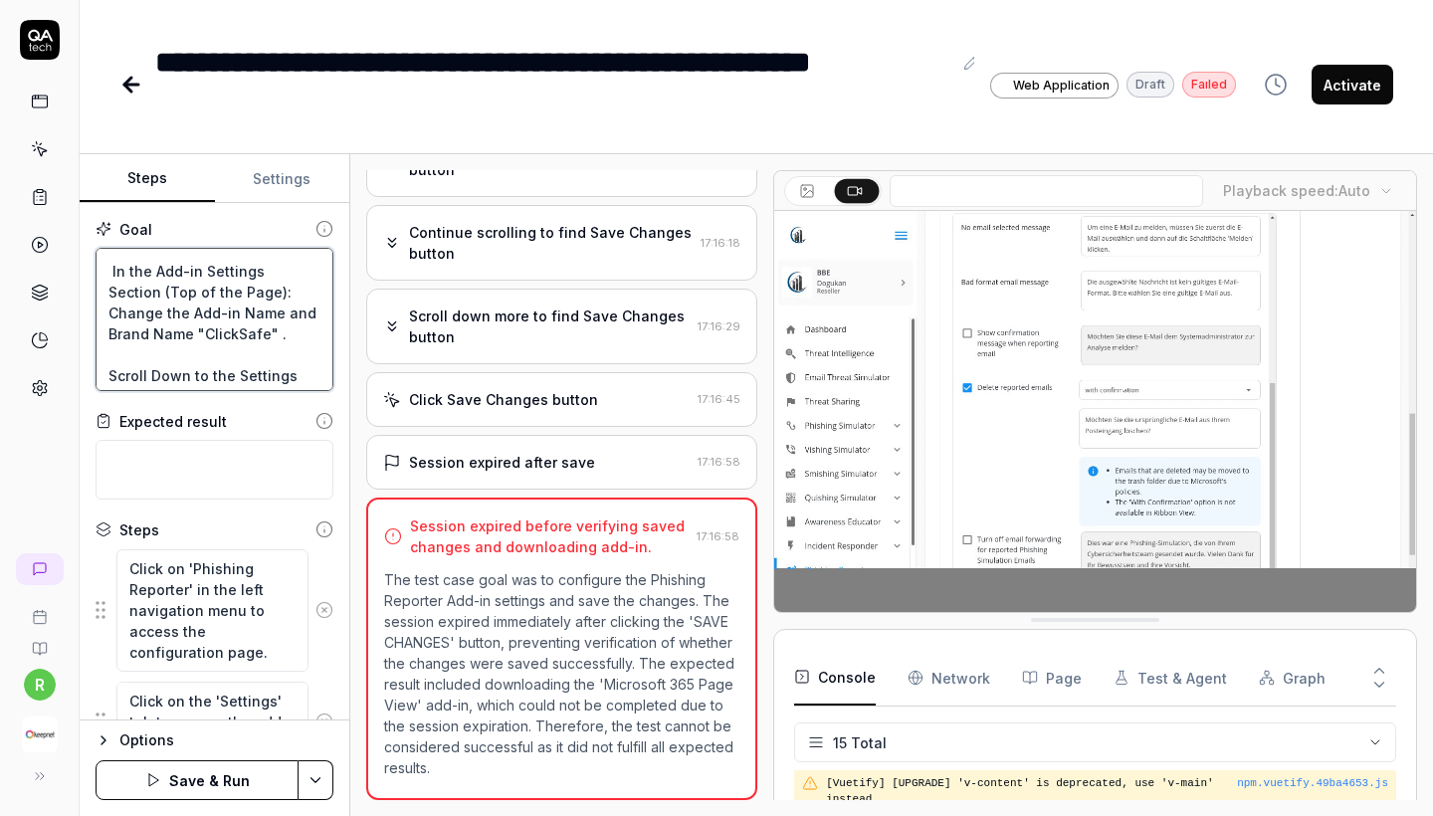
click at [145, 331] on textarea "Select and Configure Phishing Reporter Add-in for "Microsoft Office 365" In the…" at bounding box center [215, 319] width 238 height 143
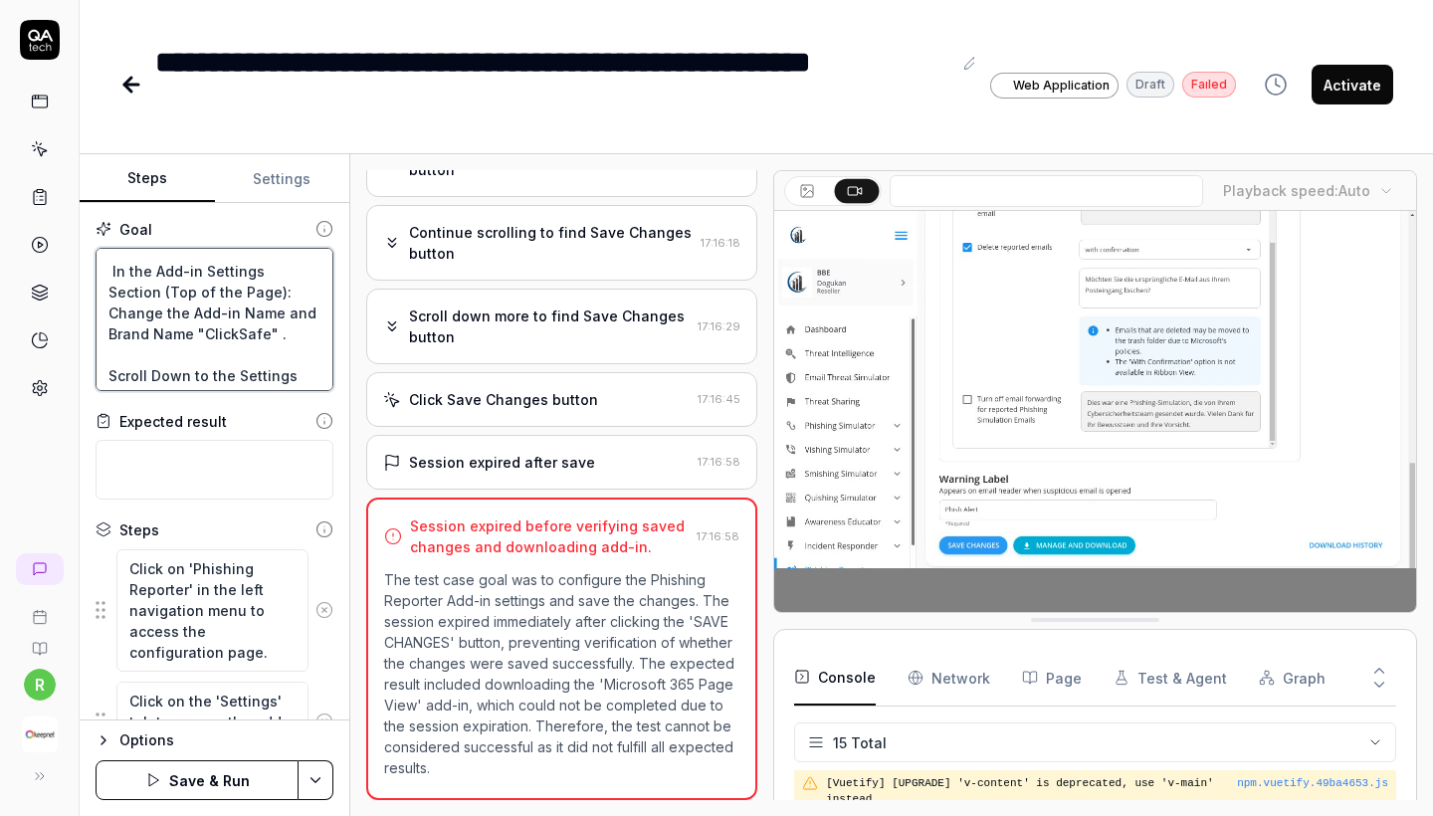
click at [145, 331] on textarea "Select and Configure Phishing Reporter Add-in for "Microsoft Office 365" In the…" at bounding box center [215, 319] width 238 height 143
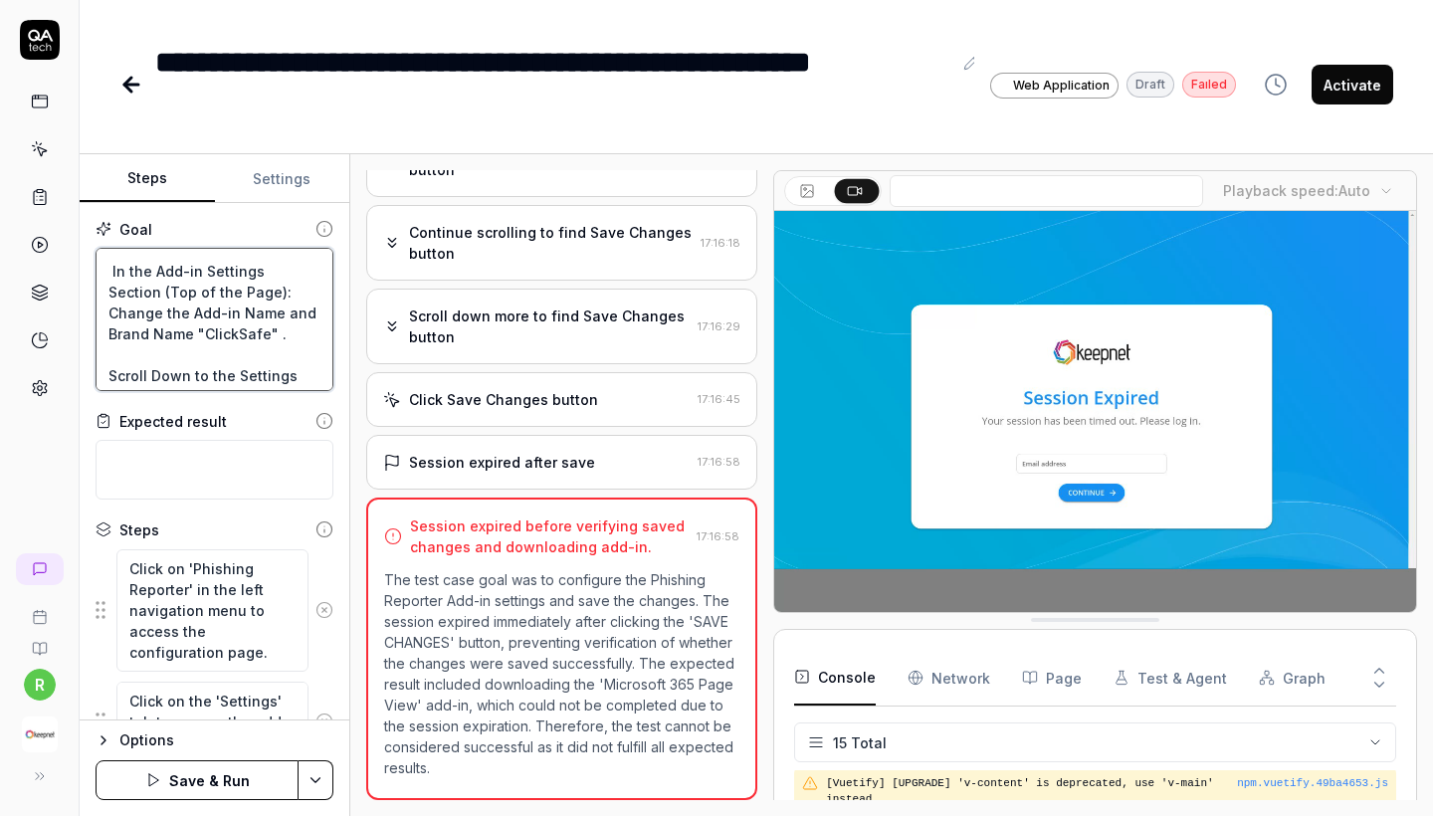
type textarea "*"
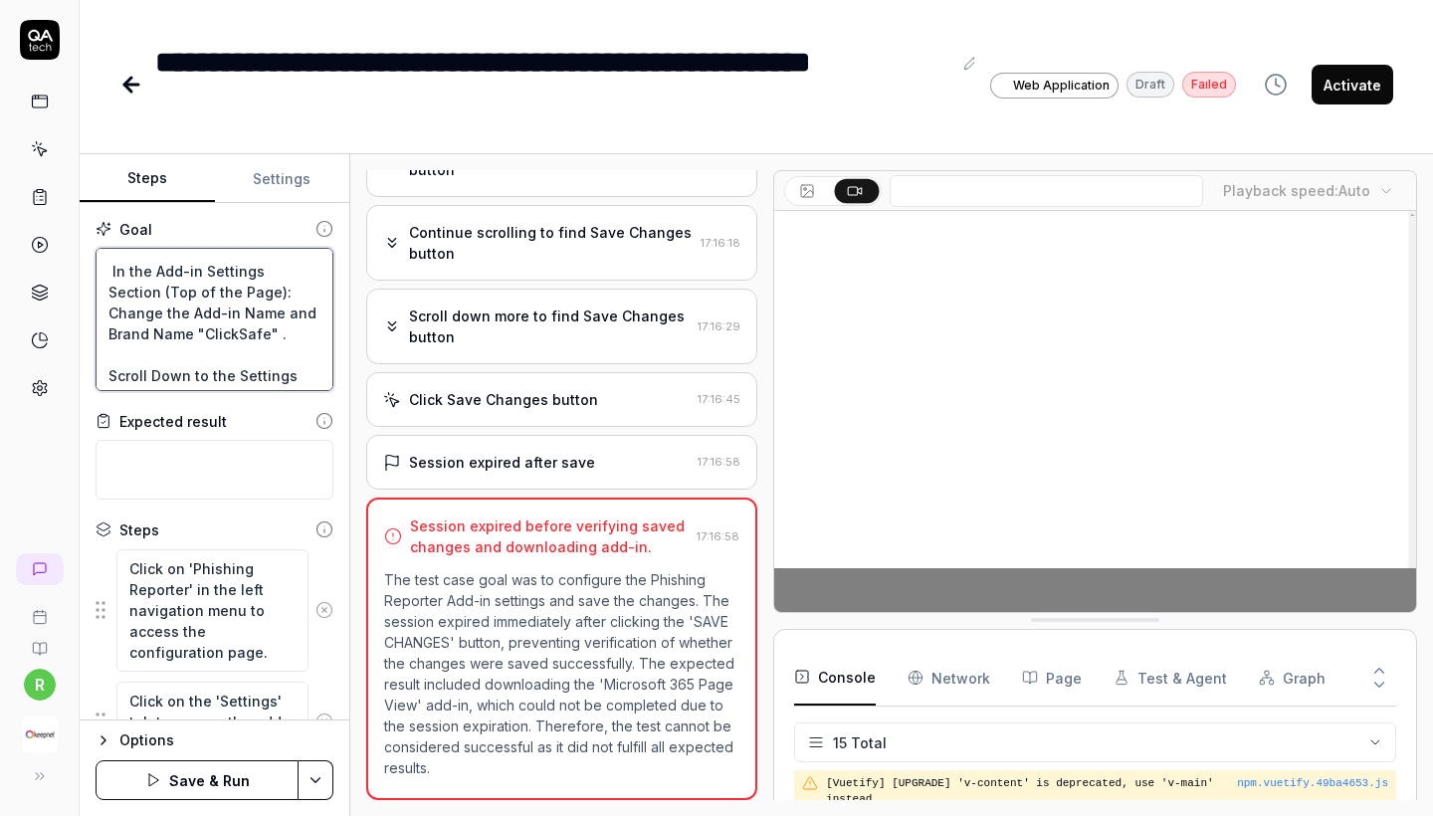
type textarea "Select and Configure Phishing Reporter Add-in for "Microsoft Office 365" In the…"
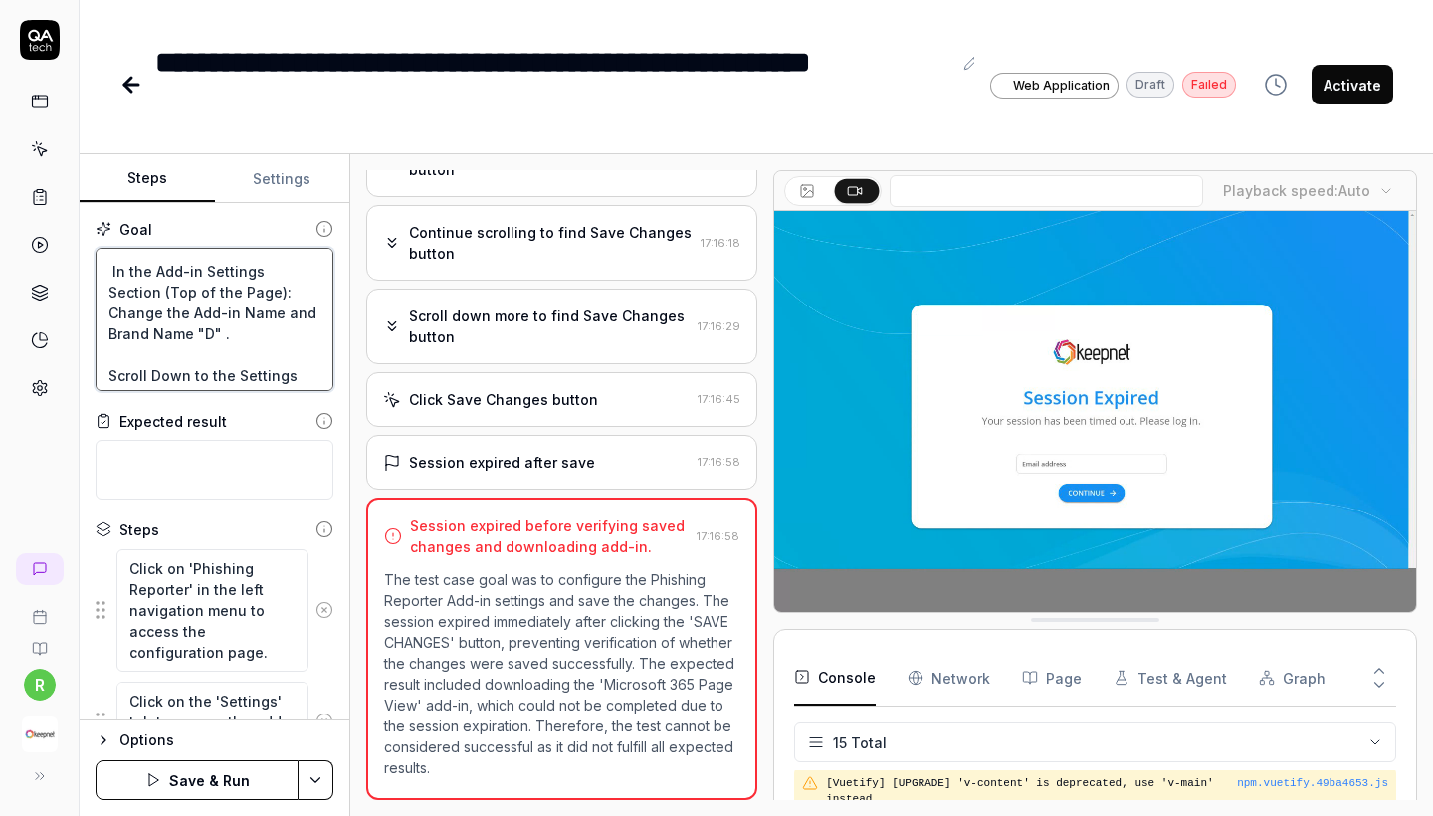
type textarea "*"
type textarea "Select and Configure Phishing Reporter Add-in for "Microsoft Office 365" In the…"
type textarea "*"
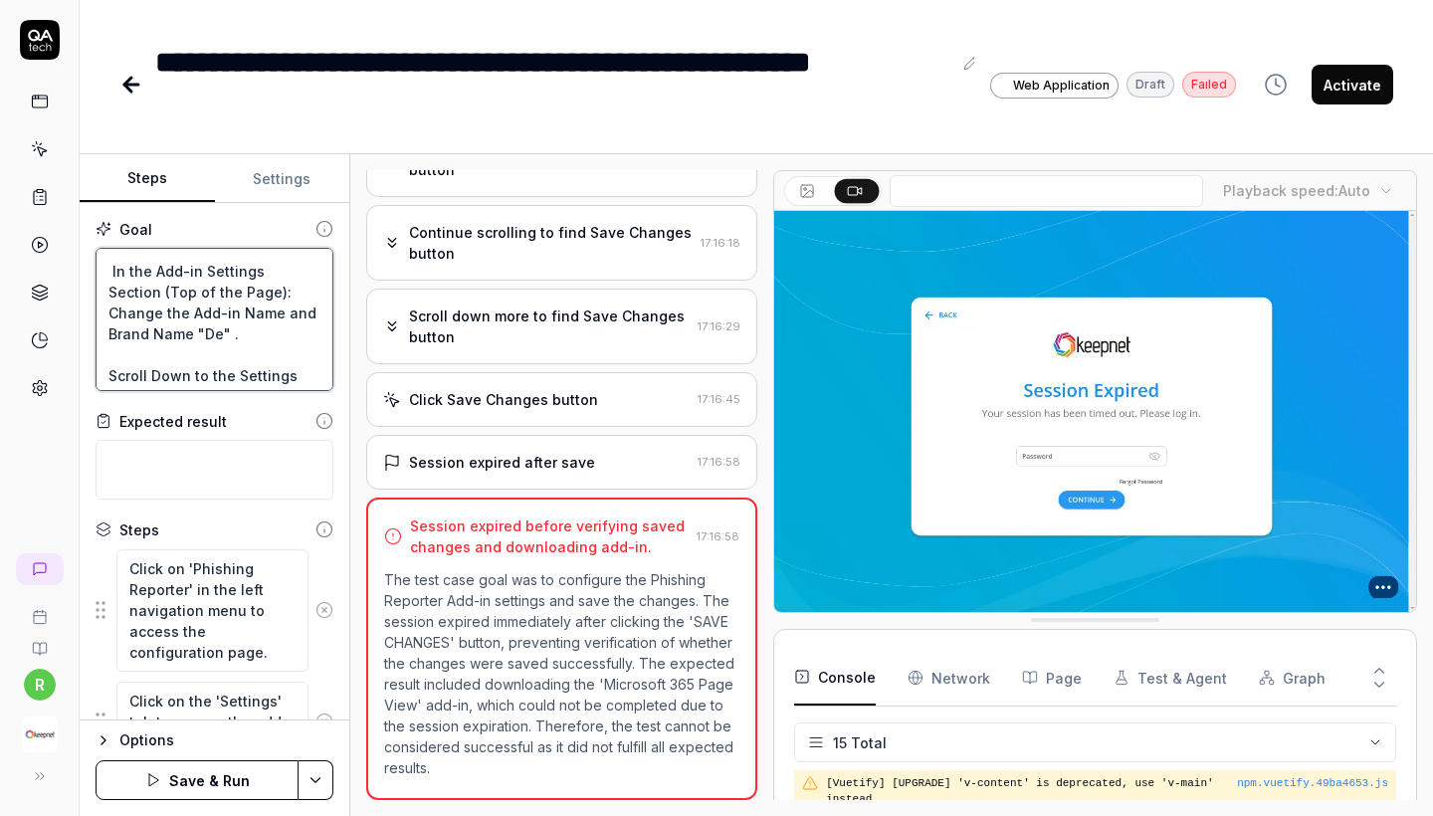
type textarea "Select and Configure Phishing Reporter Add-in for "Microsoft Office 365" In the…"
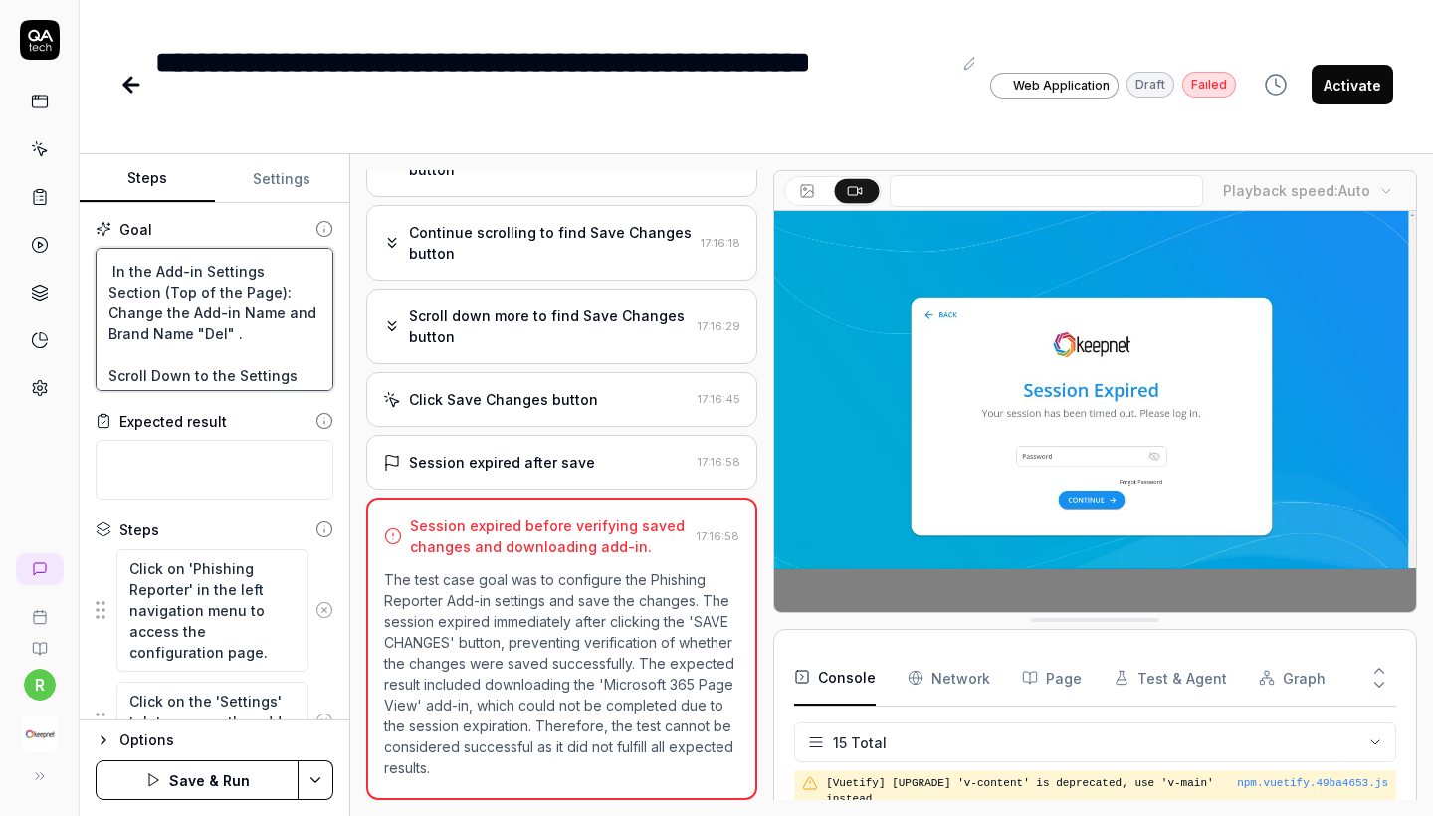
type textarea "*"
type textarea "Select and Configure Phishing Reporter Add-in for "Microsoft Office 365" In the…"
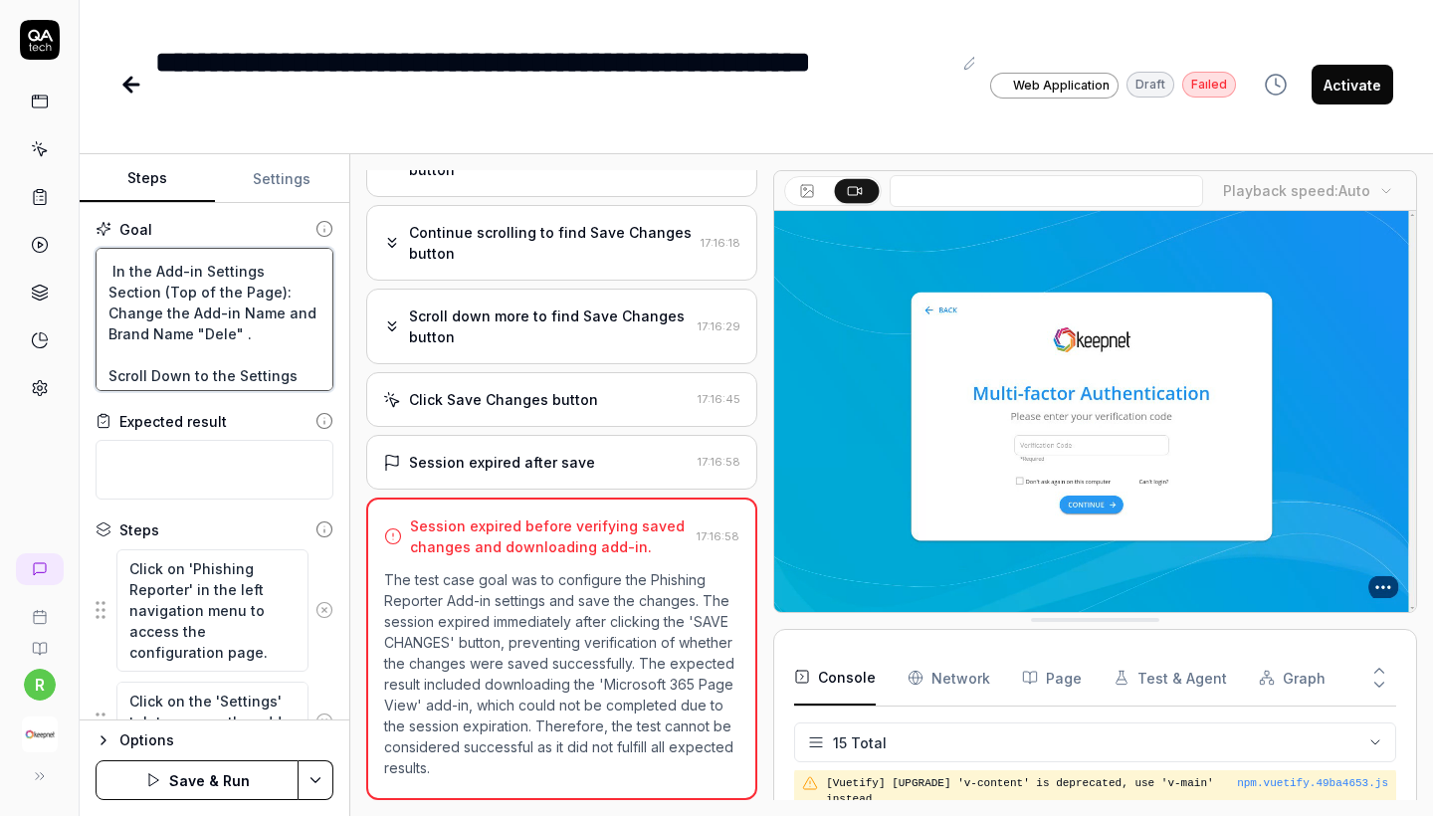
type textarea "*"
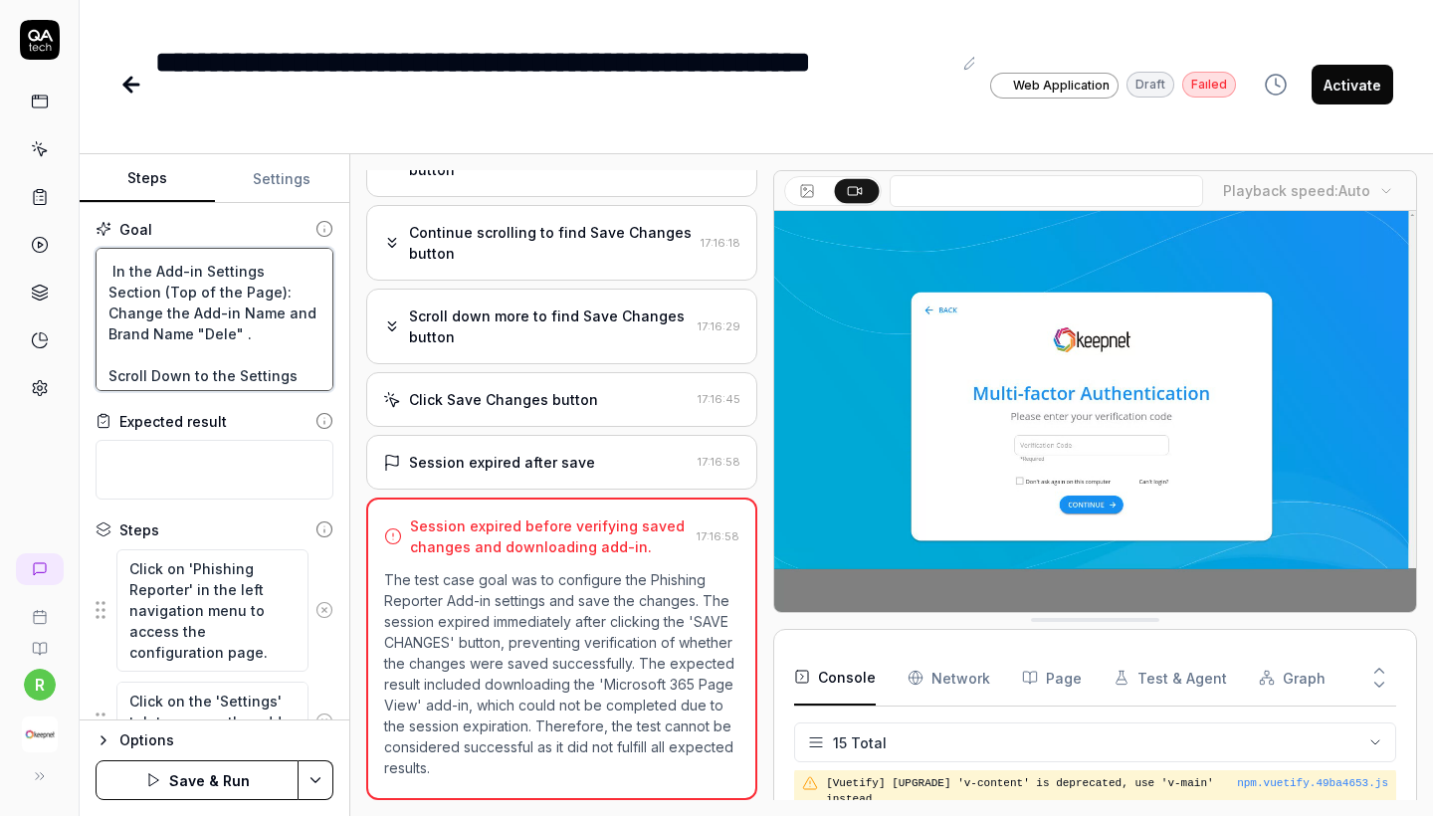
type textarea "Select and Configure Phishing Reporter Add-in for "Microsoft Office 365" In the…"
type textarea "*"
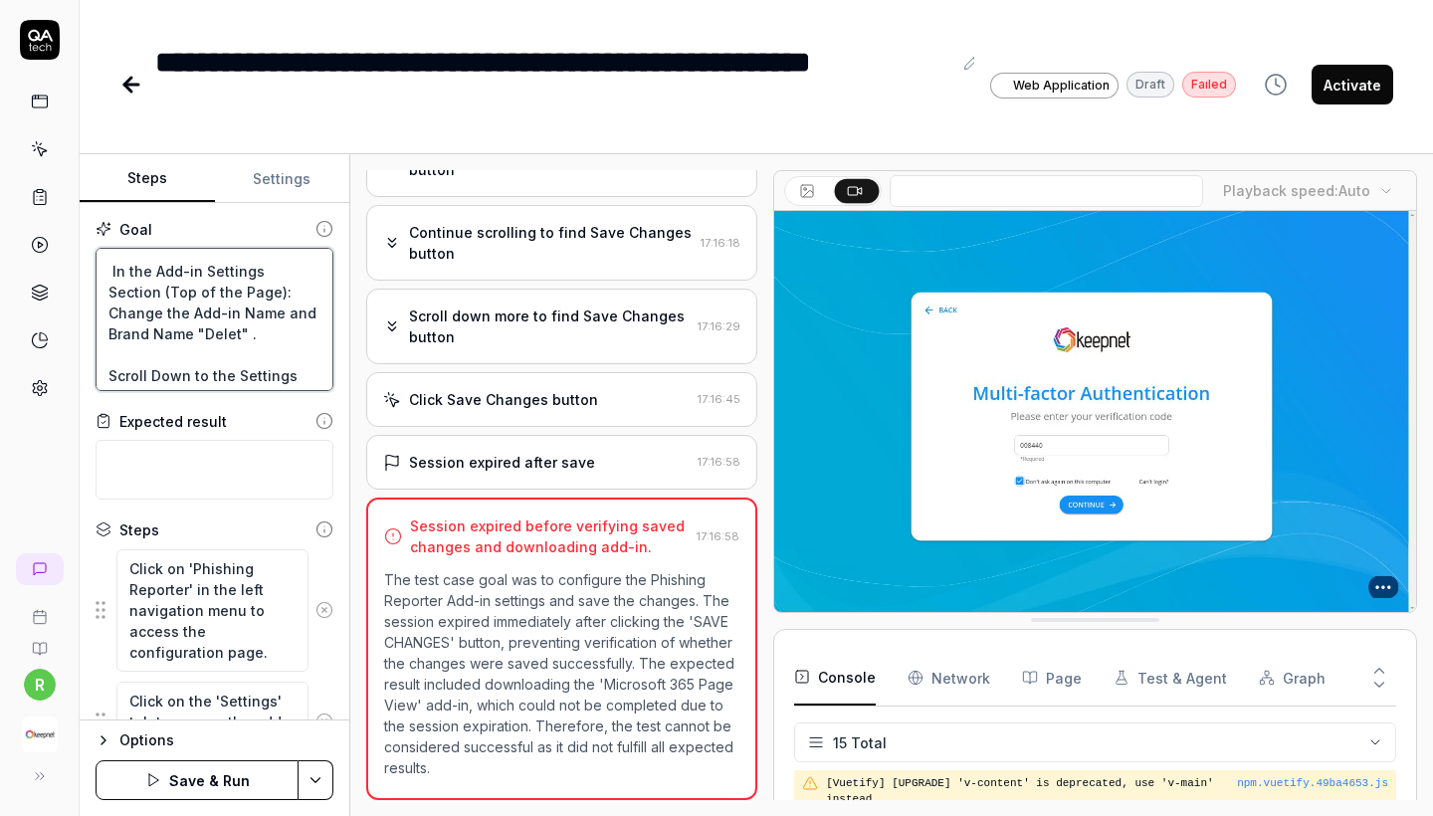
type textarea "Select and Configure Phishing Reporter Add-in for "Microsoft Office 365" In the…"
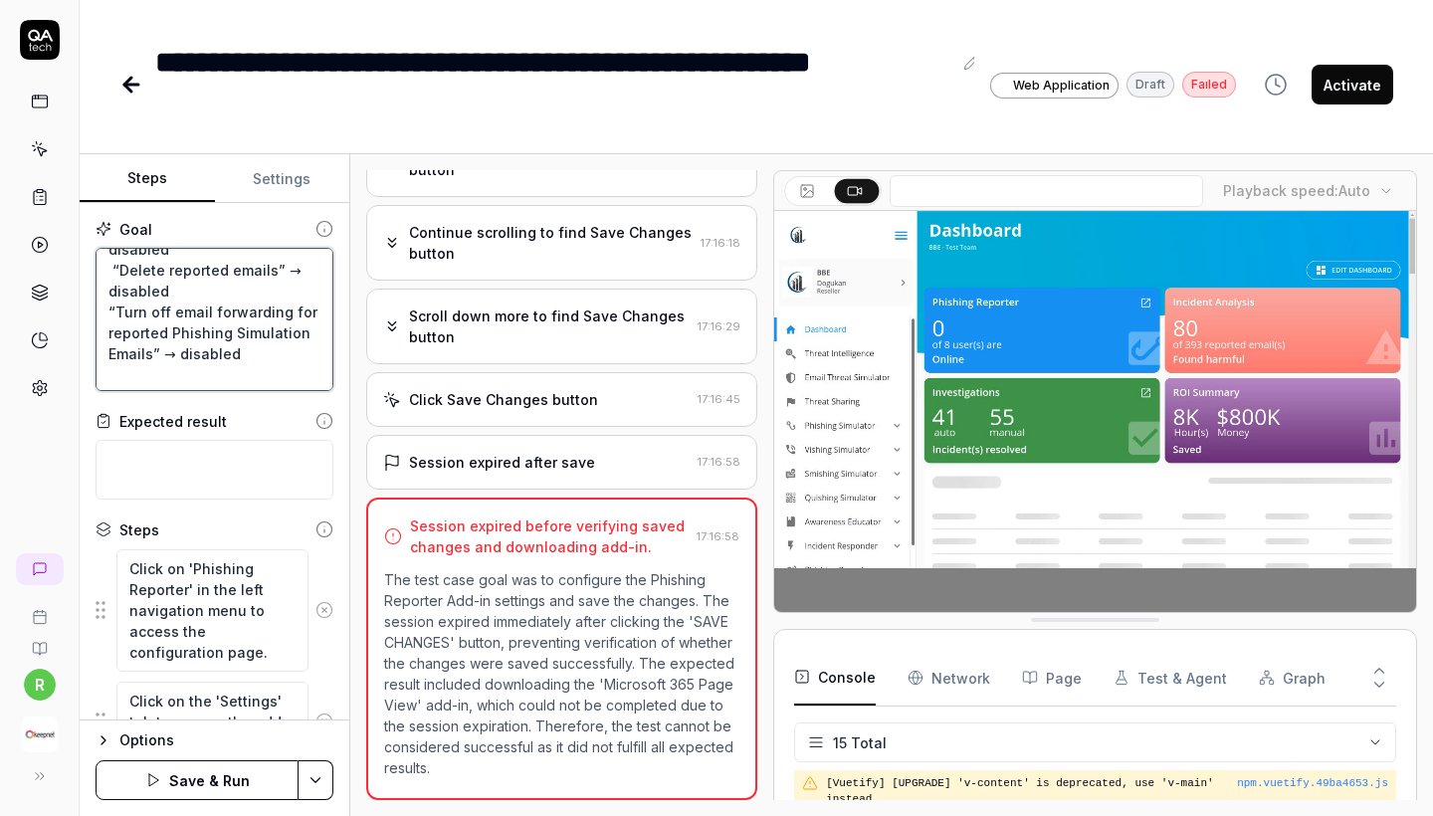
scroll to position [357, 0]
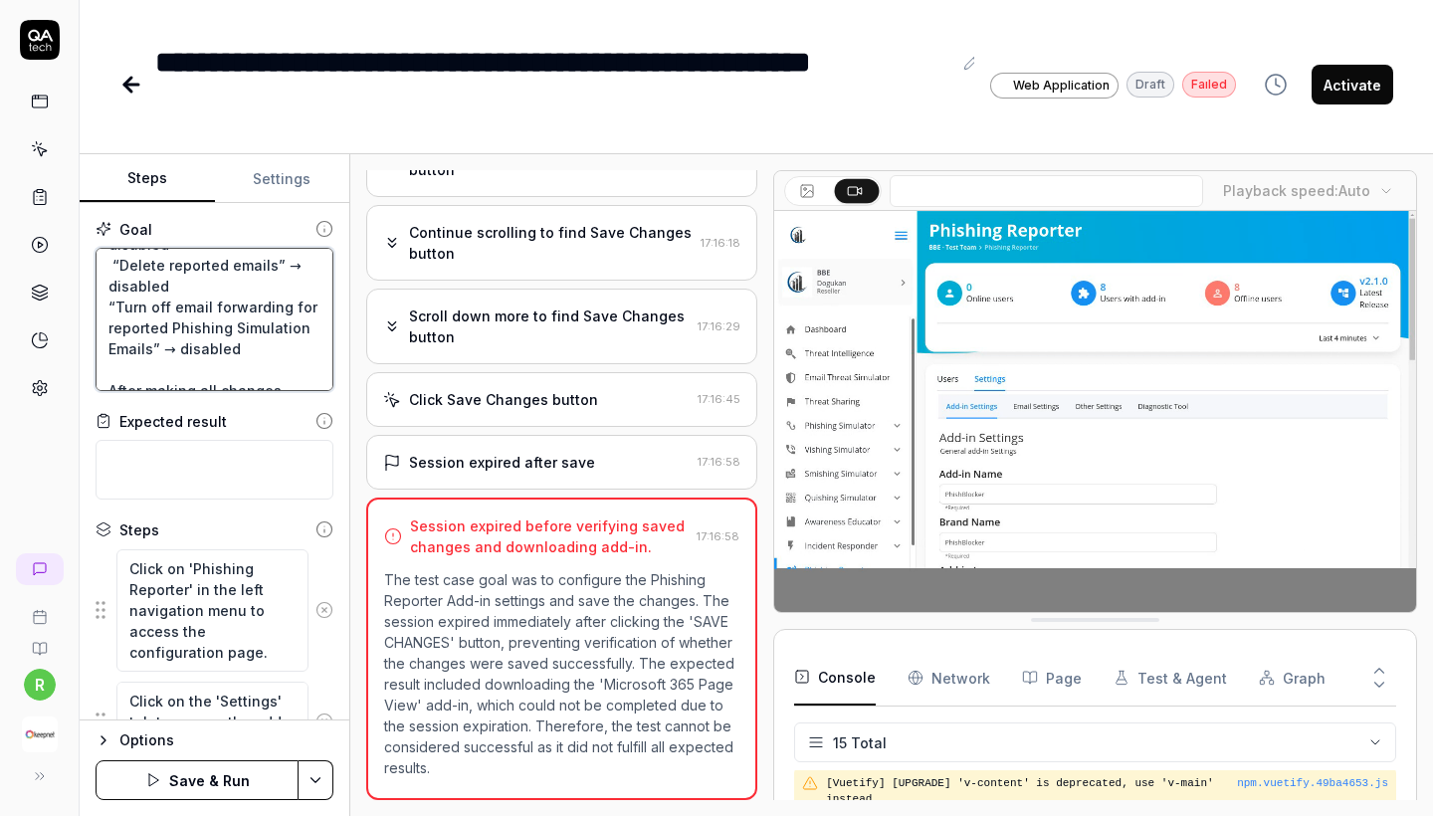
click at [144, 291] on textarea "Select and Configure Phishing Reporter Add-in for "Microsoft Office 365" In the…" at bounding box center [215, 319] width 238 height 143
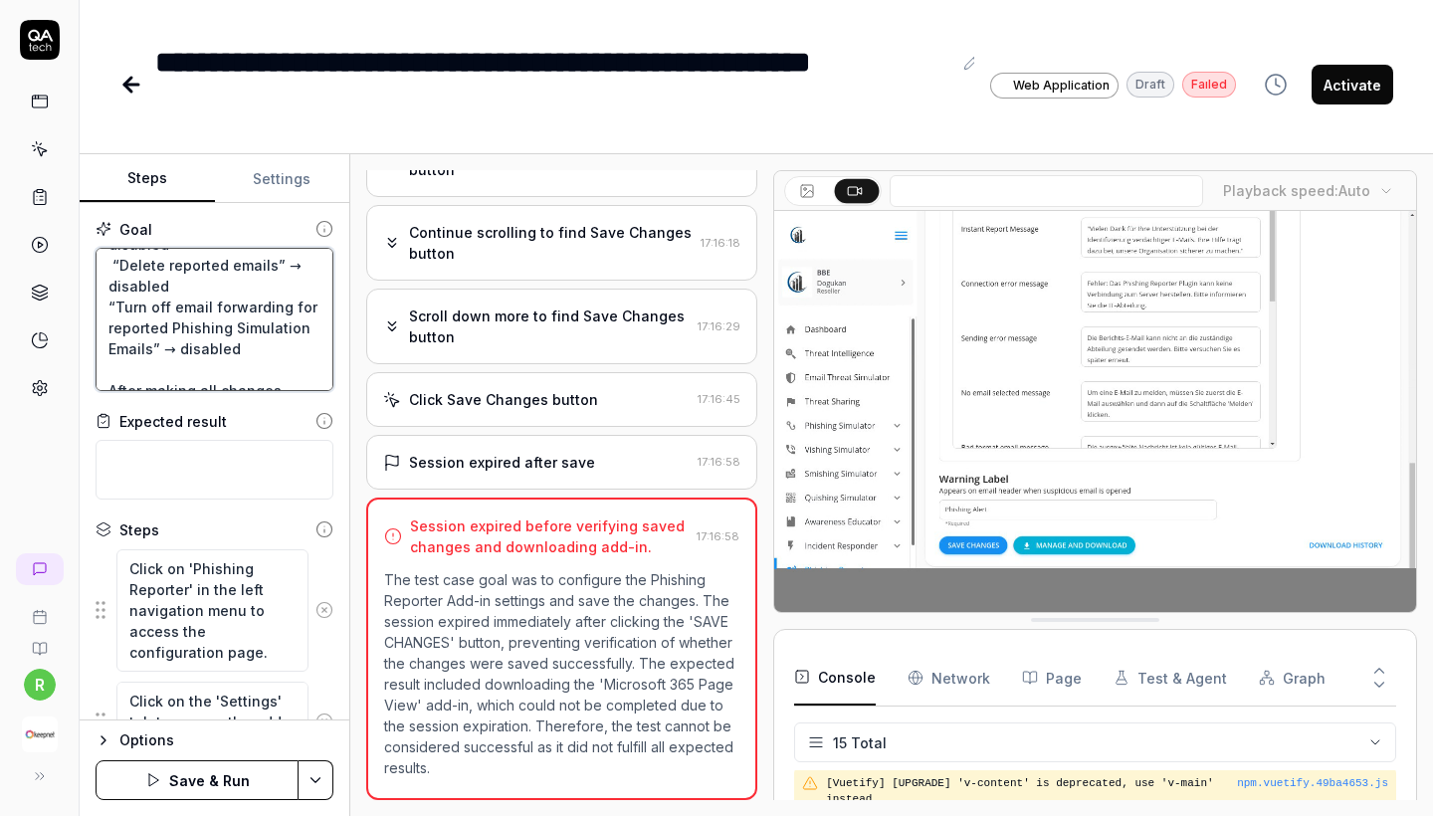
type textarea "*"
type textarea "Select and Configure Phishing Reporter Add-in for "Microsoft Office 365" In the…"
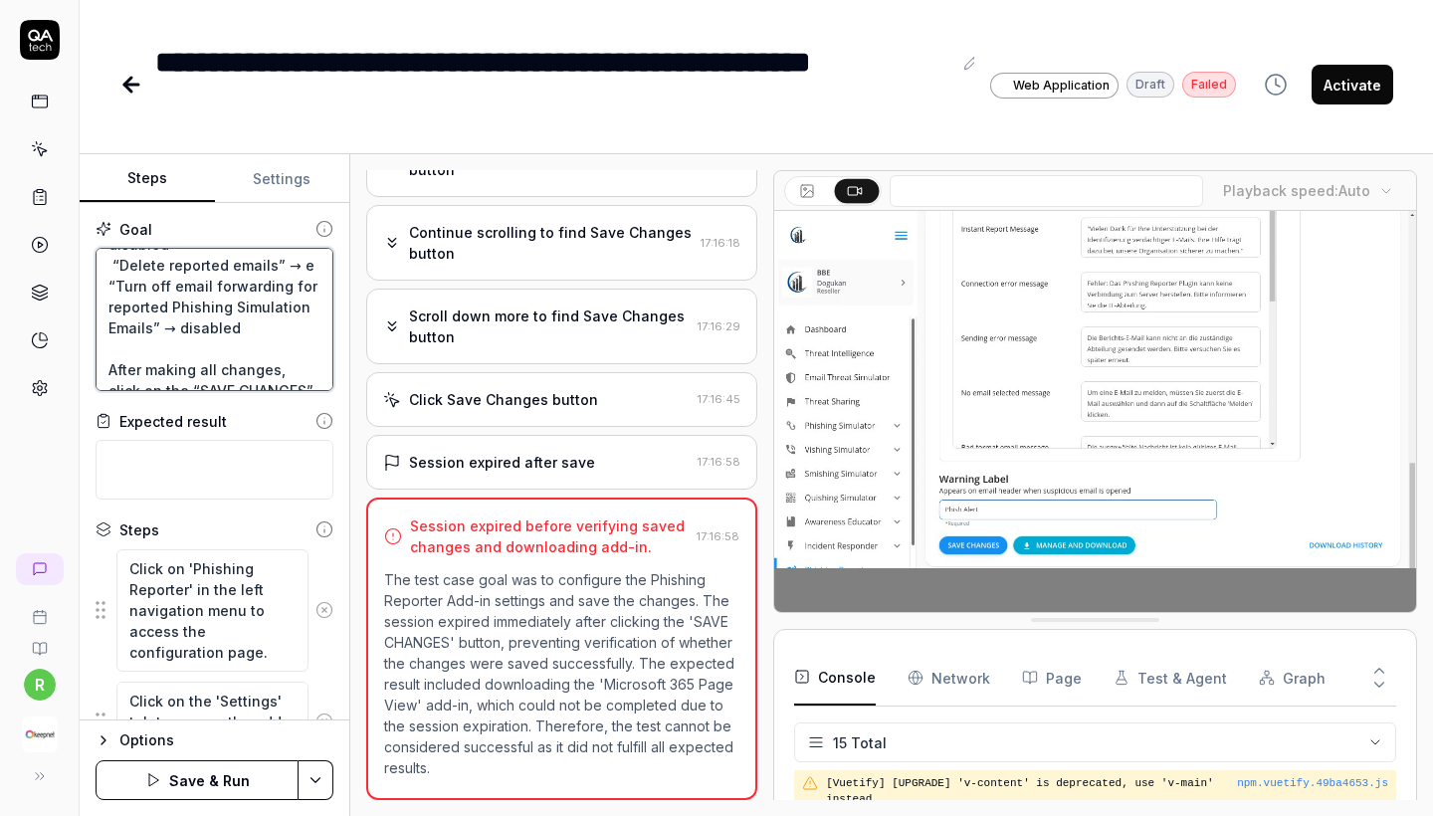
type textarea "*"
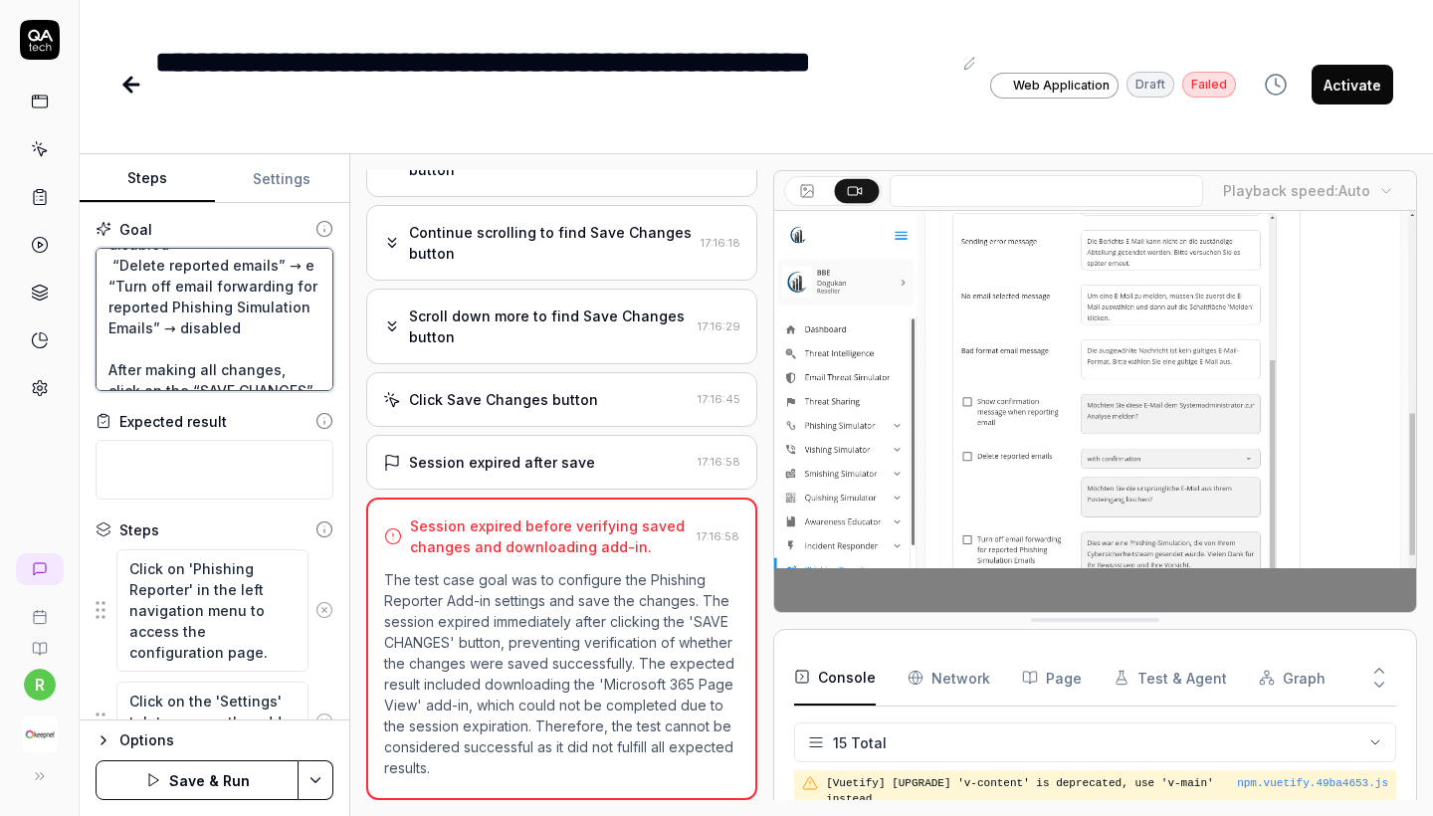
type textarea "Select and Configure Phishing Reporter Add-in for "Microsoft Office 365" In the…"
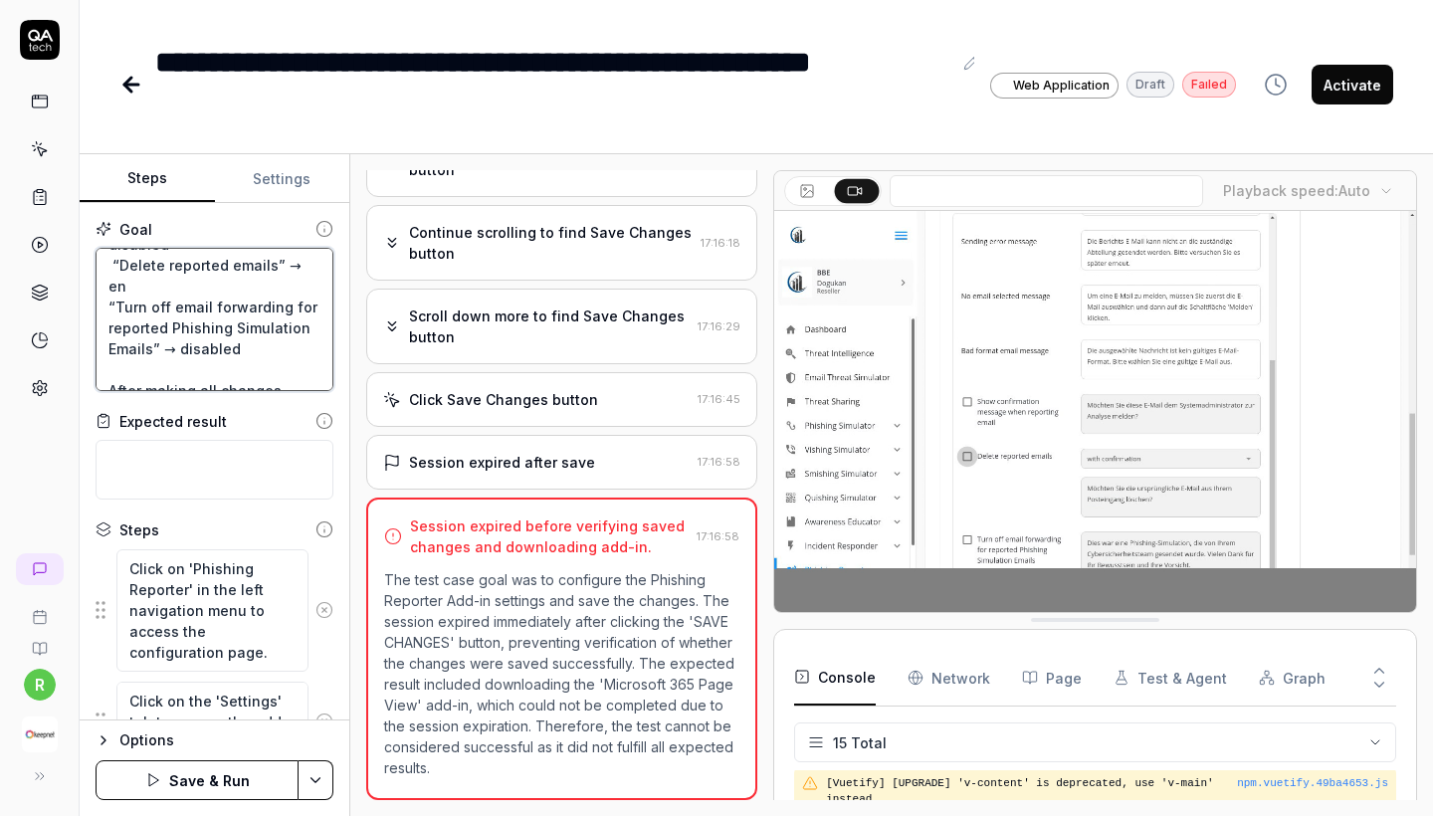
type textarea "*"
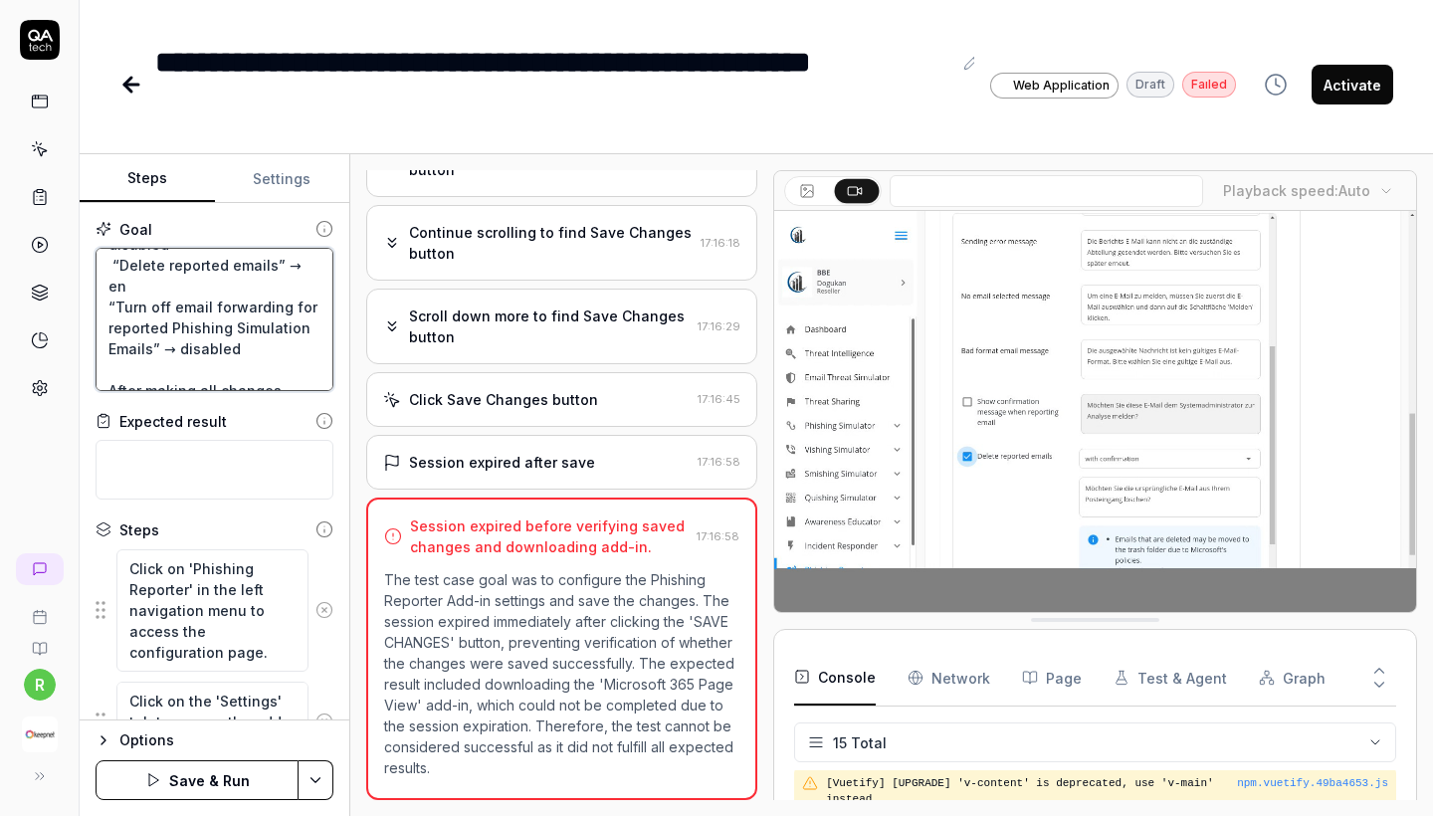
type textarea "Select and Configure Phishing Reporter Add-in for "Microsoft Office 365" In the…"
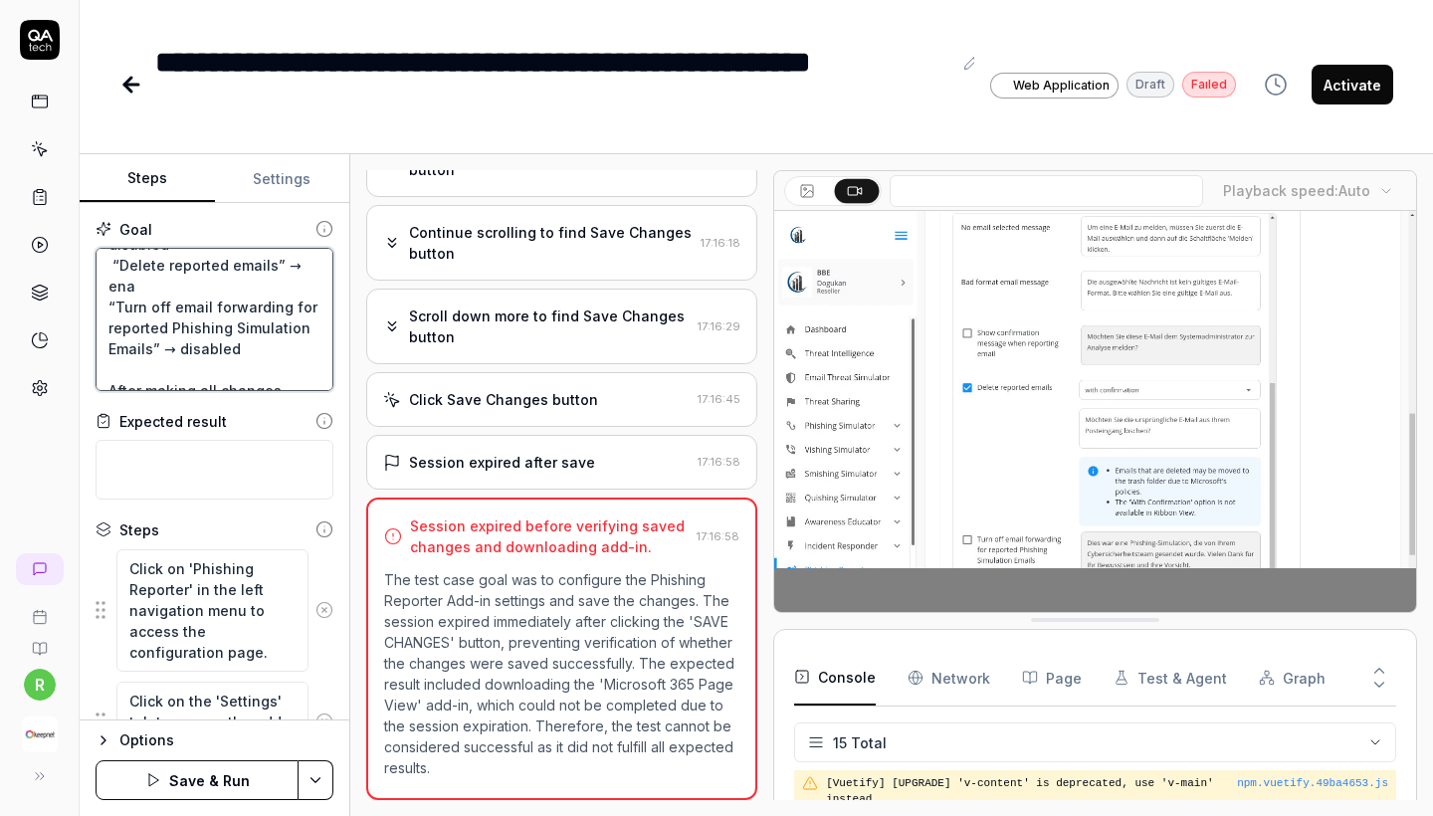
type textarea "*"
type textarea "Select and Configure Phishing Reporter Add-in for "Microsoft Office 365" In the…"
type textarea "*"
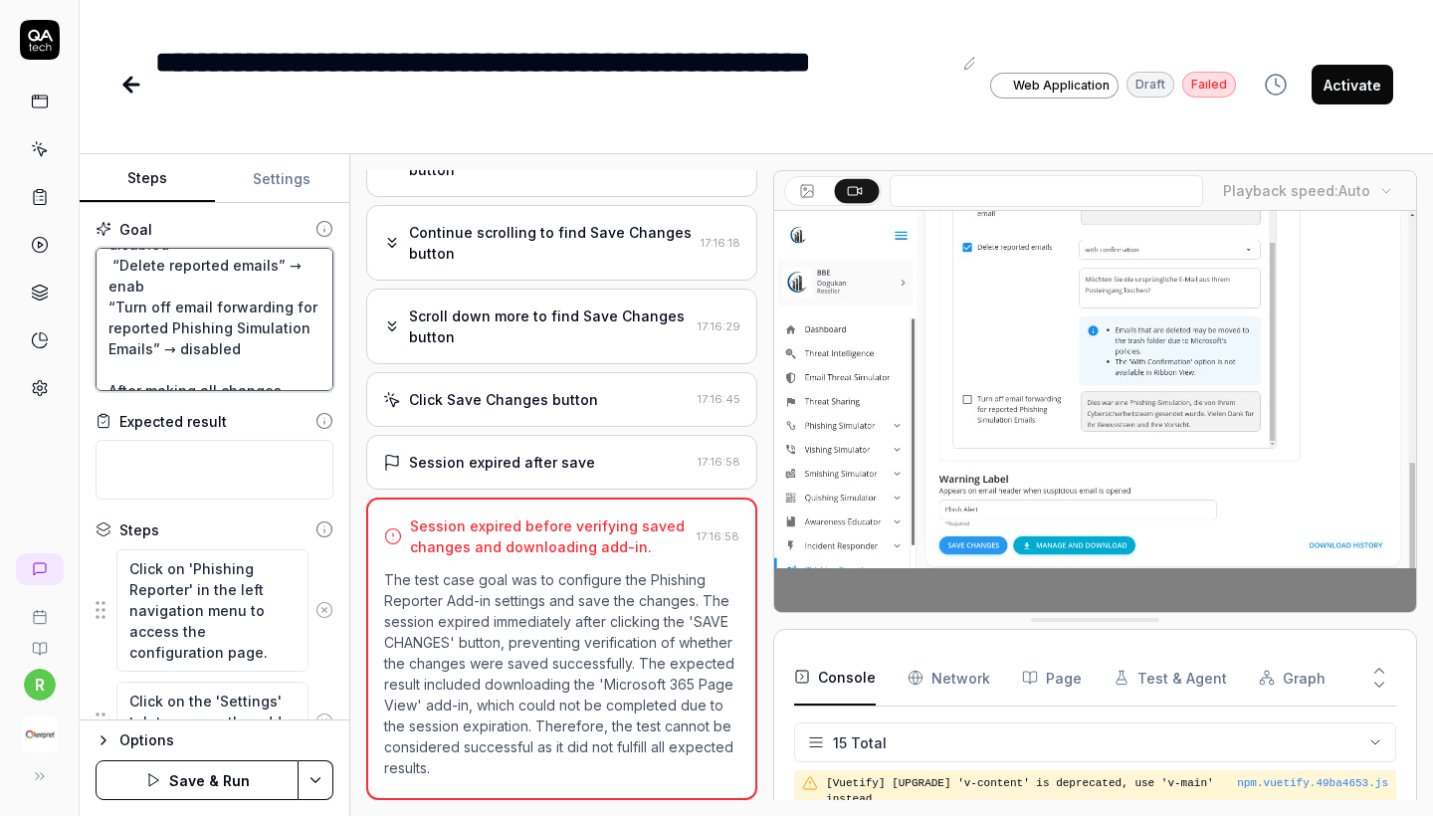
type textarea "Select and Configure Phishing Reporter Add-in for "Microsoft Office 365" In the…"
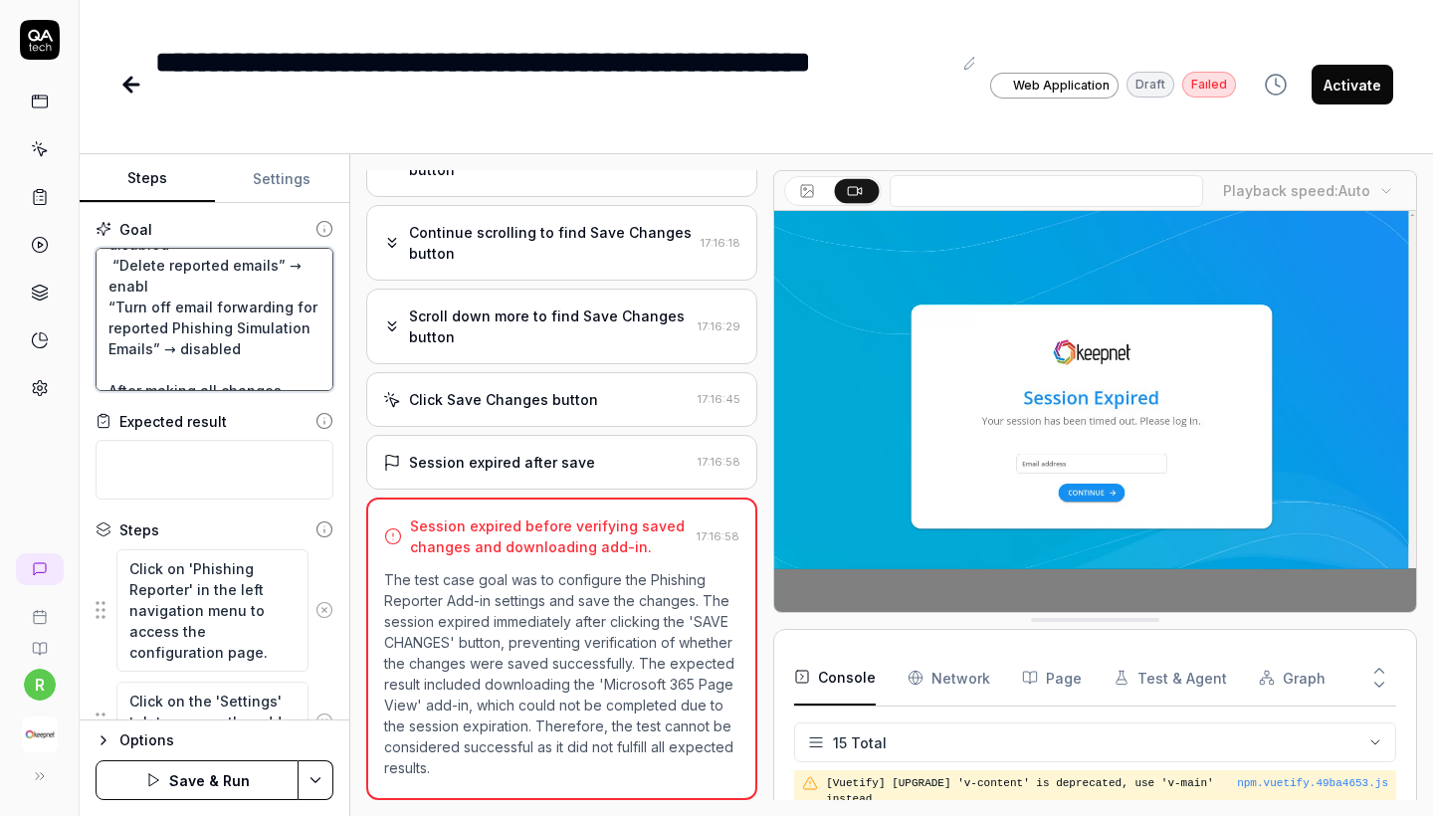
type textarea "*"
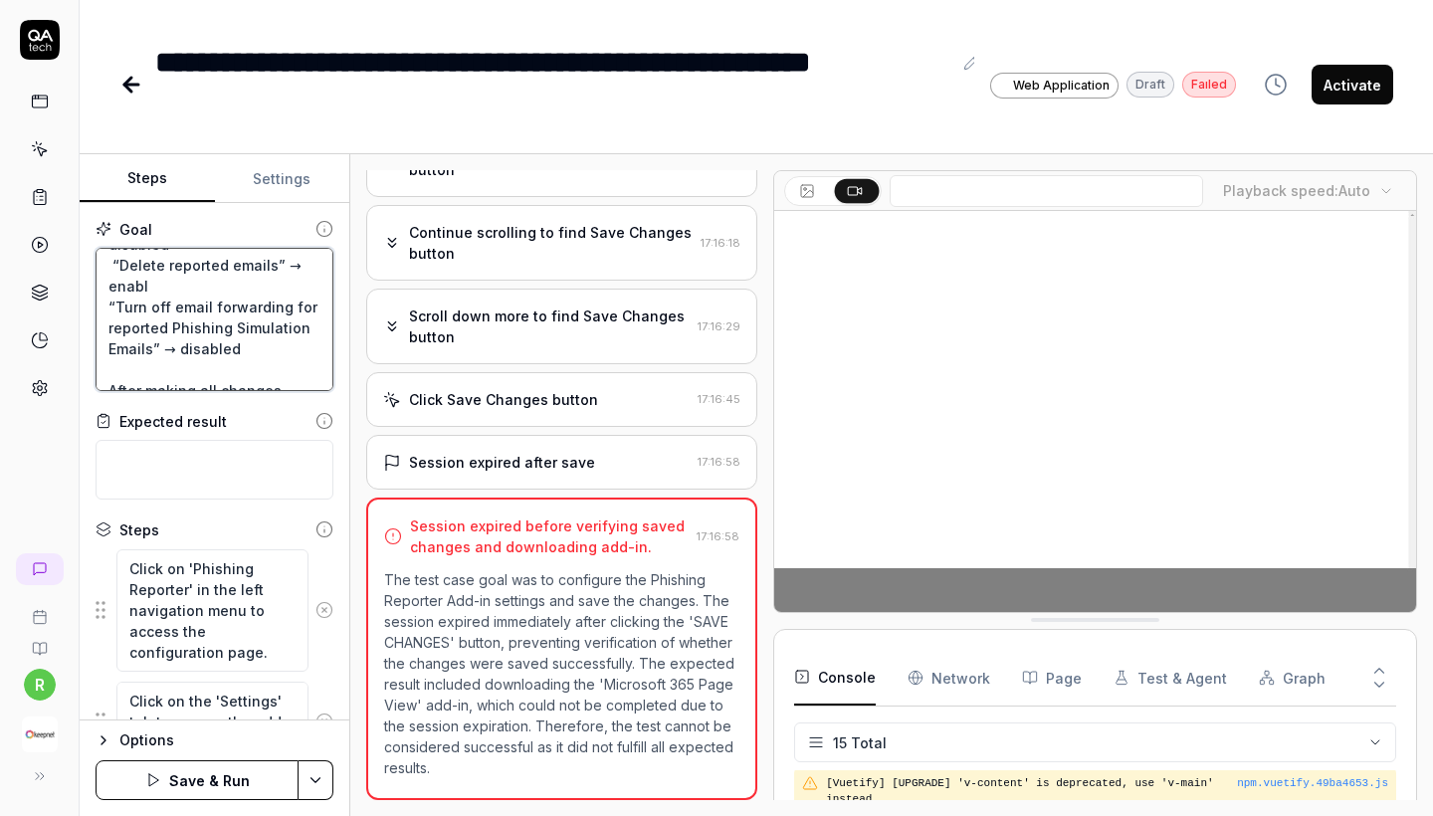
type textarea "Select and Configure Phishing Reporter Add-in for "Microsoft Office 365" In the…"
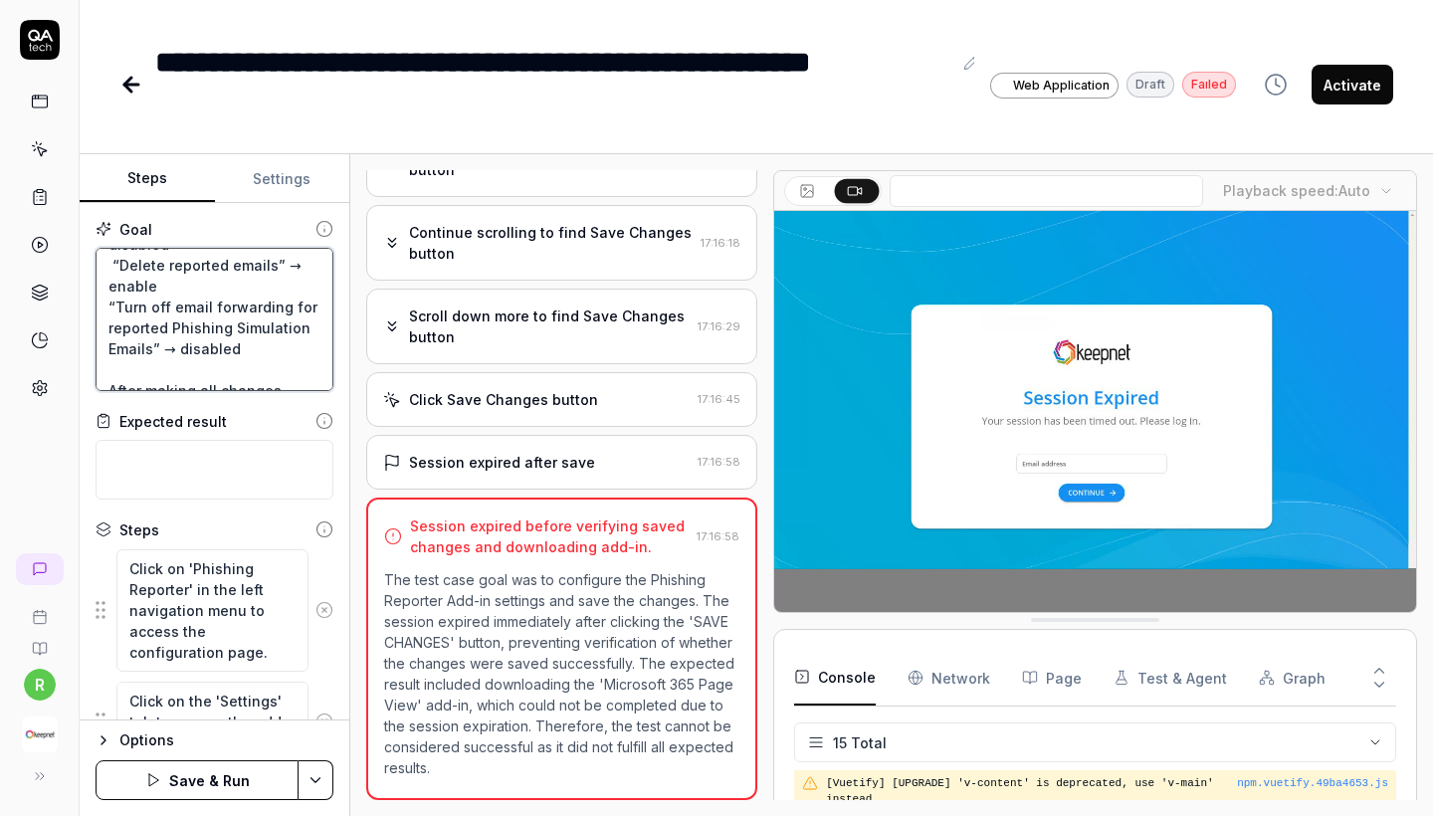
type textarea "*"
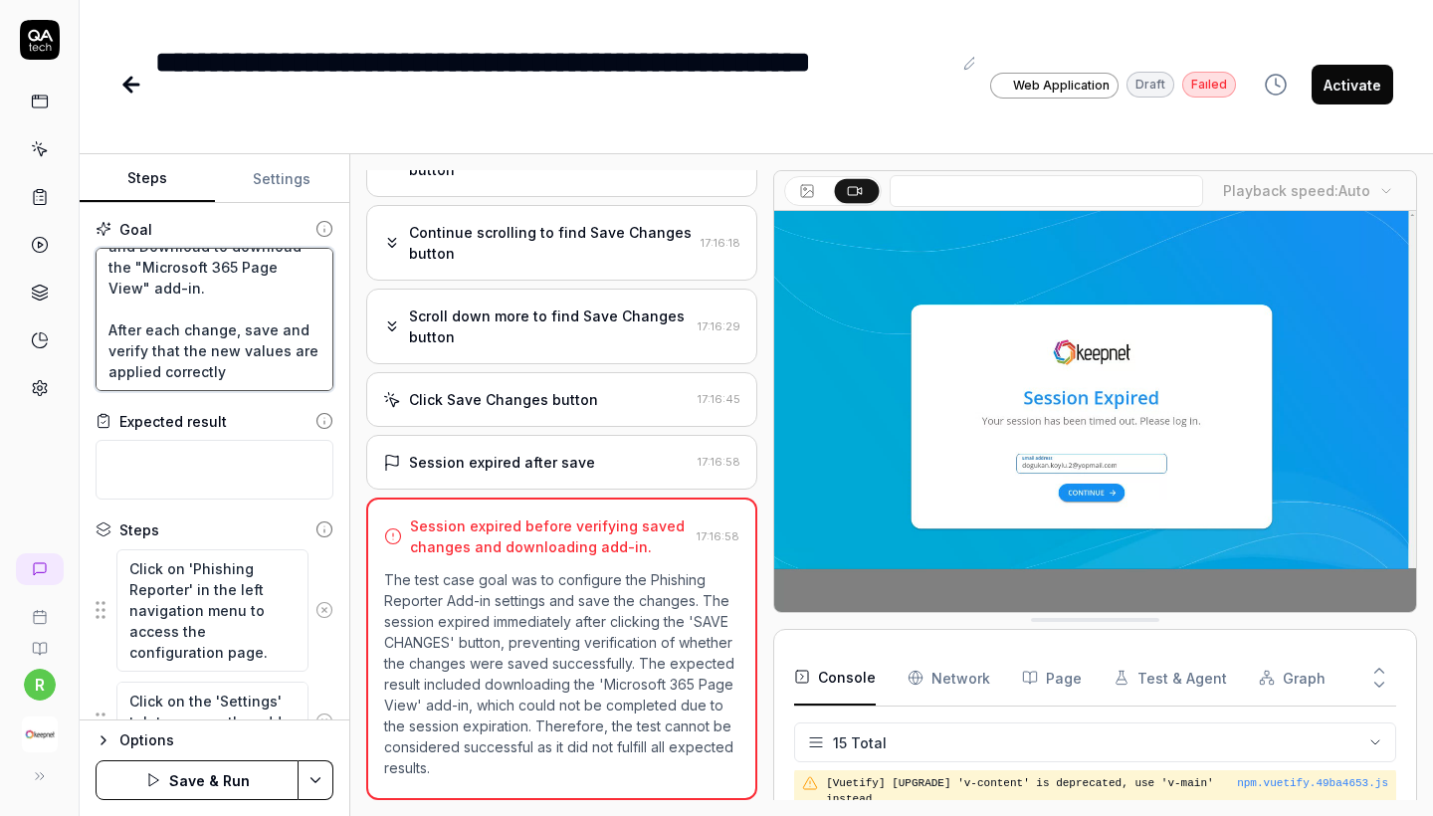
scroll to position [564, 0]
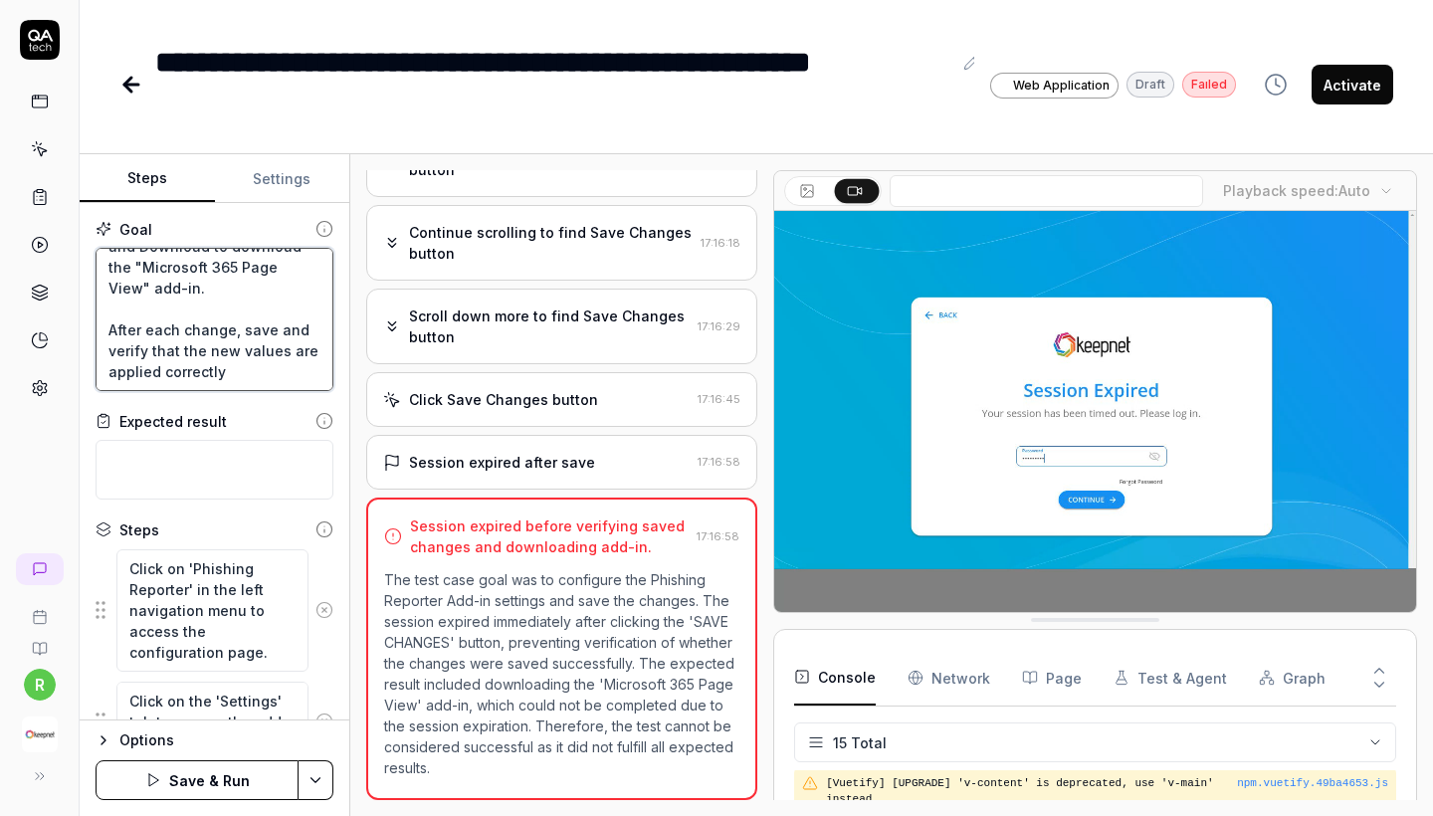
type textarea "Select and Configure Phishing Reporter Add-in for "Microsoft Office 365" In the…"
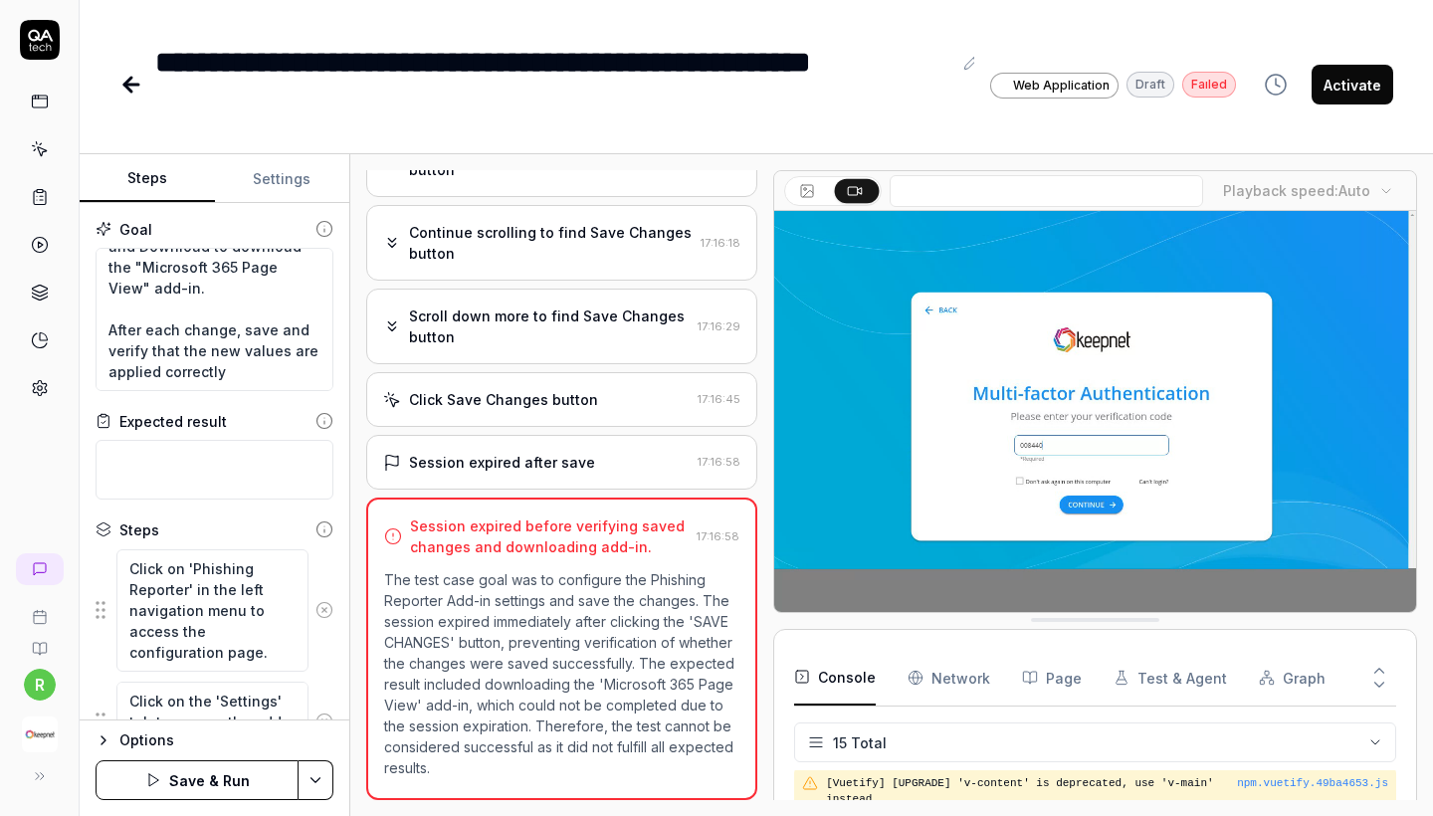
click at [324, 609] on icon at bounding box center [324, 610] width 5 height 5
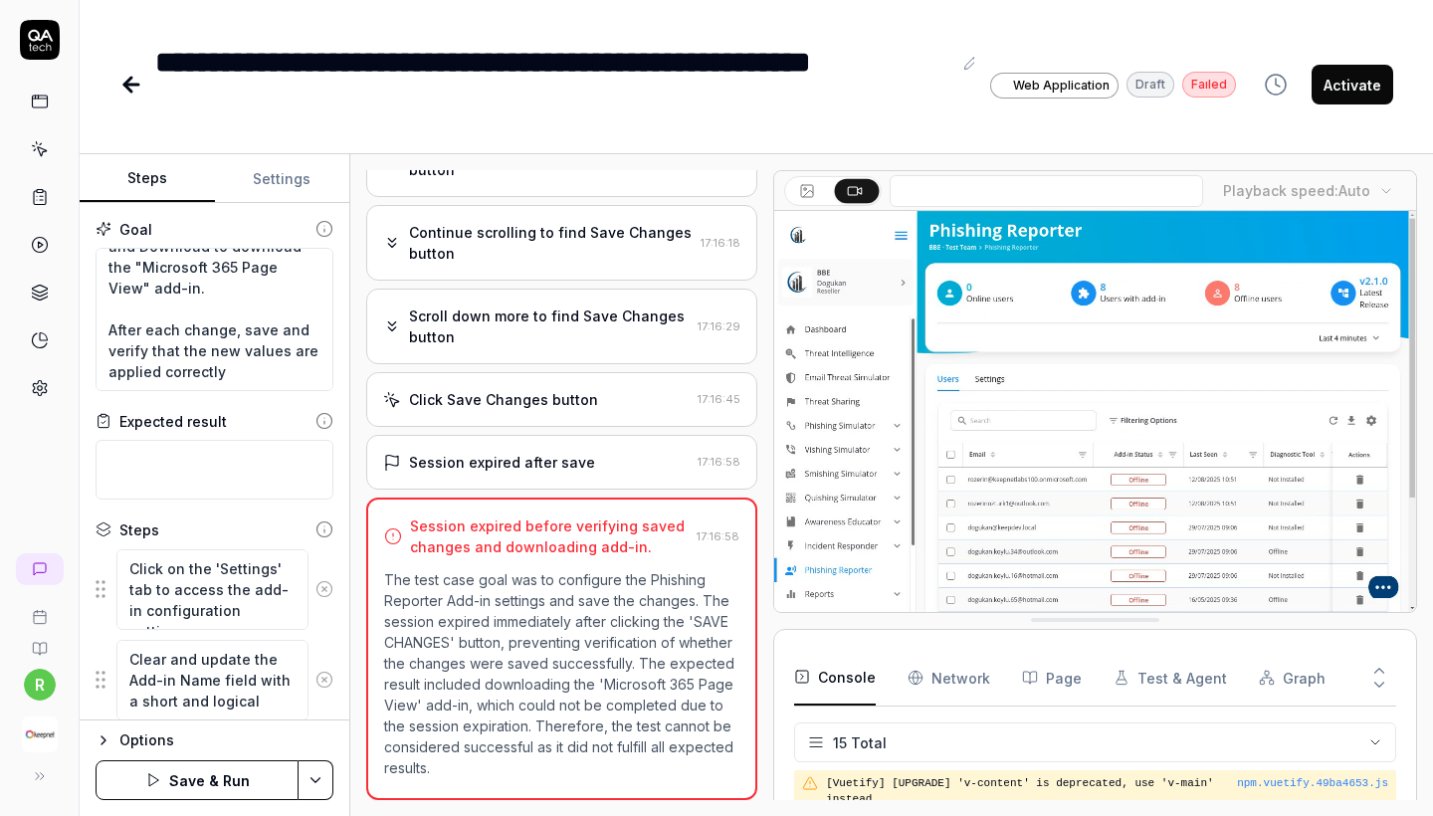
click at [325, 587] on icon at bounding box center [324, 589] width 5 height 5
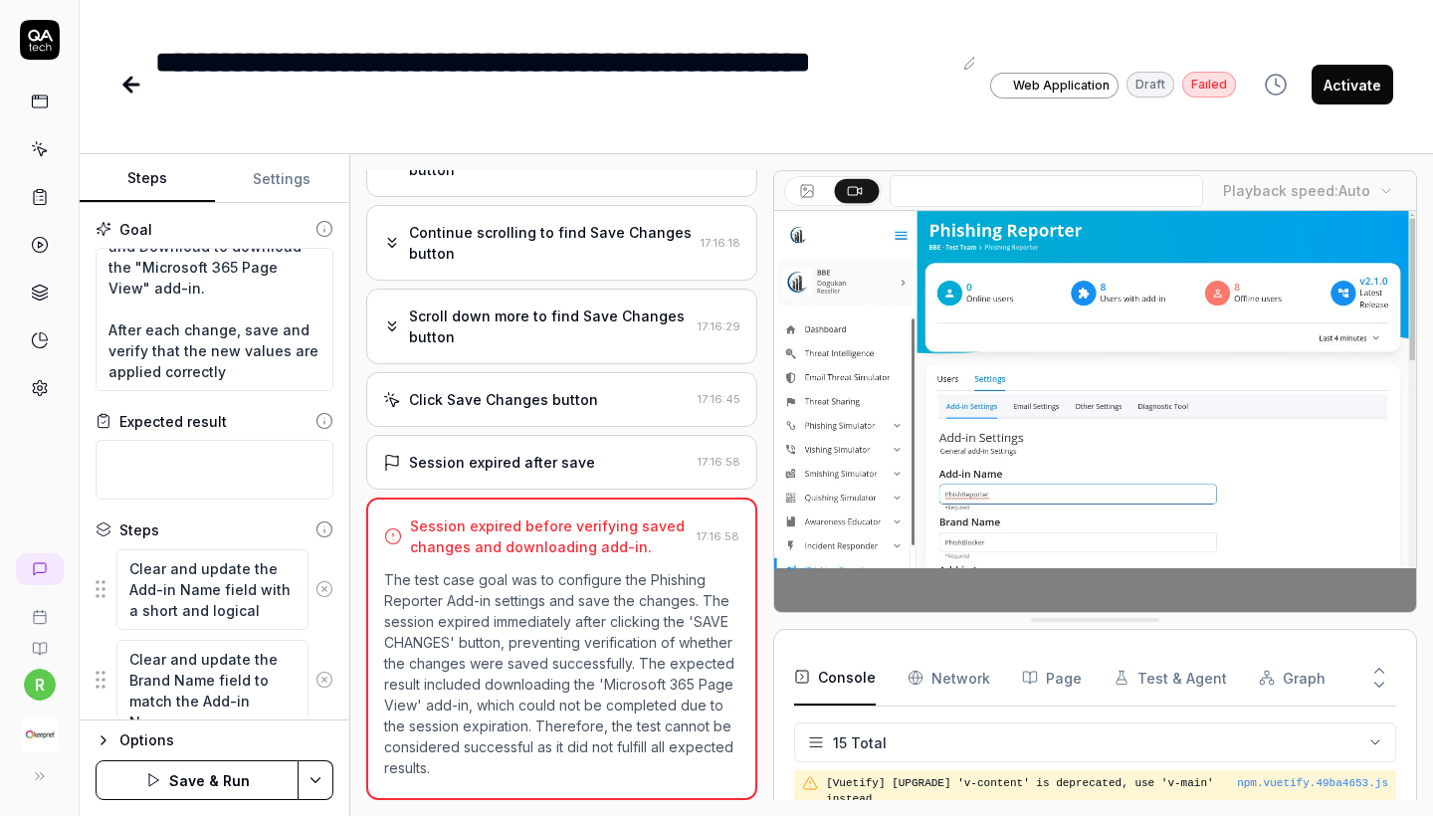
click at [325, 587] on icon at bounding box center [324, 589] width 5 height 5
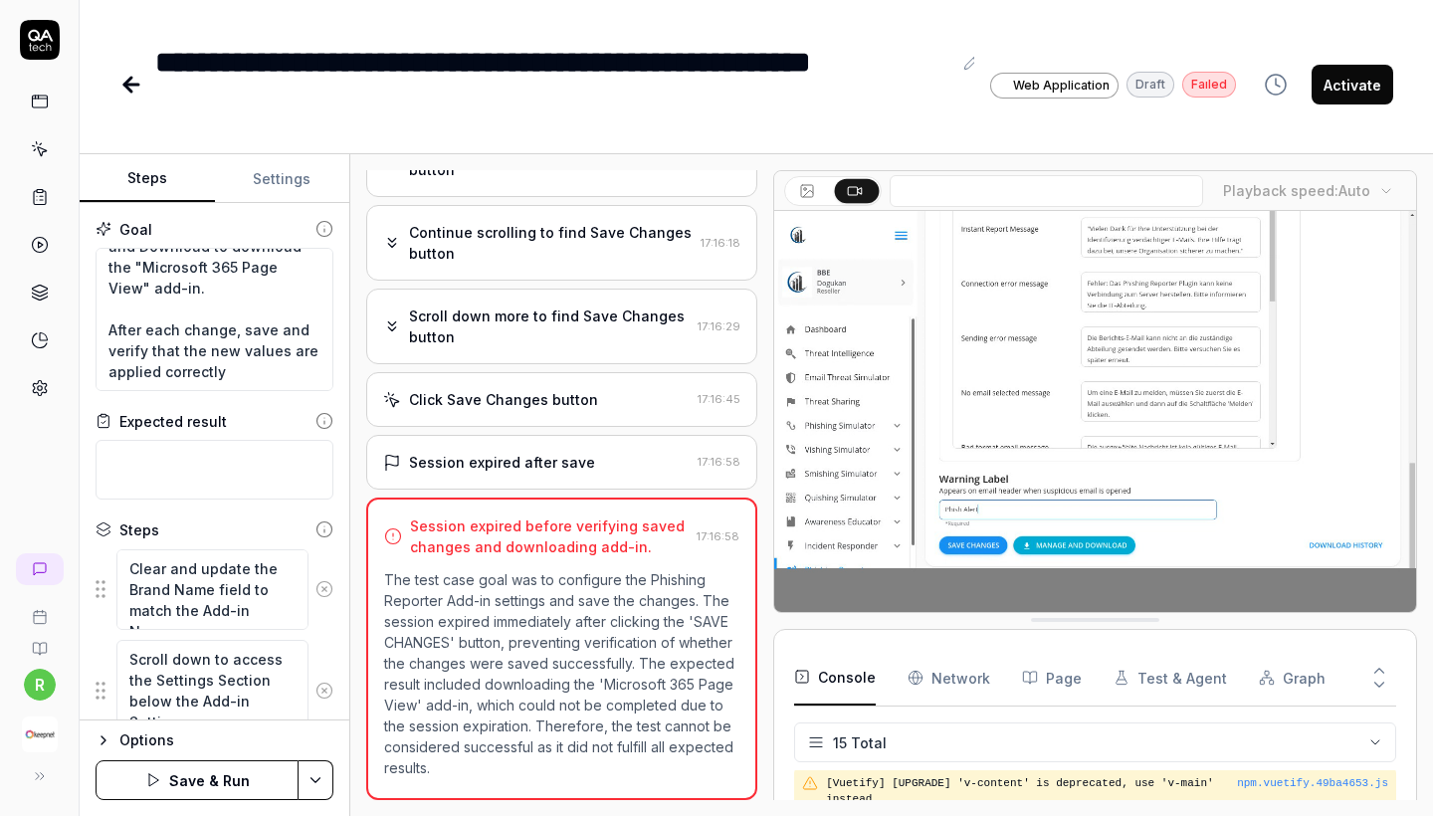
click at [325, 587] on icon at bounding box center [324, 589] width 5 height 5
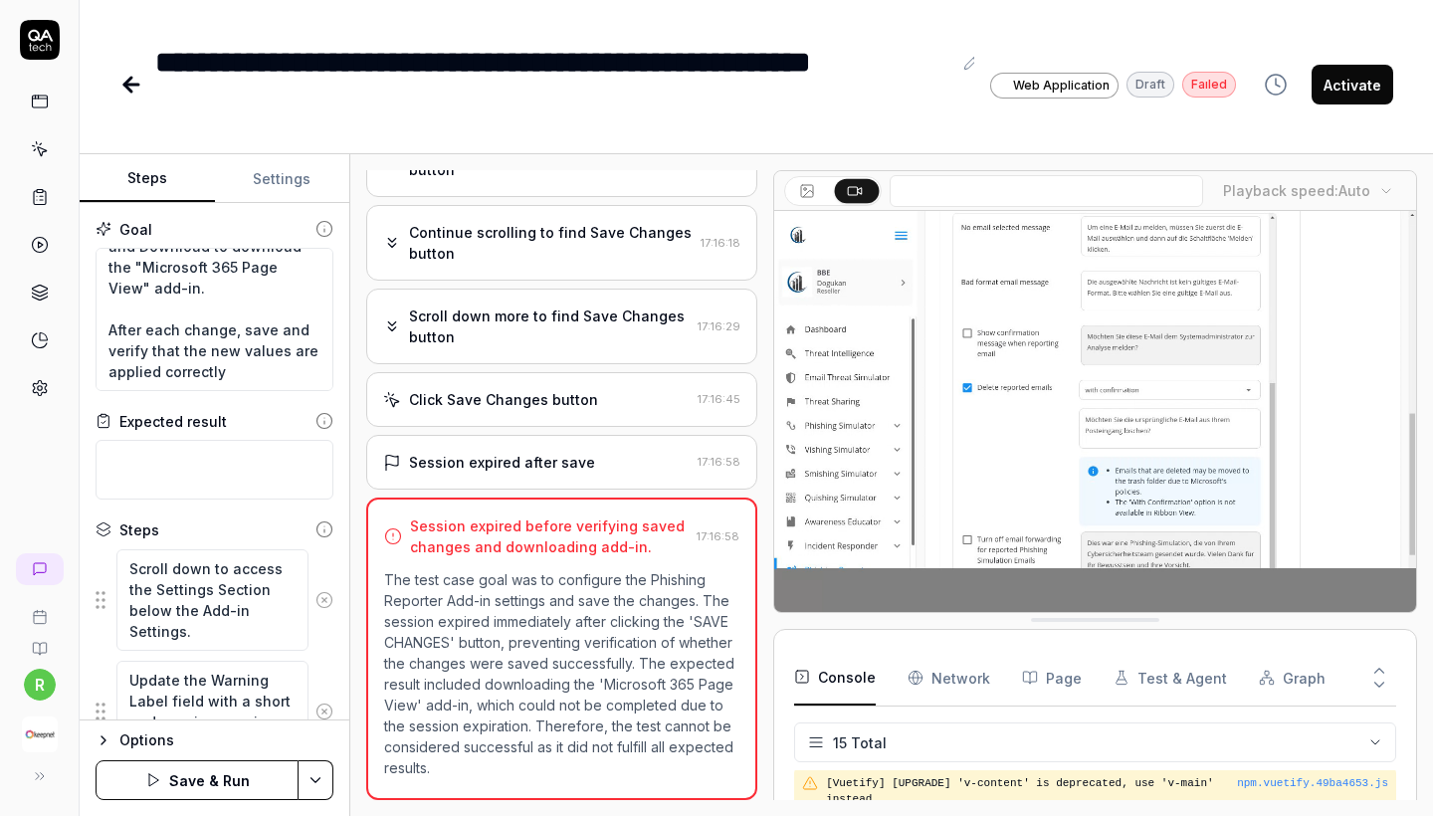
click at [325, 587] on button at bounding box center [324, 600] width 32 height 40
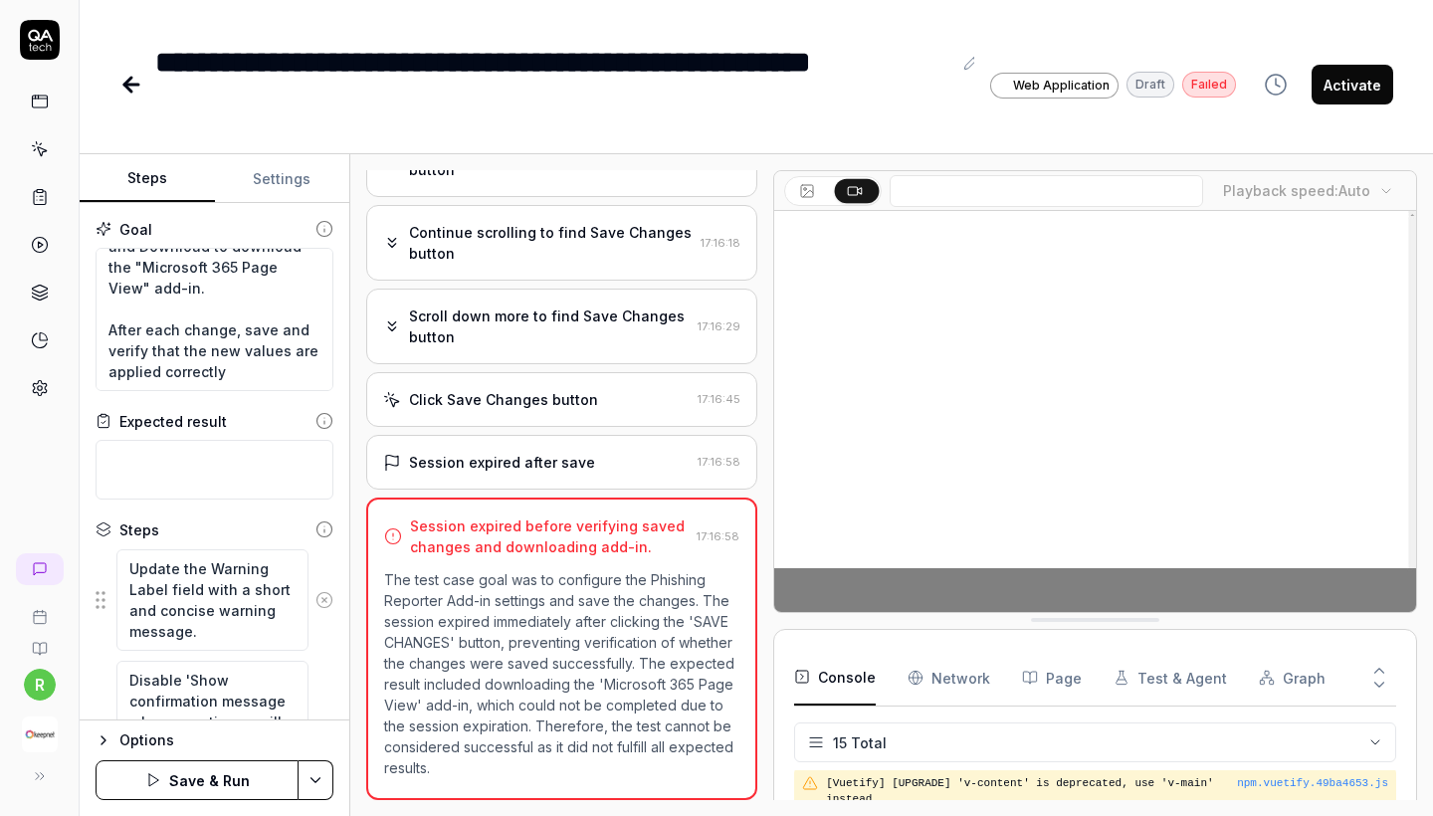
click at [325, 587] on button at bounding box center [324, 600] width 32 height 40
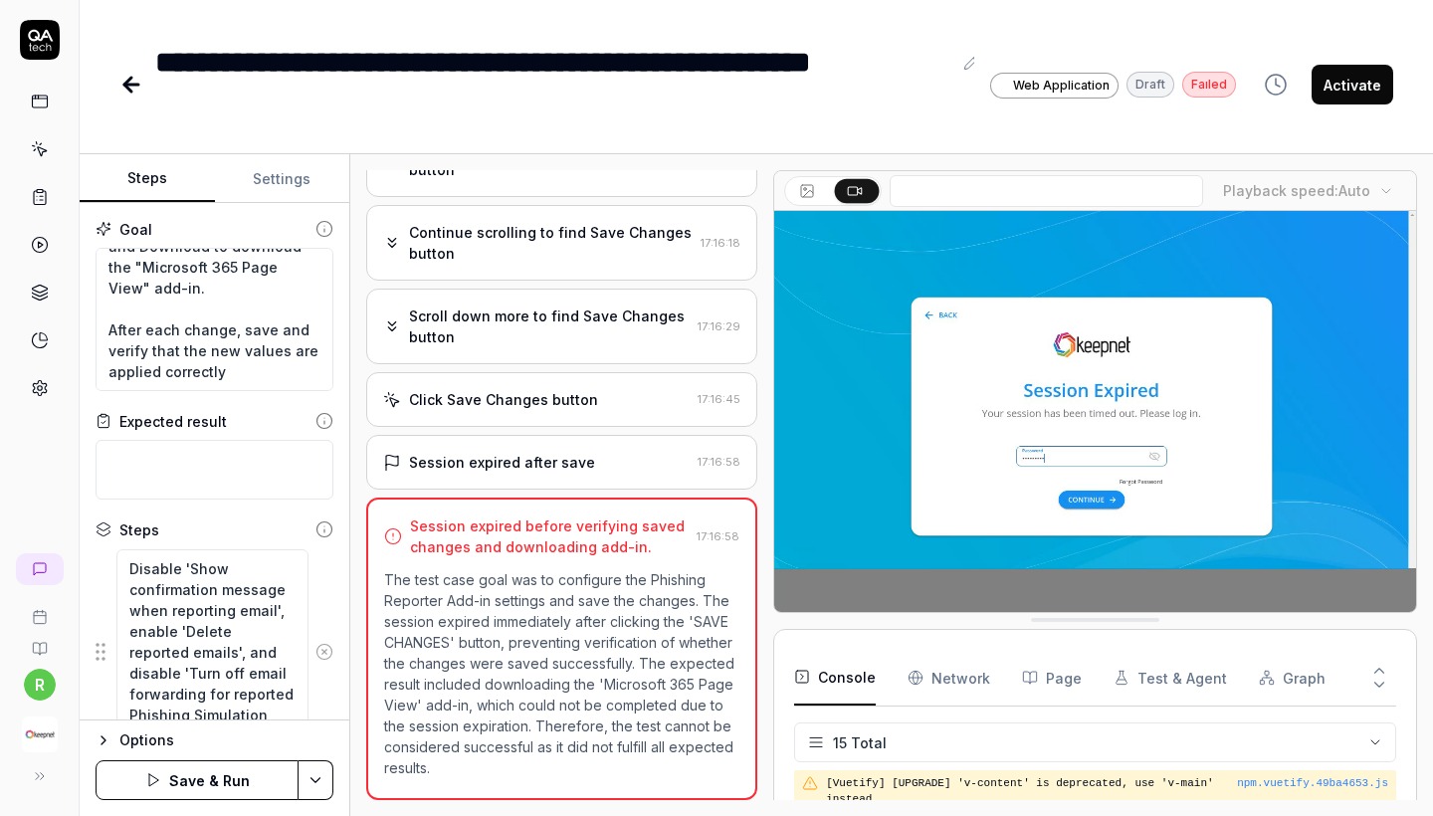
click at [327, 663] on button at bounding box center [324, 652] width 32 height 40
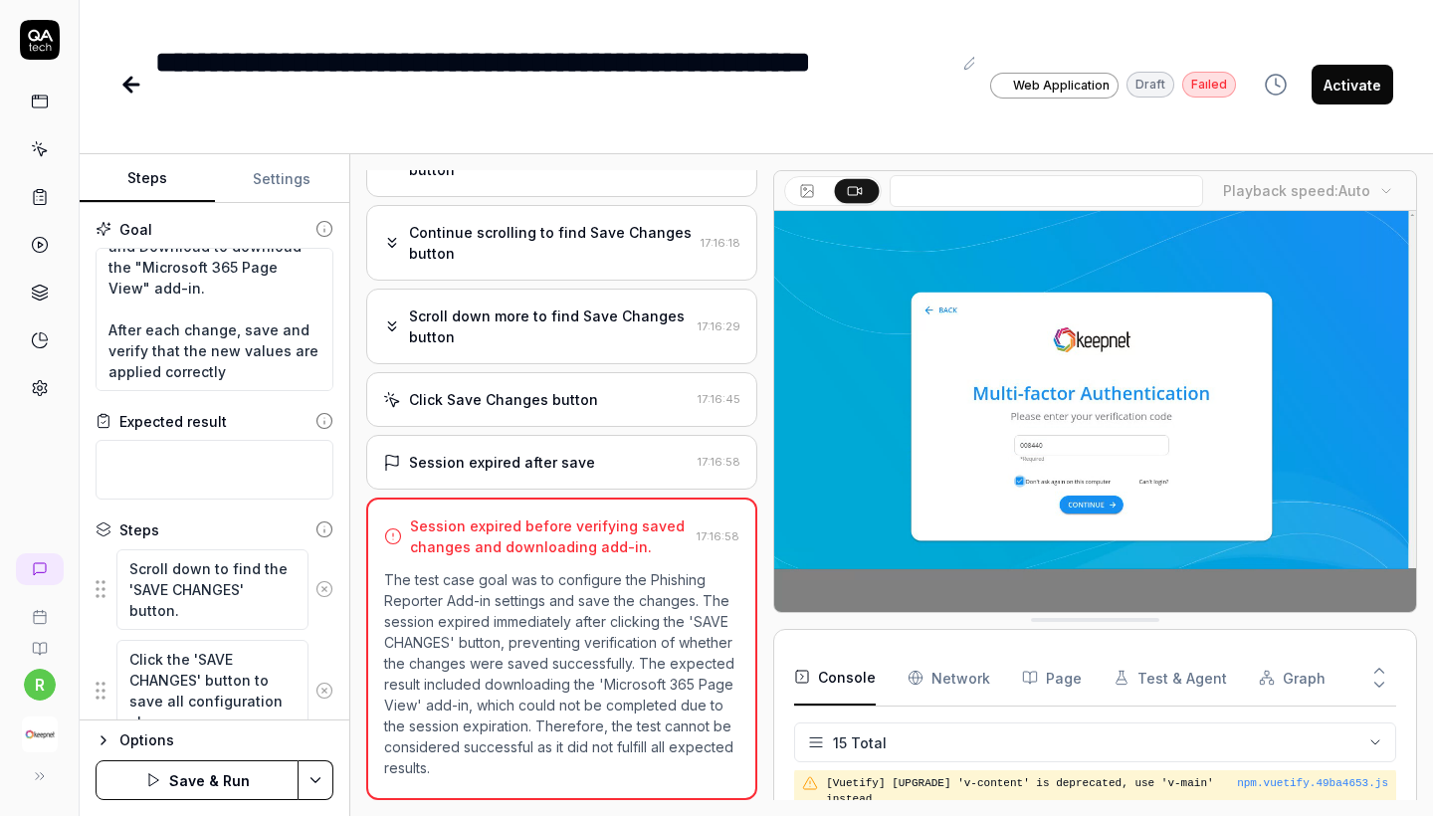
click at [323, 596] on circle at bounding box center [323, 589] width 15 height 15
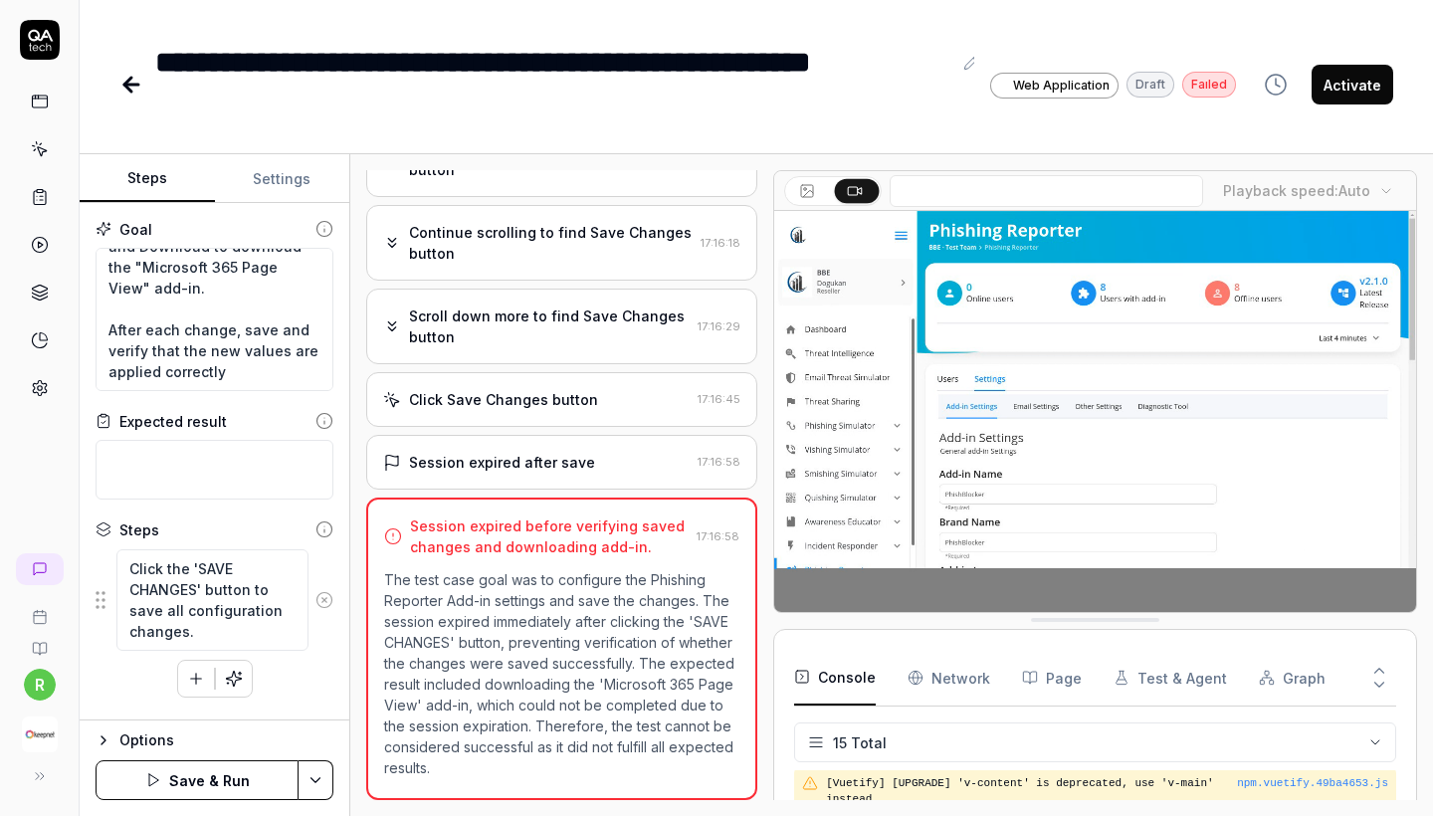
click at [323, 596] on icon at bounding box center [324, 600] width 18 height 18
click at [166, 776] on button "Save & Run" at bounding box center [197, 780] width 203 height 40
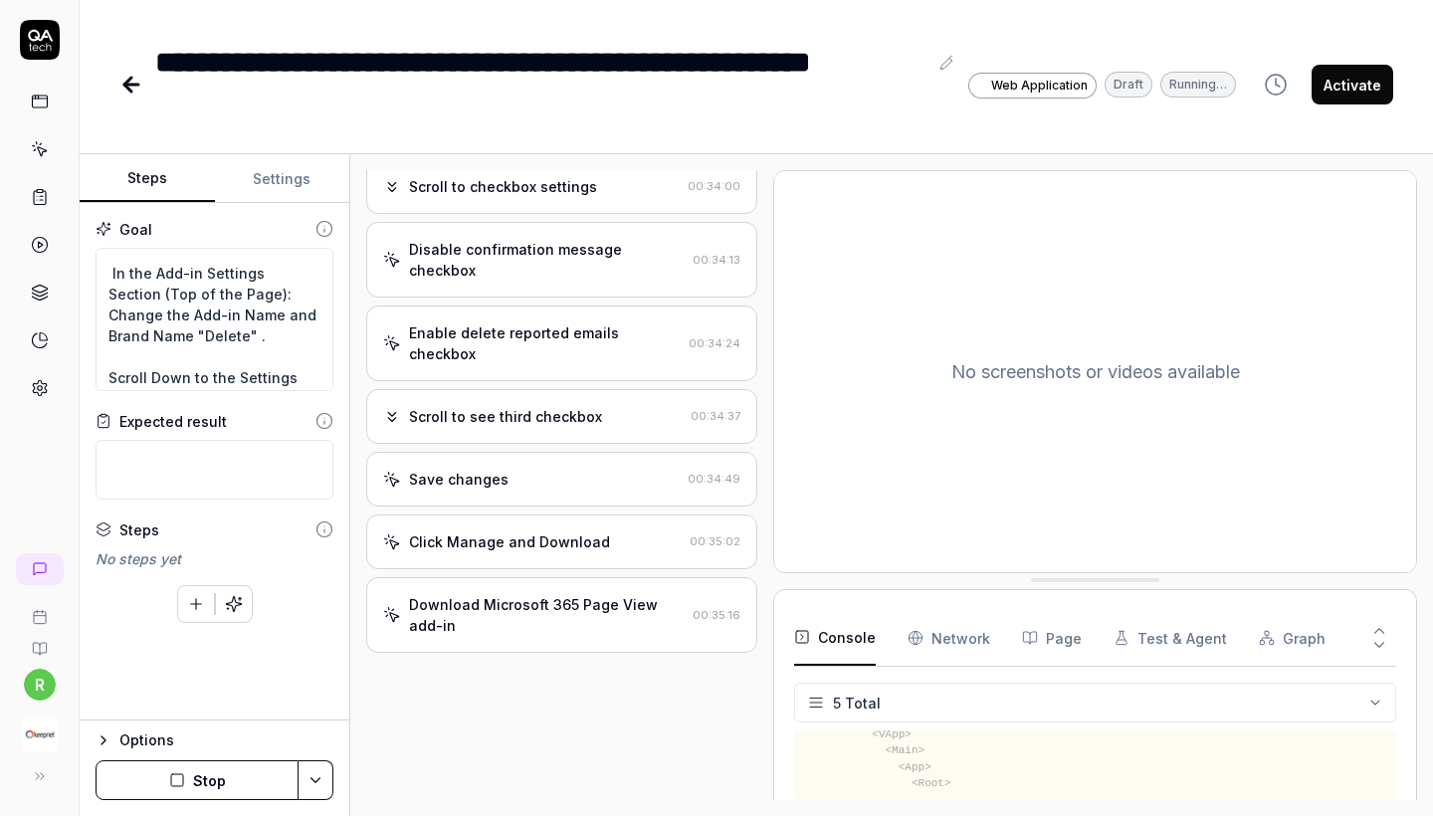
scroll to position [310, 0]
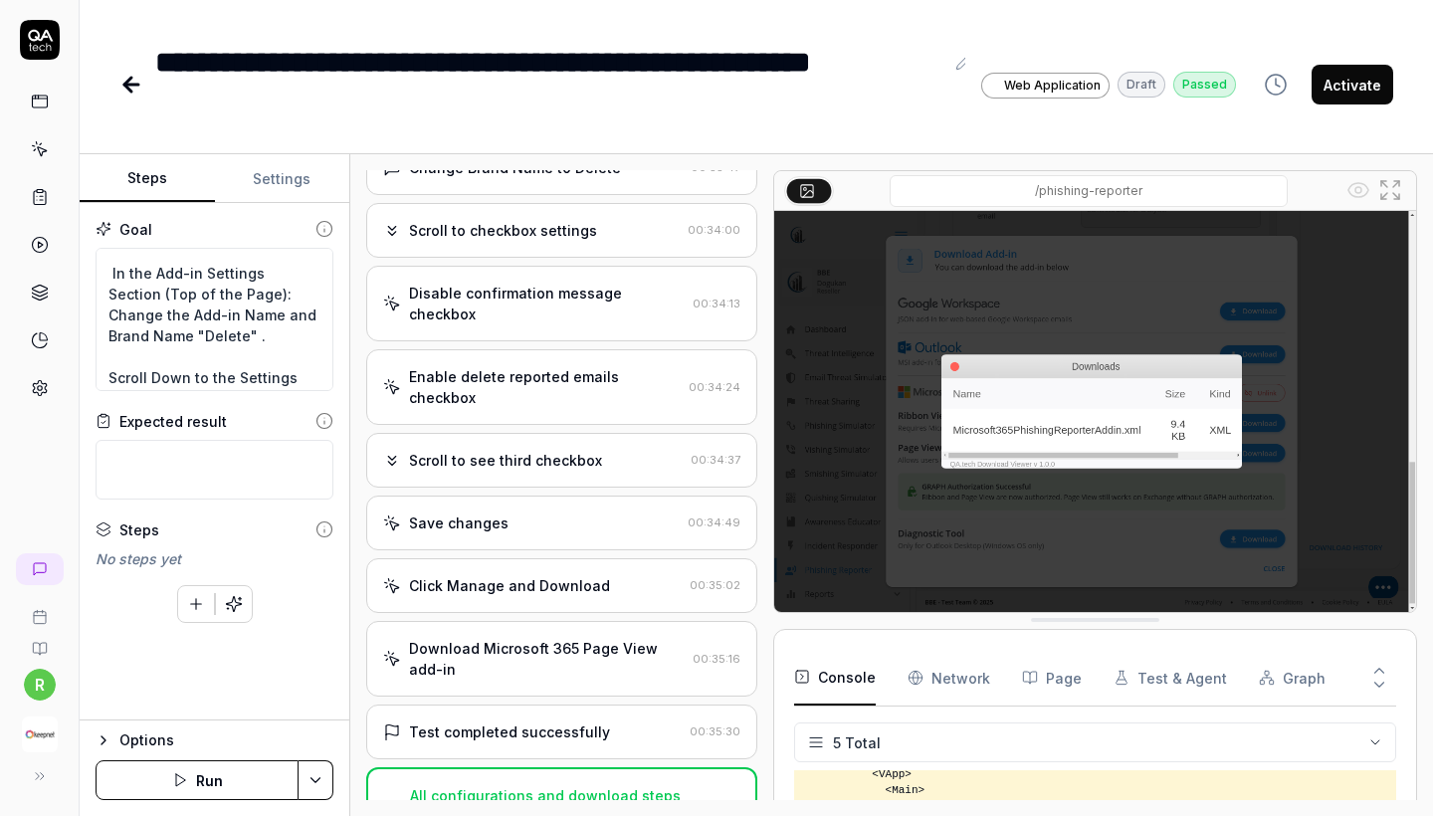
type textarea "*"
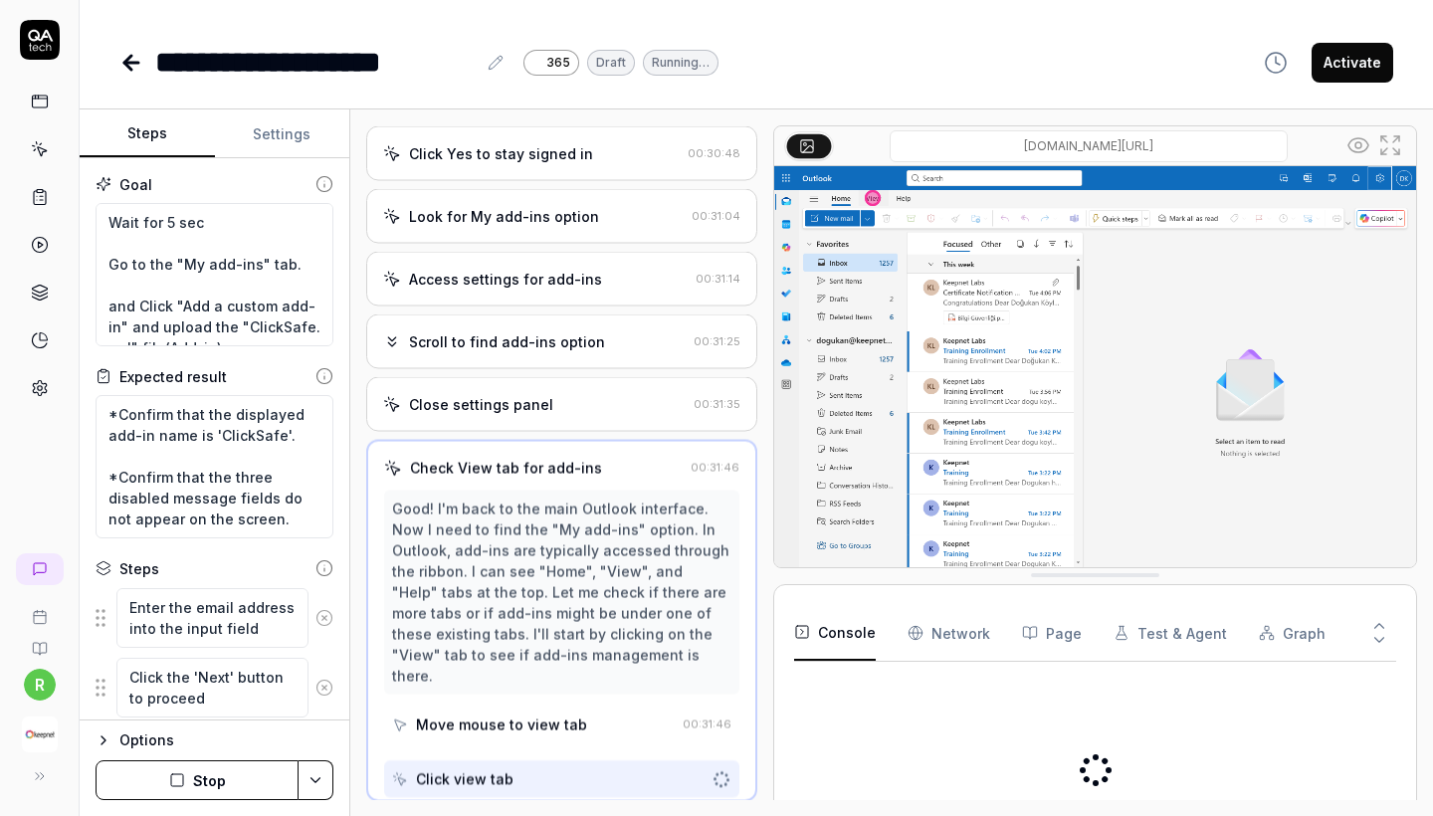
click at [49, 101] on link at bounding box center [40, 102] width 36 height 36
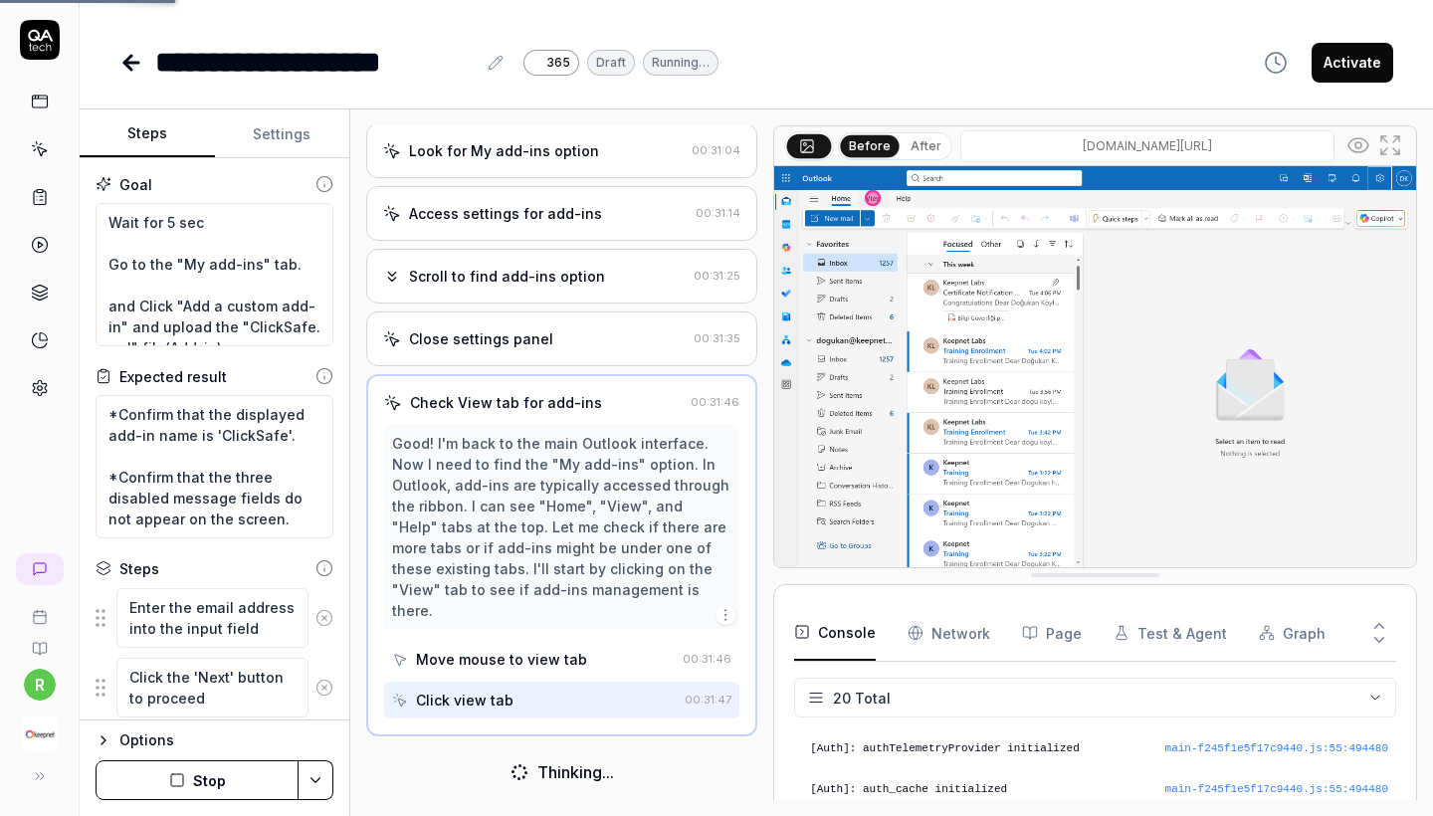
scroll to position [802, 0]
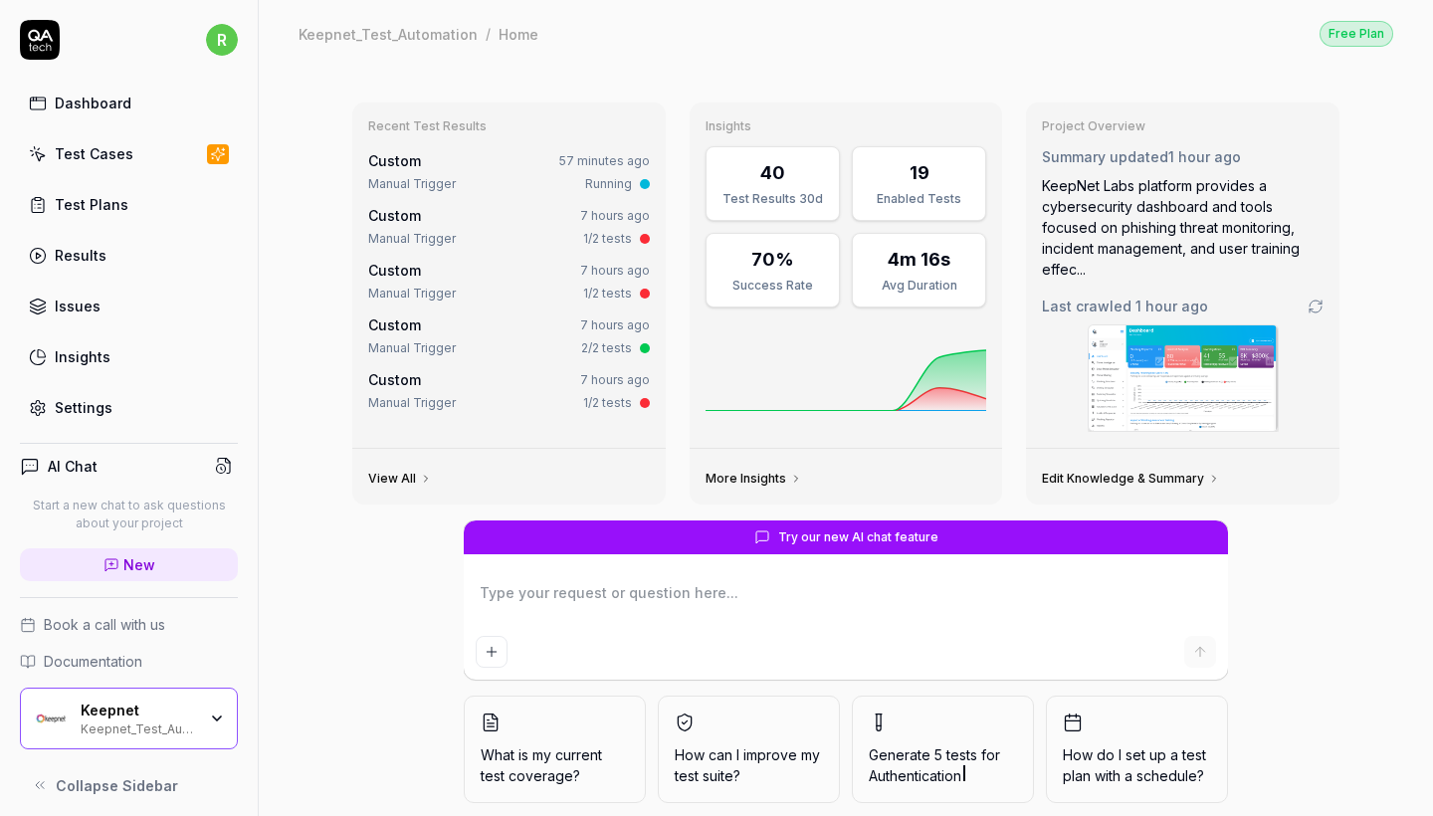
click at [76, 161] on div "Test Cases" at bounding box center [94, 153] width 79 height 21
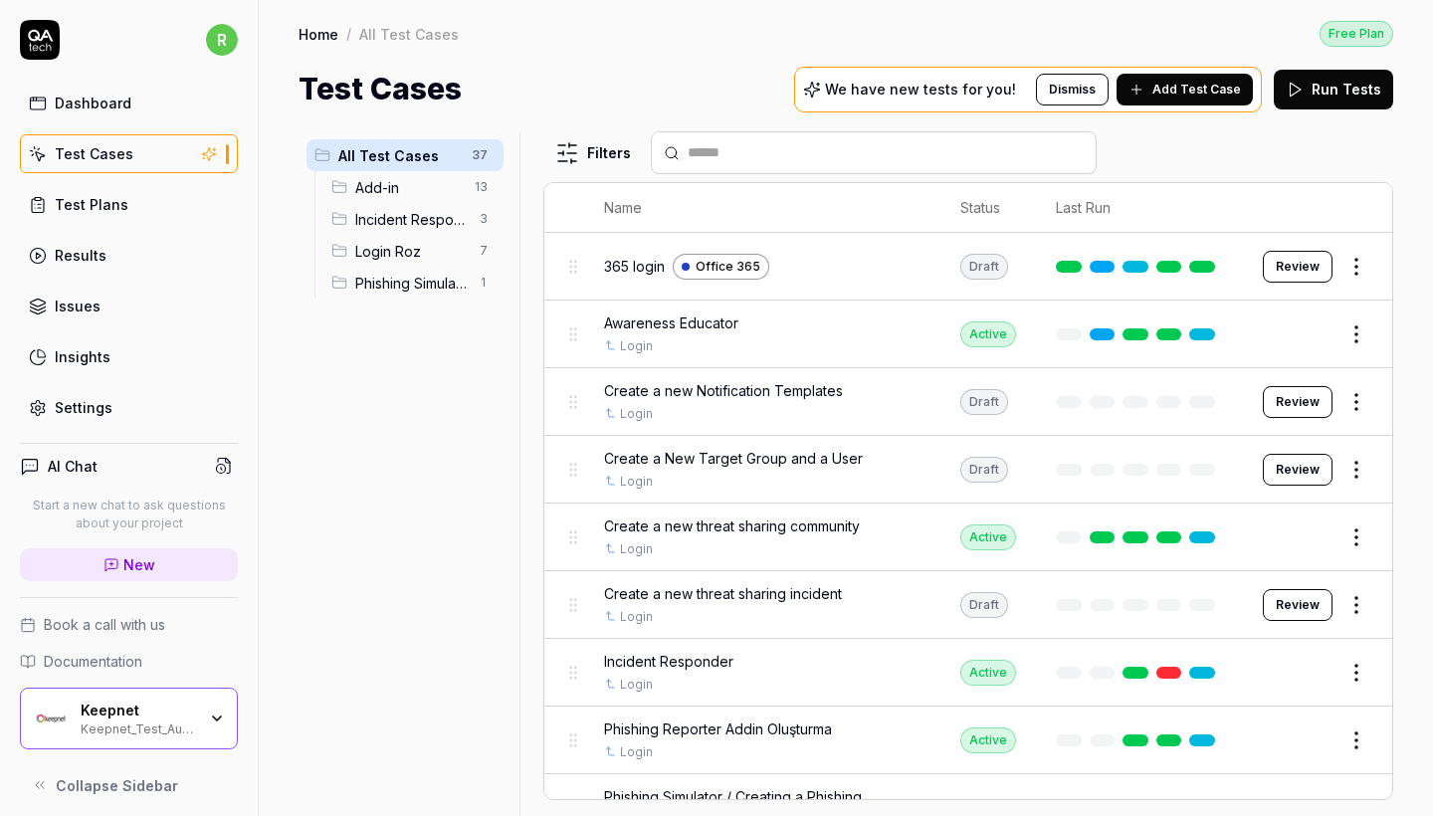
click at [437, 197] on span "Add-in" at bounding box center [408, 187] width 107 height 21
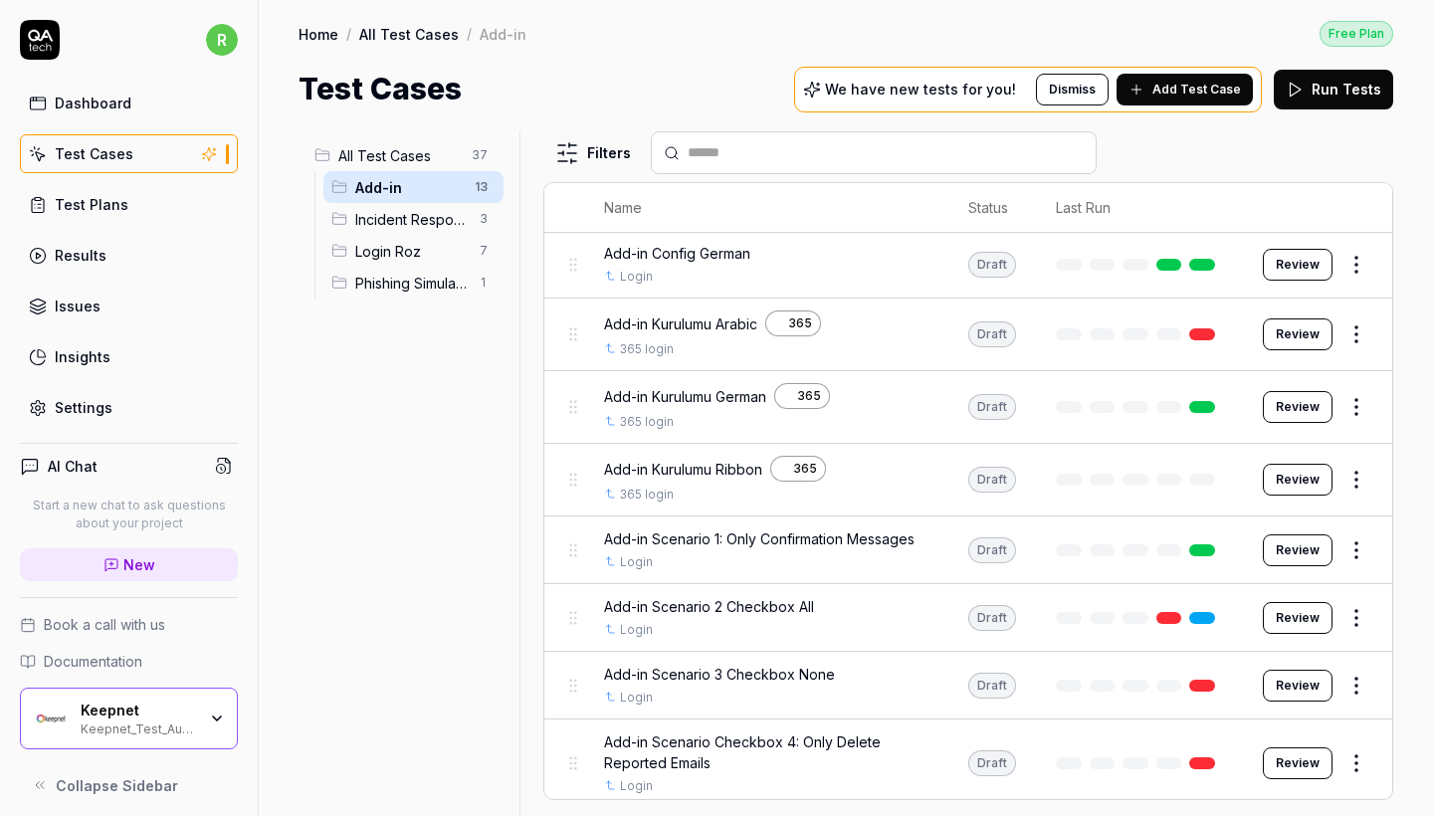
scroll to position [410, 0]
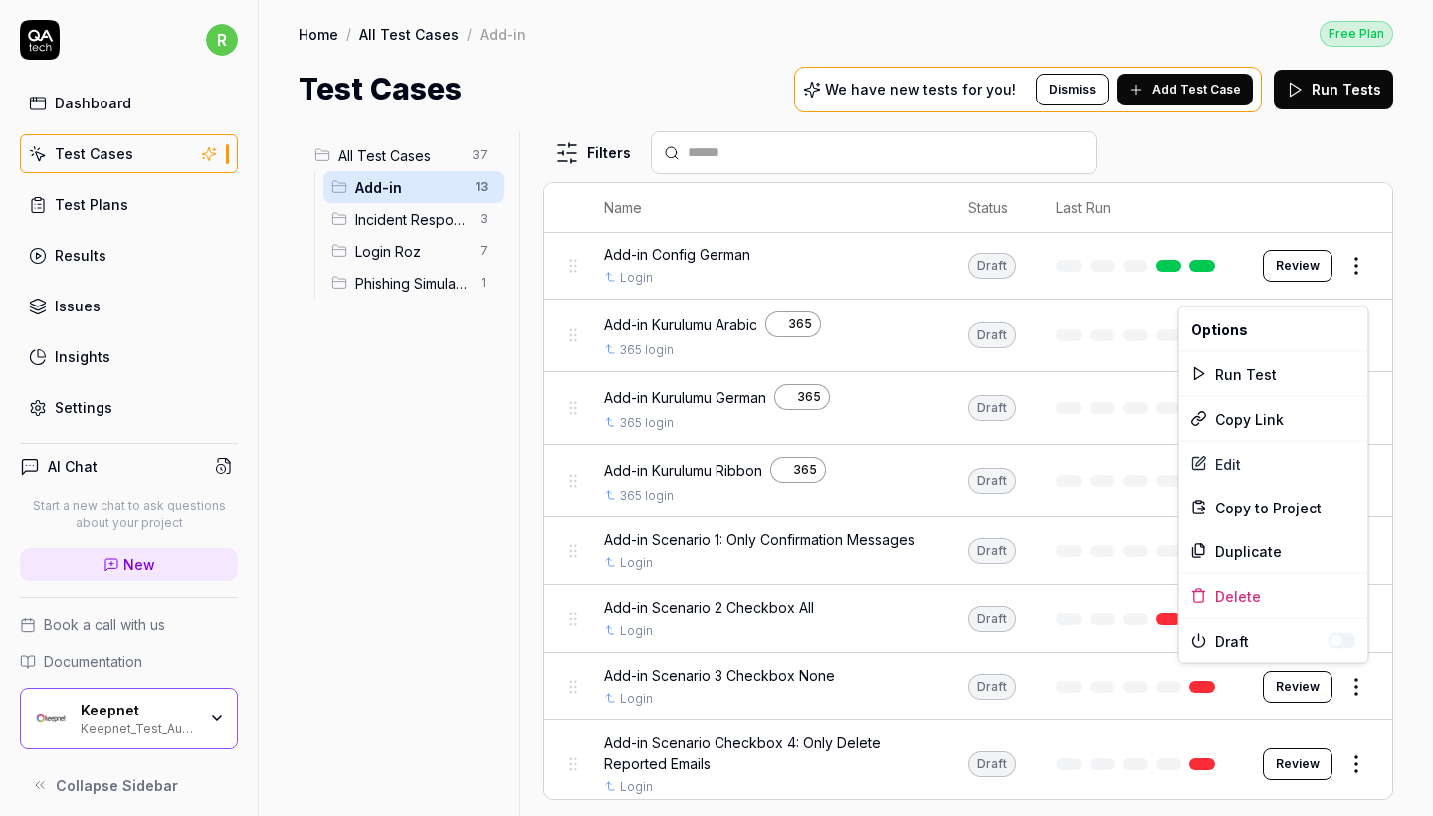
click at [1356, 674] on html "r Dashboard Test Cases Test Plans Results Issues Insights Settings AI Chat Star…" at bounding box center [716, 408] width 1433 height 816
click at [1231, 450] on div "Edit" at bounding box center [1273, 464] width 189 height 44
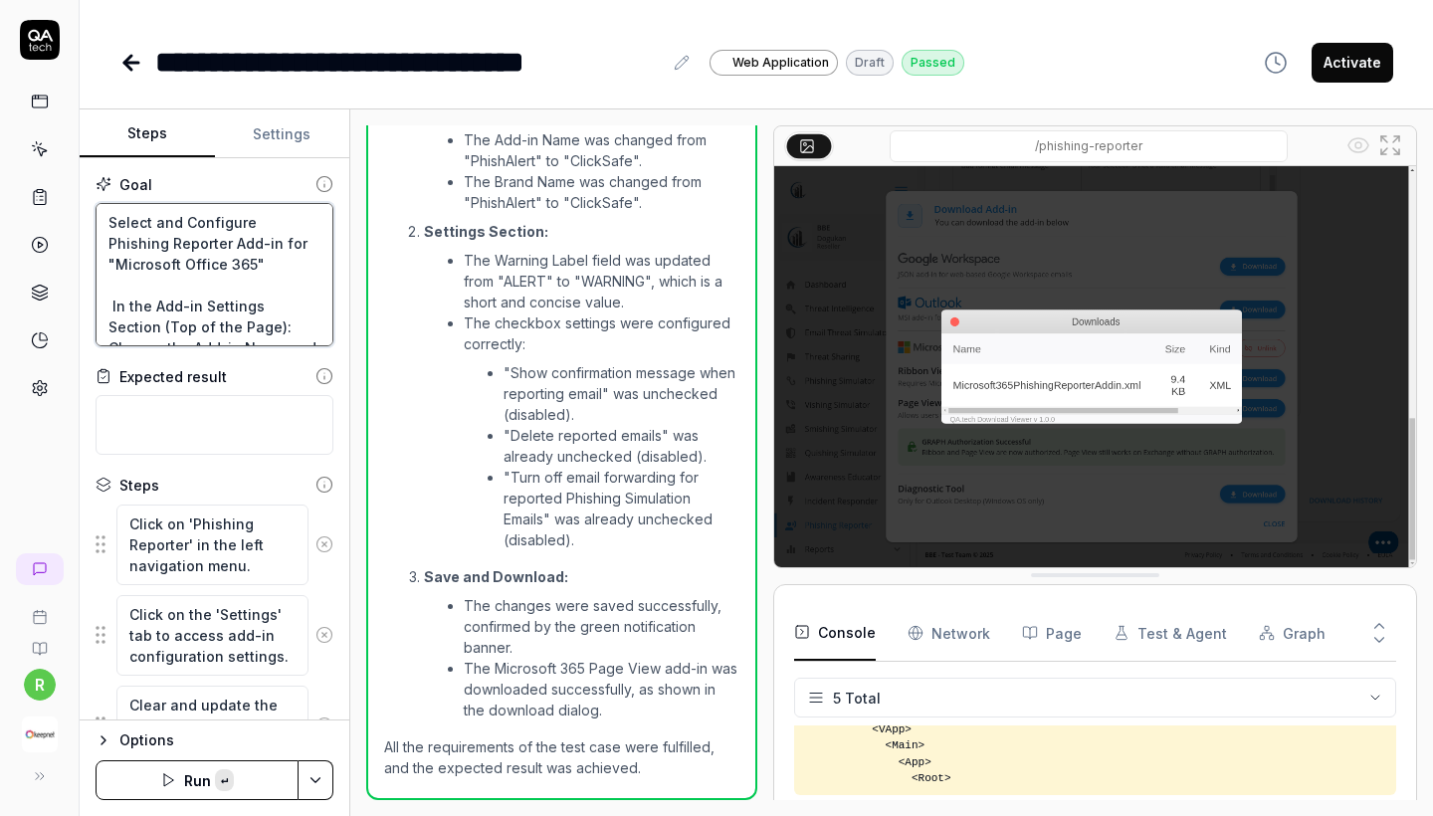
drag, startPoint x: 245, startPoint y: 331, endPoint x: 22, endPoint y: 37, distance: 369.4
click at [22, 37] on div "**********" at bounding box center [716, 408] width 1433 height 816
click at [46, 145] on icon at bounding box center [40, 149] width 18 height 18
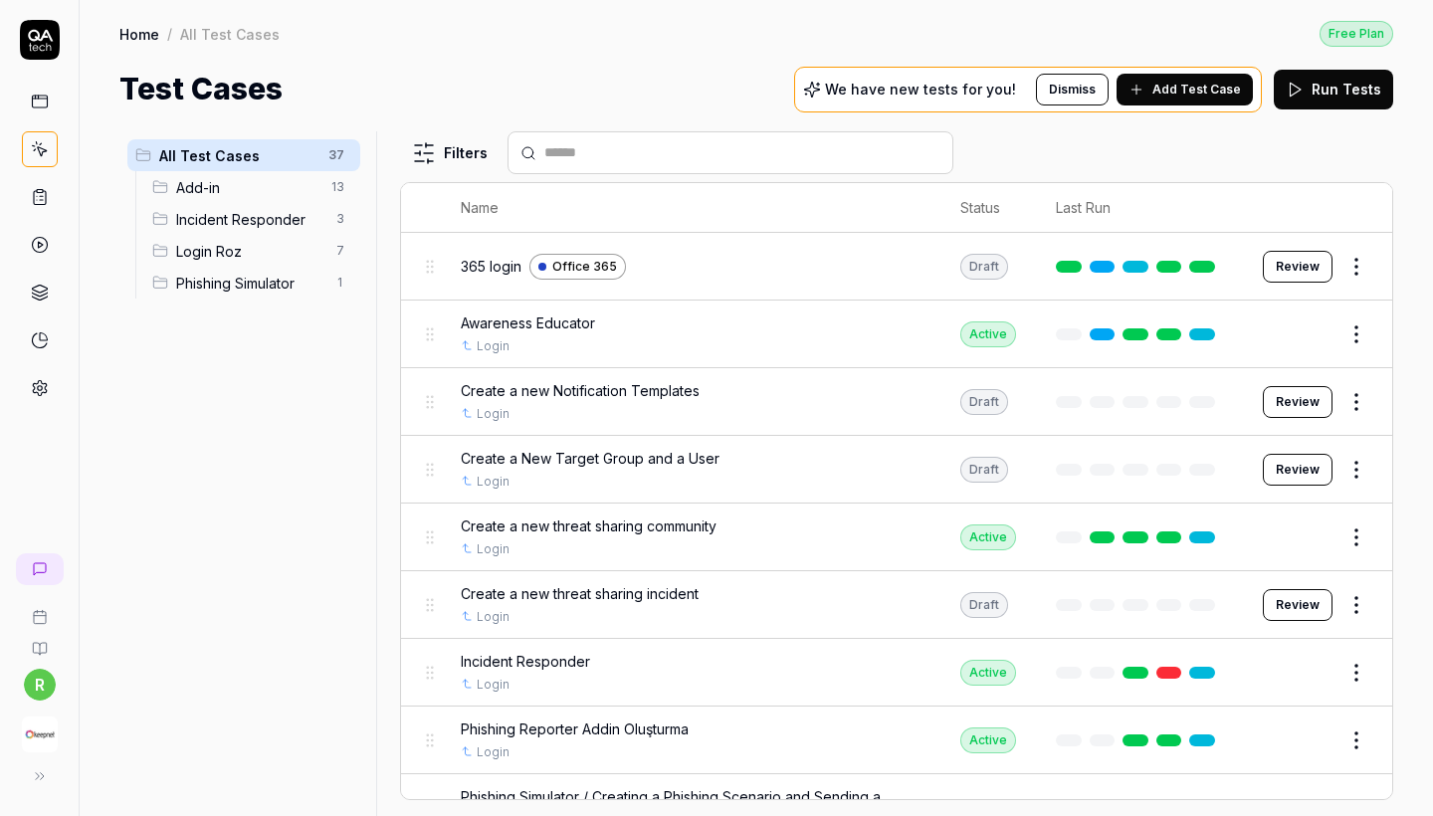
click at [186, 199] on div "Add-in 13" at bounding box center [252, 187] width 216 height 32
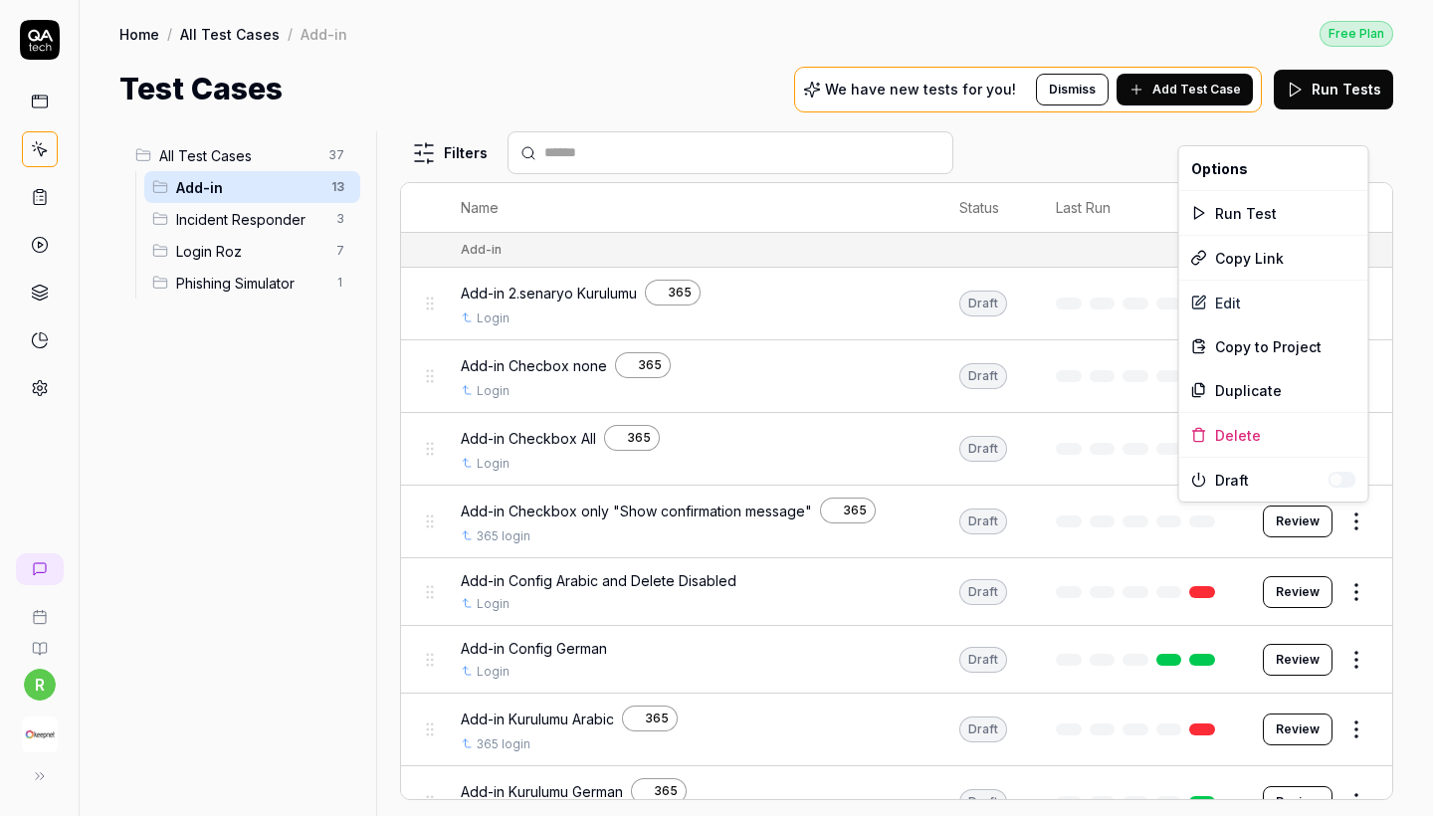
click at [1367, 526] on html "r Home / All Test Cases / Add-in Free Plan Home / All Test Cases / Add-in Free …" at bounding box center [716, 408] width 1433 height 816
click at [1234, 398] on div "Duplicate" at bounding box center [1273, 390] width 189 height 44
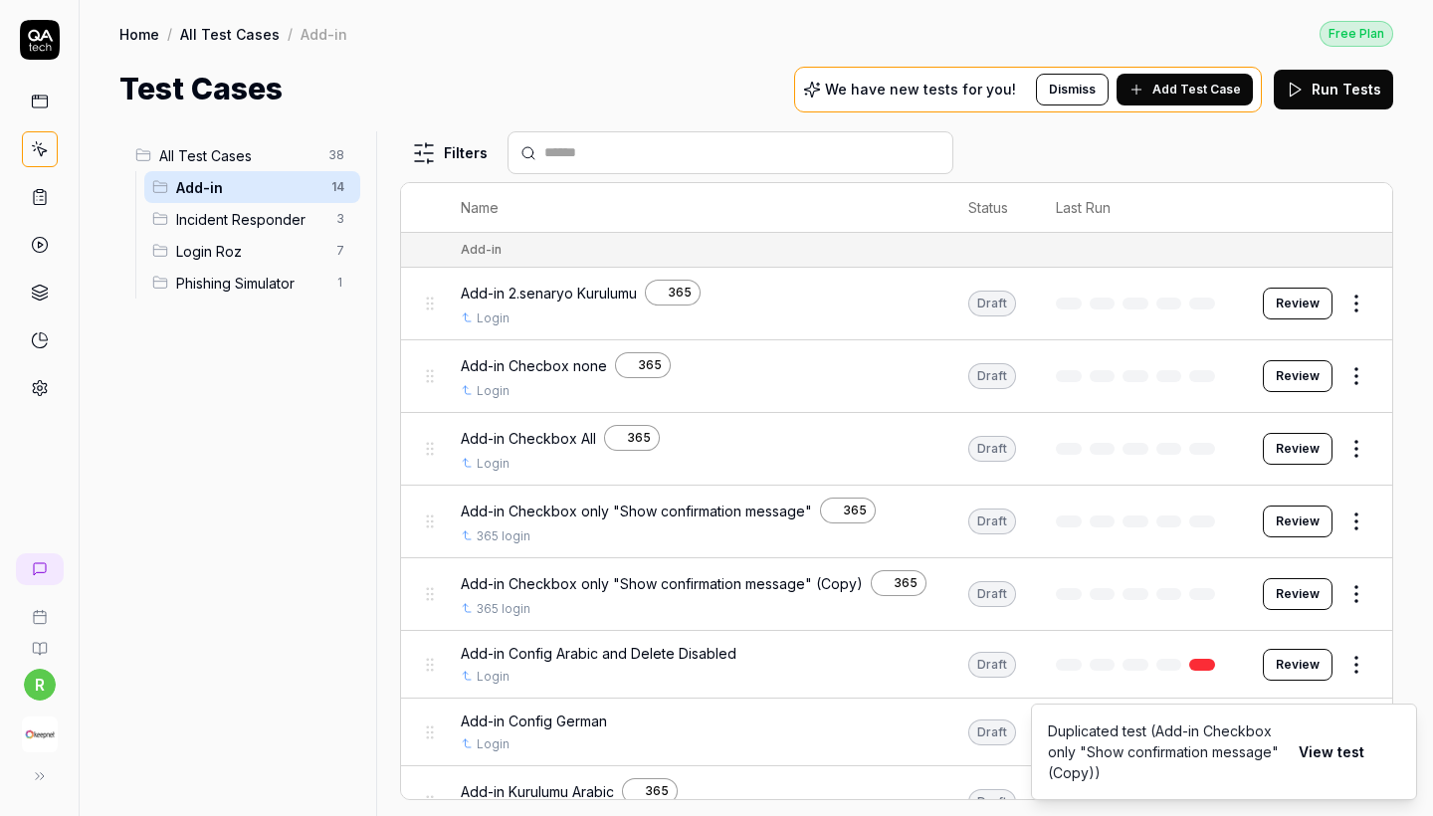
click at [1371, 592] on html "r Home / All Test Cases / Add-in Free Plan Home / All Test Cases / Add-in Free …" at bounding box center [716, 408] width 1433 height 816
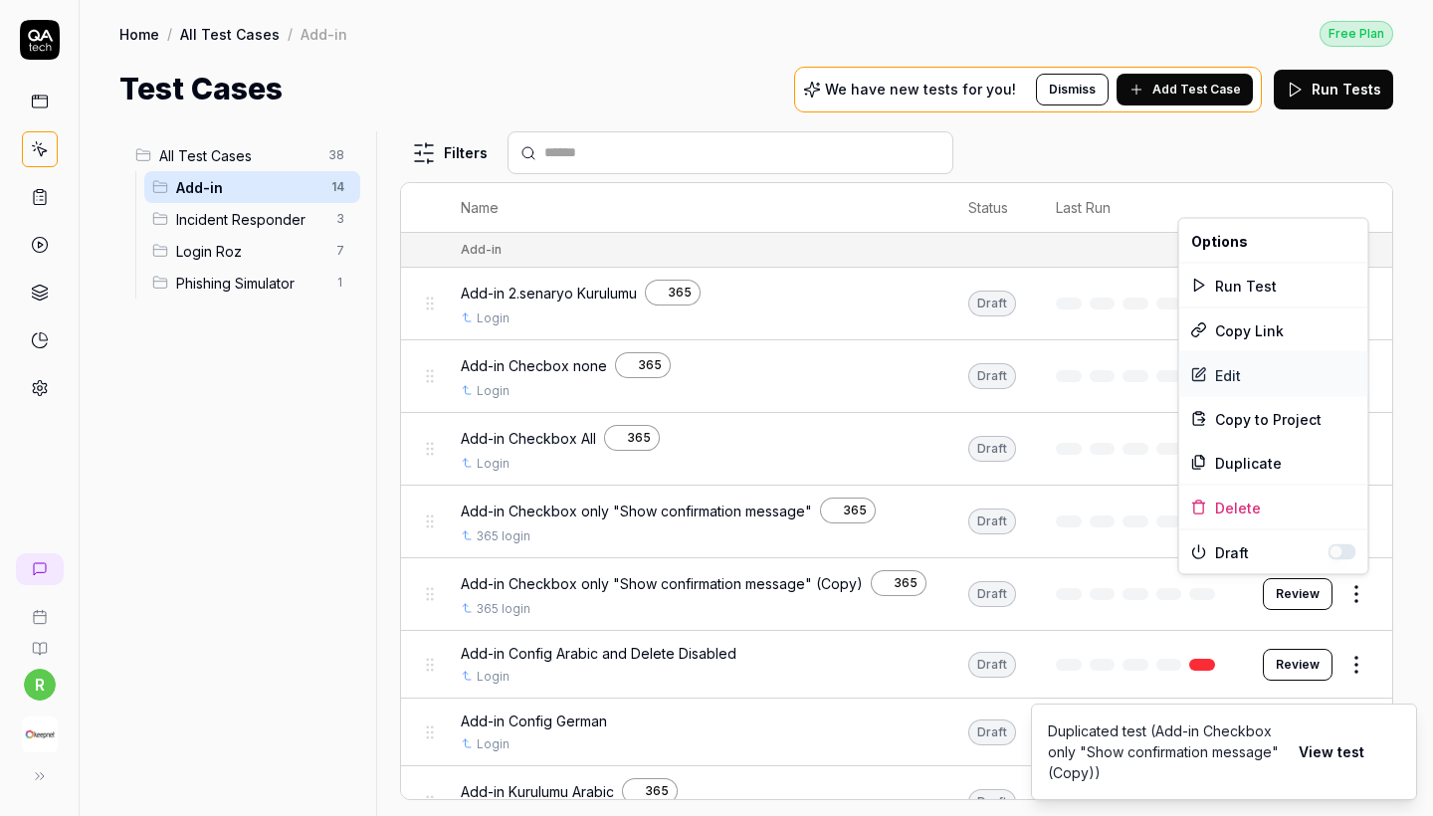
click at [1226, 362] on div "Edit" at bounding box center [1273, 375] width 189 height 44
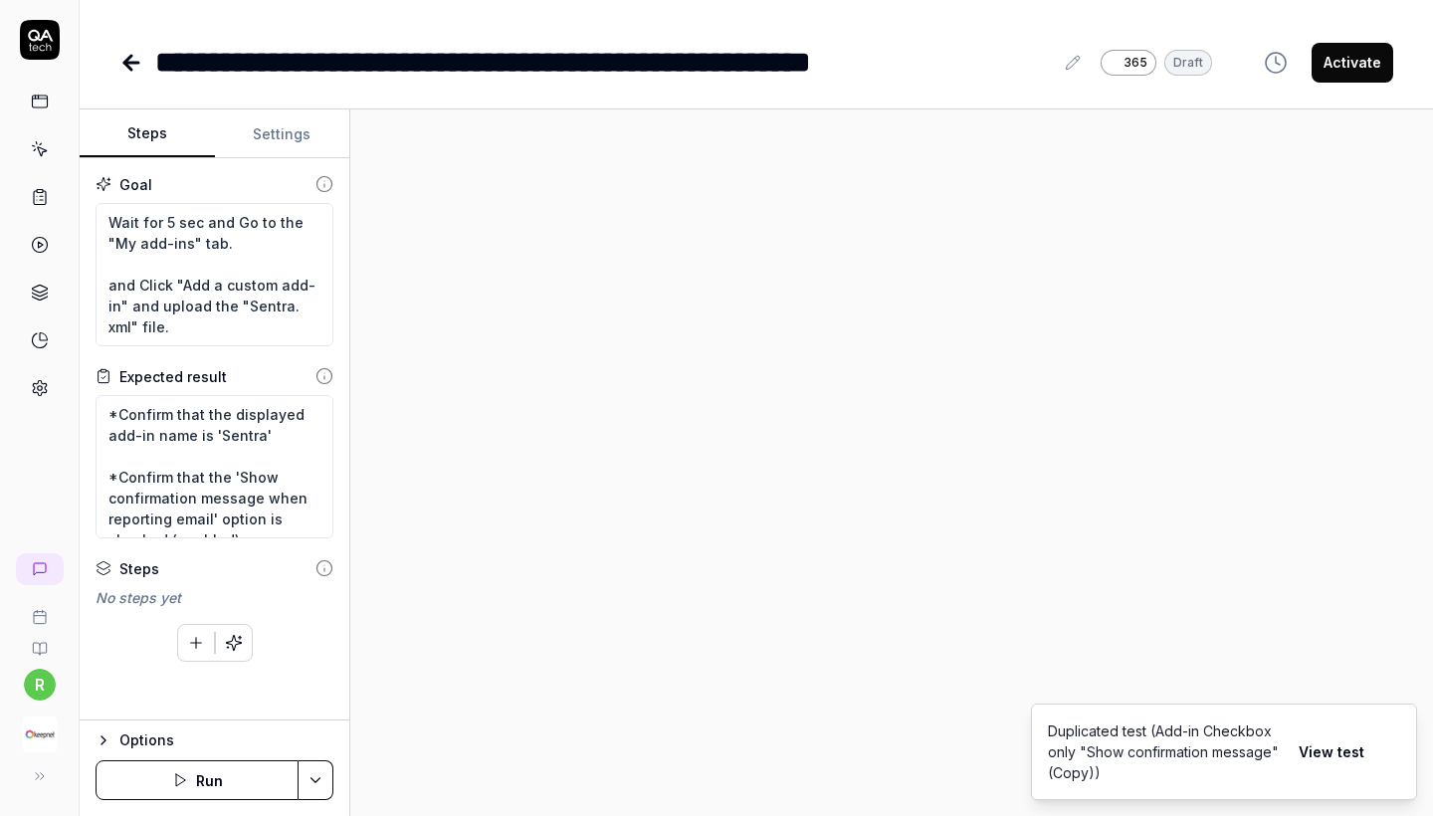
type textarea "*"
click at [447, 57] on div "**********" at bounding box center [604, 62] width 898 height 45
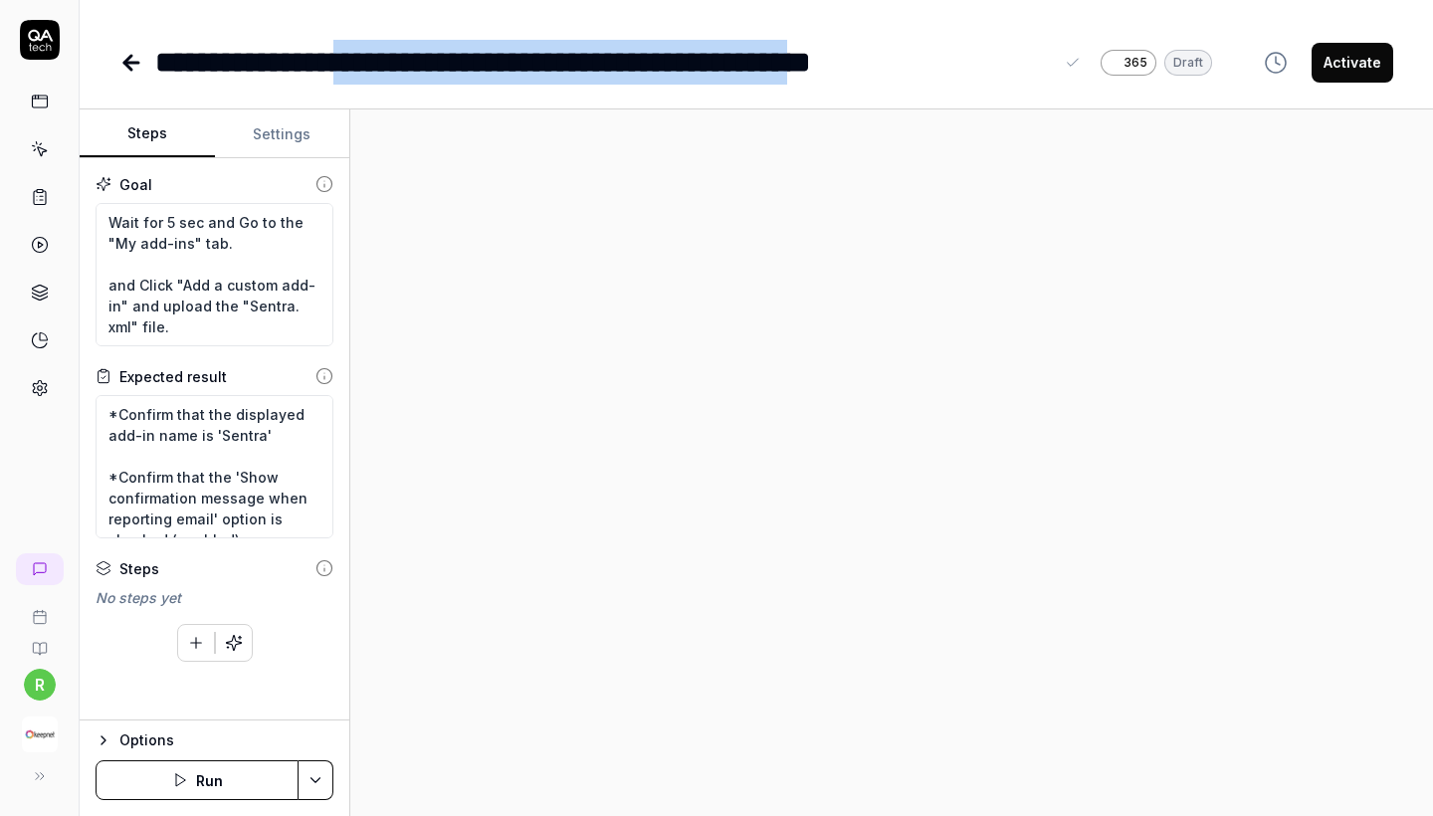
drag, startPoint x: 412, startPoint y: 59, endPoint x: 1020, endPoint y: 65, distance: 608.0
click at [1020, 65] on div "**********" at bounding box center [604, 62] width 898 height 45
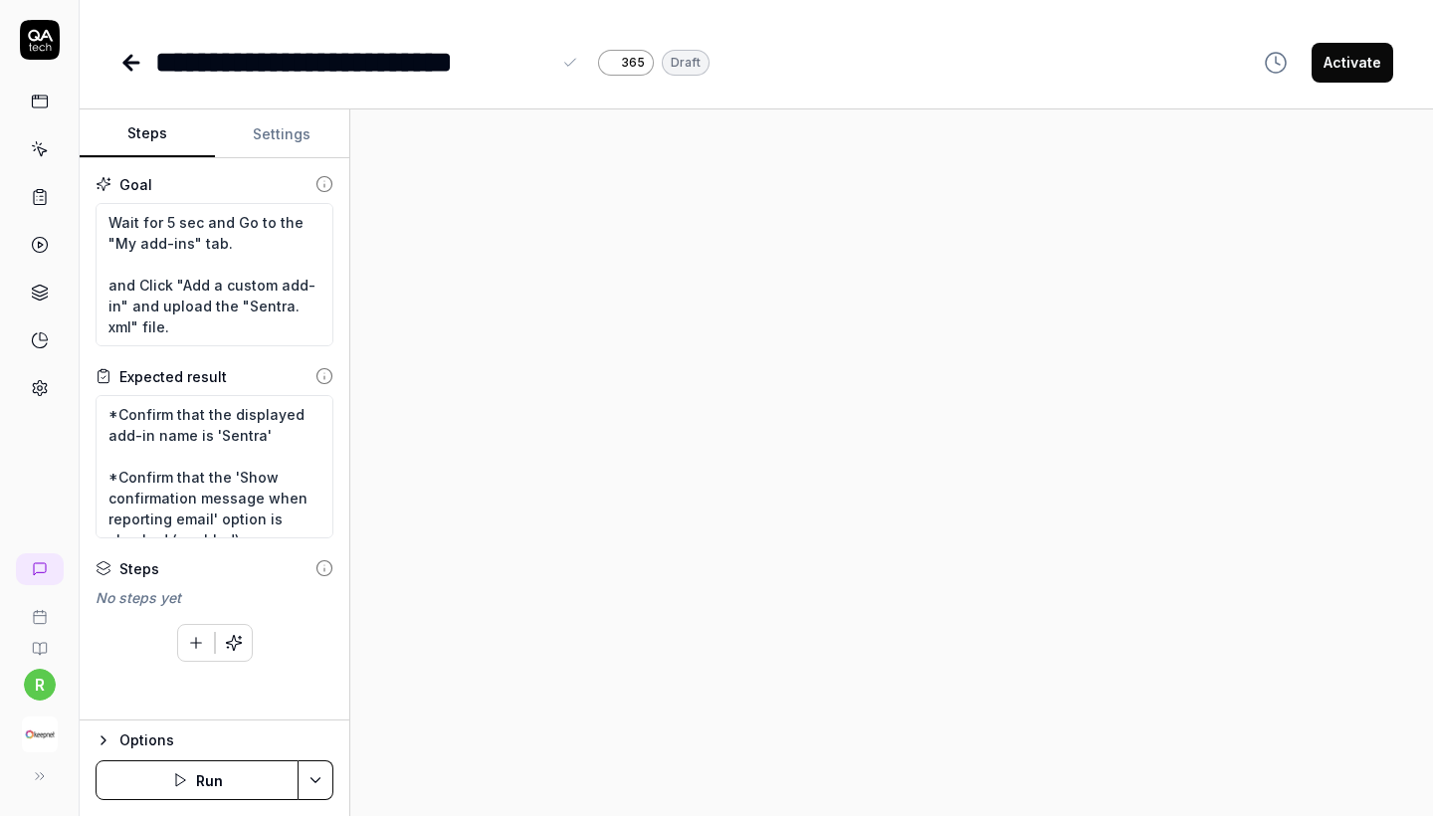
click at [549, 68] on div "**********" at bounding box center [352, 62] width 395 height 45
click at [264, 308] on textarea "Wait for 5 sec and Go to the "My add-ins" tab. and Click "Add a custom add-in" …" at bounding box center [215, 274] width 238 height 143
type textarea "*"
type textarea "Wait for 5 sec and Go to the "My add-ins" tab. and Click "Add a custom add-in" …"
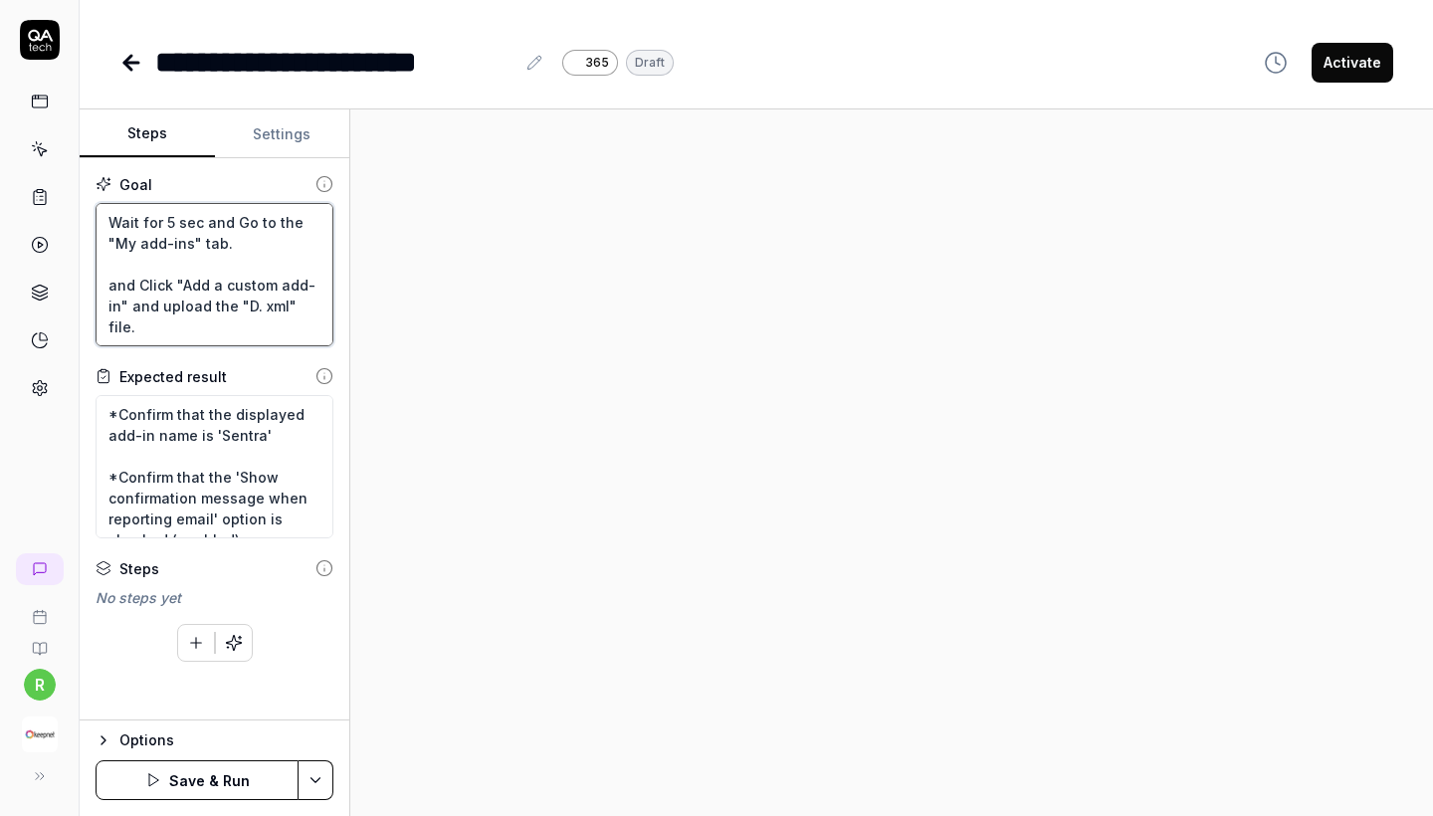
type textarea "*"
type textarea "Wait for 5 sec and Go to the "My add-ins" tab. and Click "Add a custom add-in" …"
type textarea "*"
type textarea "Wait for 5 sec and Go to the "My add-ins" tab. and Click "Add a custom add-in" …"
type textarea "*"
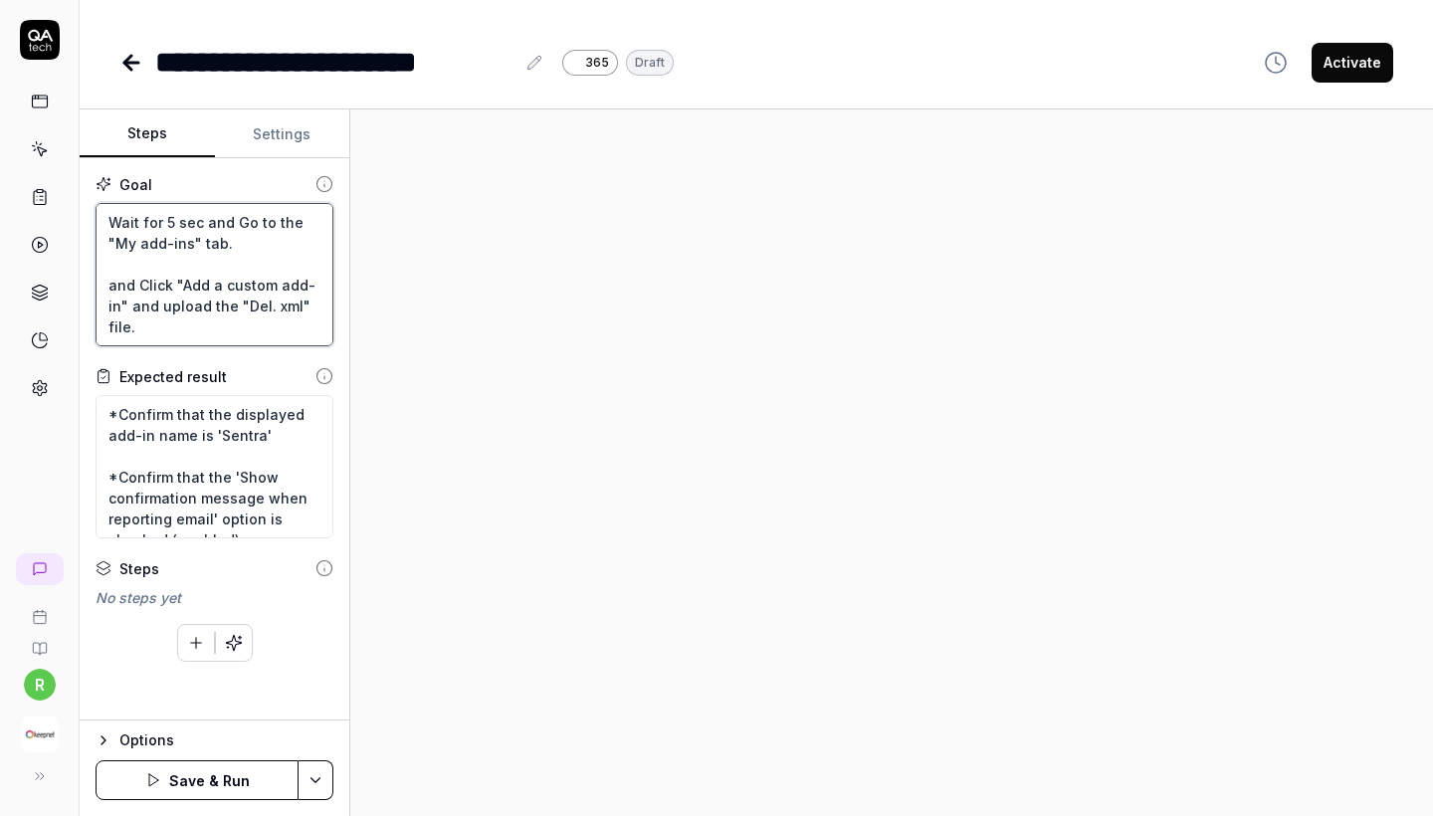
type textarea "Wait for 5 sec and Go to the "My add-ins" tab. and Click "Add a custom add-in" …"
type textarea "*"
type textarea "Wait for 5 sec and Go to the "My add-ins" tab. and Click "Add a custom add-in" …"
type textarea "*"
type textarea "Wait for 5 sec and Go to the "My add-ins" tab. and Click "Add a custom add-in" …"
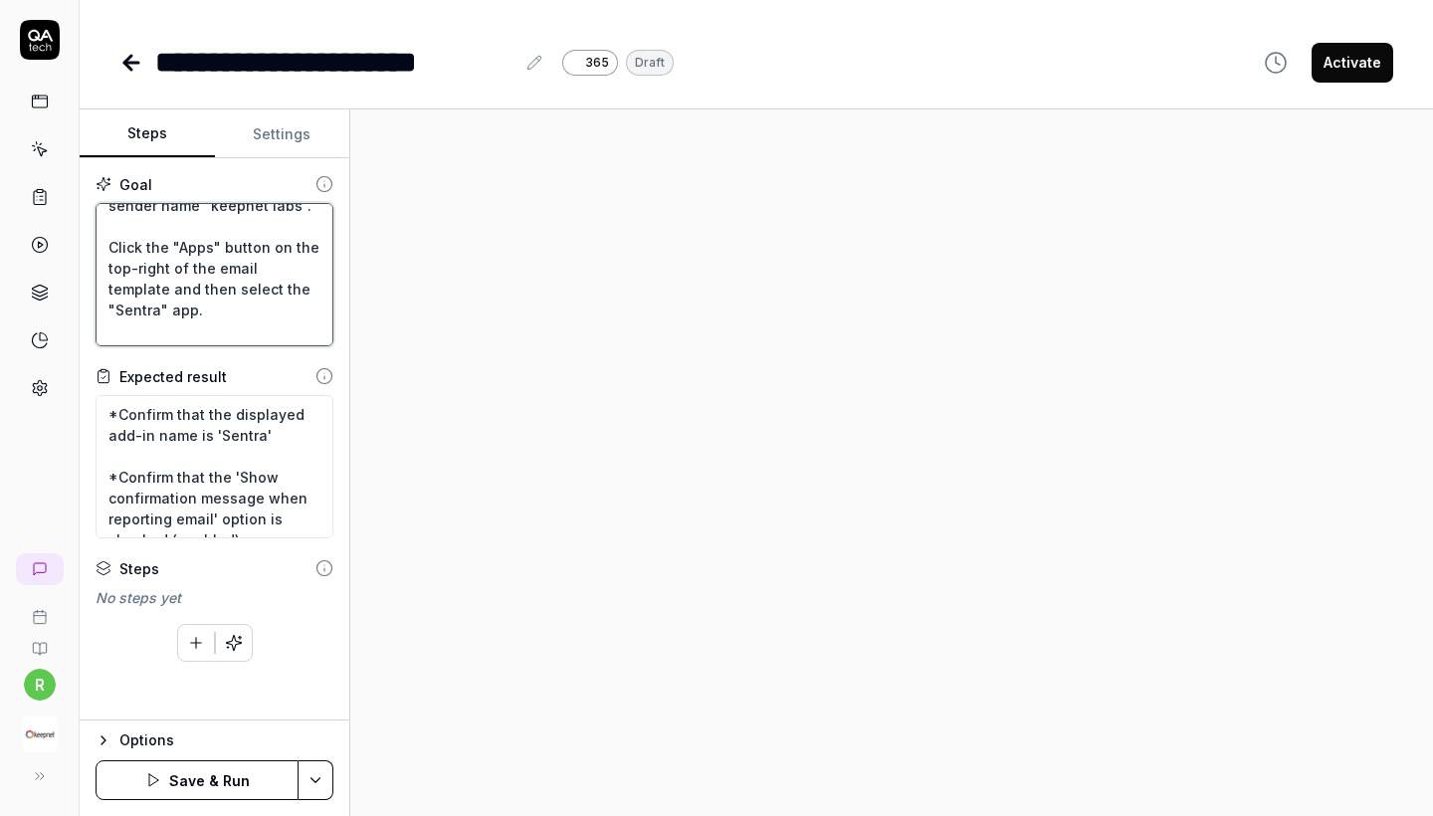
scroll to position [254, 0]
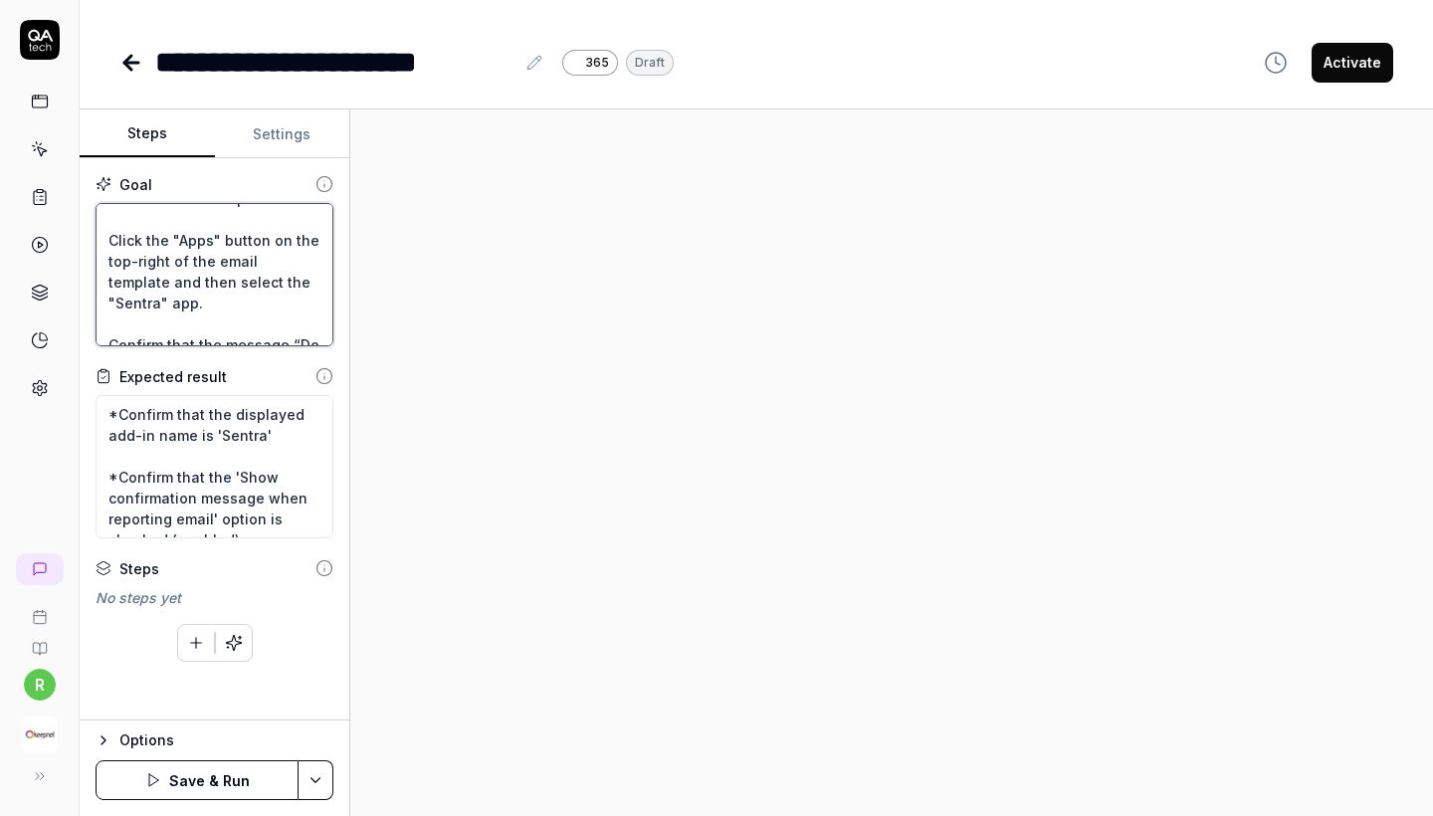
click at [277, 300] on textarea "Wait for 5 sec and Go to the "My add-ins" tab. and Click "Add a custom add-in" …" at bounding box center [215, 274] width 238 height 143
type textarea "*"
type textarea "Wait for 5 sec and Go to the "My add-ins" tab. and Click "Add a custom add-in" …"
type textarea "*"
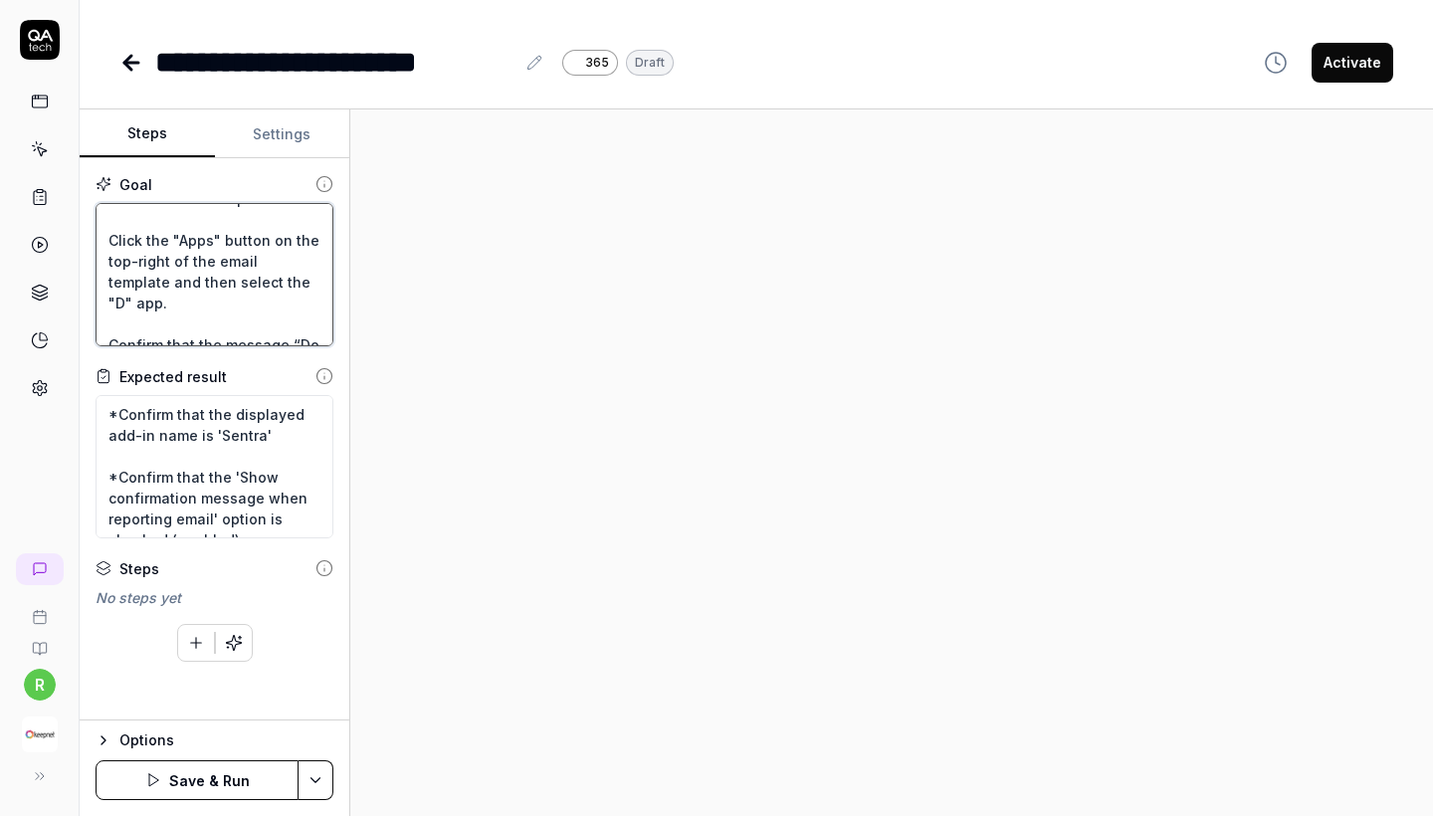
type textarea "Wait for 5 sec and Go to the "My add-ins" tab. and Click "Add a custom add-in" …"
type textarea "*"
type textarea "Wait for 5 sec and Go to the "My add-ins" tab. and Click "Add a custom add-in" …"
type textarea "*"
type textarea "Wait for 5 sec and Go to the "My add-ins" tab. and Click "Add a custom add-in" …"
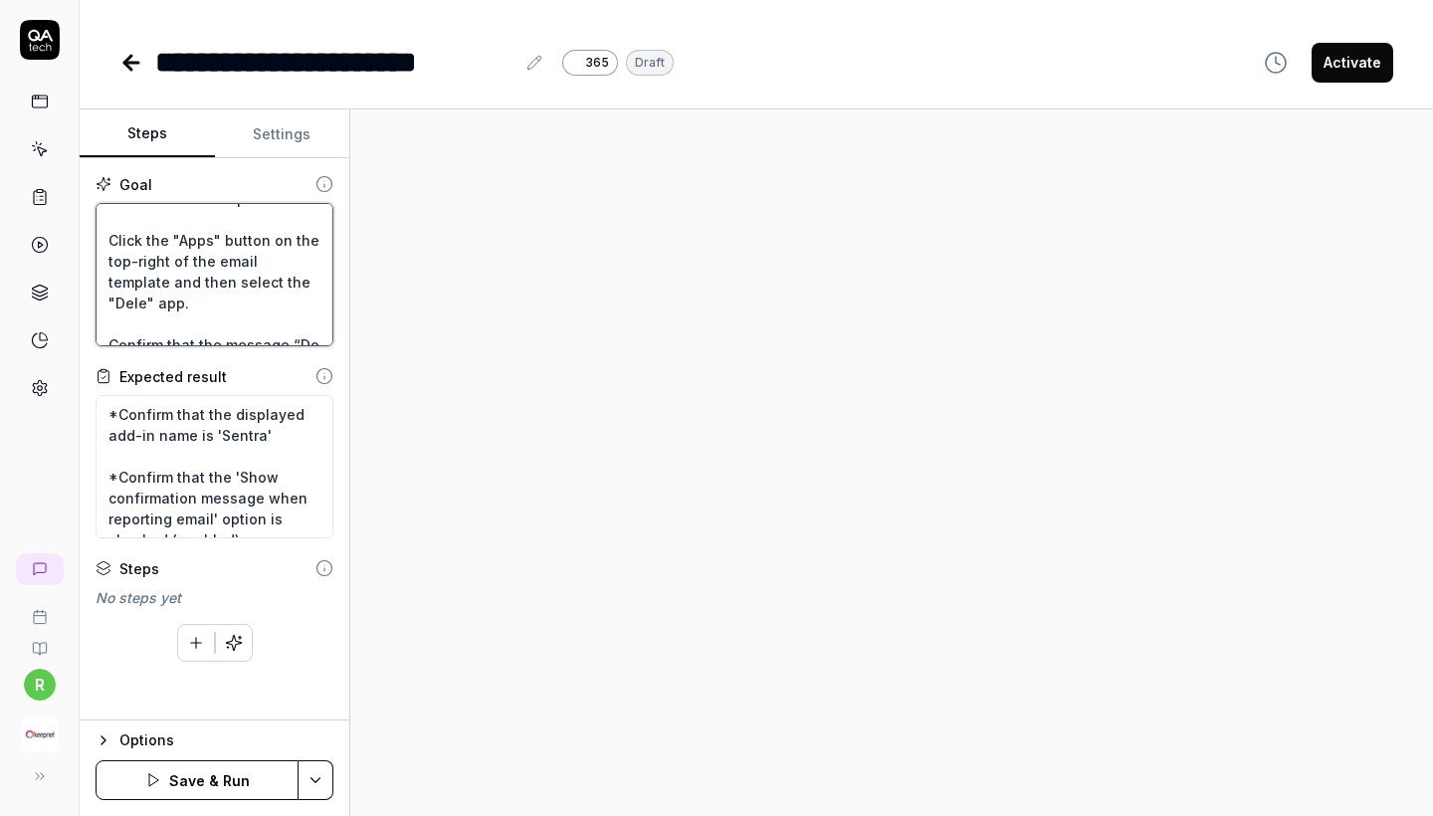
type textarea "*"
type textarea "Wait for 5 sec and Go to the "My add-ins" tab. and Click "Add a custom add-in" …"
type textarea "*"
type textarea "Wait for 5 sec and Go to the "My add-ins" tab. and Click "Add a custom add-in" …"
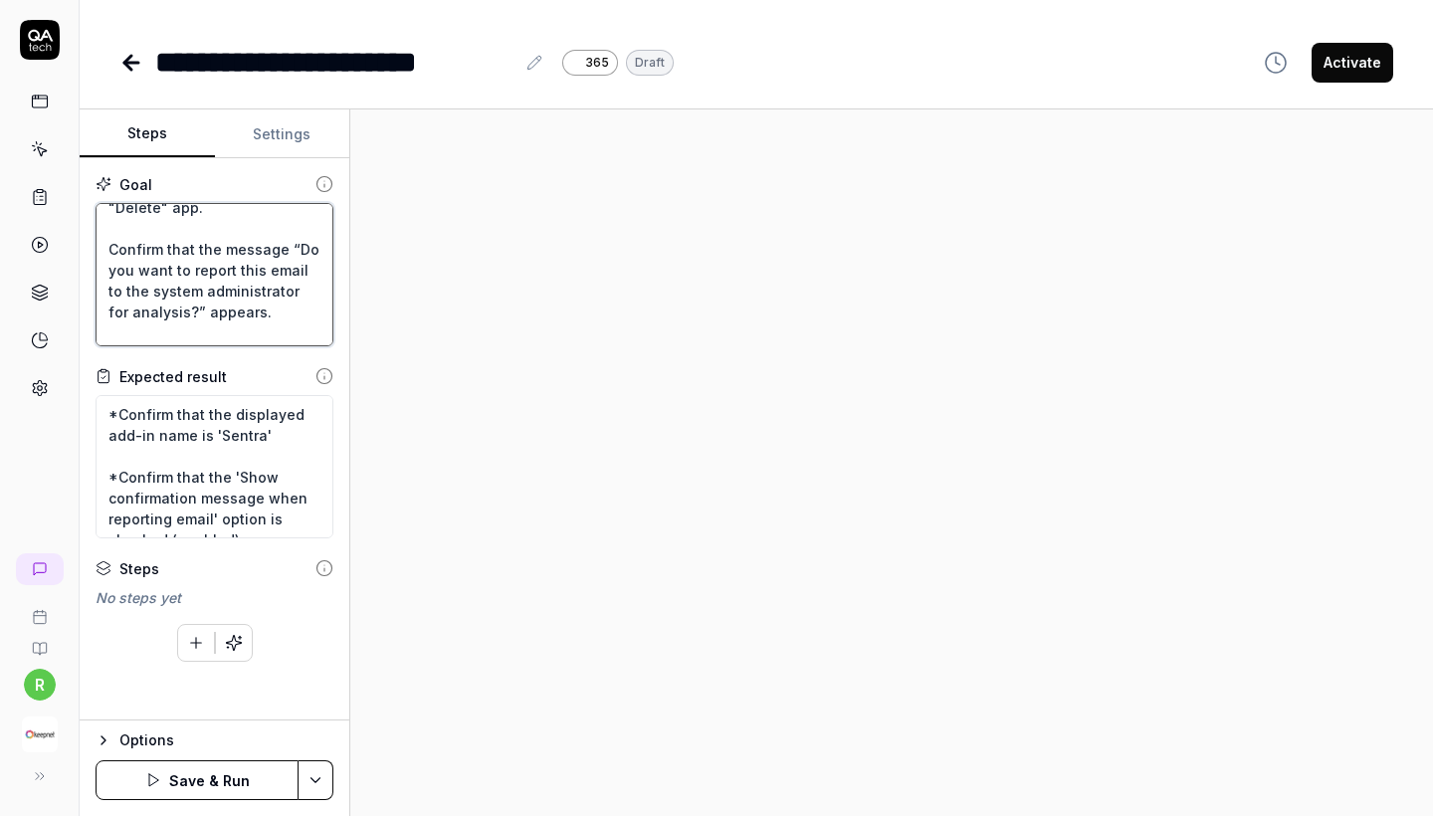
scroll to position [366, 0]
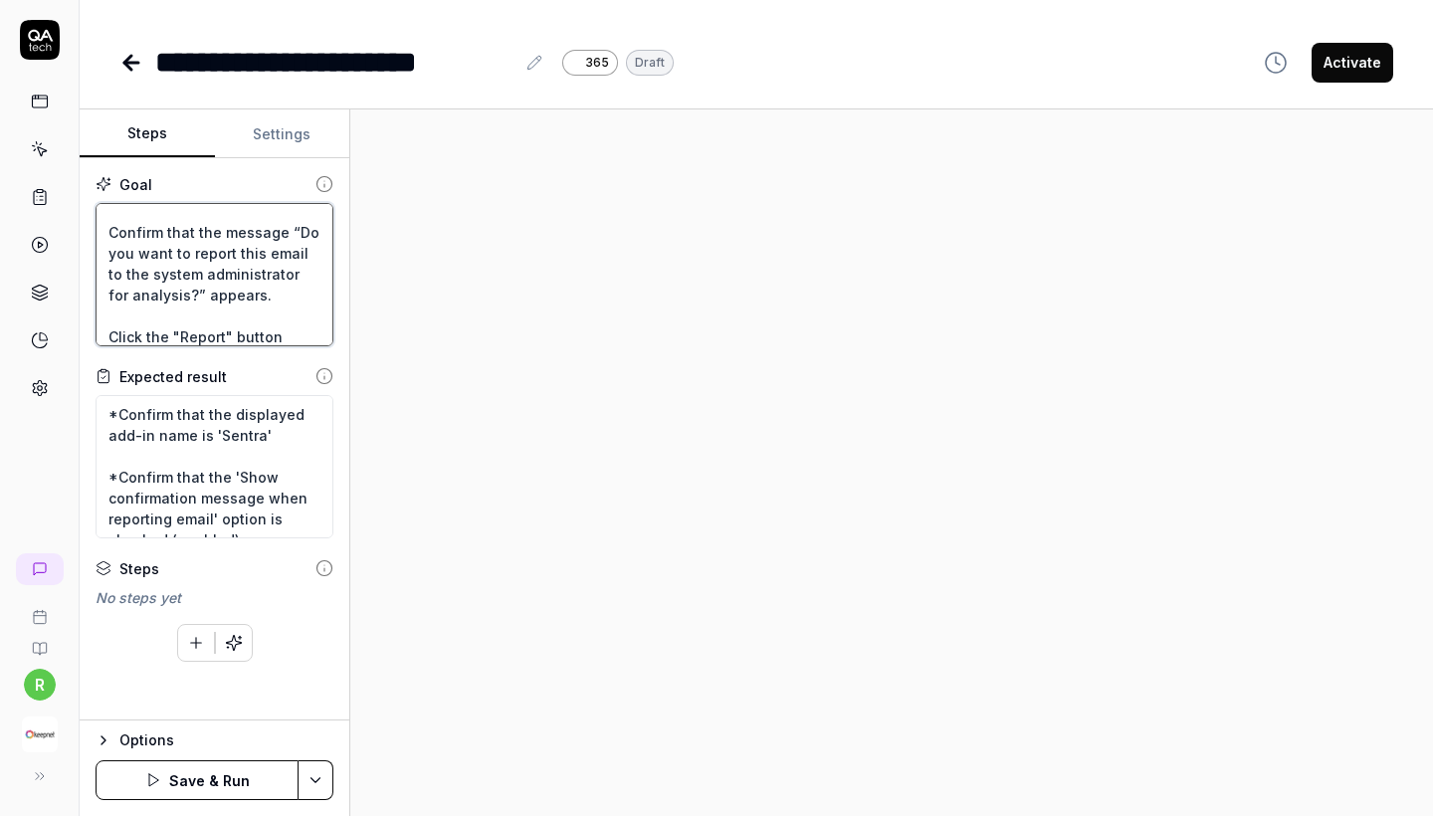
drag, startPoint x: 105, startPoint y: 246, endPoint x: 272, endPoint y: 329, distance: 186.0
click at [272, 329] on textarea "Wait for 5 sec and Go to the "My add-ins" tab. and Click "Add a custom add-in" …" at bounding box center [215, 274] width 238 height 143
type textarea "*"
type textarea "Wait for 5 sec and Go to the "My add-ins" tab. and Click "Add a custom add-in" …"
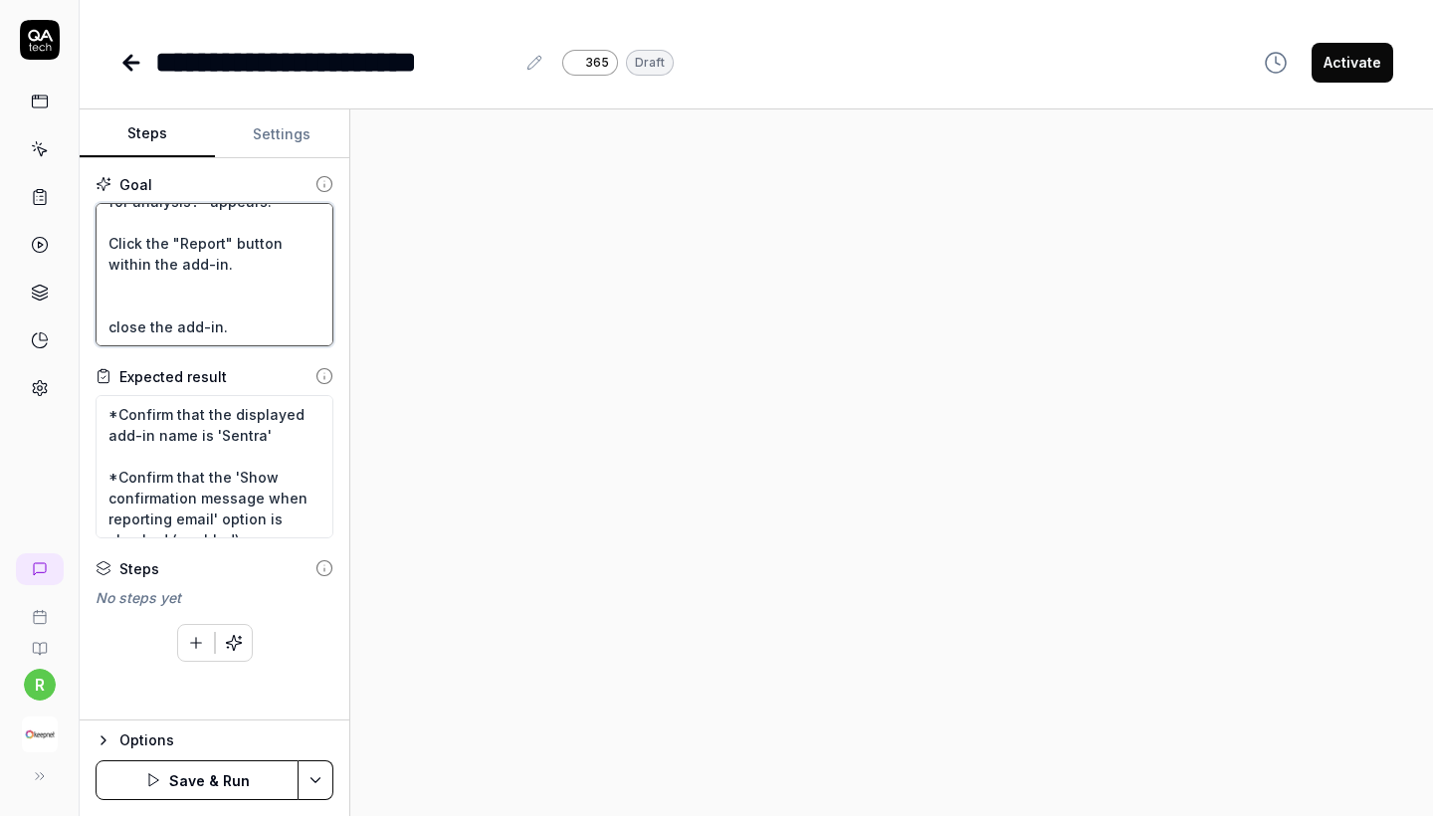
scroll to position [813, 0]
type textarea "*"
type textarea "Wait for 5 sec and Go to the "My add-ins" tab. and Click "Add a custom add-in" …"
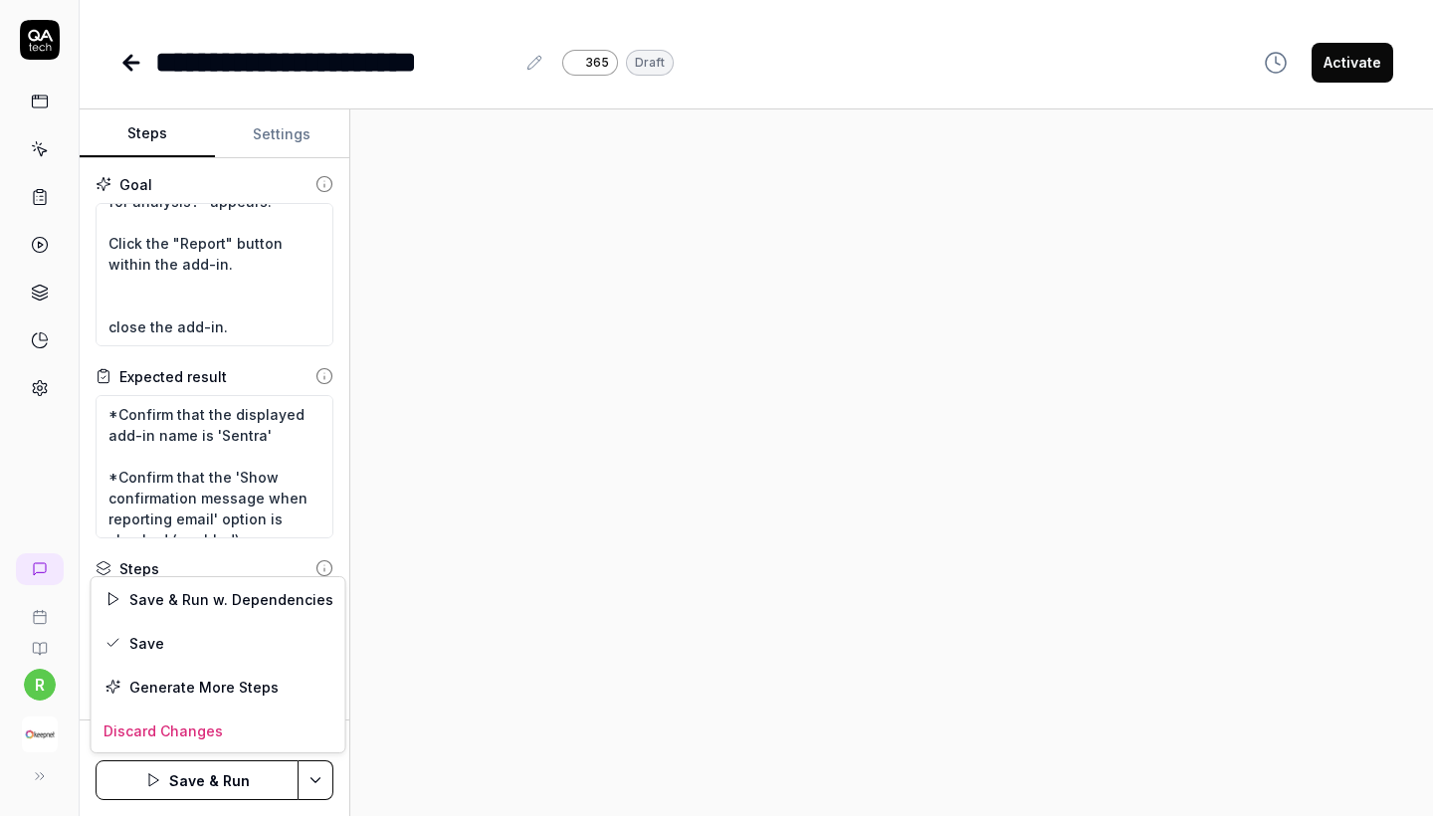
click at [326, 792] on html "**********" at bounding box center [716, 408] width 1433 height 816
click at [244, 648] on div "Save" at bounding box center [219, 643] width 254 height 44
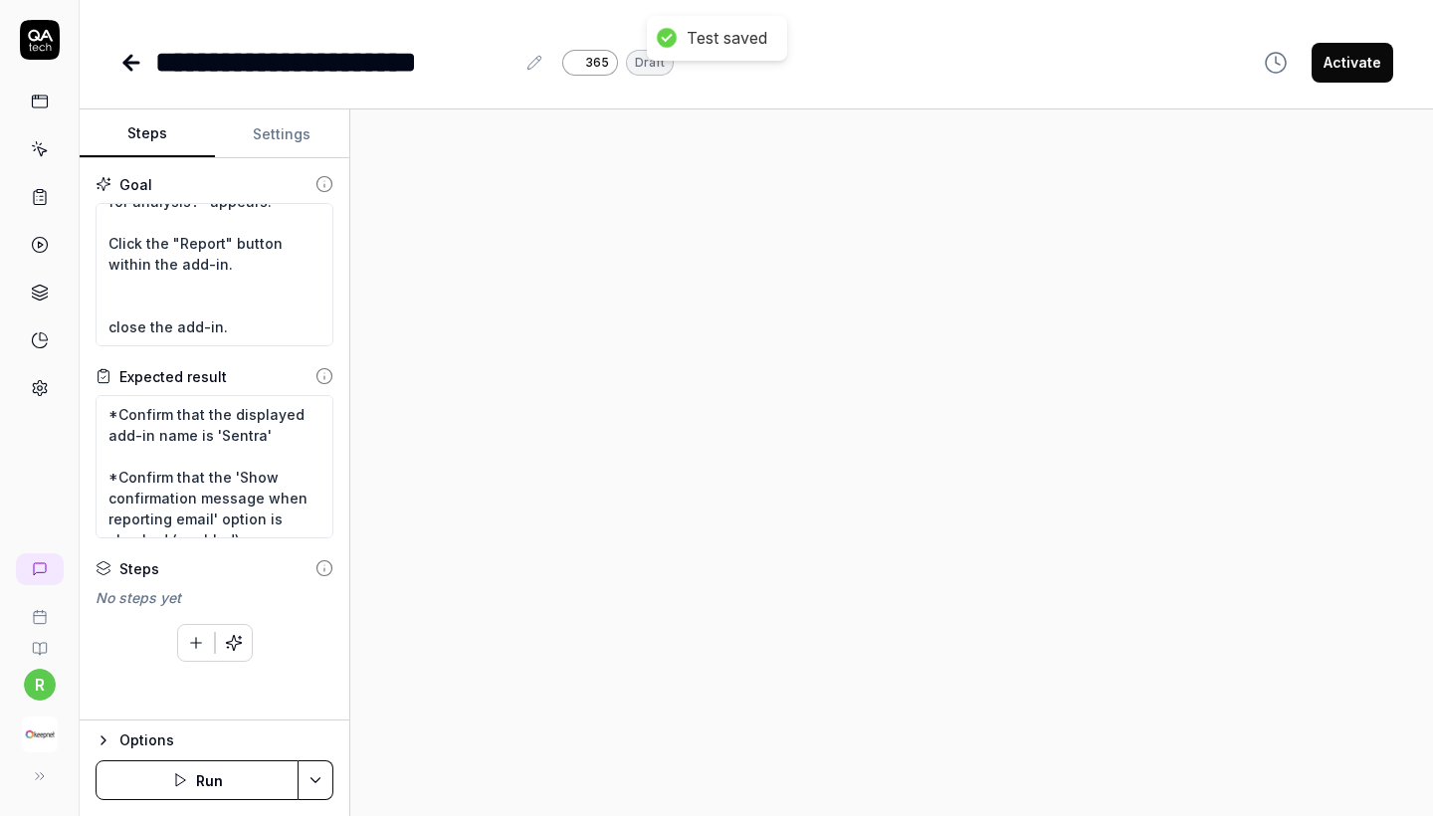
click at [41, 199] on icon at bounding box center [40, 197] width 18 height 18
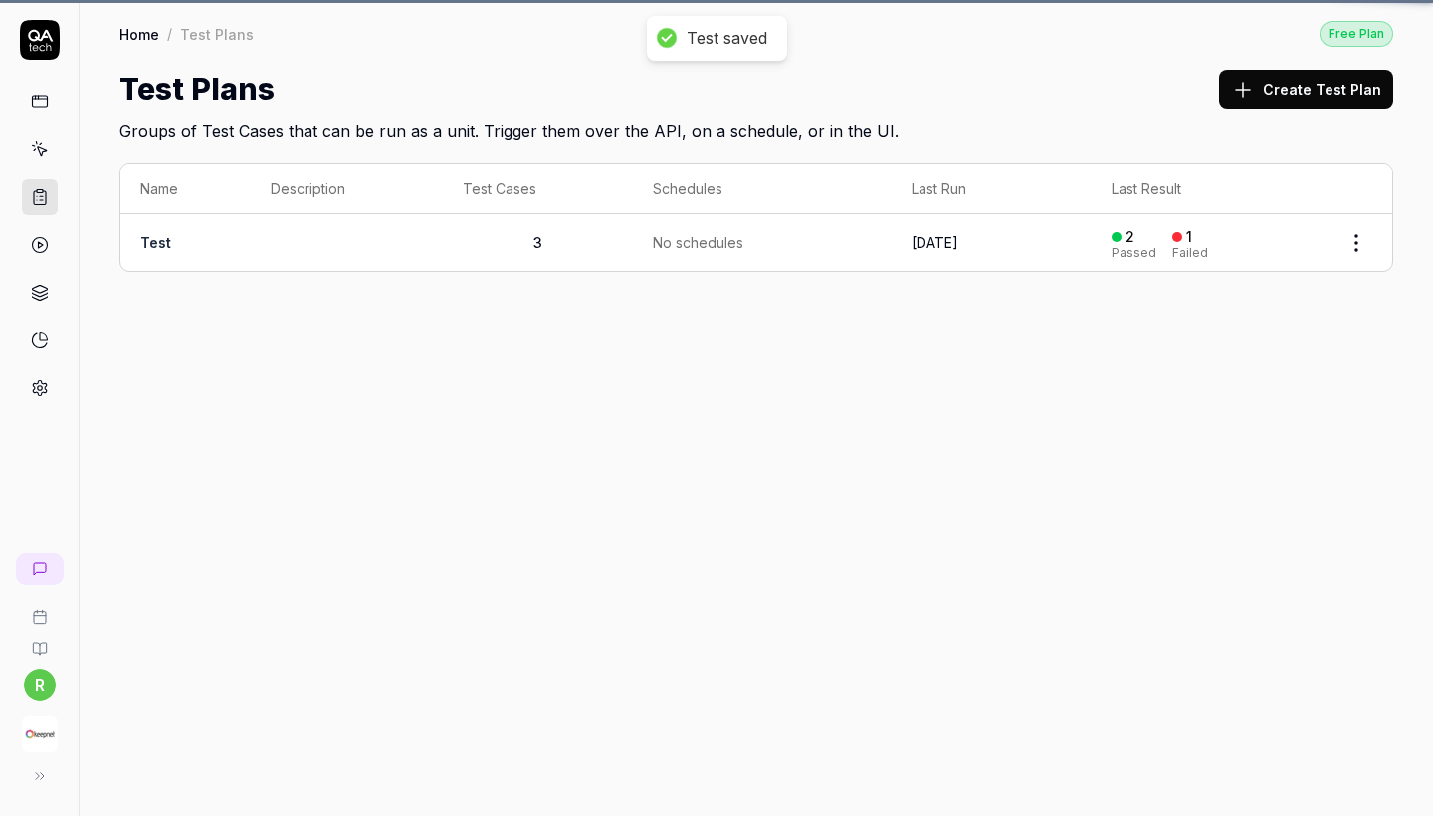
click at [38, 165] on link at bounding box center [40, 149] width 36 height 36
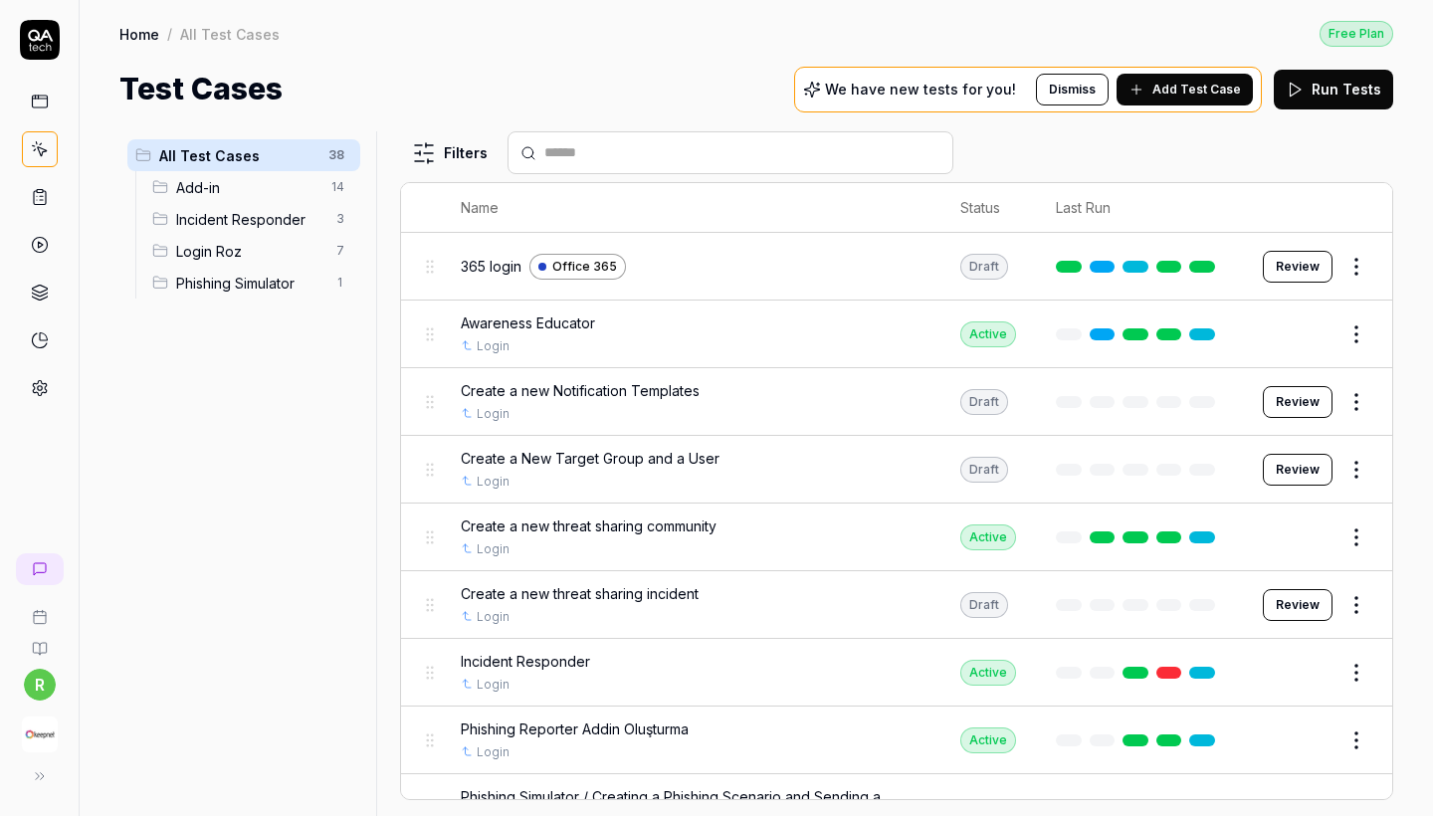
click at [273, 193] on span "Add-in" at bounding box center [247, 187] width 143 height 21
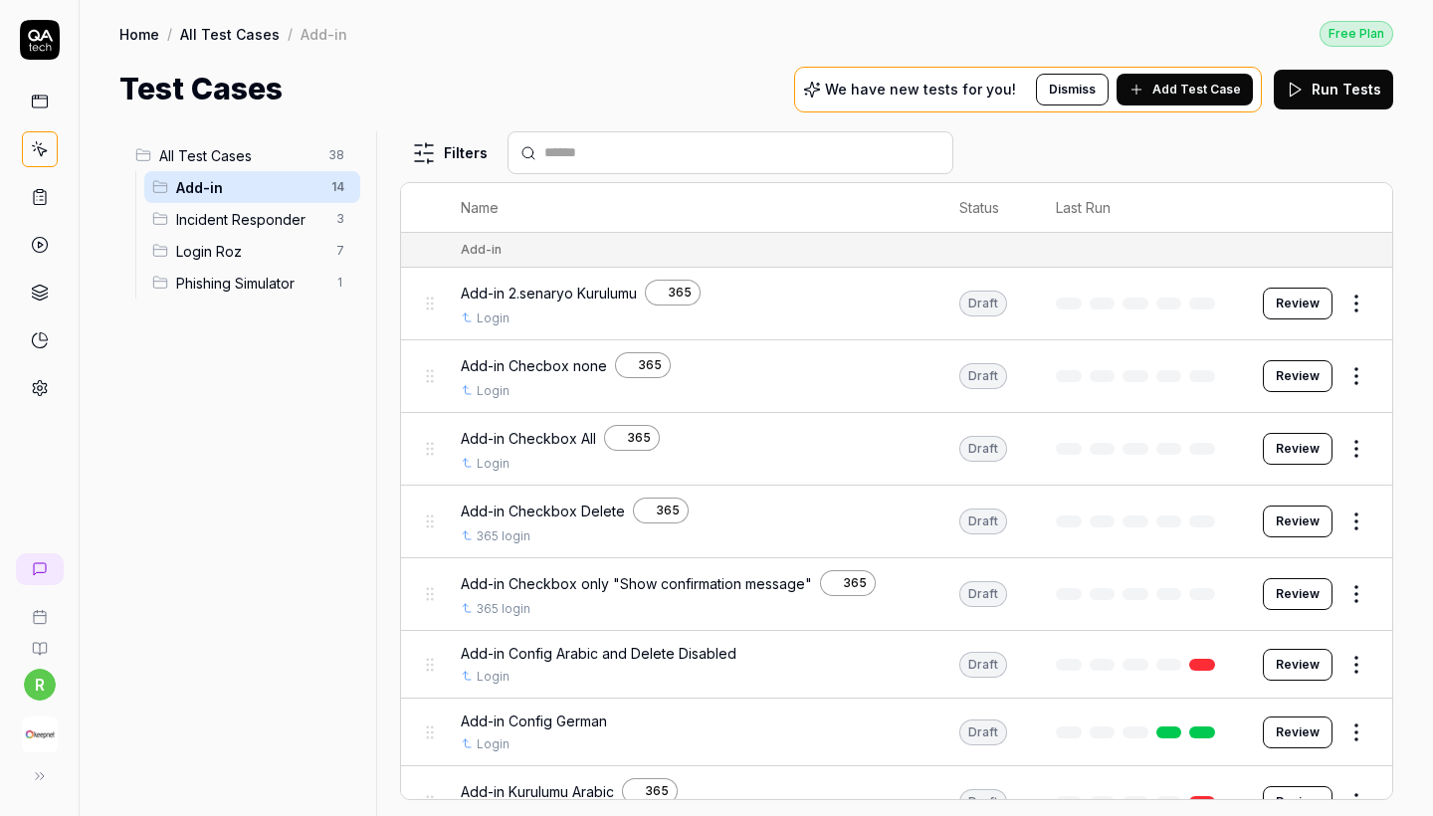
click at [1370, 445] on html "r Home / All Test Cases / Add-in Free Plan Home / All Test Cases / Add-in Free …" at bounding box center [716, 408] width 1433 height 816
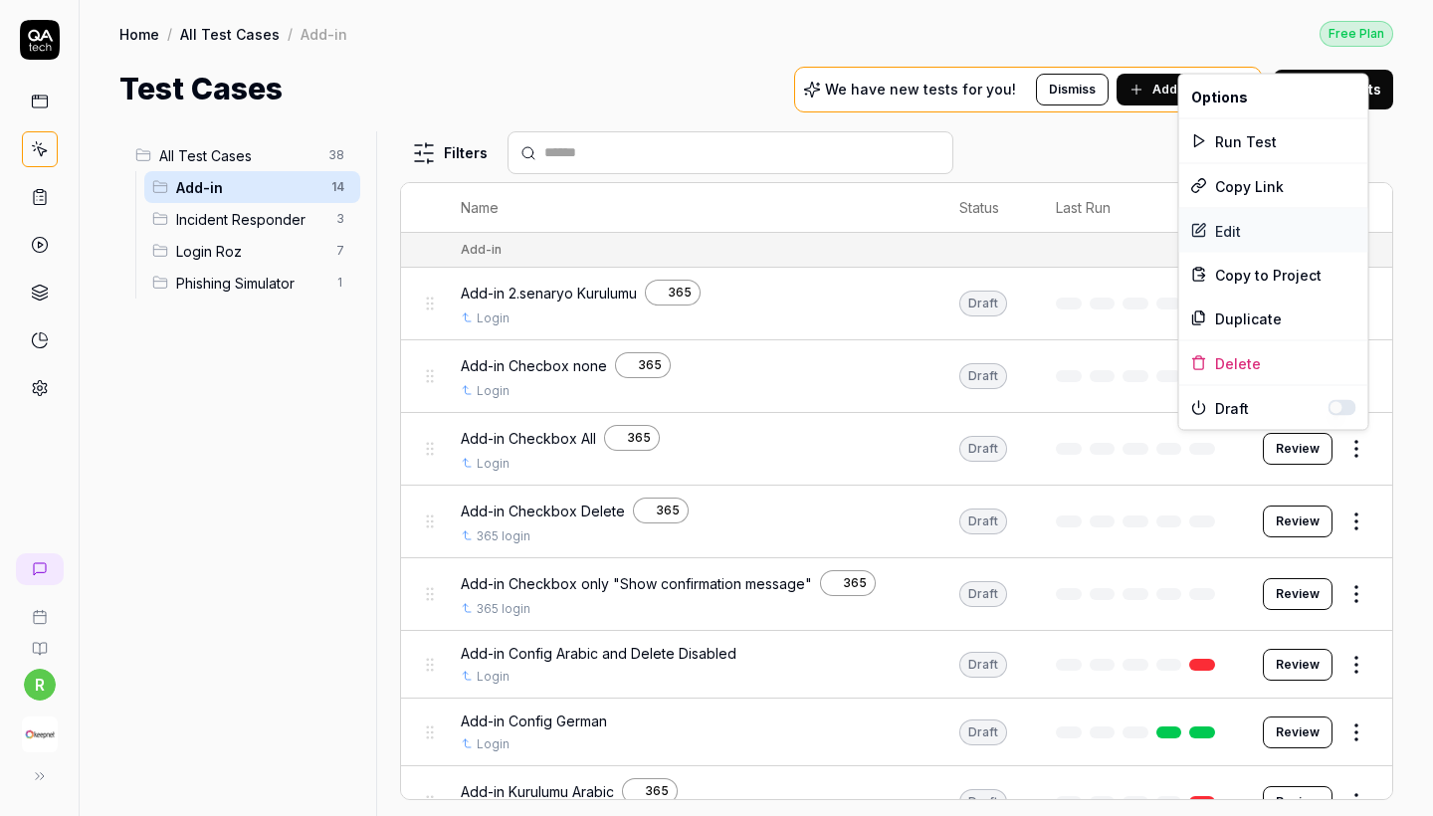
click at [1255, 237] on div "Edit" at bounding box center [1273, 231] width 189 height 44
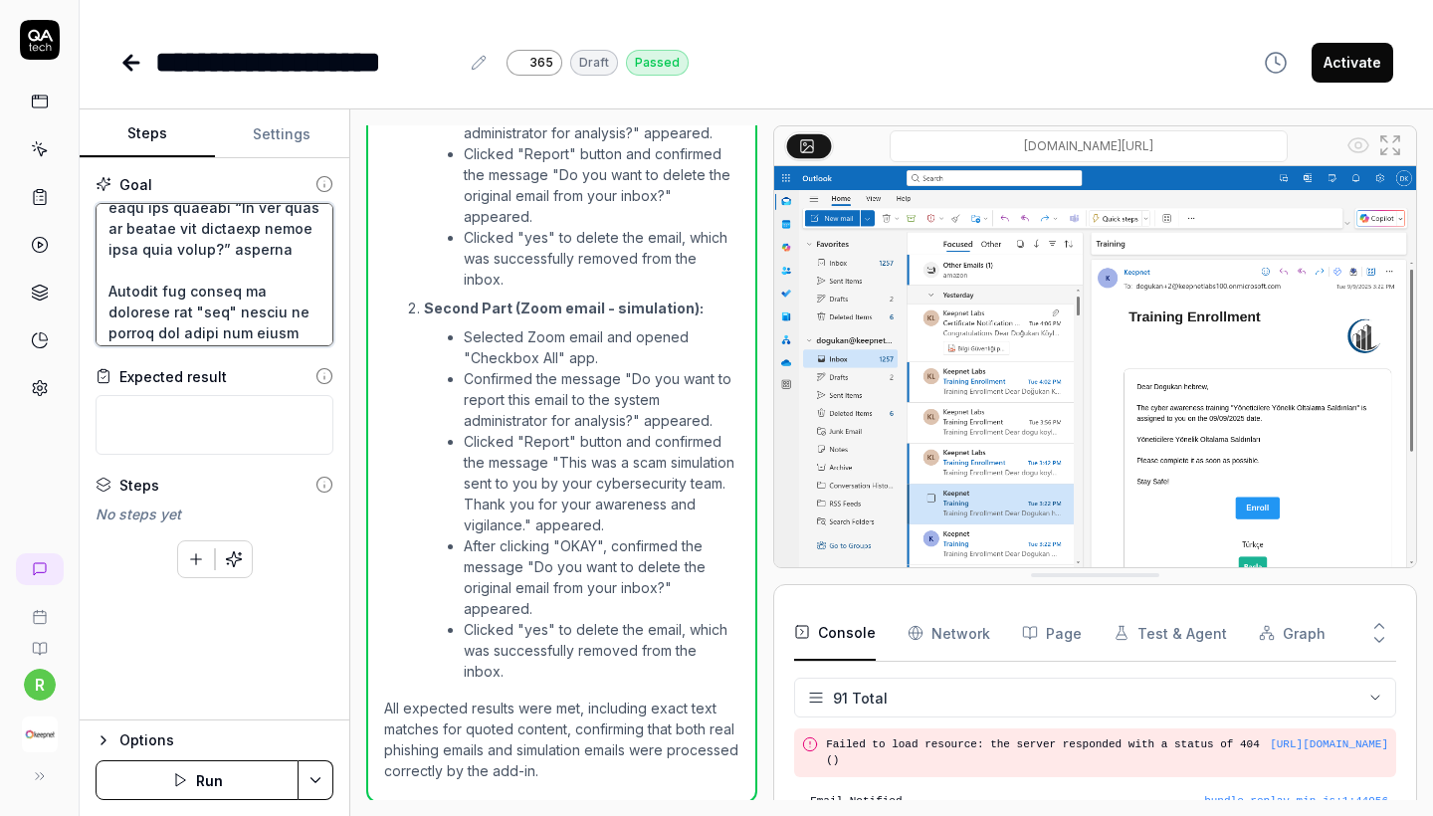
scroll to position [1316, 0]
drag, startPoint x: 104, startPoint y: 231, endPoint x: 301, endPoint y: 347, distance: 228.0
click at [301, 347] on div "Goal Expected result Steps No steps yet To pick up a draggable item, press the …" at bounding box center [215, 439] width 270 height 562
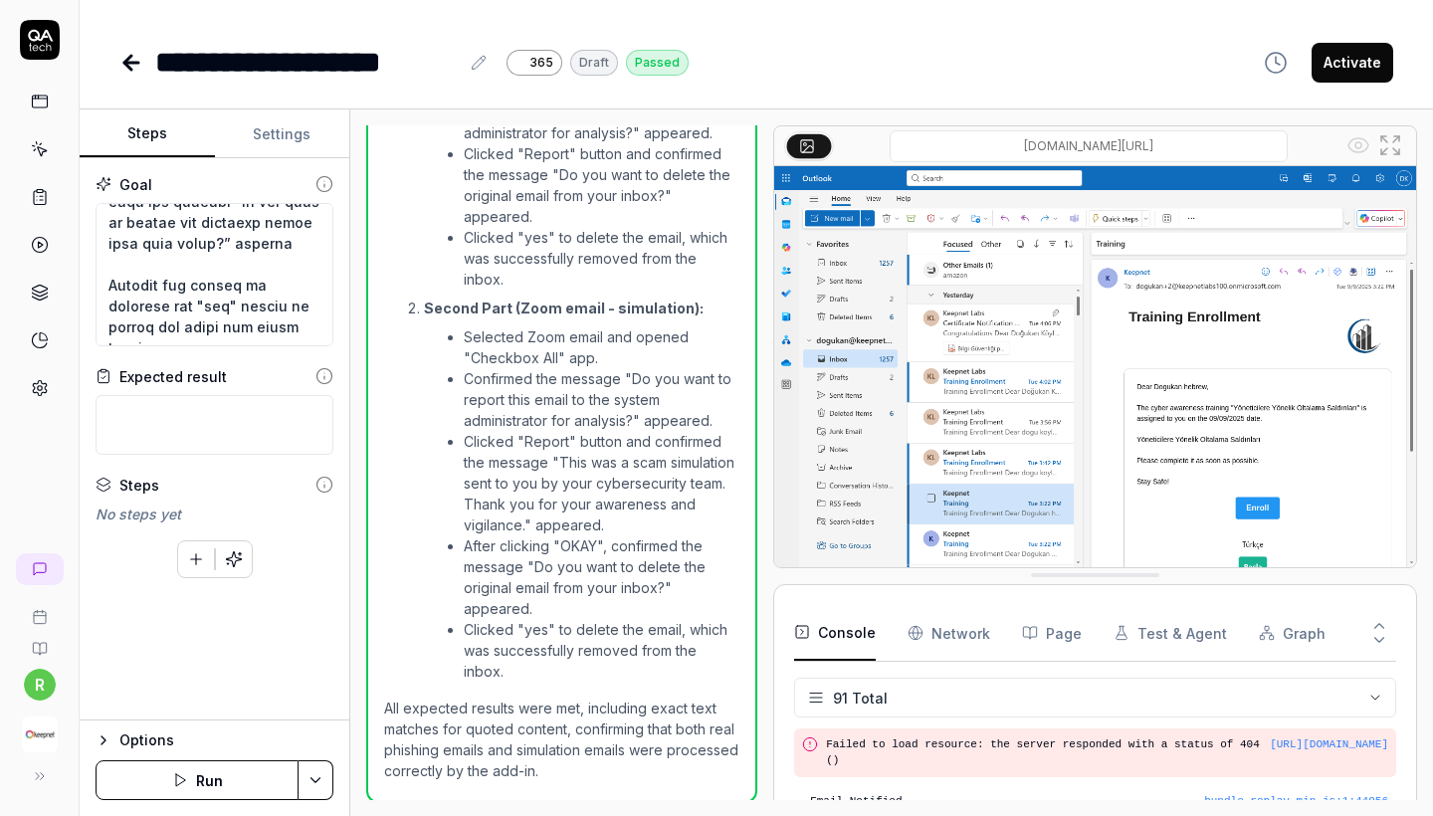
click at [34, 203] on icon at bounding box center [40, 198] width 12 height 14
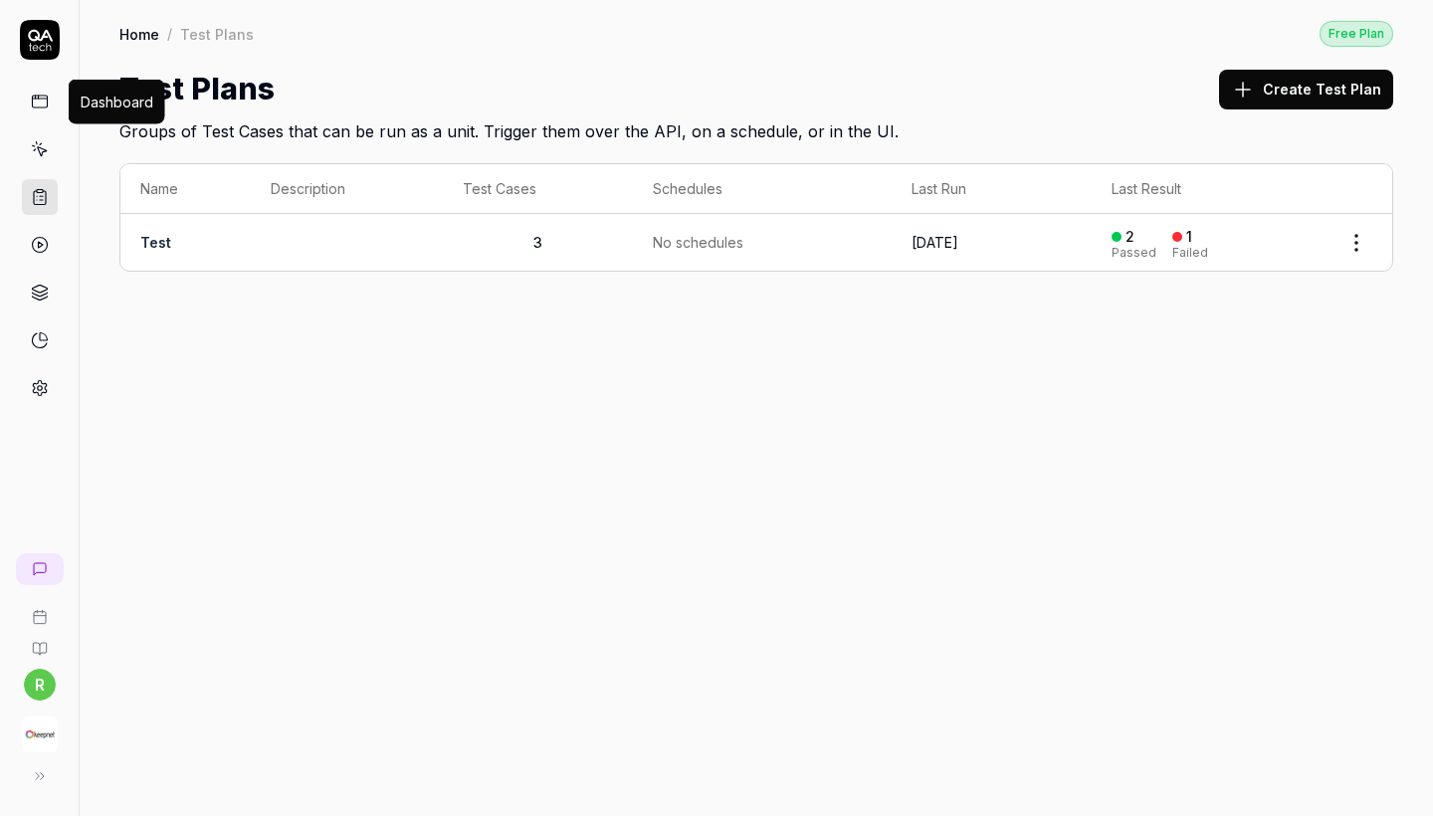
click at [41, 106] on icon at bounding box center [40, 102] width 18 height 18
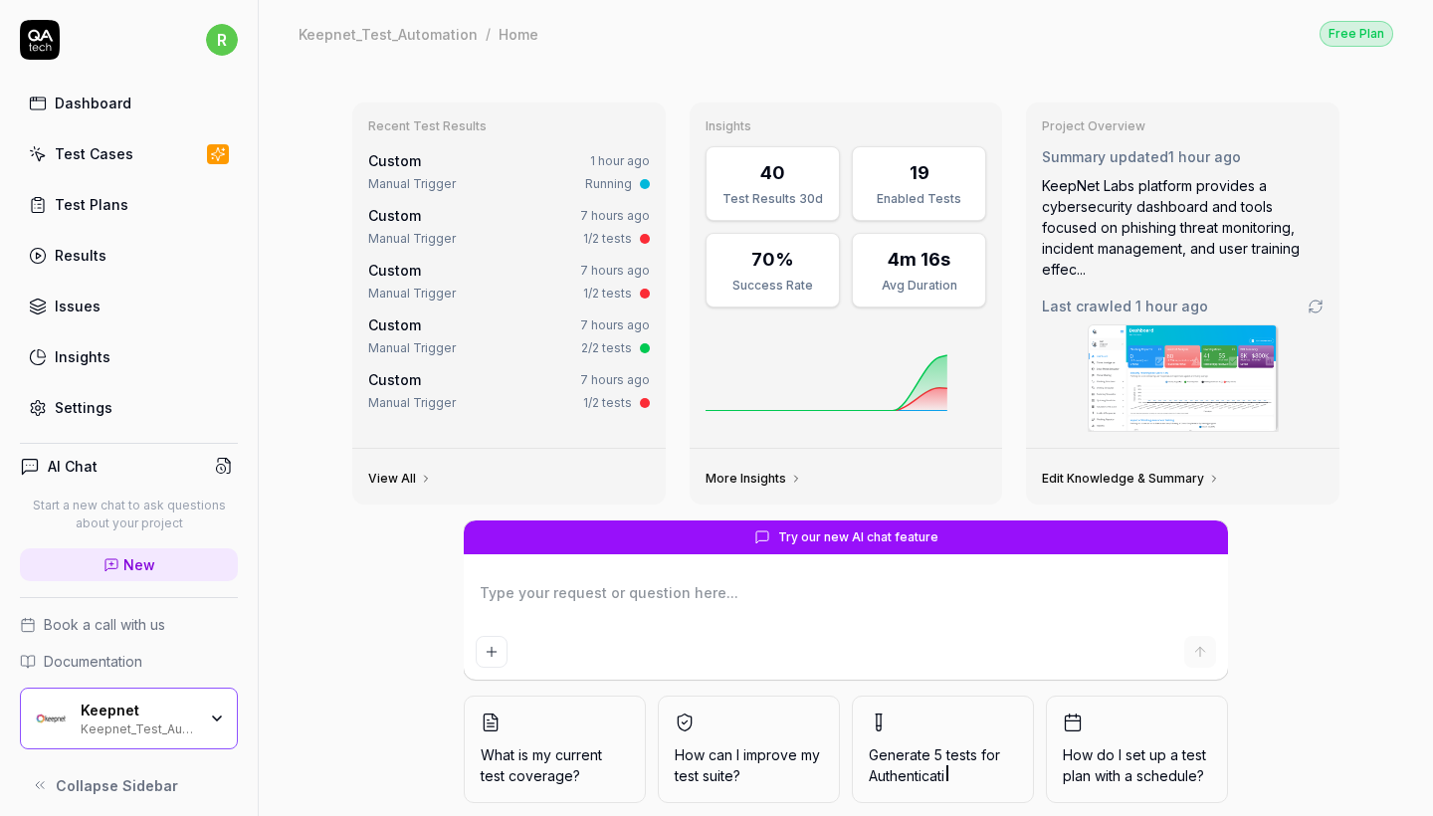
click at [142, 140] on link "Test Cases" at bounding box center [129, 153] width 218 height 39
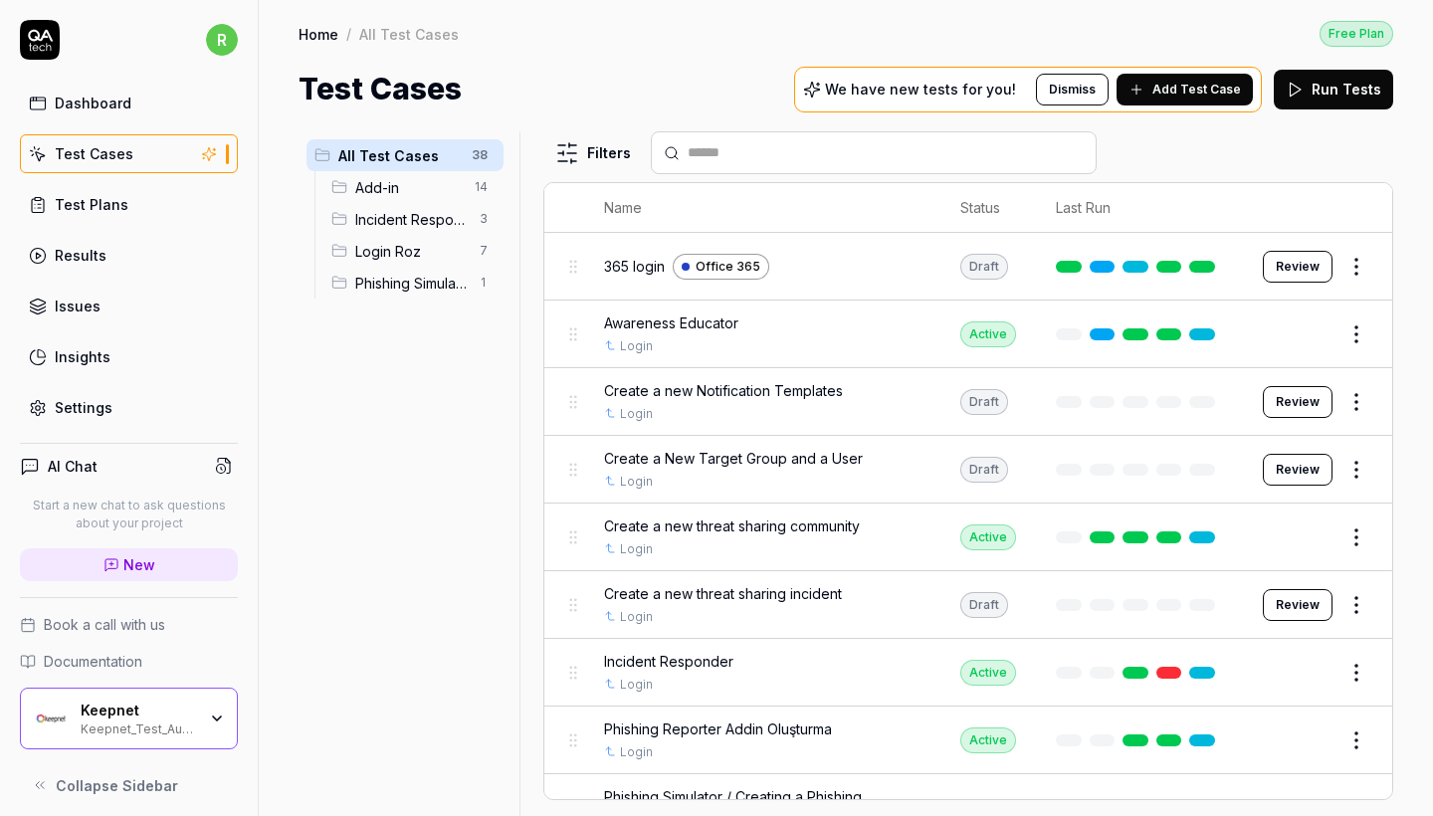
click at [412, 199] on div "Add-in 14" at bounding box center [413, 187] width 180 height 32
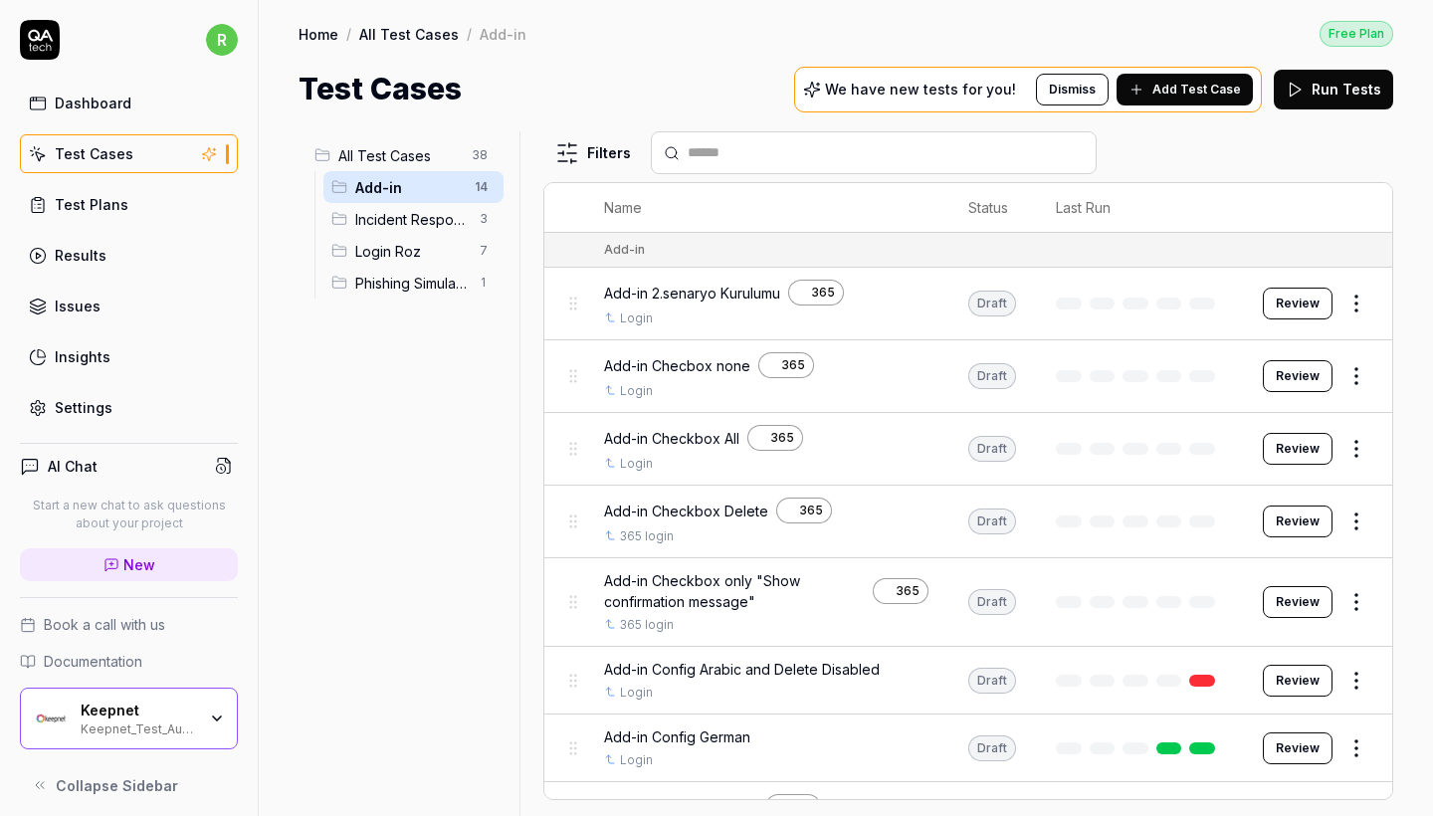
click at [1370, 527] on html "r Dashboard Test Cases Test Plans Results Issues Insights Settings AI Chat Star…" at bounding box center [716, 408] width 1433 height 816
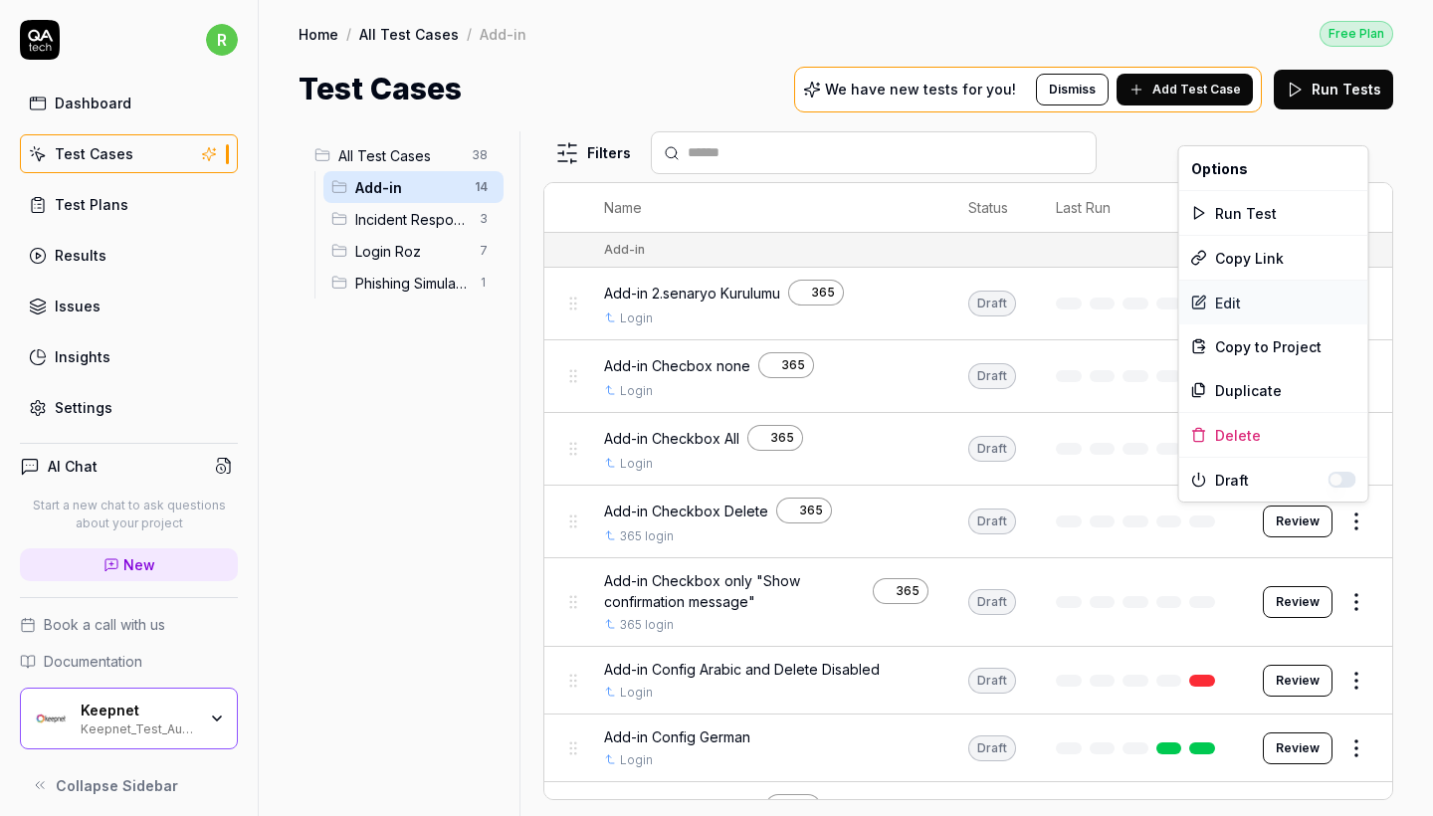
click at [1252, 282] on div "Edit" at bounding box center [1273, 303] width 189 height 44
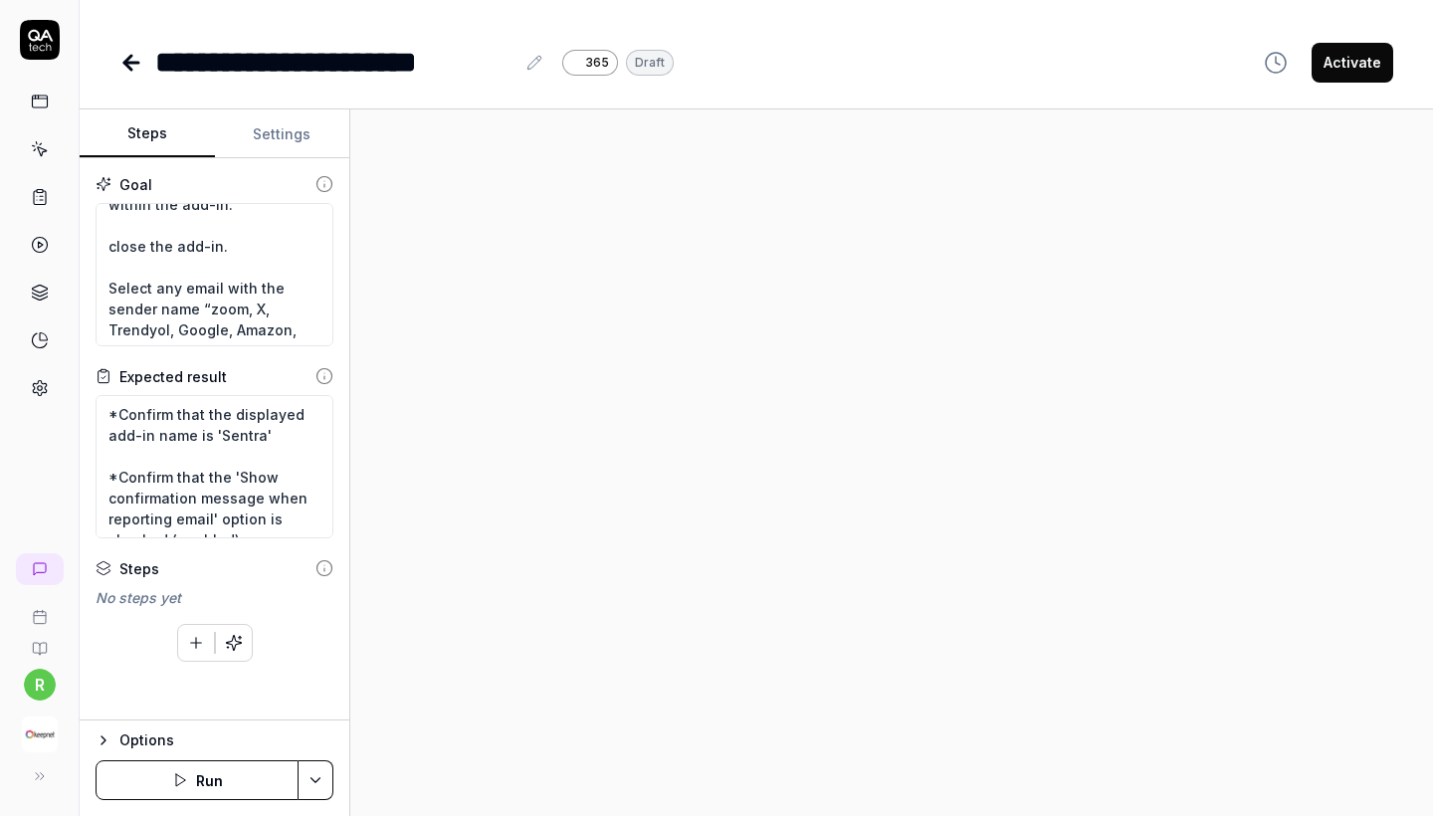
scroll to position [418, 0]
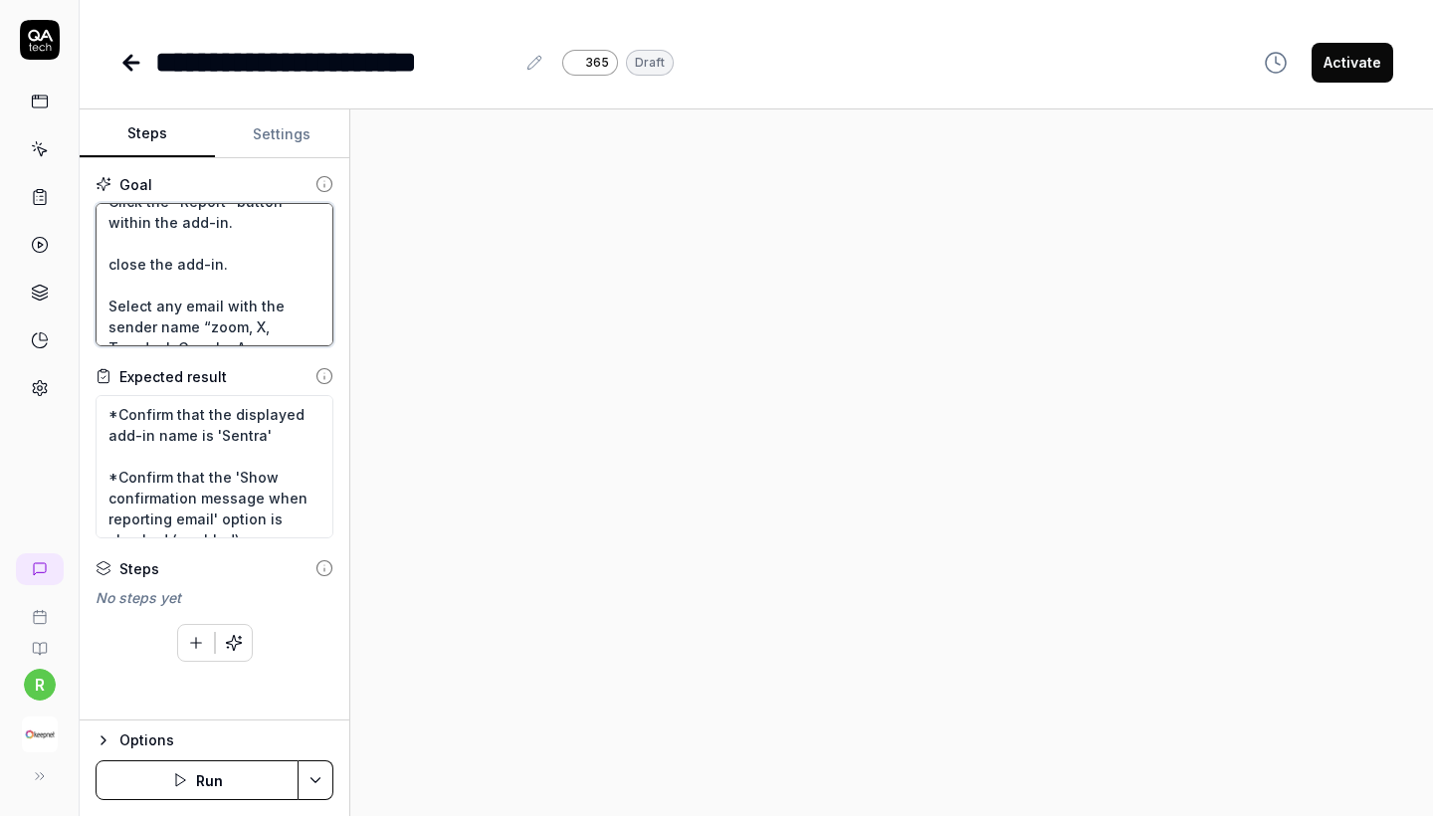
click at [212, 247] on textarea "Wait for 5 sec and Go to the "My add-ins" tab. and Click "Add a custom add-in" …" at bounding box center [215, 274] width 238 height 143
type textarea "*"
type textarea "Wait for 5 sec and Go to the "My add-ins" tab. and Click "Add a custom add-in" …"
paste textarea "wait for 5 sec and Confirm that the message “Do you want to delete the original…"
type textarea "*"
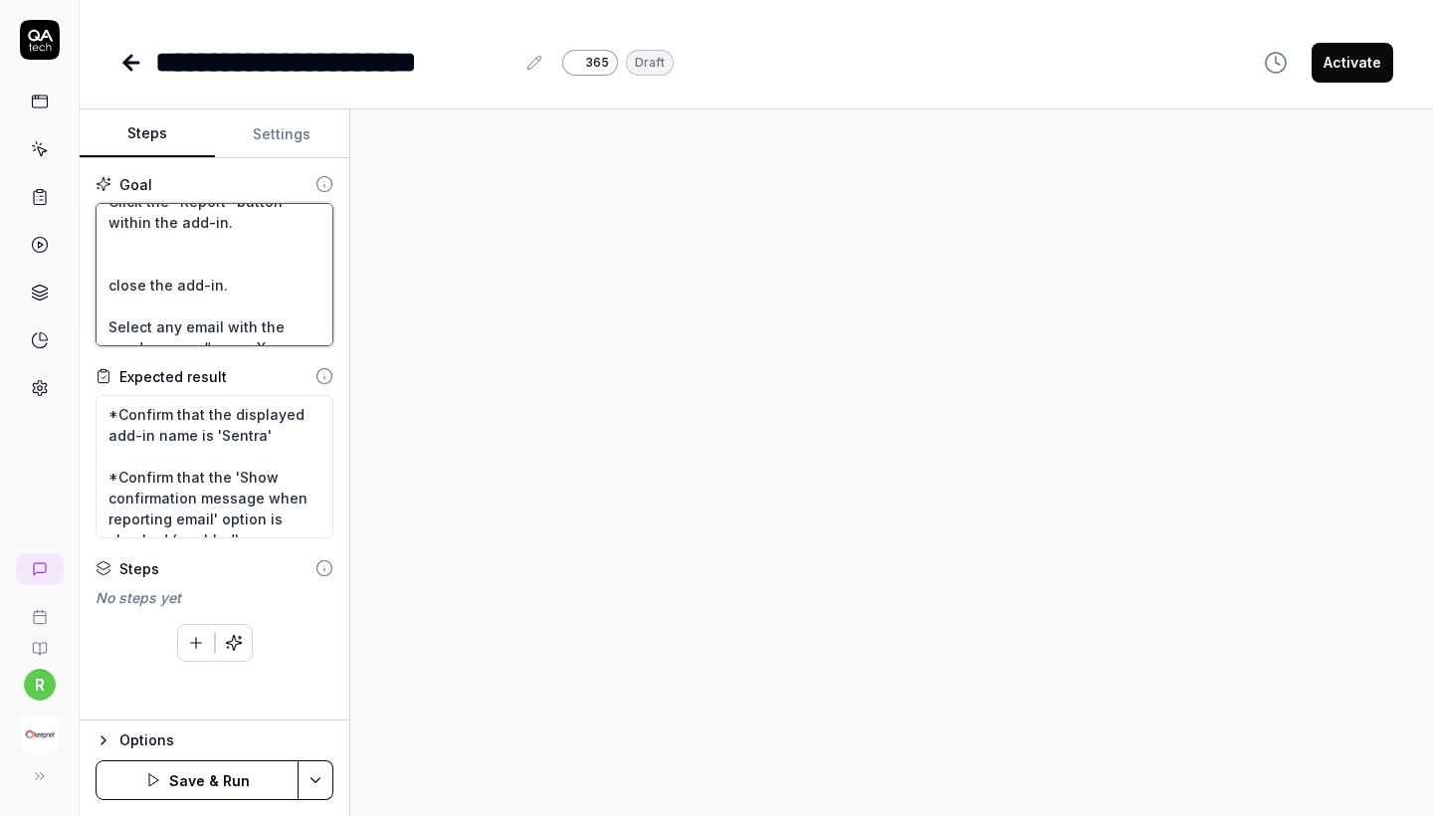
type textarea "Wait for 5 sec and Go to the "My add-ins" tab. and Click "Add a custom add-in" …"
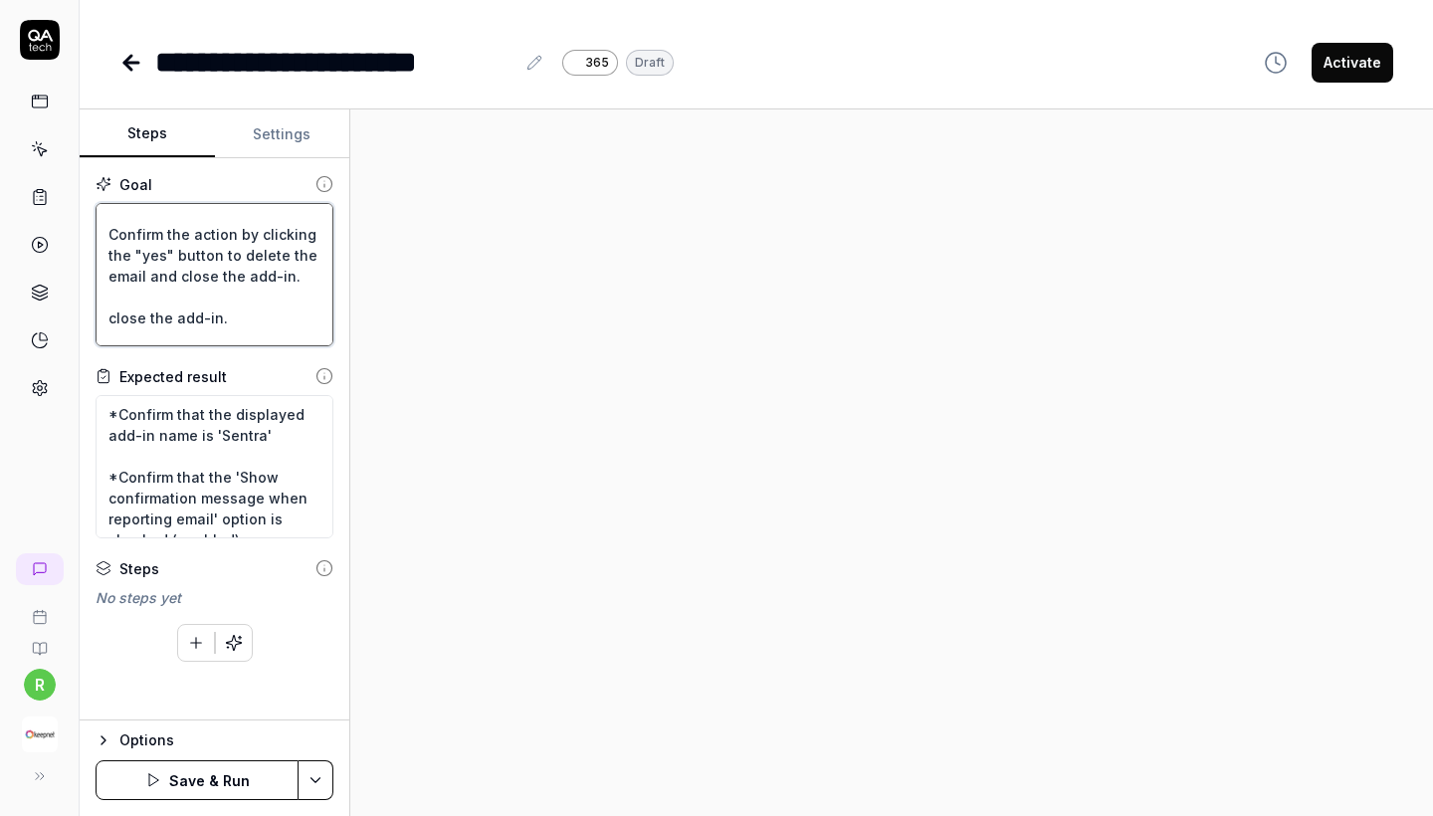
drag, startPoint x: 234, startPoint y: 320, endPoint x: 44, endPoint y: 317, distance: 190.1
click at [44, 317] on div "**********" at bounding box center [716, 408] width 1433 height 816
type textarea "*"
type textarea "Wait for 5 sec and Go to the "My add-ins" tab. and Click "Add a custom add-in" …"
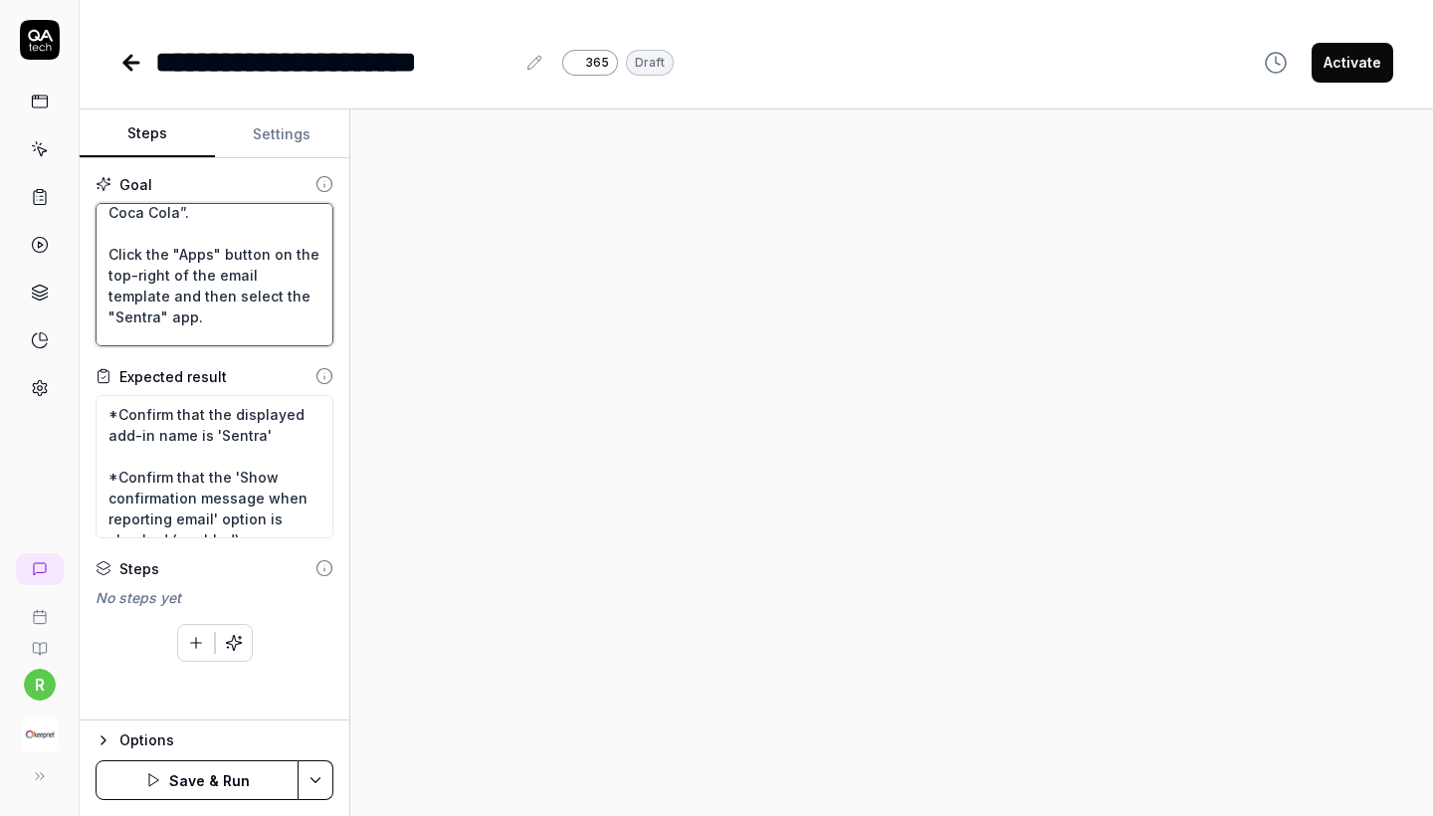
click at [274, 304] on textarea "Wait for 5 sec and Go to the "My add-ins" tab. and Click "Add a custom add-in" …" at bounding box center [215, 274] width 238 height 143
click at [274, 299] on textarea "Wait for 5 sec and Go to the "My add-ins" tab. and Click "Add a custom add-in" …" at bounding box center [215, 274] width 238 height 143
type textarea "*"
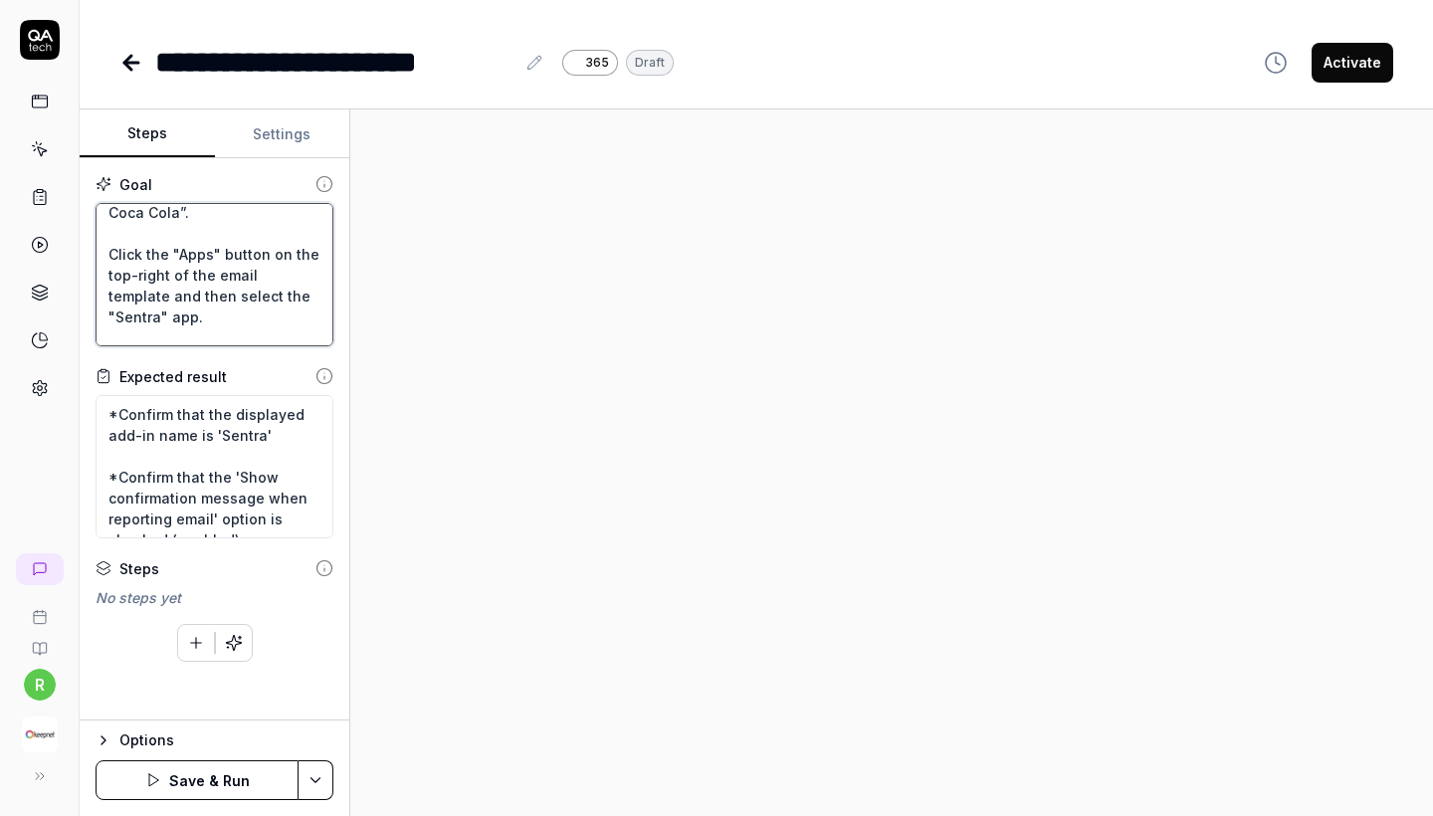
type textarea "Wait for 5 sec and Go to the "My add-ins" tab. and Click "Add a custom add-in" …"
type textarea "*"
type textarea "Wait for 5 sec and Go to the "My add-ins" tab. and Click "Add a custom add-in" …"
type textarea "*"
type textarea "Wait for 5 sec and Go to the "My add-ins" tab. and Click "Add a custom add-in" …"
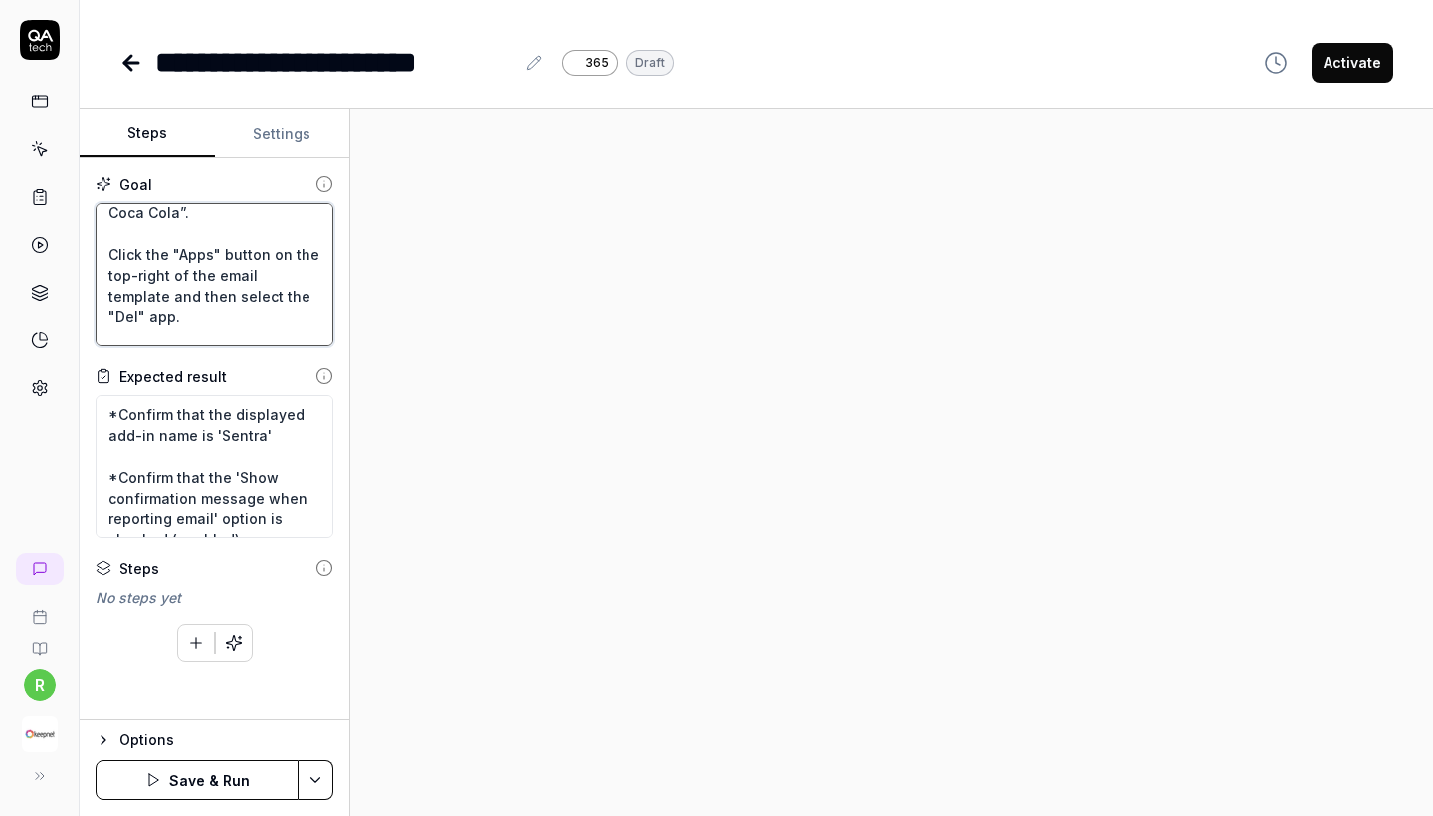
type textarea "*"
type textarea "Wait for 5 sec and Go to the "My add-ins" tab. and Click "Add a custom add-in" …"
type textarea "*"
type textarea "Wait for 5 sec and Go to the "My add-ins" tab. and Click "Add a custom add-in" …"
type textarea "*"
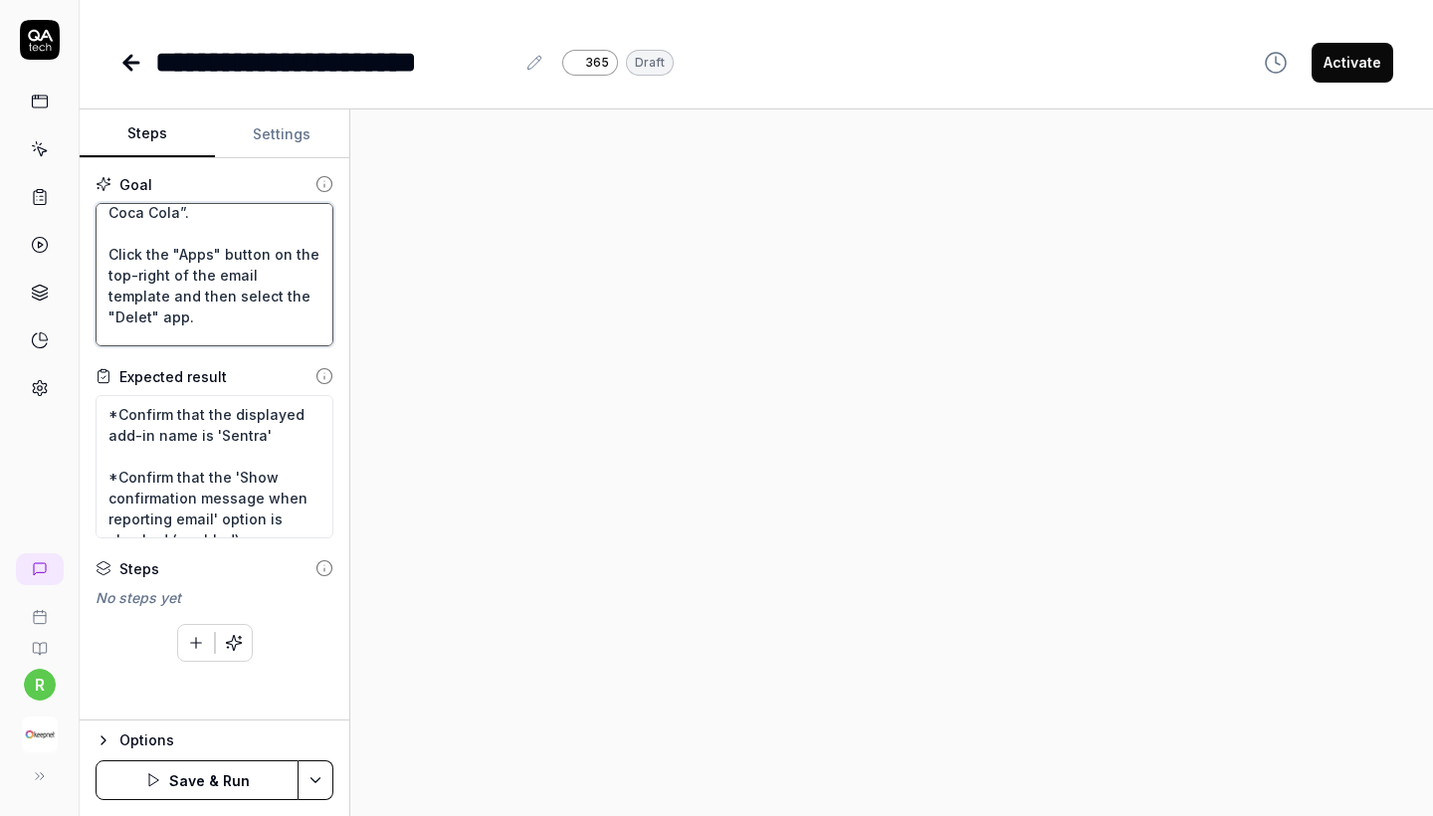
type textarea "Wait for 5 sec and Go to the "My add-ins" tab. and Click "Add a custom add-in" …"
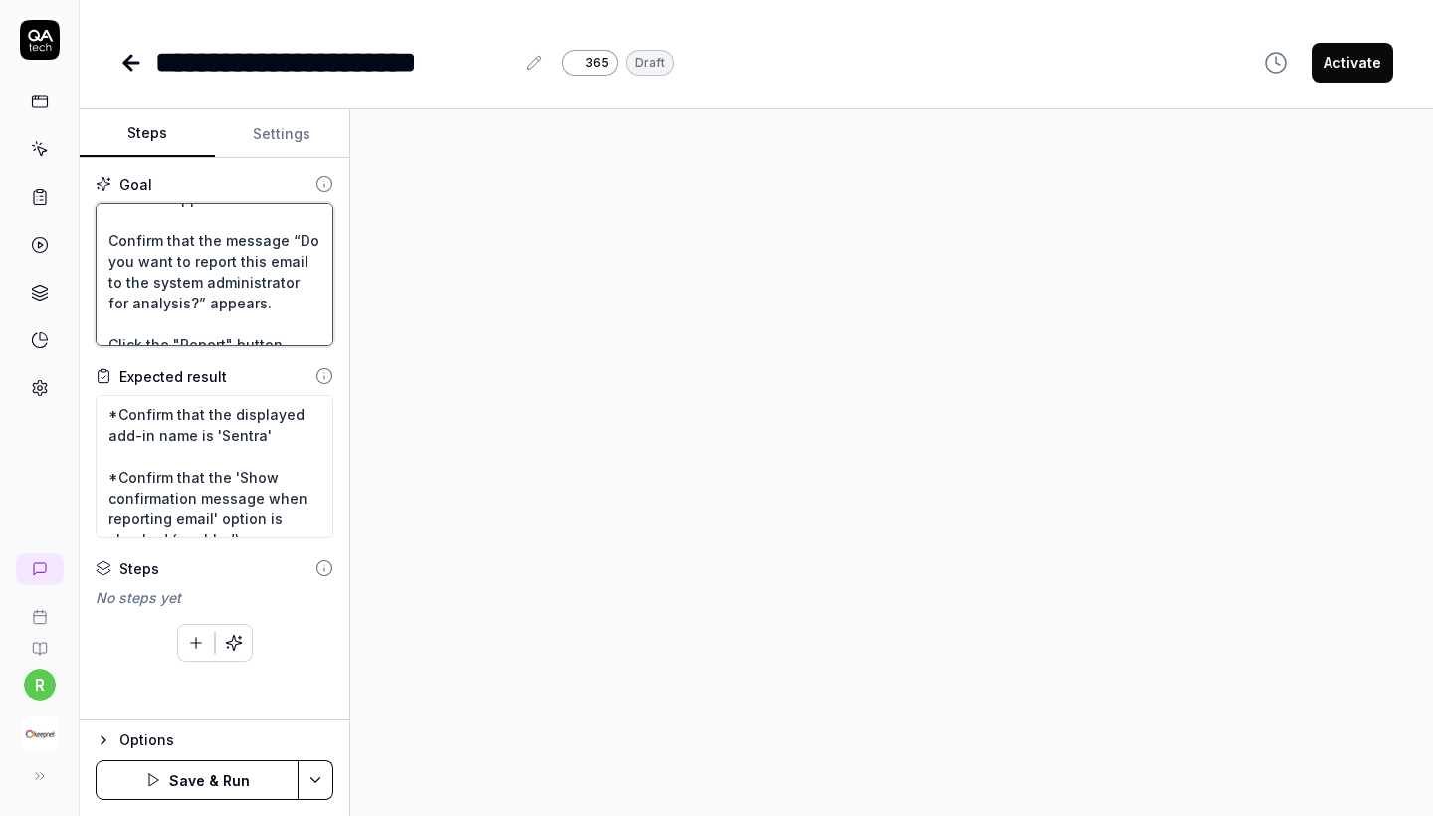
drag, startPoint x: 249, startPoint y: 303, endPoint x: 103, endPoint y: 238, distance: 159.0
click at [103, 238] on textarea "Wait for 5 sec and Go to the "My add-ins" tab. and Click "Add a custom add-in" …" at bounding box center [215, 274] width 238 height 143
type textarea "*"
type textarea "Wait for 5 sec and Go to the "My add-ins" tab. and Click "Add a custom add-in" …"
type textarea "*"
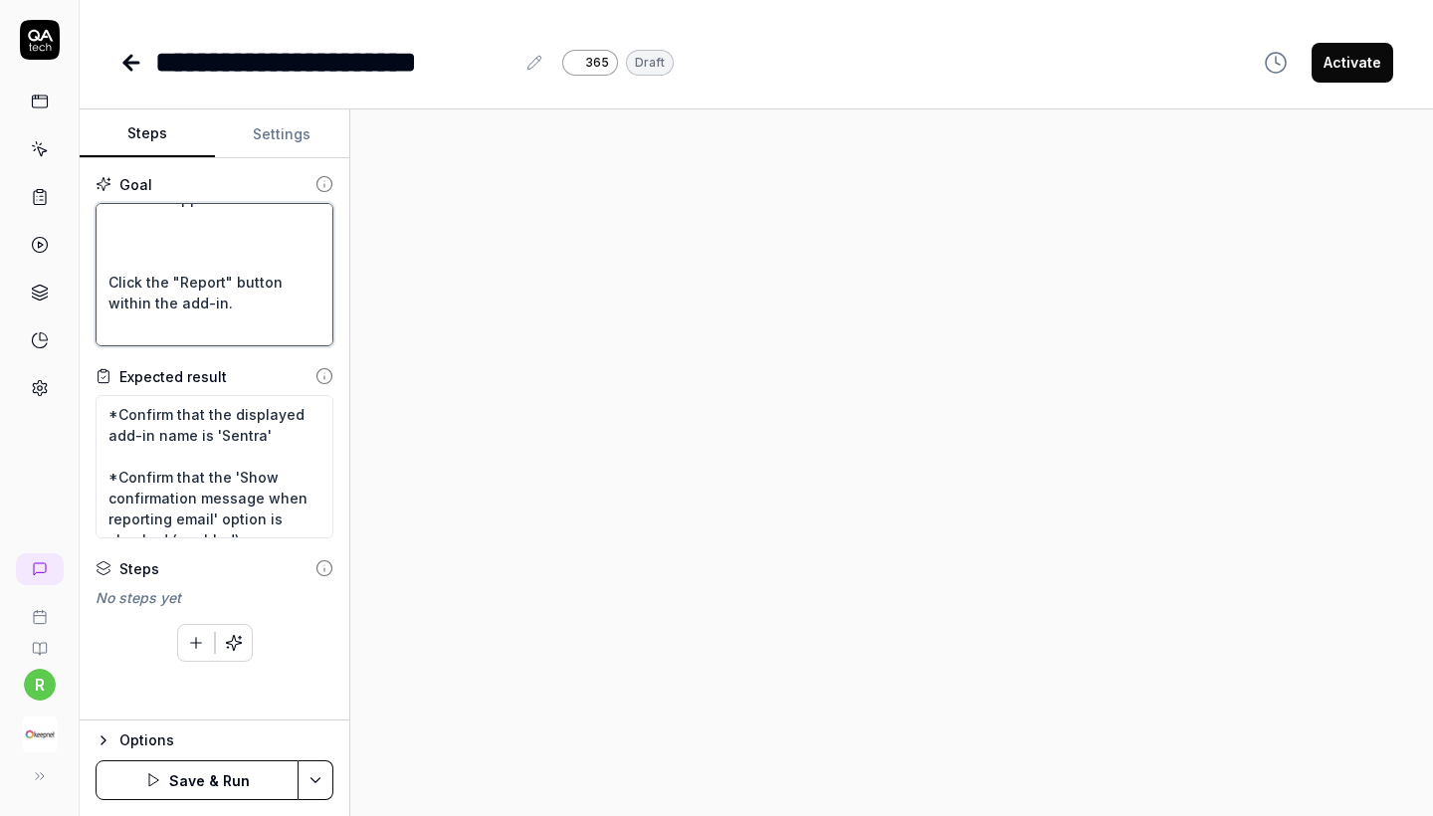
type textarea "Wait for 5 sec and Go to the "My add-ins" tab. and Click "Add a custom add-in" …"
type textarea "*"
type textarea "Wait for 5 sec and Go to the "My add-ins" tab. and Click "Add a custom add-in" …"
type textarea "*"
type textarea "Wait for 5 sec and Go to the "My add-ins" tab. and Click "Add a custom add-in" …"
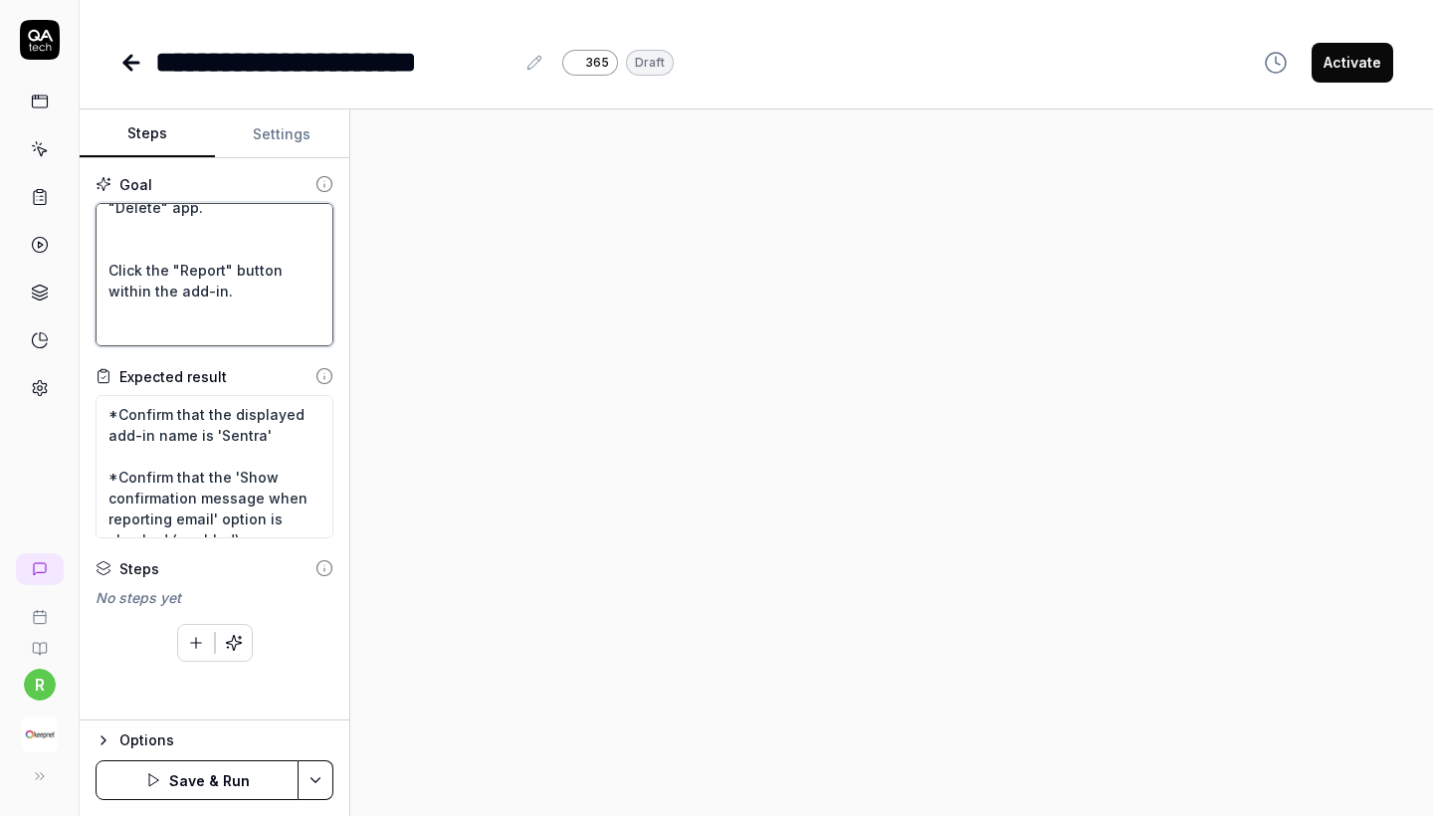
scroll to position [854, 0]
type textarea "*"
type textarea "Wait for 5 sec and Go to the "My add-ins" tab. and Click "Add a custom add-in" …"
drag, startPoint x: 235, startPoint y: 313, endPoint x: 86, endPoint y: 309, distance: 149.3
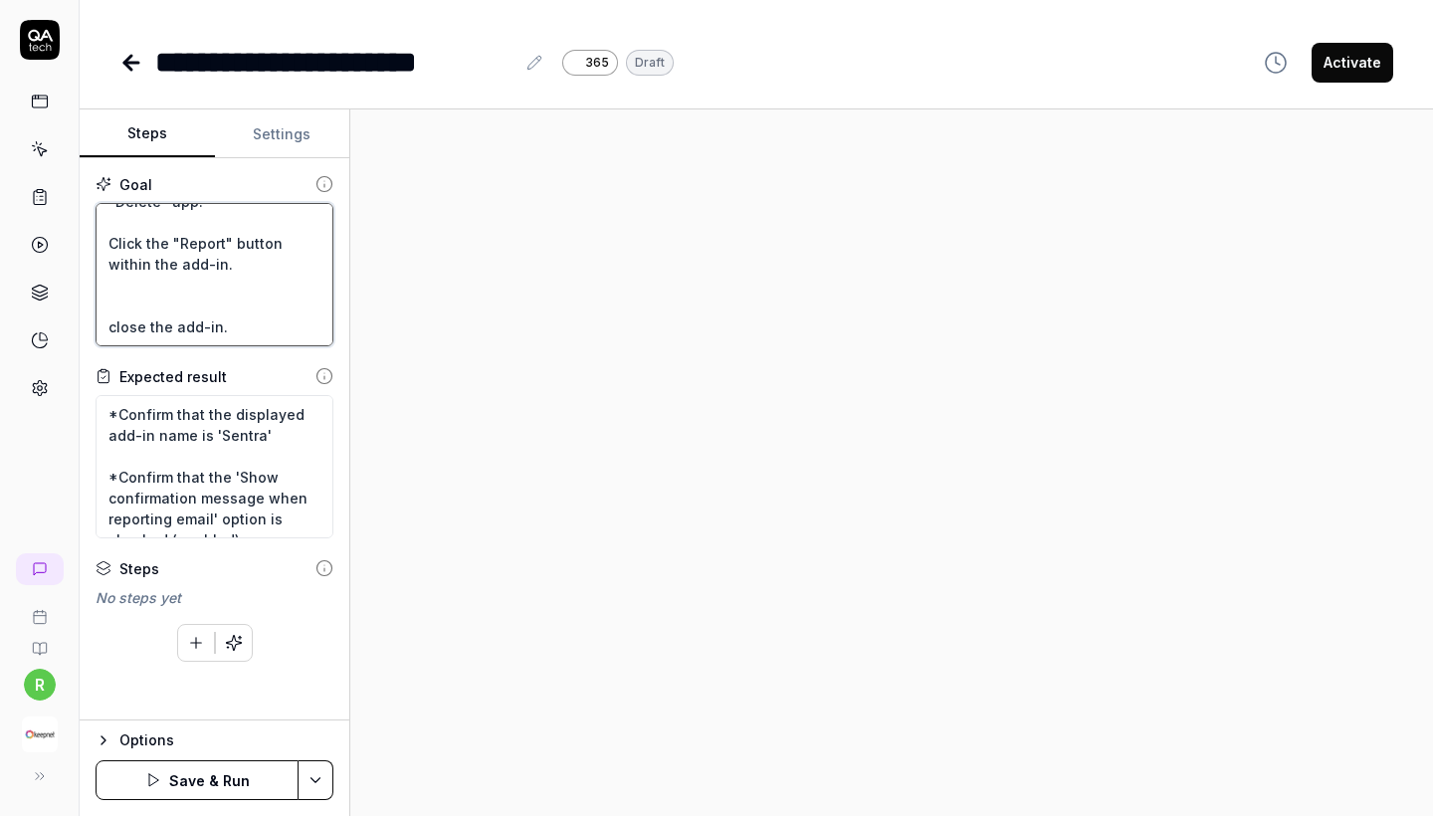
click at [86, 309] on div "Goal Wait for 5 sec and Go to the "My add-ins" tab. and Click "Add a custom add…" at bounding box center [215, 439] width 270 height 562
type textarea "*"
type textarea "Wait for 5 sec and Go to the "My add-ins" tab. and Click "Add a custom add-in" …"
type textarea "*"
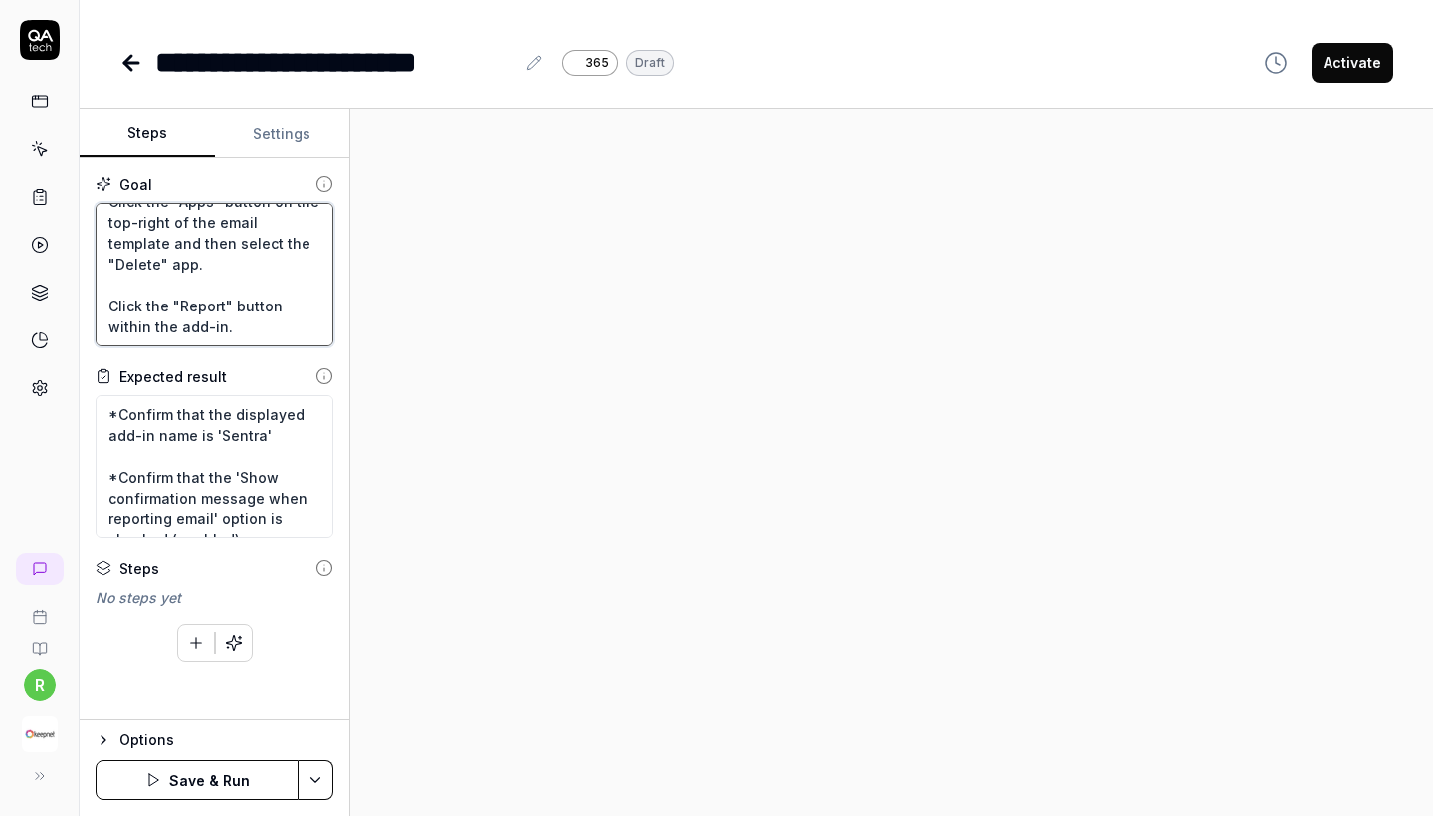
type textarea "Wait for 5 sec and Go to the "My add-ins" tab. and Click "Add a custom add-in" …"
type textarea "*"
type textarea "Wait for 5 sec and Go to the "My add-ins" tab. and Click "Add a custom add-in" …"
type textarea "*"
type textarea "Wait for 5 sec and Go to the "My add-ins" tab. and Click "Add a custom add-in" …"
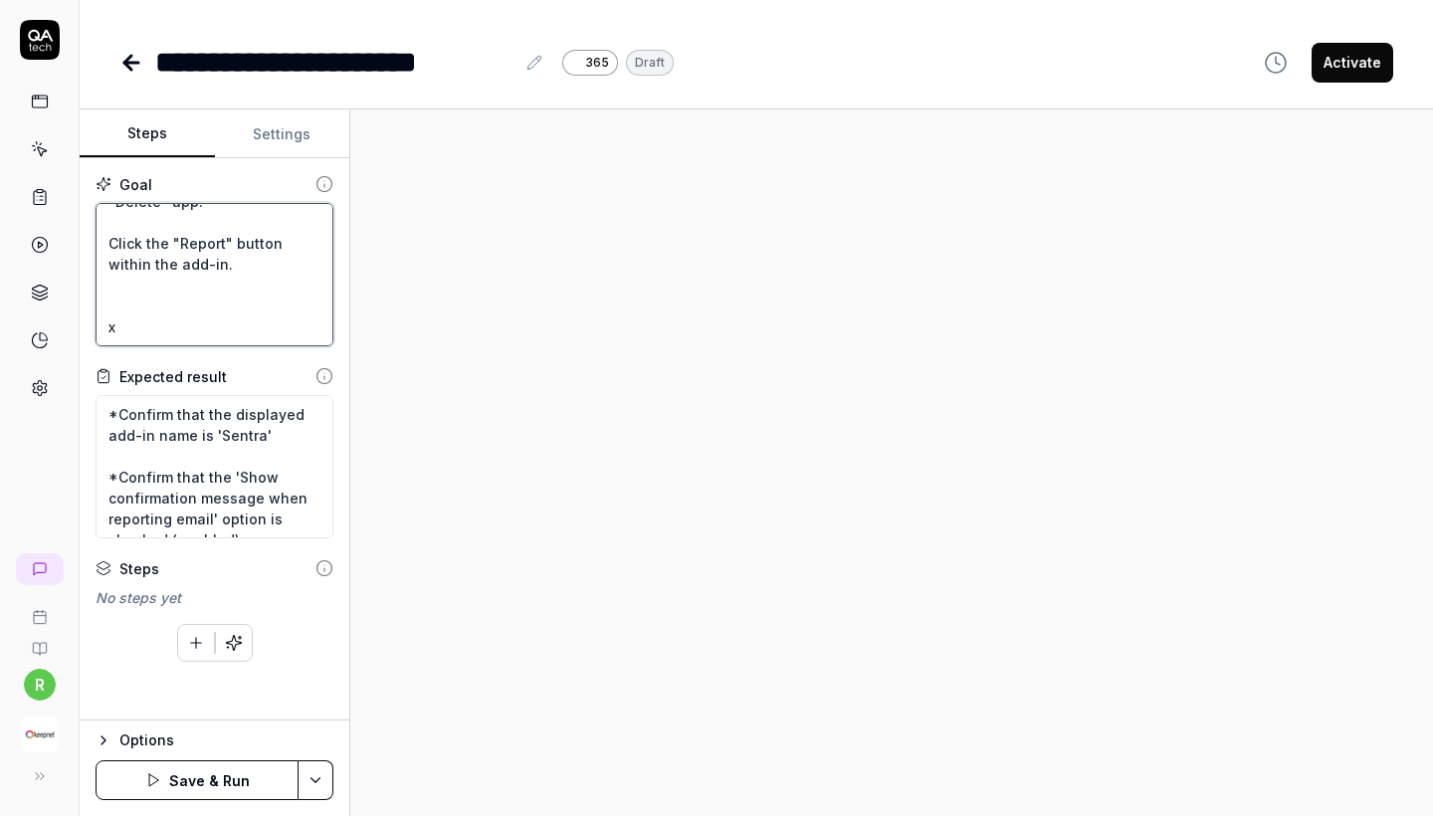
type textarea "*"
type textarea "Wait for 5 sec and Go to the "My add-ins" tab. and Click "Add a custom add-in" …"
type textarea "*"
type textarea "Wait for 5 sec and Go to the "My add-ins" tab. and Click "Add a custom add-in" …"
paste textarea "wait for 5 sec and Confirm that the message “Do you want to delete the original…"
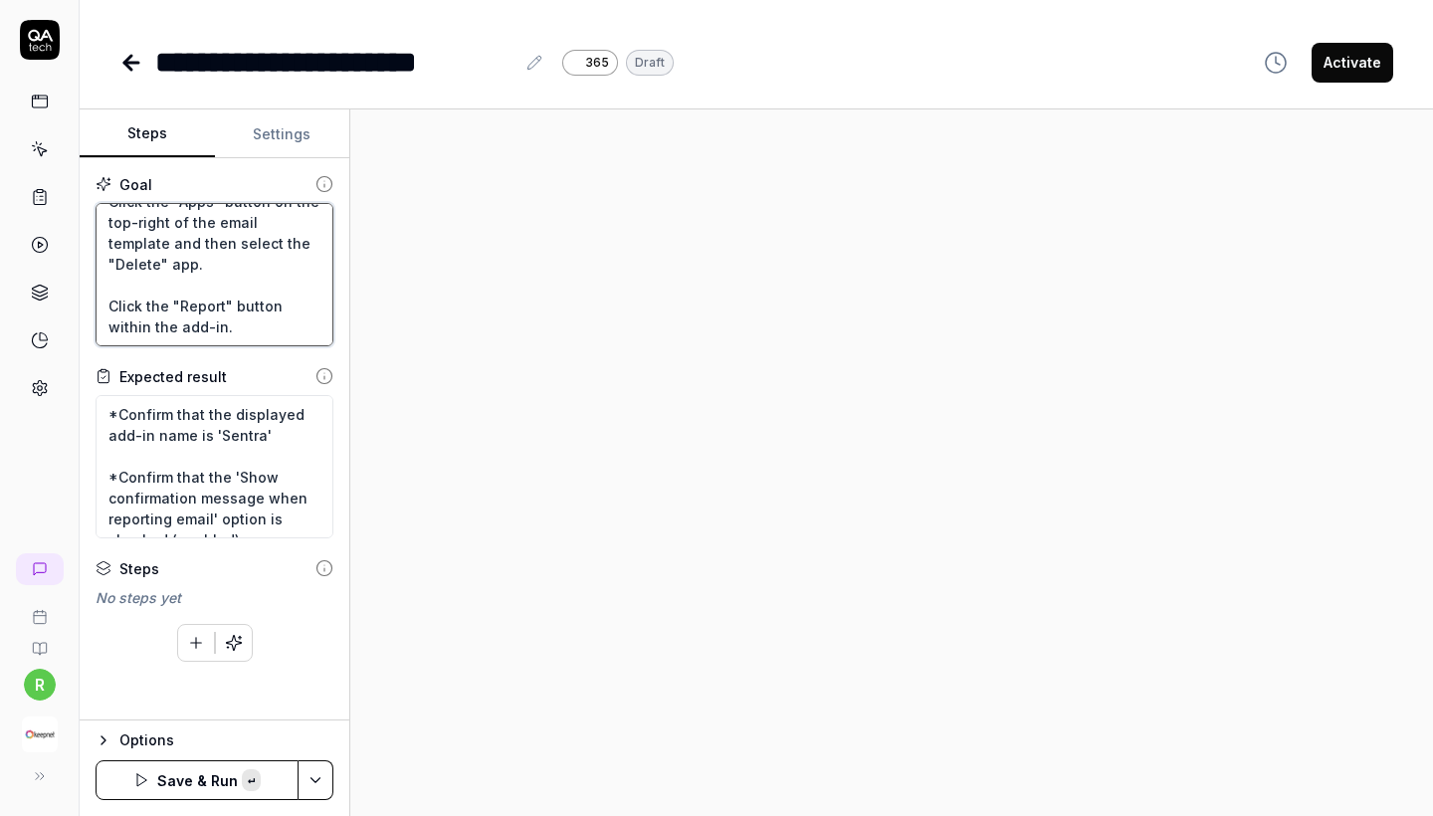
type textarea "*"
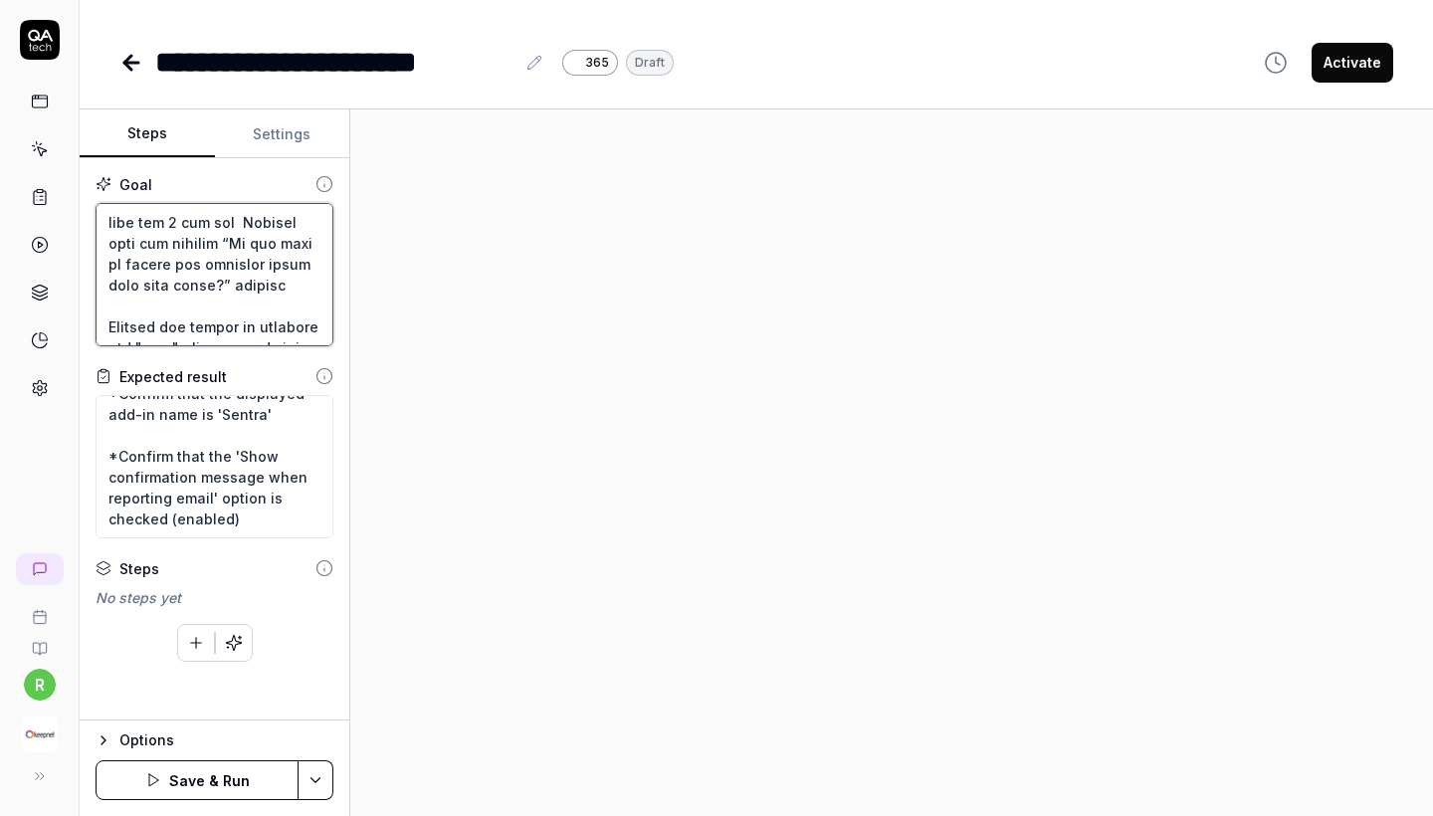
scroll to position [21, 0]
type textarea "Lore ips 5 dol sit Am co adi "El sed-doe" tem. inc Utlab "Etd m aliqua eni-ad" …"
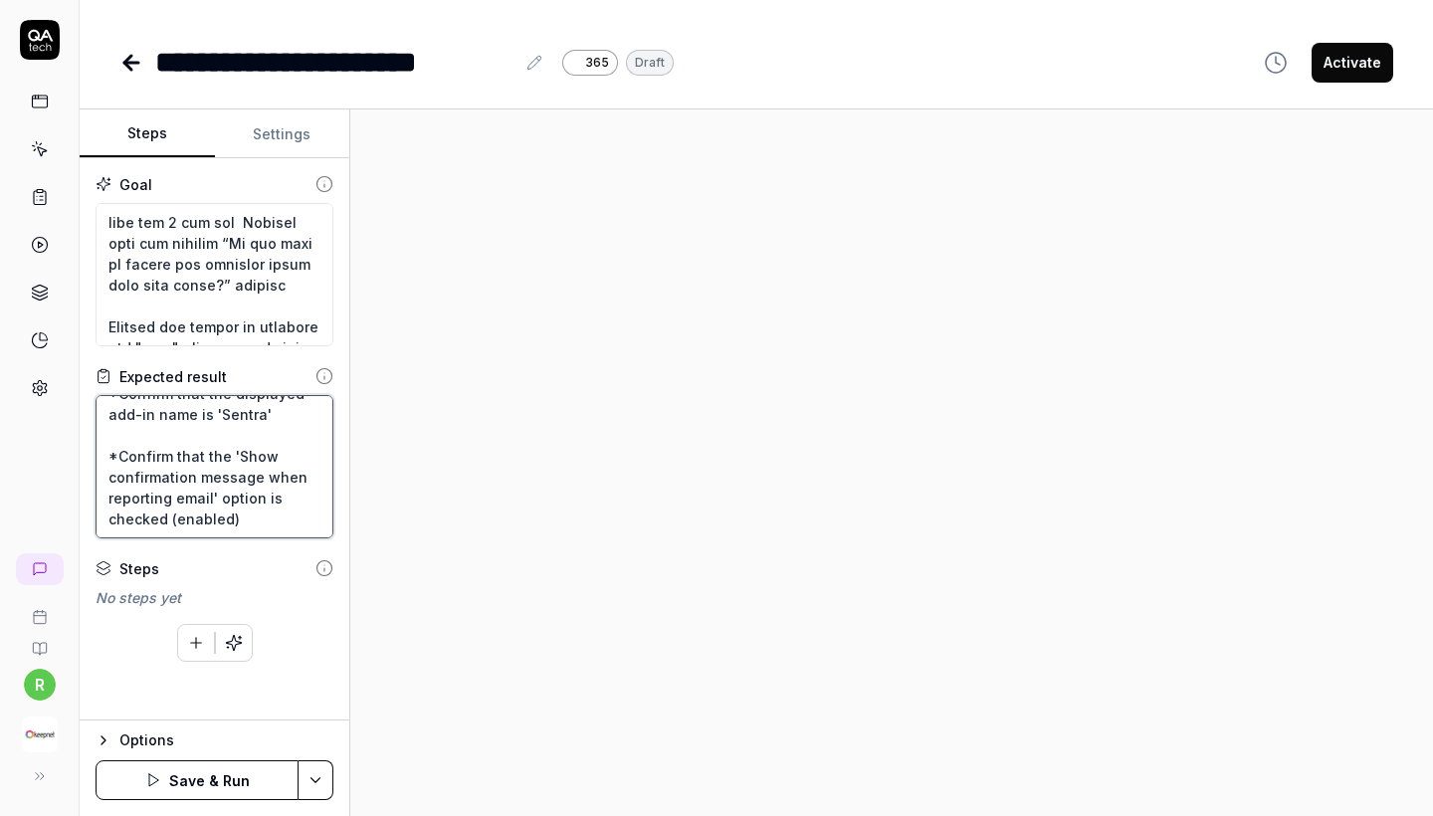
drag, startPoint x: 256, startPoint y: 519, endPoint x: 104, endPoint y: 453, distance: 165.3
click at [104, 453] on textarea "*Confirm that the displayed add-in name is 'Sentra' *Confirm that the 'Show con…" at bounding box center [215, 466] width 238 height 143
paste textarea "wait for 5 sec and Confirm that the message “Do you want to delete the original…"
type textarea "*"
type textarea "*Confirm that the displayed add-in name is 'Sentra' wait for 5 sec and Confirm …"
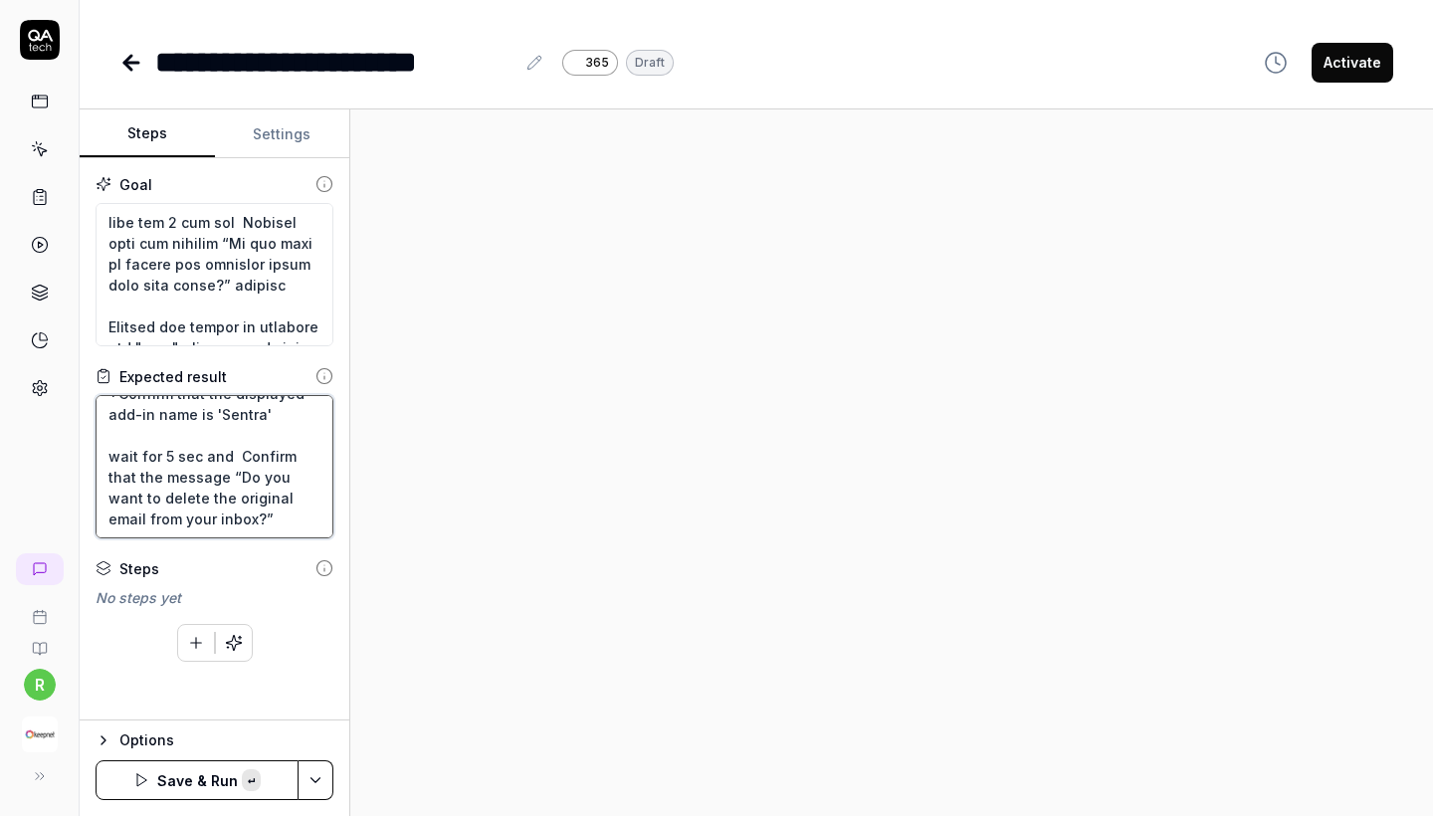
scroll to position [104, 0]
click at [107, 481] on textarea "*Confirm that the displayed add-in name is 'Sentra' wait for 5 sec and Confirm …" at bounding box center [215, 466] width 238 height 143
type textarea "*"
type textarea "*Confirm that the displayed add-in name is 'Sentra' wait for 5 sec and Confirm …"
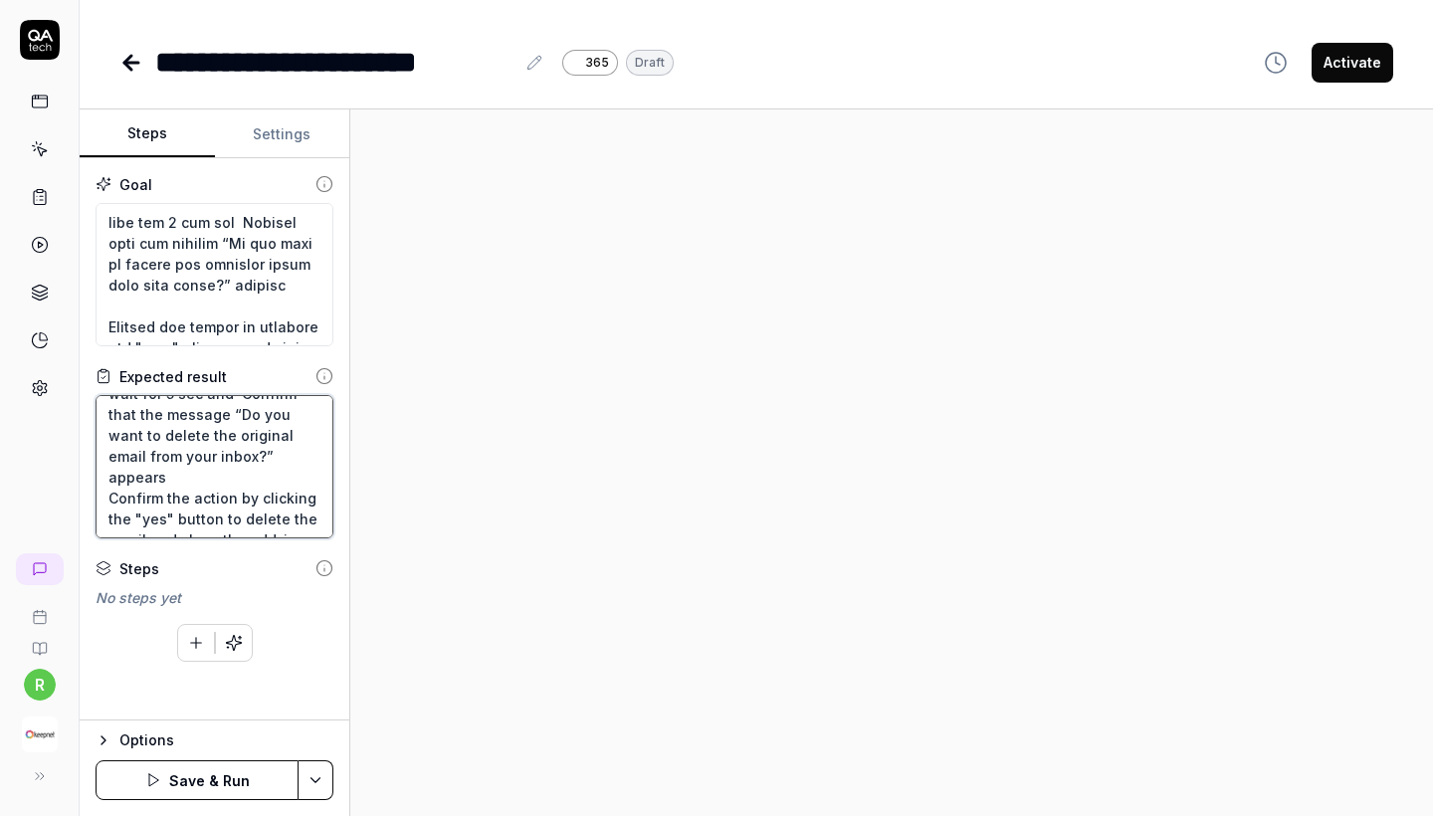
type textarea "*"
type textarea "*Confirm that the displayed add-in name is 'Sentra' wait for 5 sec and Confirm …"
type textarea "*"
type textarea "*Confirm that the displayed add-in name is 'Sentra' wait for 5 sec and Confirm …"
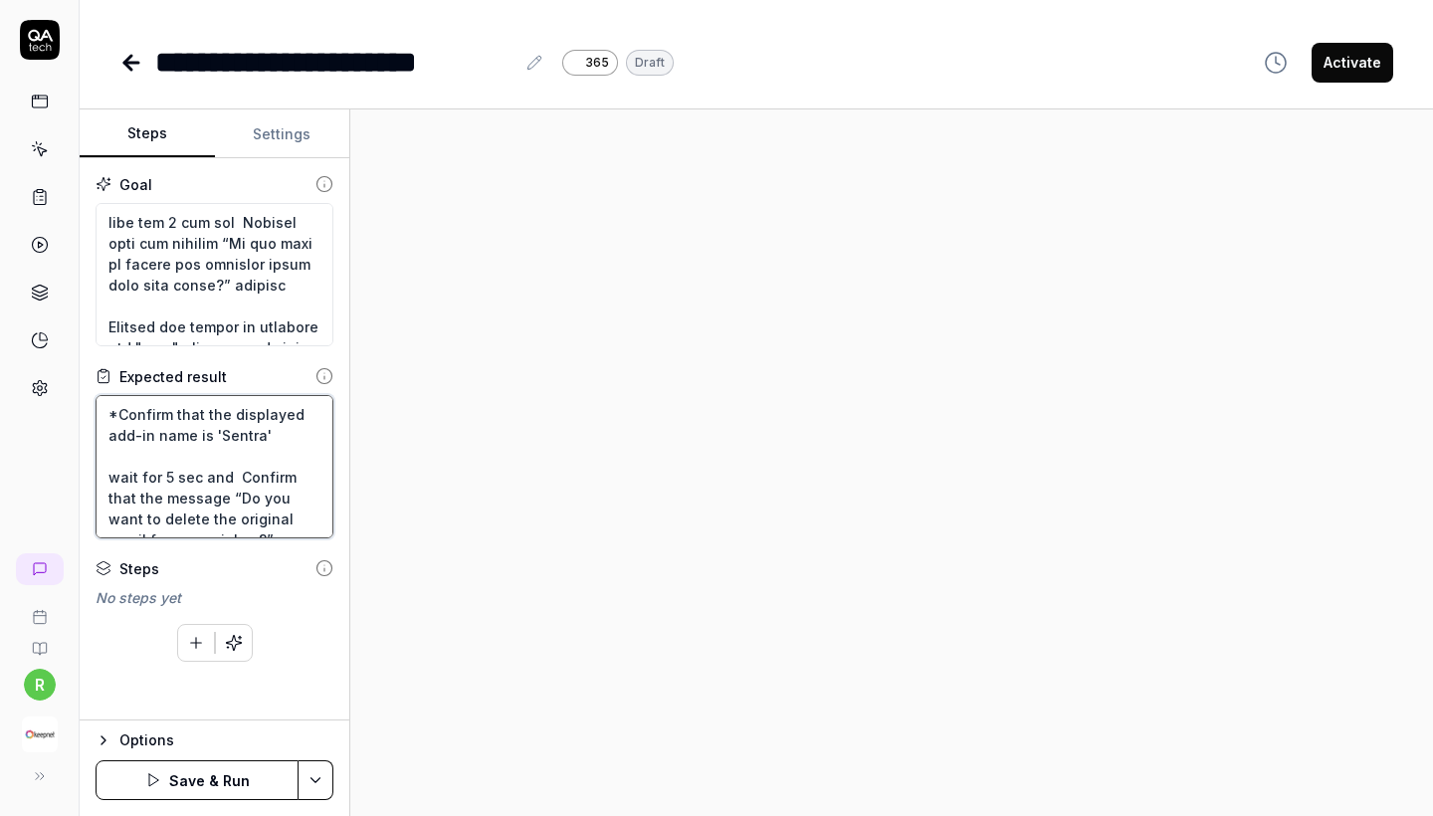
drag, startPoint x: 298, startPoint y: 518, endPoint x: 80, endPoint y: 401, distance: 247.5
click at [80, 401] on div "Goal Expected result *Confirm that the displayed add-in name is 'Sentra' wait f…" at bounding box center [215, 439] width 270 height 562
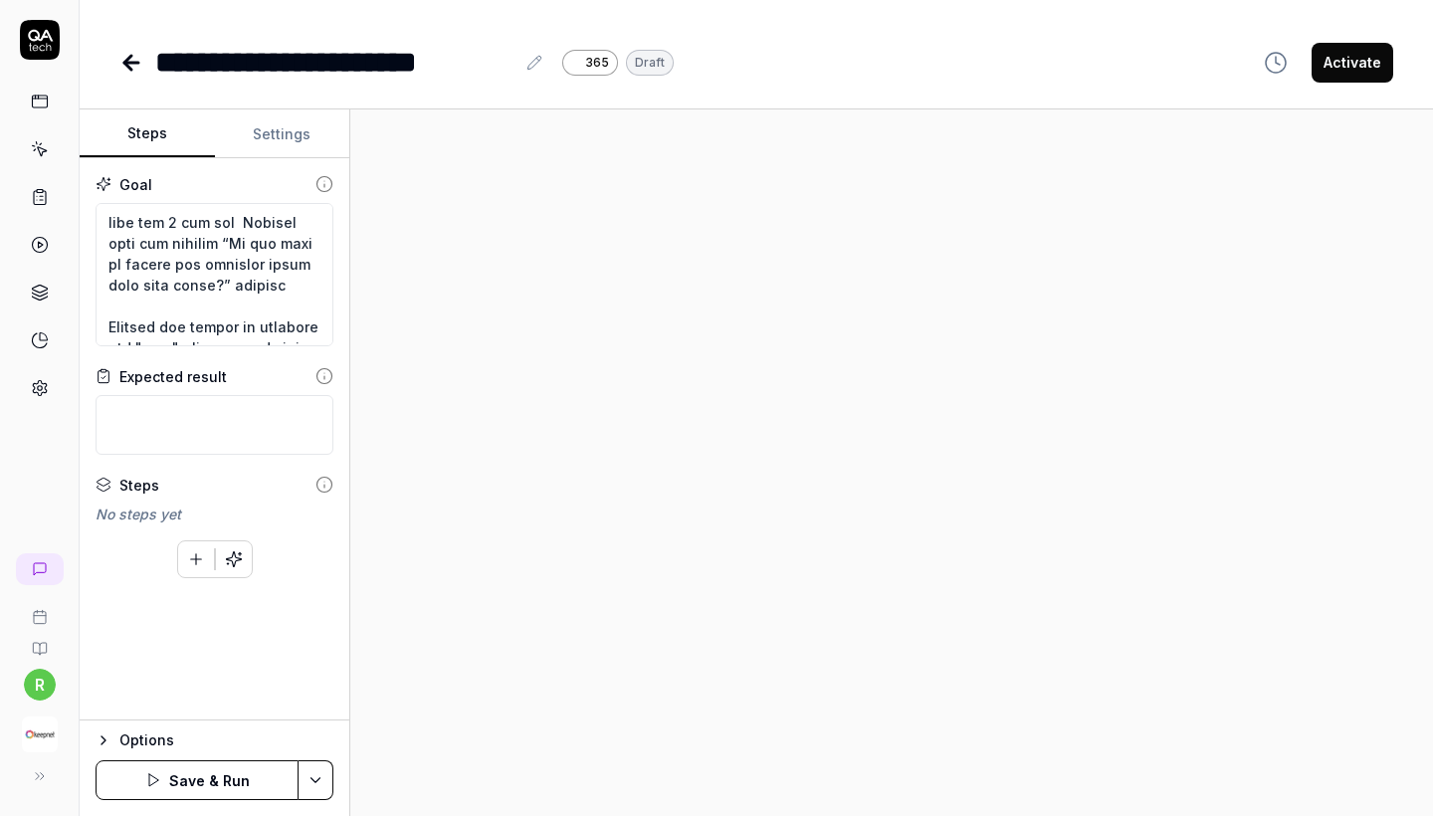
click at [313, 782] on html "**********" at bounding box center [716, 408] width 1433 height 816
click at [195, 651] on div "Save" at bounding box center [219, 643] width 254 height 44
type textarea "*"
click at [38, 386] on circle at bounding box center [39, 388] width 5 height 5
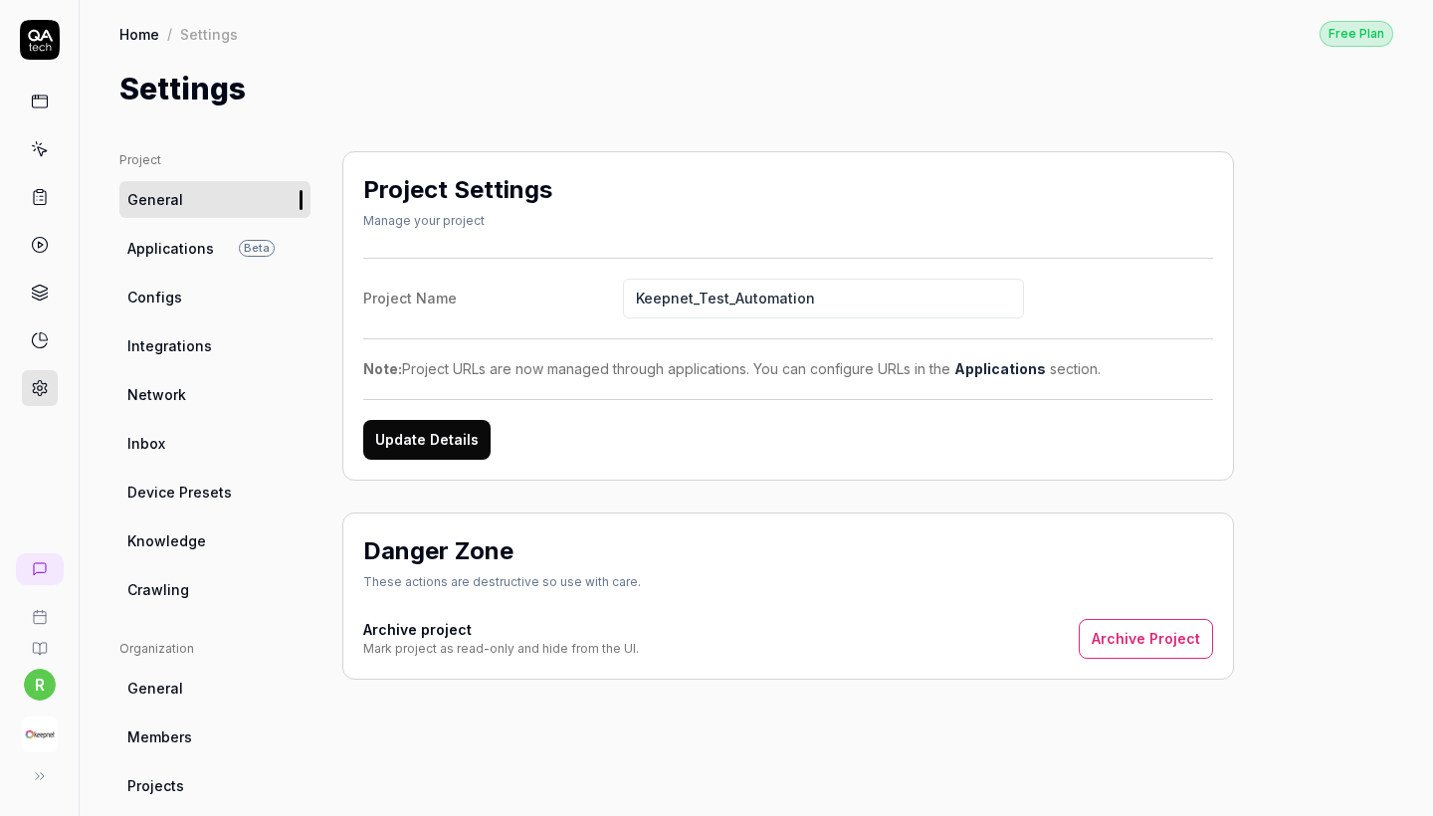
click at [190, 301] on link "Configs" at bounding box center [214, 297] width 191 height 37
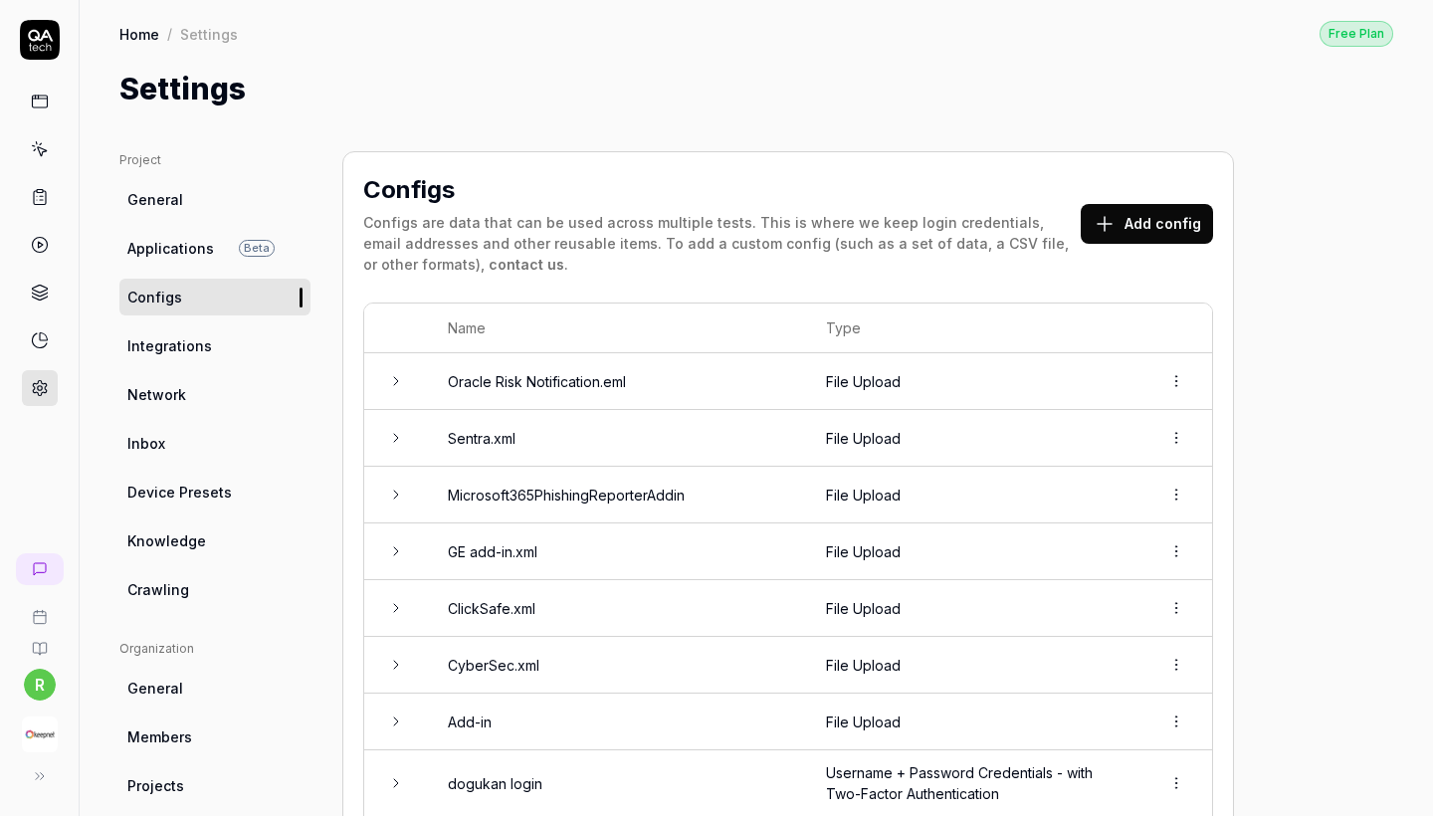
click at [1129, 228] on button "Add config" at bounding box center [1147, 224] width 132 height 40
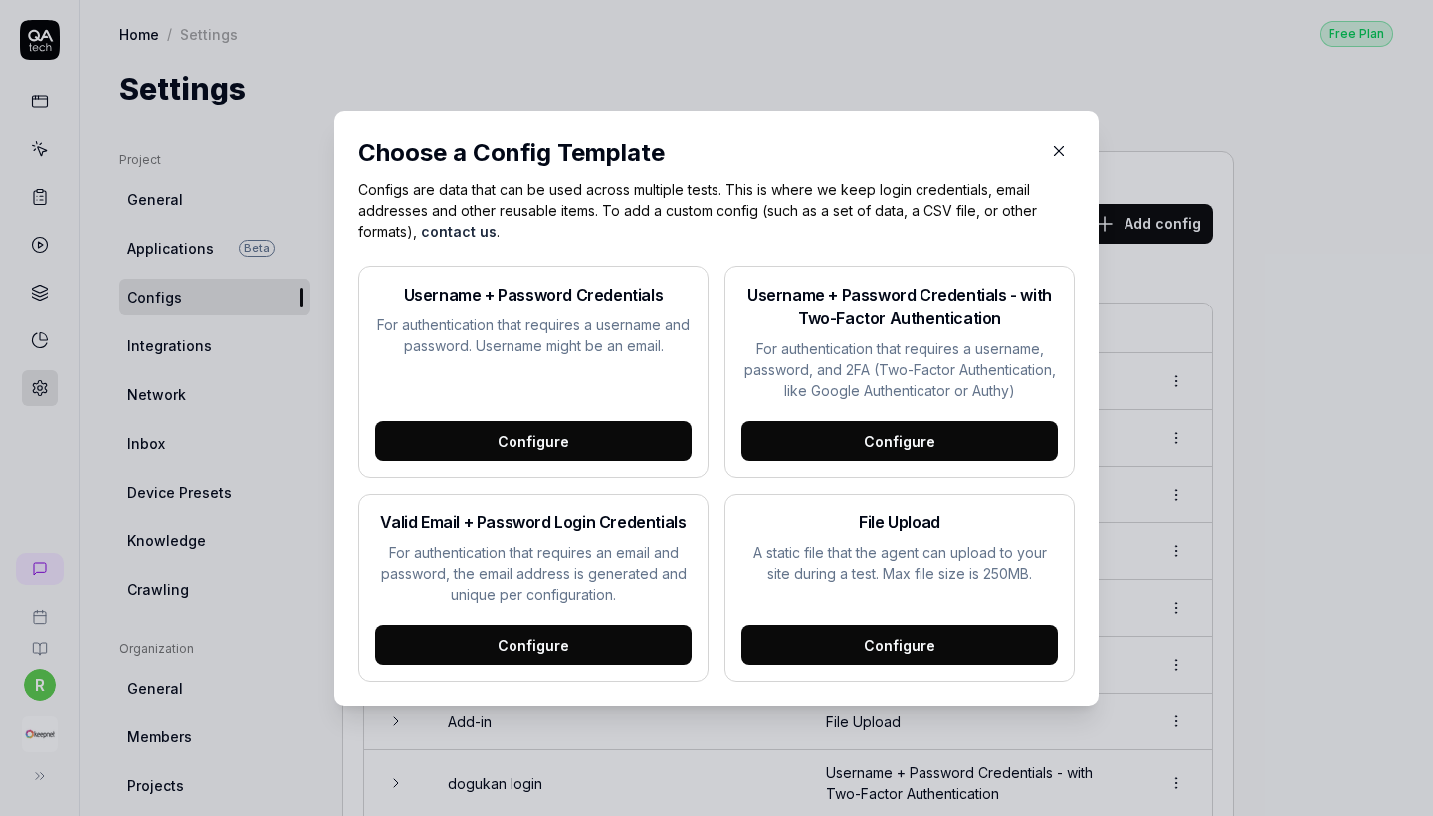
click at [819, 649] on div "Configure" at bounding box center [899, 645] width 316 height 40
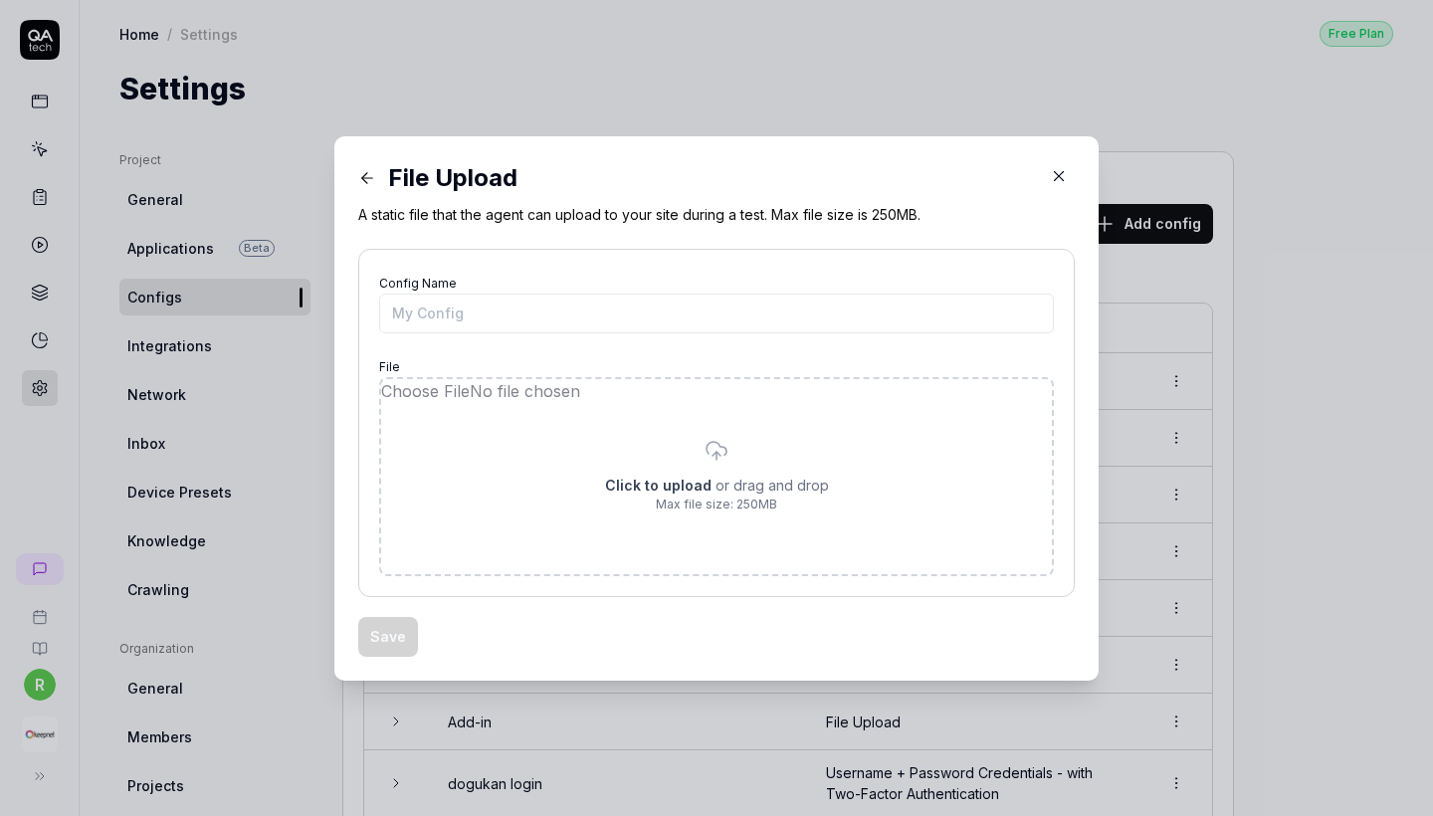
click at [657, 470] on input "file" at bounding box center [716, 476] width 671 height 195
type input "**********"
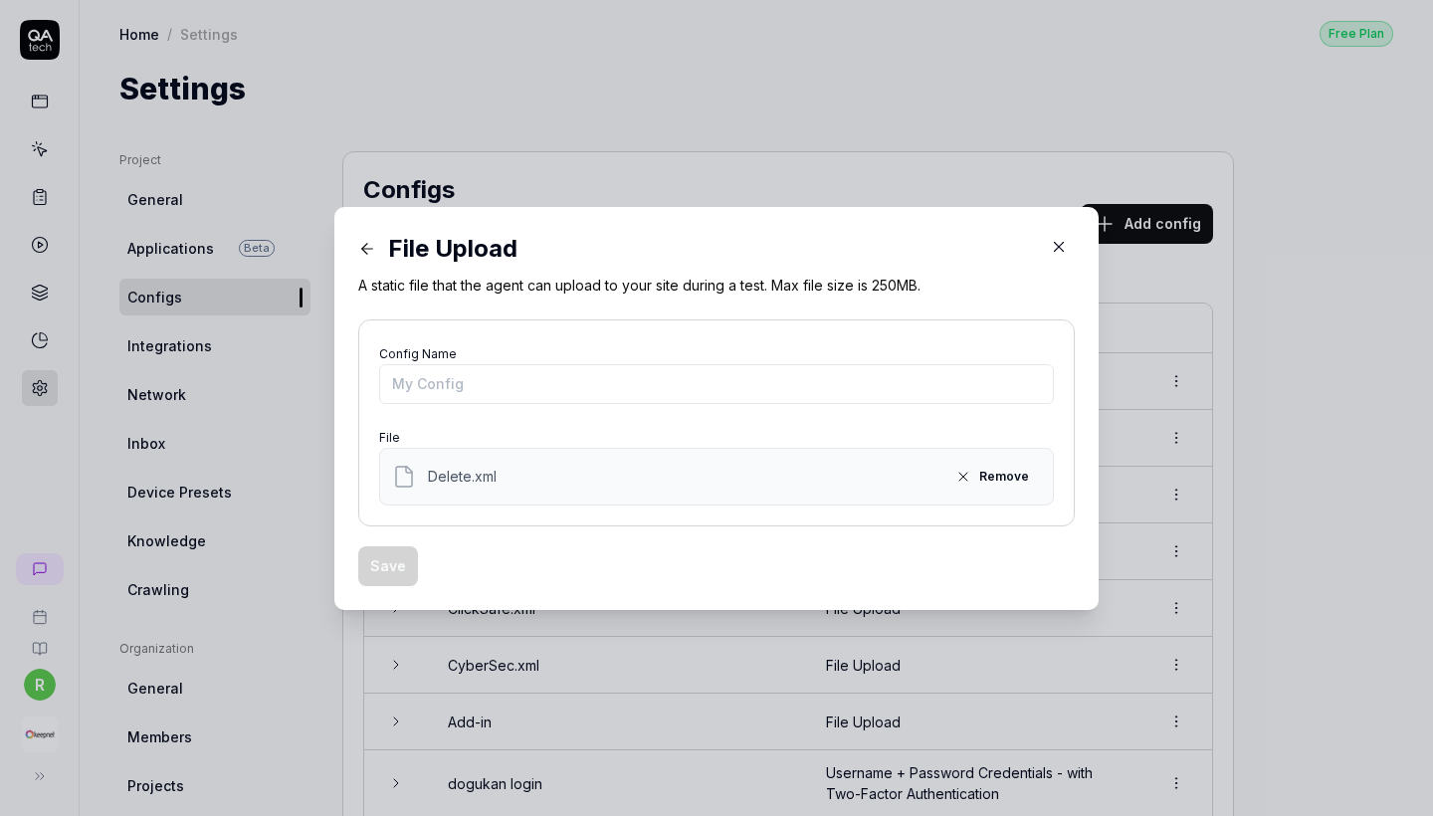
click at [553, 303] on div "File Upload A static file that the agent can upload to your site during a test.…" at bounding box center [716, 408] width 716 height 355
copy span "Delete.xml"
drag, startPoint x: 505, startPoint y: 488, endPoint x: 422, endPoint y: 478, distance: 83.2
click at [422, 478] on div "Delete.xml Remove" at bounding box center [716, 477] width 649 height 32
click at [446, 403] on input "Config Name" at bounding box center [716, 384] width 675 height 40
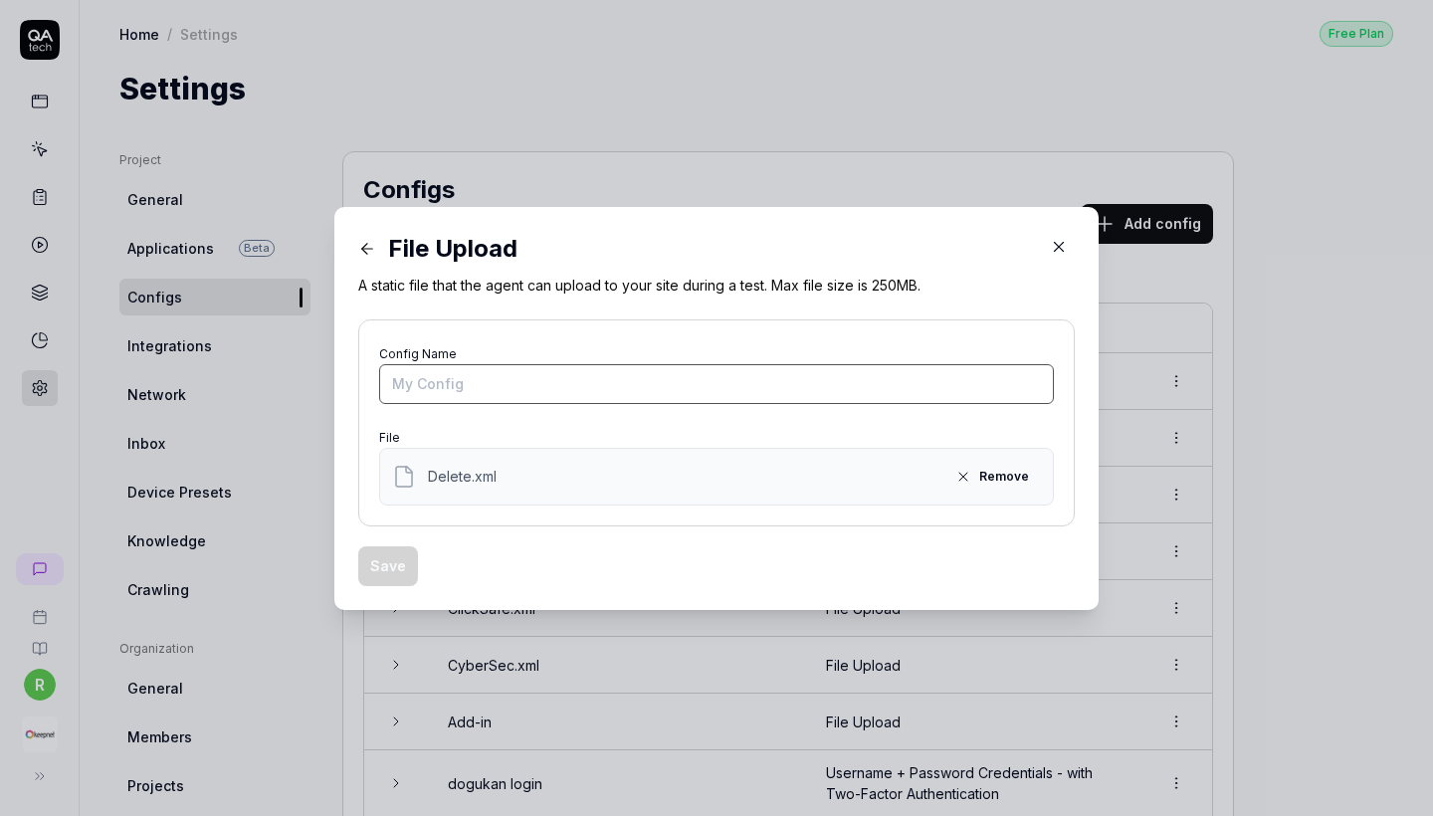
paste input "Delete.xml"
type input "Delete.xml"
click at [395, 578] on button "Save" at bounding box center [388, 566] width 60 height 40
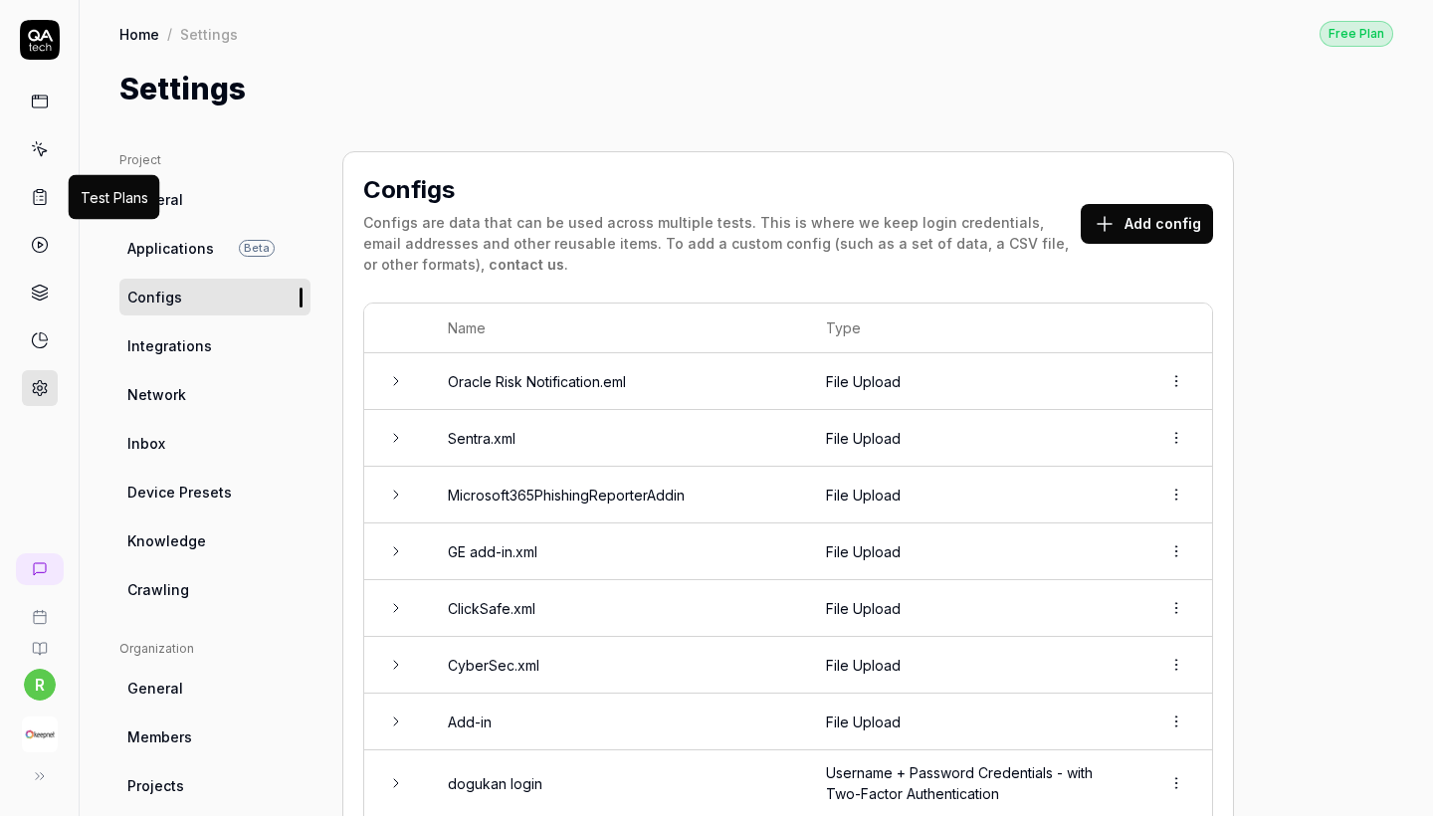
click at [44, 199] on icon at bounding box center [40, 197] width 18 height 18
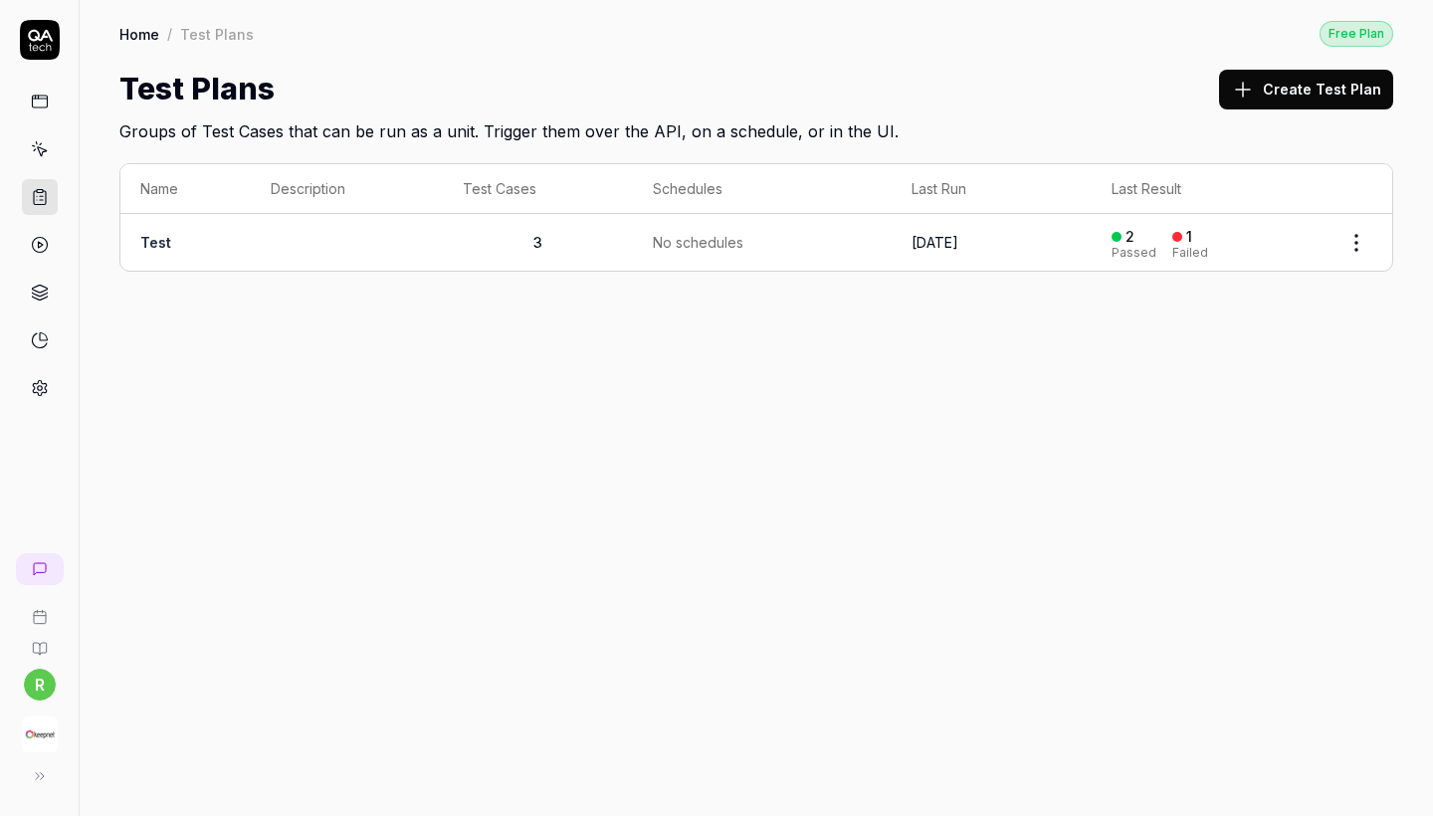
click at [53, 103] on link at bounding box center [40, 102] width 36 height 36
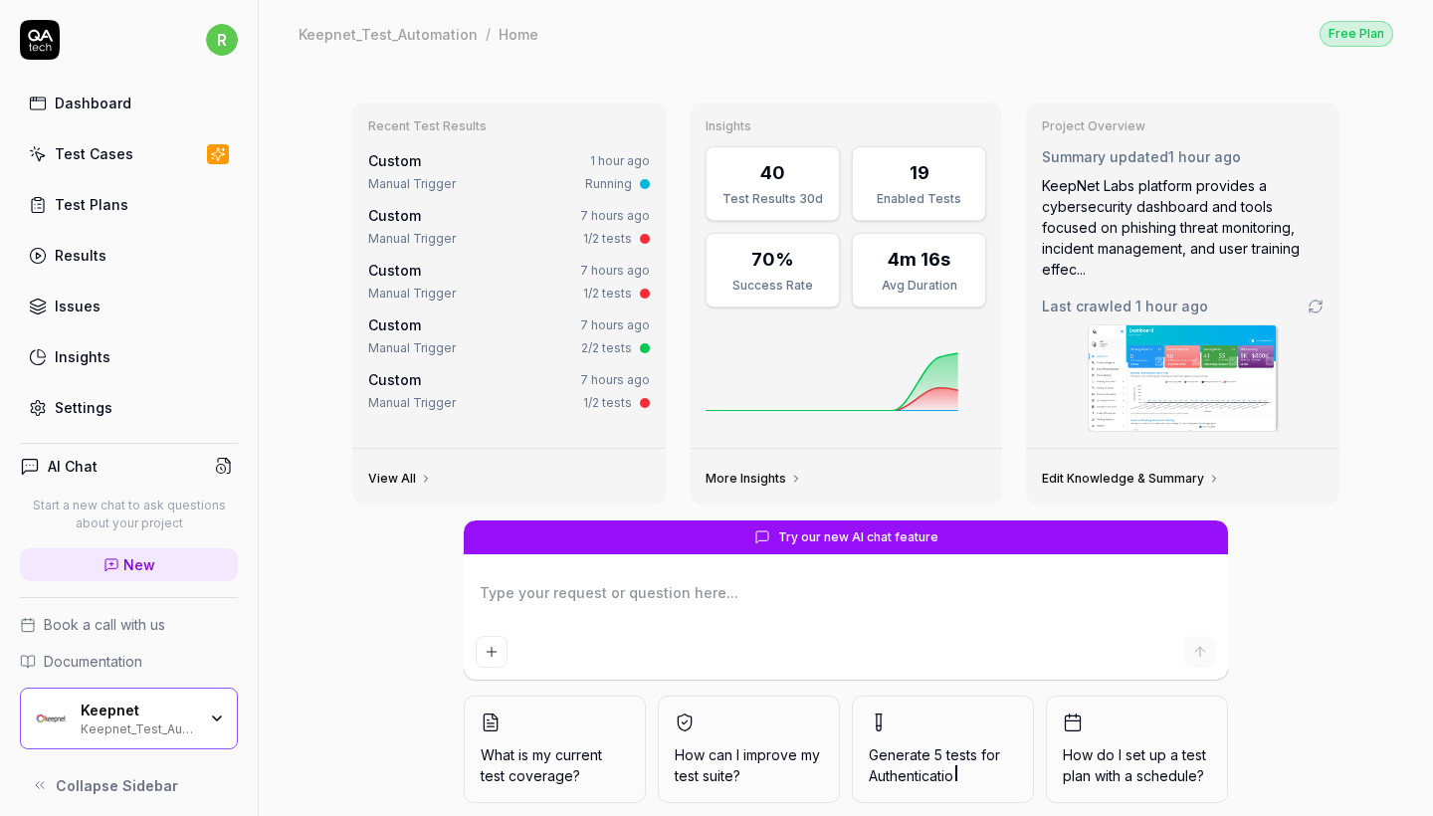
click at [62, 169] on link "Test Cases" at bounding box center [129, 153] width 218 height 39
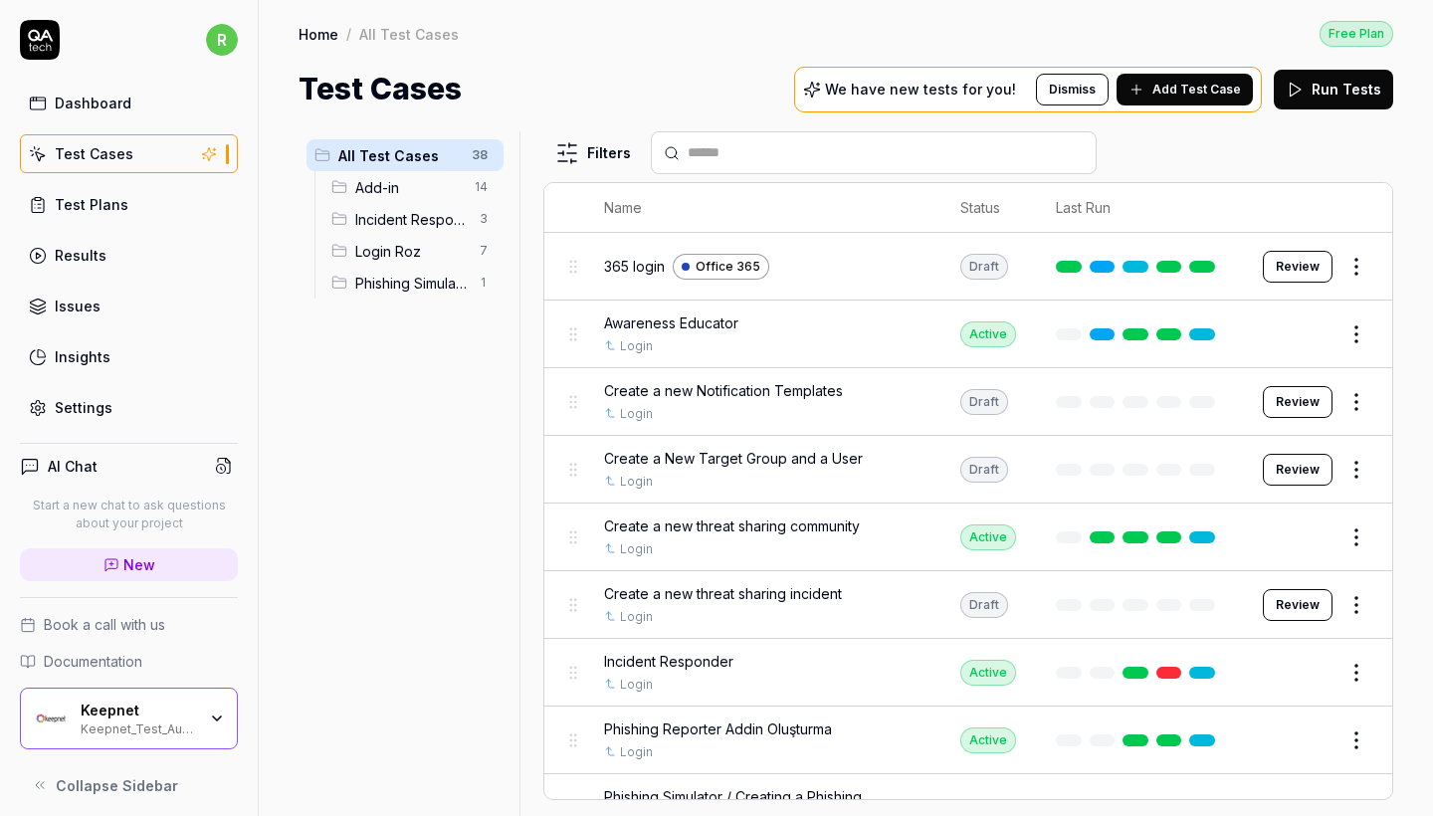
click at [426, 197] on span "Add-in" at bounding box center [408, 187] width 107 height 21
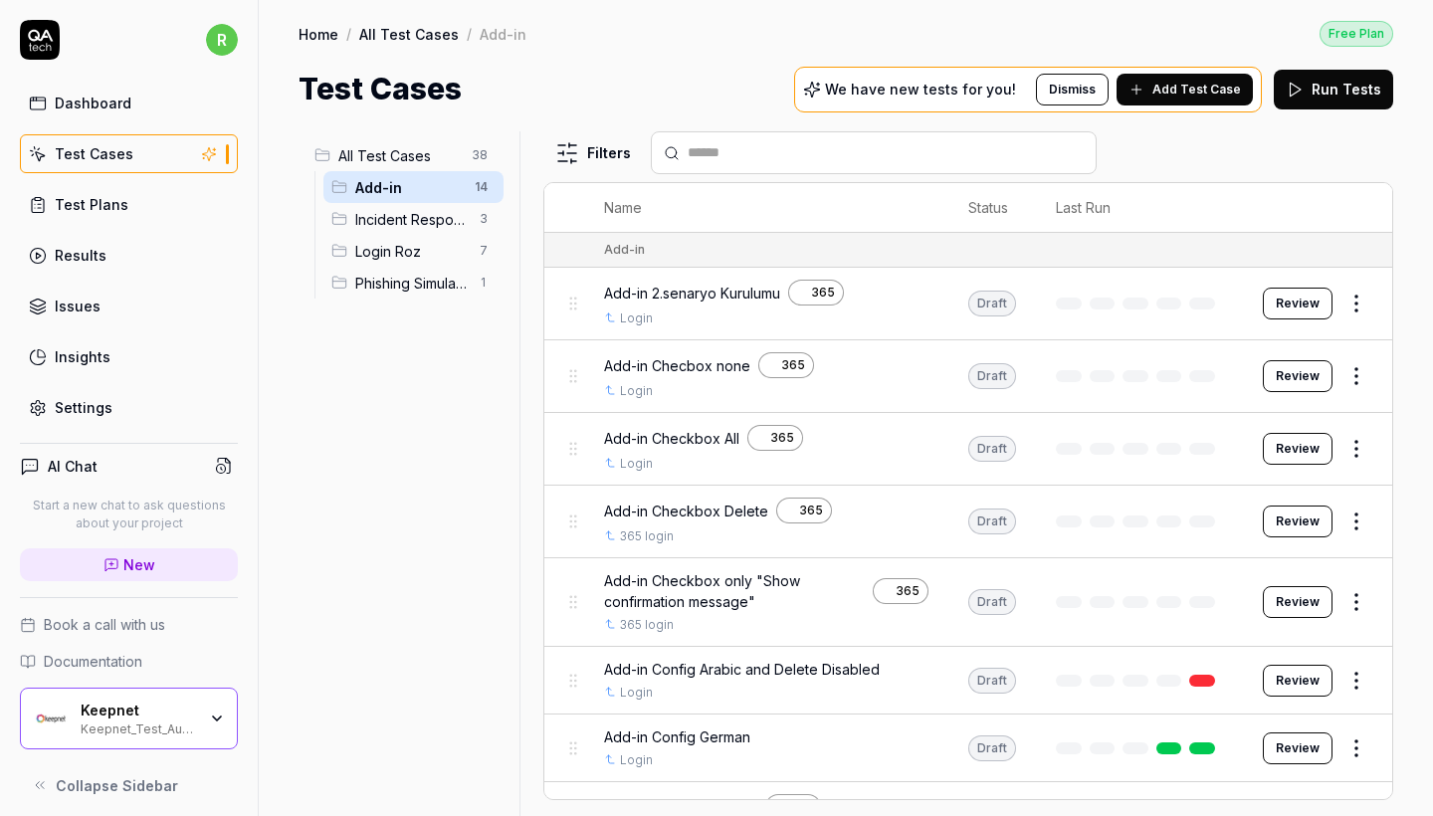
click at [1360, 516] on html "r Dashboard Test Cases Test Plans Results Issues Insights Settings AI Chat Star…" at bounding box center [716, 408] width 1433 height 816
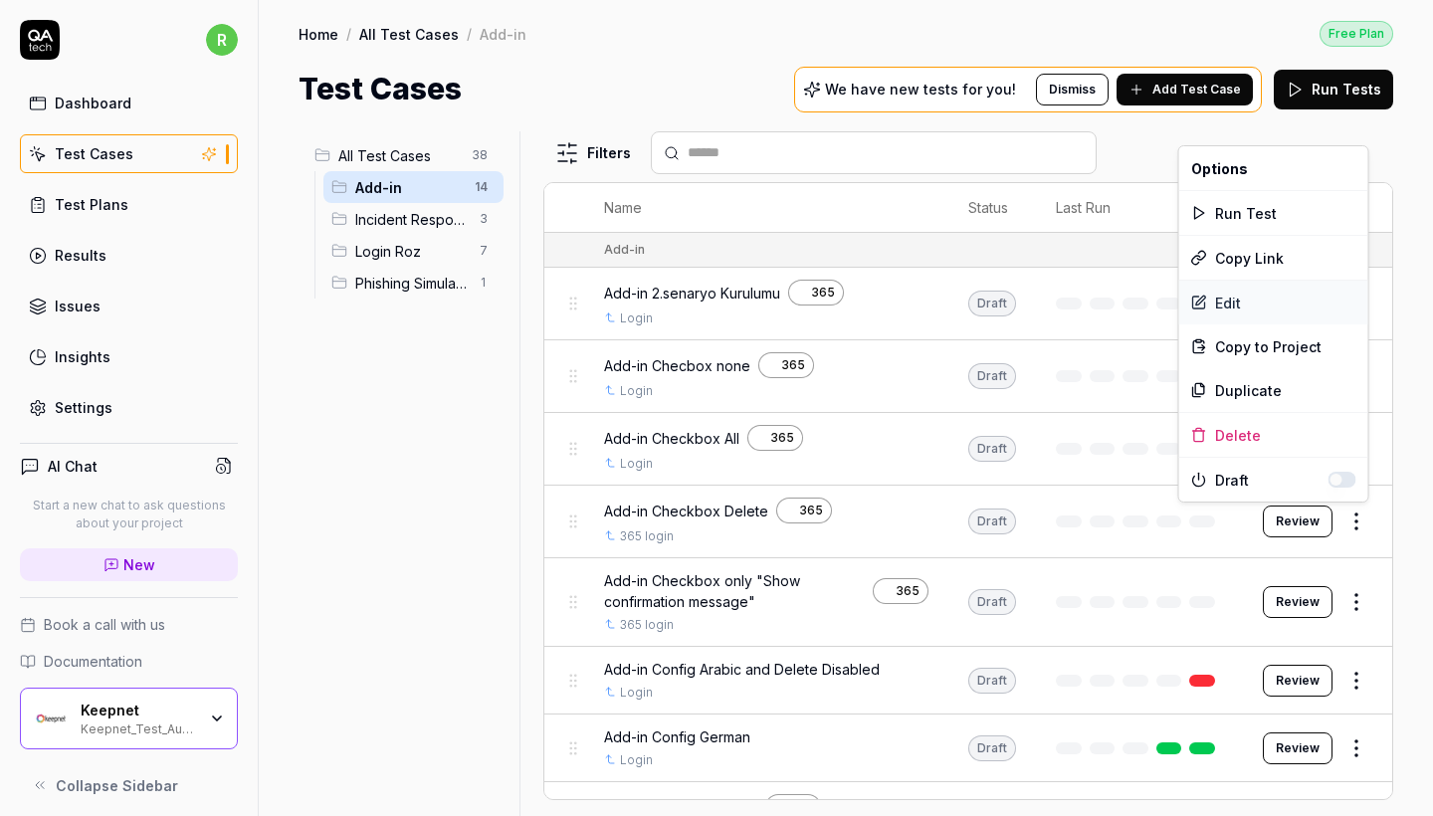
click at [1231, 289] on div "Edit" at bounding box center [1273, 303] width 189 height 44
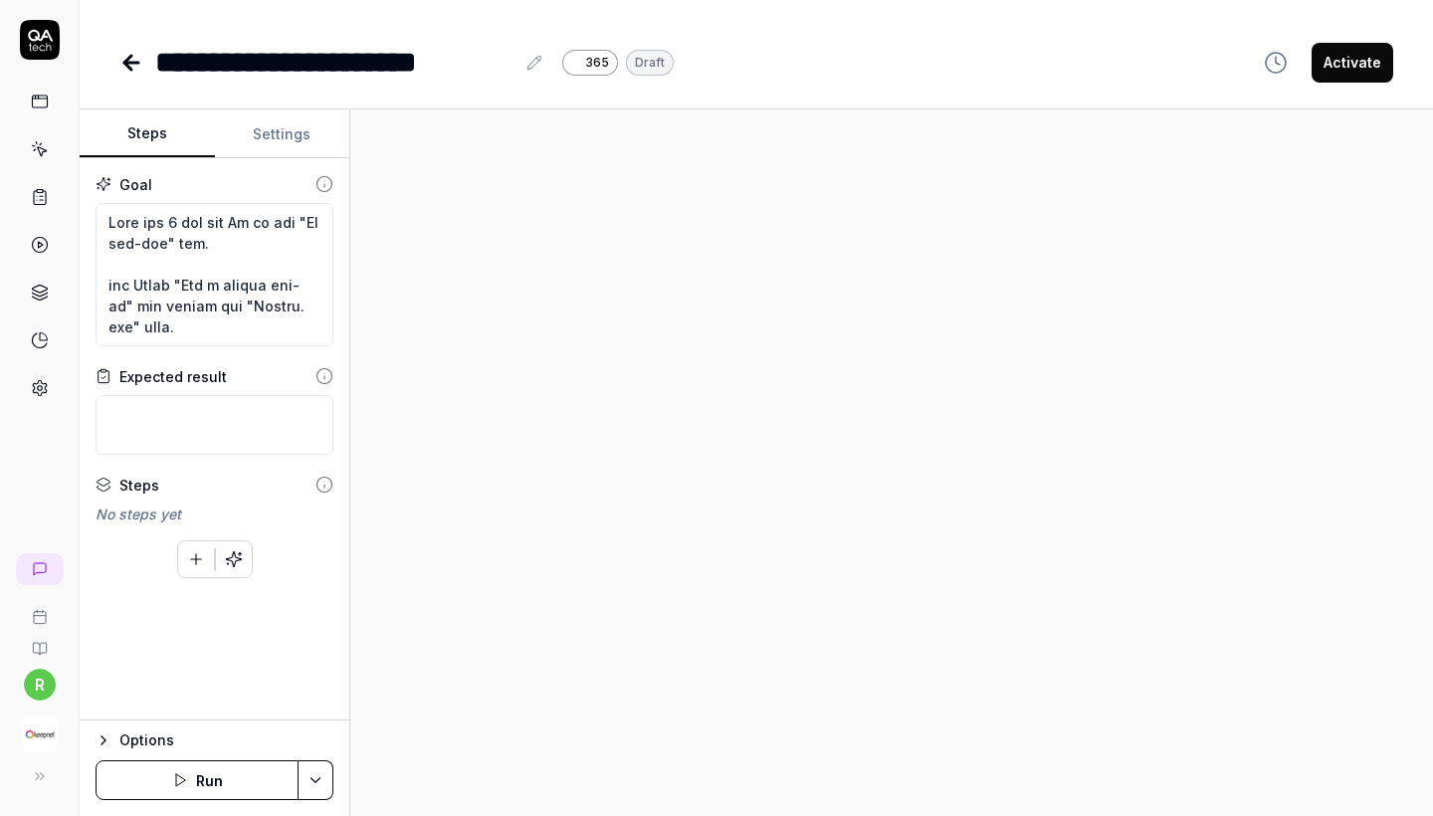
click at [282, 126] on button "Settings" at bounding box center [282, 134] width 135 height 48
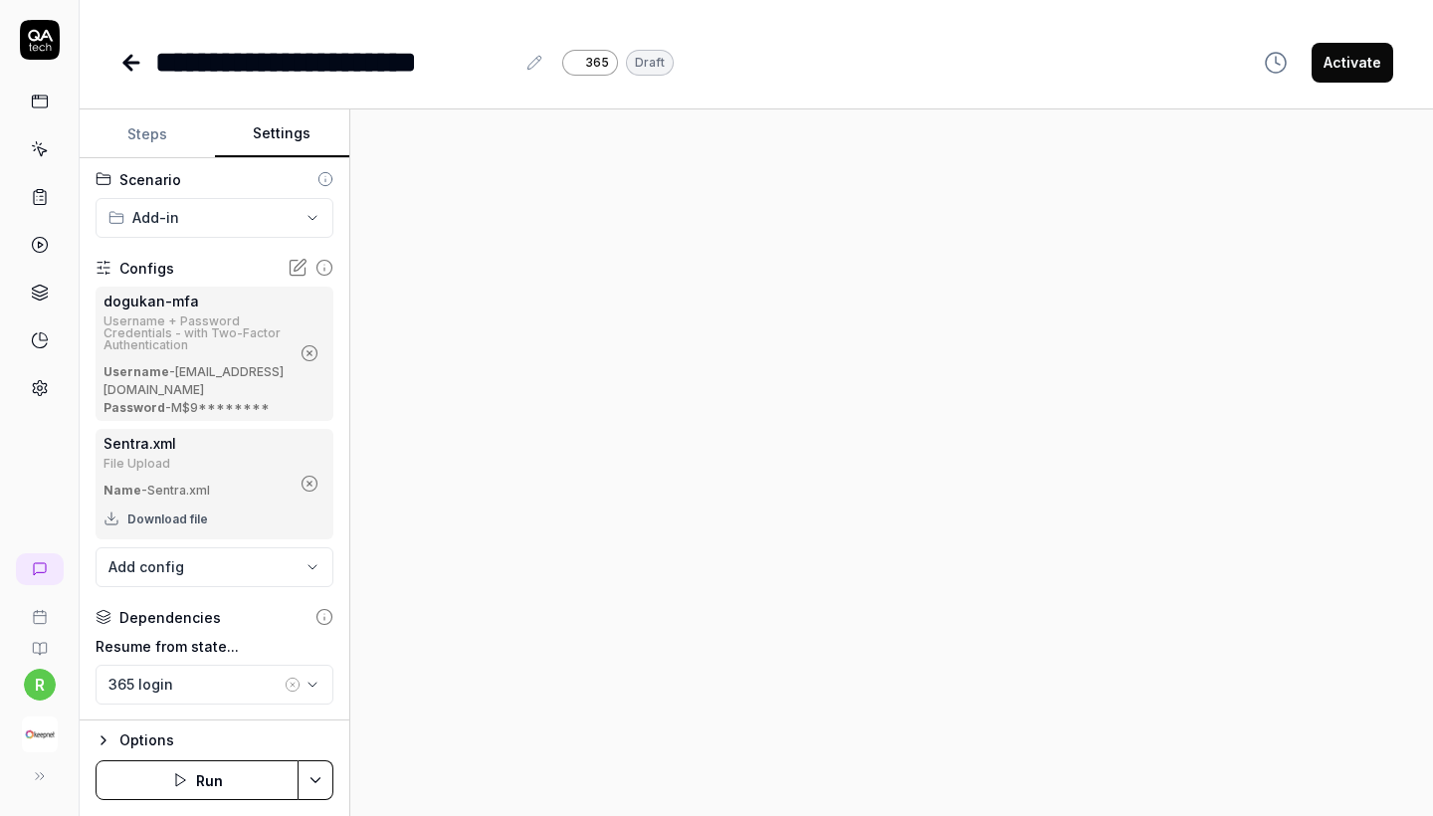
scroll to position [93, 0]
click at [313, 493] on icon "button" at bounding box center [310, 485] width 18 height 18
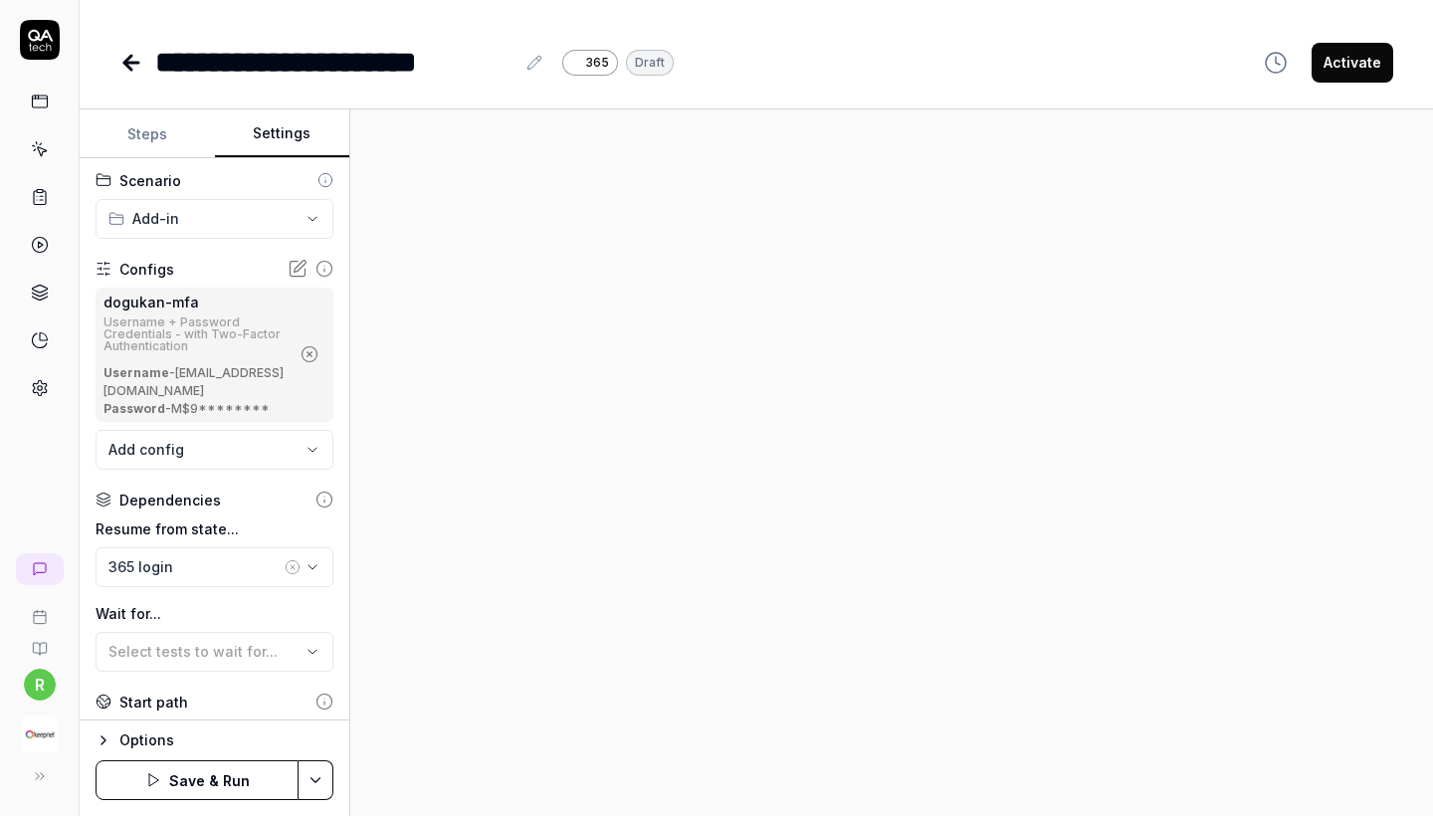
click at [276, 454] on body "**********" at bounding box center [716, 408] width 1433 height 816
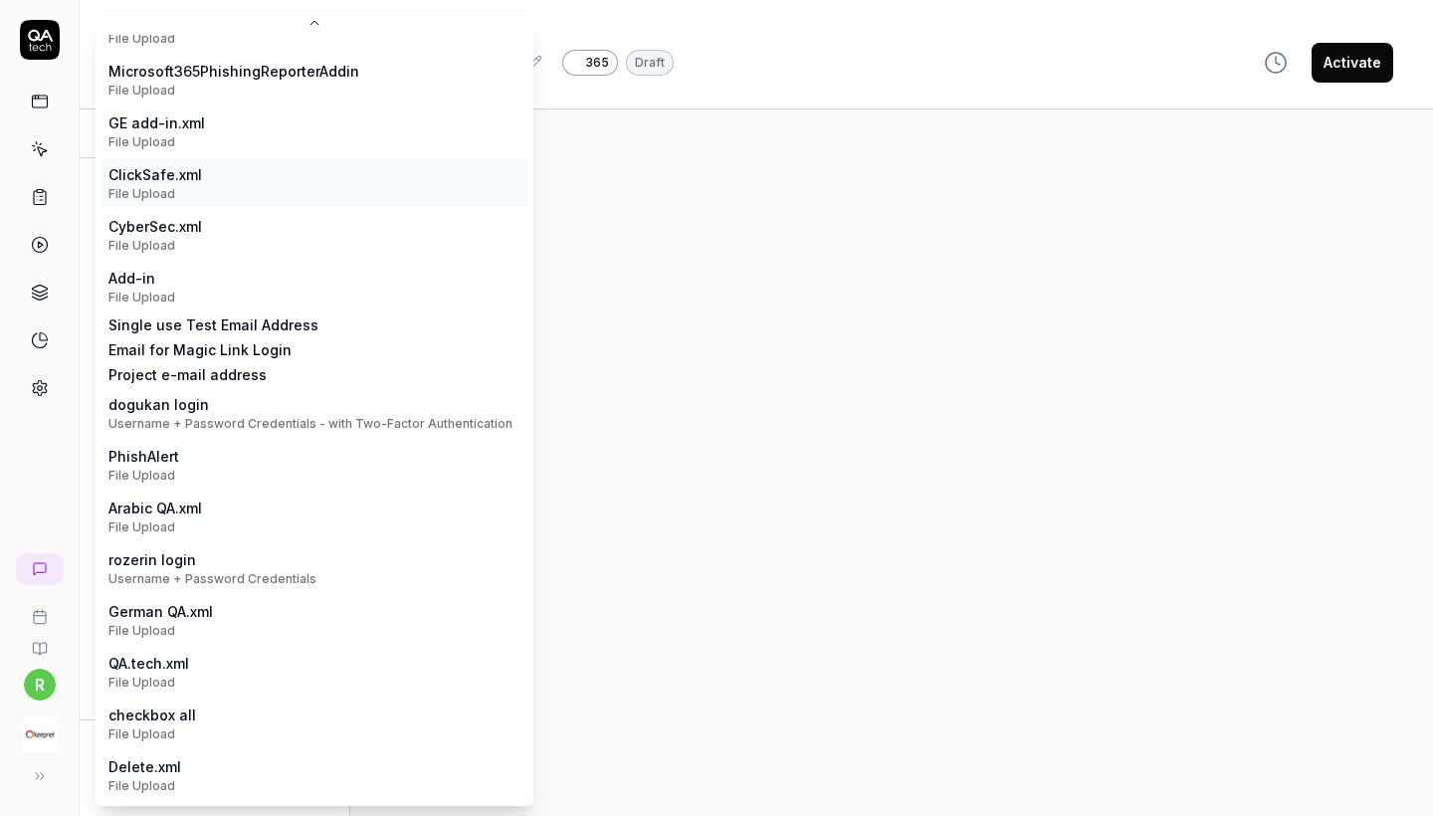
scroll to position [89, 0]
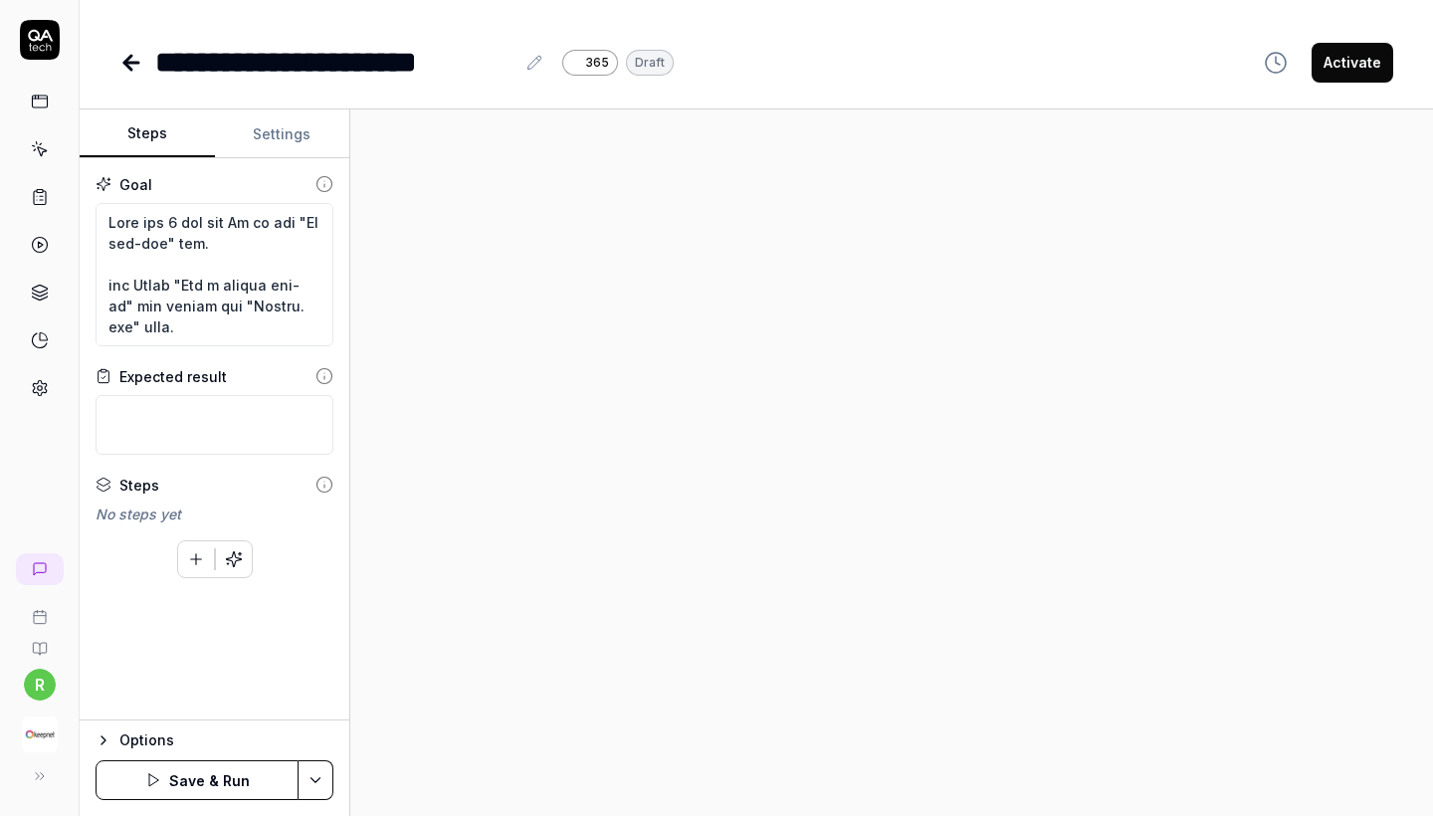
click at [169, 142] on button "Steps" at bounding box center [147, 134] width 135 height 48
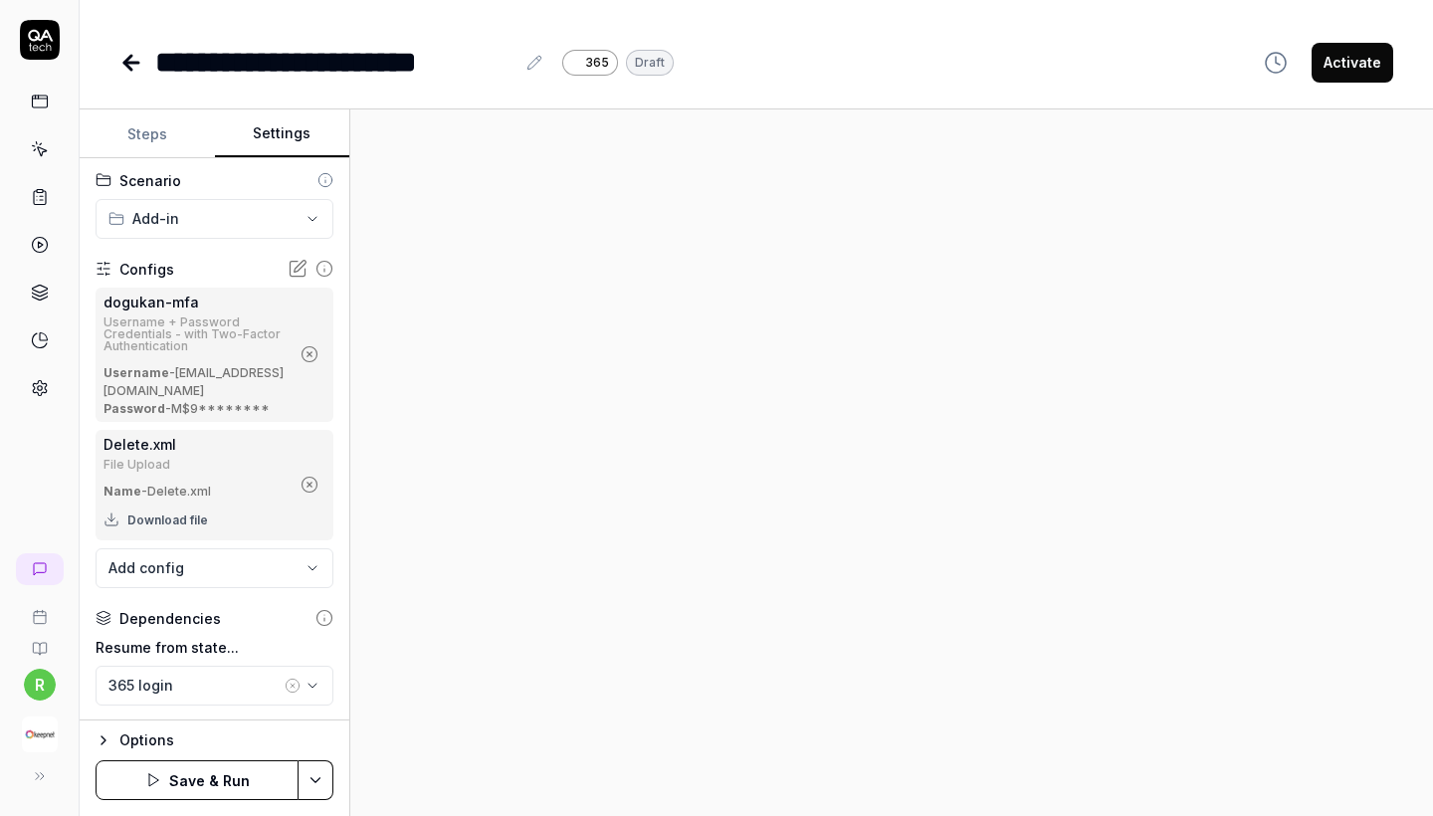
click at [298, 138] on button "Settings" at bounding box center [282, 134] width 135 height 48
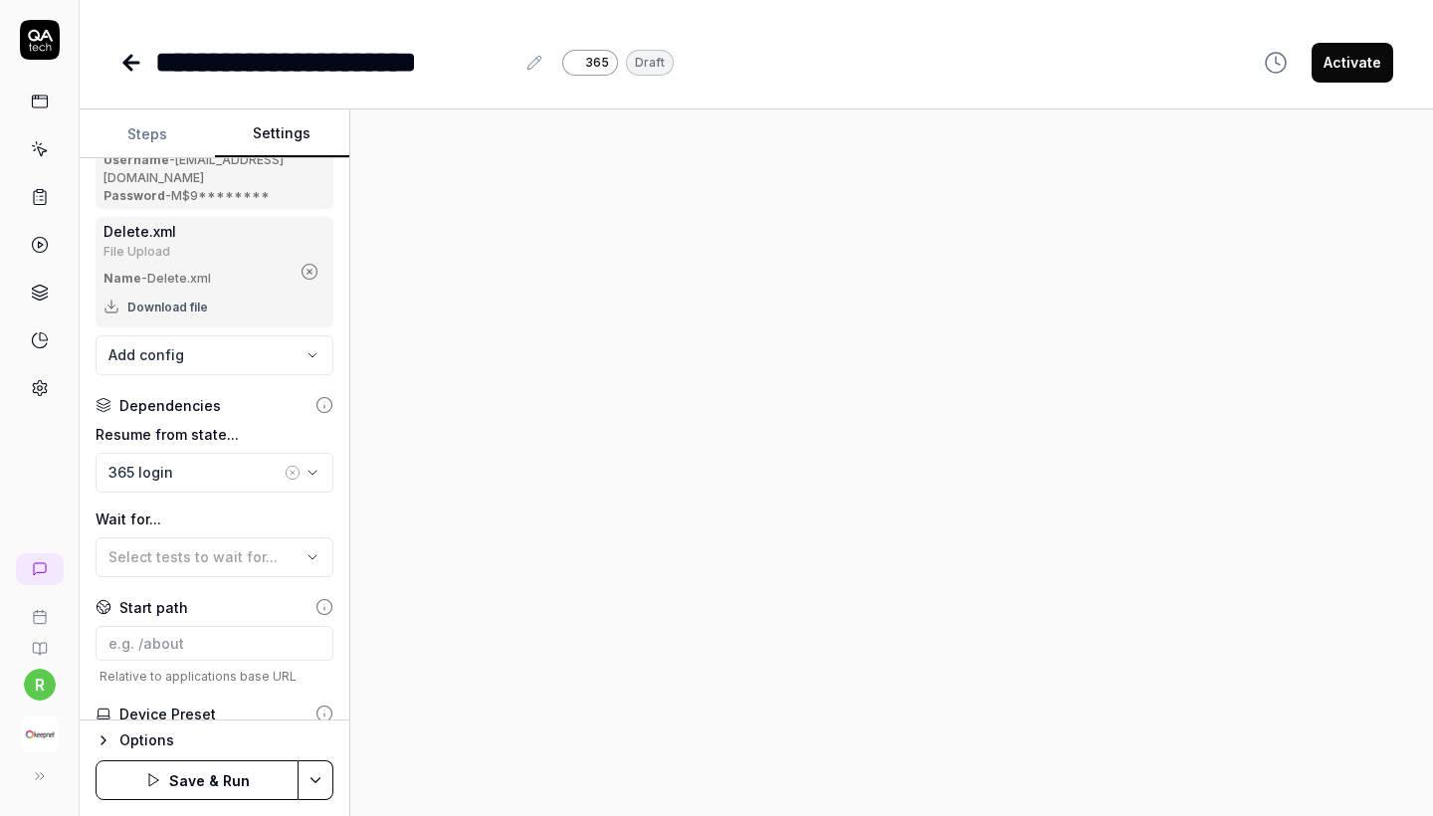
scroll to position [350, 0]
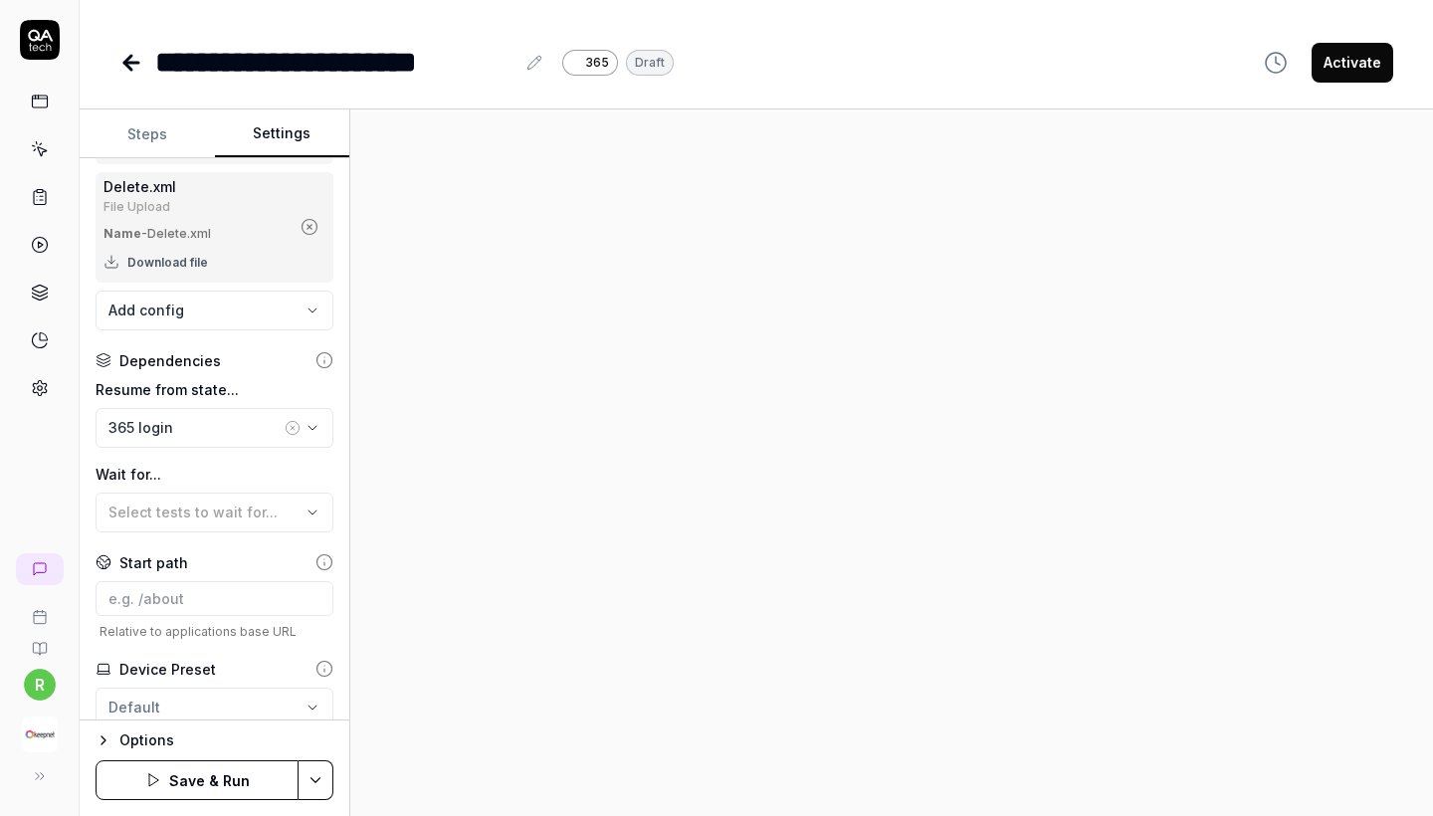
click at [195, 777] on button "Save & Run" at bounding box center [197, 780] width 203 height 40
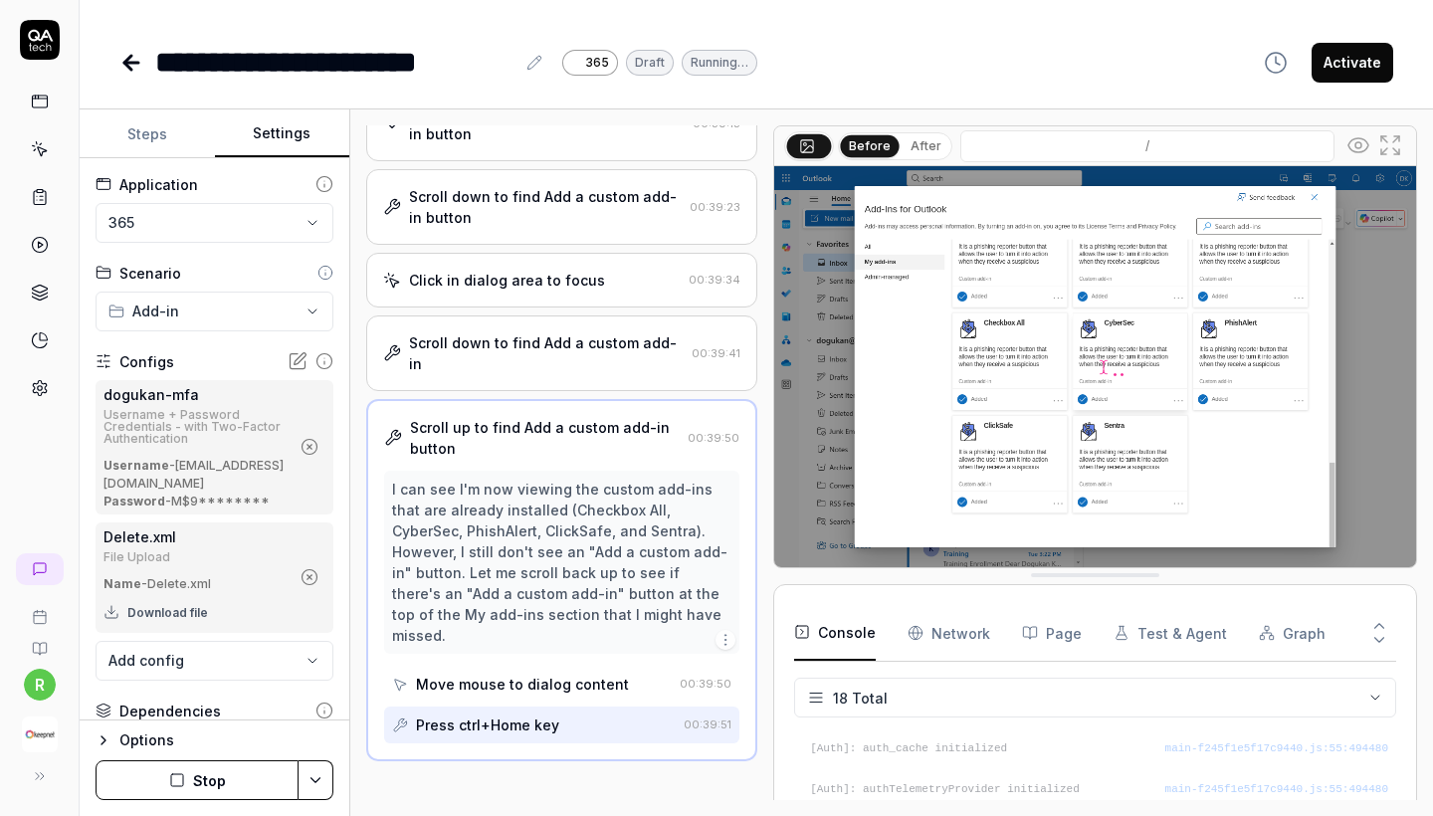
scroll to position [321, 0]
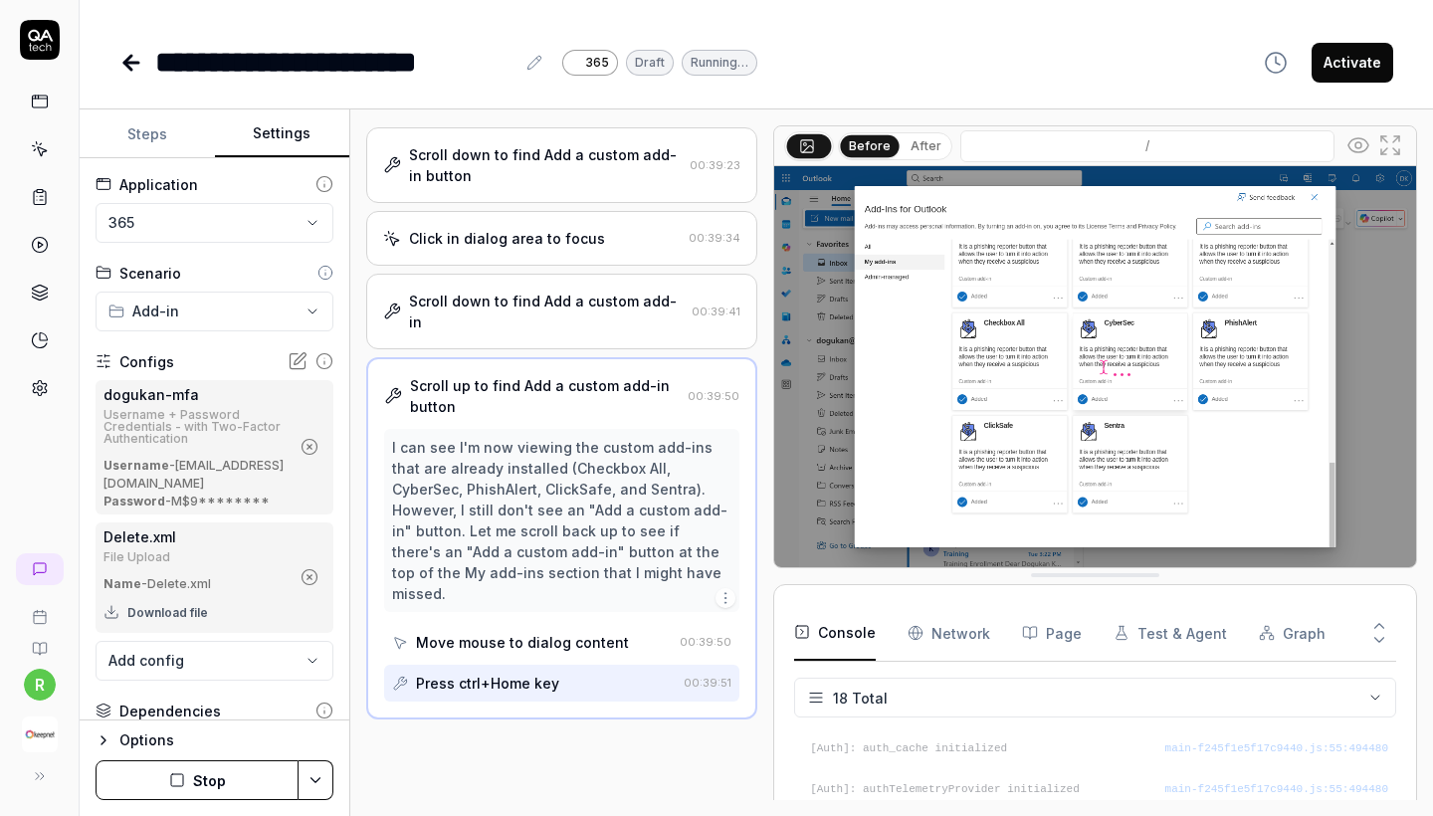
click at [165, 129] on button "Steps" at bounding box center [147, 134] width 135 height 48
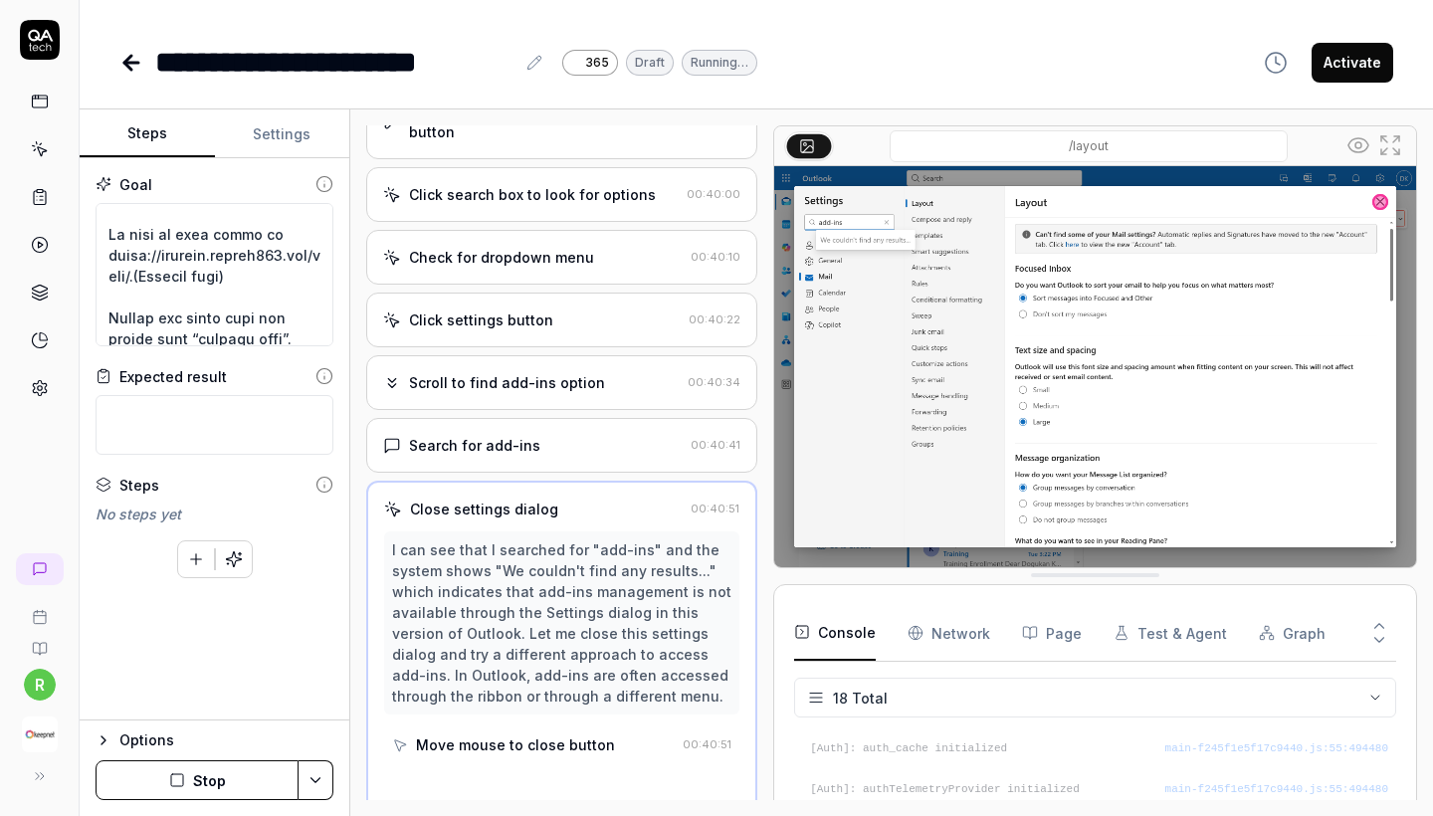
scroll to position [0, 0]
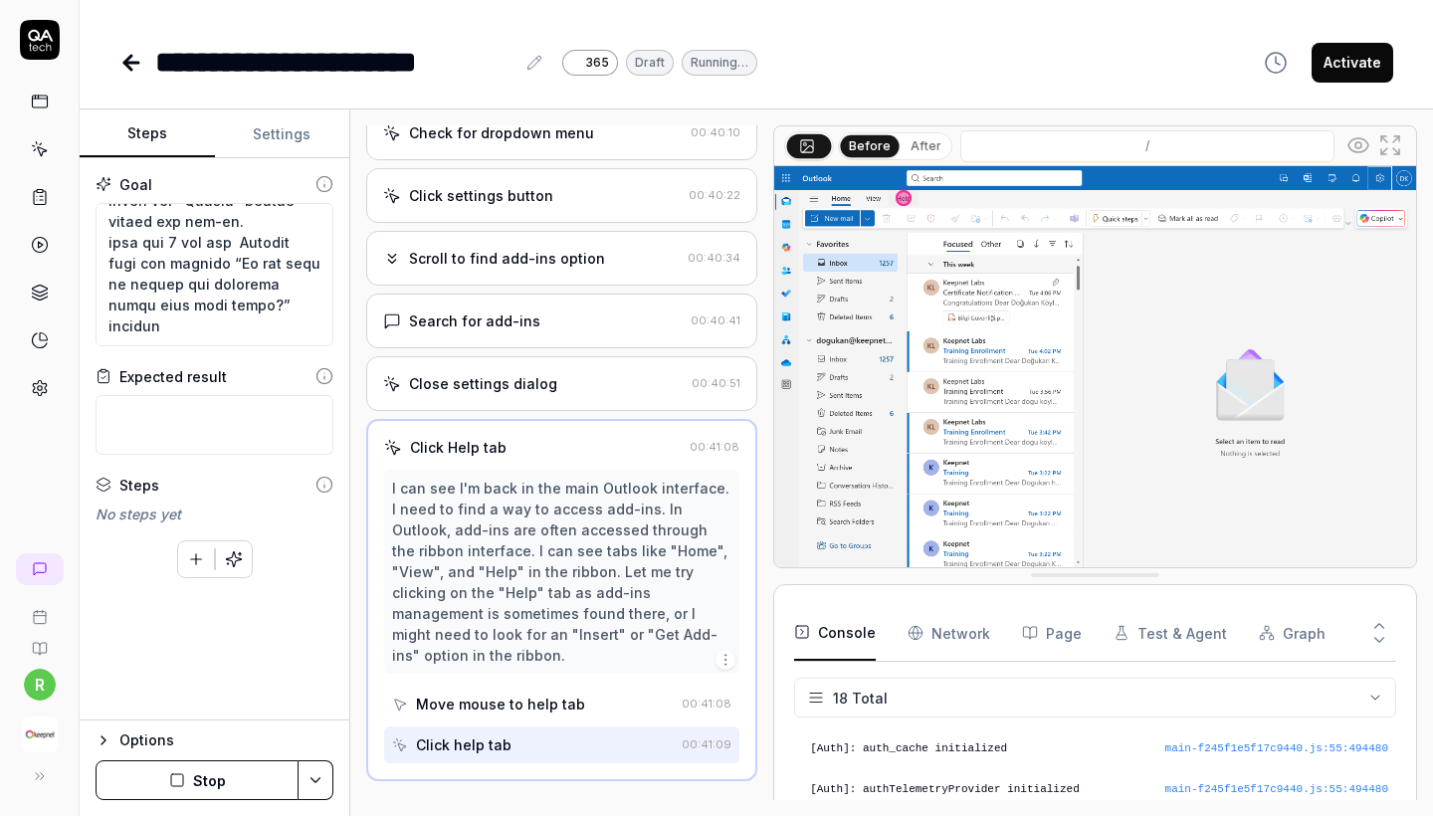
click at [197, 778] on button "Stop" at bounding box center [197, 780] width 203 height 40
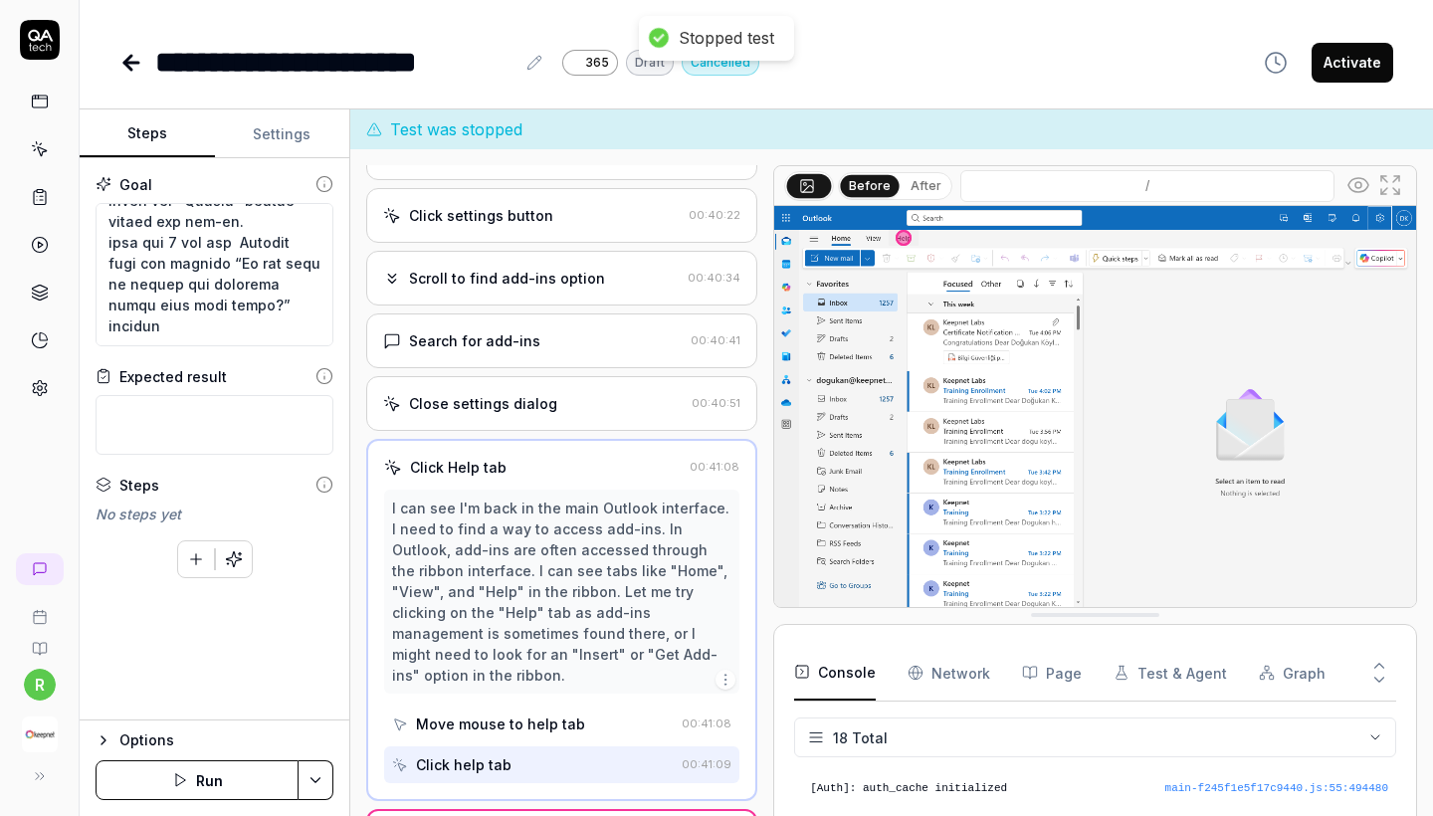
click at [197, 778] on button "Run" at bounding box center [197, 780] width 203 height 40
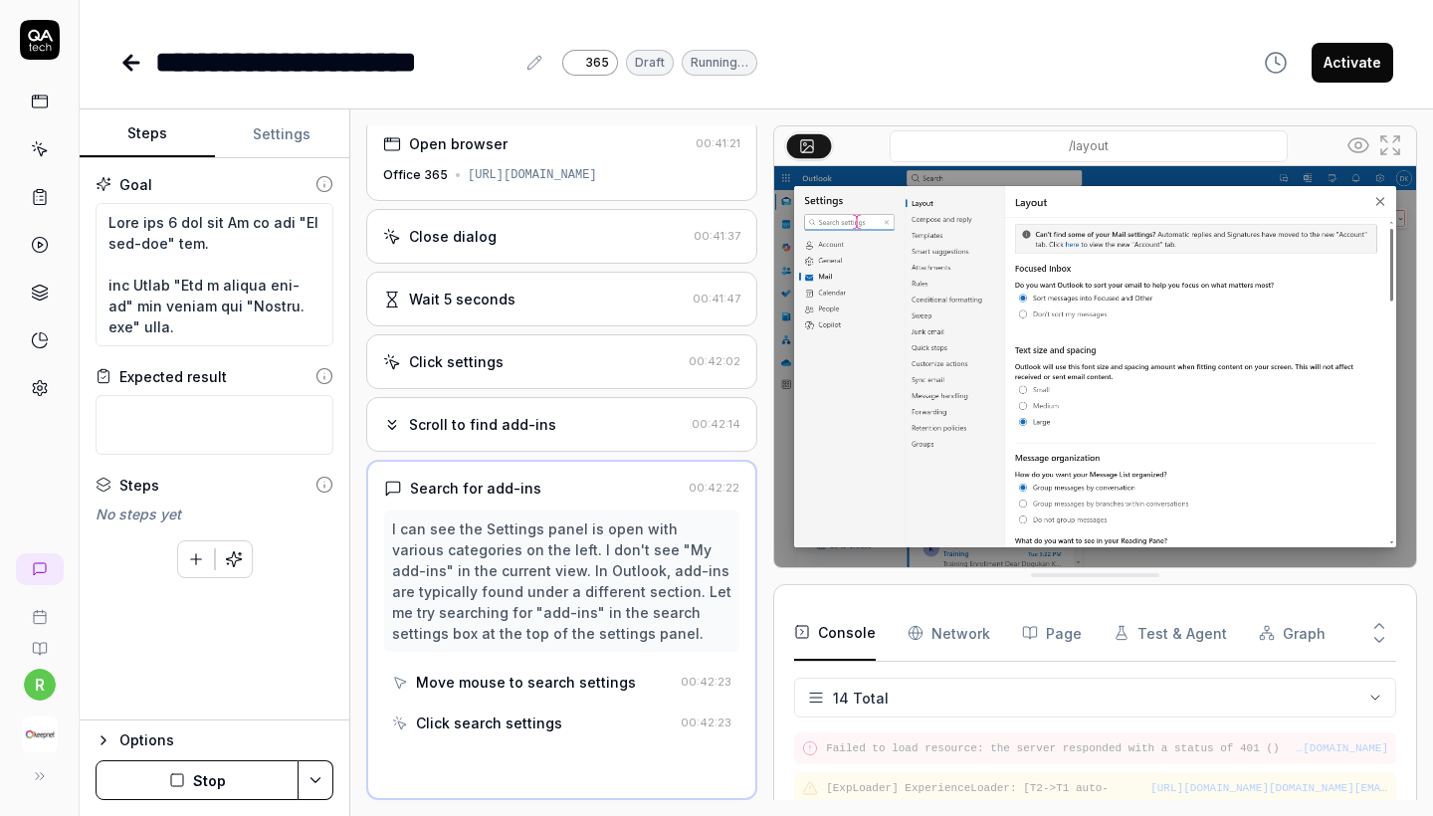
scroll to position [27, 0]
click at [494, 274] on div "Wait 5 seconds 00:41:47" at bounding box center [561, 299] width 391 height 55
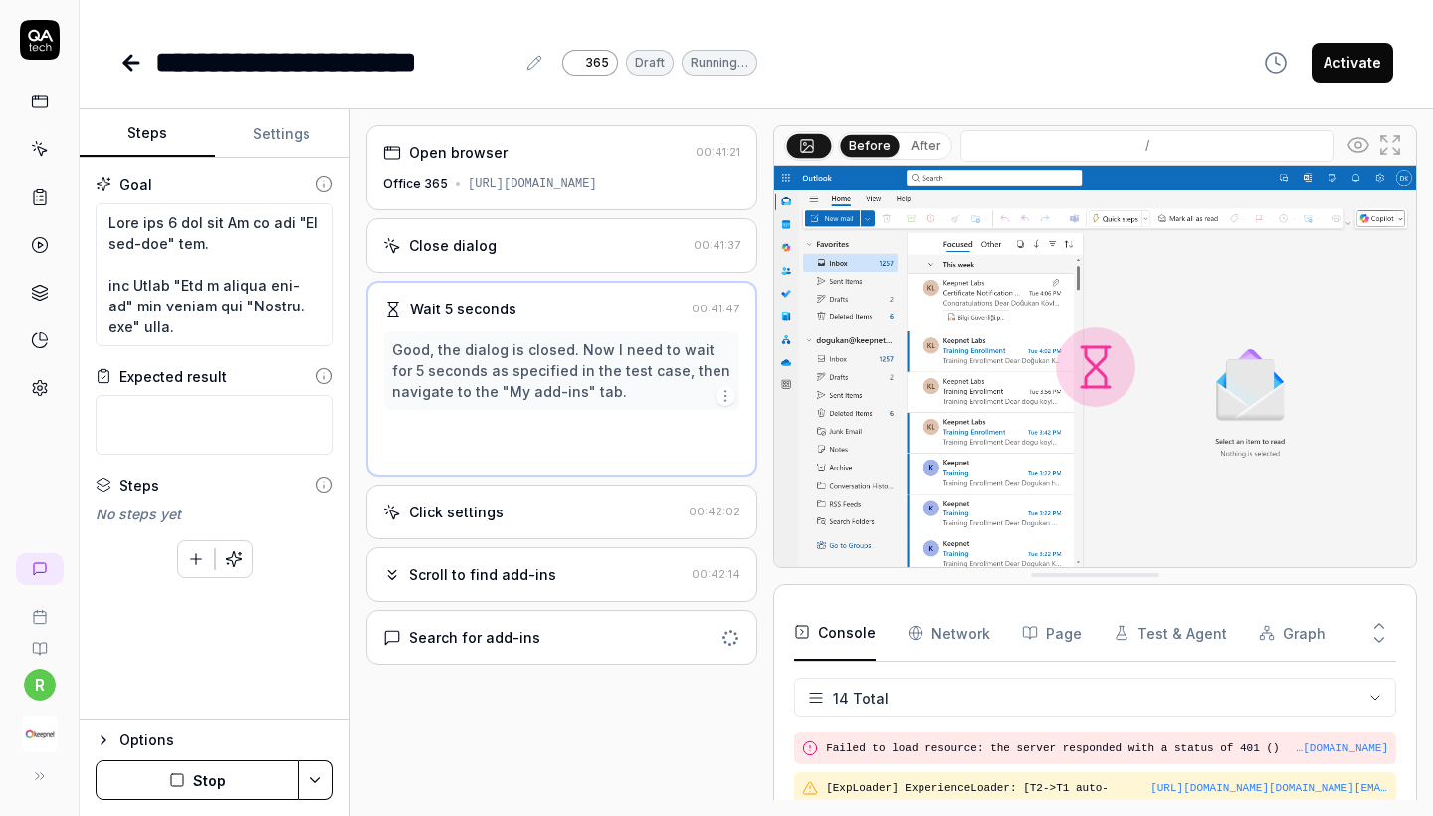
scroll to position [0, 0]
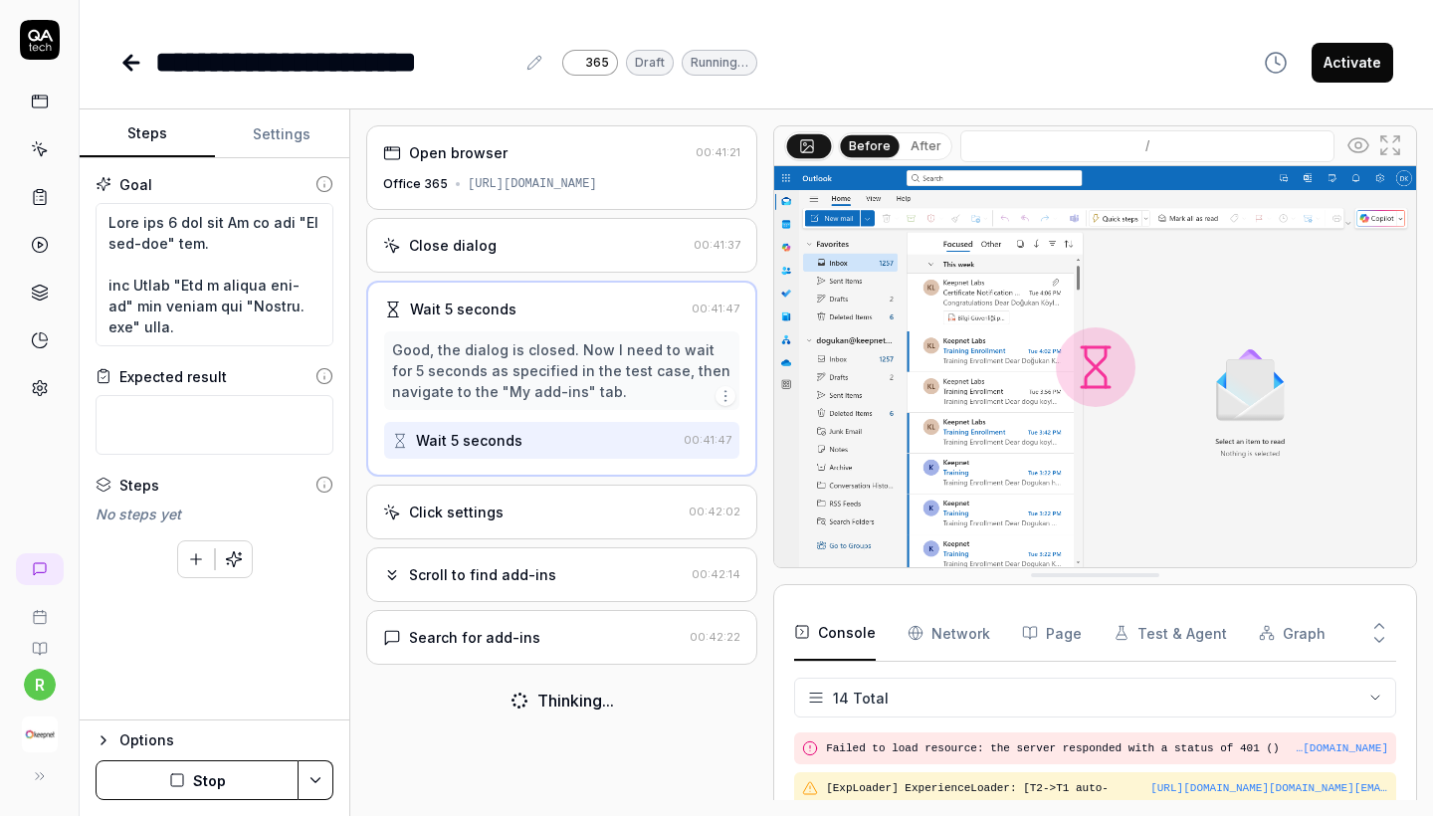
click at [504, 256] on div "Close dialog" at bounding box center [534, 245] width 303 height 21
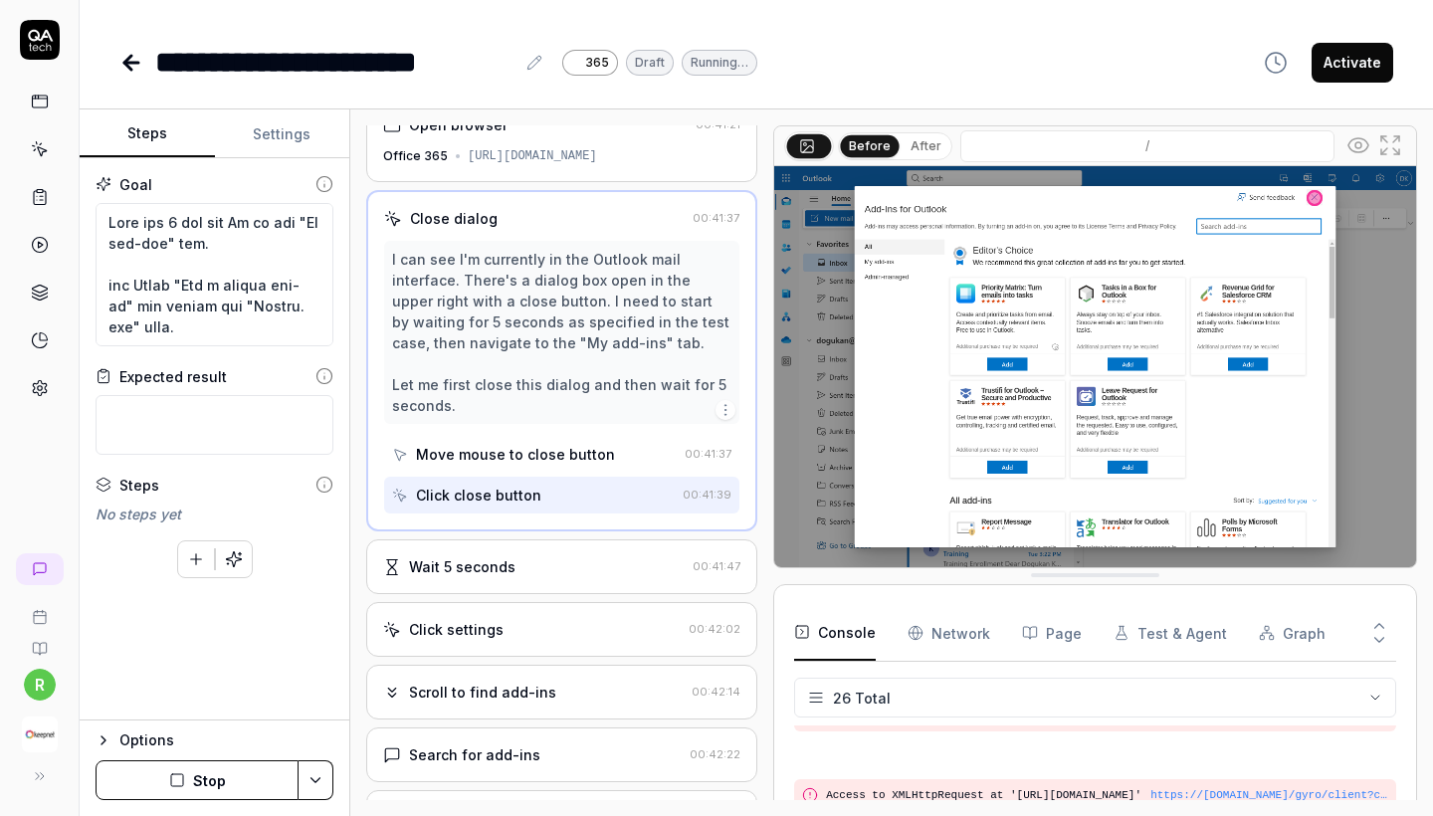
scroll to position [1175, 0]
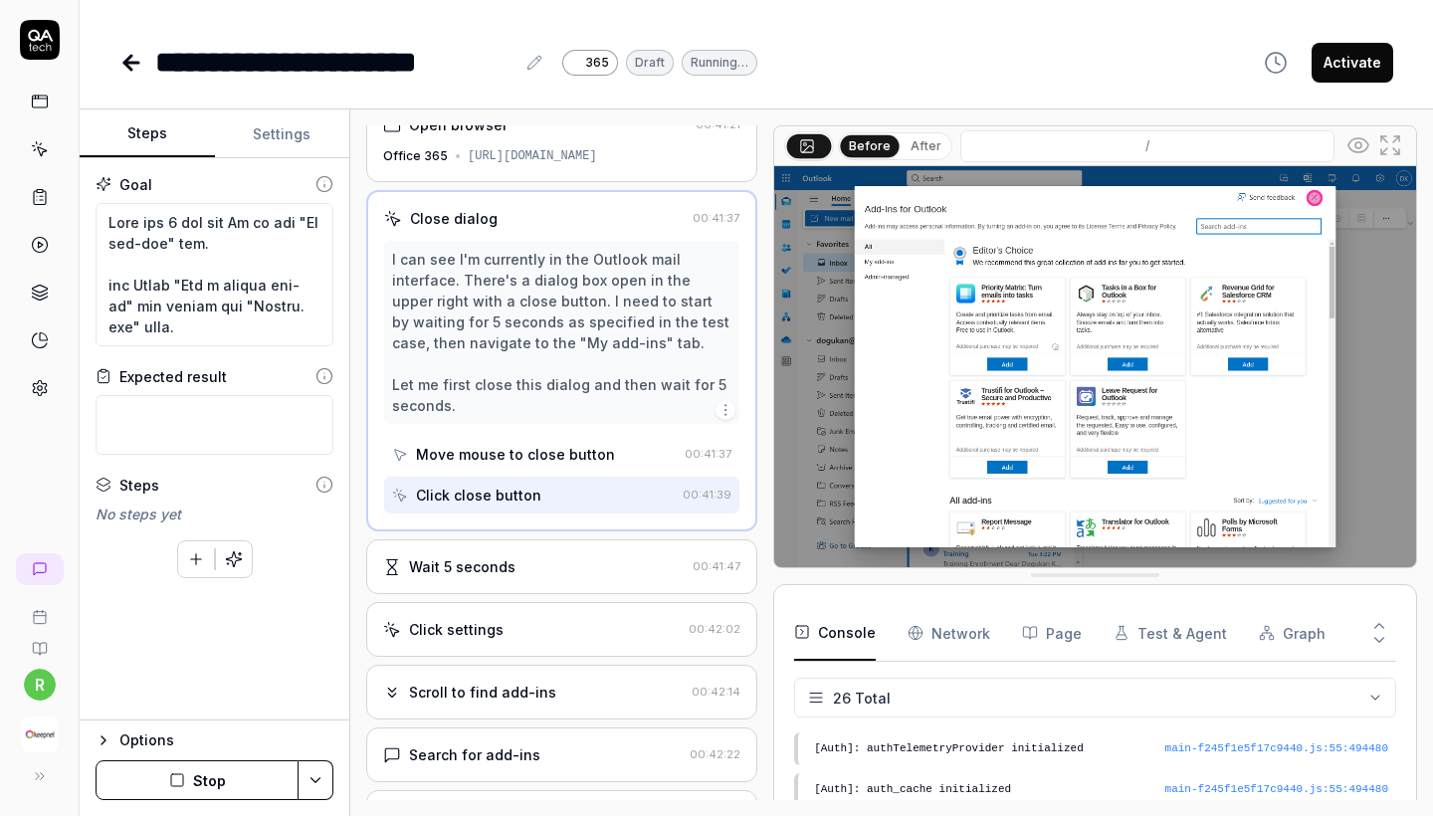
click at [181, 788] on button "Stop" at bounding box center [197, 780] width 203 height 40
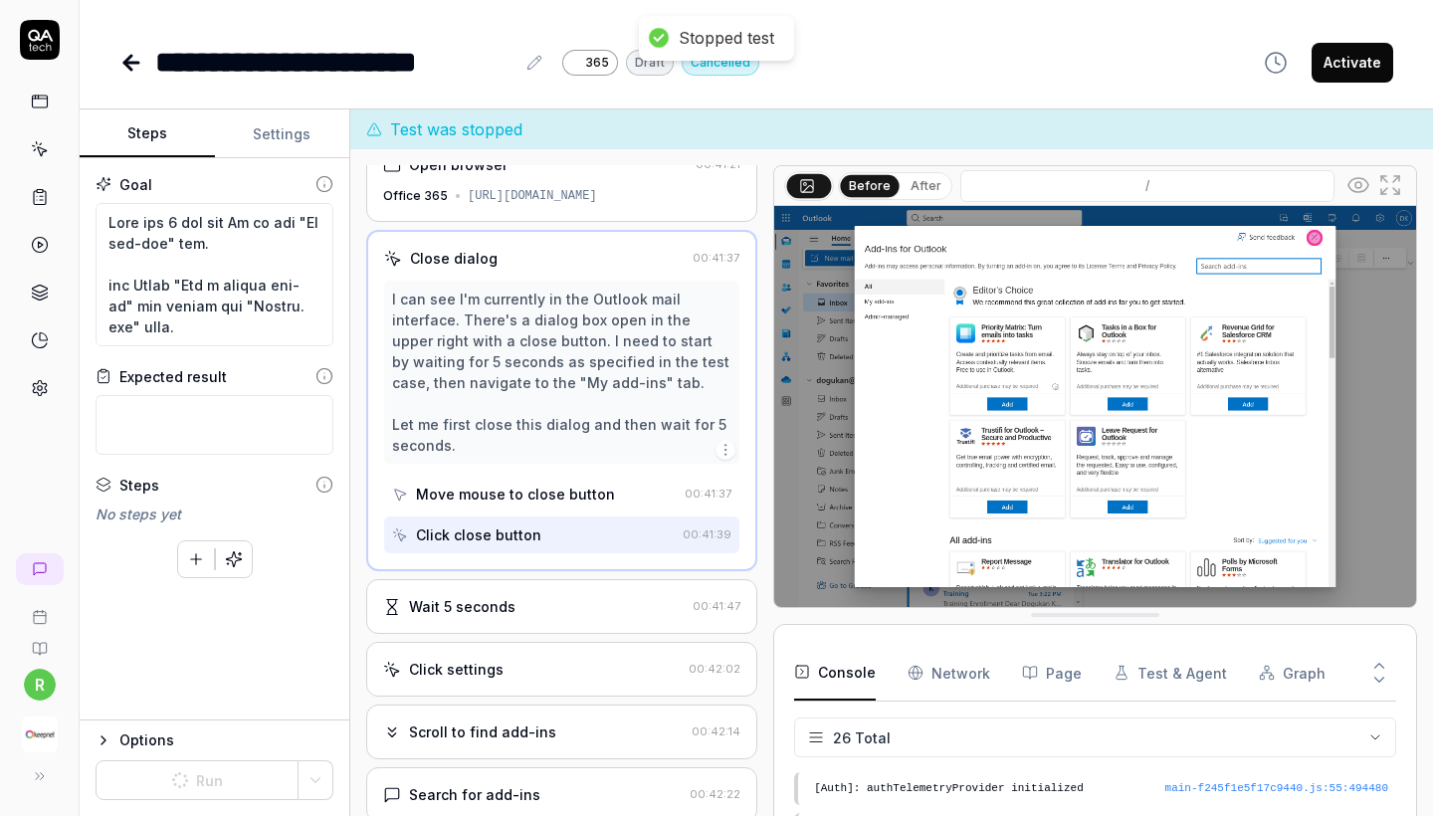
click at [298, 137] on button "Settings" at bounding box center [282, 134] width 135 height 48
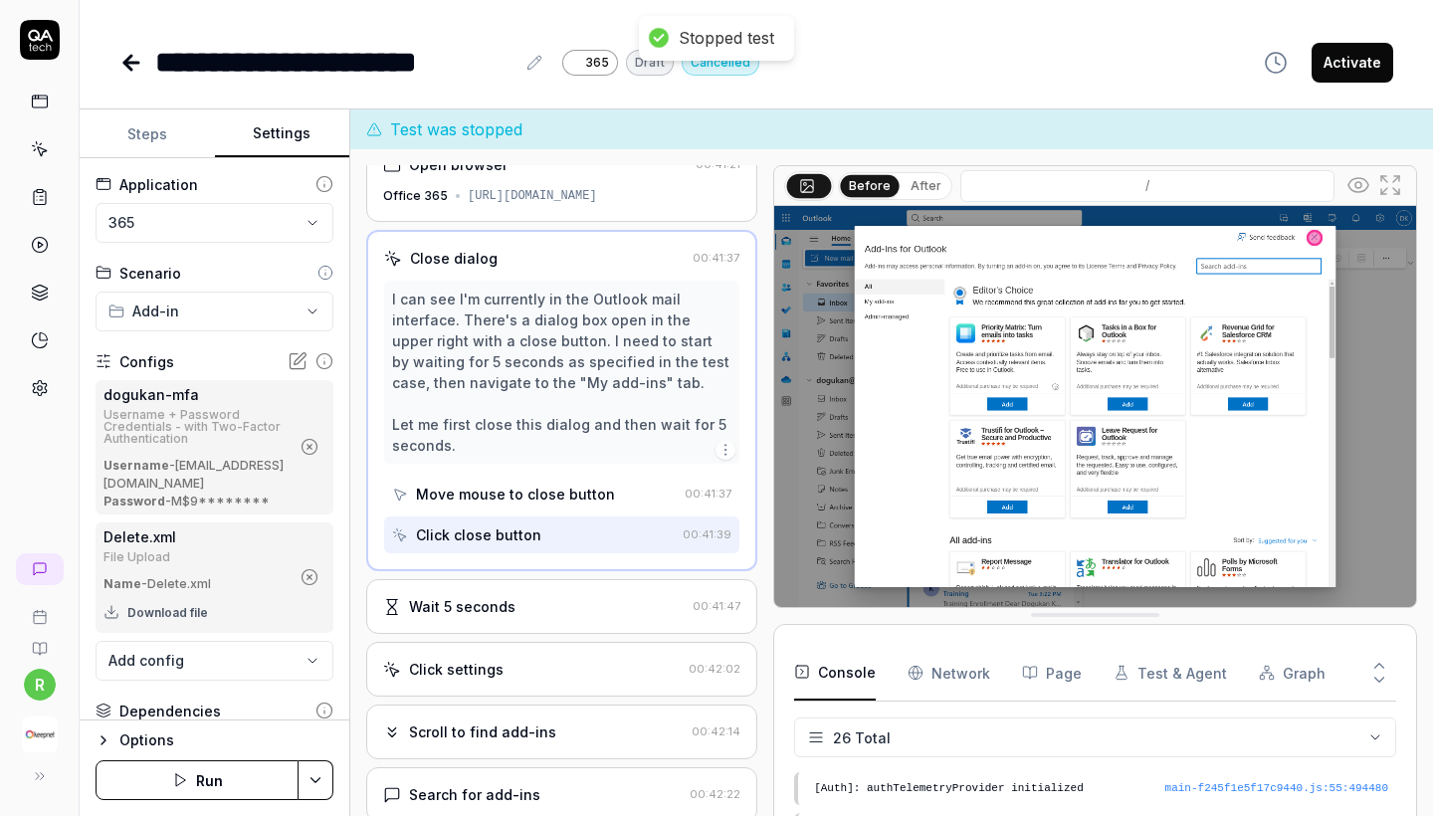
scroll to position [123, 0]
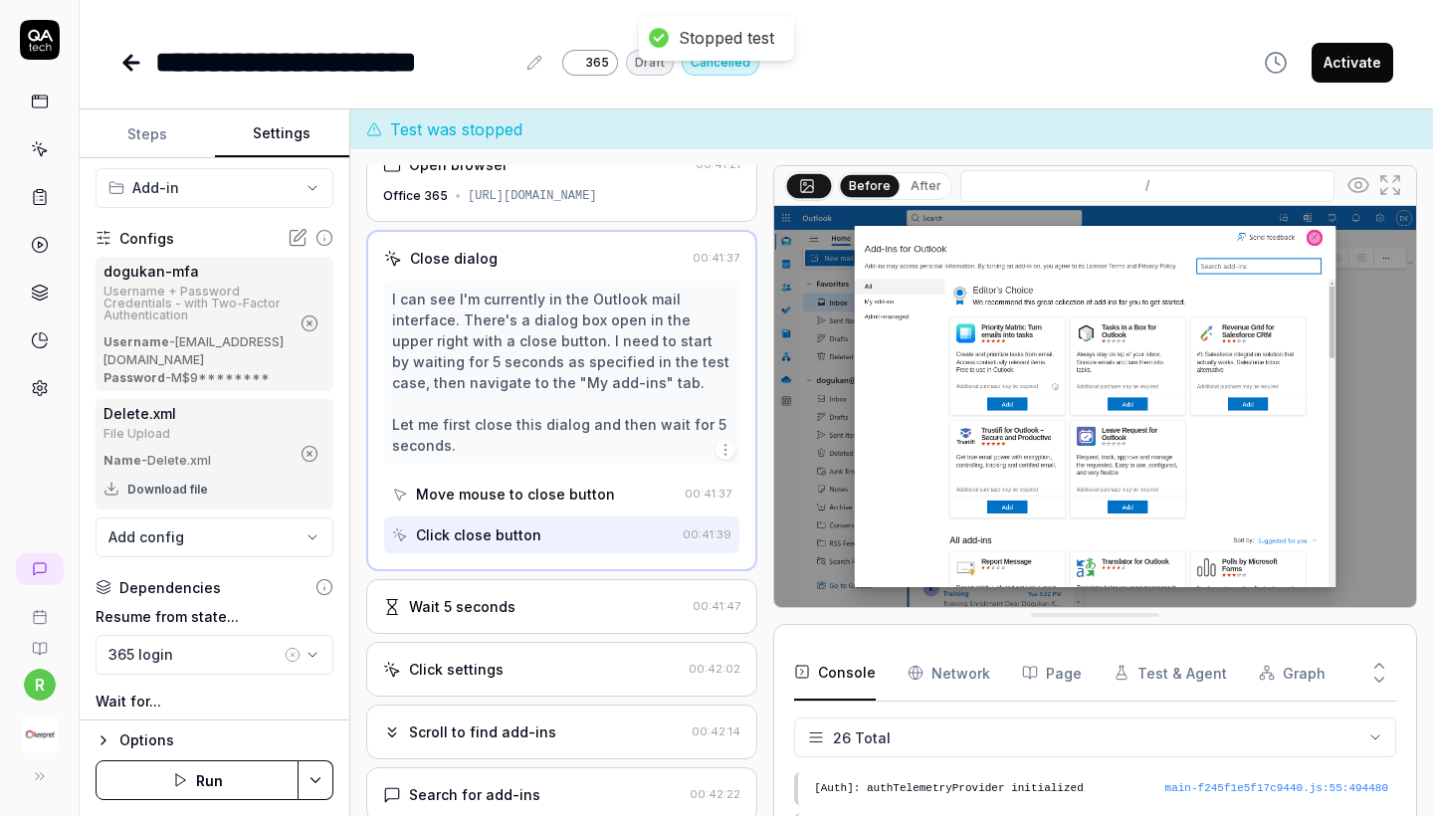
click at [307, 457] on icon "button" at bounding box center [309, 454] width 5 height 5
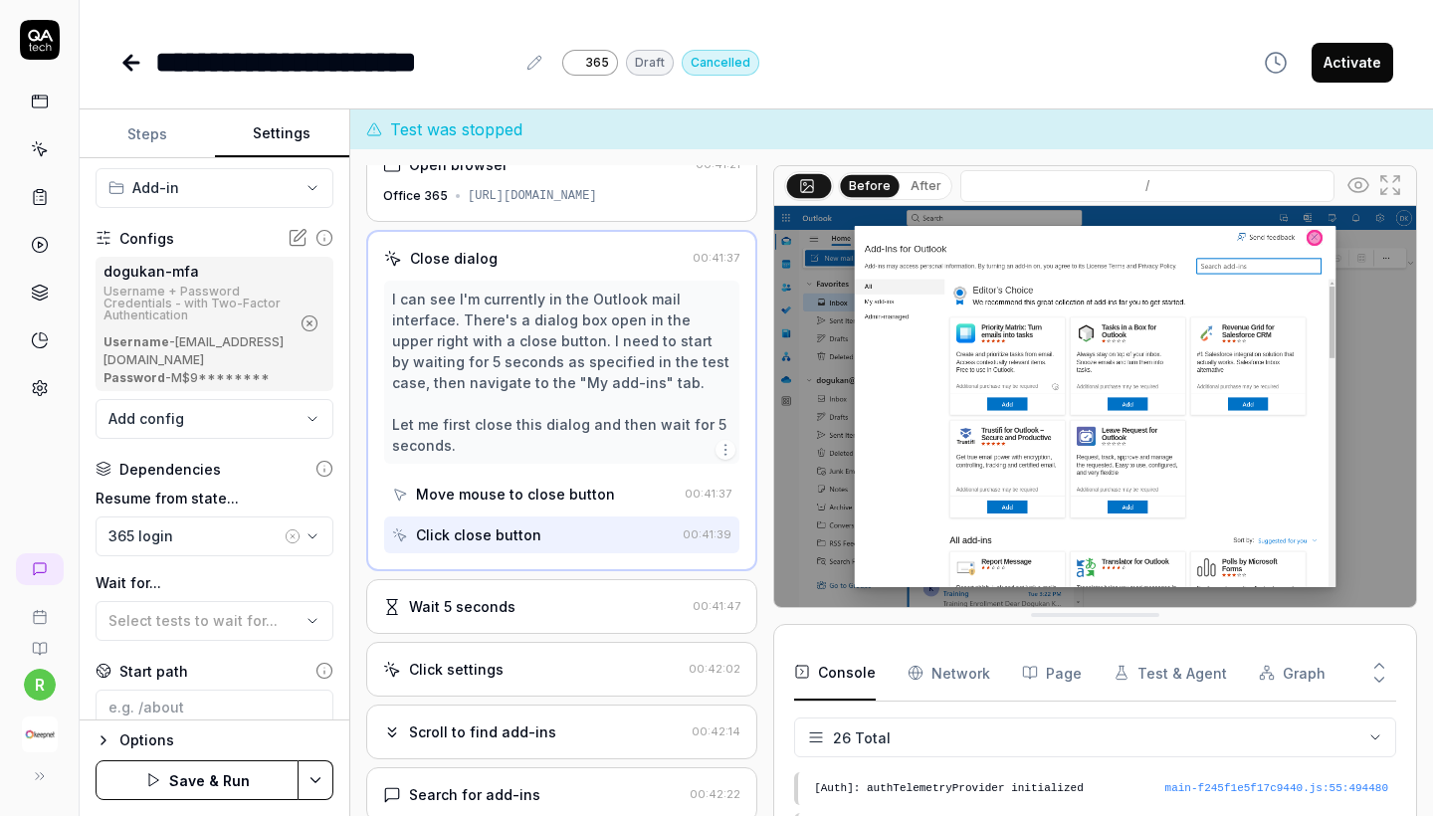
click at [44, 365] on div at bounding box center [40, 245] width 36 height 322
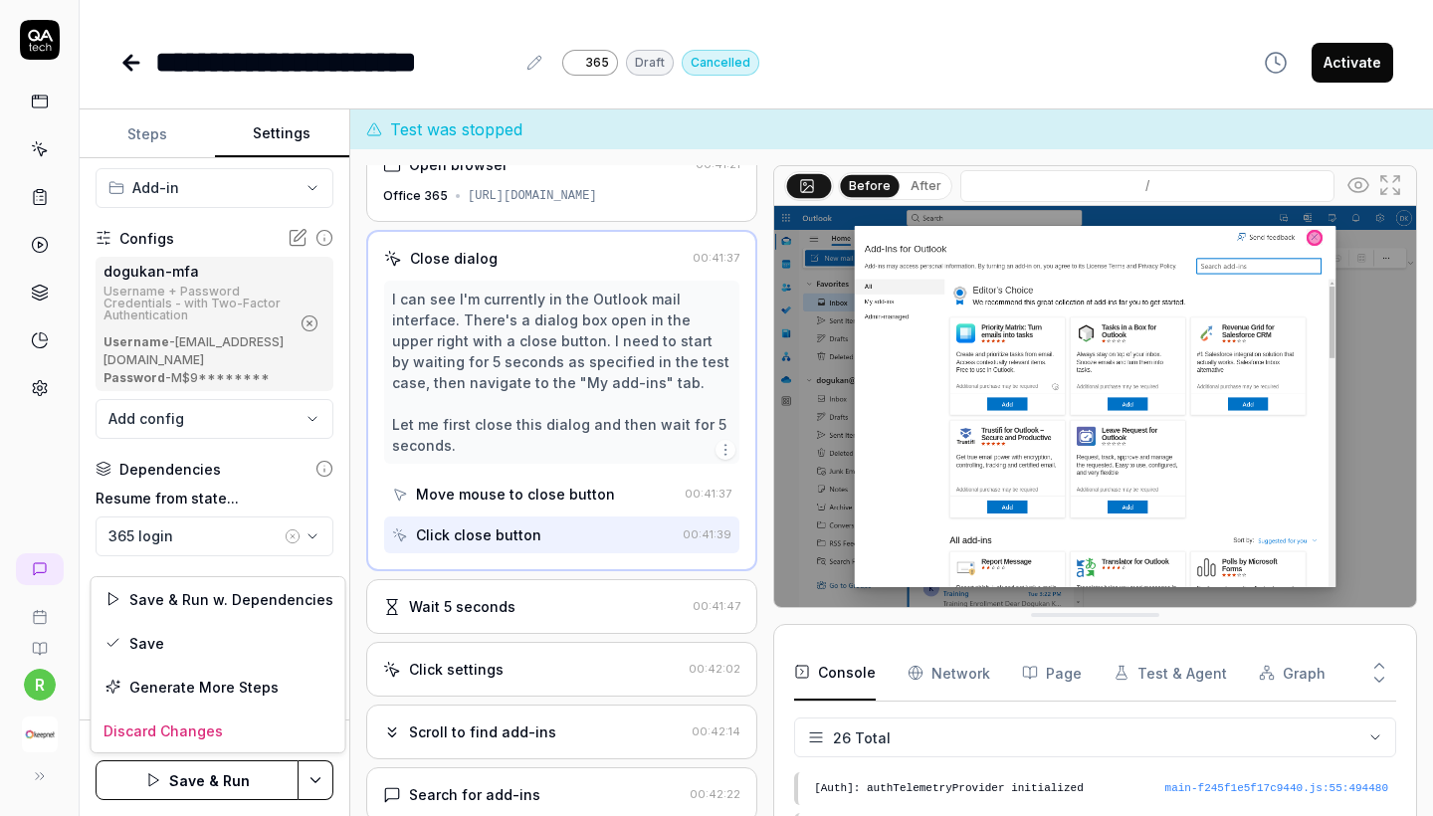
click at [321, 778] on html "**********" at bounding box center [716, 408] width 1433 height 816
click at [184, 637] on div "Save" at bounding box center [219, 643] width 254 height 44
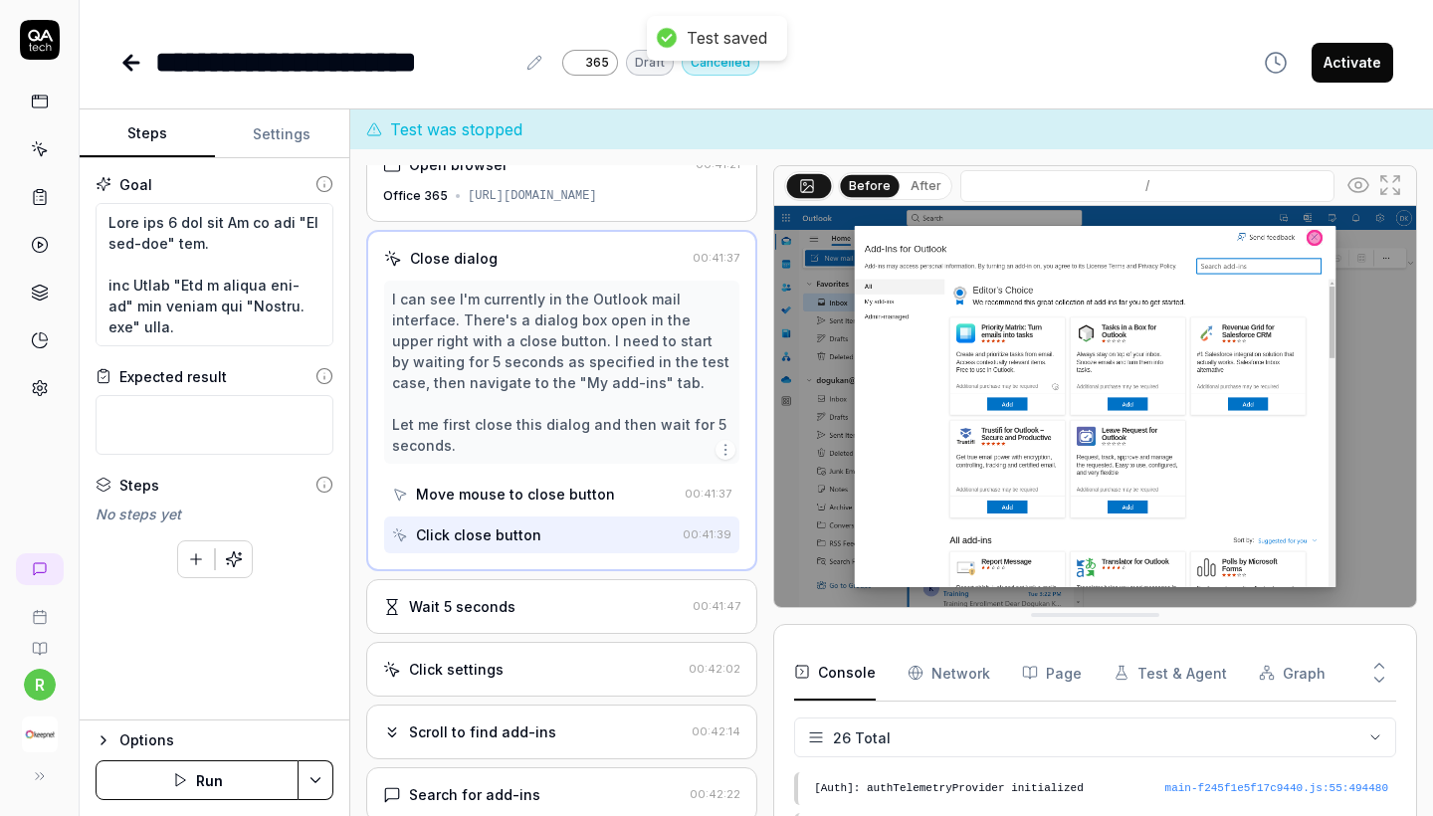
click at [153, 135] on button "Steps" at bounding box center [147, 134] width 135 height 48
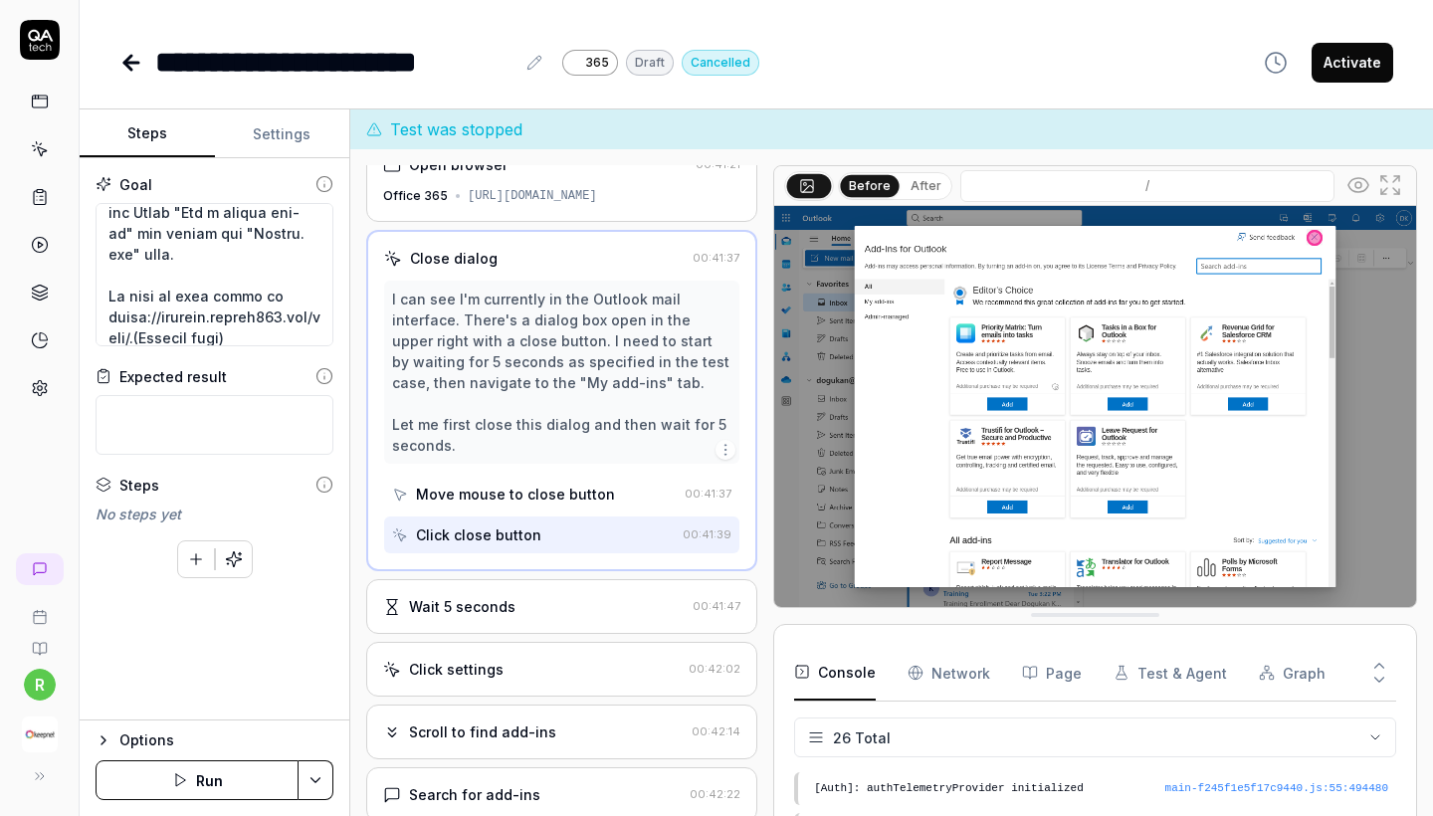
scroll to position [74, 0]
click at [262, 239] on textarea at bounding box center [215, 274] width 238 height 143
paste textarea "ropPhish"
type textarea "*"
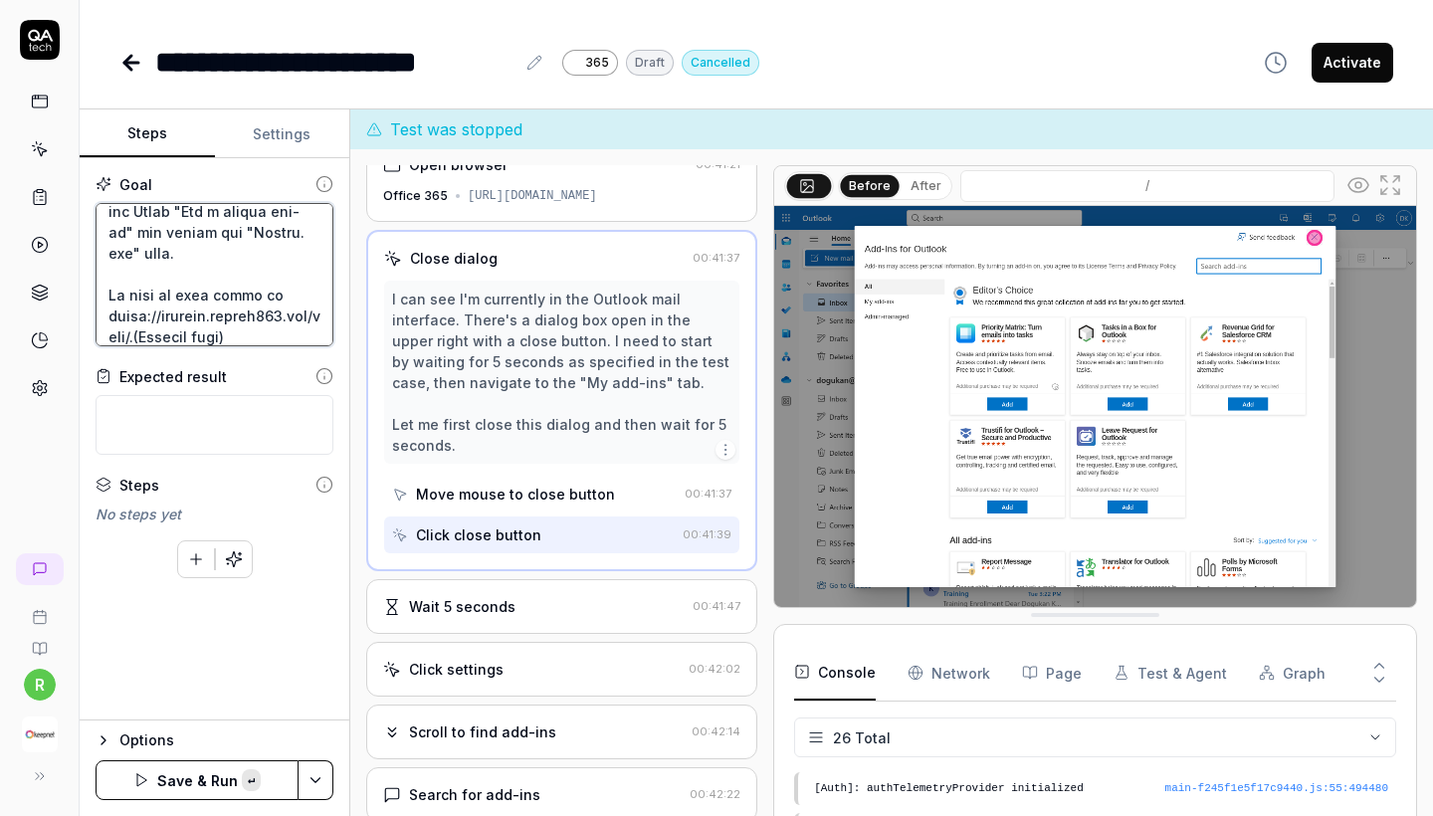
type textarea "Lore ips 8 dol sit Am co adi "El sed-doe" tem. inc Utlab "Etd m aliqua eni-ad" …"
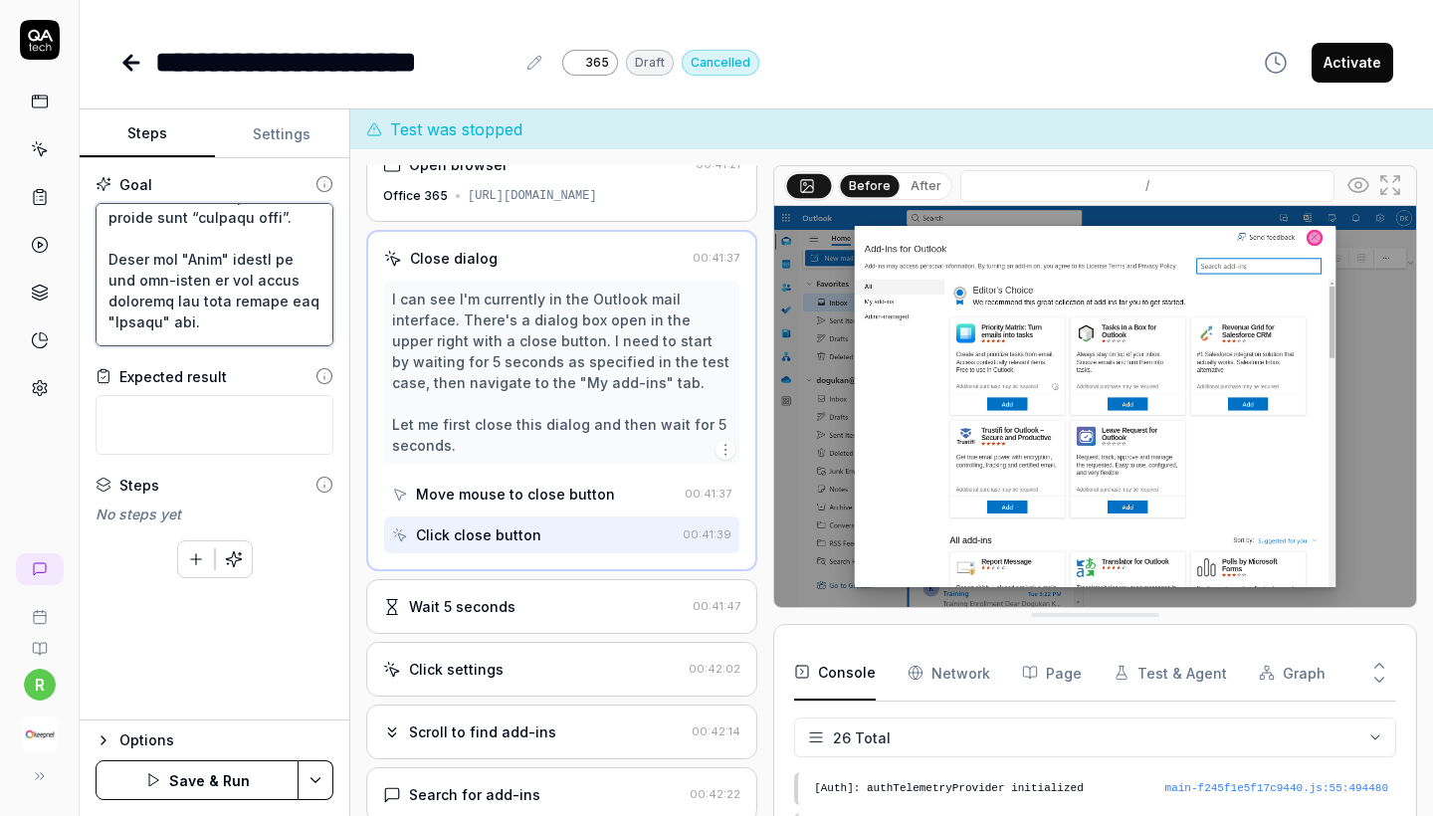
scroll to position [296, 0]
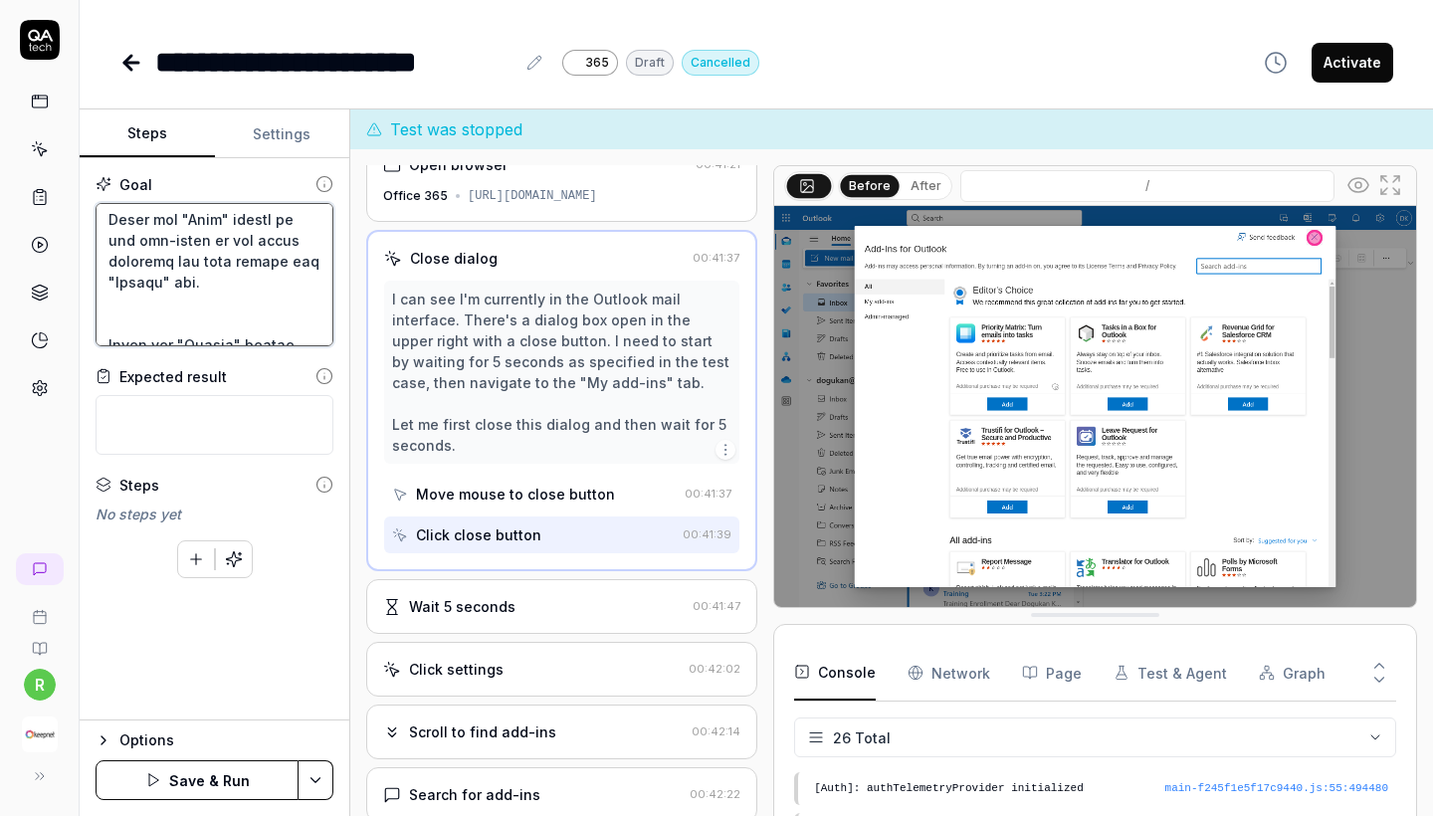
click at [272, 266] on textarea at bounding box center [215, 274] width 238 height 143
paste textarea "ropPhish"
type textarea "*"
type textarea "Wait for 5 sec and Go to the "My add-ins" tab. and Click "Add a custom add-in" …"
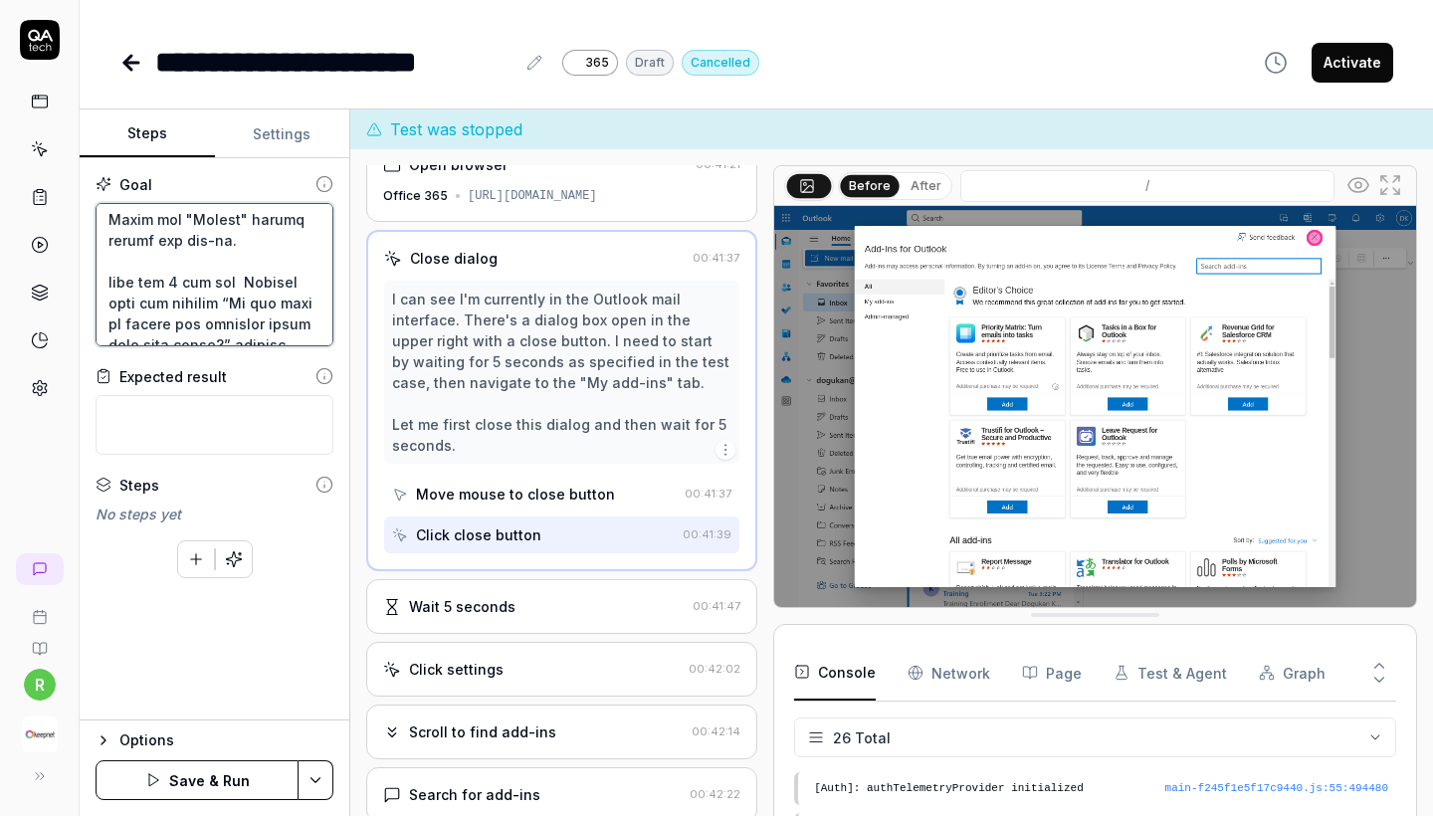
scroll to position [1003, 0]
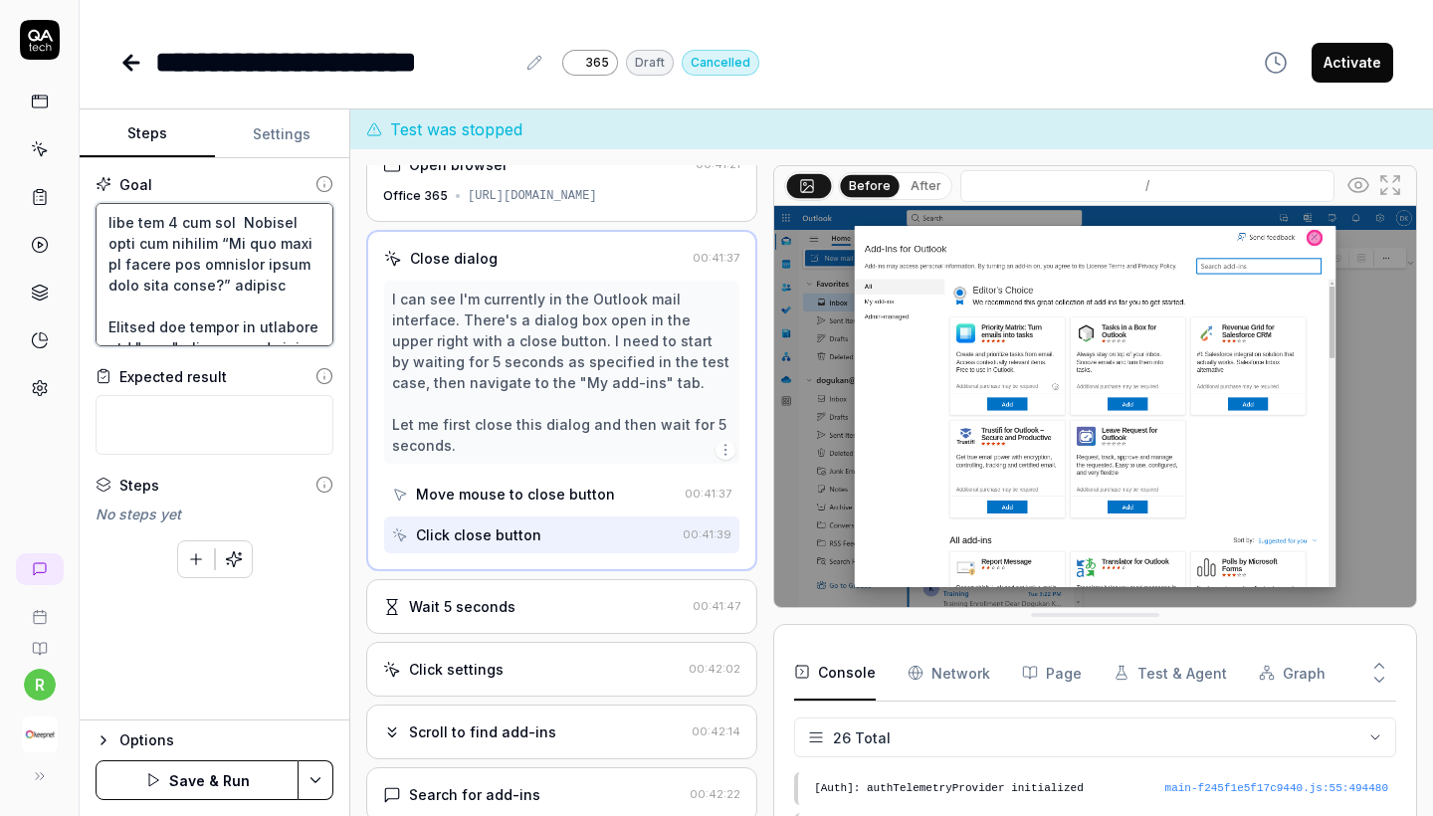
drag, startPoint x: 108, startPoint y: 212, endPoint x: 289, endPoint y: 405, distance: 264.0
click at [289, 405] on div "Goal Expected result Steps No steps yet To pick up a draggable item, press the …" at bounding box center [215, 439] width 270 height 562
click at [223, 250] on textarea at bounding box center [215, 274] width 238 height 143
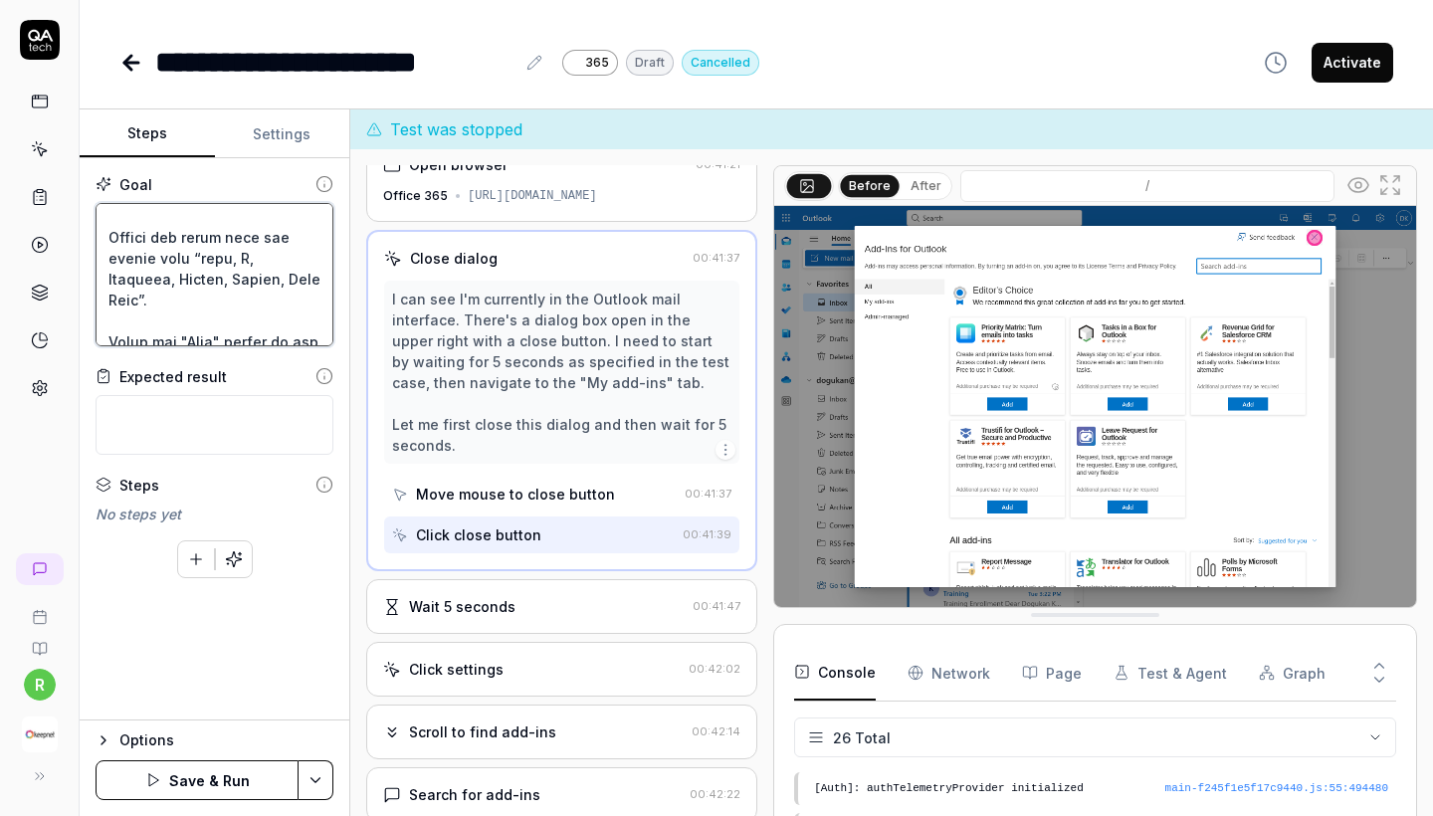
scroll to position [775, 0]
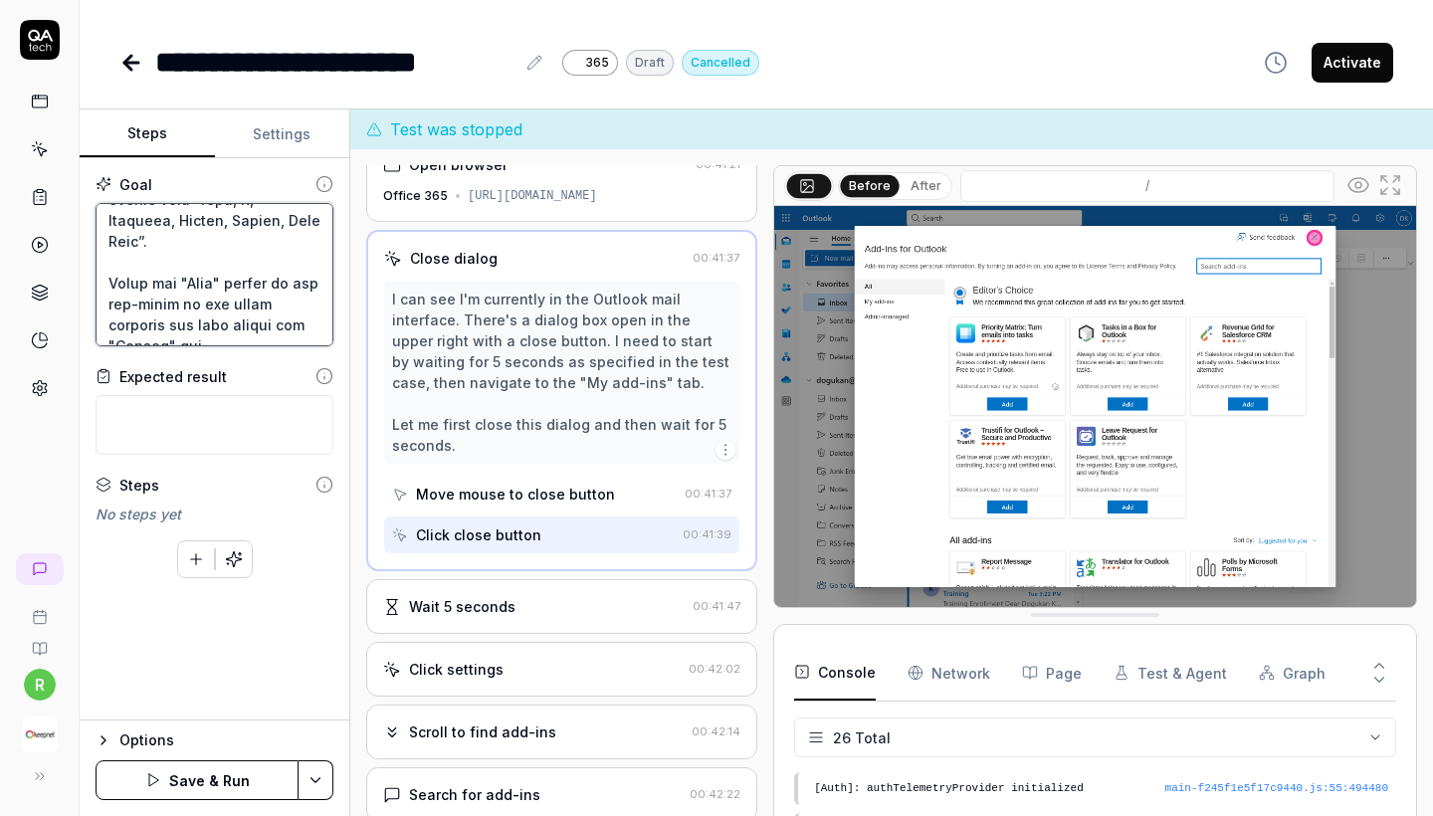
click at [278, 284] on textarea at bounding box center [215, 274] width 238 height 143
paste textarea "ropPhish"
type textarea "*"
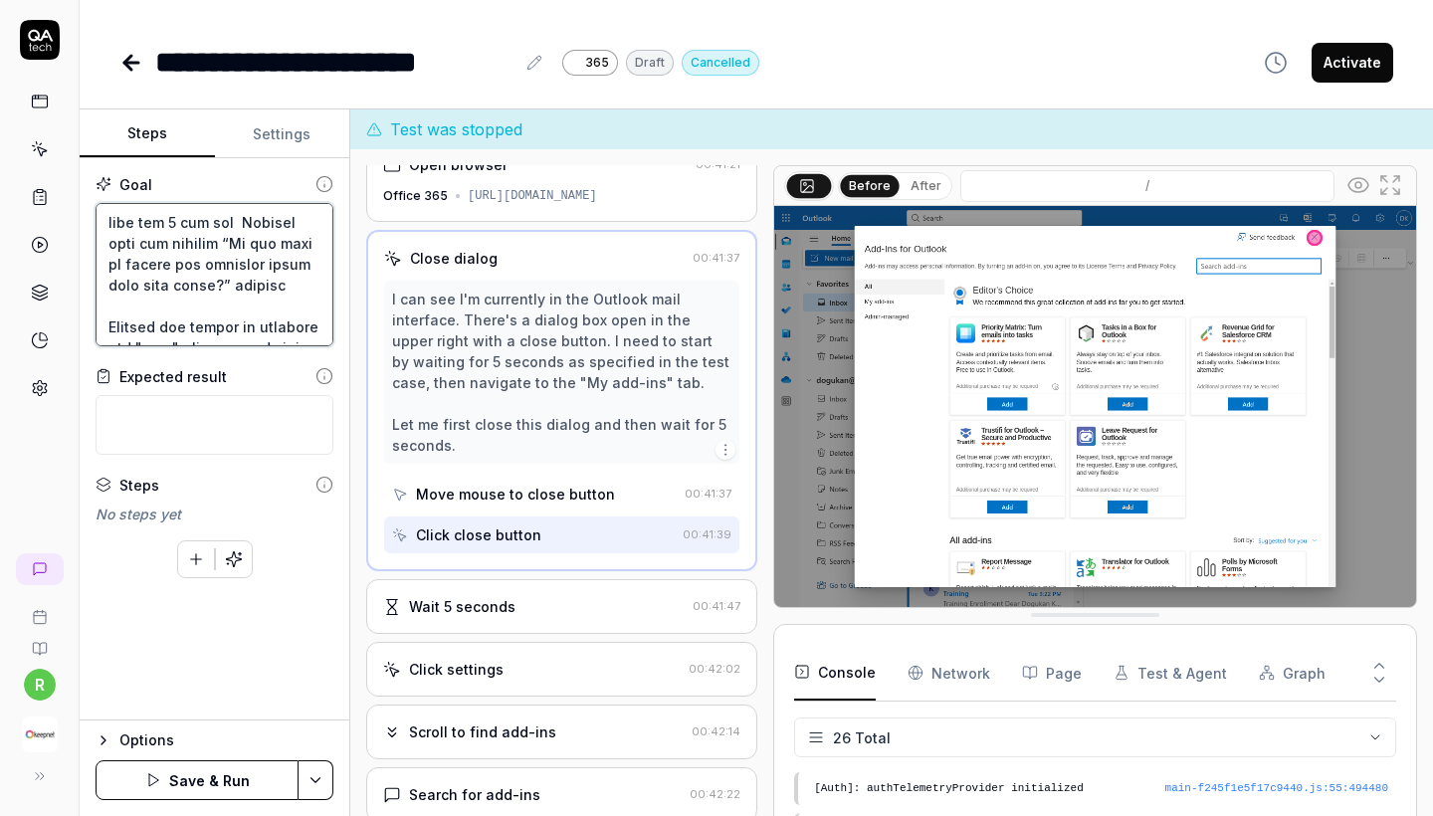
scroll to position [0, 0]
type textarea "Wait for 5 sec and Go to the "My add-ins" tab. and Click "Add a custom add-in" …"
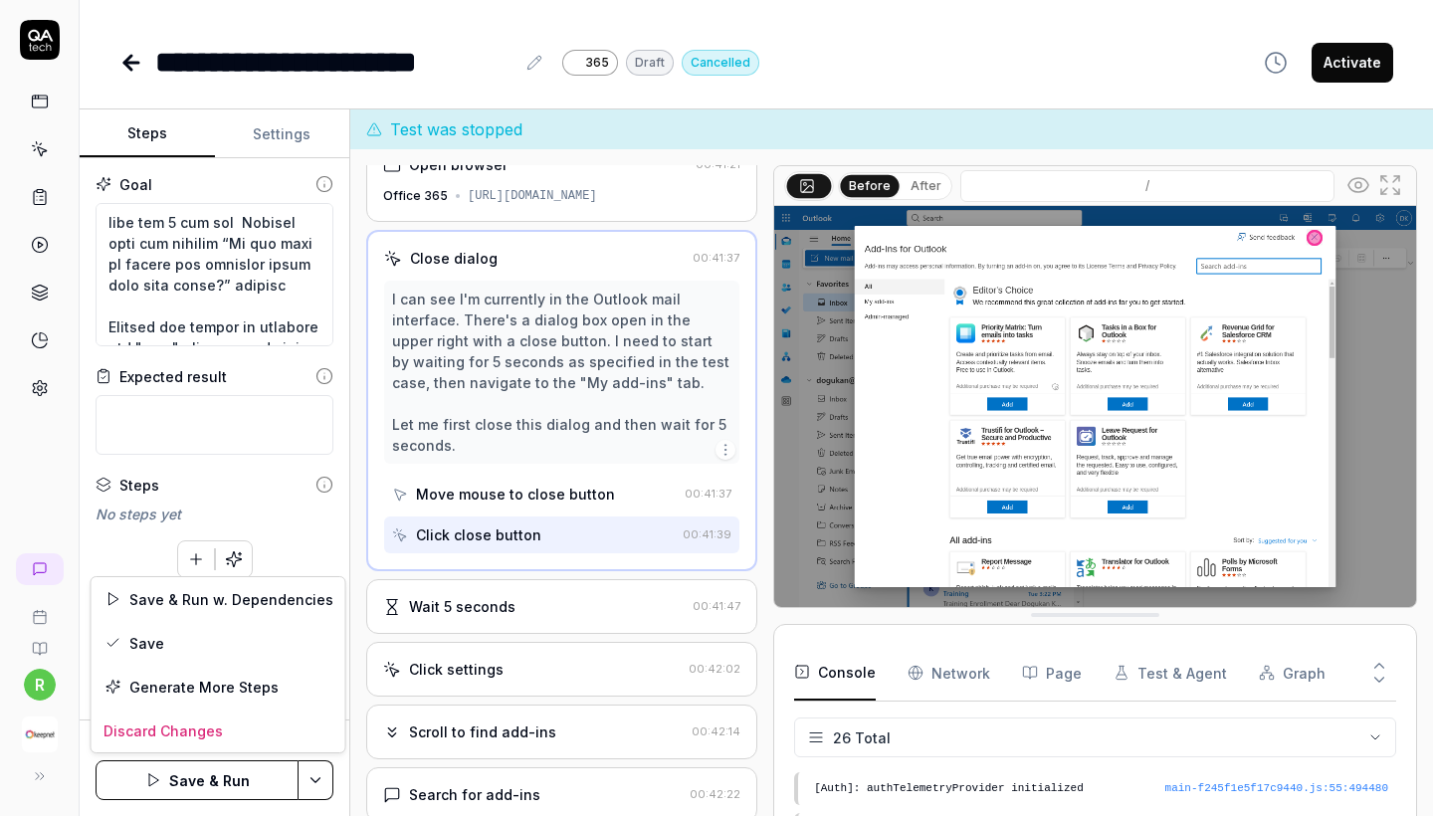
click at [311, 774] on html "**********" at bounding box center [716, 408] width 1433 height 816
click at [244, 639] on div "Save" at bounding box center [219, 643] width 254 height 44
type textarea "*"
click at [302, 137] on button "Settings" at bounding box center [282, 134] width 135 height 48
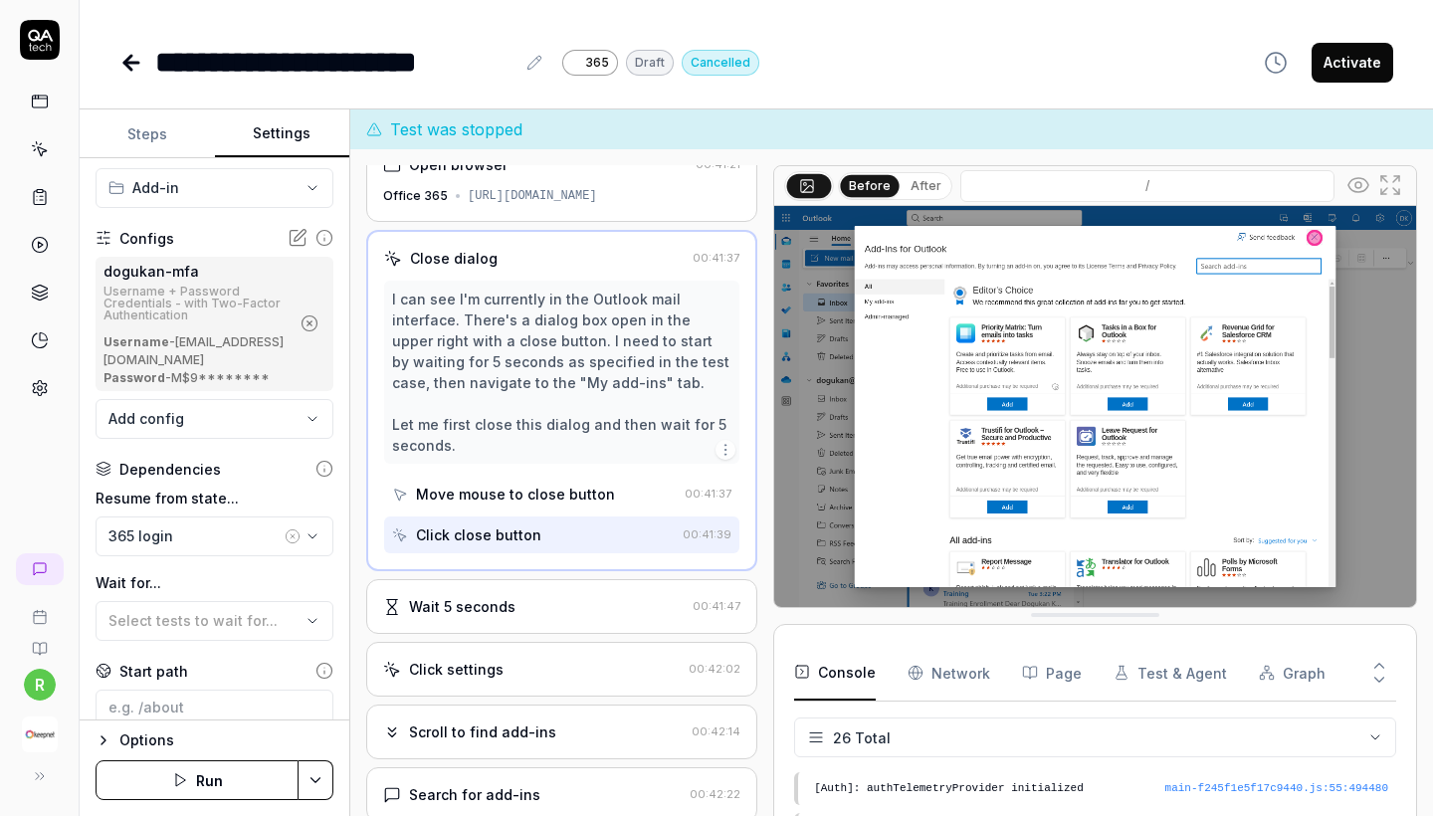
click at [26, 393] on link at bounding box center [40, 388] width 36 height 36
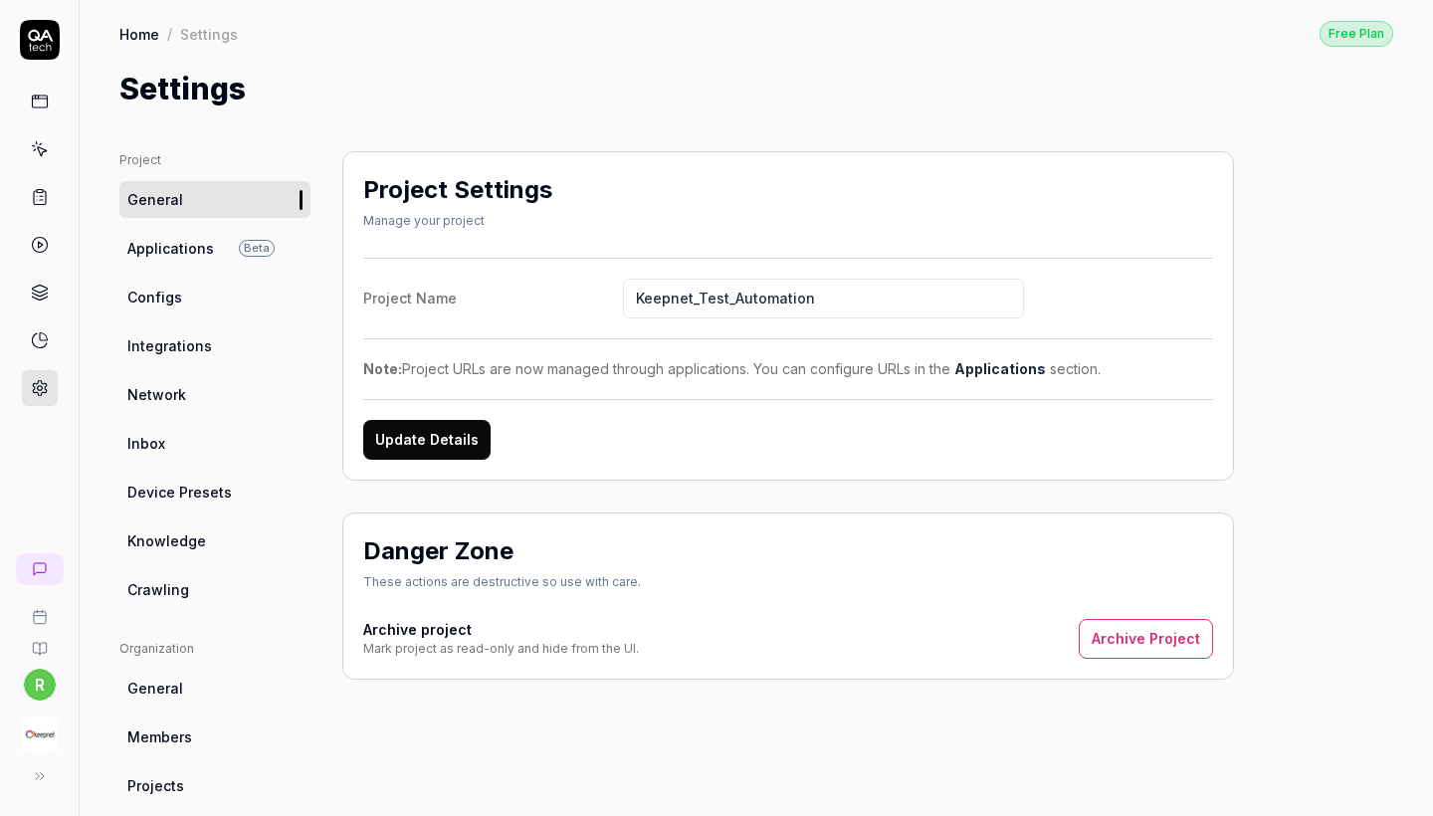
click at [207, 296] on link "Configs" at bounding box center [214, 297] width 191 height 37
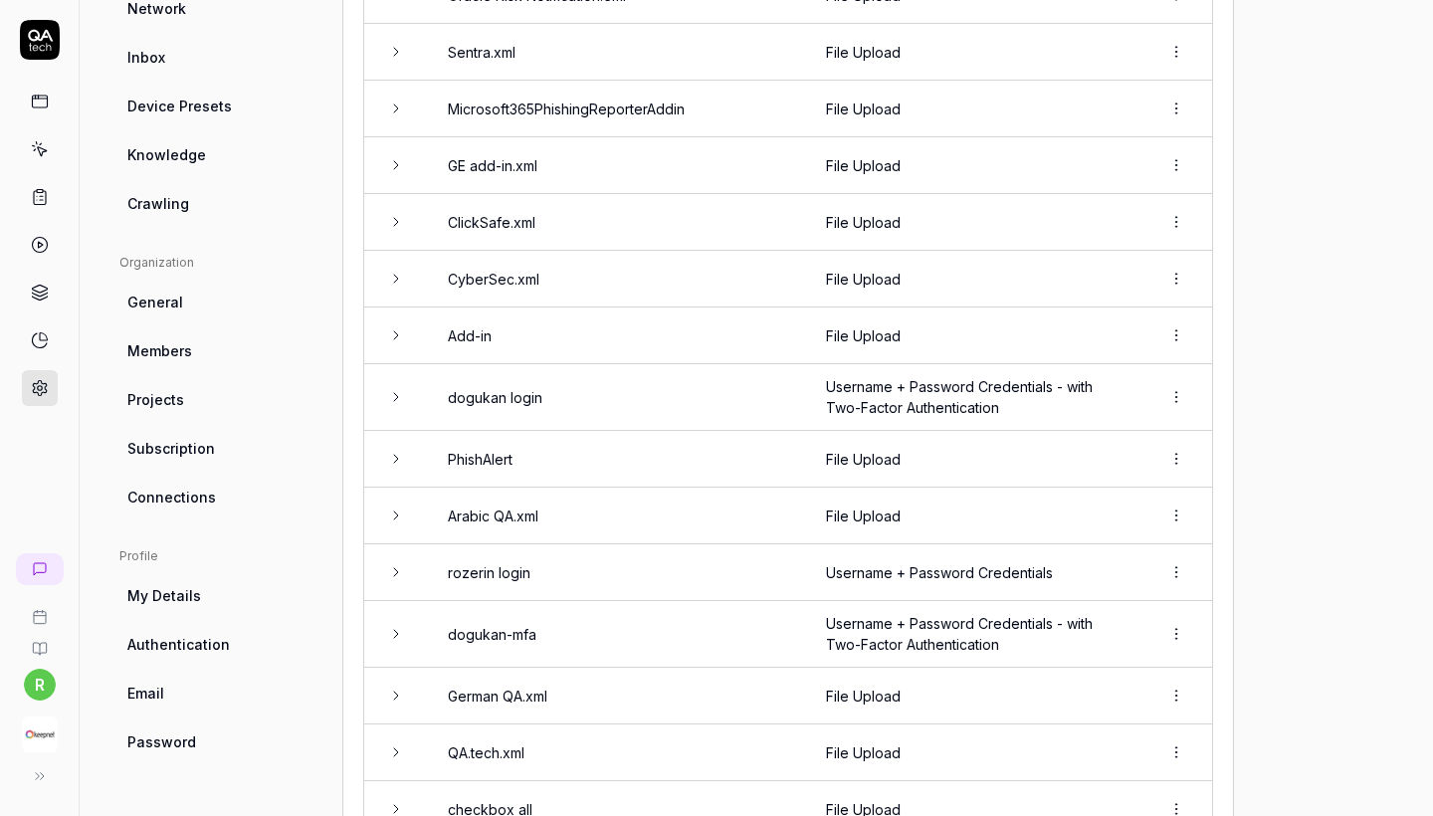
scroll to position [559, 0]
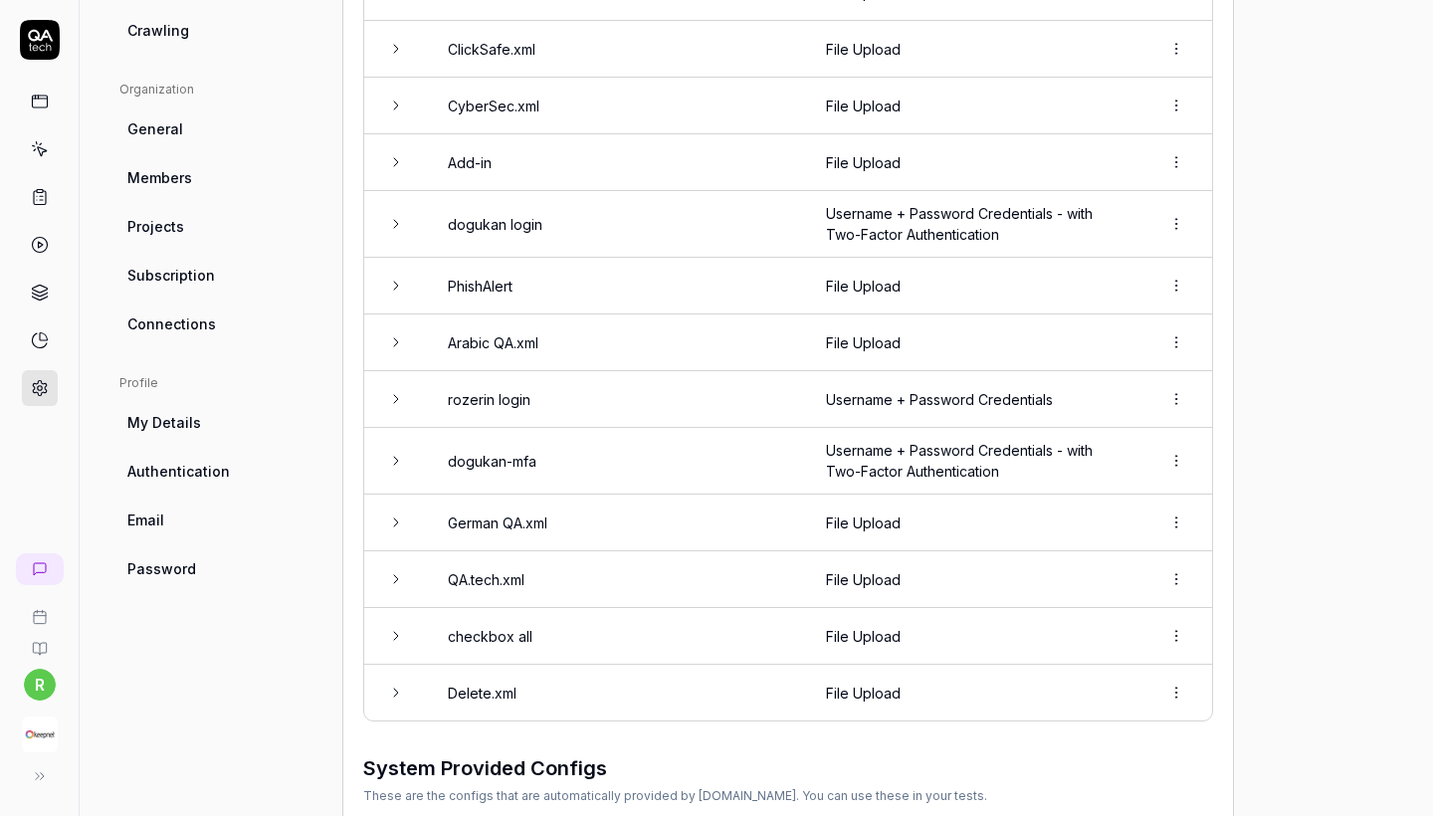
click at [1178, 695] on html "r Home / Settings Free Plan Home / Settings Free Plan Settings Project General …" at bounding box center [716, 408] width 1433 height 816
click at [1092, 761] on span "Delete" at bounding box center [1090, 771] width 46 height 21
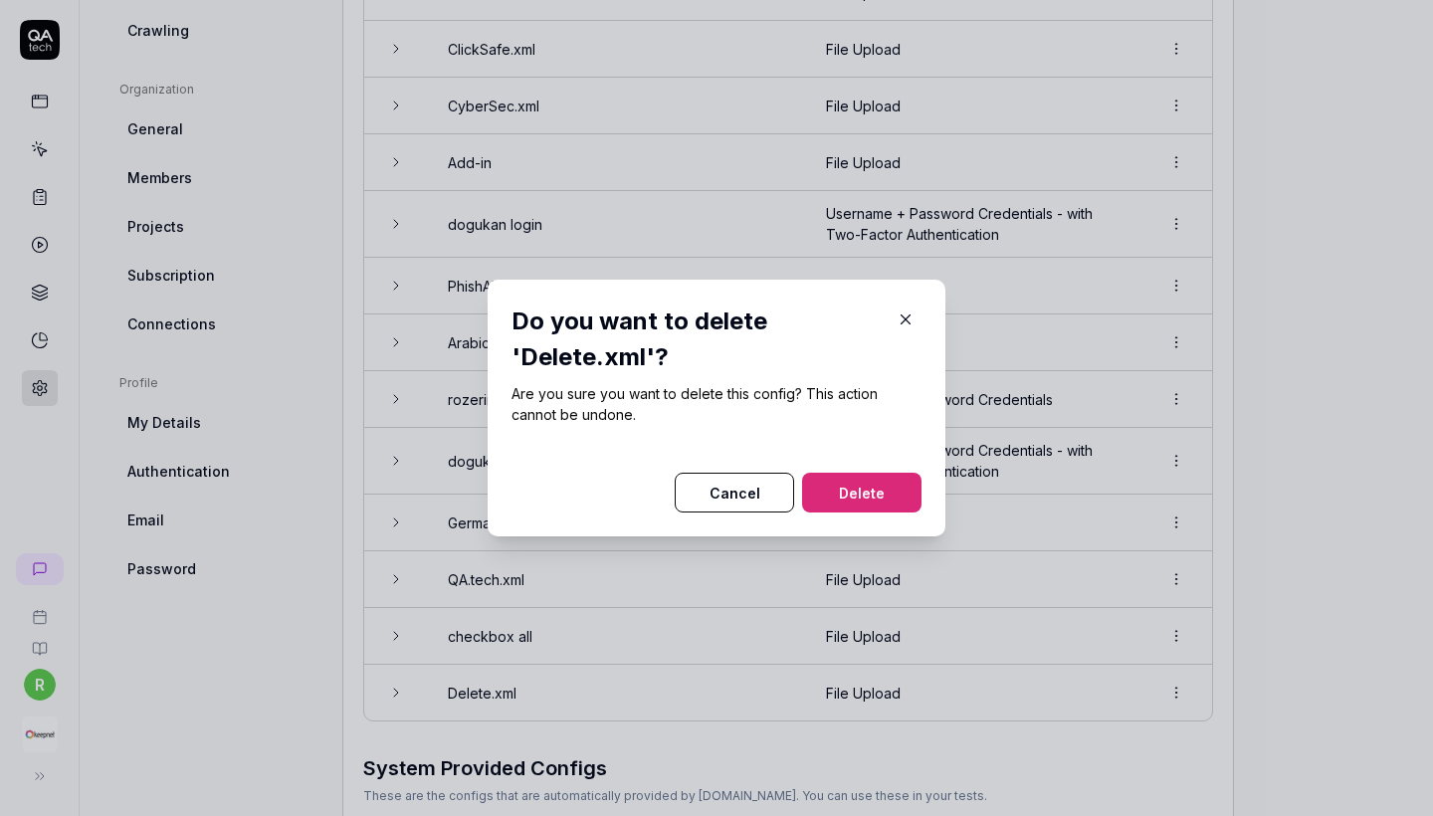
click at [882, 485] on button "Delete" at bounding box center [861, 493] width 119 height 40
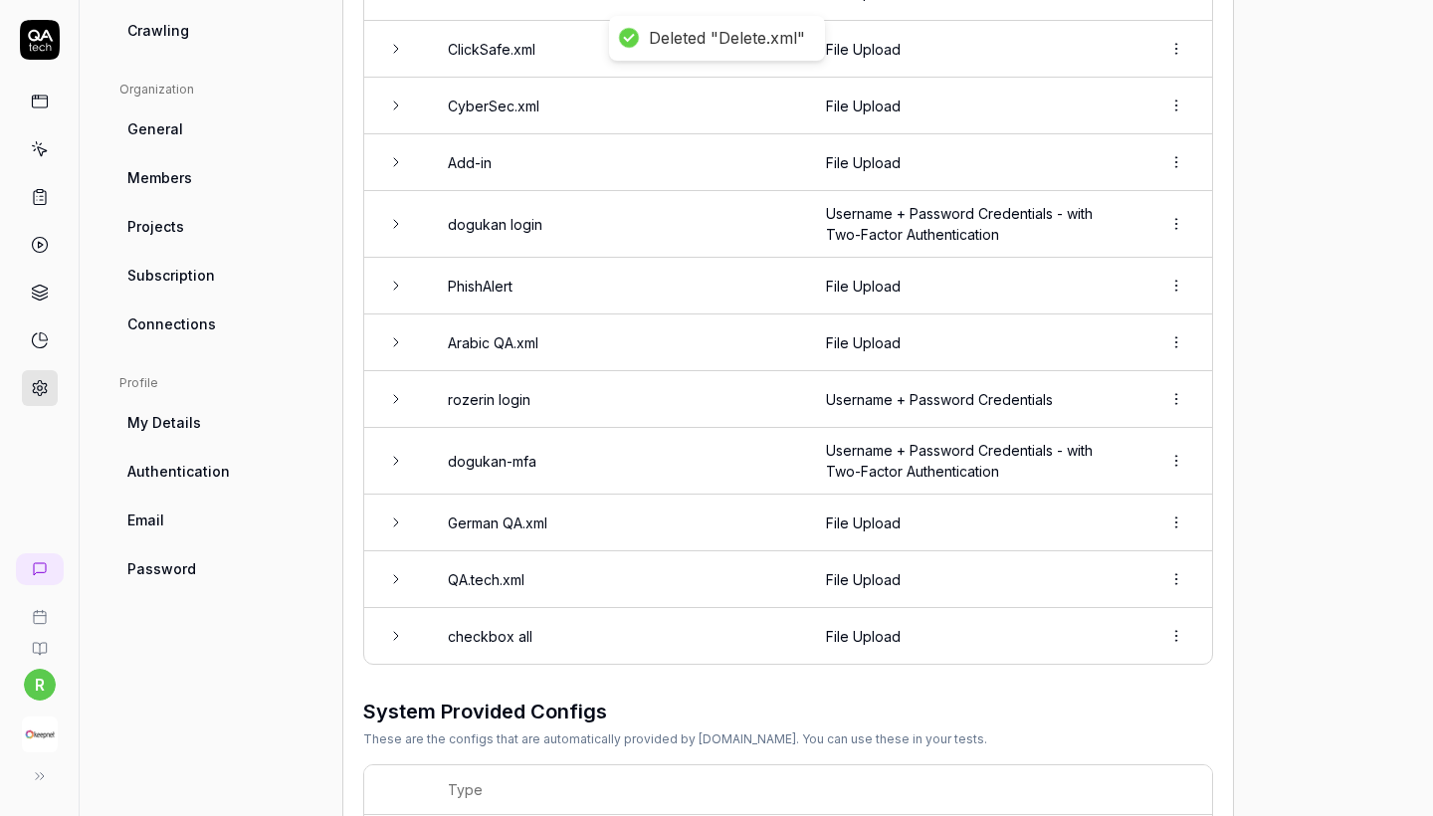
scroll to position [0, 0]
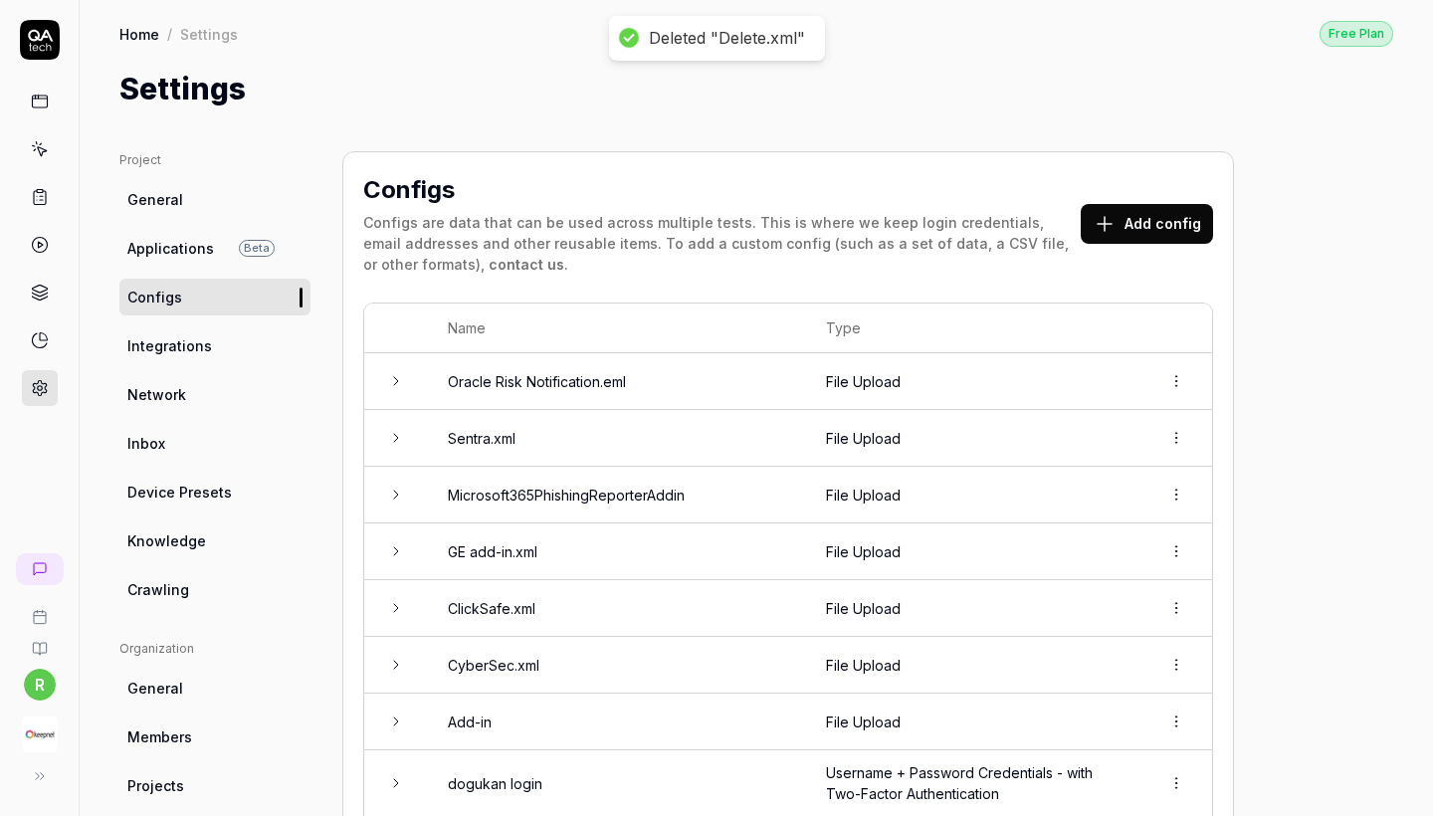
click at [1141, 231] on button "Add config" at bounding box center [1147, 224] width 132 height 40
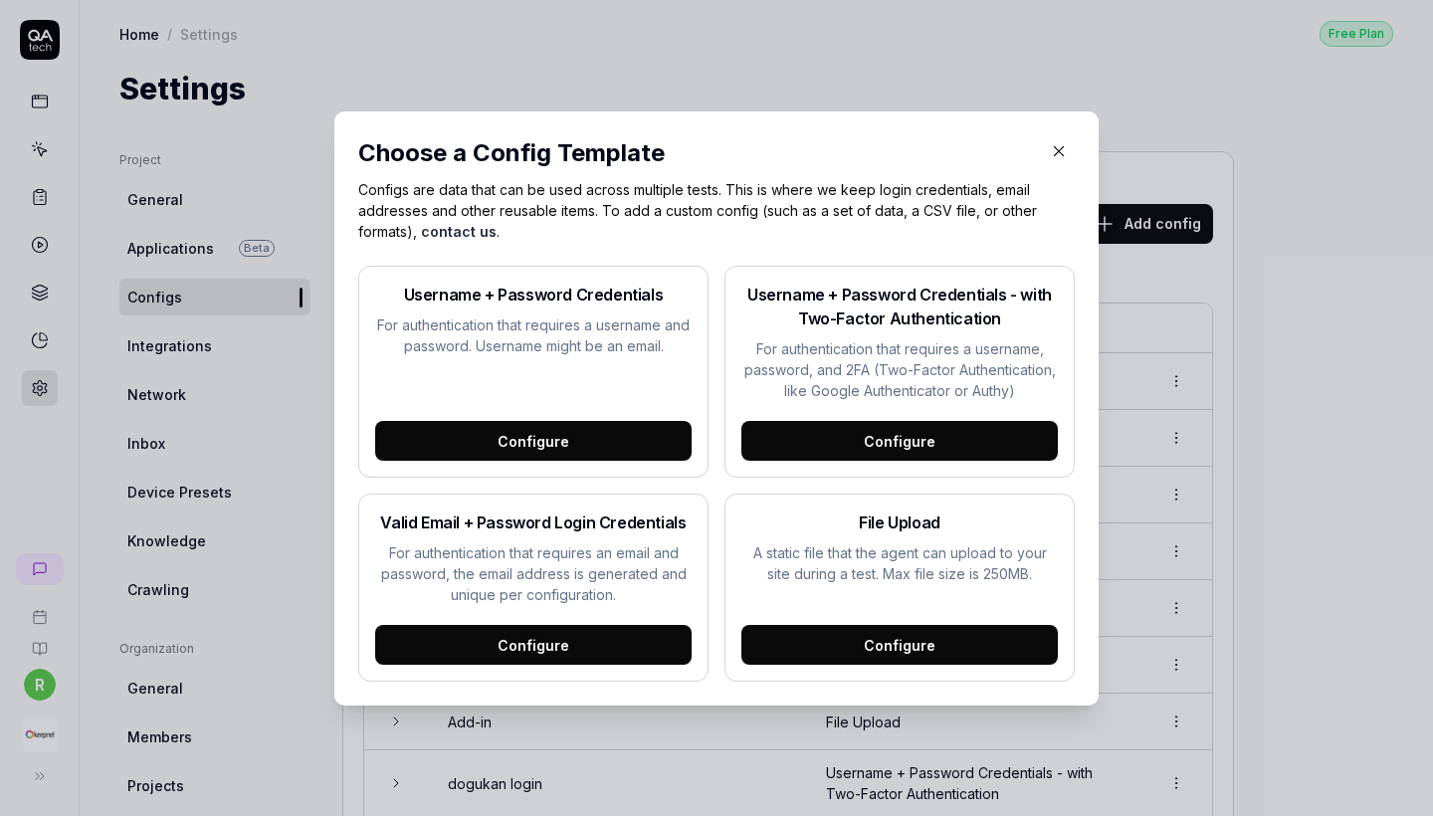
click at [821, 634] on div "Configure" at bounding box center [899, 645] width 316 height 40
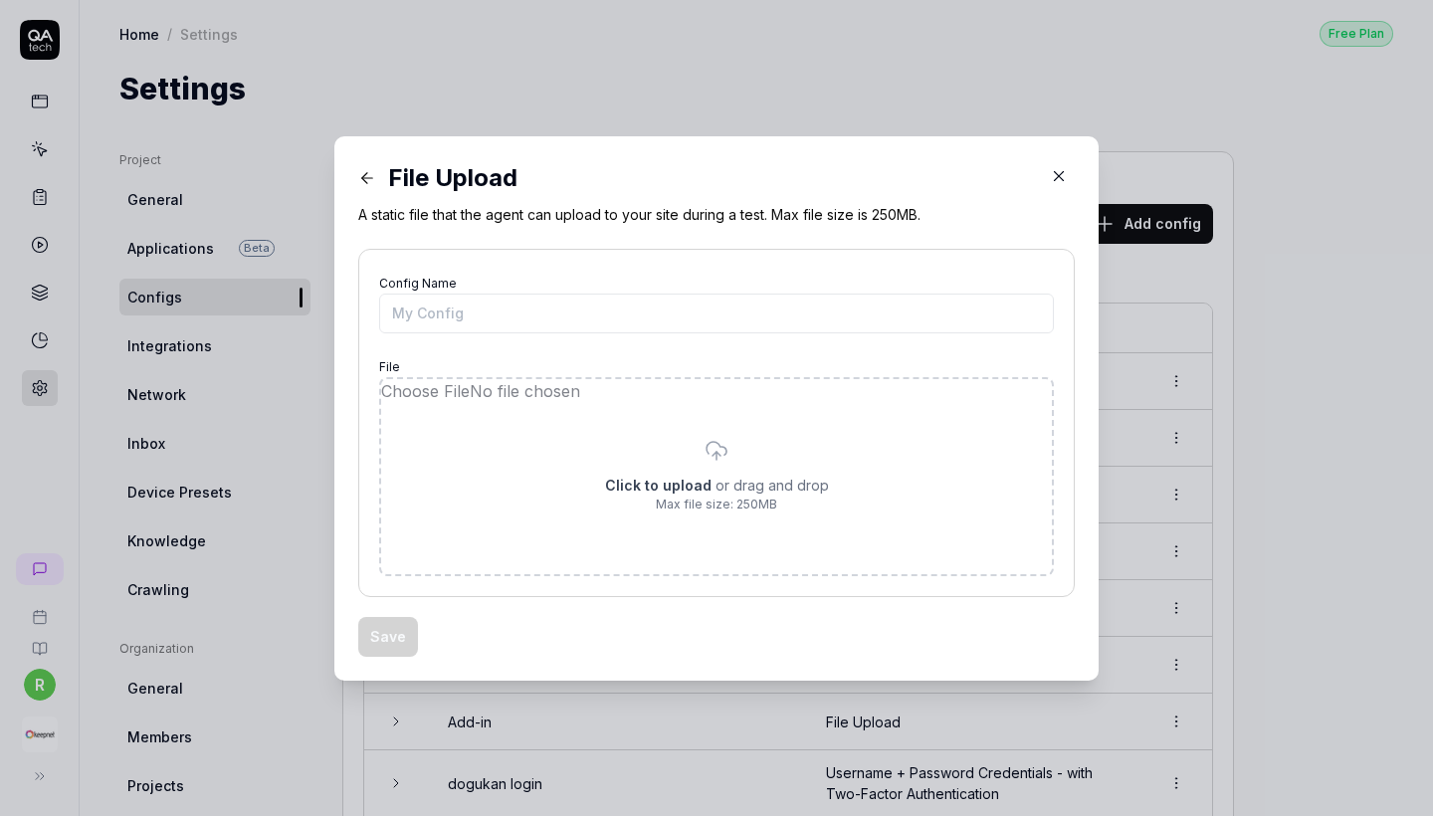
click at [741, 441] on input "file" at bounding box center [716, 476] width 671 height 195
type input "**********"
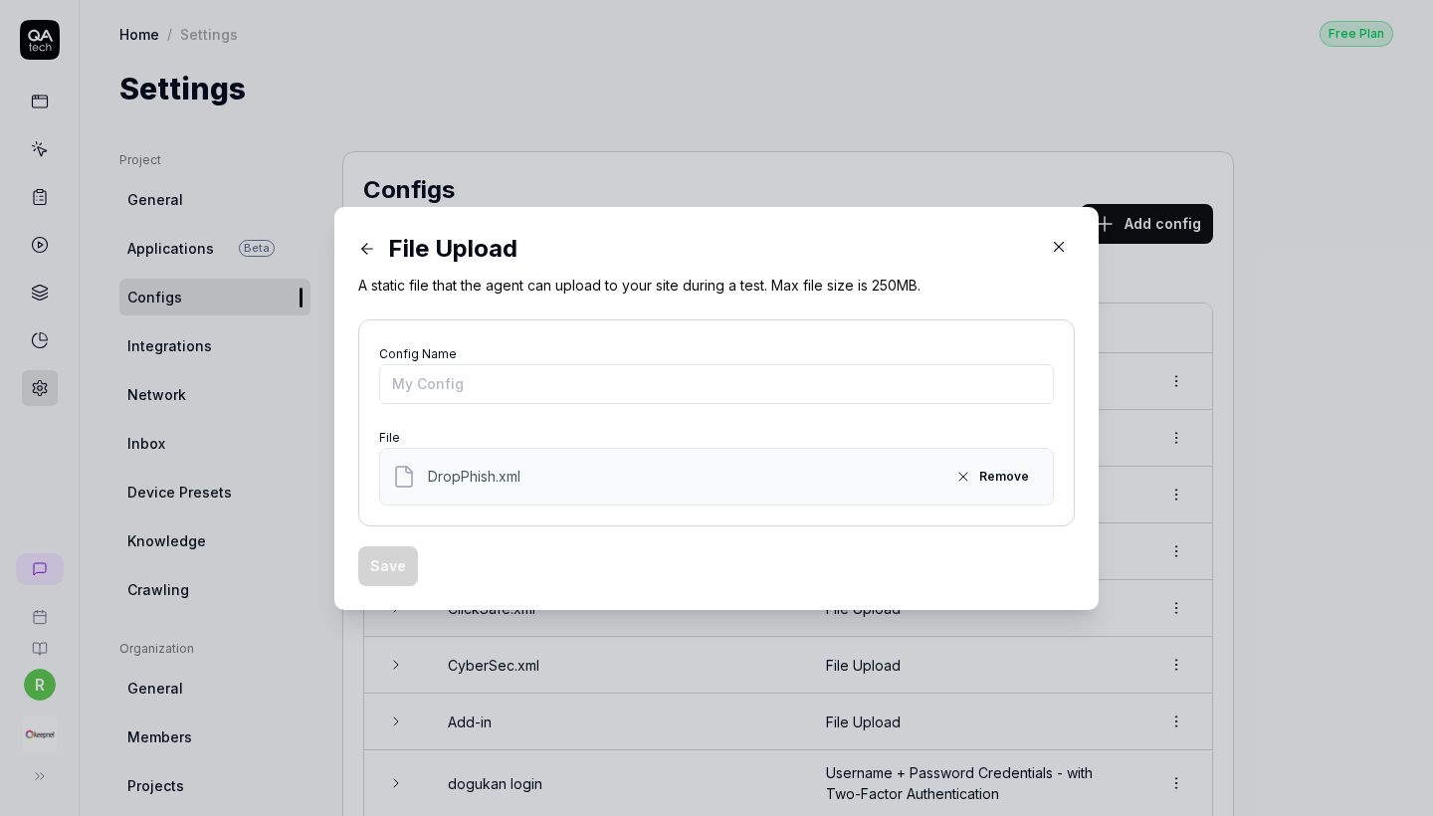
click at [727, 313] on div "File Upload A static file that the agent can upload to your site during a test.…" at bounding box center [716, 408] width 716 height 355
click at [690, 391] on input "Config Name" at bounding box center [716, 384] width 675 height 40
paste input "DropPhish"
type input "DropPhish"
click at [406, 573] on button "Save" at bounding box center [388, 566] width 60 height 40
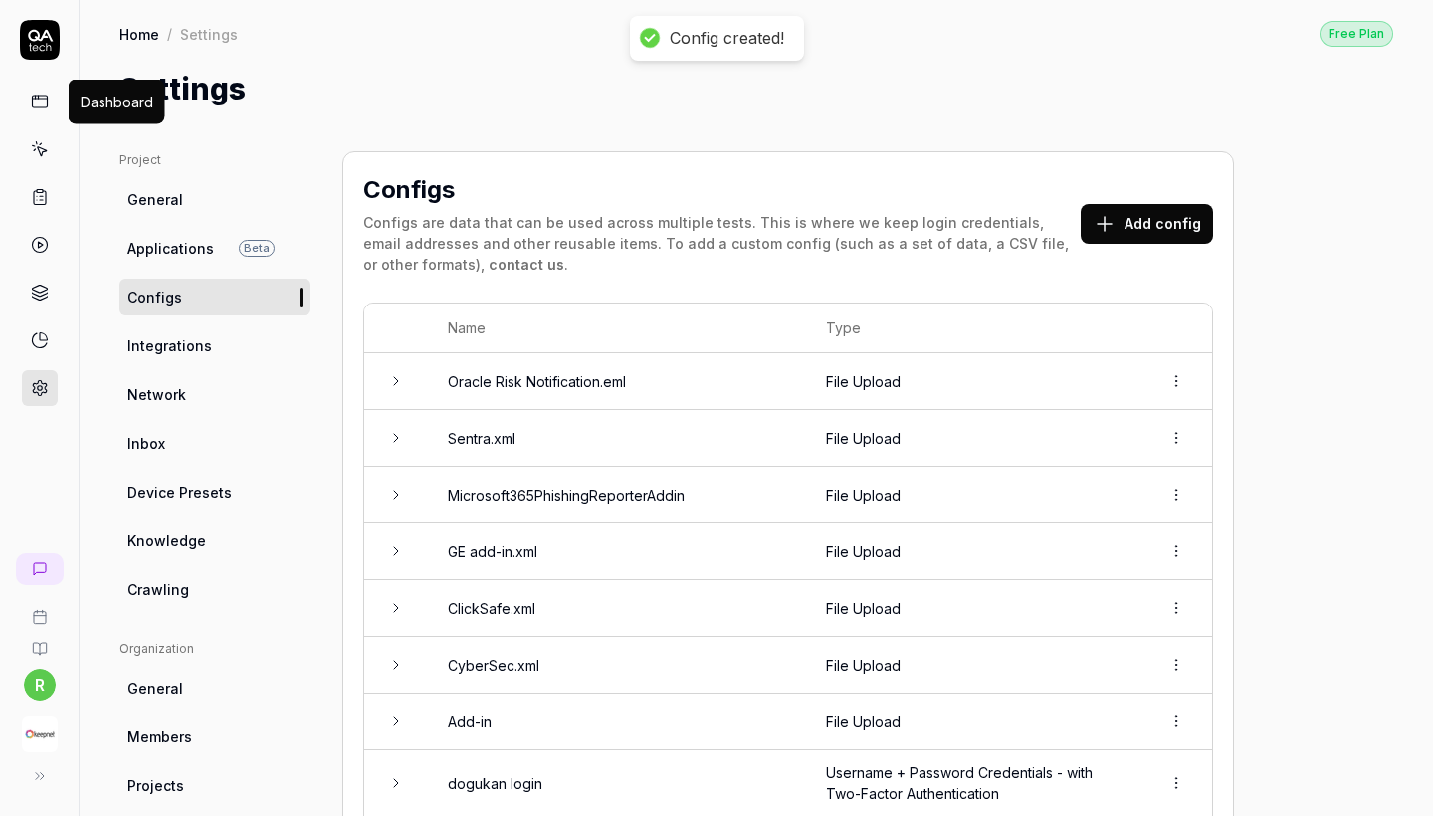
click at [48, 107] on icon at bounding box center [40, 102] width 18 height 18
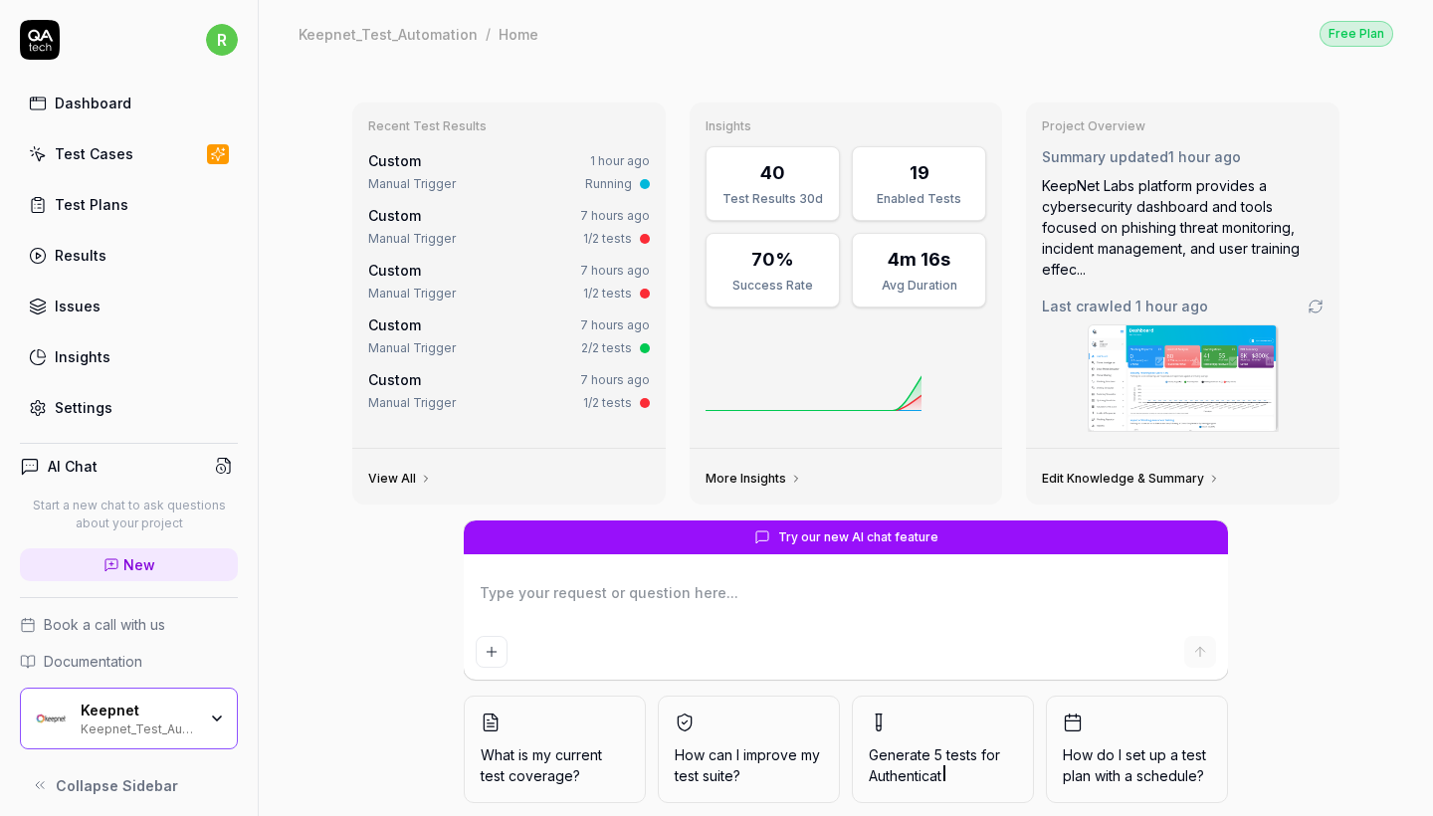
click at [79, 155] on div "Test Cases" at bounding box center [94, 153] width 79 height 21
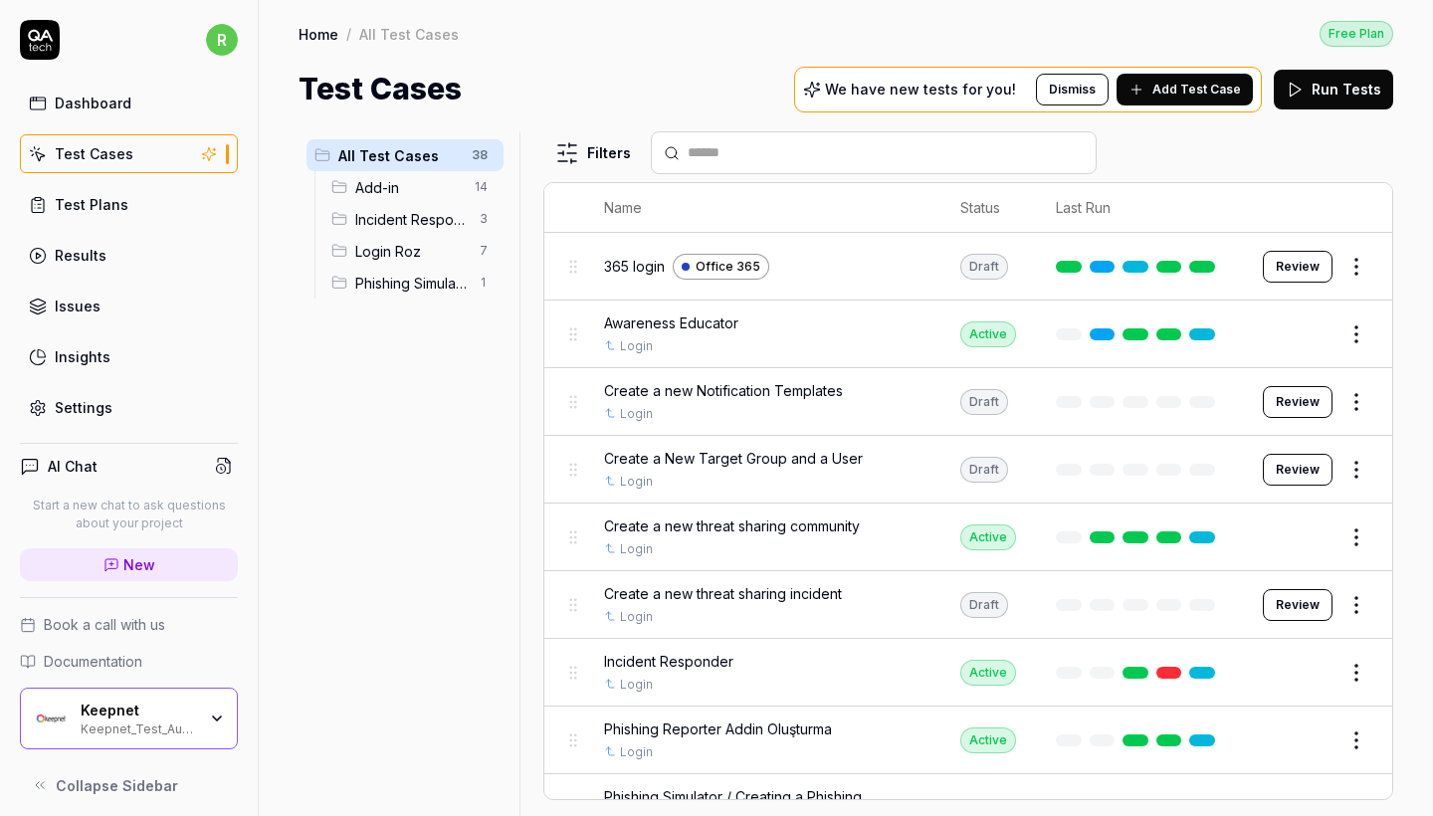
click at [458, 198] on div "Add-in 14" at bounding box center [413, 187] width 180 height 32
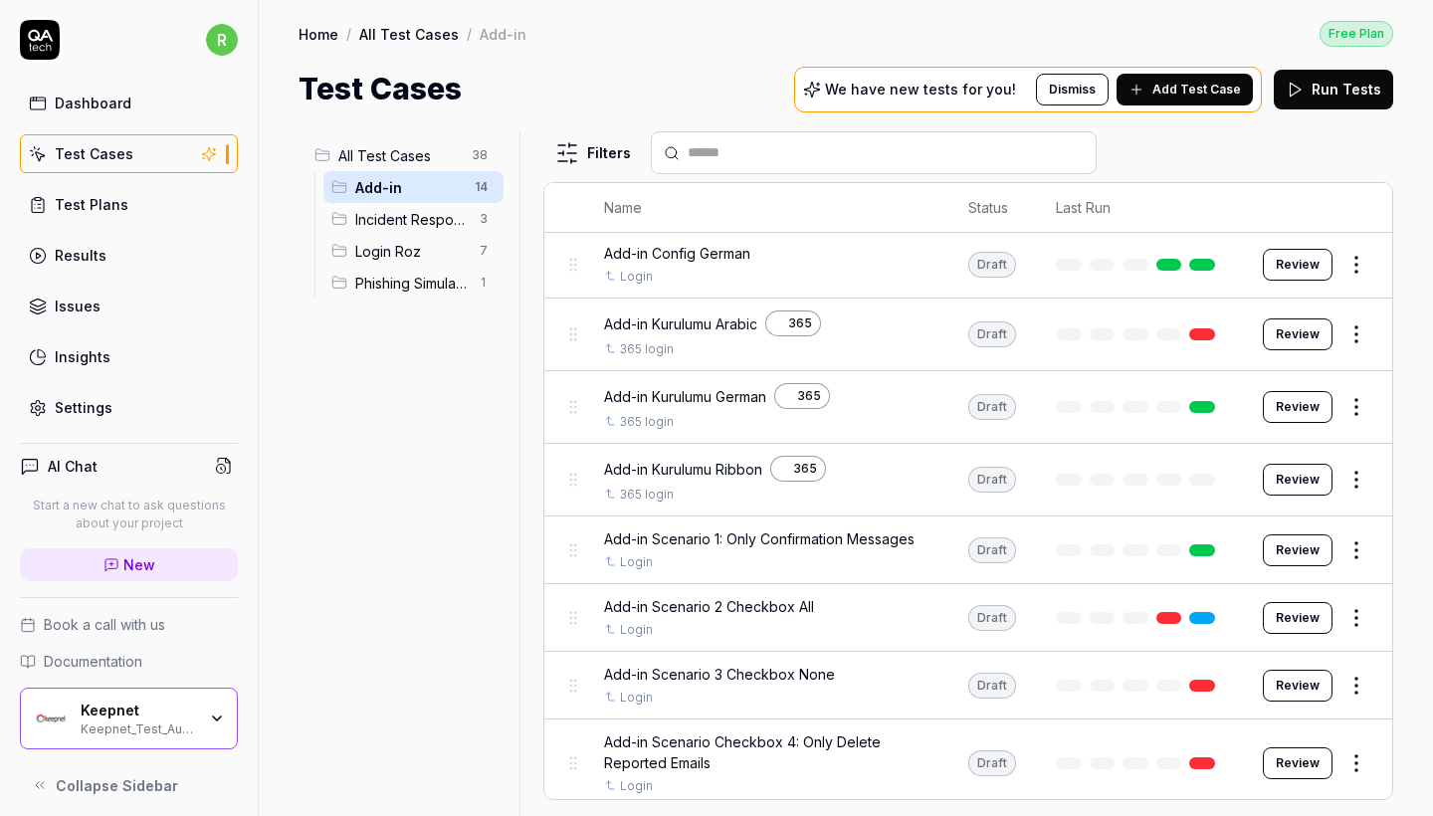
scroll to position [483, 0]
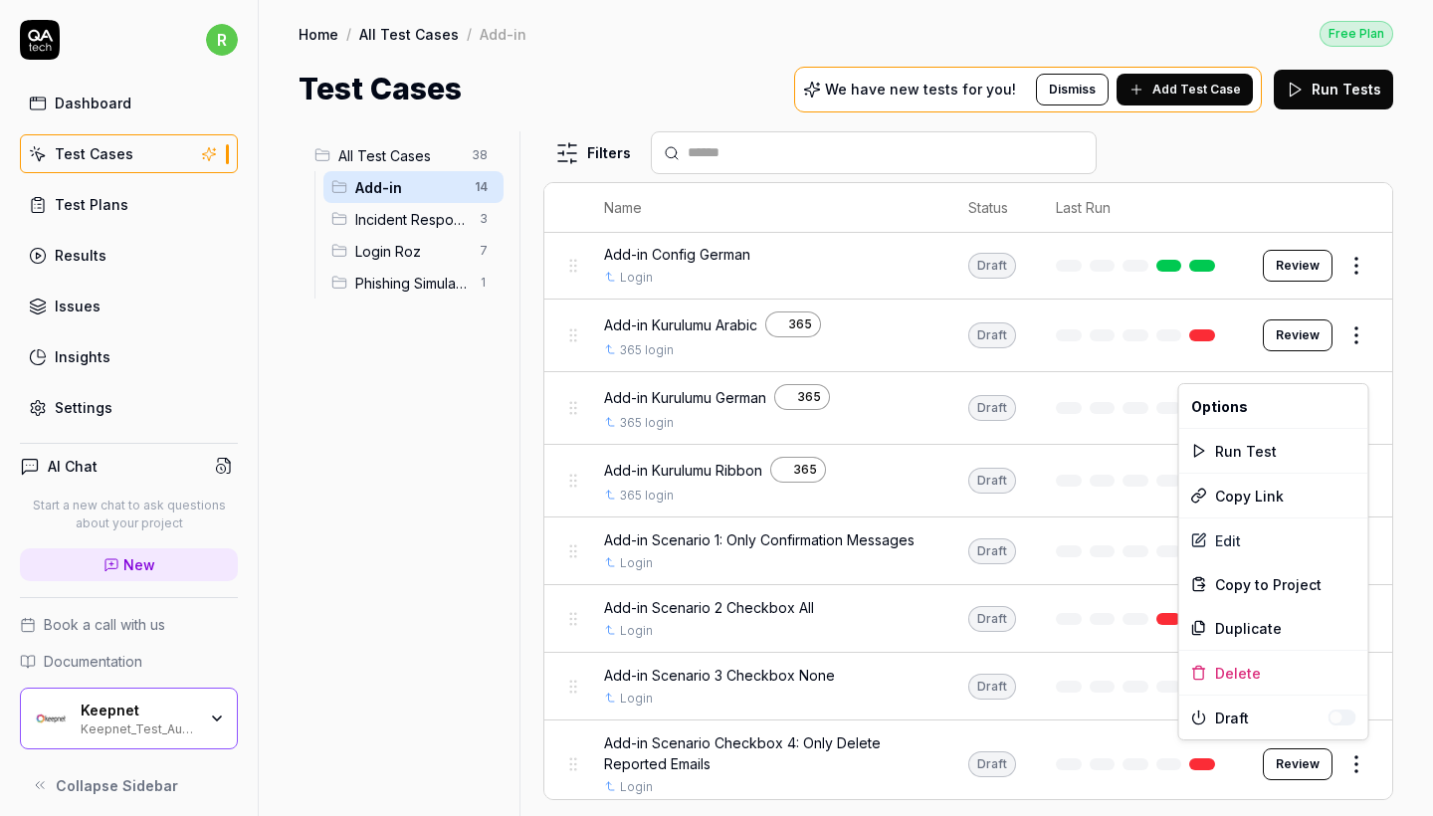
click at [1356, 762] on html "r Dashboard Test Cases Test Plans Results Issues Insights Settings AI Chat Star…" at bounding box center [716, 408] width 1433 height 816
click at [1265, 541] on div "Edit" at bounding box center [1273, 540] width 189 height 44
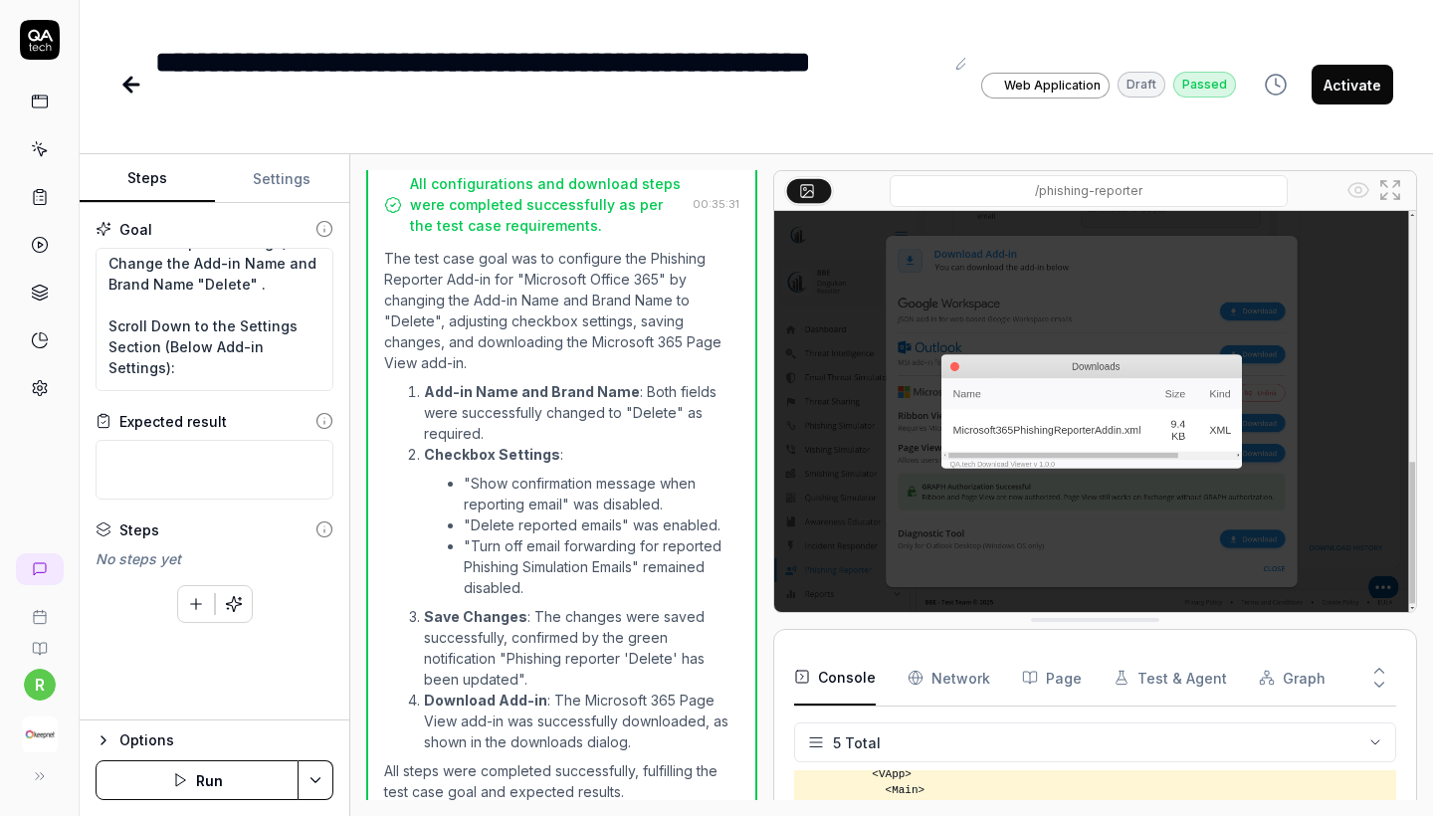
scroll to position [125, 0]
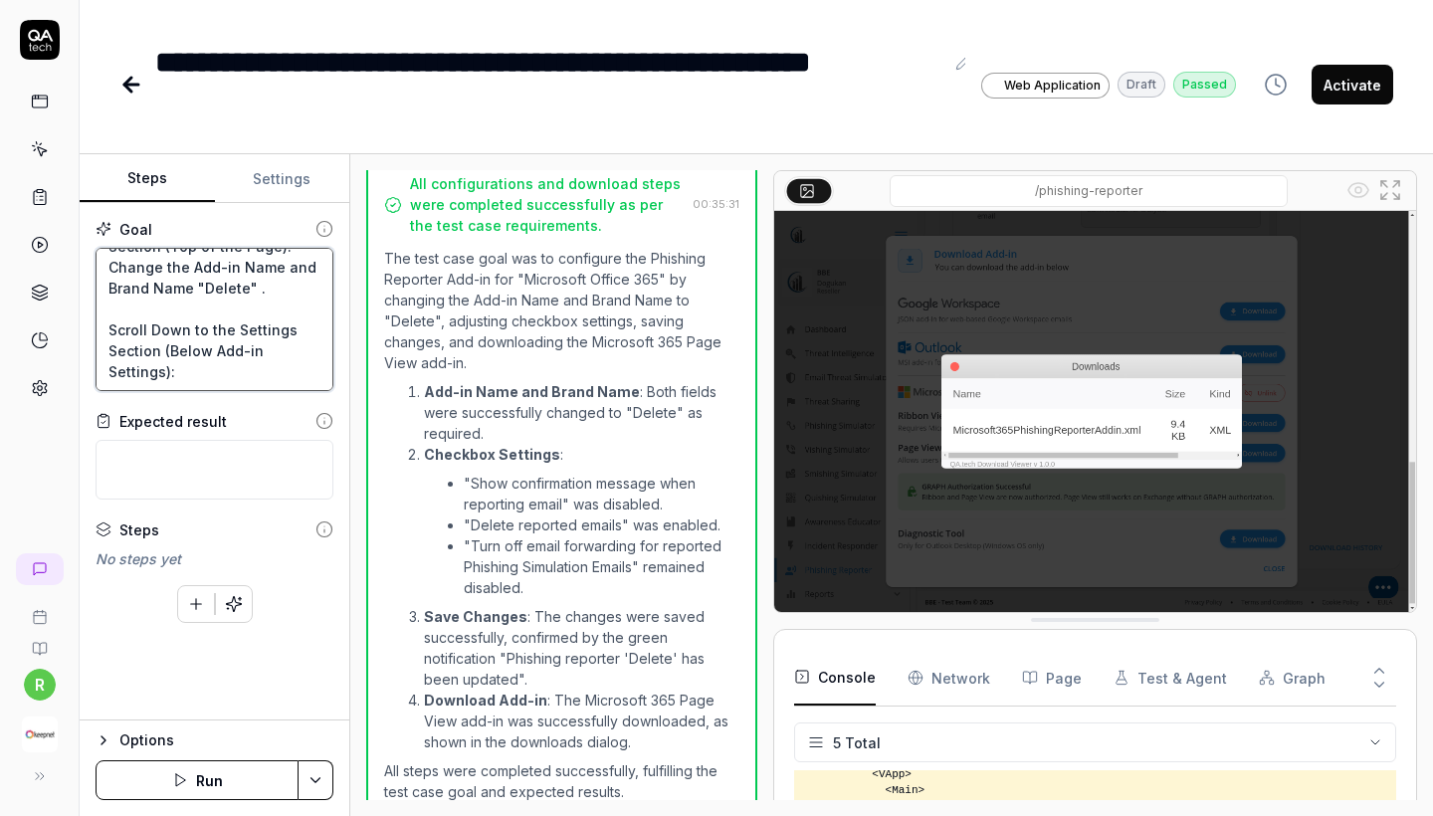
click at [135, 289] on textarea "Select and Configure Phishing Reporter Add-in for "Microsoft Office 365" In the…" at bounding box center [215, 319] width 238 height 143
paste textarea "ropPhish"
type textarea "*"
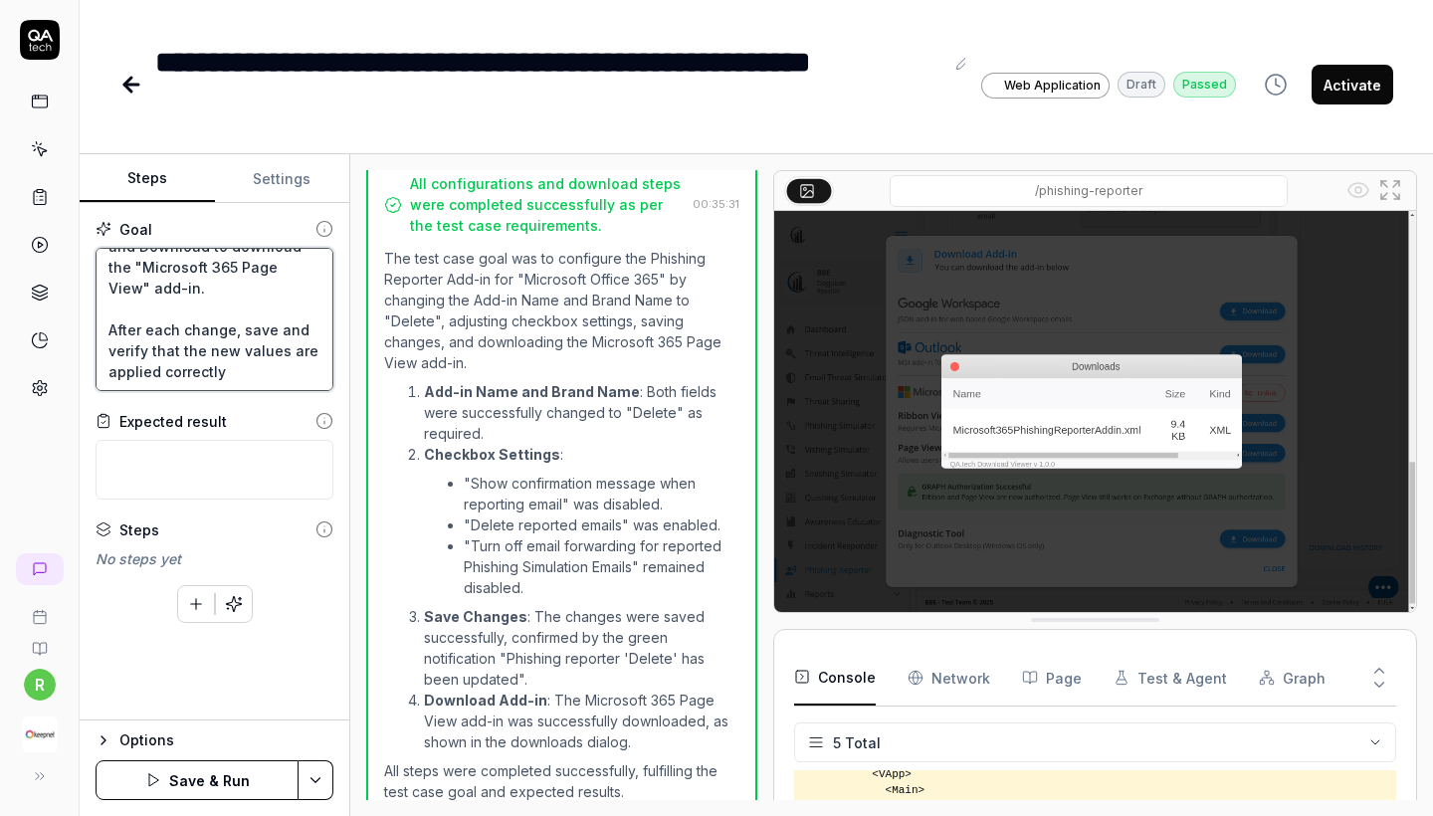
type textarea "Select and Configure Phishing Reporter Add-in for "Microsoft Office 365" In the…"
click at [206, 771] on button "Save & Run" at bounding box center [197, 780] width 203 height 40
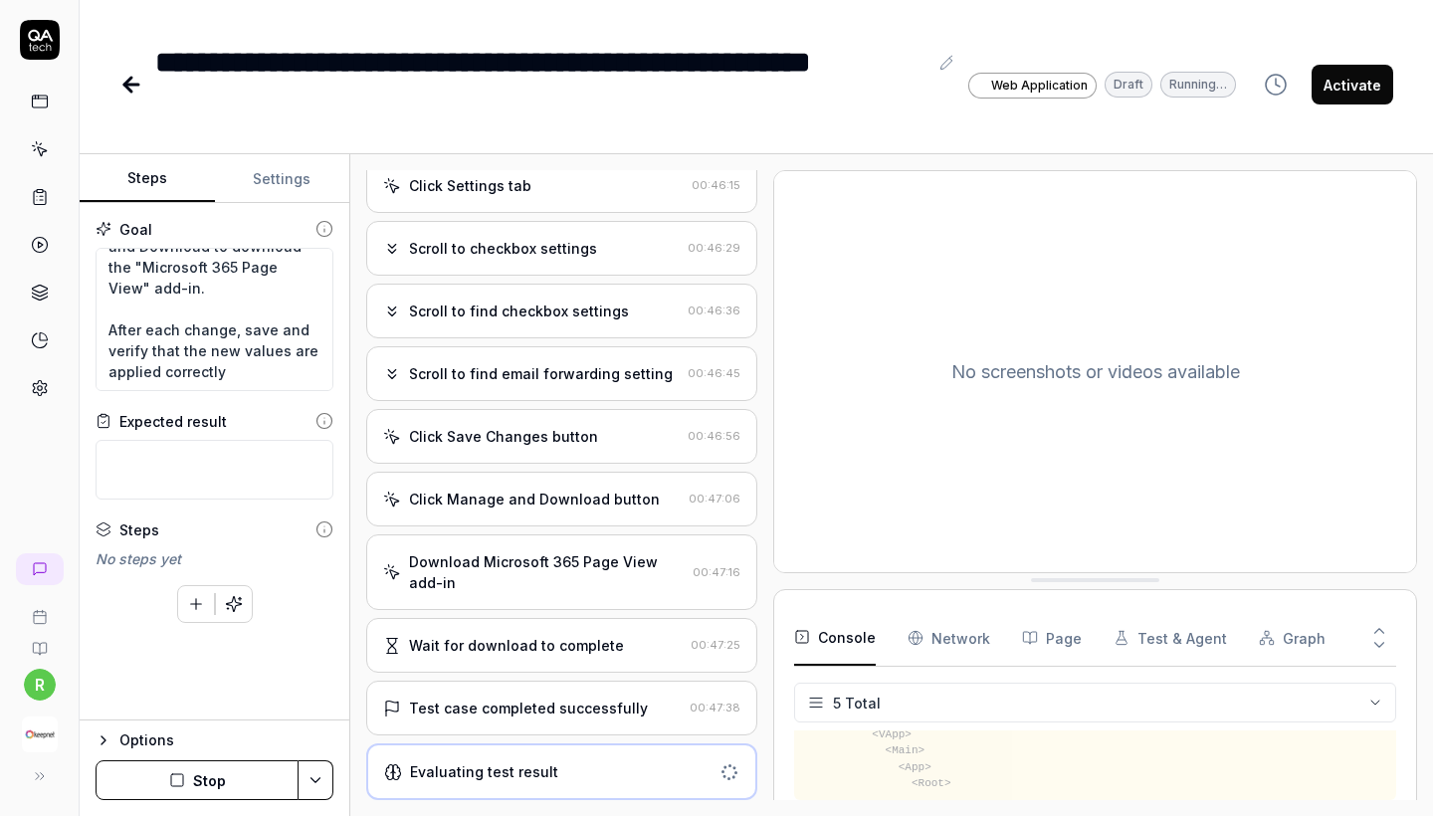
scroll to position [185, 0]
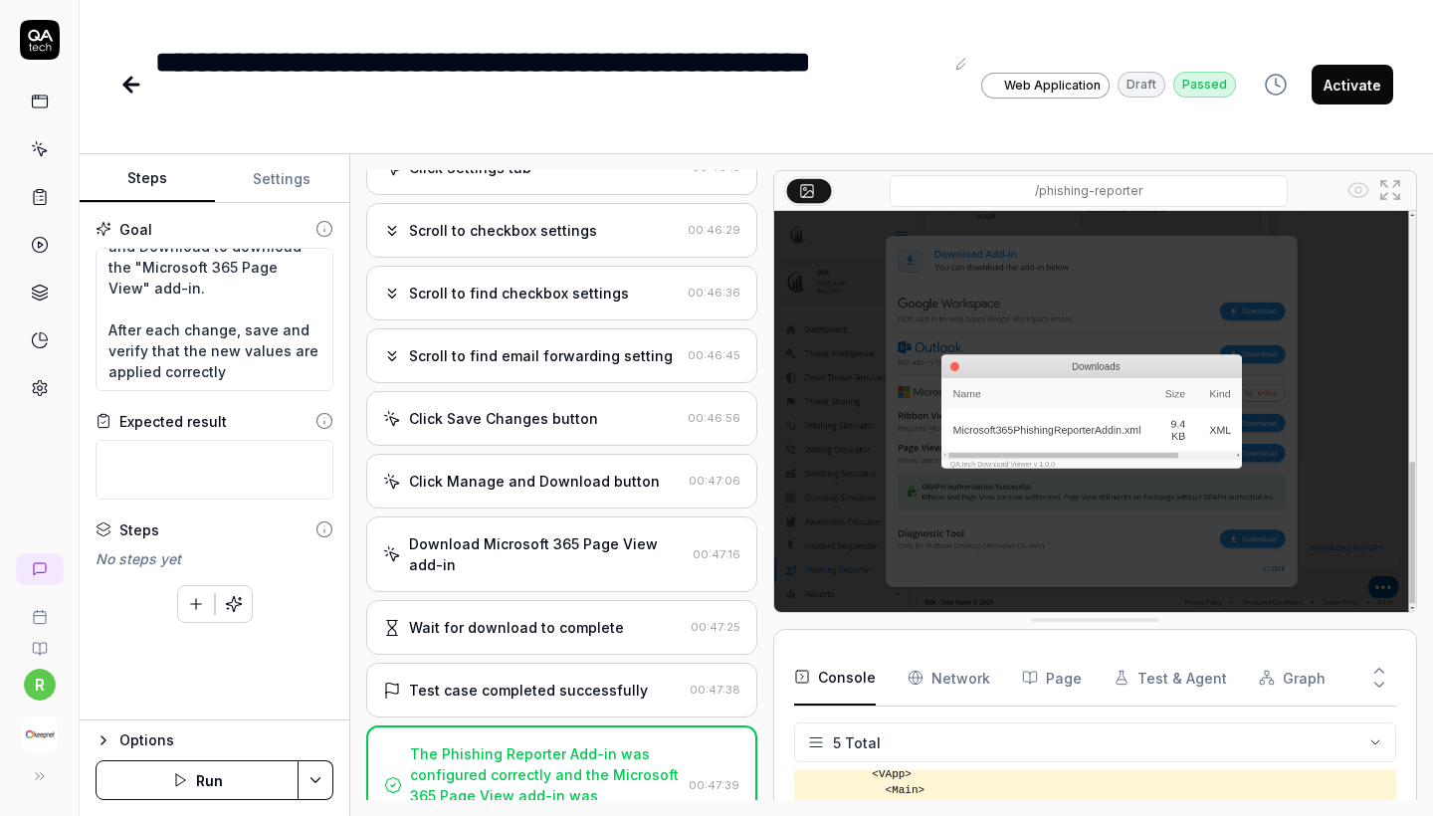
type textarea "*"
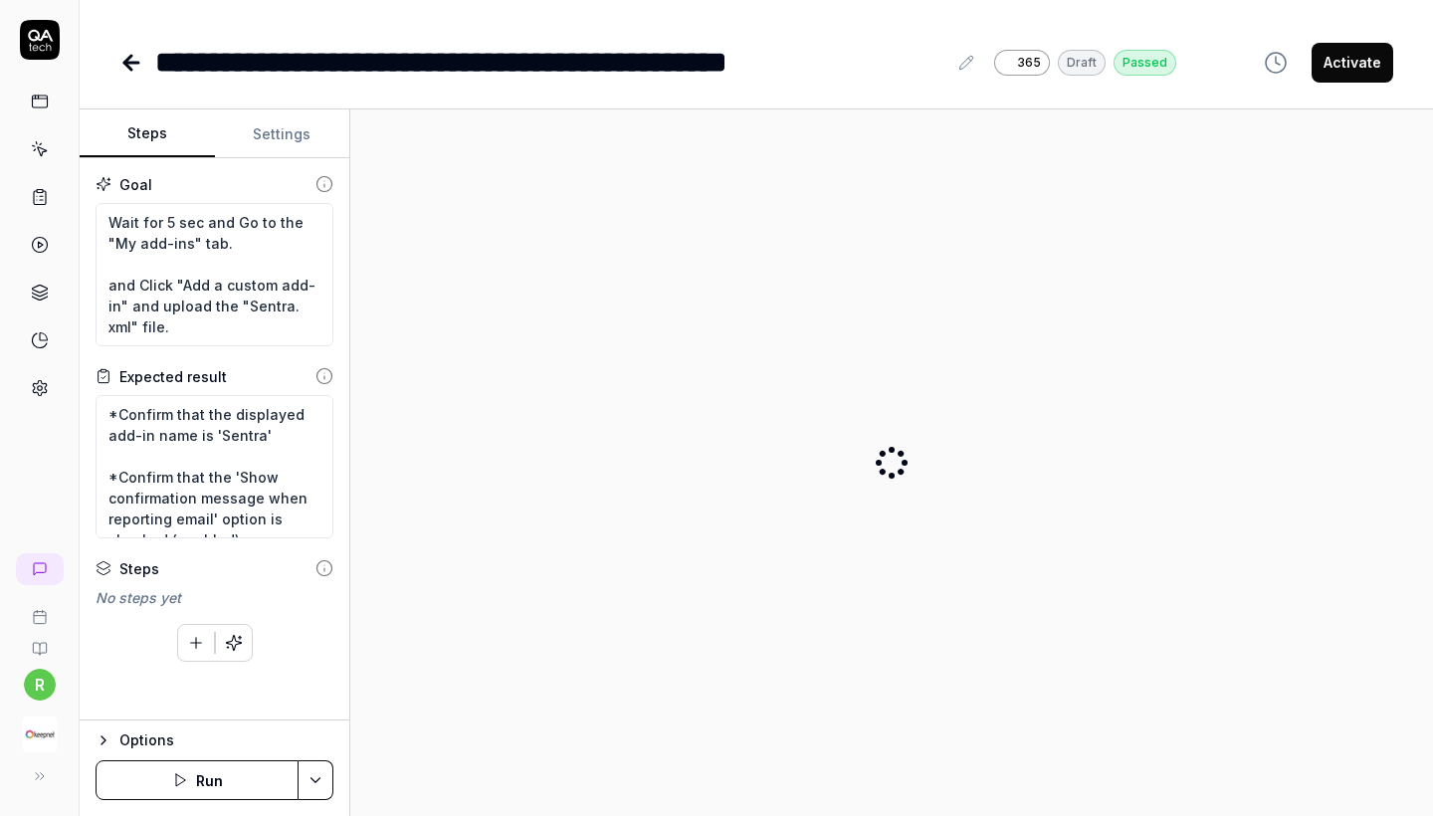
type textarea "*"
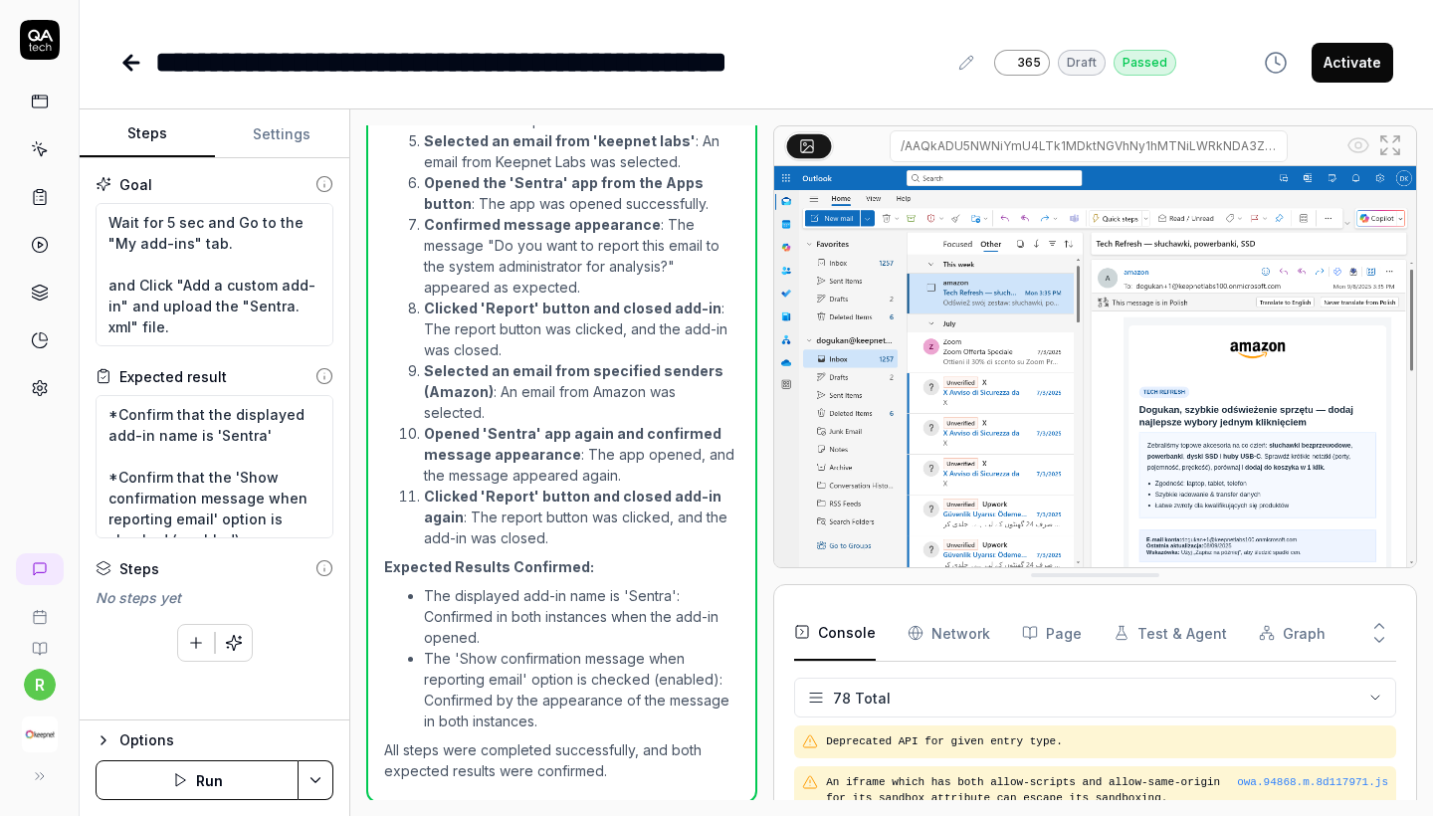
scroll to position [3547, 0]
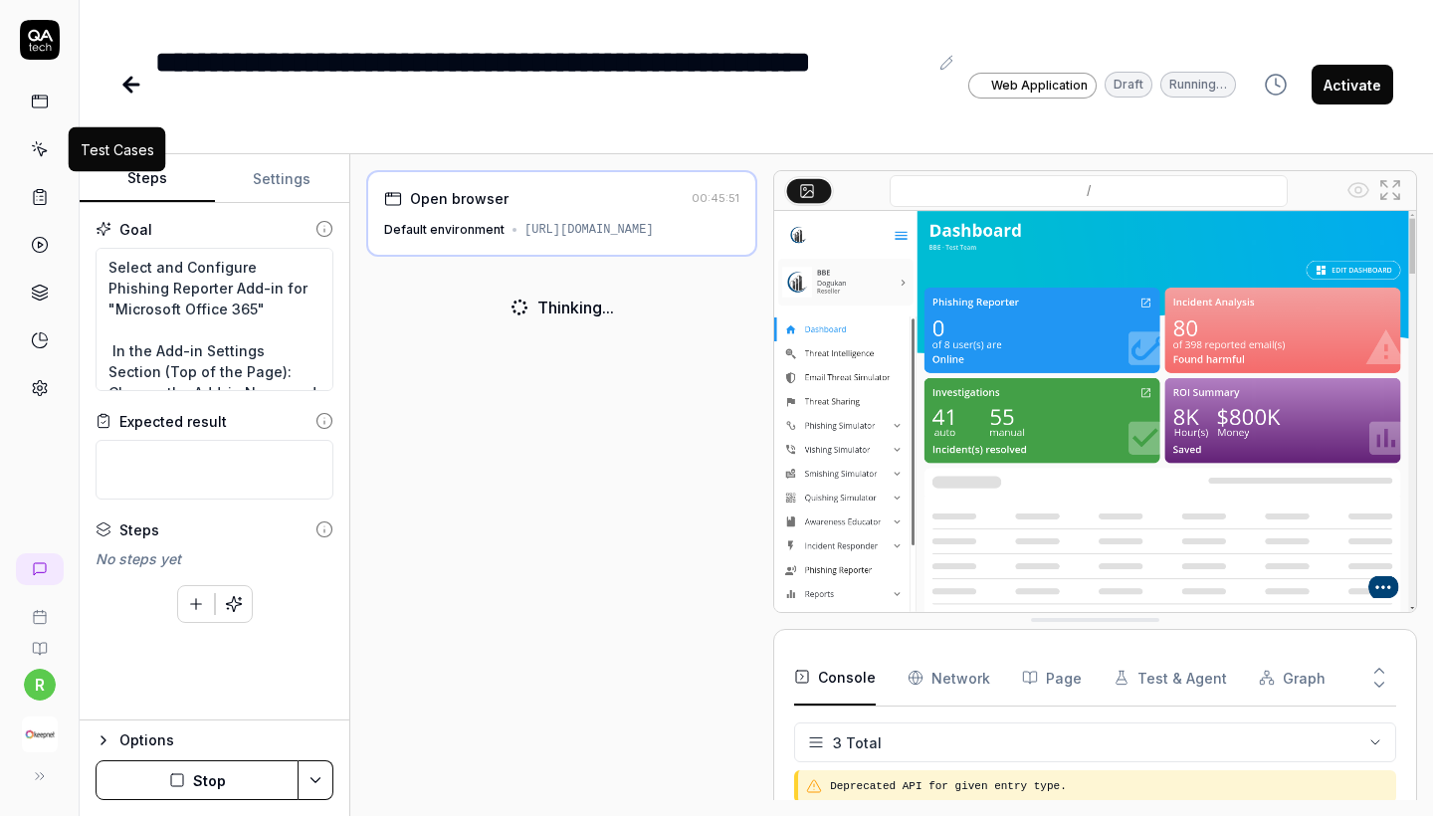
scroll to position [260, 0]
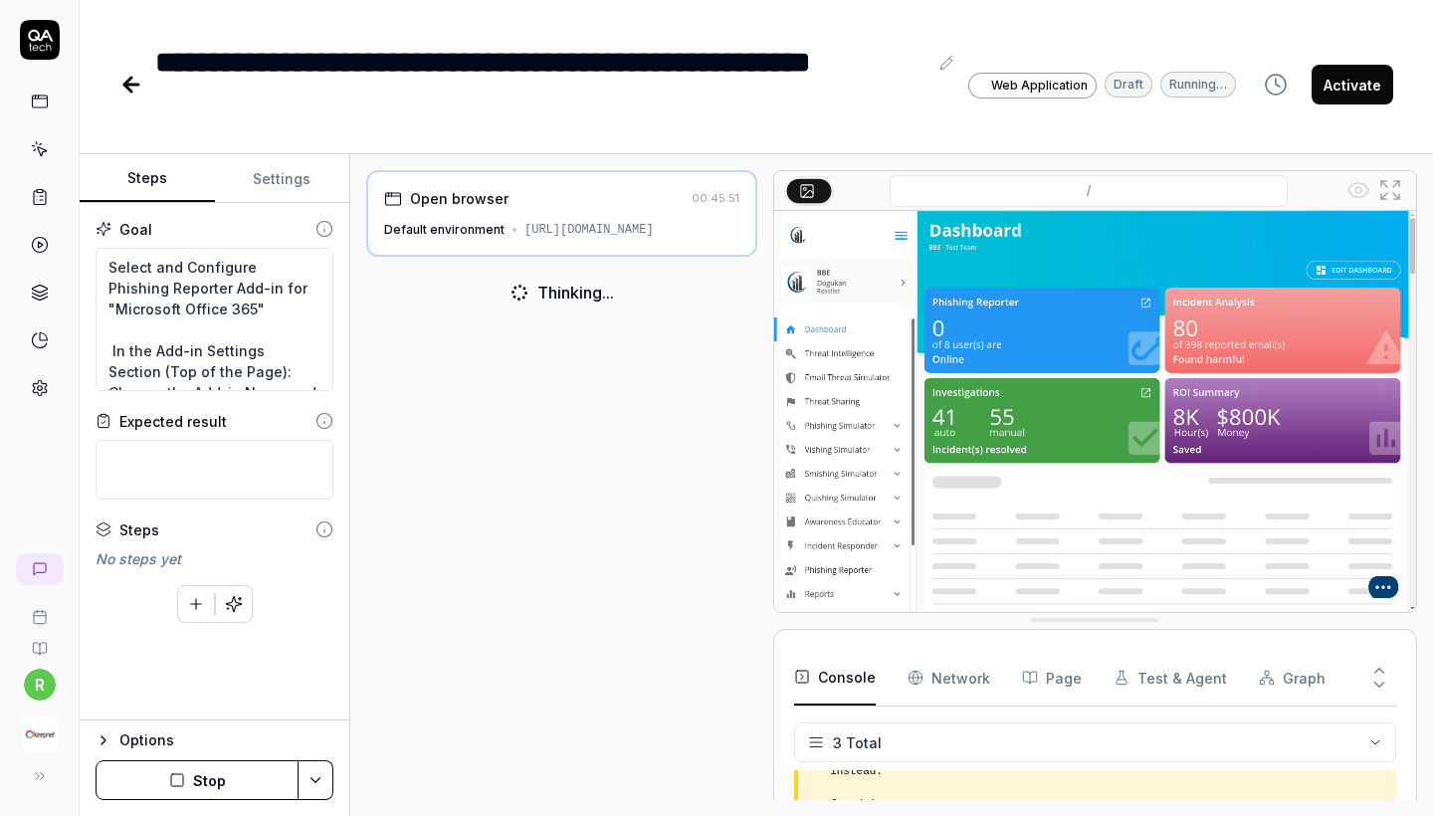
click at [34, 155] on icon at bounding box center [40, 149] width 18 height 18
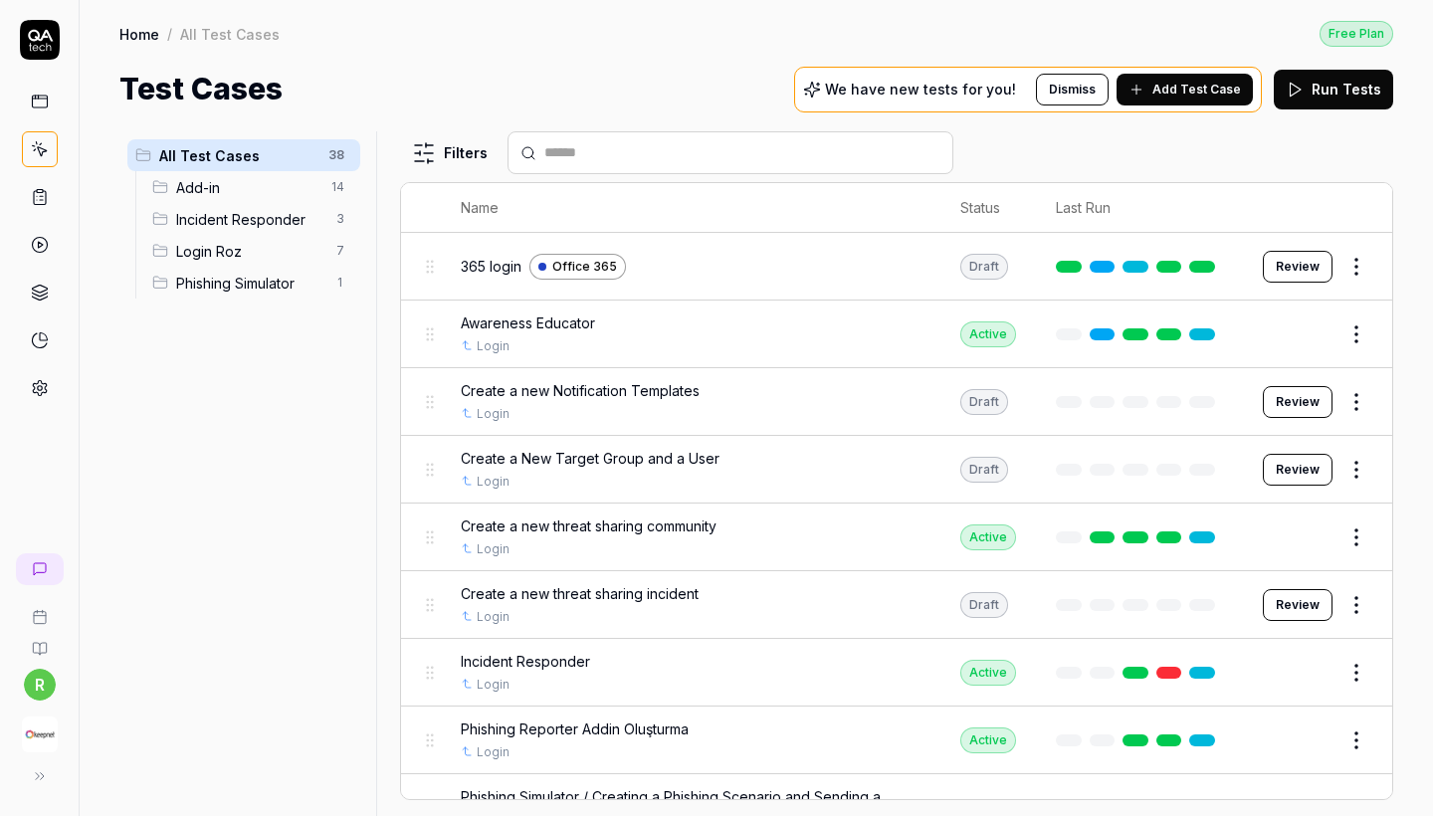
click at [259, 193] on span "Add-in" at bounding box center [247, 187] width 143 height 21
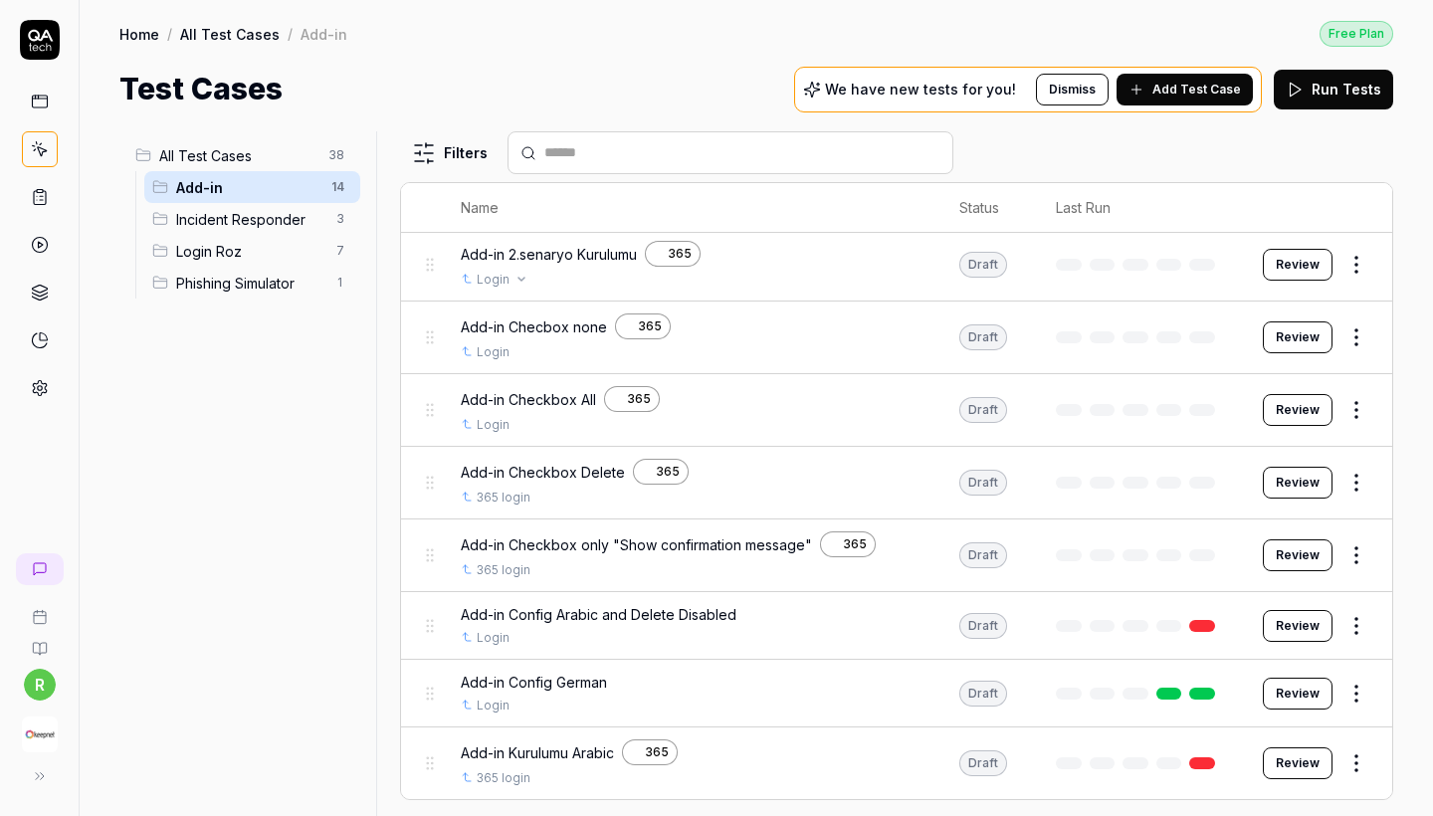
scroll to position [41, 0]
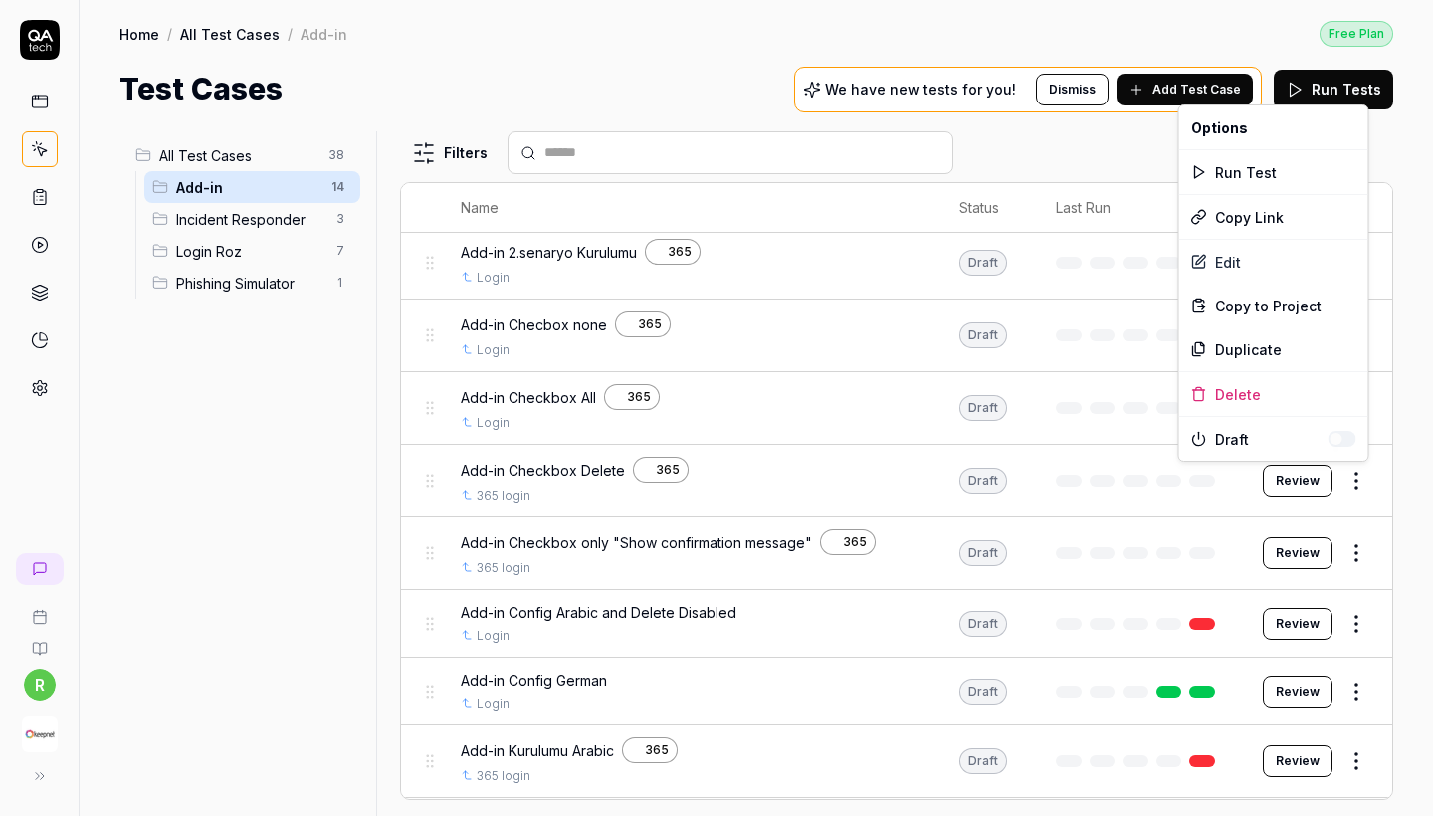
click at [1367, 461] on body "r Home / All Test Cases / Add-in Free Plan Home / All Test Cases / Add-in Free …" at bounding box center [716, 408] width 1433 height 816
click at [1237, 256] on div "Edit" at bounding box center [1273, 262] width 189 height 44
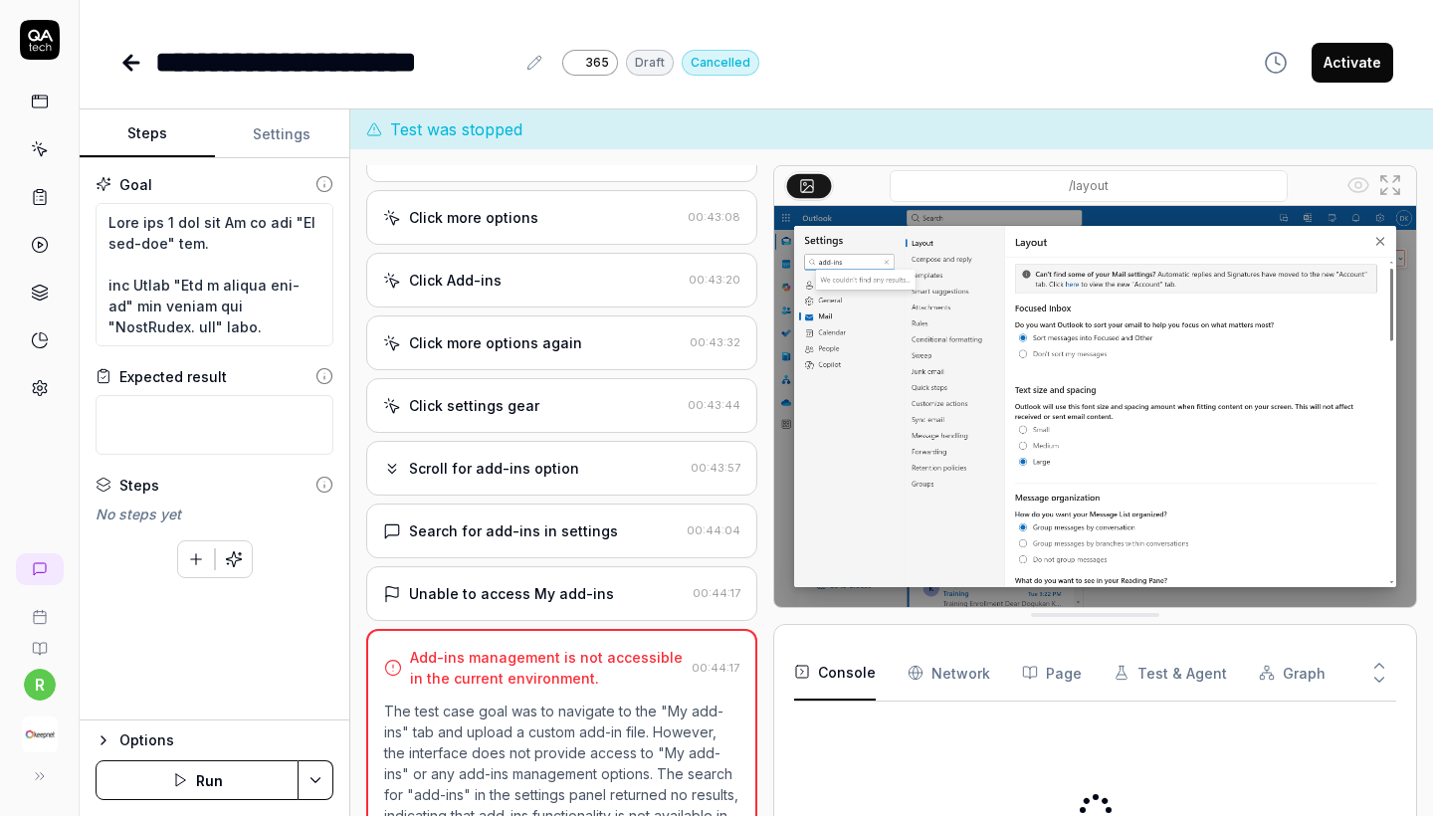
scroll to position [699, 0]
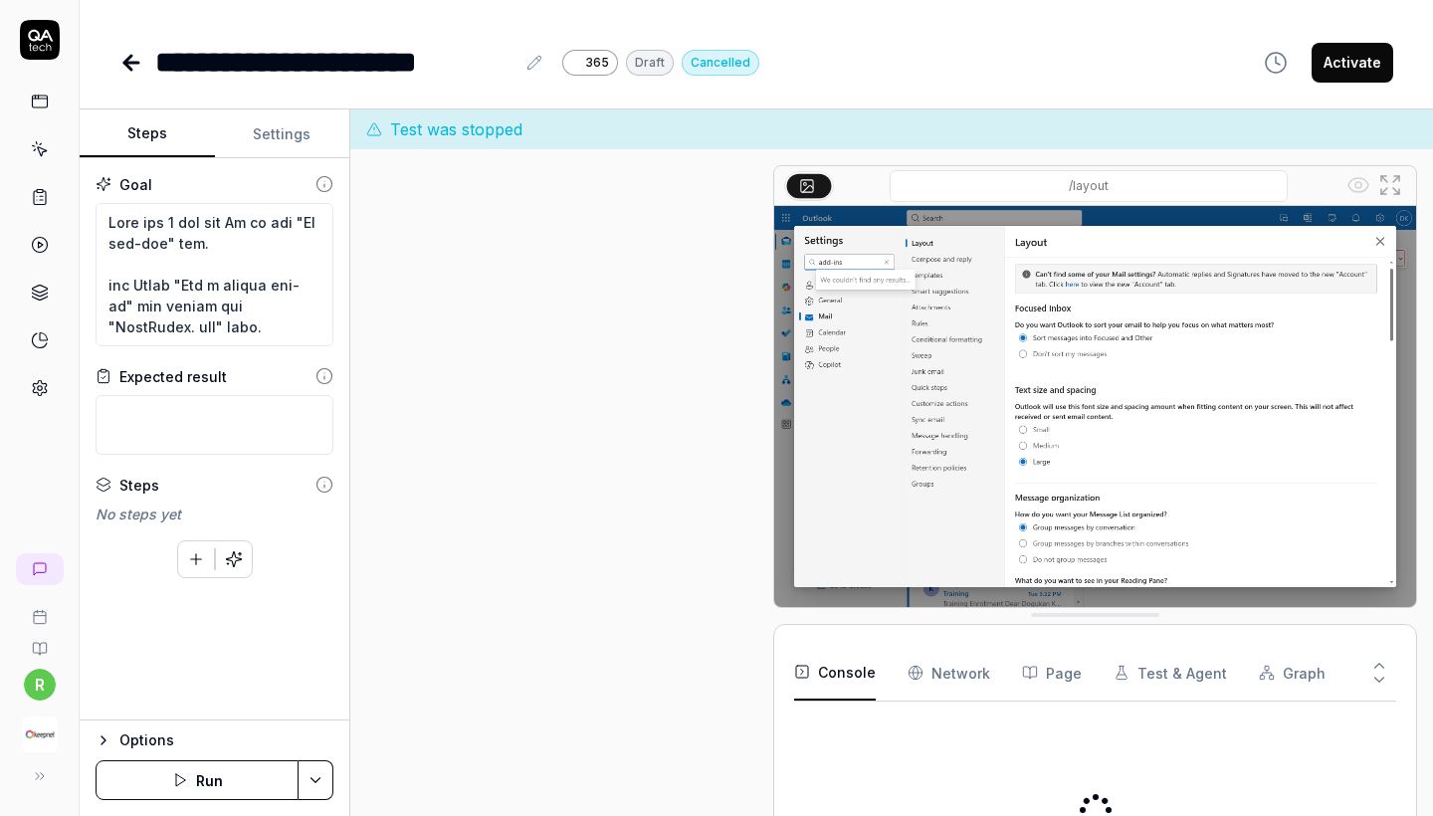
click at [266, 124] on button "Settings" at bounding box center [282, 134] width 135 height 48
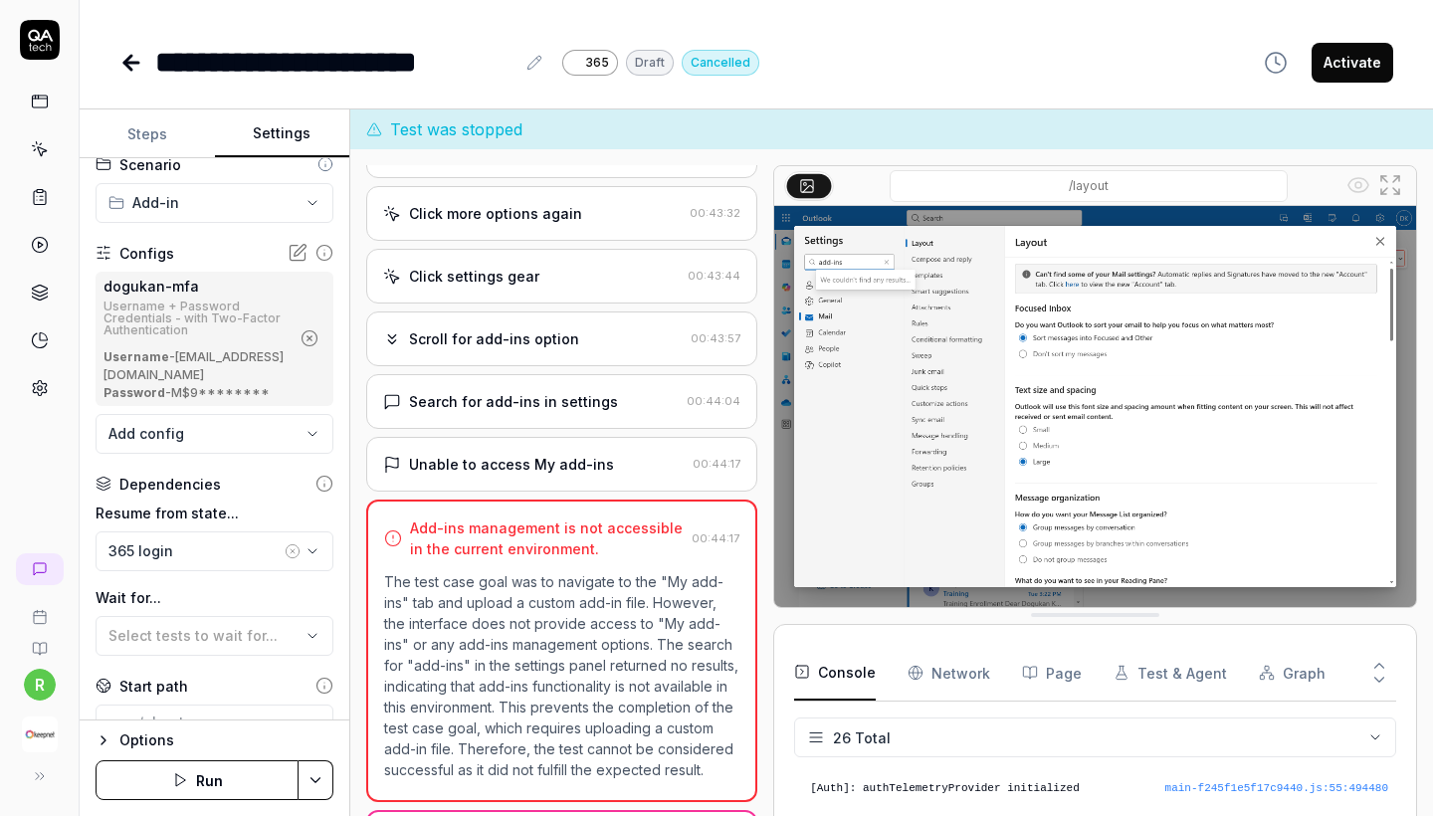
scroll to position [178, 0]
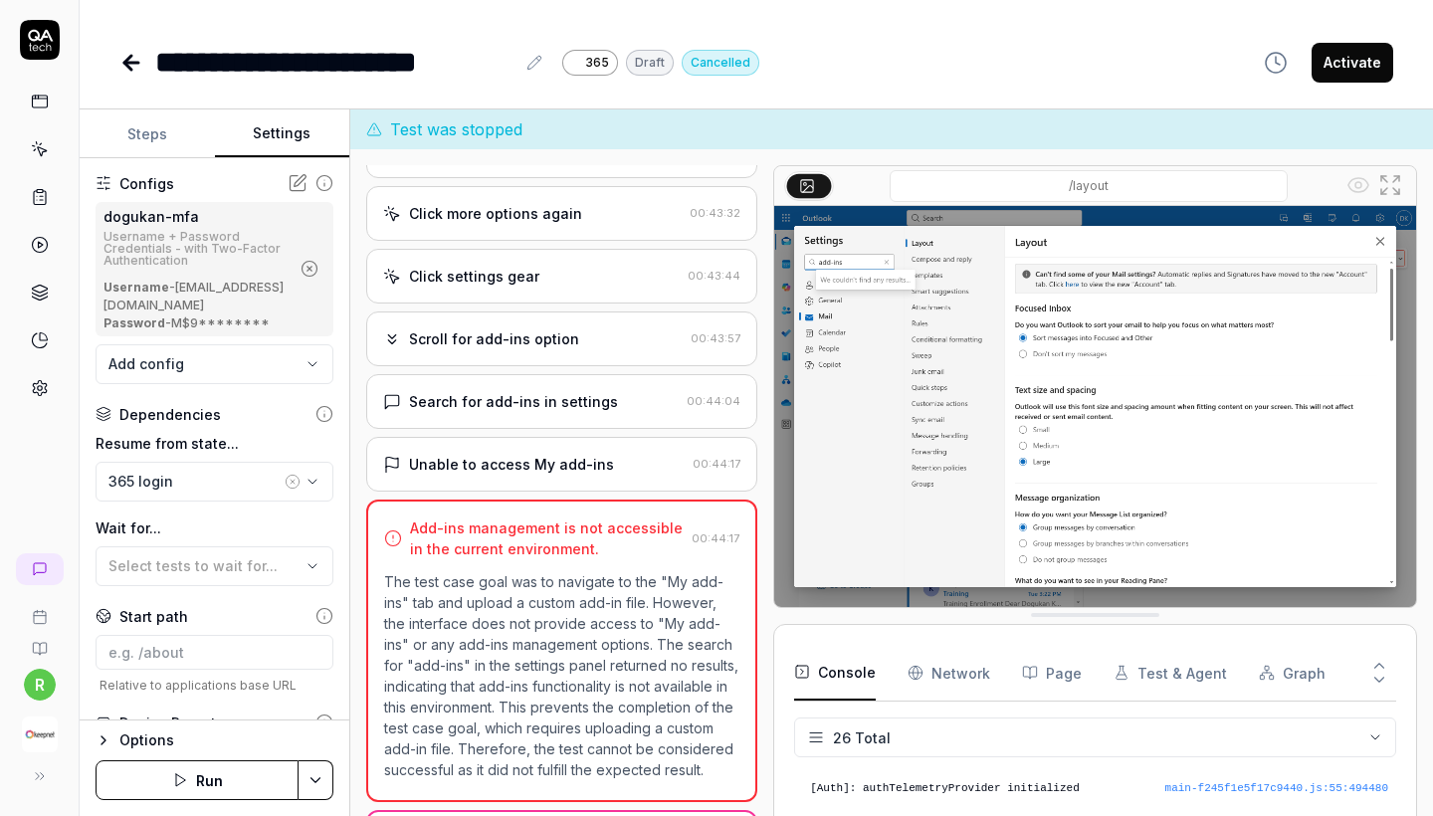
click at [196, 385] on body "**********" at bounding box center [716, 408] width 1433 height 816
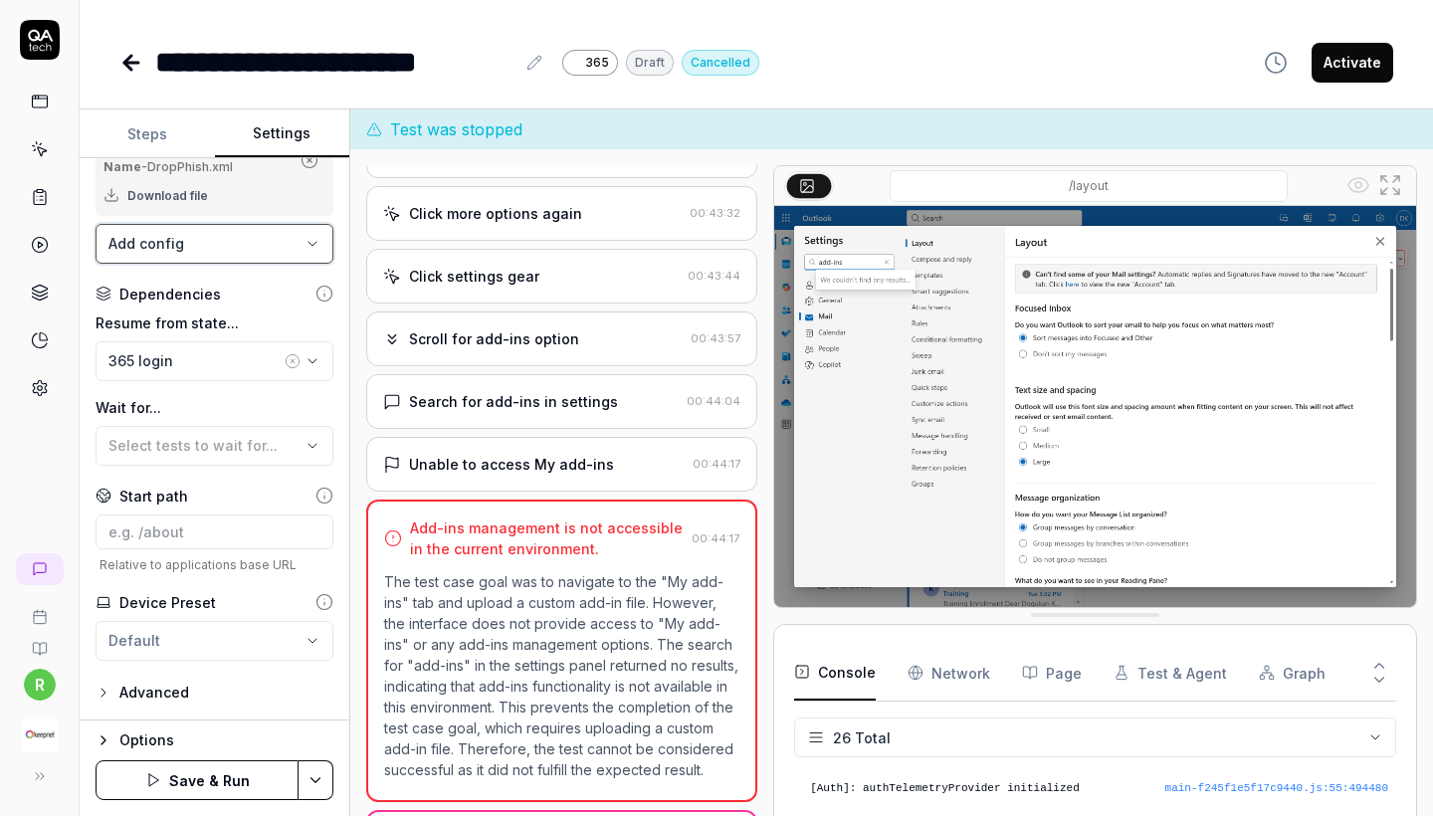
scroll to position [423, 0]
click at [207, 789] on button "Save & Run" at bounding box center [197, 780] width 203 height 40
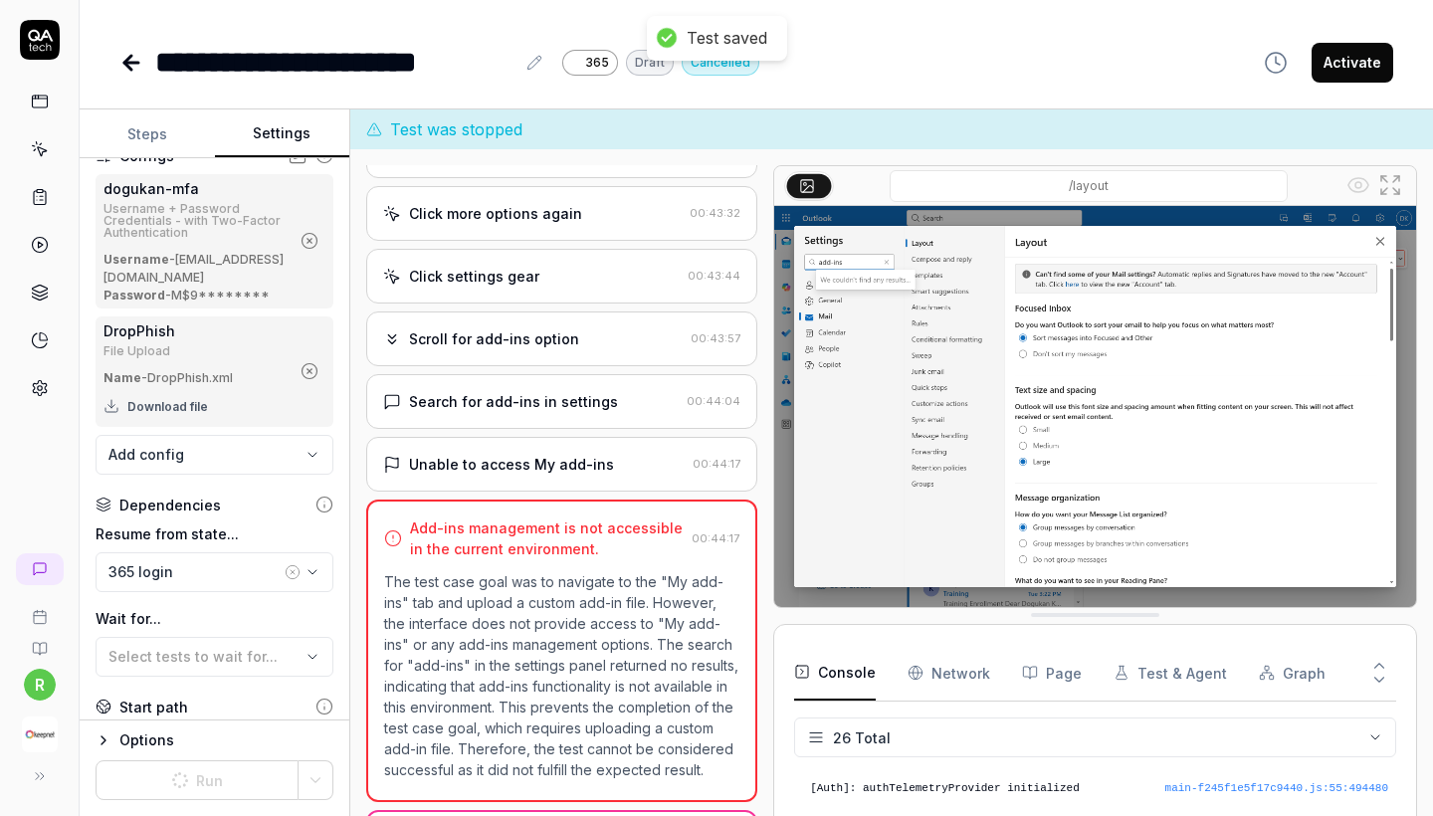
scroll to position [193, 0]
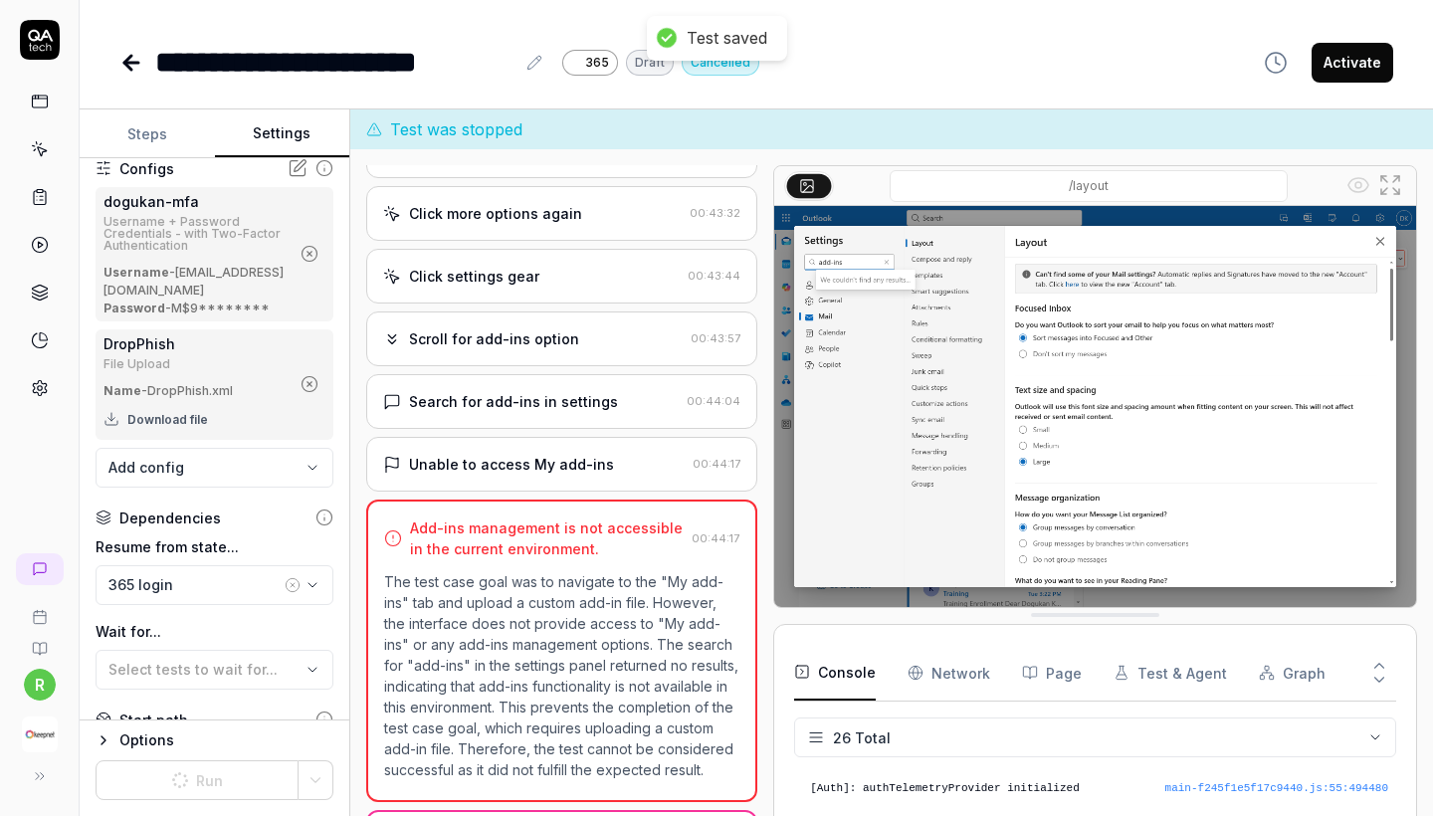
click at [159, 143] on button "Steps" at bounding box center [147, 134] width 135 height 48
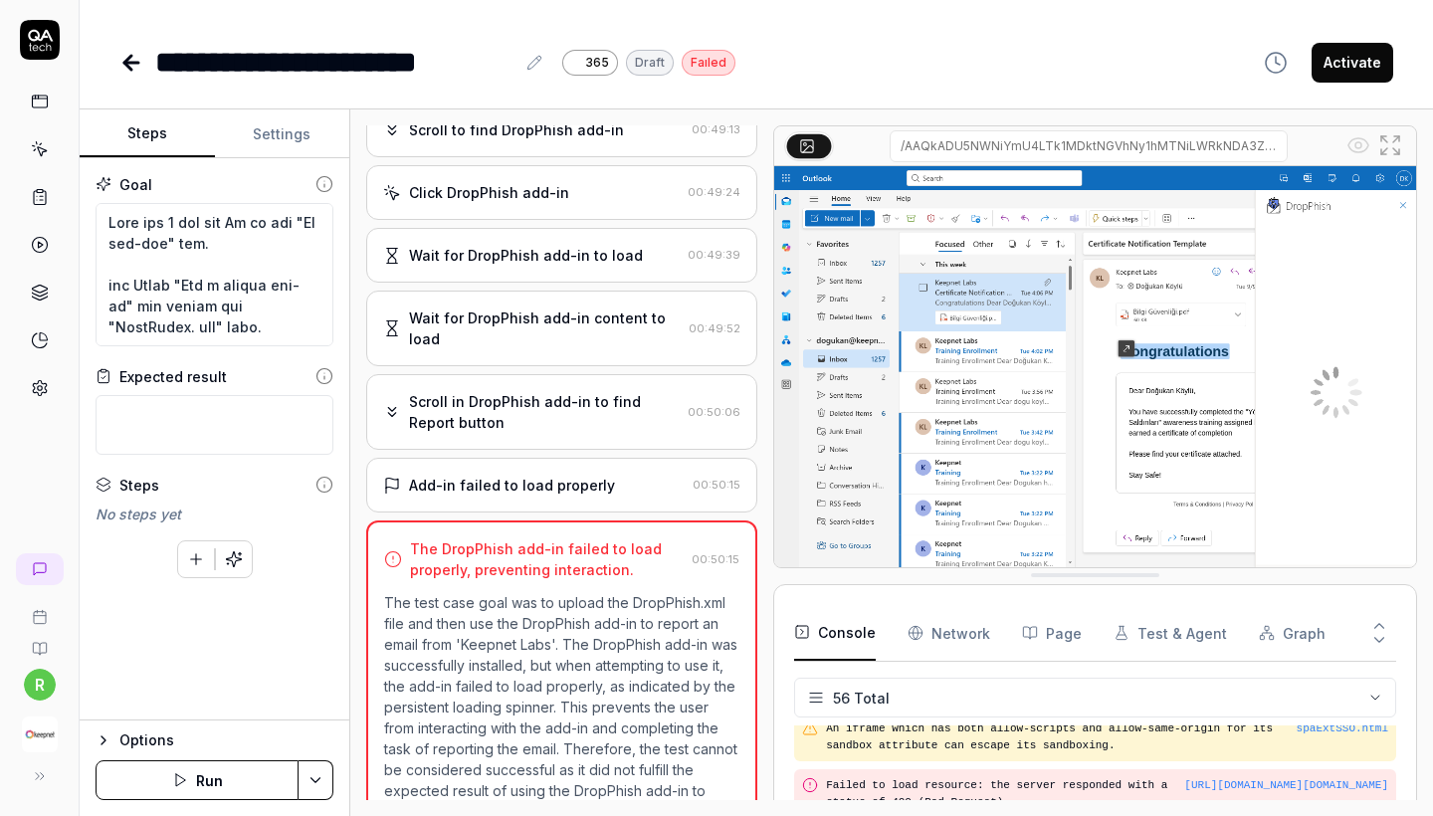
scroll to position [1034, 0]
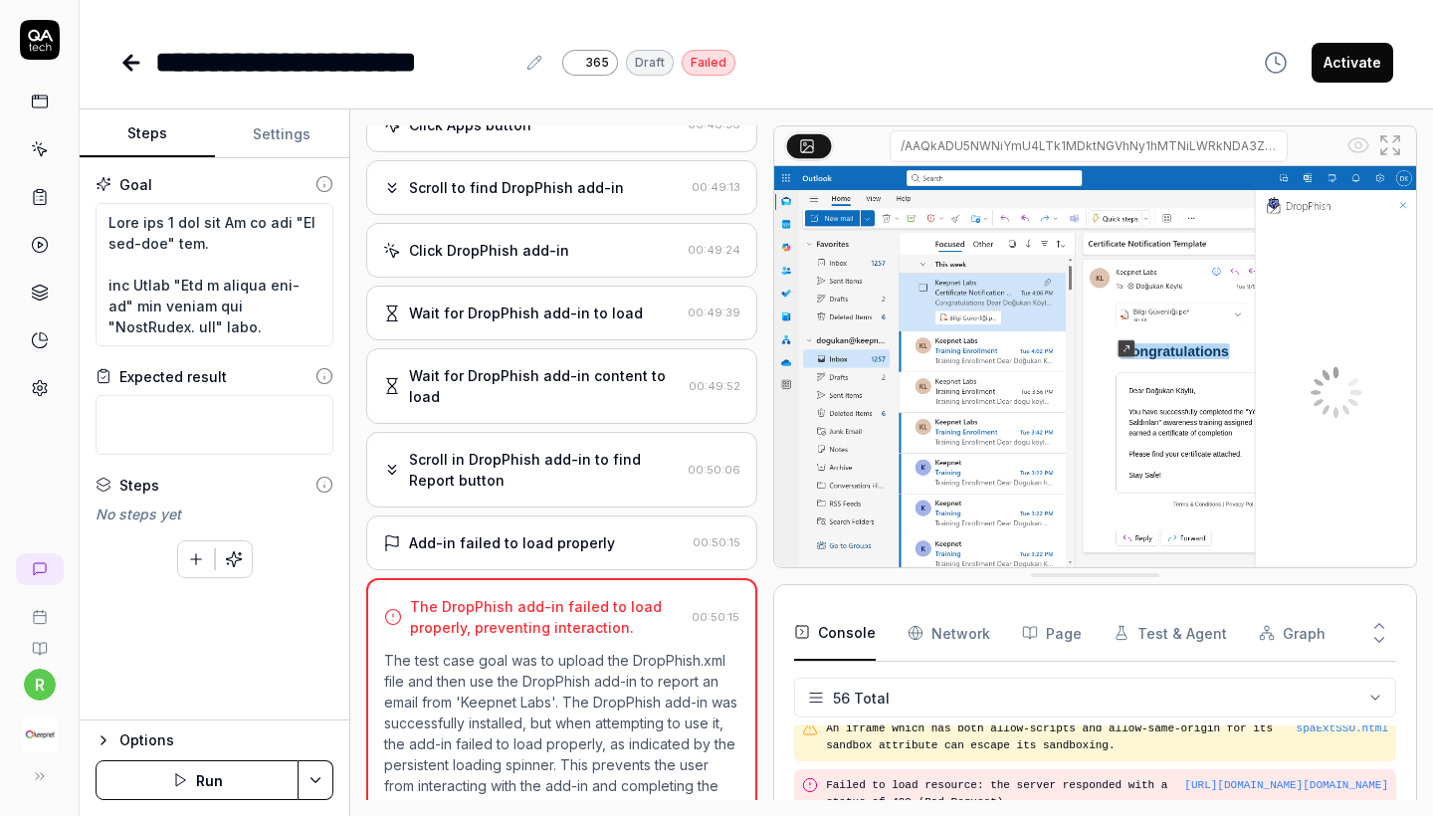
click at [520, 450] on div "Scroll in DropPhish add-in to find Report button 00:50:06" at bounding box center [561, 470] width 391 height 76
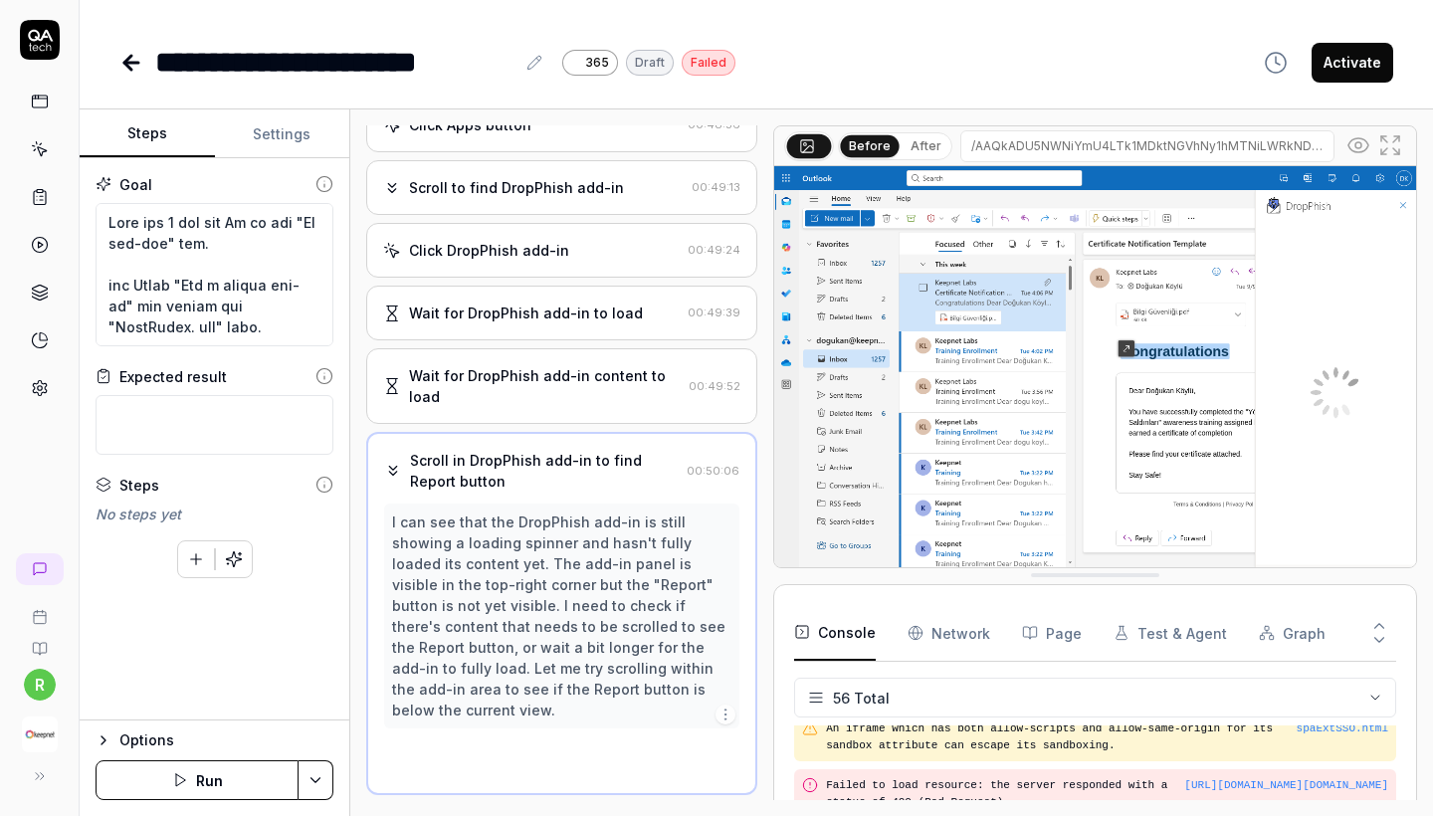
scroll to position [907, 0]
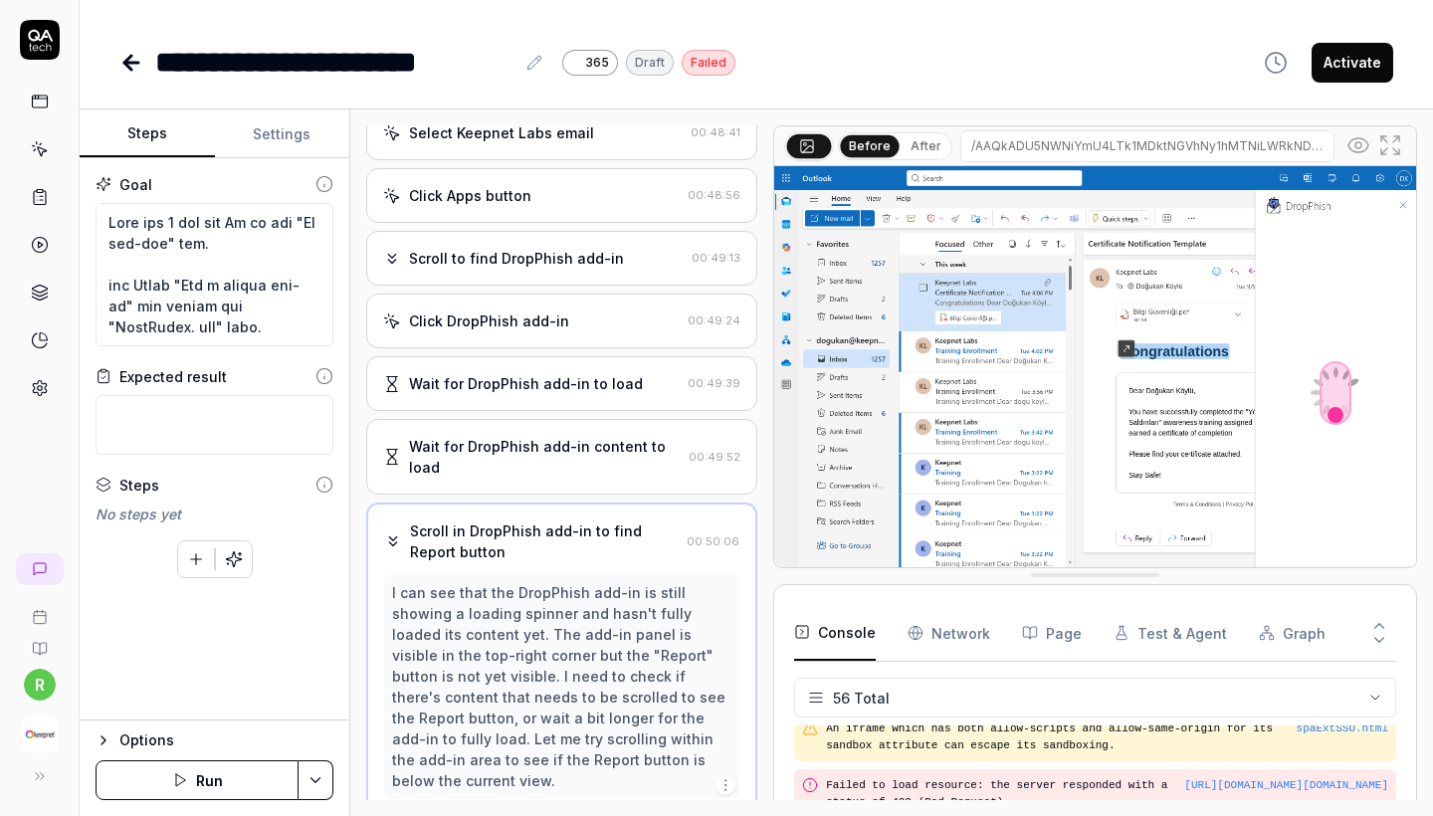
click at [535, 436] on div "Wait for DropPhish add-in content to load" at bounding box center [545, 457] width 272 height 42
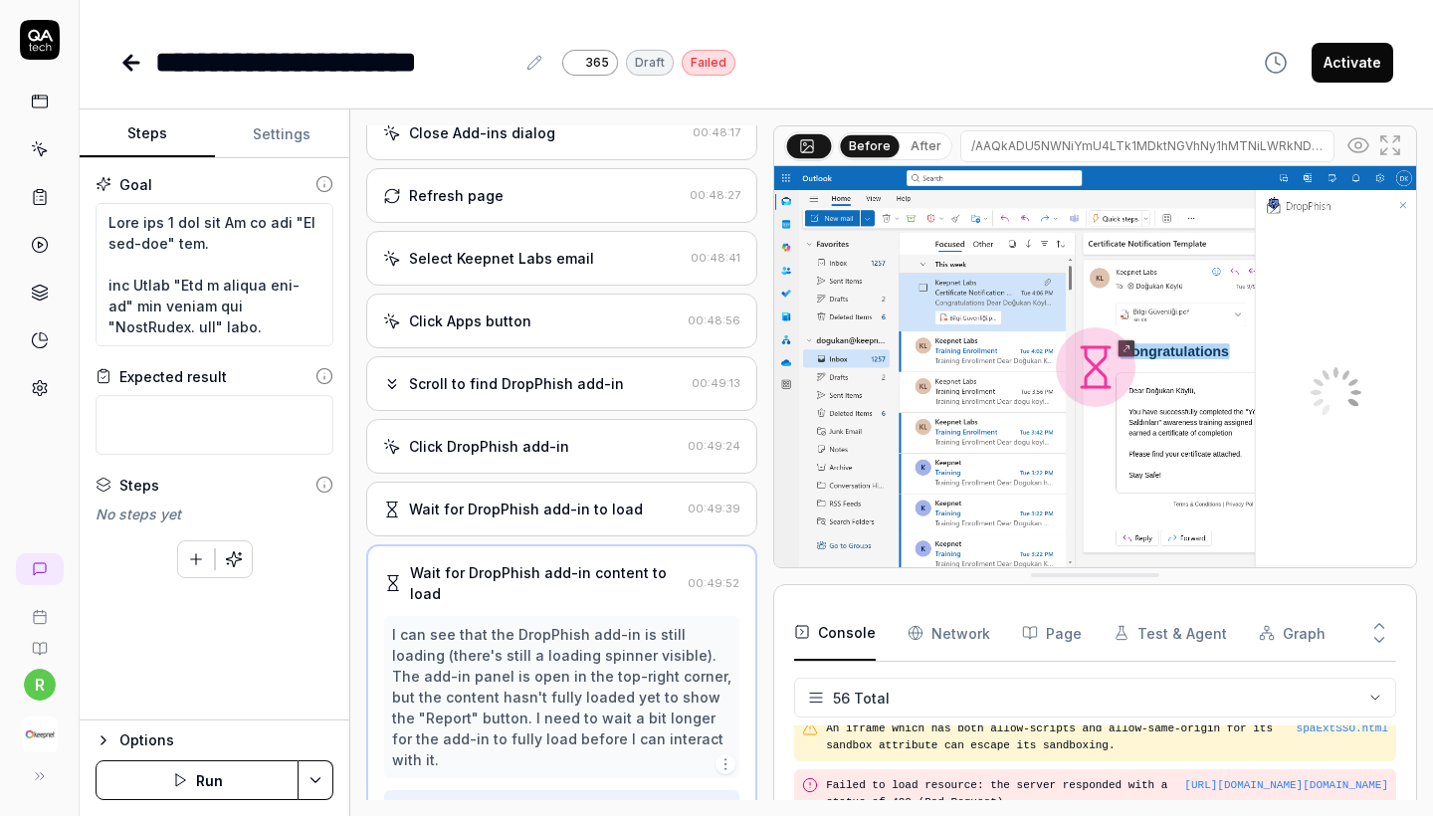
click at [562, 383] on div "Scroll to find DropPhish add-in 00:49:13" at bounding box center [561, 383] width 391 height 55
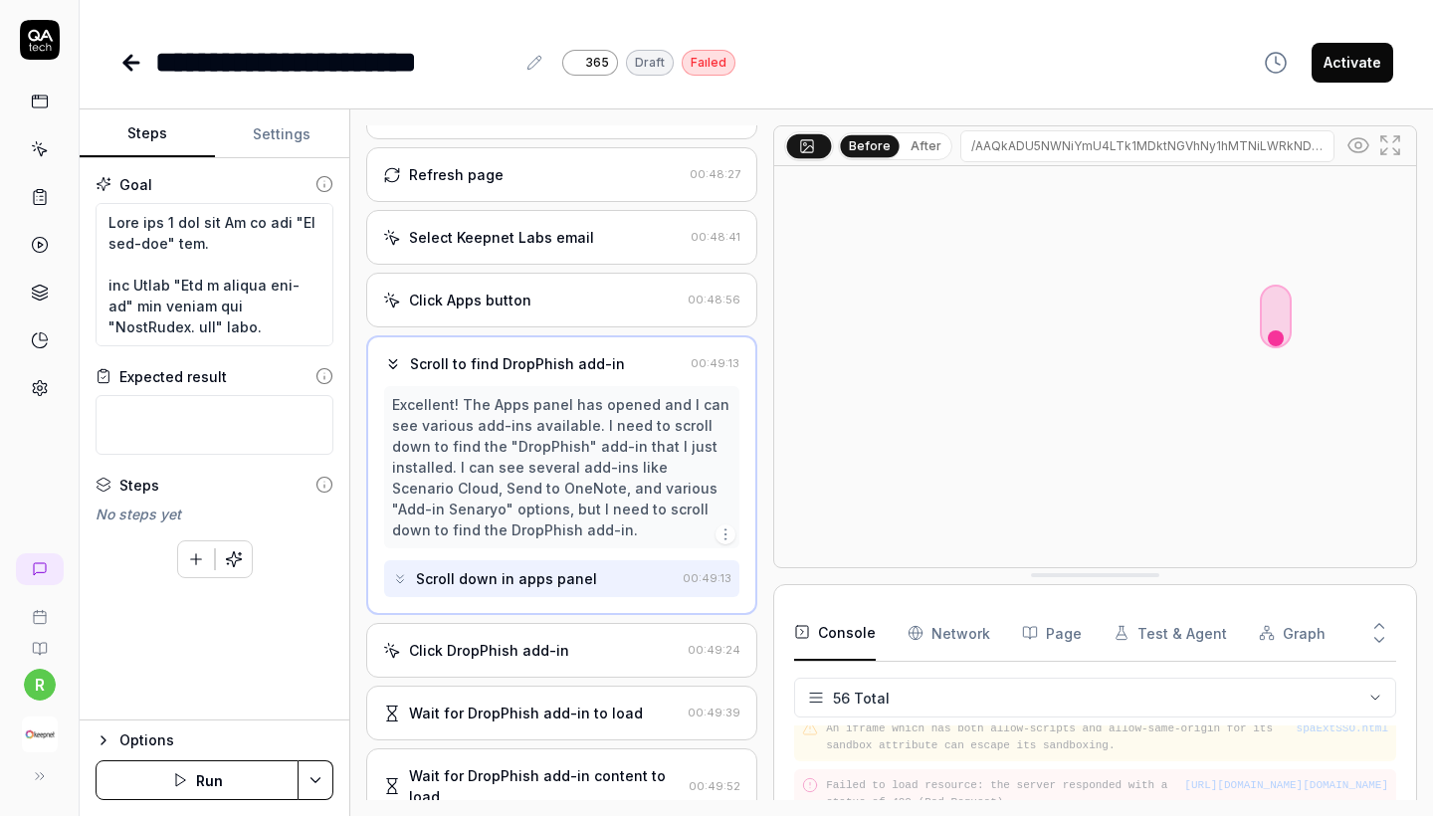
scroll to position [815, 0]
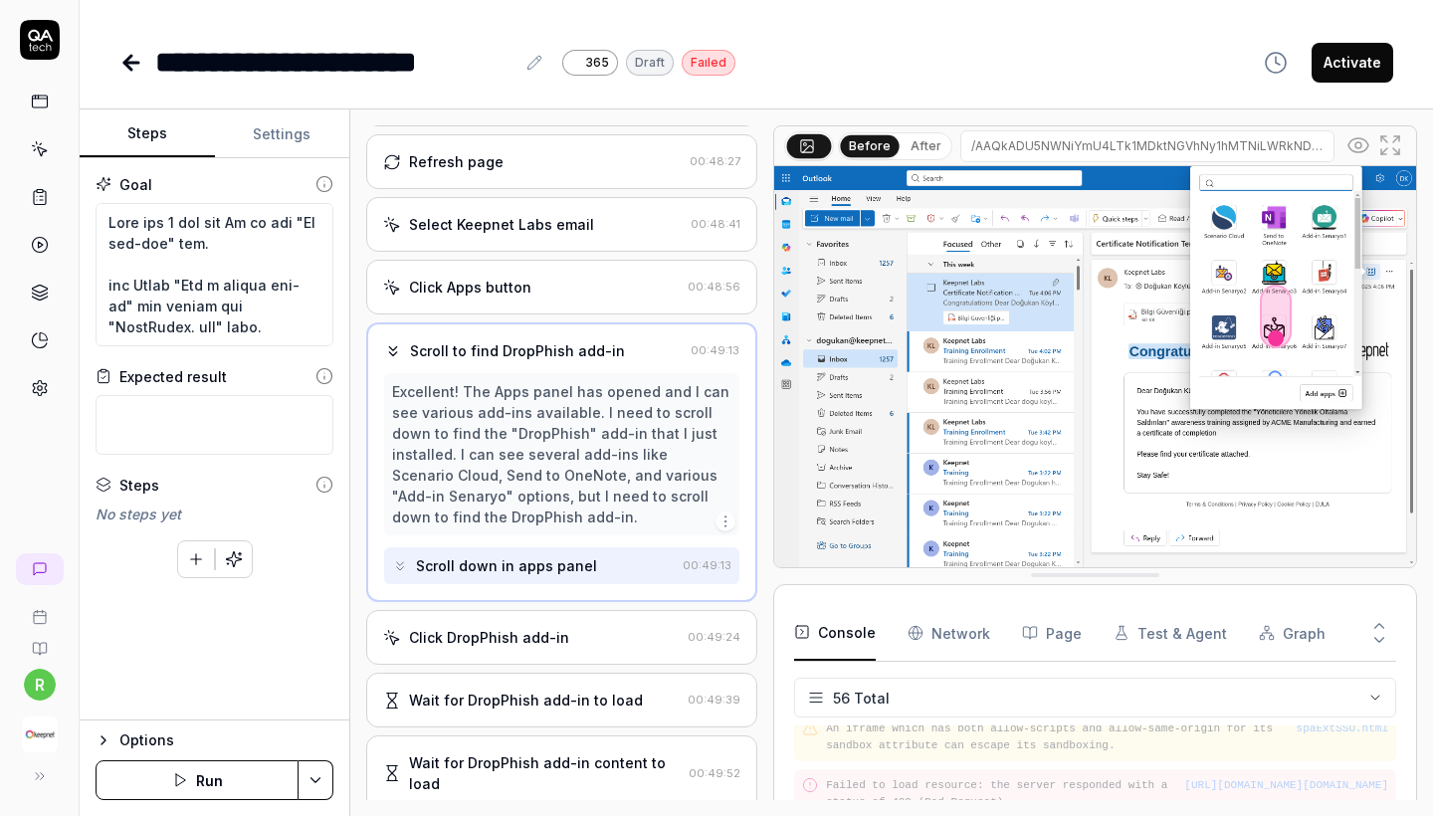
click at [526, 627] on div "Click DropPhish add-in" at bounding box center [489, 637] width 160 height 21
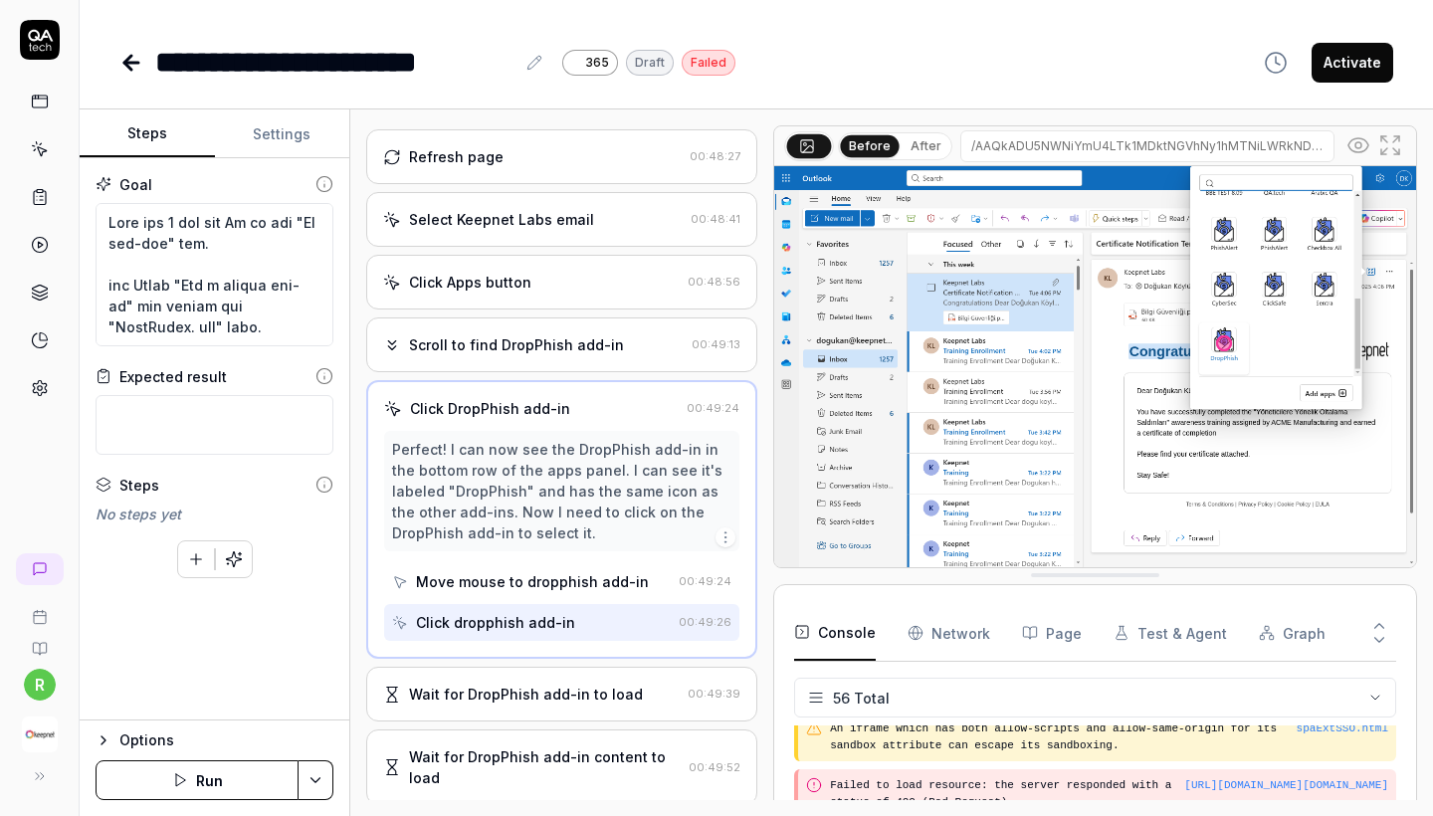
click at [526, 667] on div "Wait for DropPhish add-in to load 00:49:39" at bounding box center [561, 694] width 391 height 55
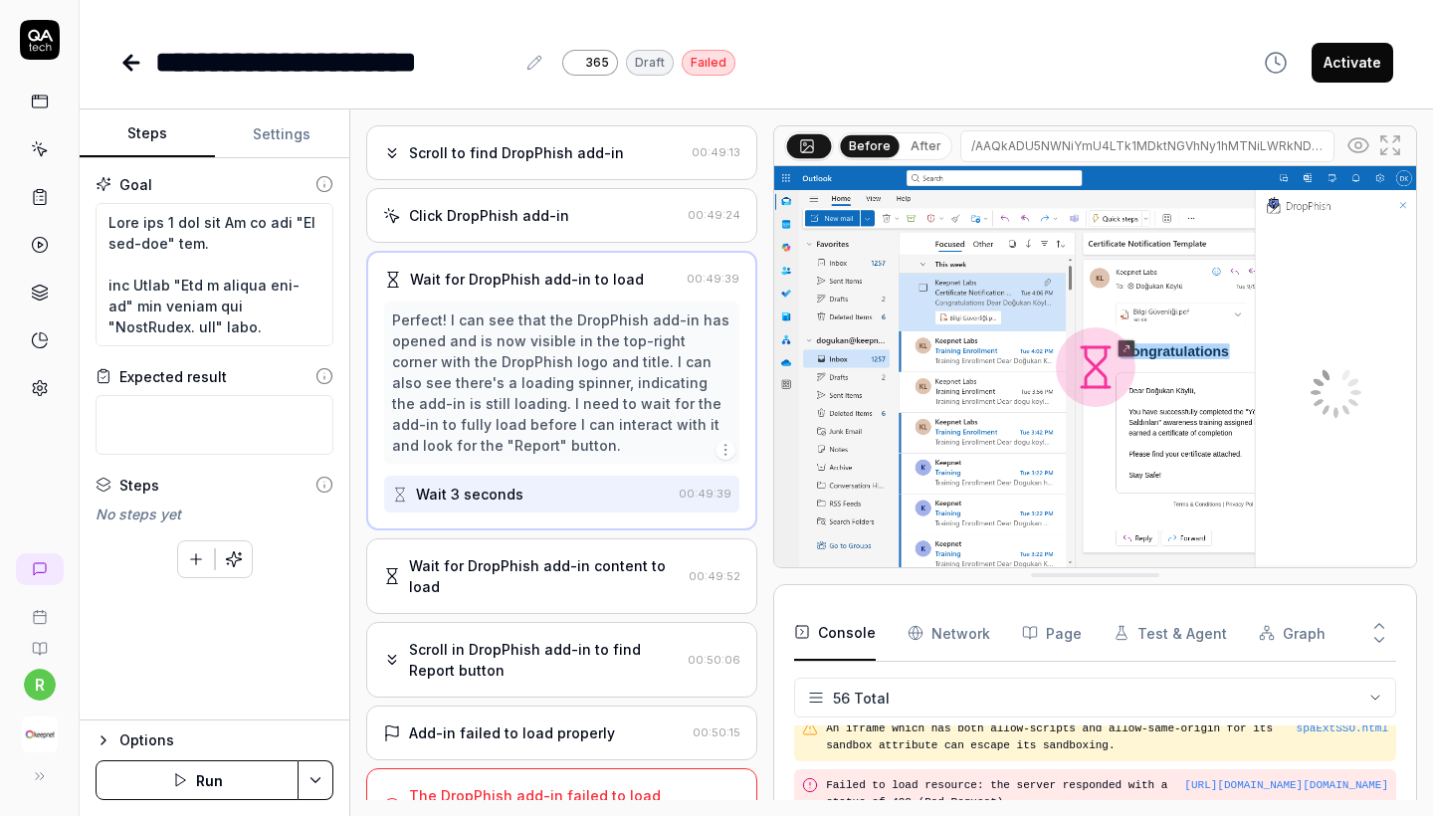
scroll to position [1011, 0]
click at [532, 707] on div "Add-in failed to load properly 00:50:15" at bounding box center [561, 734] width 391 height 55
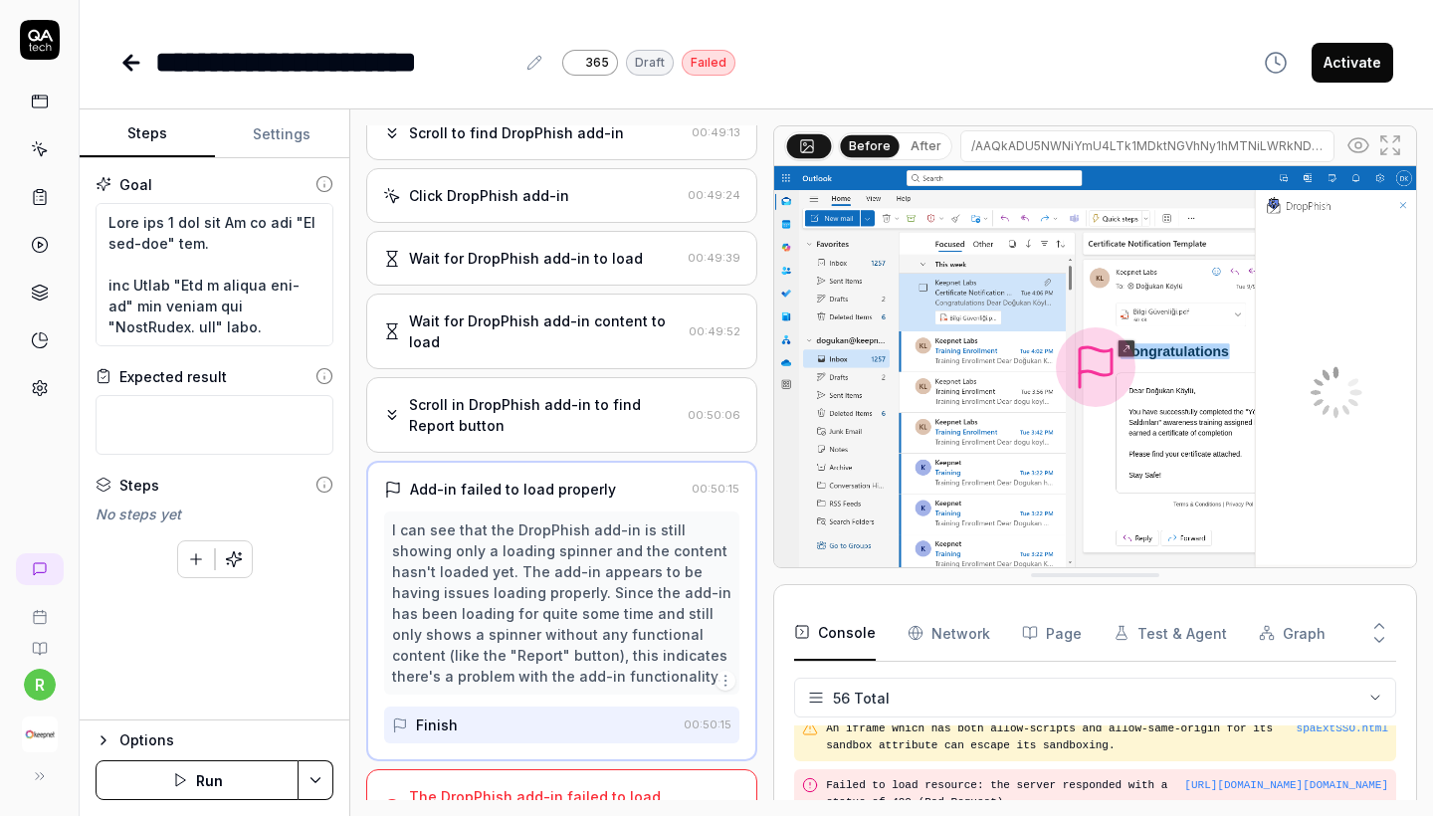
click at [522, 809] on div "Open browser 00:46:20 Office 365 [URL][DOMAIN_NAME] Wait 5 seconds 00:46:33 Cli…" at bounding box center [891, 462] width 1083 height 707
click at [528, 791] on div "The DropPhish add-in failed to load properly, preventing interaction. 00:50:15" at bounding box center [561, 807] width 391 height 76
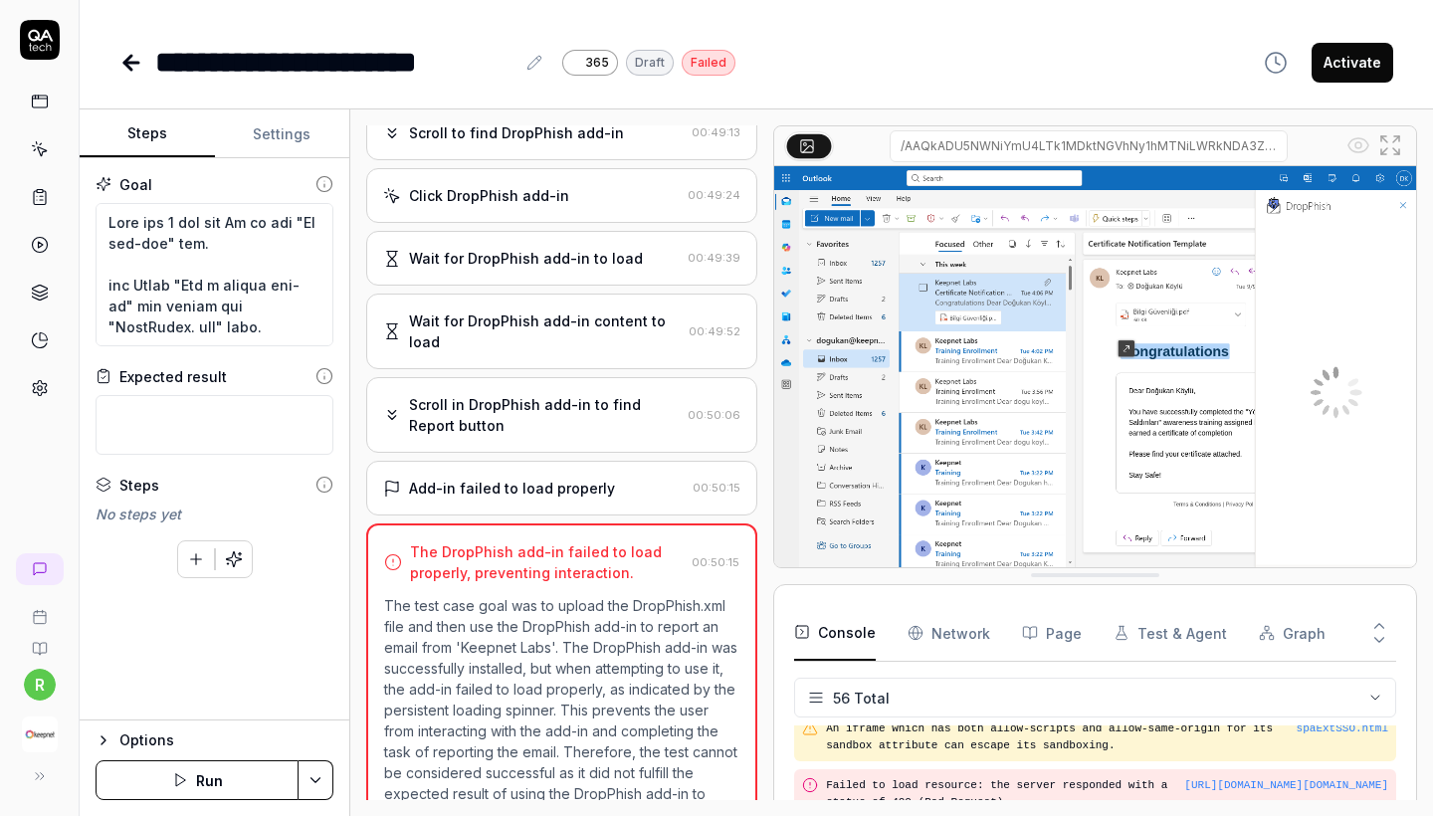
scroll to position [1034, 0]
click at [610, 392] on div "Scroll in DropPhish add-in to find Report button" at bounding box center [544, 413] width 271 height 42
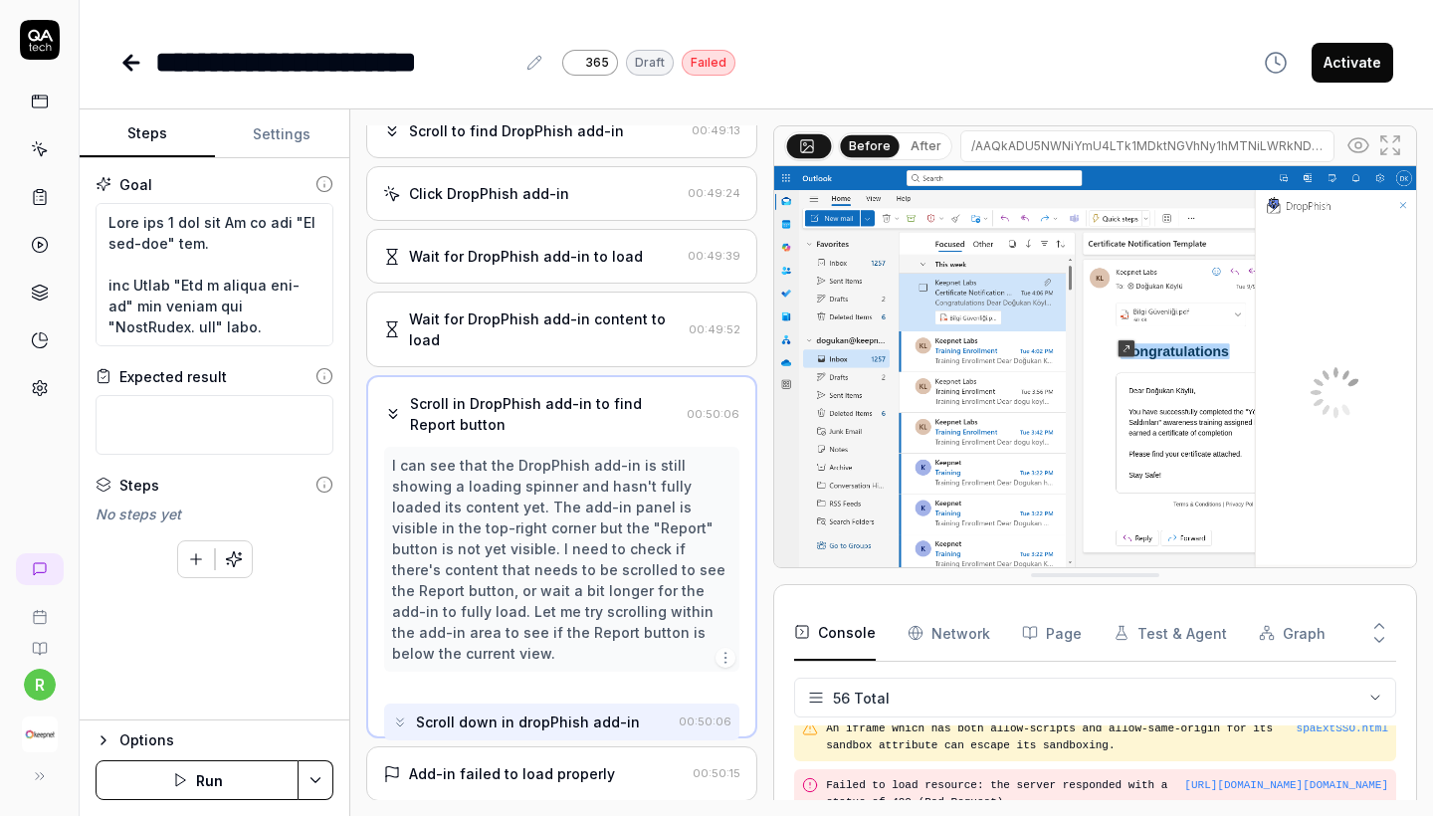
scroll to position [907, 0]
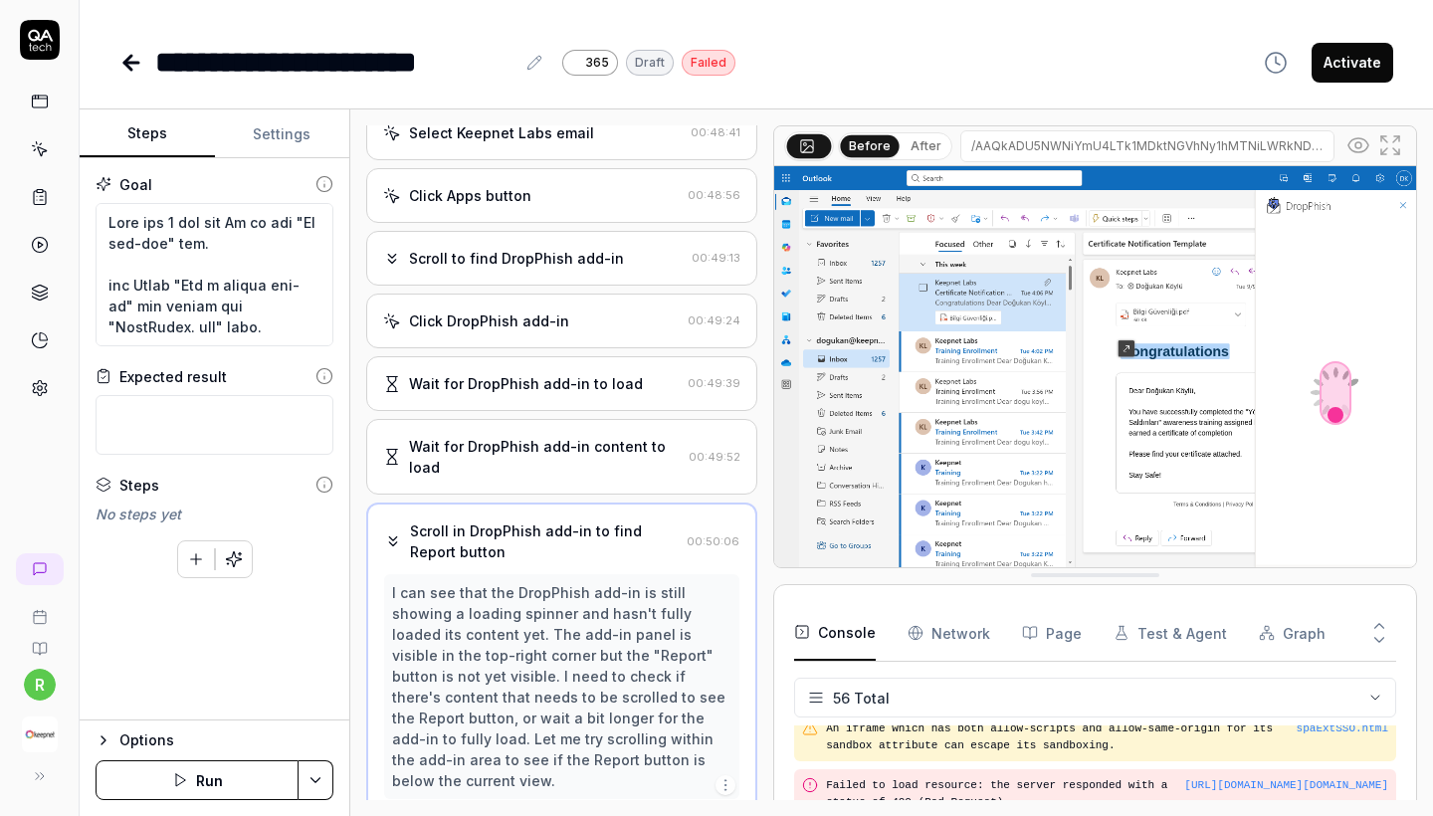
click at [583, 436] on div "Wait for DropPhish add-in content to load" at bounding box center [545, 457] width 272 height 42
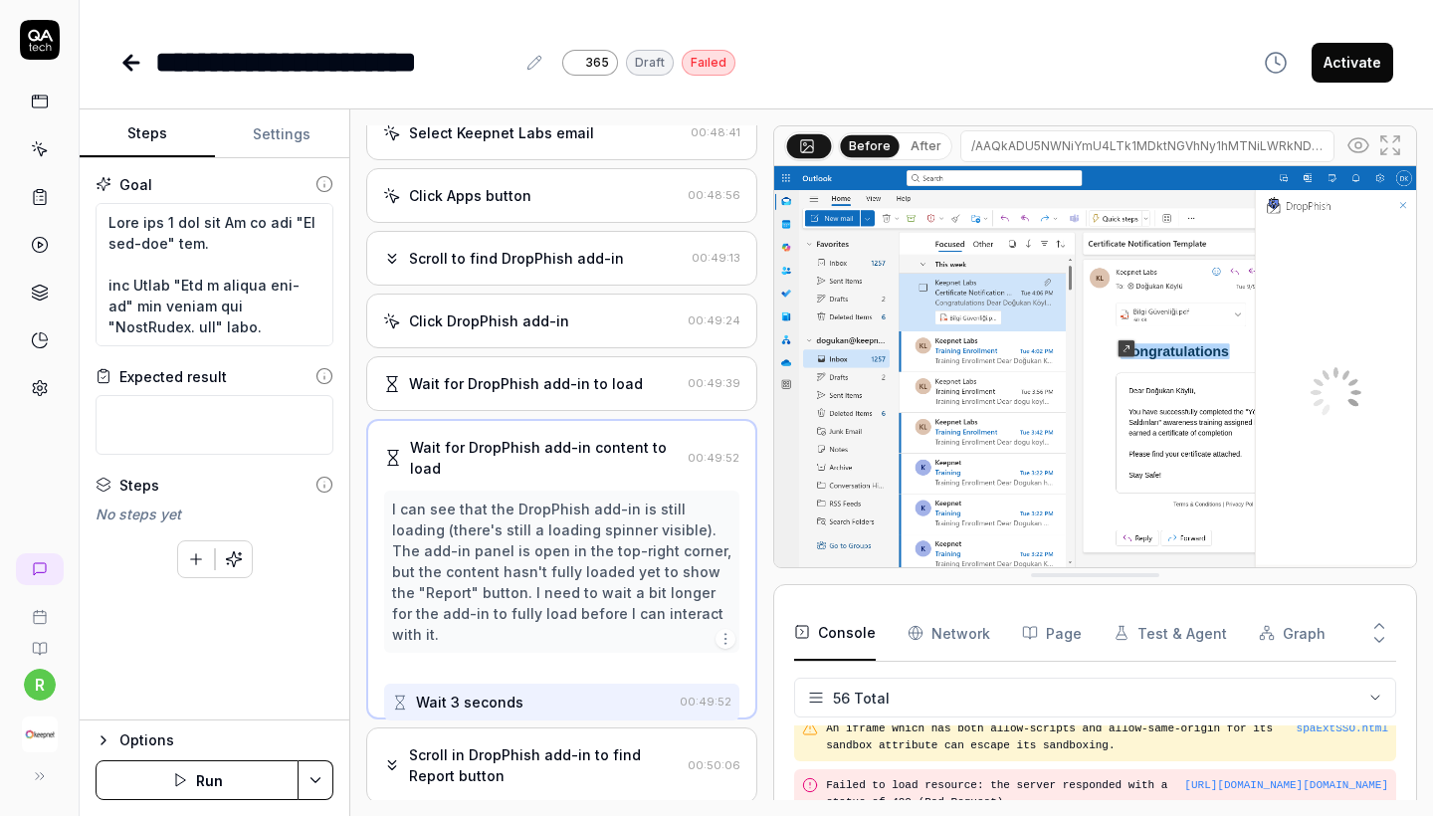
scroll to position [781, 0]
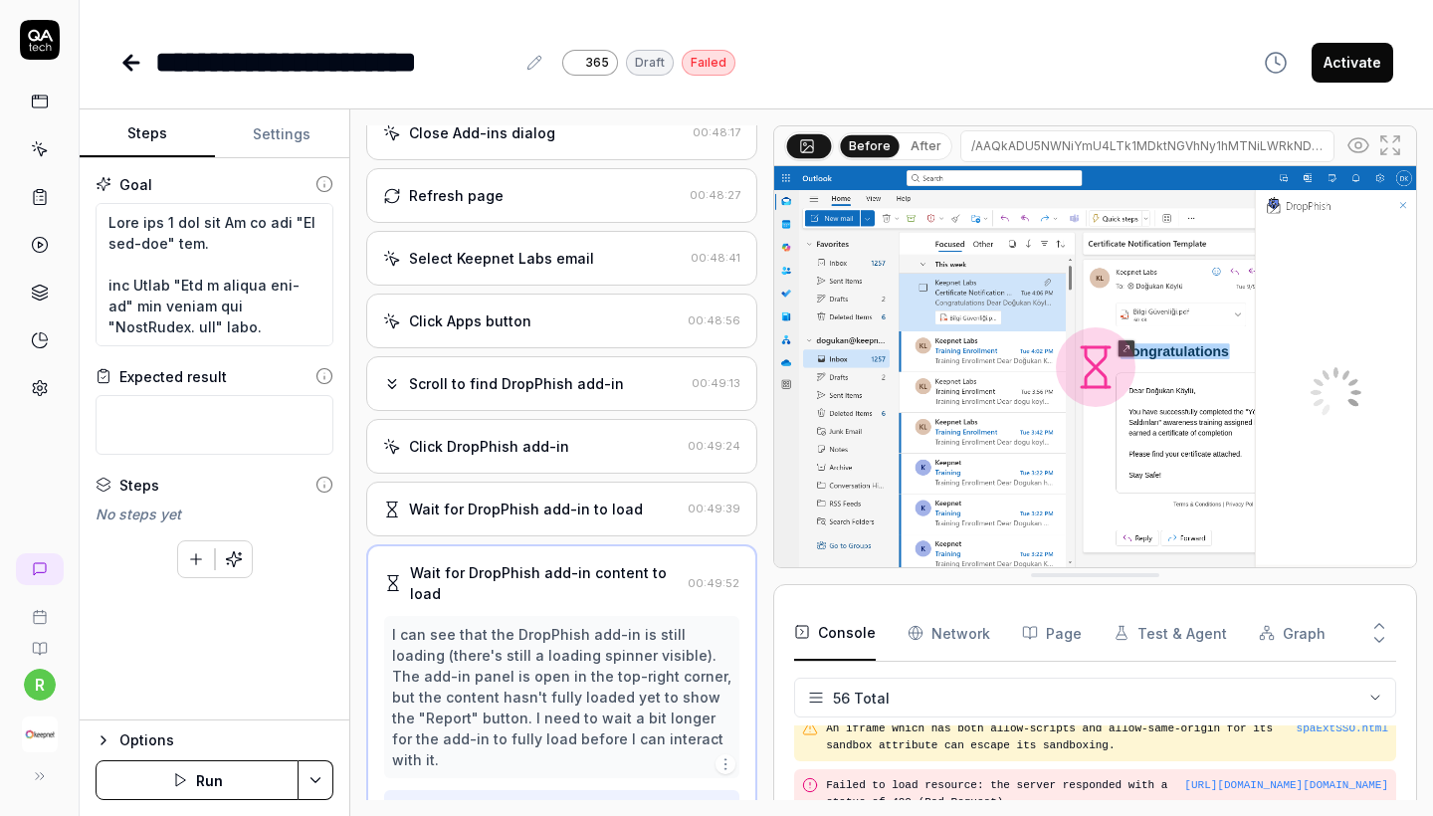
click at [1349, 401] on img at bounding box center [1095, 366] width 642 height 401
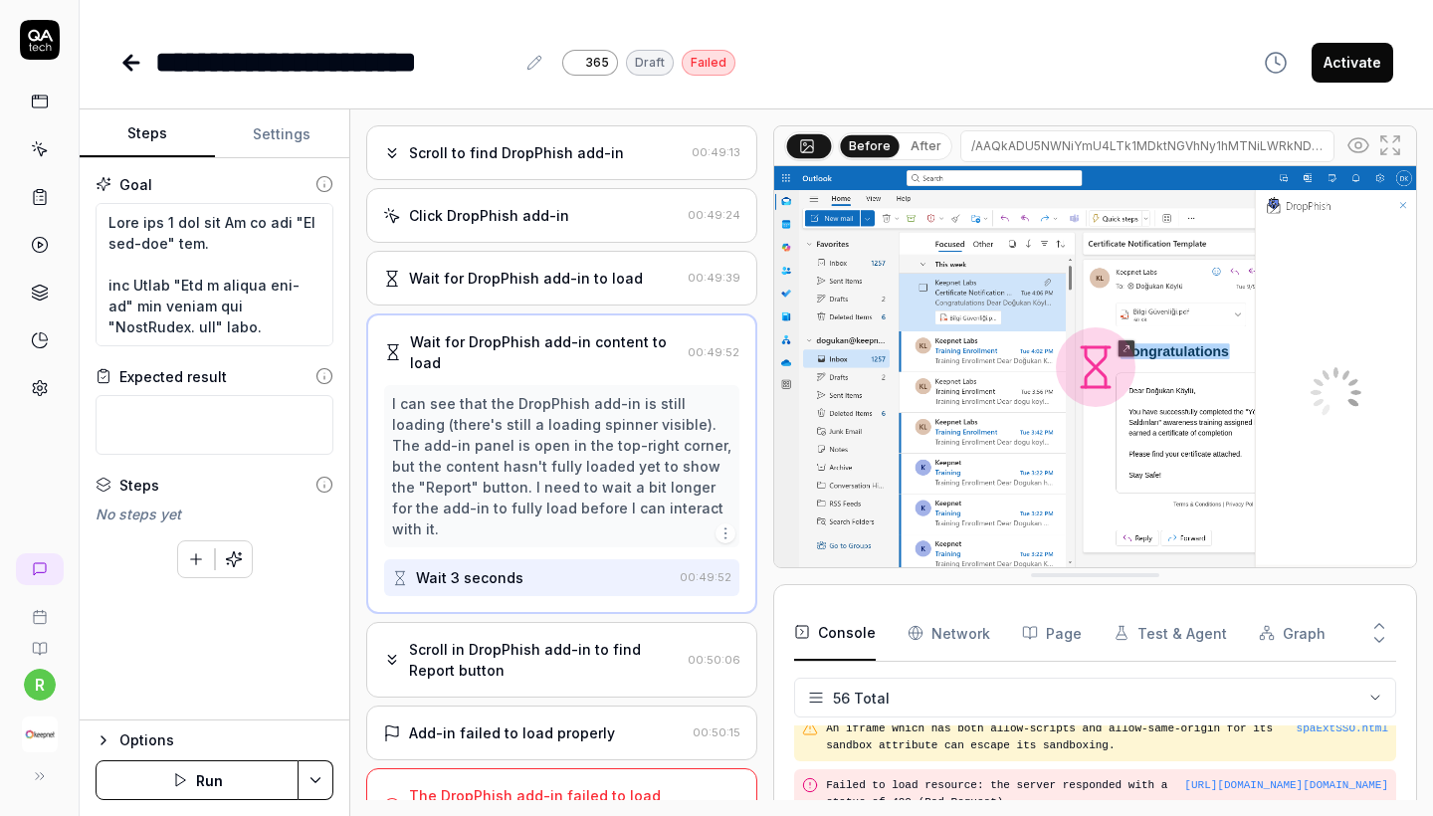
scroll to position [1011, 0]
click at [170, 760] on button "Run" at bounding box center [197, 780] width 203 height 40
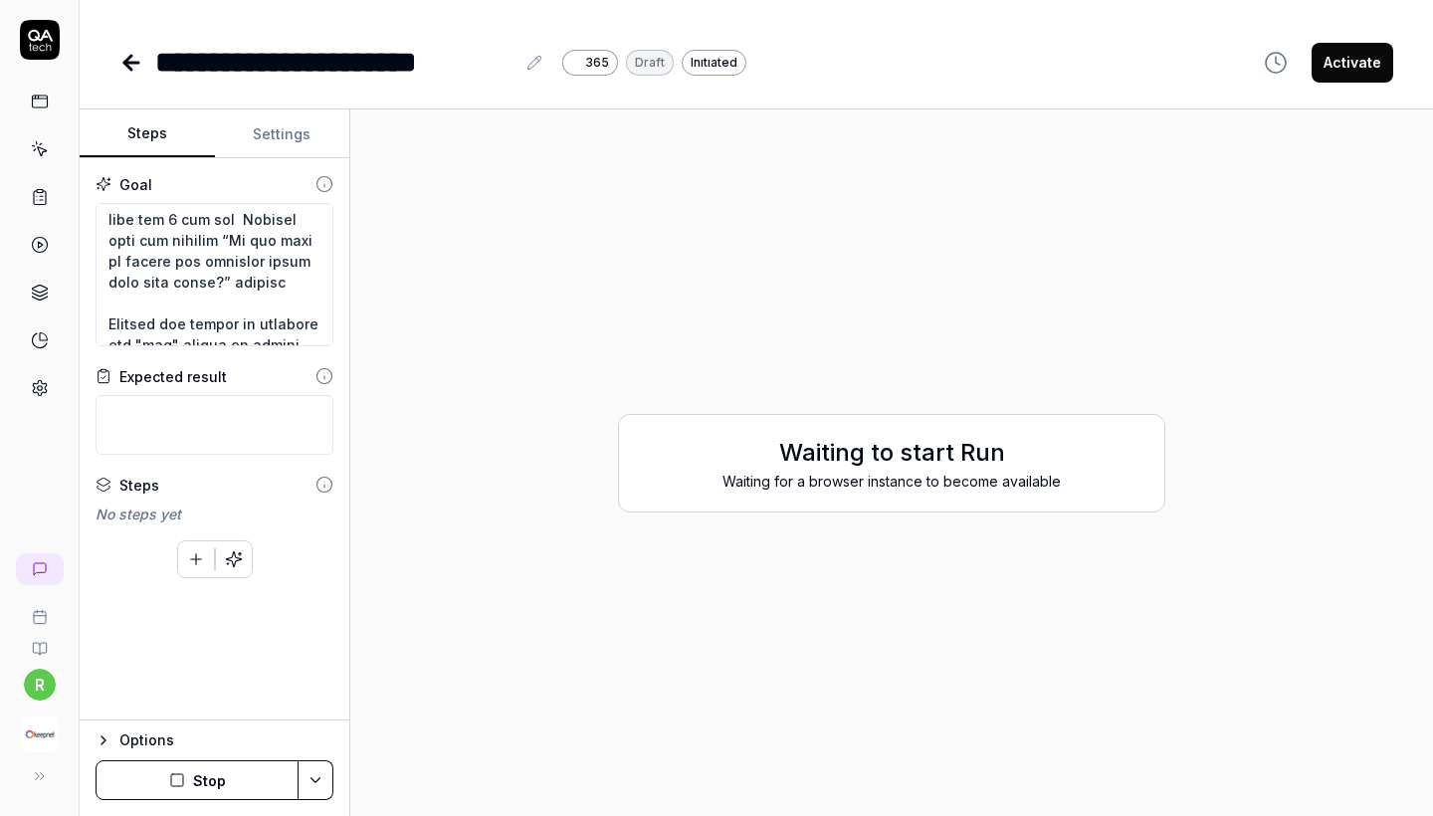
scroll to position [1003, 0]
type textarea "*"
